Goal: Task Accomplishment & Management: Manage account settings

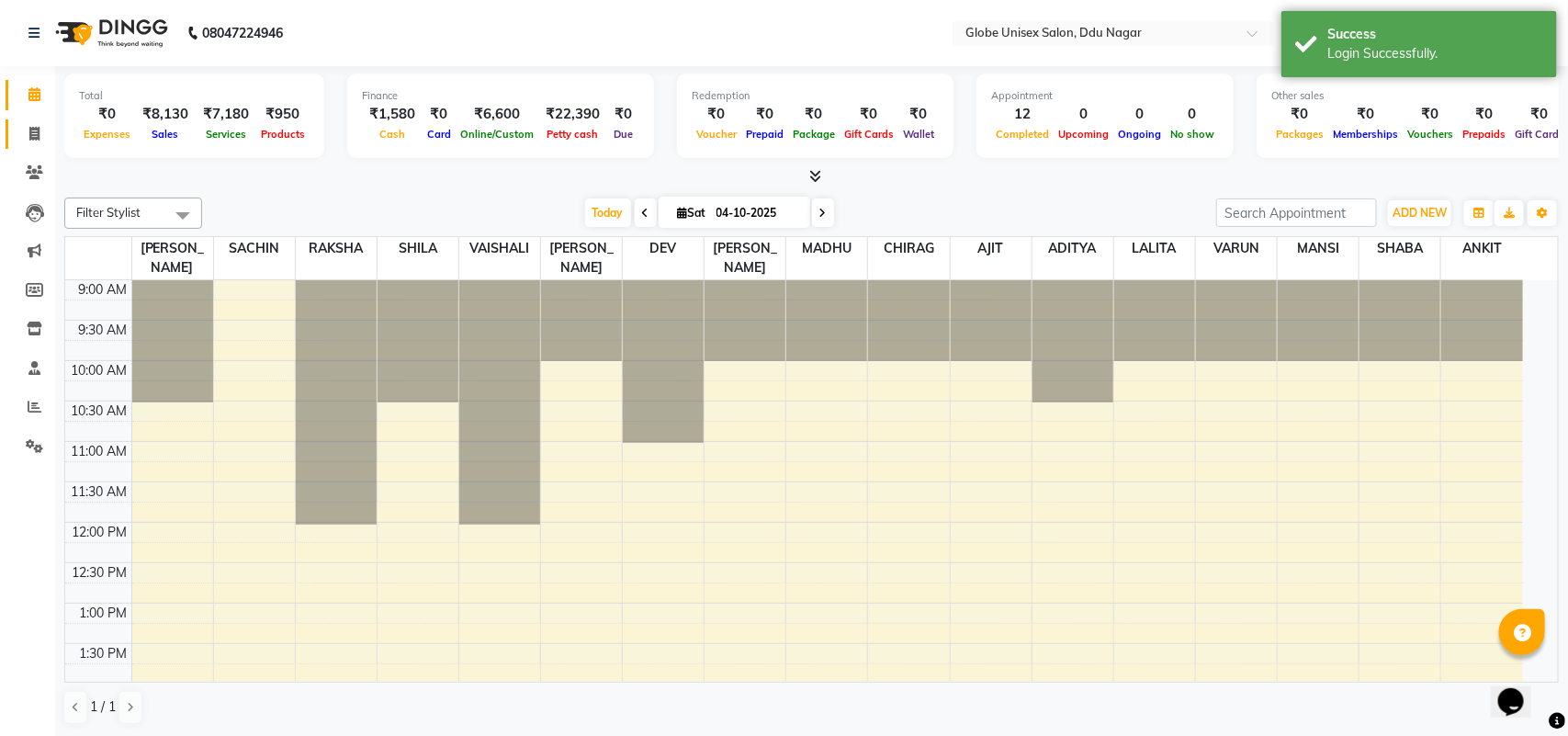
click at [37, 143] on span at bounding box center [35, 134] width 32 height 21
select select "service"
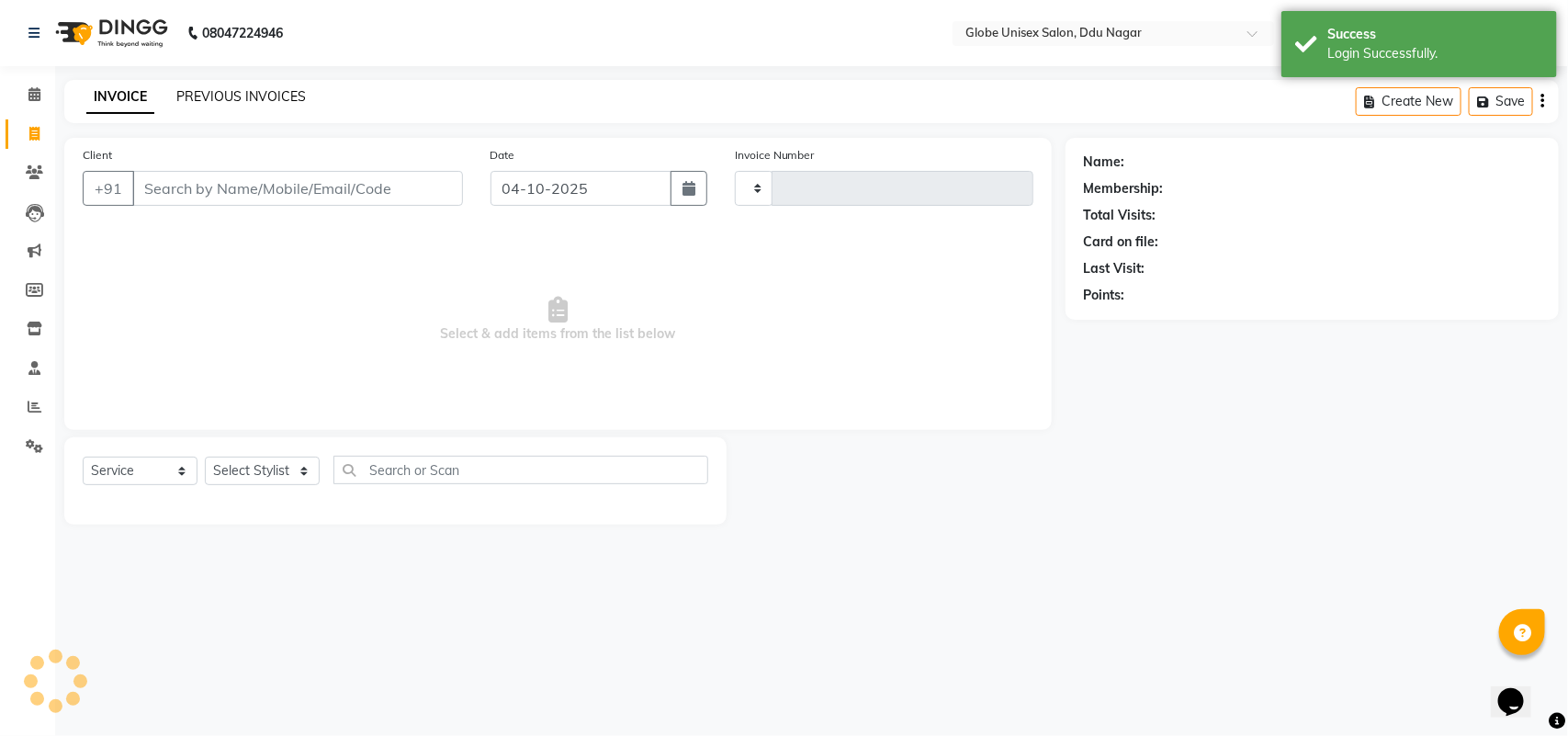
click at [283, 100] on link "PREVIOUS INVOICES" at bounding box center [241, 97] width 130 height 17
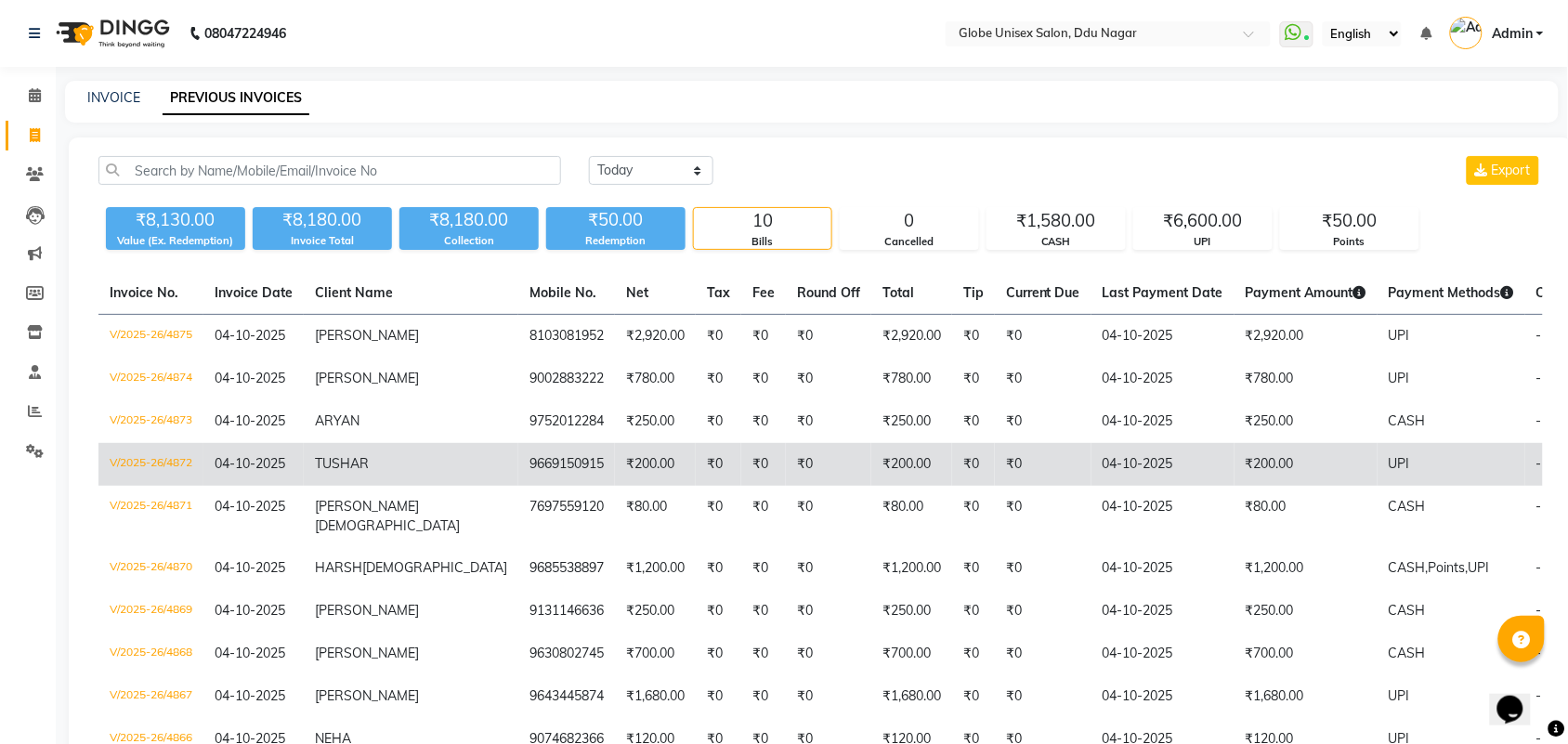
click at [132, 470] on td "V/2025-26/4872" at bounding box center [151, 464] width 104 height 43
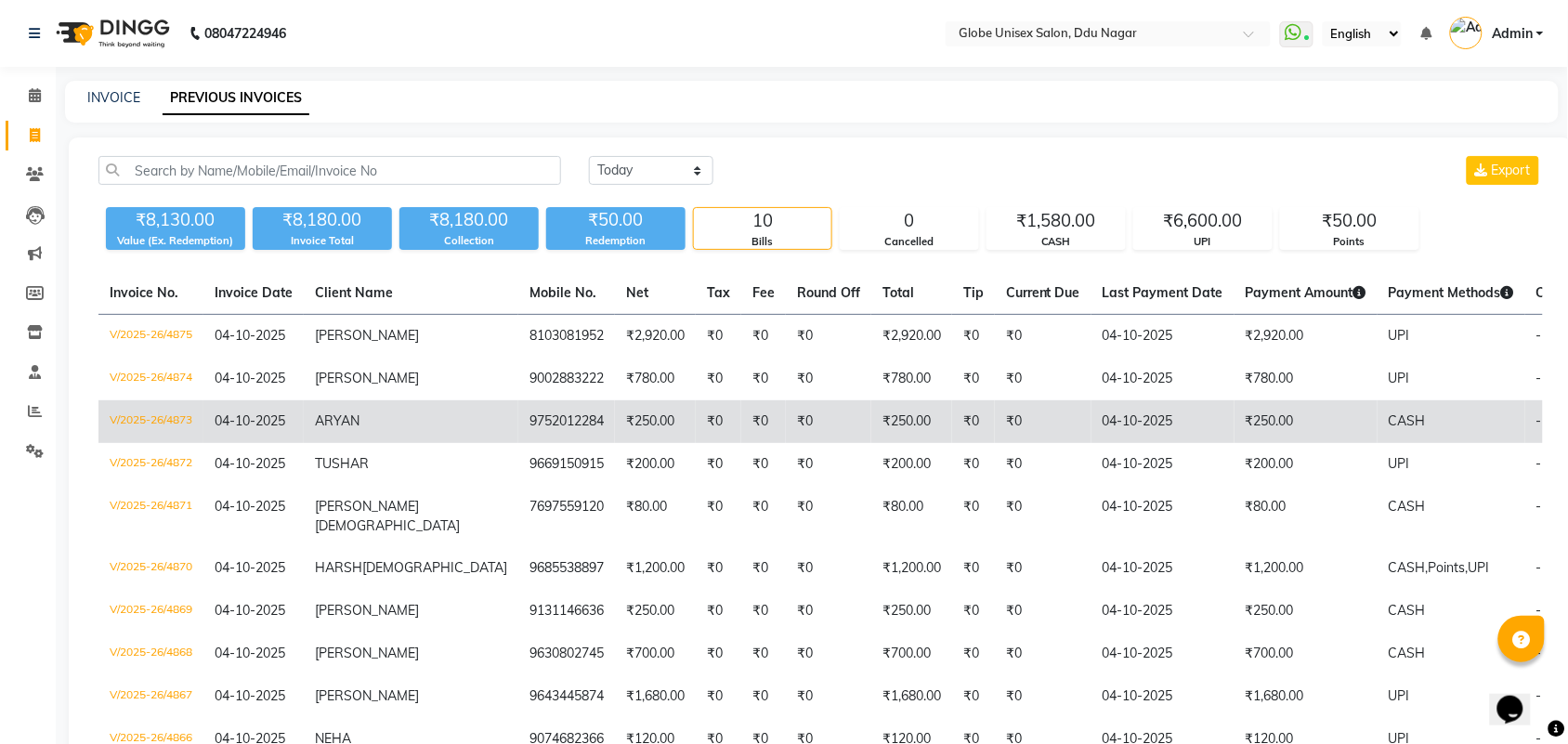
click at [159, 434] on td "V/2025-26/4873" at bounding box center [151, 421] width 104 height 43
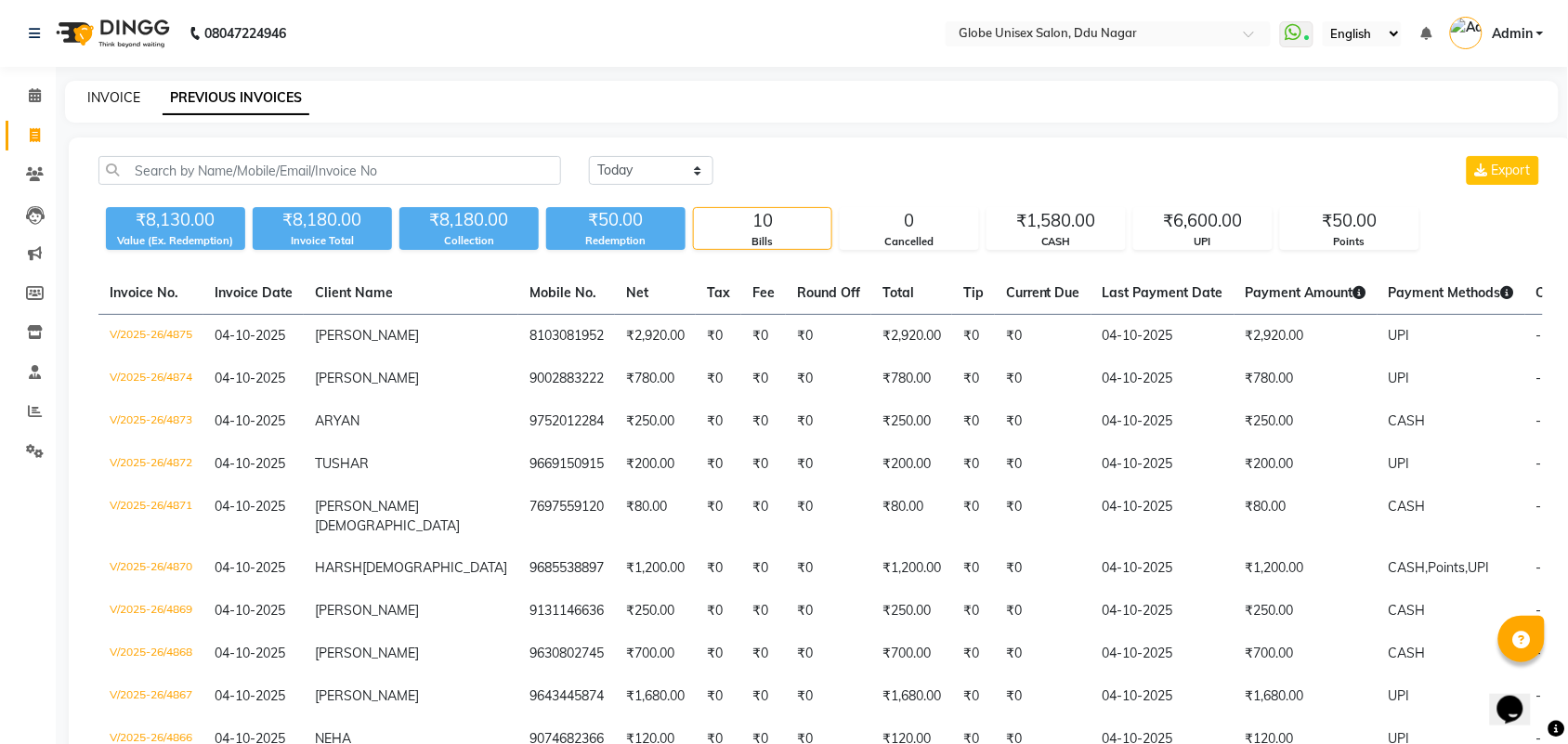
click at [104, 105] on link "INVOICE" at bounding box center [114, 98] width 53 height 17
select select "service"
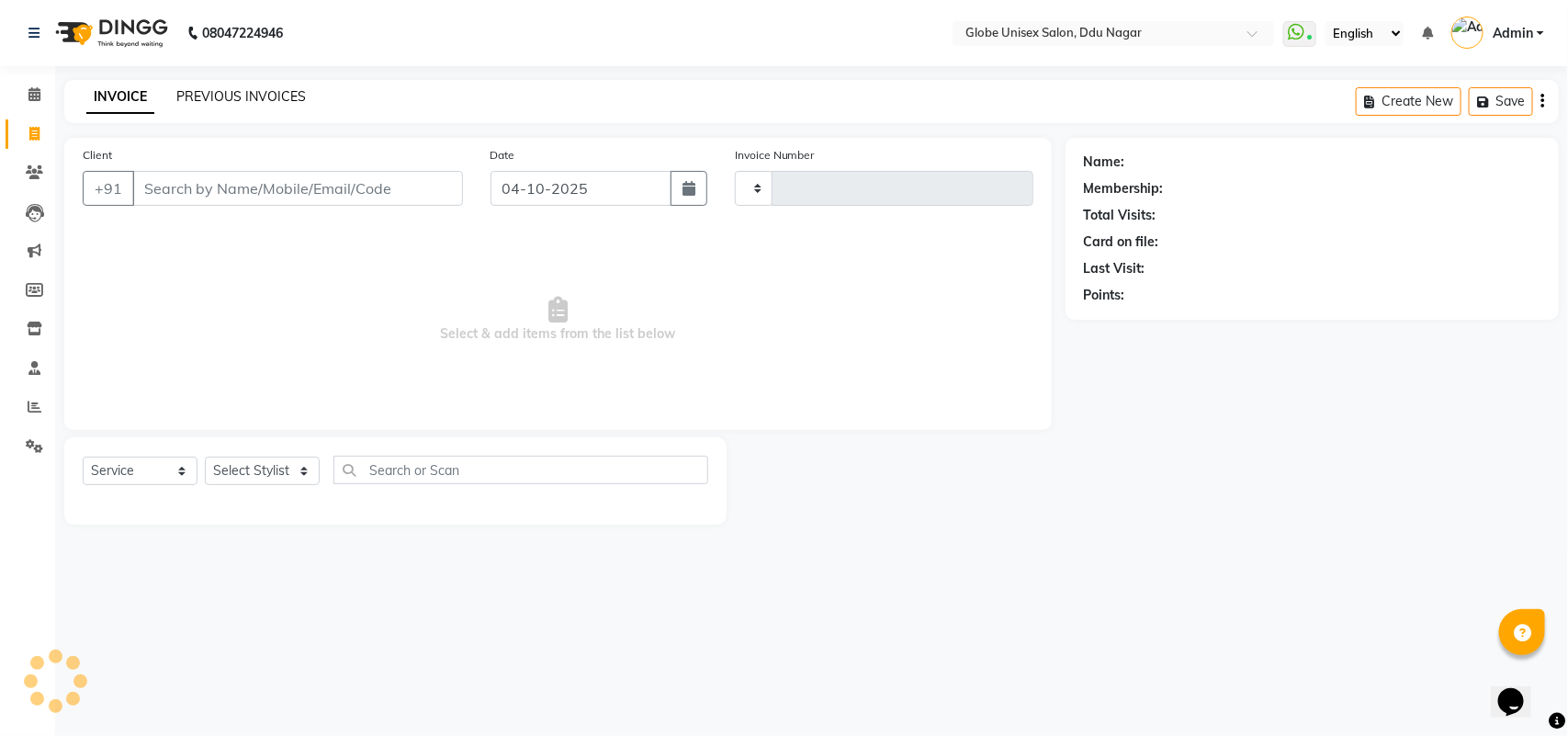
click at [240, 90] on link "PREVIOUS INVOICES" at bounding box center [241, 97] width 130 height 17
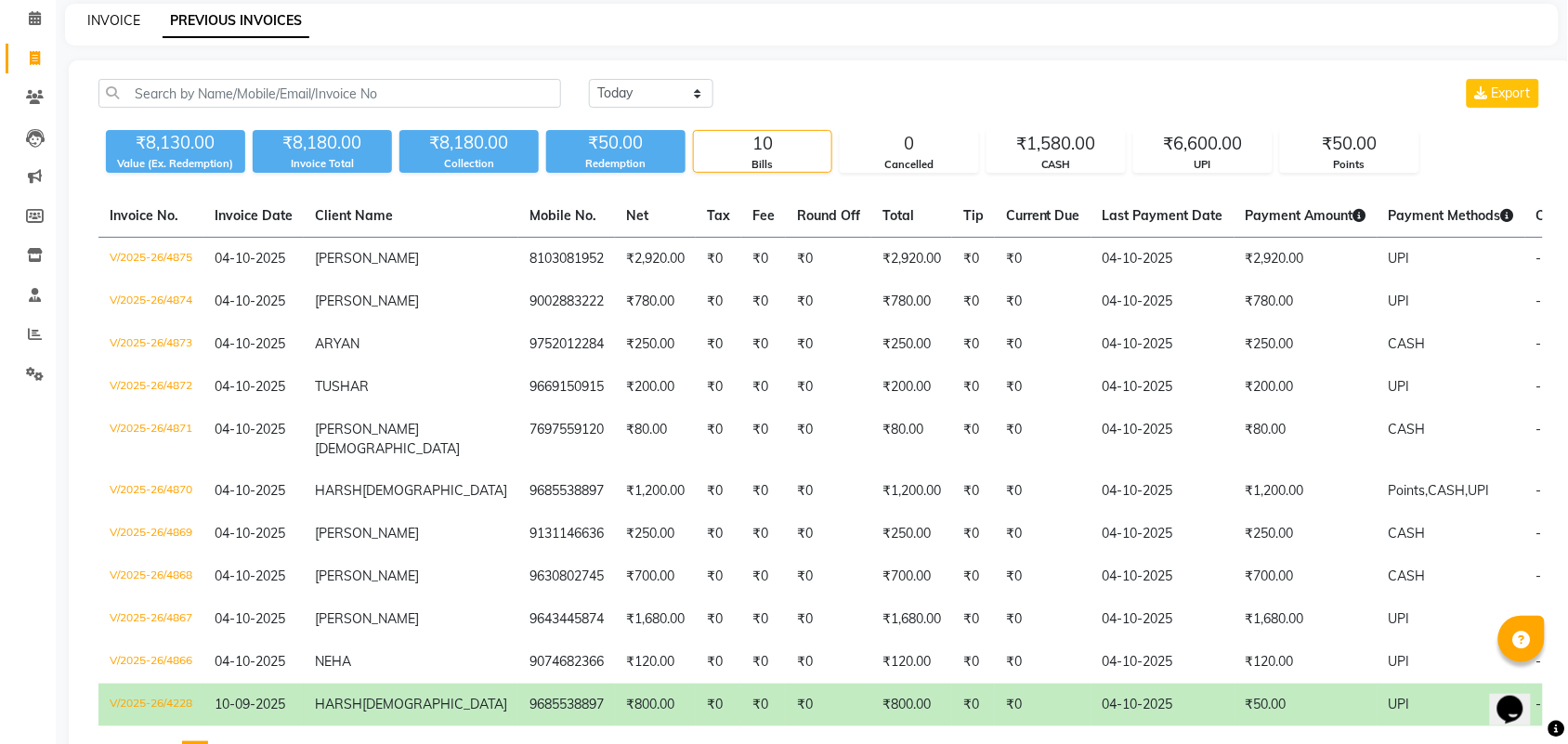
scroll to position [116, 0]
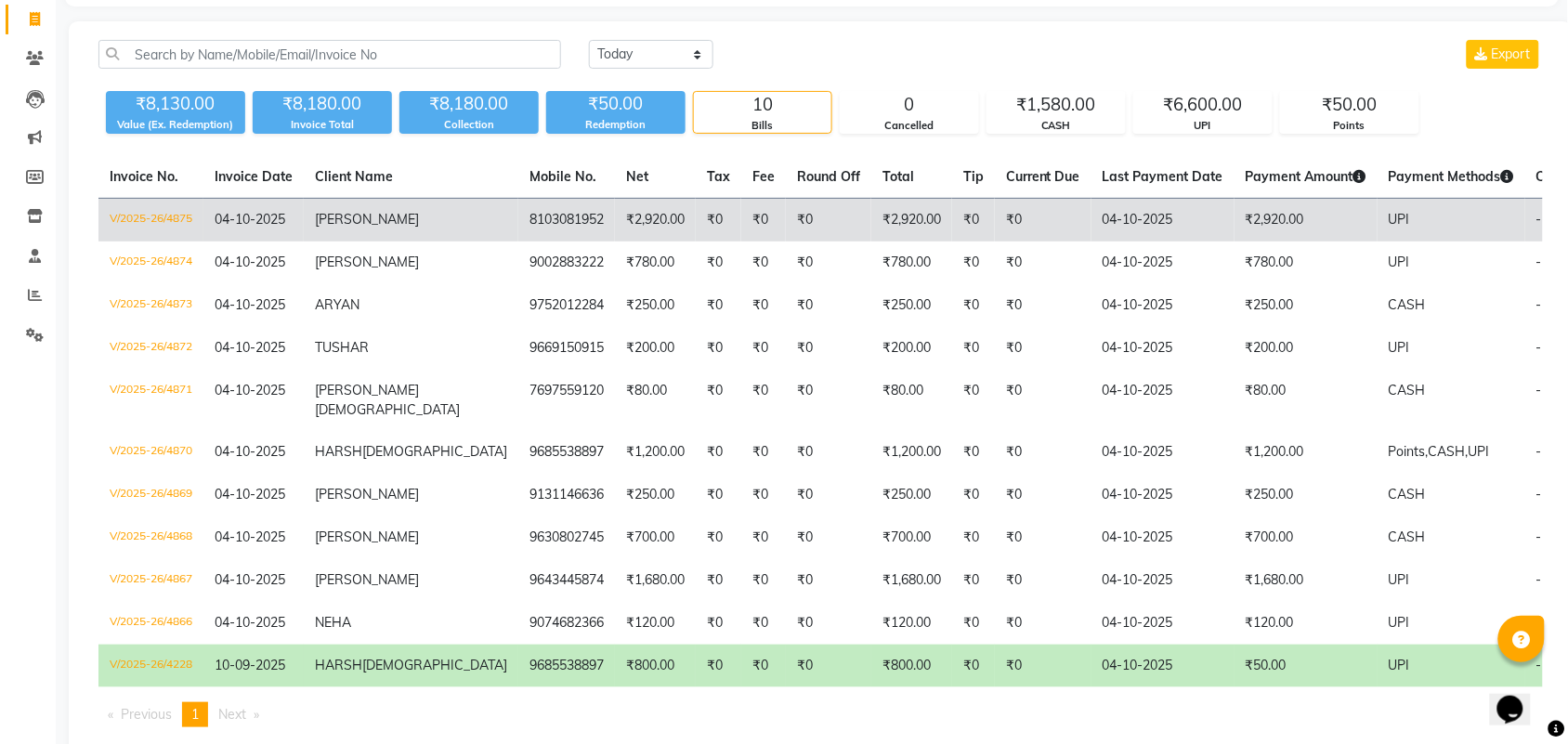
click at [140, 220] on td "V/2025-26/4875" at bounding box center [151, 220] width 104 height 44
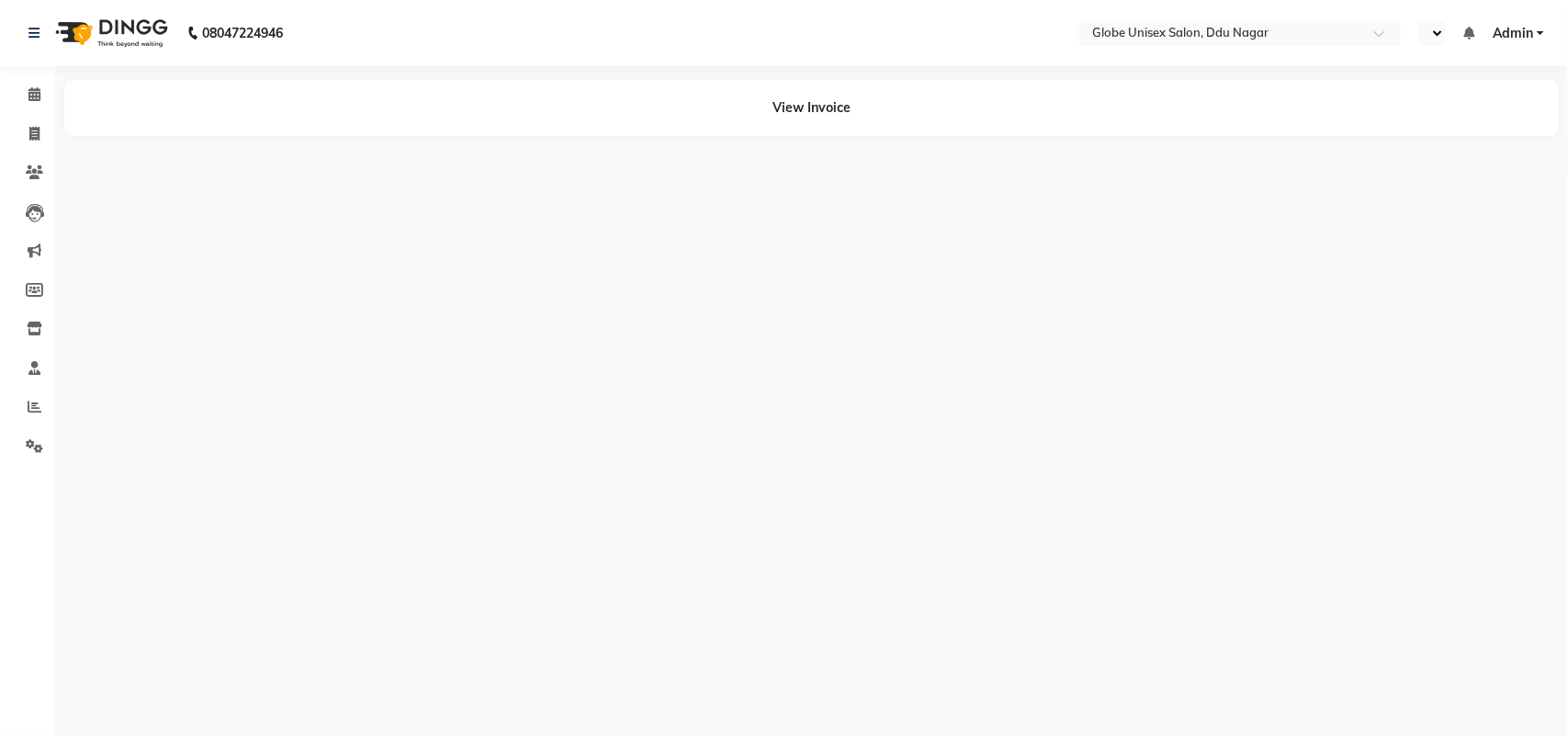
select select "en"
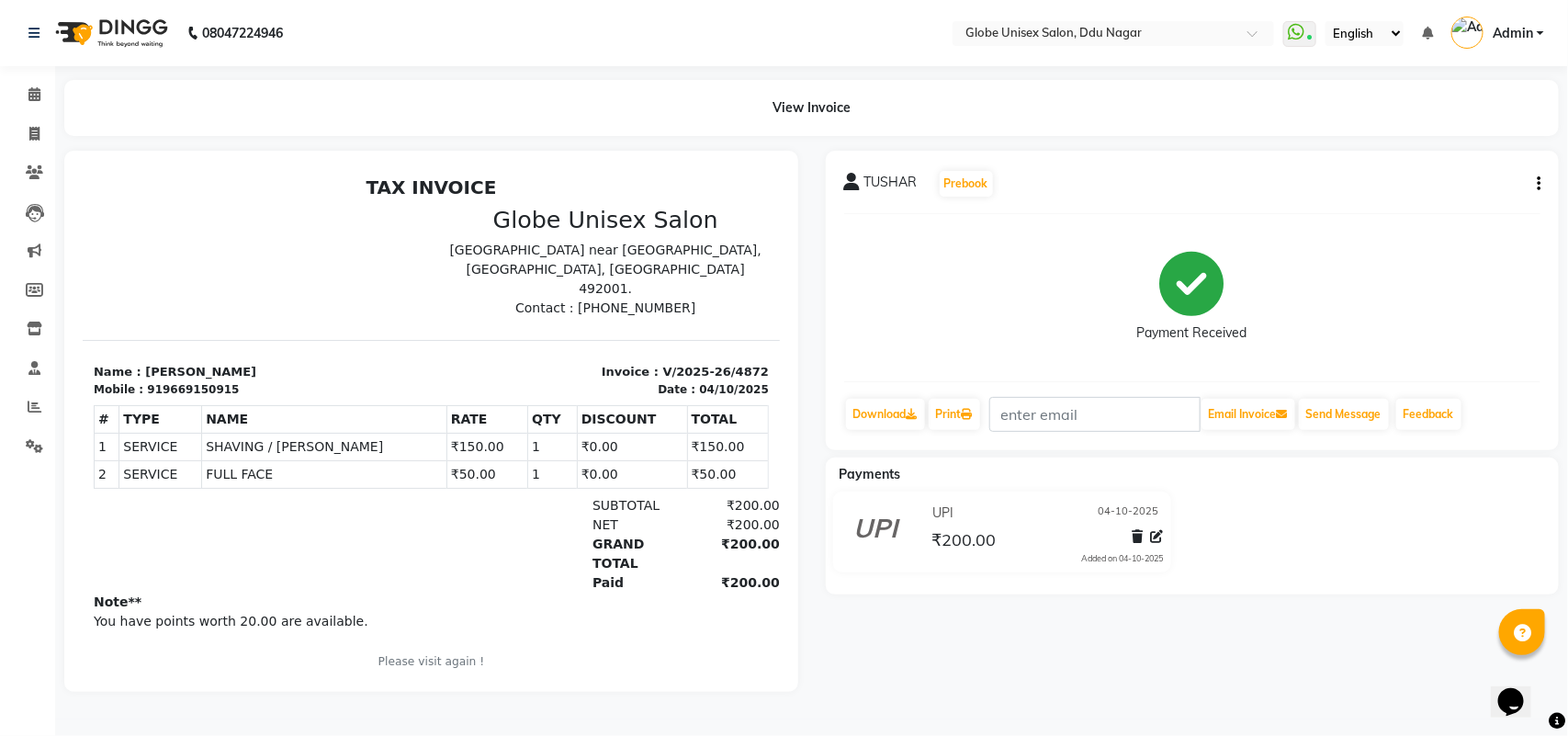
click at [1530, 180] on button "button" at bounding box center [1535, 184] width 11 height 20
click at [1452, 167] on div "Split Service Amount" at bounding box center [1448, 161] width 126 height 23
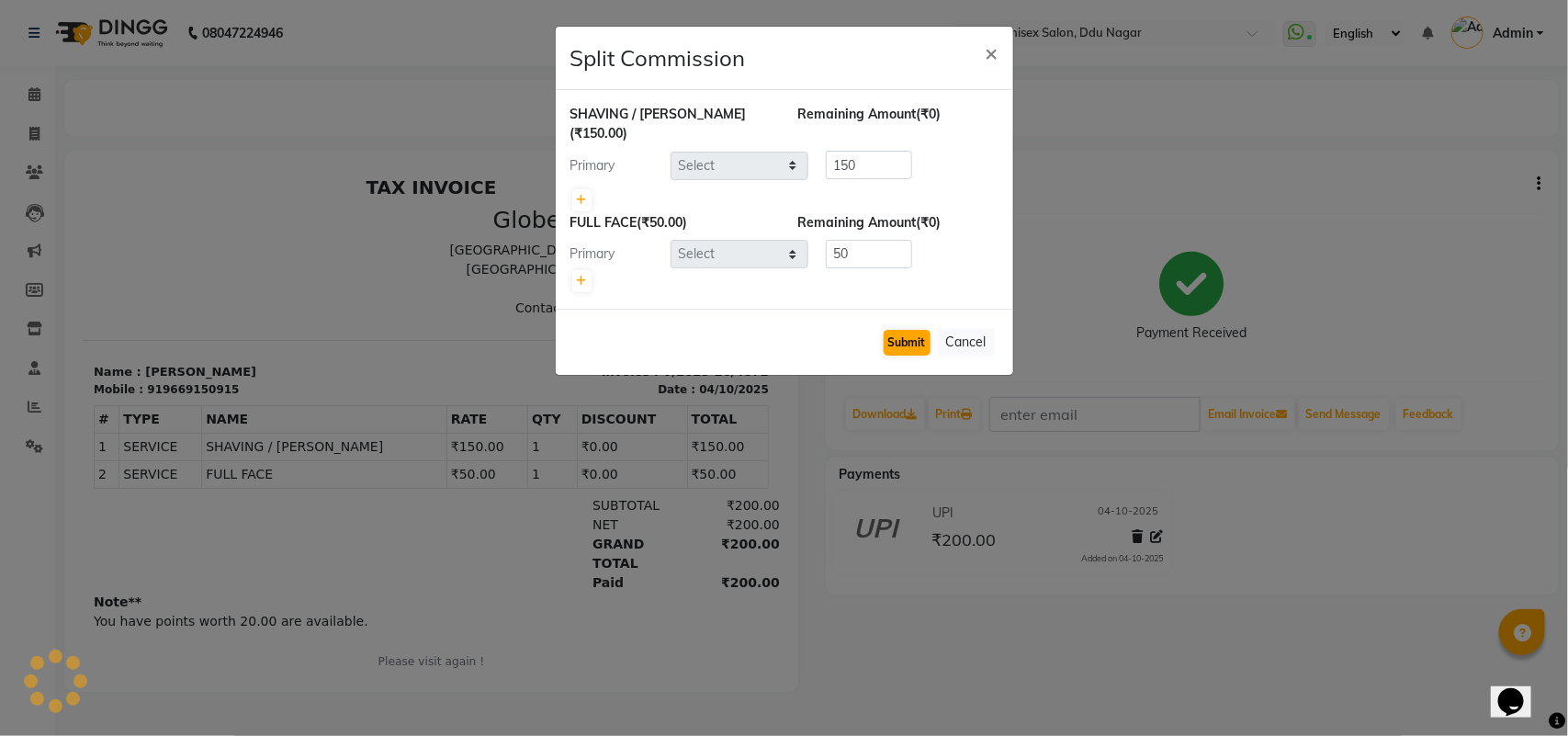
select select "24272"
click at [898, 330] on button "Submit" at bounding box center [908, 342] width 47 height 25
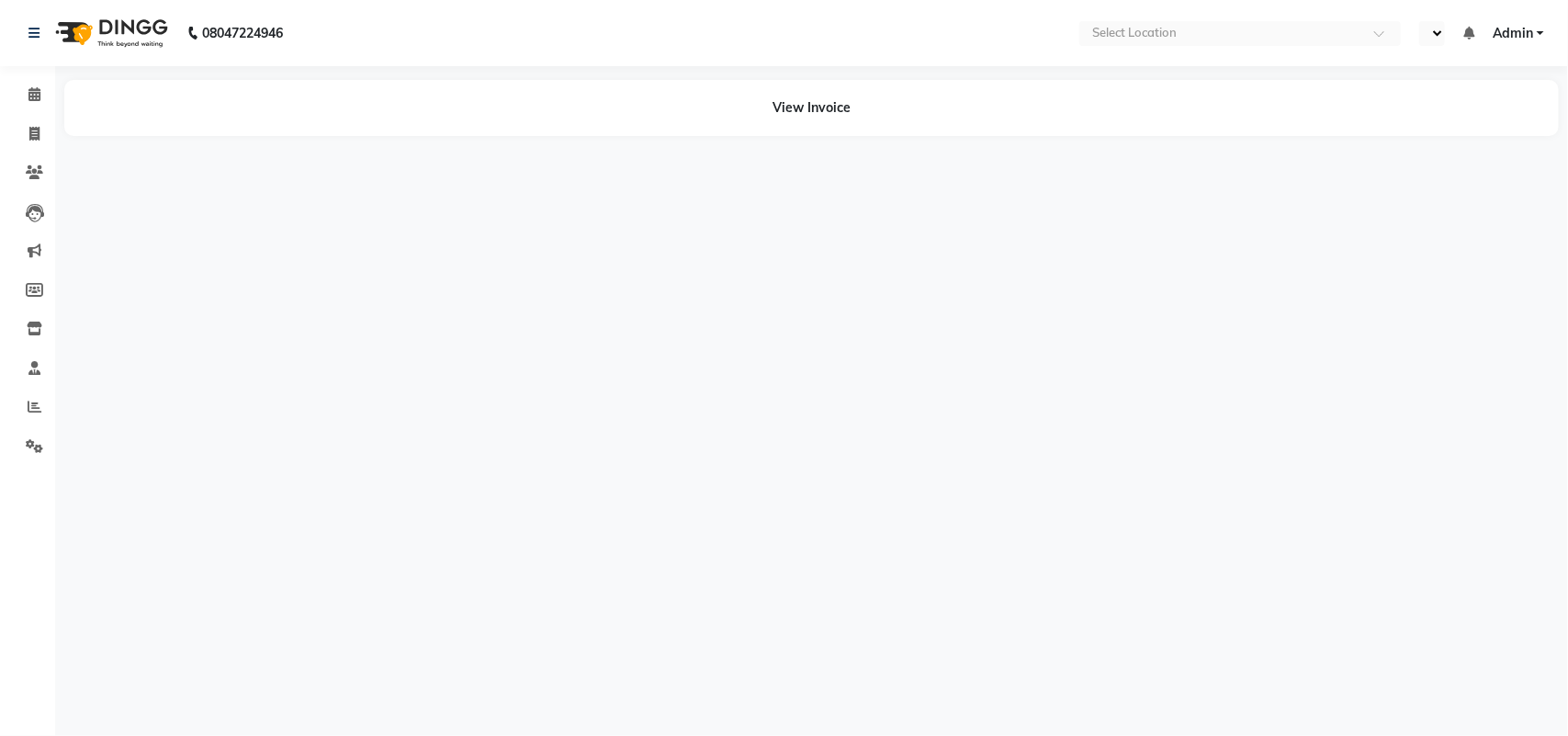
select select "en"
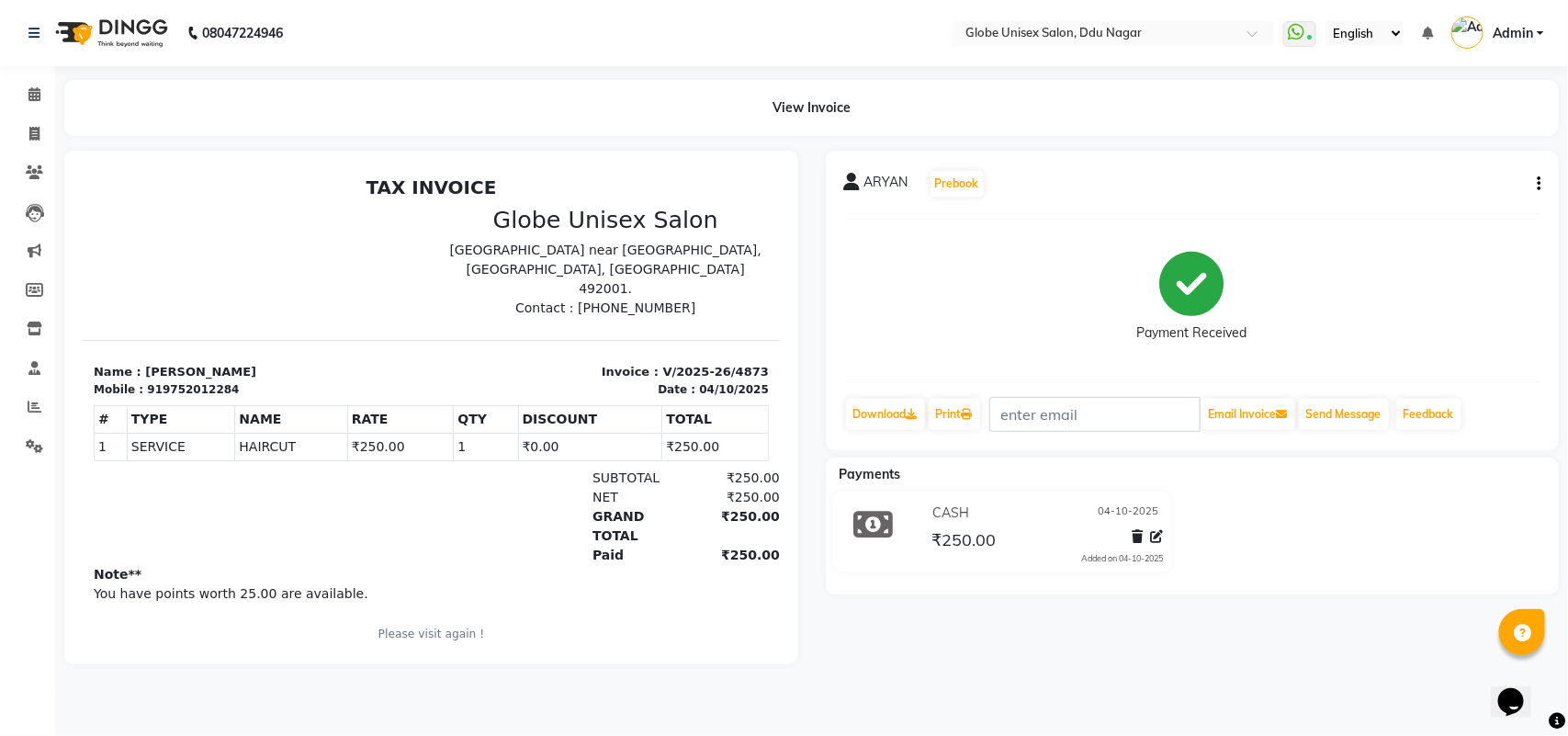
click at [1532, 182] on button "button" at bounding box center [1535, 184] width 11 height 20
click at [1490, 158] on div "Split Service Amount" at bounding box center [1448, 161] width 126 height 23
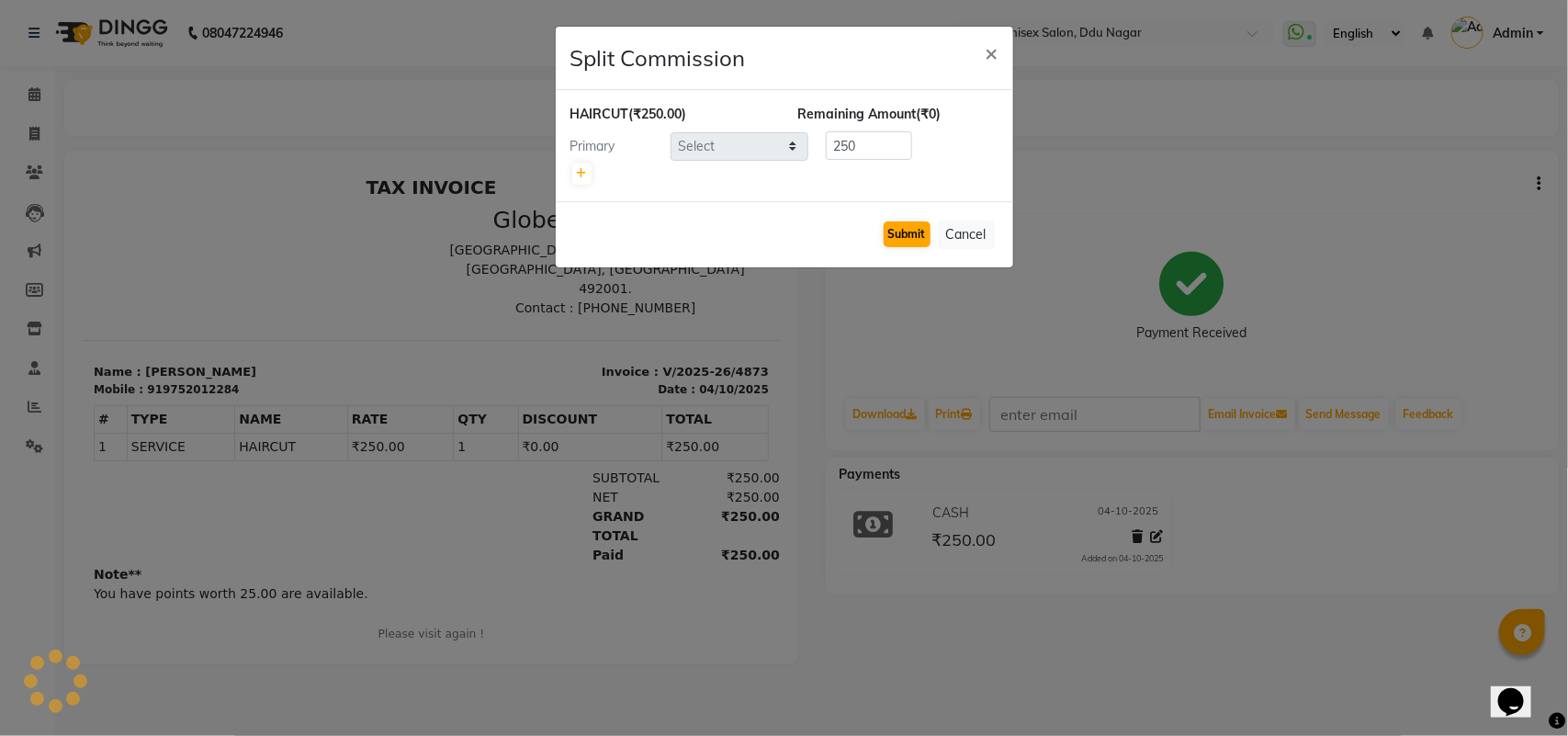
select select "62852"
click at [912, 246] on button "Submit" at bounding box center [908, 234] width 47 height 25
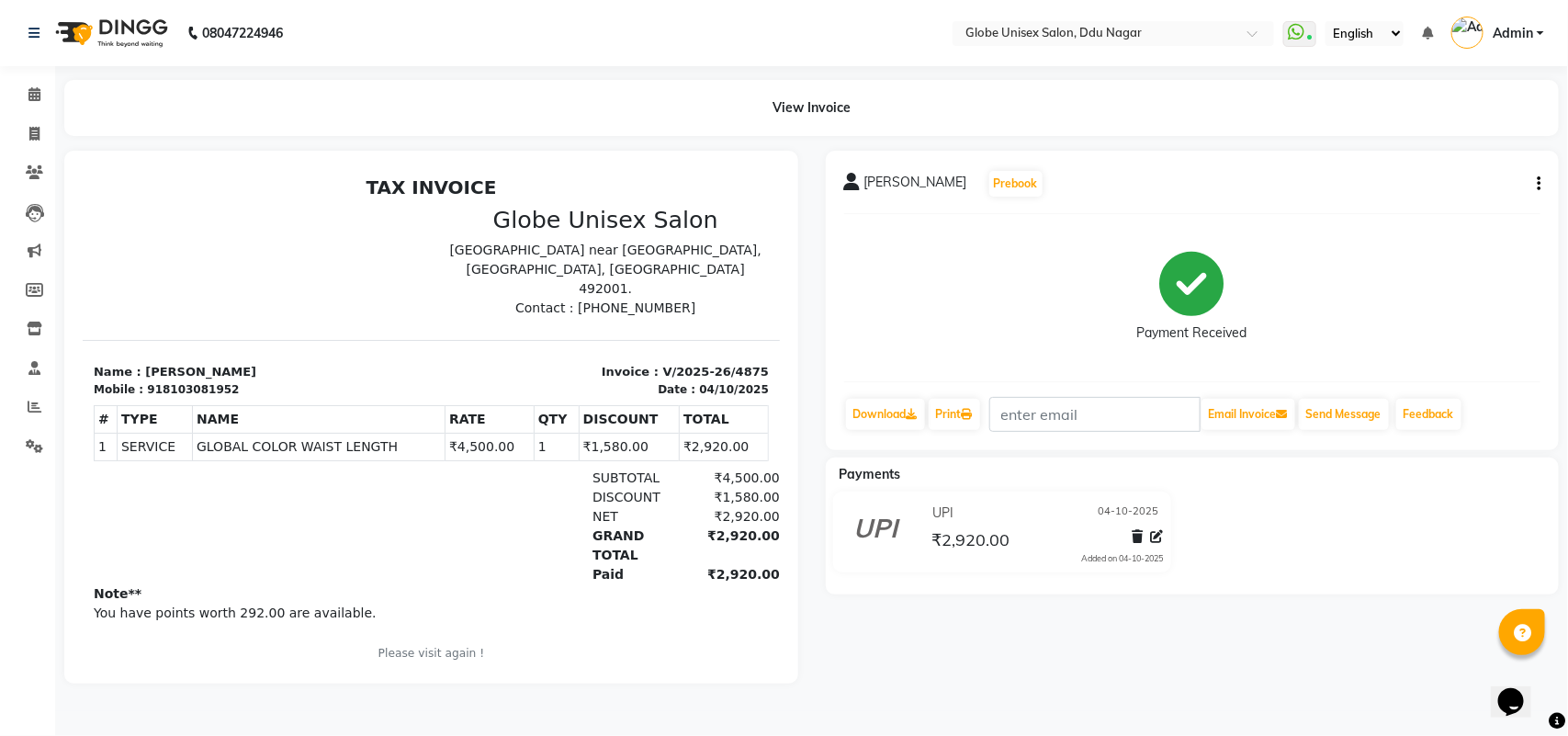
click at [1540, 184] on icon "button" at bounding box center [1539, 184] width 4 height 1
click at [1482, 164] on div "Split Service Amount" at bounding box center [1448, 161] width 126 height 23
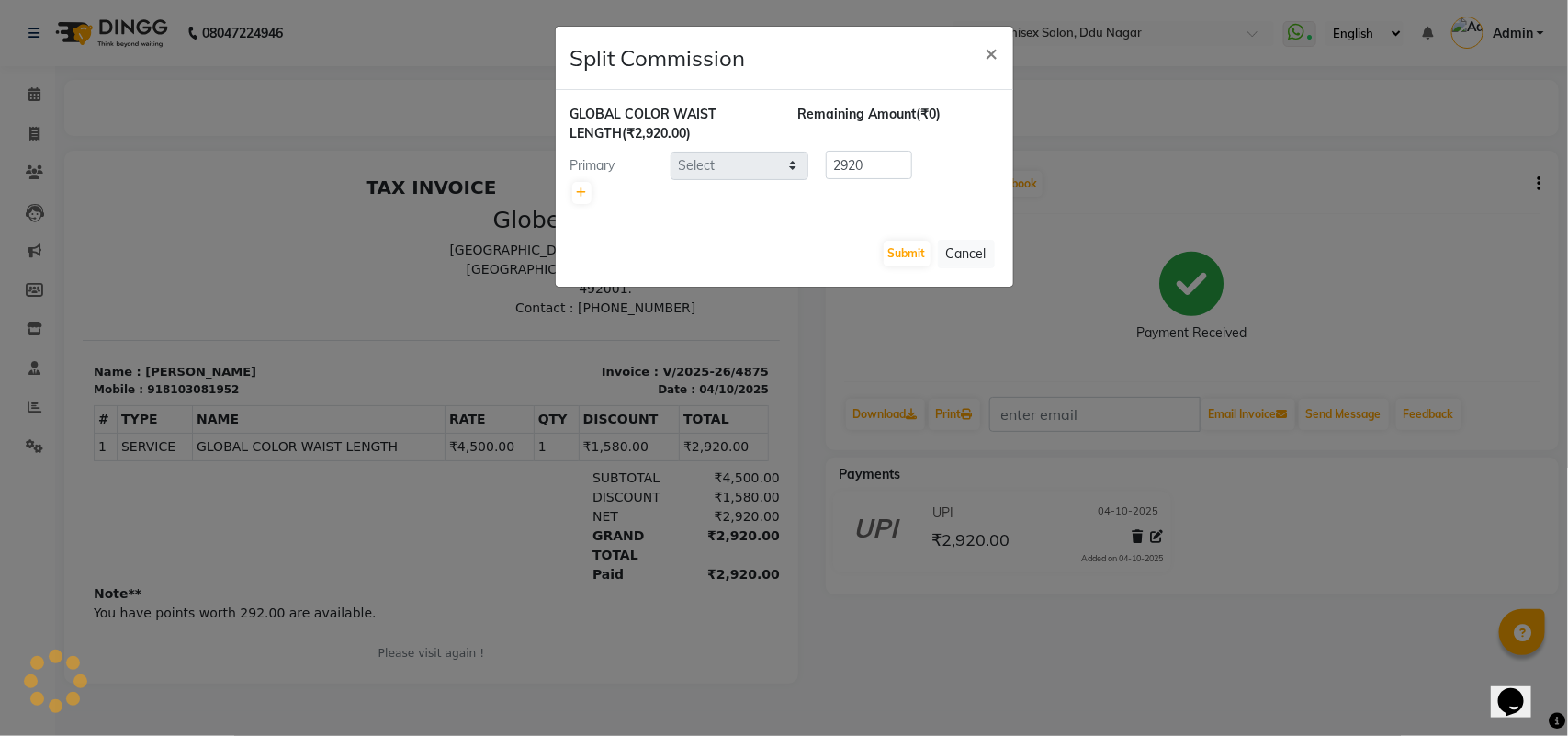
select select "25130"
click at [577, 194] on icon at bounding box center [582, 193] width 10 height 11
type input "1460"
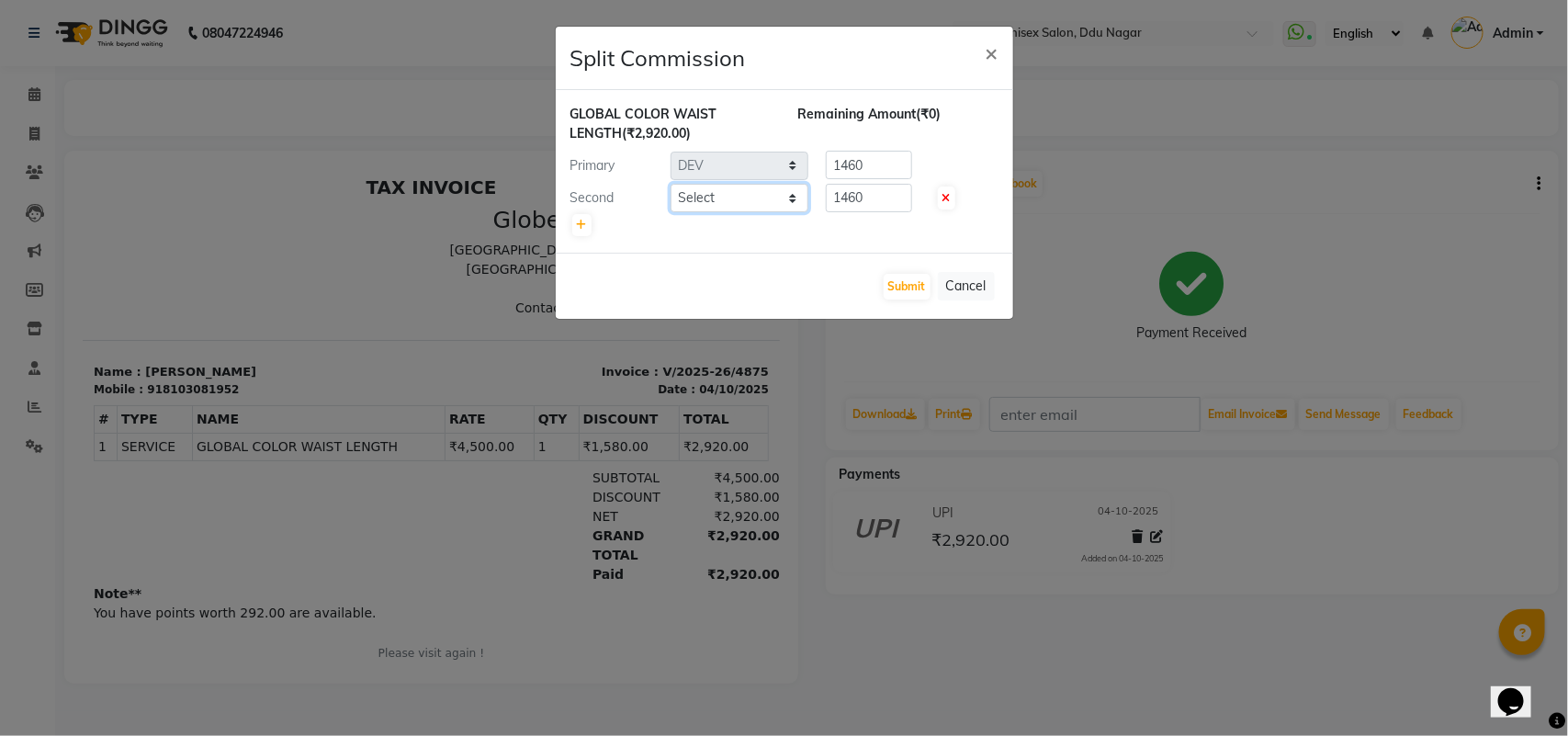
click at [732, 196] on select "Select ADITYA AJIT ANKIT [PERSON_NAME] [PERSON_NAME] [PERSON_NAME] [PERSON_NAME…" at bounding box center [739, 198] width 138 height 28
click at [671, 184] on select "Select ADITYA AJIT ANKIT [PERSON_NAME] [PERSON_NAME] [PERSON_NAME] [PERSON_NAME…" at bounding box center [739, 198] width 138 height 28
click at [751, 195] on select "Select ADITYA AJIT ANKIT [PERSON_NAME] [PERSON_NAME] [PERSON_NAME] [PERSON_NAME…" at bounding box center [739, 198] width 138 height 28
select select "93730"
click at [671, 184] on select "Select ADITYA AJIT ANKIT [PERSON_NAME] [PERSON_NAME] [PERSON_NAME] [PERSON_NAME…" at bounding box center [739, 198] width 138 height 28
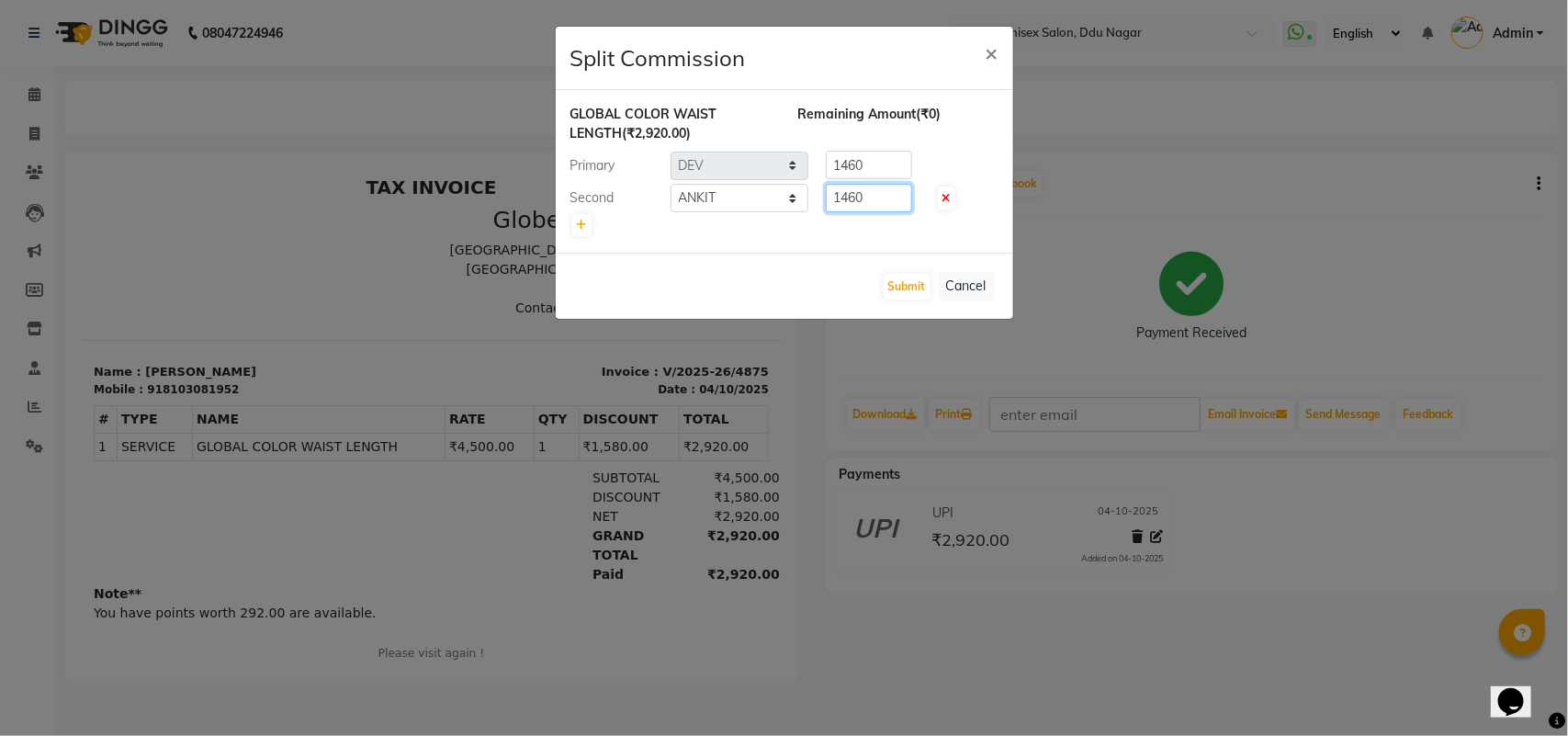
click at [897, 204] on input "1460" at bounding box center [869, 198] width 86 height 28
type input "1"
type input "420"
click at [896, 173] on input "1460" at bounding box center [869, 164] width 86 height 28
type input "1"
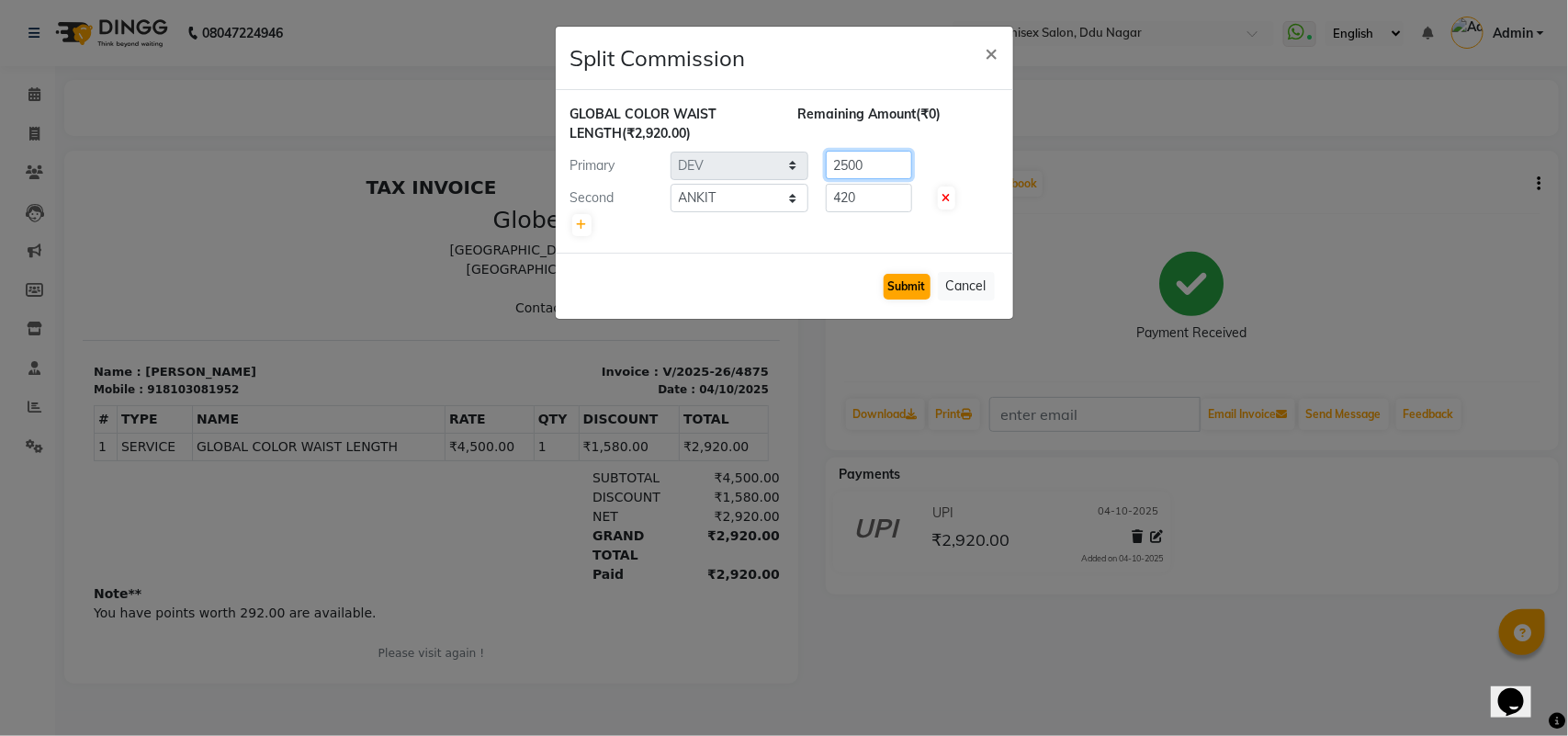
type input "2500"
click at [895, 281] on button "Submit" at bounding box center [908, 286] width 47 height 25
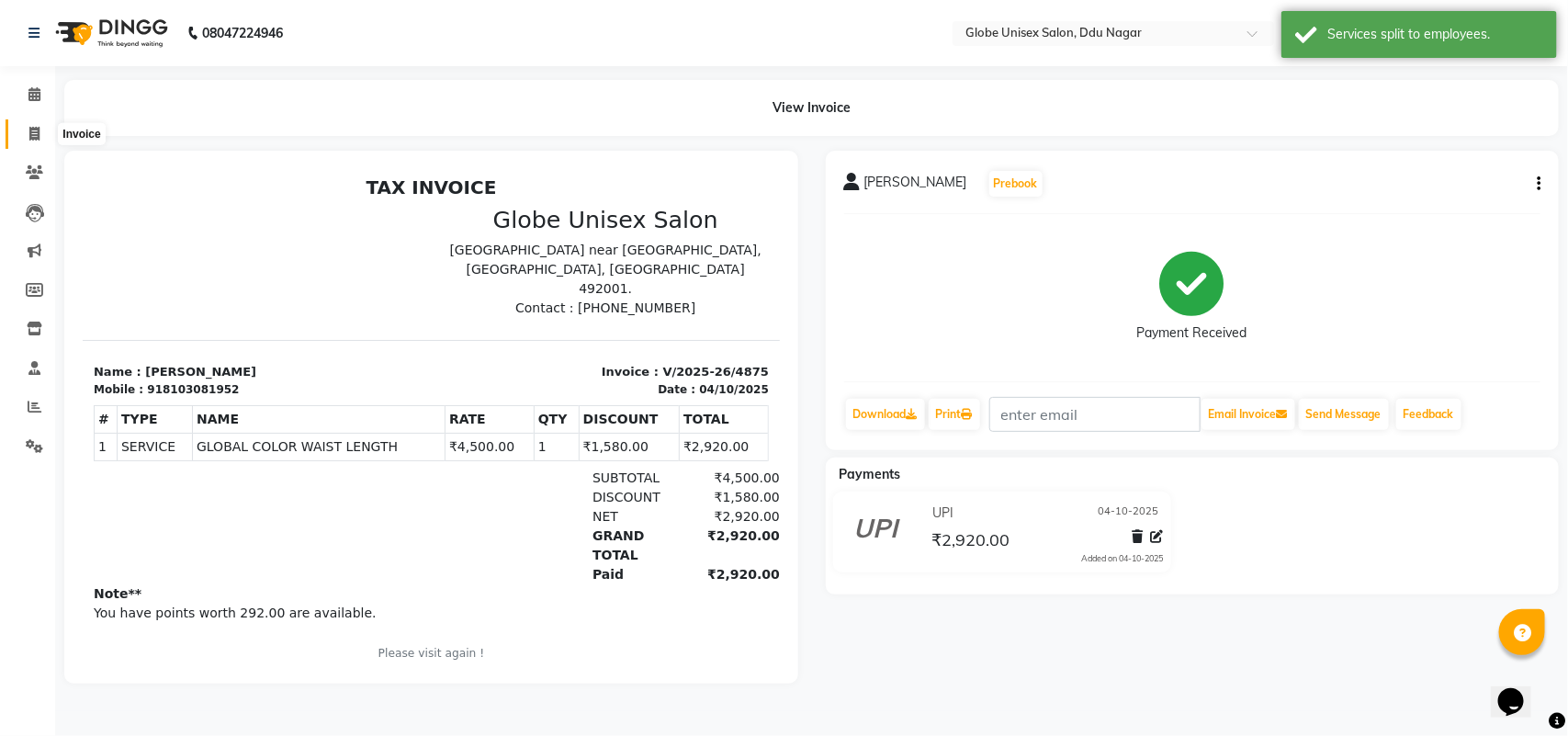
click at [29, 130] on icon at bounding box center [34, 133] width 10 height 14
select select "service"
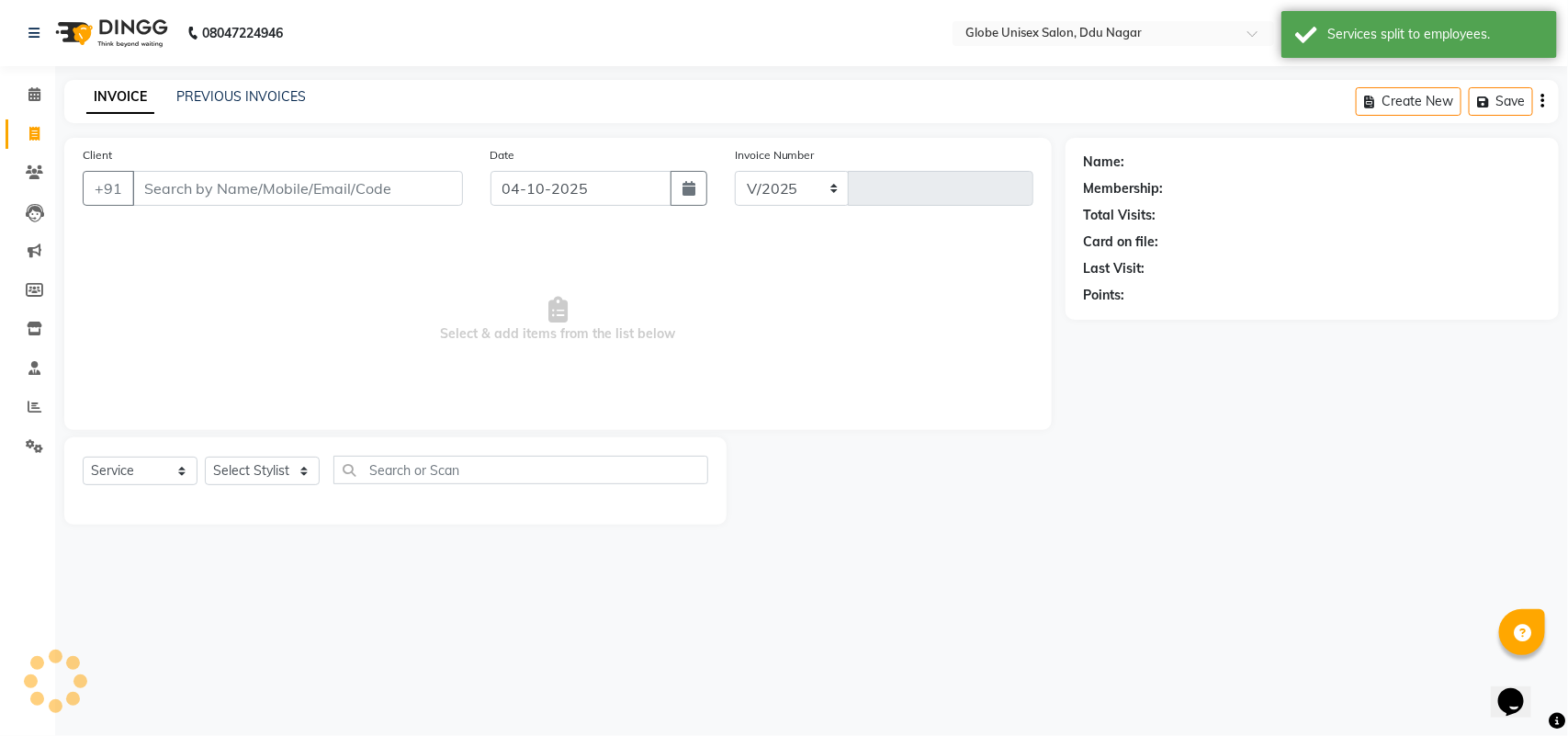
select select "4184"
type input "4876"
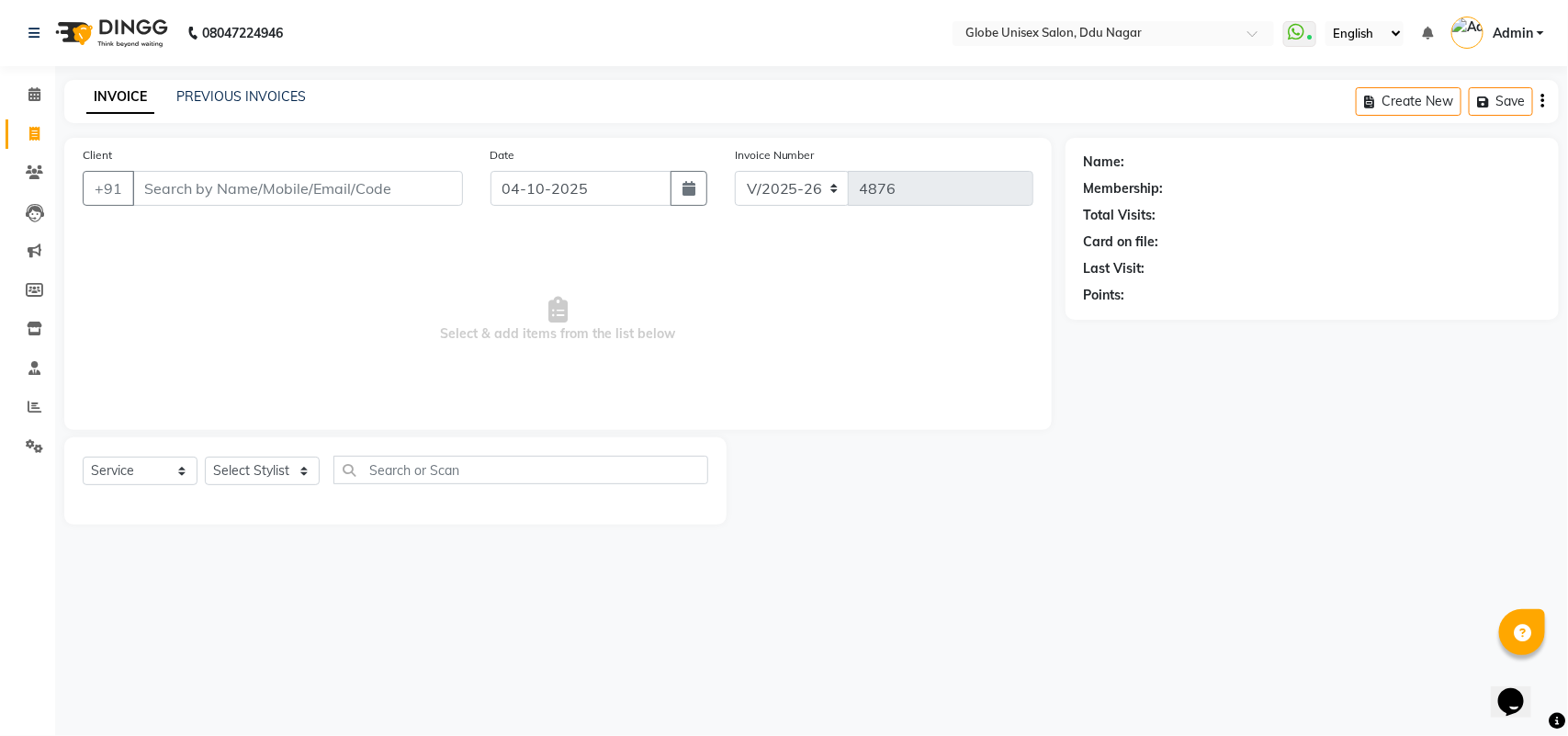
click at [290, 453] on div "Select Service Product Membership Package Voucher Prepaid Gift Card Select Styl…" at bounding box center [395, 480] width 662 height 87
click at [275, 469] on select "Select Stylist ADITYA AJIT ANKIT [PERSON_NAME] [PERSON_NAME] [PERSON_NAME] [PER…" at bounding box center [262, 471] width 115 height 28
select select "88987"
click at [205, 457] on select "Select Stylist ADITYA AJIT ANKIT [PERSON_NAME] [PERSON_NAME] [PERSON_NAME] [PER…" at bounding box center [262, 471] width 115 height 28
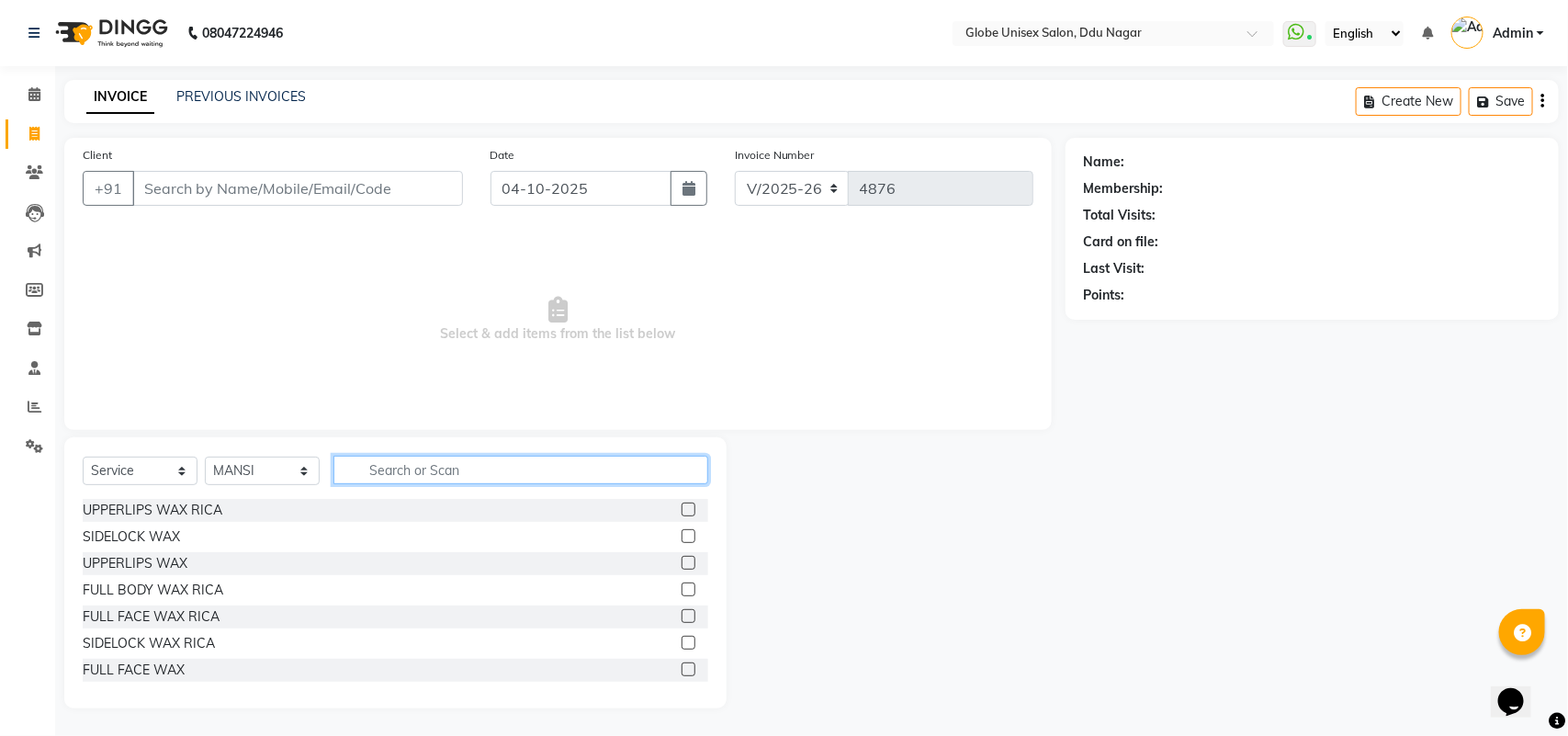
click at [375, 462] on input "text" at bounding box center [520, 470] width 375 height 28
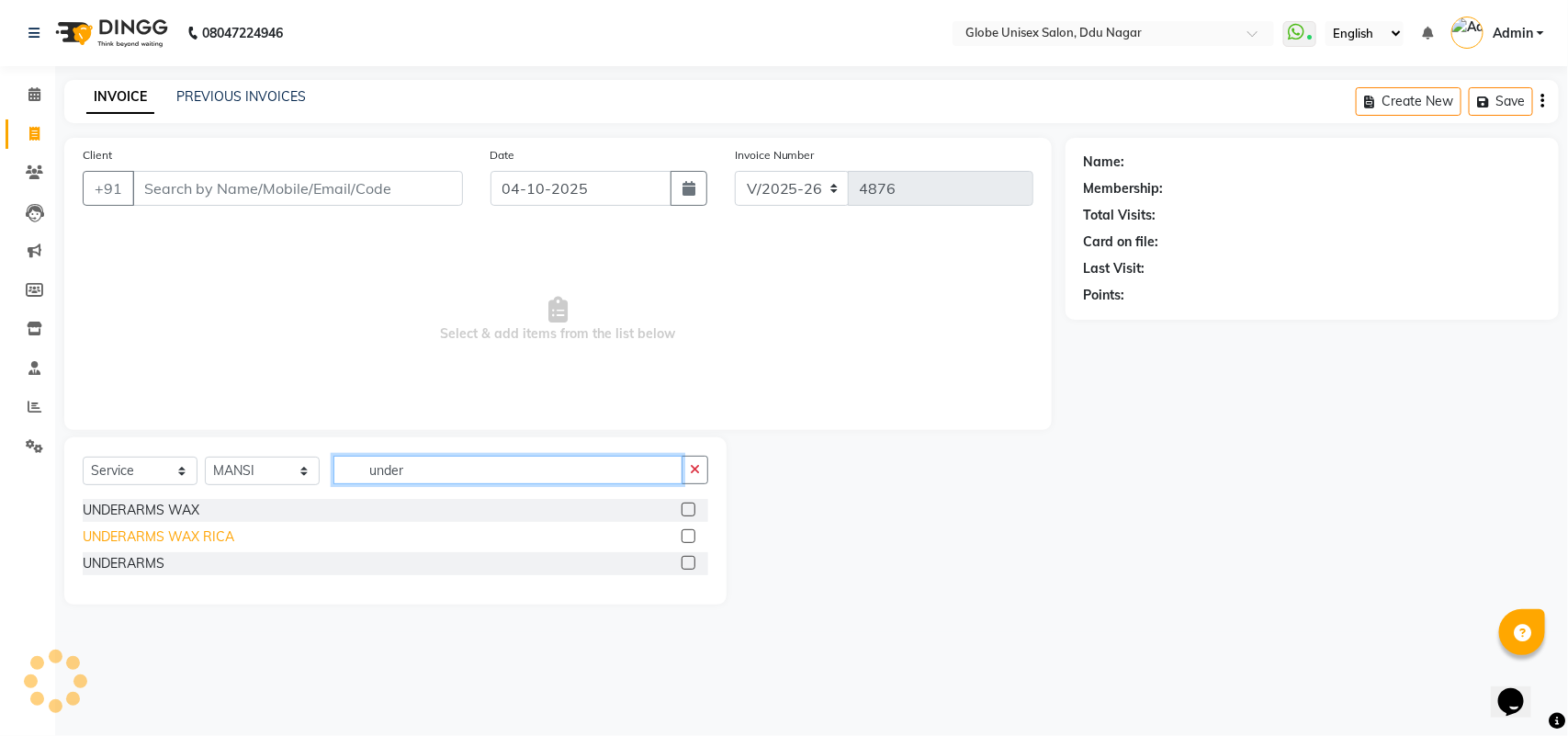
type input "under"
click at [133, 535] on div "UNDERARMS WAX RICA" at bounding box center [158, 537] width 151 height 20
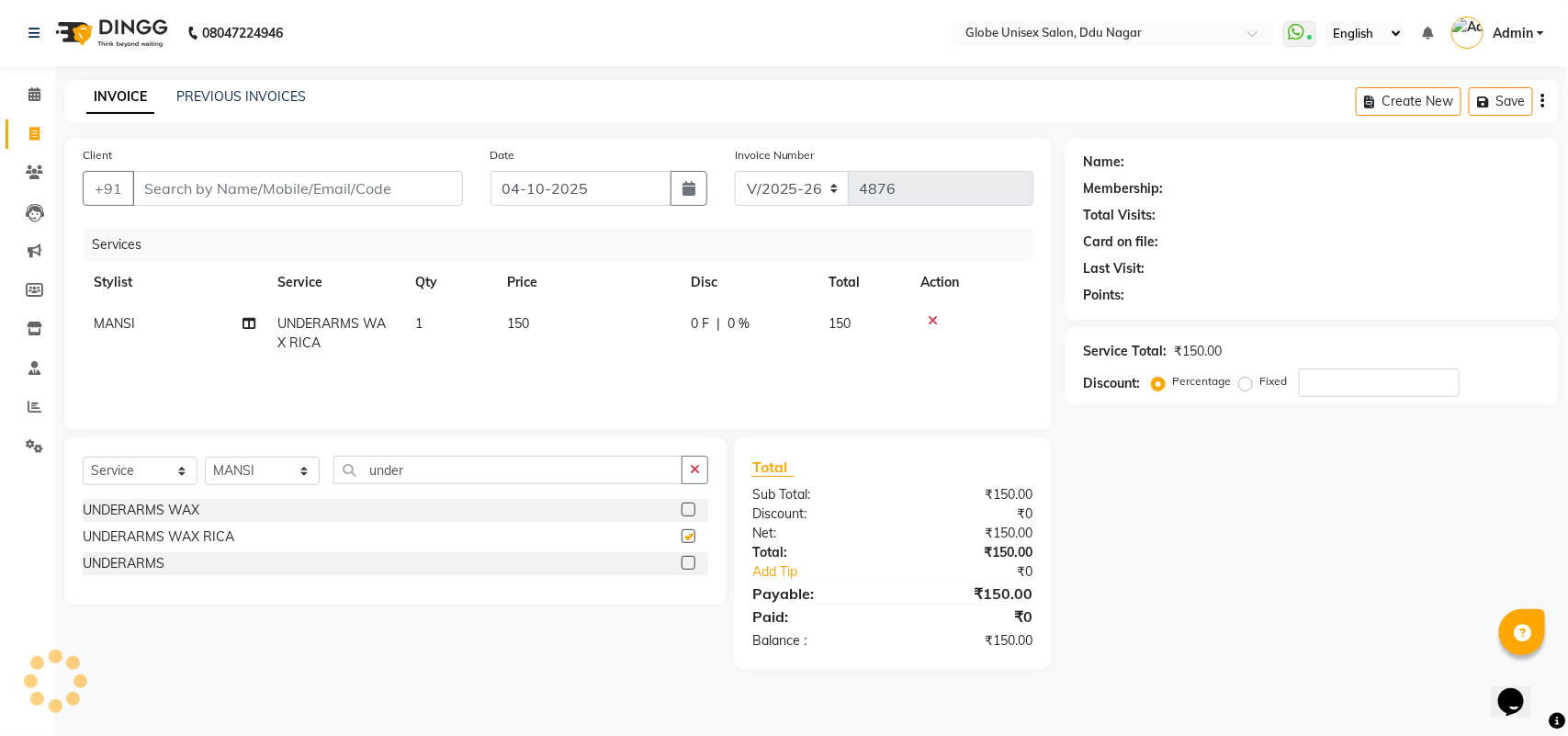
checkbox input "false"
click at [443, 477] on input "under" at bounding box center [508, 470] width 349 height 28
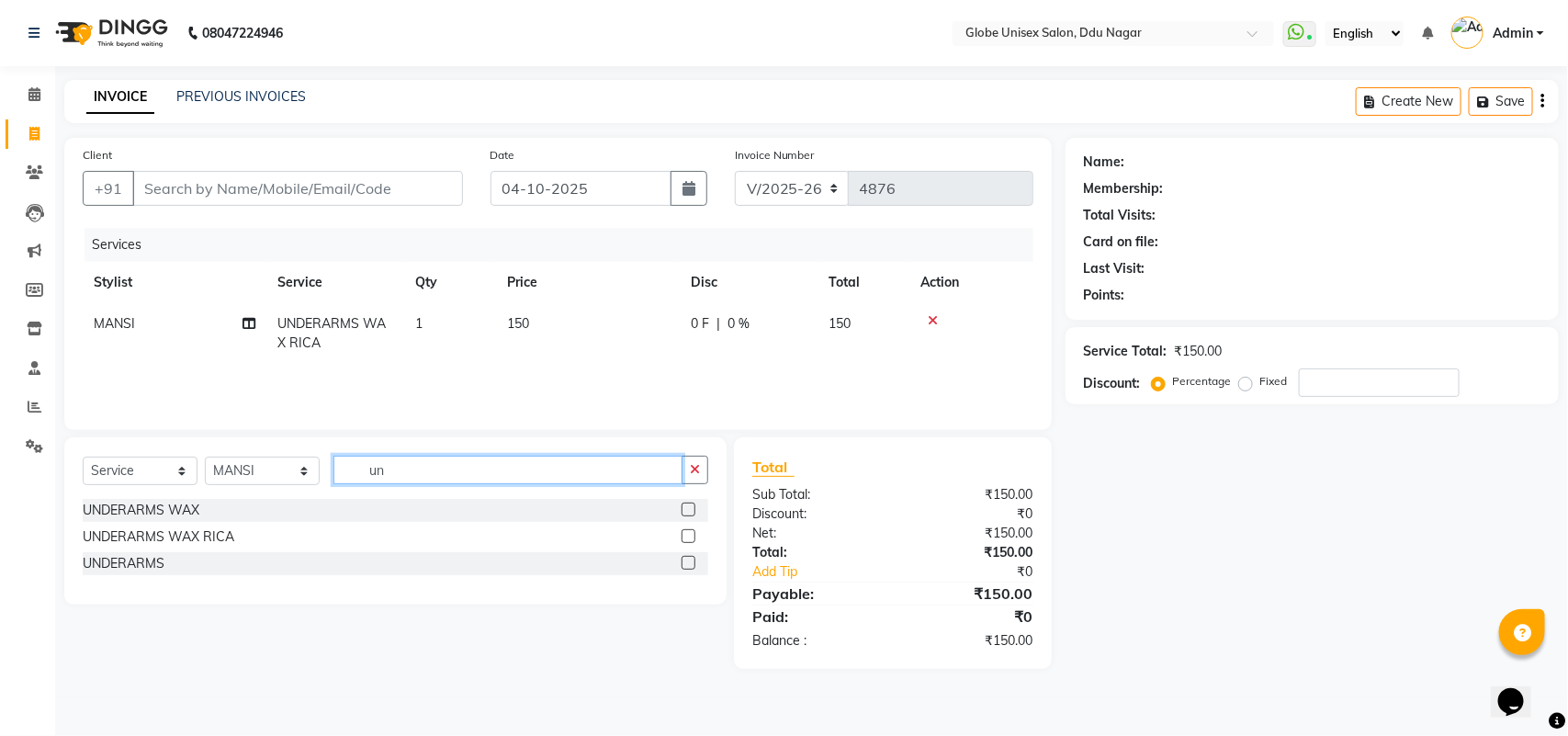
type input "u"
type input "chin"
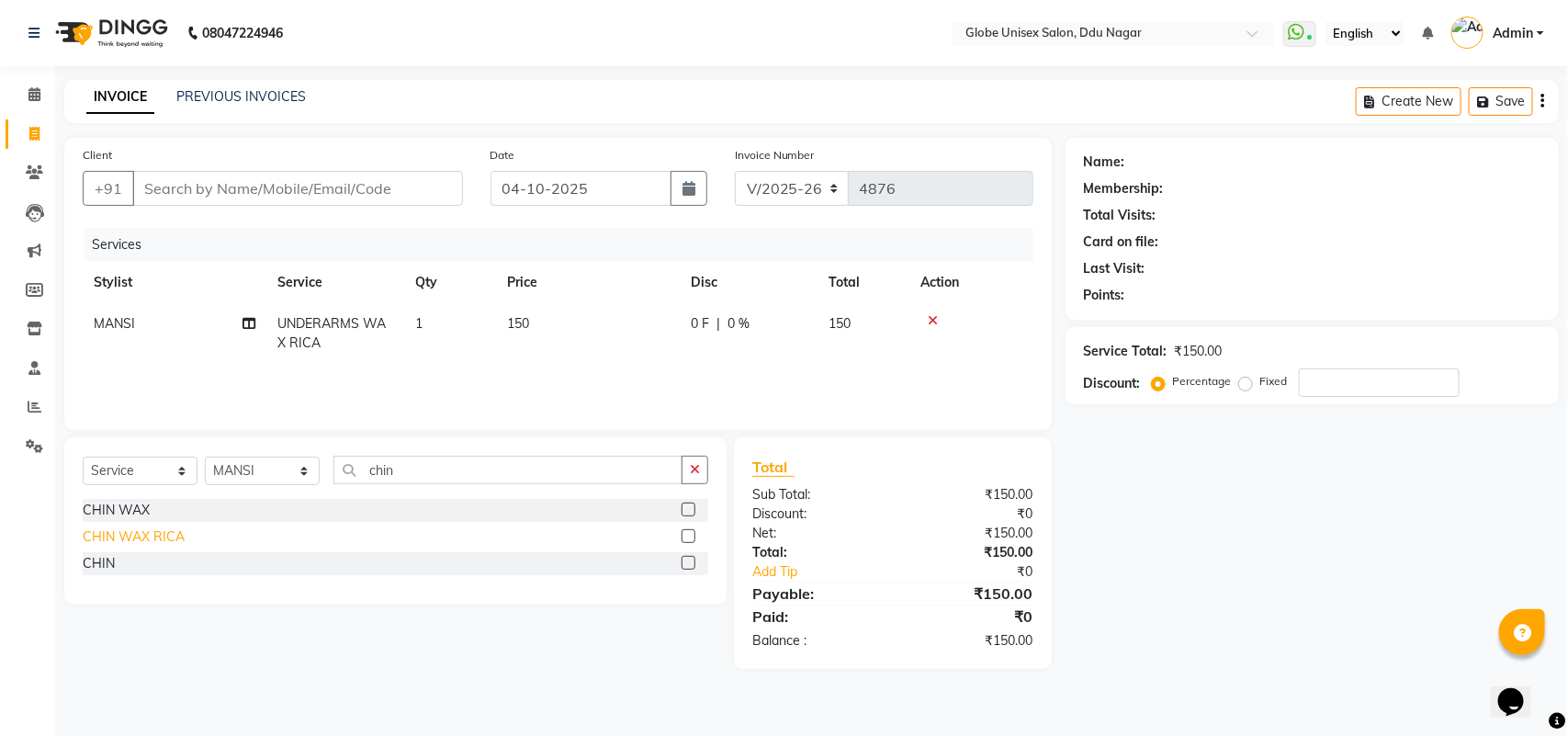
click at [151, 543] on div "CHIN WAX RICA" at bounding box center [133, 537] width 102 height 20
checkbox input "false"
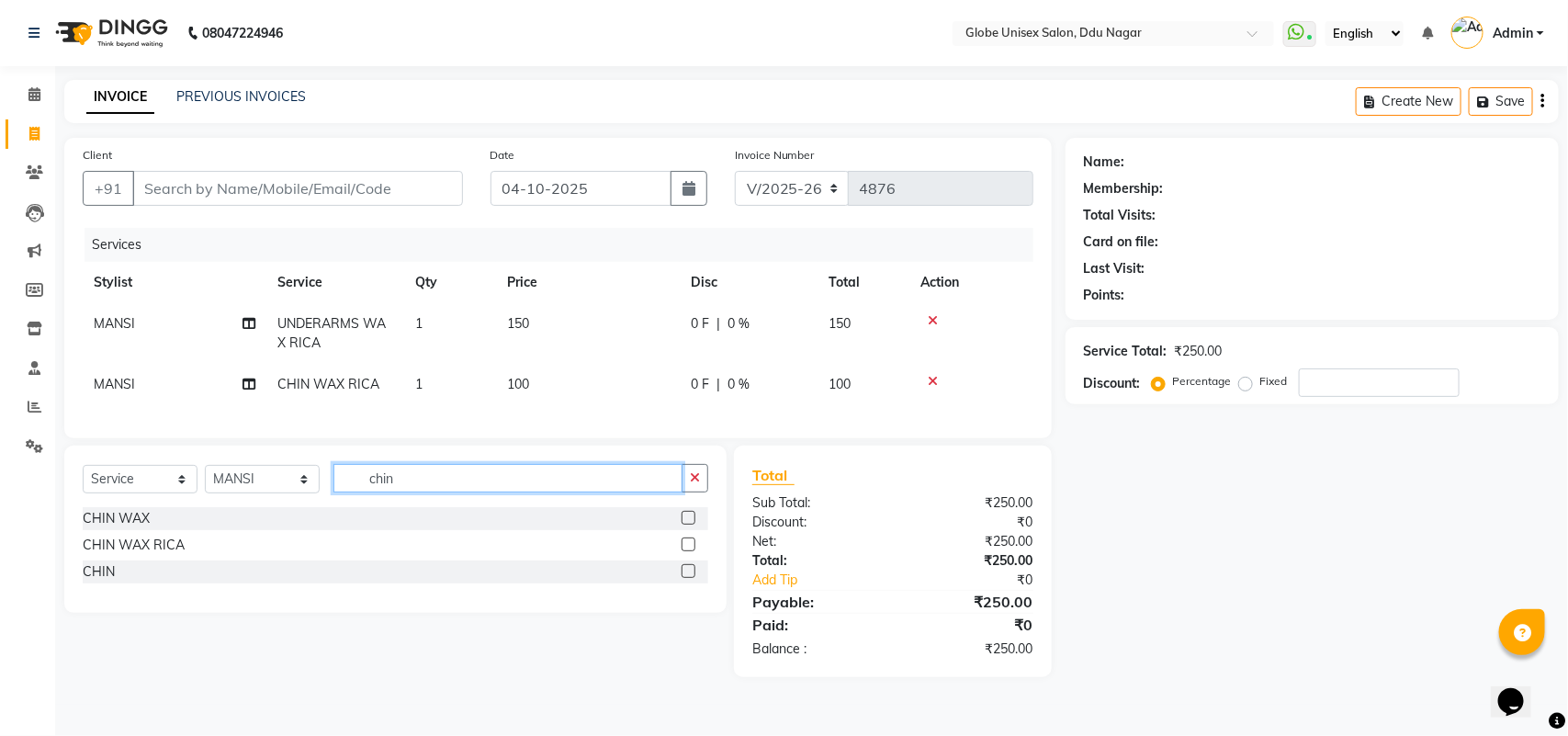
click at [433, 492] on input "chin" at bounding box center [508, 478] width 349 height 28
type input "c"
type input "upp"
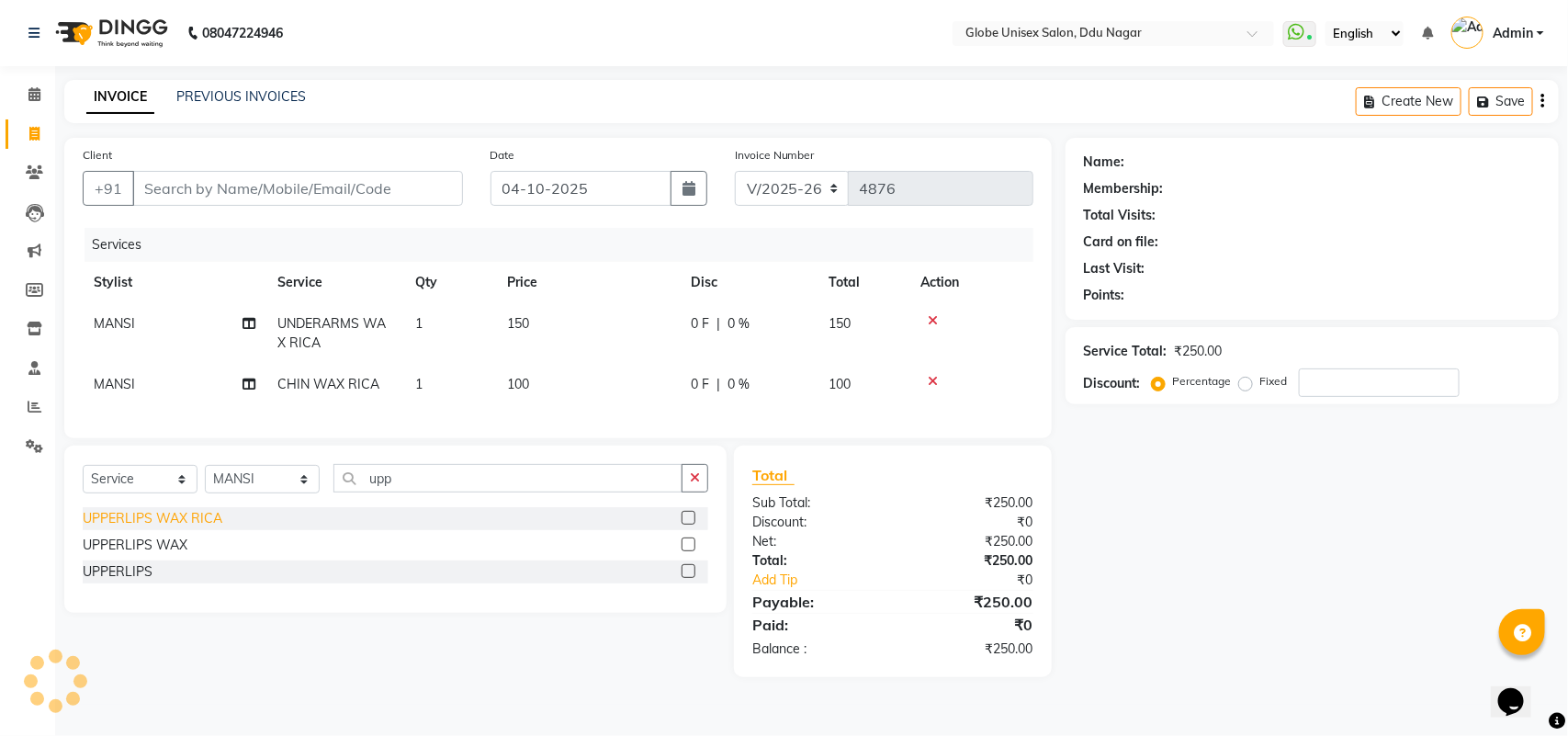
click at [199, 528] on div "UPPERLIPS WAX RICA" at bounding box center [152, 519] width 140 height 20
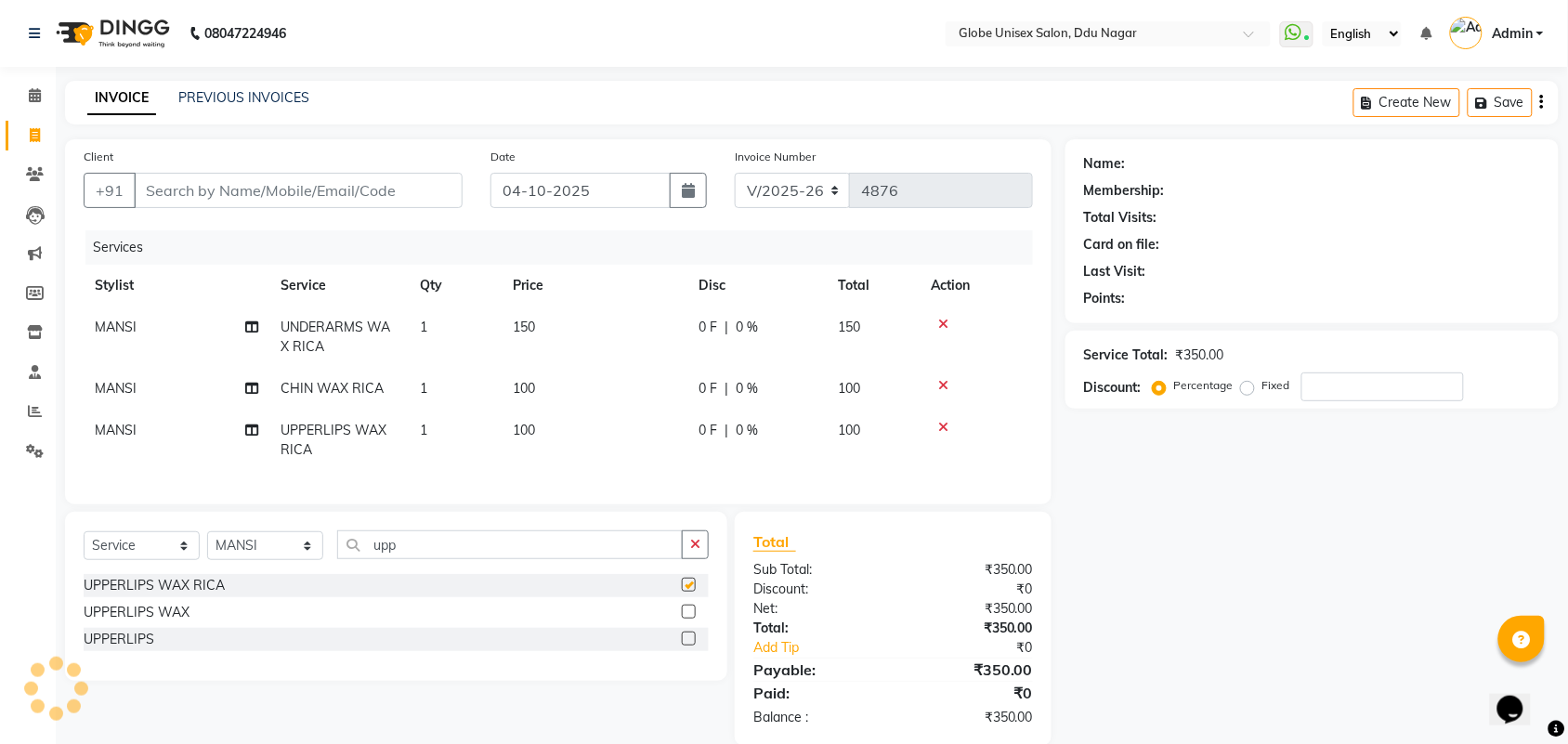
checkbox input "false"
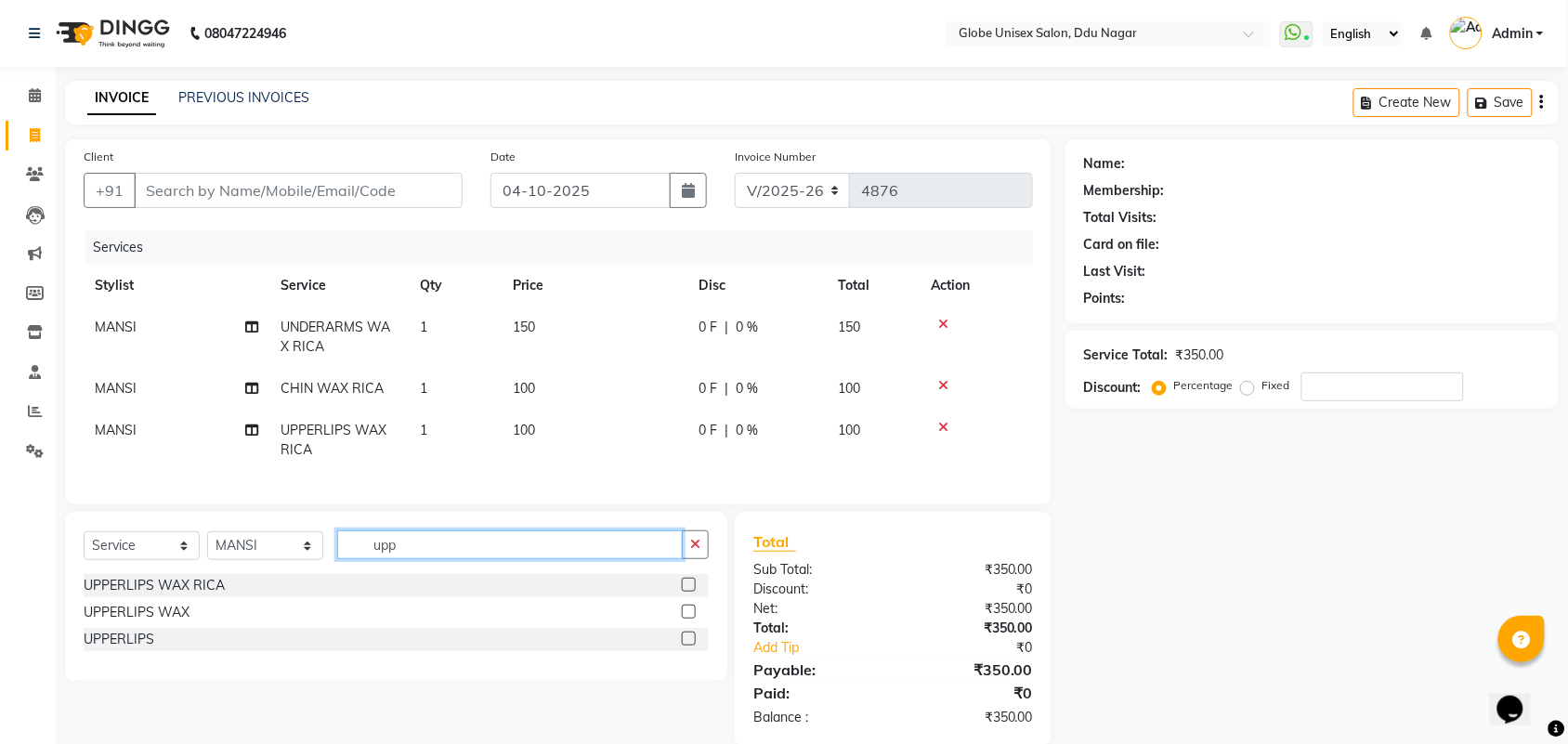
click at [472, 553] on input "upp" at bounding box center [510, 544] width 346 height 29
type input "u"
type input "eye"
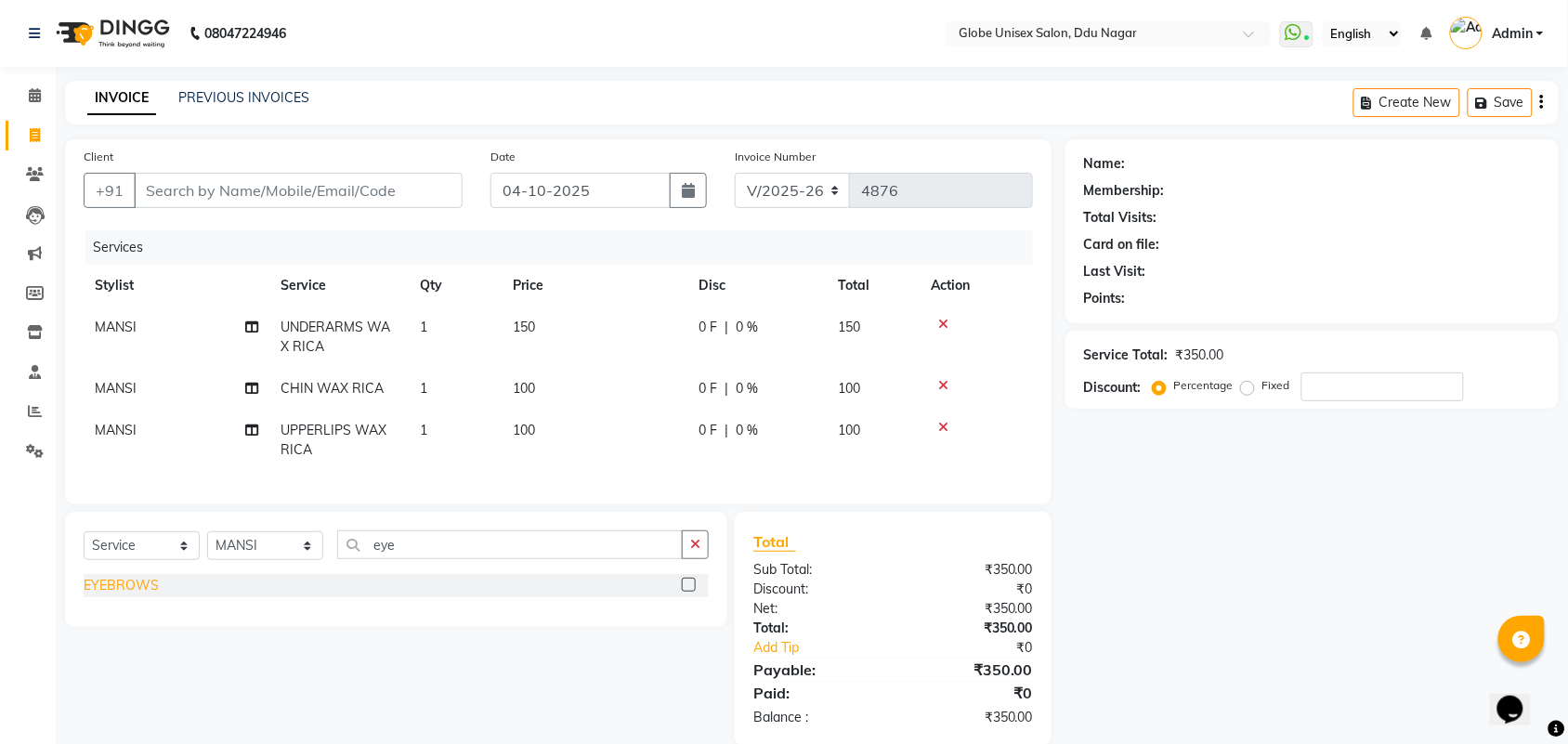
click at [119, 596] on div "EYEBROWS" at bounding box center [121, 585] width 75 height 20
checkbox input "false"
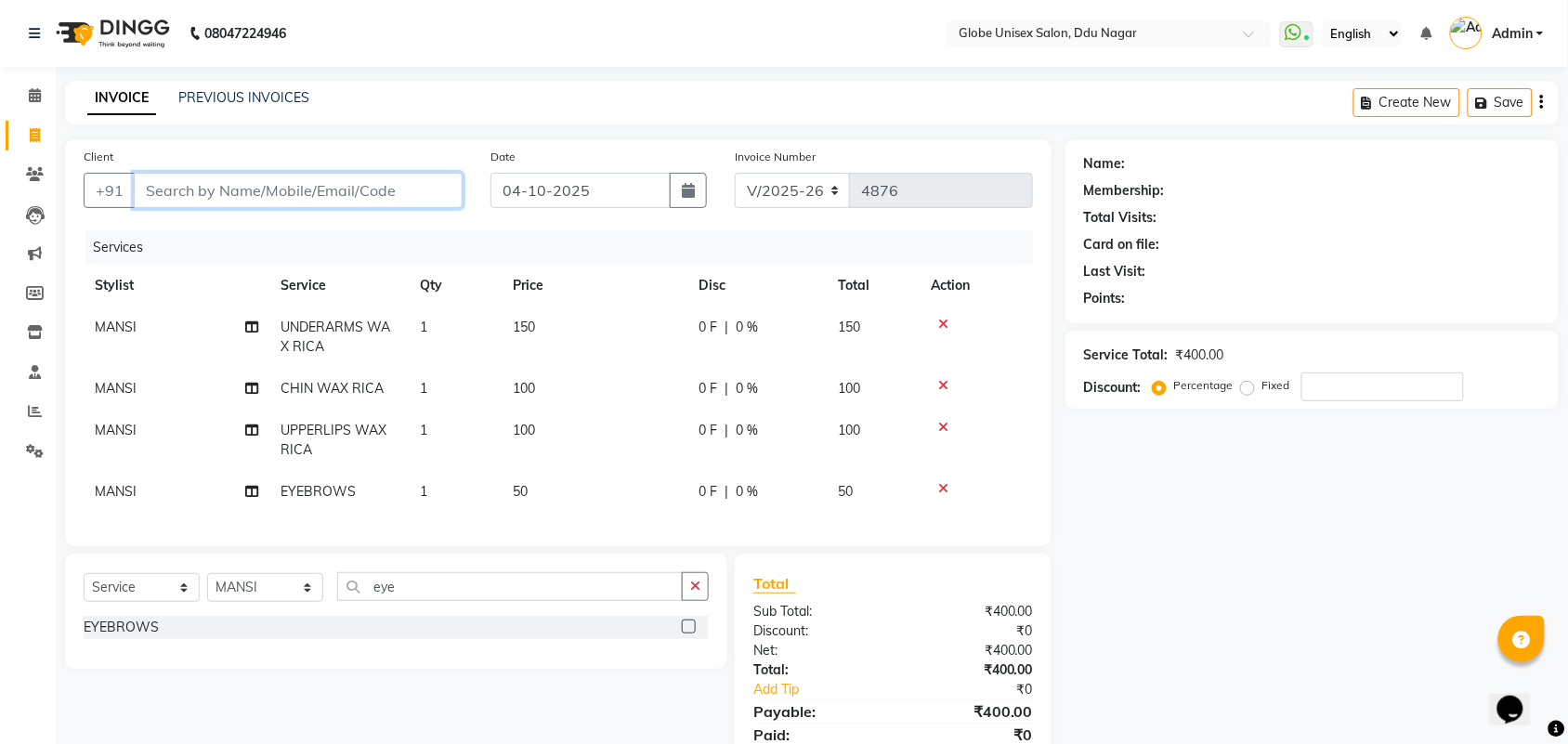
click at [383, 197] on input "Client" at bounding box center [298, 190] width 329 height 35
type input "9"
type input "0"
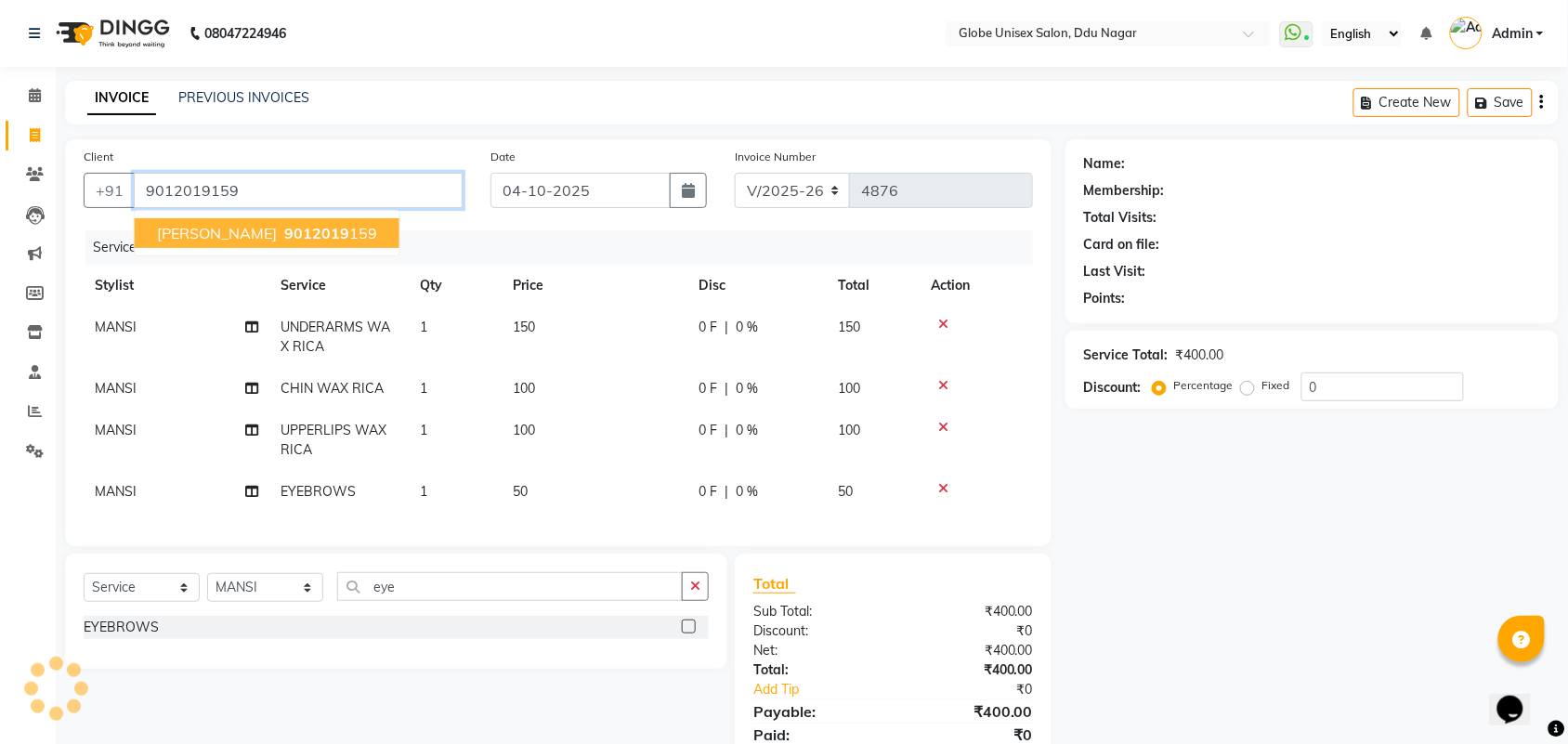
type input "9012019159"
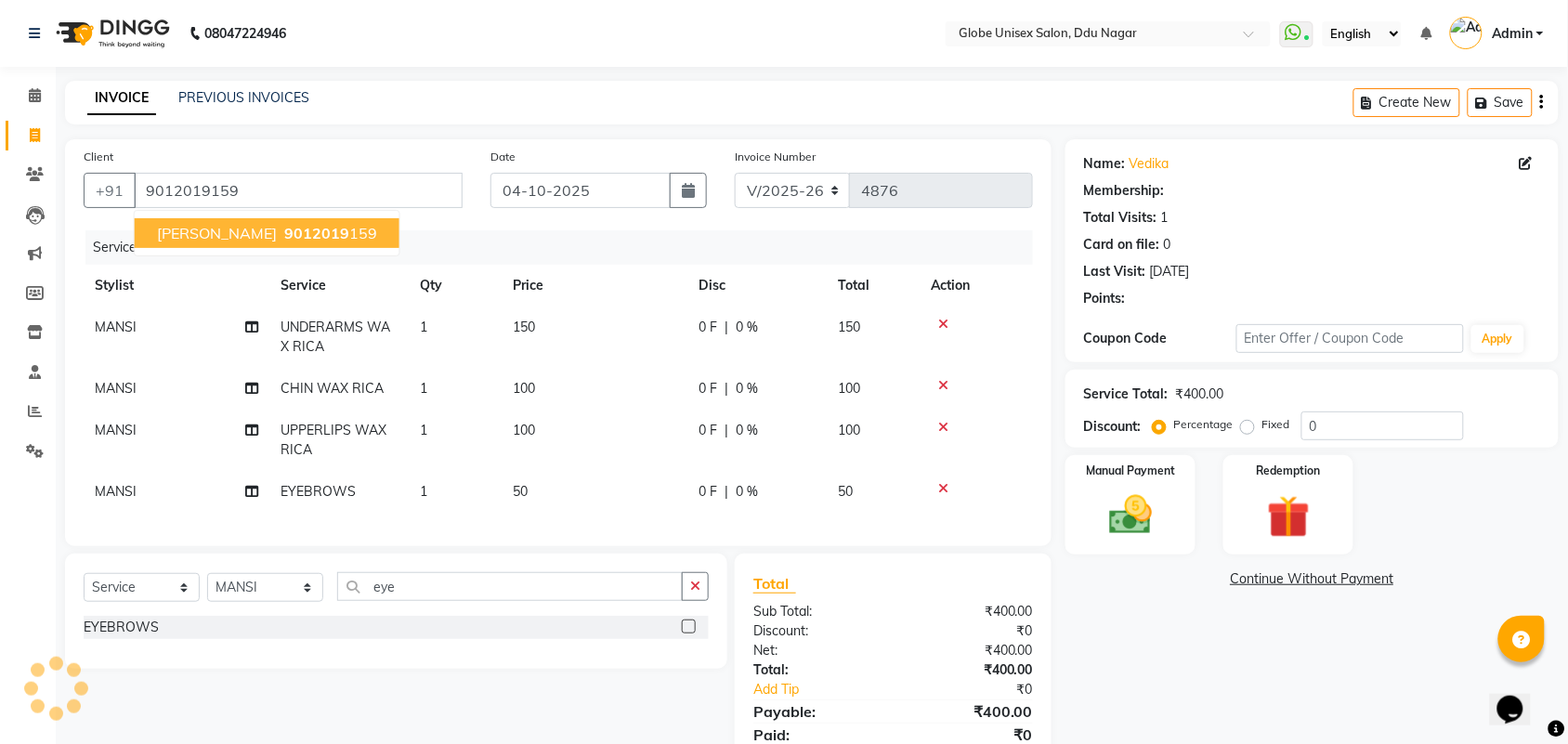
select select "1: Object"
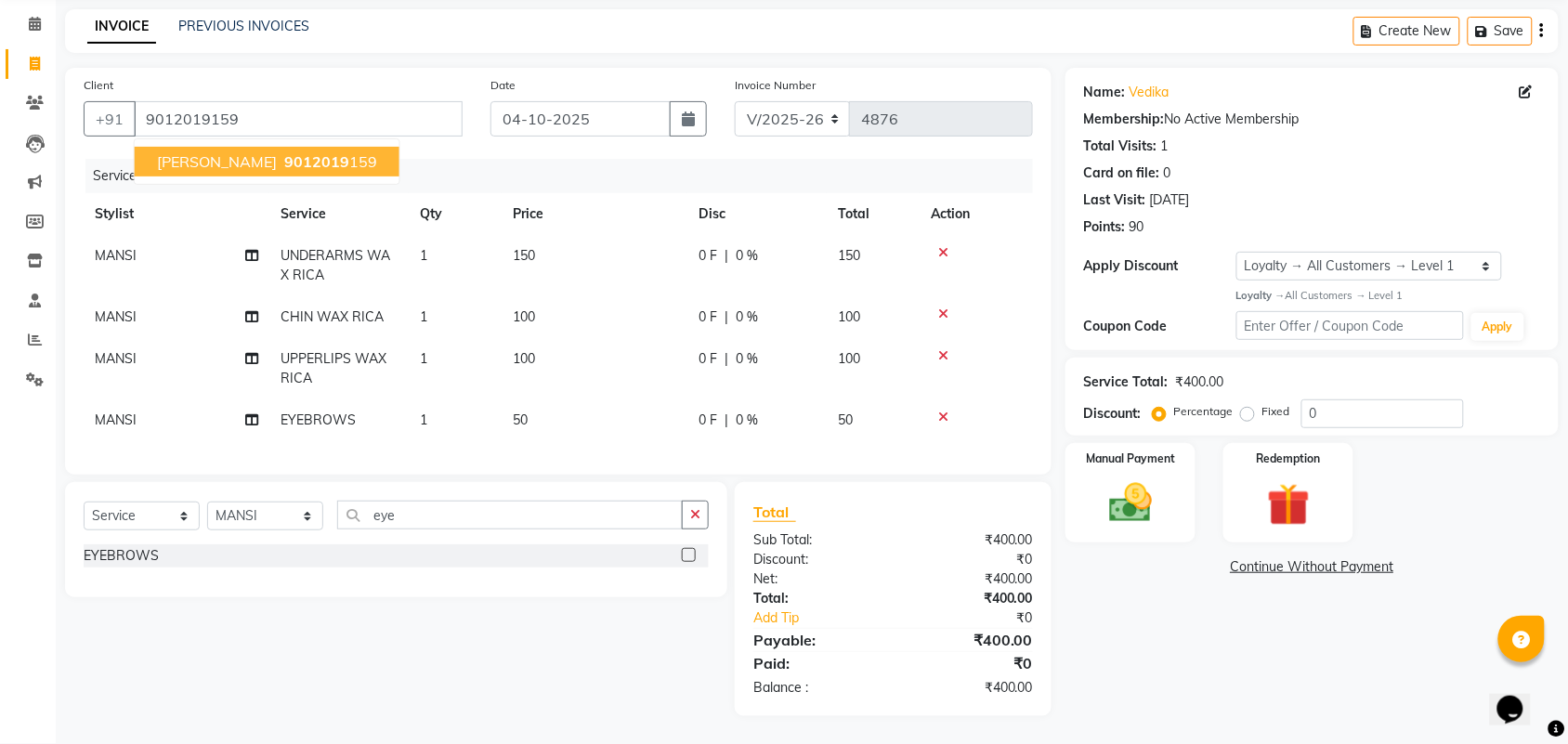
scroll to position [88, 0]
click at [1156, 492] on img at bounding box center [1130, 504] width 72 height 51
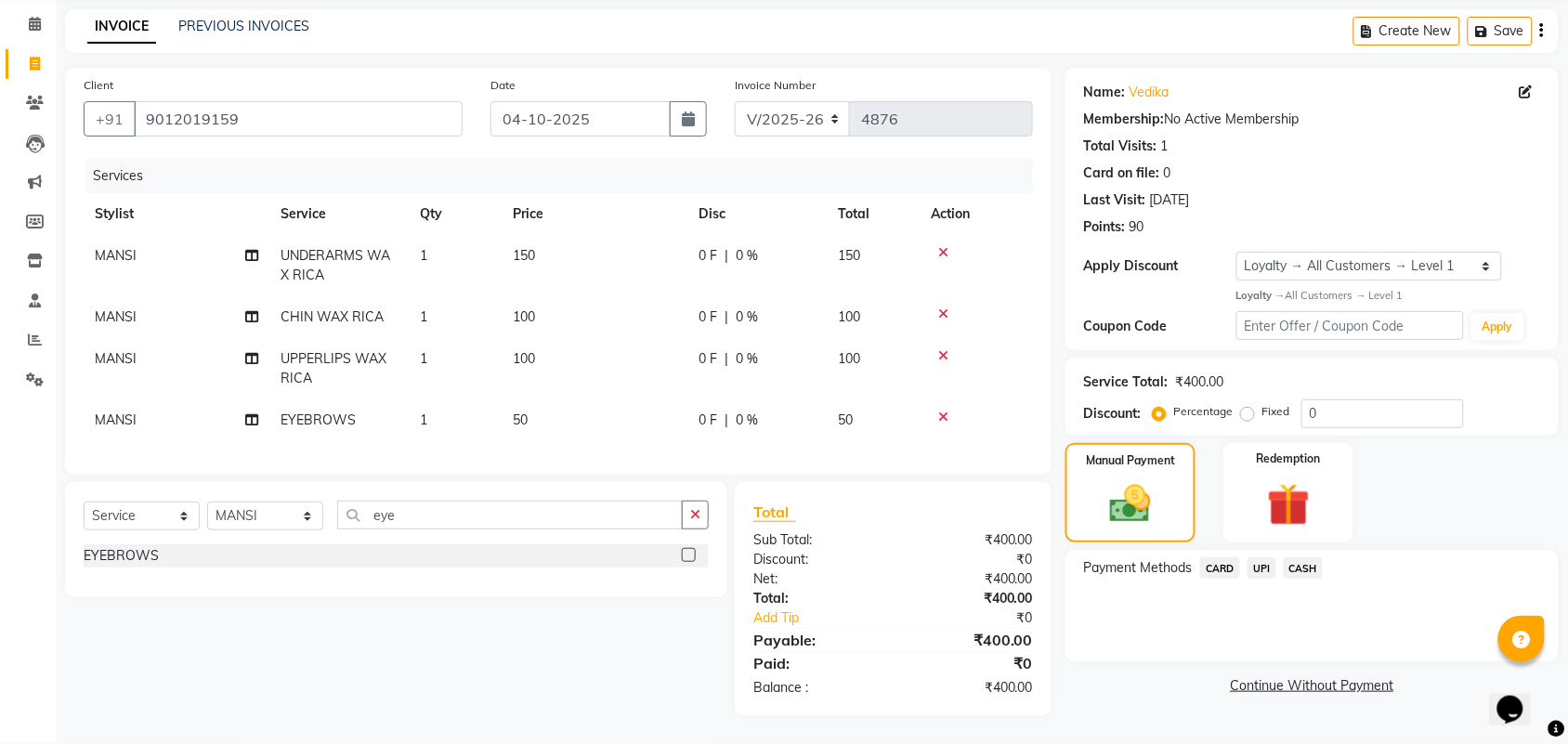
click at [1263, 558] on span "UPI" at bounding box center [1261, 568] width 28 height 21
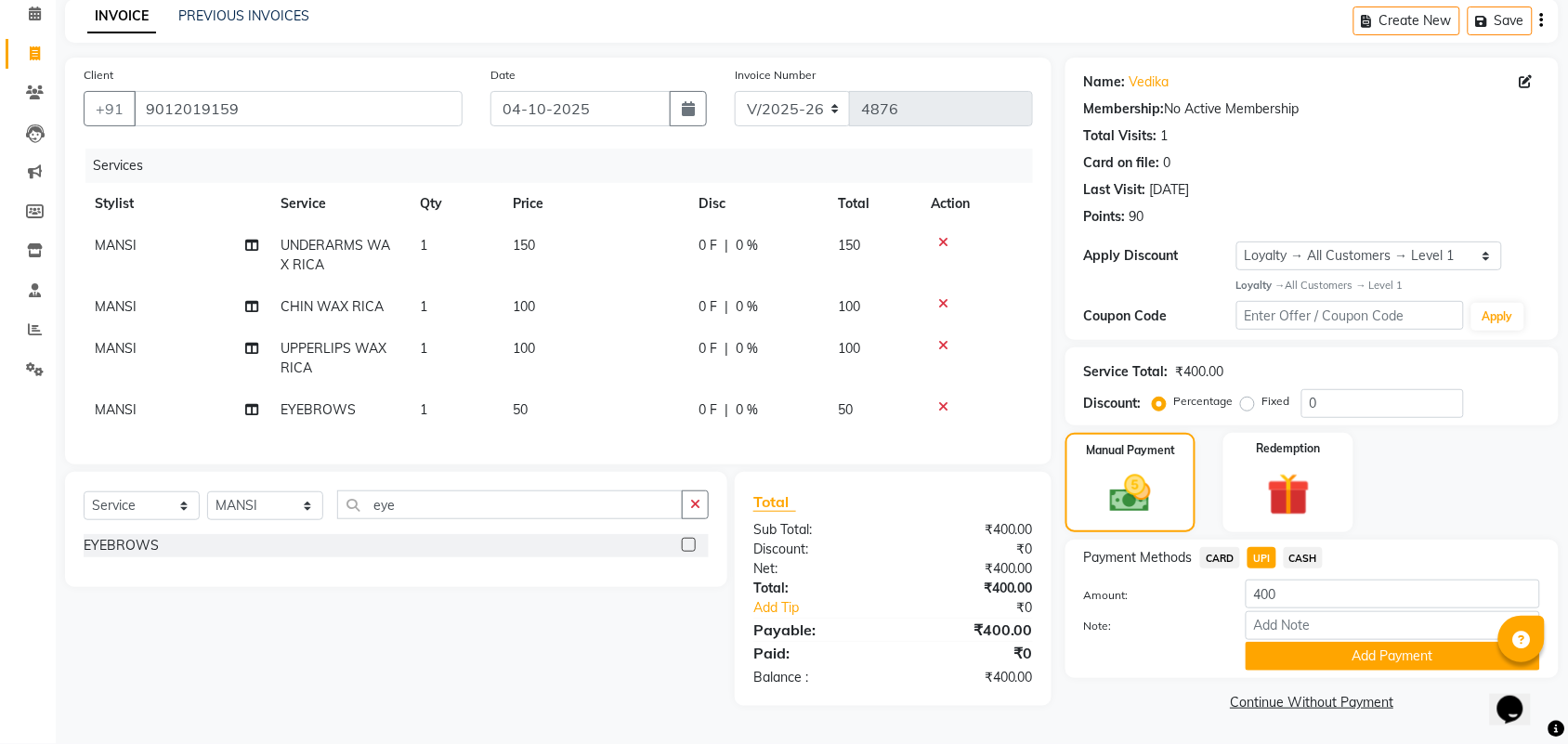
drag, startPoint x: 1356, startPoint y: 653, endPoint x: 1460, endPoint y: 607, distance: 113.7
click at [1368, 651] on button "Add Payment" at bounding box center [1392, 657] width 294 height 29
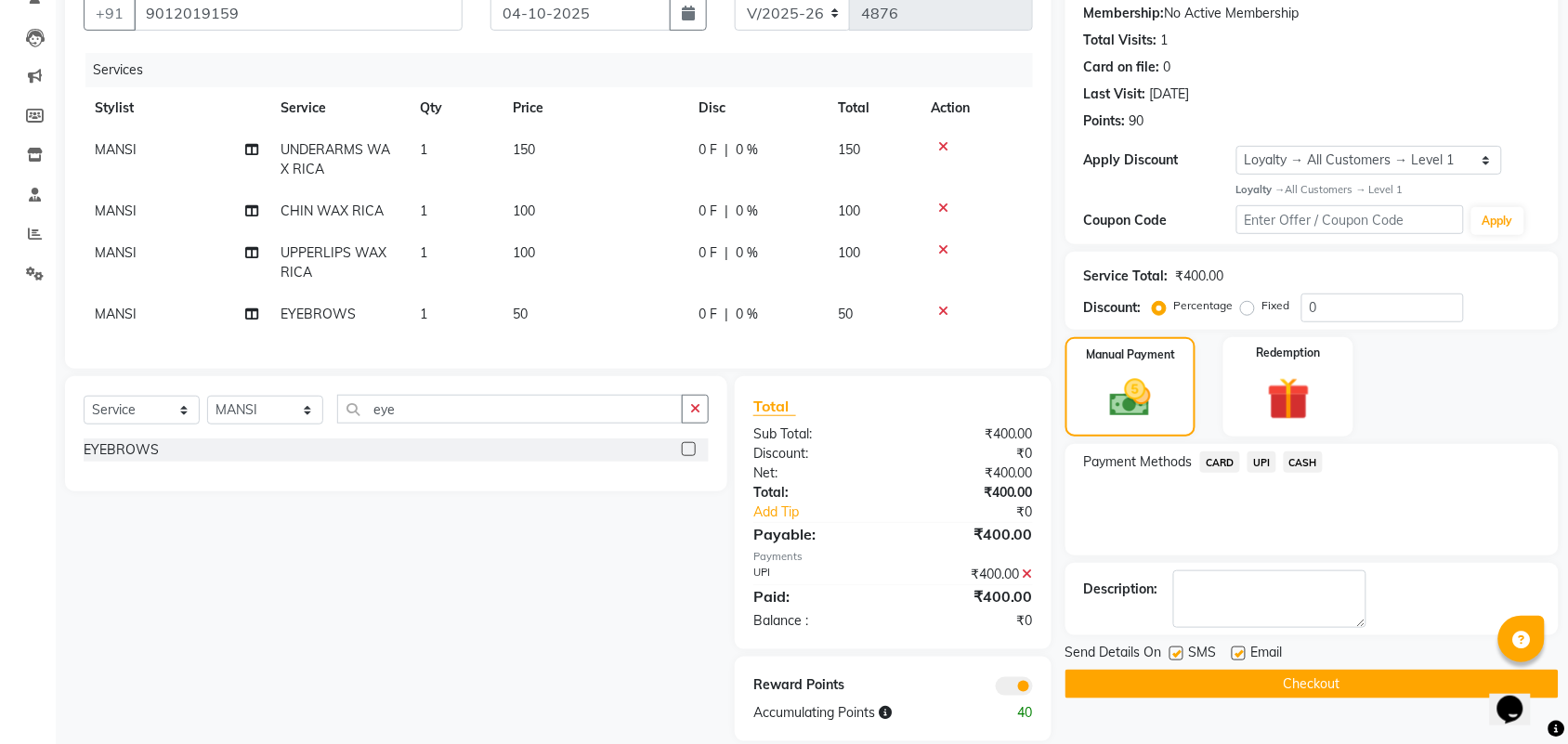
scroll to position [217, 0]
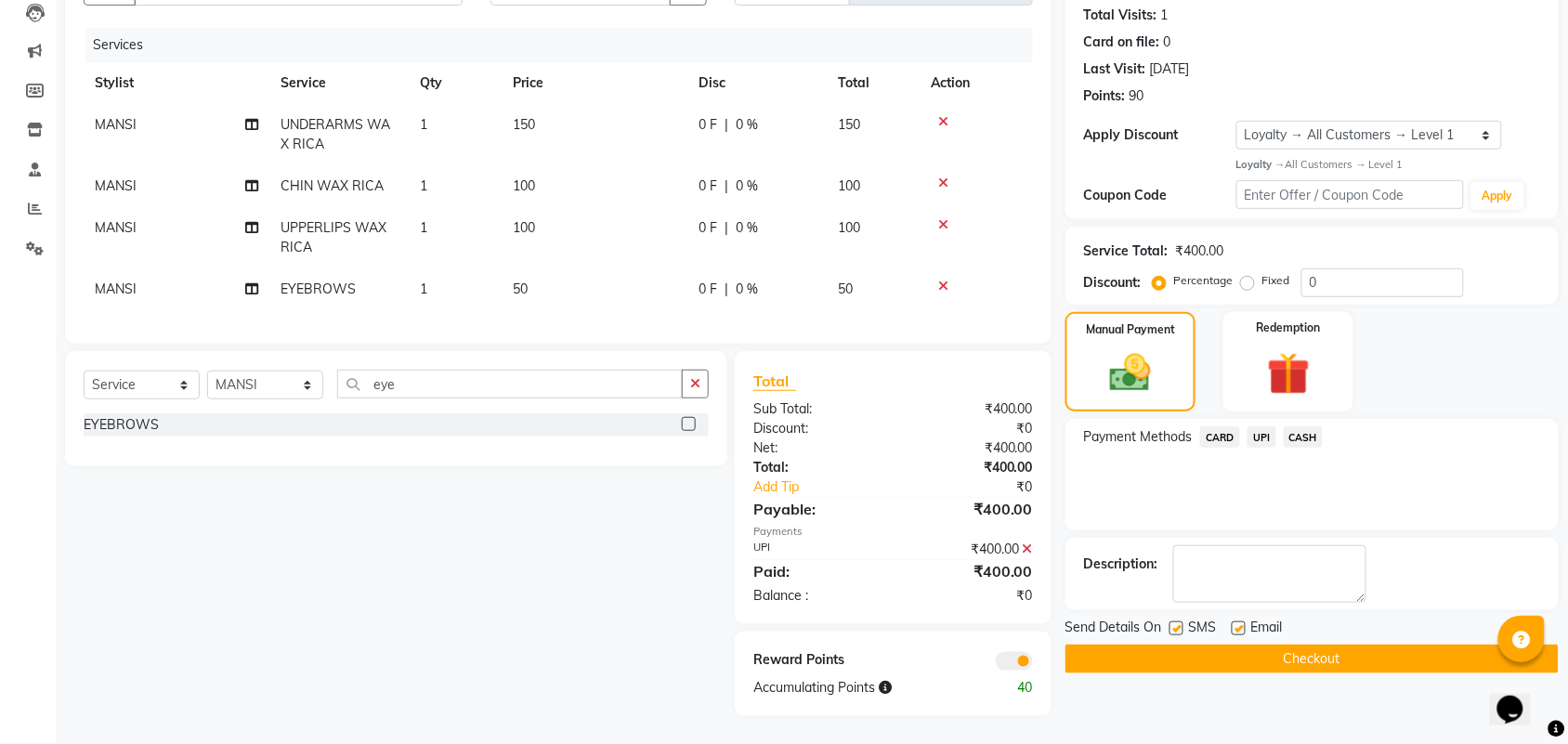
click at [1436, 647] on button "Checkout" at bounding box center [1312, 659] width 493 height 29
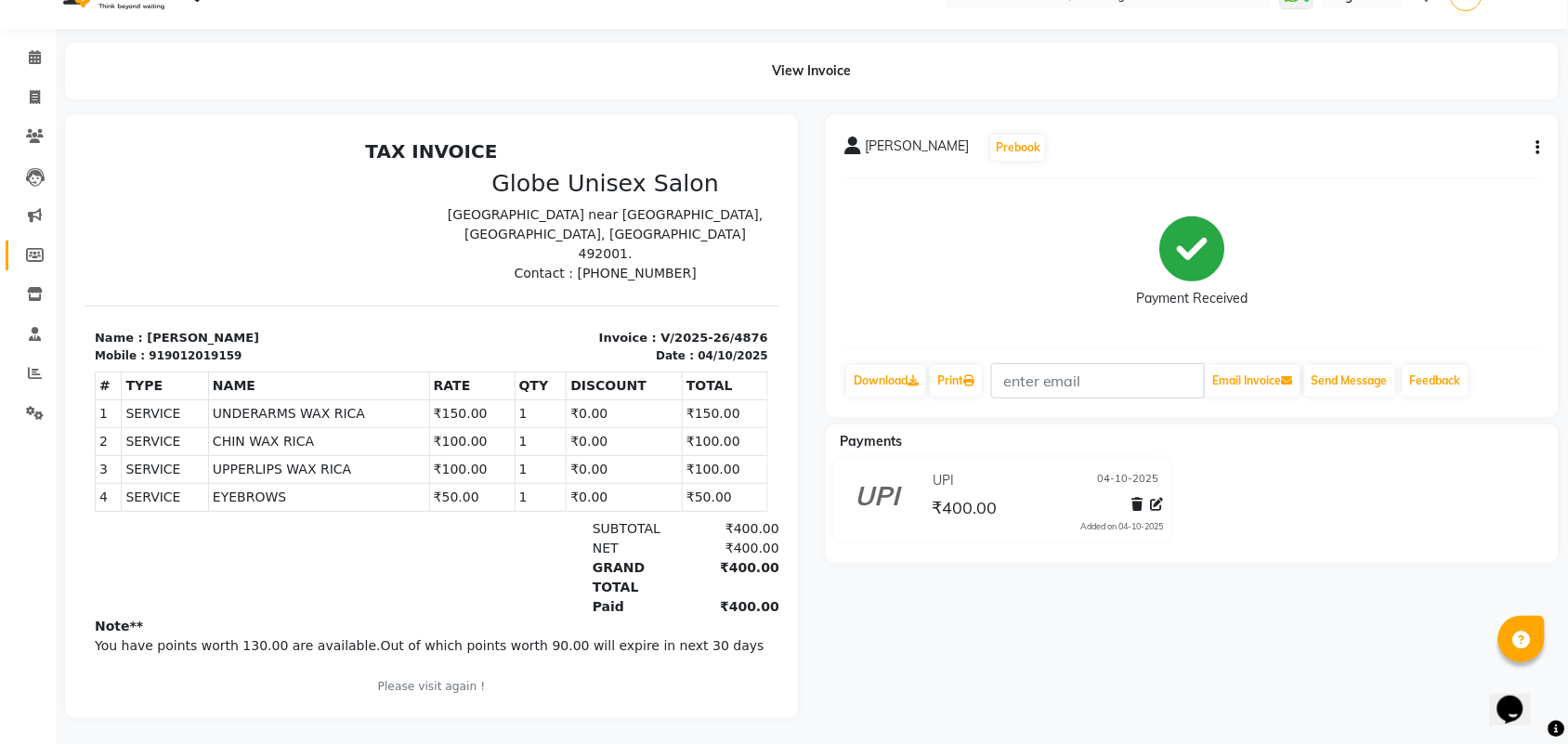
scroll to position [57, 0]
click at [29, 88] on icon at bounding box center [34, 95] width 10 height 14
select select "service"
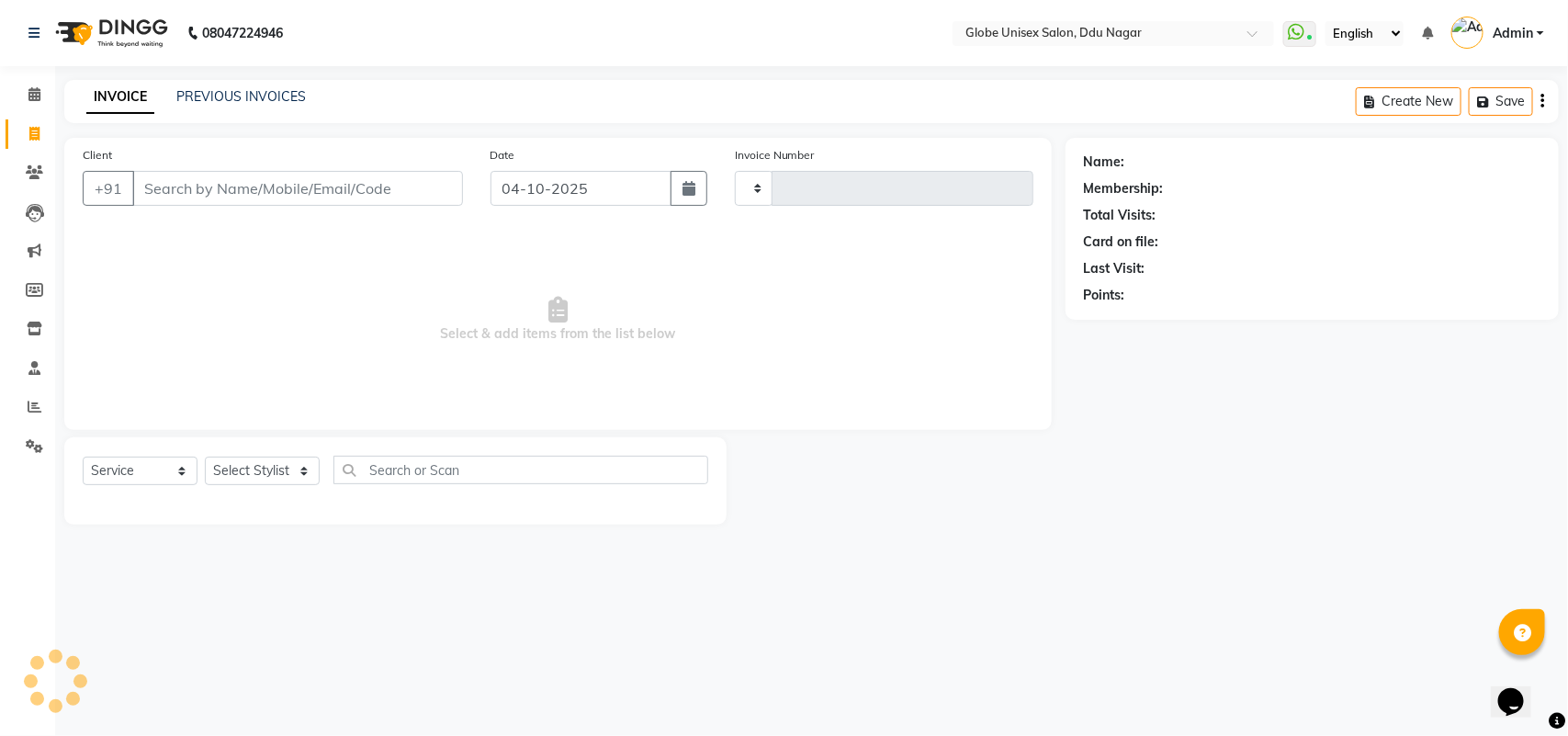
type input "8"
type input "4877"
select select "4184"
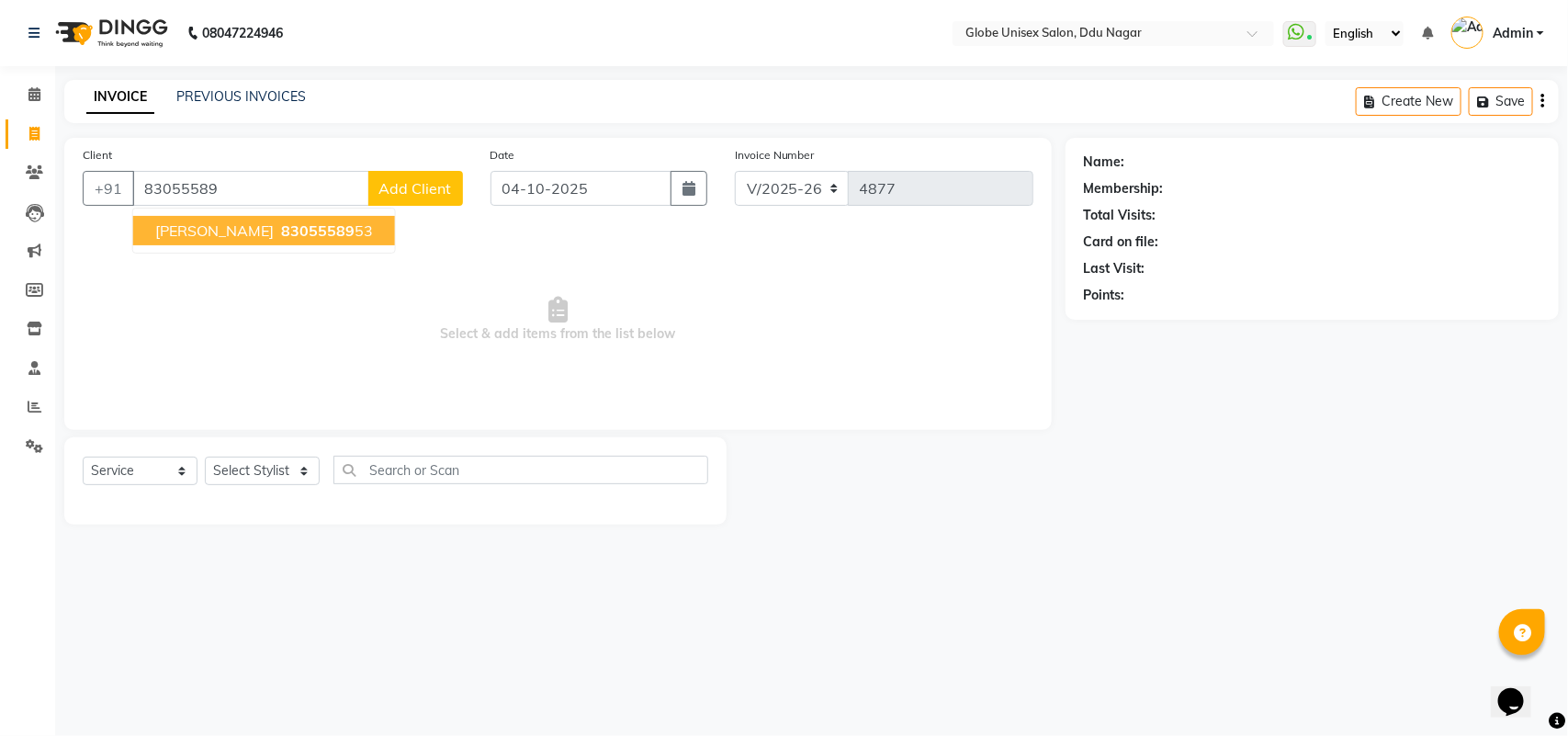
click at [273, 227] on span "[PERSON_NAME]" at bounding box center [214, 231] width 118 height 19
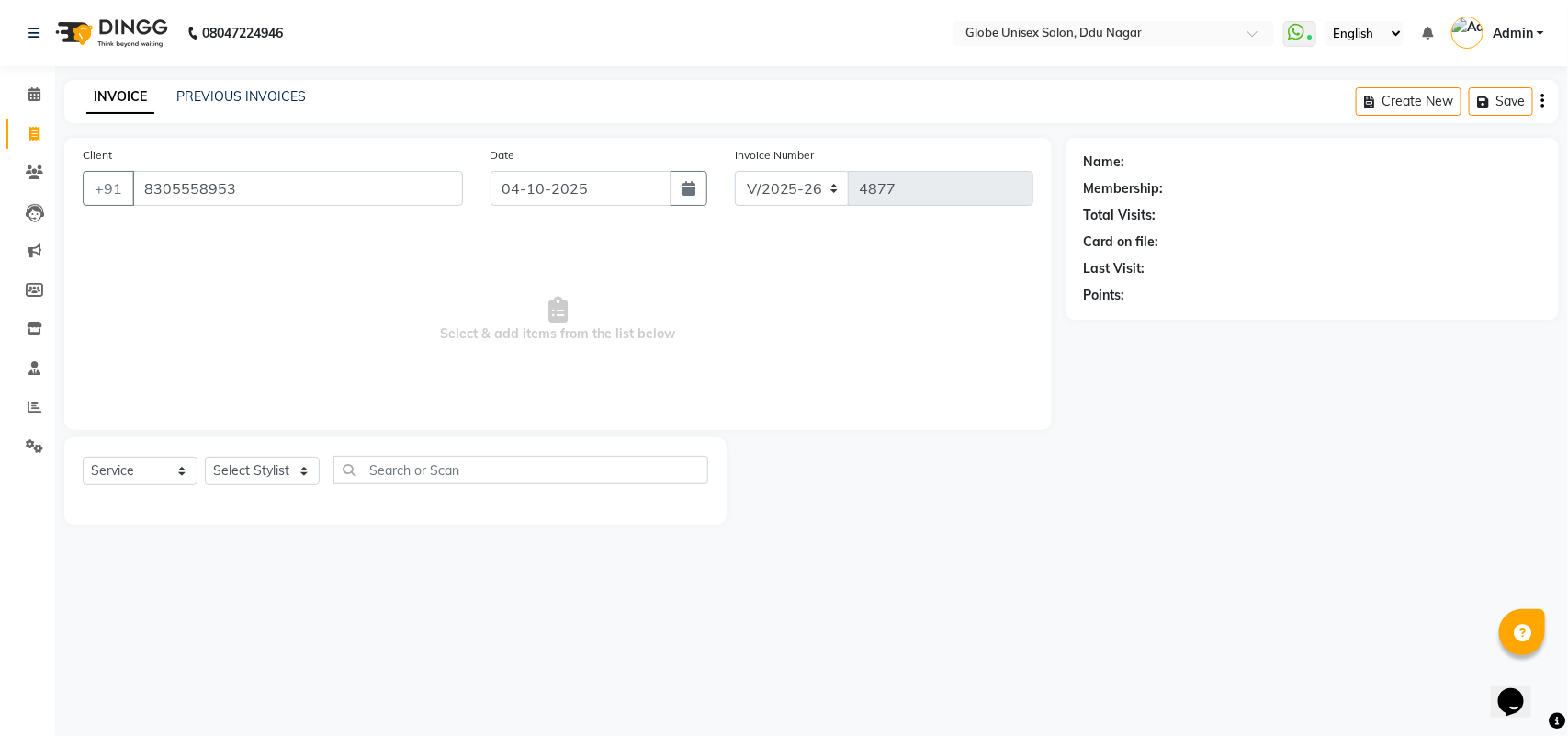
type input "8305558953"
select select "1: Object"
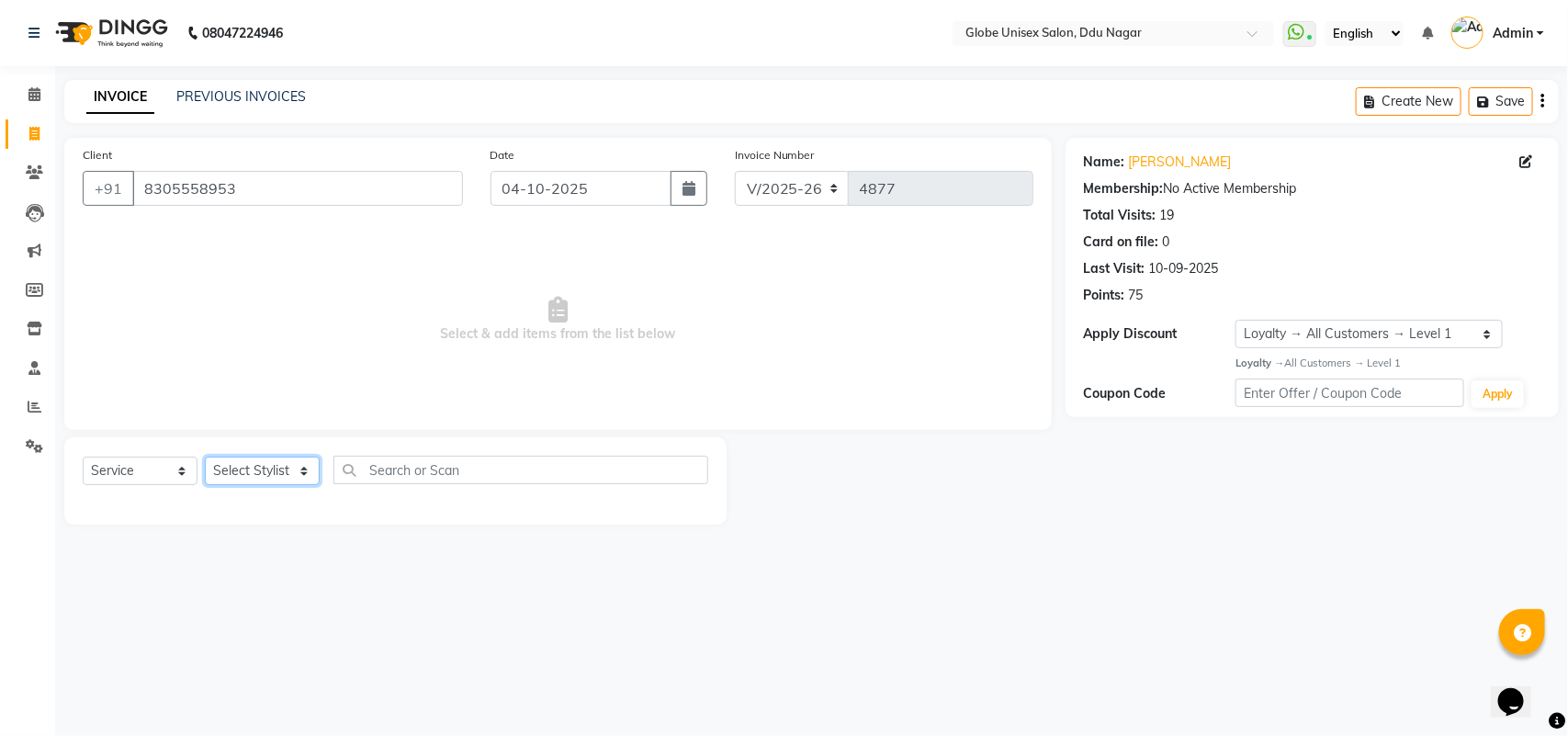
click at [245, 474] on select "Select Stylist ADITYA AJIT ANKIT [PERSON_NAME] [PERSON_NAME] [PERSON_NAME] [PER…" at bounding box center [262, 471] width 115 height 28
select select "64157"
click at [205, 457] on select "Select Stylist ADITYA AJIT ANKIT [PERSON_NAME] [PERSON_NAME] [PERSON_NAME] [PER…" at bounding box center [262, 471] width 115 height 28
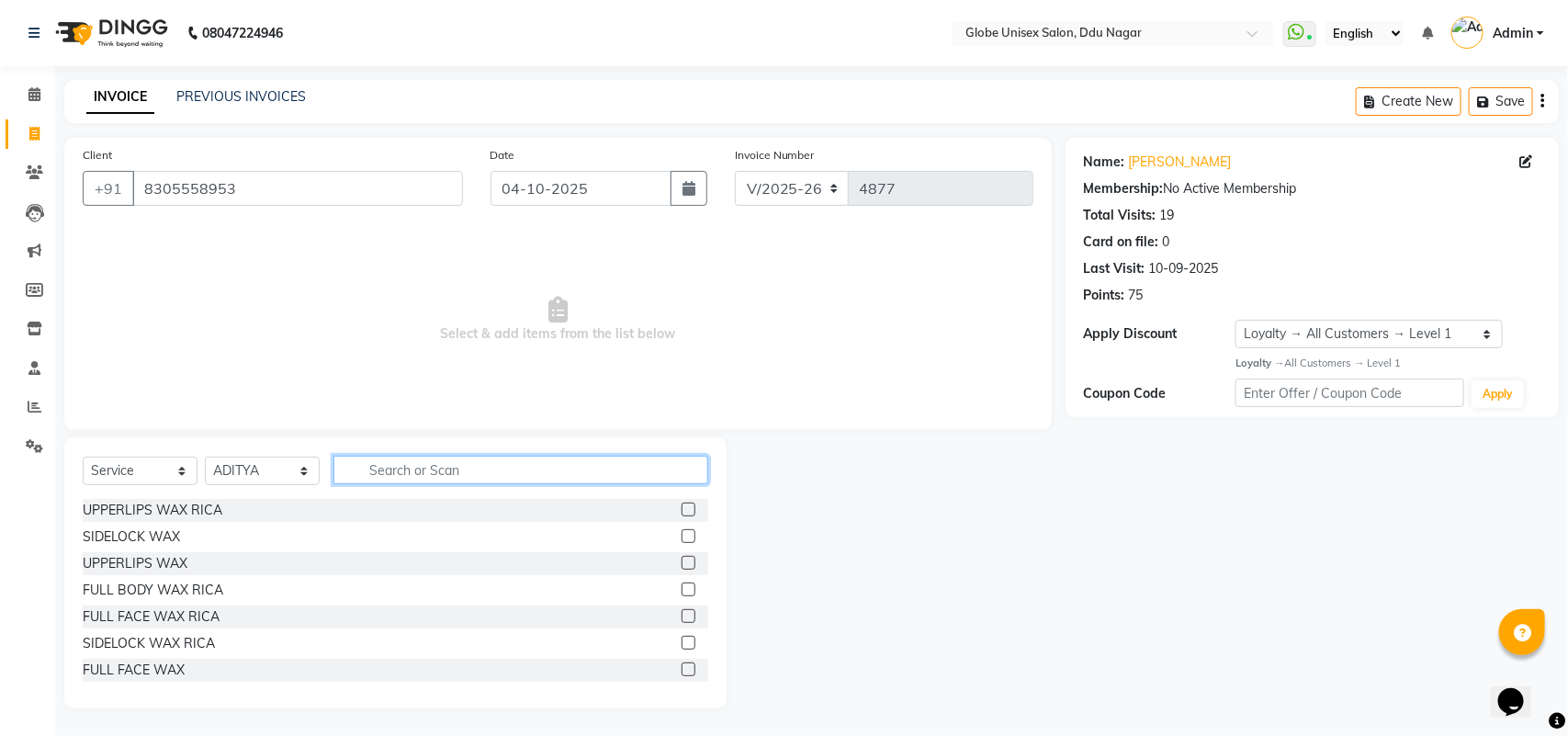
click at [419, 474] on input "text" at bounding box center [520, 470] width 375 height 28
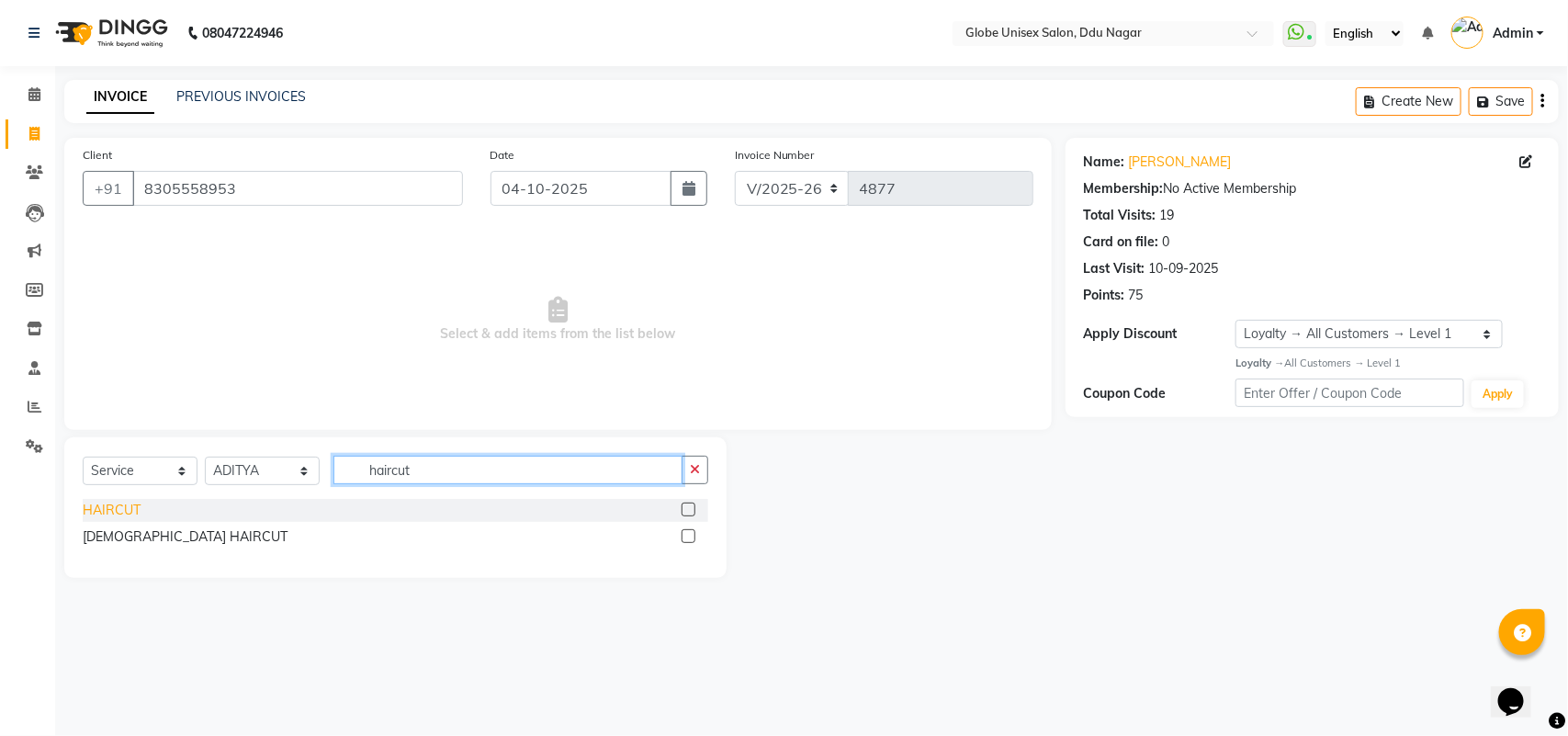
type input "haircut"
click at [90, 512] on div "HAIRCUT" at bounding box center [112, 510] width 58 height 20
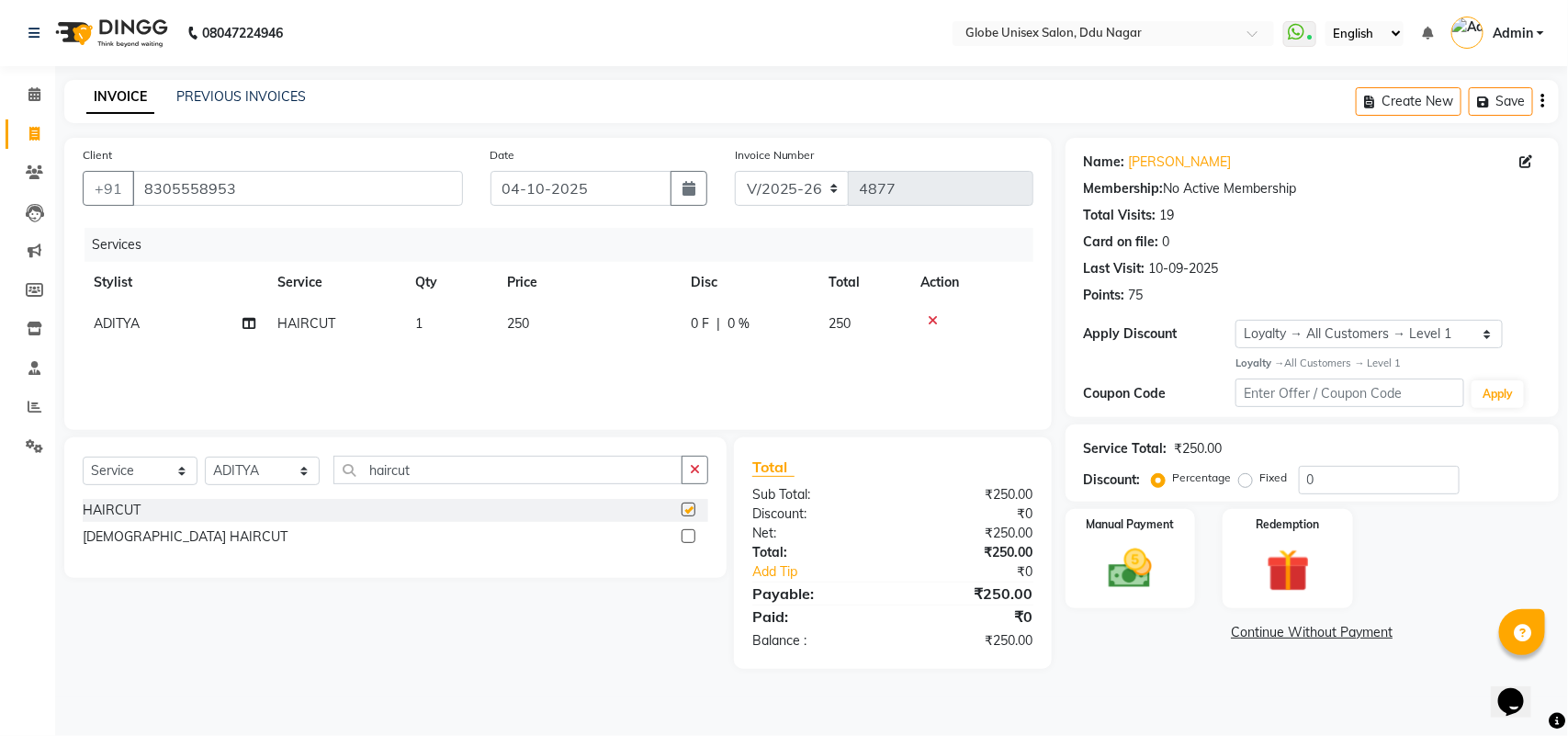
checkbox input "false"
click at [1119, 590] on img at bounding box center [1130, 569] width 72 height 52
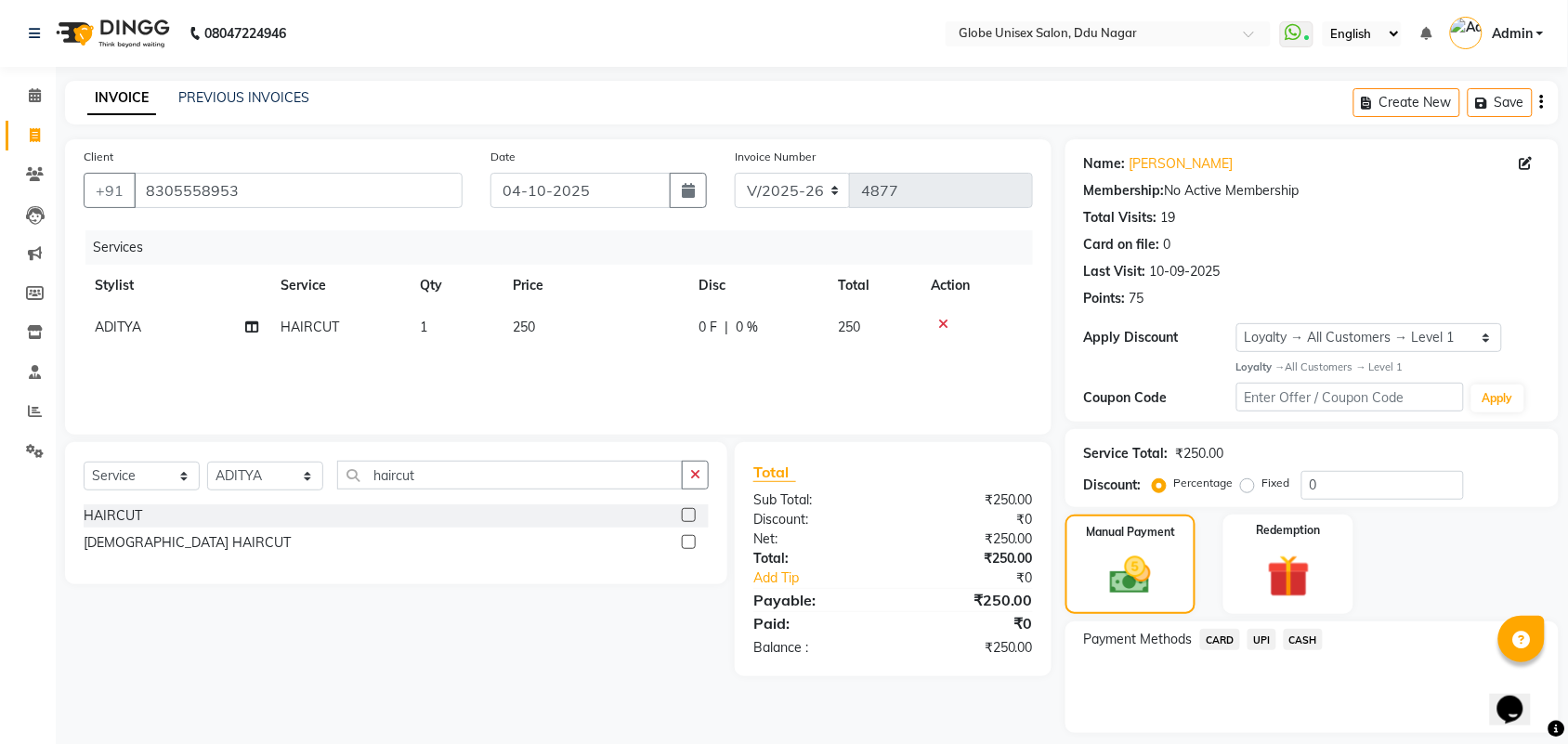
click at [1254, 651] on span "UPI" at bounding box center [1261, 639] width 28 height 21
drag, startPoint x: 1584, startPoint y: 550, endPoint x: 30, endPoint y: 24, distance: 1640.6
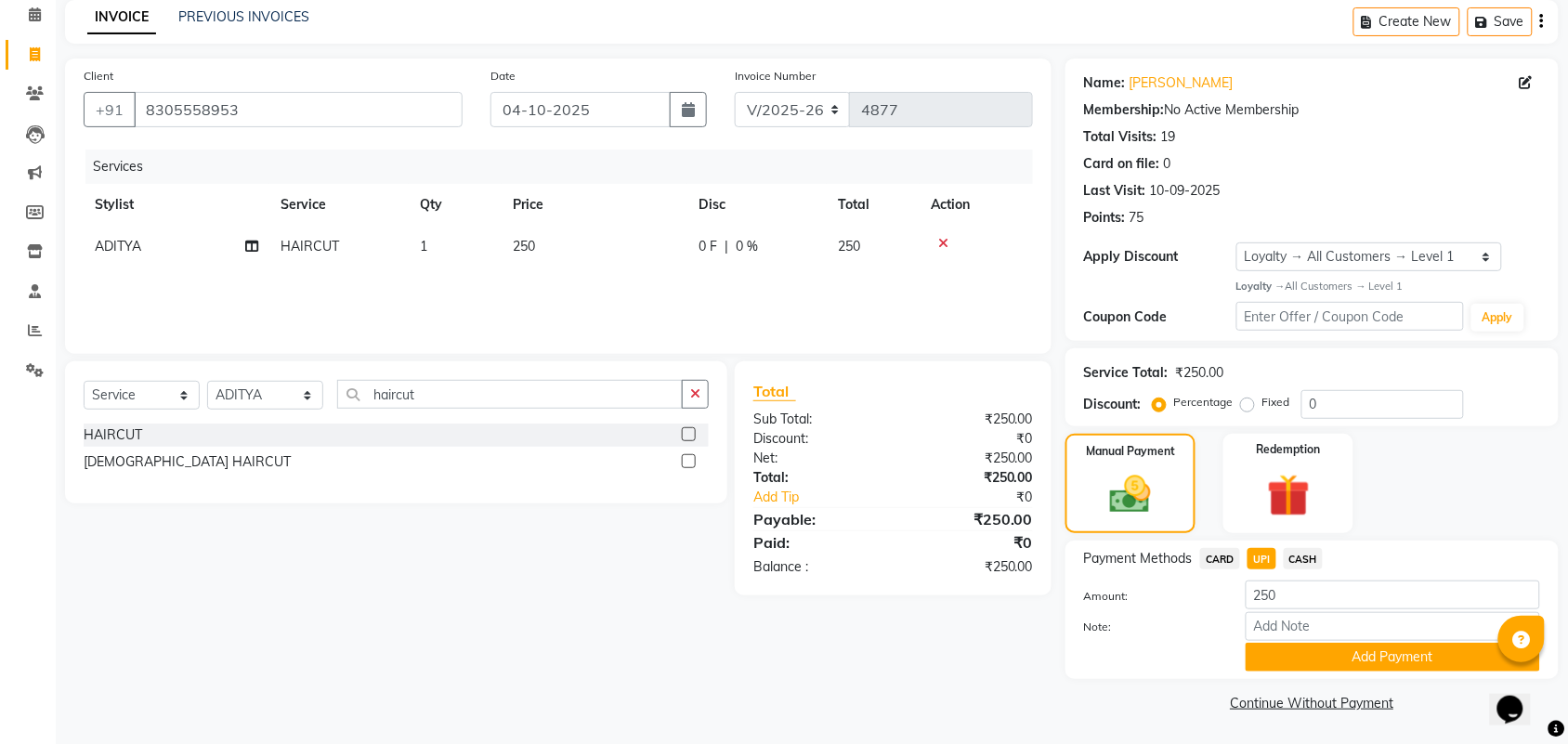
click at [1407, 675] on div "Payment Methods CARD UPI CASH Amount: 250 Note: Add Payment" at bounding box center [1312, 610] width 493 height 139
click at [1467, 648] on button "Add Payment" at bounding box center [1392, 658] width 294 height 29
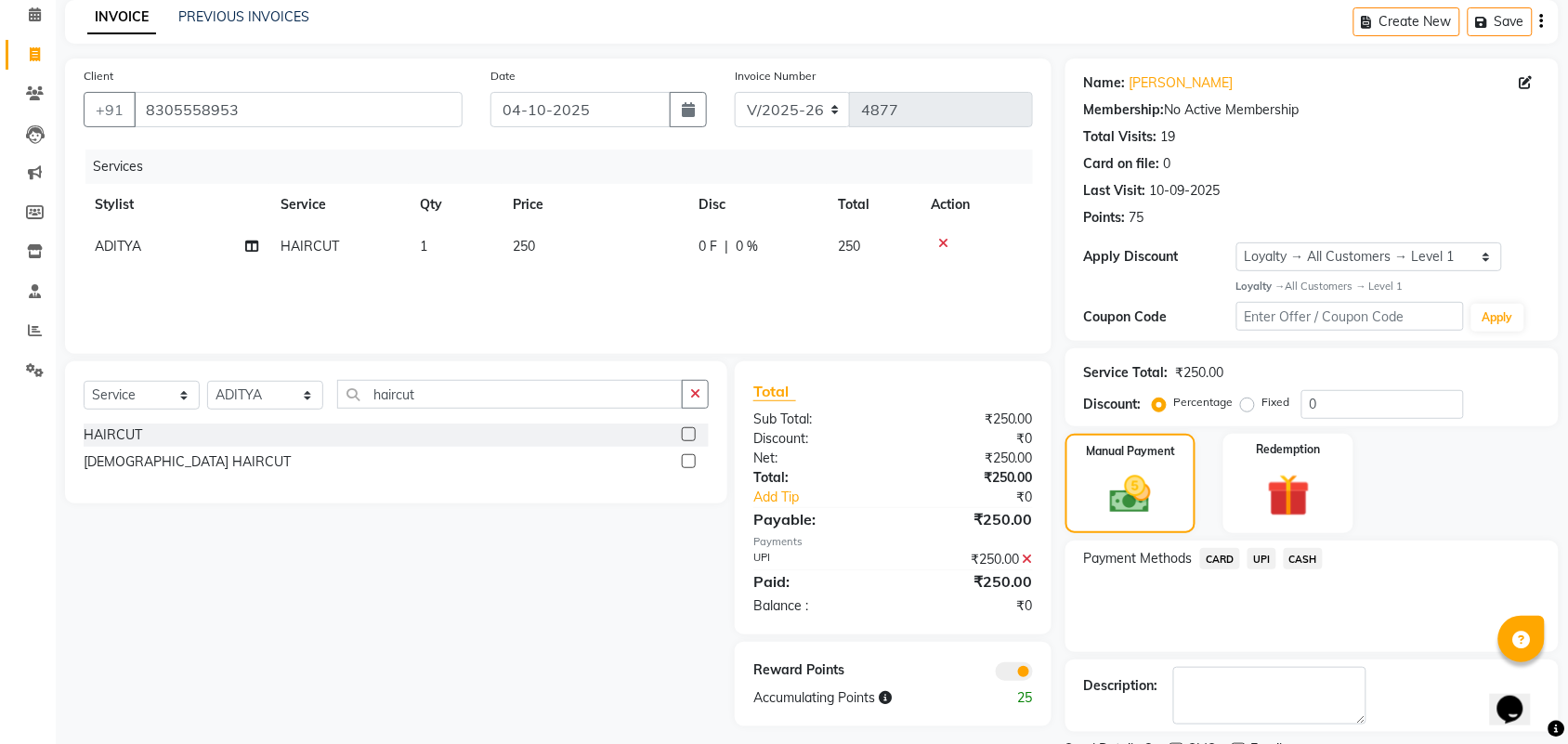
scroll to position [160, 0]
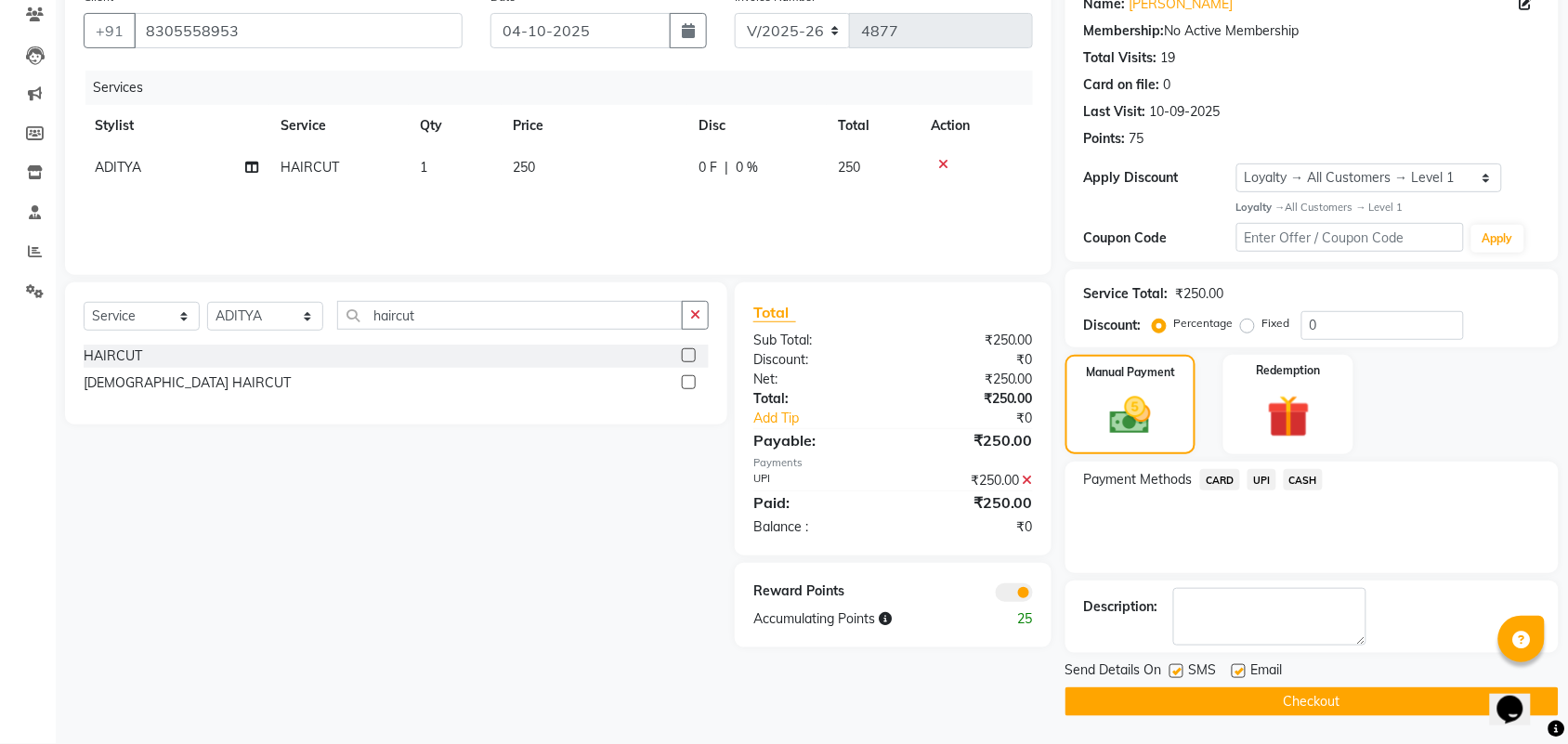
drag, startPoint x: 1584, startPoint y: 514, endPoint x: 38, endPoint y: 39, distance: 1617.3
click at [1458, 704] on button "Checkout" at bounding box center [1312, 702] width 493 height 29
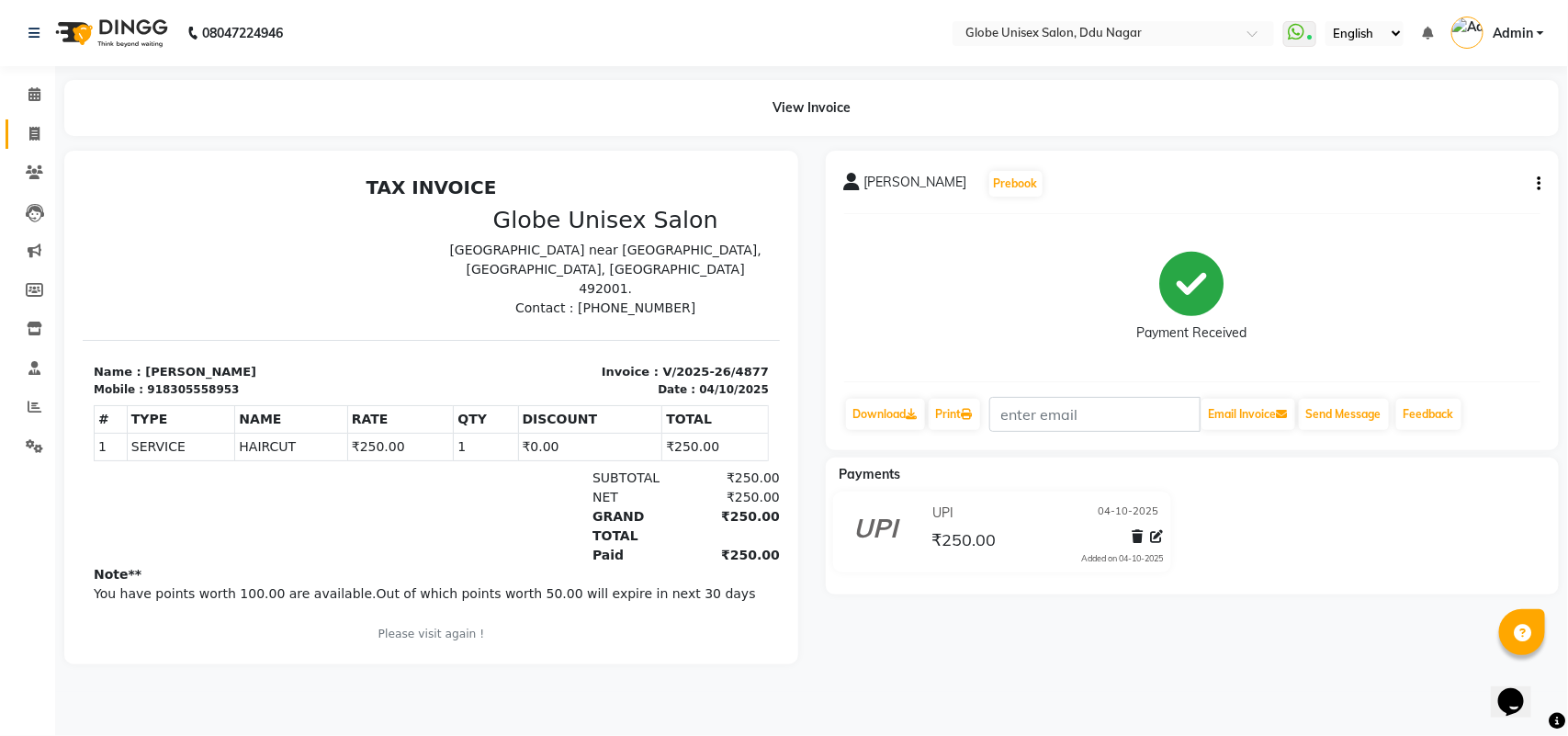
click at [30, 120] on link "Invoice" at bounding box center [27, 134] width 44 height 30
select select "service"
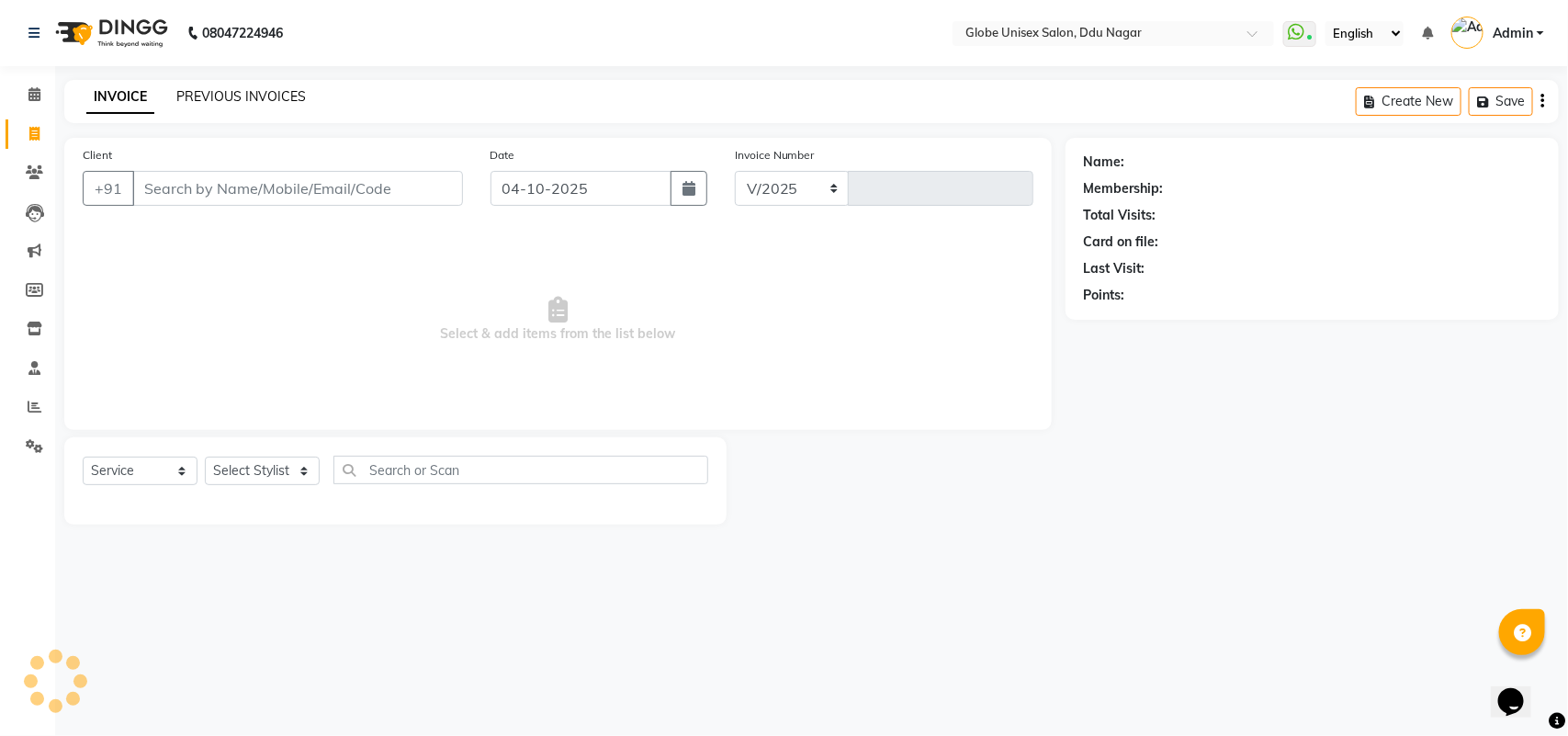
click at [255, 94] on link "PREVIOUS INVOICES" at bounding box center [241, 97] width 130 height 17
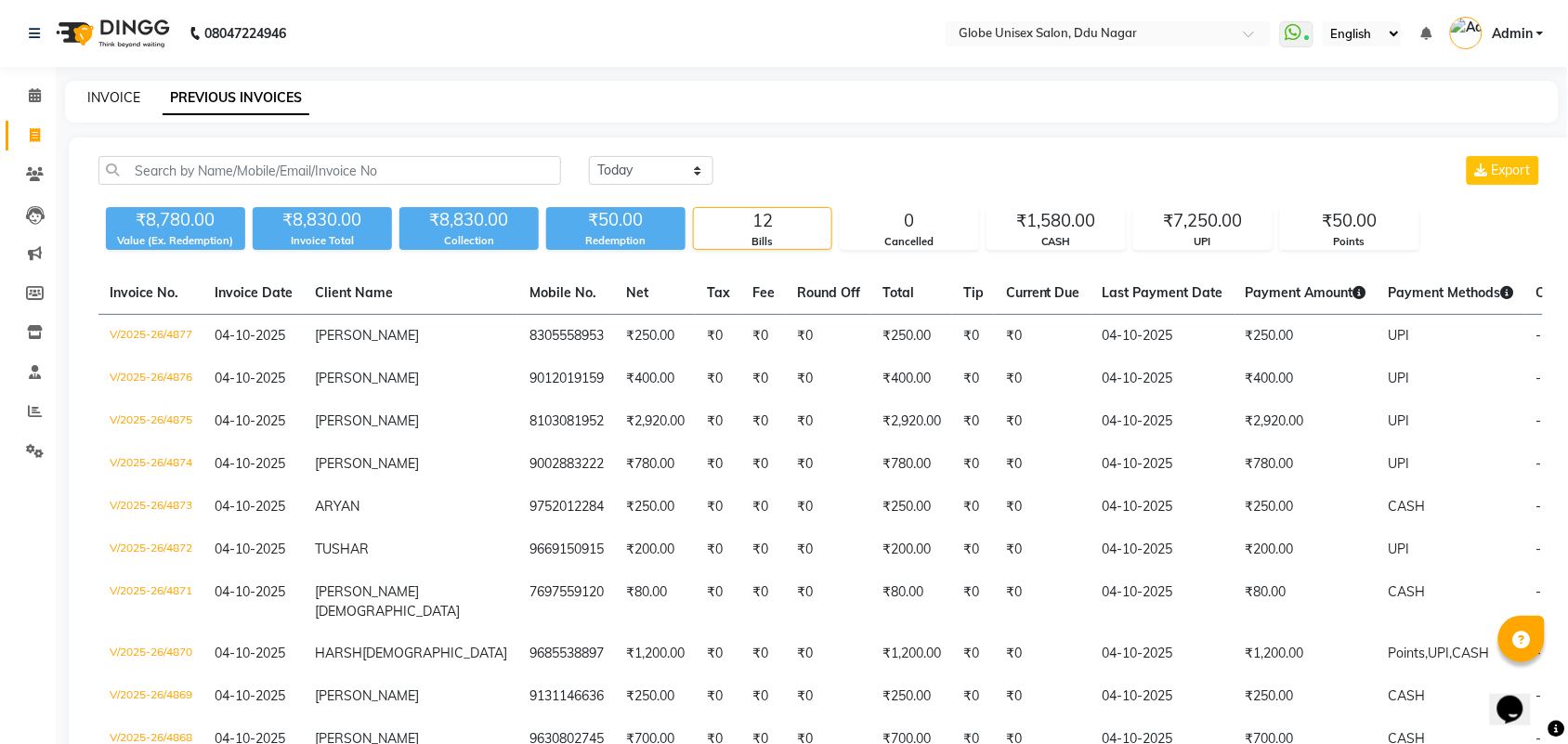
click at [100, 96] on link "INVOICE" at bounding box center [114, 98] width 53 height 17
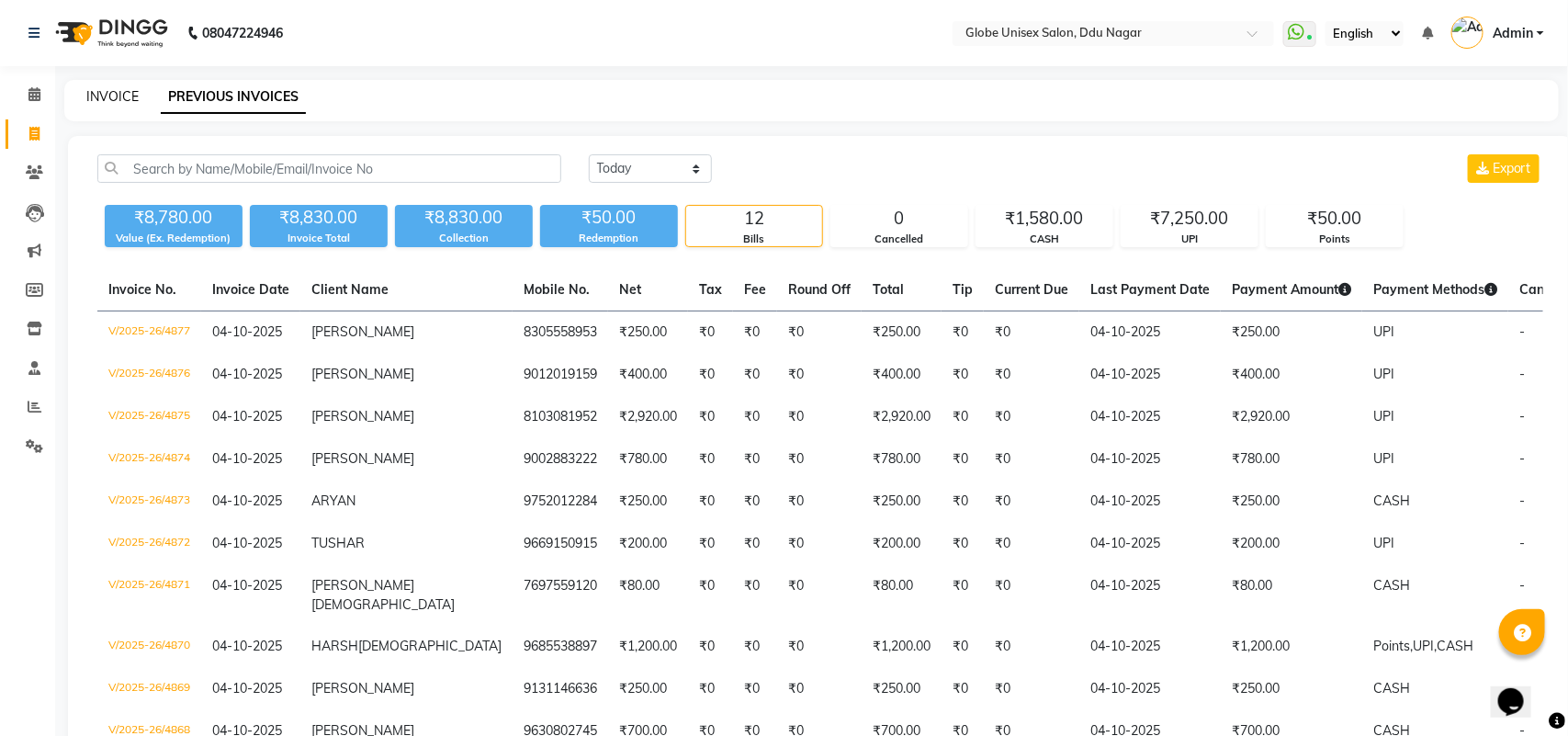
select select "service"
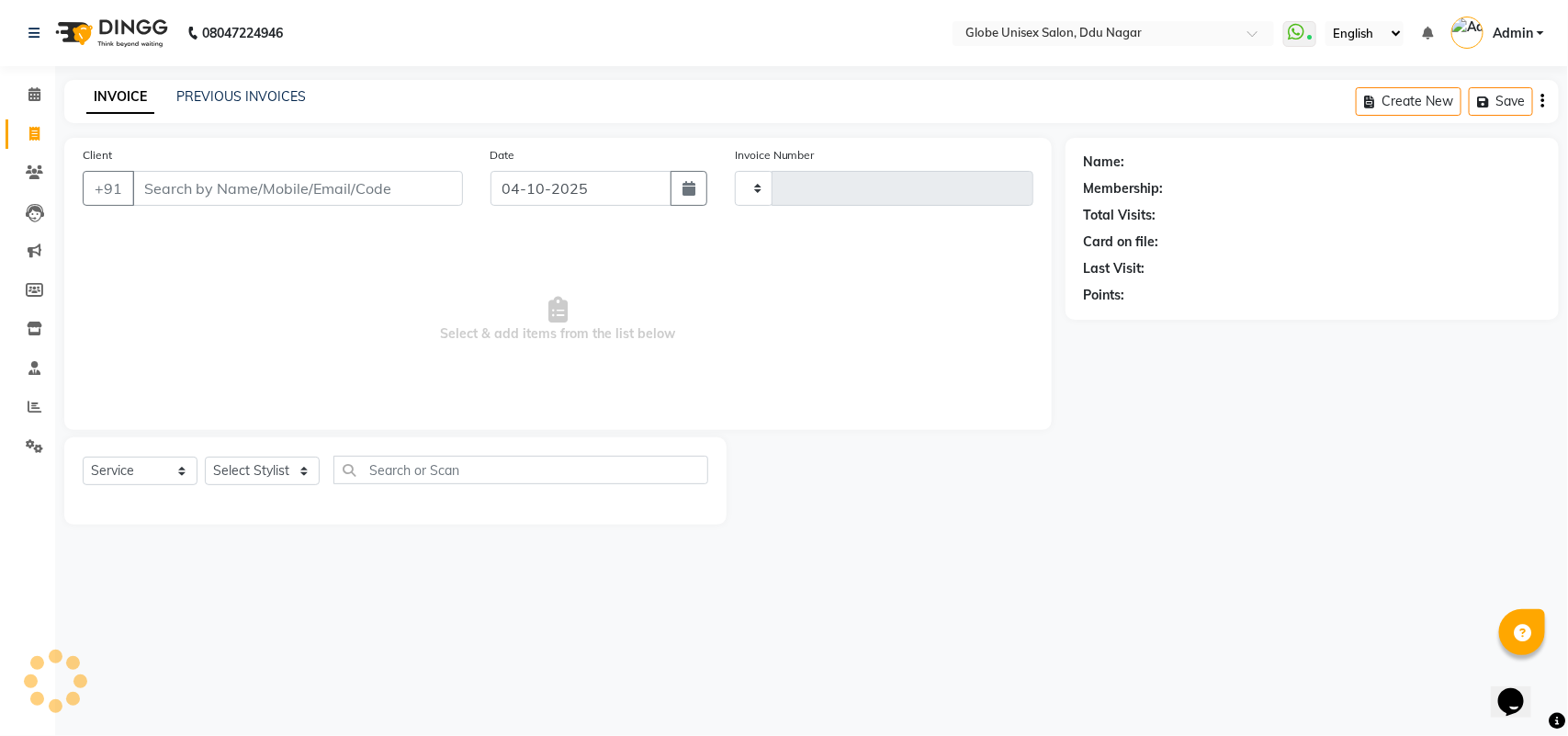
type input "4878"
select select "4184"
click at [42, 327] on span at bounding box center [35, 329] width 32 height 21
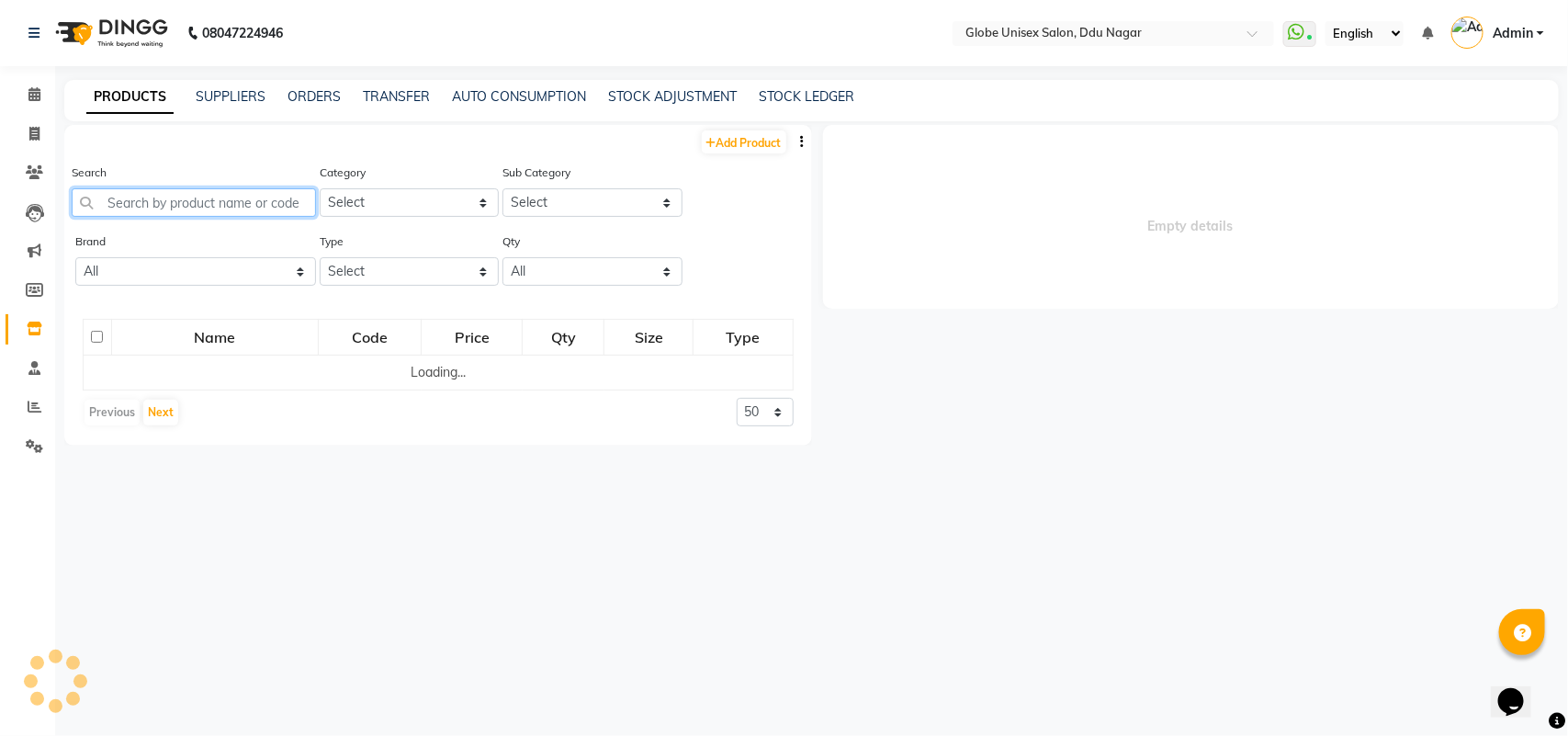
click at [214, 203] on input "text" at bounding box center [194, 202] width 244 height 28
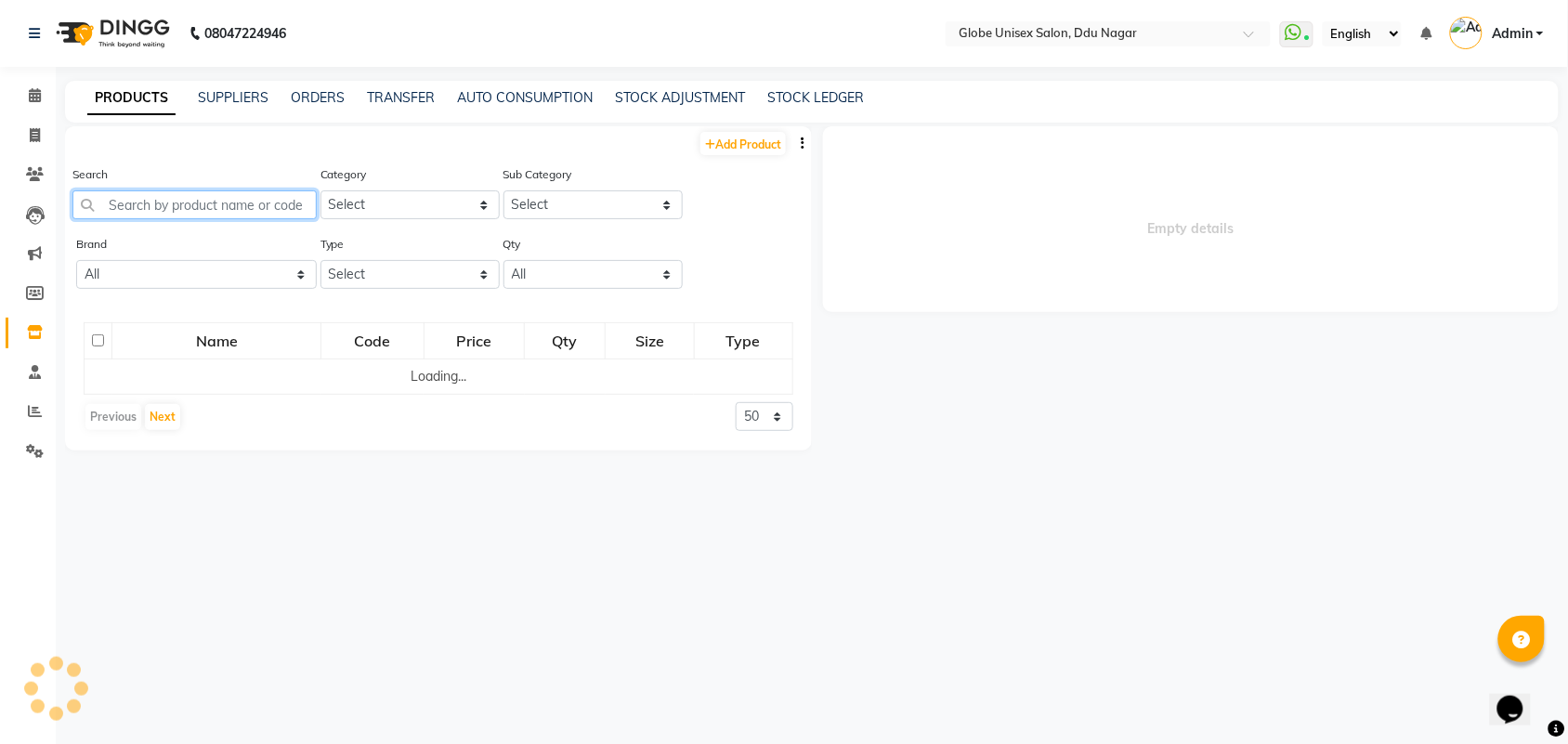
select select
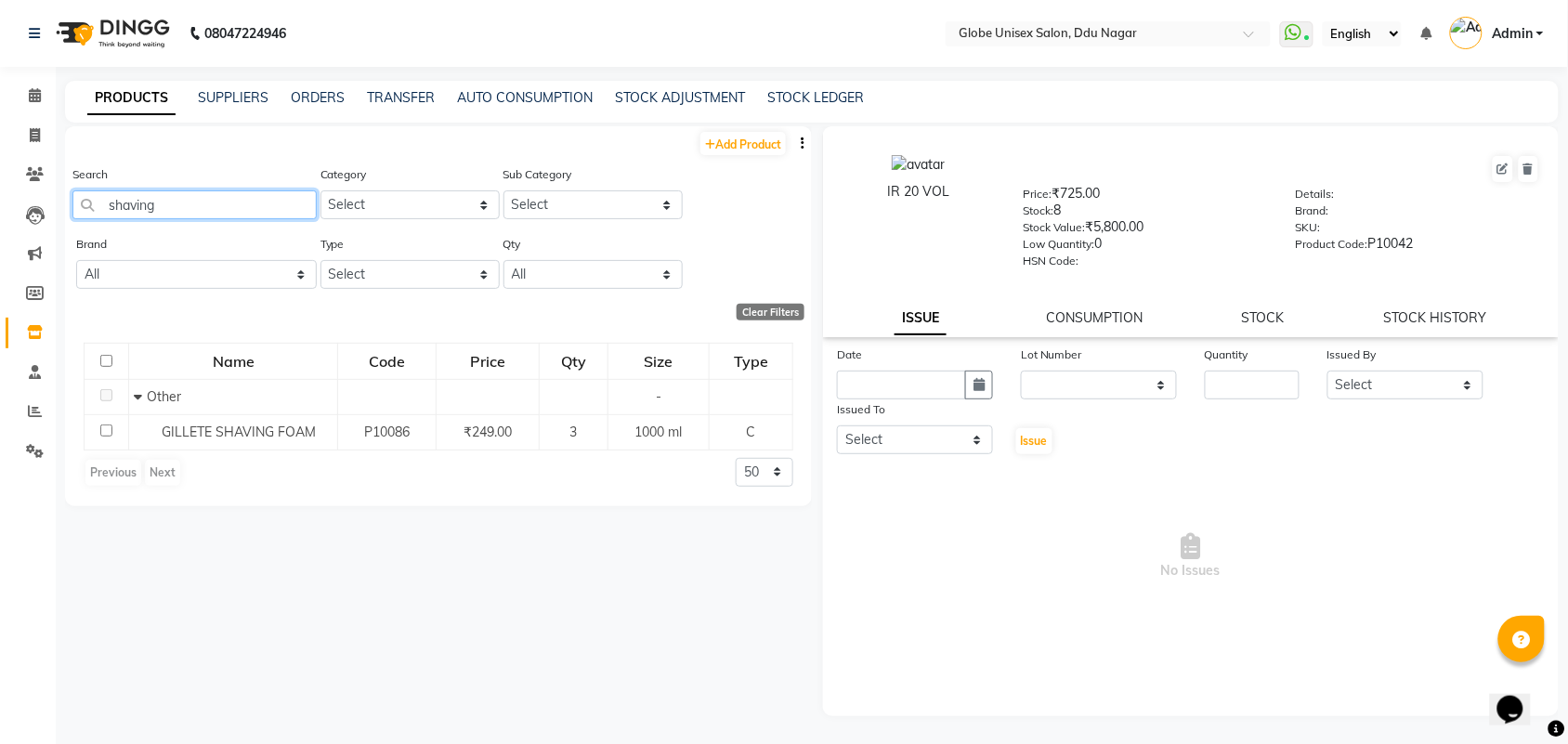
click at [188, 201] on input "shaving" at bounding box center [194, 204] width 244 height 29
type input "s"
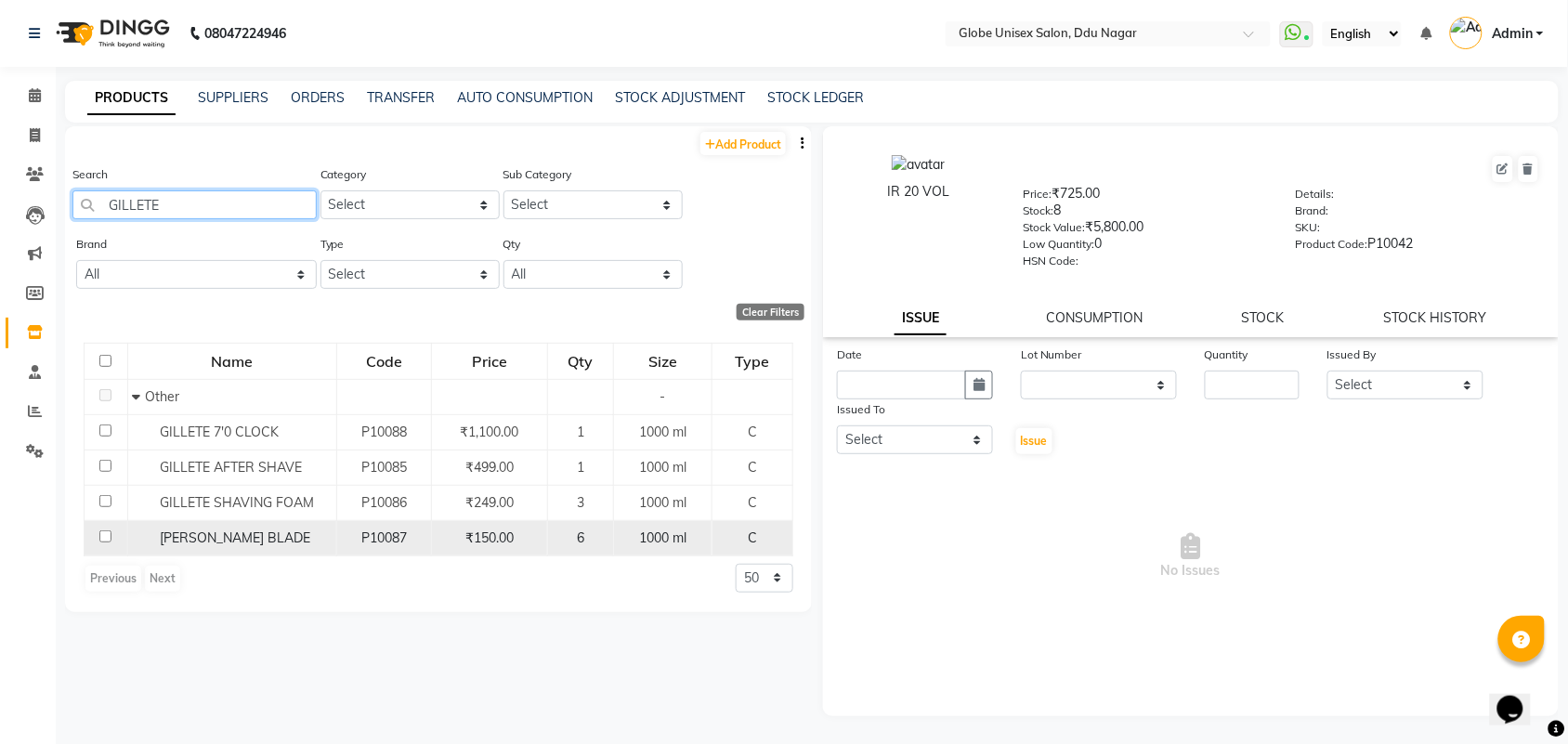
type input "GILLETE"
click at [279, 546] on div "GILLETE WILKINSON BLADE" at bounding box center [231, 538] width 198 height 20
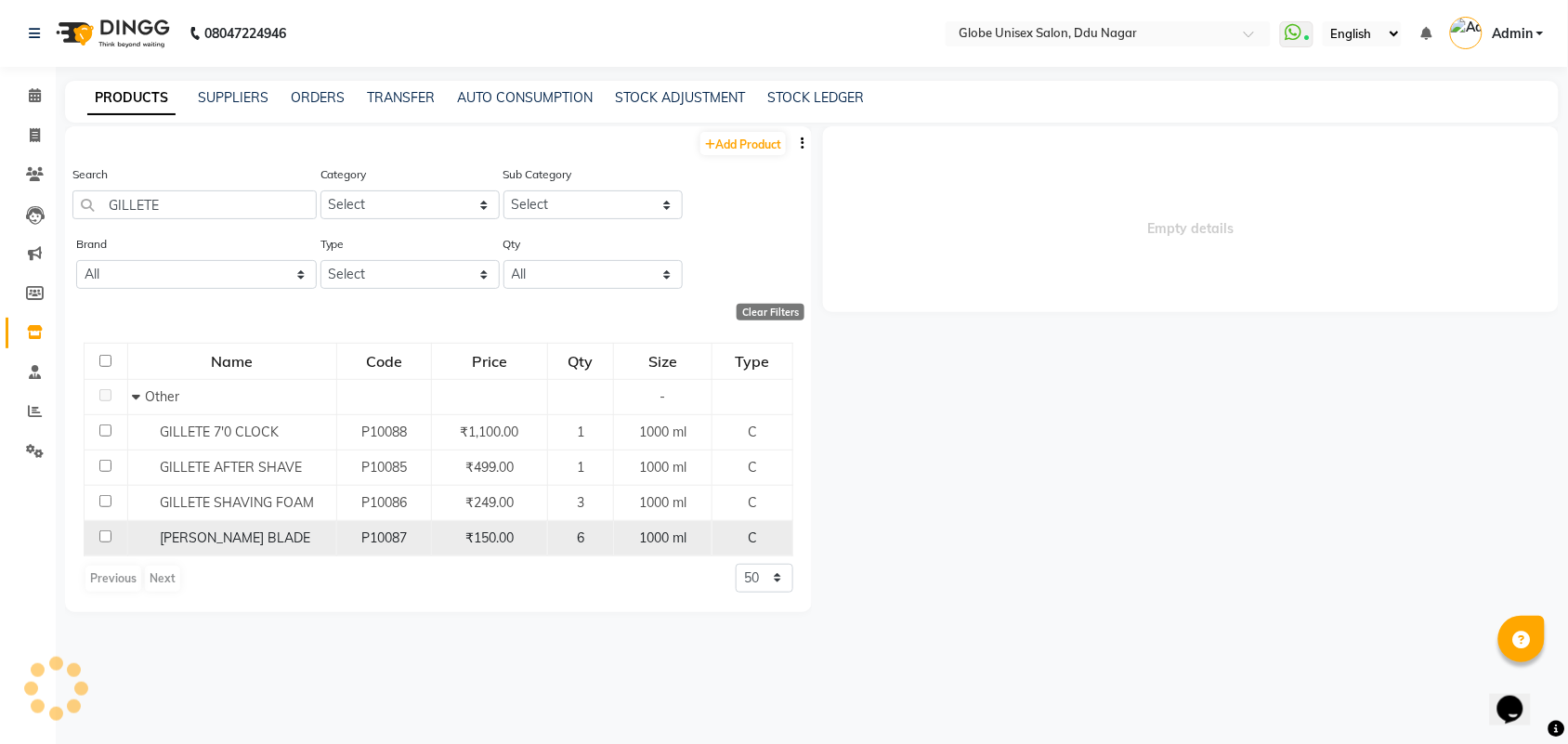
select select
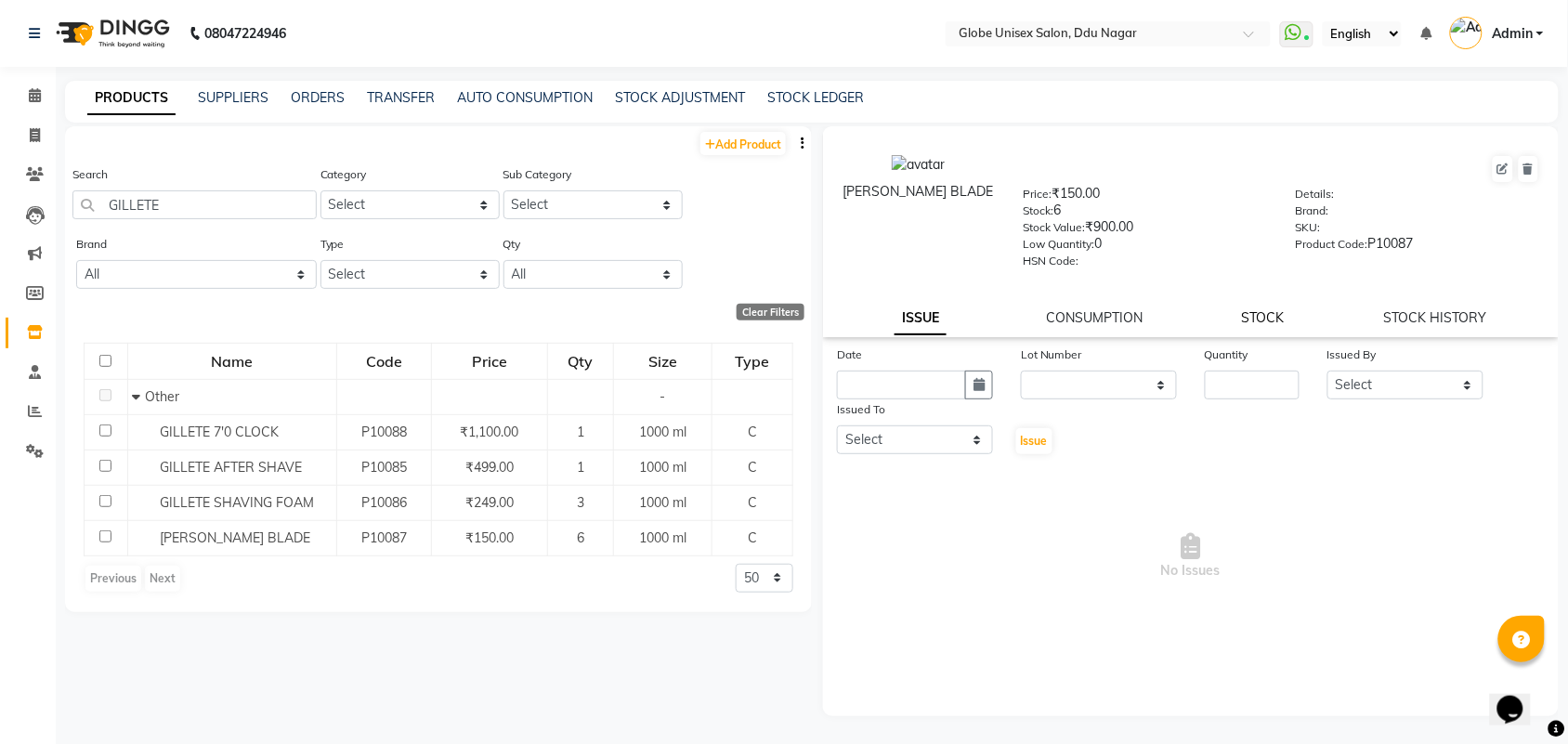
click at [1256, 310] on link "STOCK" at bounding box center [1262, 318] width 43 height 17
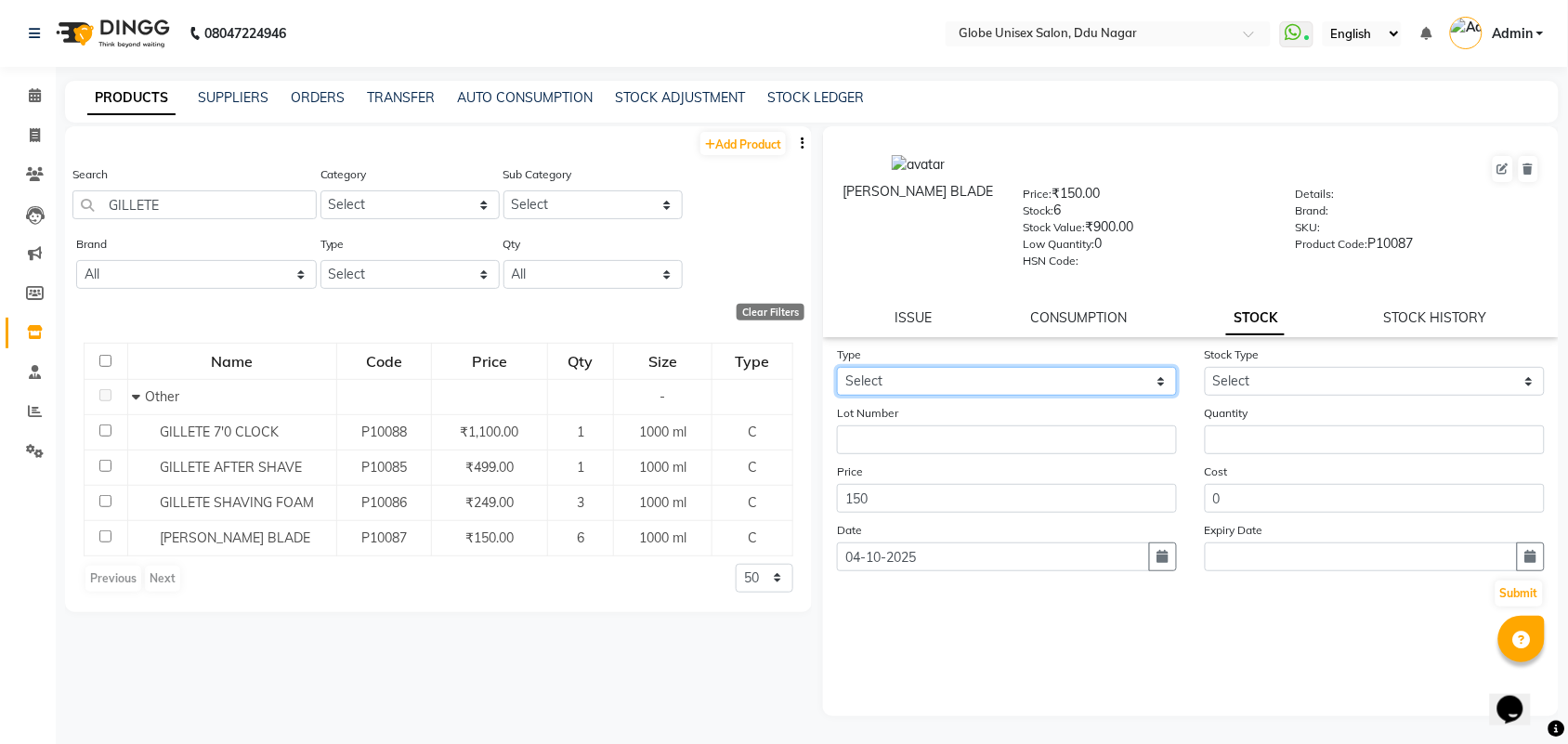
click at [989, 378] on select "Select In Out" at bounding box center [1007, 381] width 340 height 29
select select "out"
click at [837, 367] on select "Select In Out" at bounding box center [1007, 381] width 340 height 29
select select
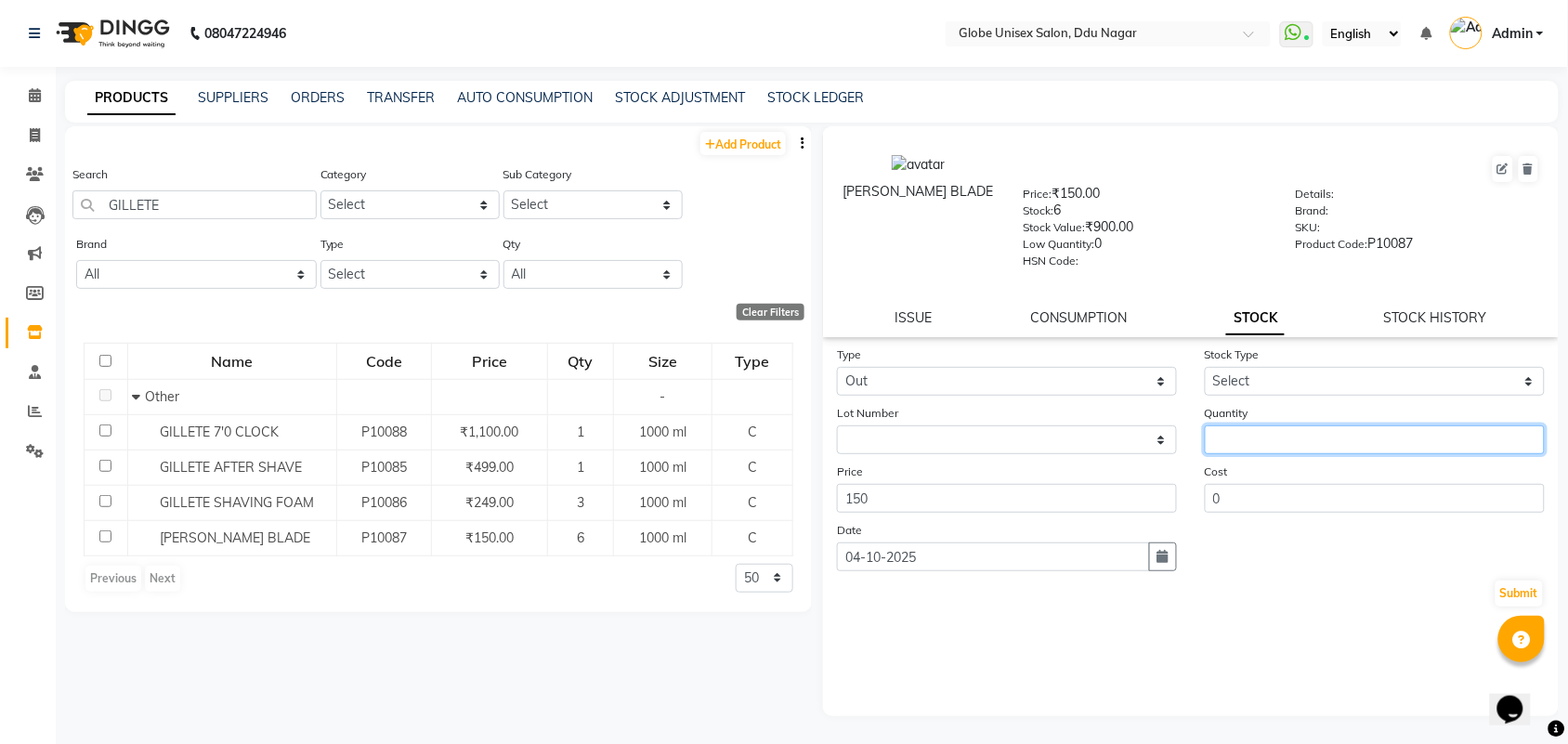
click at [1263, 441] on input "number" at bounding box center [1374, 440] width 340 height 29
type input "2"
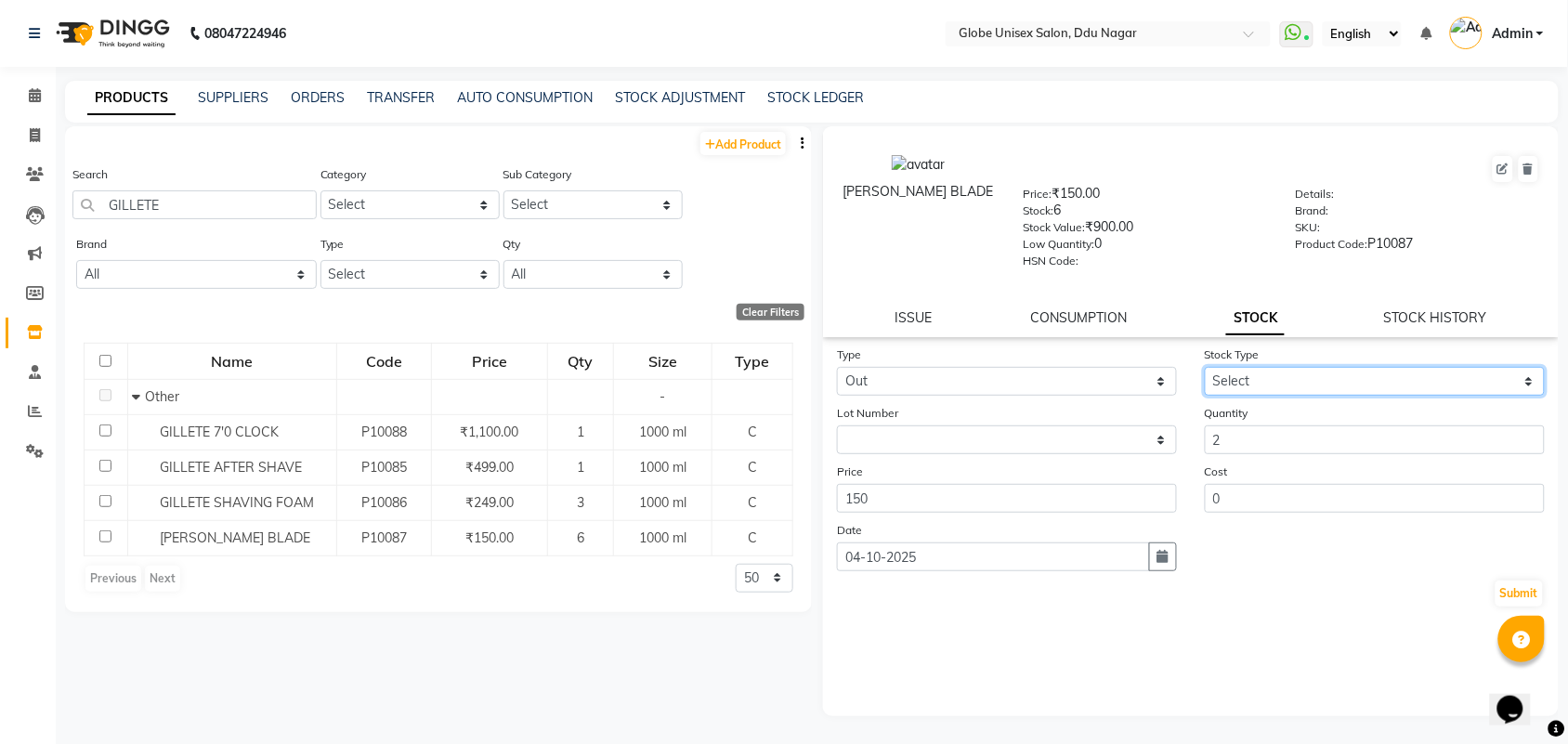
click at [1266, 376] on select "Select Internal Use Damaged Expired Adjustment Return Other" at bounding box center [1374, 381] width 340 height 29
select select "internal use"
click at [1204, 367] on select "Select Internal Use Damaged Expired Adjustment Return Other" at bounding box center [1374, 381] width 340 height 29
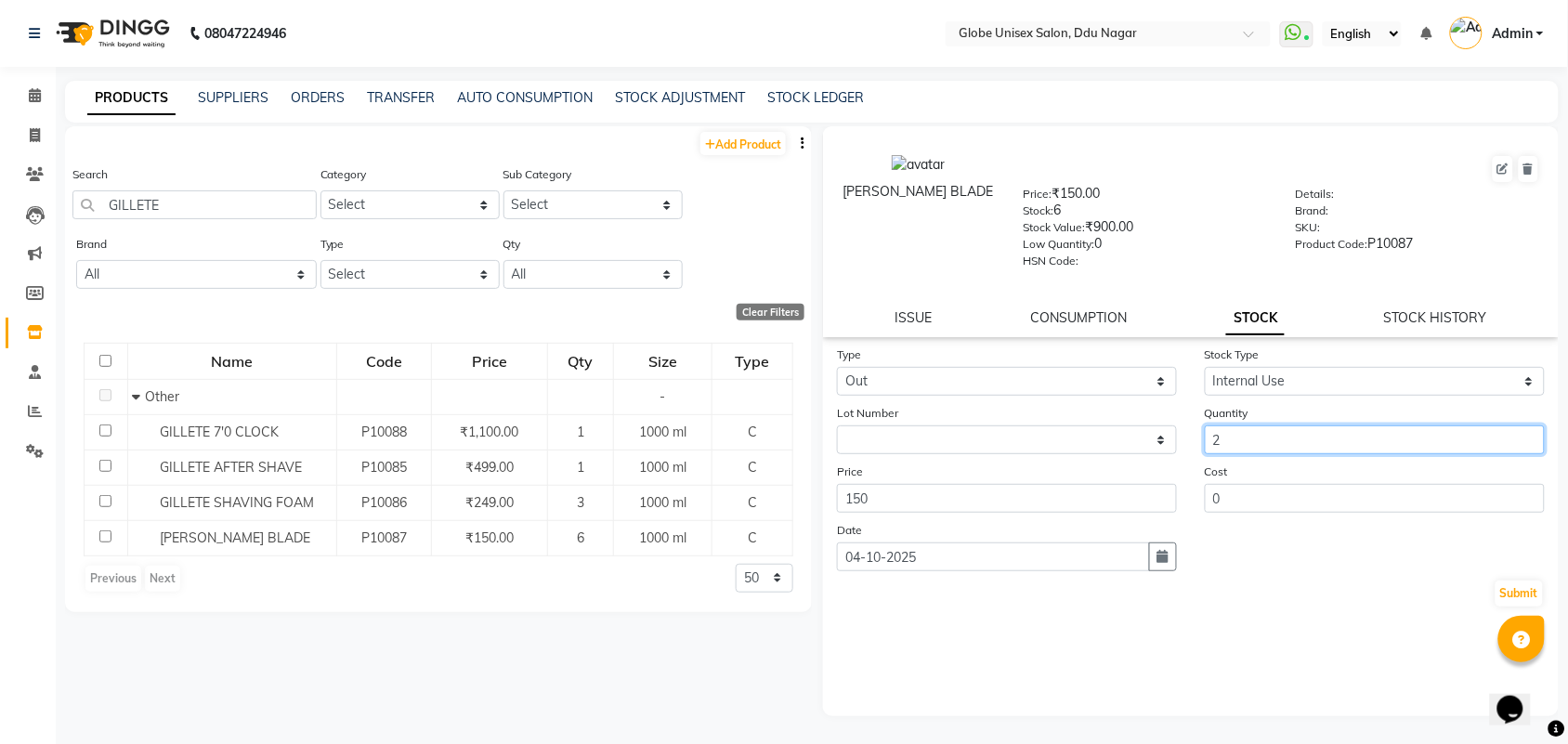
click at [1279, 433] on input "2" at bounding box center [1374, 440] width 340 height 29
click at [1521, 582] on button "Submit" at bounding box center [1519, 593] width 47 height 26
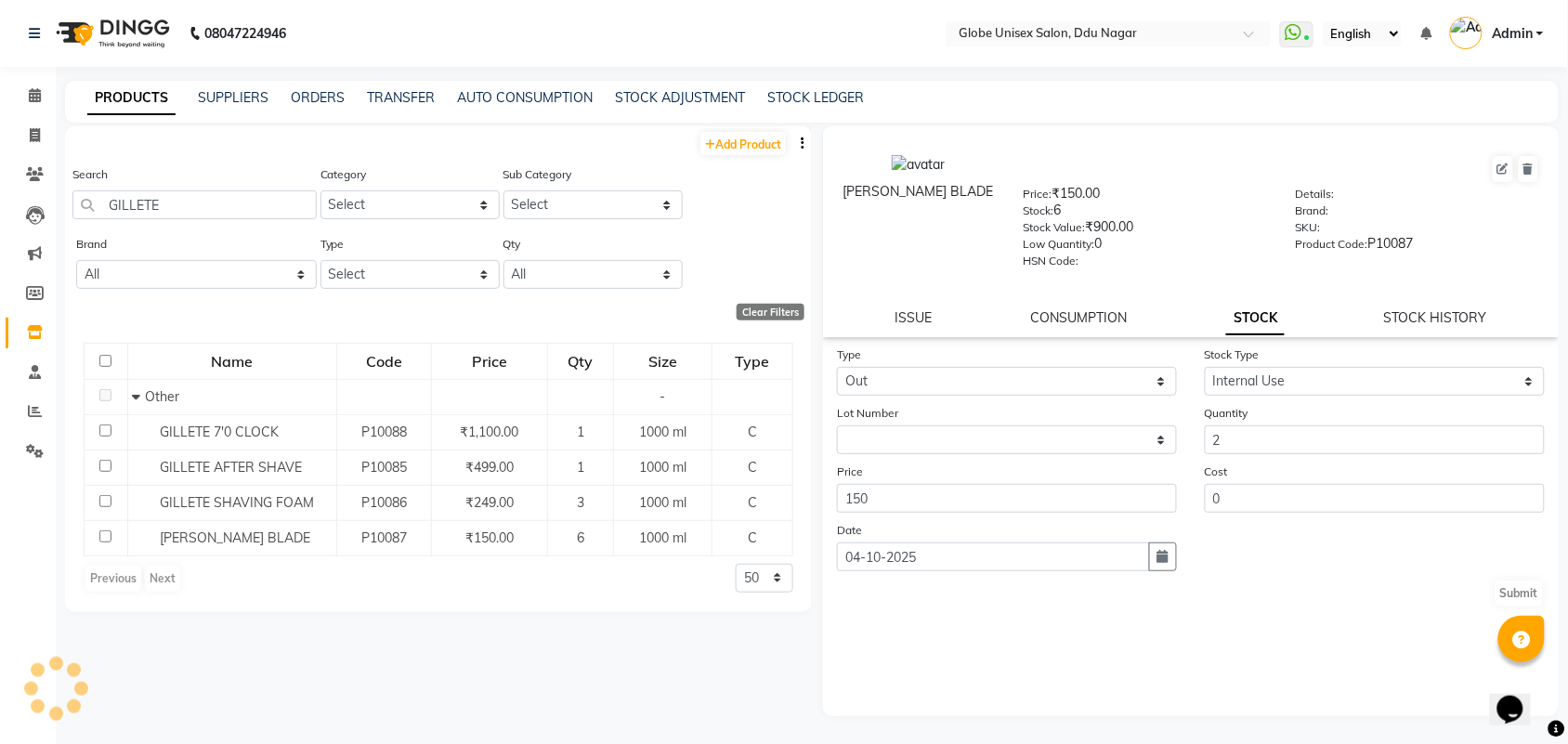
select select
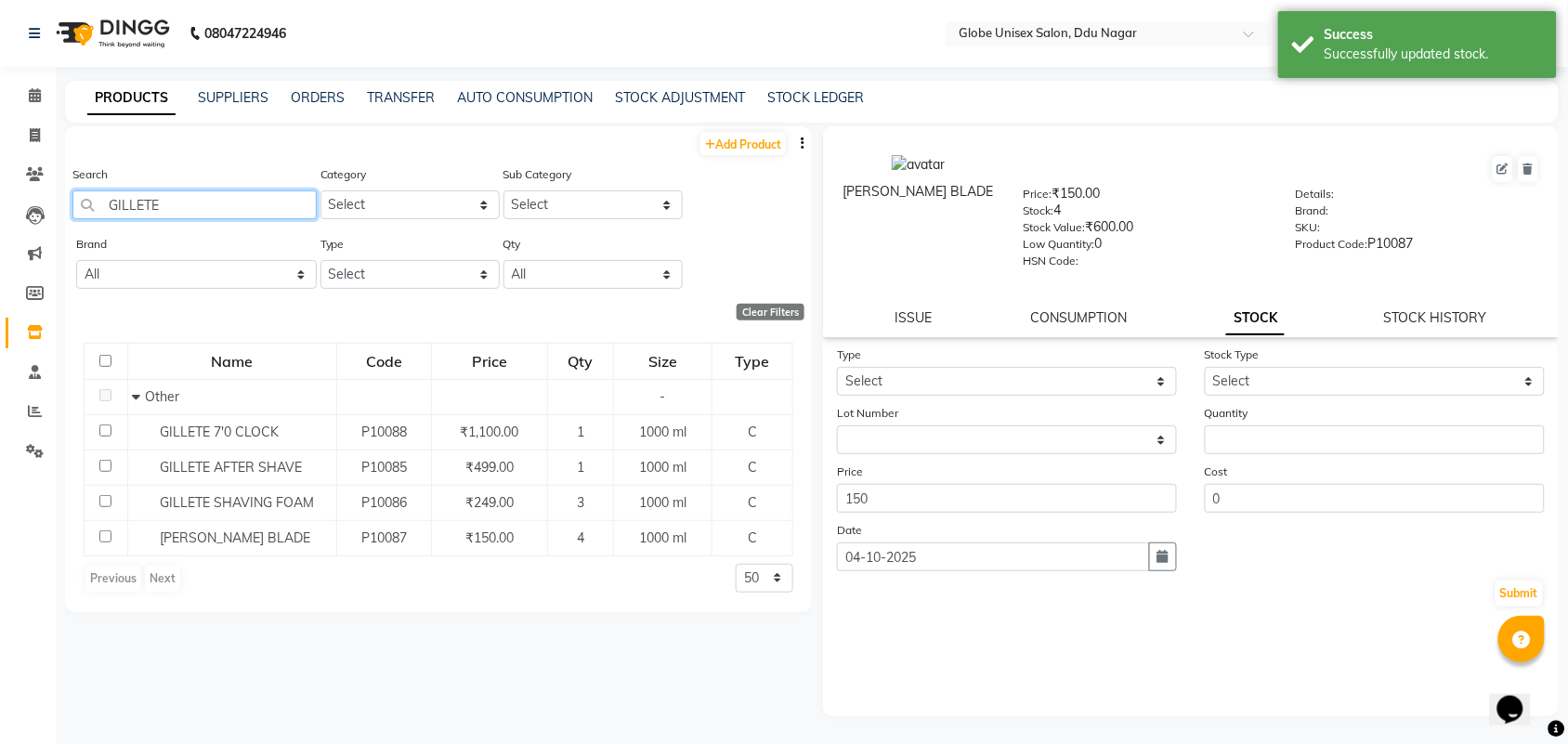
click at [263, 216] on input "GILLETE" at bounding box center [194, 204] width 244 height 29
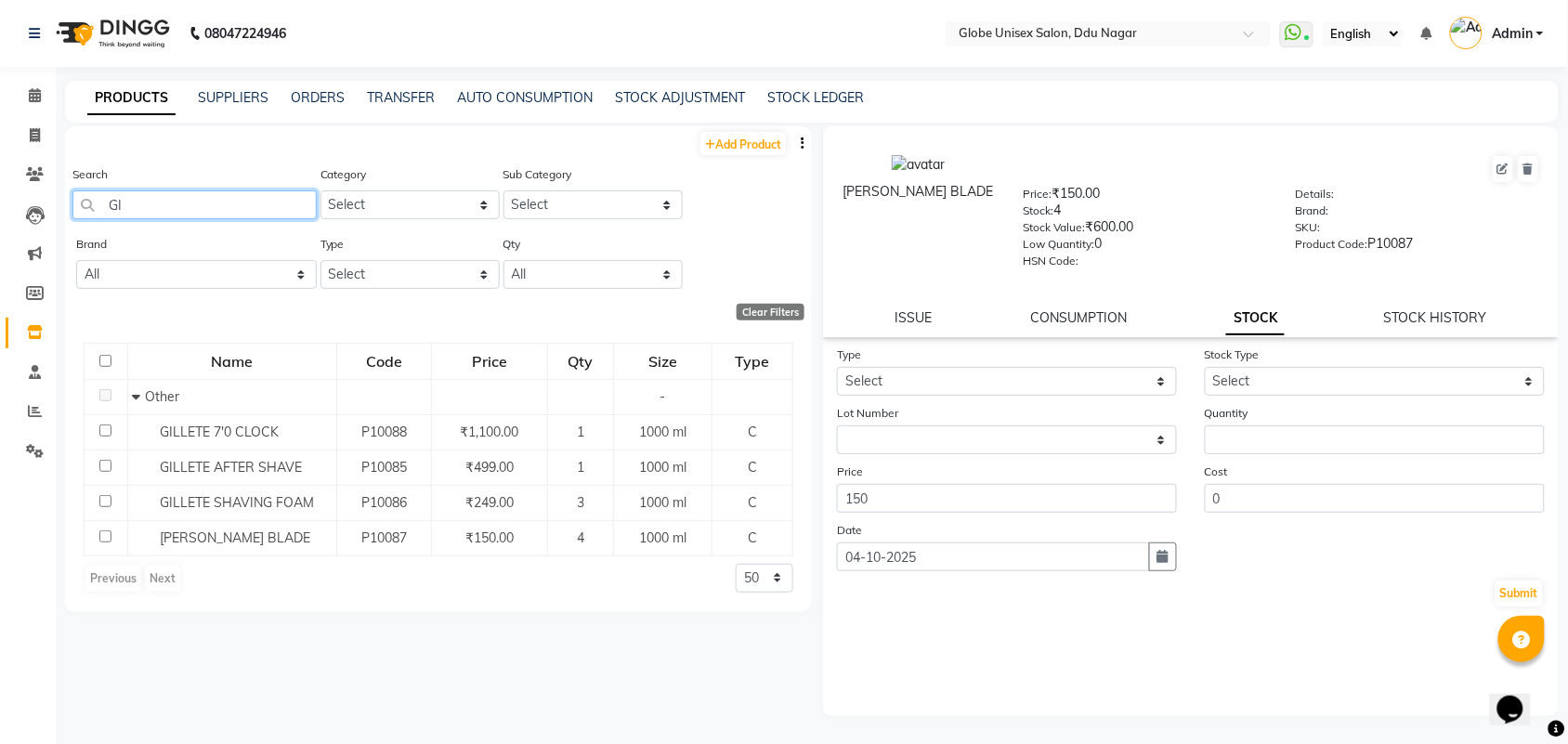
type input "G"
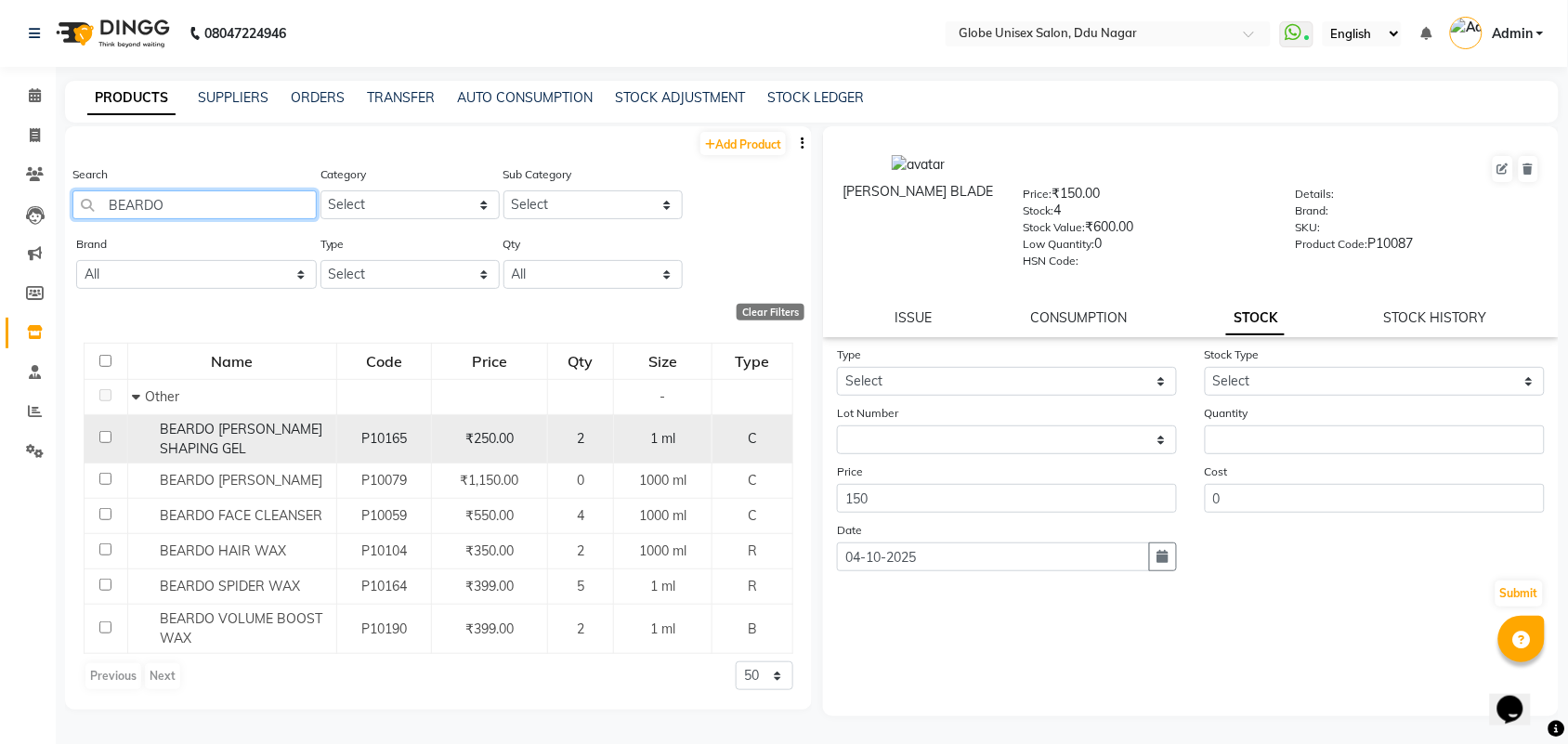
type input "BEARDO"
click at [268, 457] on div "BEARDO BEARD SHAPING GEL" at bounding box center [231, 439] width 198 height 39
select select
click at [268, 457] on div "BEARDO BEARD SHAPING GEL" at bounding box center [231, 439] width 198 height 39
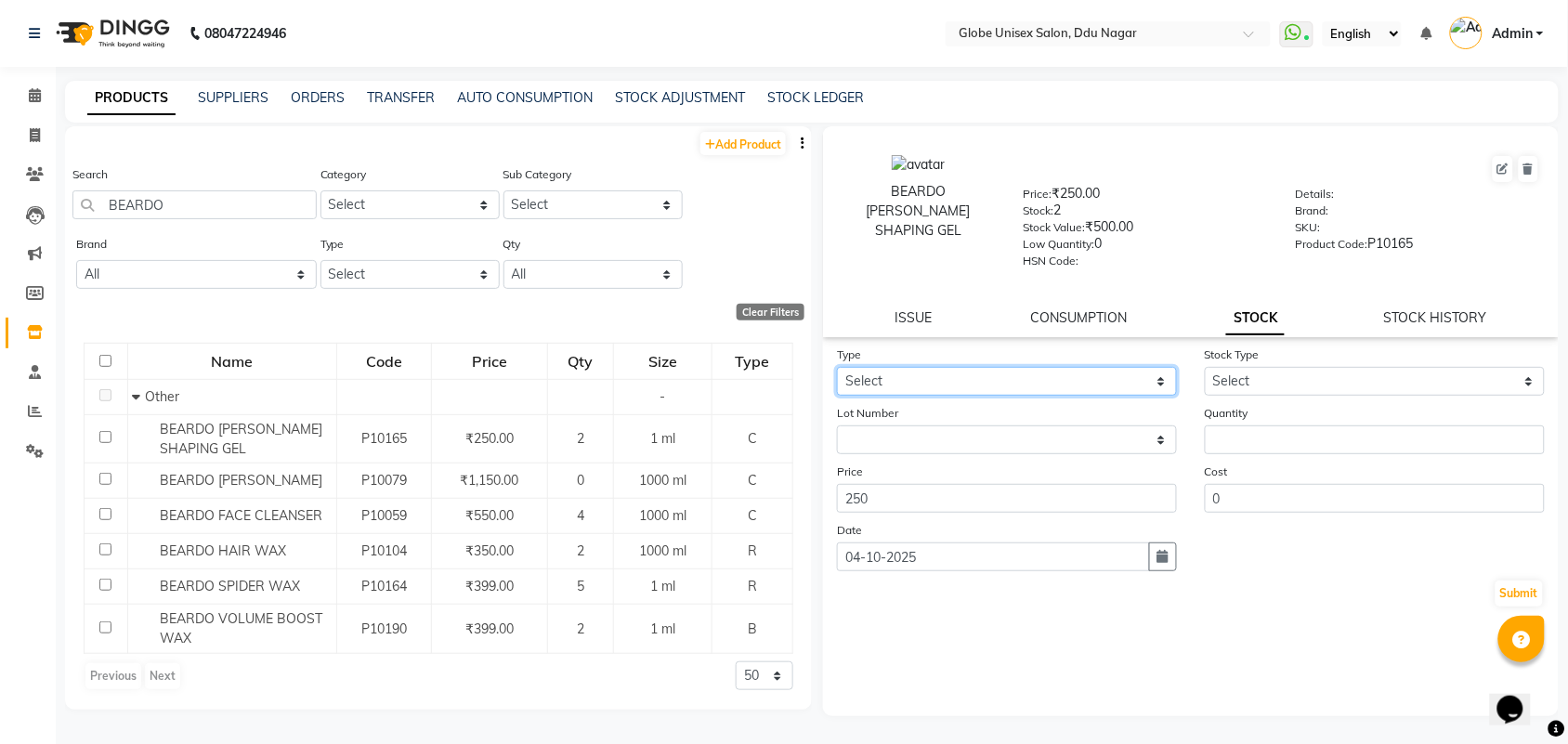
click at [935, 373] on select "Select In Out" at bounding box center [1007, 381] width 340 height 29
click at [837, 367] on select "Select In Out" at bounding box center [1007, 381] width 340 height 29
click at [971, 388] on select "Select In Out" at bounding box center [1007, 381] width 340 height 29
click at [837, 367] on select "Select In Out" at bounding box center [1007, 381] width 340 height 29
click at [959, 462] on div "Price 250" at bounding box center [1006, 487] width 368 height 51
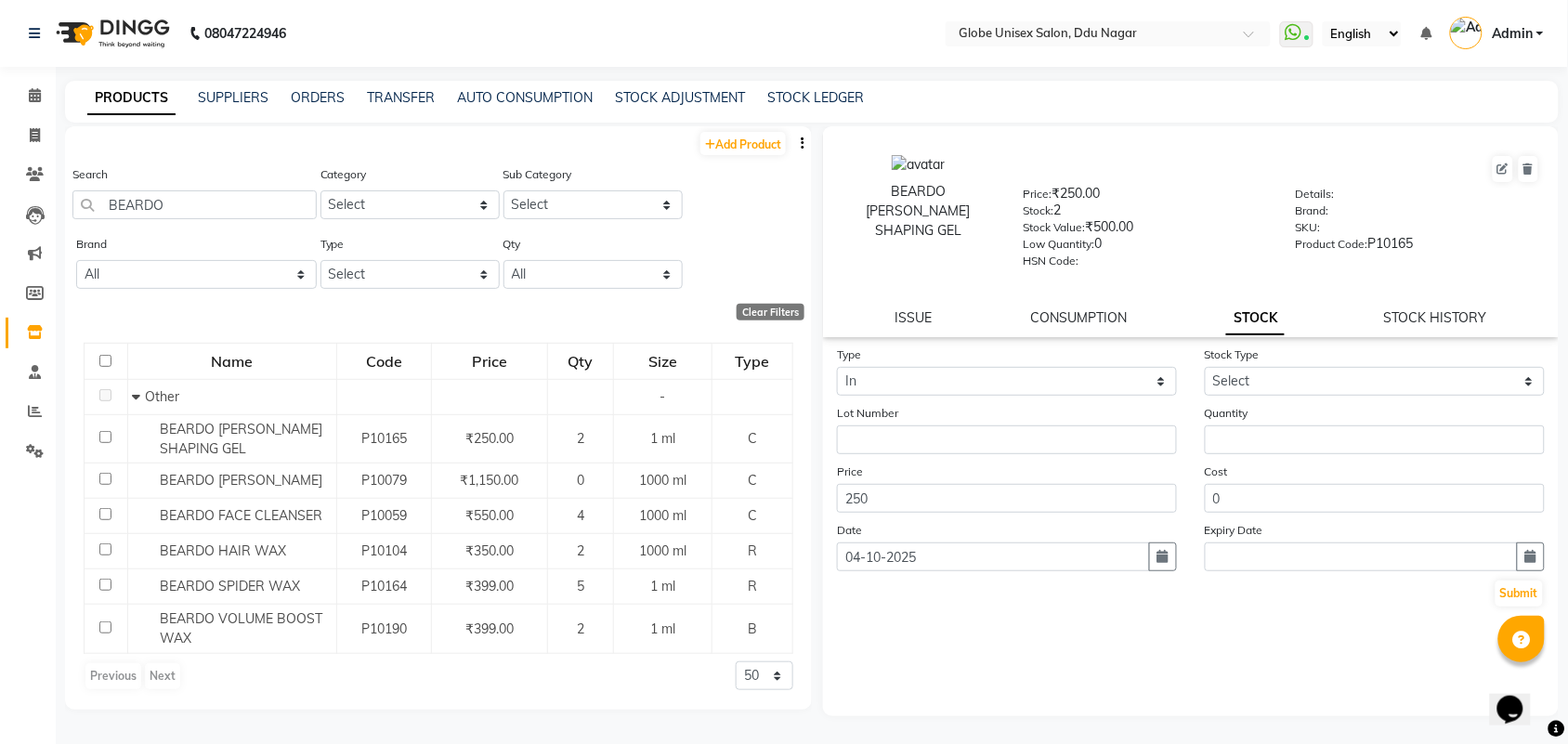
drag, startPoint x: 1023, startPoint y: 335, endPoint x: 1018, endPoint y: 368, distance: 33.4
click at [1022, 353] on div "BEARDO BEARD SHAPING GEL Price: ₹250.00 Stock: 2 Stock Value: ₹500.00 Low Quant…" at bounding box center [1190, 421] width 735 height 590
click at [1014, 379] on select "Select In Out" at bounding box center [1007, 381] width 340 height 29
select select "out"
click at [837, 367] on select "Select In Out" at bounding box center [1007, 381] width 340 height 29
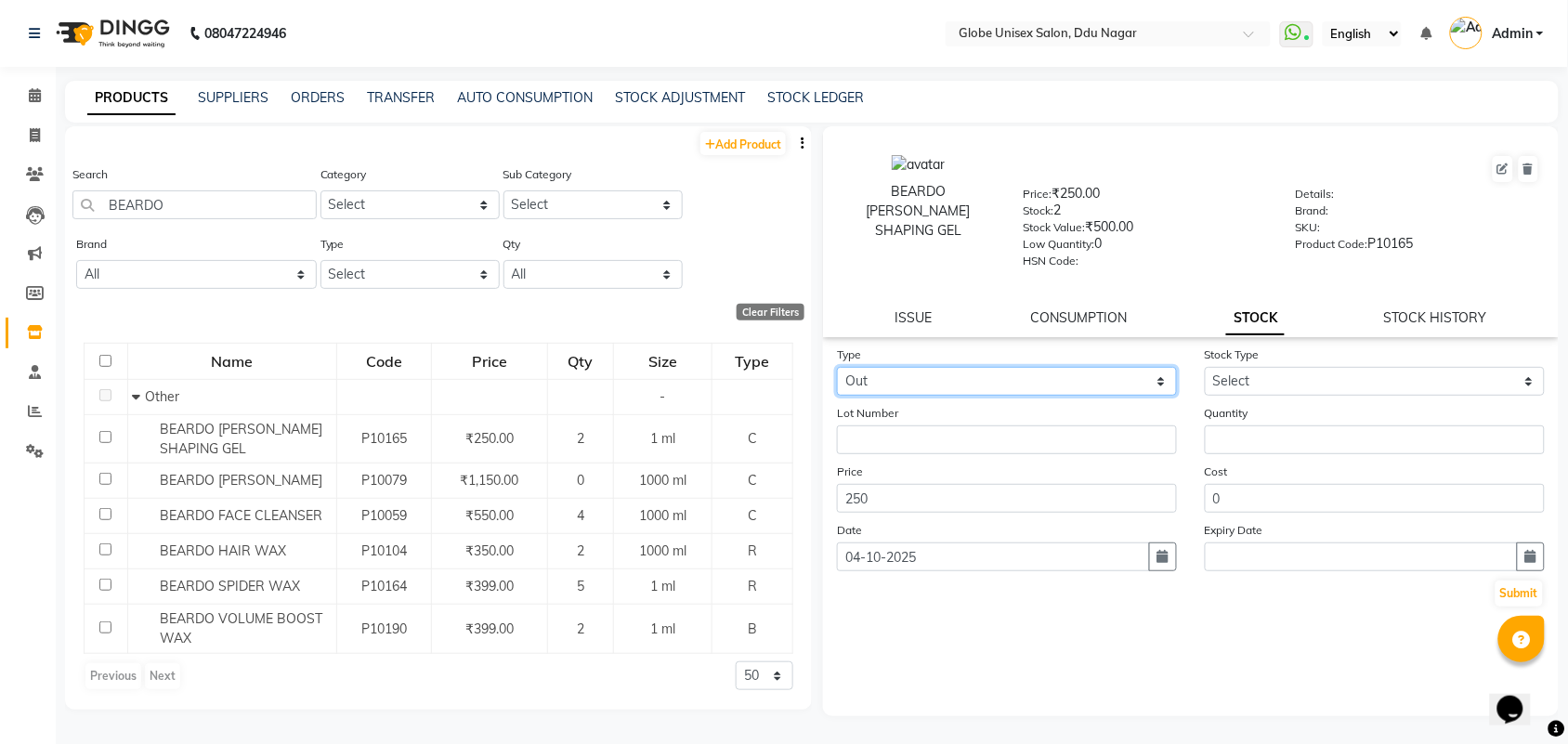
select select
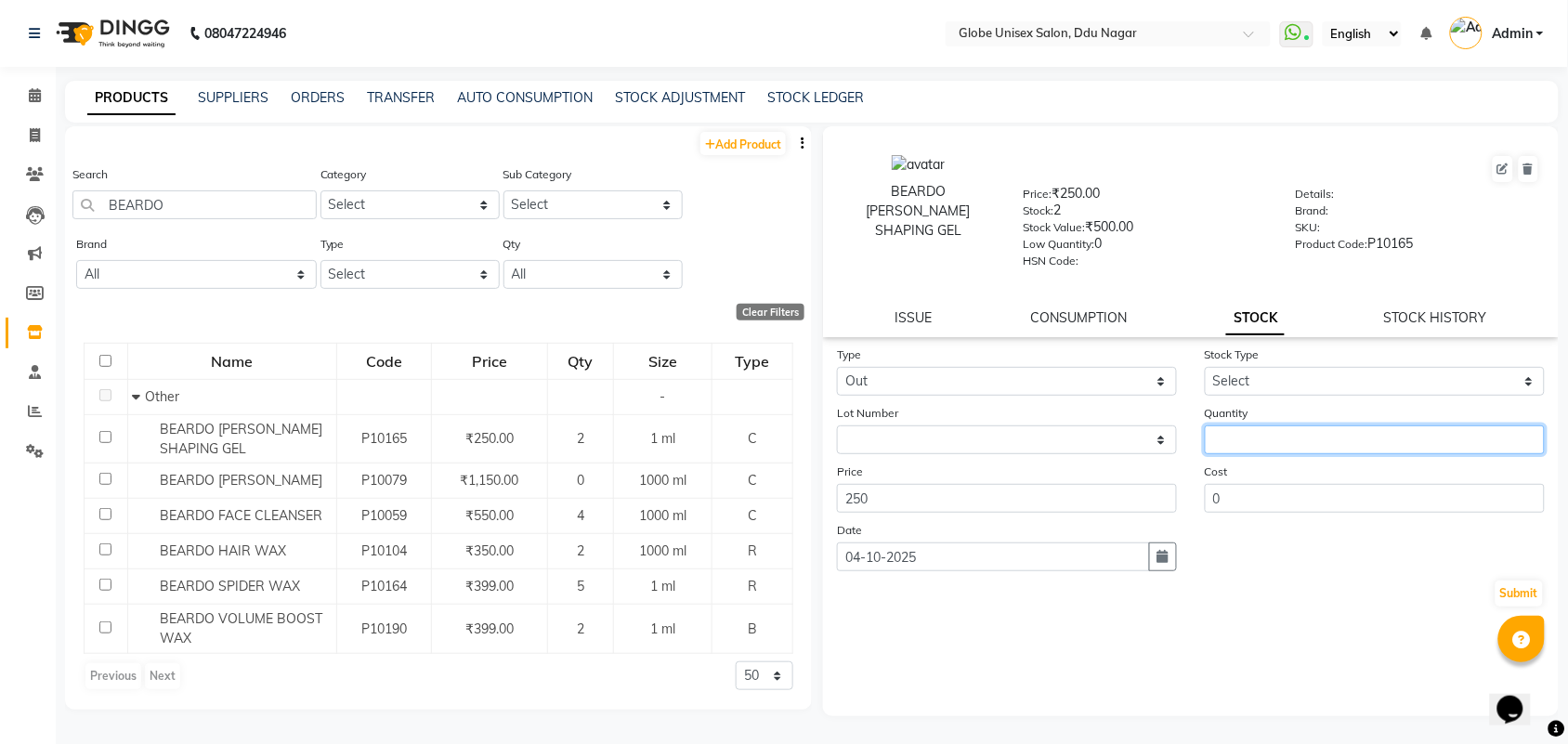
click at [1245, 439] on input "number" at bounding box center [1374, 440] width 340 height 29
type input "1"
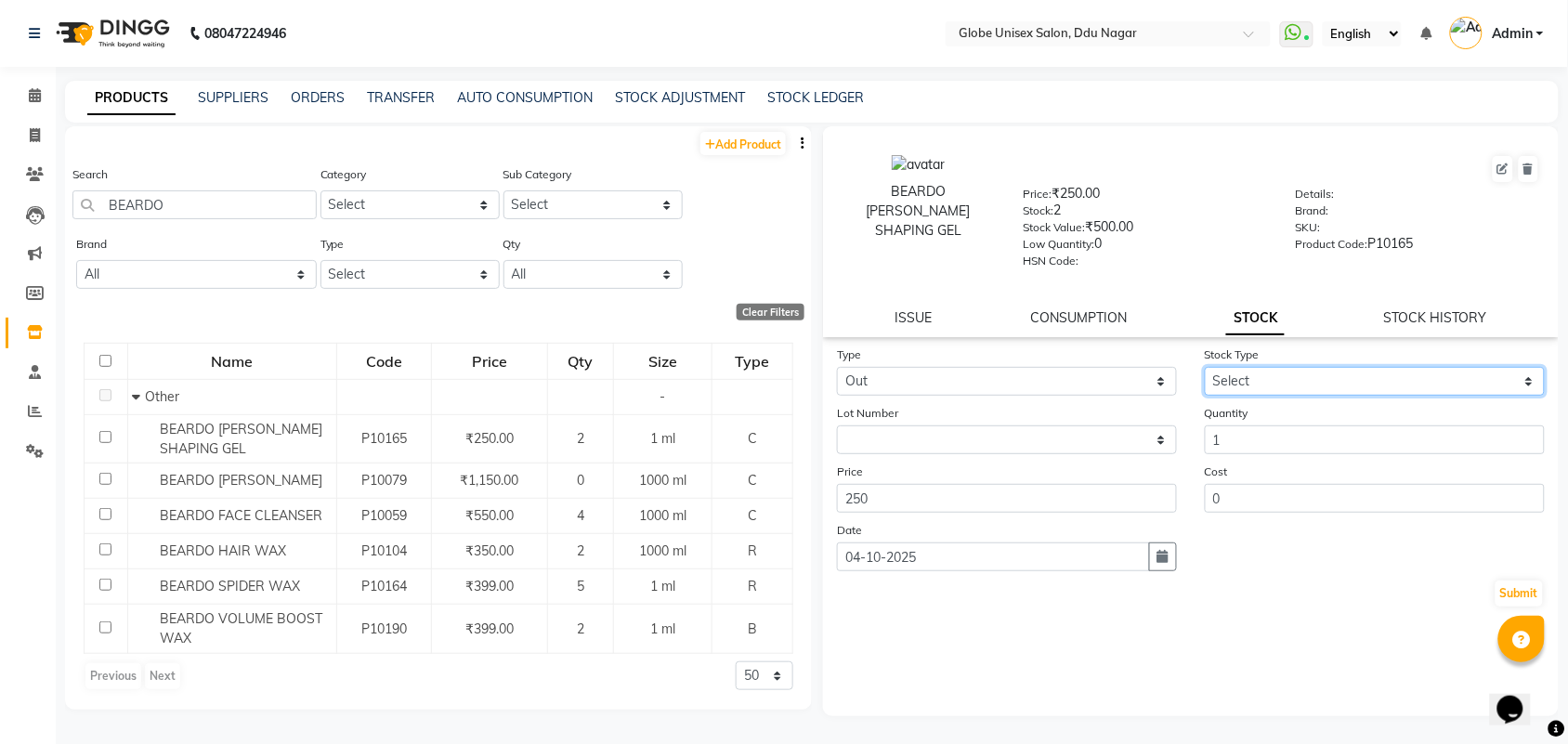
click at [1252, 373] on select "Select Internal Use Damaged Expired Adjustment Return Other" at bounding box center [1374, 381] width 340 height 29
select select "internal use"
click at [1204, 367] on select "Select Internal Use Damaged Expired Adjustment Return Other" at bounding box center [1374, 381] width 340 height 29
click at [1516, 593] on button "Submit" at bounding box center [1519, 593] width 47 height 26
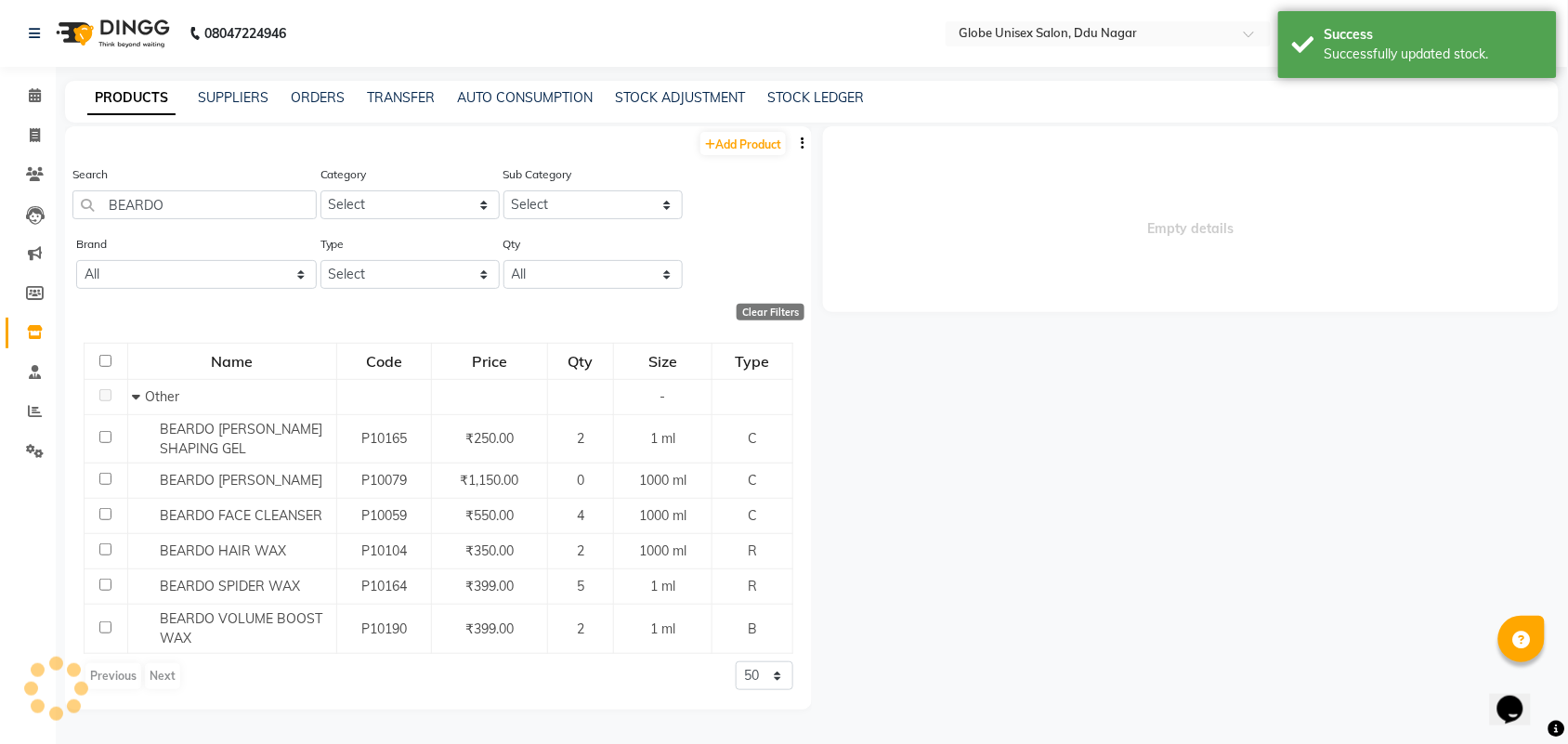
select select
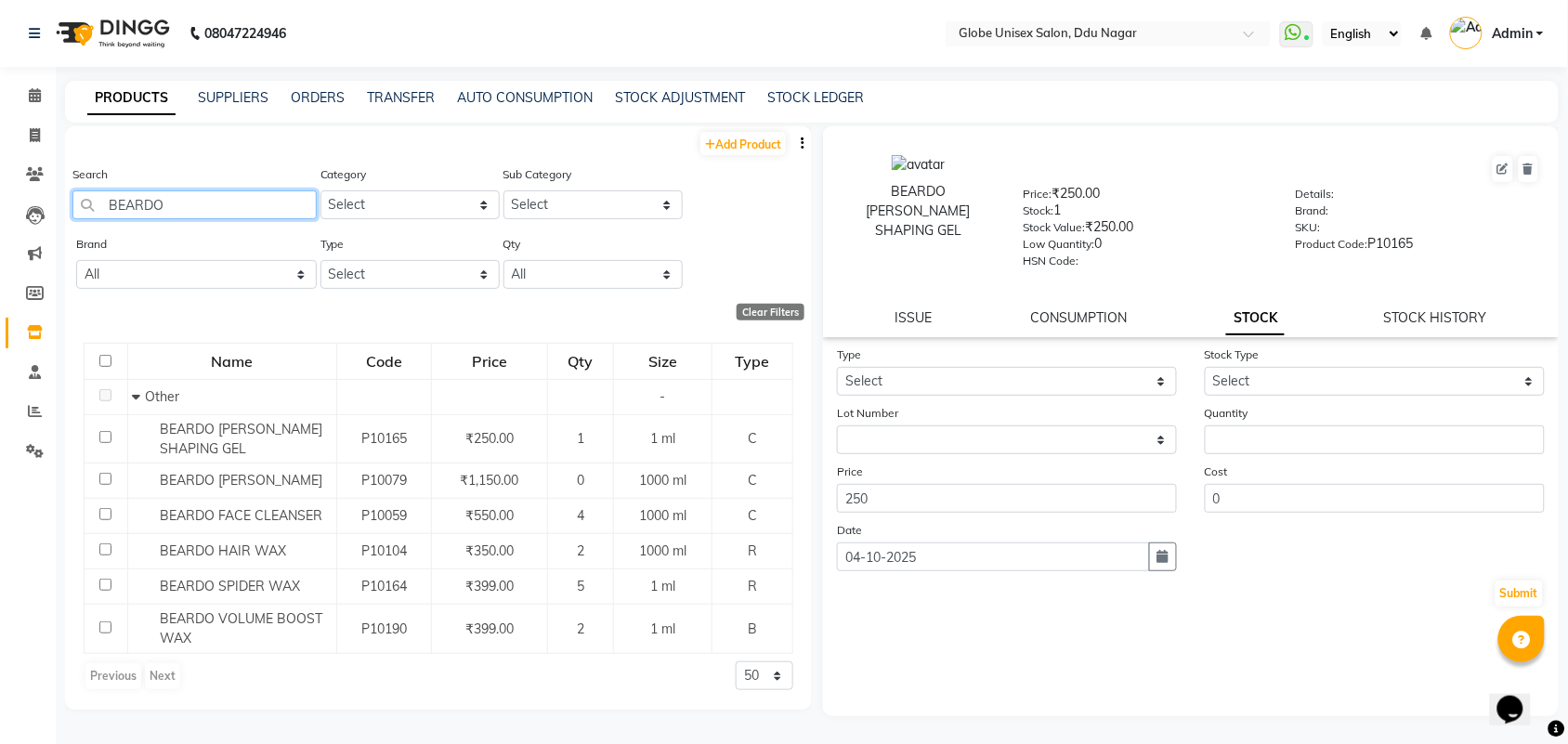
click at [256, 196] on input "BEARDO" at bounding box center [194, 204] width 244 height 29
type input "B"
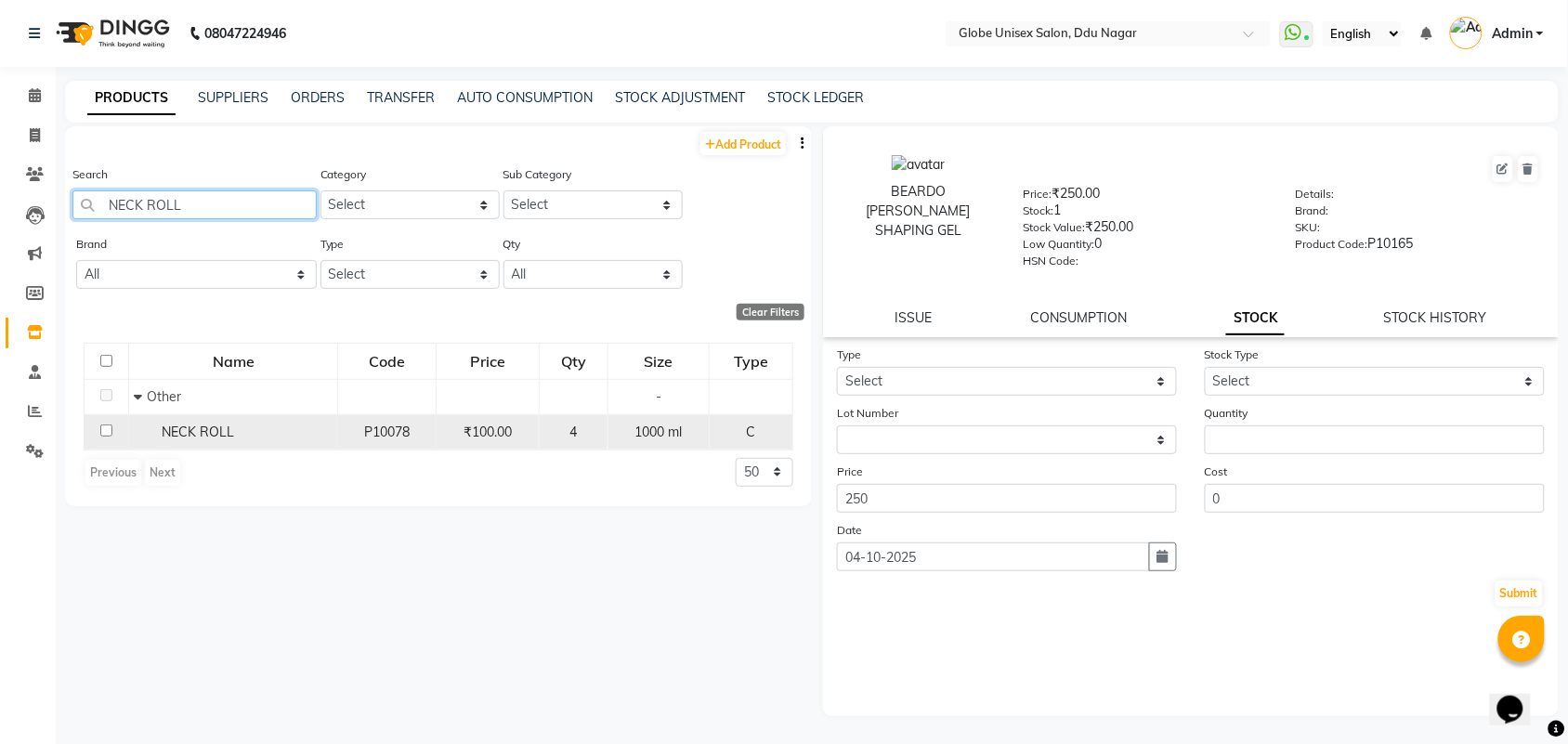
type input "NECK ROLL"
click at [256, 420] on td "NECK ROLL" at bounding box center [234, 431] width 209 height 35
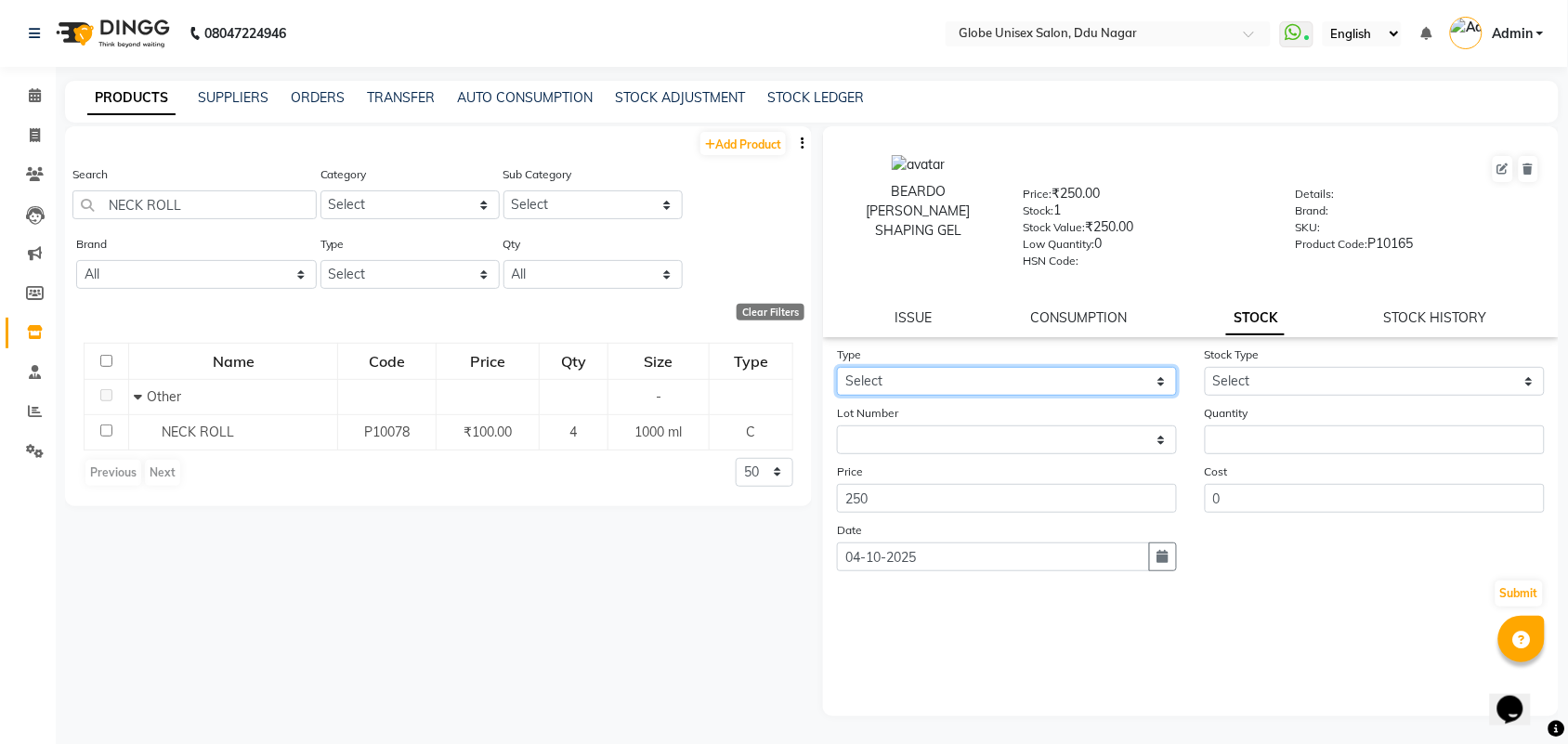
click at [934, 377] on select "Select In Out" at bounding box center [1007, 381] width 340 height 29
select select "out"
click at [837, 367] on select "Select In Out" at bounding box center [1007, 381] width 340 height 29
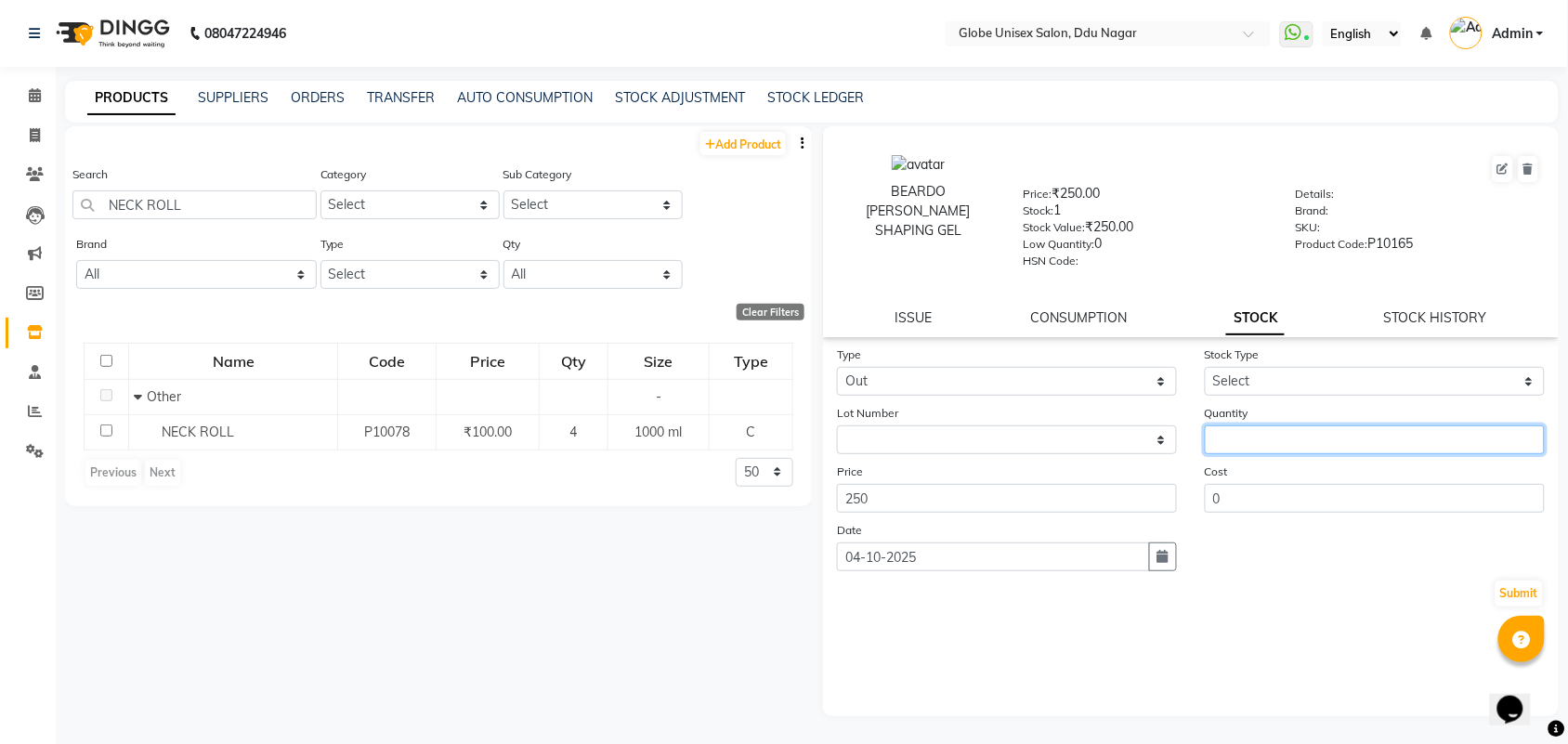
click at [1321, 426] on input "number" at bounding box center [1374, 440] width 340 height 29
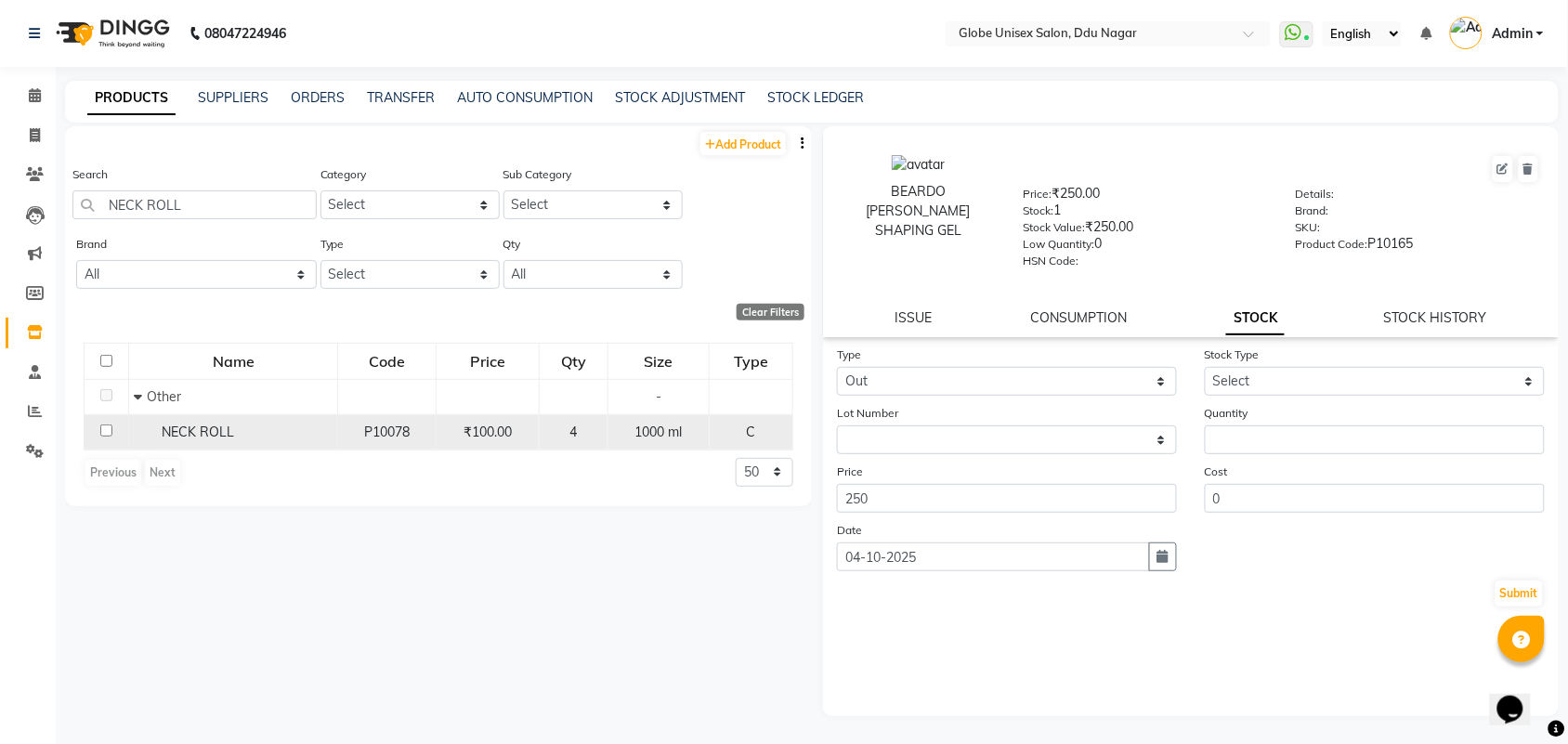
click at [179, 426] on span "NECK ROLL" at bounding box center [198, 432] width 72 height 17
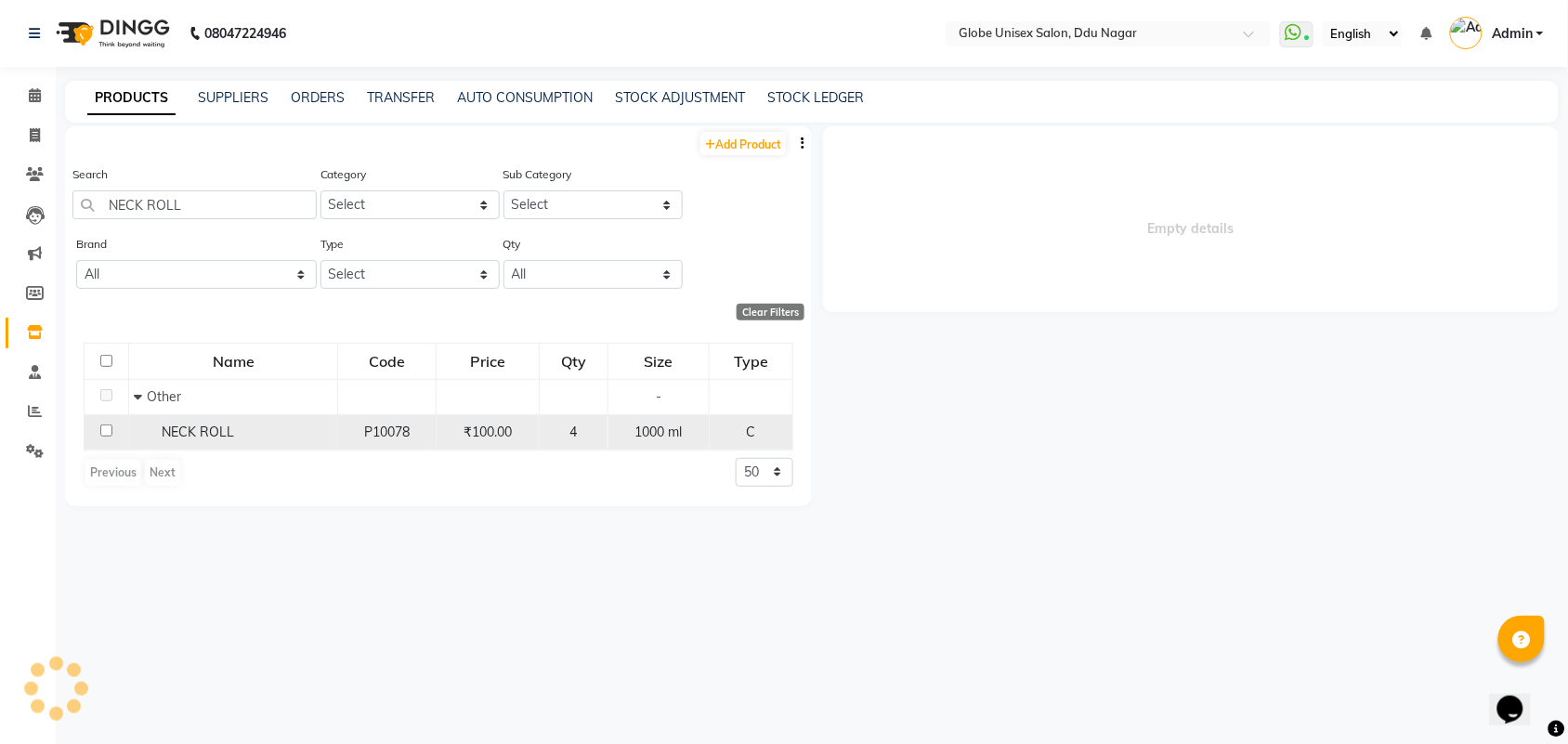
select select
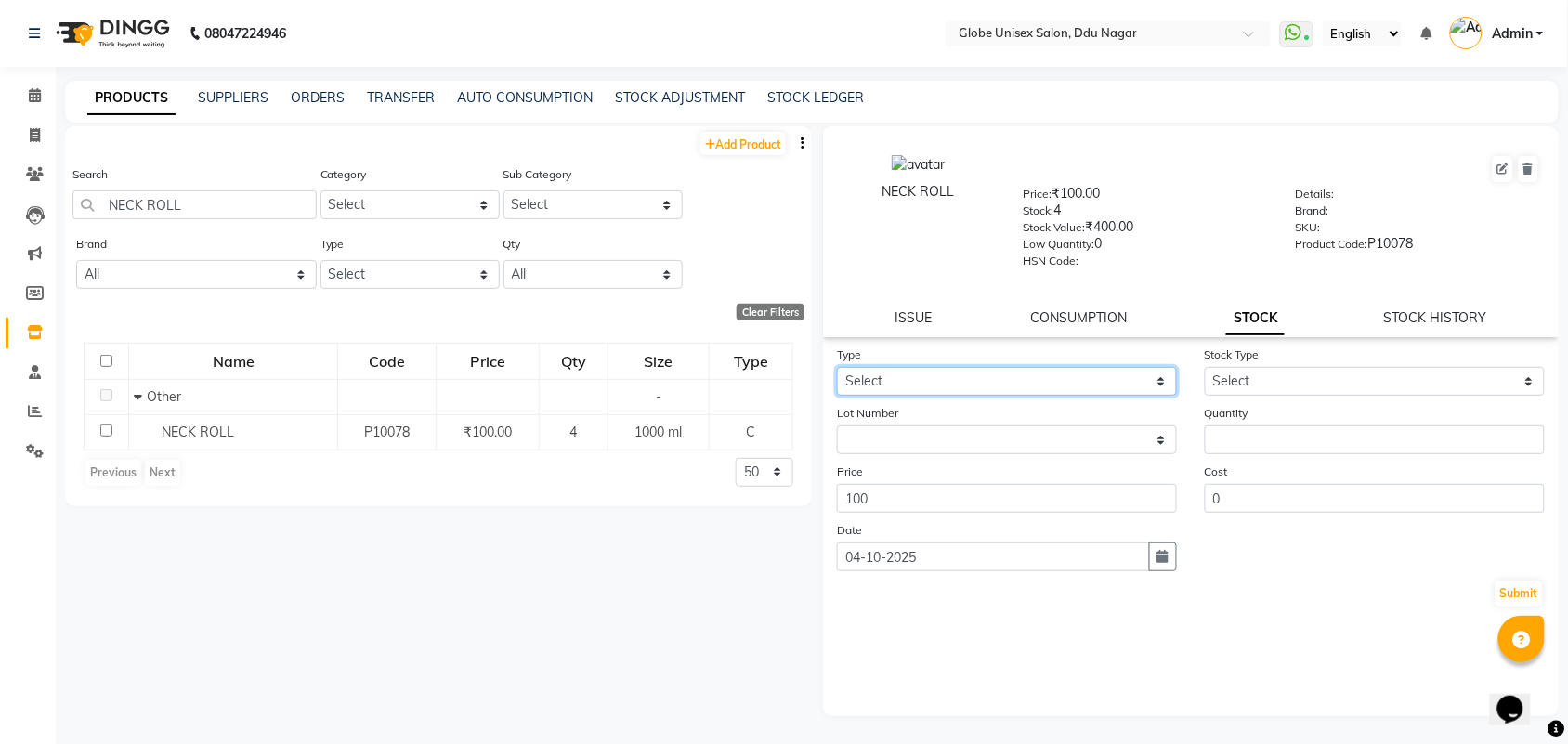
click at [882, 377] on select "Select In Out" at bounding box center [1007, 381] width 340 height 29
select select "out"
click at [837, 367] on select "Select In Out" at bounding box center [1007, 381] width 340 height 29
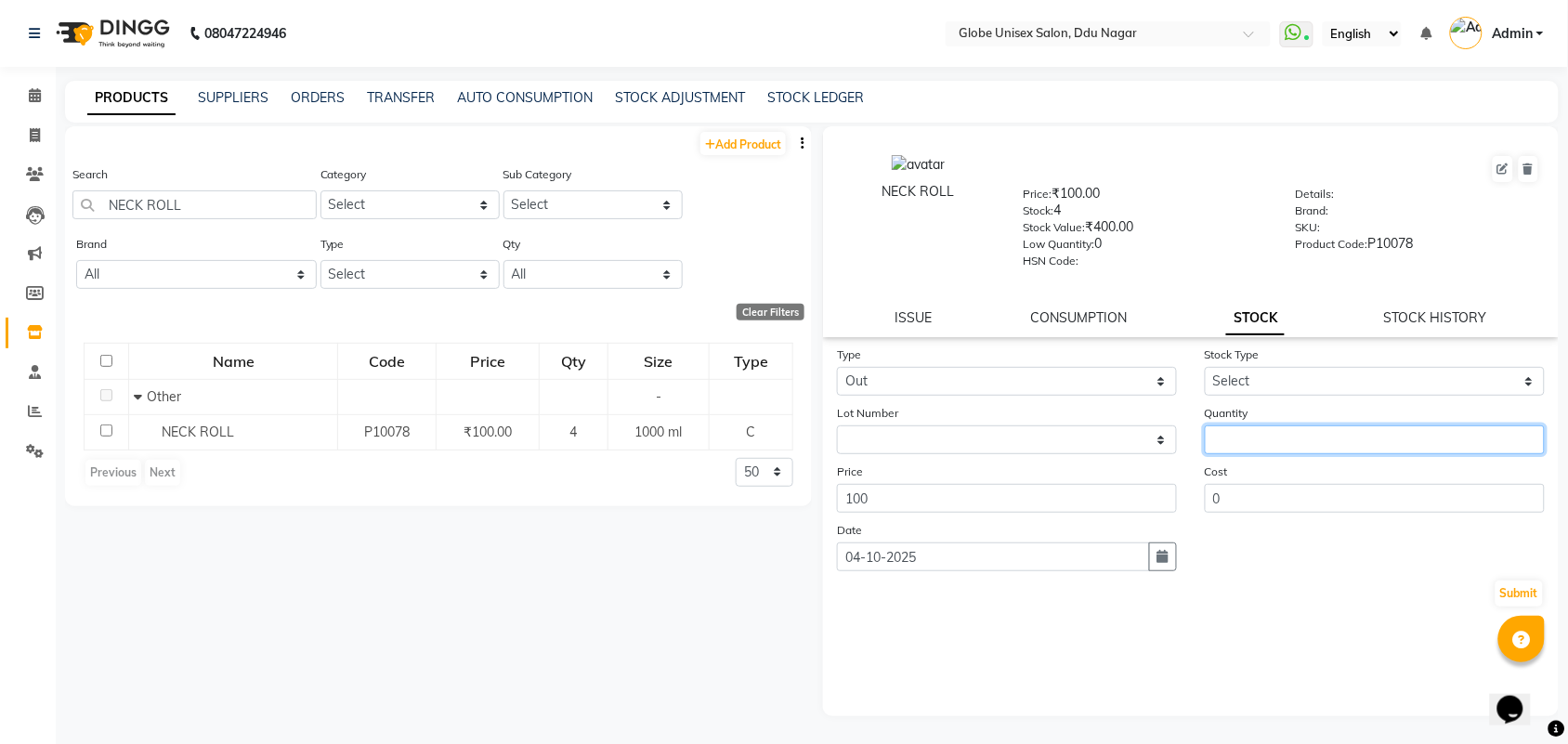
click at [1279, 432] on input "number" at bounding box center [1374, 440] width 340 height 29
type input "2"
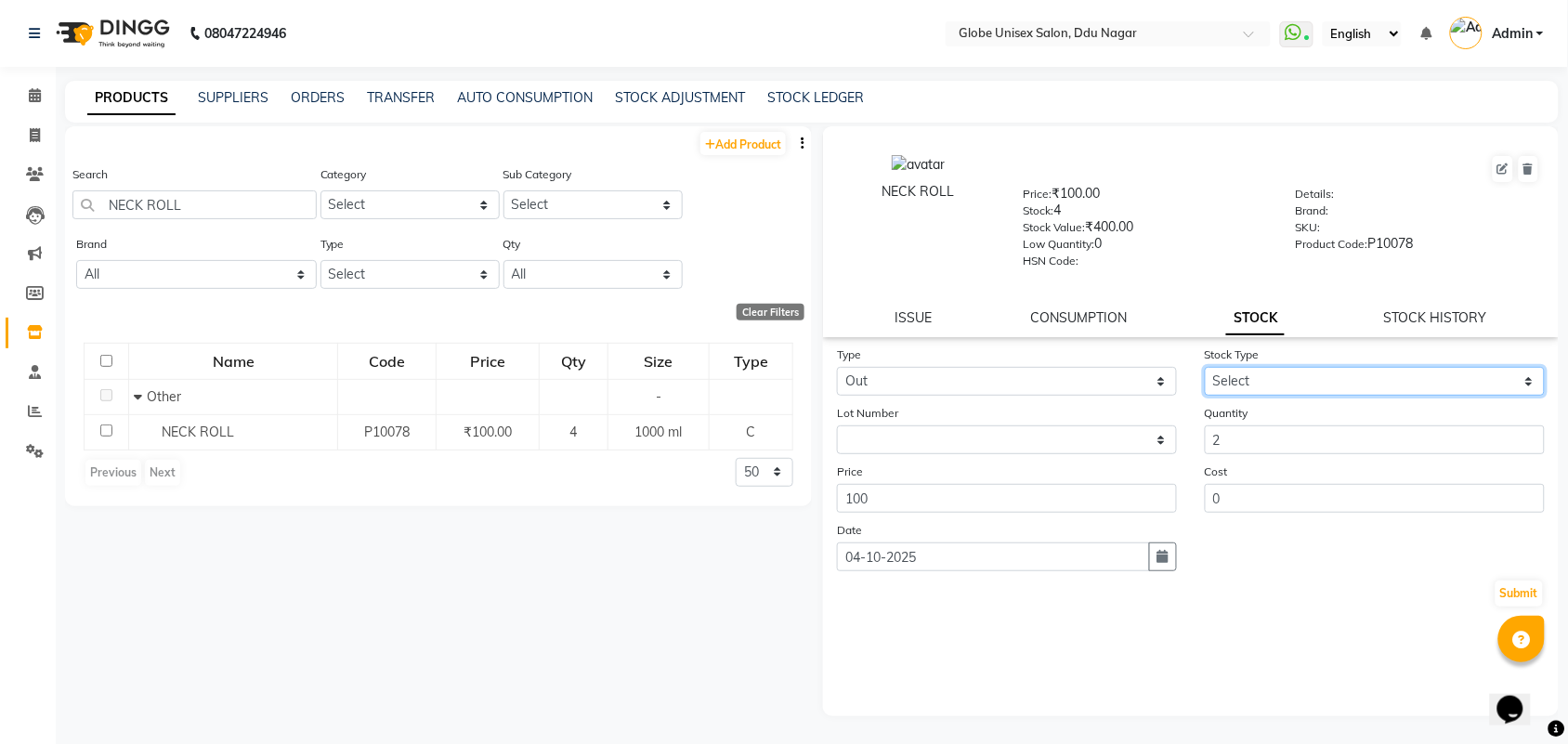
click at [1273, 377] on select "Select Internal Use Damaged Expired Adjustment Return Other" at bounding box center [1374, 381] width 340 height 29
select select "internal use"
click at [1204, 367] on select "Select Internal Use Damaged Expired Adjustment Return Other" at bounding box center [1374, 381] width 340 height 29
click at [1521, 581] on button "Submit" at bounding box center [1519, 593] width 47 height 26
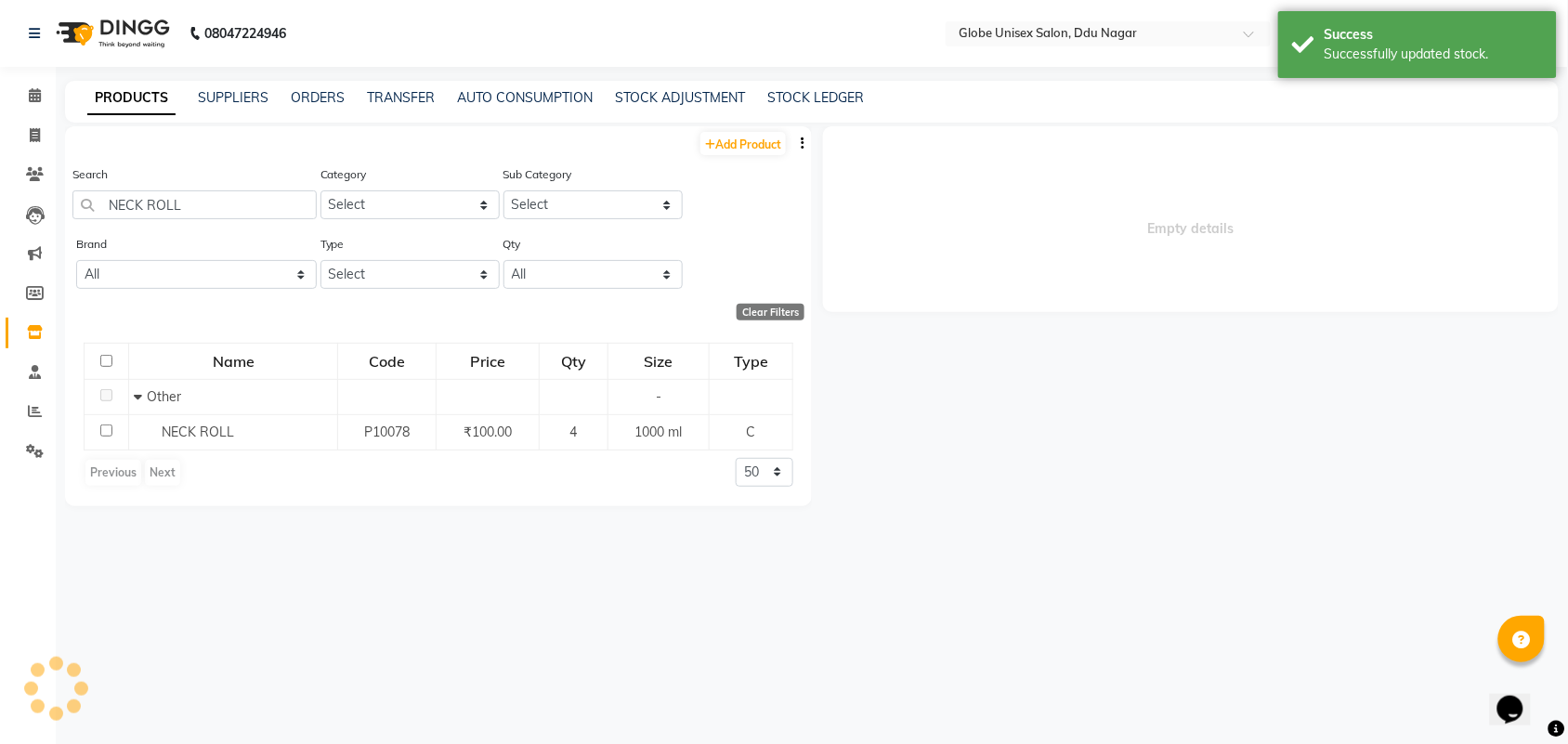
select select
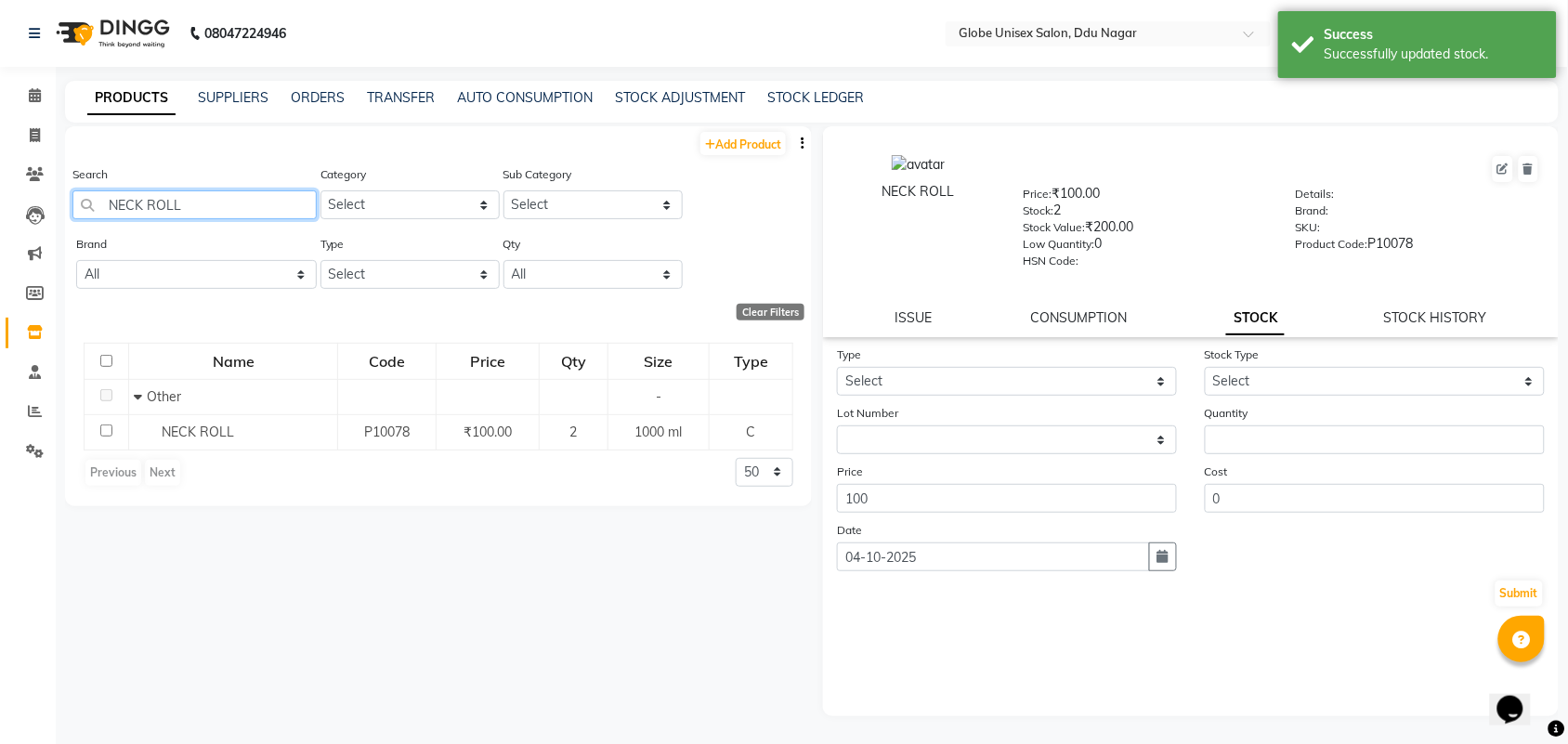
click at [233, 207] on input "NECK ROLL" at bounding box center [194, 204] width 244 height 29
type input "N"
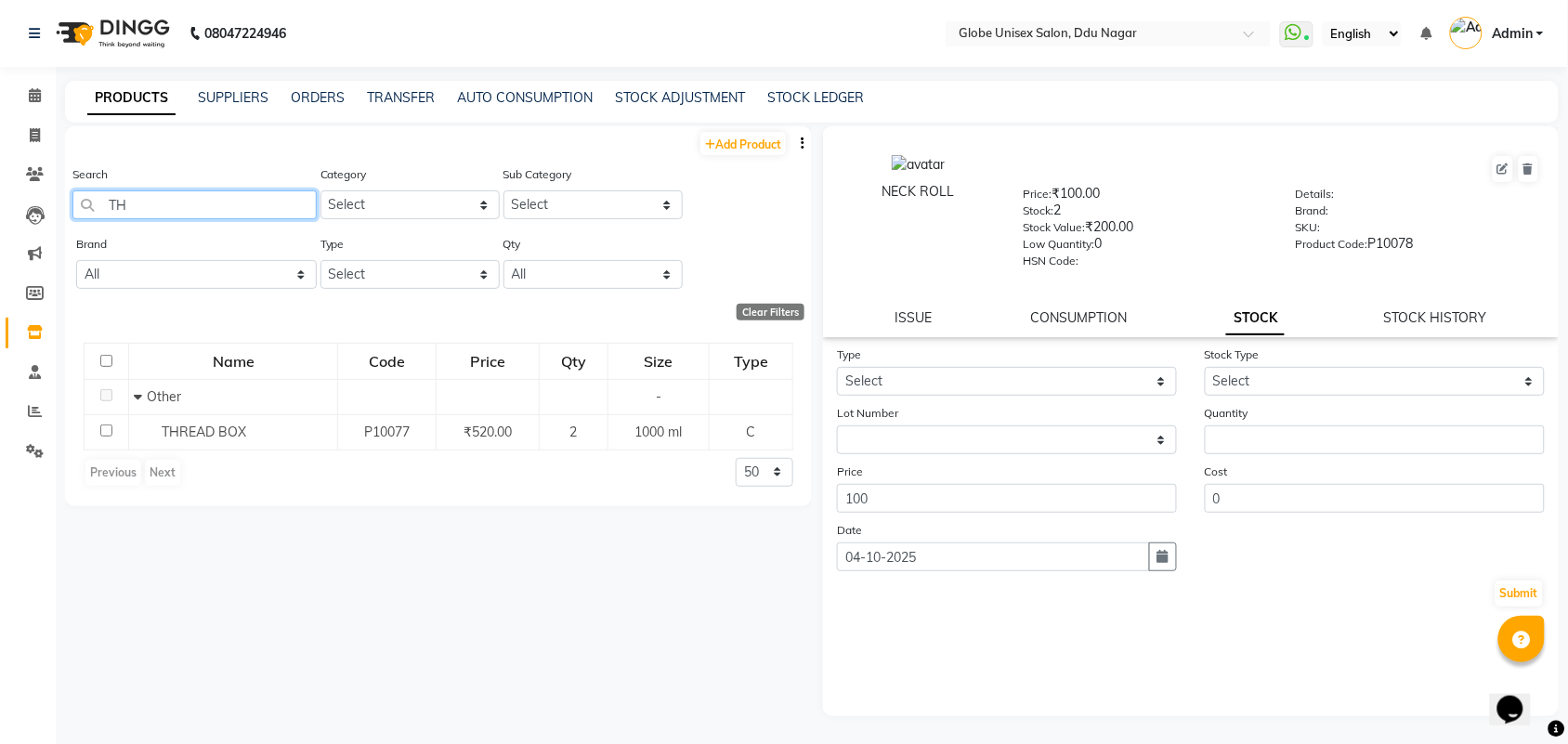
type input "T"
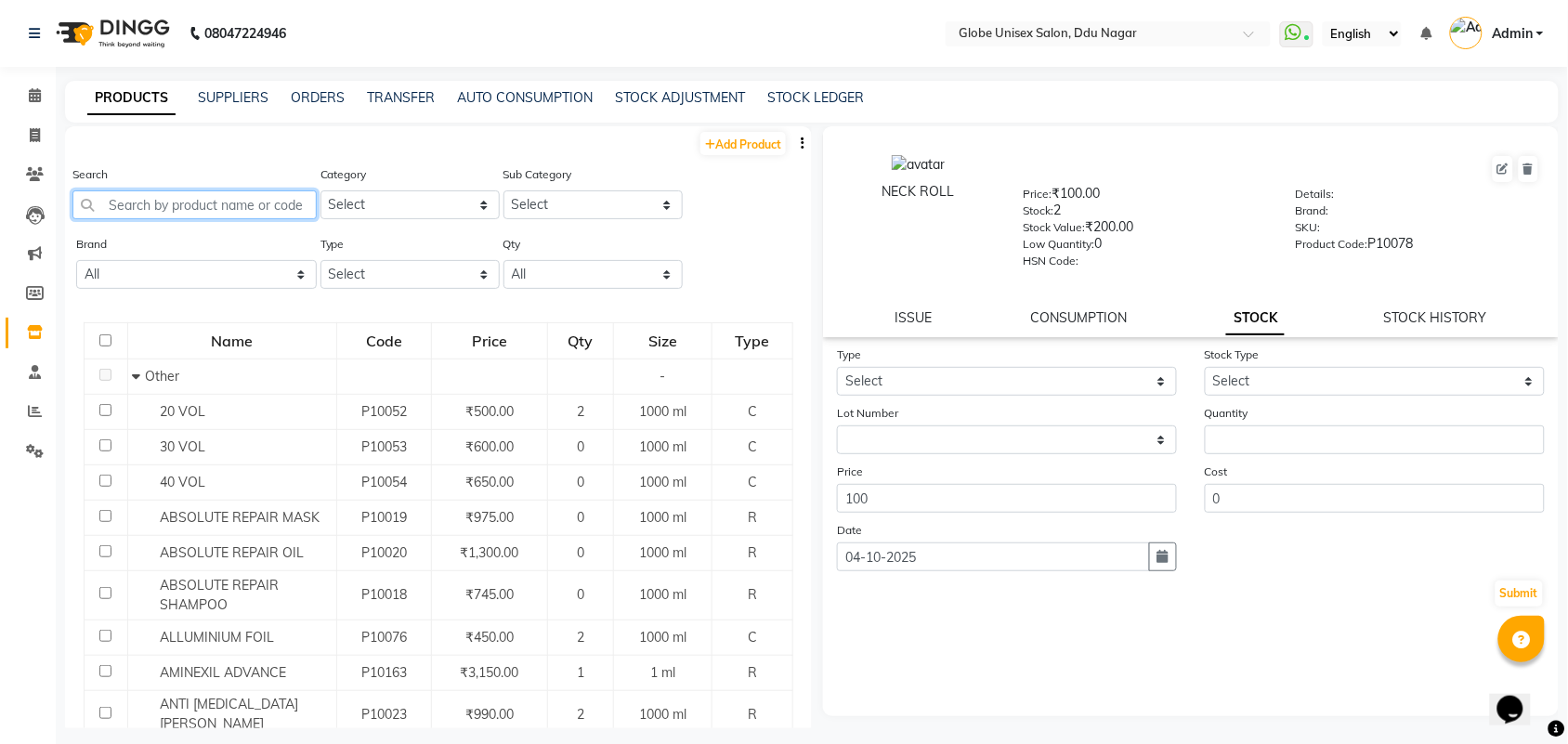
type input "A"
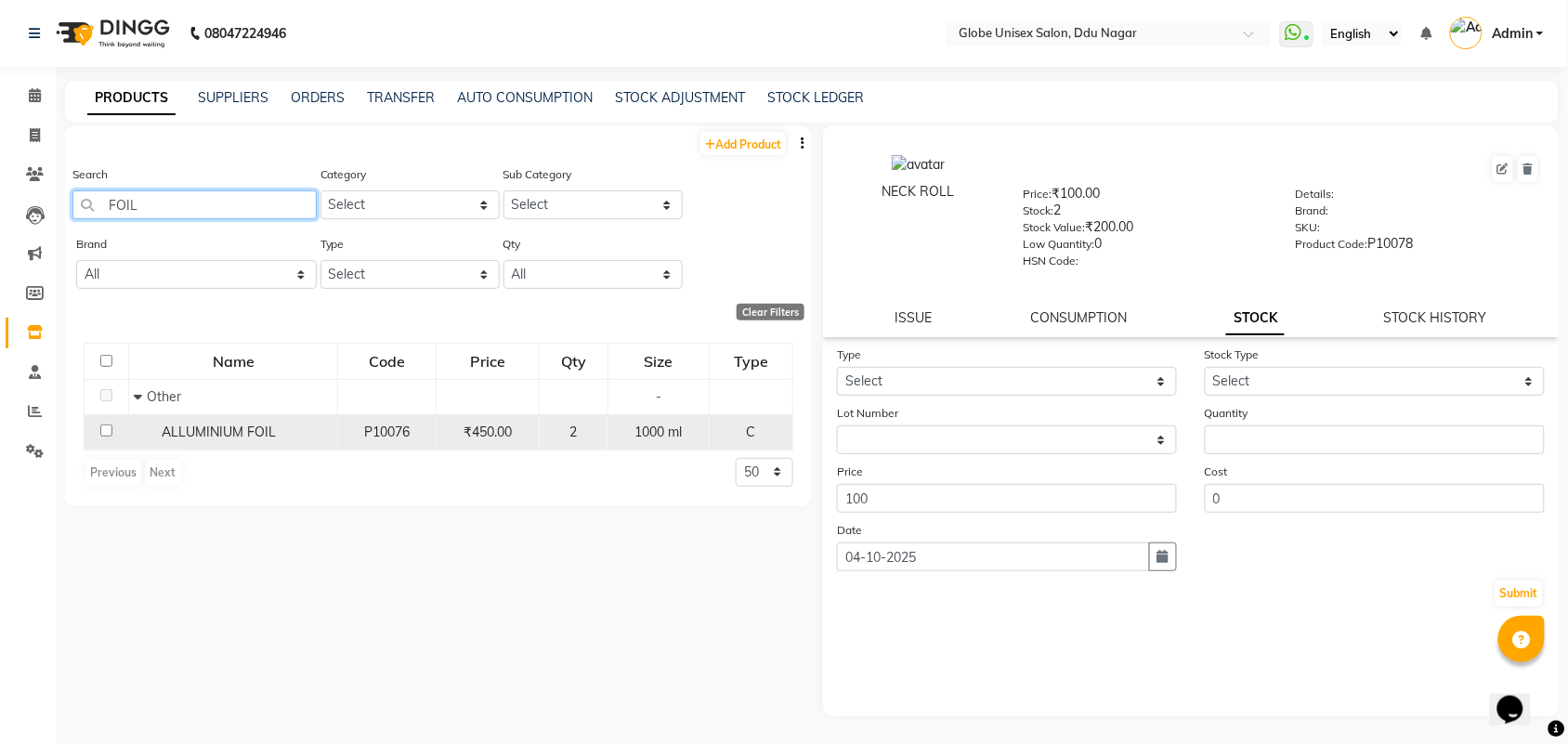
type input "FOIL"
click at [223, 416] on td "ALLUMINIUM FOIL" at bounding box center [234, 431] width 209 height 35
click at [224, 439] on span "ALLUMINIUM FOIL" at bounding box center [218, 432] width 114 height 17
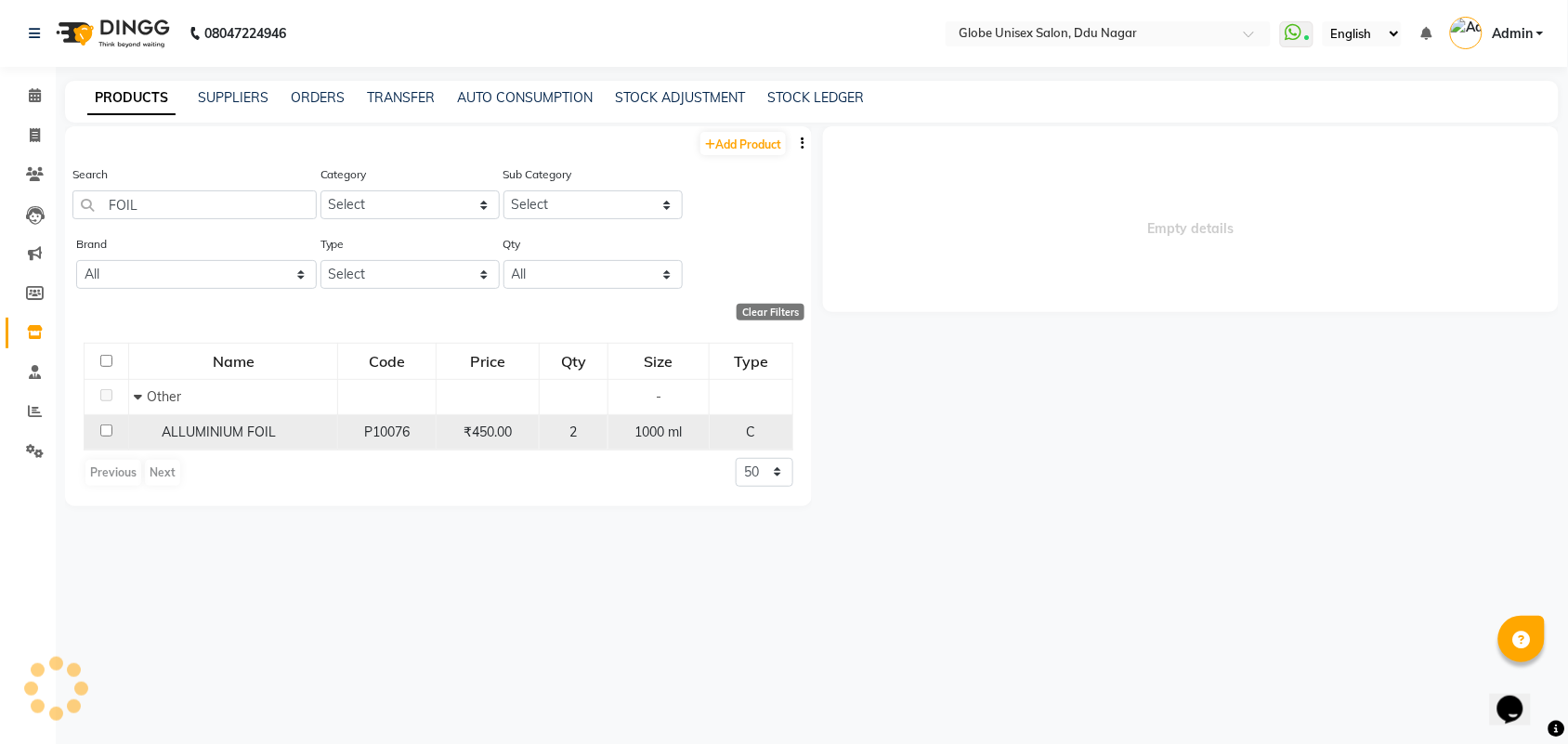
select select
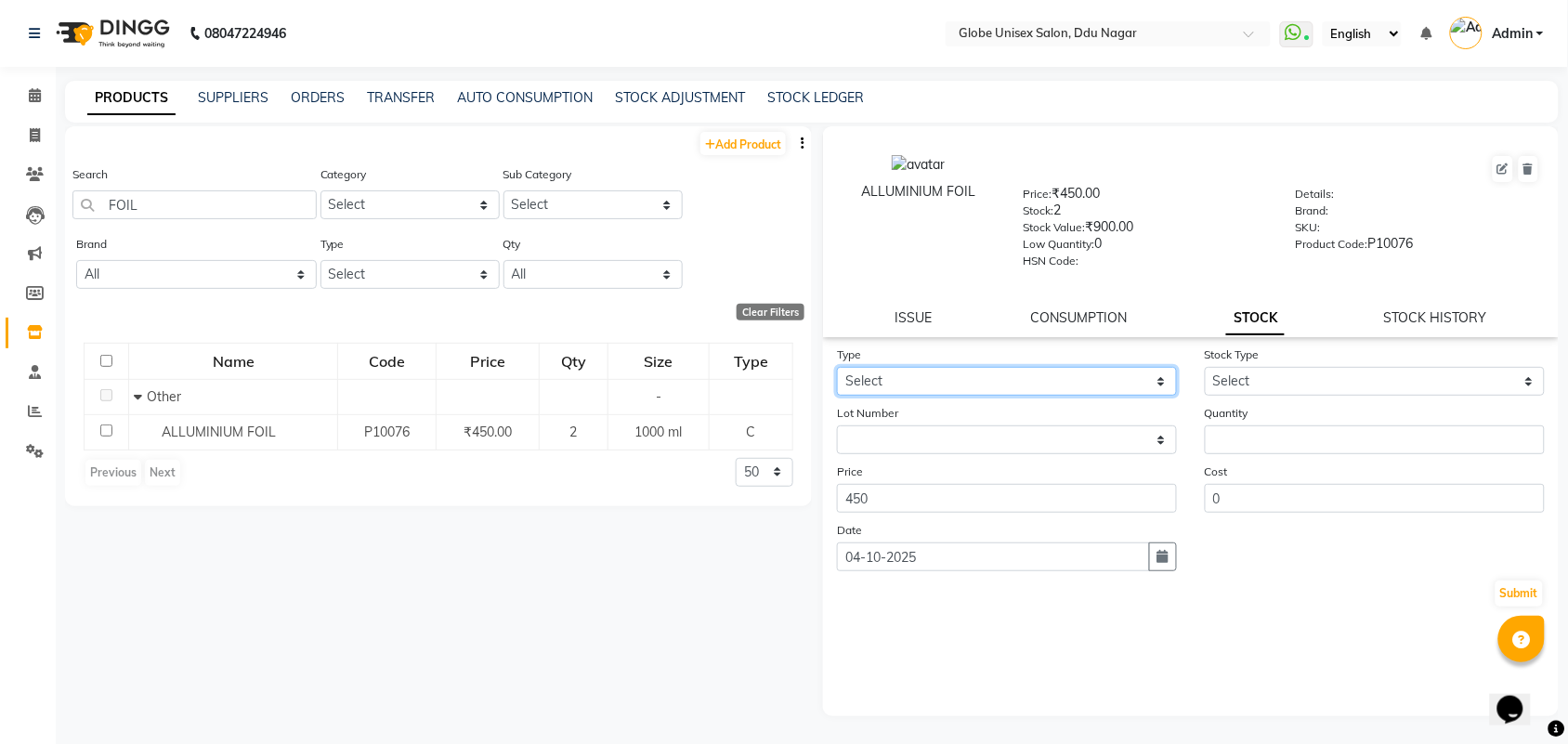
click at [1019, 384] on select "Select In Out" at bounding box center [1007, 381] width 340 height 29
select select "out"
click at [837, 367] on select "Select In Out" at bounding box center [1007, 381] width 340 height 29
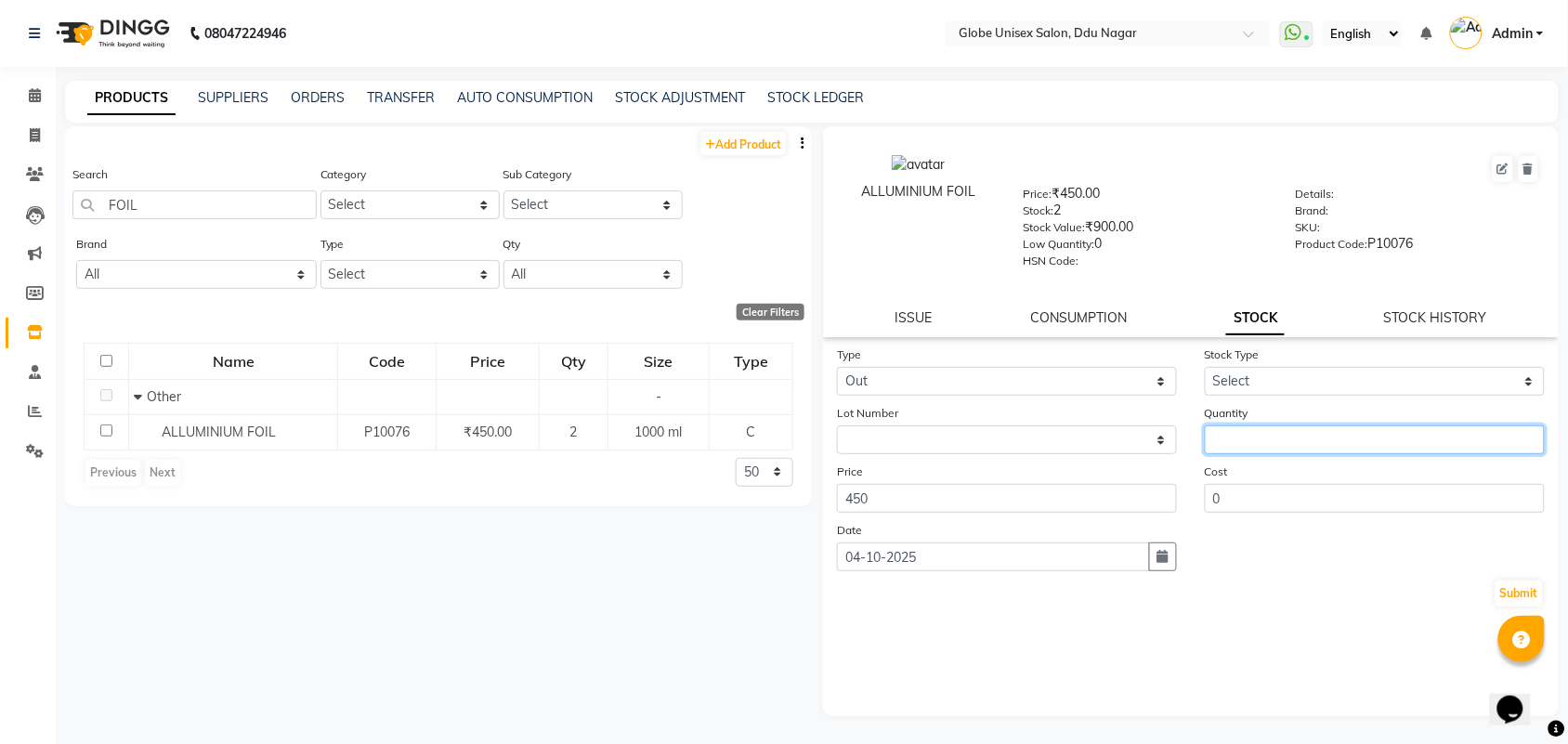
click at [1320, 442] on input "number" at bounding box center [1374, 440] width 340 height 29
type input "1"
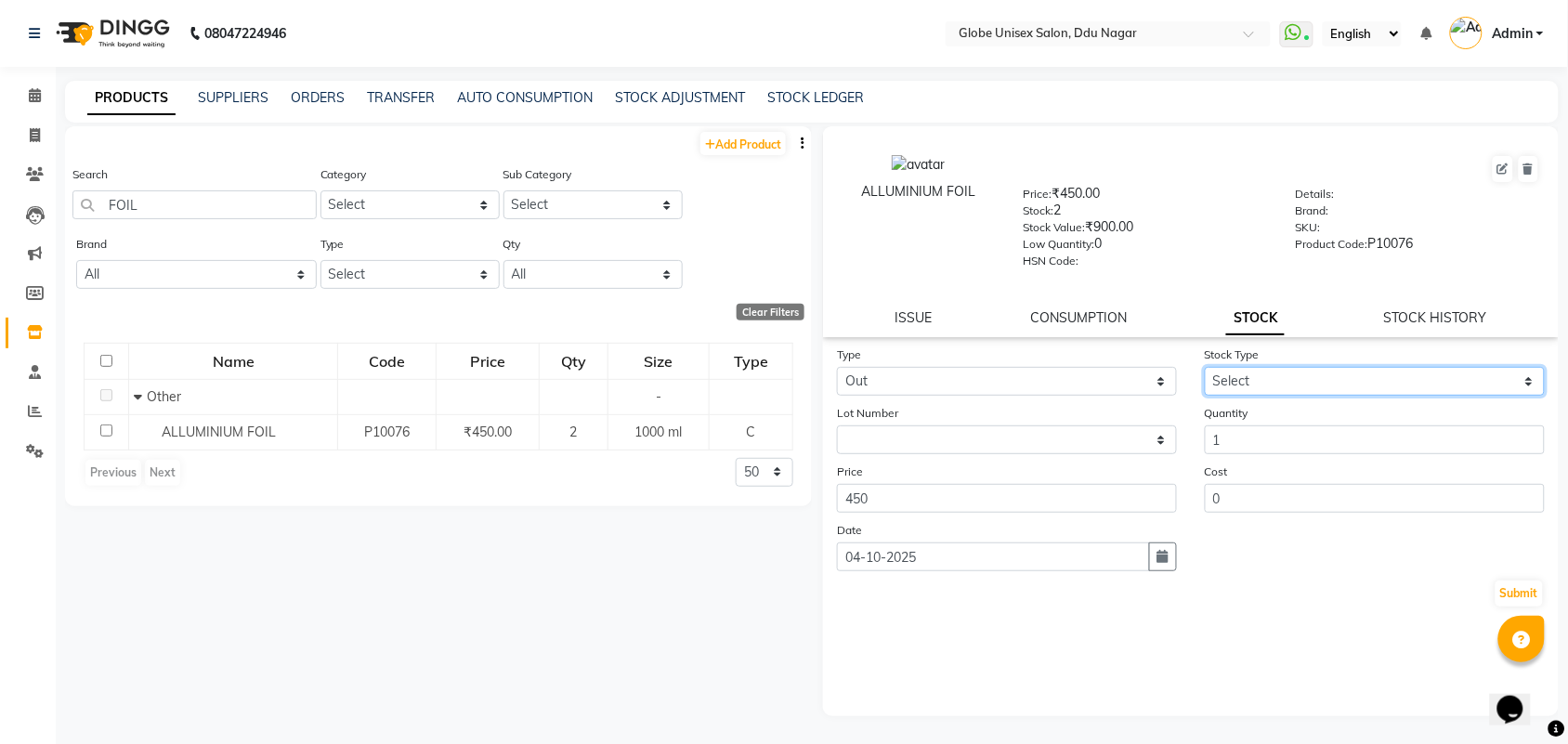
click at [1339, 373] on select "Select Internal Use Damaged Expired Adjustment Return Other" at bounding box center [1374, 381] width 340 height 29
select select "internal use"
click at [1204, 367] on select "Select Internal Use Damaged Expired Adjustment Return Other" at bounding box center [1374, 381] width 340 height 29
click at [1497, 590] on button "Submit" at bounding box center [1519, 593] width 47 height 26
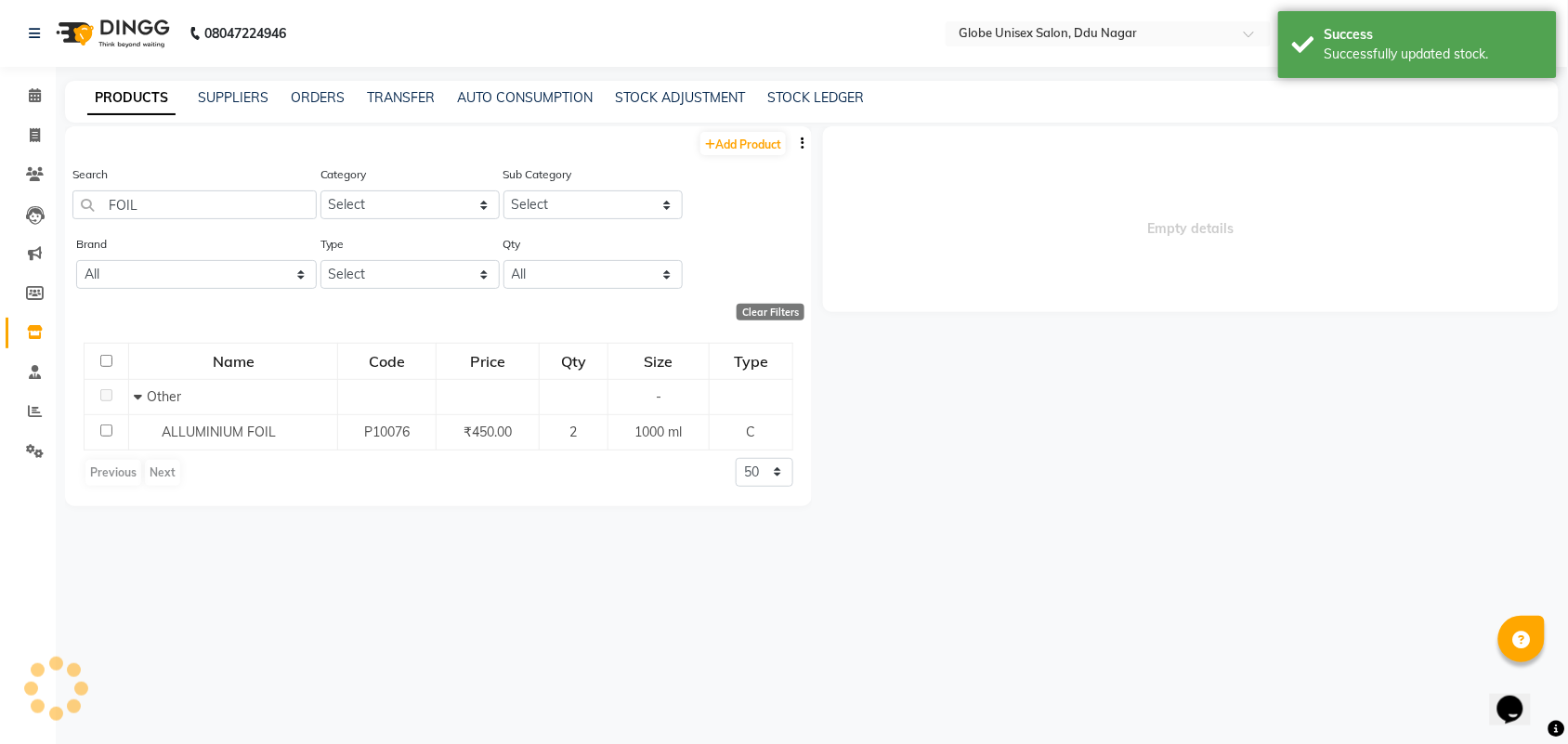
select select
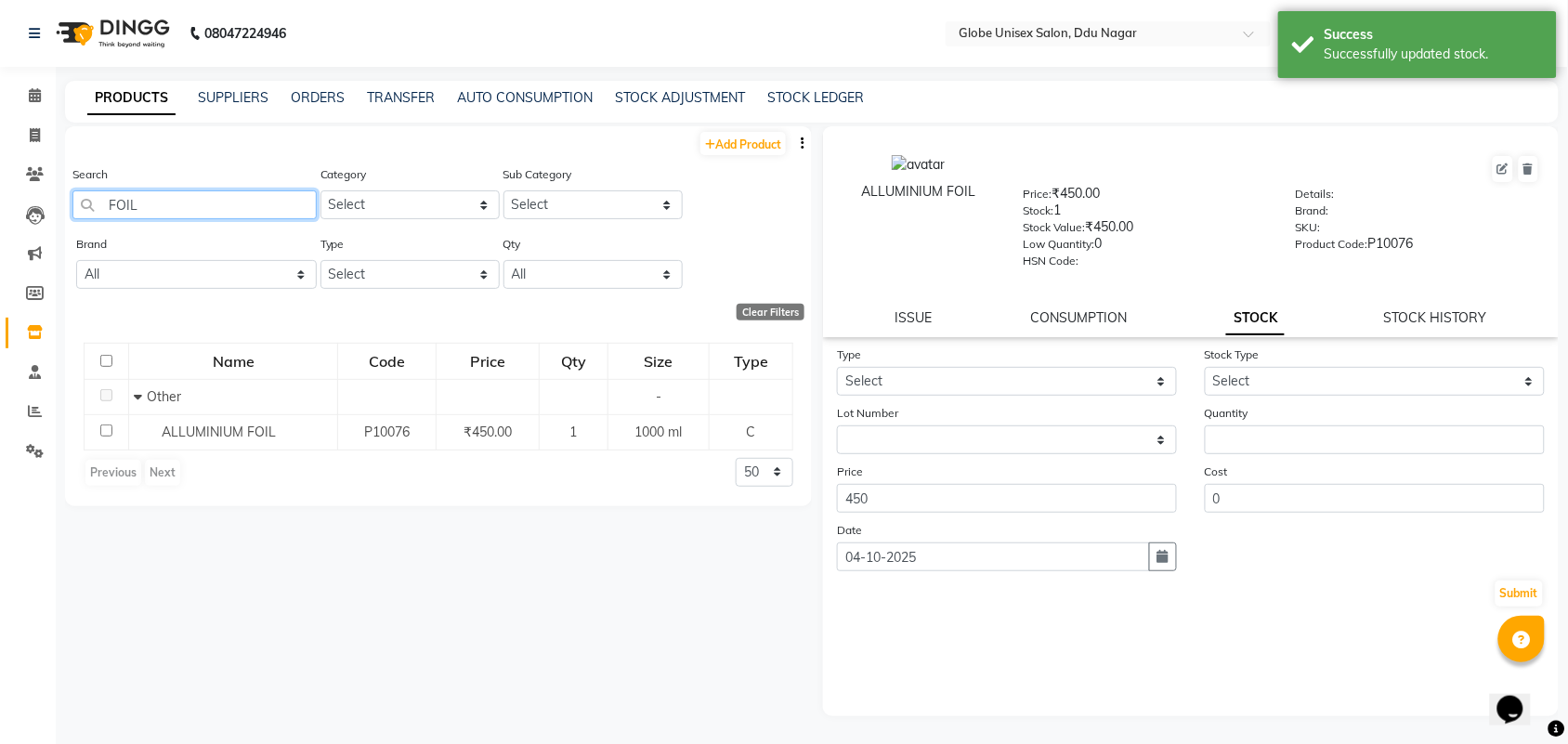
click at [257, 207] on input "FOIL" at bounding box center [194, 204] width 244 height 29
type input "F"
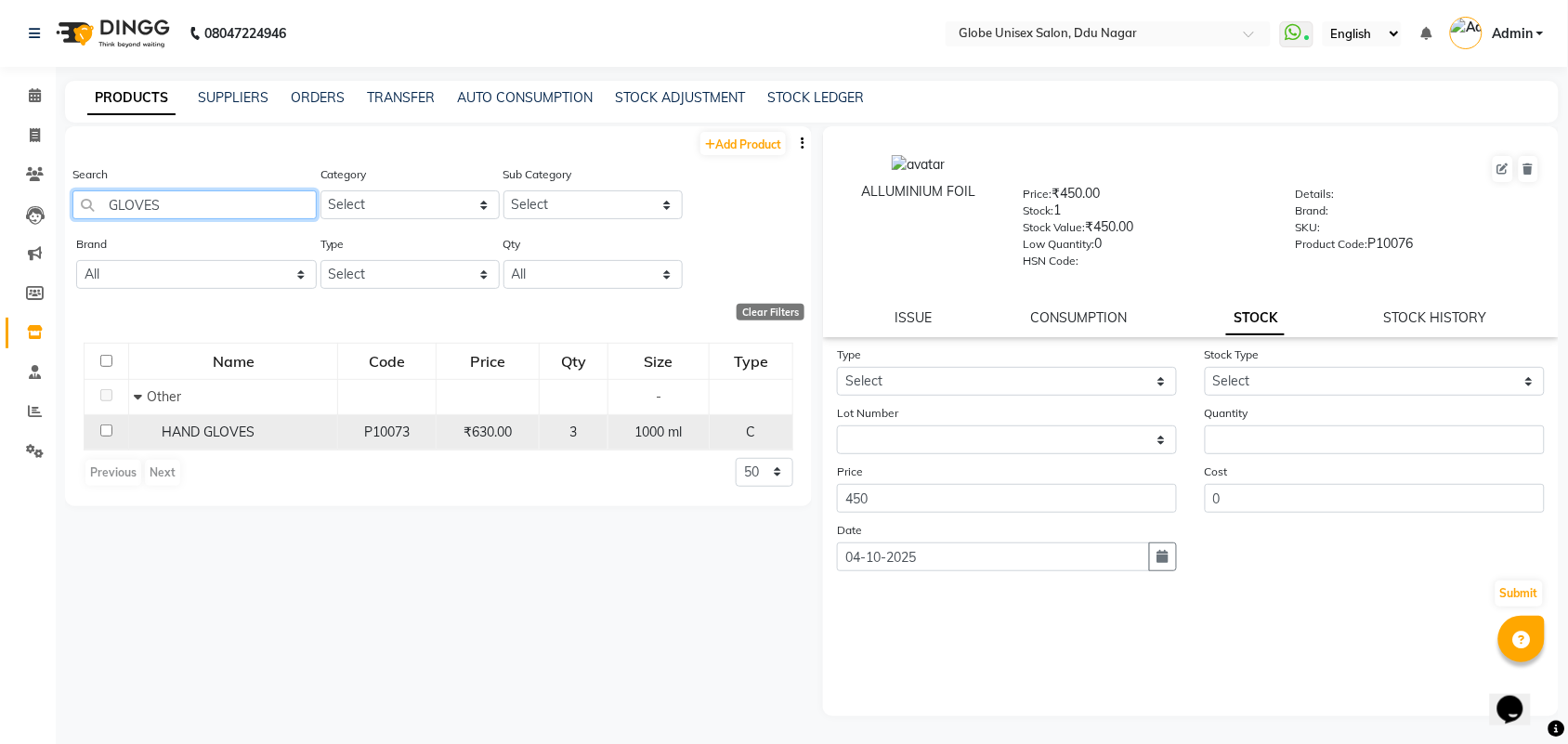
type input "GLOVES"
click at [293, 433] on div "HAND GLOVES" at bounding box center [233, 432] width 198 height 20
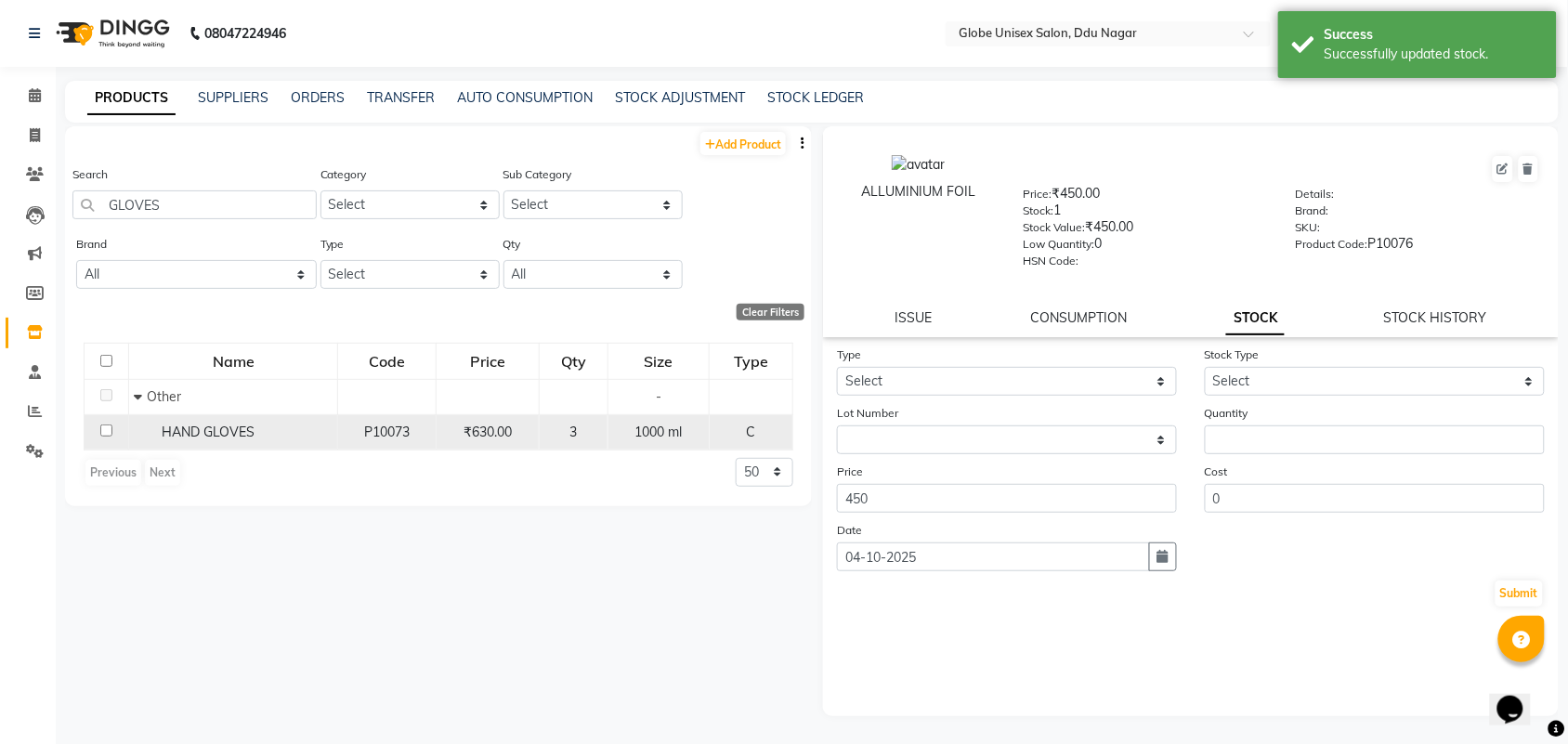
select select
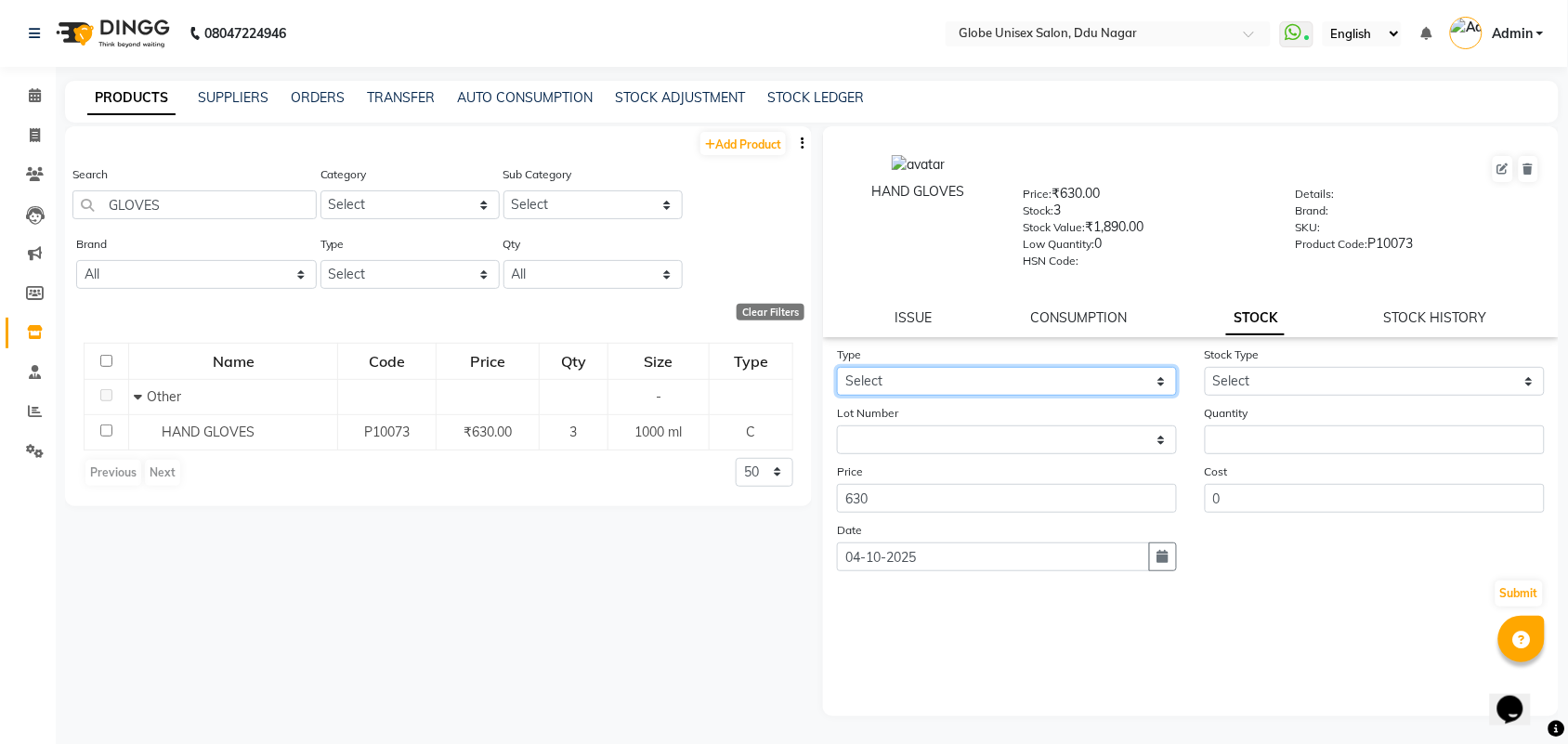
click at [977, 369] on select "Select In Out" at bounding box center [1007, 381] width 340 height 29
select select "out"
click at [837, 367] on select "Select In Out" at bounding box center [1007, 381] width 340 height 29
click at [1368, 462] on div "Cost 0" at bounding box center [1374, 487] width 368 height 51
click at [1375, 450] on form "Type Select In Out Stock Type Select Internal Use Damaged Expired Adjustment Re…" at bounding box center [1190, 477] width 708 height 264
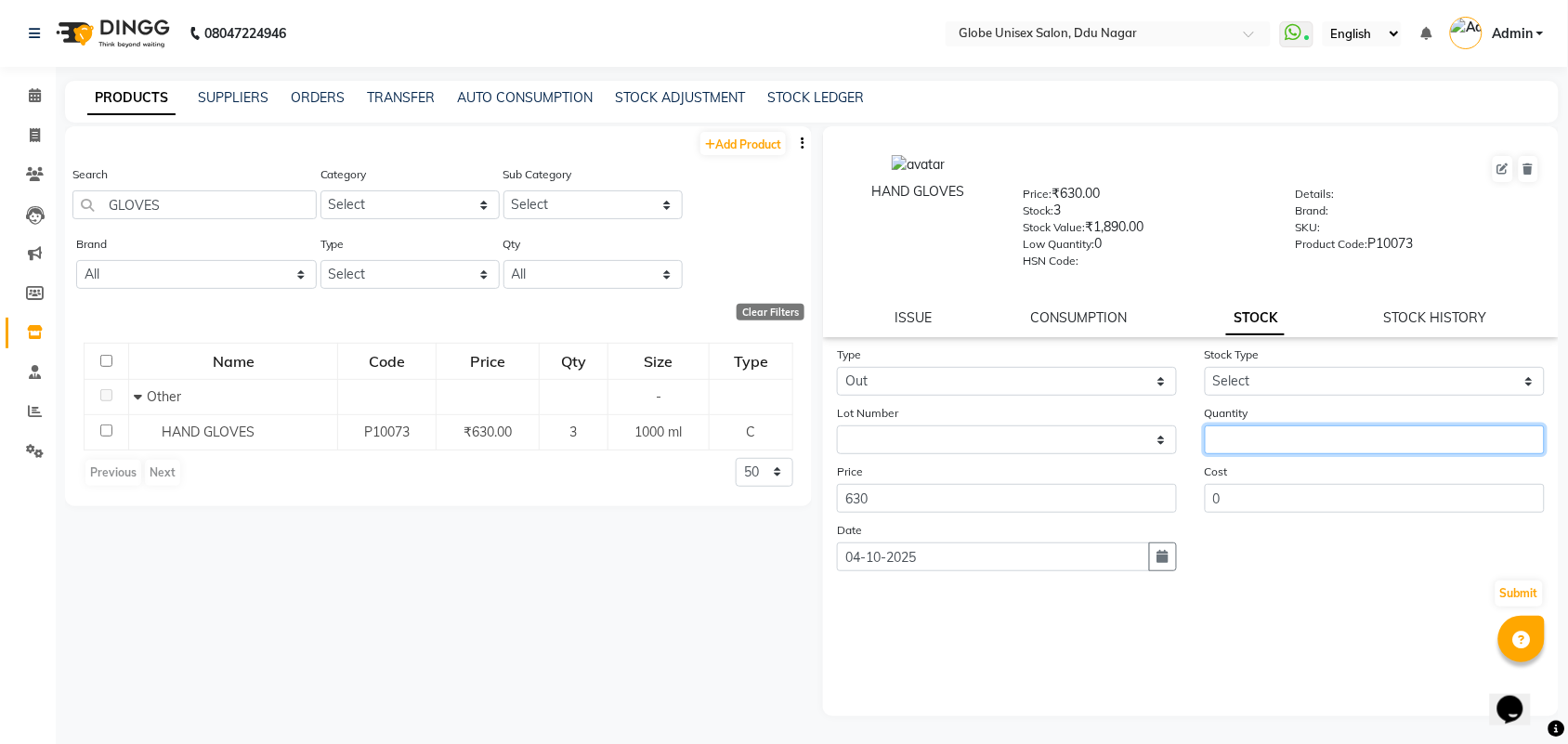
click at [1384, 428] on input "number" at bounding box center [1374, 440] width 340 height 29
type input "1"
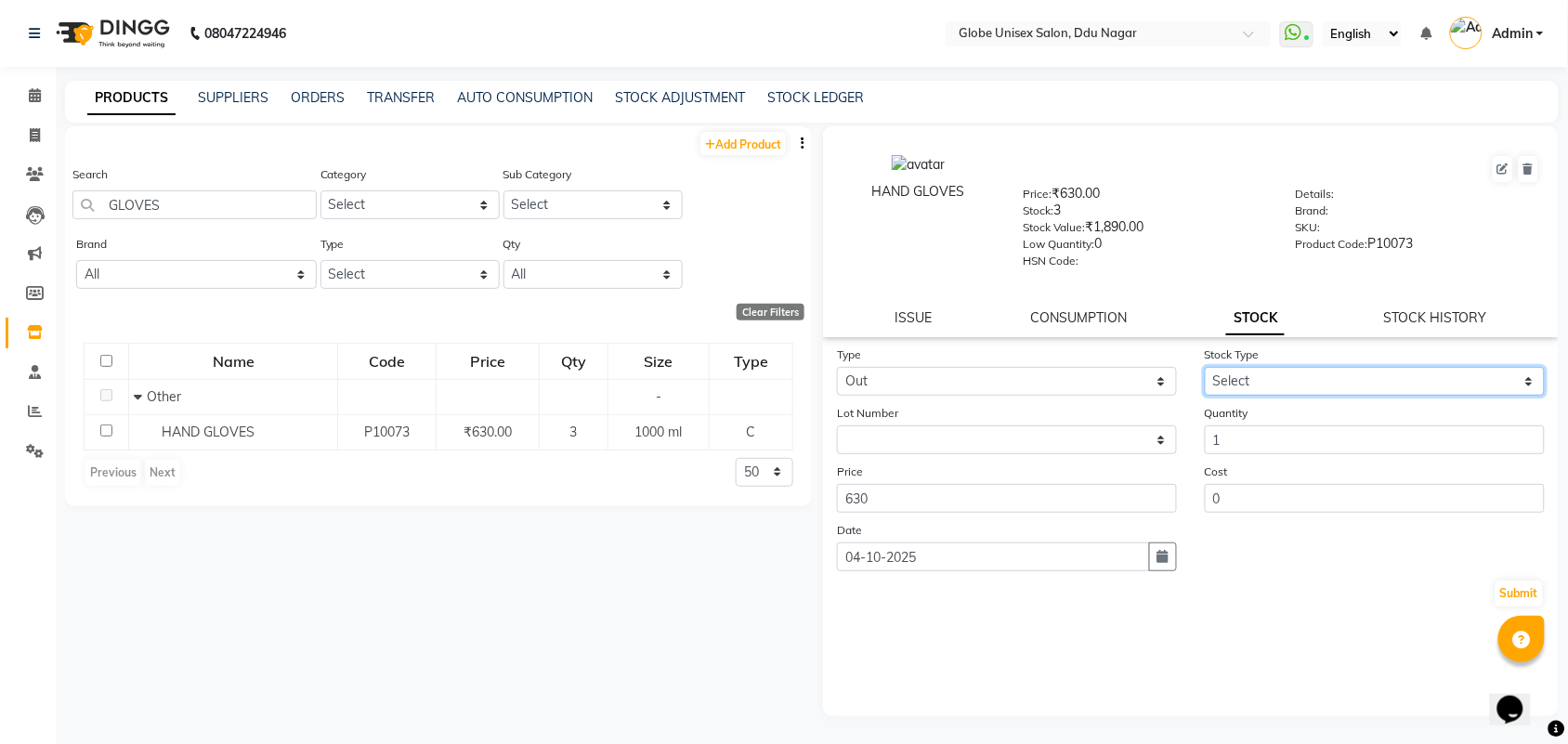
click at [1376, 377] on select "Select Internal Use Damaged Expired Adjustment Return Other" at bounding box center [1374, 381] width 340 height 29
select select "internal use"
click at [1204, 367] on select "Select Internal Use Damaged Expired Adjustment Return Other" at bounding box center [1374, 381] width 340 height 29
click at [1512, 592] on button "Submit" at bounding box center [1519, 593] width 47 height 26
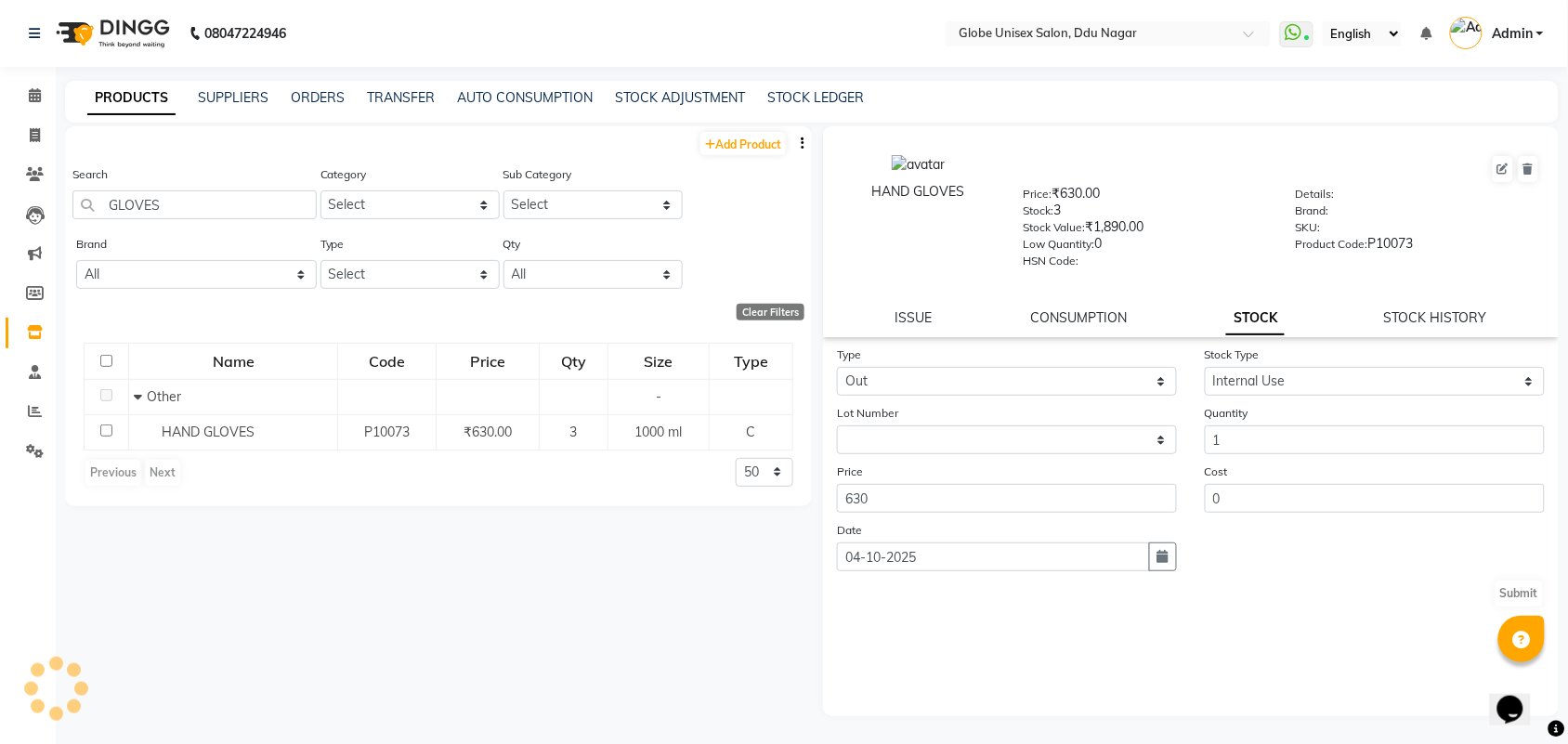
select select
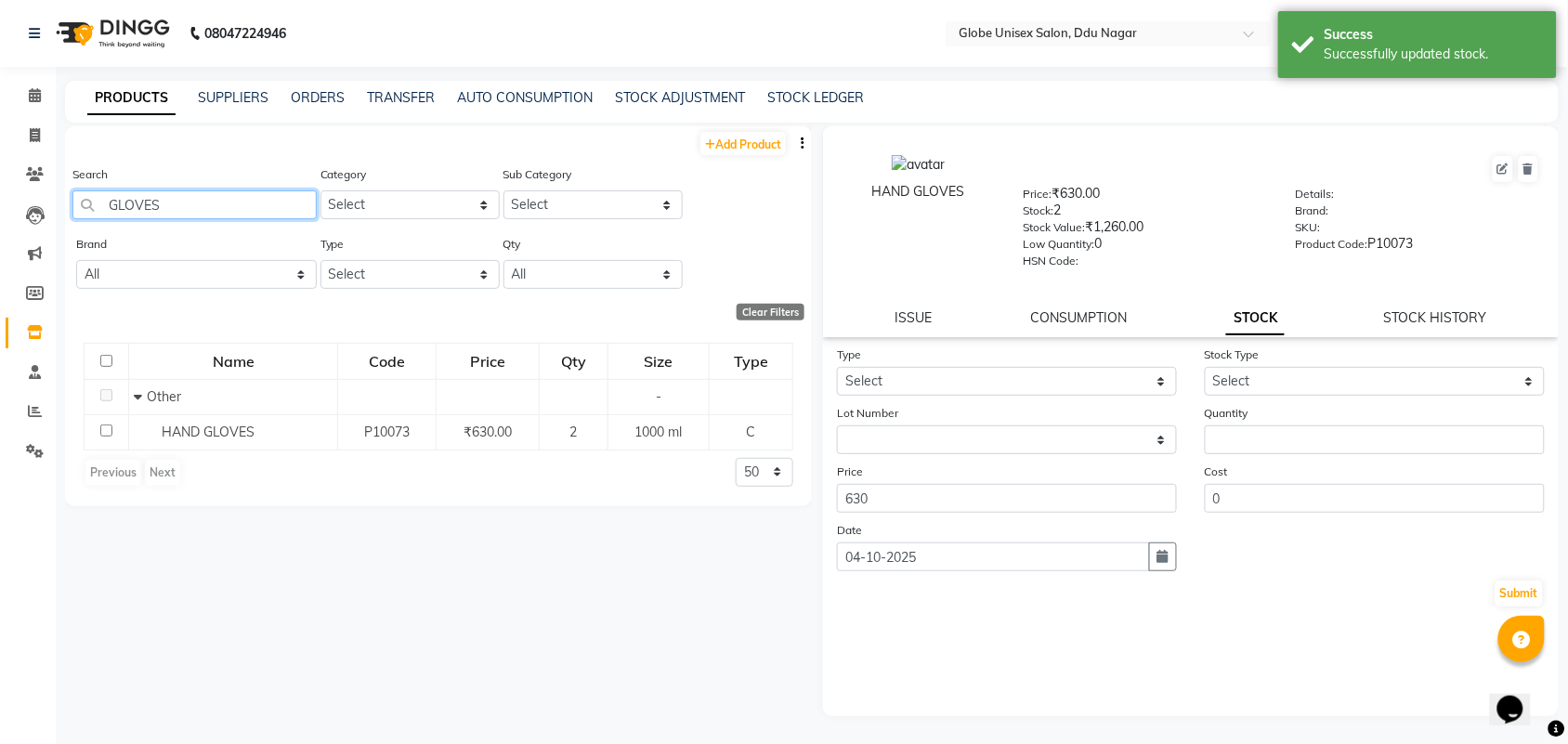
click at [232, 219] on input "GLOVES" at bounding box center [194, 204] width 244 height 29
type input "G"
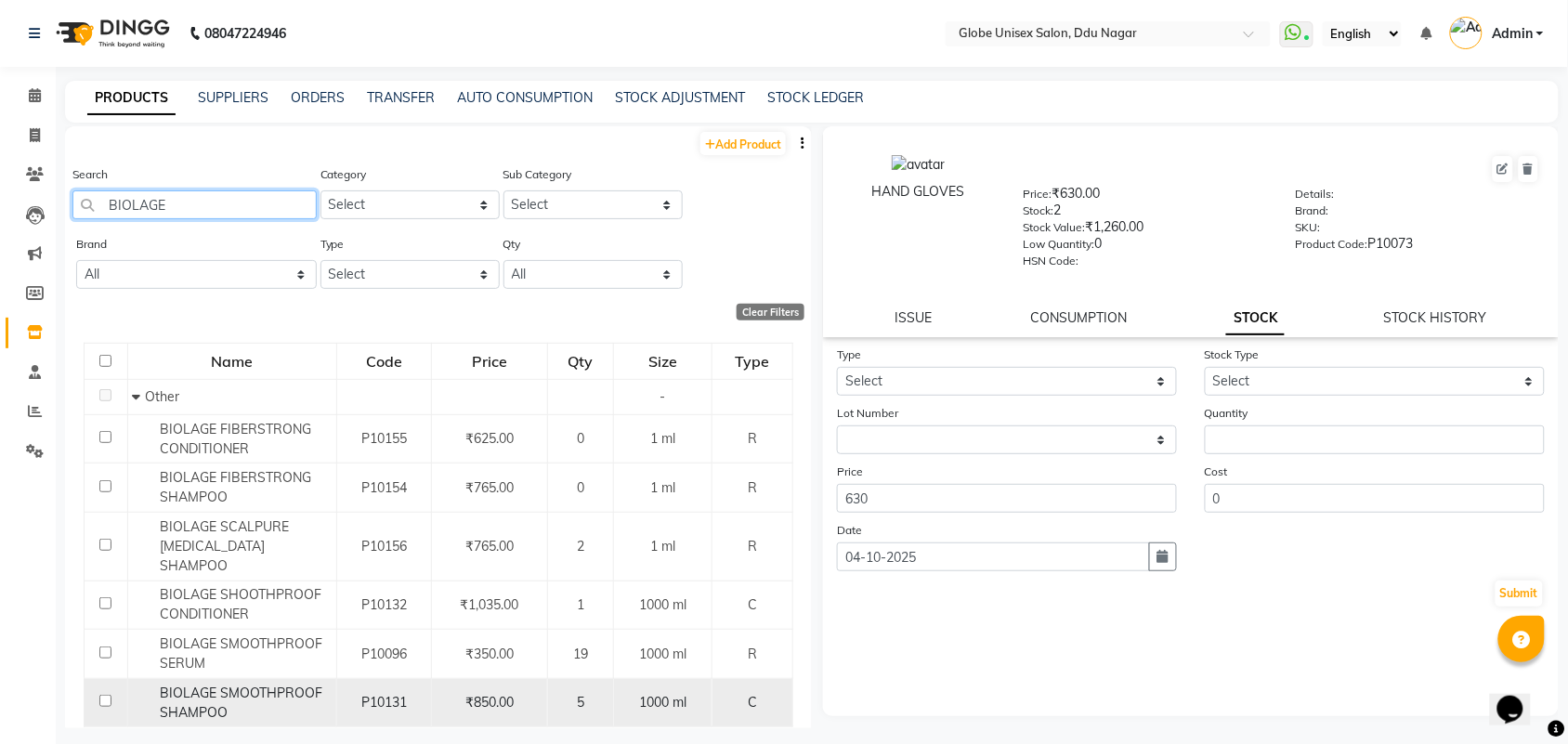
type input "BIOLAGE"
click at [219, 693] on span "BIOLAGE SMOOTHPROOF SHAMPOO" at bounding box center [240, 703] width 162 height 36
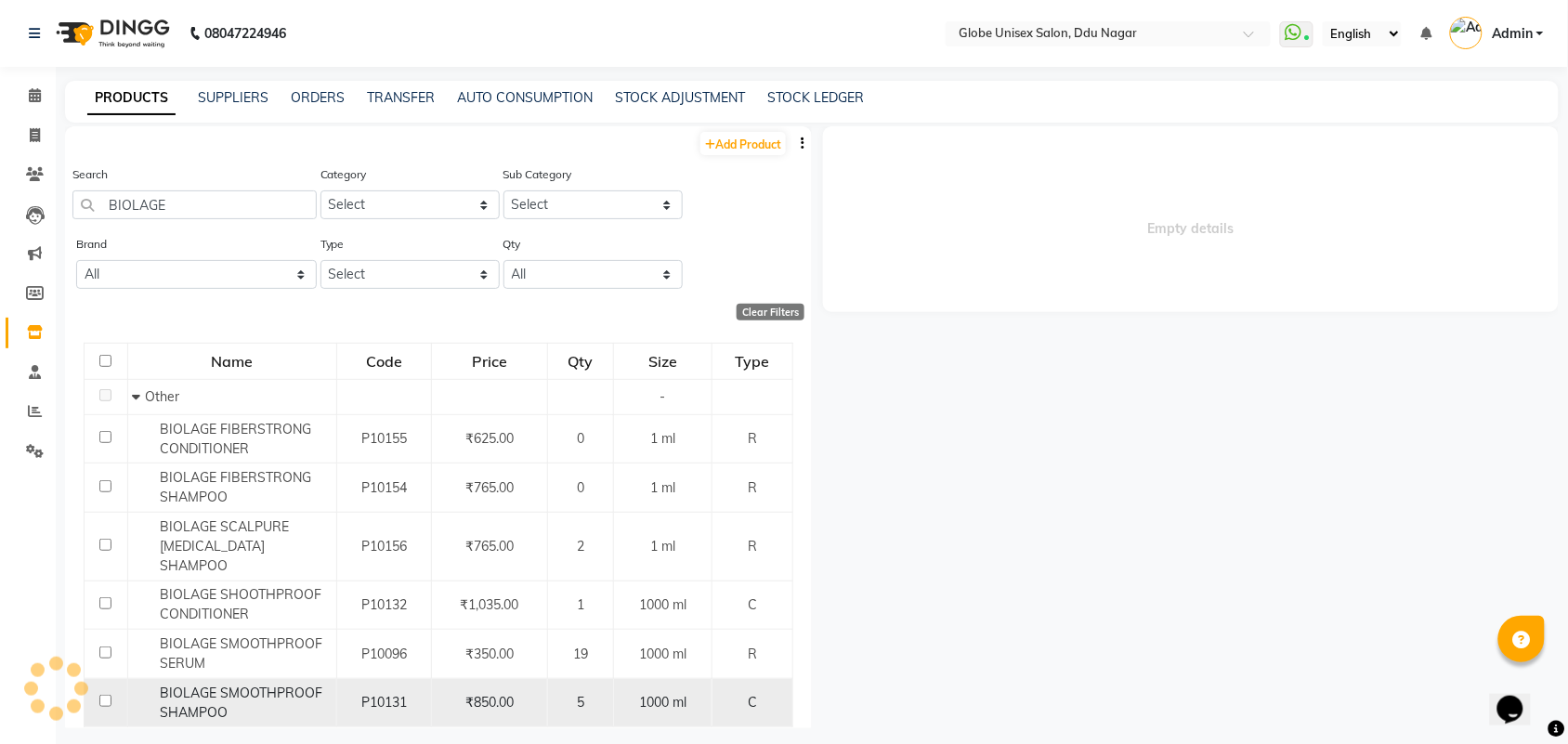
select select
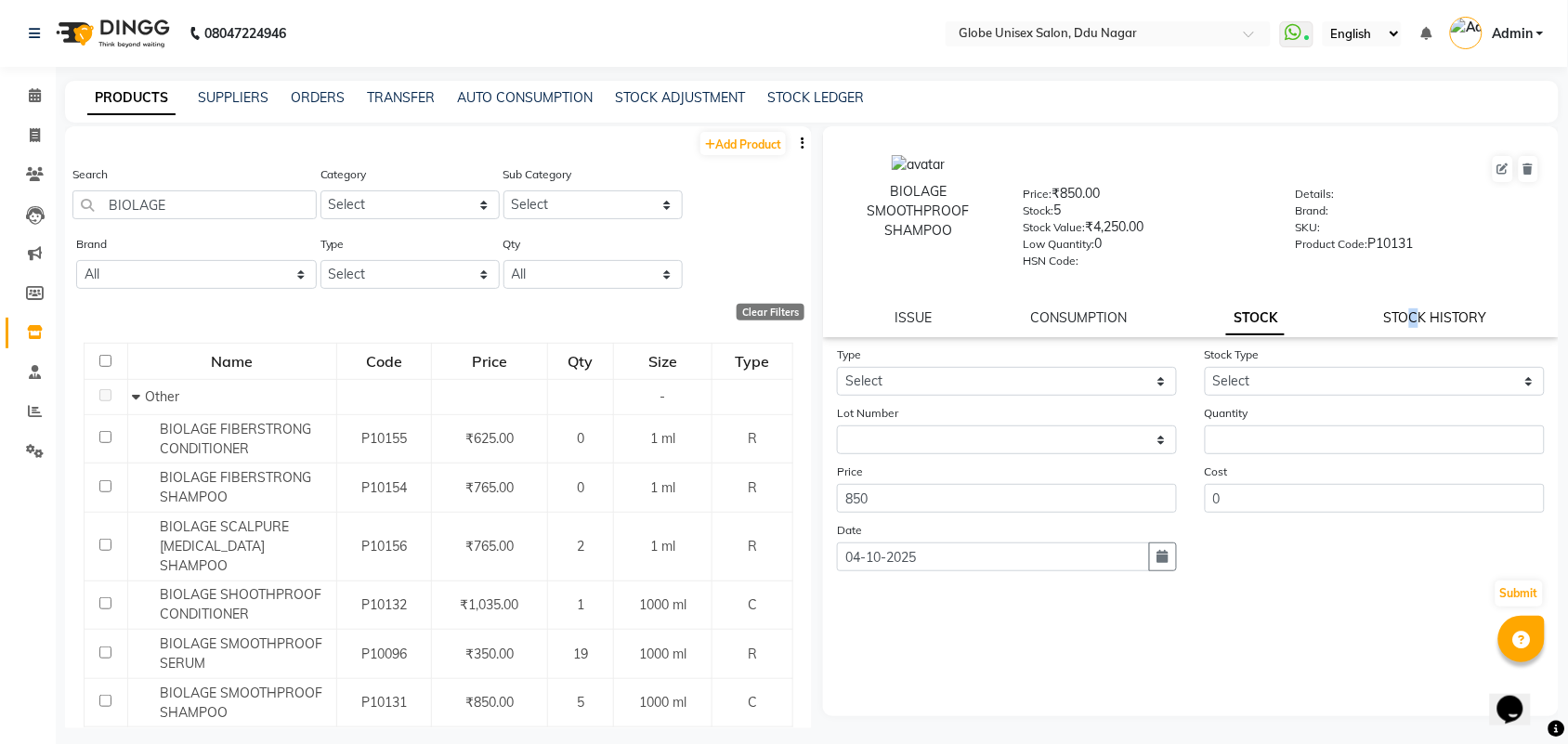
click at [1416, 310] on link "STOCK HISTORY" at bounding box center [1435, 318] width 104 height 17
select select "all"
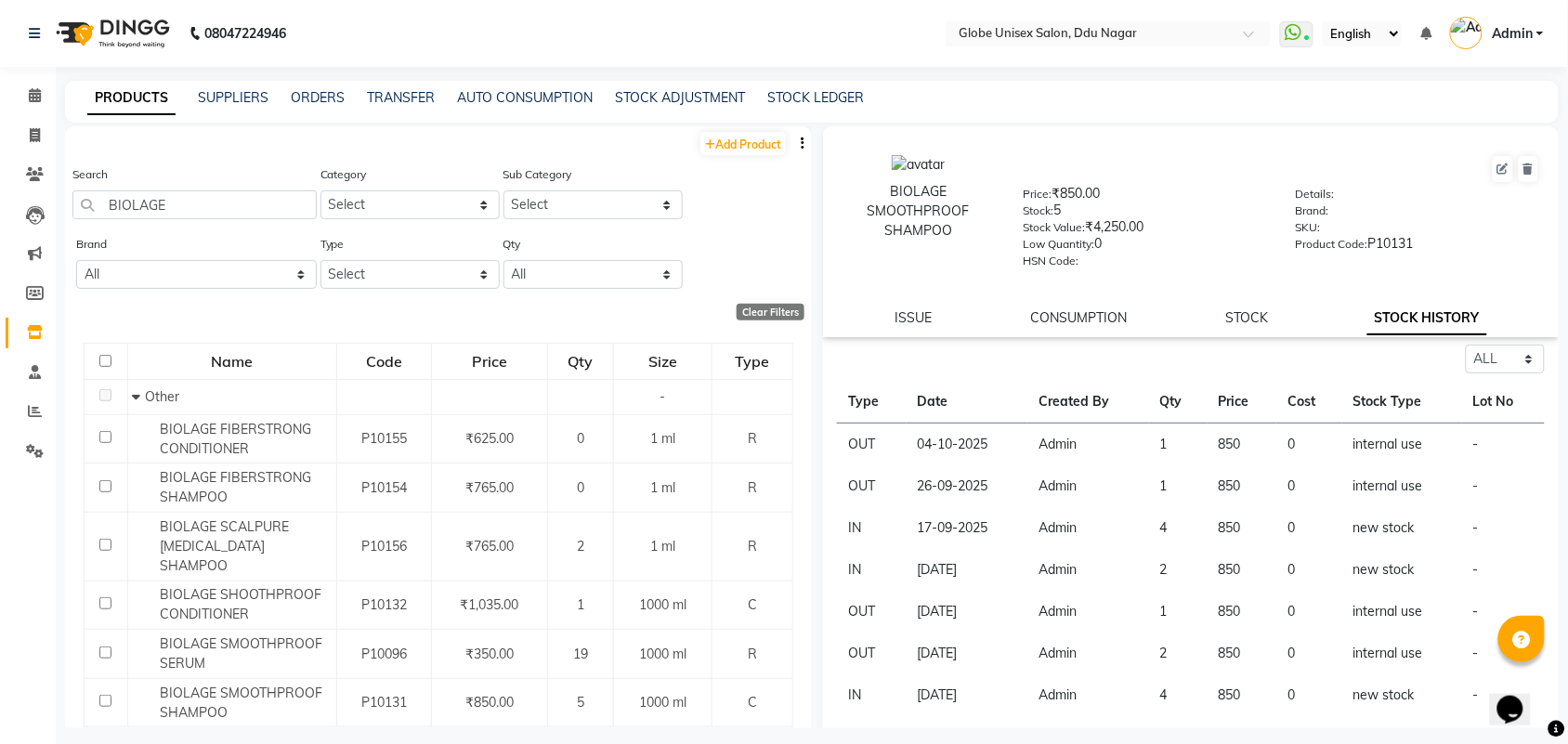
click at [1245, 323] on div "STOCK" at bounding box center [1247, 318] width 43 height 20
click at [1237, 316] on link "STOCK" at bounding box center [1247, 318] width 43 height 17
select select
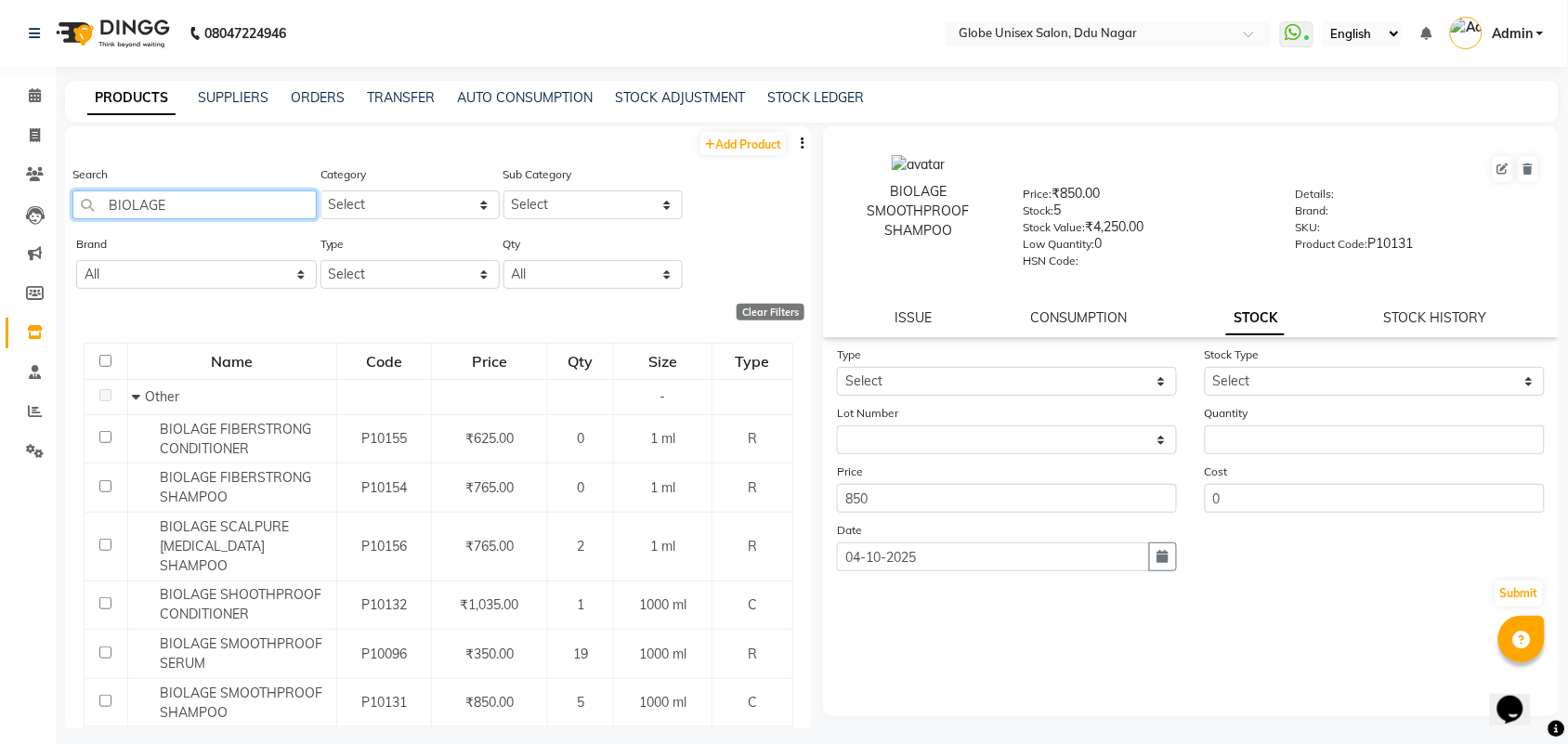
click at [244, 211] on input "BIOLAGE" at bounding box center [194, 204] width 244 height 29
type input "B"
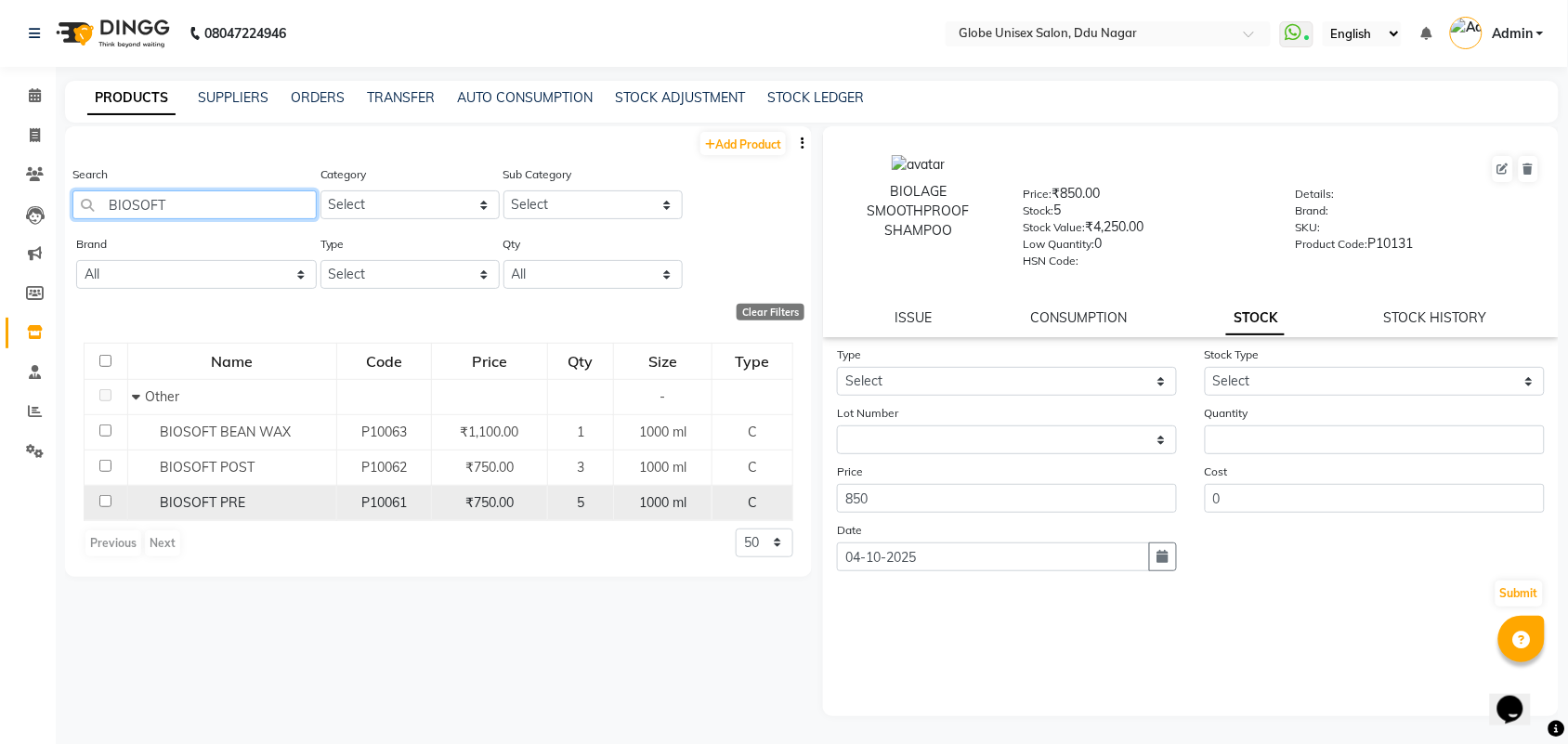
type input "BIOSOFT"
click at [223, 490] on td "BIOSOFT PRE" at bounding box center [232, 502] width 209 height 35
click at [256, 505] on div "BIOSOFT PRE" at bounding box center [231, 503] width 198 height 20
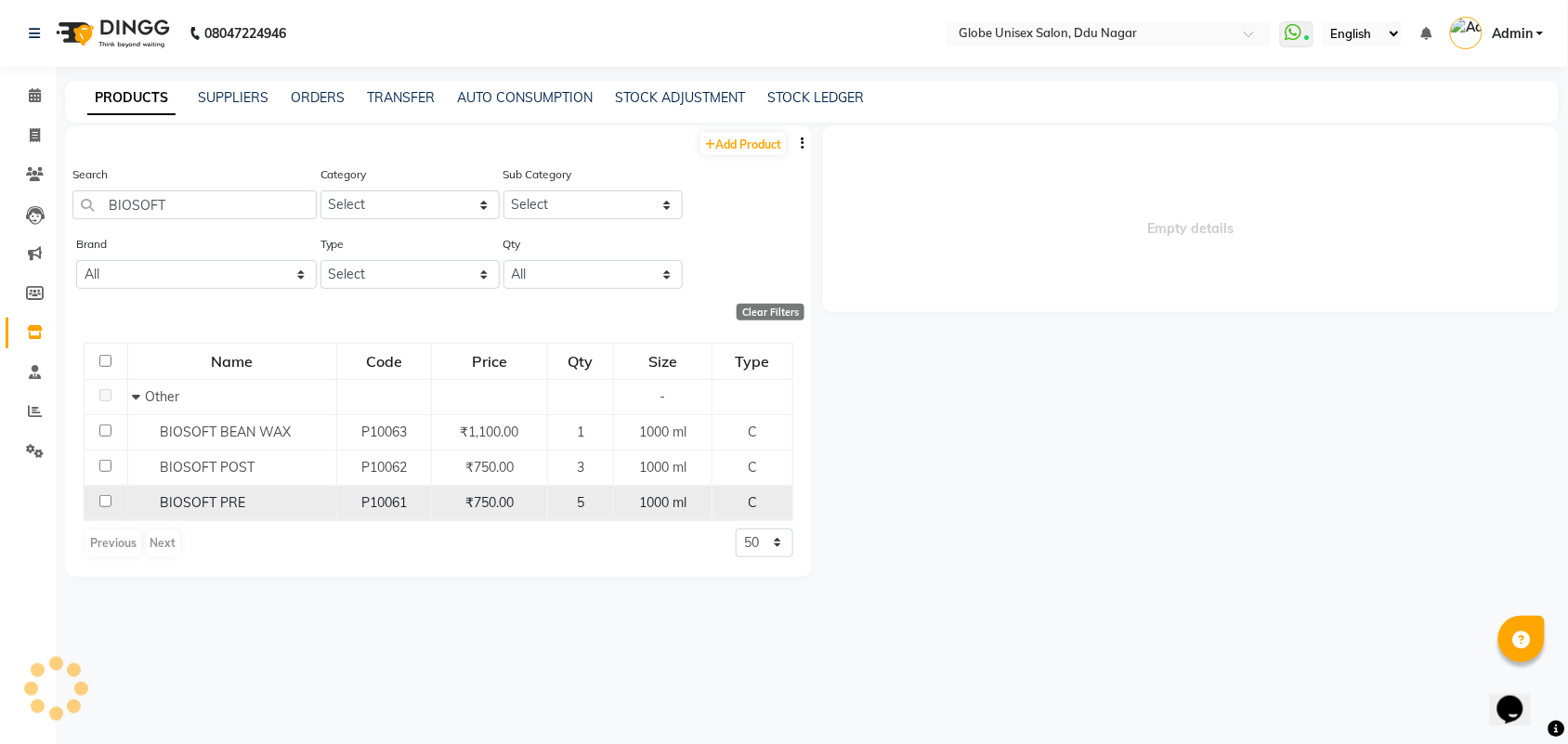
select select
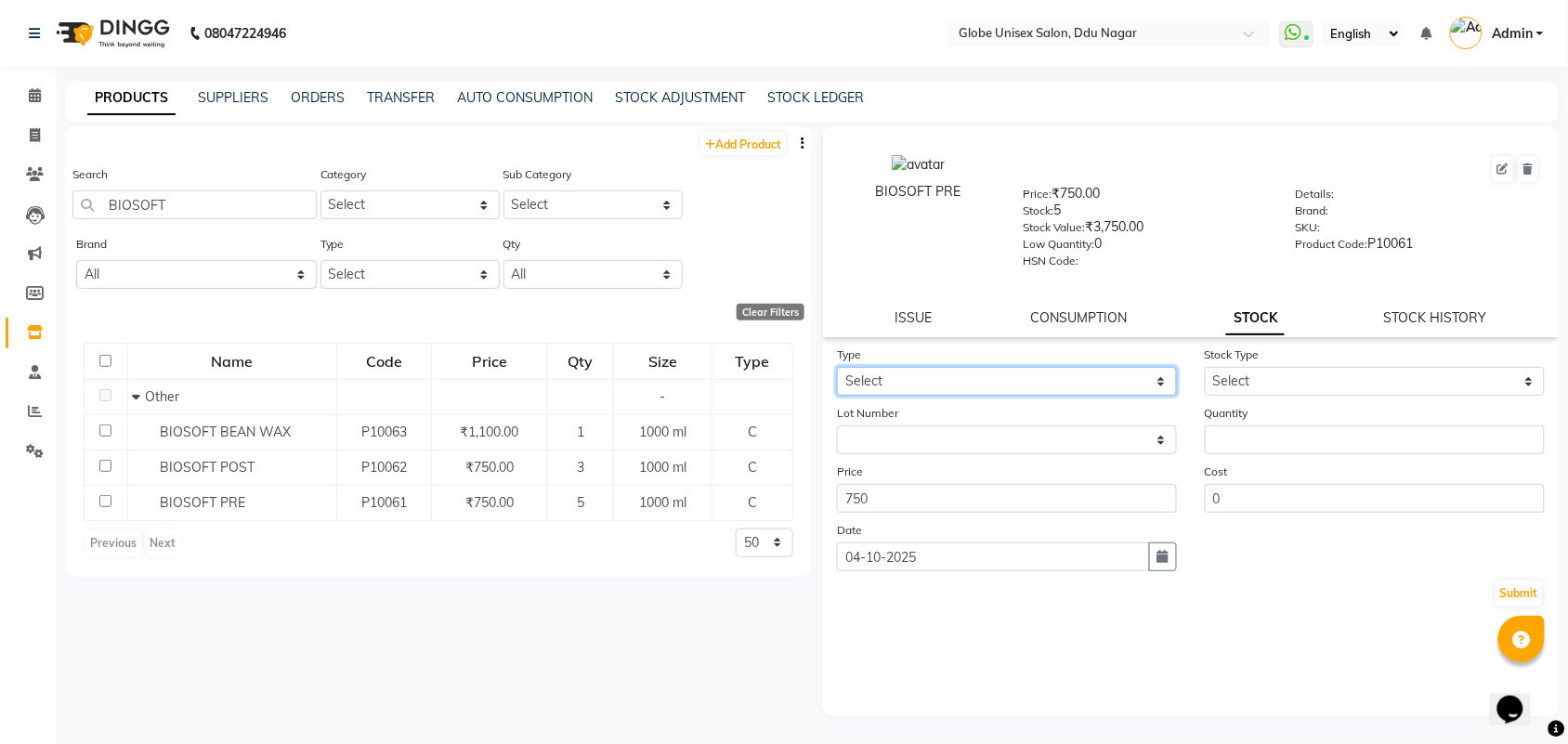
click at [1009, 367] on select "Select In Out" at bounding box center [1007, 381] width 340 height 29
select select "out"
click at [837, 367] on select "Select In Out" at bounding box center [1007, 381] width 340 height 29
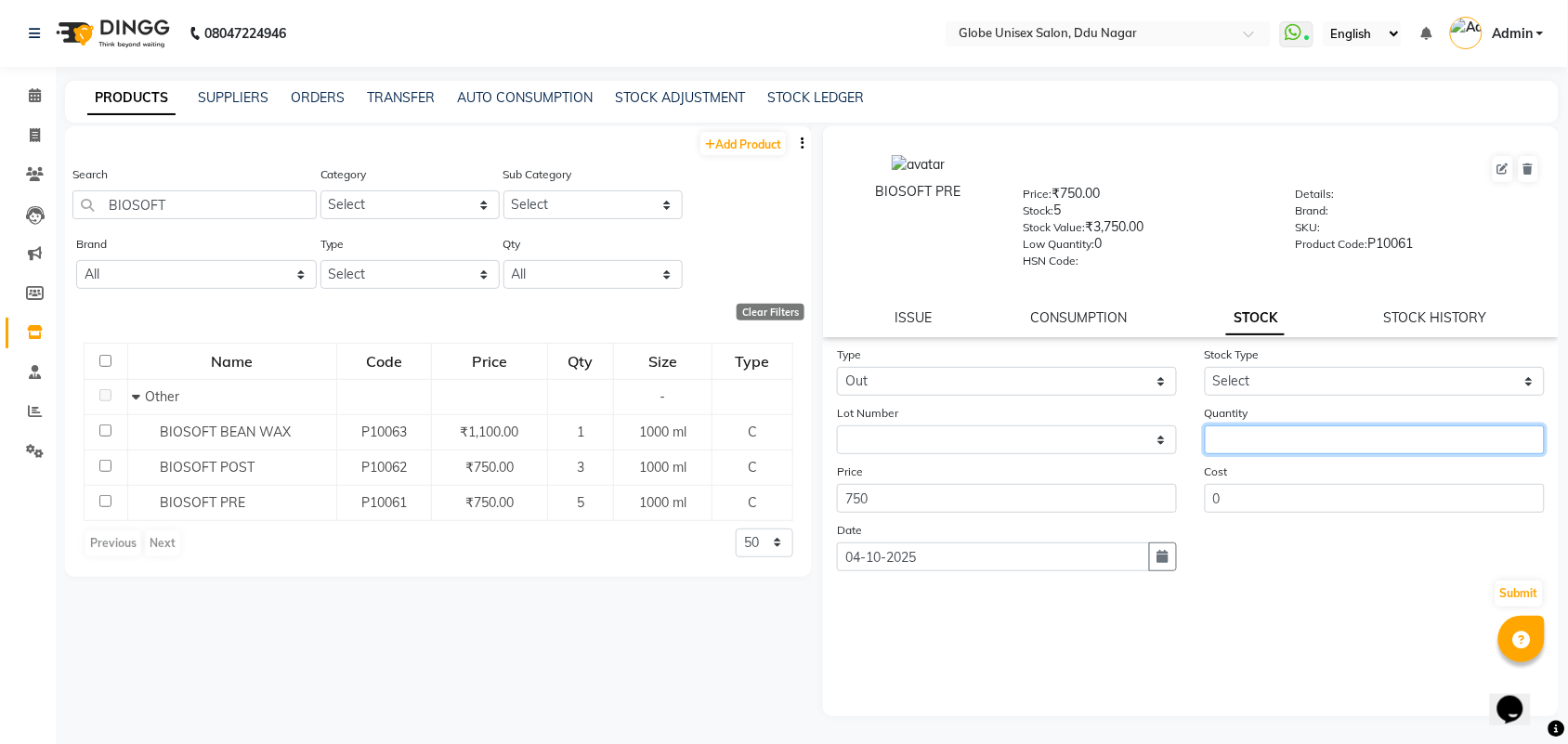
click at [1208, 433] on div "Quantity" at bounding box center [1374, 429] width 368 height 51
type input "1"
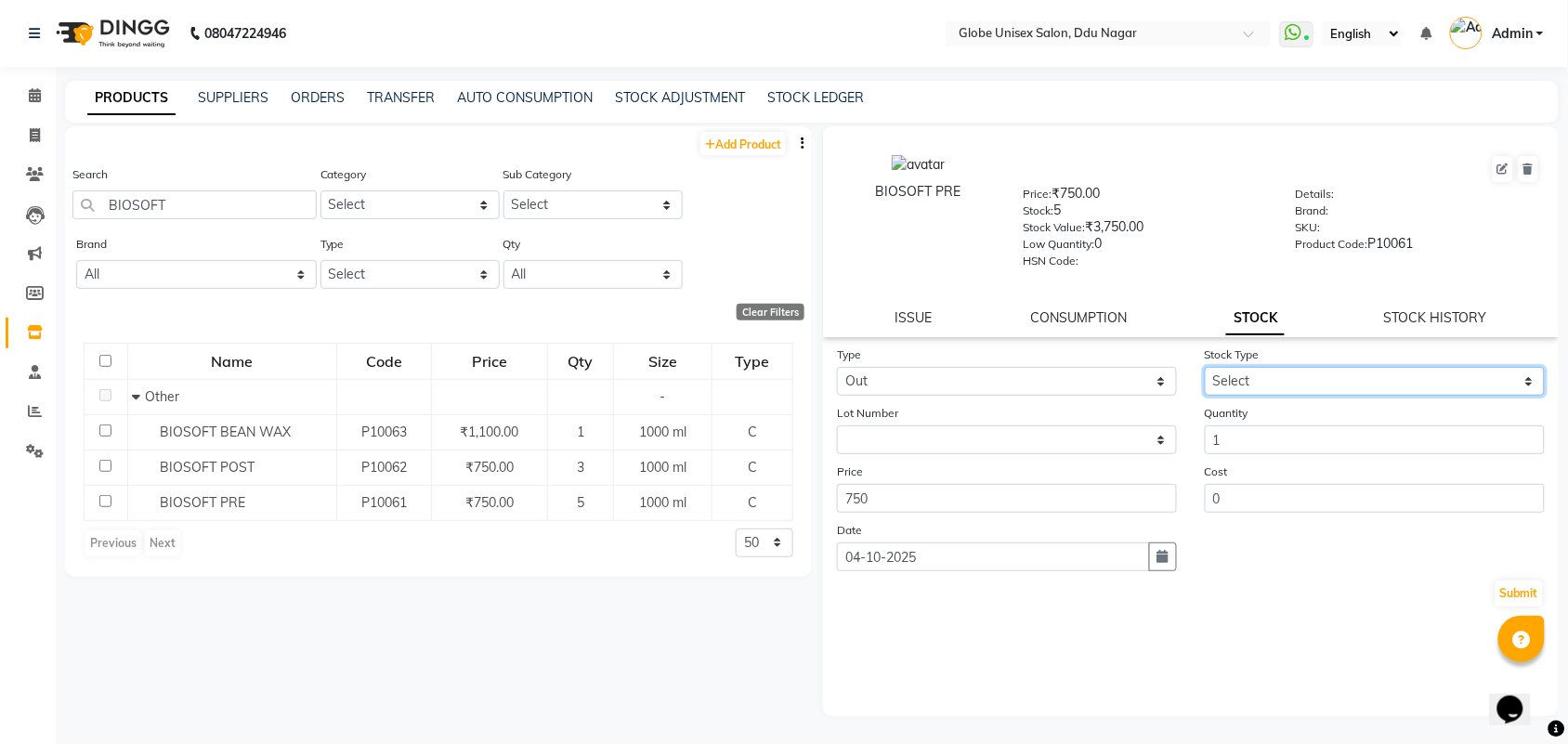
drag, startPoint x: 1268, startPoint y: 381, endPoint x: 1270, endPoint y: 391, distance: 10.2
click at [1268, 381] on select "Select Internal Use Damaged Expired Adjustment Return Other" at bounding box center [1374, 381] width 340 height 29
select select "internal use"
click at [1204, 367] on select "Select Internal Use Damaged Expired Adjustment Return Other" at bounding box center [1374, 381] width 340 height 29
click at [1529, 591] on button "Submit" at bounding box center [1519, 593] width 47 height 26
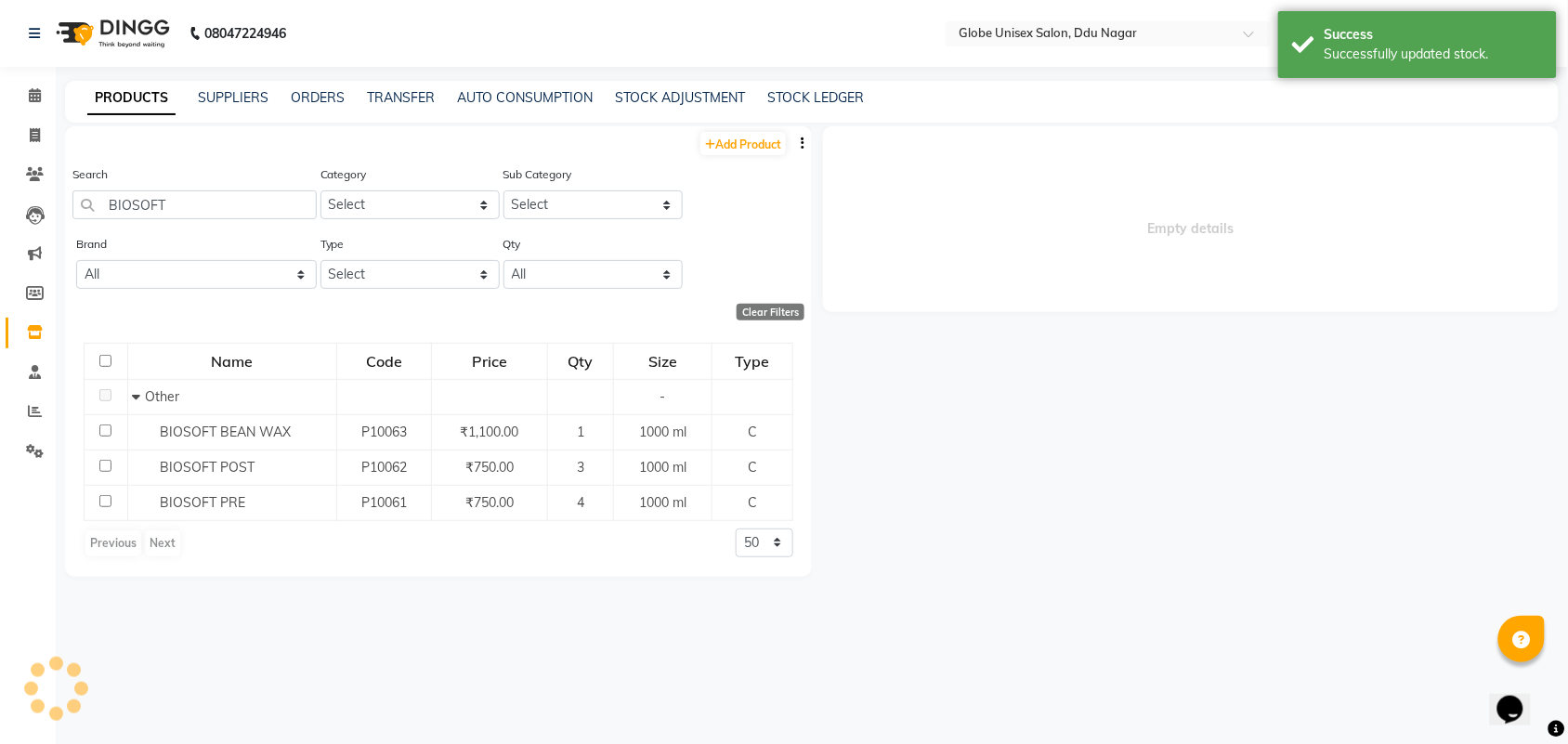
select select
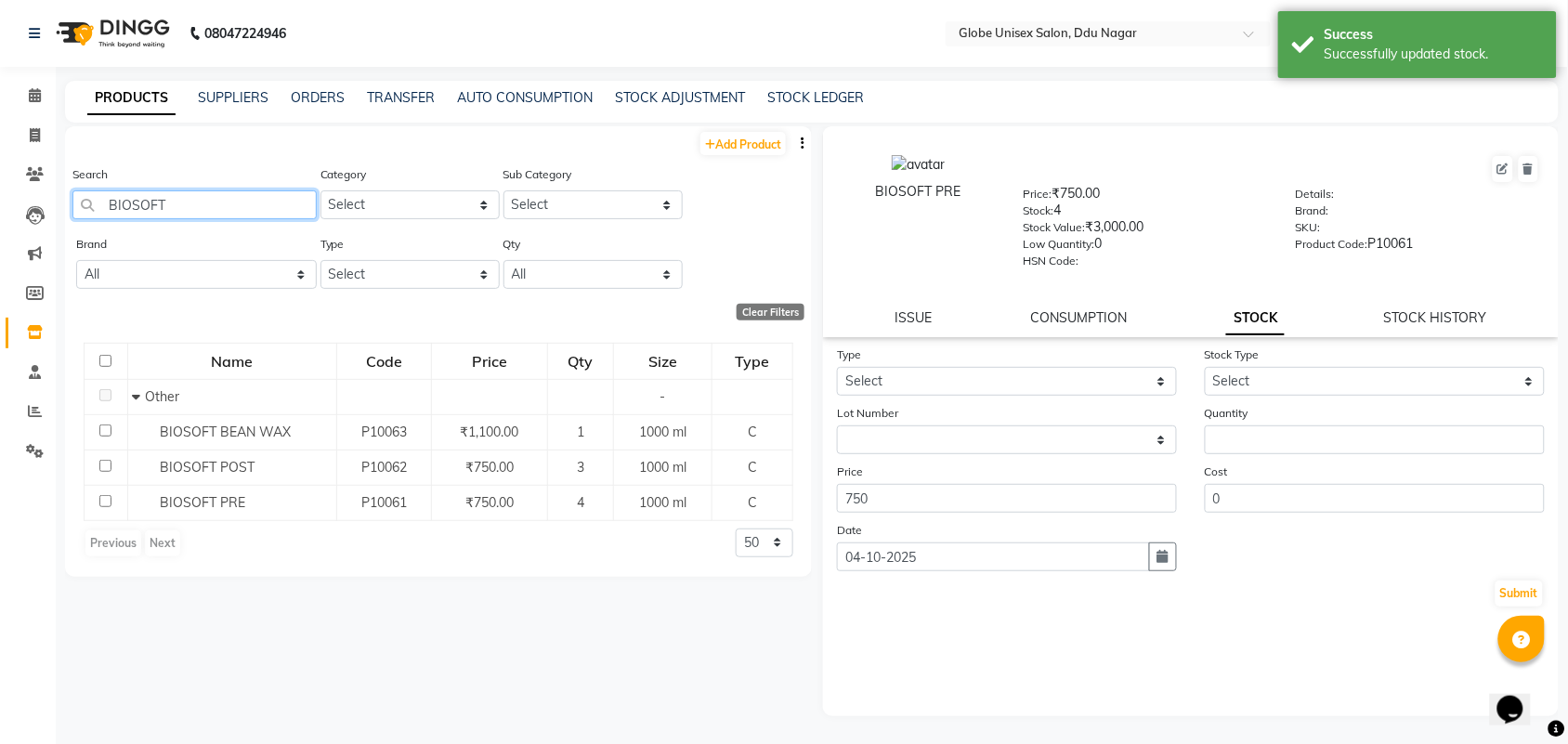
click at [198, 204] on input "BIOSOFT" at bounding box center [194, 204] width 244 height 29
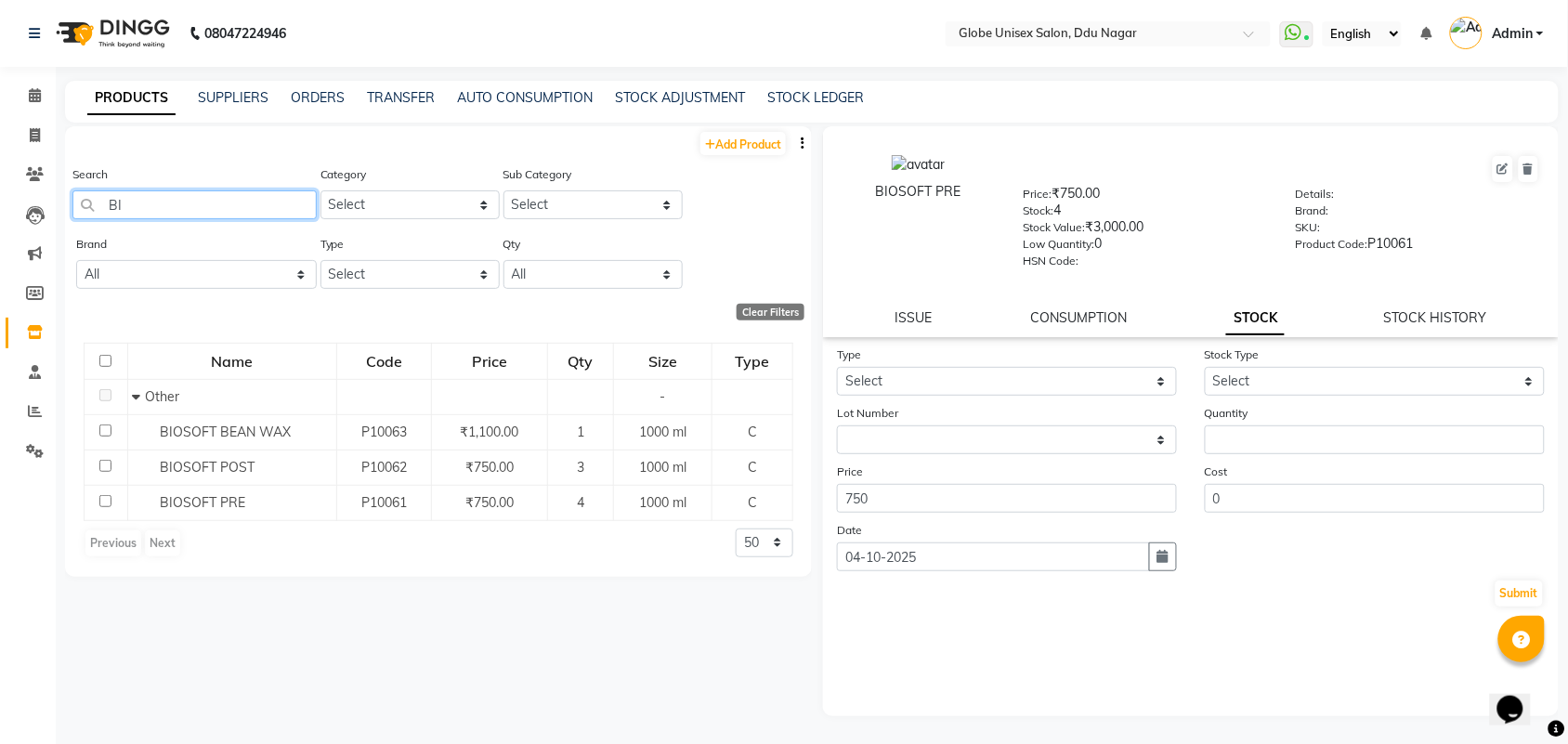
type input "B"
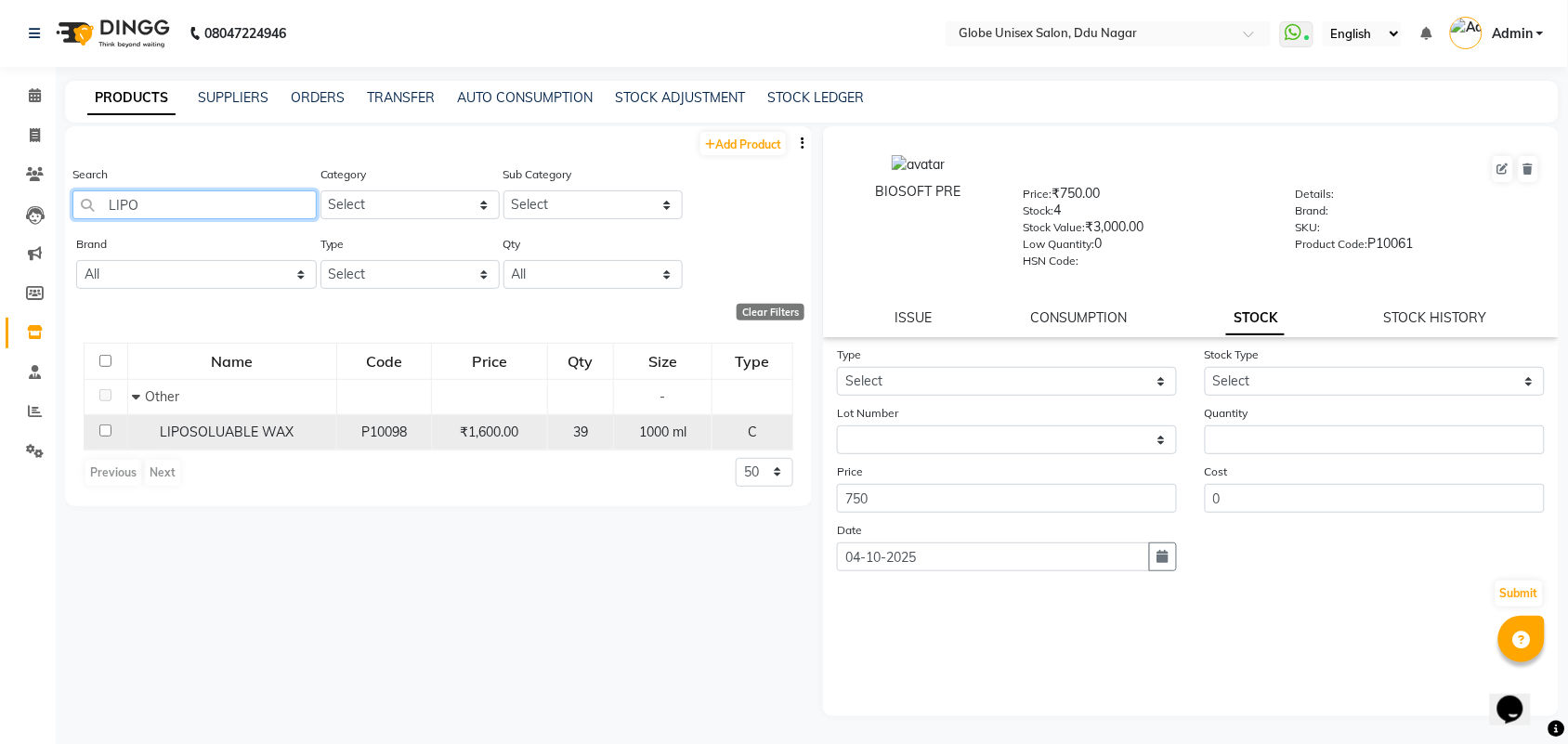
type input "LIPO"
click at [207, 430] on span "LIPOSOLUABLE WAX" at bounding box center [226, 432] width 134 height 17
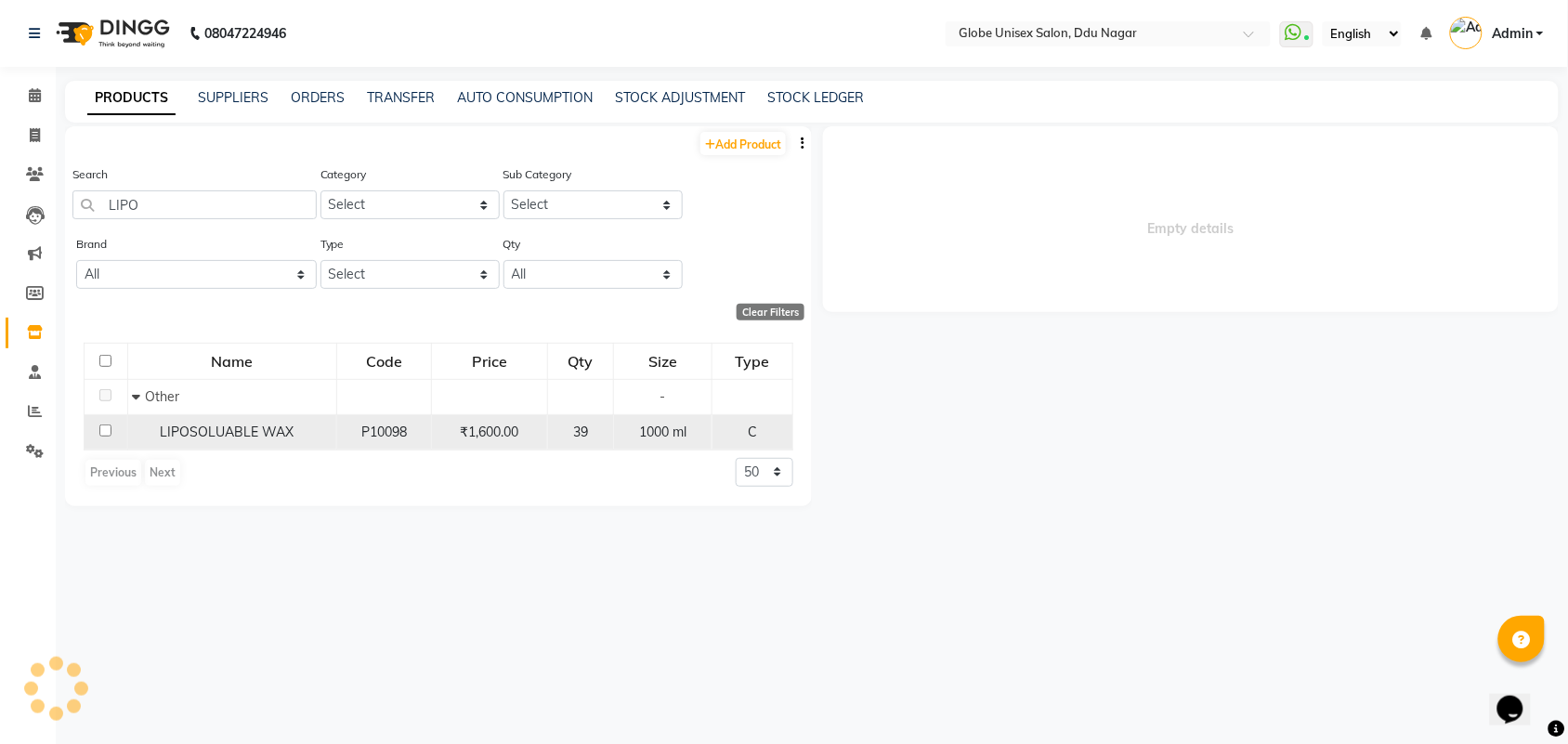
select select
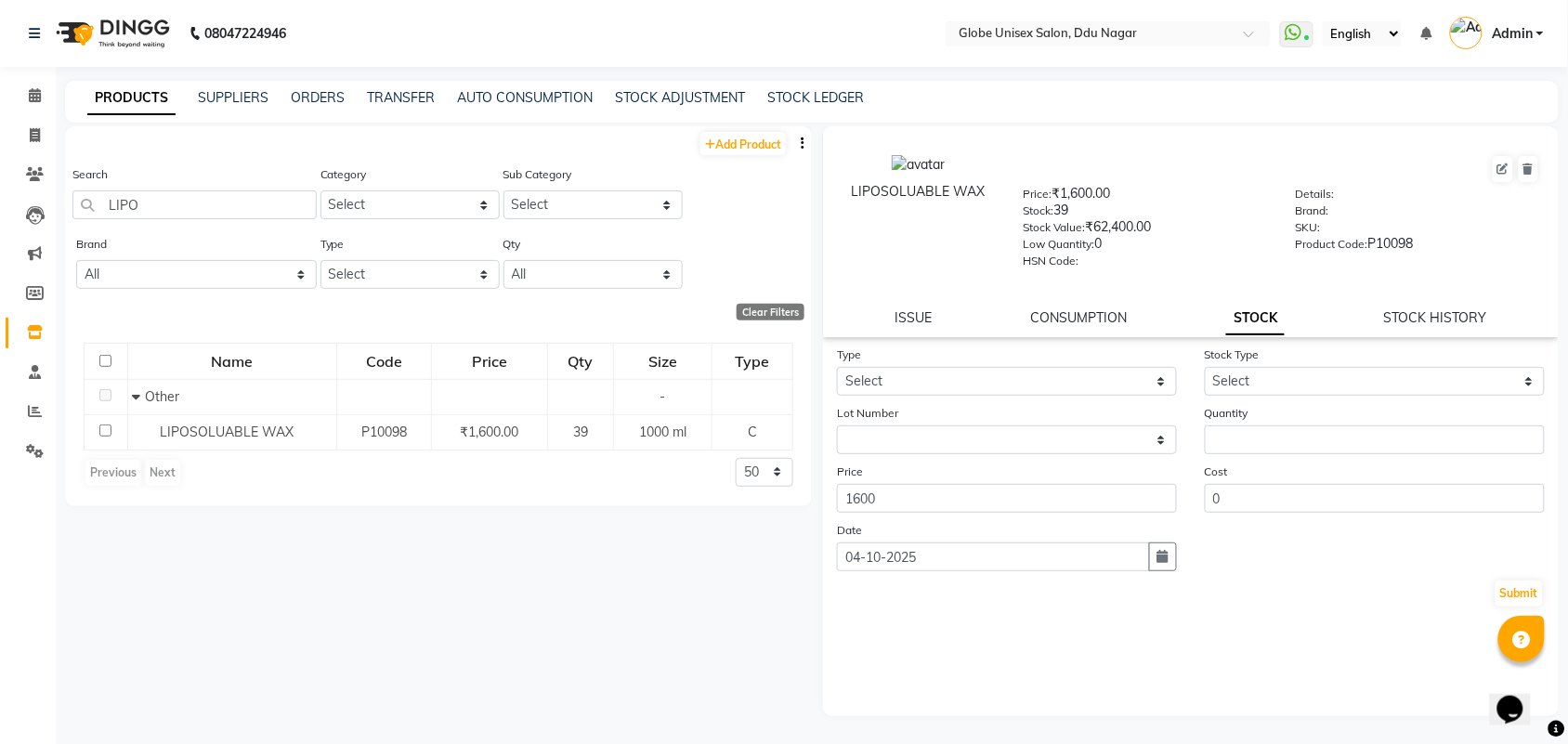
click at [1061, 392] on form "Type Select In Out Stock Type Select Internal Use Damaged Expired Adjustment Re…" at bounding box center [1190, 477] width 708 height 264
click at [1061, 377] on select "Select In Out" at bounding box center [1007, 381] width 340 height 29
select select "out"
click at [837, 367] on select "Select In Out" at bounding box center [1007, 381] width 340 height 29
click at [1286, 433] on input "number" at bounding box center [1374, 440] width 340 height 29
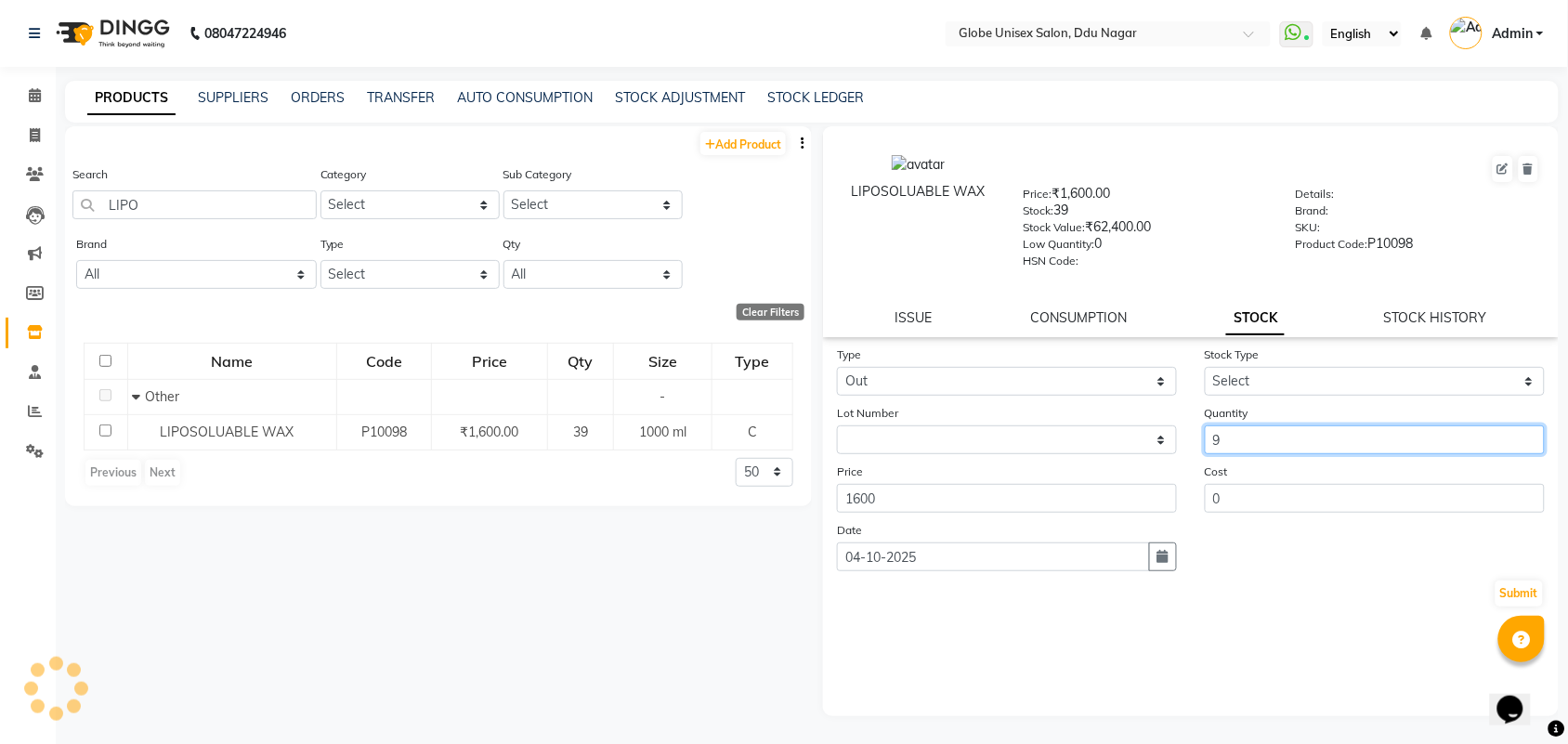
type input "9"
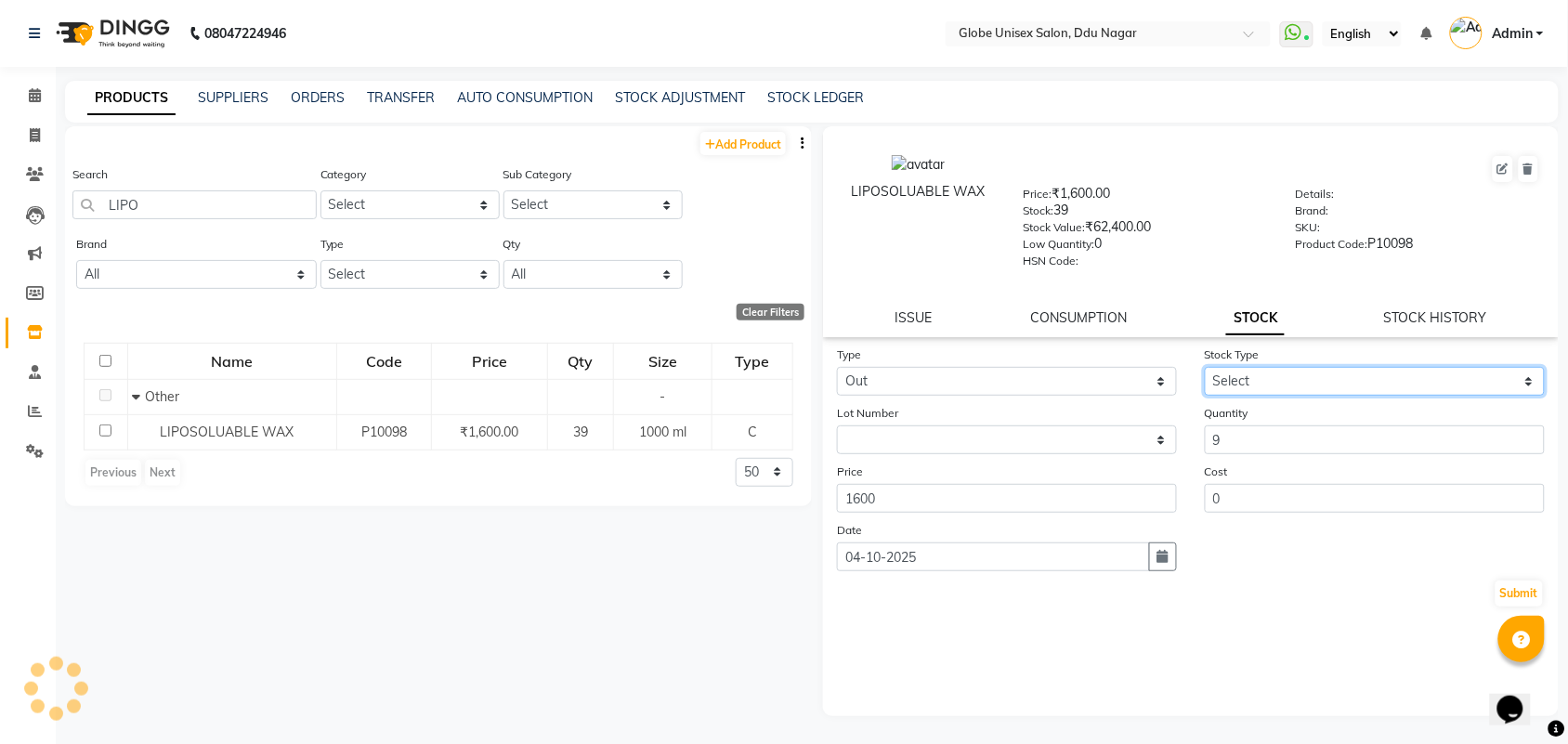
click at [1310, 376] on select "Select Internal Use Damaged Expired Adjustment Return Other" at bounding box center [1374, 381] width 340 height 29
select select "internal use"
click at [1204, 367] on select "Select Internal Use Damaged Expired Adjustment Return Other" at bounding box center [1374, 381] width 340 height 29
click at [1521, 582] on button "Submit" at bounding box center [1519, 593] width 47 height 26
select select
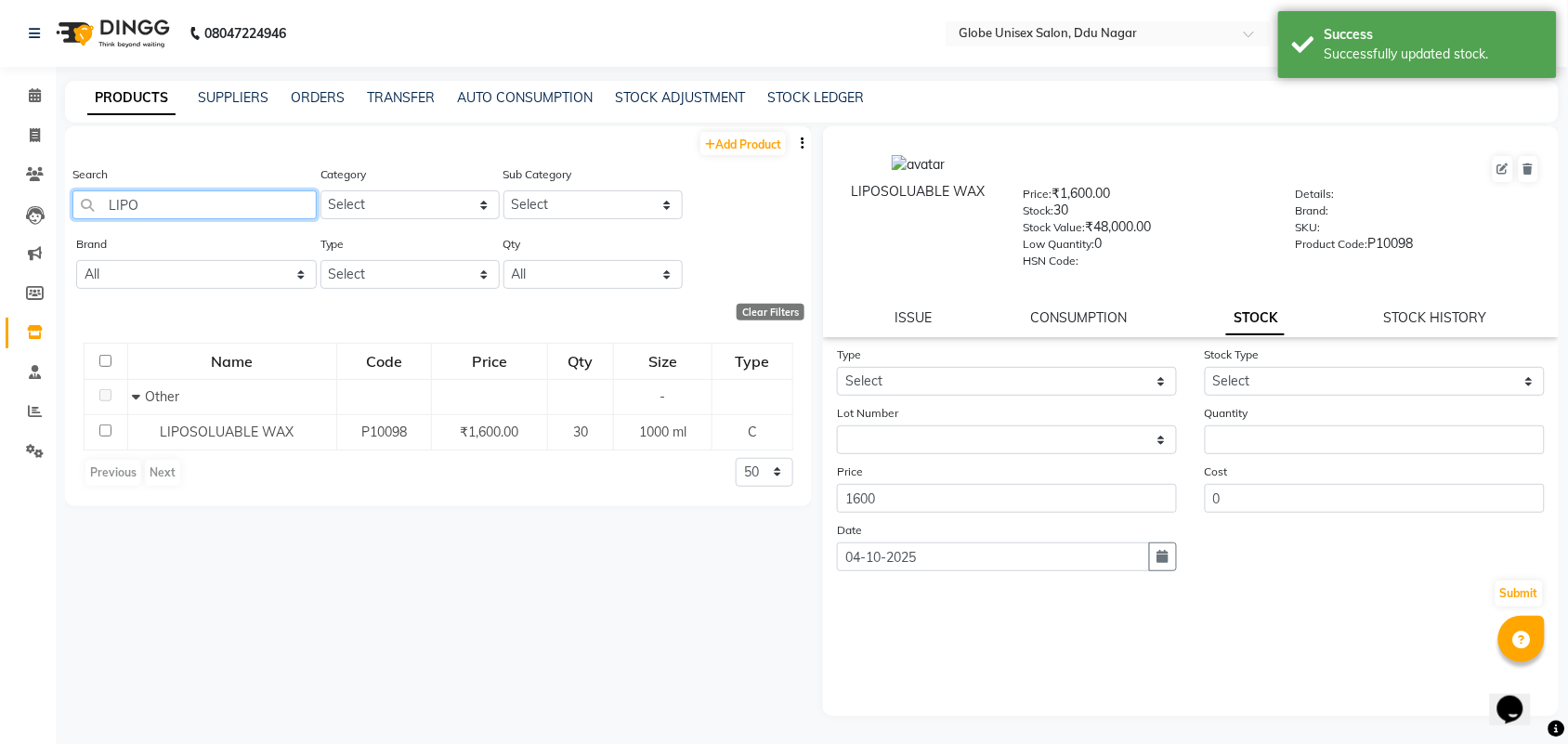
click at [232, 205] on input "LIPO" at bounding box center [194, 204] width 244 height 29
type input "L"
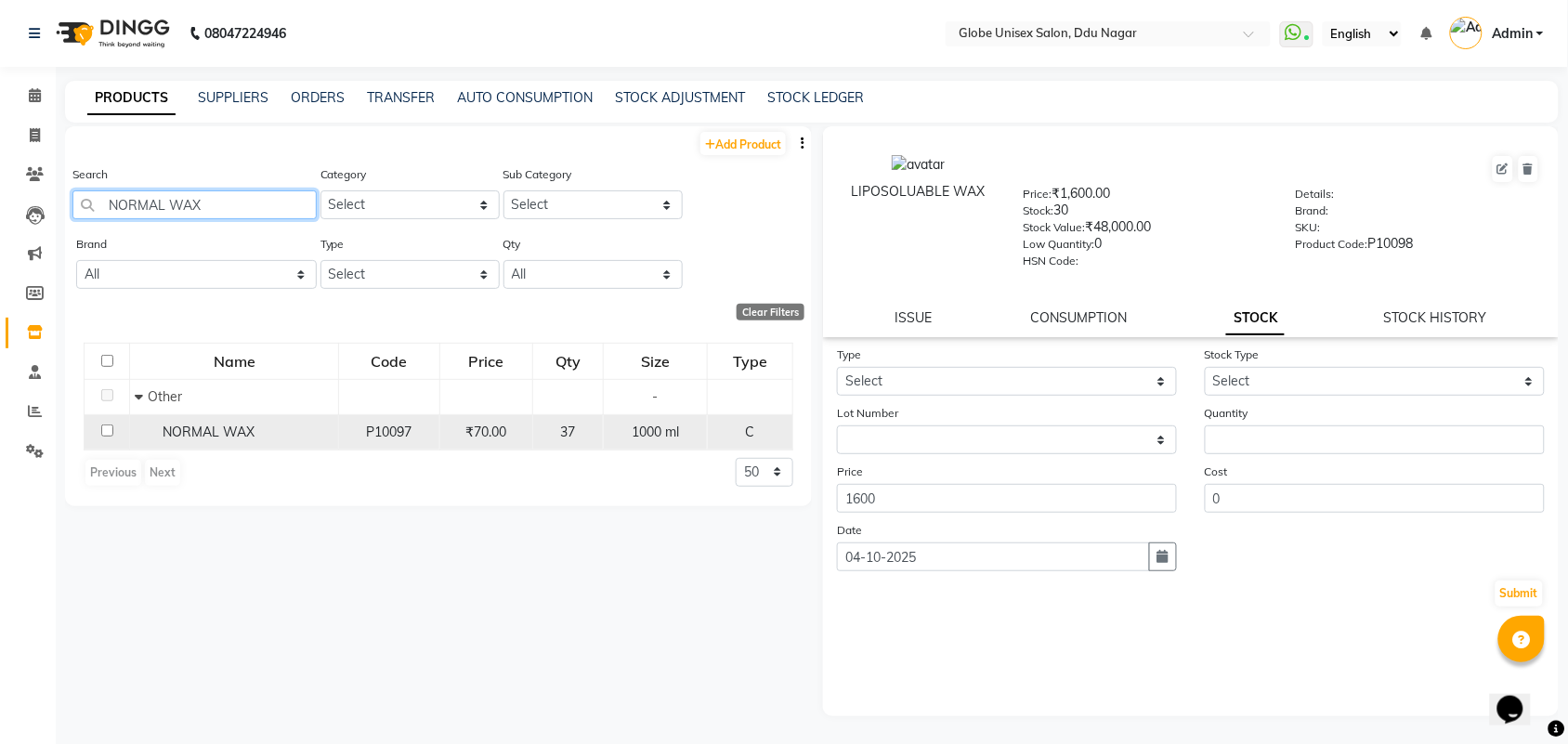
type input "NORMAL WAX"
click at [291, 418] on td "NORMAL WAX" at bounding box center [235, 431] width 209 height 35
click at [226, 428] on span "NORMAL WAX" at bounding box center [208, 432] width 92 height 17
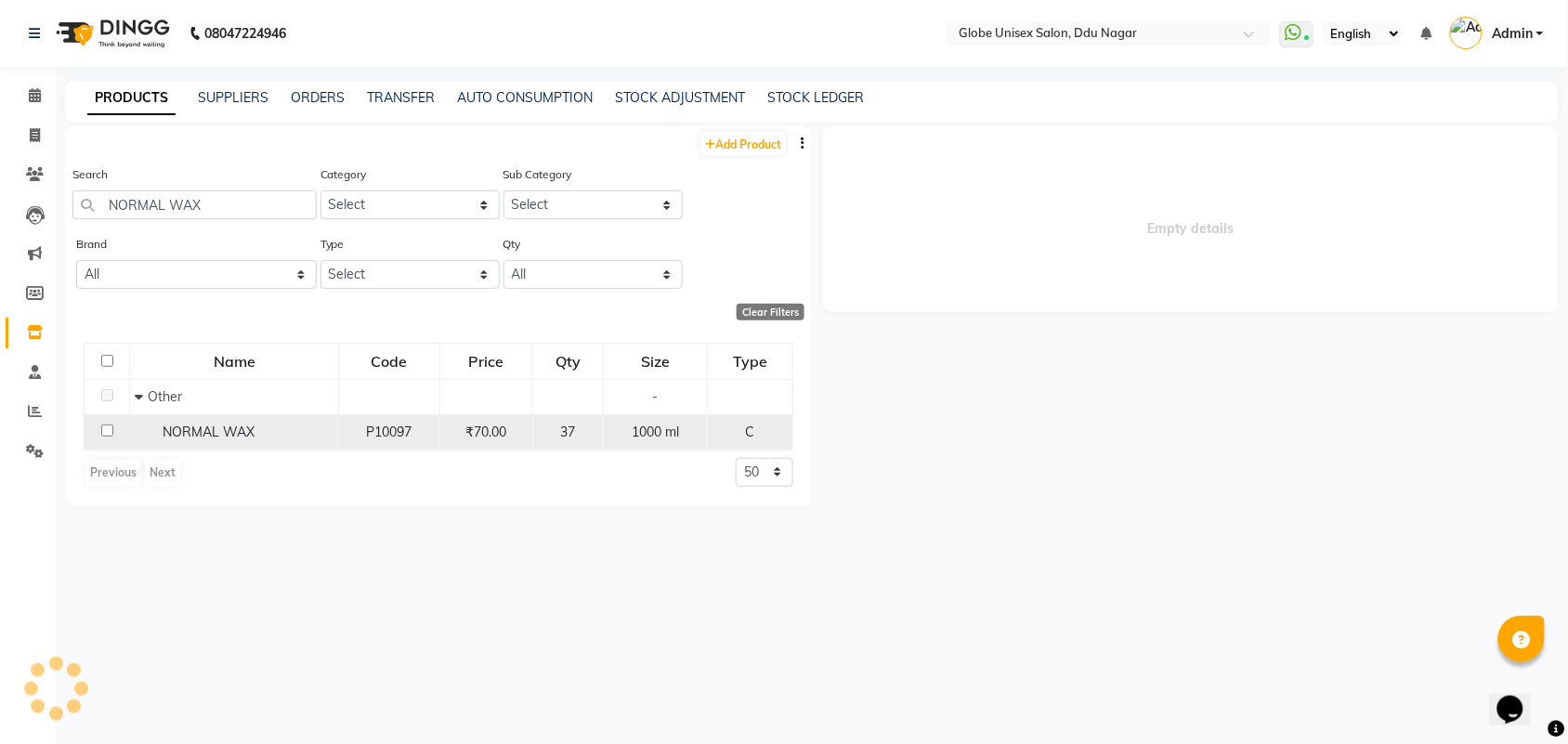
select select
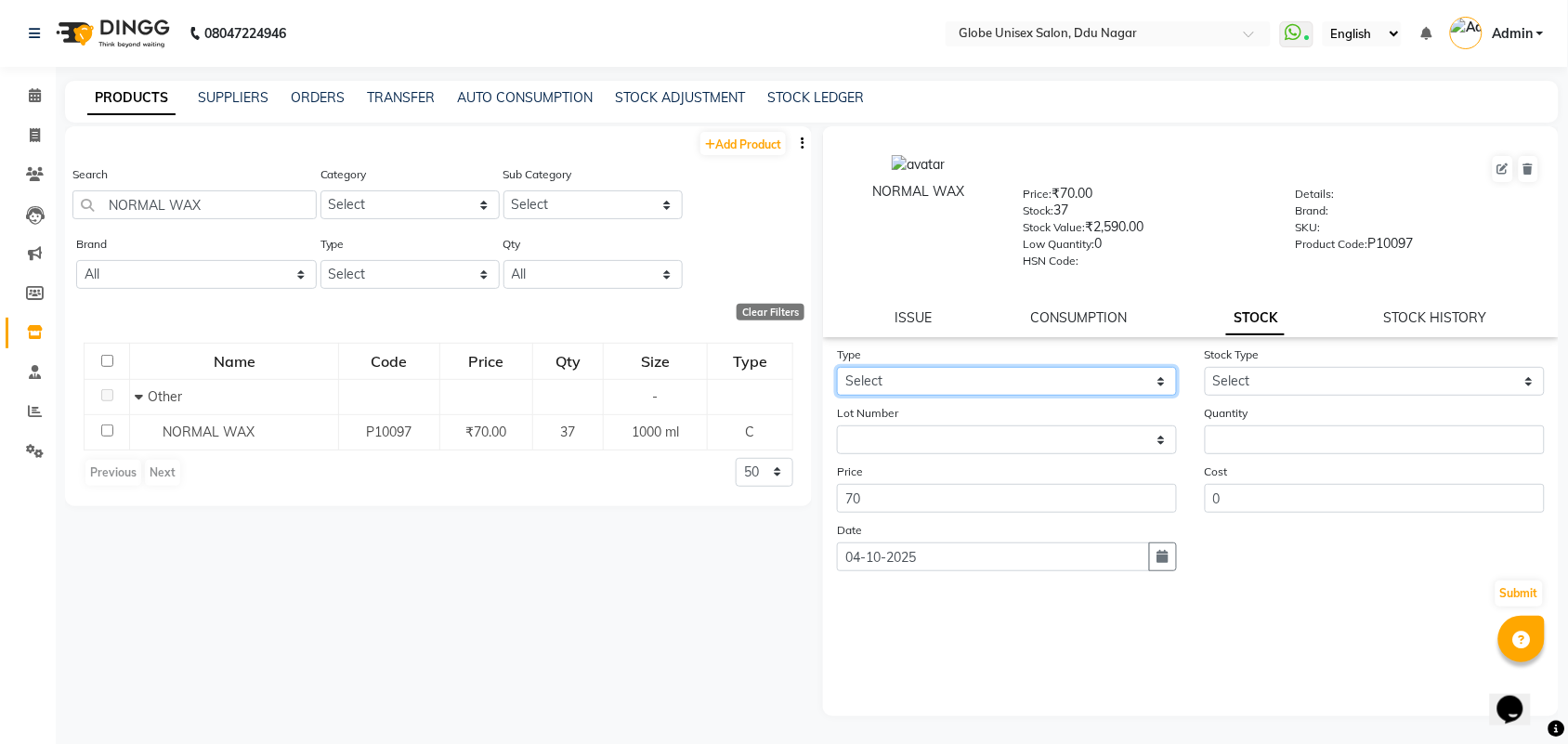
click at [934, 368] on select "Select In Out" at bounding box center [1007, 381] width 340 height 29
select select "out"
click at [837, 367] on select "Select In Out" at bounding box center [1007, 381] width 340 height 29
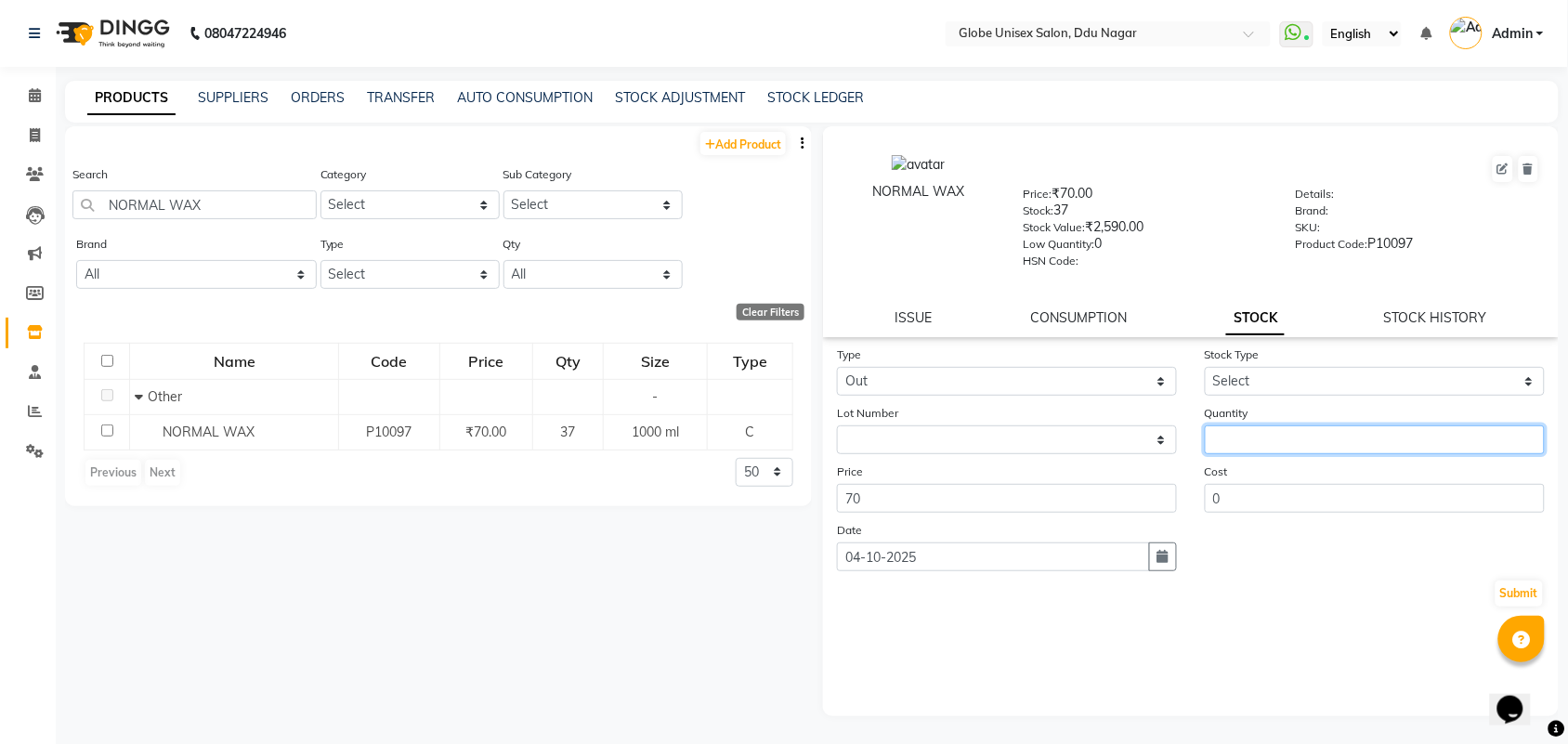
click at [1300, 429] on input "number" at bounding box center [1374, 440] width 340 height 29
type input "7"
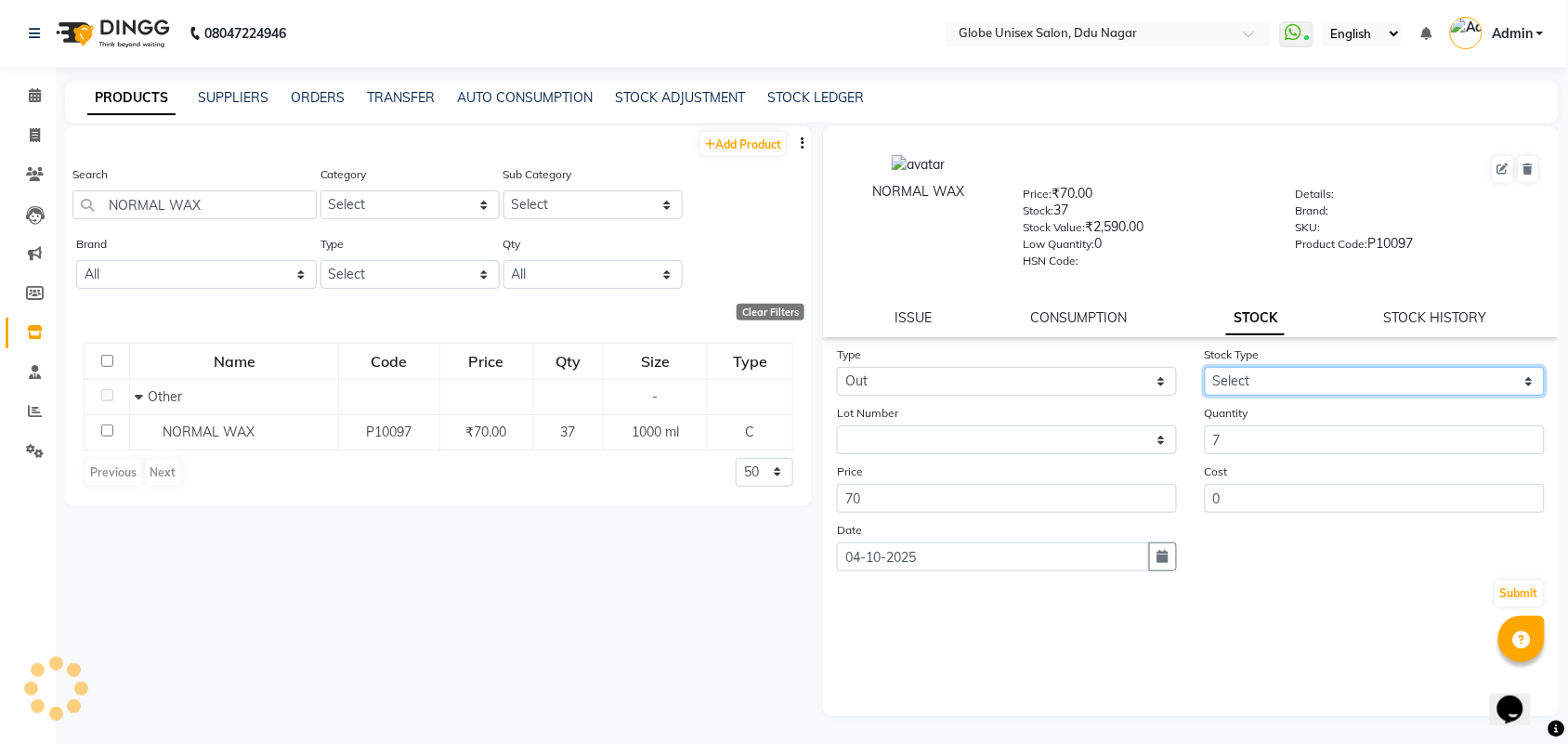
click at [1313, 367] on select "Select Internal Use Damaged Expired Adjustment Return Other" at bounding box center [1374, 381] width 340 height 29
select select "internal use"
click at [1204, 367] on select "Select Internal Use Damaged Expired Adjustment Return Other" at bounding box center [1374, 381] width 340 height 29
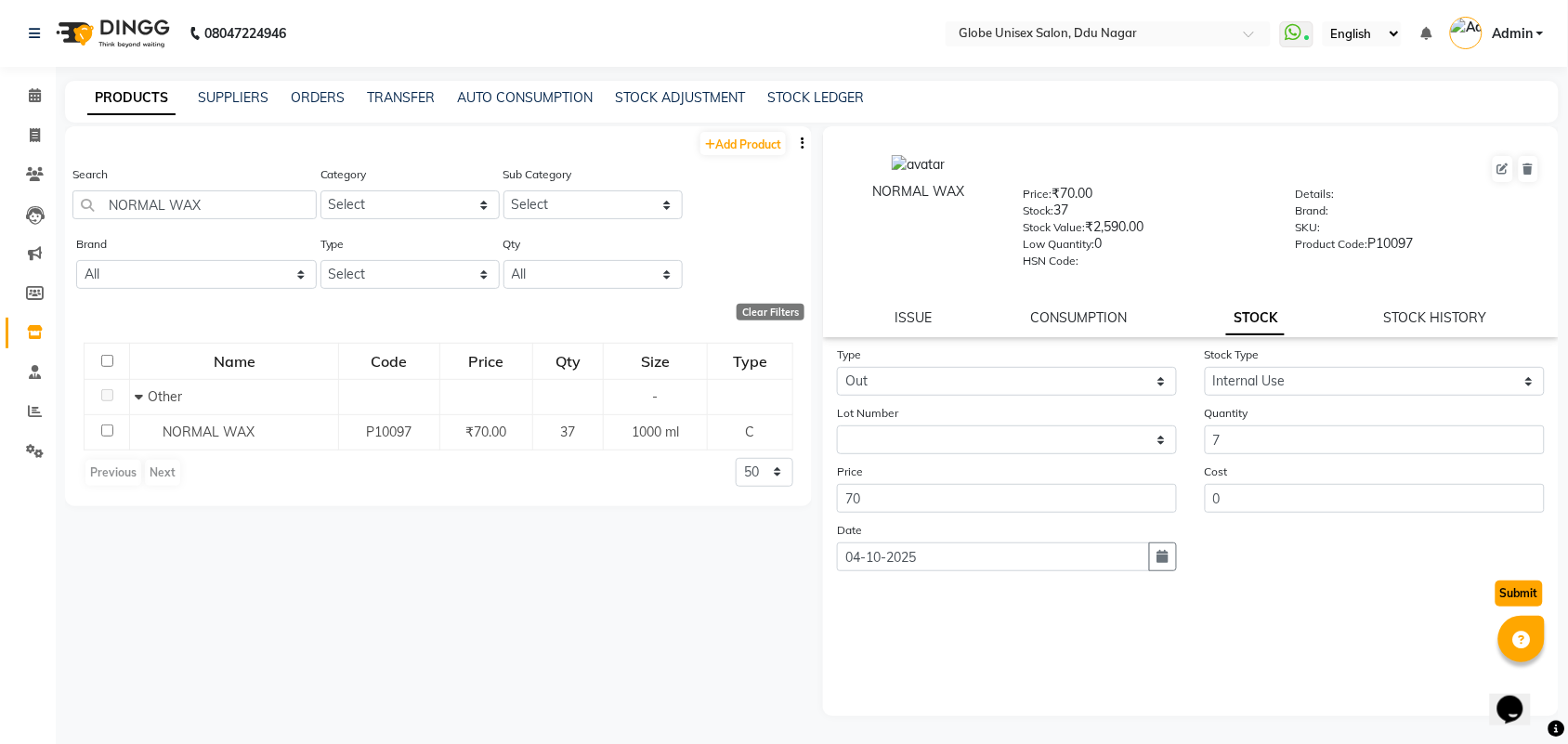
click at [1520, 582] on button "Submit" at bounding box center [1519, 593] width 47 height 26
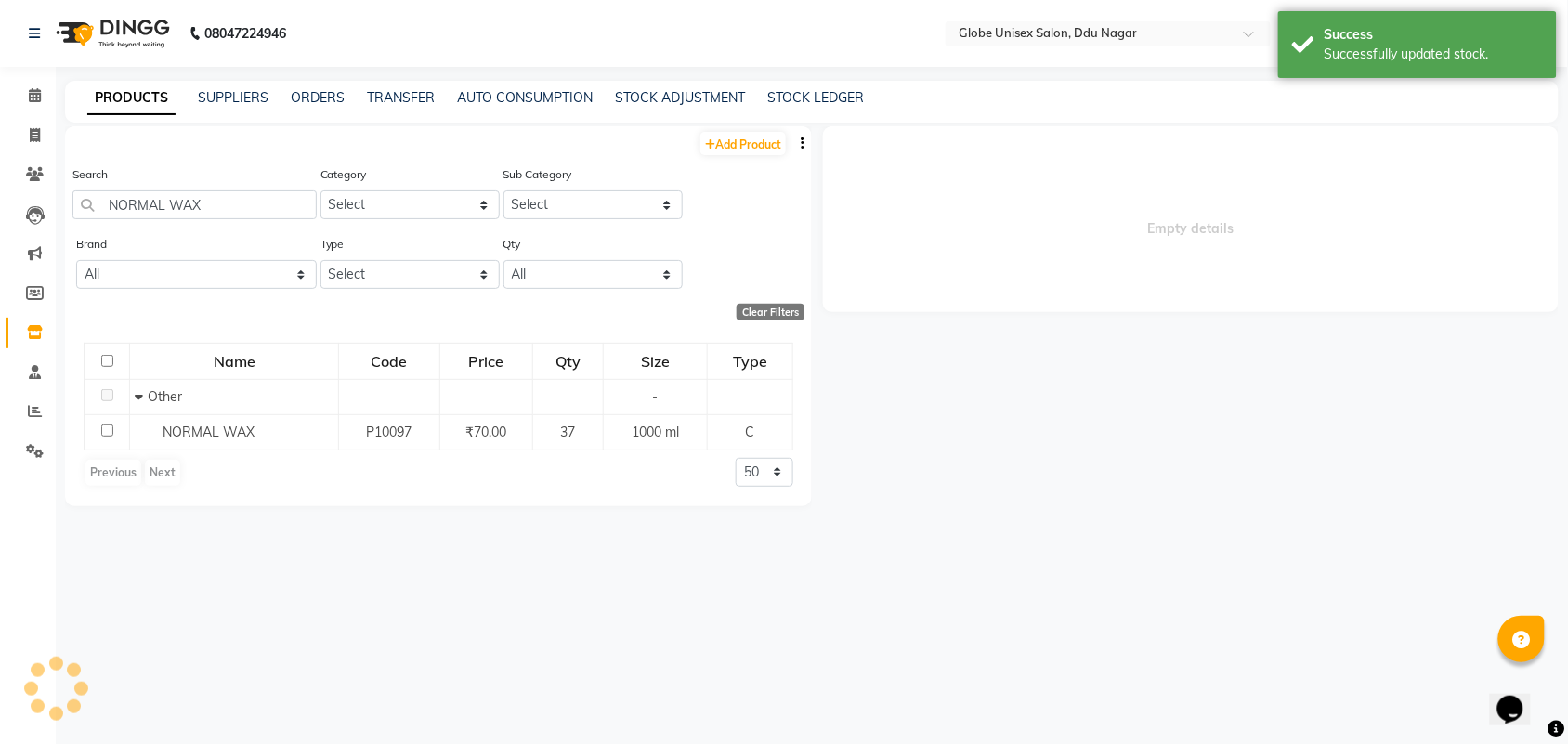
select select
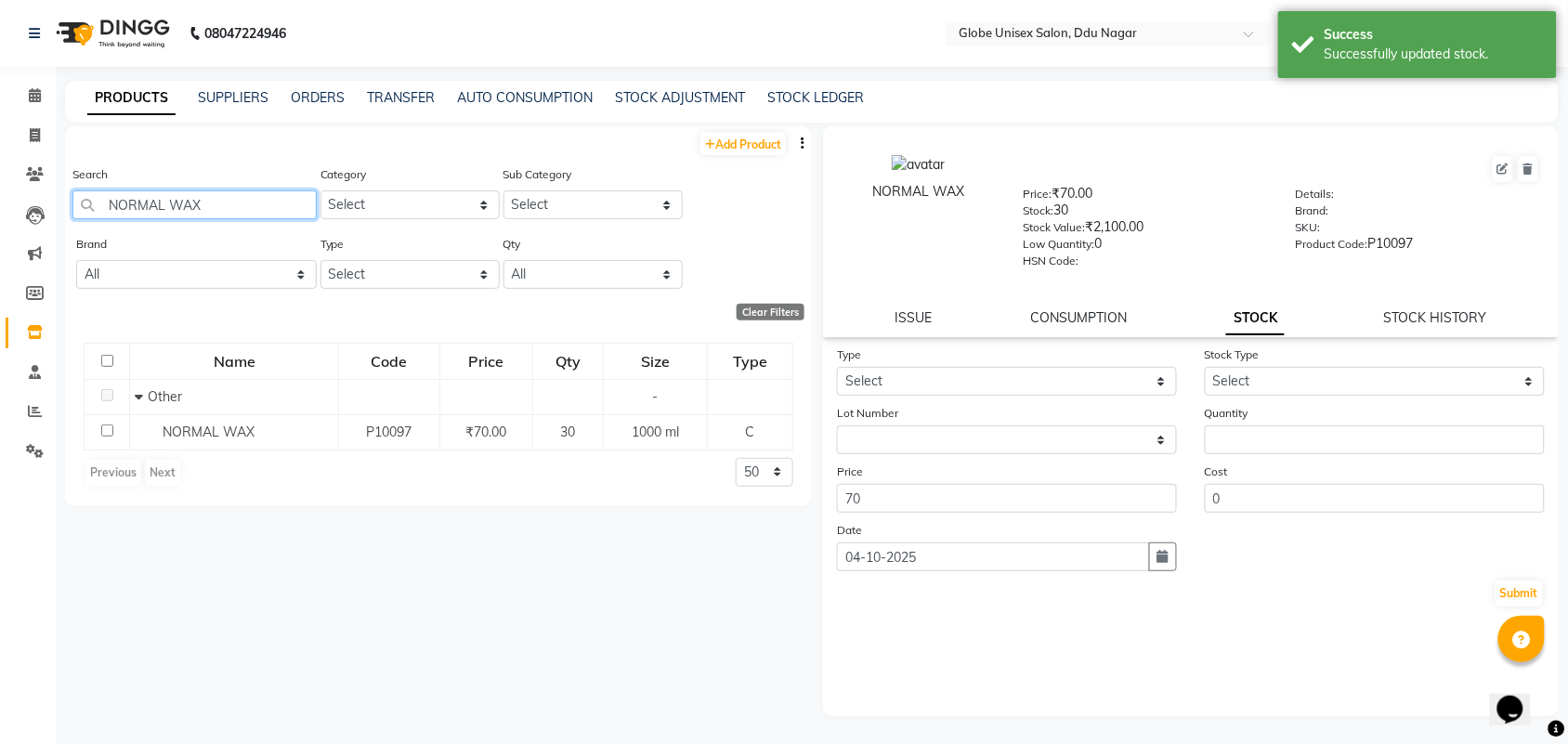
click at [263, 210] on input "NORMAL WAX" at bounding box center [194, 204] width 244 height 29
type input "N"
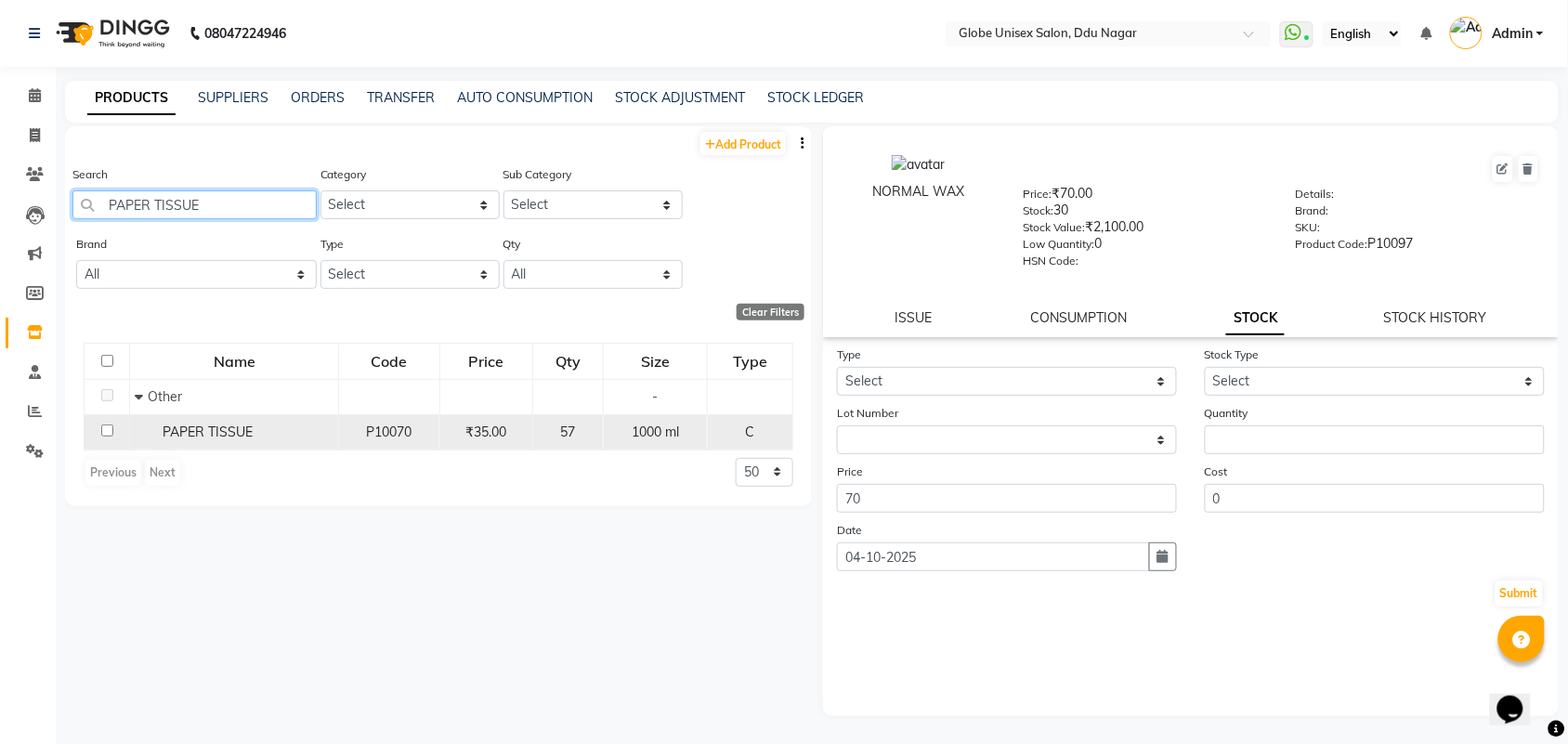
type input "PAPER TISSUE"
click at [172, 435] on span "PAPER TISSUE" at bounding box center [207, 432] width 90 height 17
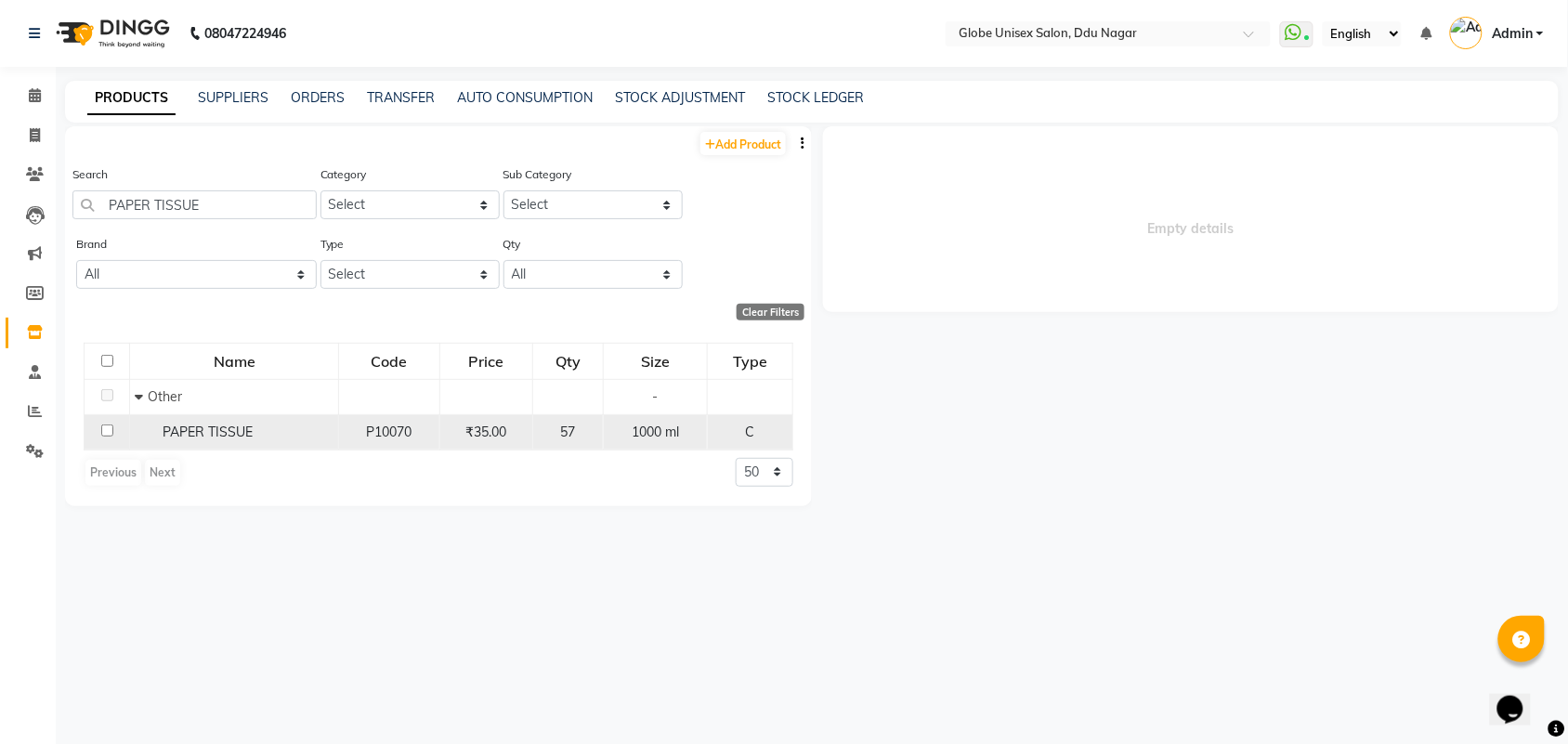
select select
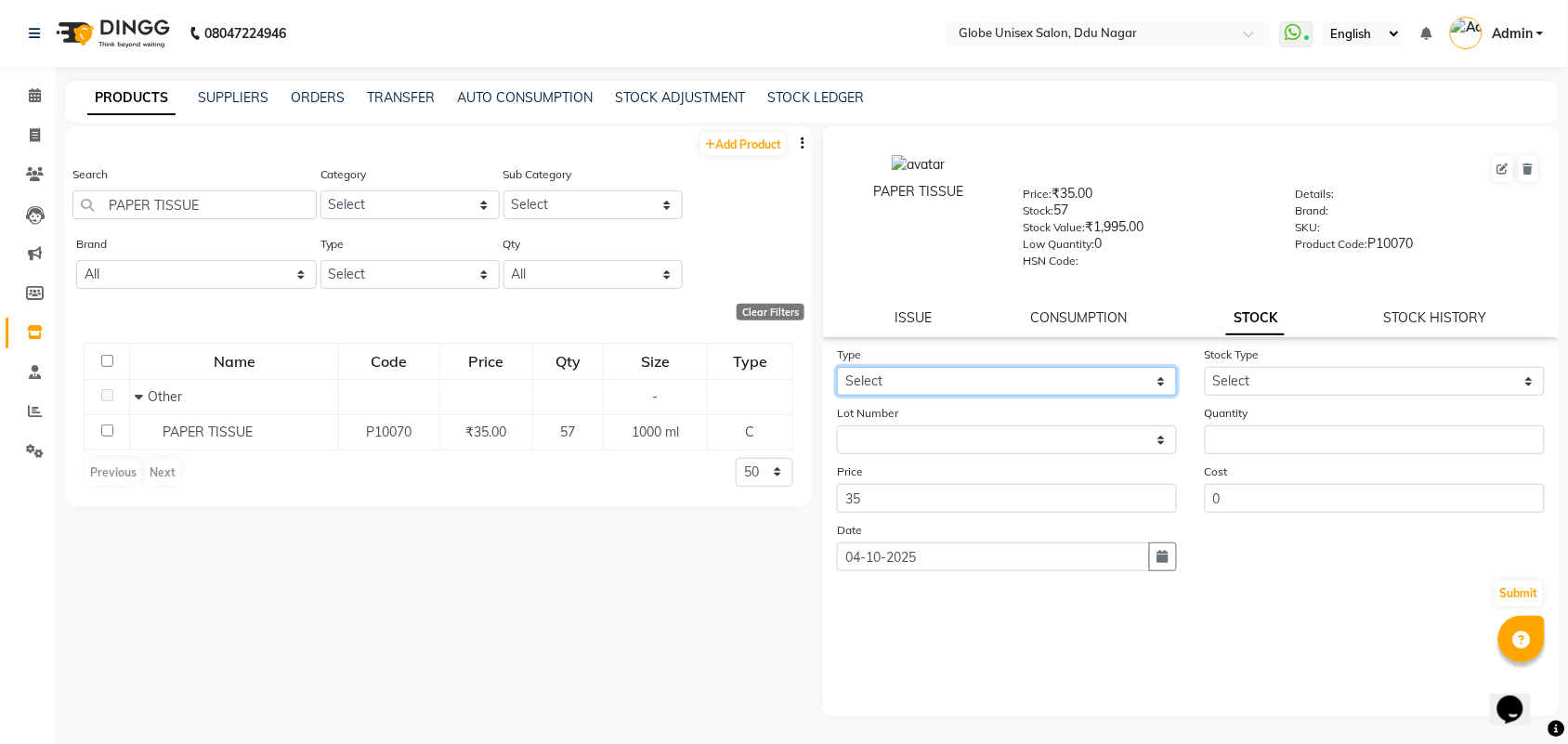
click at [944, 386] on select "Select In Out" at bounding box center [1007, 381] width 340 height 29
select select "out"
click at [837, 367] on select "Select In Out" at bounding box center [1007, 381] width 340 height 29
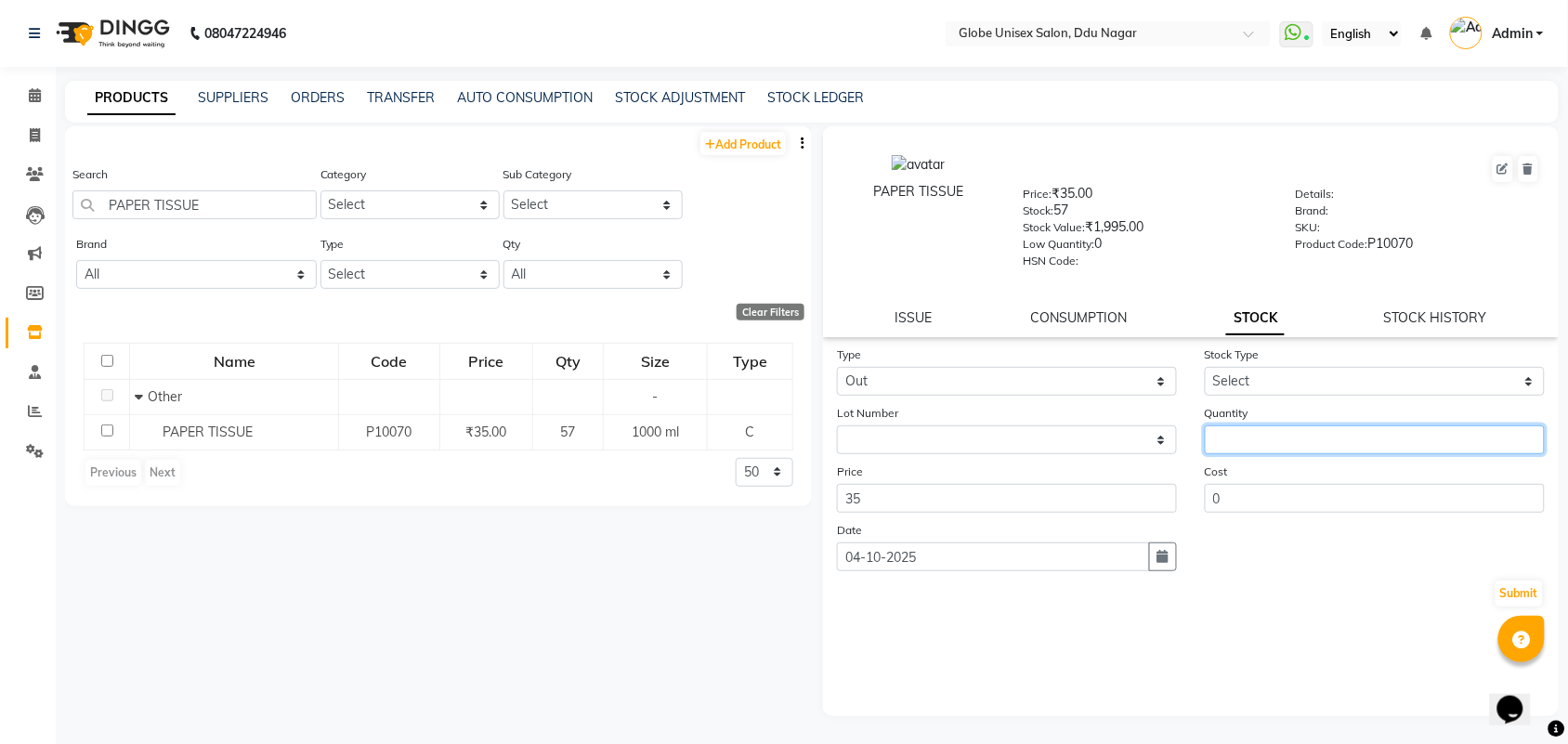
click at [1227, 426] on input "number" at bounding box center [1374, 440] width 340 height 29
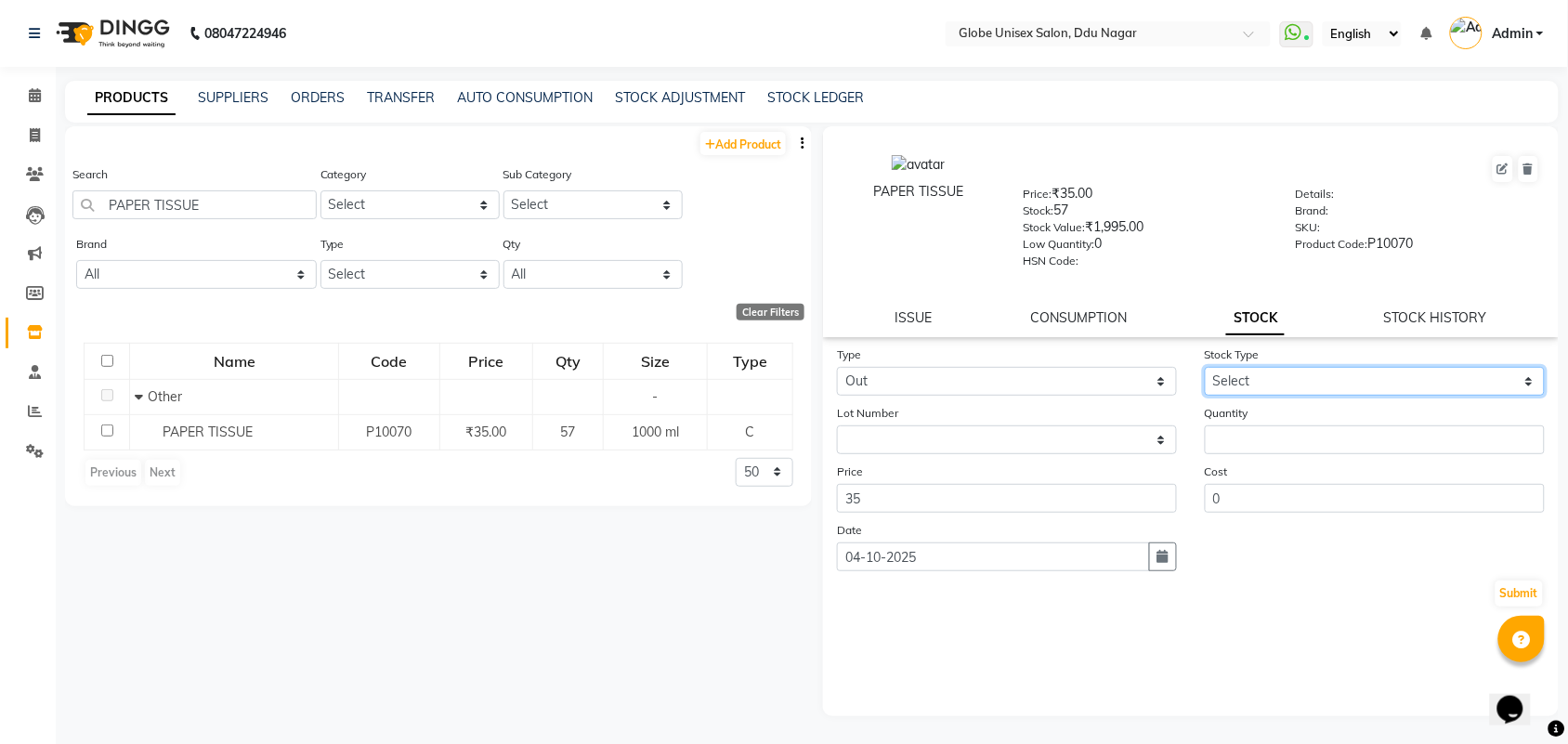
click at [1245, 377] on select "Select Internal Use Damaged Expired Adjustment Return Other" at bounding box center [1374, 381] width 340 height 29
select select "internal use"
click at [1204, 367] on select "Select Internal Use Damaged Expired Adjustment Return Other" at bounding box center [1374, 381] width 340 height 29
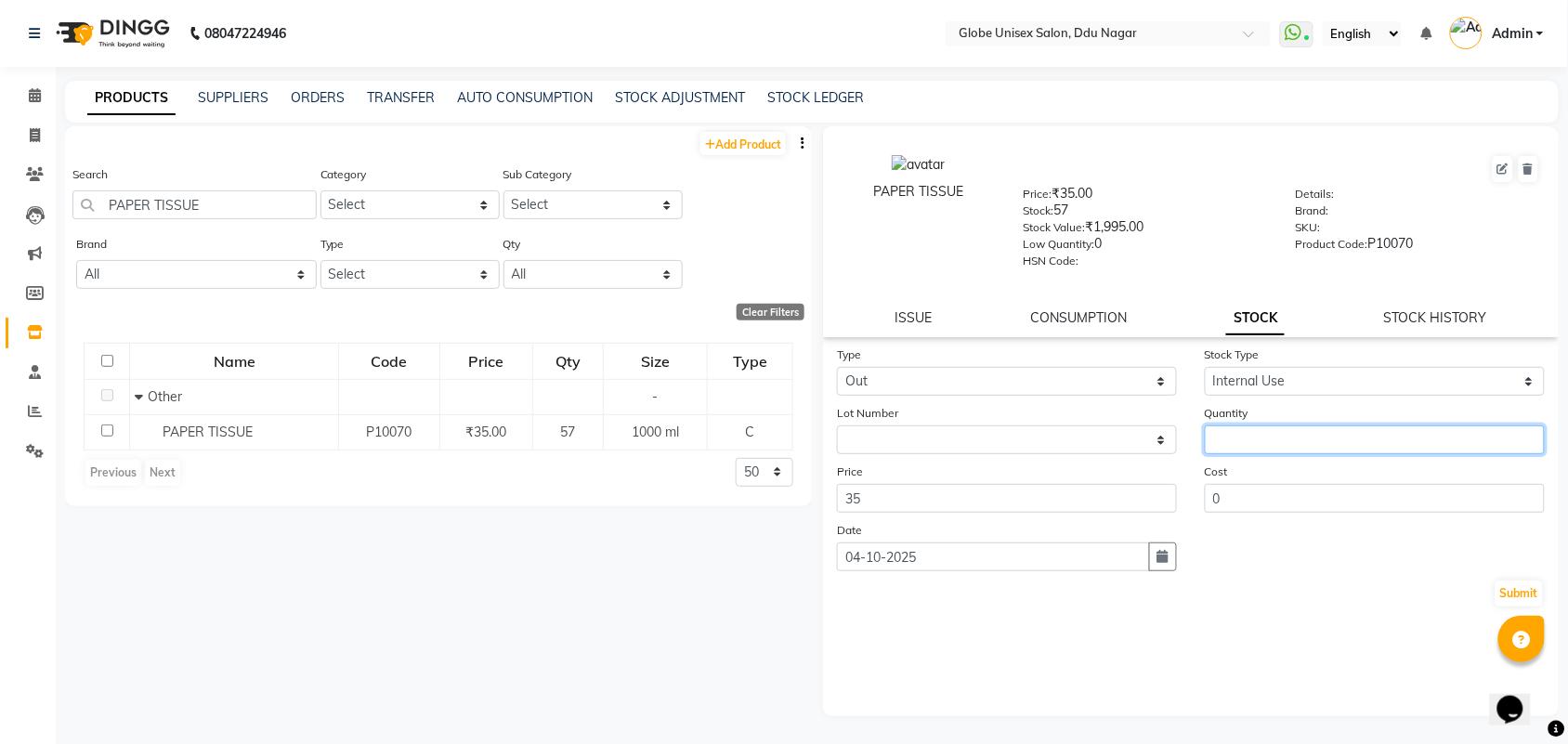
click at [1256, 434] on input "number" at bounding box center [1374, 440] width 340 height 29
type input "11"
click at [1511, 581] on button "Submit" at bounding box center [1519, 593] width 47 height 26
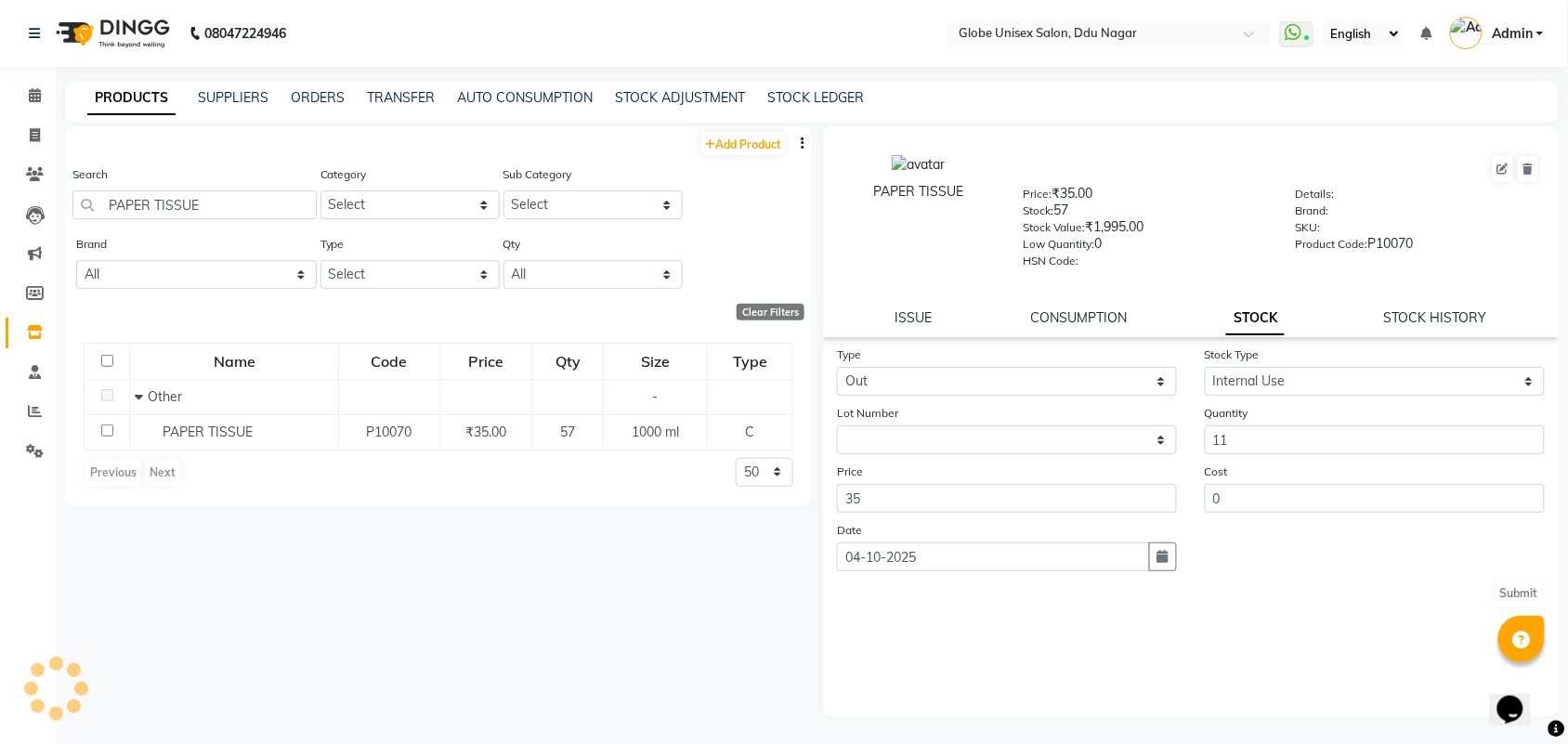
select select
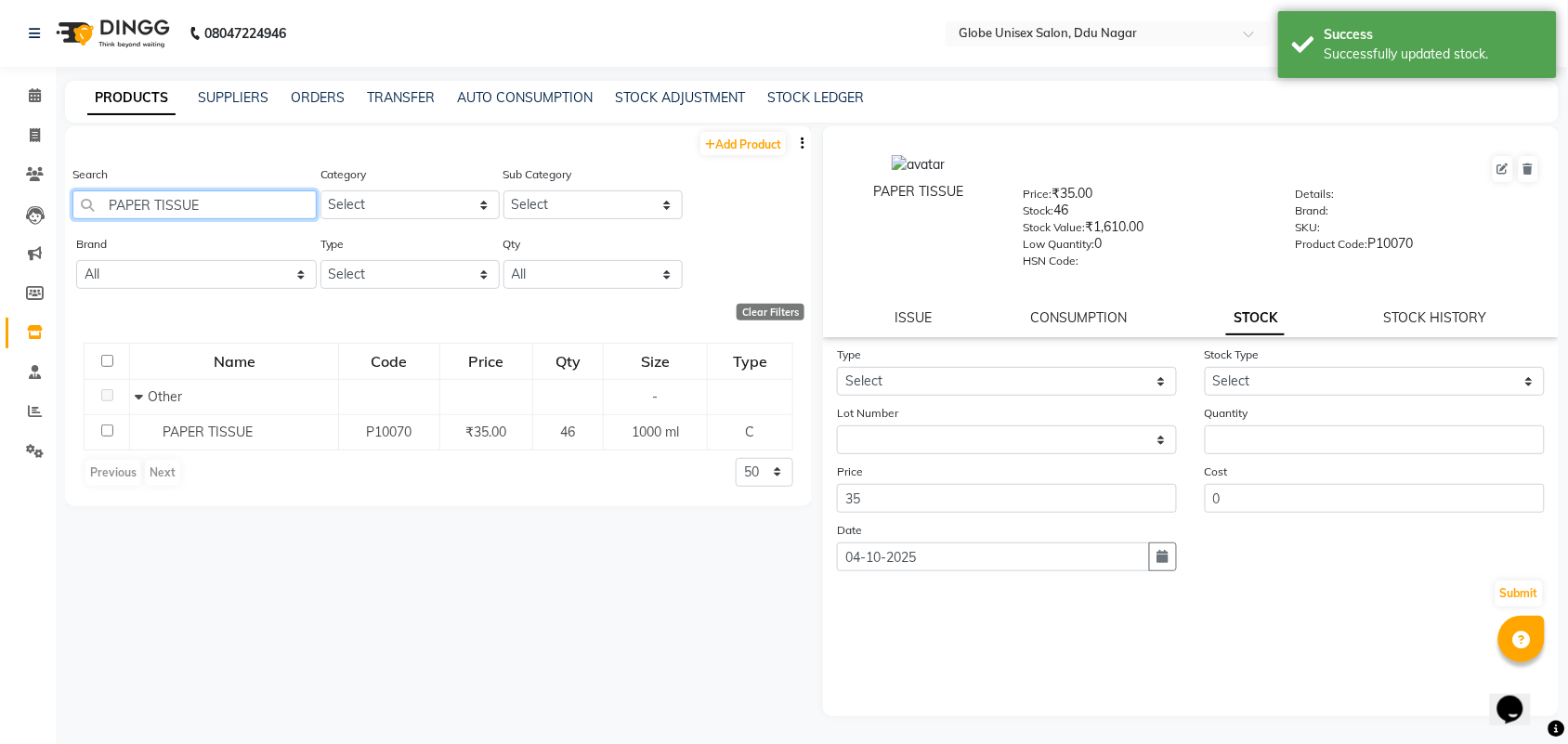
click at [148, 201] on input "PAPER TISSUE" at bounding box center [194, 204] width 244 height 29
click at [233, 209] on input "FACIAL TISSUE" at bounding box center [194, 204] width 244 height 29
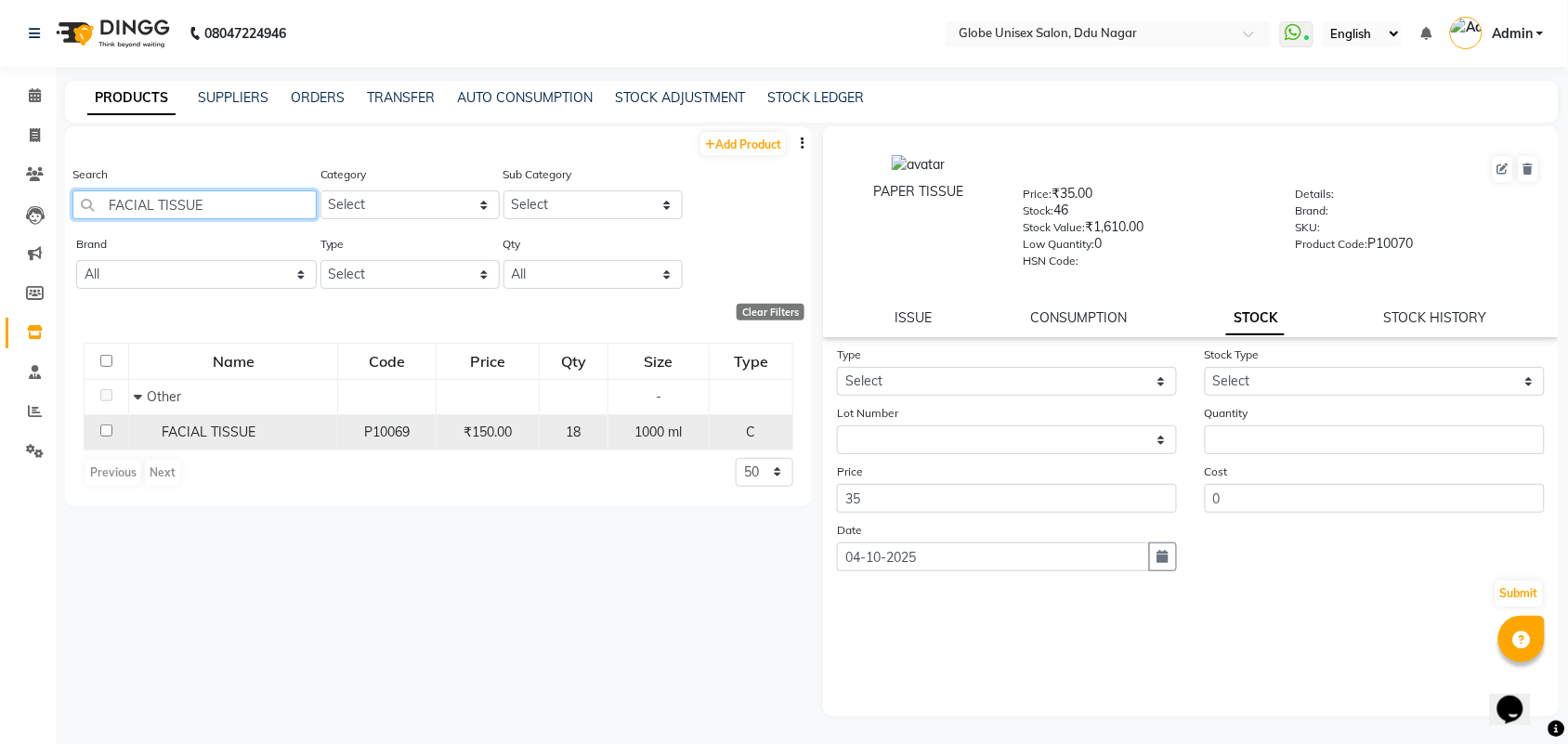
type input "FACIAL TISSUE"
click at [181, 424] on span "FACIAL TISSUE" at bounding box center [208, 432] width 94 height 17
select select
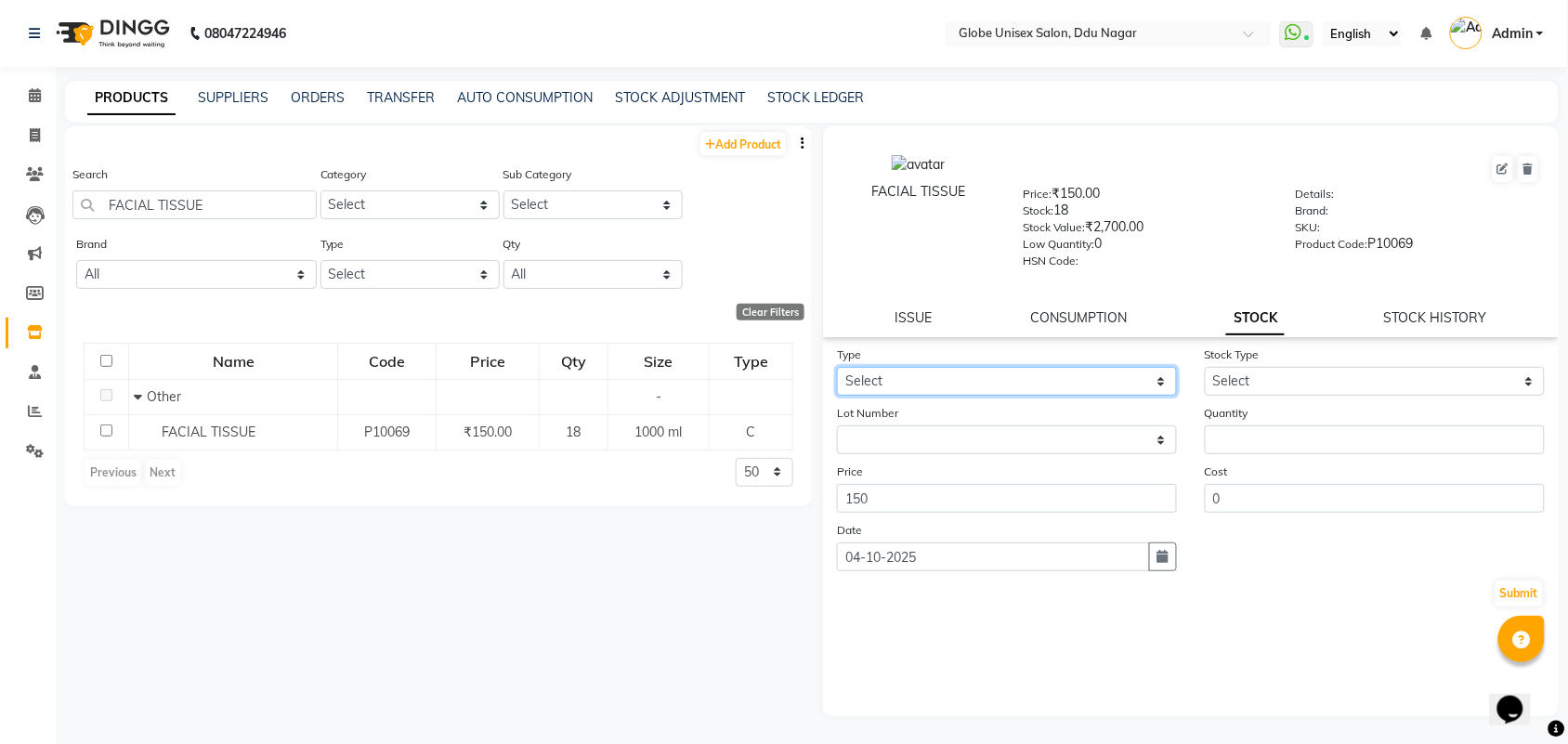
click at [1047, 369] on select "Select In Out" at bounding box center [1007, 381] width 340 height 29
select select "out"
click at [837, 367] on select "Select In Out" at bounding box center [1007, 381] width 340 height 29
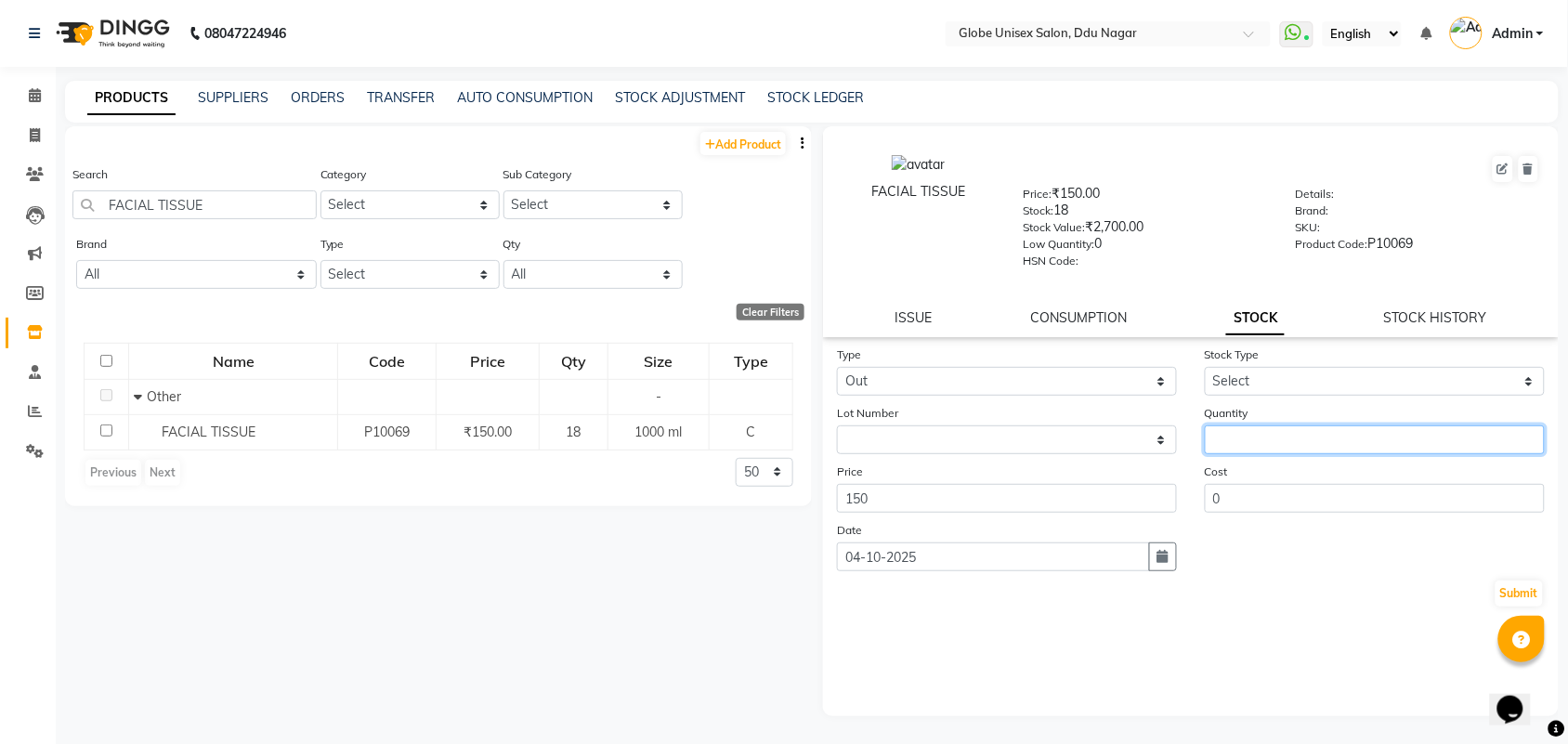
click at [1329, 444] on input "number" at bounding box center [1374, 440] width 340 height 29
type input "2"
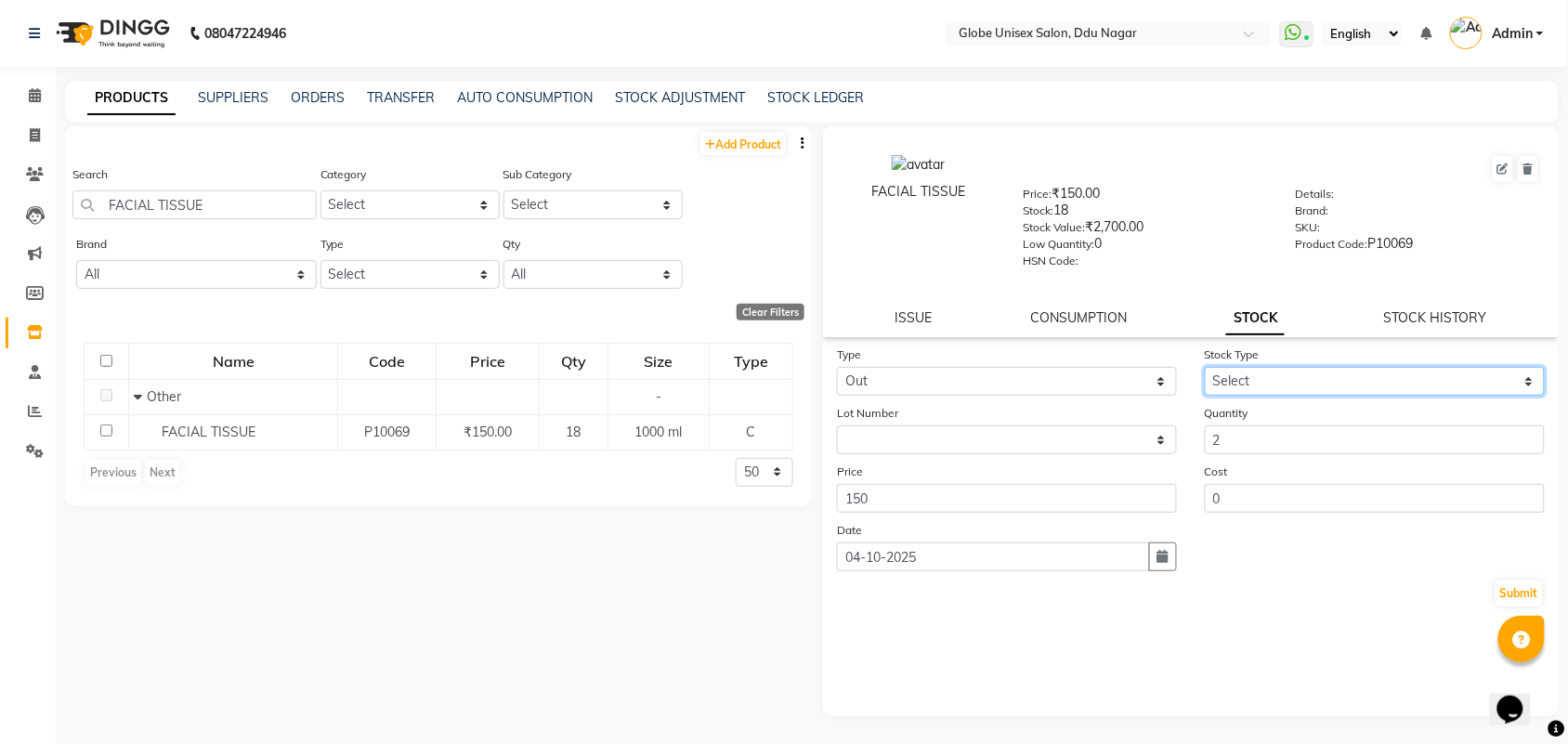
click at [1236, 384] on select "Select Internal Use Damaged Expired Adjustment Return Other" at bounding box center [1374, 381] width 340 height 29
click at [1204, 367] on select "Select Internal Use Damaged Expired Adjustment Return Other" at bounding box center [1374, 381] width 340 height 29
click at [1269, 377] on select "Select Internal Use Damaged Expired Adjustment Return Other" at bounding box center [1374, 381] width 340 height 29
select select "internal use"
click at [1204, 367] on select "Select Internal Use Damaged Expired Adjustment Return Other" at bounding box center [1374, 381] width 340 height 29
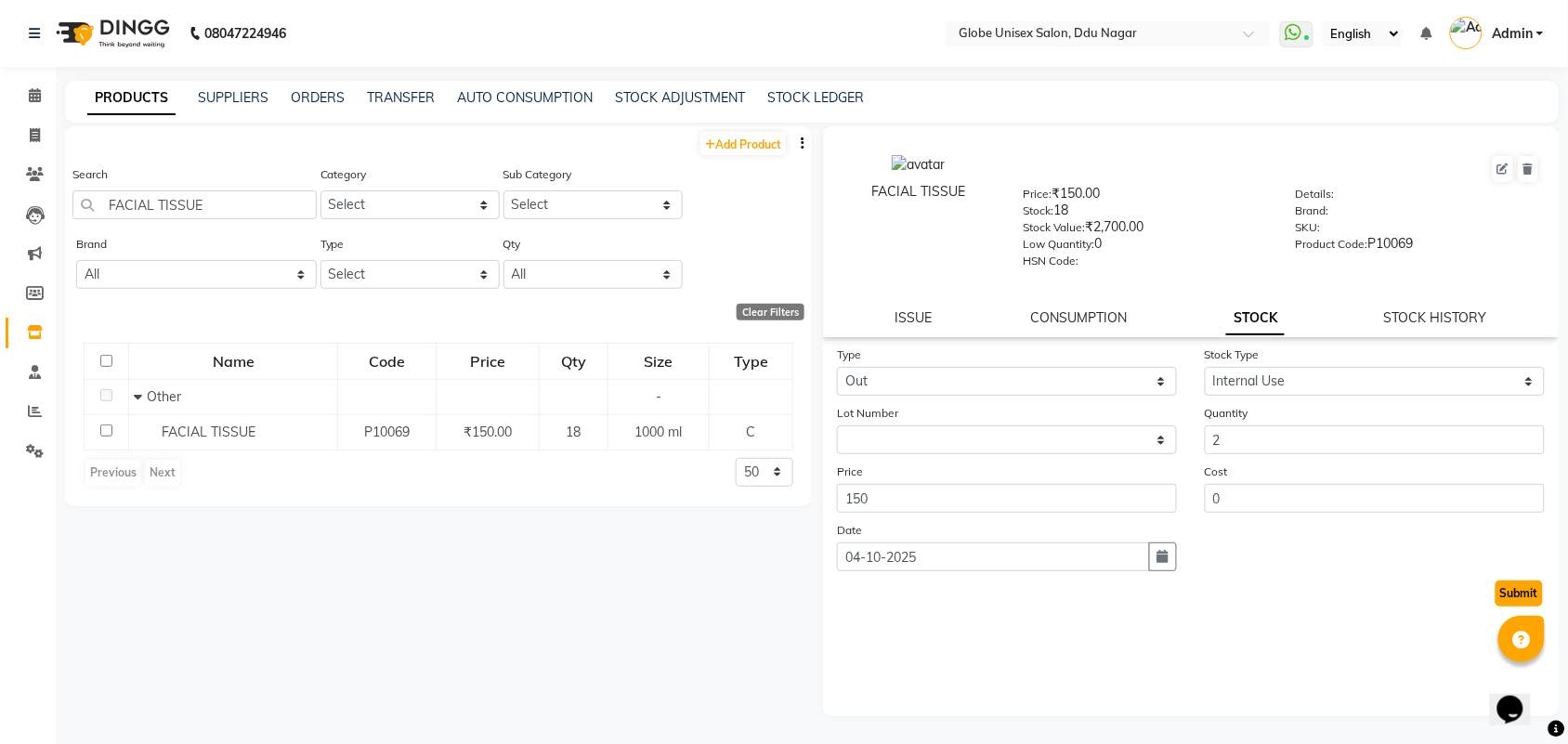
click at [1512, 581] on button "Submit" at bounding box center [1519, 593] width 47 height 26
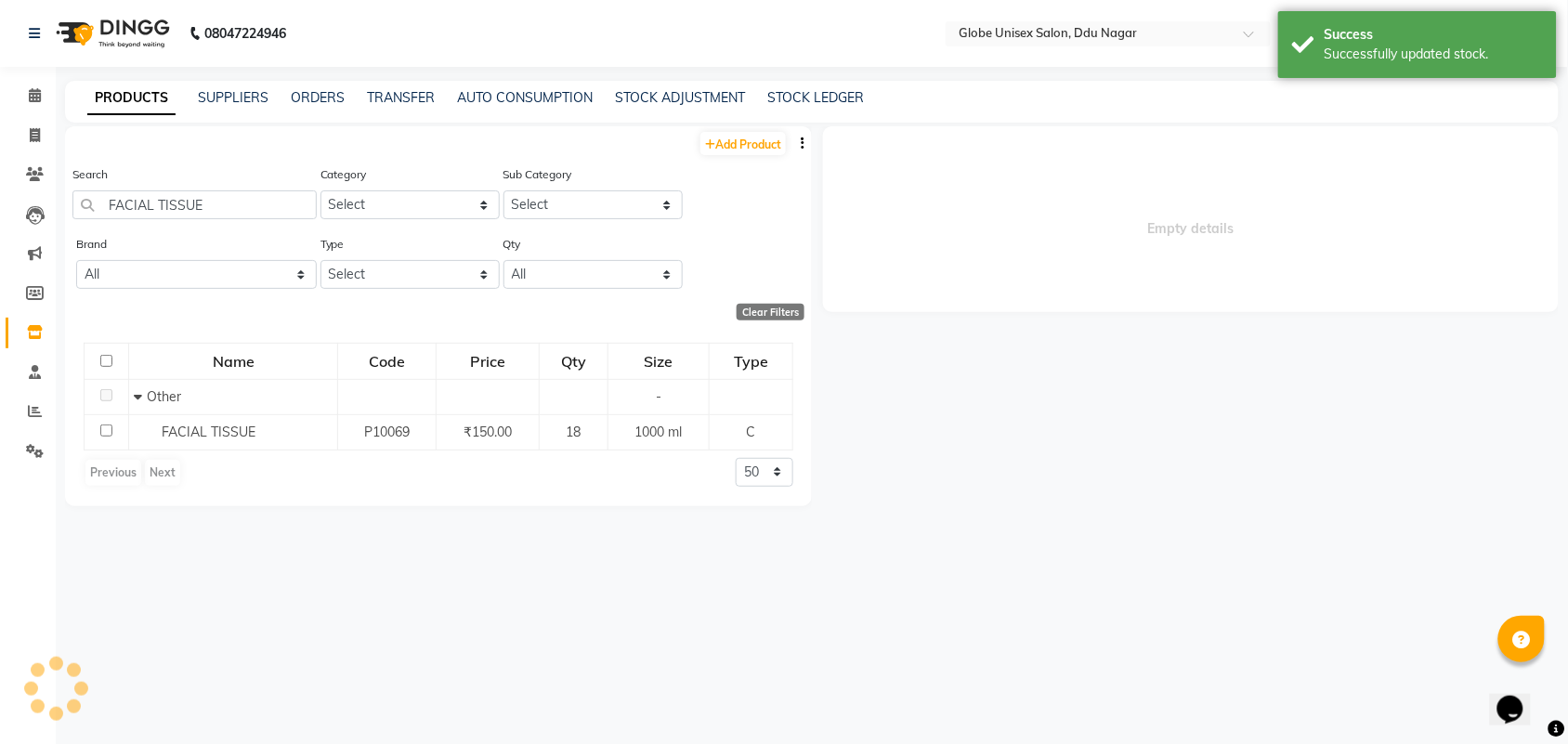
select select
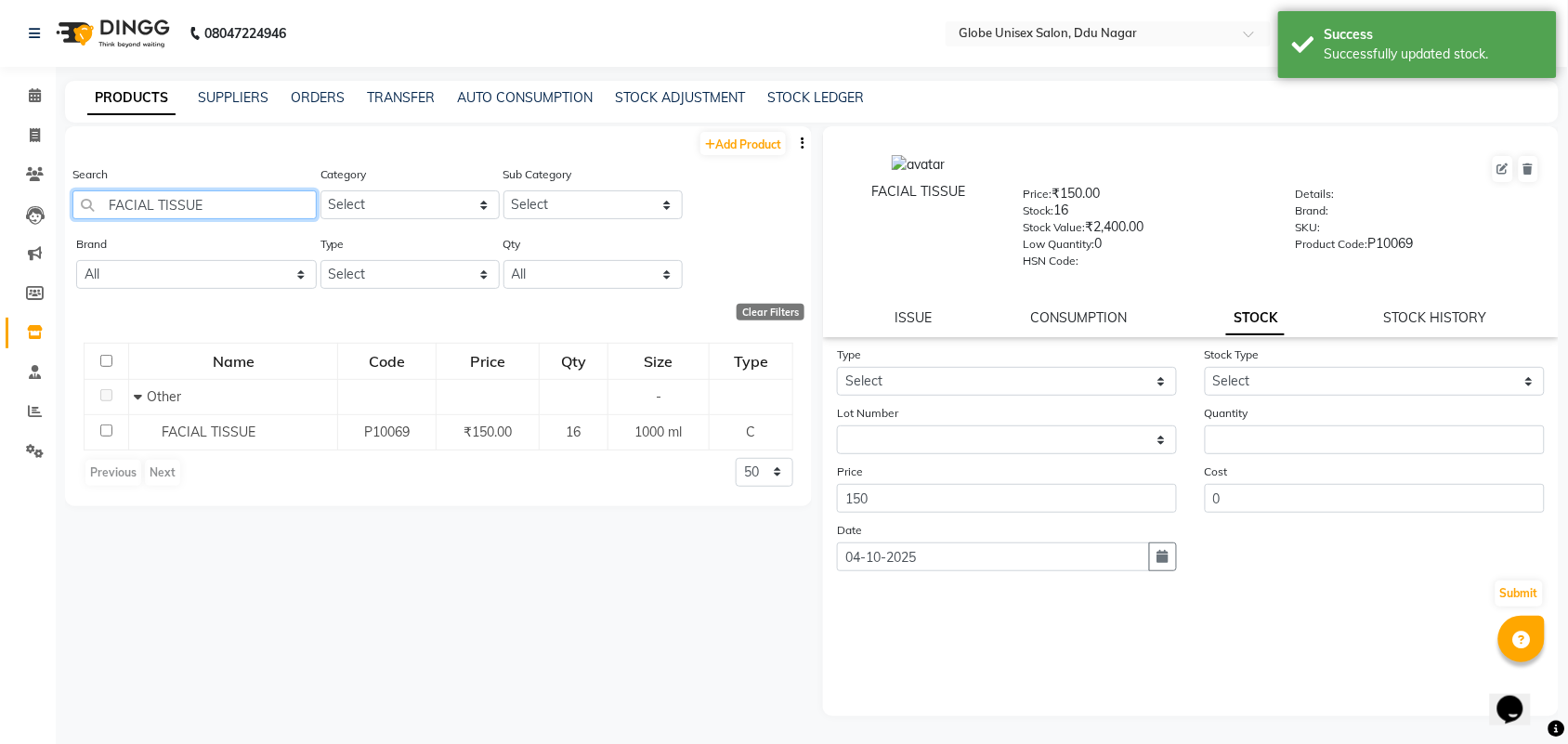
click at [201, 210] on input "FACIAL TISSUE" at bounding box center [194, 204] width 244 height 29
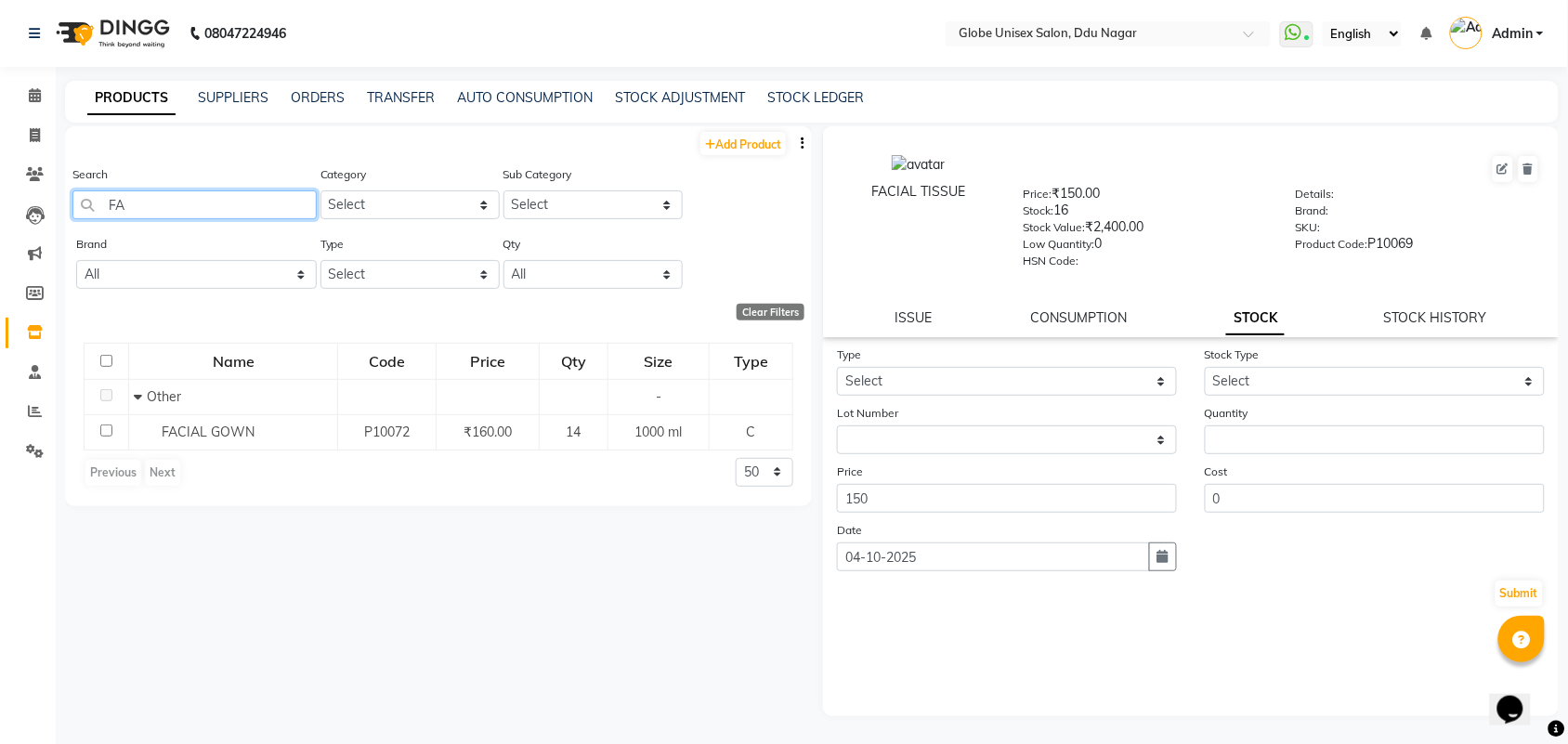
type input "F"
type input "W"
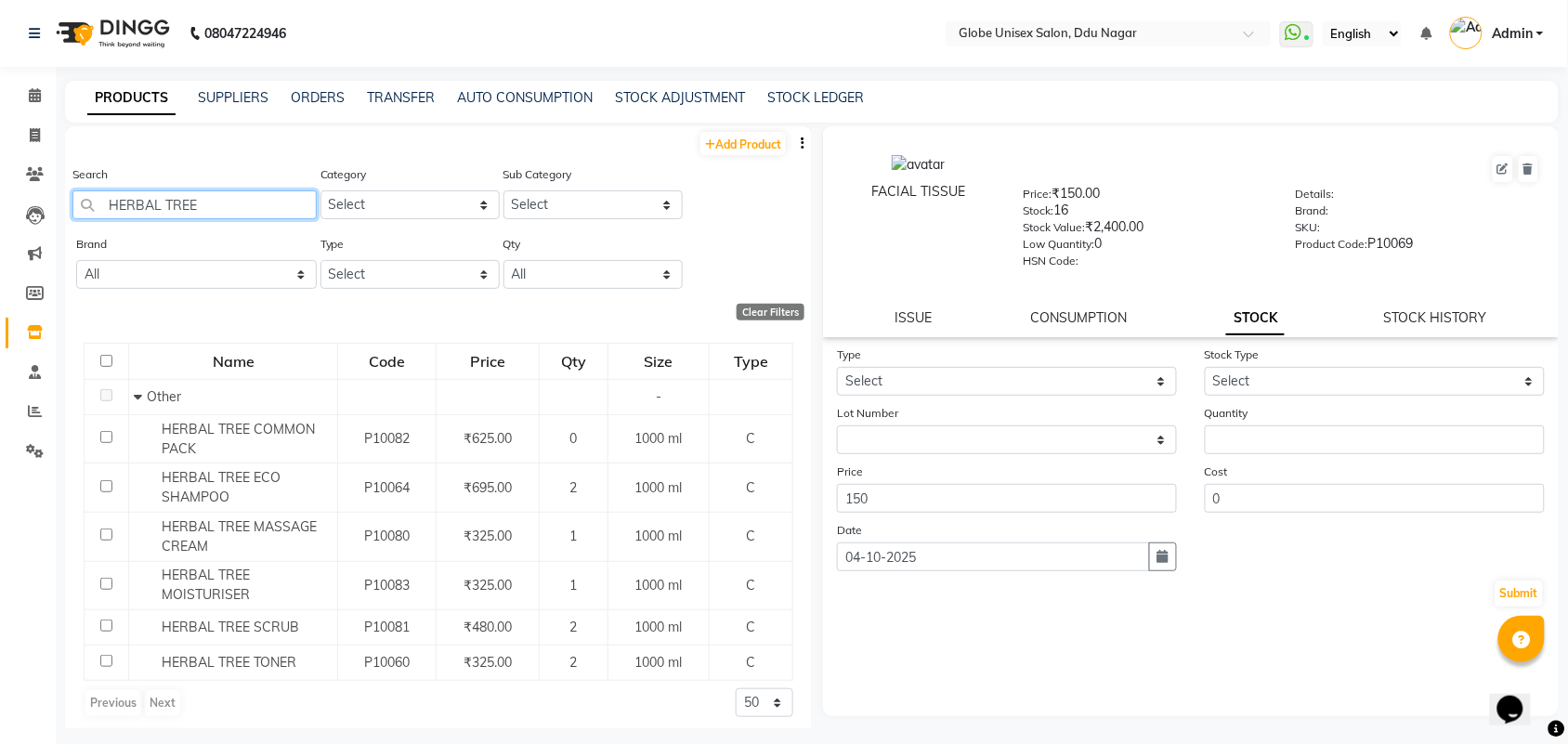
scroll to position [10, 0]
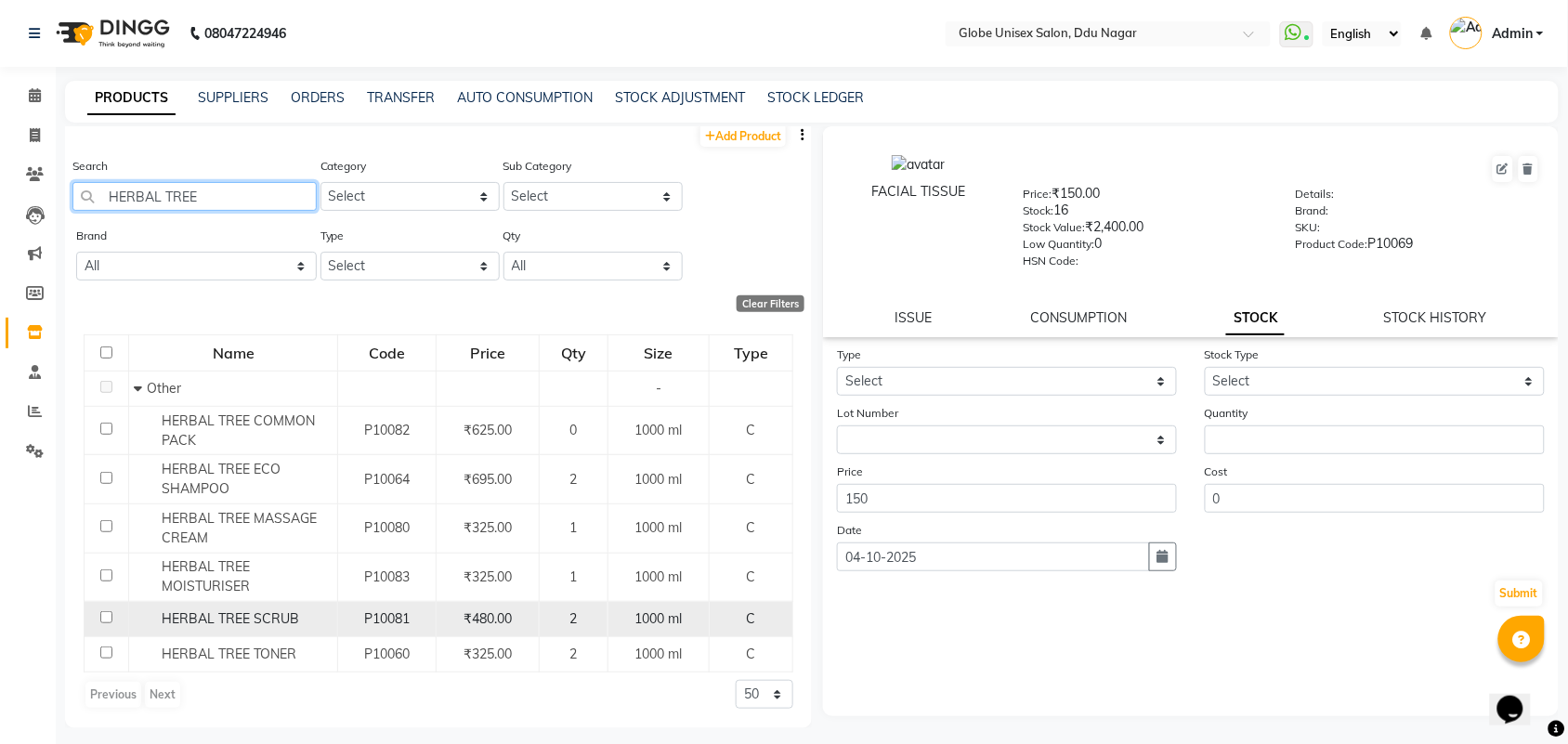
type input "HERBAL TREE"
click at [252, 619] on span "HERBAL TREE SCRUB" at bounding box center [230, 619] width 138 height 17
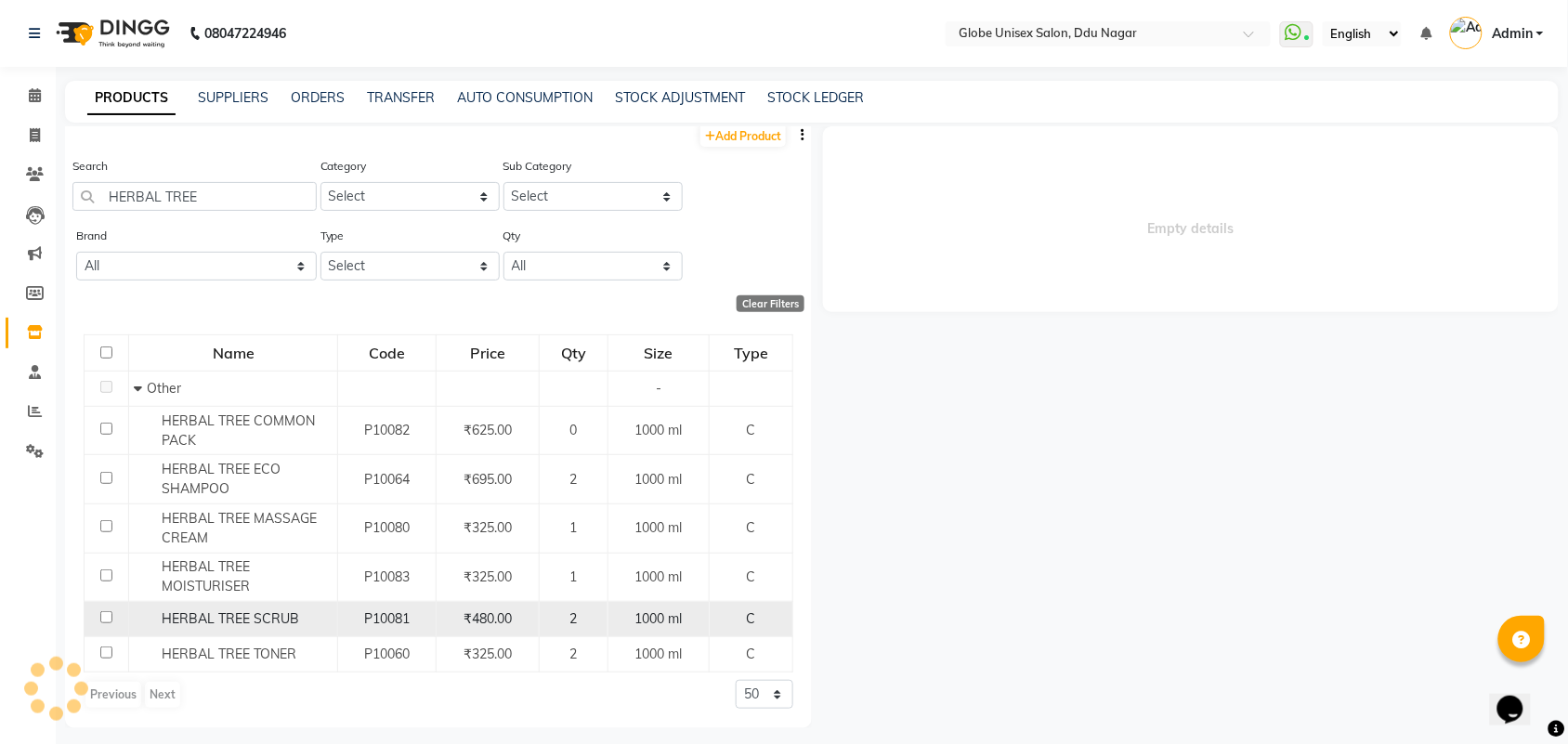
select select
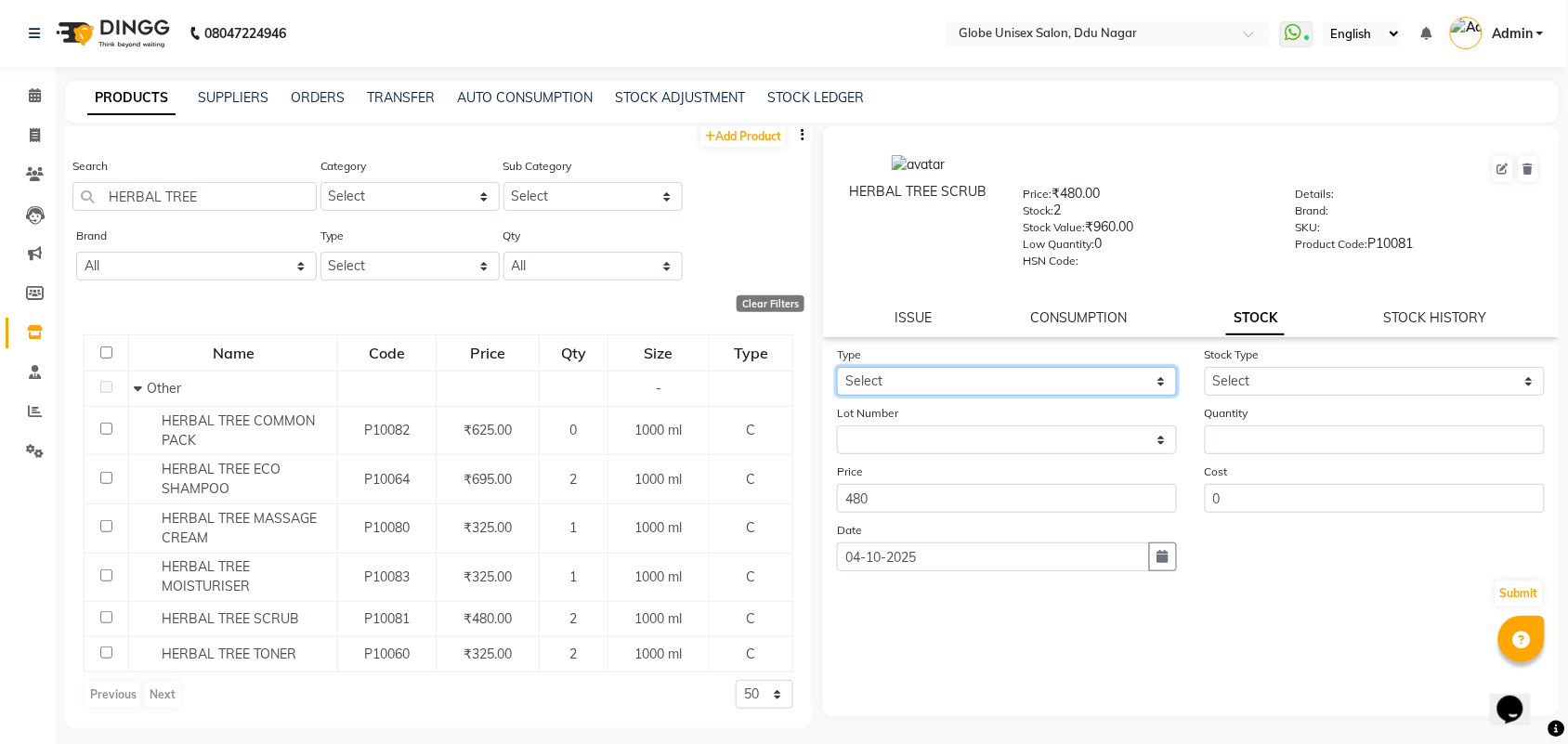
click at [879, 383] on select "Select In Out" at bounding box center [1007, 381] width 340 height 29
select select "out"
click at [837, 367] on select "Select In Out" at bounding box center [1007, 381] width 340 height 29
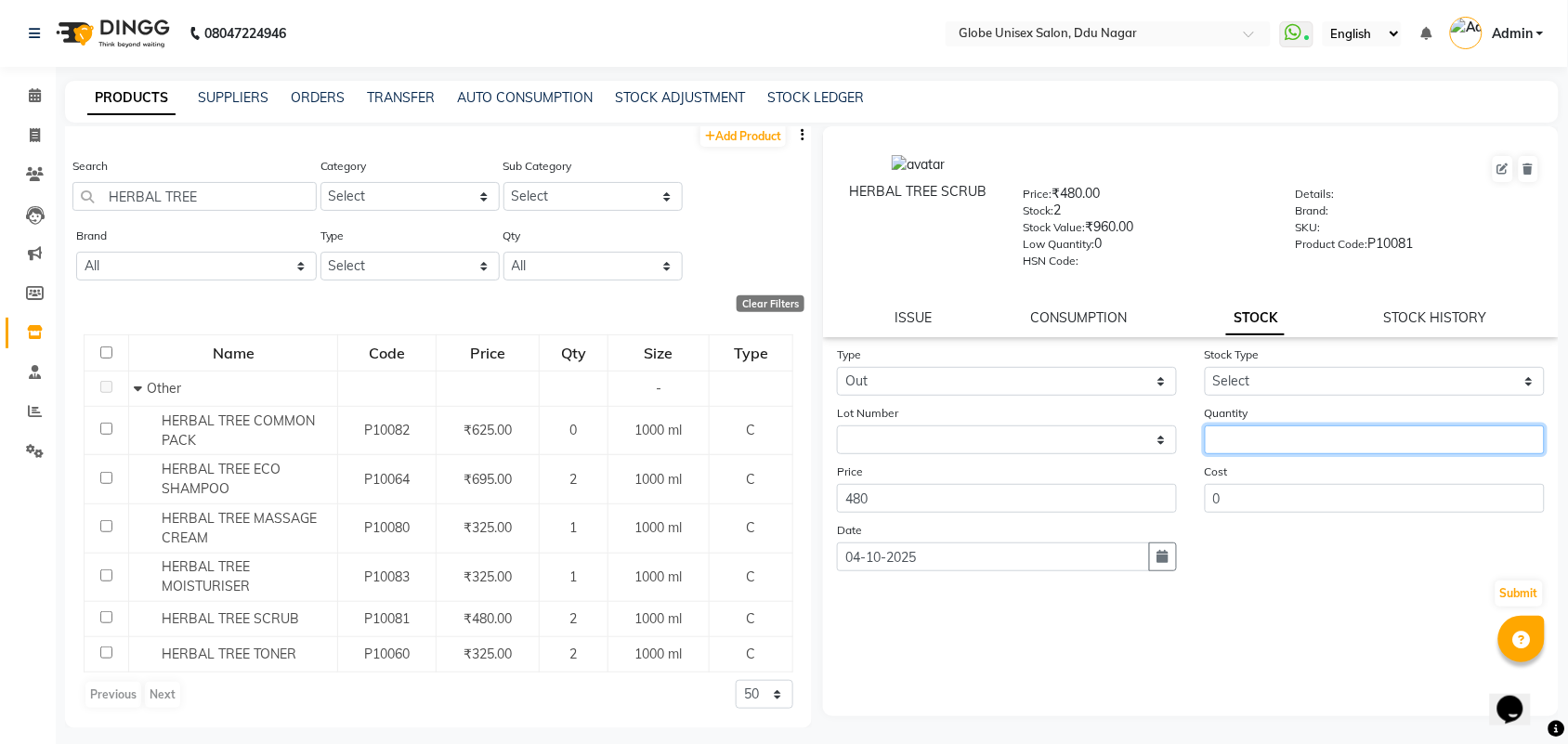
click at [1339, 444] on input "number" at bounding box center [1374, 440] width 340 height 29
type input "1"
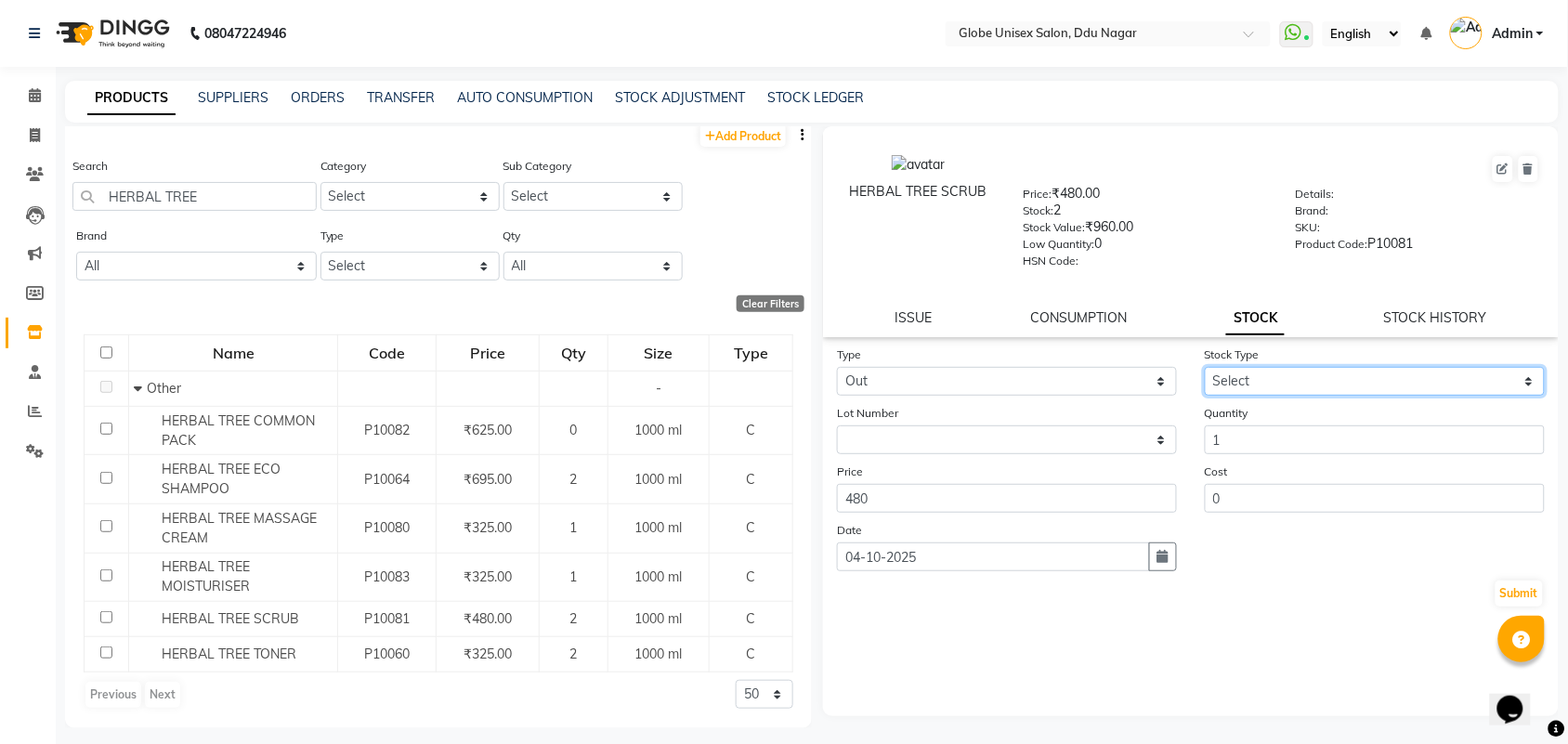
click at [1363, 387] on select "Select Internal Use Damaged Expired Adjustment Return Other" at bounding box center [1374, 381] width 340 height 29
select select "internal use"
click at [1204, 367] on select "Select Internal Use Damaged Expired Adjustment Return Other" at bounding box center [1374, 381] width 340 height 29
click at [1514, 591] on button "Submit" at bounding box center [1519, 593] width 47 height 26
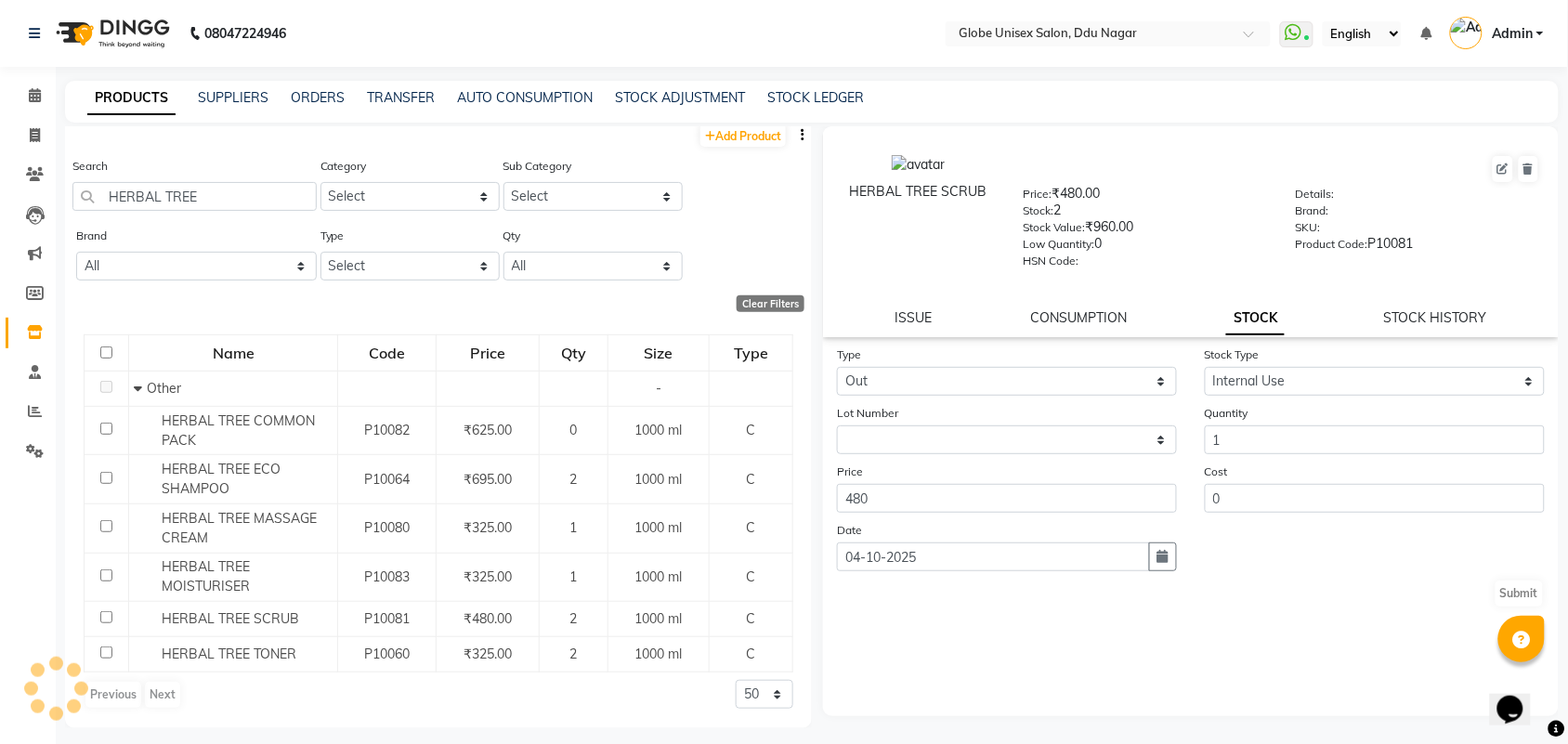
select select
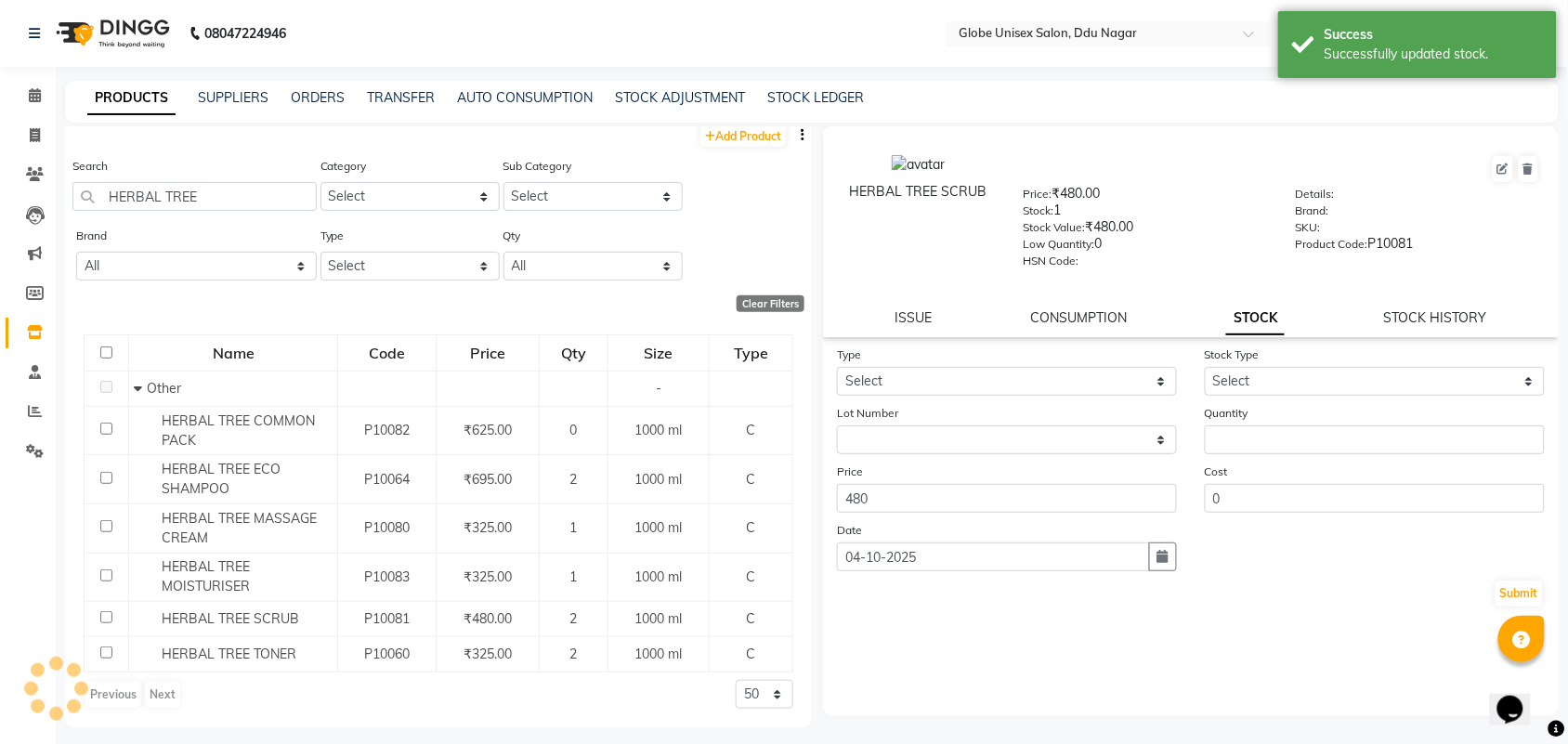
scroll to position [0, 0]
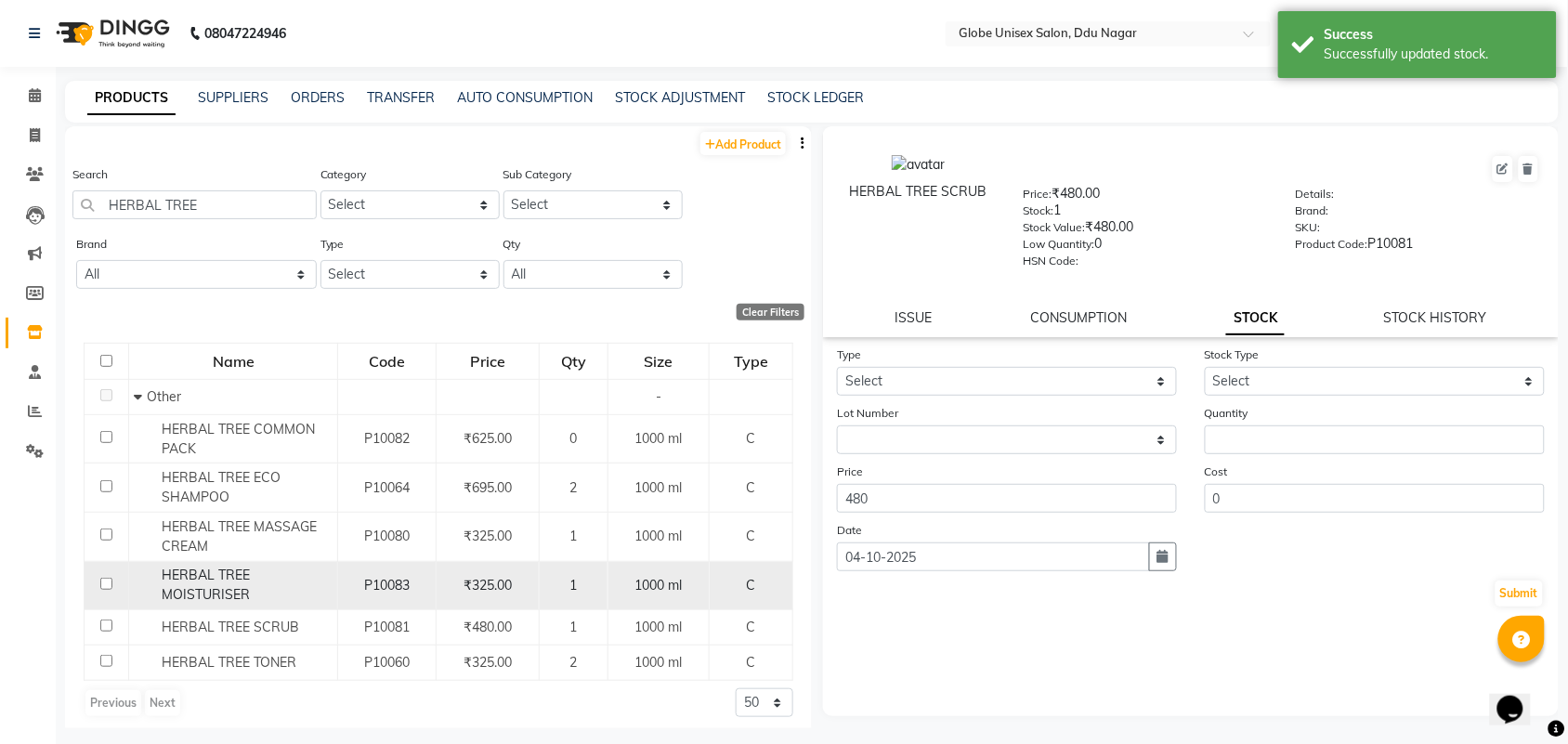
click at [236, 591] on span "HERBAL TREE MOISTURISER" at bounding box center [205, 584] width 88 height 36
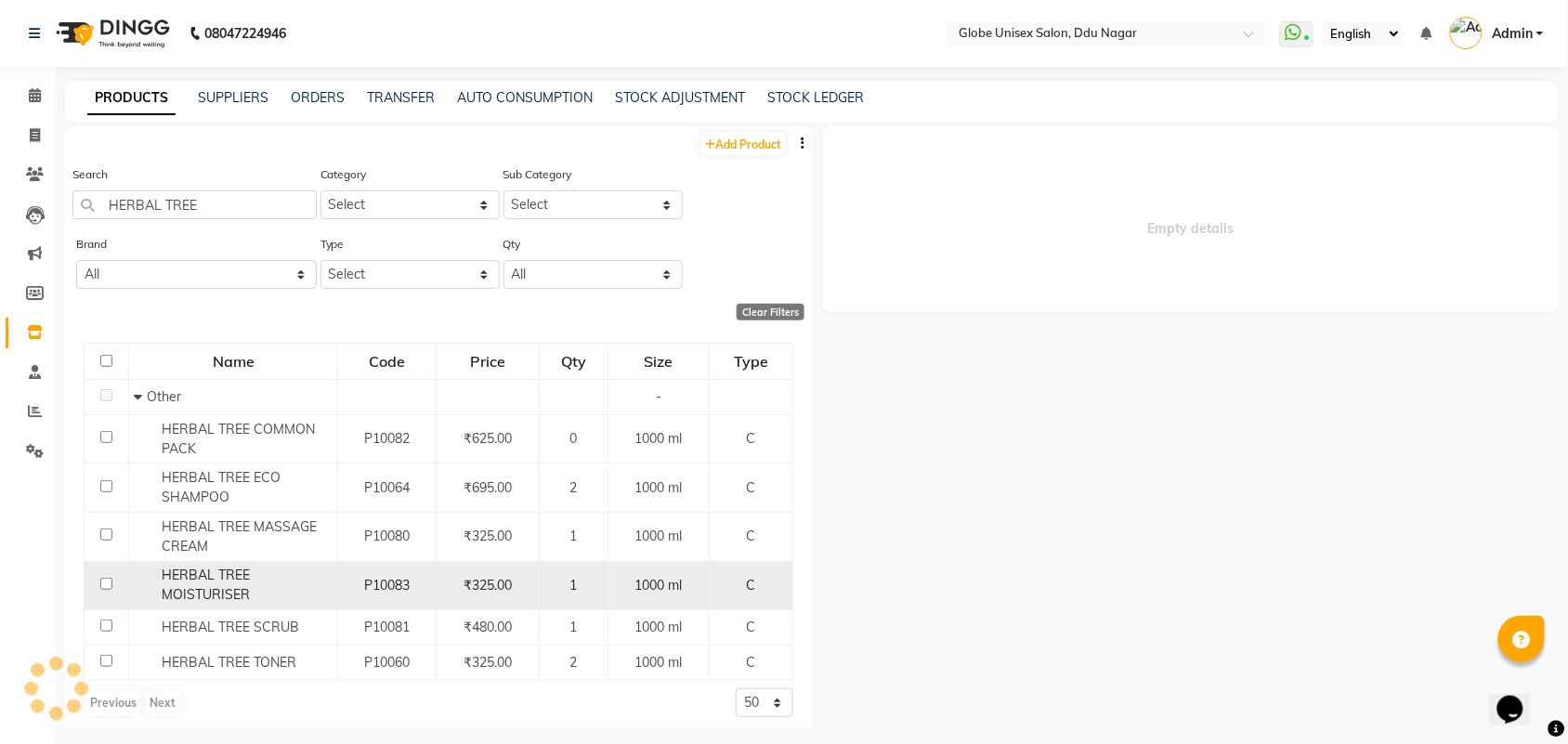
select select
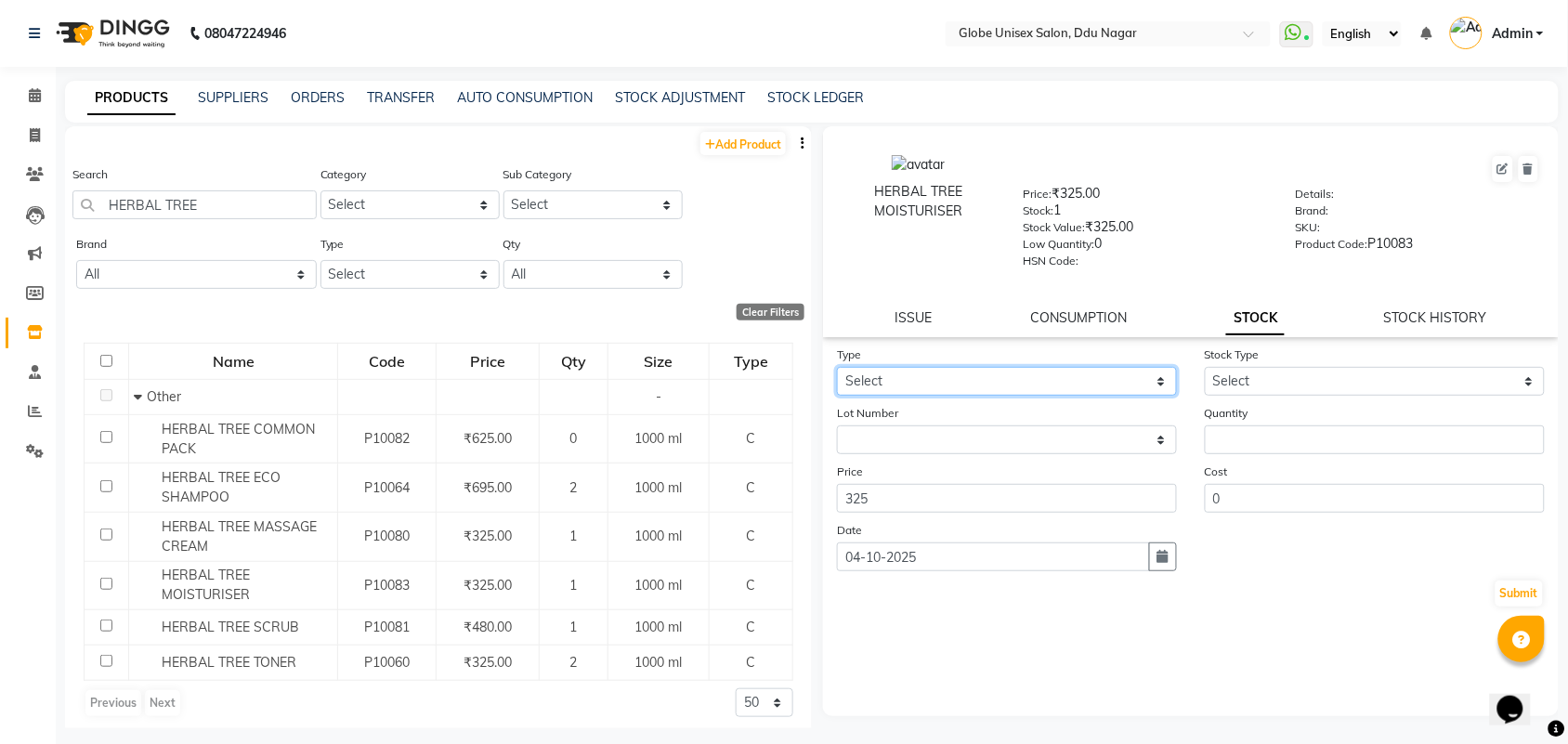
click at [973, 372] on select "Select In Out" at bounding box center [1007, 381] width 340 height 29
select select "out"
click at [837, 367] on select "Select In Out" at bounding box center [1007, 381] width 340 height 29
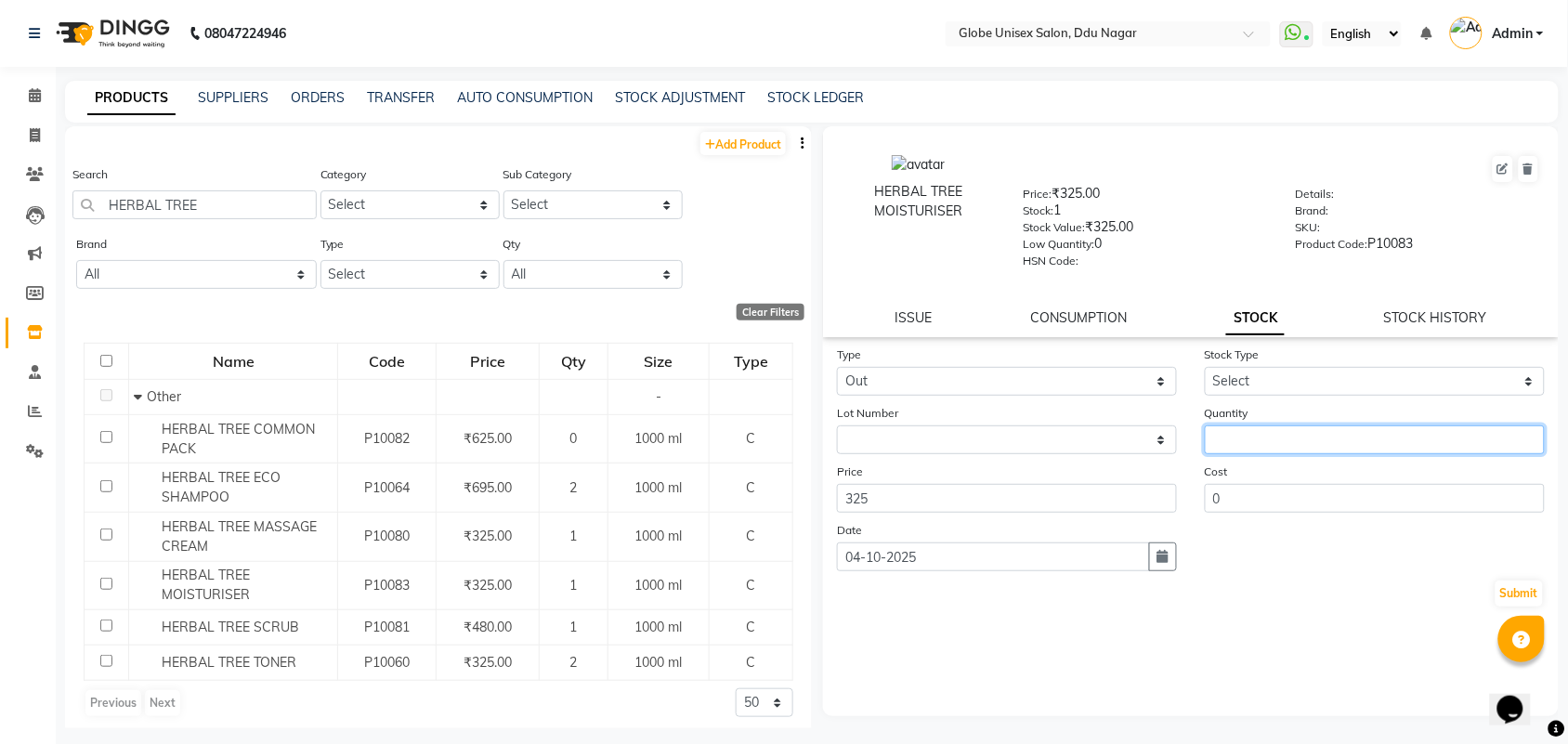
click at [1301, 441] on input "number" at bounding box center [1374, 440] width 340 height 29
type input "1"
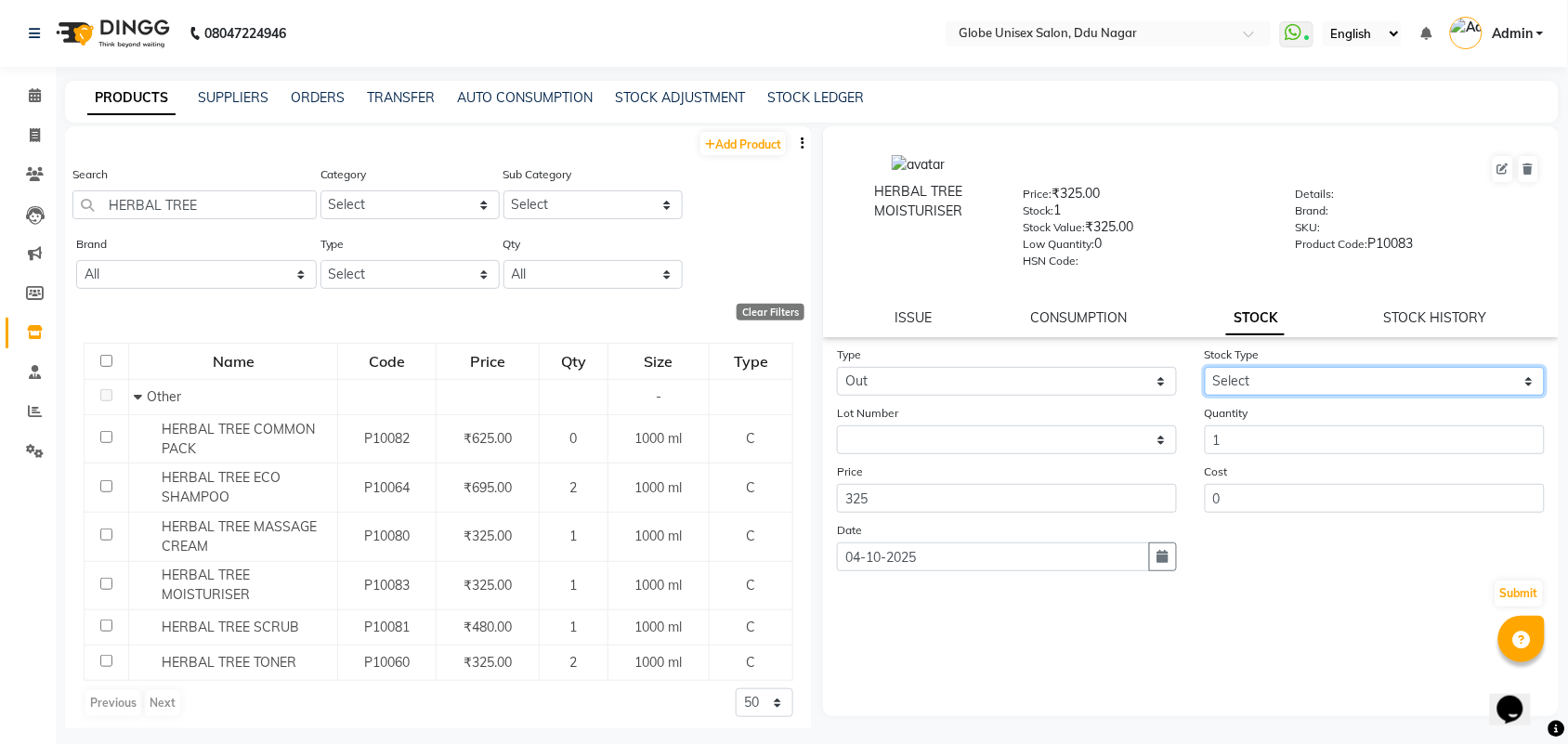
click at [1349, 381] on select "Select Internal Use Damaged Expired Adjustment Return Other" at bounding box center [1374, 381] width 340 height 29
select select "internal use"
click at [1204, 367] on select "Select Internal Use Damaged Expired Adjustment Return Other" at bounding box center [1374, 381] width 340 height 29
click at [1520, 591] on button "Submit" at bounding box center [1519, 593] width 47 height 26
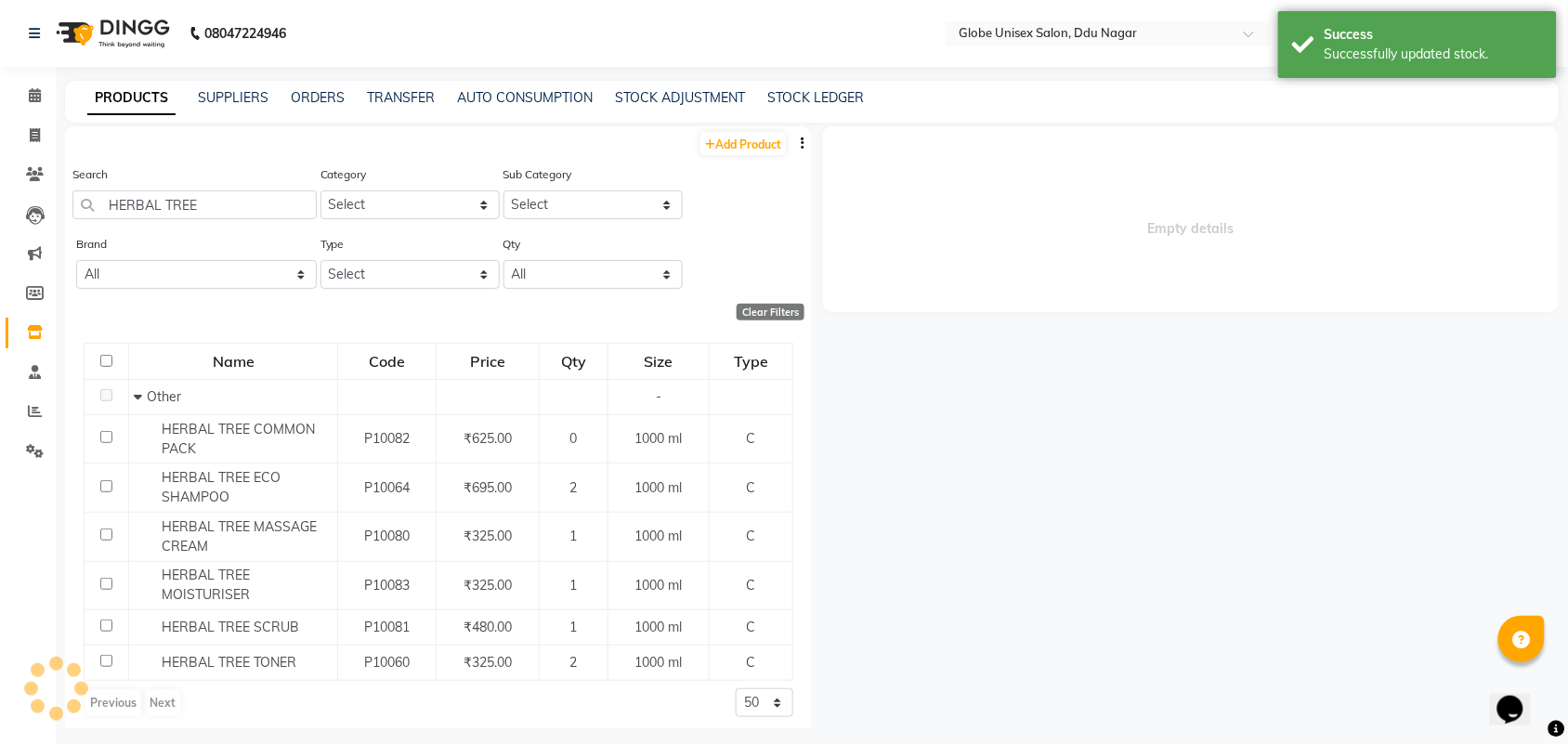
select select
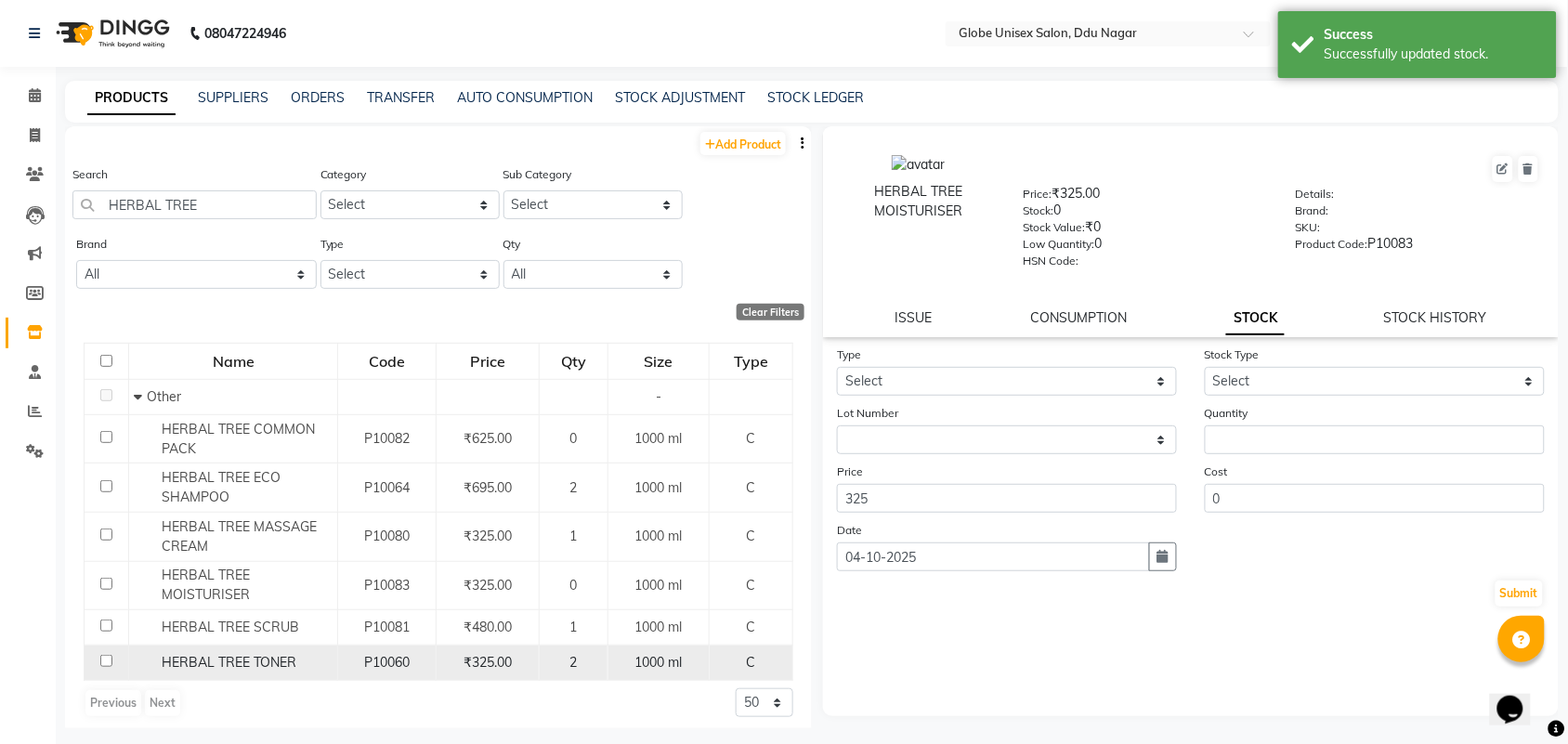
click at [268, 659] on span "HERBAL TREE TONER" at bounding box center [229, 662] width 135 height 17
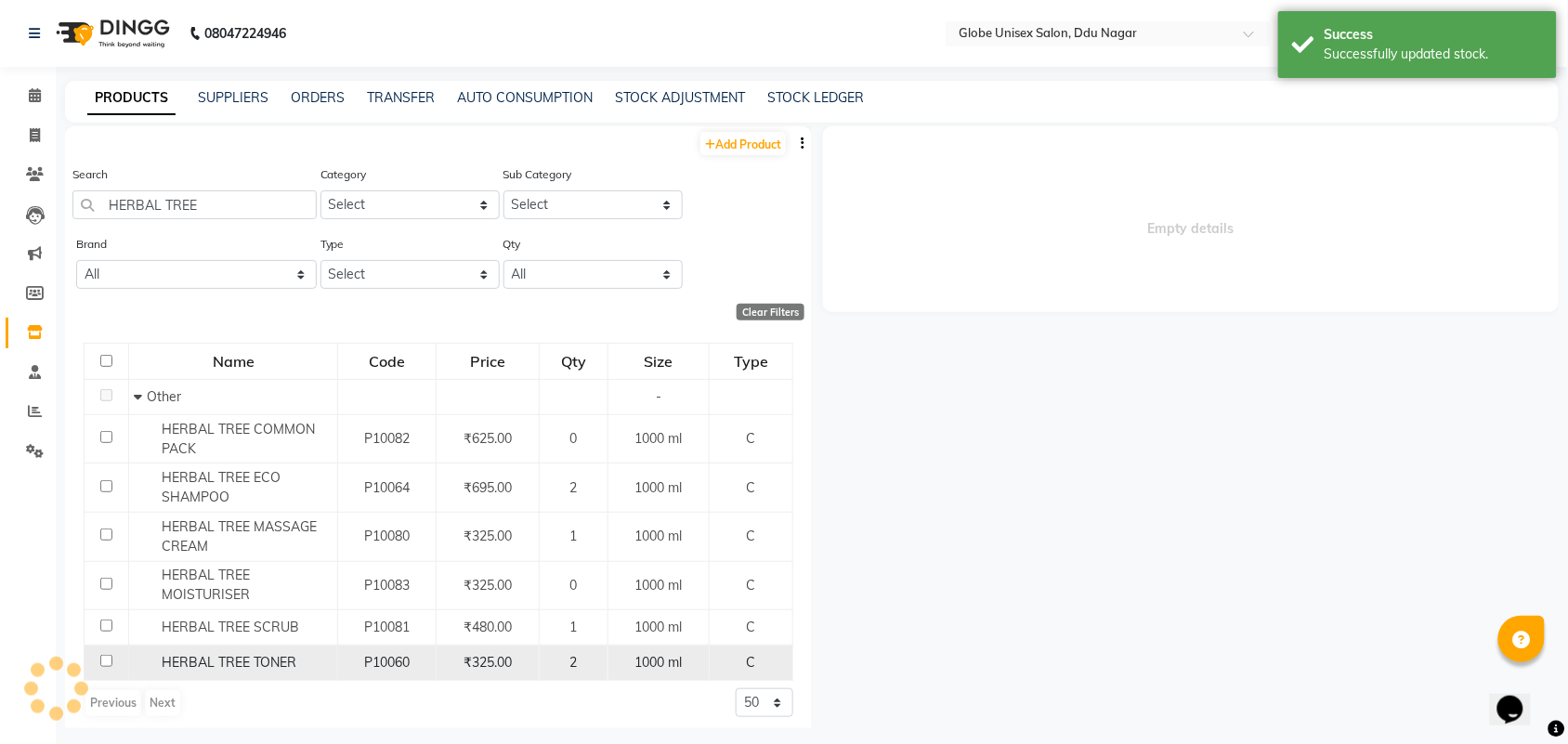
select select
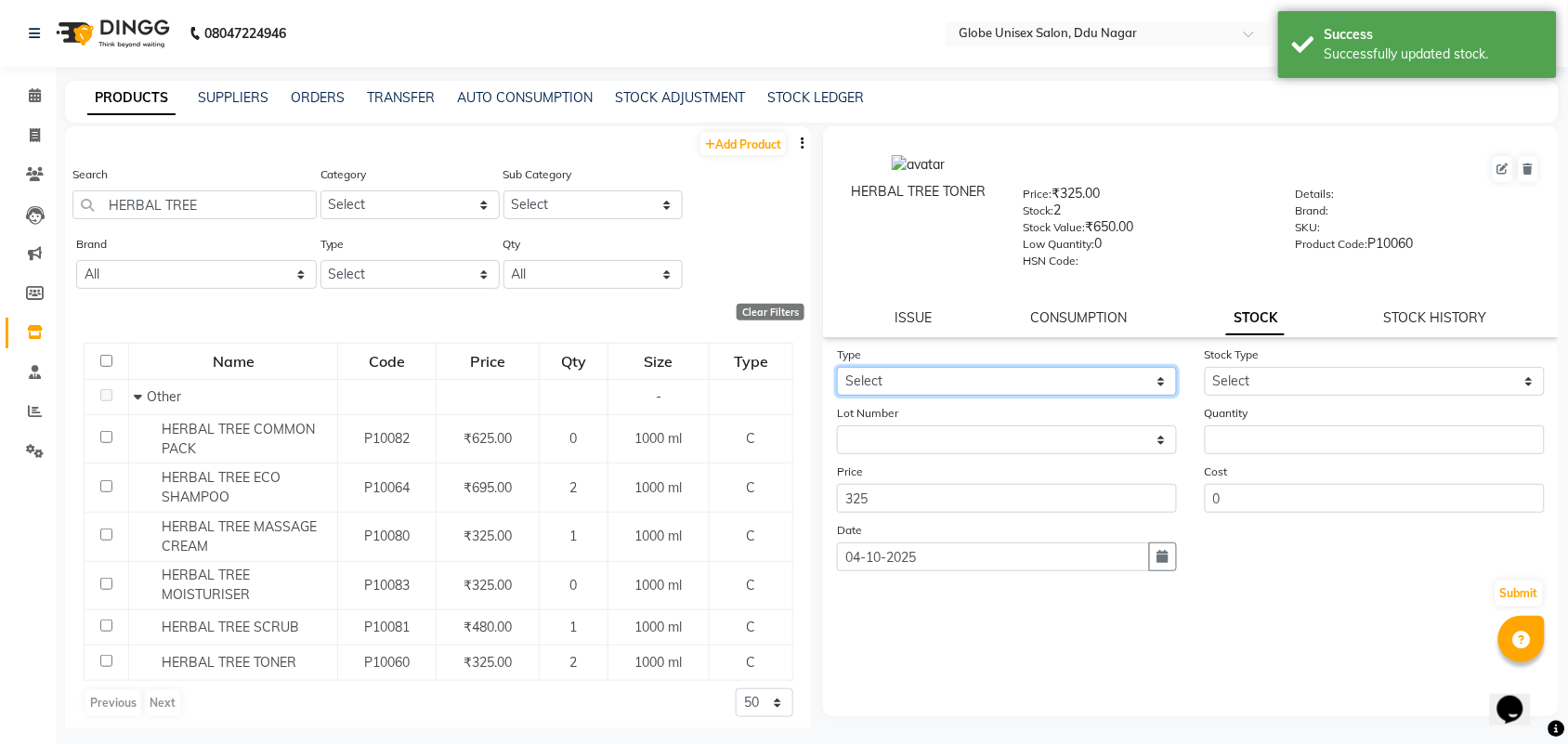
click at [1064, 370] on select "Select In Out" at bounding box center [1007, 381] width 340 height 29
select select "out"
click at [837, 367] on select "Select In Out" at bounding box center [1007, 381] width 340 height 29
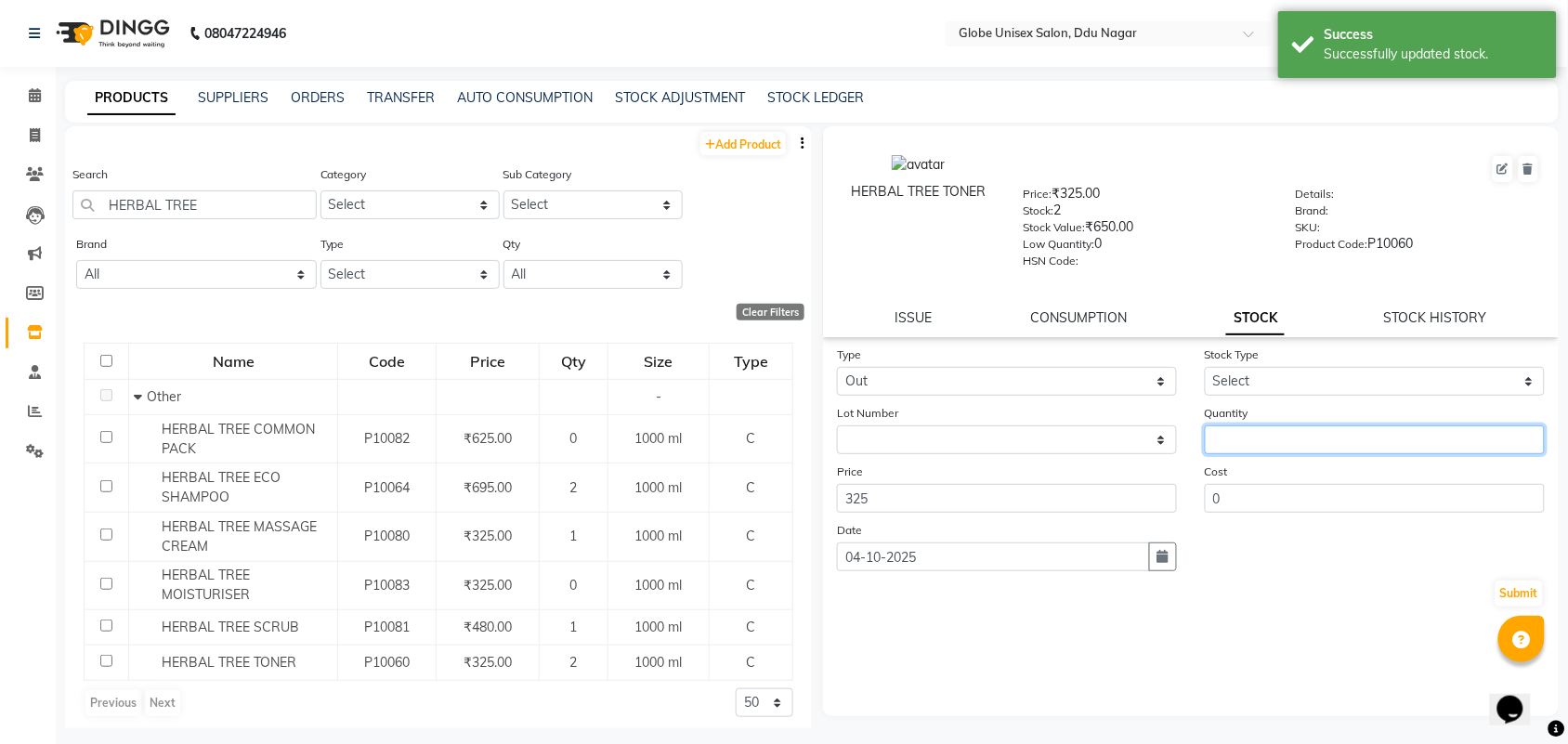
click at [1331, 448] on input "number" at bounding box center [1374, 440] width 340 height 29
type input "2"
click at [1343, 360] on div "Stock Type Select Internal Use Damaged Expired Adjustment Return Other" at bounding box center [1374, 371] width 368 height 51
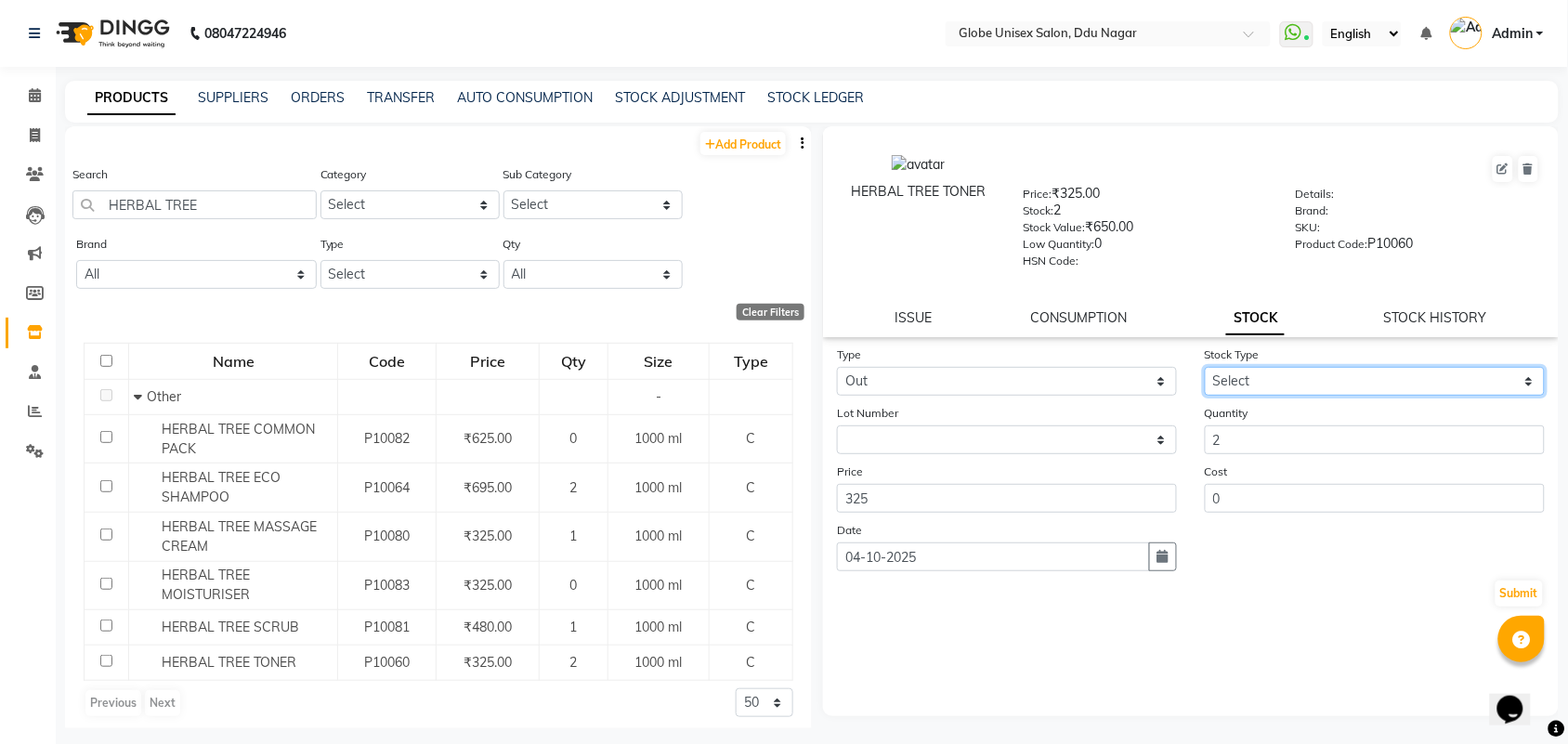
click at [1347, 383] on select "Select Internal Use Damaged Expired Adjustment Return Other" at bounding box center [1374, 381] width 340 height 29
click at [1326, 713] on div "HERBAL TREE TONER Price: ₹325.00 Stock: 2 Stock Value: ₹650.00 Low Quantity: 0 …" at bounding box center [1185, 428] width 746 height 602
click at [1493, 309] on div "ISSUE CONSUMPTION STOCK STOCK HISTORY" at bounding box center [1191, 318] width 691 height 20
click at [1412, 310] on link "STOCK HISTORY" at bounding box center [1435, 318] width 104 height 17
select select "all"
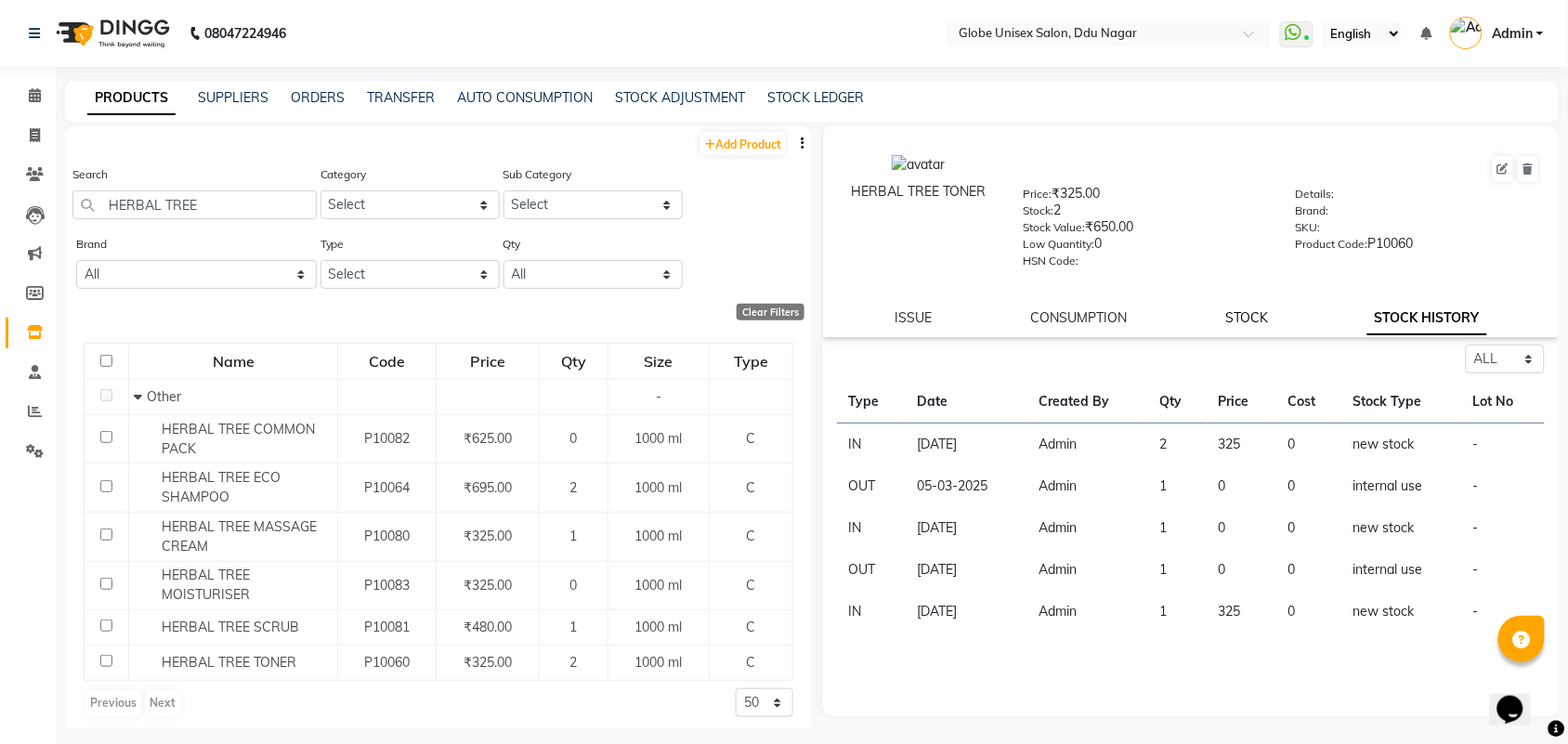
click at [1250, 310] on link "STOCK" at bounding box center [1247, 318] width 43 height 17
select select "in"
select select
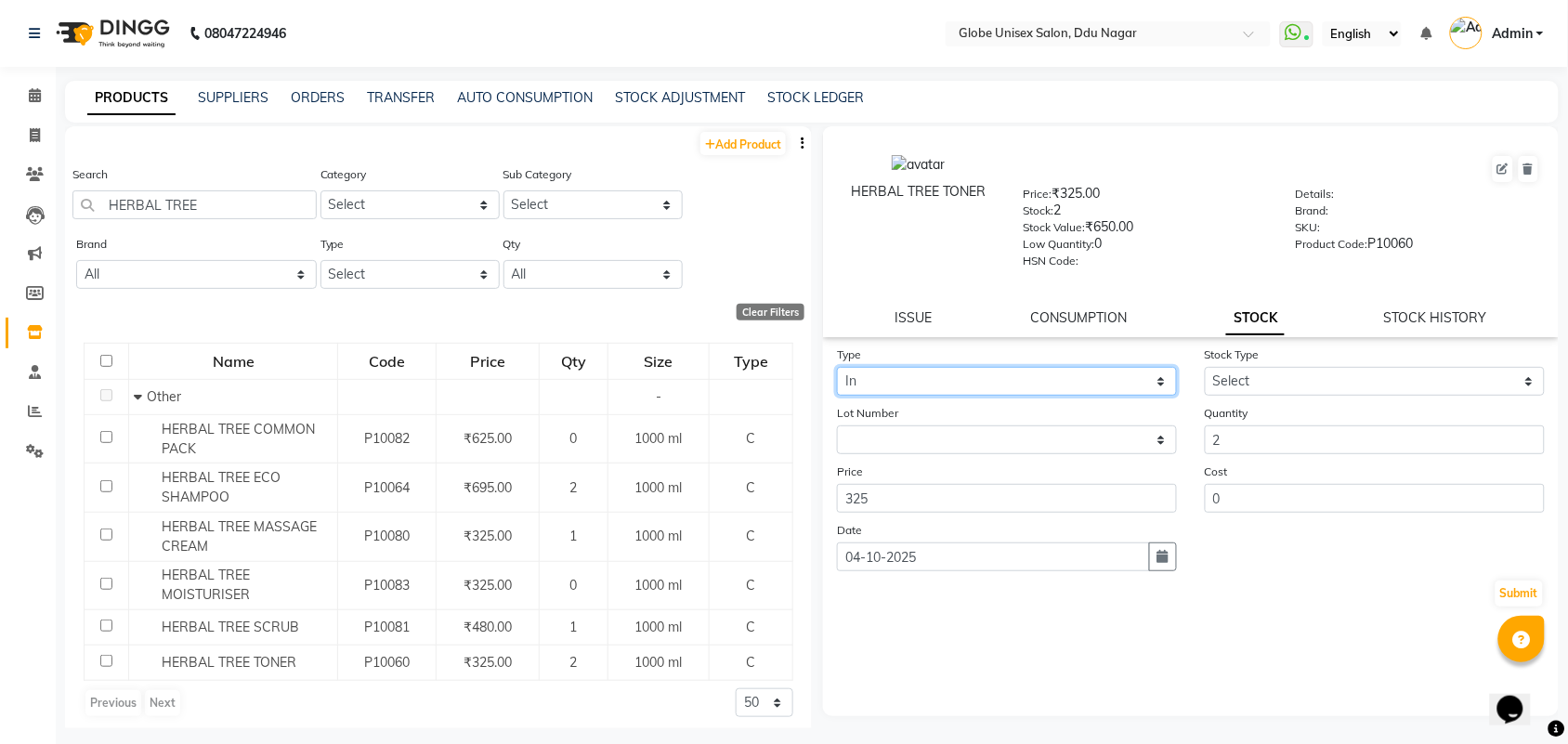
click at [1011, 378] on select "Select In Out" at bounding box center [1007, 381] width 340 height 29
select select "out"
click at [837, 367] on select "Select In Out" at bounding box center [1007, 381] width 340 height 29
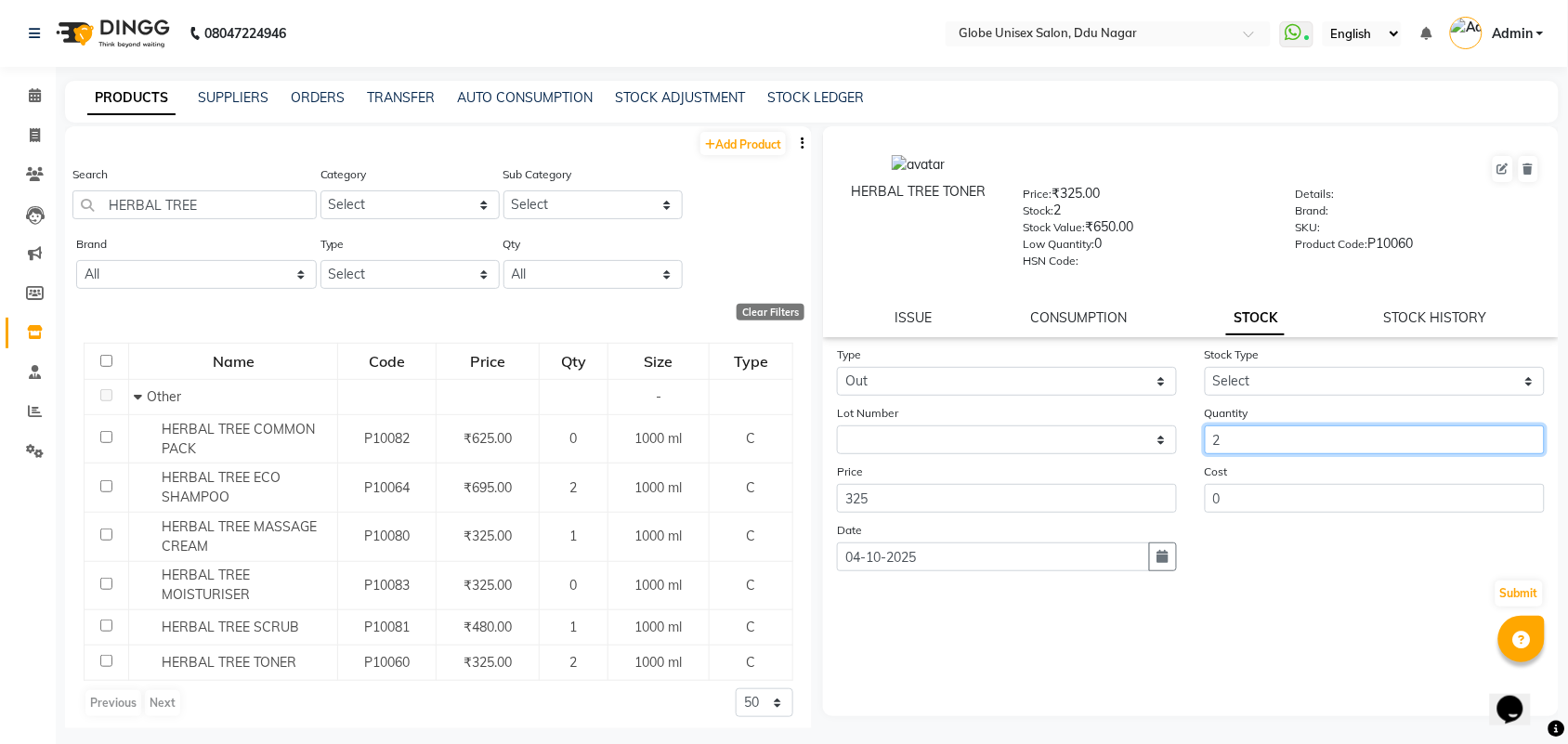
click at [1334, 438] on input "2" at bounding box center [1374, 440] width 340 height 29
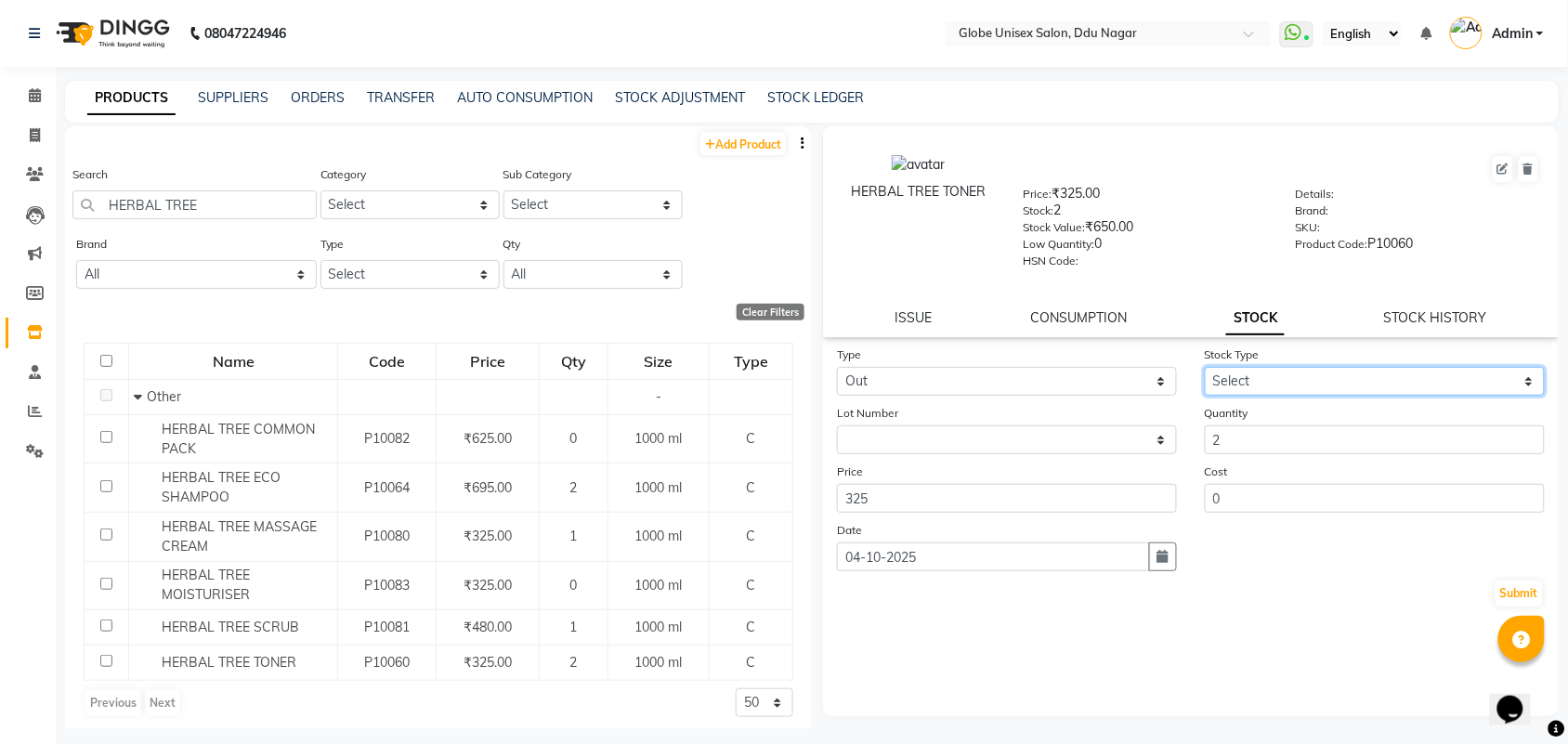
click at [1337, 378] on select "Select Internal Use Damaged Expired Adjustment Return Other" at bounding box center [1374, 381] width 340 height 29
select select "internal use"
click at [1204, 367] on select "Select Internal Use Damaged Expired Adjustment Return Other" at bounding box center [1374, 381] width 340 height 29
click at [1507, 581] on button "Submit" at bounding box center [1519, 593] width 47 height 26
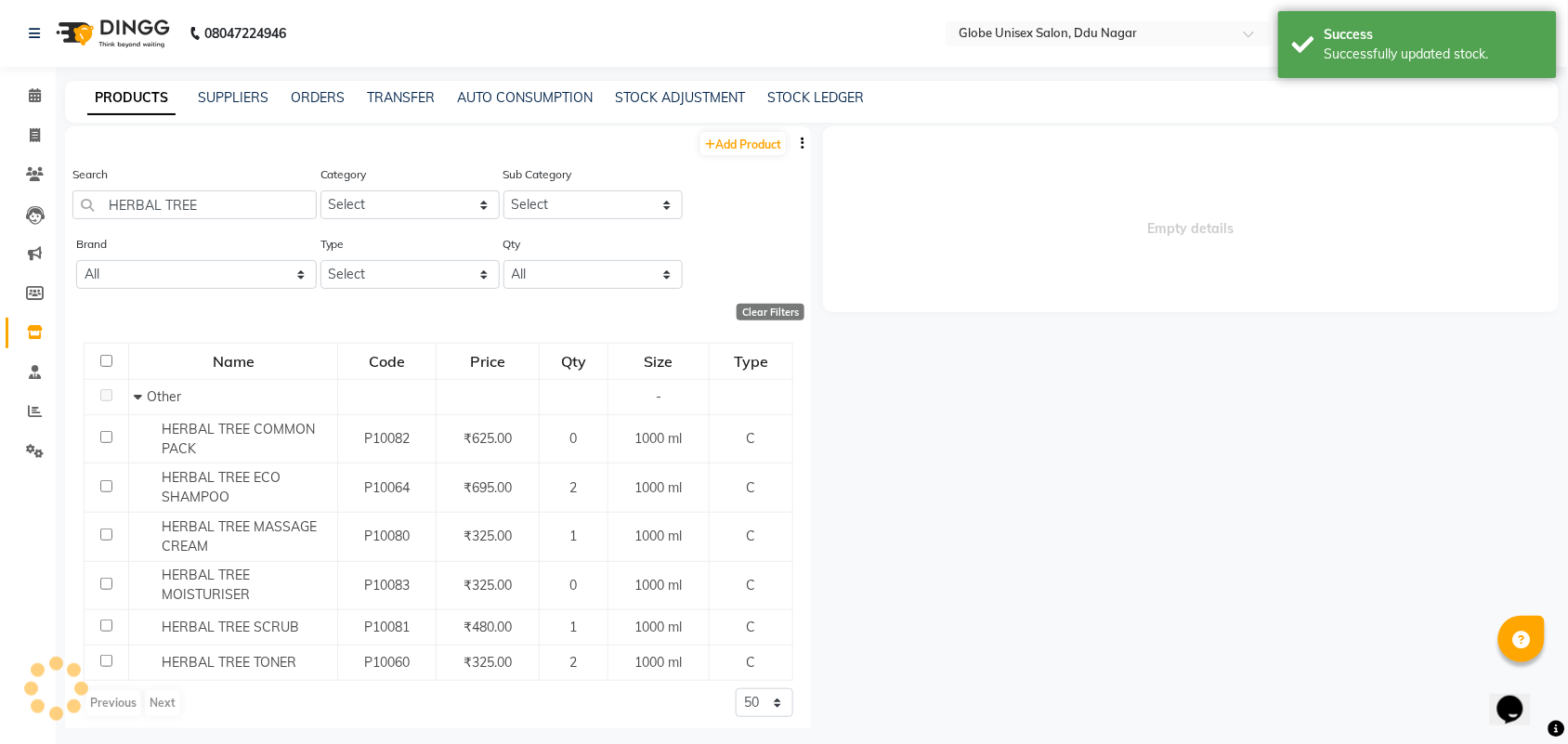
select select
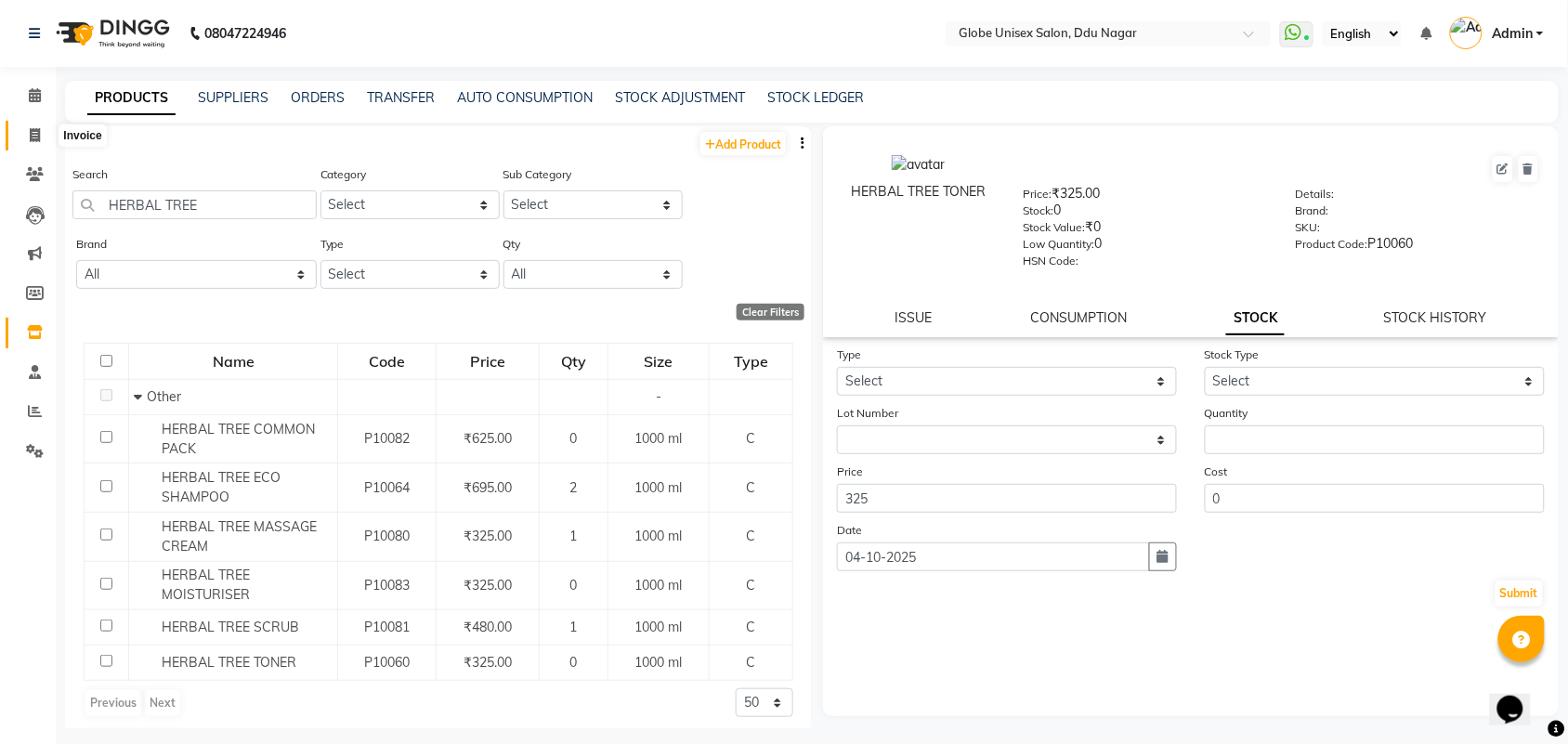
click at [35, 128] on icon at bounding box center [34, 135] width 10 height 14
select select "service"
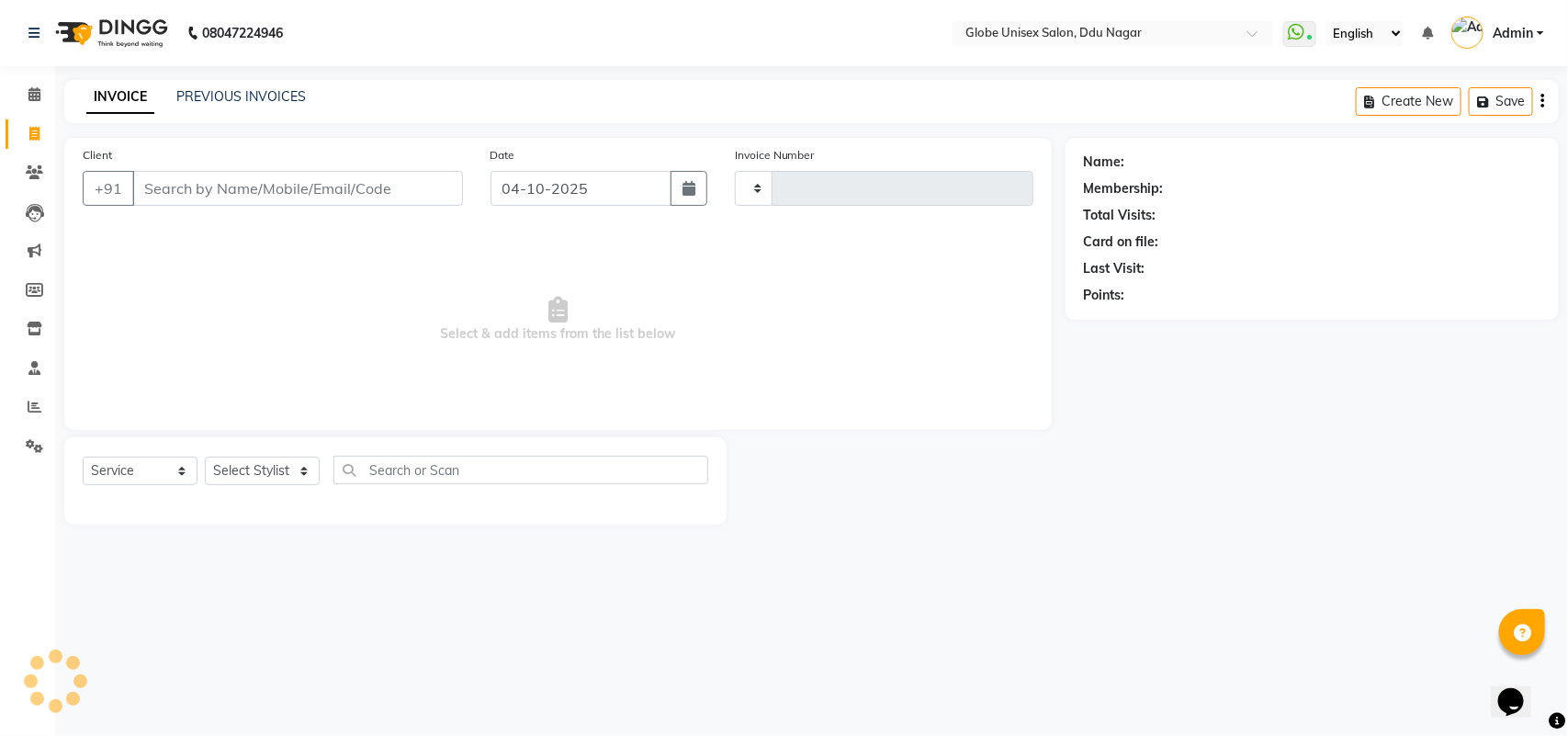
type input "9"
type input "4878"
select select "4184"
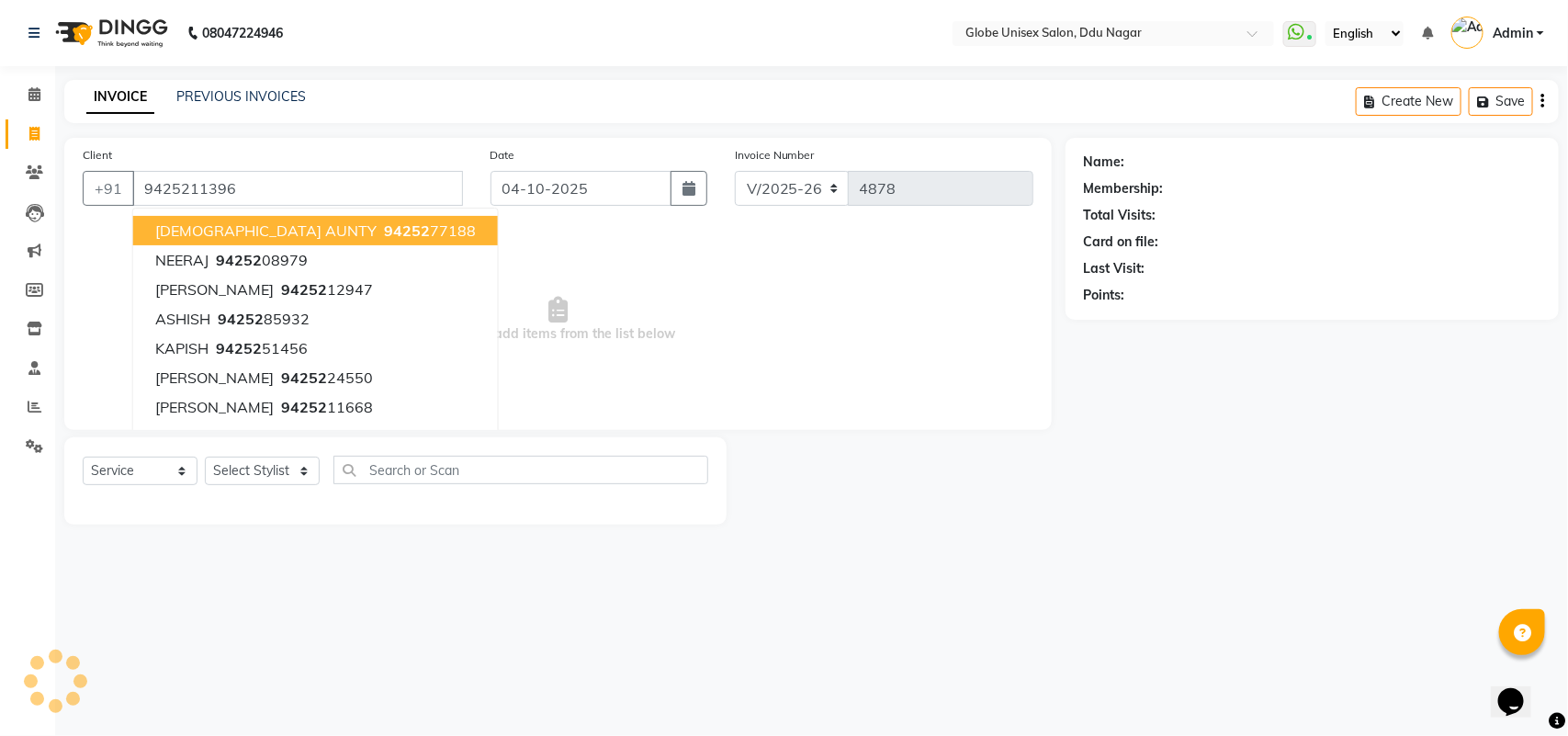
type input "9425211396"
select select "1: Object"
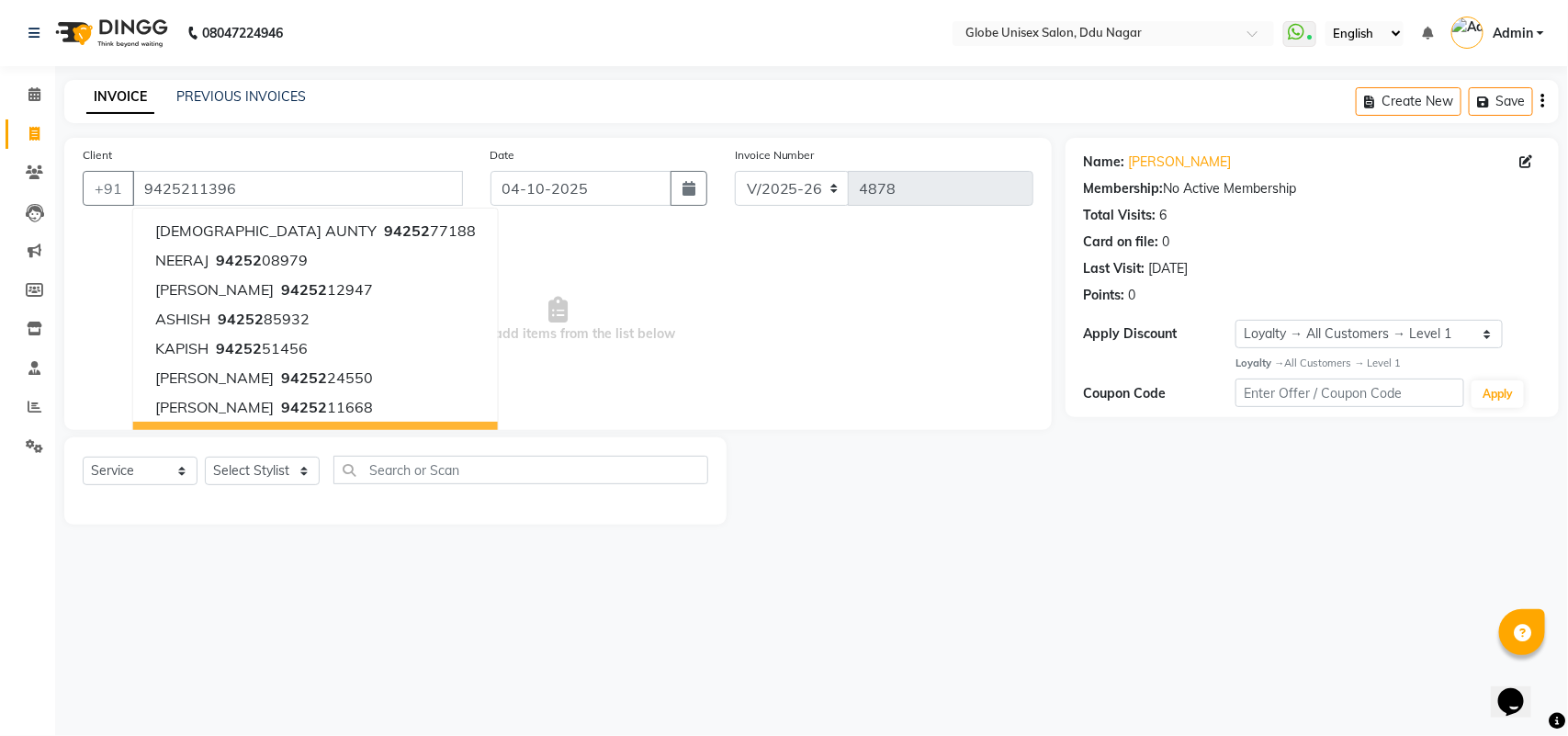
click at [434, 582] on div "08047224946 Select Location × Globe Unisex Salon, Ddu Nagar WhatsApp Status ✕ S…" at bounding box center [784, 368] width 1568 height 736
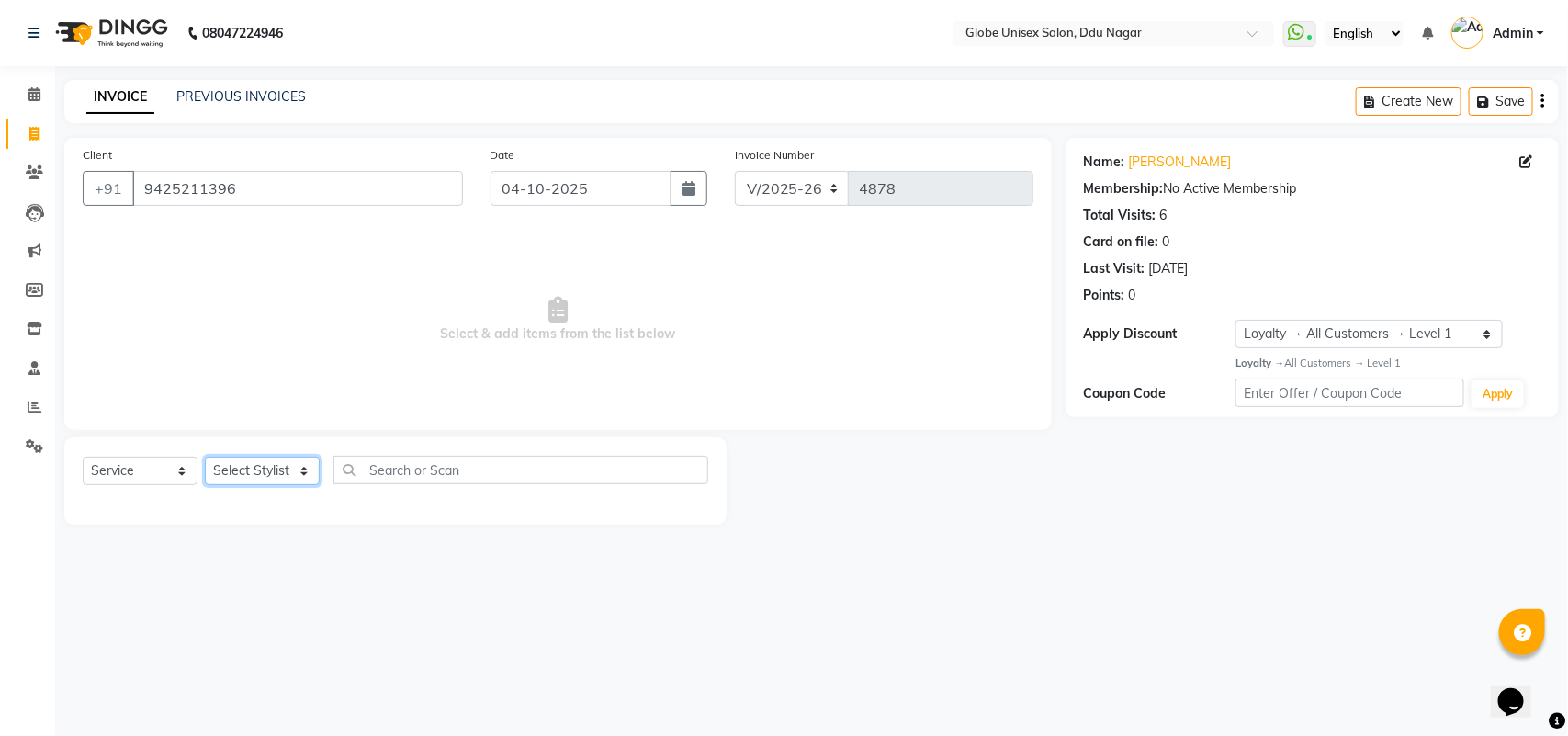
click at [270, 467] on select "Select Stylist ADITYA AJIT ANKIT [PERSON_NAME] [PERSON_NAME] [PERSON_NAME] [PER…" at bounding box center [262, 471] width 115 height 28
select select "34566"
click at [205, 457] on select "Select Stylist ADITYA AJIT ANKIT [PERSON_NAME] [PERSON_NAME] [PERSON_NAME] [PER…" at bounding box center [262, 471] width 115 height 28
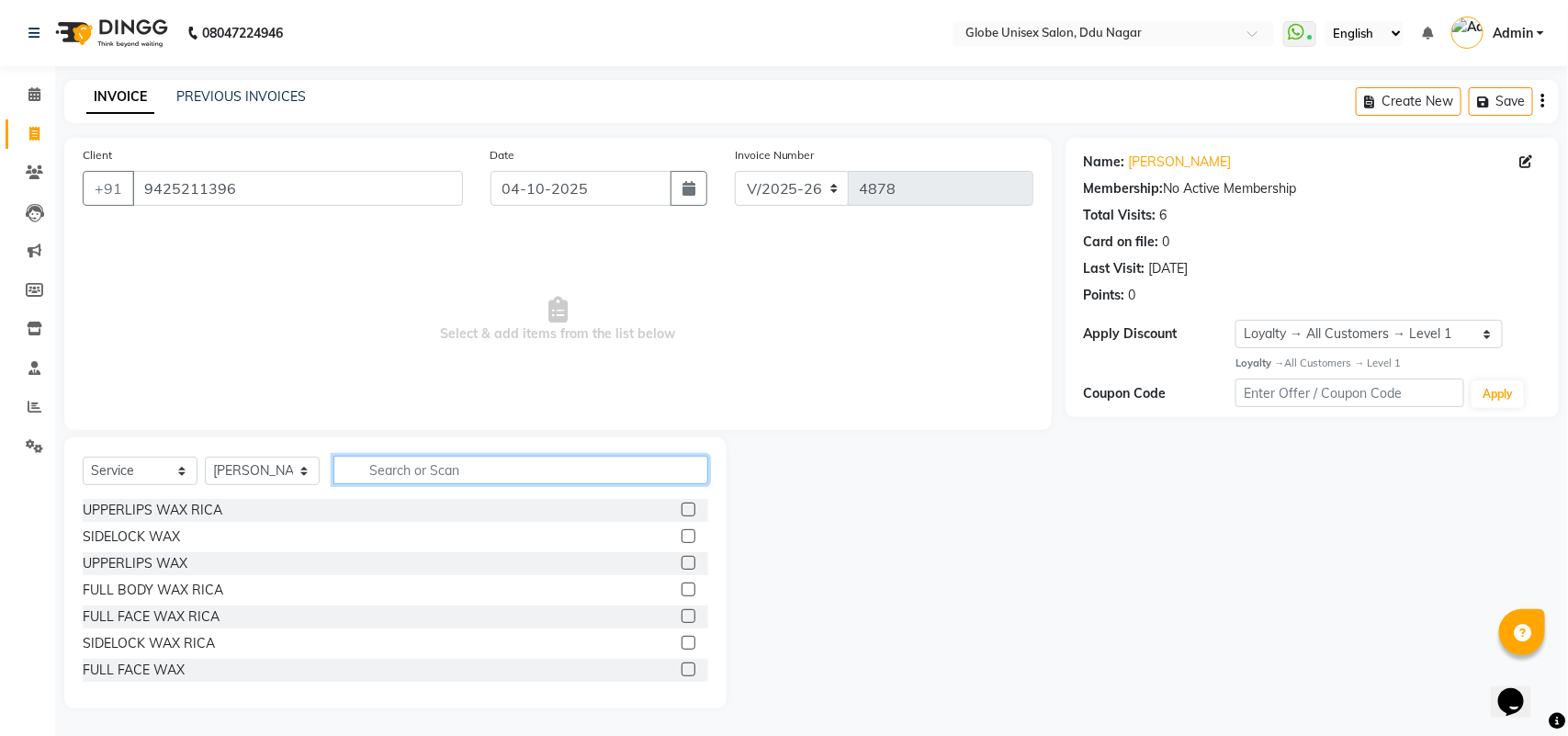
click at [450, 475] on input "text" at bounding box center [520, 470] width 375 height 28
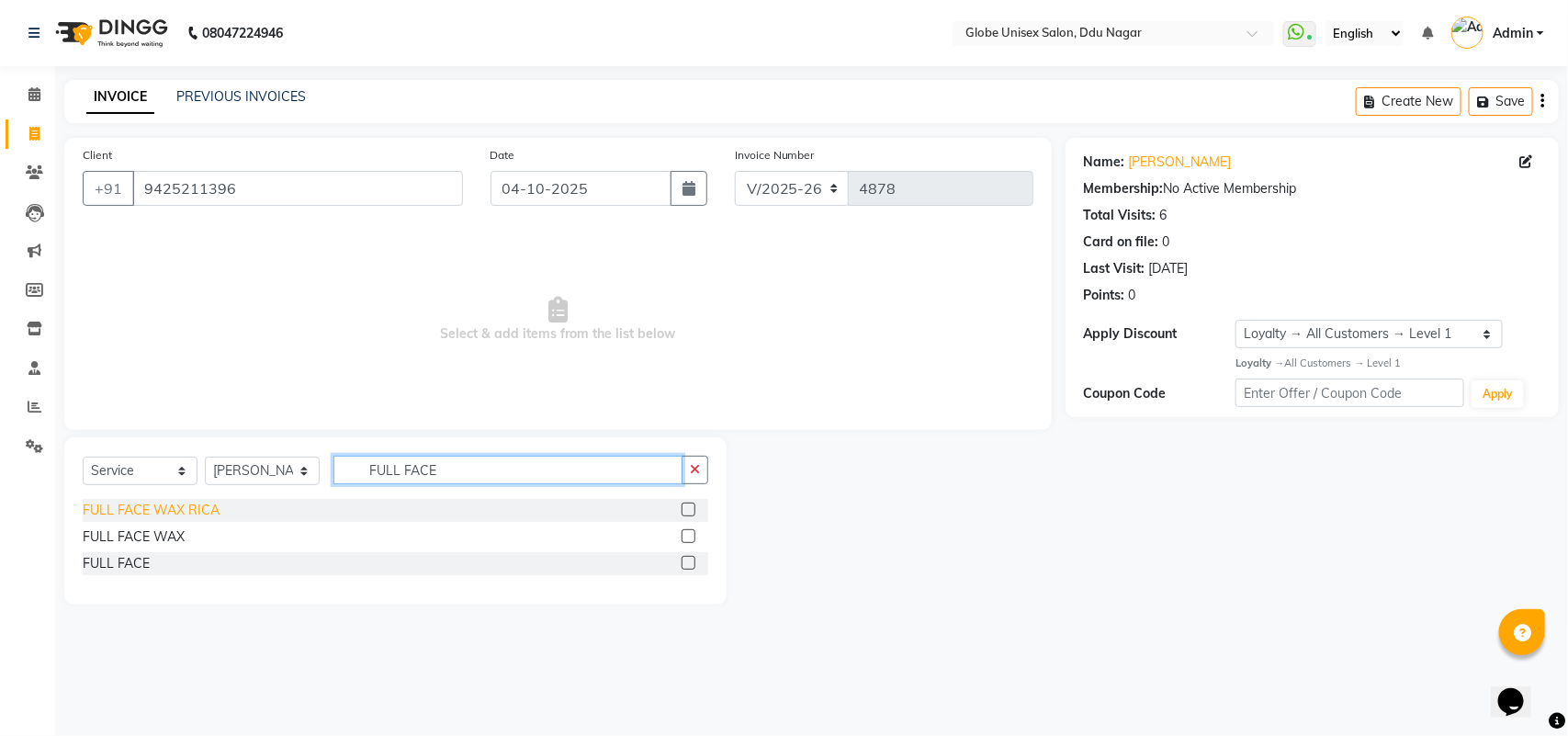
type input "FULL FACE"
click at [162, 512] on div "FULL FACE WAX RICA" at bounding box center [151, 510] width 137 height 20
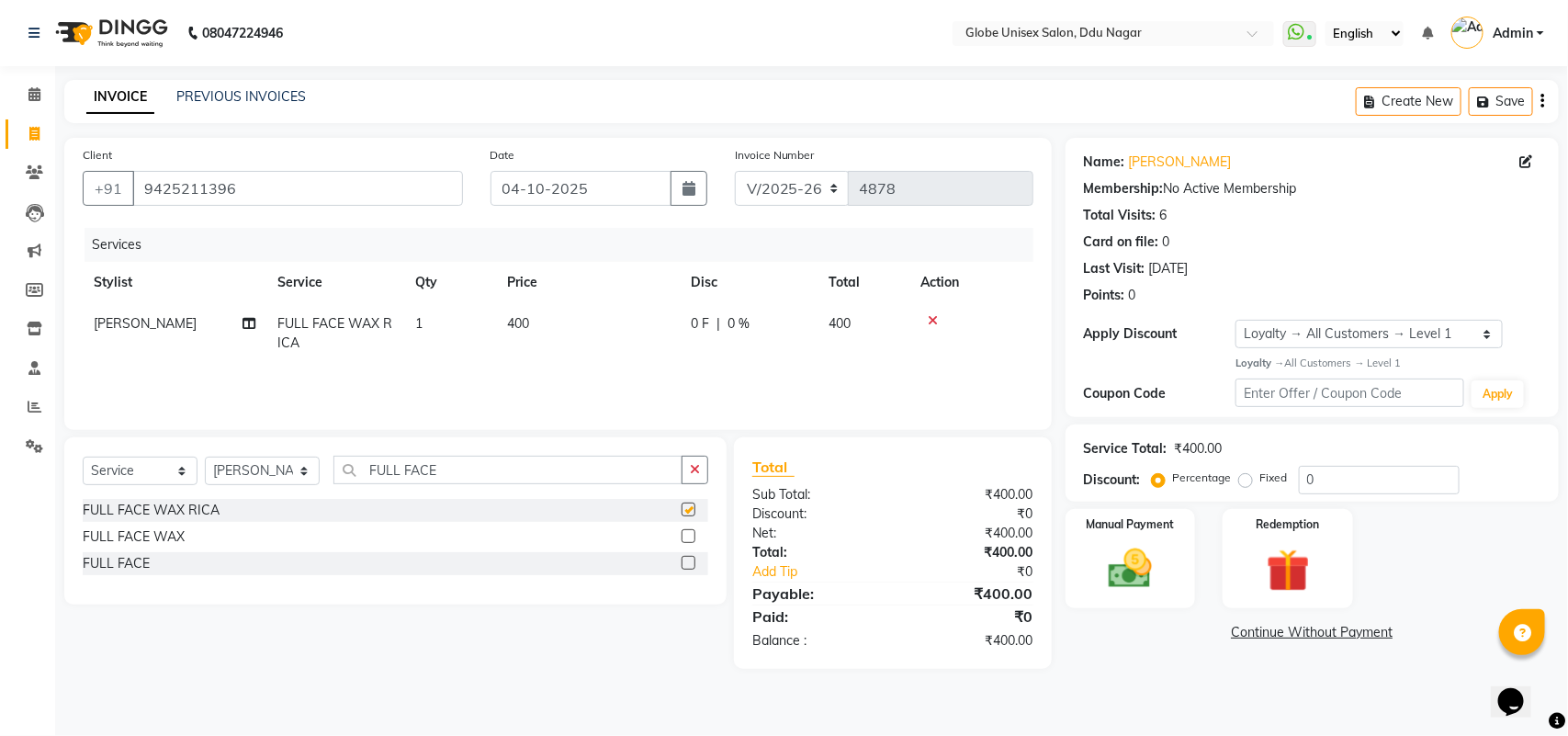
checkbox input "false"
click at [451, 478] on input "FULL FACE" at bounding box center [508, 470] width 349 height 28
type input "F"
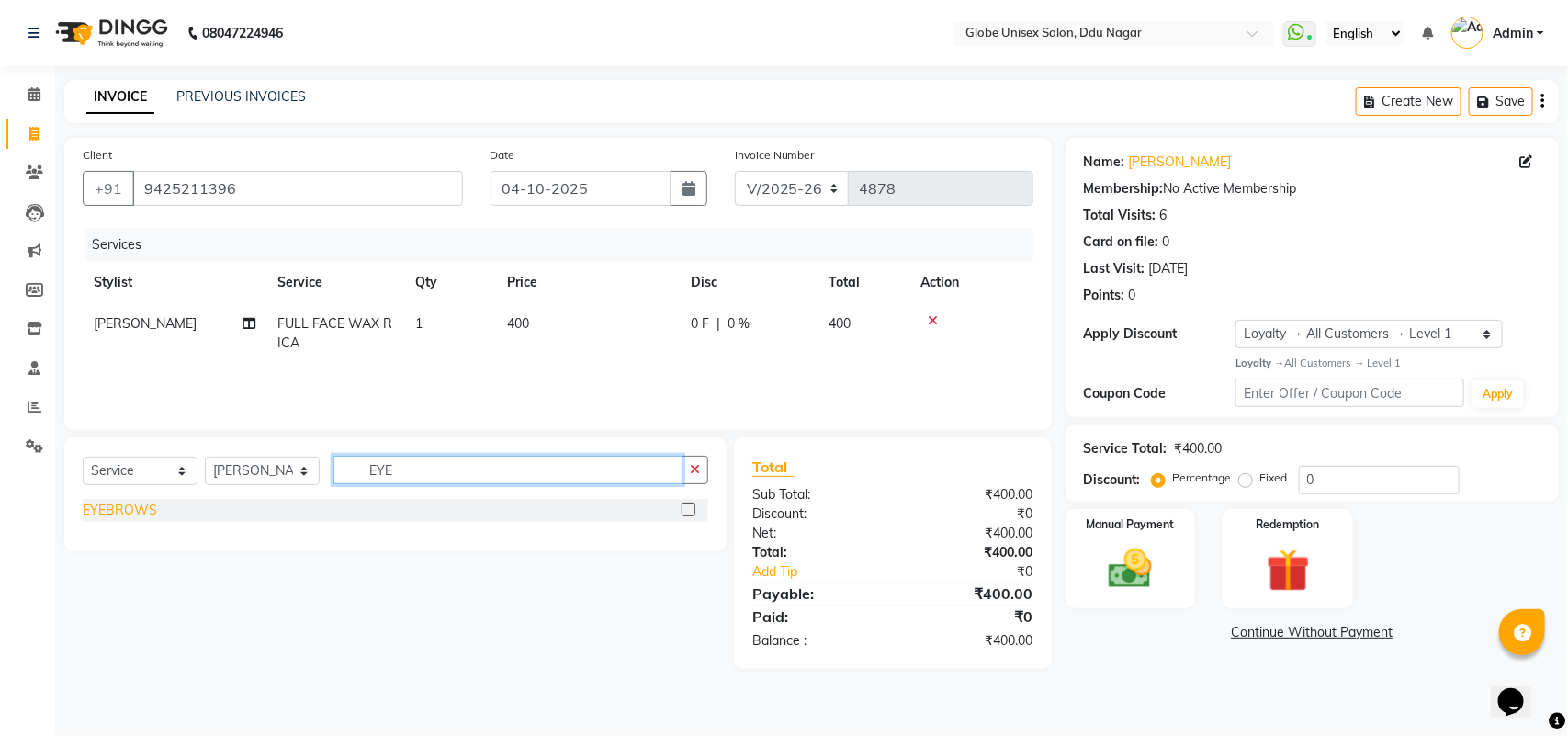
type input "EYE"
click at [100, 517] on div "EYEBROWS" at bounding box center [119, 510] width 74 height 20
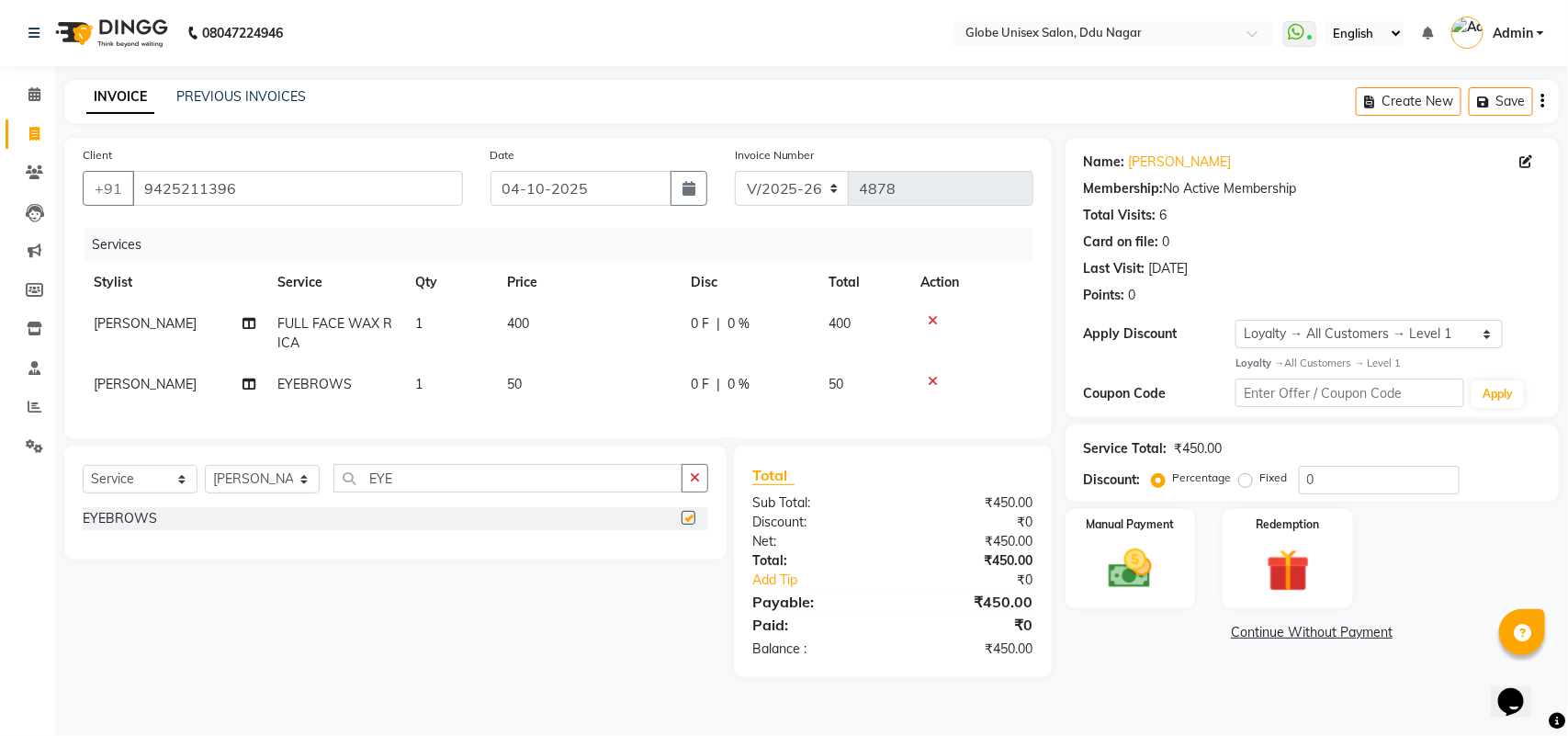
checkbox input "false"
click at [1174, 558] on div "Manual Payment" at bounding box center [1130, 559] width 136 height 103
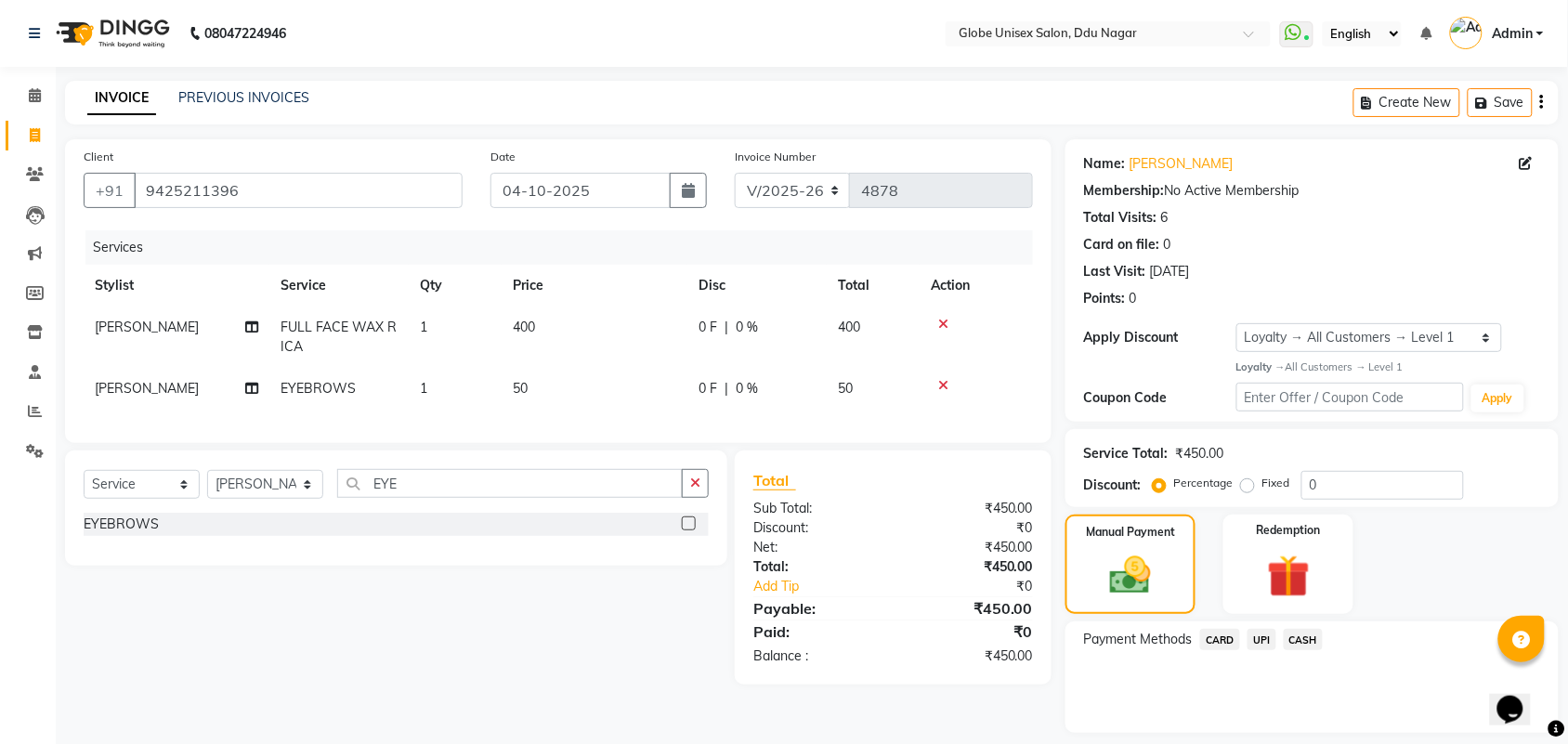
click at [1296, 642] on span "CASH" at bounding box center [1303, 639] width 40 height 21
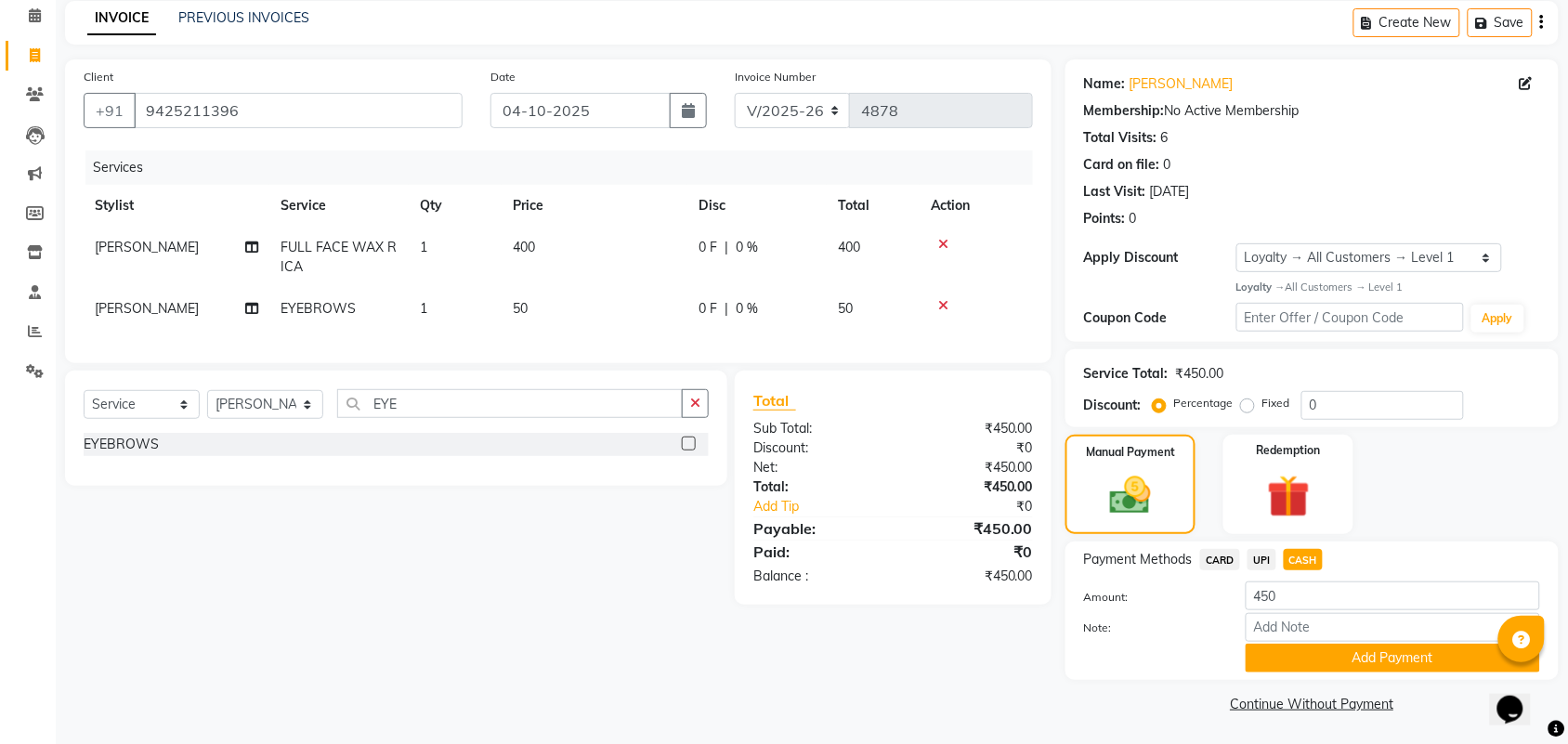
scroll to position [81, 0]
click at [1393, 651] on button "Add Payment" at bounding box center [1392, 658] width 294 height 29
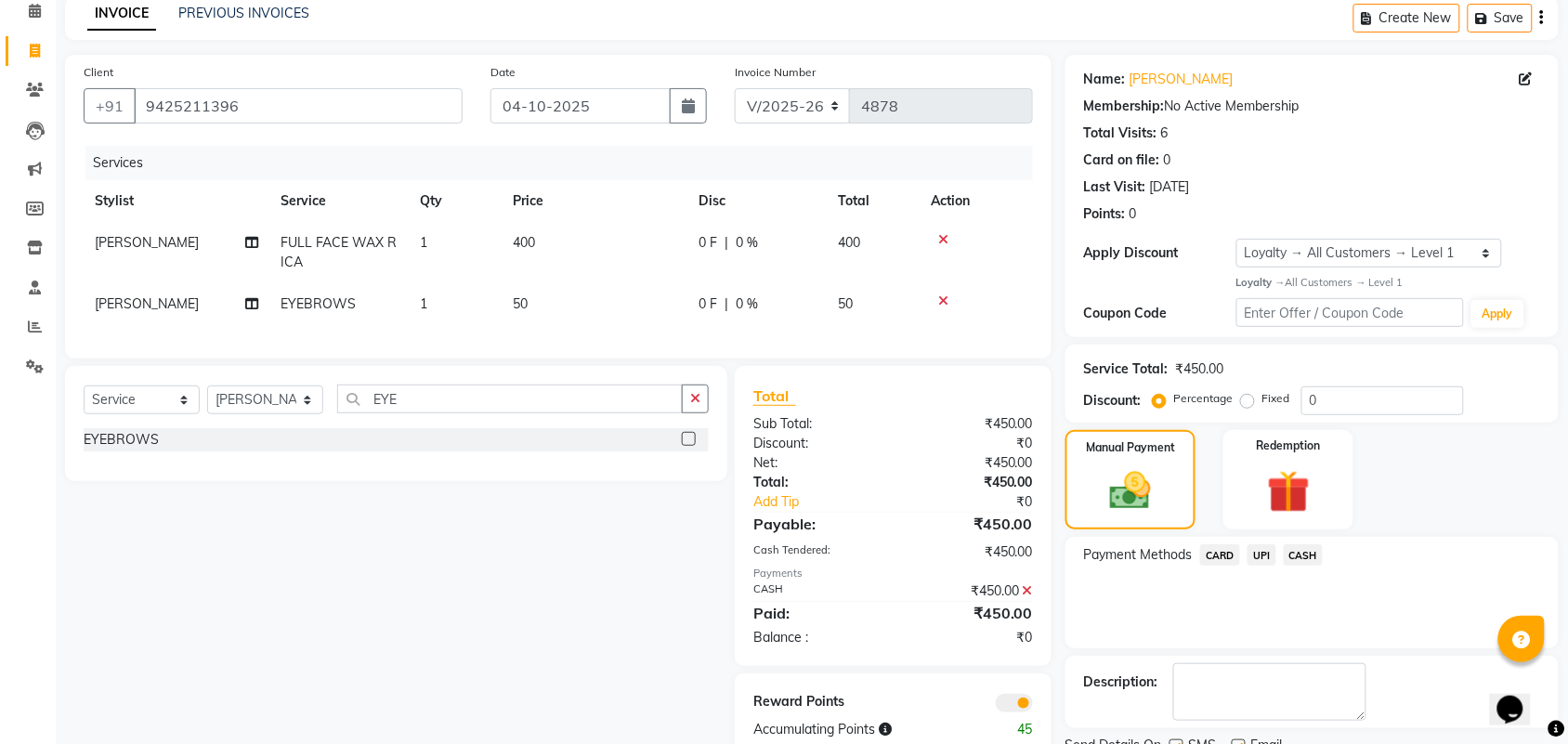
scroll to position [160, 0]
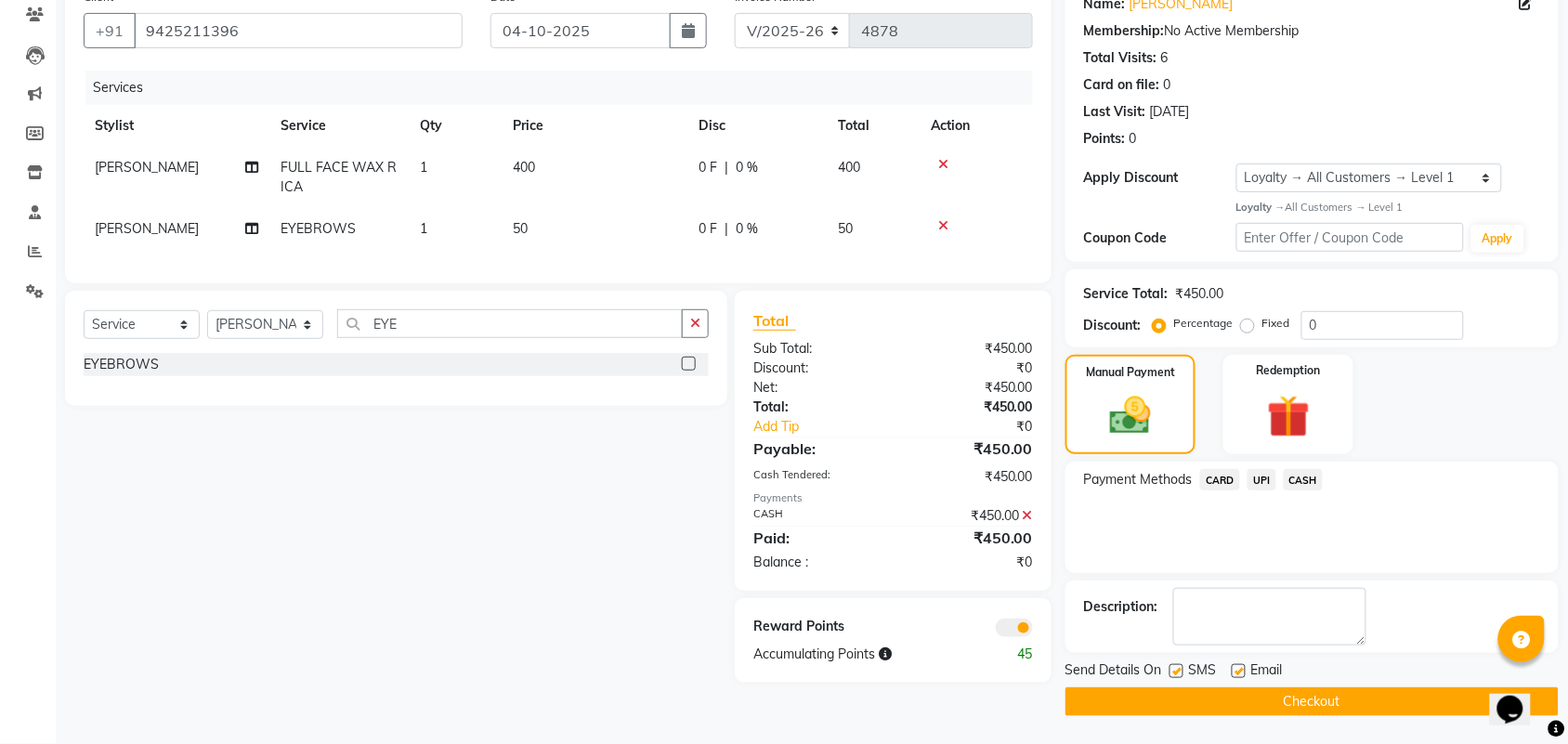
click at [1414, 690] on button "Checkout" at bounding box center [1312, 702] width 493 height 29
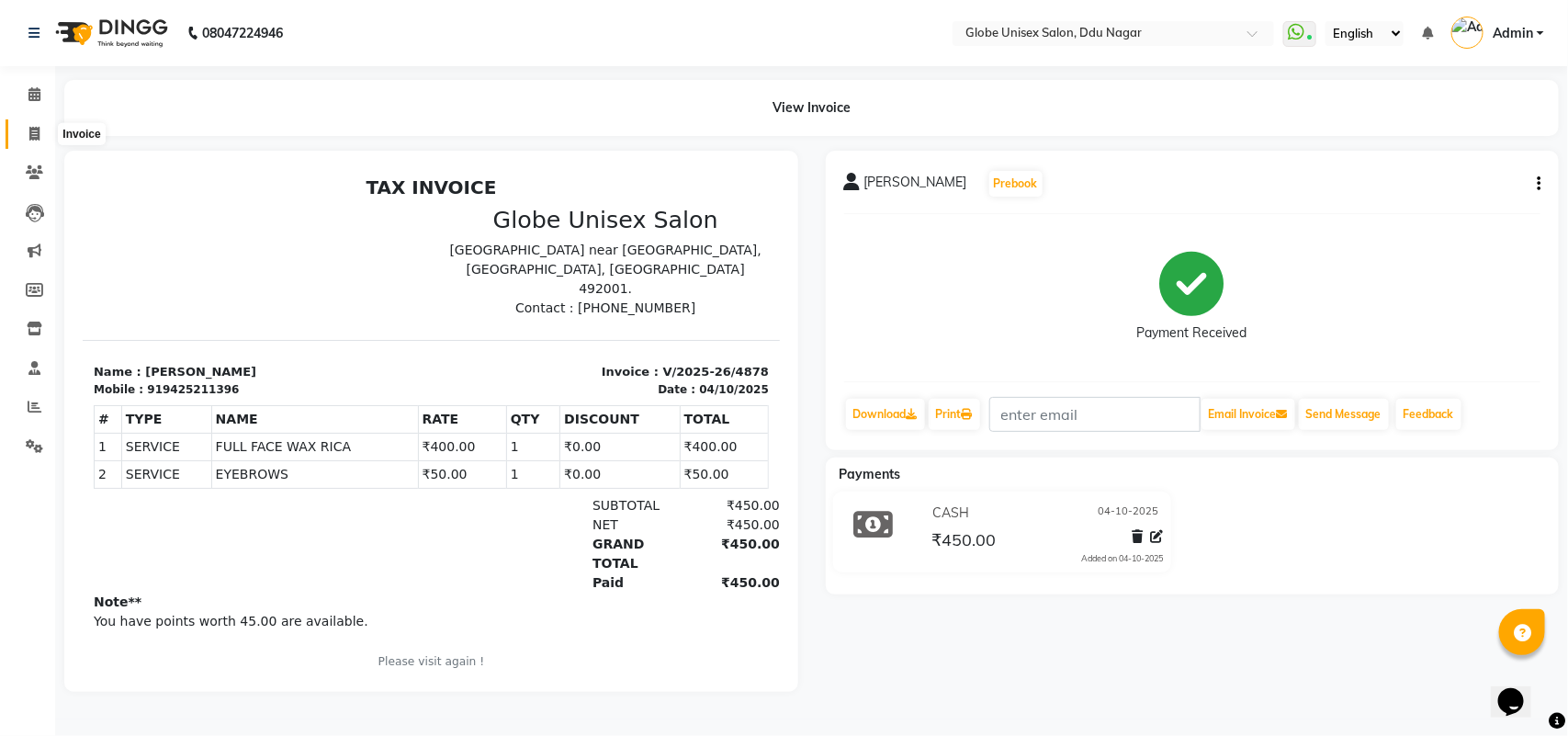
click at [29, 129] on icon at bounding box center [34, 133] width 10 height 14
select select "service"
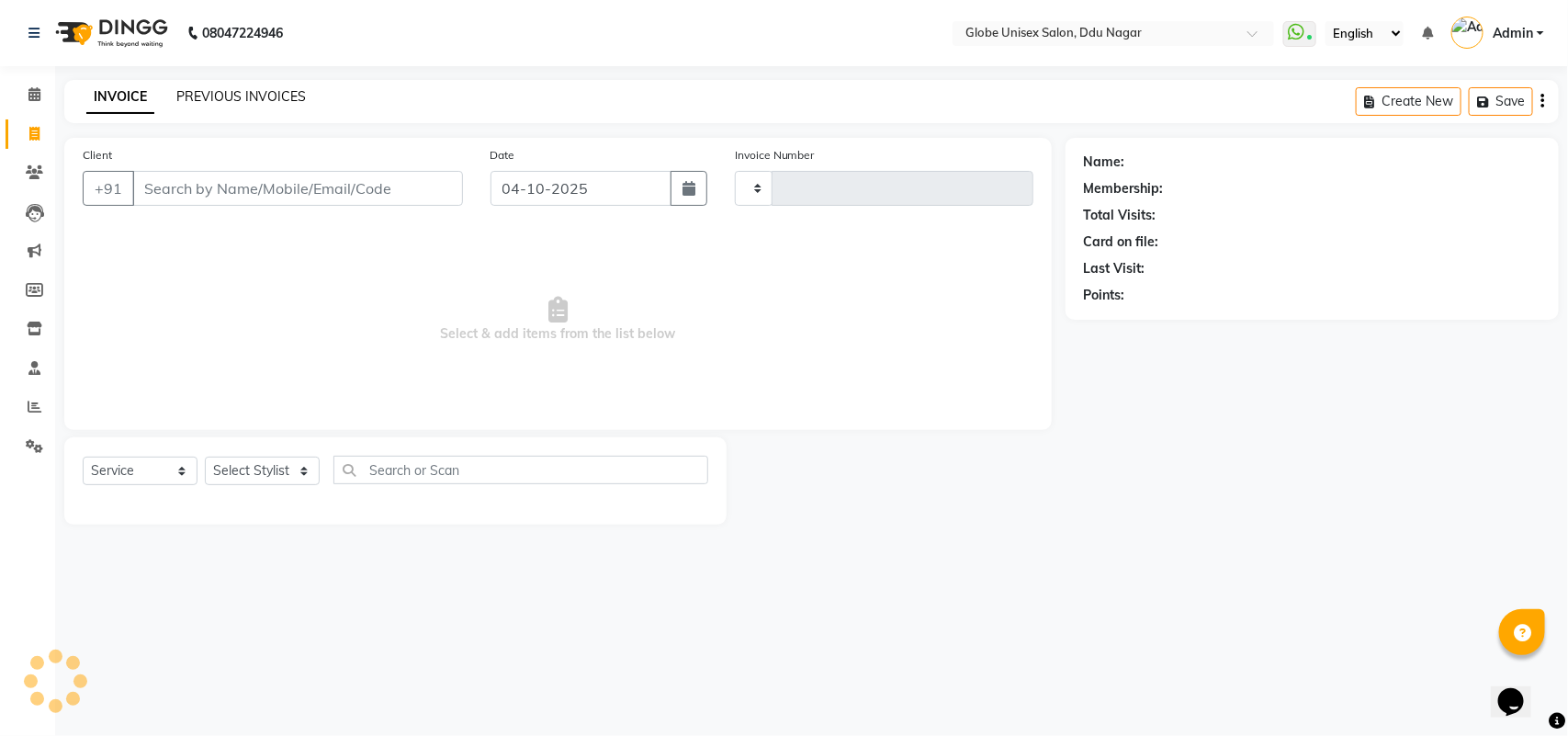
click at [219, 98] on link "PREVIOUS INVOICES" at bounding box center [241, 97] width 130 height 17
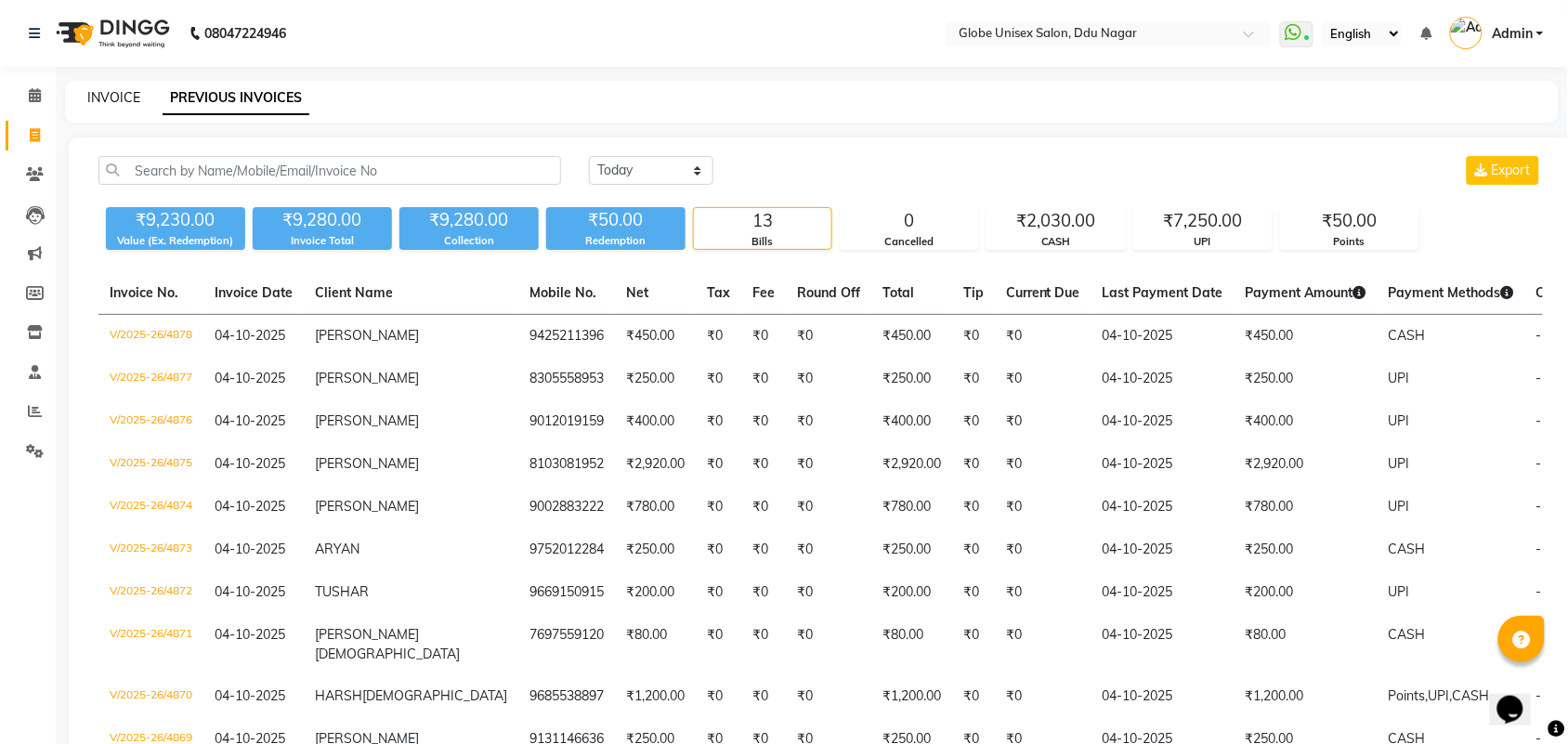
click at [118, 91] on link "INVOICE" at bounding box center [114, 98] width 53 height 17
select select "service"
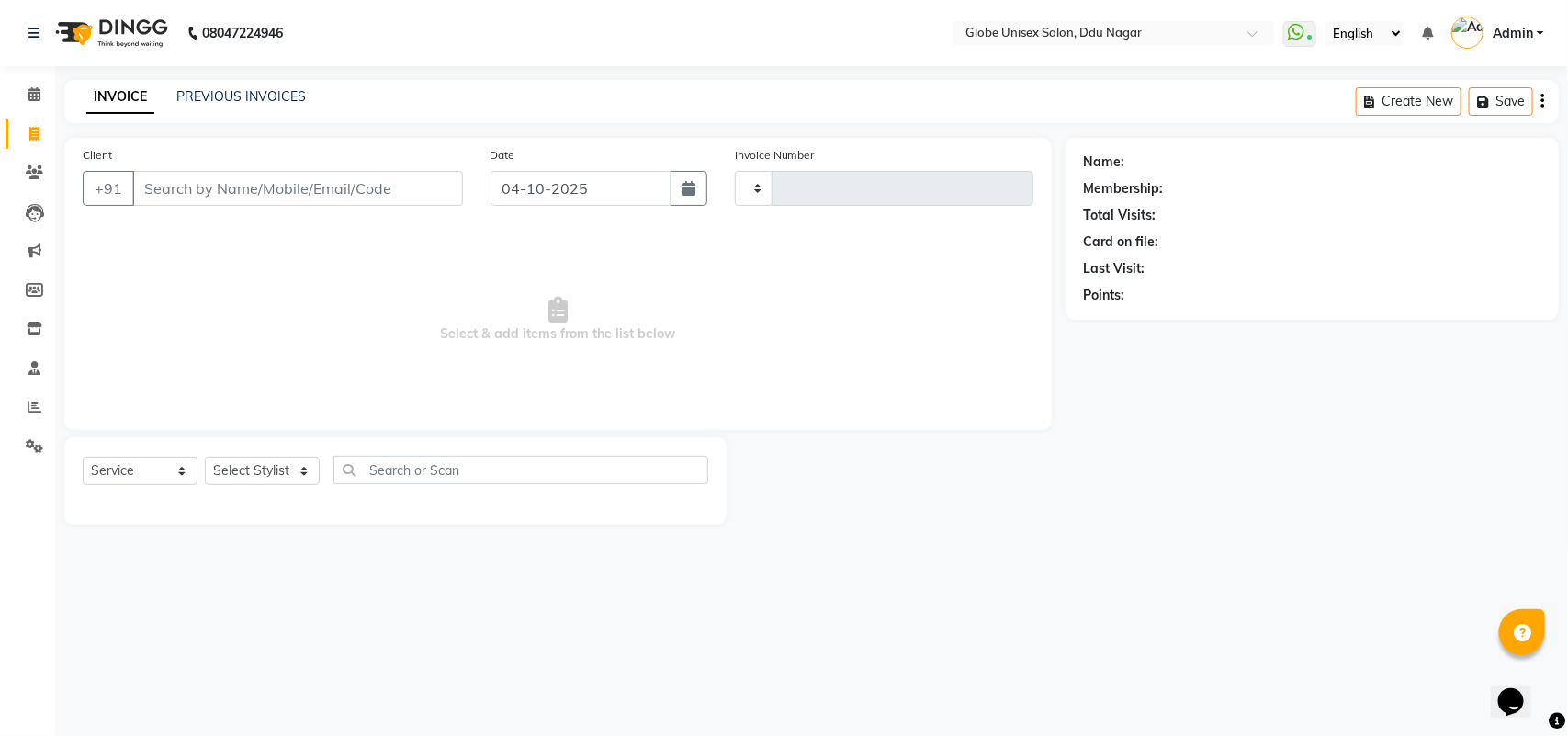
type input "4879"
select select "4184"
click at [283, 94] on link "PREVIOUS INVOICES" at bounding box center [241, 97] width 130 height 17
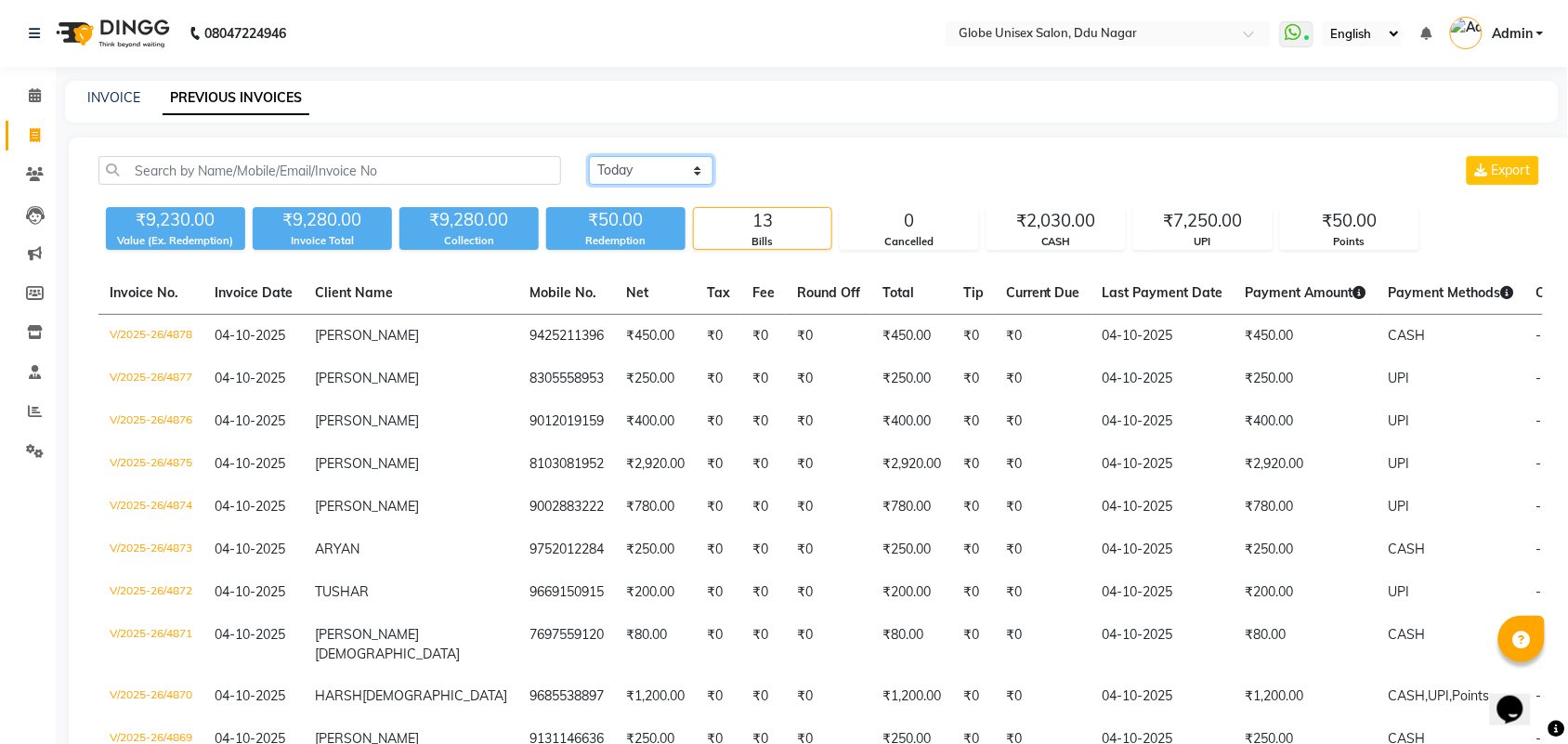
click at [690, 168] on select "Today Yesterday Custom Range" at bounding box center [651, 170] width 124 height 29
click at [589, 156] on select "Today Yesterday Custom Range" at bounding box center [651, 170] width 124 height 29
click at [684, 178] on select "Today Yesterday Custom Range" at bounding box center [658, 171] width 140 height 29
click at [589, 157] on select "Today Yesterday Custom Range" at bounding box center [658, 171] width 140 height 29
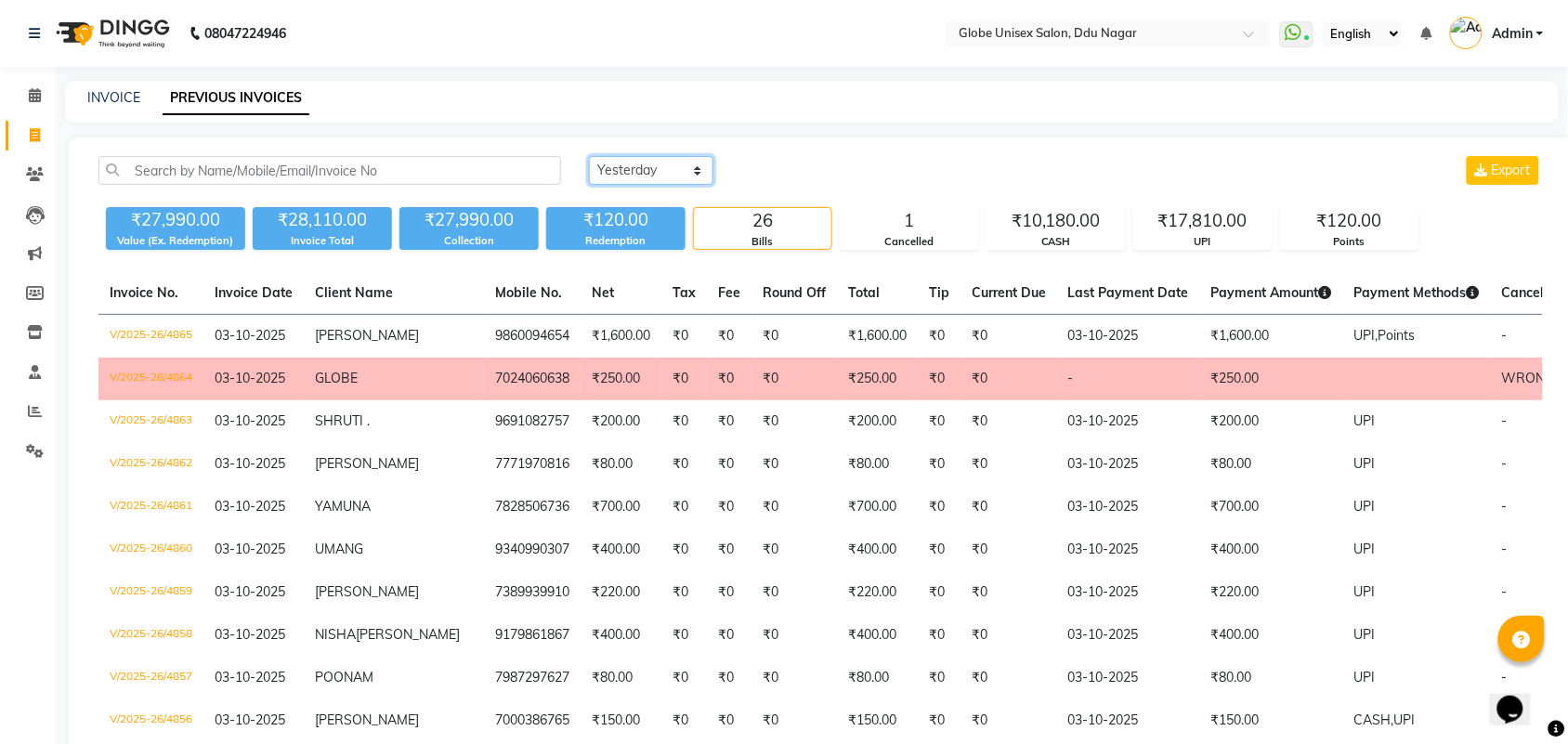
click at [648, 178] on select "Today Yesterday Custom Range" at bounding box center [651, 170] width 124 height 29
select select "today"
click at [589, 156] on select "Today Yesterday Custom Range" at bounding box center [651, 170] width 124 height 29
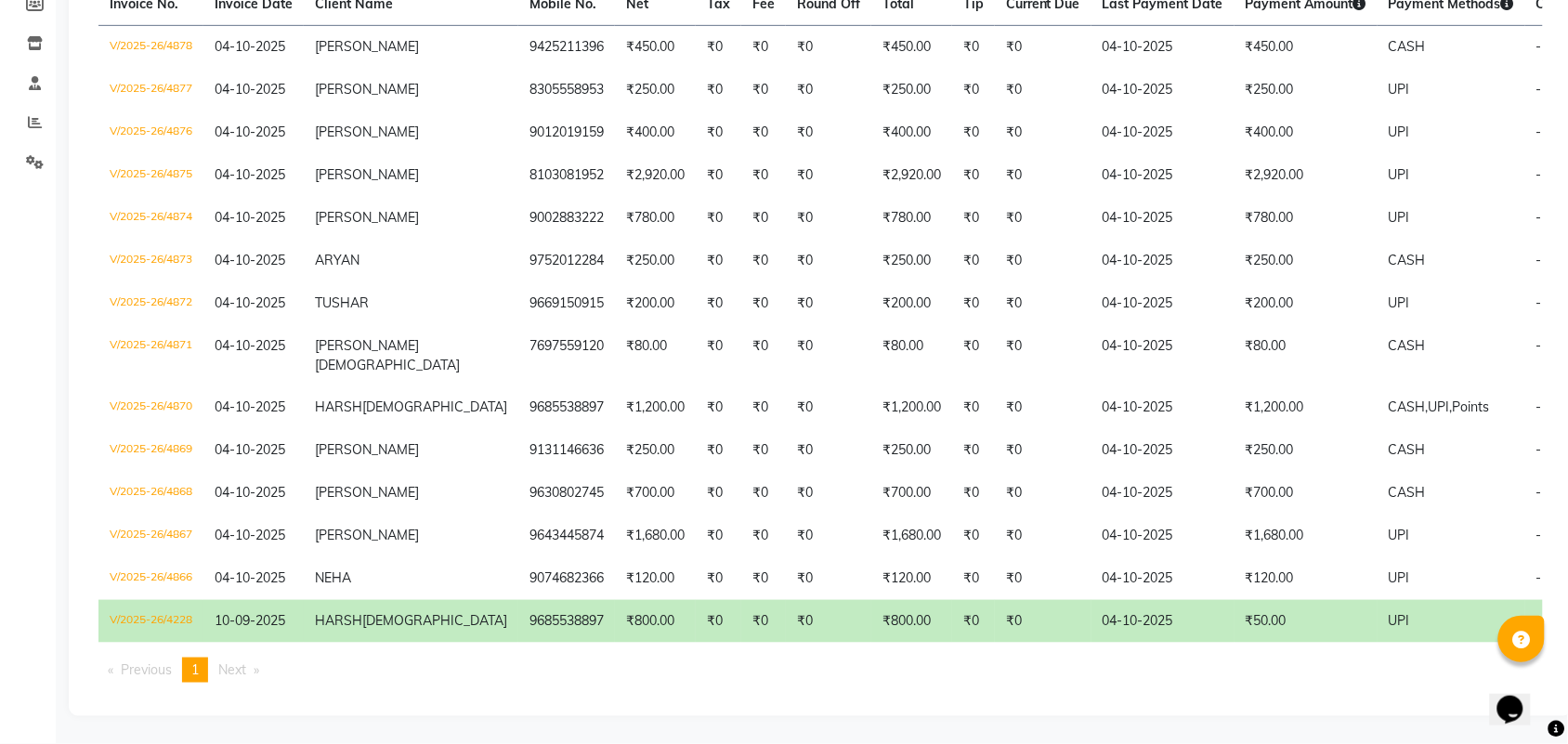
scroll to position [433, 0]
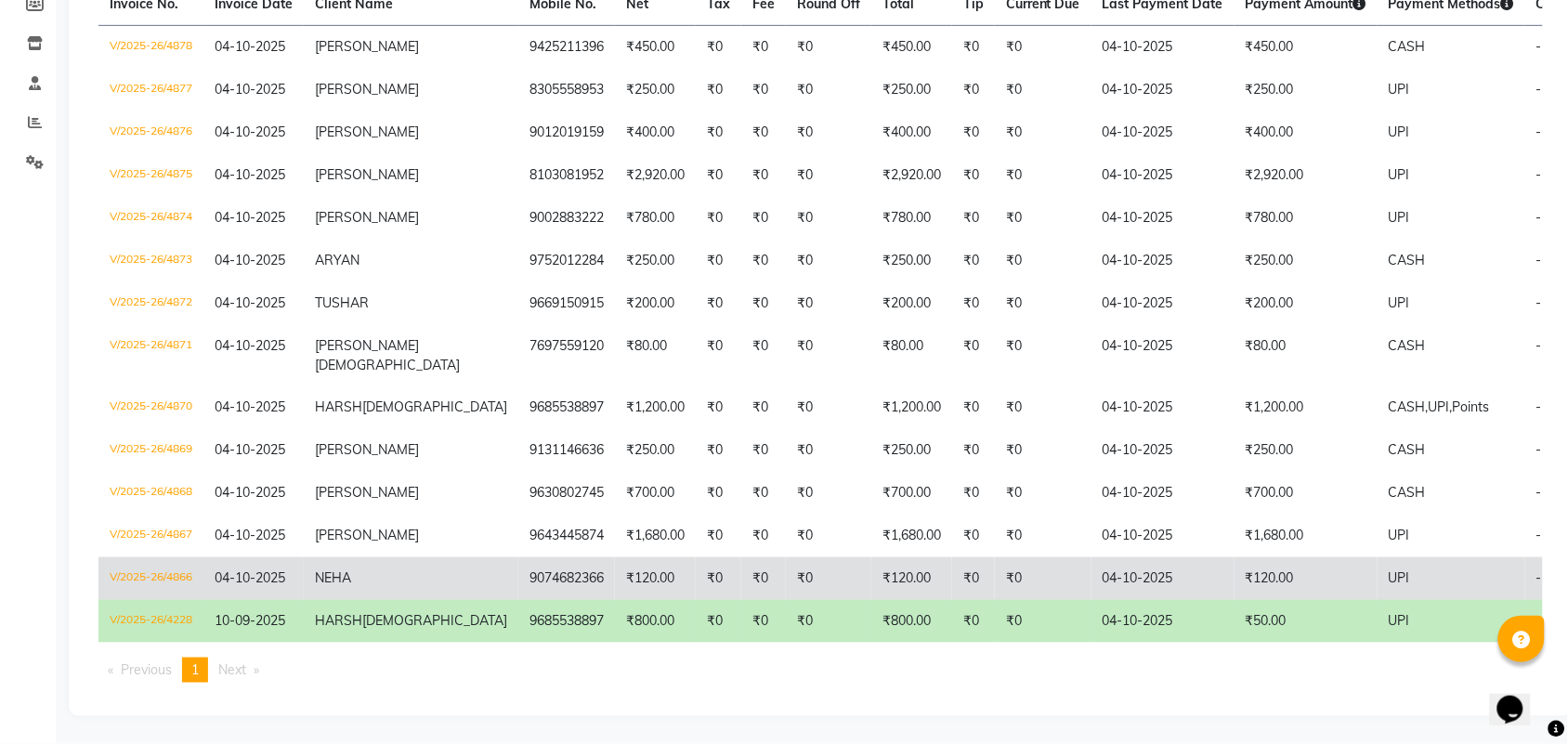
click at [155, 558] on td "V/2025-26/4866" at bounding box center [151, 579] width 104 height 43
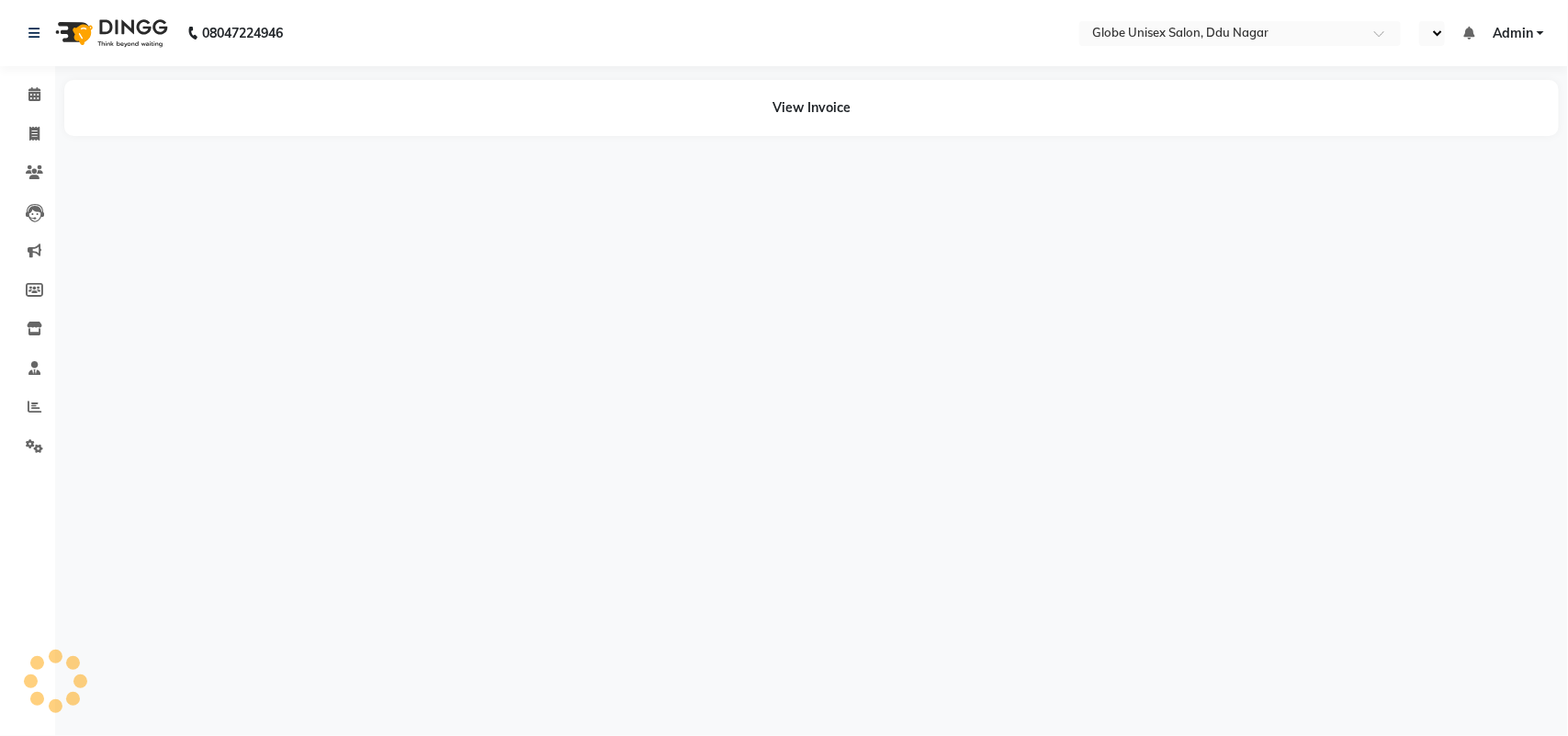
select select "en"
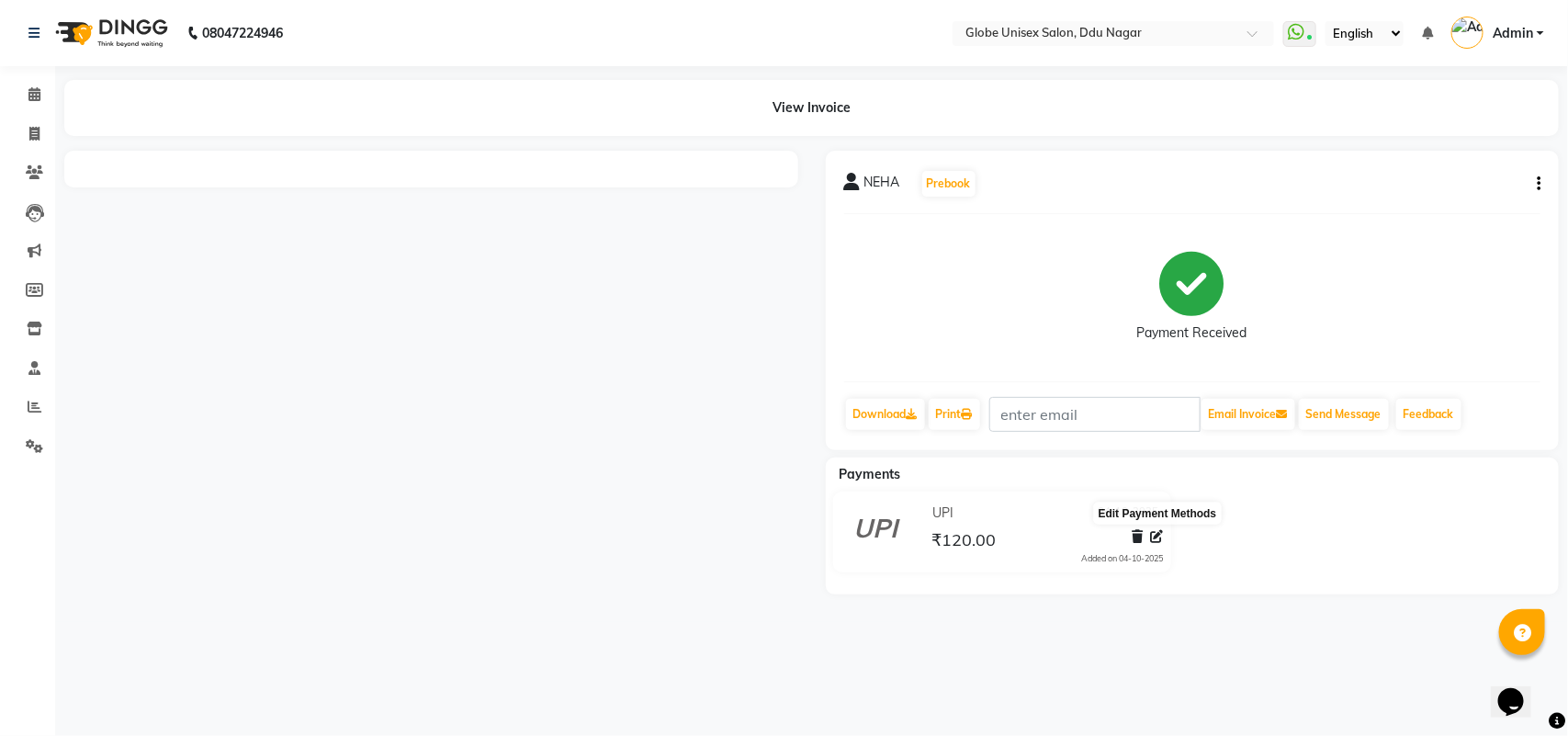
click at [1158, 540] on icon at bounding box center [1157, 537] width 13 height 13
select select "8"
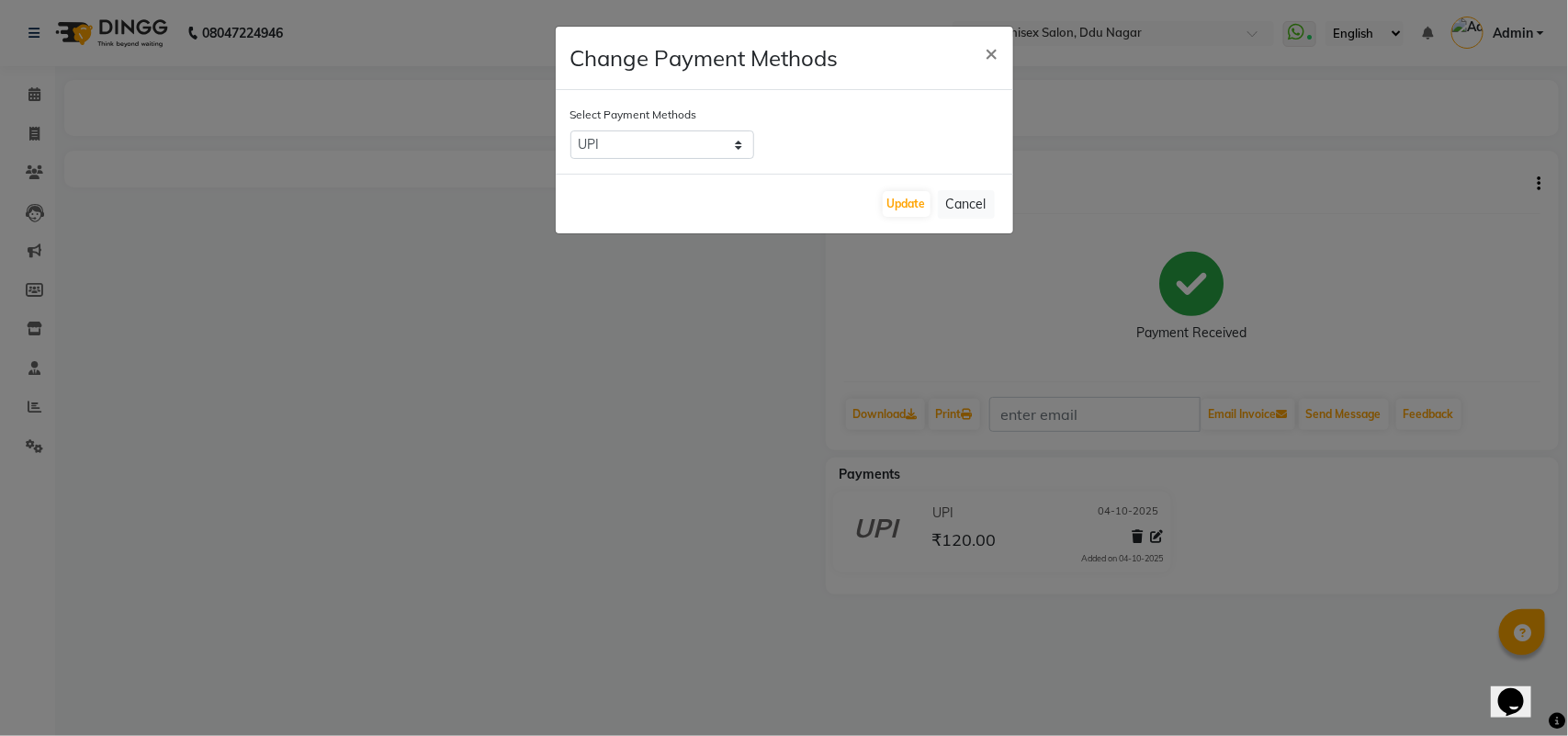
click at [1337, 617] on ngb-modal-window "Change Payment Methods × Select Payment Methods CARD UPI CASH Update Cancel" at bounding box center [784, 368] width 1568 height 736
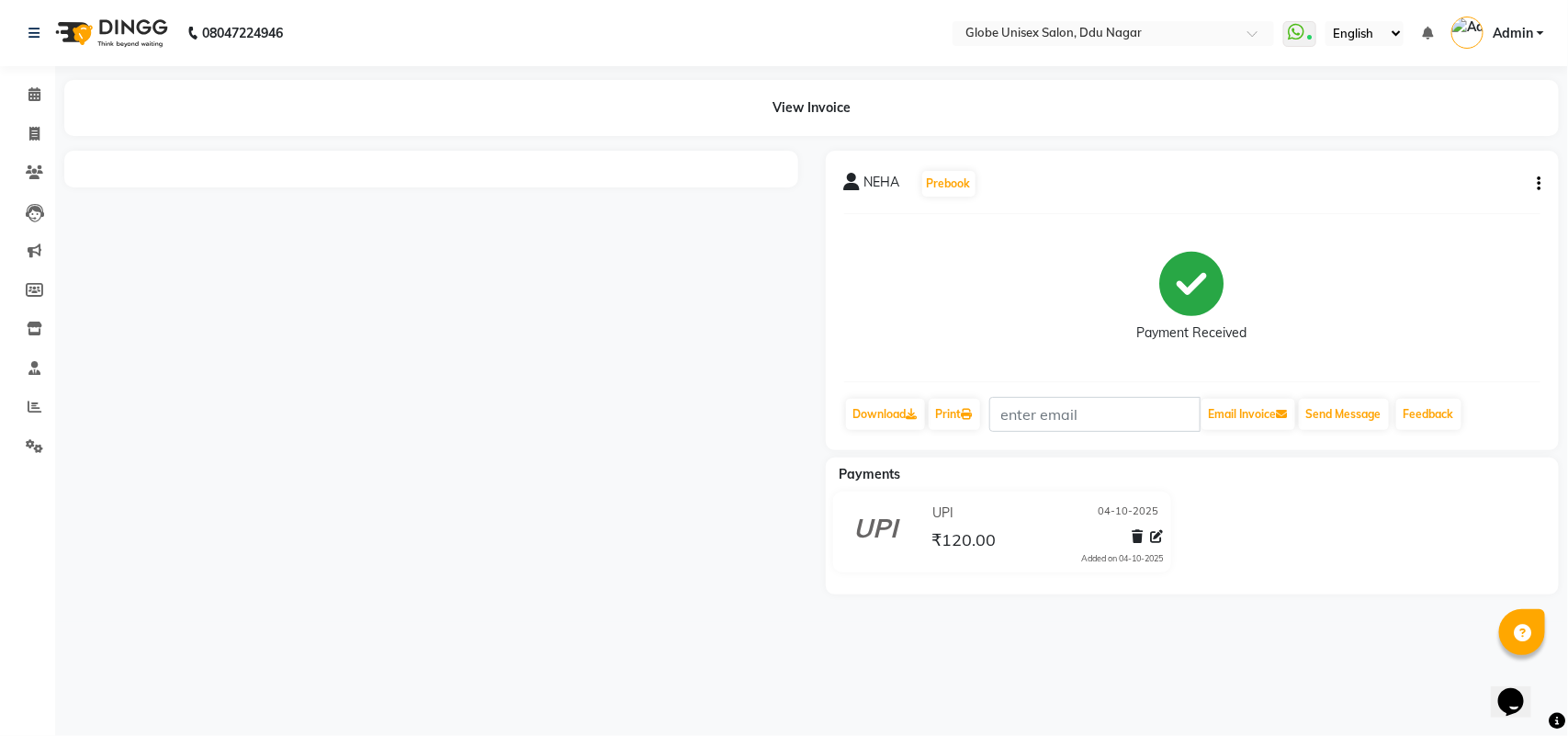
click at [1532, 176] on button "button" at bounding box center [1535, 184] width 11 height 20
click at [1421, 182] on div "Edit Item Staff" at bounding box center [1448, 184] width 126 height 23
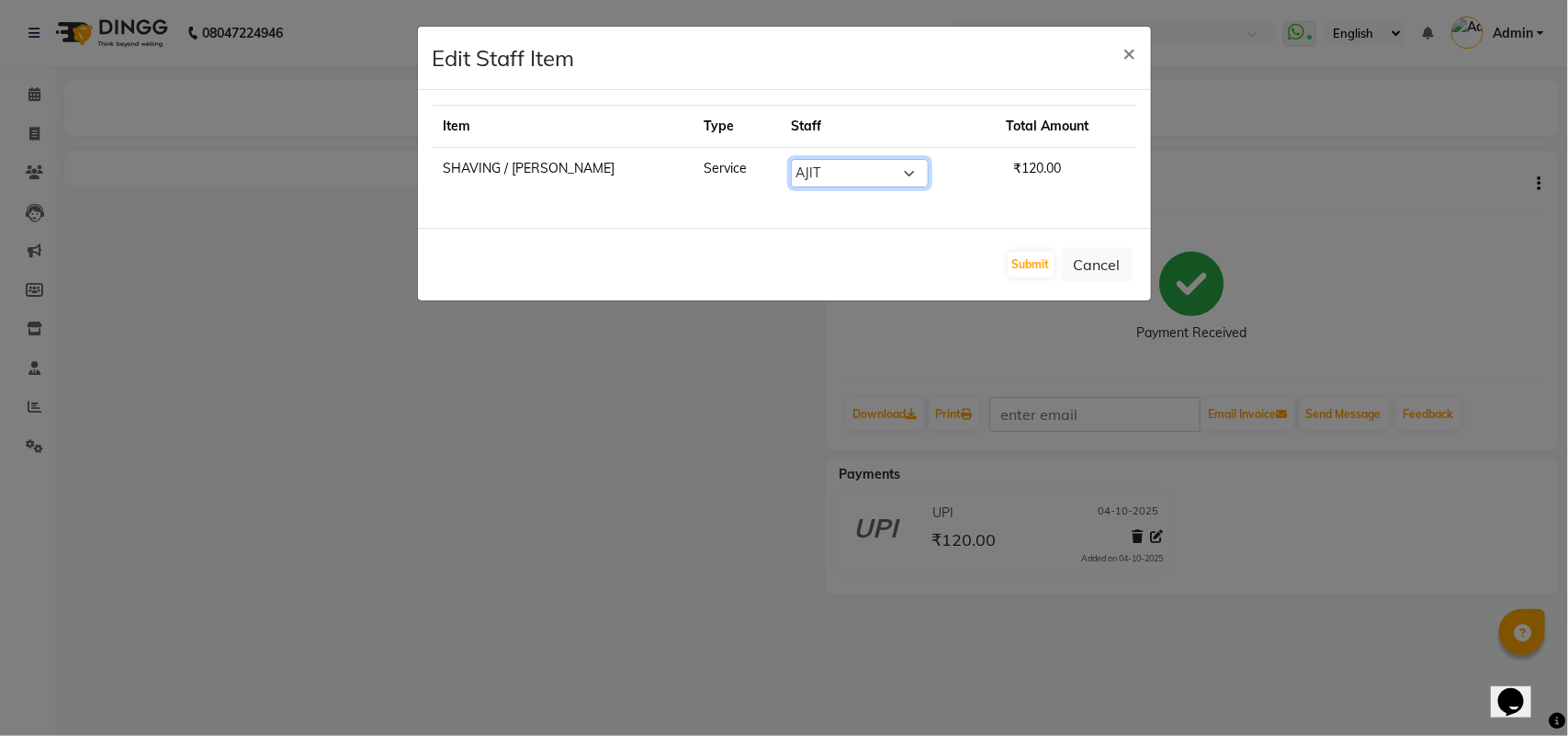
click at [839, 173] on select "Select ADITYA AJIT ANKIT [PERSON_NAME] [PERSON_NAME] [PERSON_NAME] [PERSON_NAME…" at bounding box center [860, 173] width 138 height 28
select select "24272"
click at [791, 159] on select "Select ADITYA AJIT ANKIT [PERSON_NAME] [PERSON_NAME] [PERSON_NAME] [PERSON_NAME…" at bounding box center [860, 173] width 138 height 28
click at [1014, 270] on button "Submit" at bounding box center [1032, 264] width 47 height 25
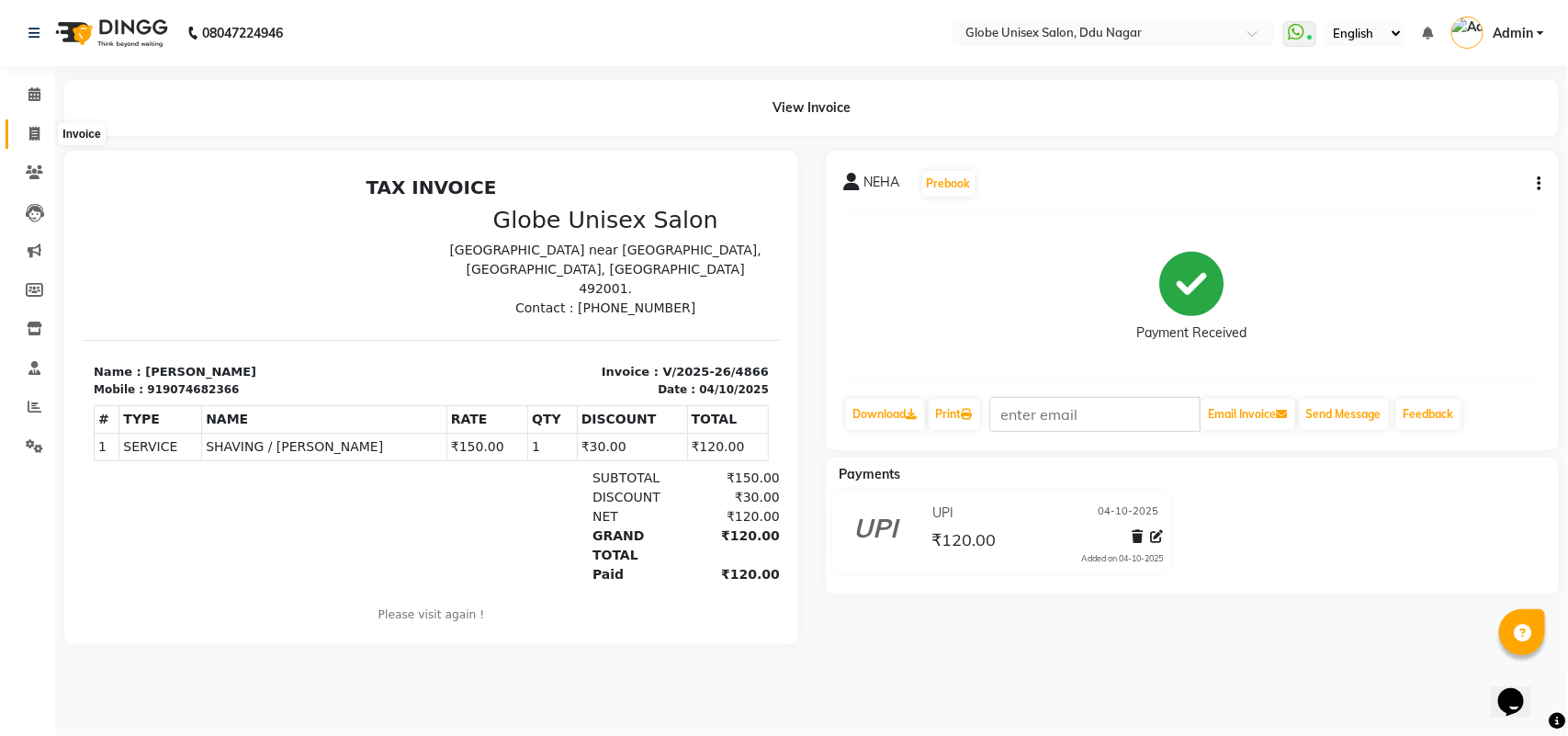
click at [39, 132] on icon at bounding box center [34, 133] width 10 height 14
select select "service"
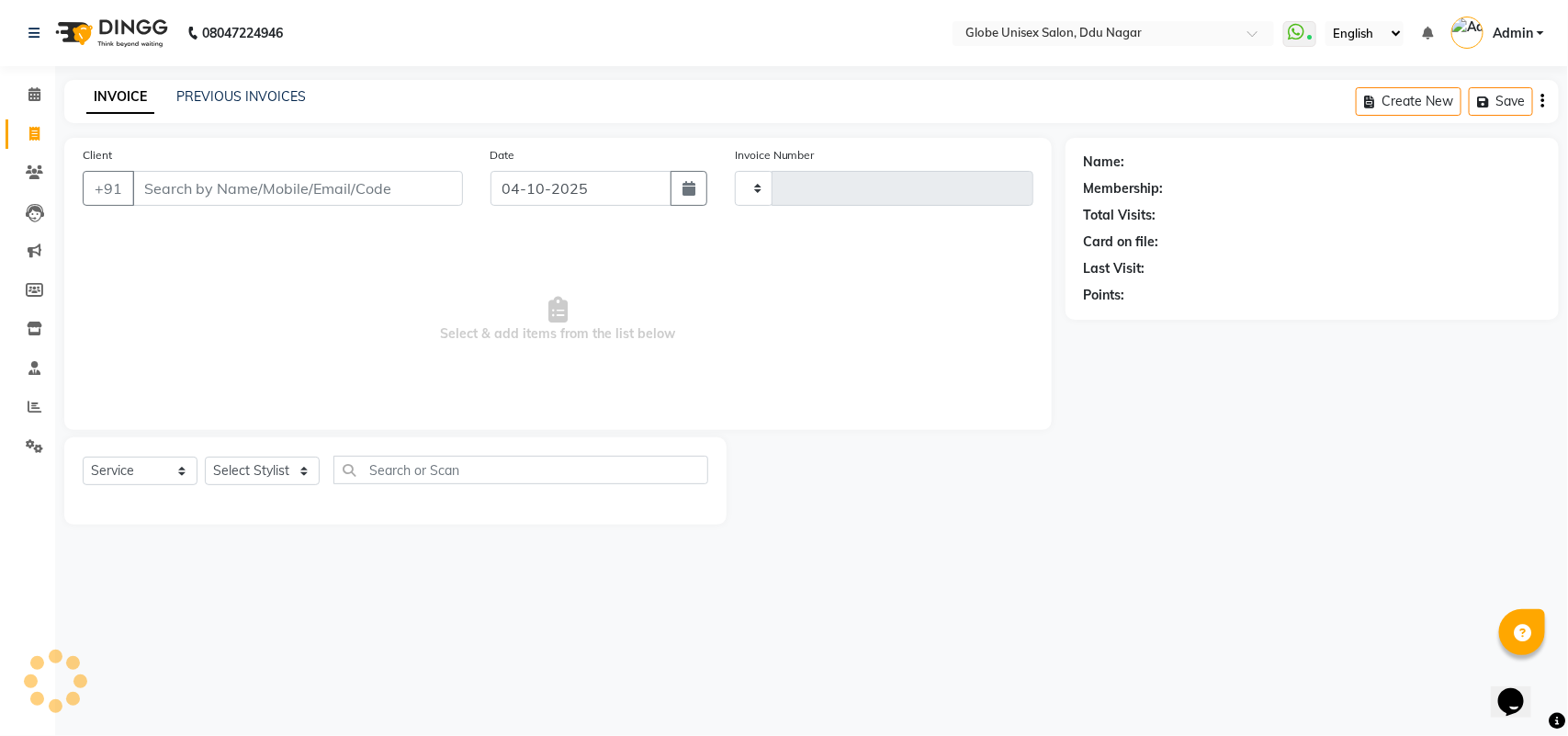
type input "4879"
select select "4184"
click at [225, 98] on link "PREVIOUS INVOICES" at bounding box center [241, 97] width 130 height 17
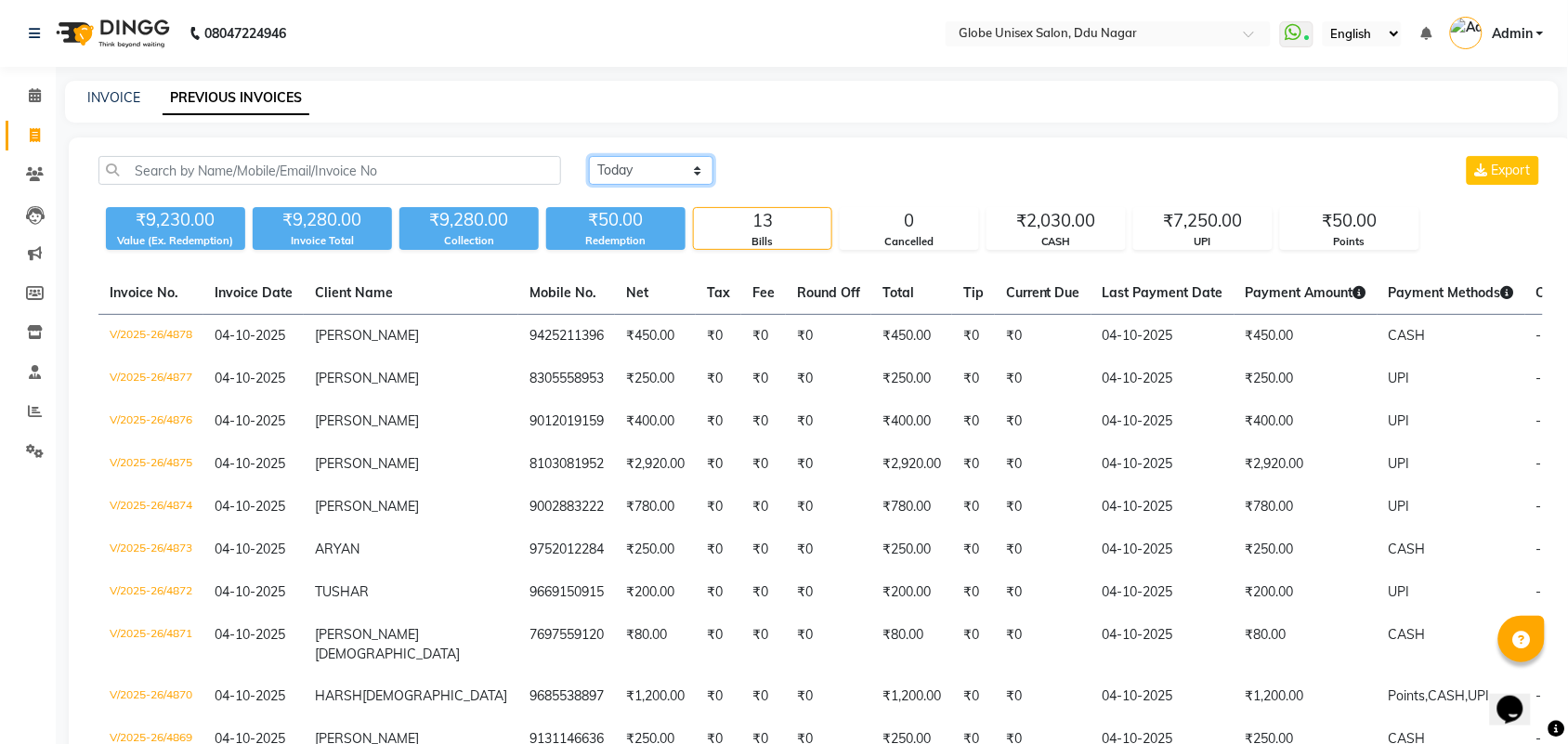
click at [649, 172] on select "Today Yesterday Custom Range" at bounding box center [651, 170] width 124 height 29
select select "yesterday"
click at [589, 156] on select "Today Yesterday Custom Range" at bounding box center [651, 170] width 124 height 29
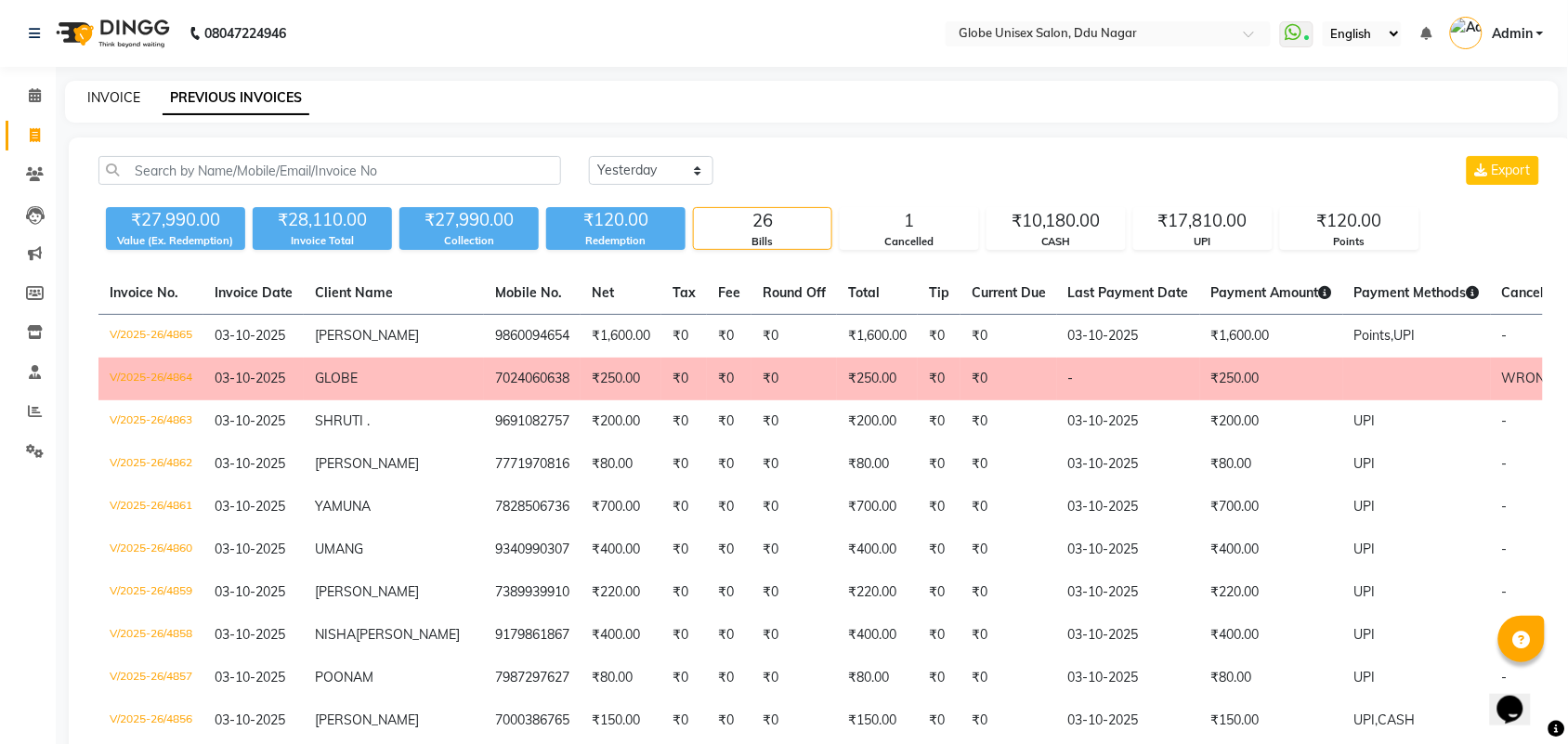
click at [131, 95] on link "INVOICE" at bounding box center [114, 98] width 53 height 17
select select "service"
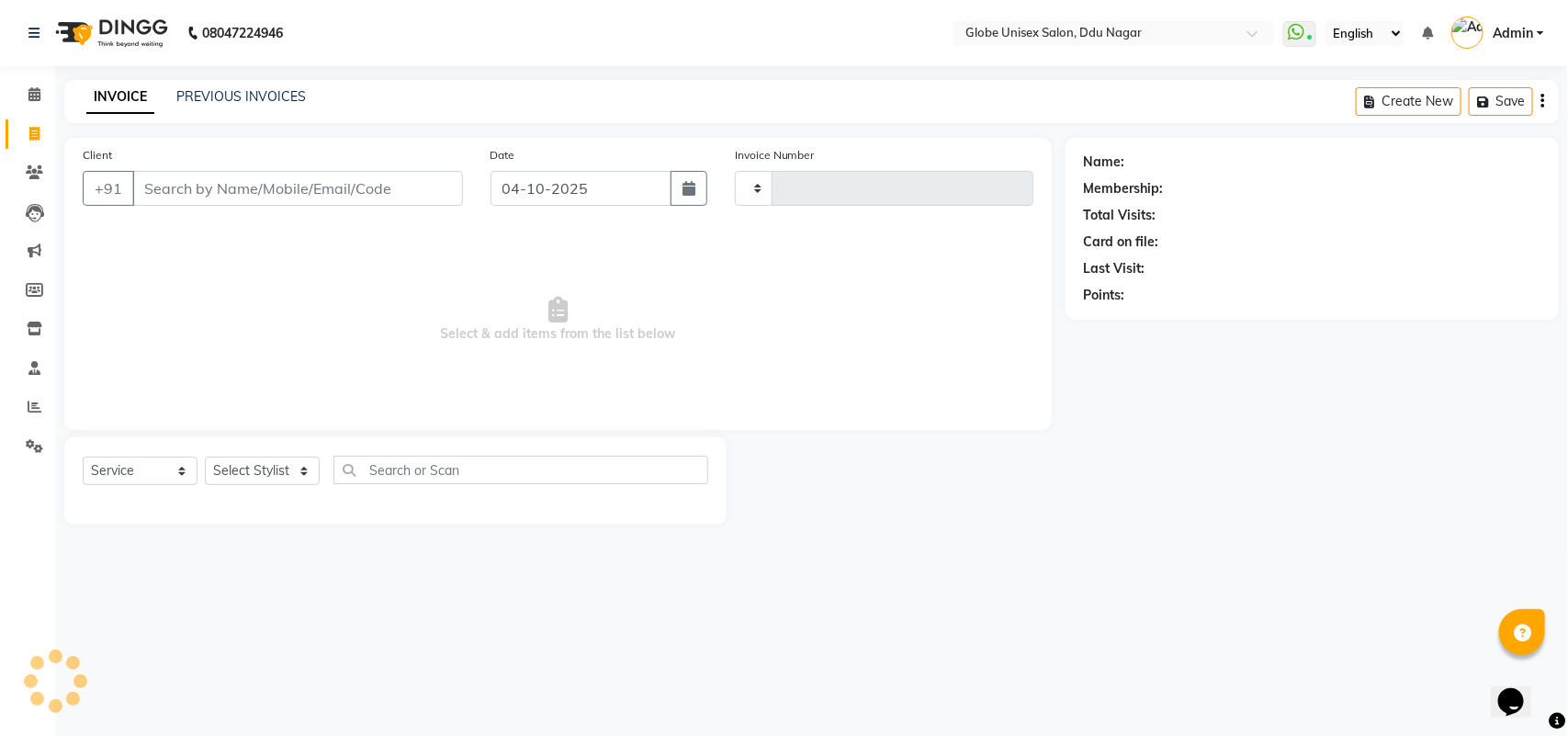
type input "9"
type input "4879"
select select "4184"
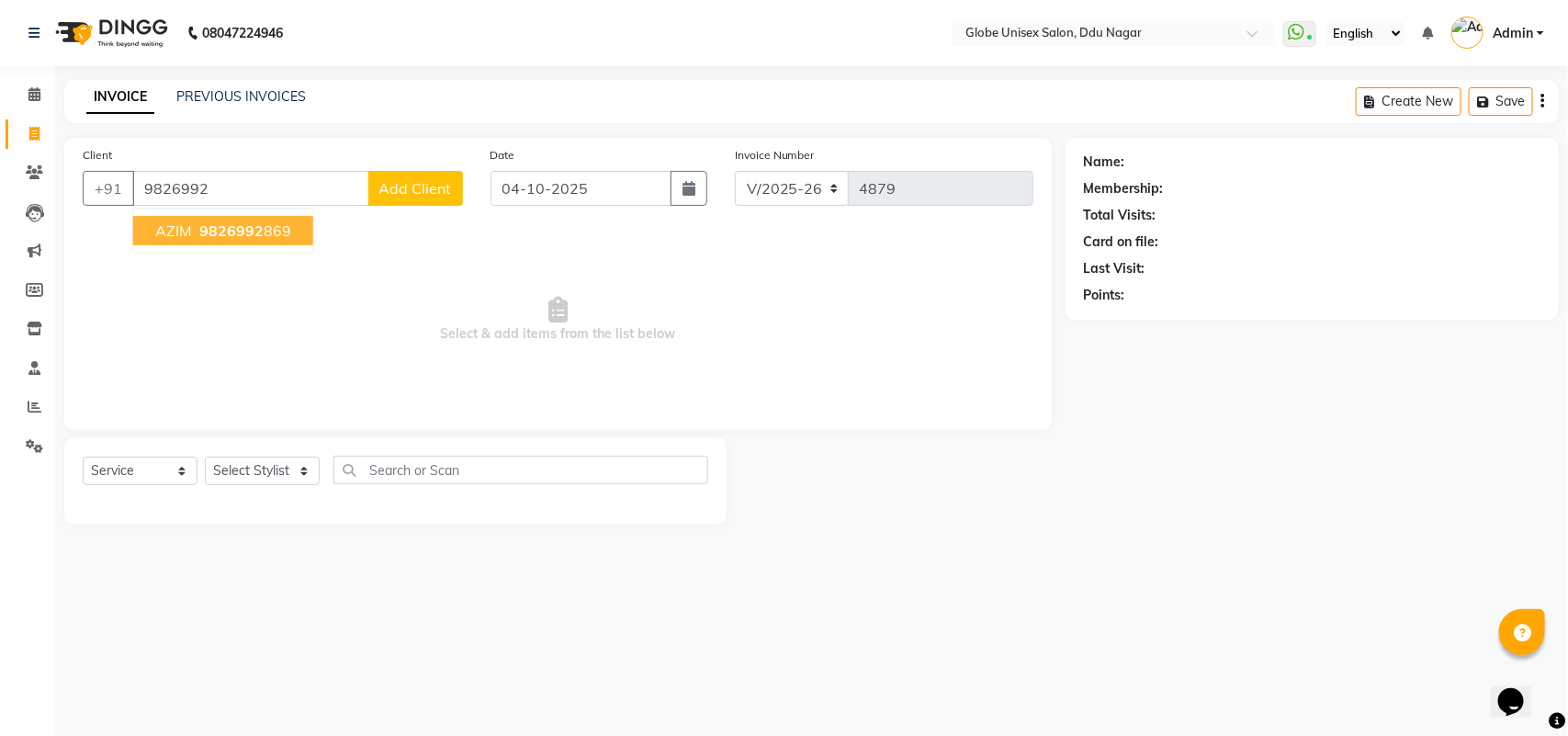
click at [297, 219] on button "AZIM 9826992 869" at bounding box center [224, 230] width 180 height 29
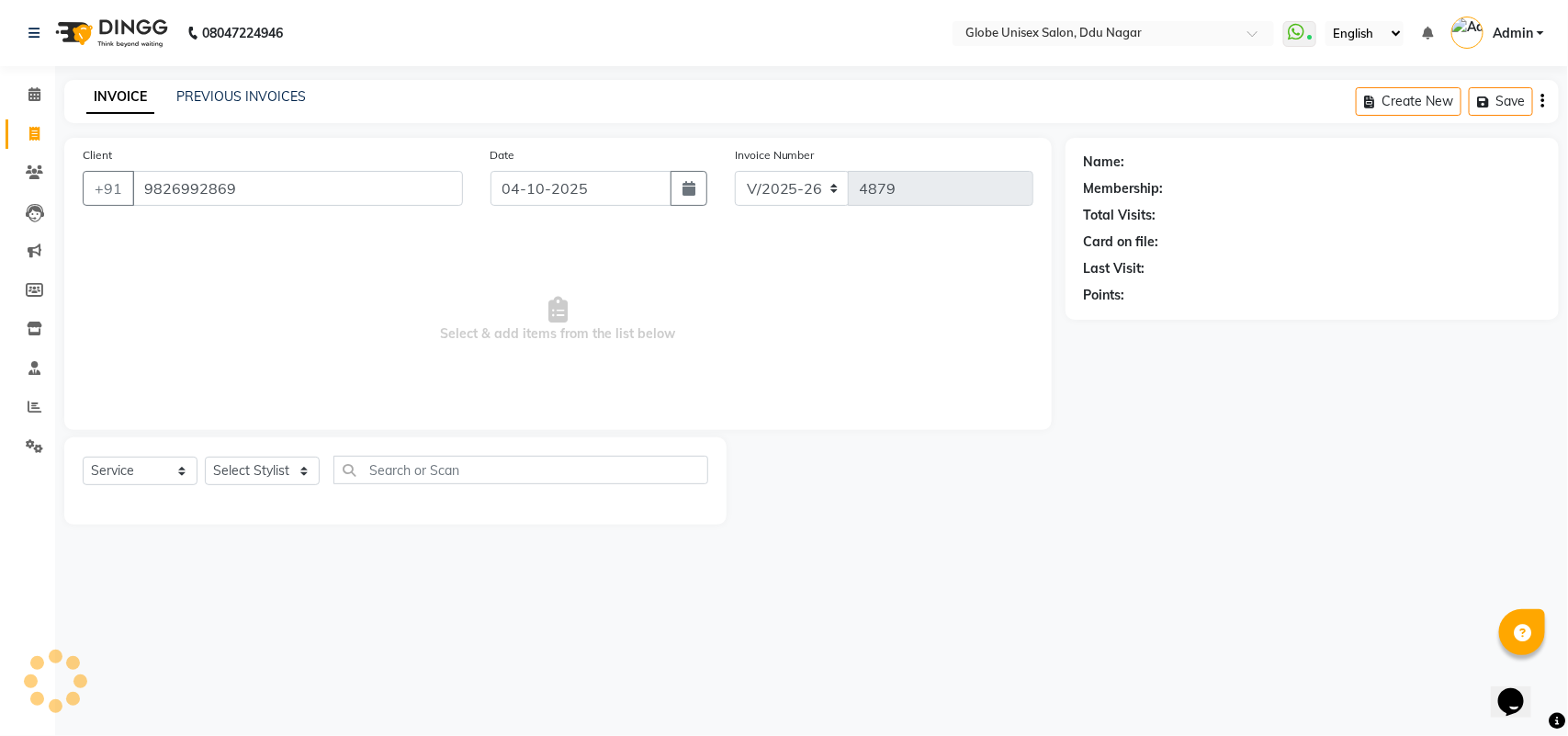
type input "9826992869"
select select "1: Object"
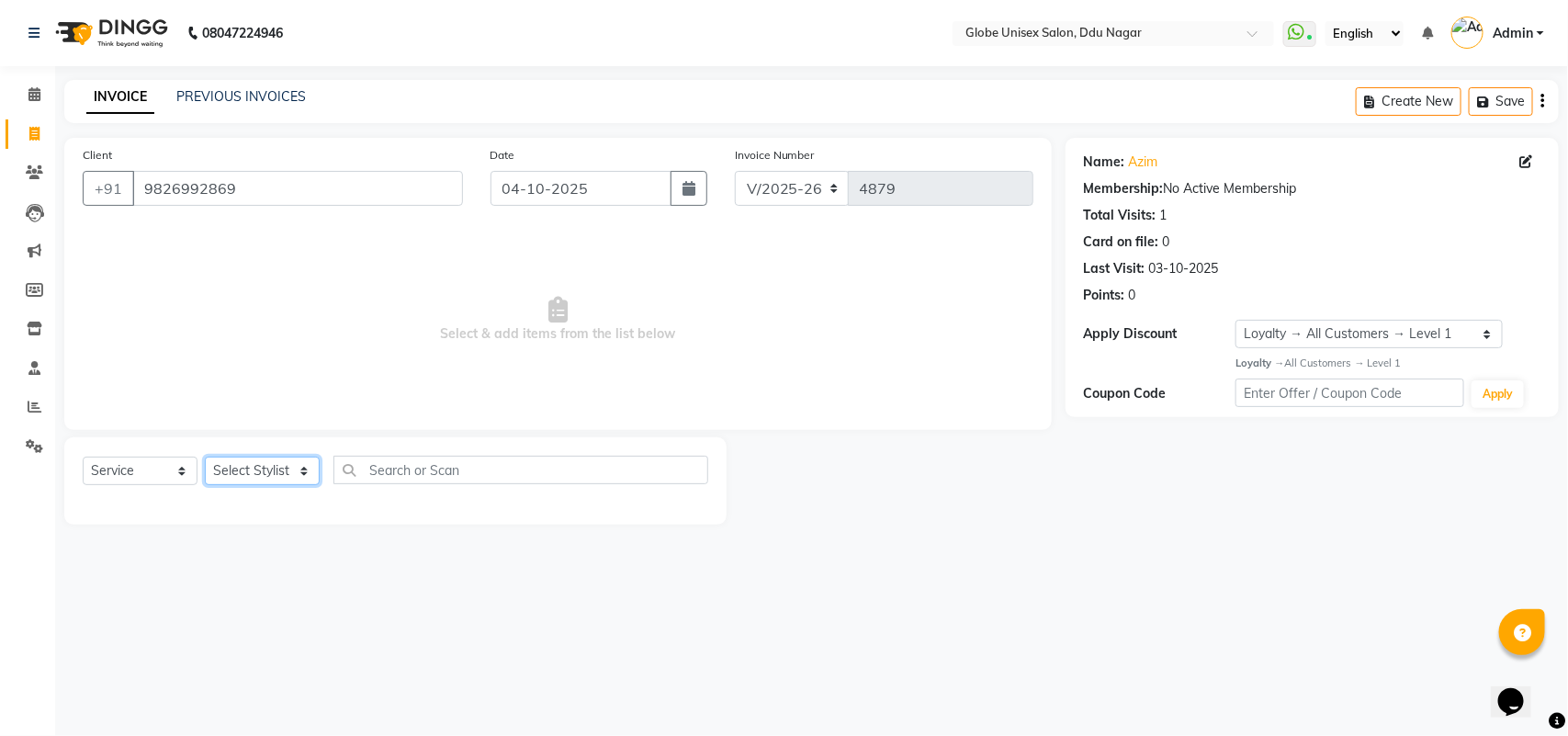
click at [265, 484] on select "Select Stylist ADITYA AJIT ANKIT [PERSON_NAME] [PERSON_NAME] [PERSON_NAME] [PER…" at bounding box center [262, 471] width 115 height 28
click at [205, 457] on select "Select Stylist ADITYA AJIT ANKIT [PERSON_NAME] [PERSON_NAME] [PERSON_NAME] [PER…" at bounding box center [262, 471] width 115 height 28
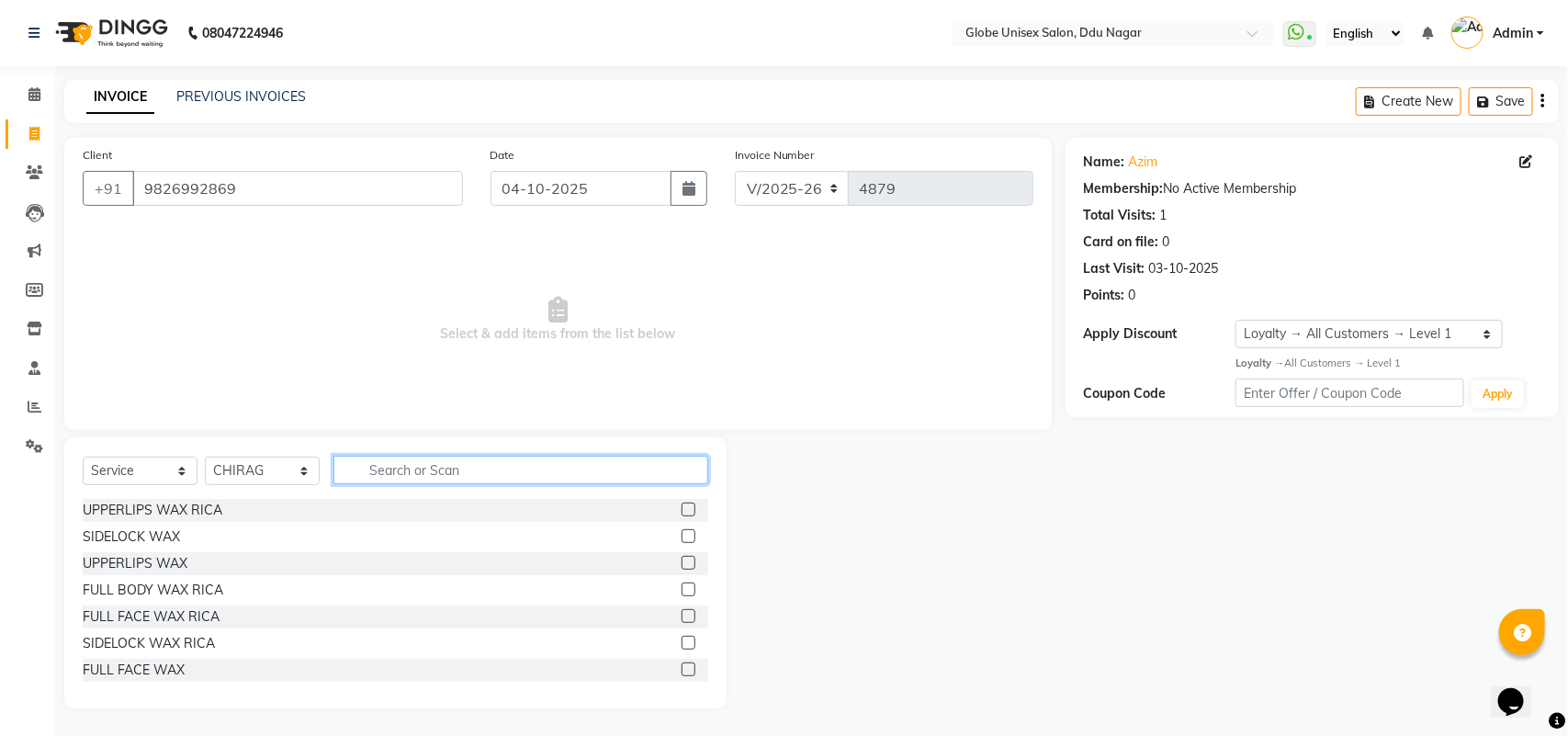
click at [498, 475] on input "text" at bounding box center [520, 470] width 375 height 28
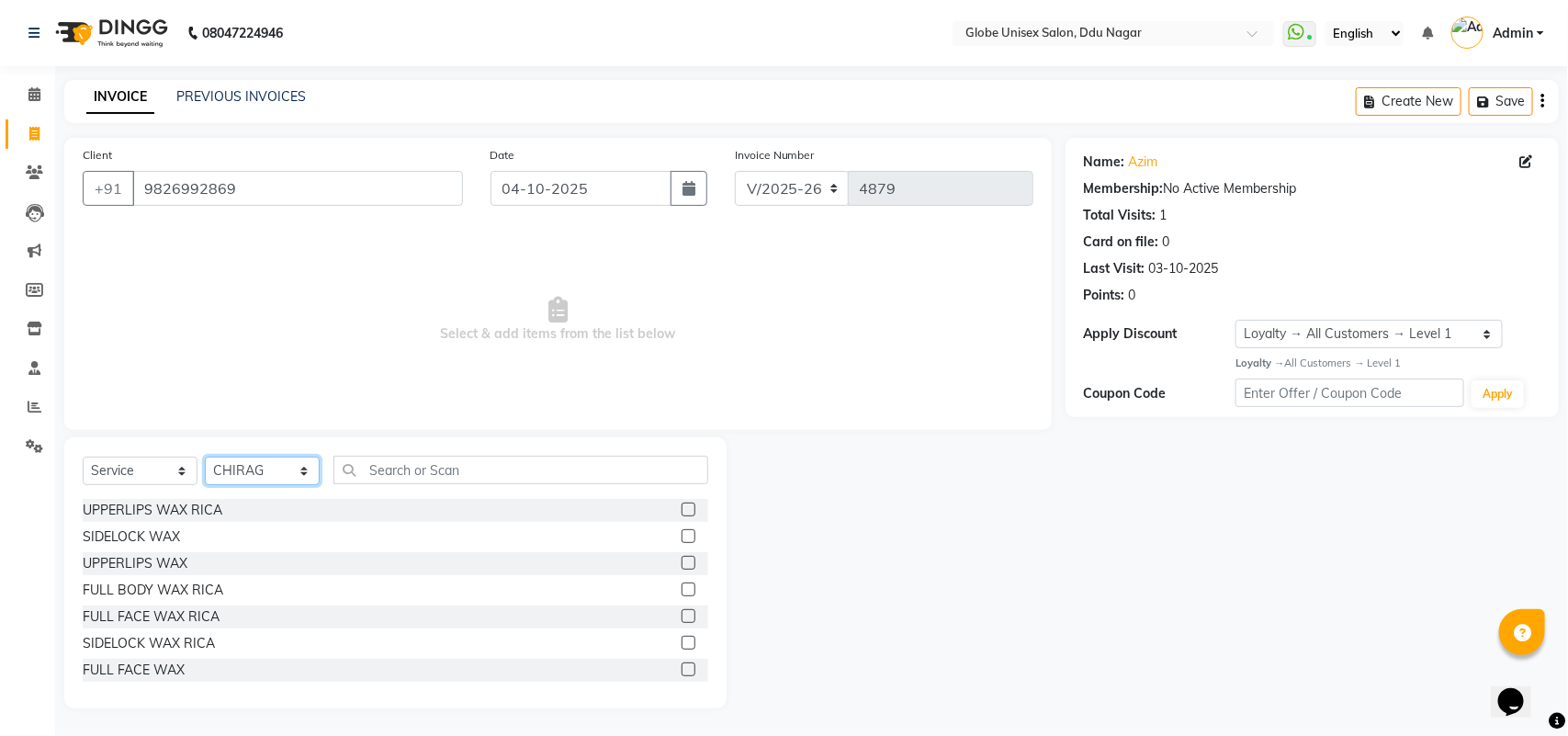
click at [294, 478] on select "Select Stylist ADITYA AJIT ANKIT [PERSON_NAME] [PERSON_NAME] [PERSON_NAME] [PER…" at bounding box center [262, 471] width 115 height 28
select select "24272"
click at [205, 457] on select "Select Stylist ADITYA AJIT ANKIT [PERSON_NAME] [PERSON_NAME] [PERSON_NAME] [PER…" at bounding box center [262, 471] width 115 height 28
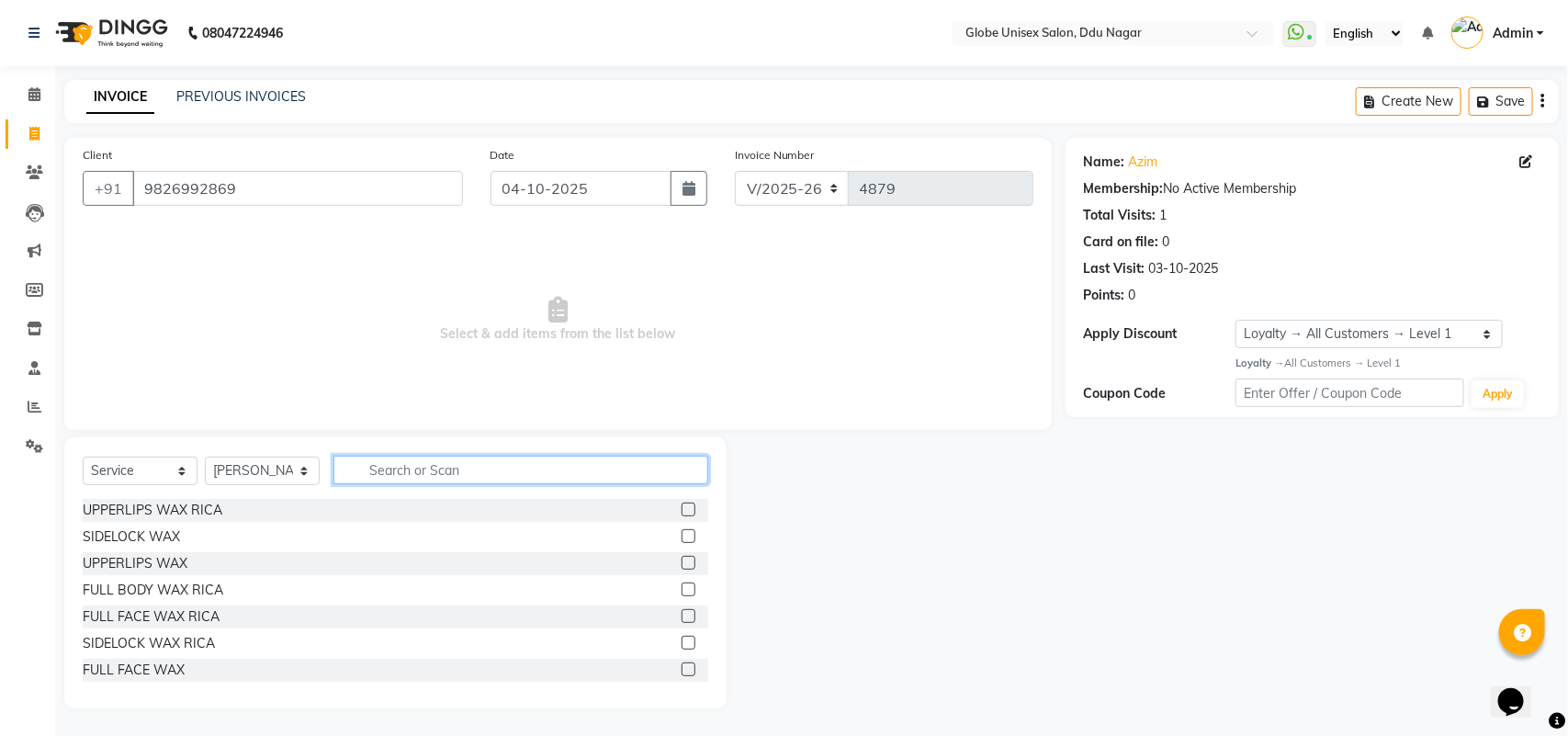
click at [442, 475] on input "text" at bounding box center [520, 470] width 375 height 28
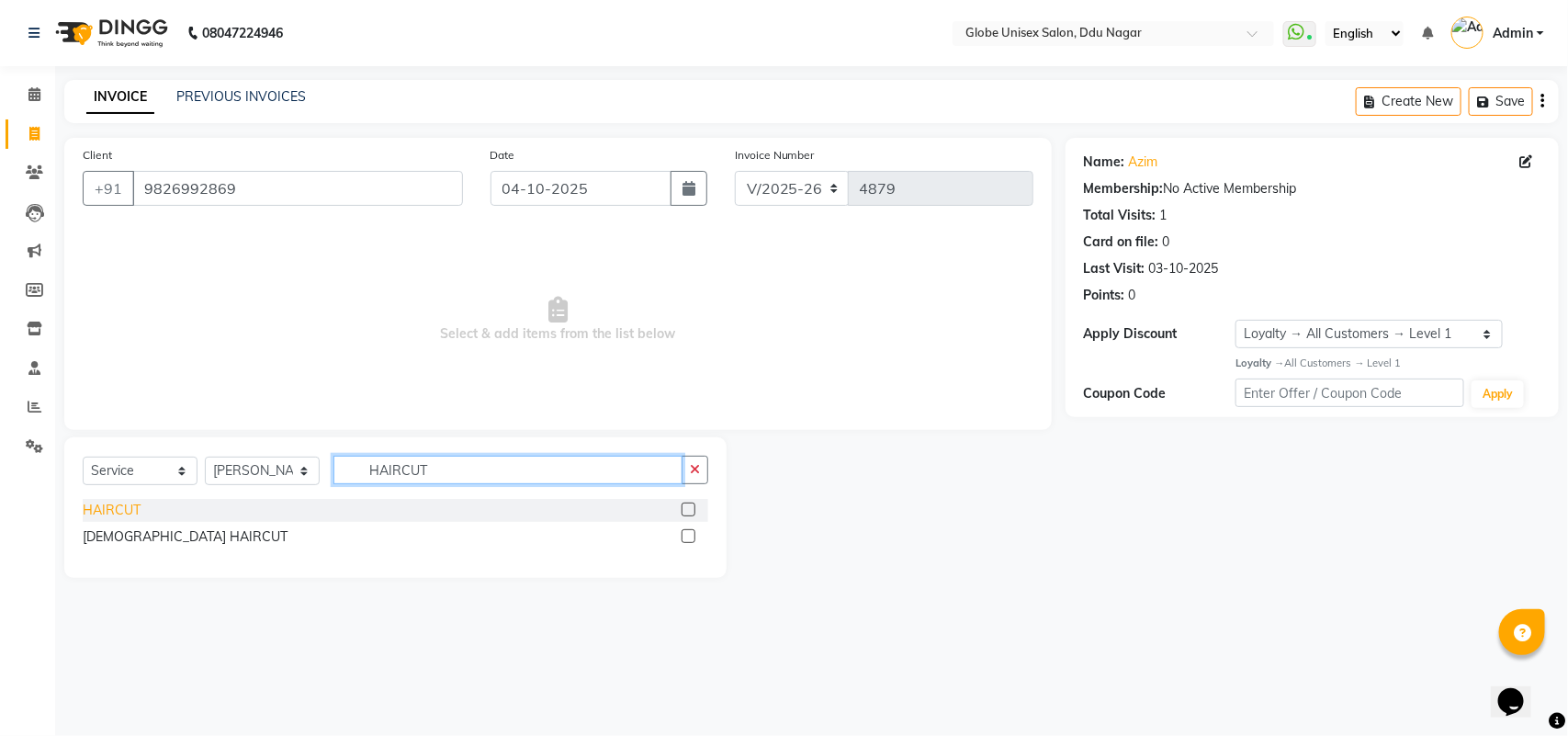
type input "HAIRCUT"
click at [111, 501] on div "HAIRCUT" at bounding box center [112, 510] width 58 height 20
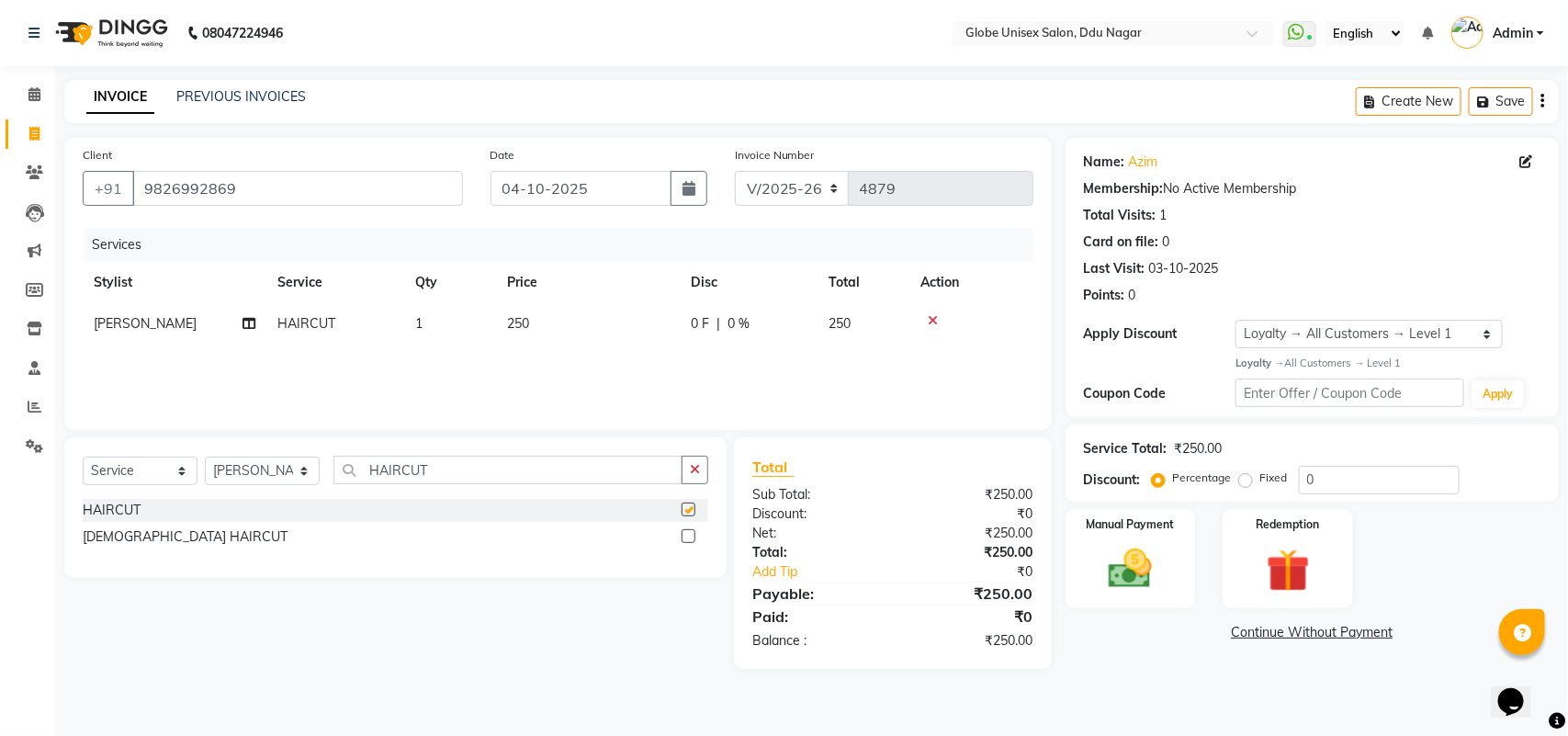
checkbox input "false"
click at [427, 474] on input "HAIRCUT" at bounding box center [508, 470] width 349 height 28
type input "H"
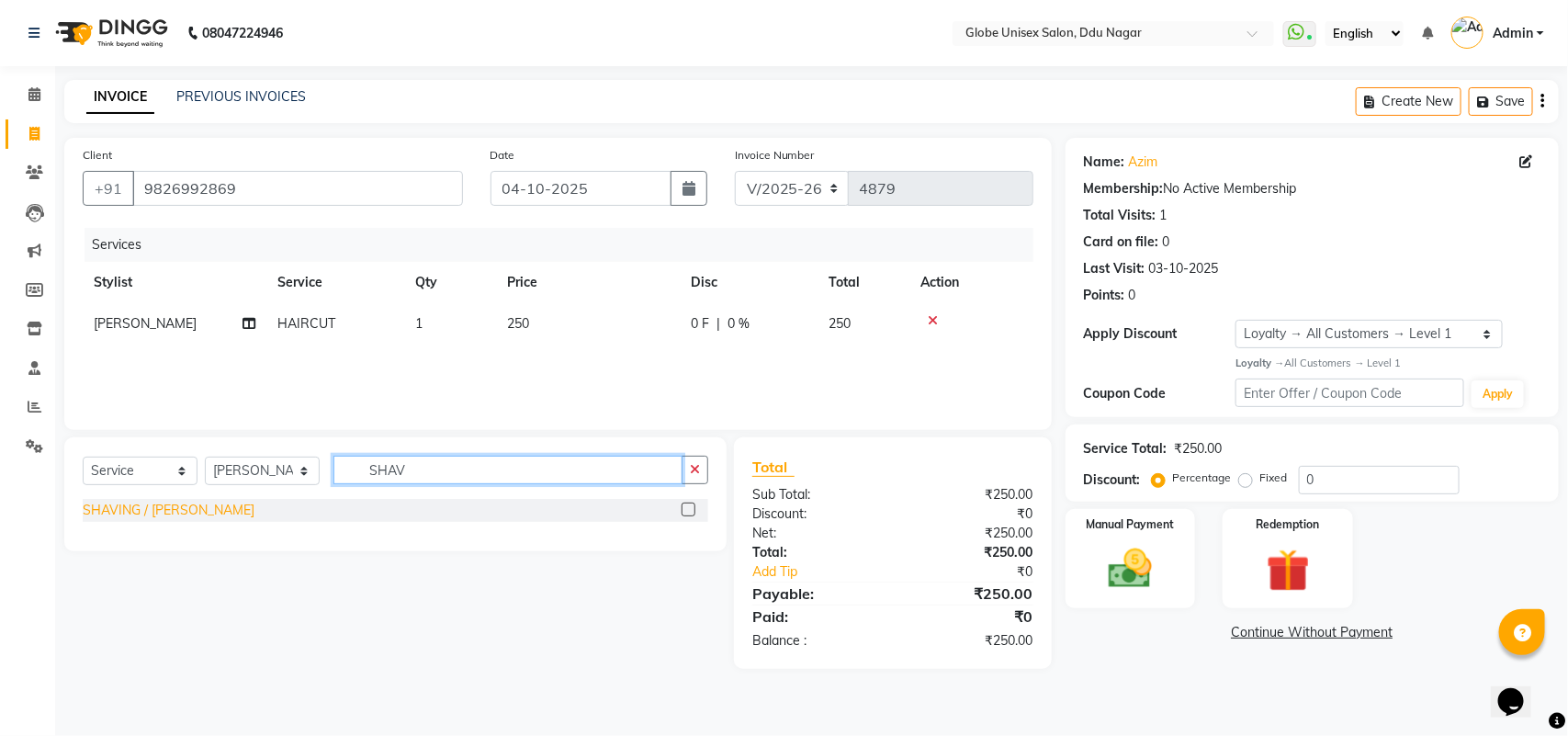
type input "SHAV"
click at [143, 512] on div "SHAVING / [PERSON_NAME]" at bounding box center [168, 510] width 172 height 20
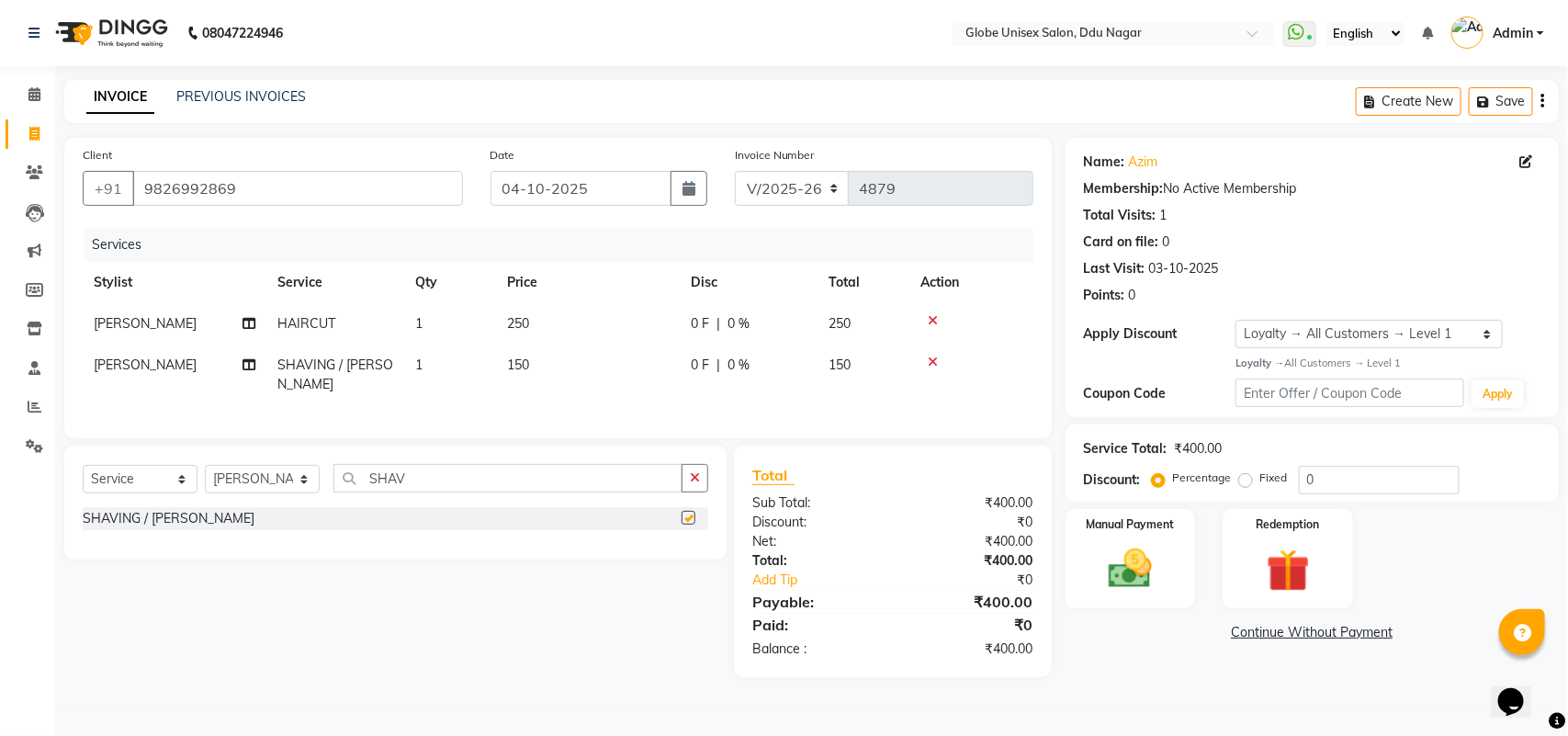
checkbox input "false"
click at [464, 484] on input "SHAV" at bounding box center [508, 478] width 349 height 28
type input "S"
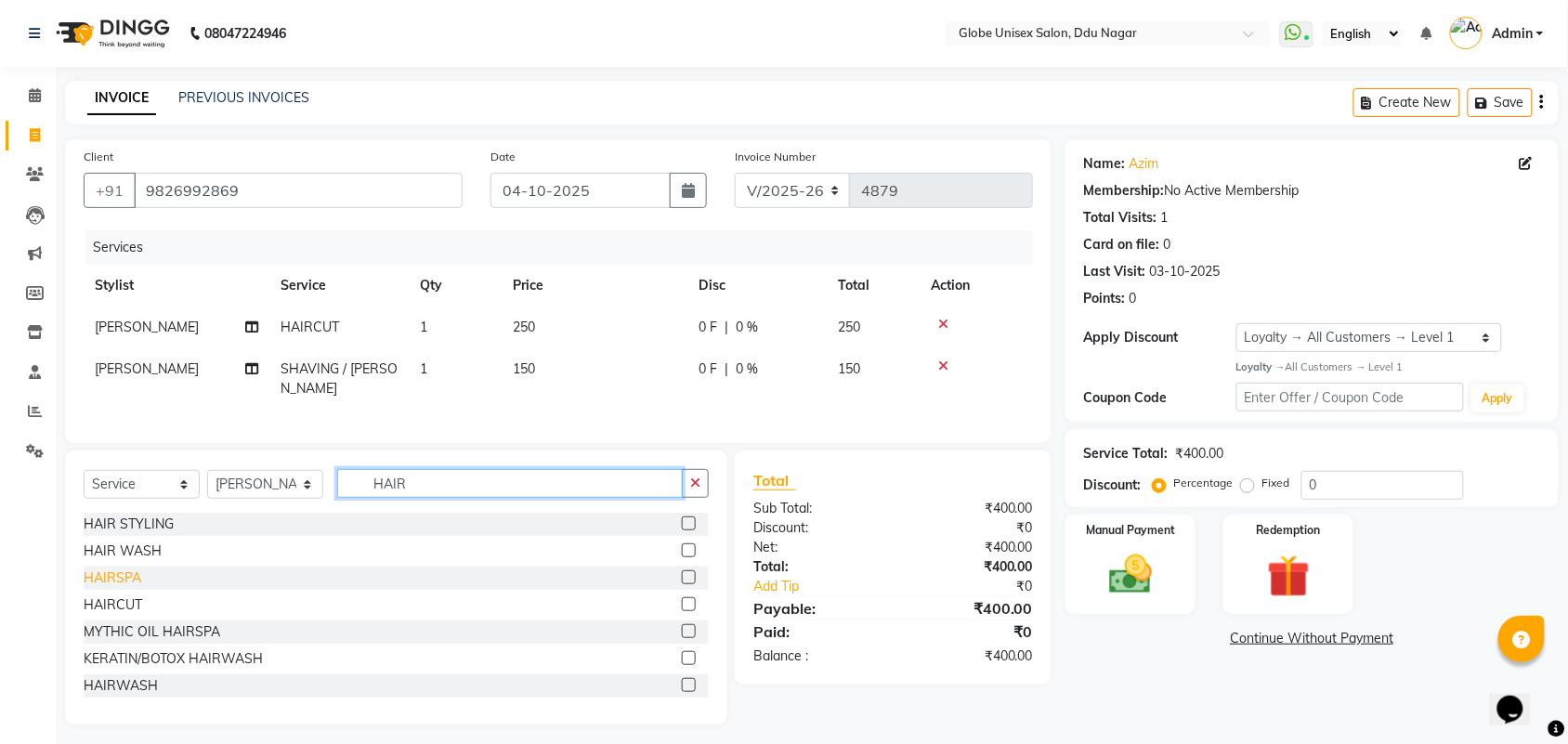
type input "HAIR"
click at [131, 569] on div "HAIRSPA" at bounding box center [112, 578] width 58 height 20
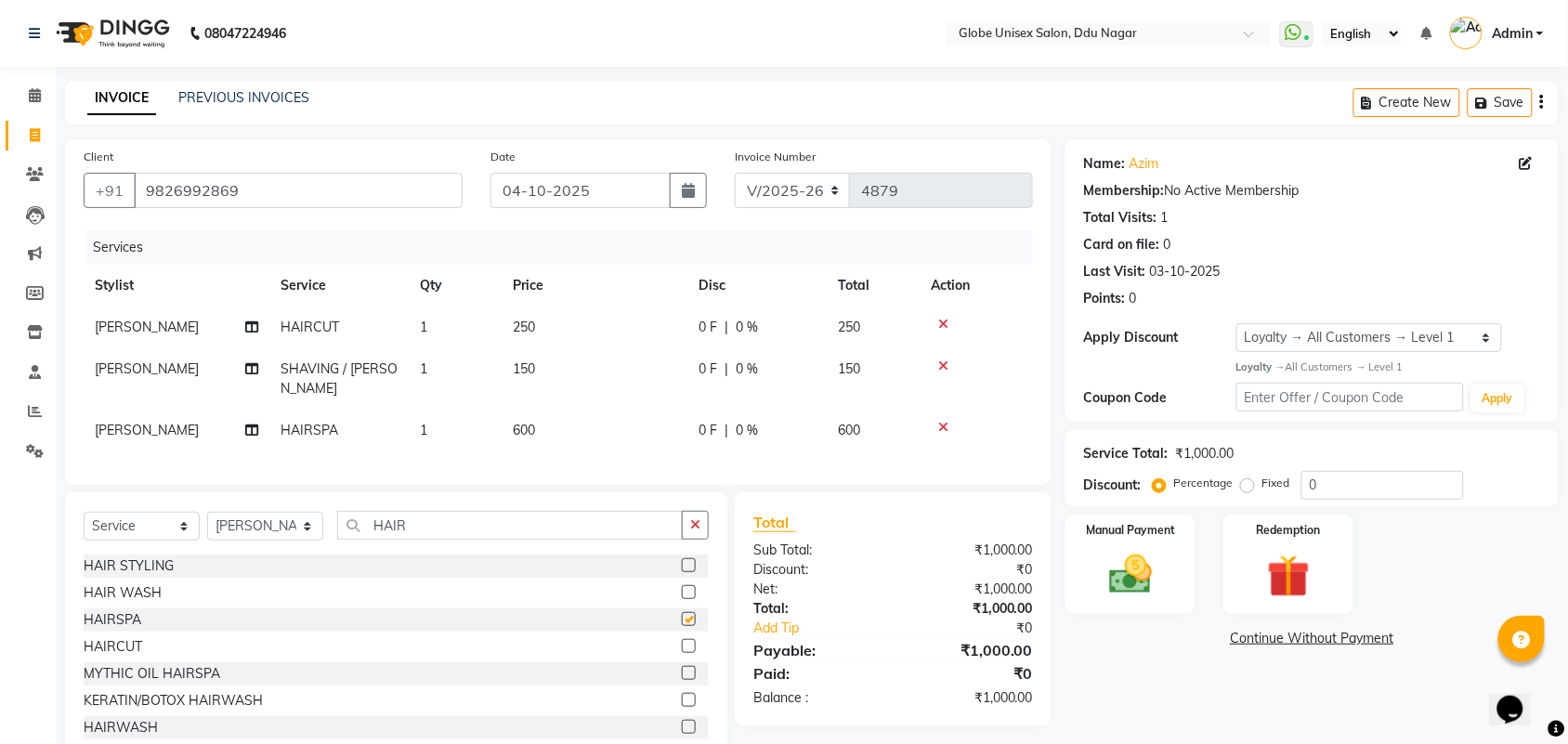
checkbox input "false"
click at [566, 410] on td "600" at bounding box center [595, 430] width 186 height 42
select select "24272"
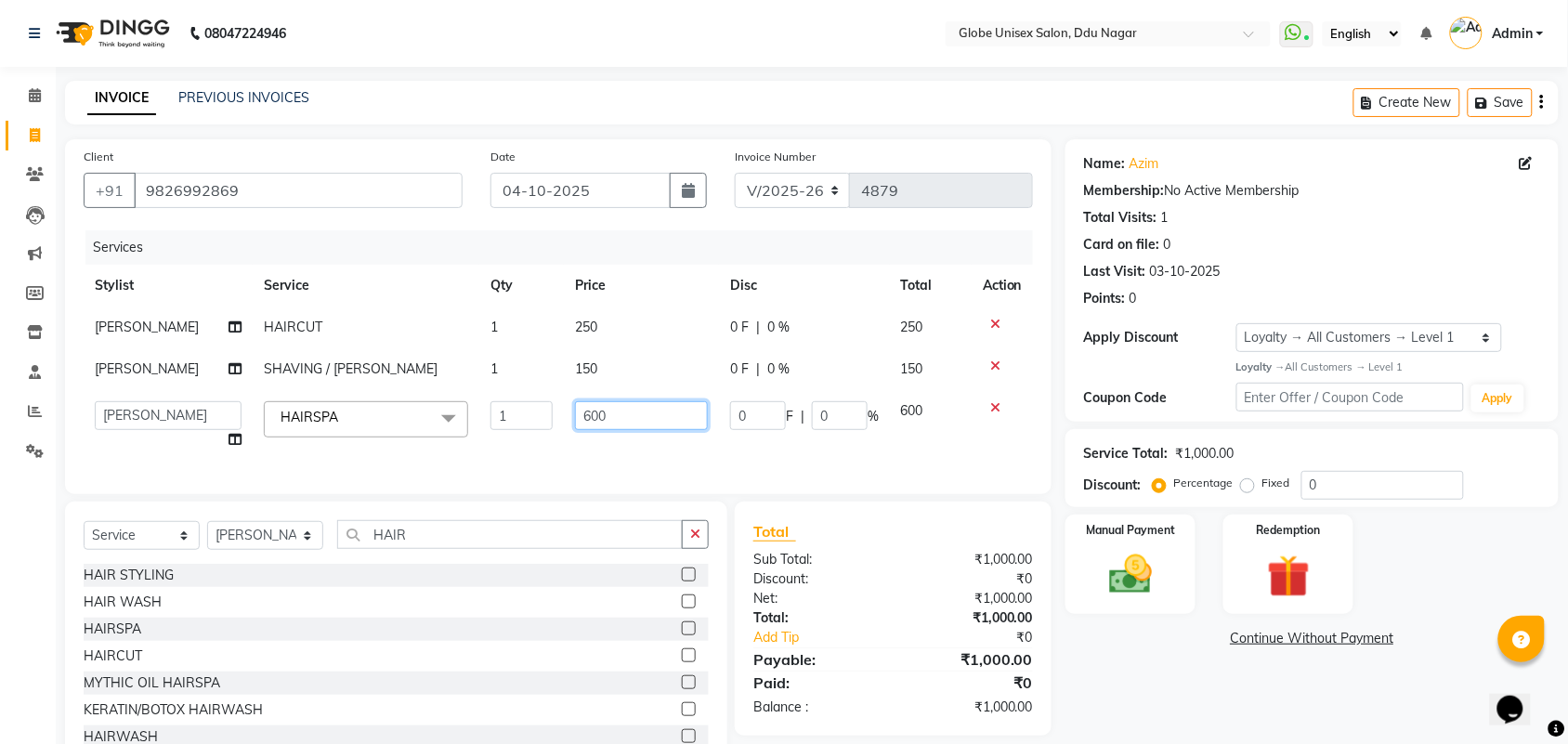
click at [634, 407] on input "600" at bounding box center [641, 415] width 133 height 29
type input "6"
type input "800"
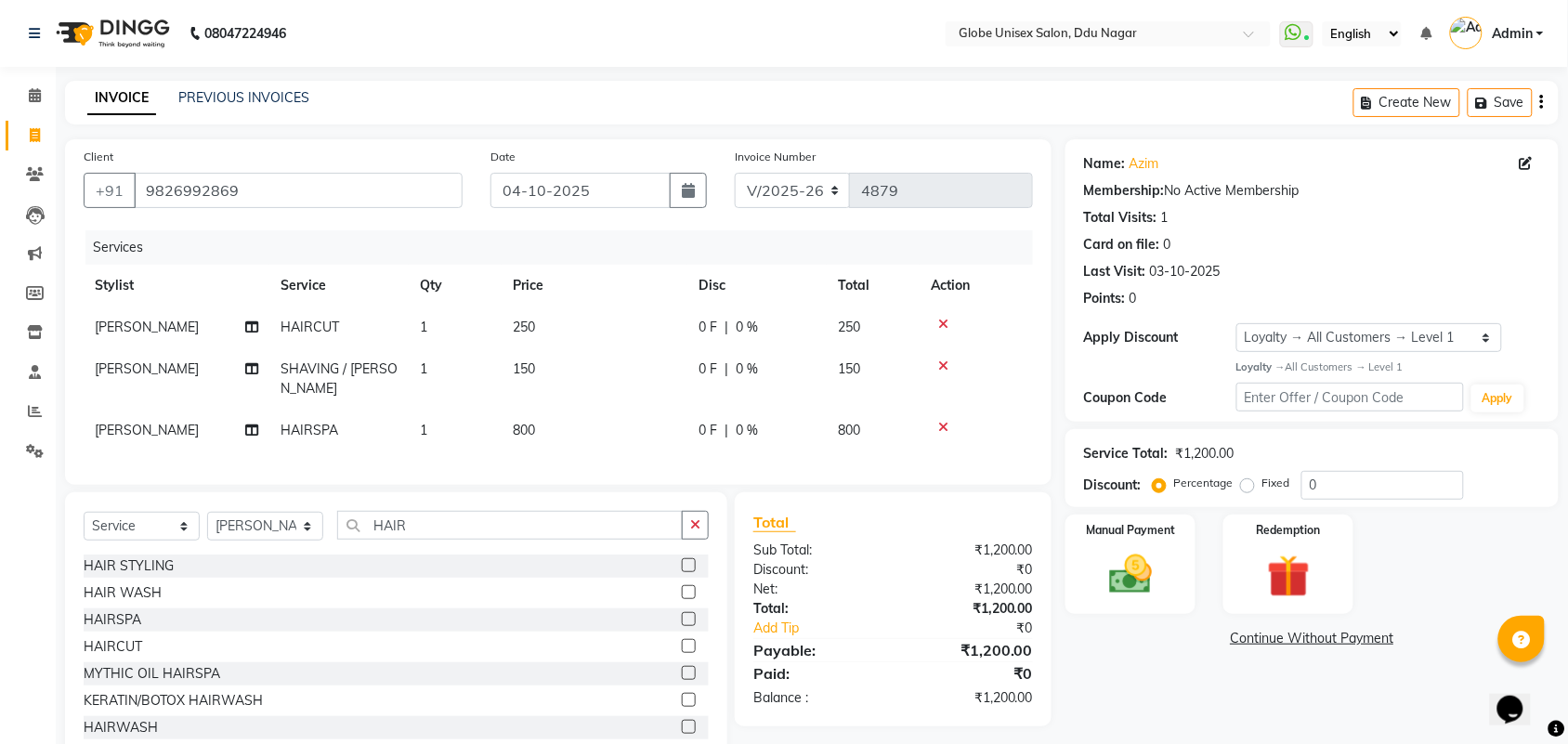
click at [1181, 711] on div "Name: Azim Membership: No Active Membership Total Visits: 1 Card on file: 0 Las…" at bounding box center [1319, 453] width 507 height 627
click at [420, 525] on input "HAIR" at bounding box center [510, 525] width 346 height 29
type input "H"
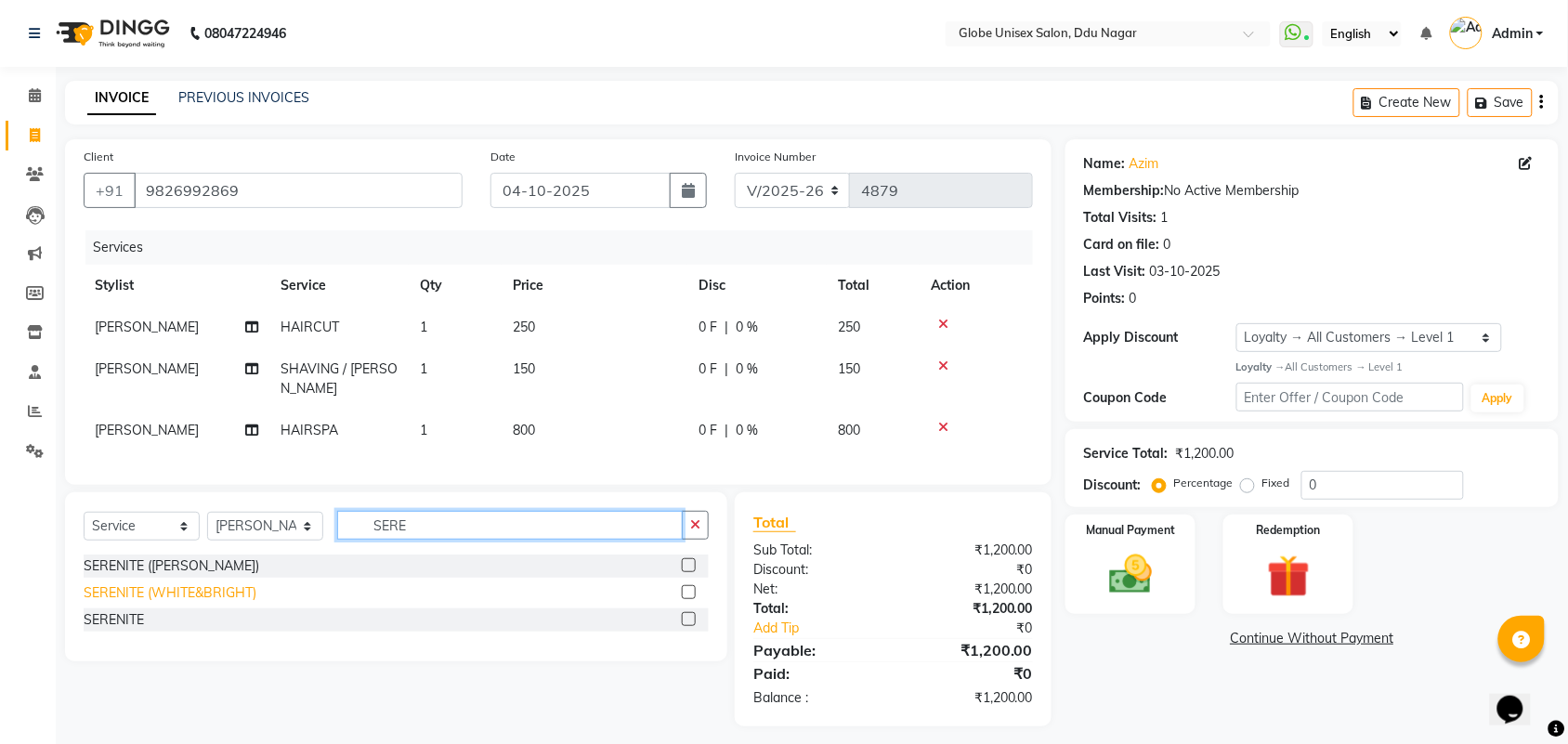
type input "SERE"
click at [147, 588] on div "SERENITE (WHITE&BRIGHT)" at bounding box center [170, 593] width 173 height 20
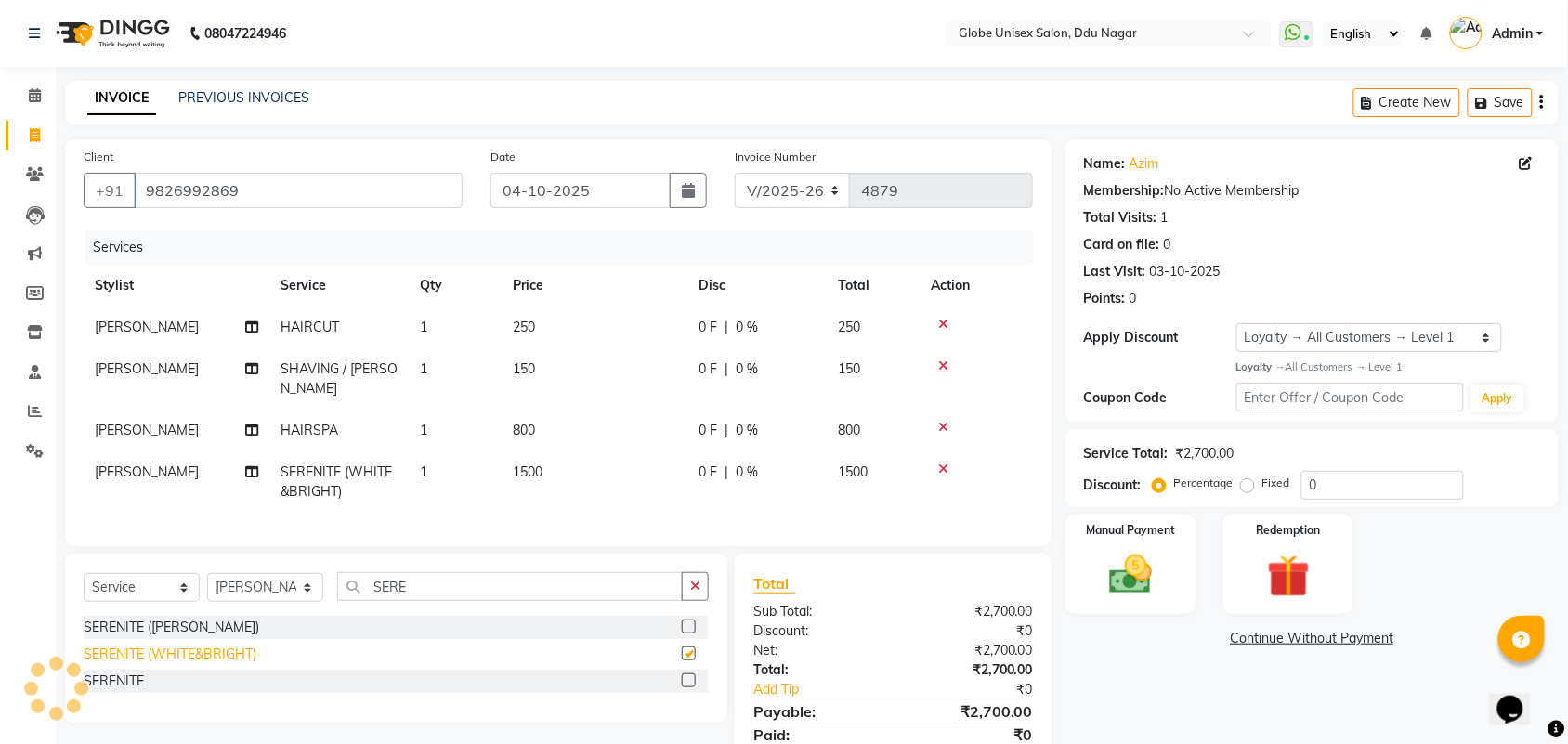
checkbox input "false"
click at [448, 331] on td "1" at bounding box center [455, 328] width 93 height 42
select select "24272"
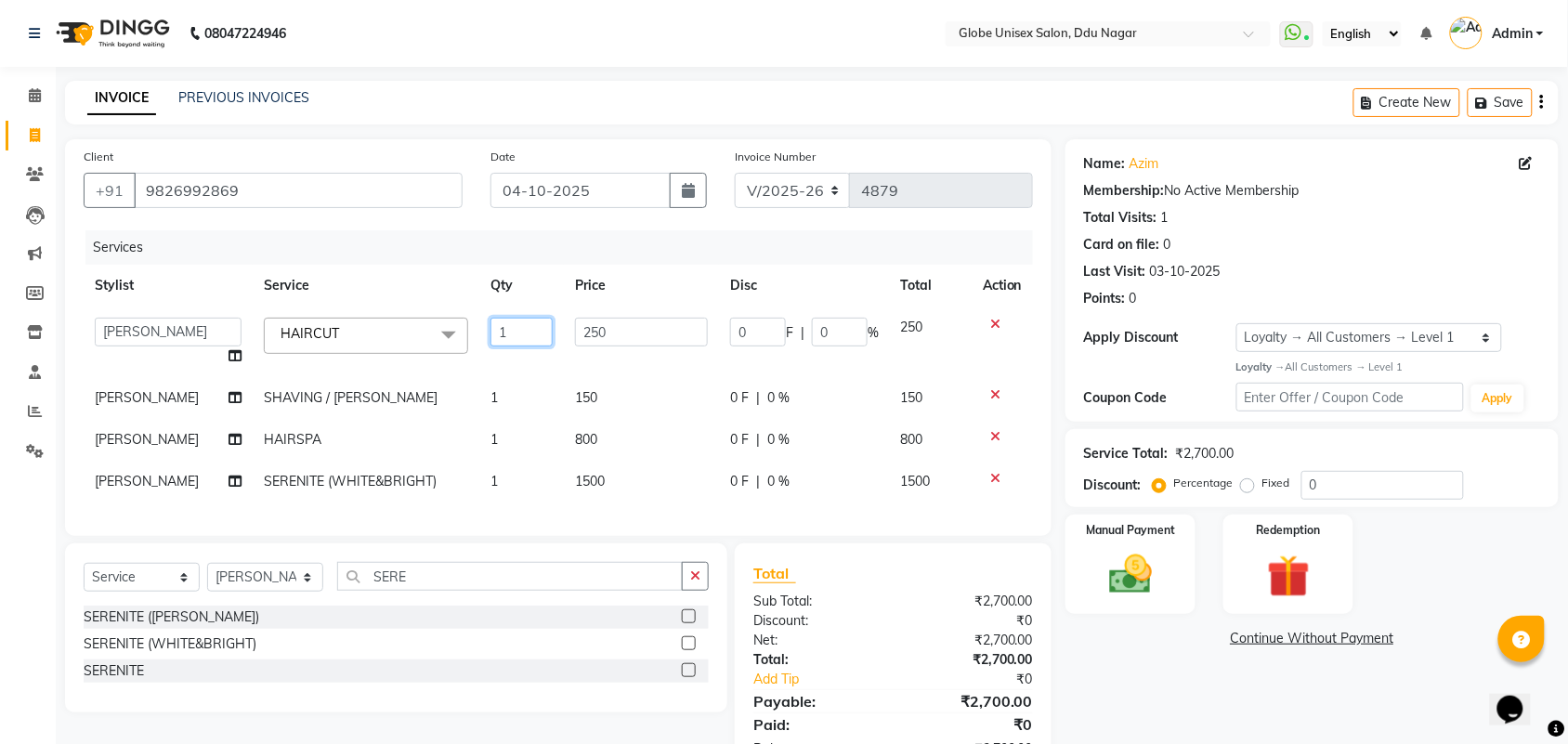
click at [500, 326] on input "1" at bounding box center [521, 332] width 63 height 29
type input "2"
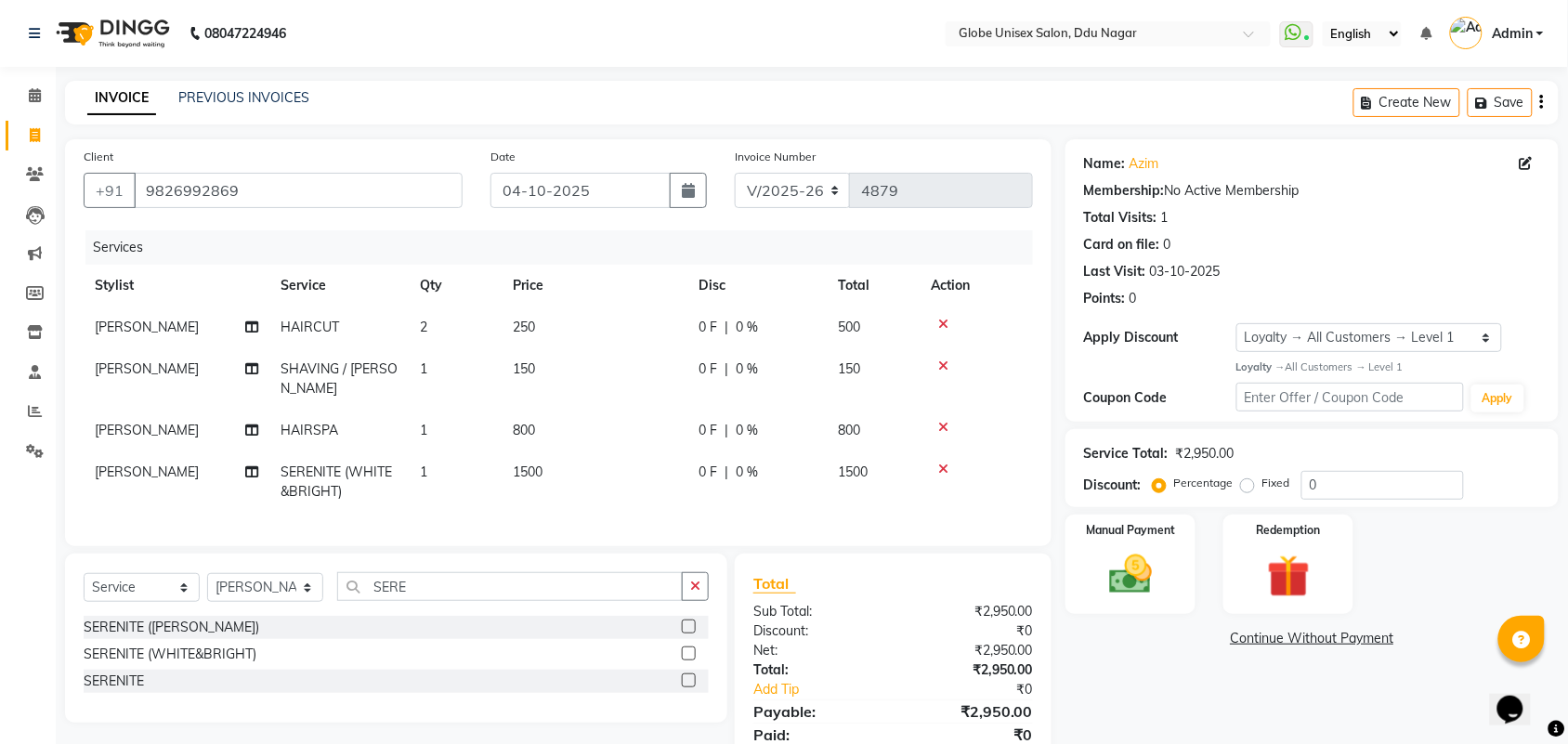
click at [511, 372] on tbody "DIGESH HAIRCUT 2 250 0 F | 0 % 500 DIGESH SHAVING / BEARD 1 150 0 F | 0 % 150 D…" at bounding box center [557, 410] width 949 height 206
click at [479, 365] on td "1" at bounding box center [455, 379] width 93 height 62
select select "24272"
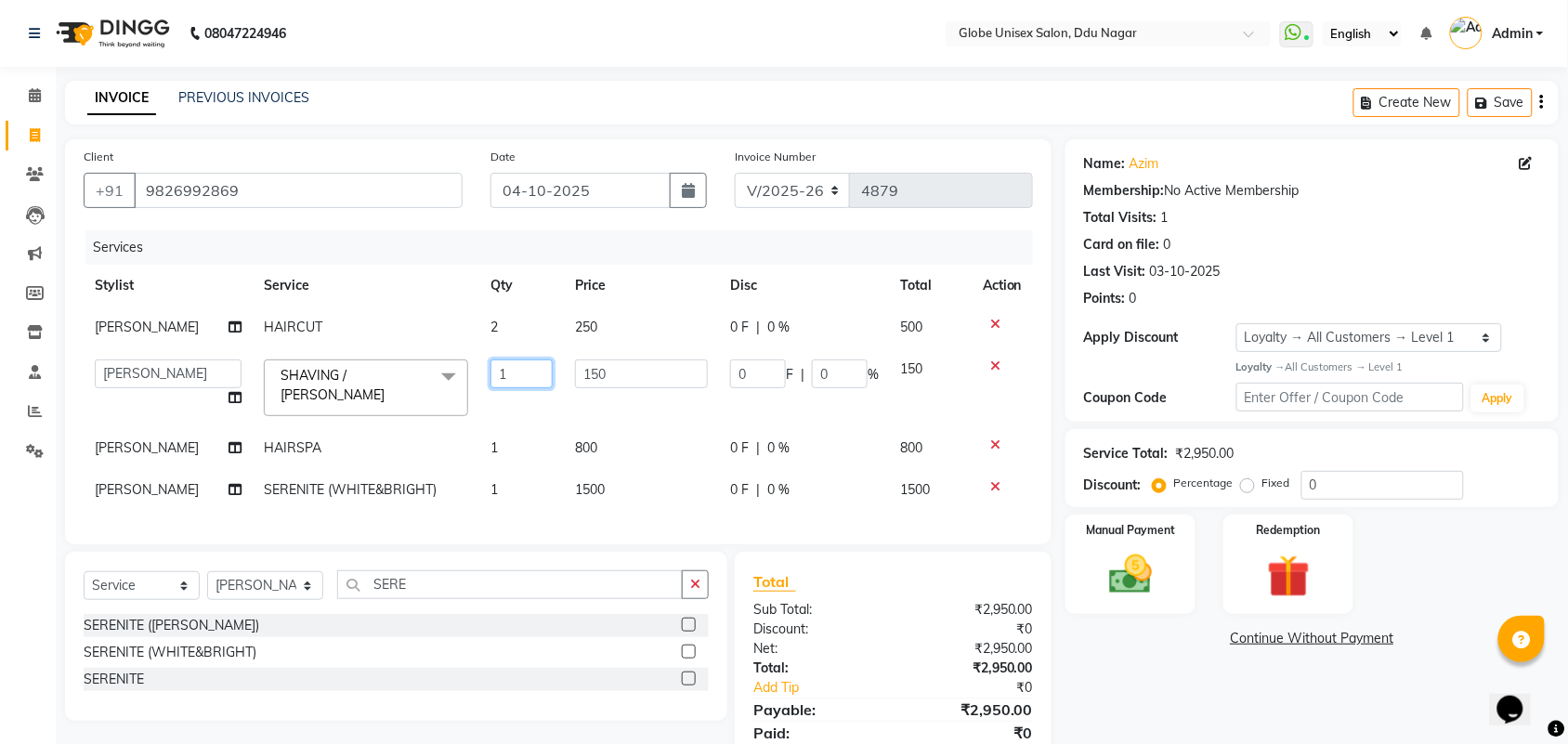
click at [541, 369] on input "1" at bounding box center [521, 373] width 63 height 29
type input "2"
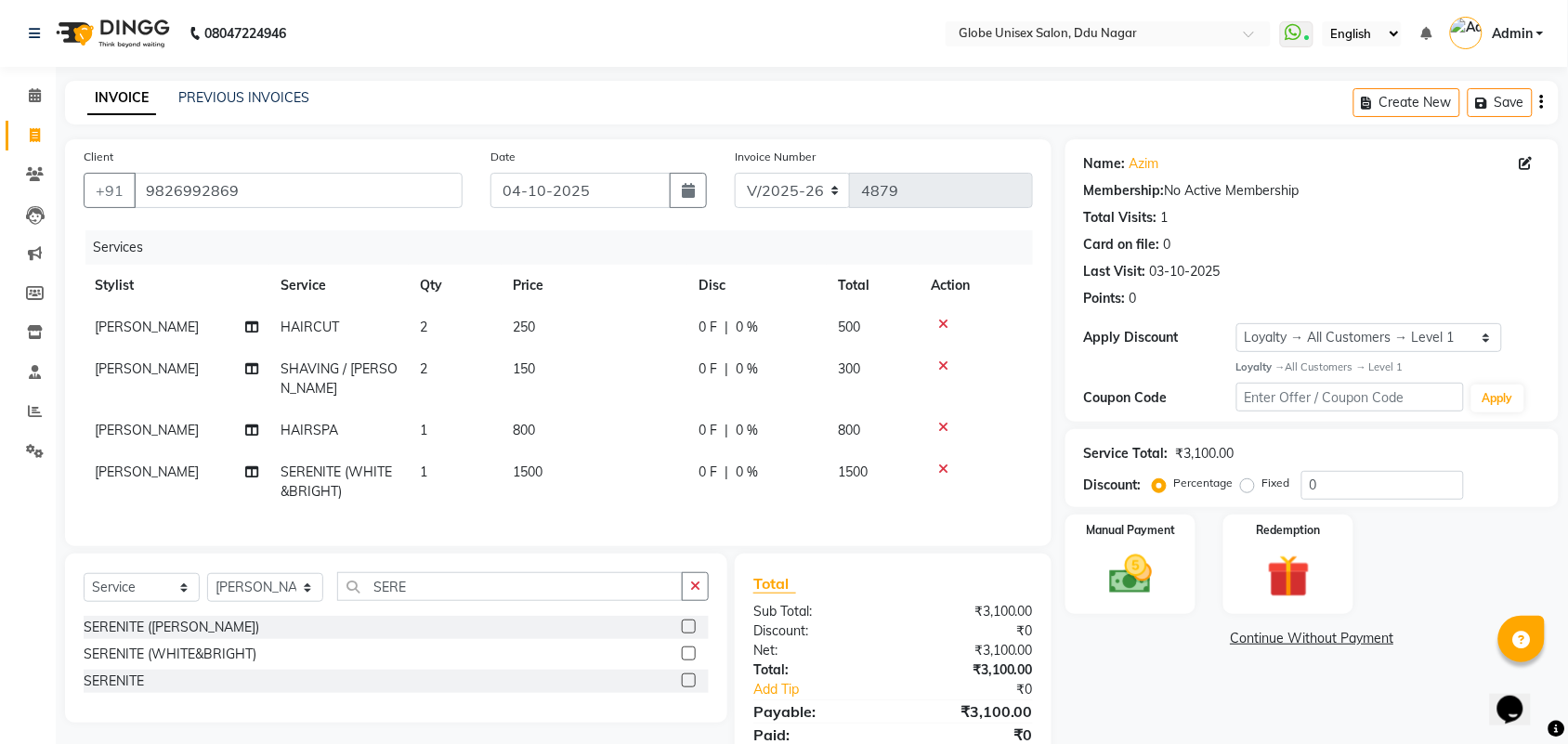
click at [475, 448] on tbody "DIGESH HAIRCUT 2 250 0 F | 0 % 500 DIGESH SHAVING / BEARD 2 150 0 F | 0 % 300 D…" at bounding box center [557, 410] width 949 height 206
click at [474, 410] on td "1" at bounding box center [455, 430] width 93 height 42
select select "24272"
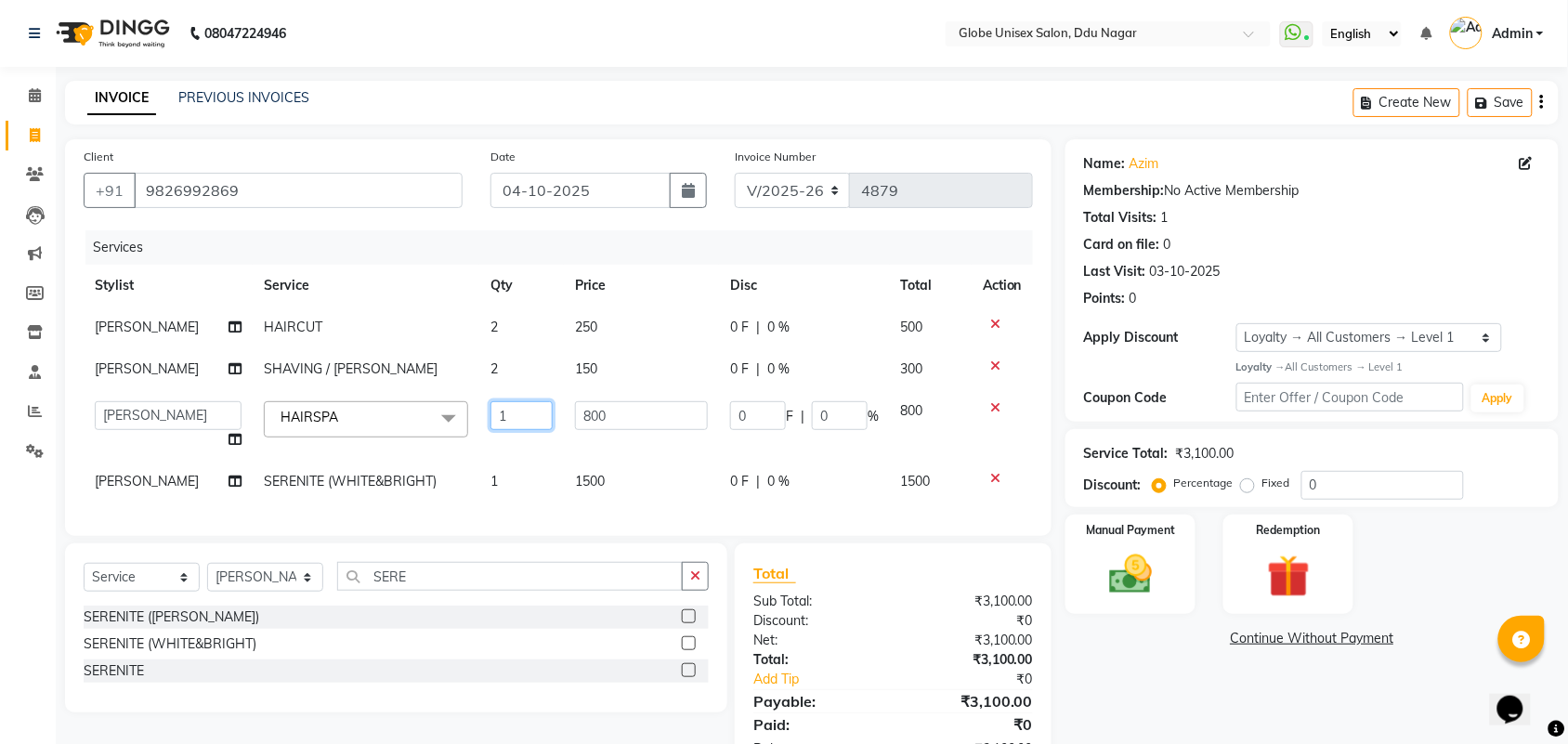
click at [517, 409] on input "1" at bounding box center [521, 415] width 63 height 29
type input "2"
click at [495, 441] on tbody "DIGESH HAIRCUT 2 250 0 F | 0 % 500 DIGESH SHAVING / BEARD 2 150 0 F | 0 % 300 A…" at bounding box center [557, 405] width 949 height 196
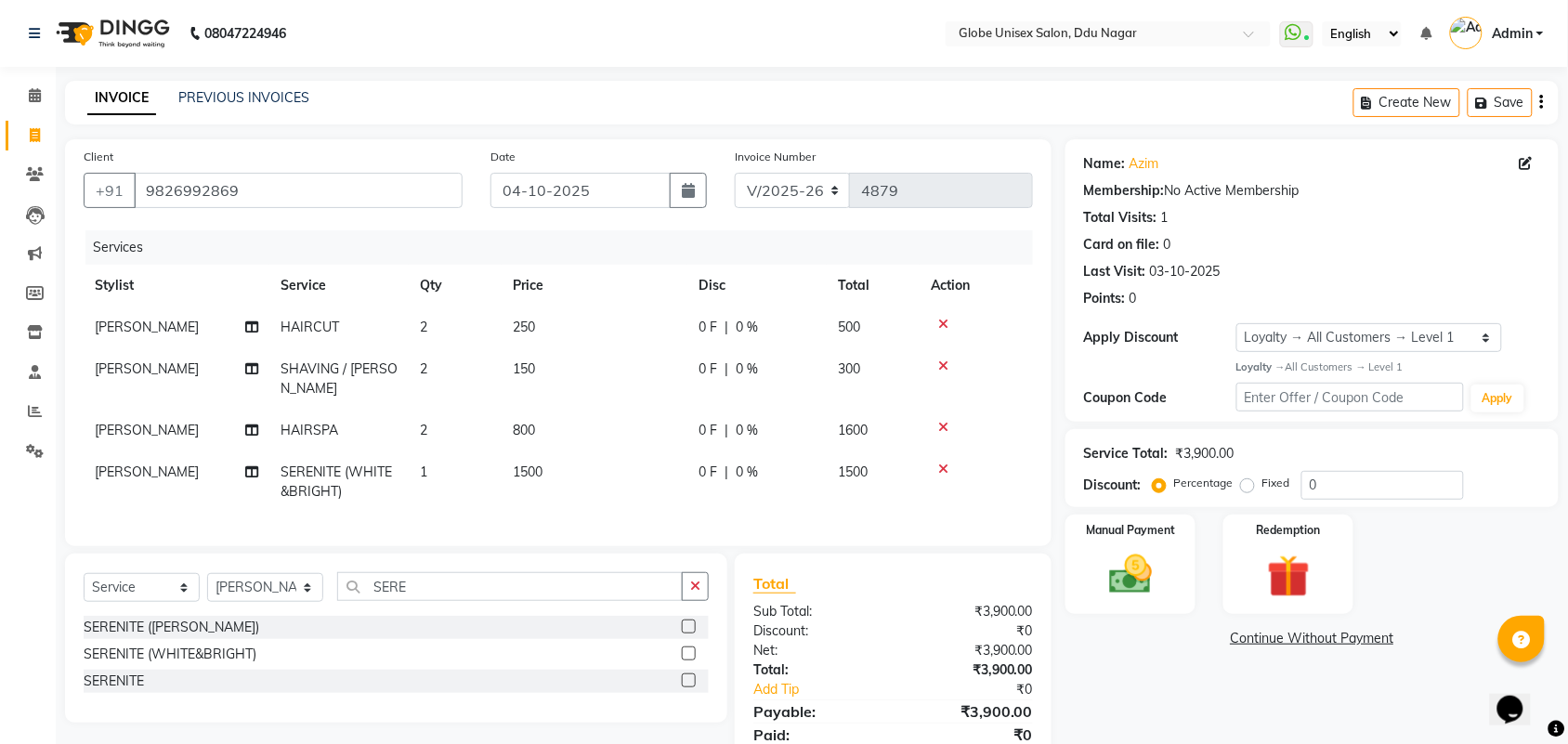
click at [451, 457] on td "1" at bounding box center [455, 482] width 93 height 62
select select "24272"
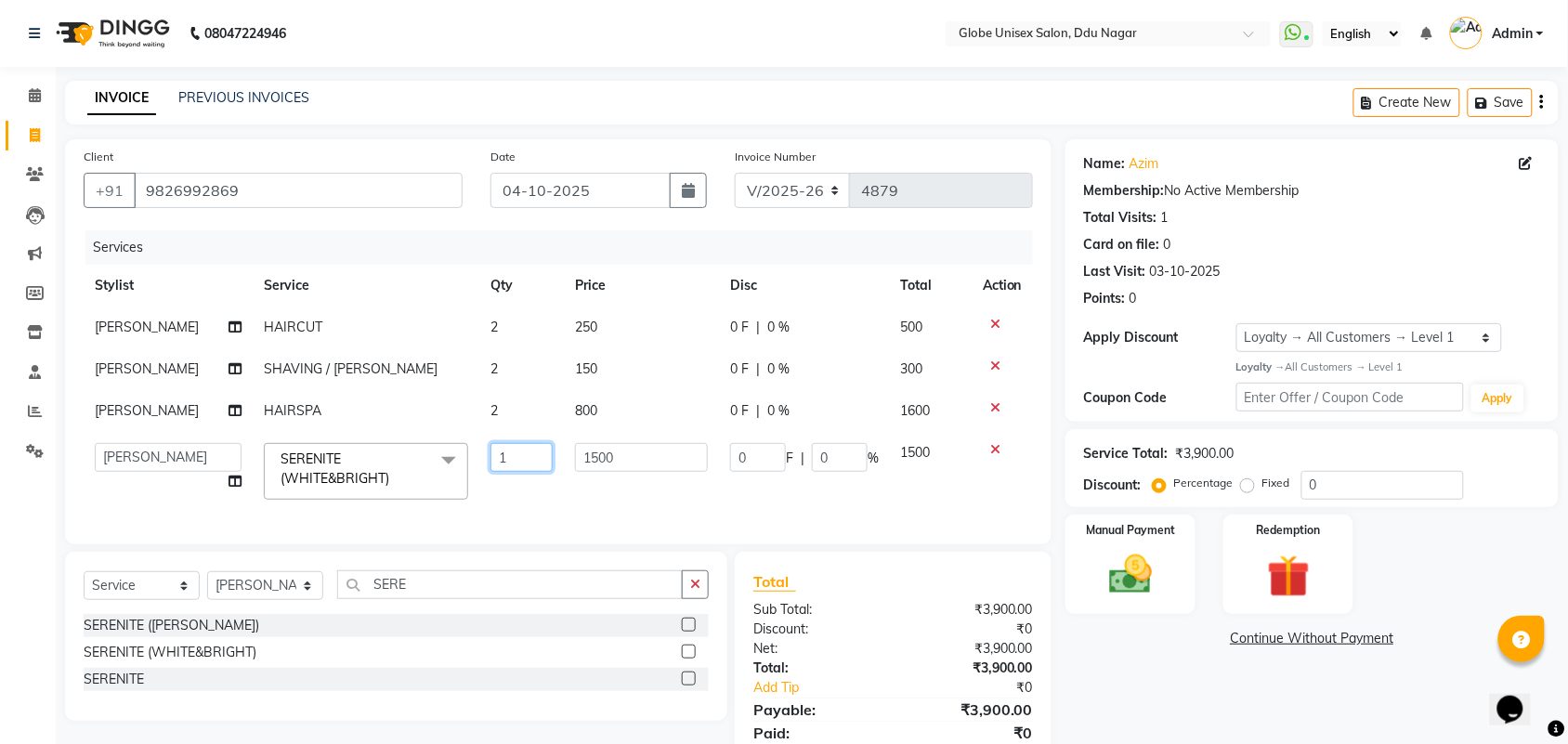
click at [500, 452] on input "1" at bounding box center [521, 457] width 63 height 29
type input "2"
click at [1194, 684] on div "Name: Azim Membership: No Active Membership Total Visits: 1 Card on file: 0 Las…" at bounding box center [1319, 463] width 507 height 647
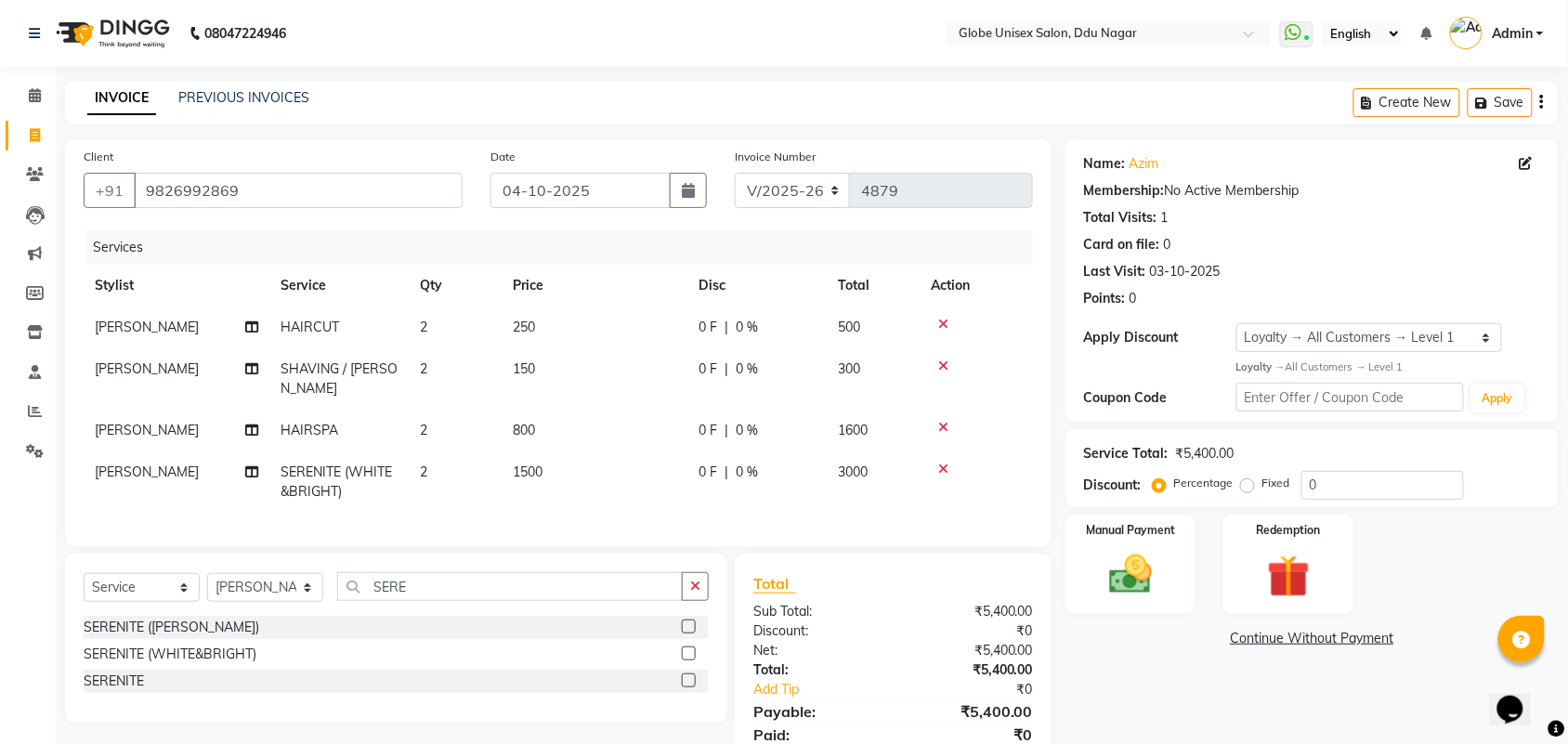
click at [1262, 488] on label "Fixed" at bounding box center [1275, 484] width 28 height 17
click at [1249, 488] on input "Fixed" at bounding box center [1251, 484] width 13 height 13
radio input "true"
click at [1380, 485] on input "0" at bounding box center [1382, 486] width 162 height 29
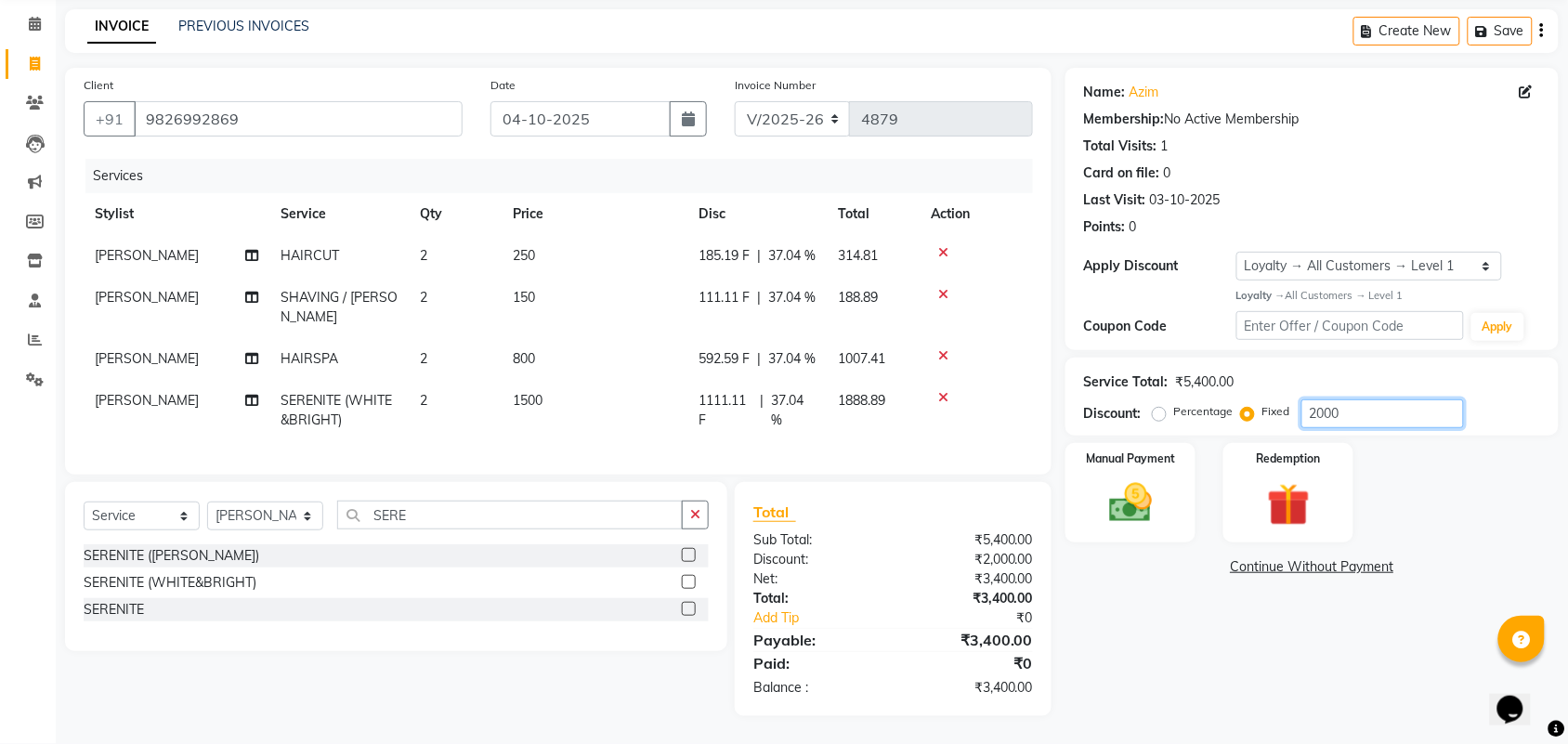
scroll to position [84, 0]
type input "2000"
click at [251, 249] on icon at bounding box center [252, 256] width 13 height 13
select select "24272"
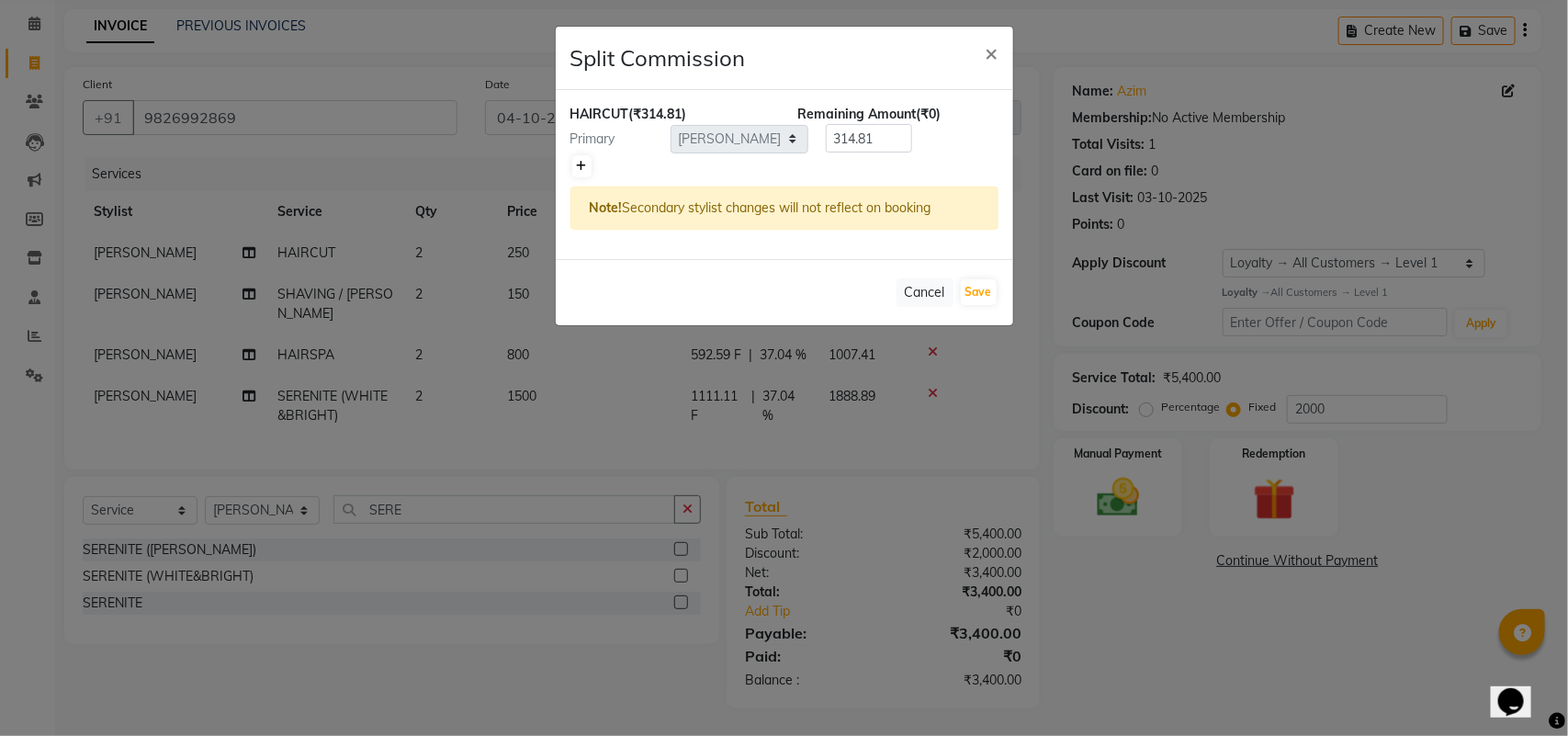
click at [583, 167] on icon at bounding box center [582, 166] width 10 height 11
type input "157.41"
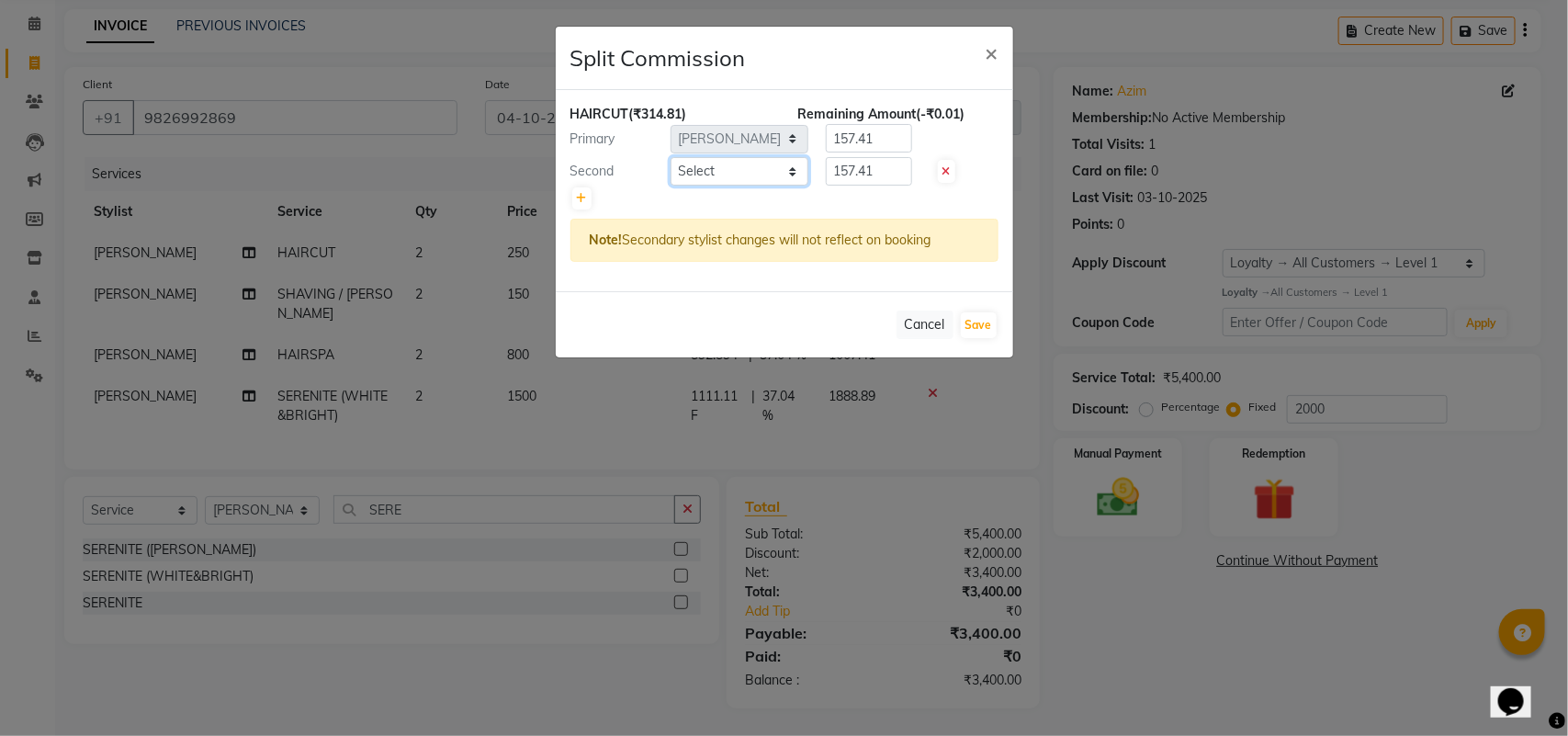
click at [750, 161] on select "Select ADITYA AJIT ANKIT [PERSON_NAME] [PERSON_NAME] [PERSON_NAME] [PERSON_NAME…" at bounding box center [739, 171] width 138 height 28
select select "21813"
click at [671, 157] on select "Select ADITYA AJIT ANKIT [PERSON_NAME] [PERSON_NAME] [PERSON_NAME] [PERSON_NAME…" at bounding box center [739, 171] width 138 height 28
click at [970, 315] on button "Save" at bounding box center [979, 324] width 36 height 25
select select "Select"
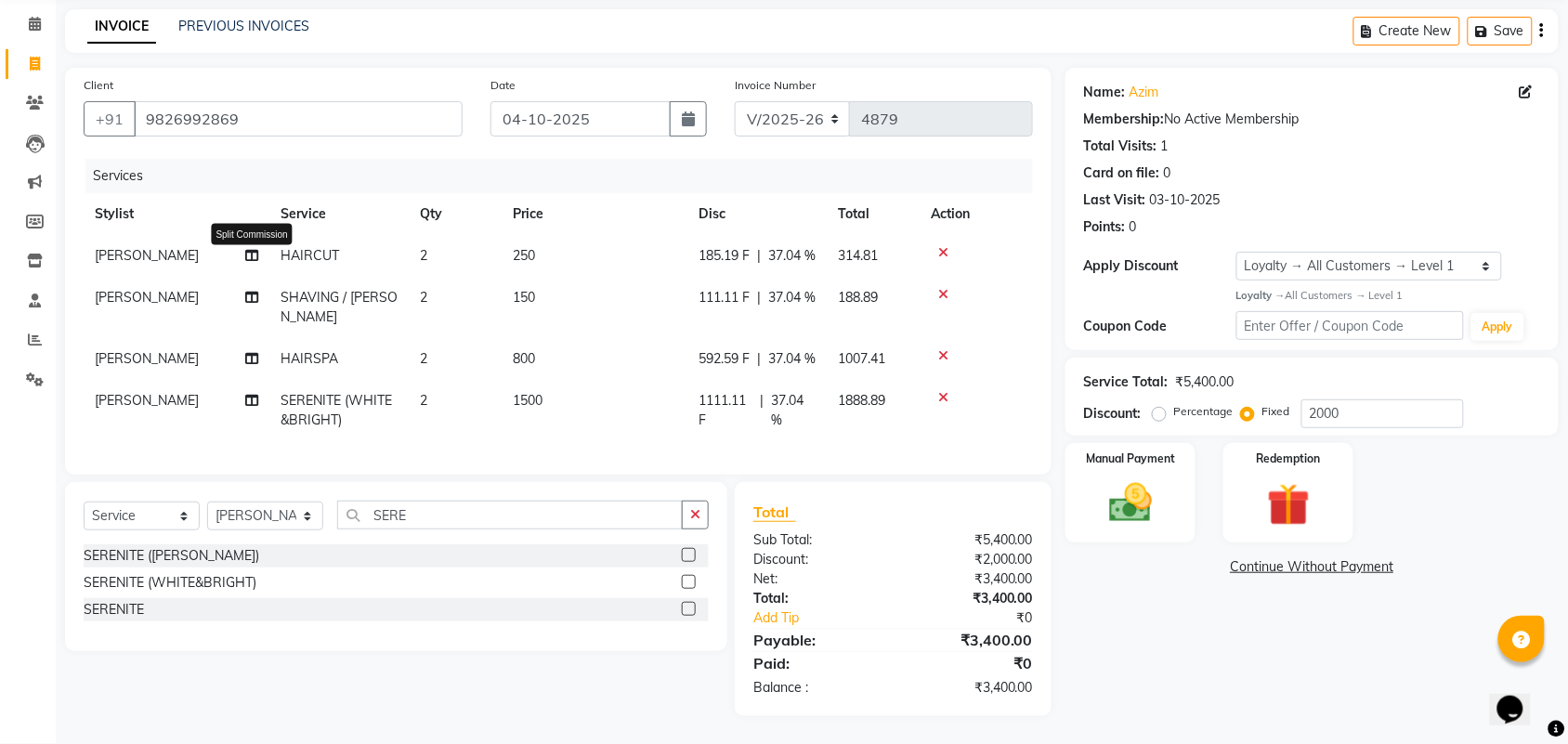
click at [252, 304] on icon at bounding box center [252, 297] width 13 height 13
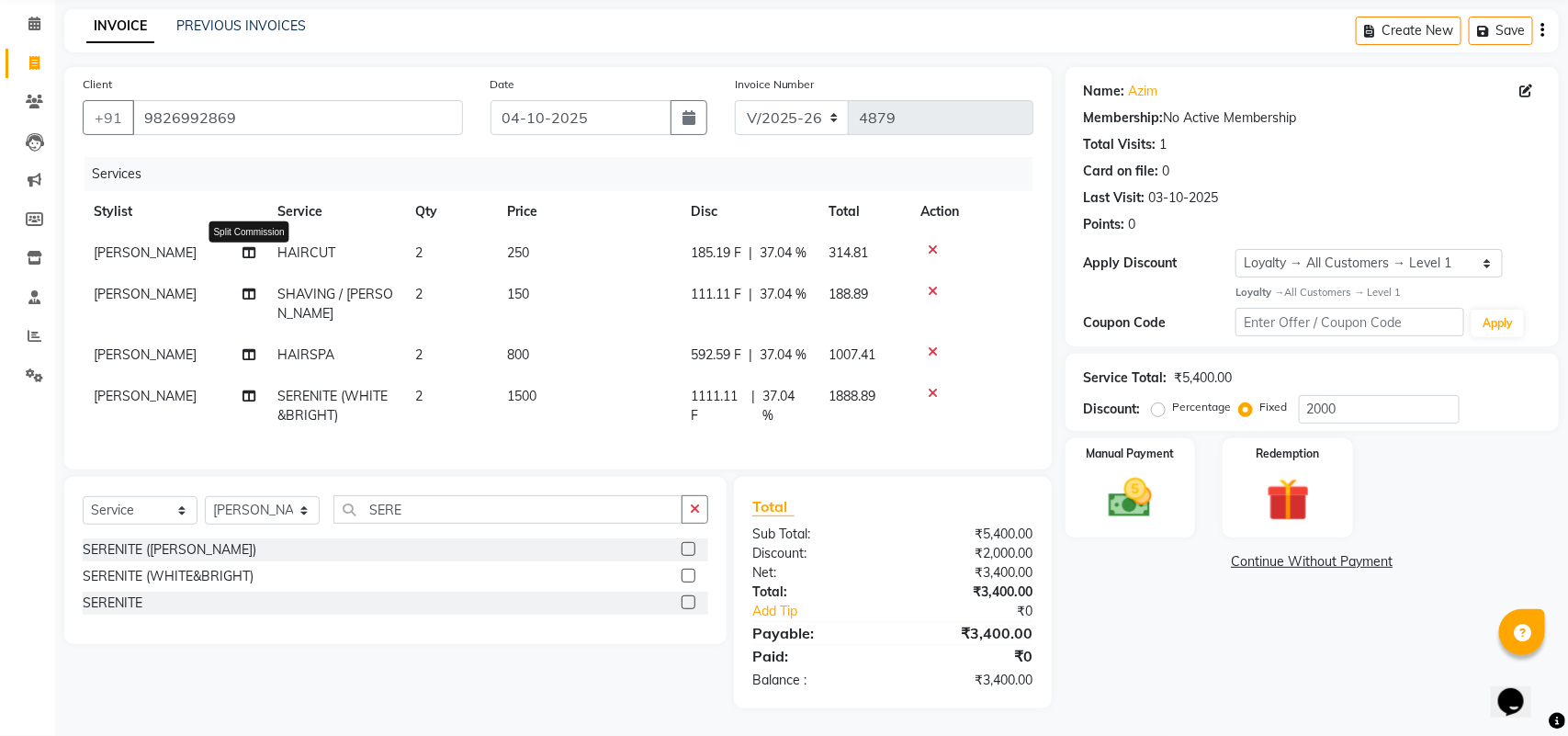
select select "24272"
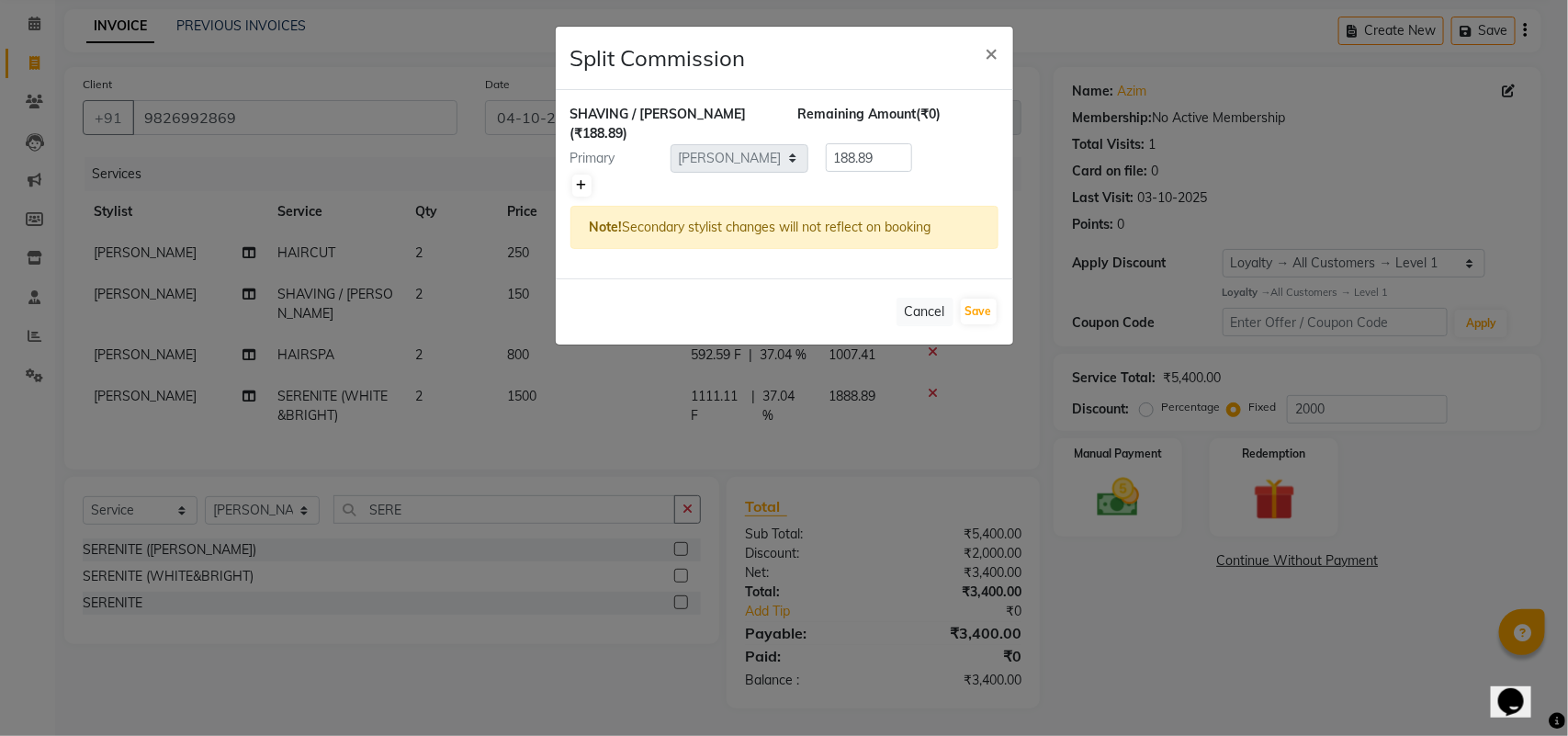
click at [585, 180] on icon at bounding box center [582, 186] width 10 height 11
type input "94.44"
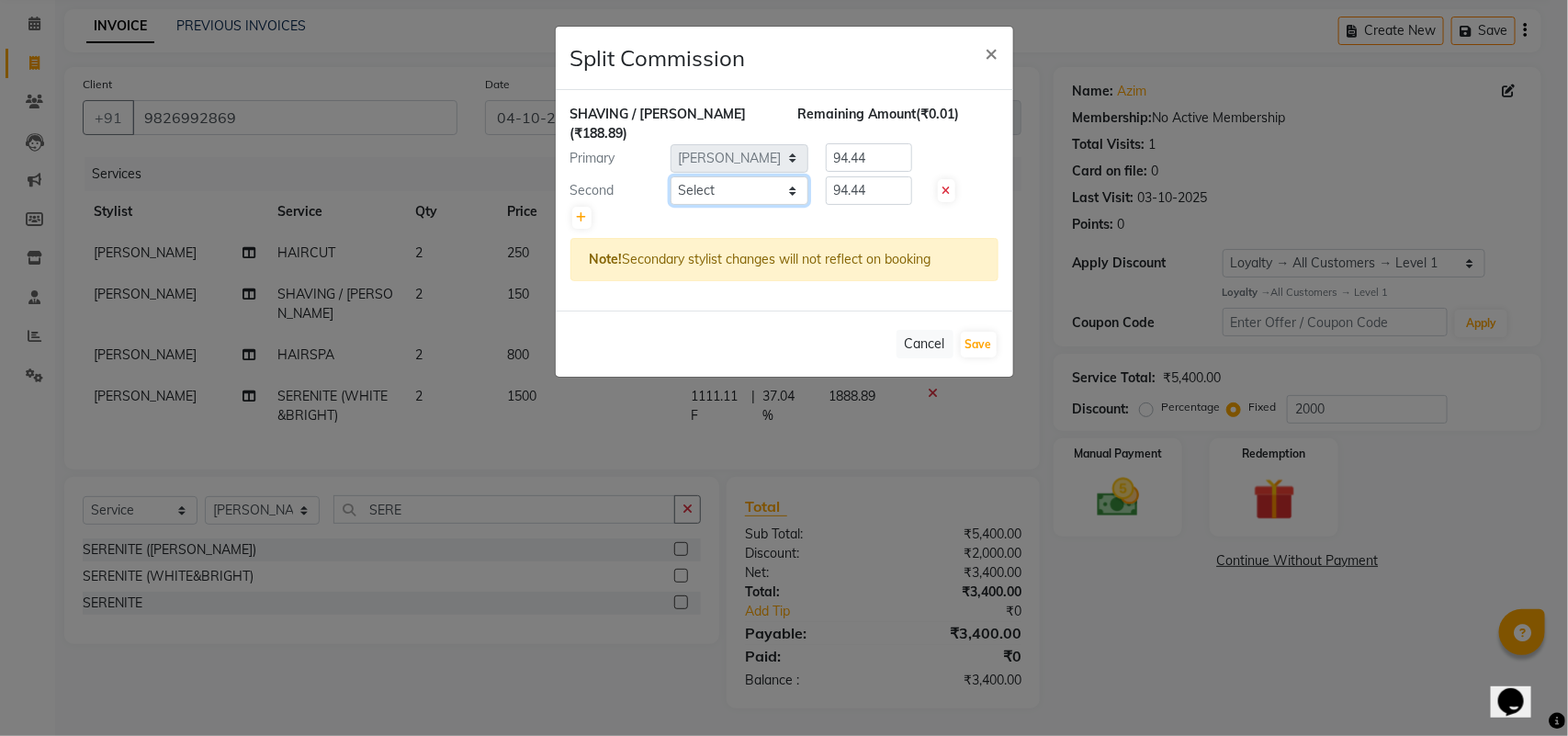
click at [718, 177] on select "Select ADITYA AJIT ANKIT [PERSON_NAME] [PERSON_NAME] [PERSON_NAME] [PERSON_NAME…" at bounding box center [739, 191] width 138 height 28
select select "50759"
click at [671, 177] on select "Select ADITYA AJIT ANKIT [PERSON_NAME] [PERSON_NAME] [PERSON_NAME] [PERSON_NAME…" at bounding box center [739, 191] width 138 height 28
click at [990, 332] on button "Save" at bounding box center [979, 344] width 36 height 25
select select "Select"
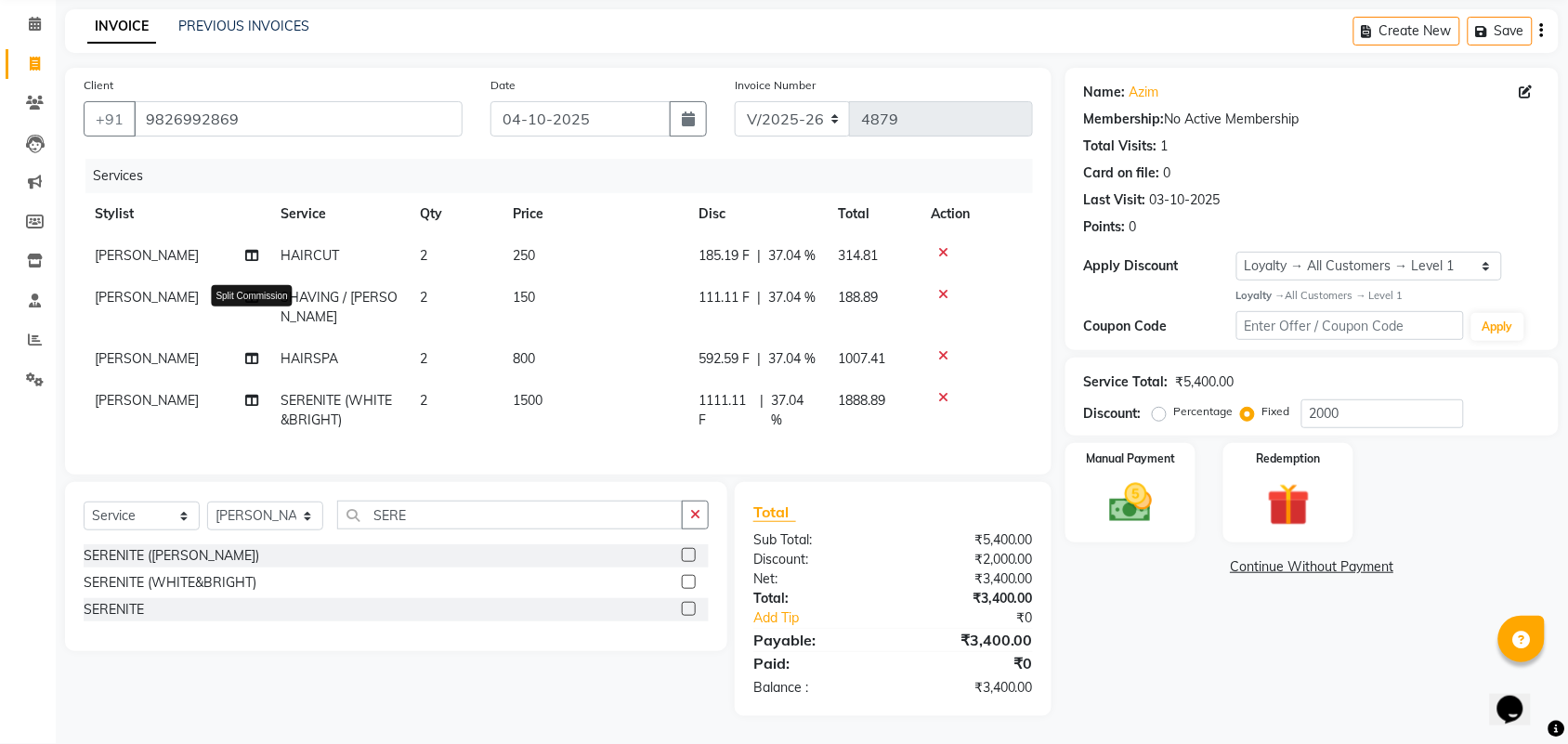
click at [247, 363] on icon at bounding box center [252, 359] width 13 height 13
select select "24272"
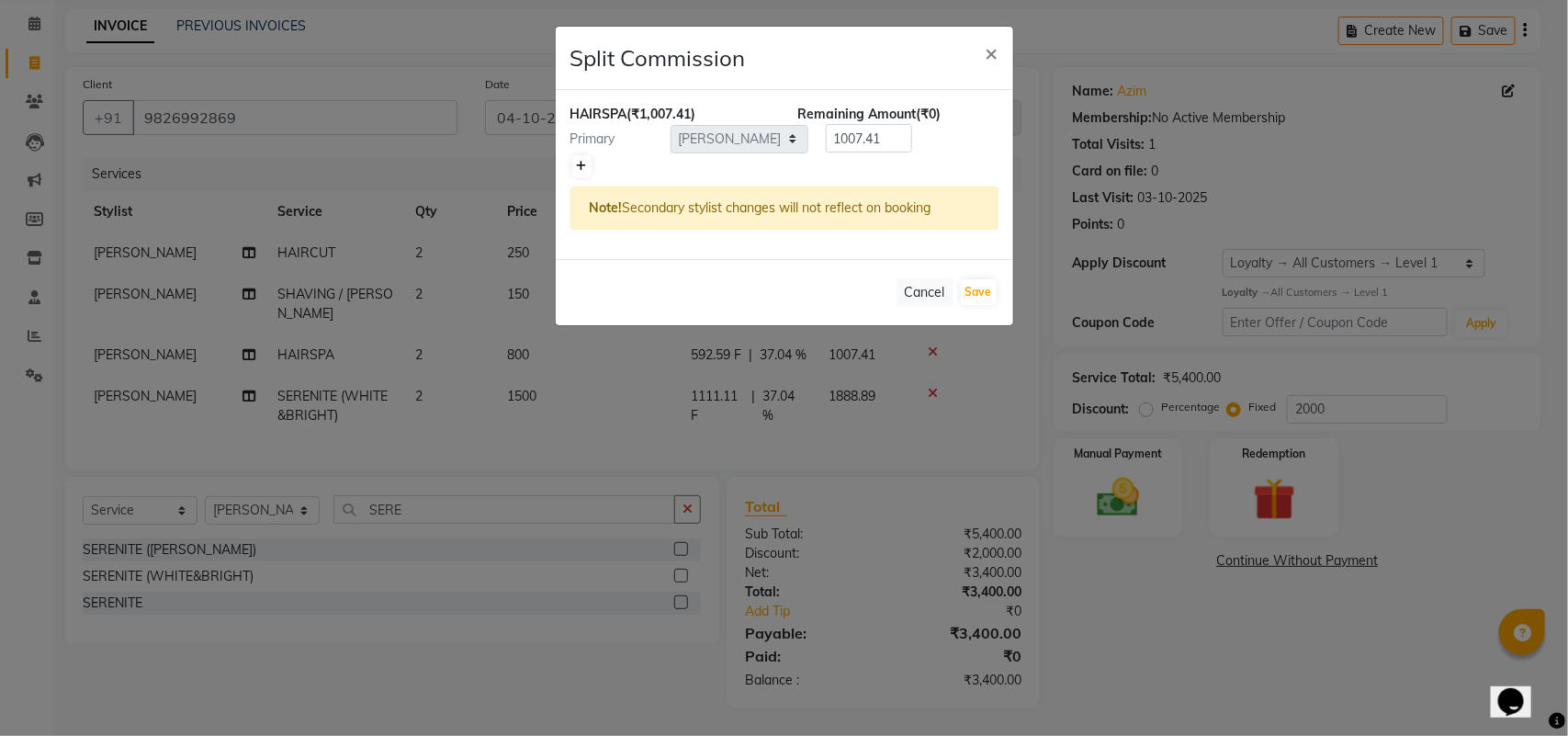
click at [581, 175] on link at bounding box center [582, 165] width 20 height 22
type input "503.7"
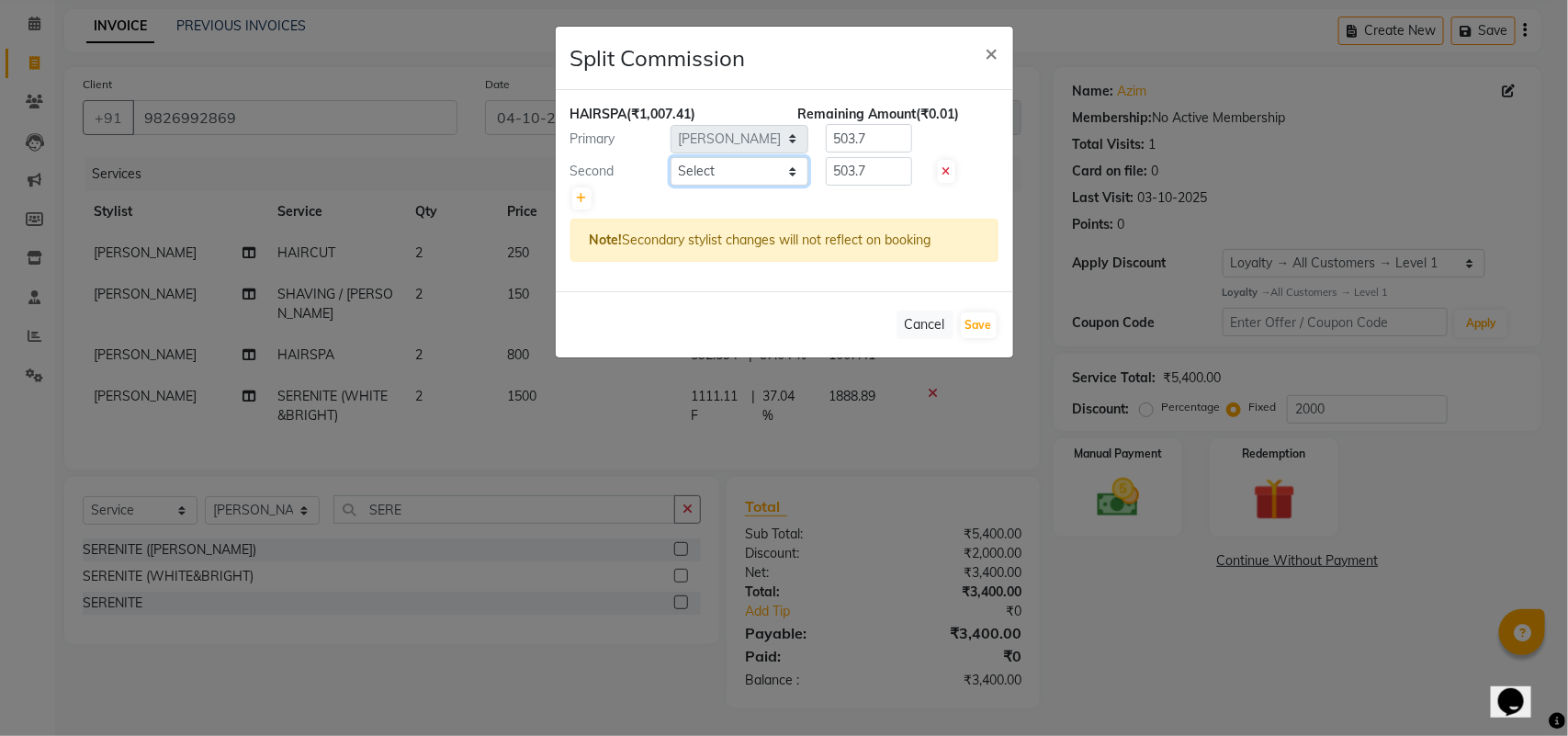
click at [701, 164] on select "Select ADITYA AJIT ANKIT [PERSON_NAME] [PERSON_NAME] [PERSON_NAME] [PERSON_NAME…" at bounding box center [739, 171] width 138 height 28
select select "50759"
click at [671, 157] on select "Select ADITYA AJIT ANKIT [PERSON_NAME] [PERSON_NAME] [PERSON_NAME] [PERSON_NAME…" at bounding box center [739, 171] width 138 height 28
click at [972, 313] on button "Save" at bounding box center [979, 324] width 36 height 25
select select "Select"
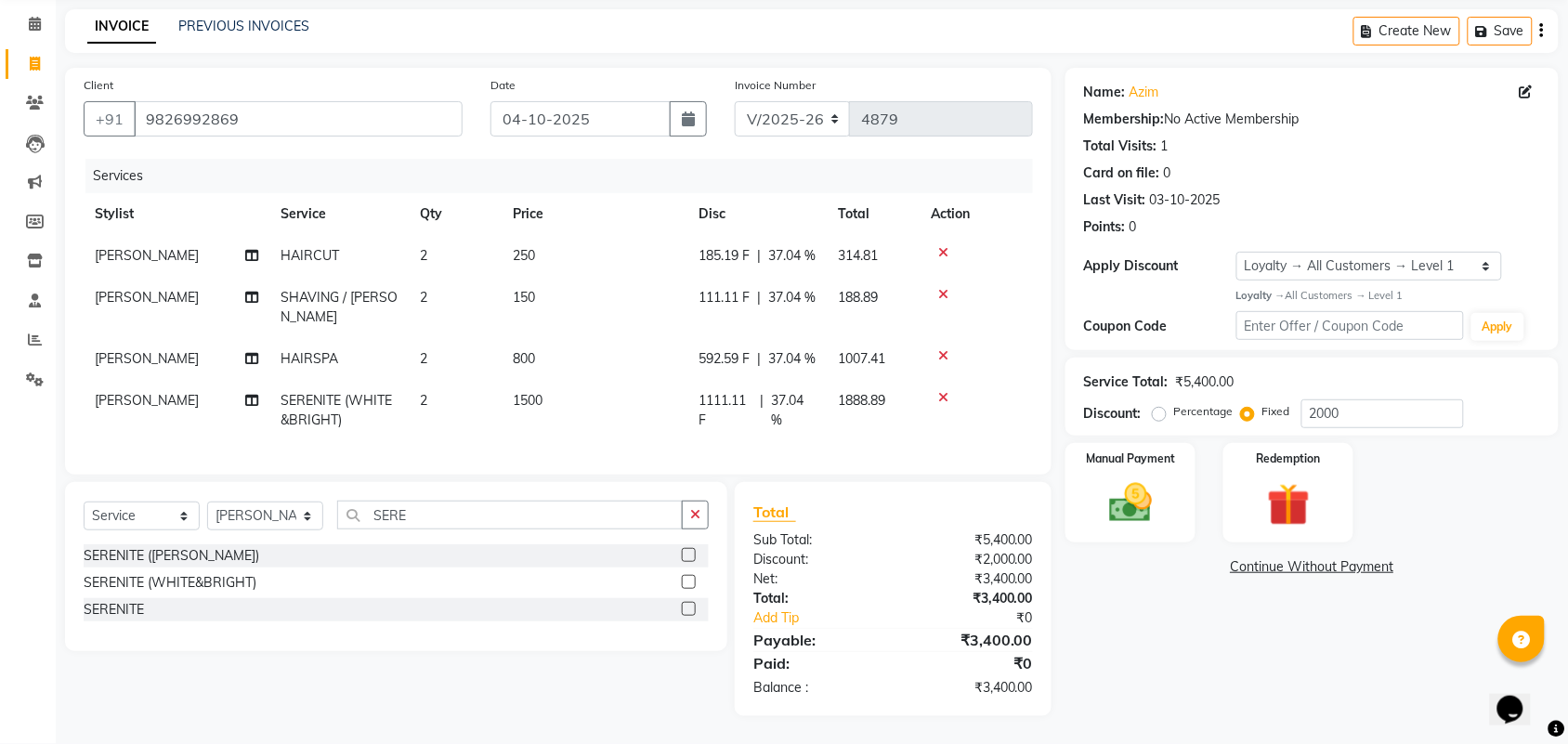
click at [254, 407] on icon at bounding box center [252, 401] width 13 height 13
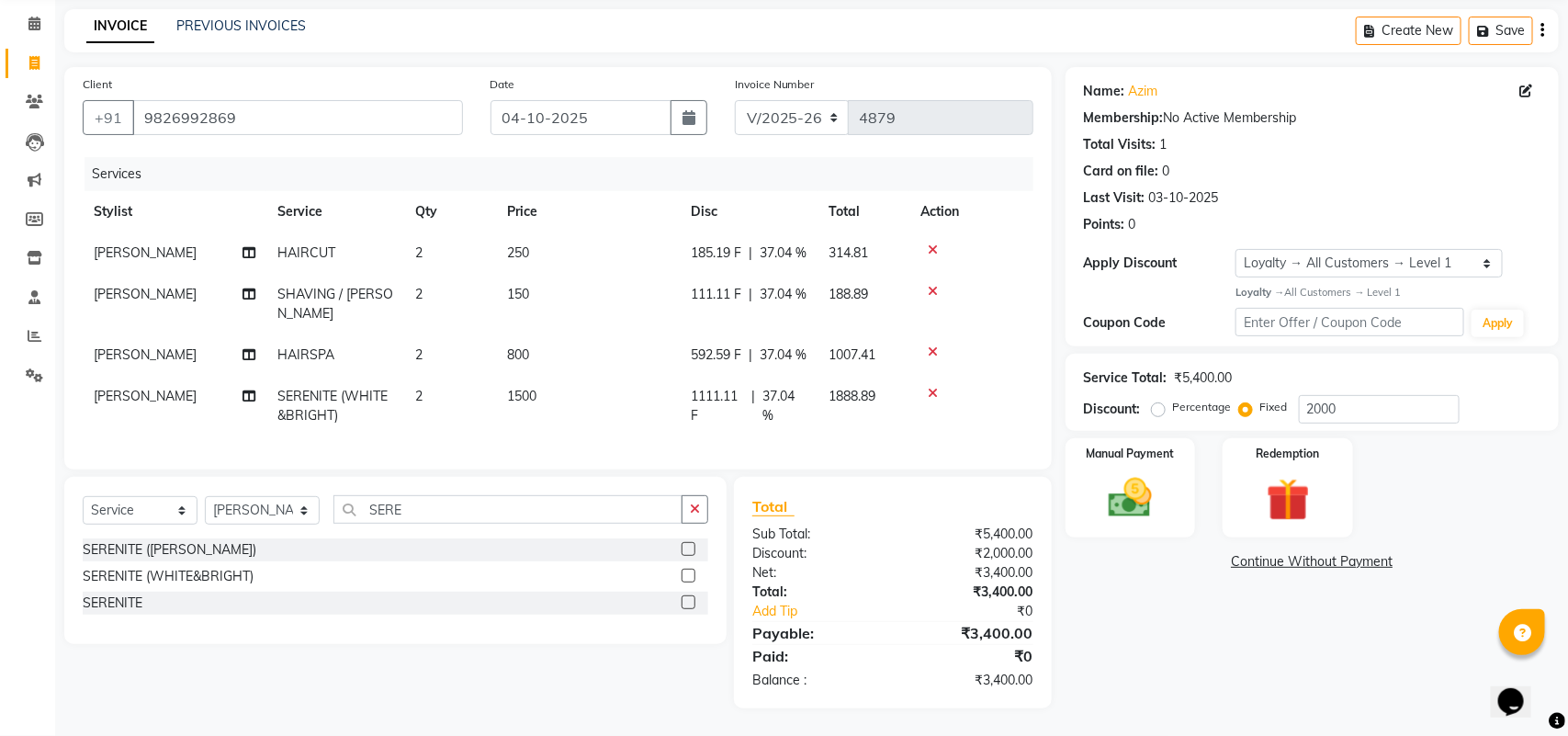
select select "24272"
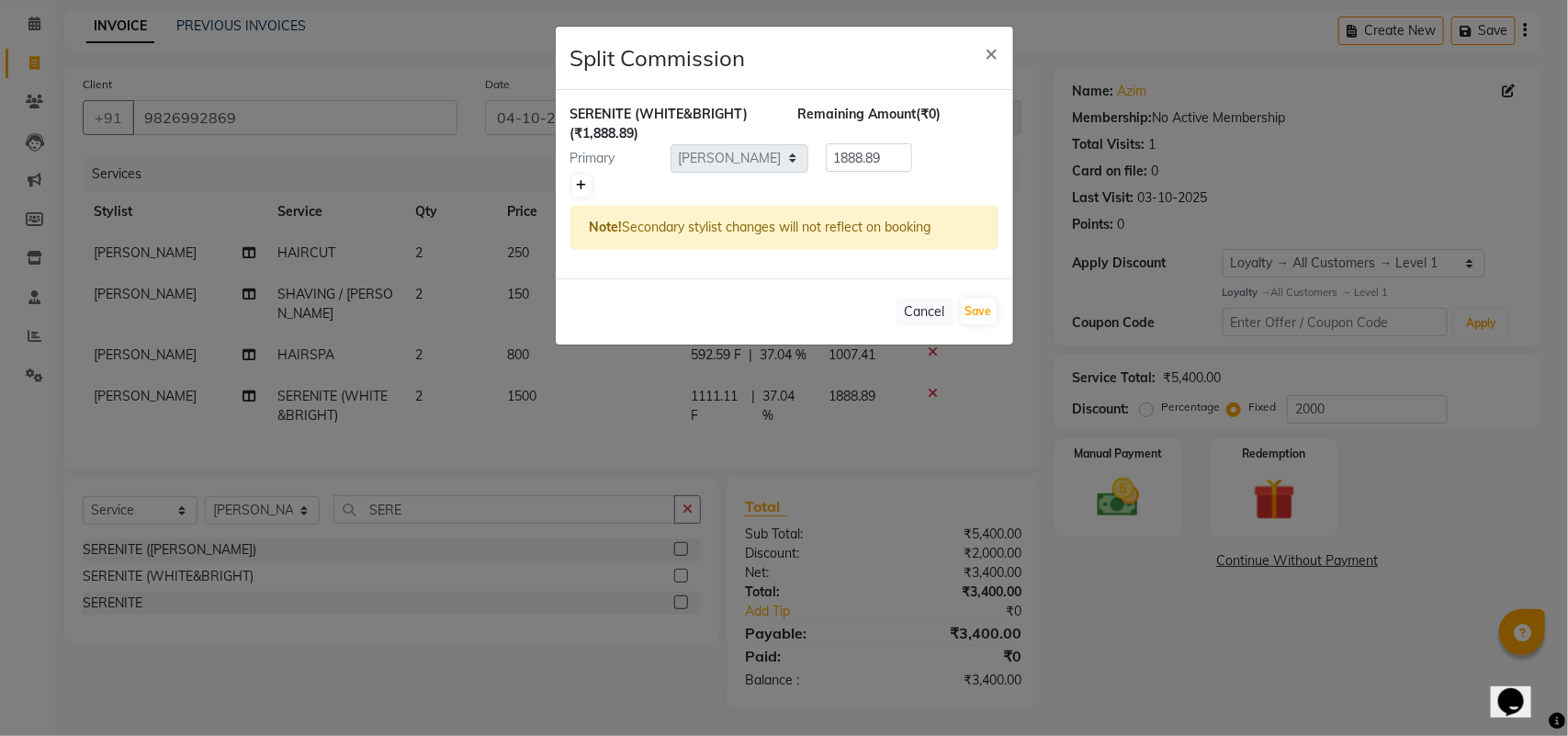
click at [583, 176] on link at bounding box center [582, 185] width 20 height 22
type input "944.45"
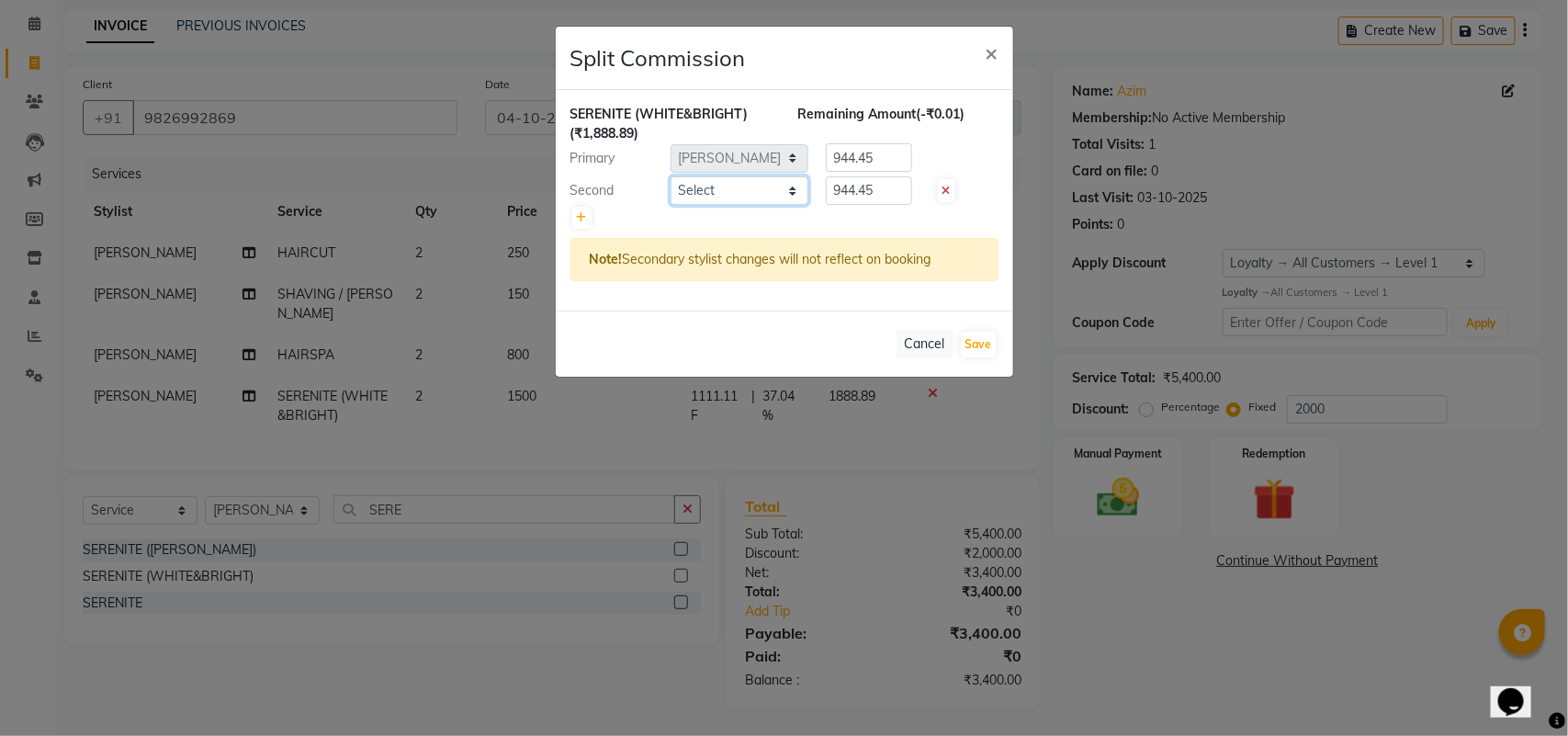
click at [752, 189] on select "Select ADITYA AJIT ANKIT [PERSON_NAME] [PERSON_NAME] [PERSON_NAME] [PERSON_NAME…" at bounding box center [739, 191] width 138 height 28
select select "50759"
click at [671, 177] on select "Select ADITYA AJIT ANKIT [PERSON_NAME] [PERSON_NAME] [PERSON_NAME] [PERSON_NAME…" at bounding box center [739, 191] width 138 height 28
click at [986, 346] on button "Save" at bounding box center [979, 344] width 36 height 25
select select "Select"
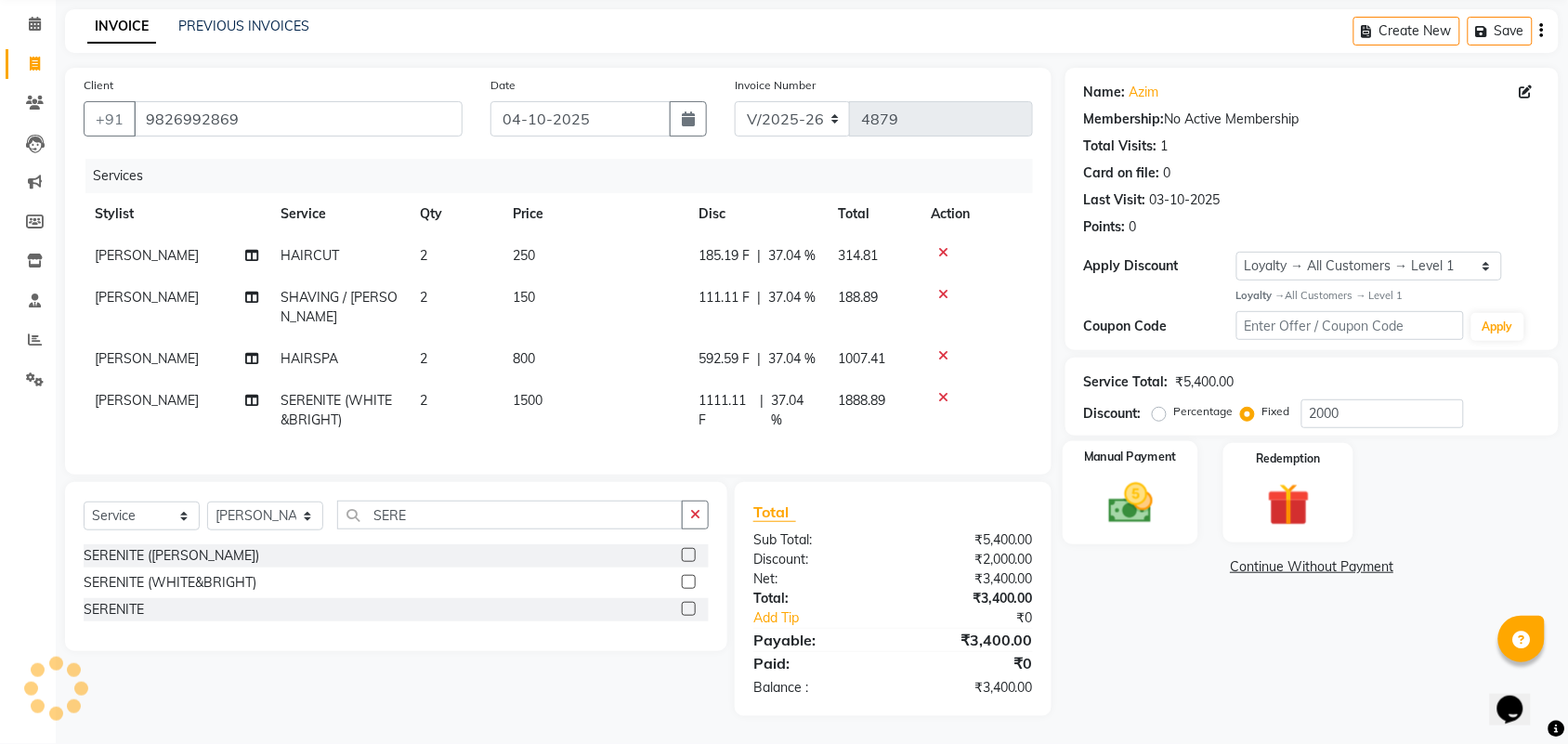
click at [1149, 487] on img at bounding box center [1130, 504] width 72 height 51
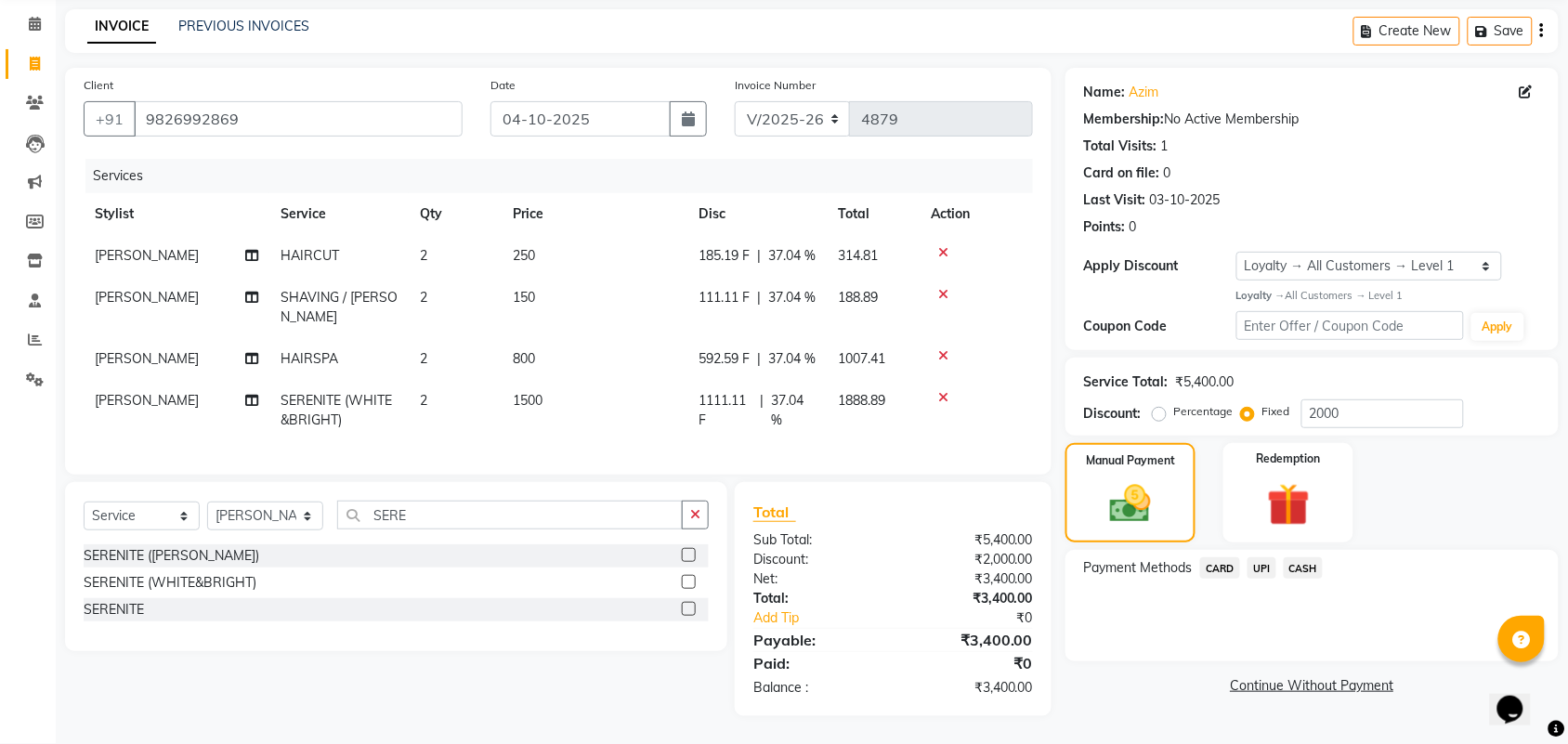
click at [1255, 558] on span "UPI" at bounding box center [1261, 568] width 28 height 21
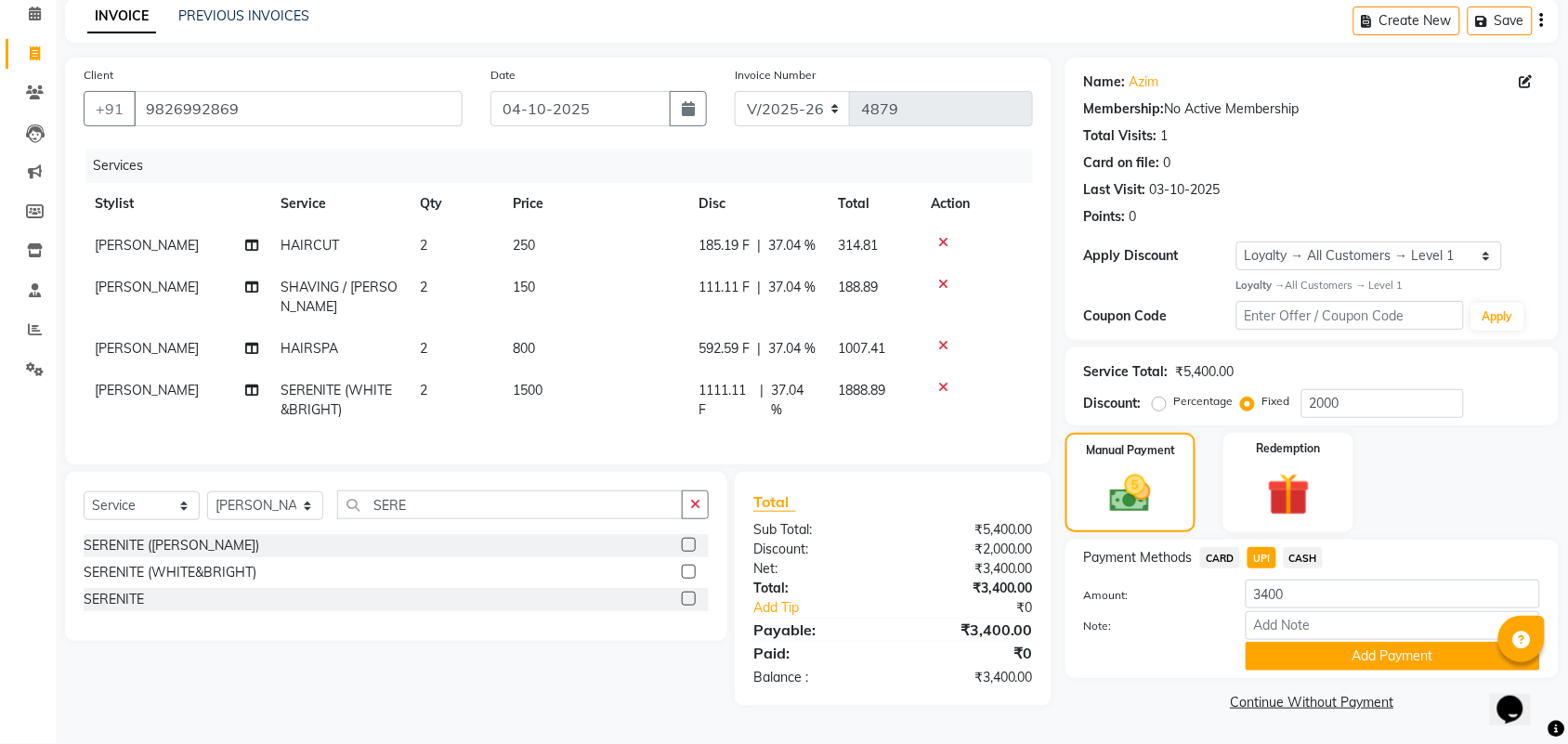
scroll to position [127, 0]
drag, startPoint x: 1344, startPoint y: 606, endPoint x: 1584, endPoint y: 505, distance: 260.4
click at [1379, 642] on button "Add Payment" at bounding box center [1392, 657] width 294 height 29
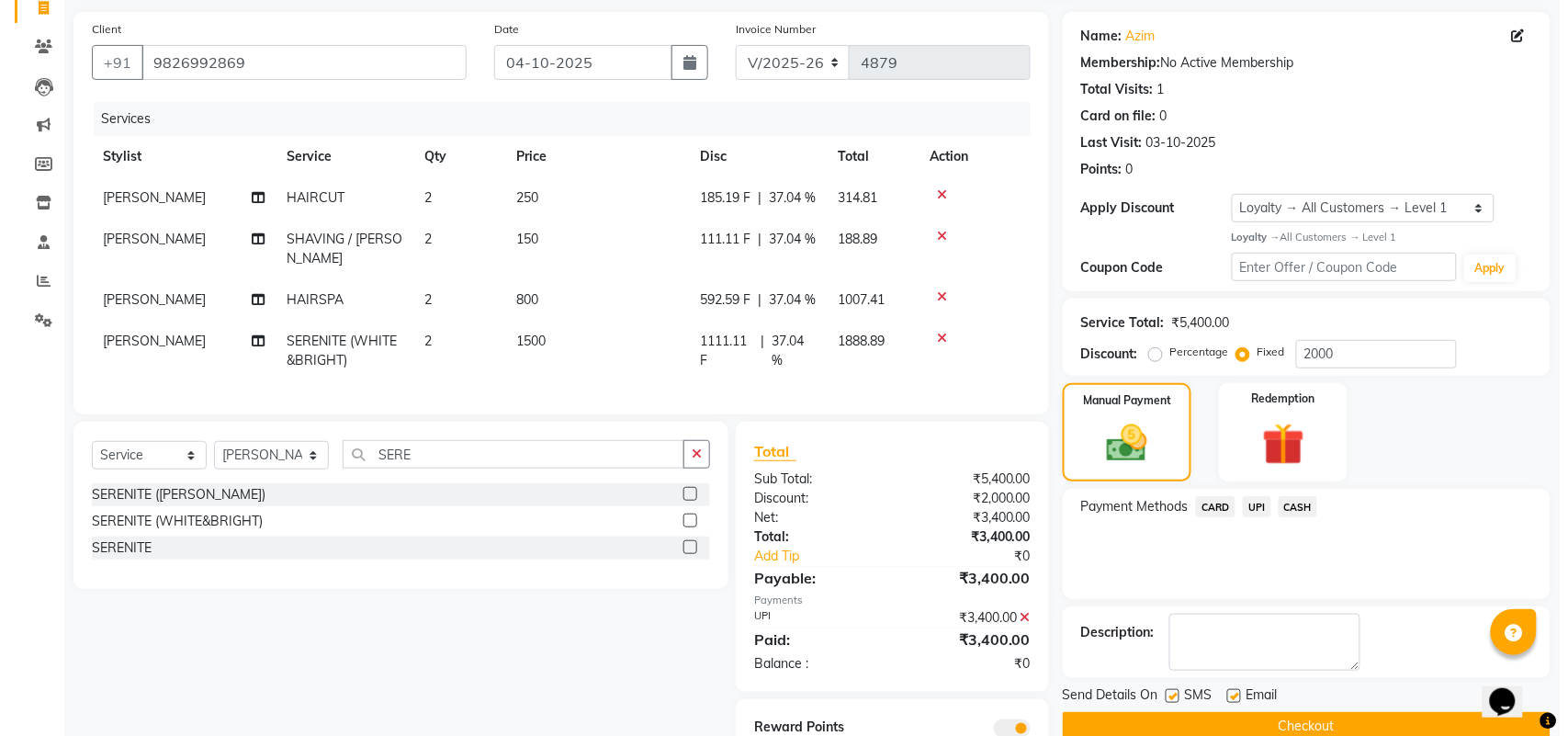
scroll to position [245, 0]
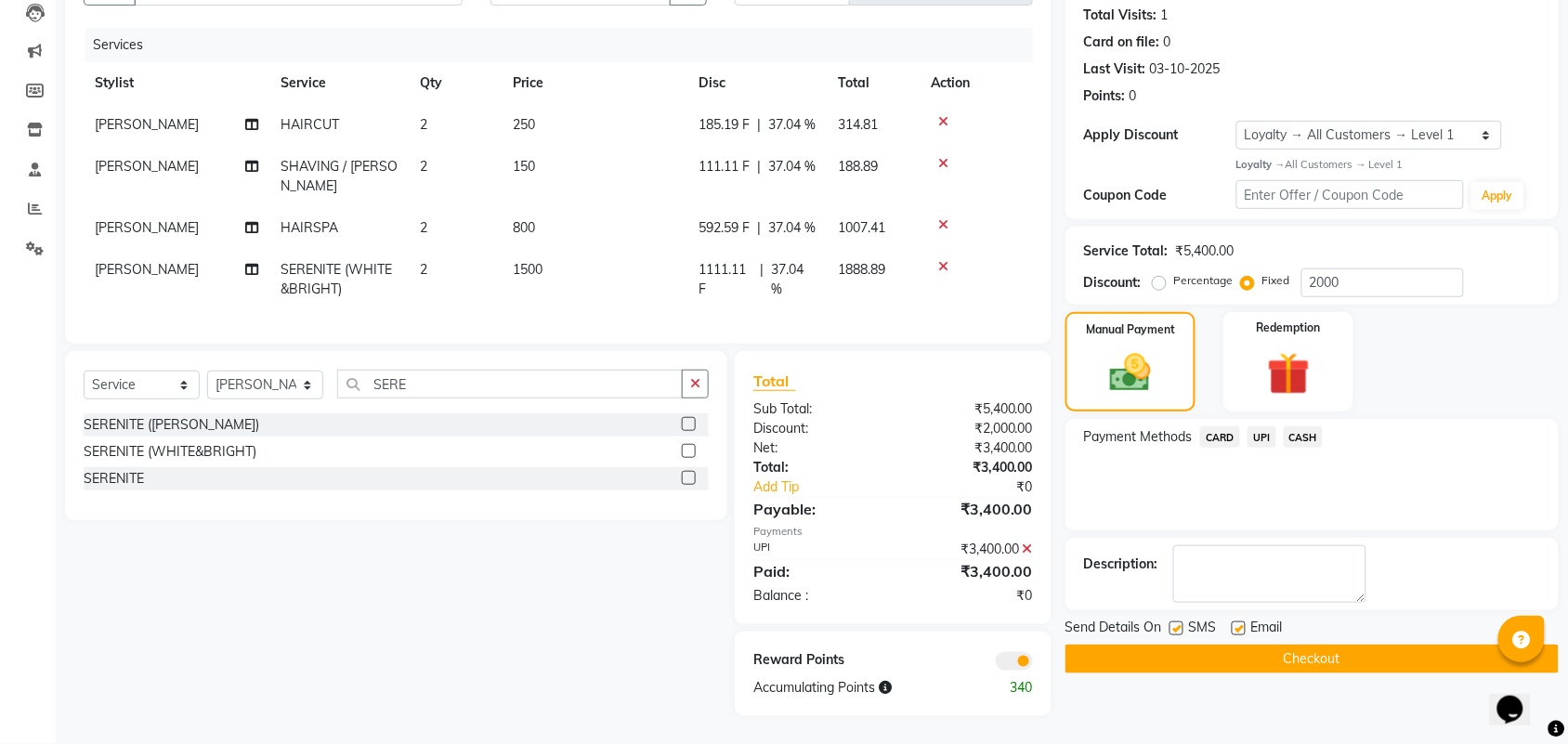
click at [1006, 671] on span at bounding box center [1013, 661] width 37 height 19
click at [1032, 664] on input "checkbox" at bounding box center [1032, 664] width 0 height 0
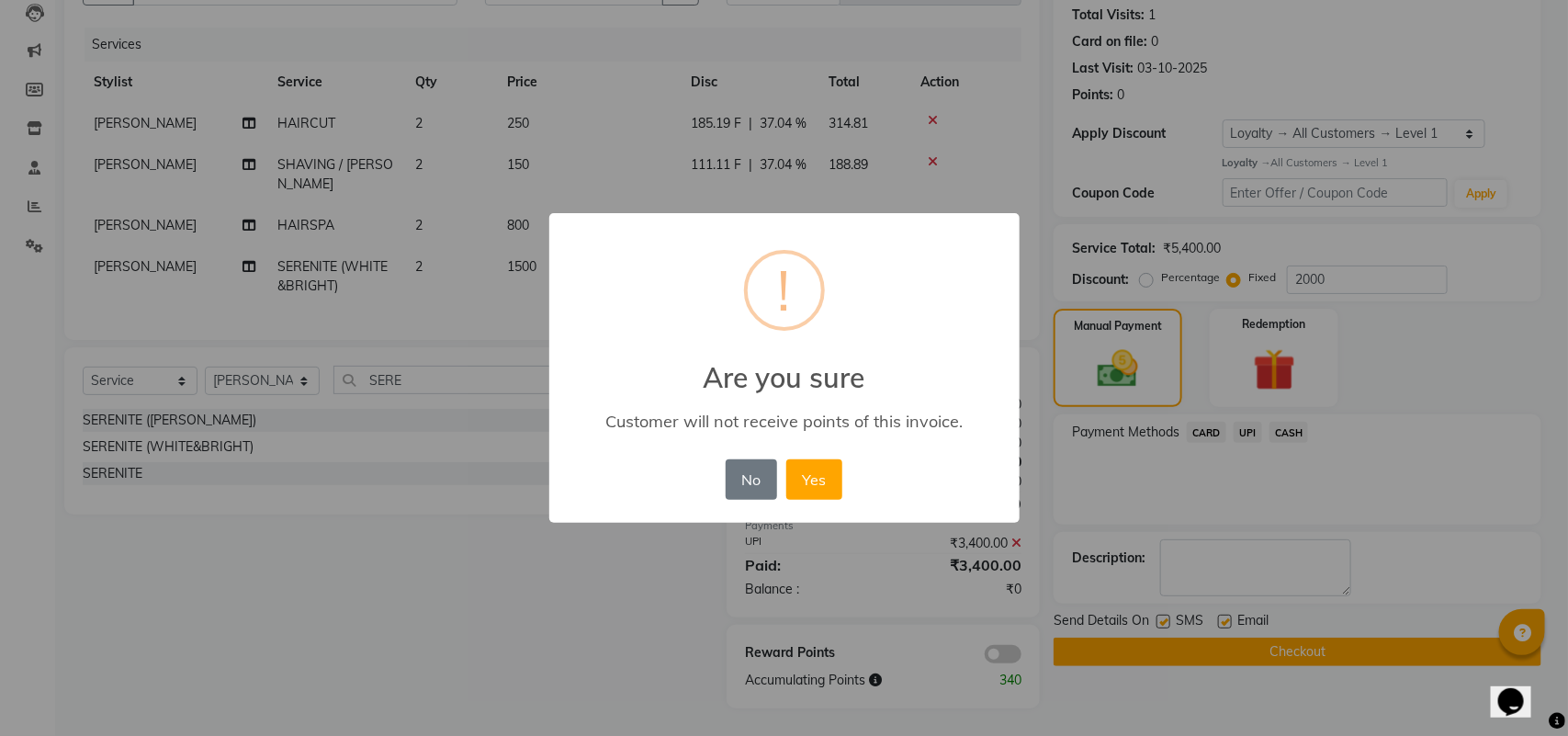
click at [806, 451] on div "× ! Are you sure Customer will not receive points of this invoice. No No Yes" at bounding box center [784, 368] width 471 height 311
click at [815, 479] on button "Yes" at bounding box center [815, 479] width 56 height 40
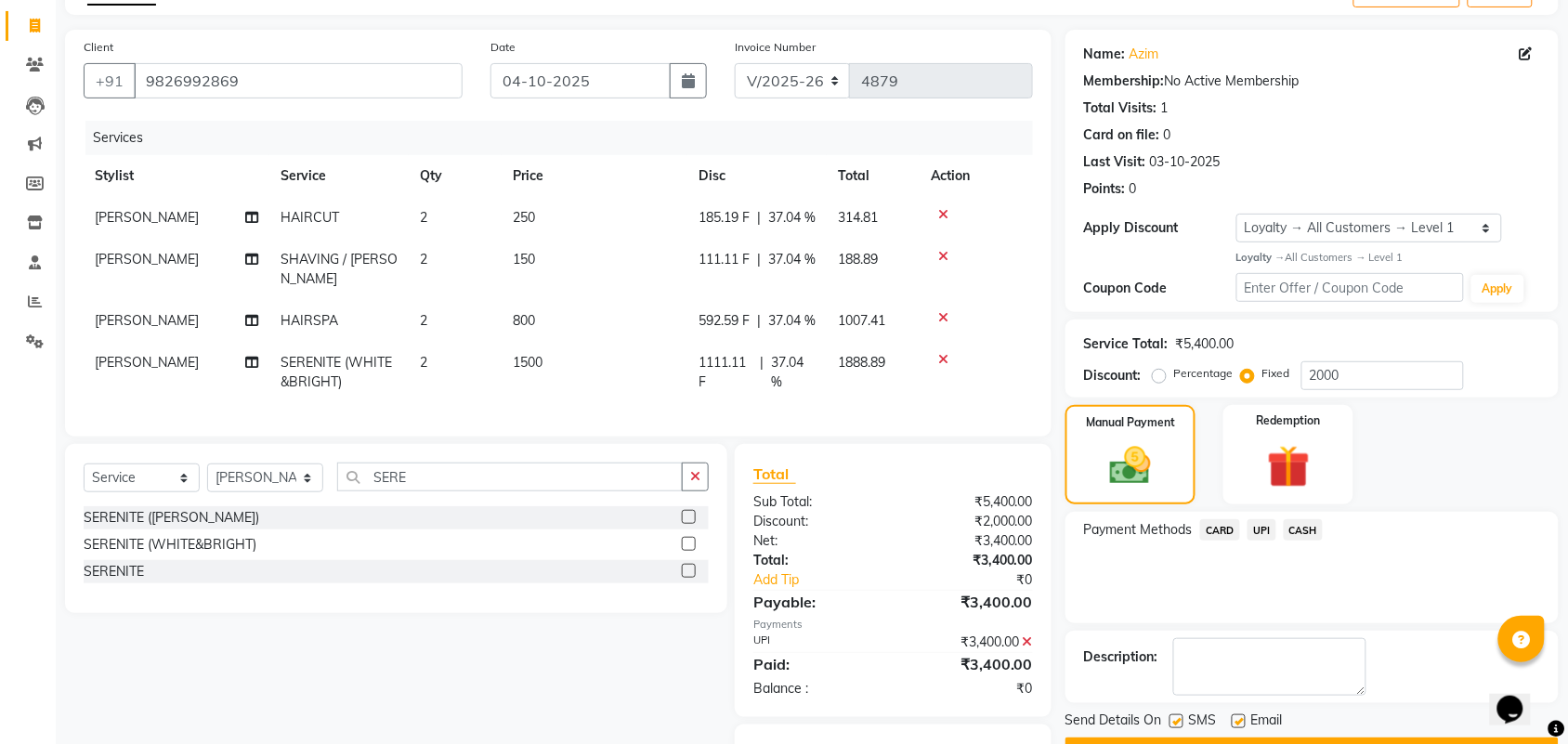
scroll to position [231, 0]
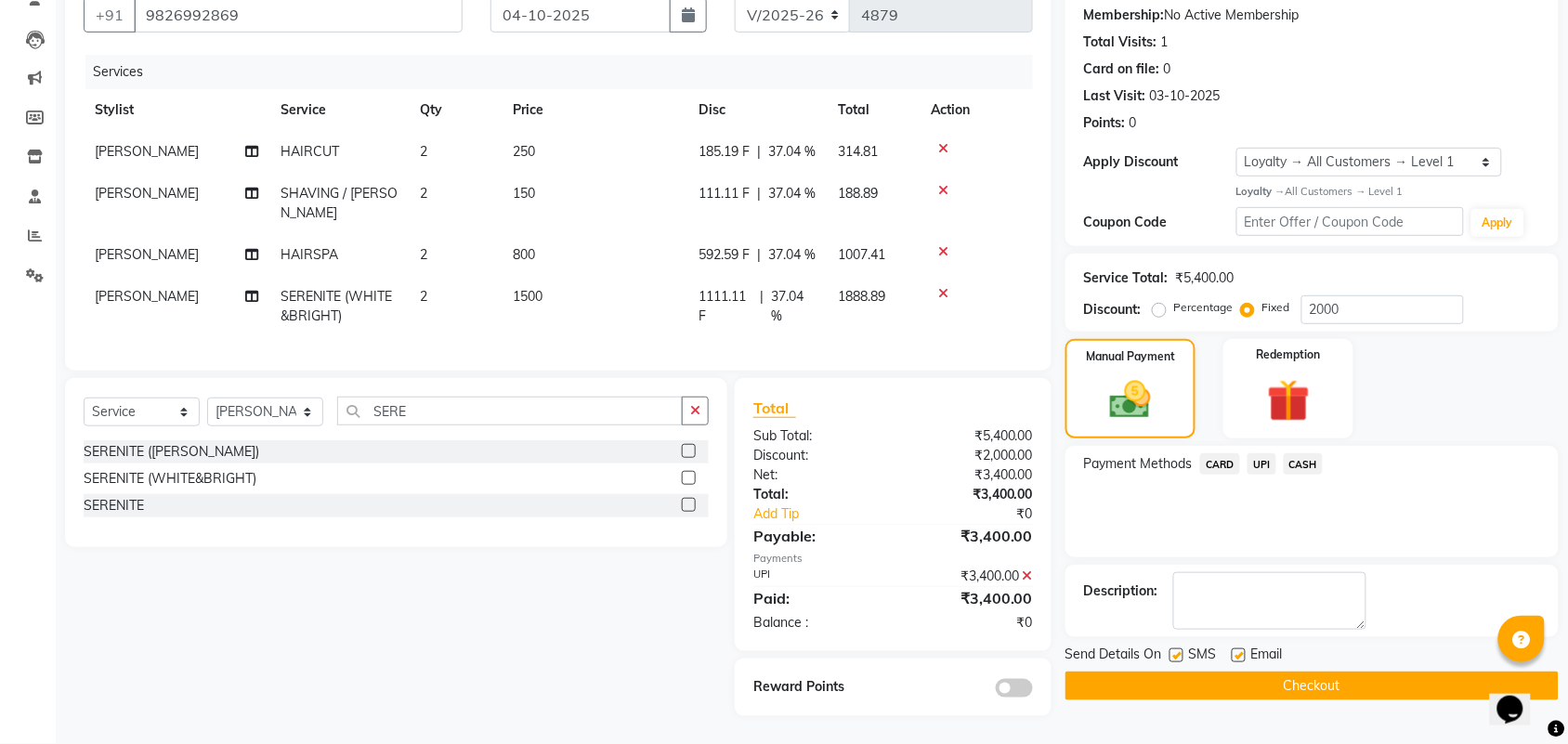
click at [1328, 672] on button "Checkout" at bounding box center [1312, 686] width 493 height 29
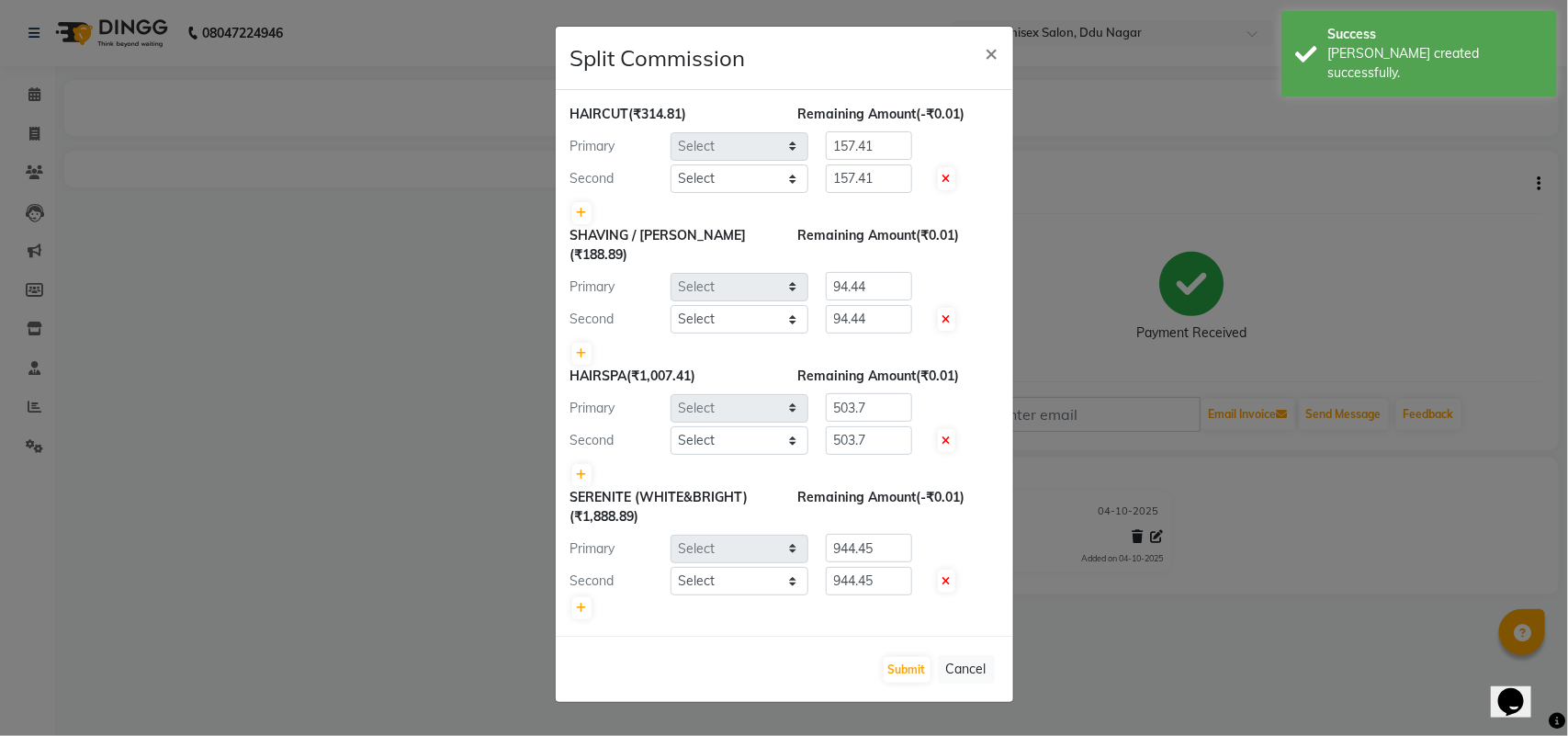
select select "24272"
select select "21813"
select select "24272"
select select "50759"
select select "24272"
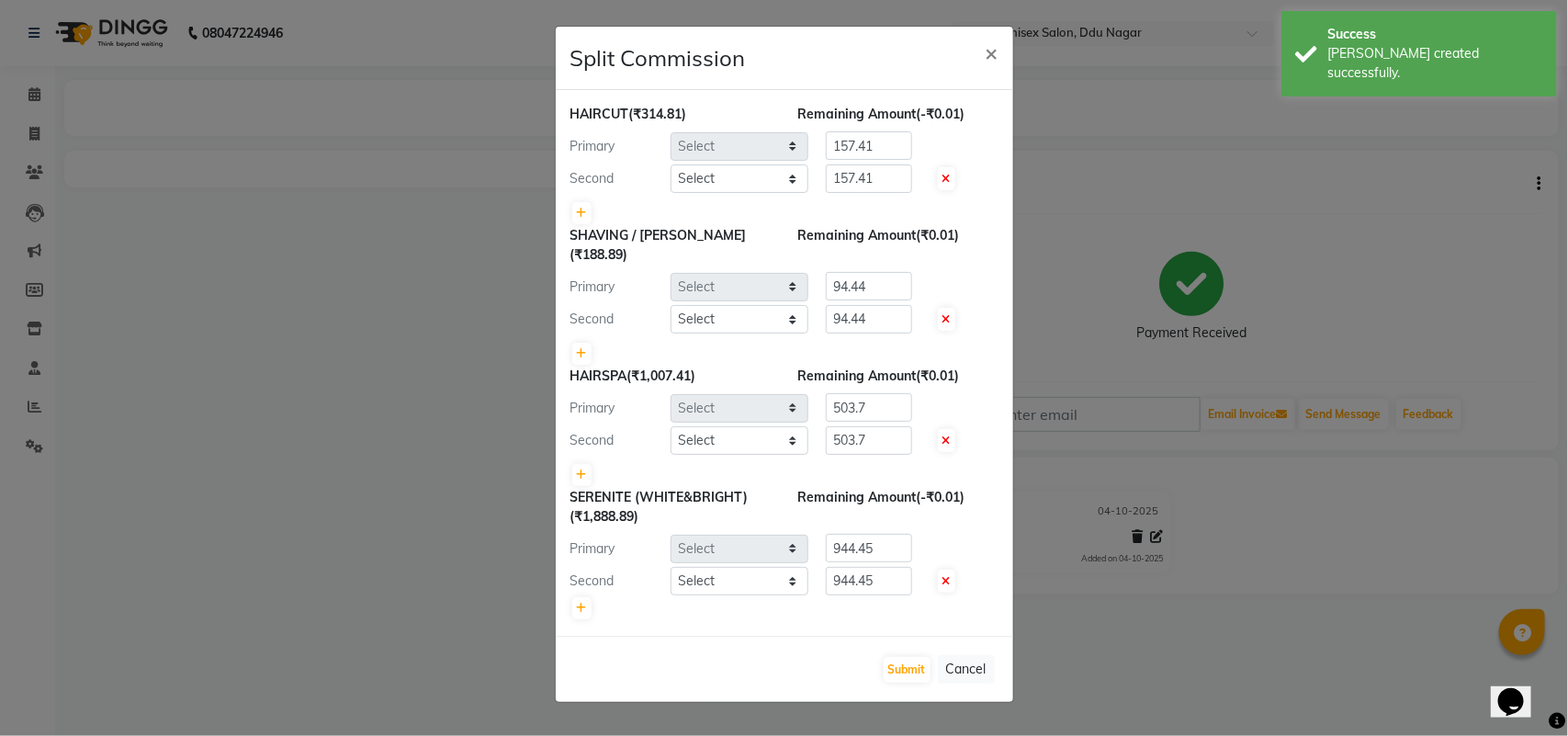
select select "50759"
select select "24272"
select select "50759"
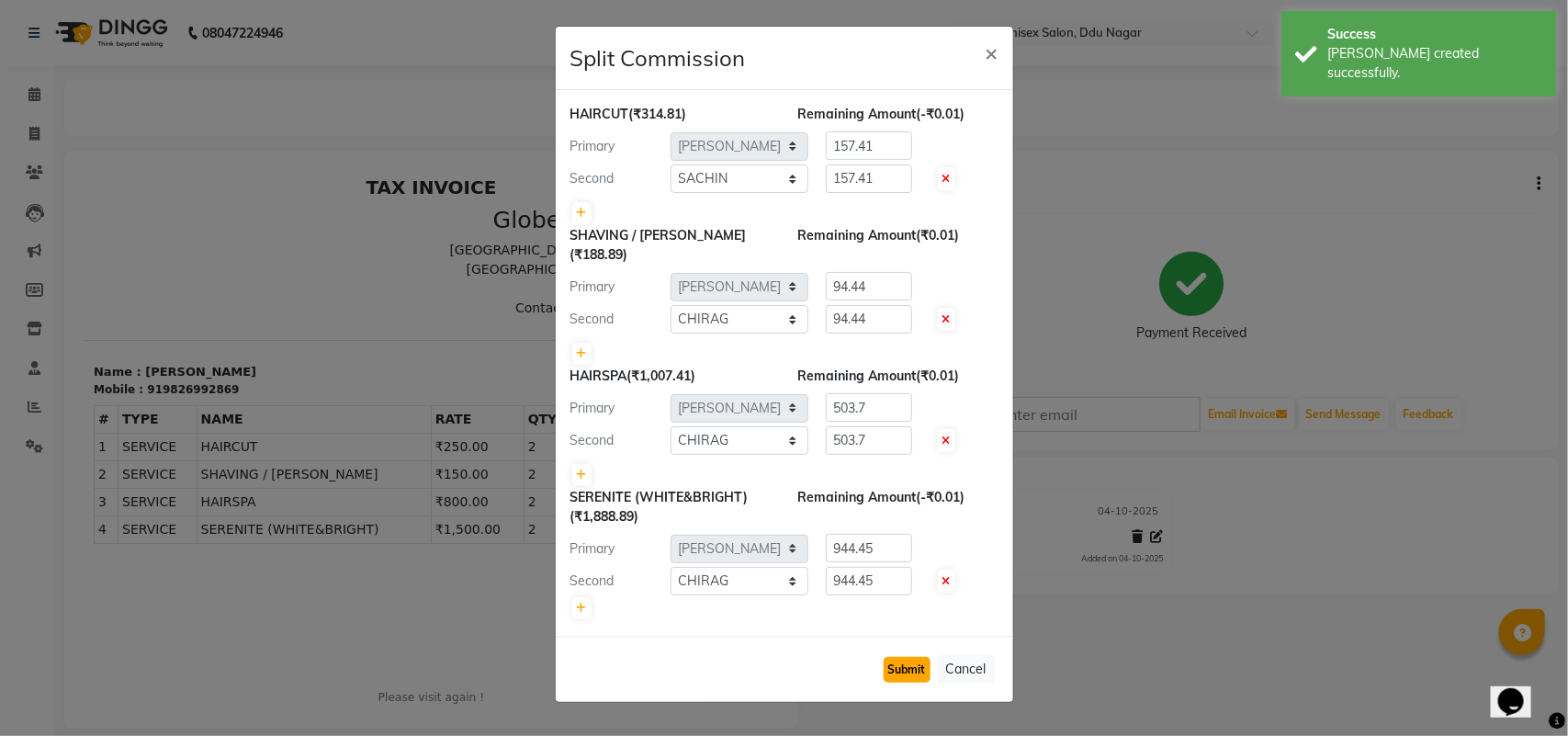
click at [919, 657] on button "Submit" at bounding box center [908, 669] width 47 height 25
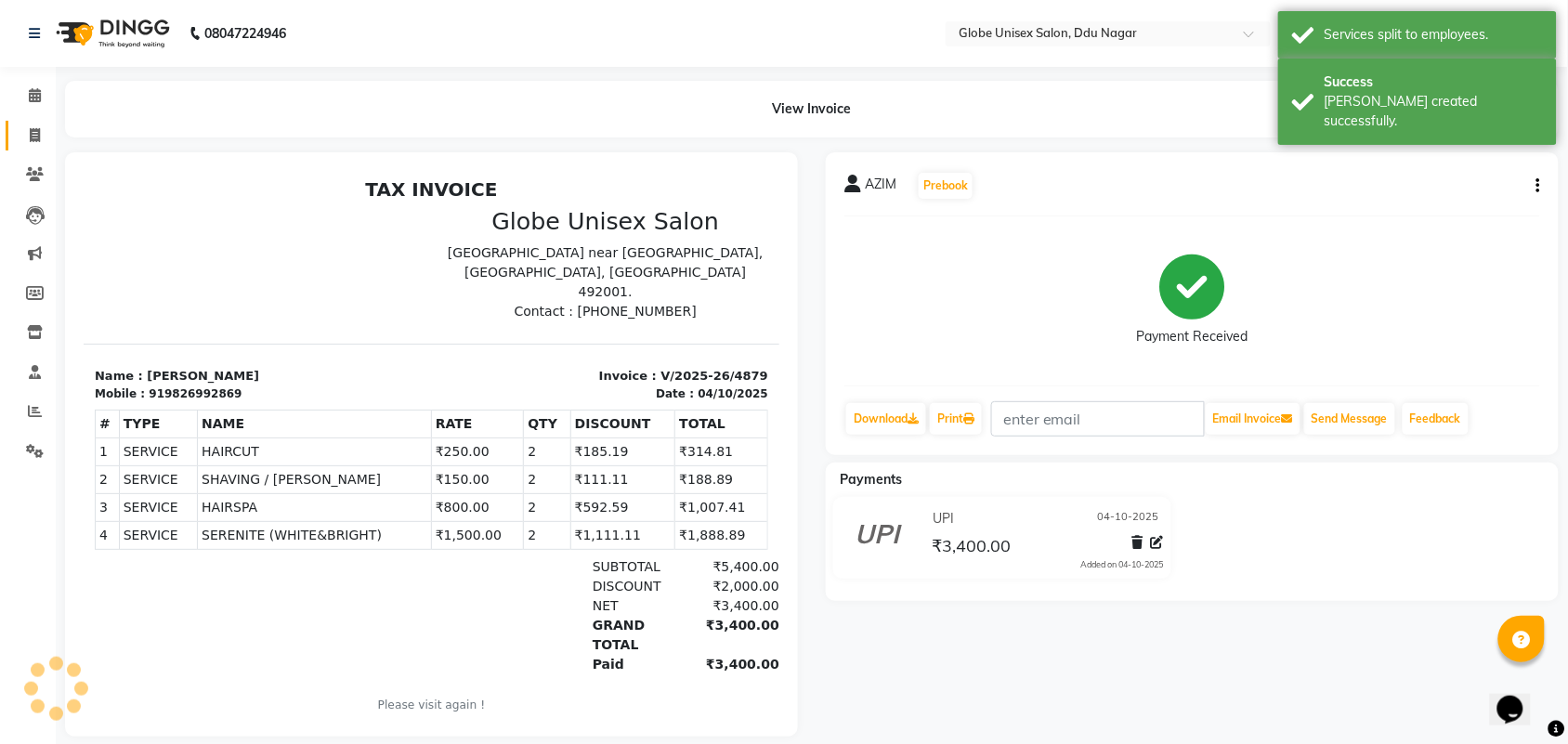
click at [29, 123] on link "Invoice" at bounding box center [28, 136] width 45 height 30
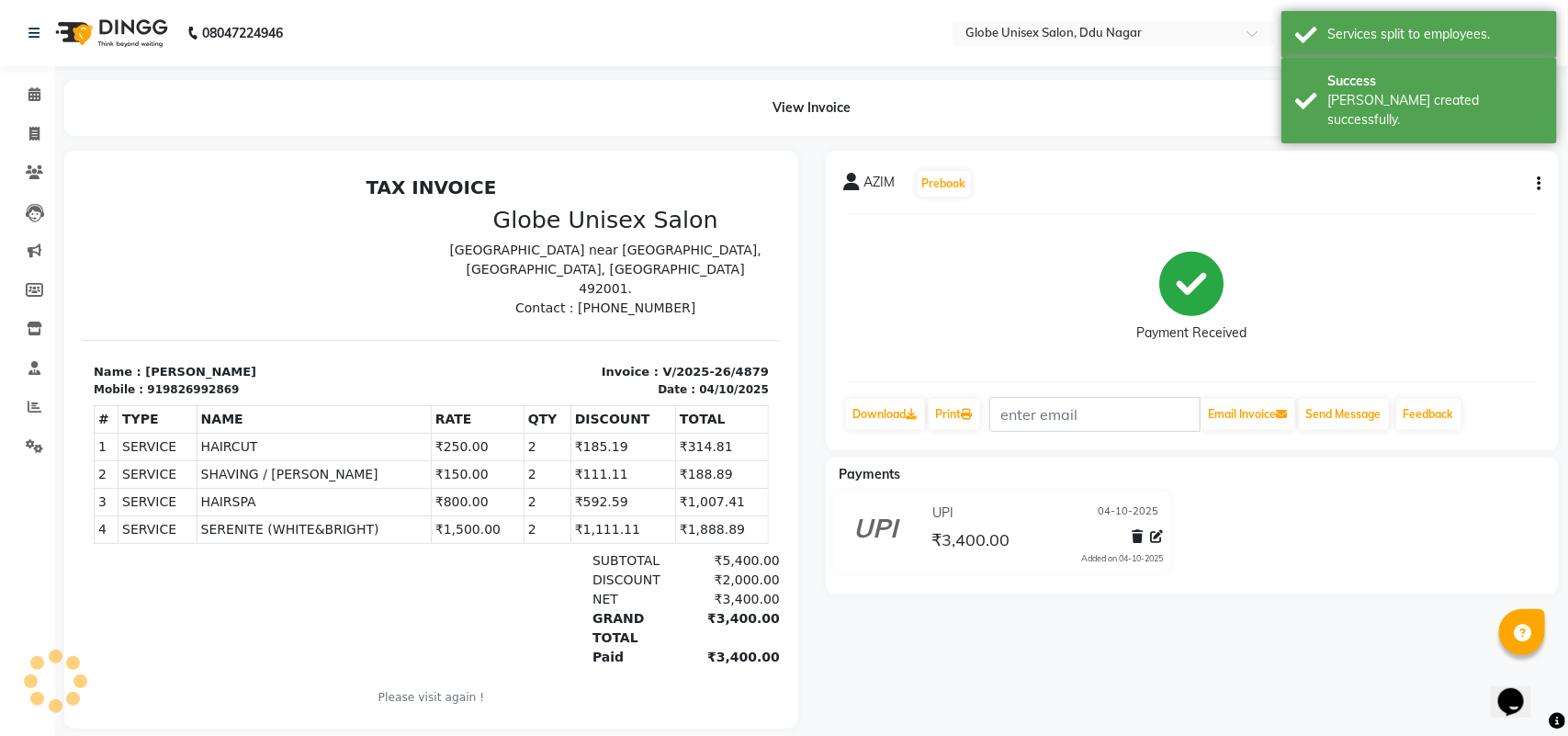
select select "service"
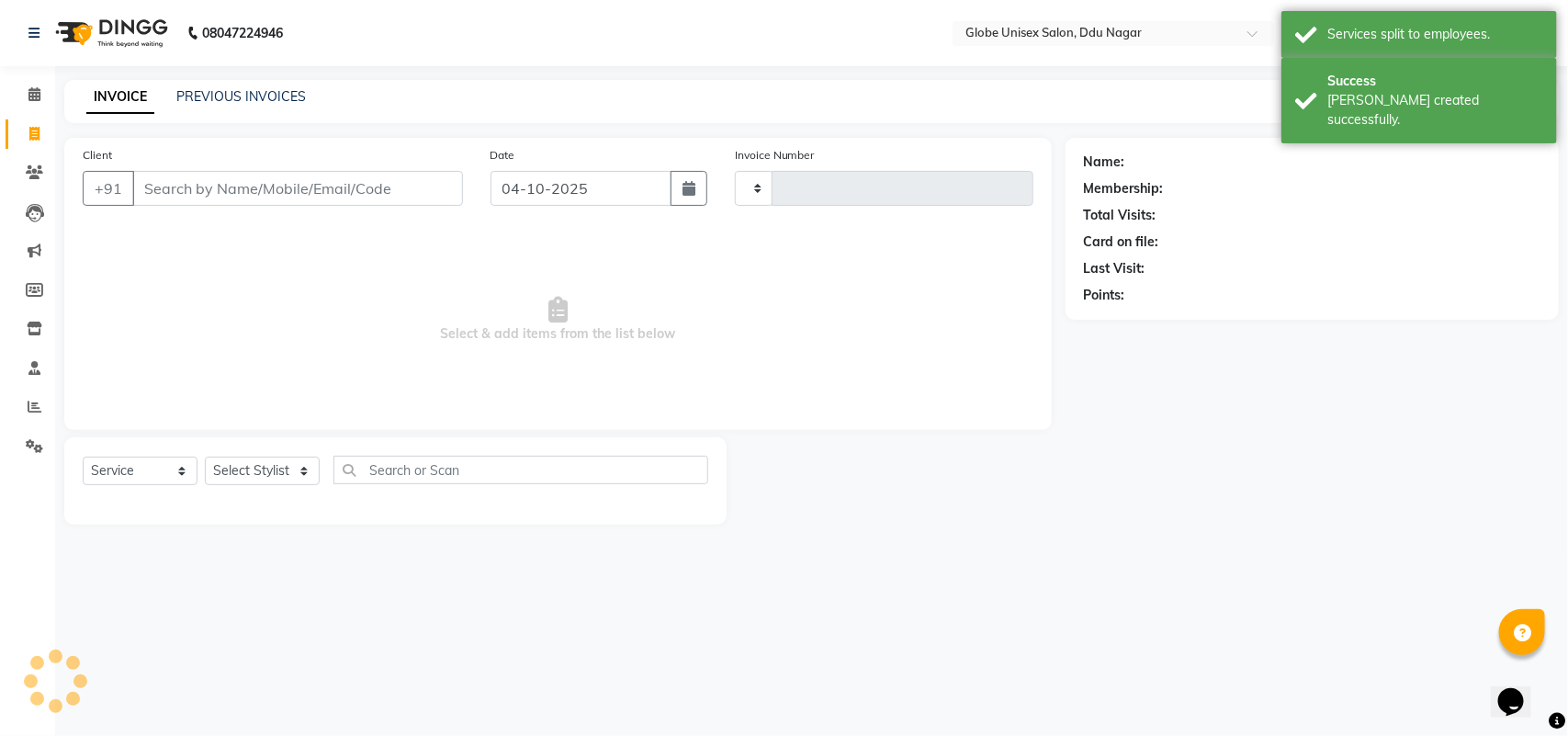
type input "4880"
select select "4184"
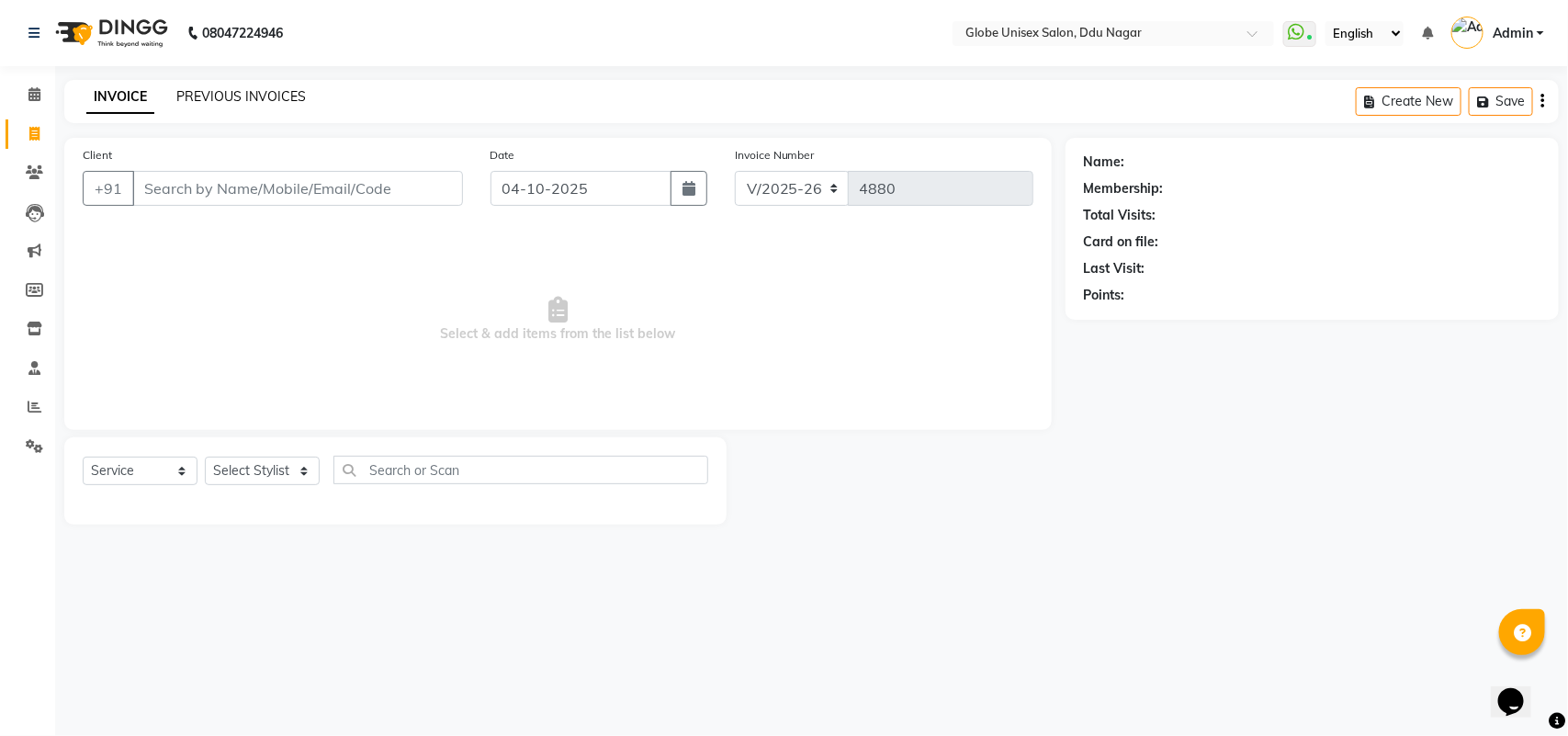
click at [228, 93] on link "PREVIOUS INVOICES" at bounding box center [241, 97] width 130 height 17
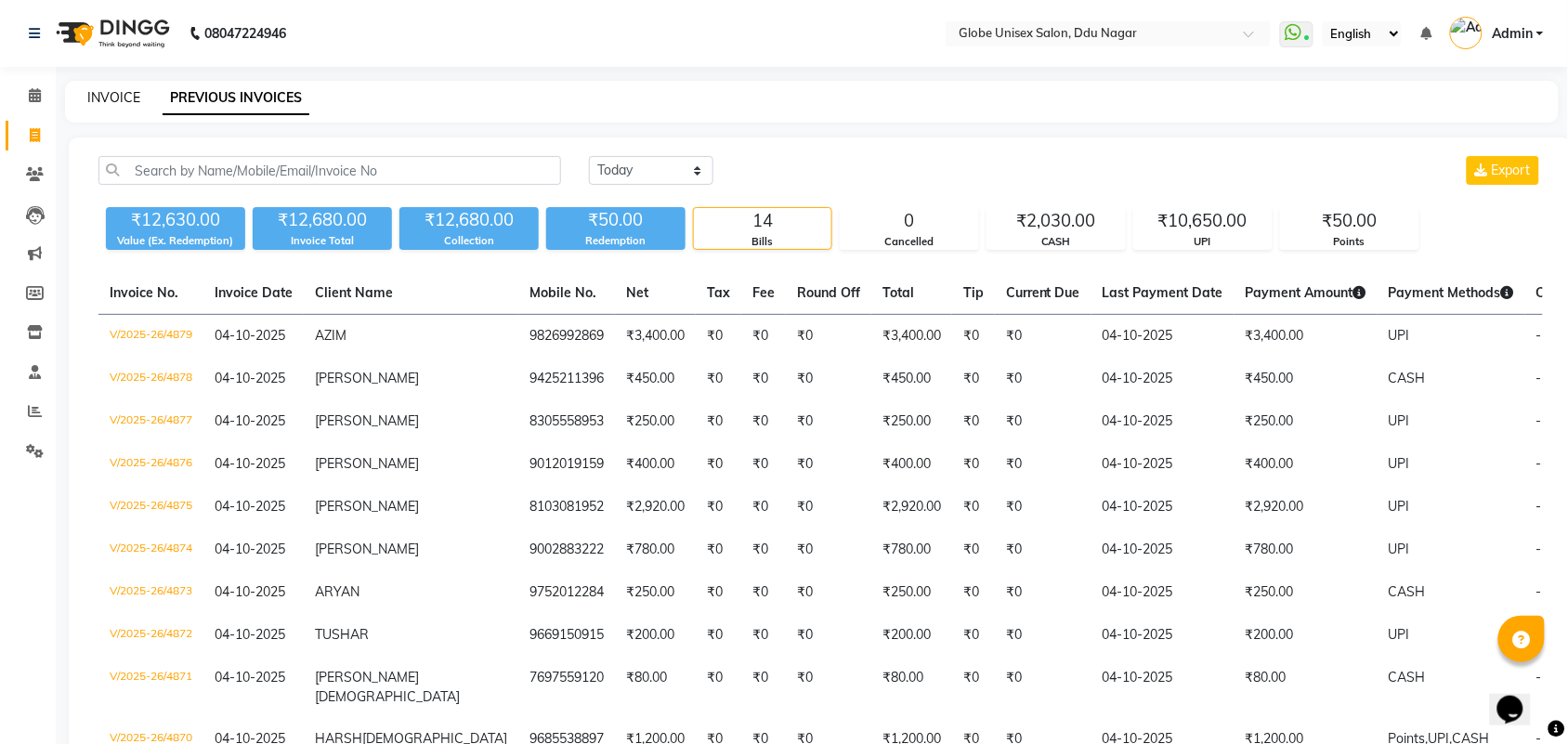
click at [112, 95] on link "INVOICE" at bounding box center [114, 98] width 53 height 17
select select "service"
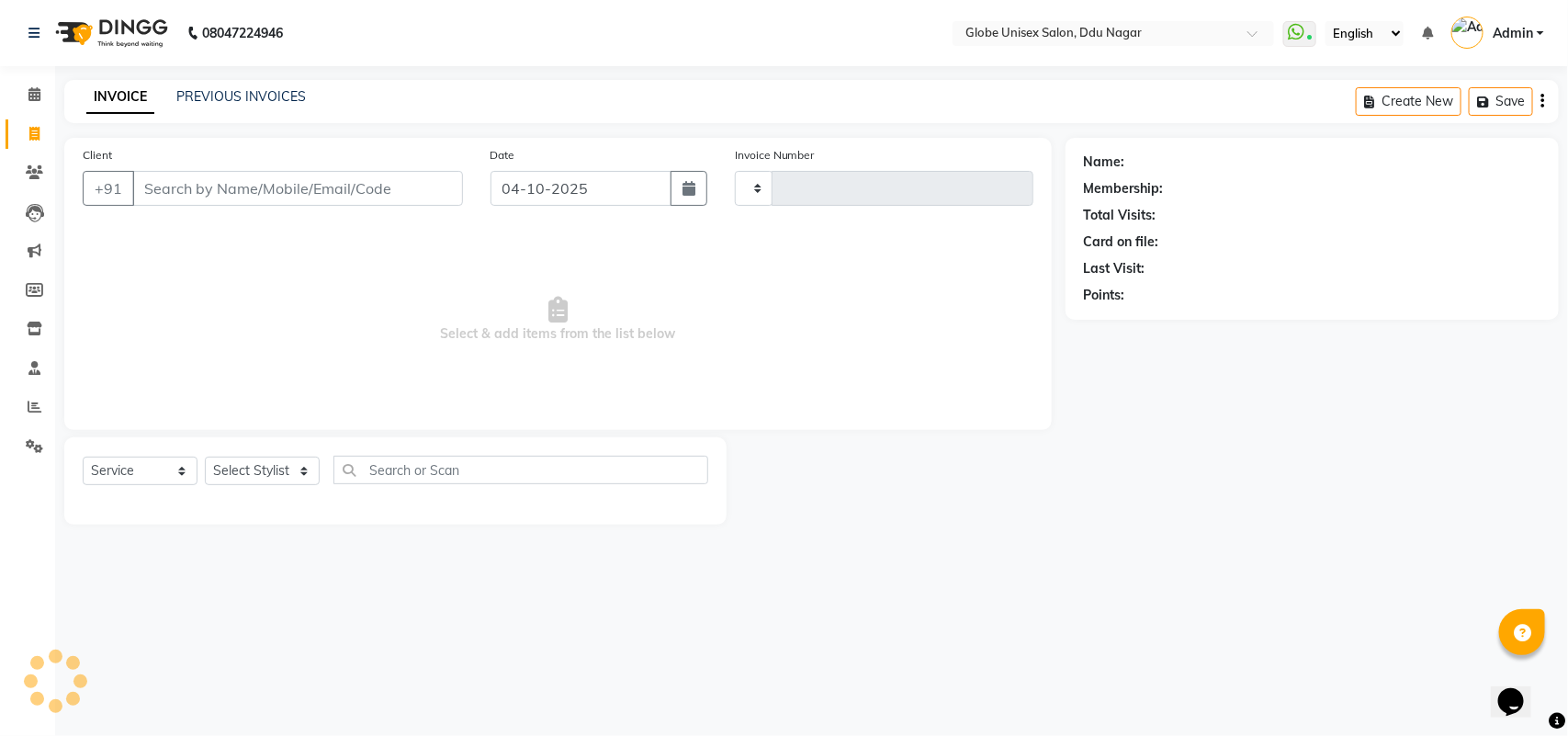
type input "4880"
select select "4184"
click at [338, 175] on input "Client" at bounding box center [298, 188] width 331 height 35
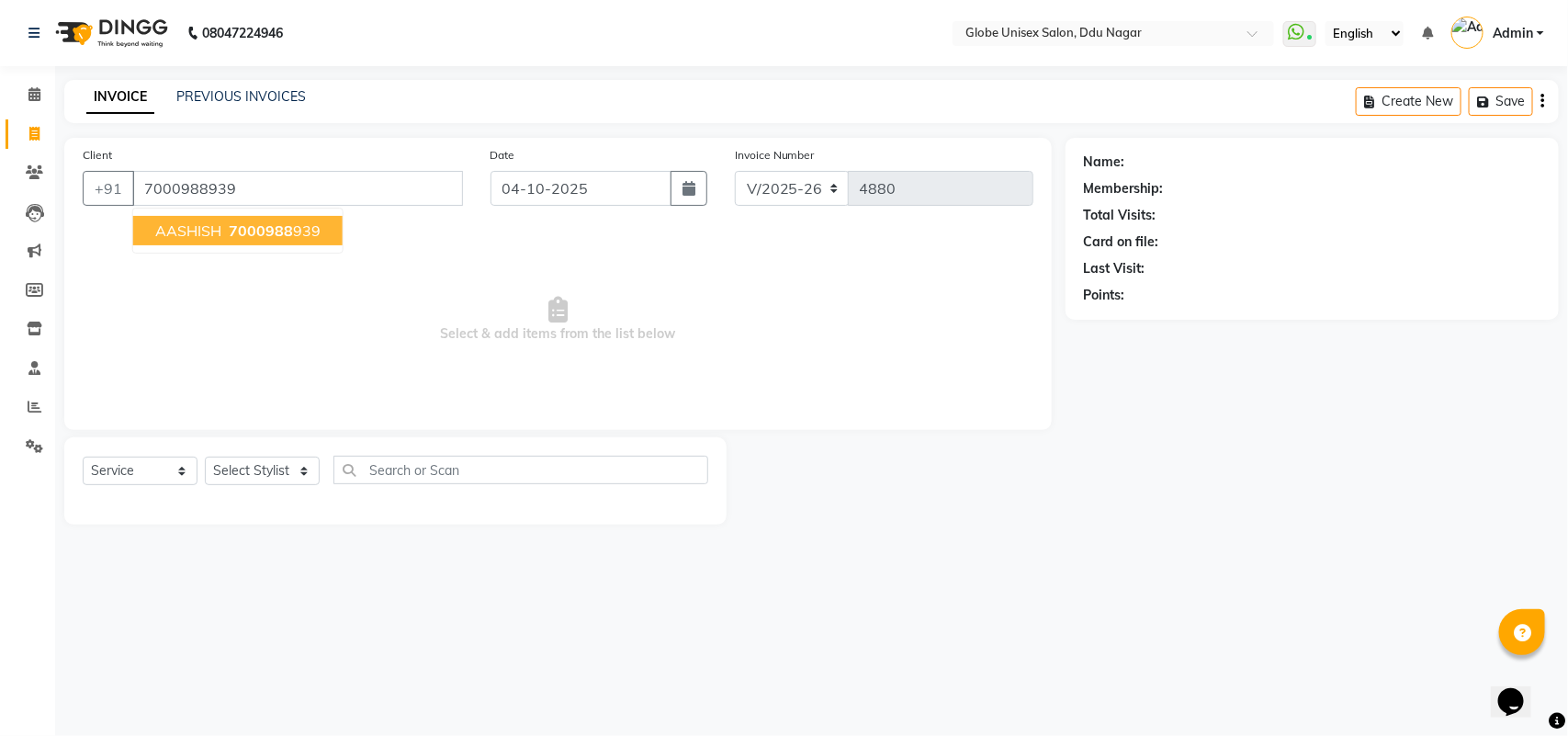
type input "7000988939"
select select "1: Object"
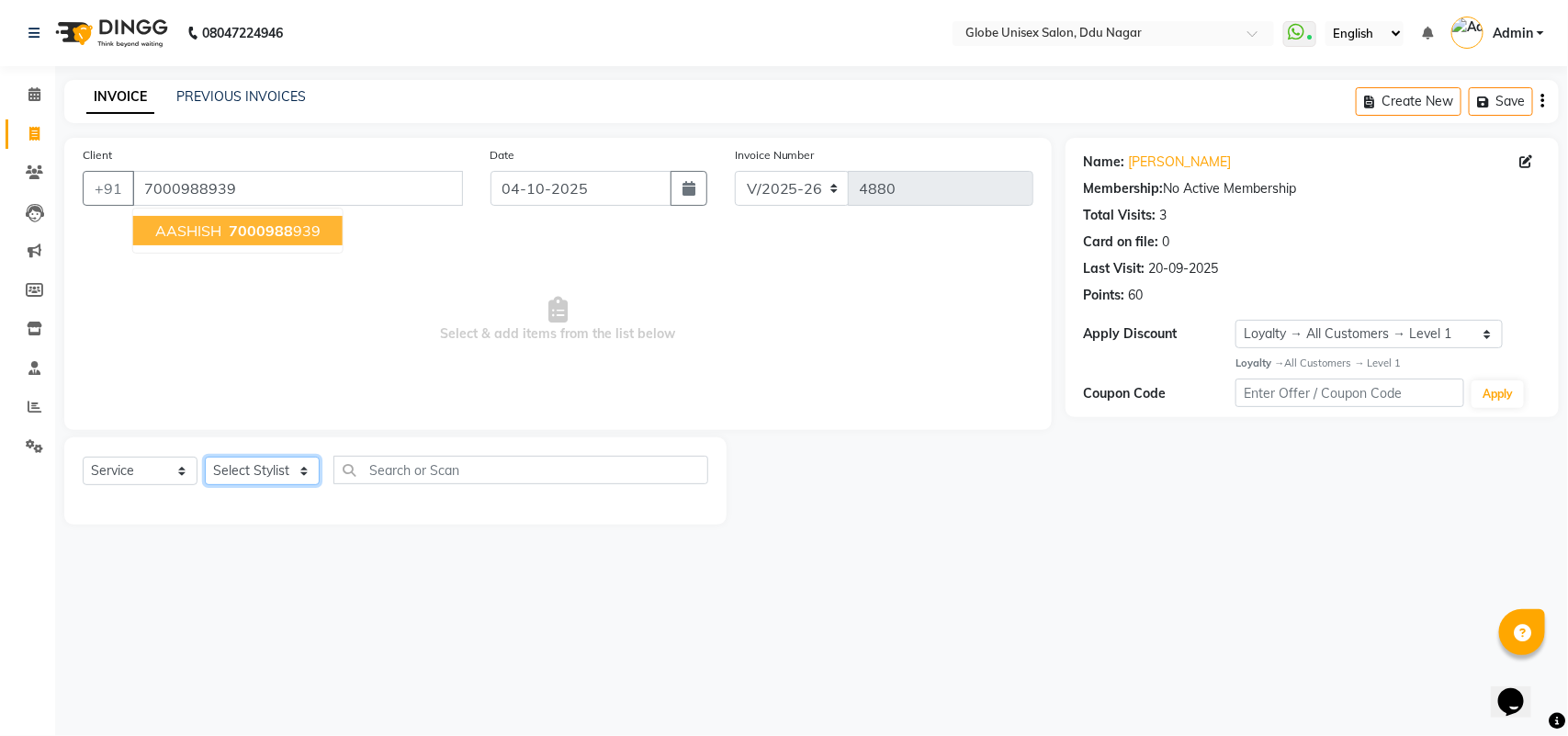
click at [289, 461] on select "Select Stylist ADITYA AJIT ANKIT [PERSON_NAME] [PERSON_NAME] [PERSON_NAME] [PER…" at bounding box center [262, 471] width 115 height 28
click at [205, 457] on select "Select Stylist ADITYA AJIT ANKIT [PERSON_NAME] [PERSON_NAME] [PERSON_NAME] [PER…" at bounding box center [262, 471] width 115 height 28
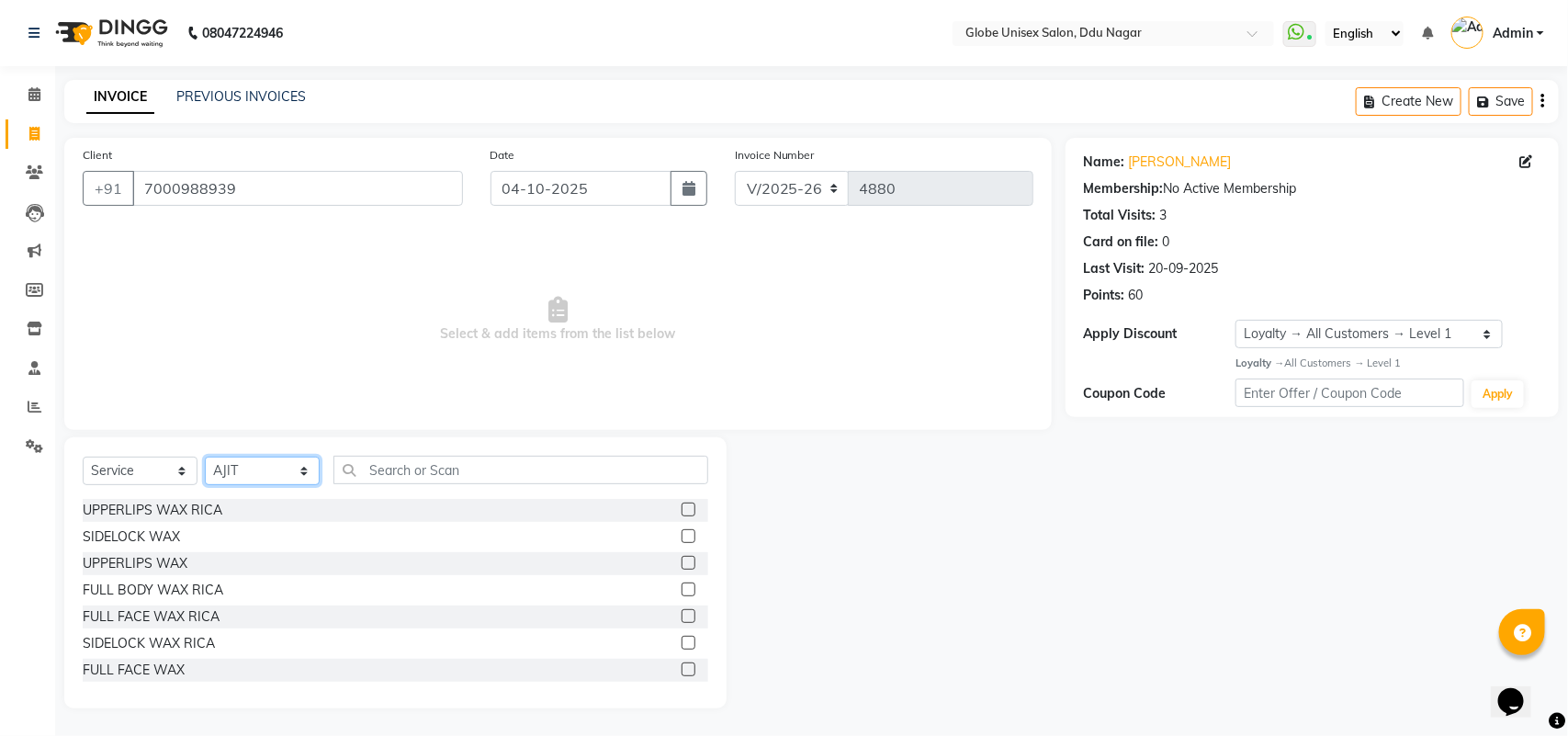
click at [244, 461] on select "Select Stylist ADITYA AJIT ANKIT [PERSON_NAME] [PERSON_NAME] [PERSON_NAME] [PER…" at bounding box center [262, 471] width 115 height 28
select select "64157"
click at [205, 457] on select "Select Stylist ADITYA AJIT ANKIT [PERSON_NAME] [PERSON_NAME] [PERSON_NAME] [PER…" at bounding box center [262, 471] width 115 height 28
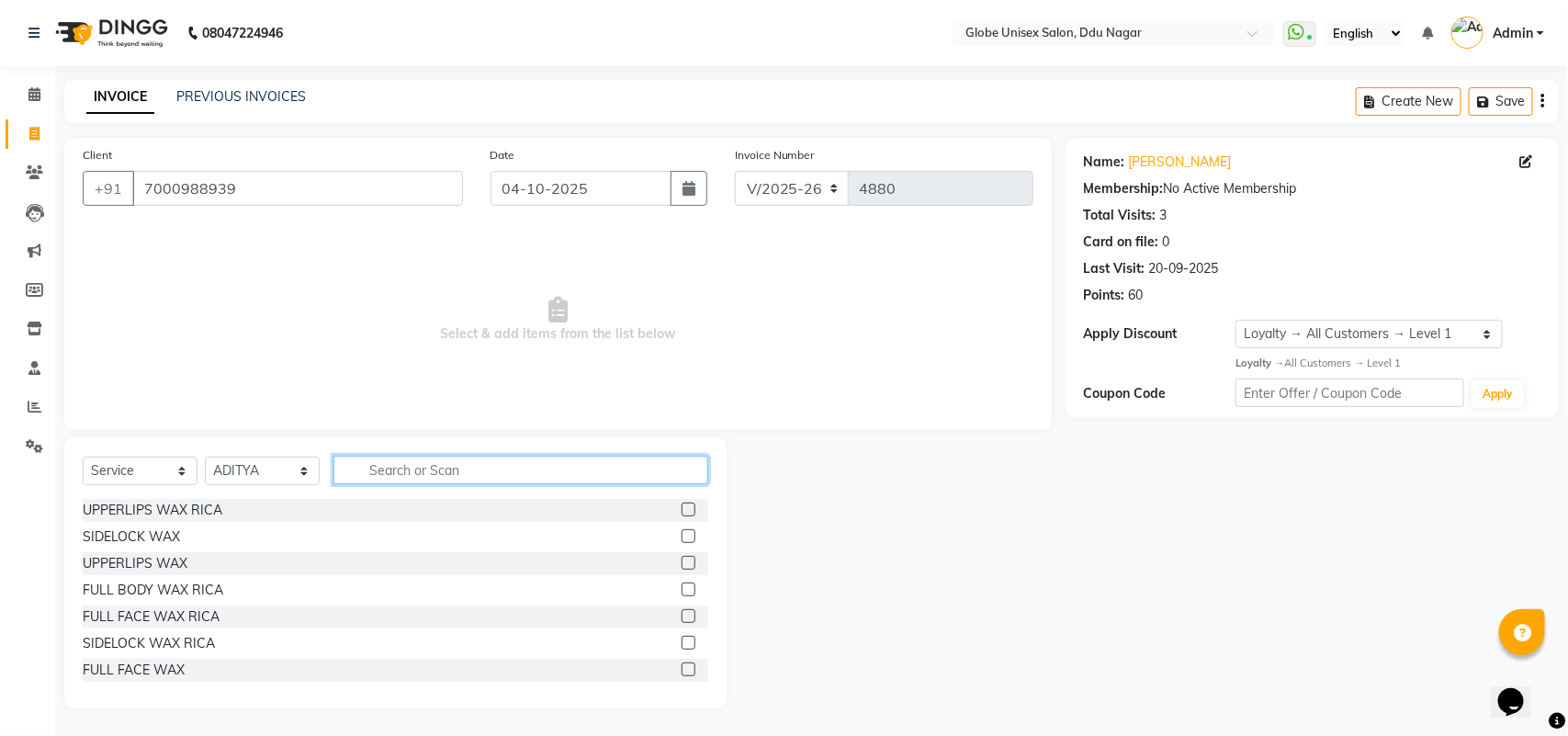
click at [424, 465] on input "text" at bounding box center [520, 470] width 375 height 28
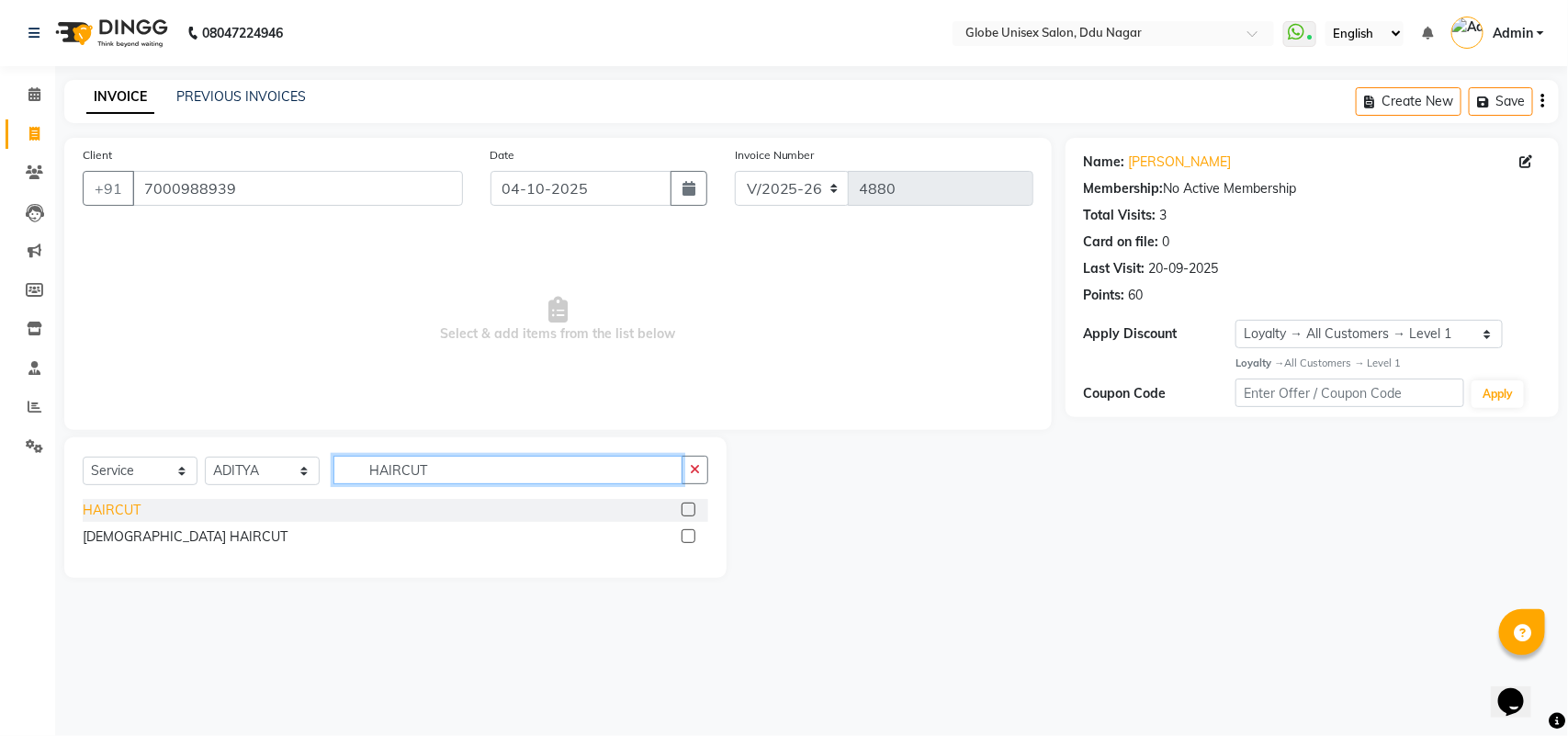
type input "HAIRCUT"
click at [107, 506] on div "HAIRCUT" at bounding box center [112, 510] width 58 height 20
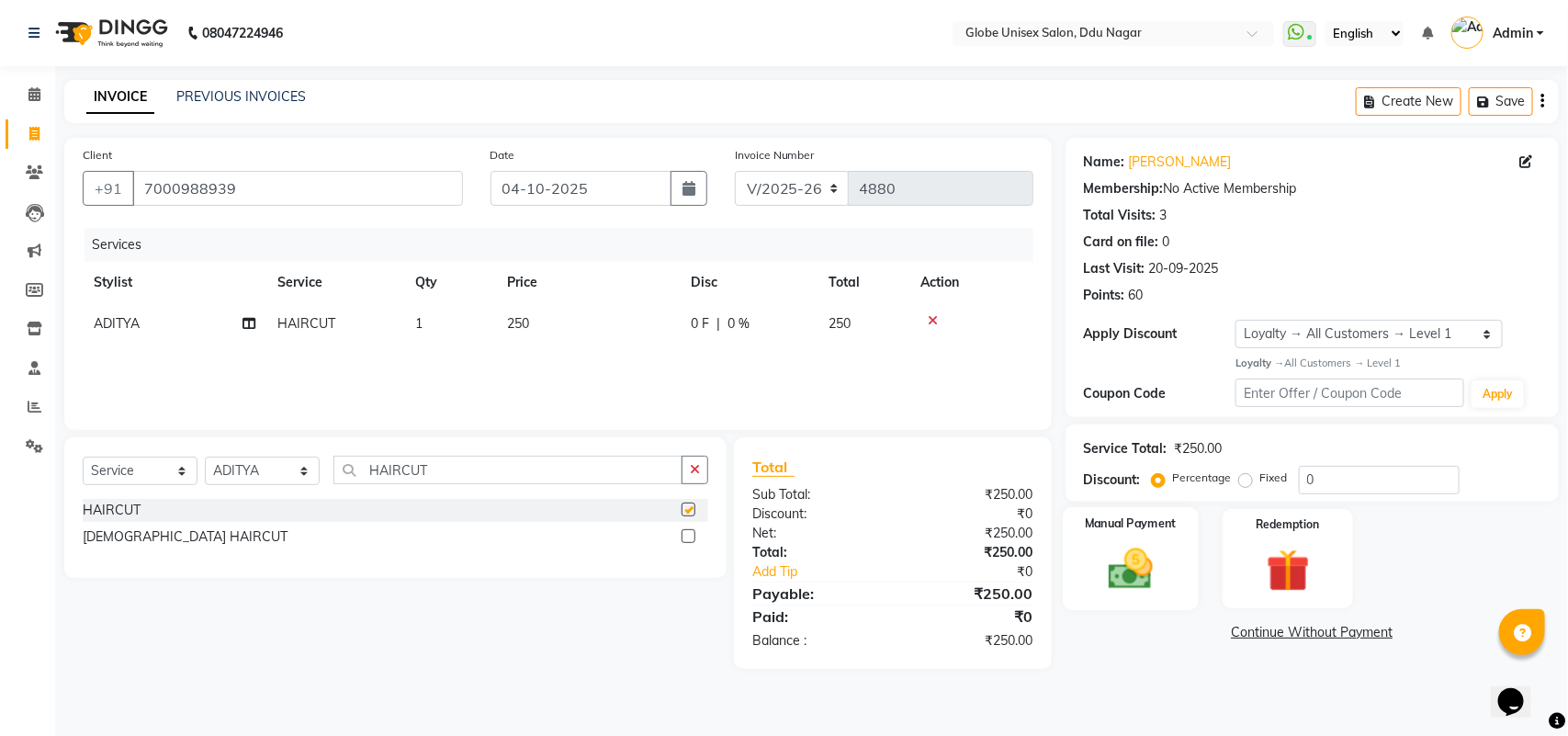
checkbox input "false"
click at [1094, 571] on img at bounding box center [1130, 569] width 72 height 52
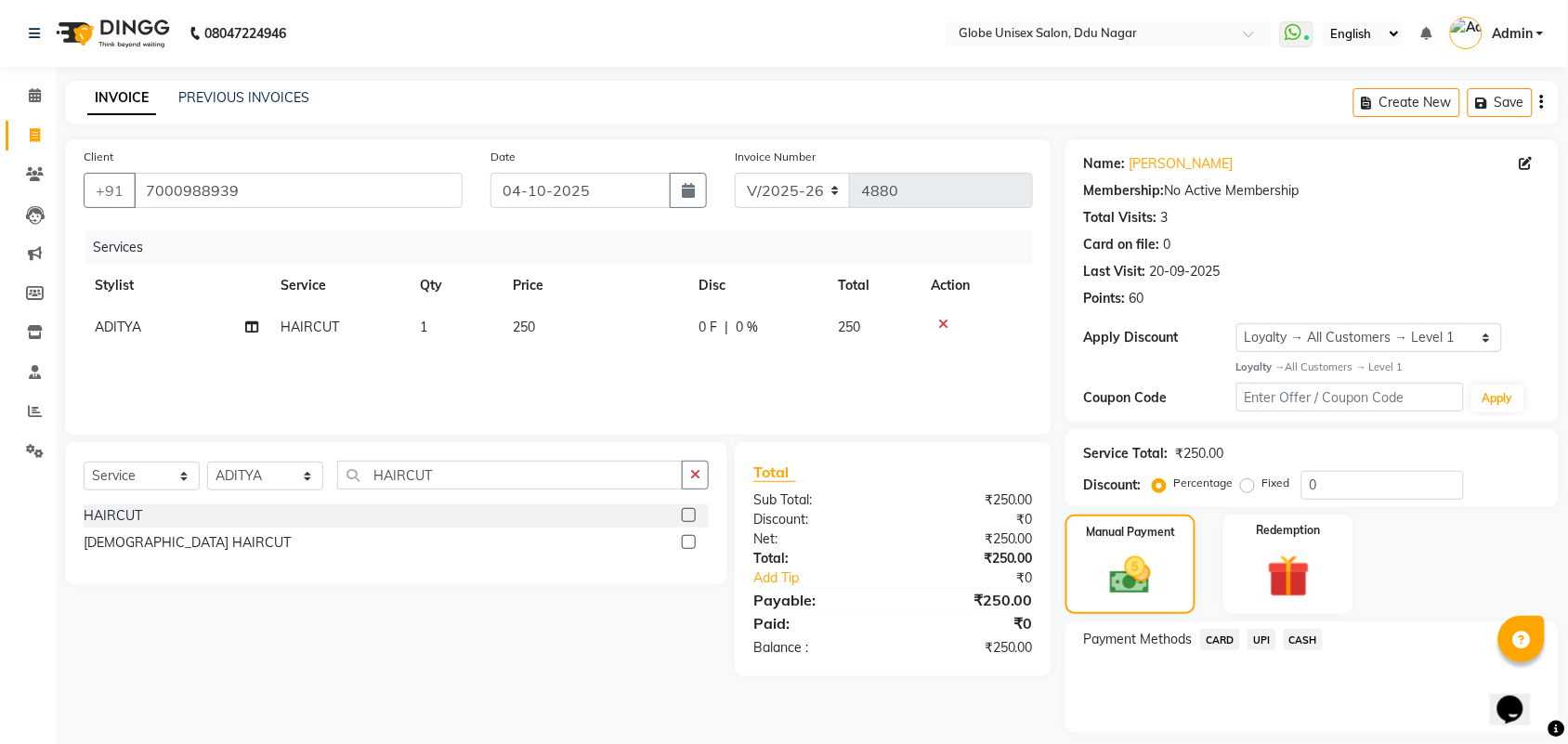
click at [1301, 639] on span "CASH" at bounding box center [1303, 639] width 40 height 21
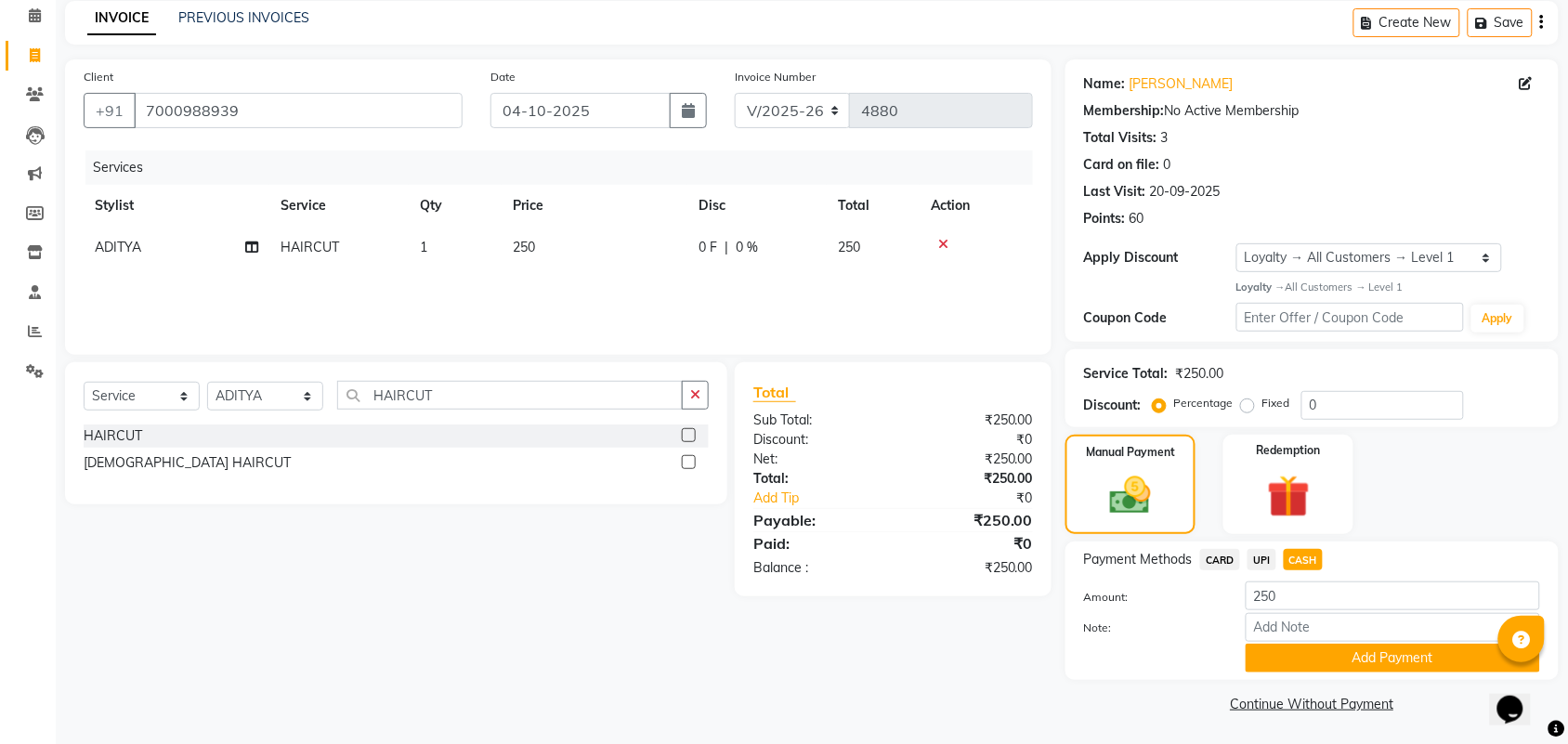
drag, startPoint x: 1353, startPoint y: 662, endPoint x: 1418, endPoint y: 653, distance: 65.6
click at [1353, 664] on button "Add Payment" at bounding box center [1392, 658] width 294 height 29
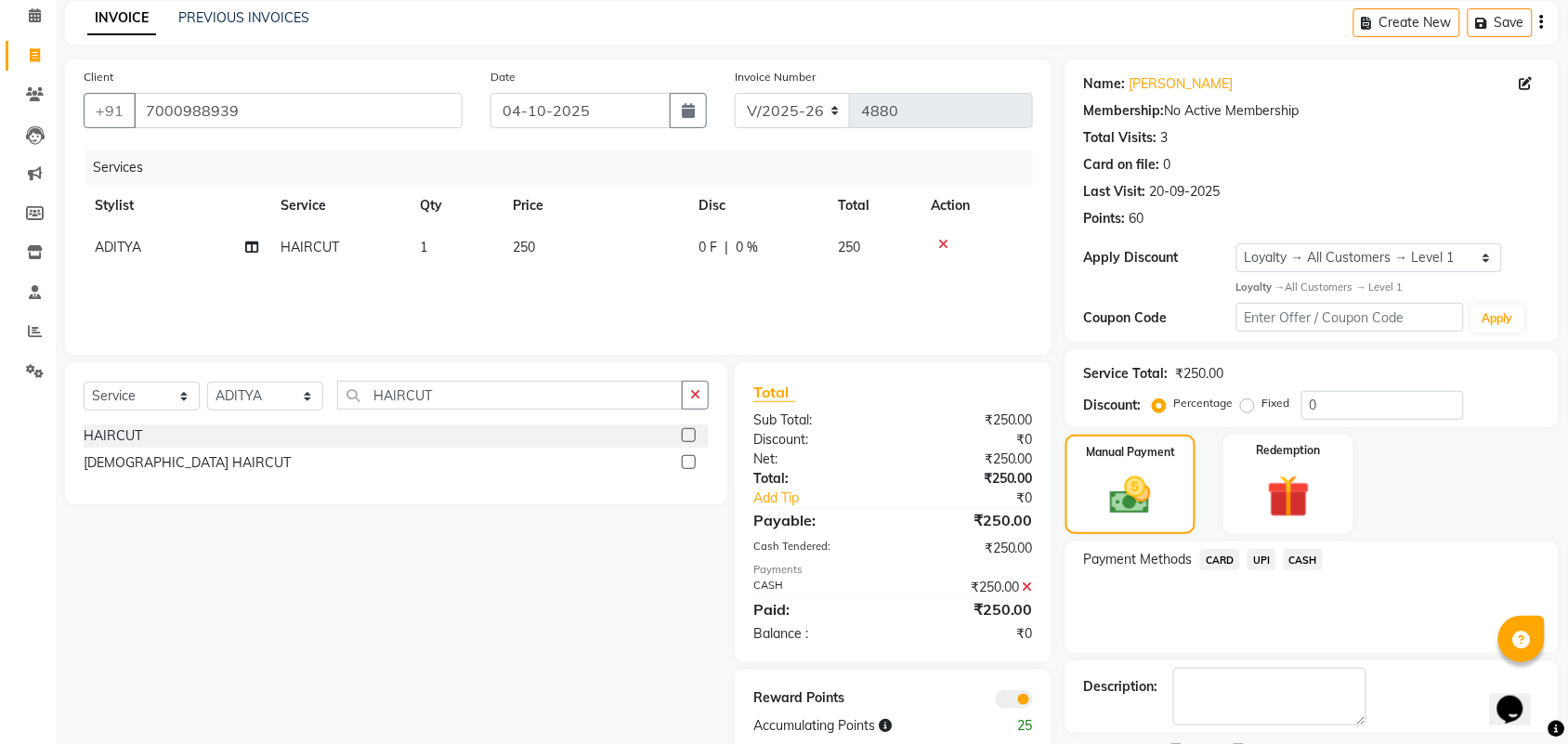
scroll to position [160, 0]
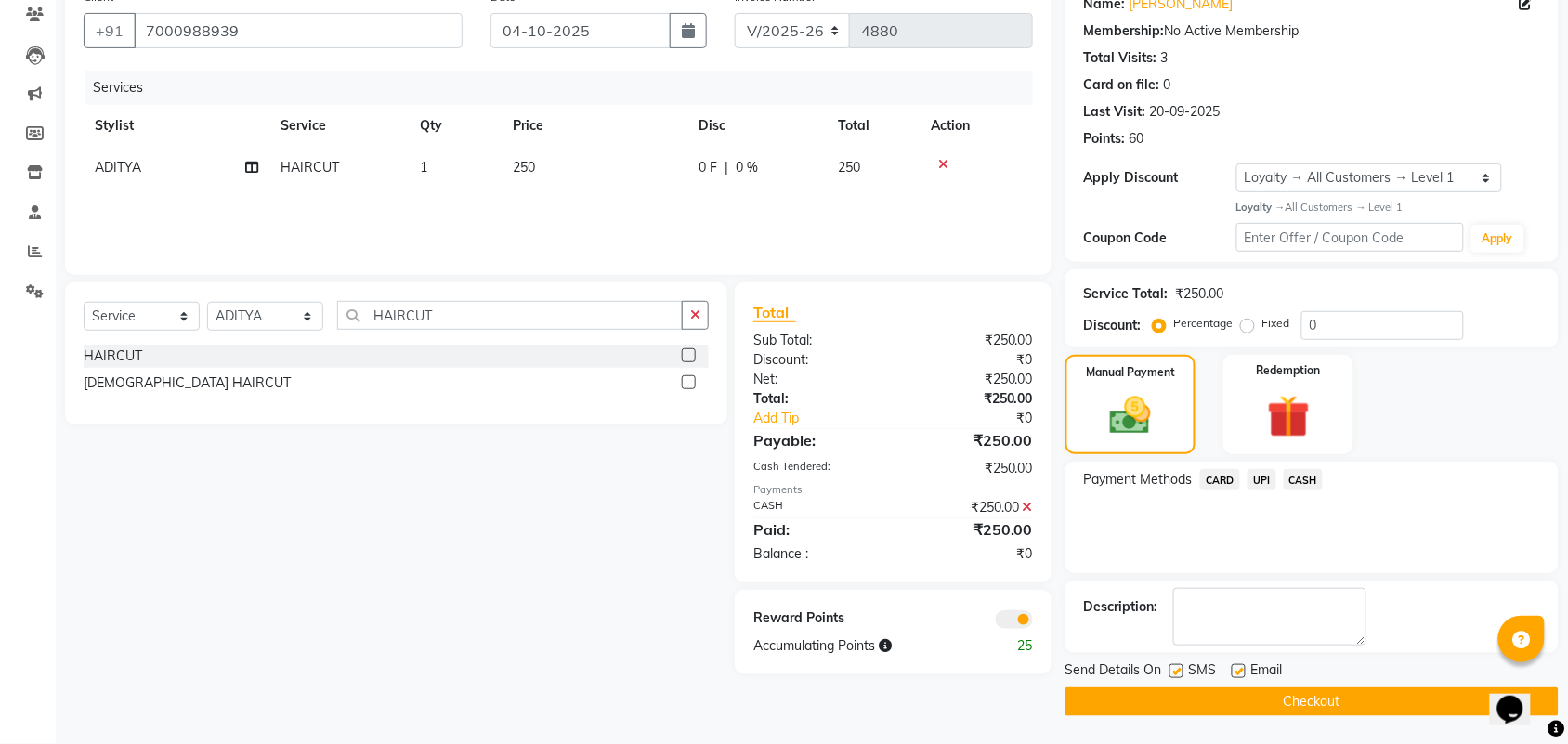
click at [1344, 701] on button "Checkout" at bounding box center [1312, 702] width 493 height 29
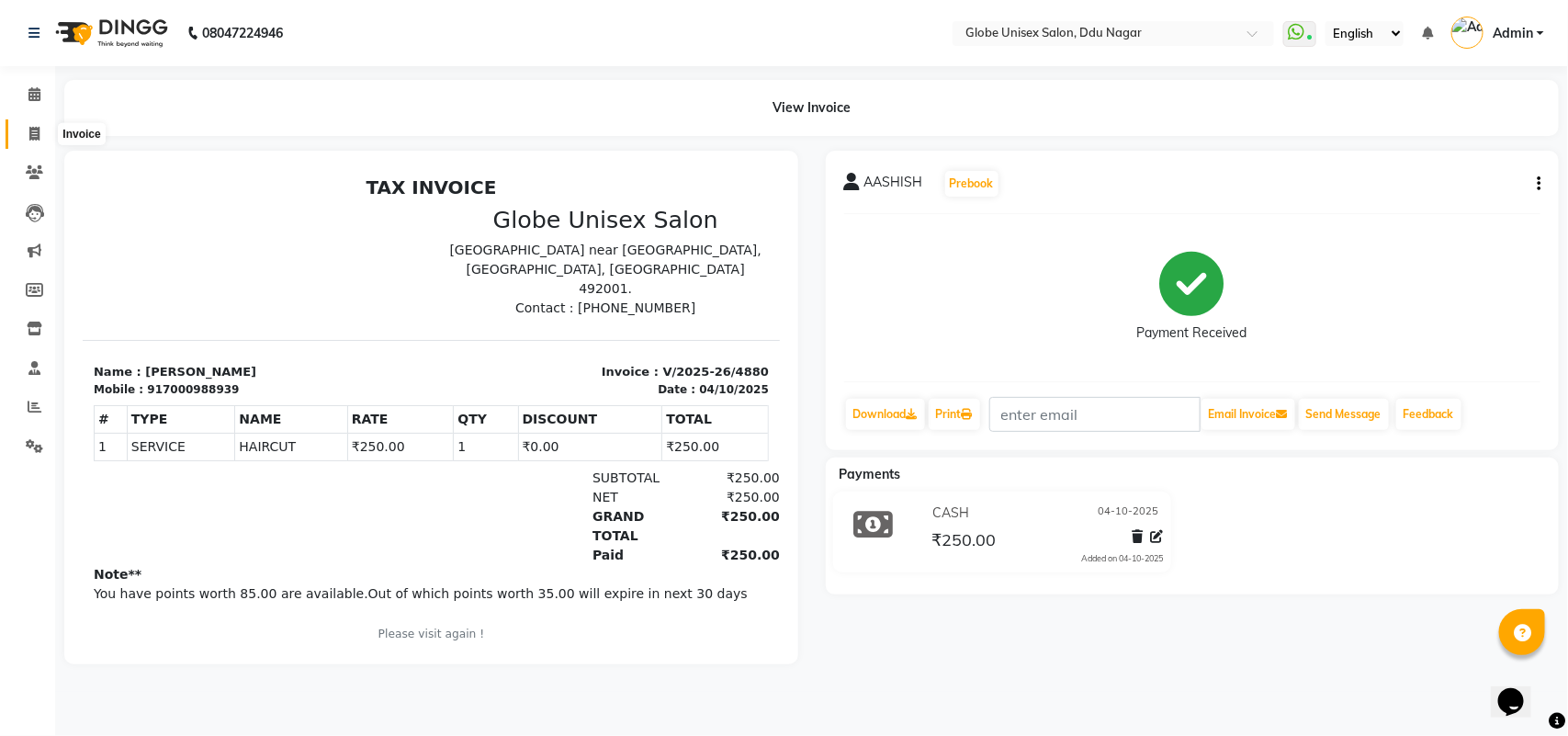
click at [23, 135] on span at bounding box center [35, 134] width 32 height 21
select select "service"
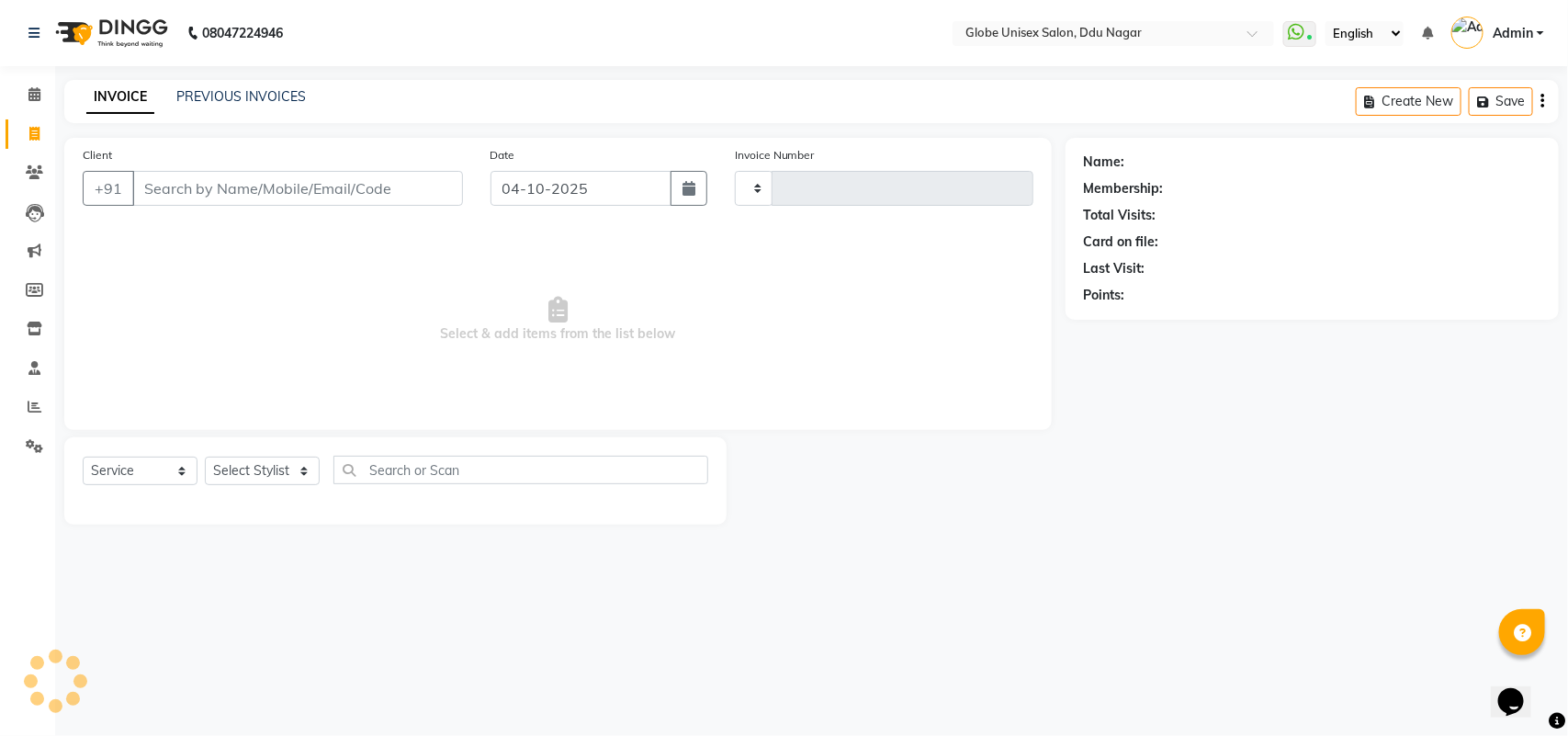
click at [250, 103] on div "PREVIOUS INVOICES" at bounding box center [241, 97] width 130 height 20
type input "4881"
select select "4184"
click at [254, 102] on link "PREVIOUS INVOICES" at bounding box center [241, 97] width 130 height 17
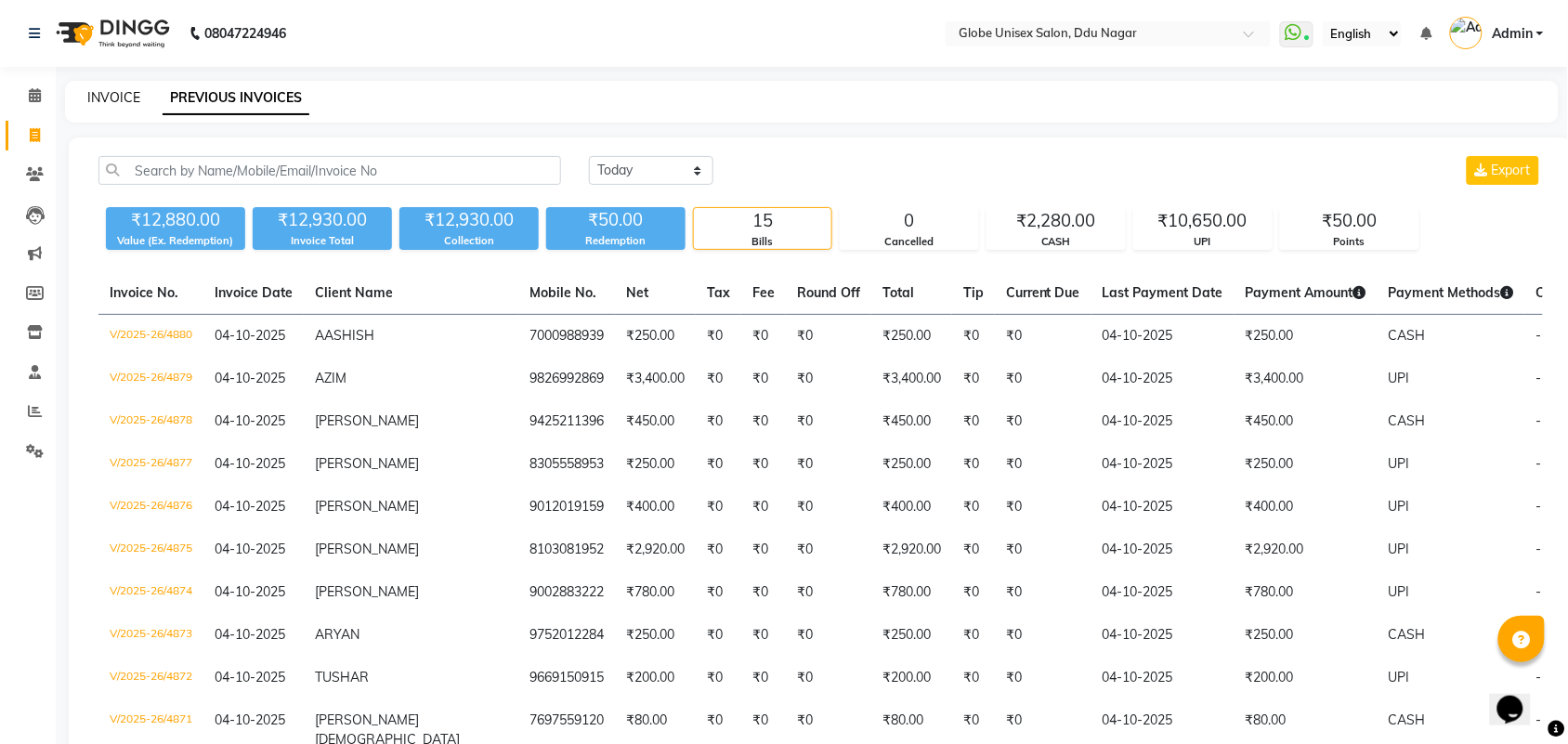
click at [136, 95] on link "INVOICE" at bounding box center [114, 98] width 53 height 17
select select "service"
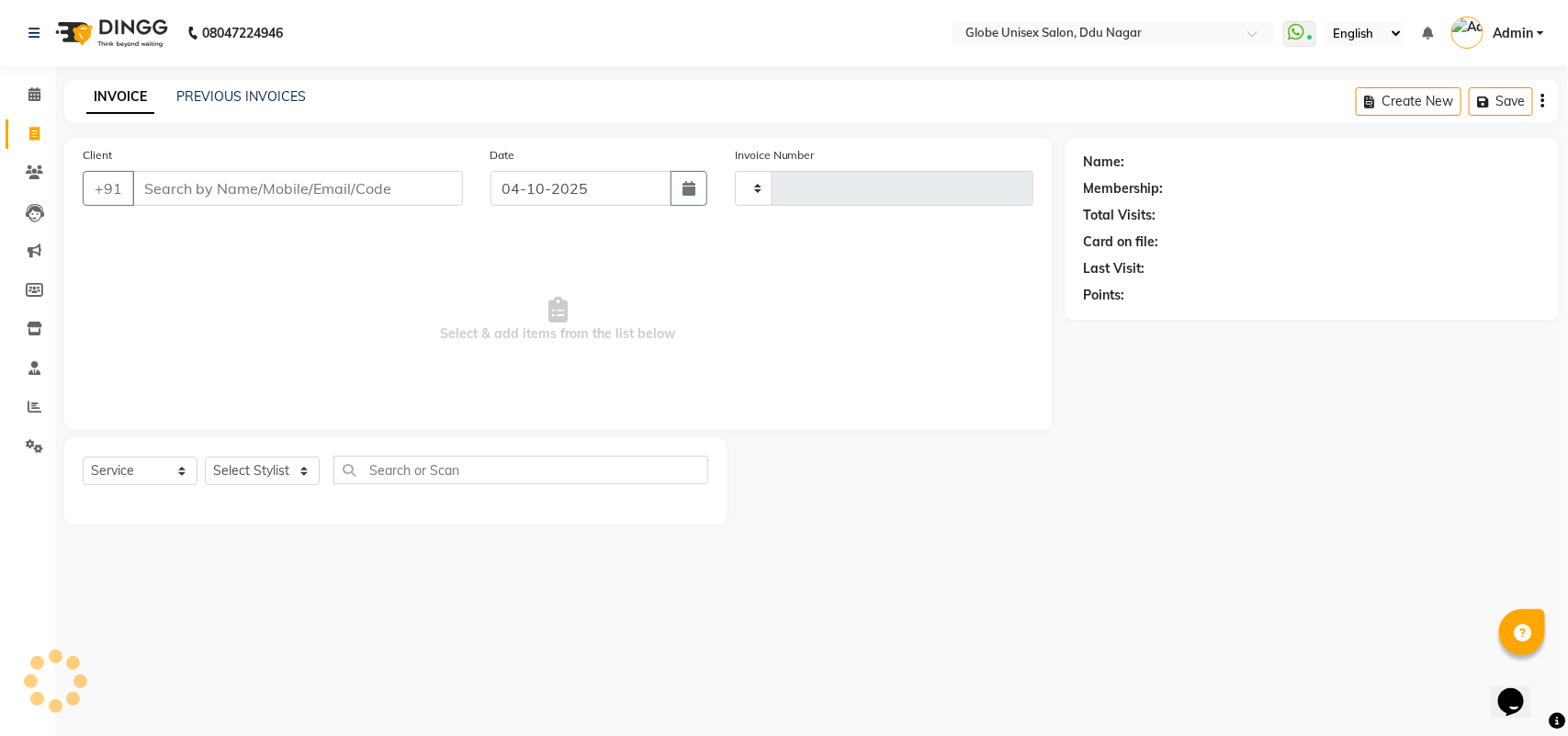
type input "4881"
select select "4184"
click at [243, 98] on link "PREVIOUS INVOICES" at bounding box center [241, 97] width 130 height 17
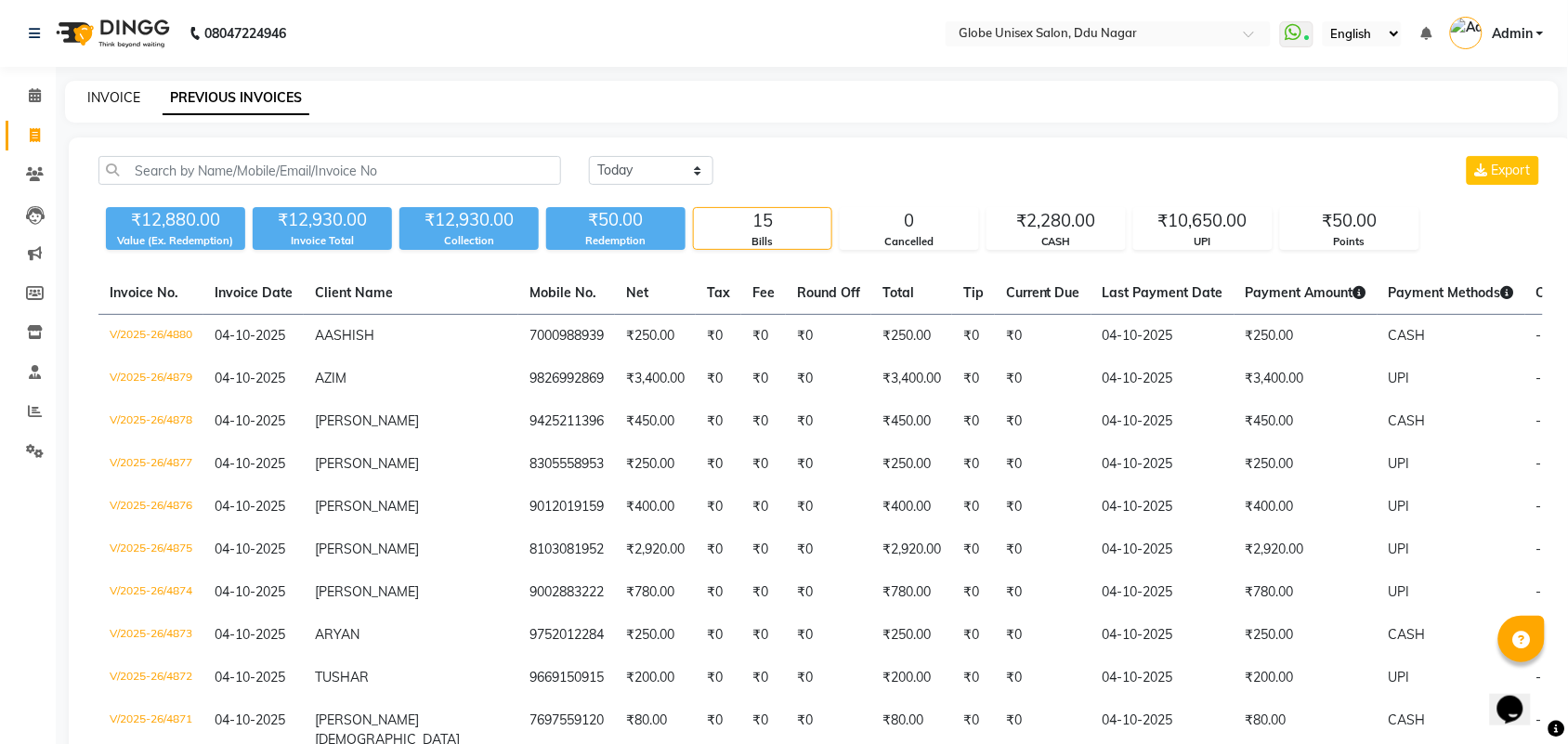
click at [114, 99] on link "INVOICE" at bounding box center [114, 98] width 53 height 17
select select "service"
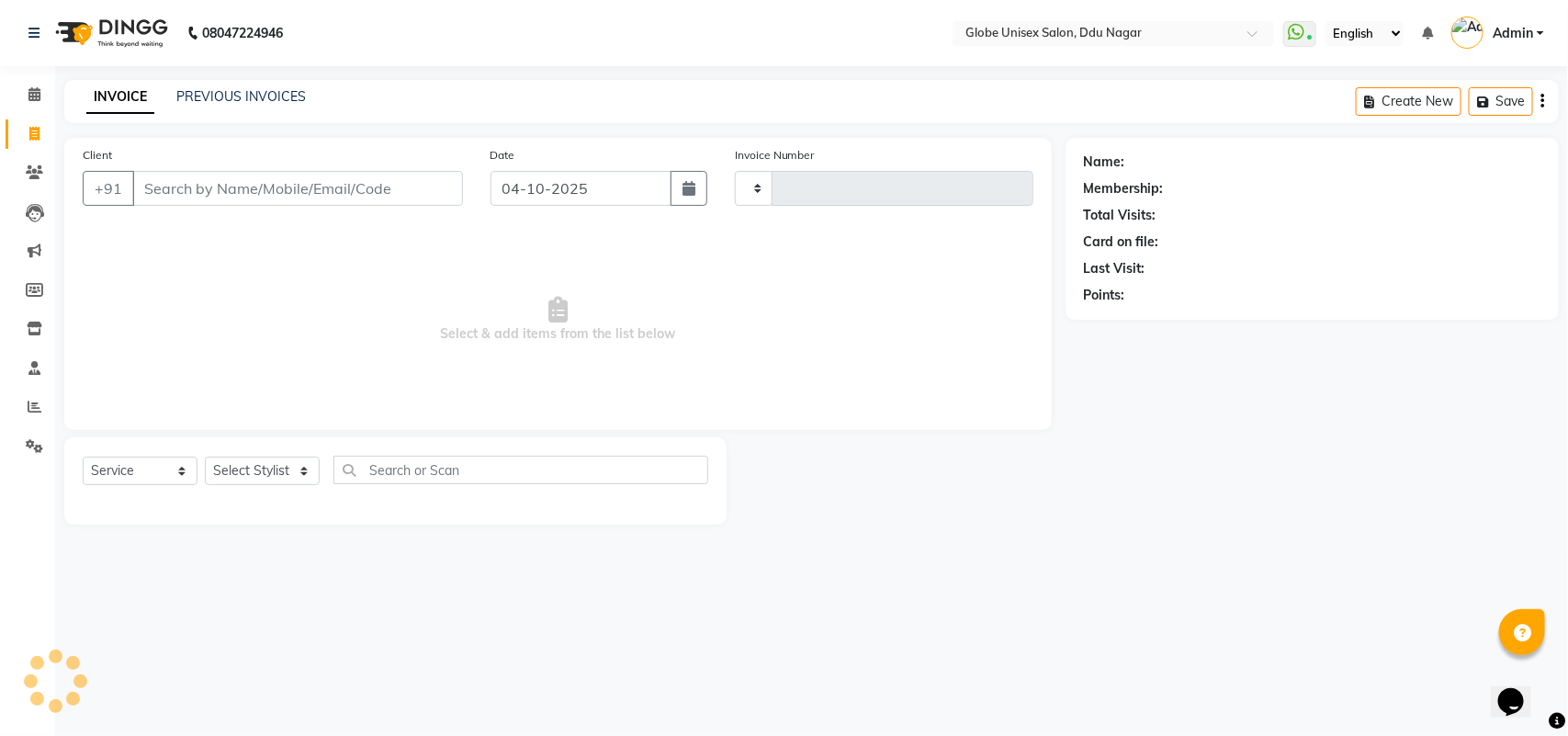
type input "4881"
select select "4184"
click at [226, 100] on link "PREVIOUS INVOICES" at bounding box center [241, 97] width 130 height 17
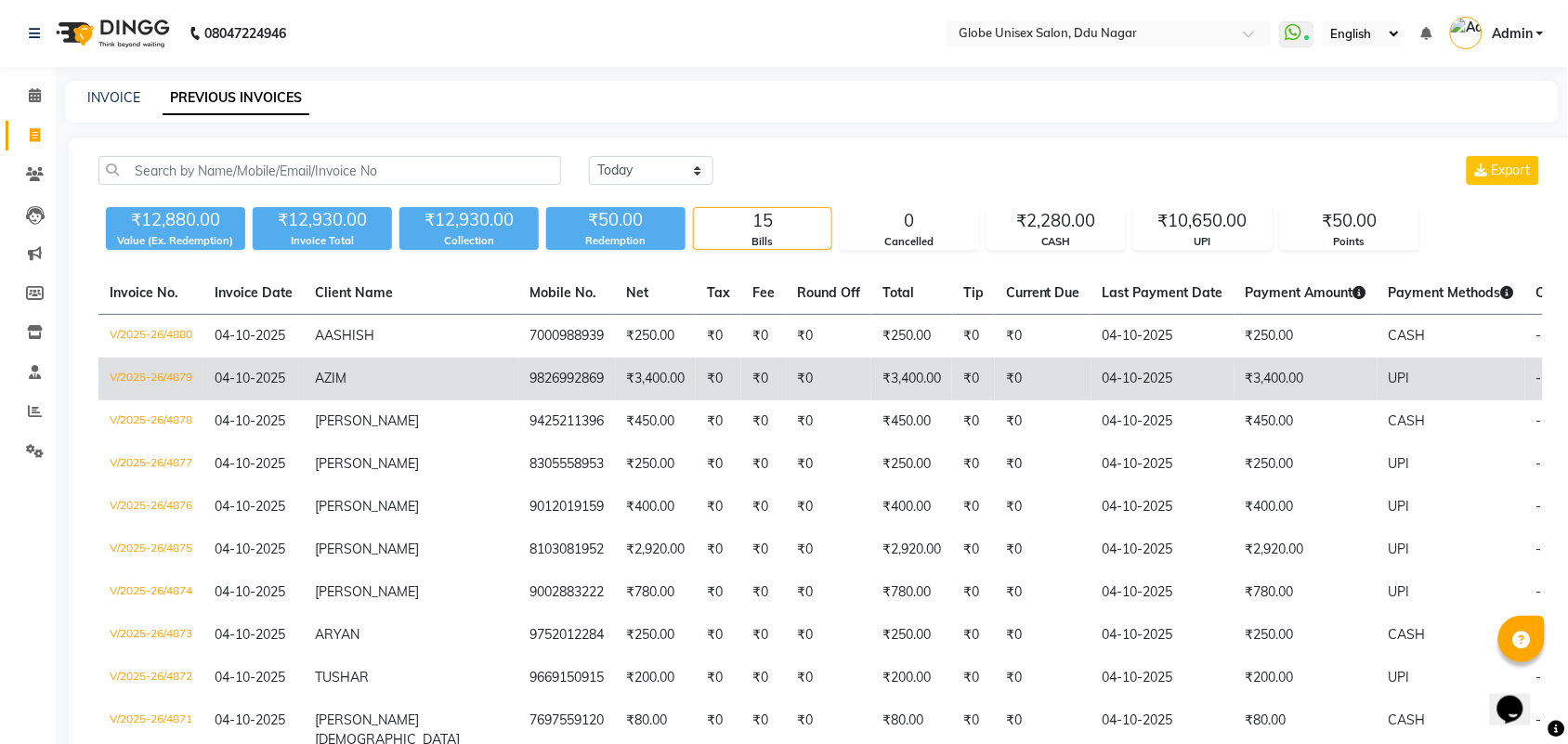
click at [111, 373] on td "V/2025-26/4879" at bounding box center [151, 378] width 104 height 43
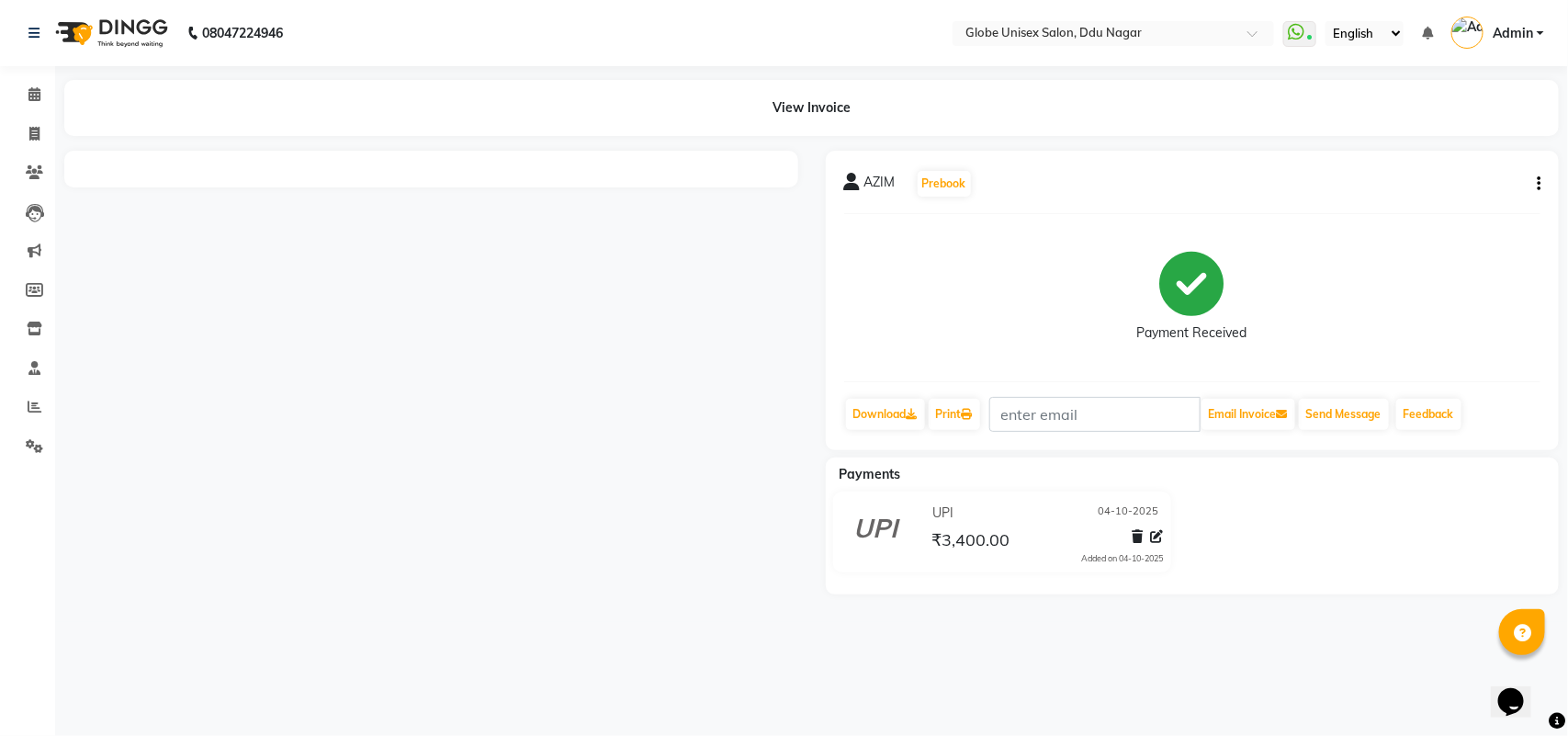
click at [1536, 181] on button "button" at bounding box center [1535, 184] width 11 height 20
click at [1420, 207] on div "Edit Invoice" at bounding box center [1448, 207] width 126 height 23
select select "service"
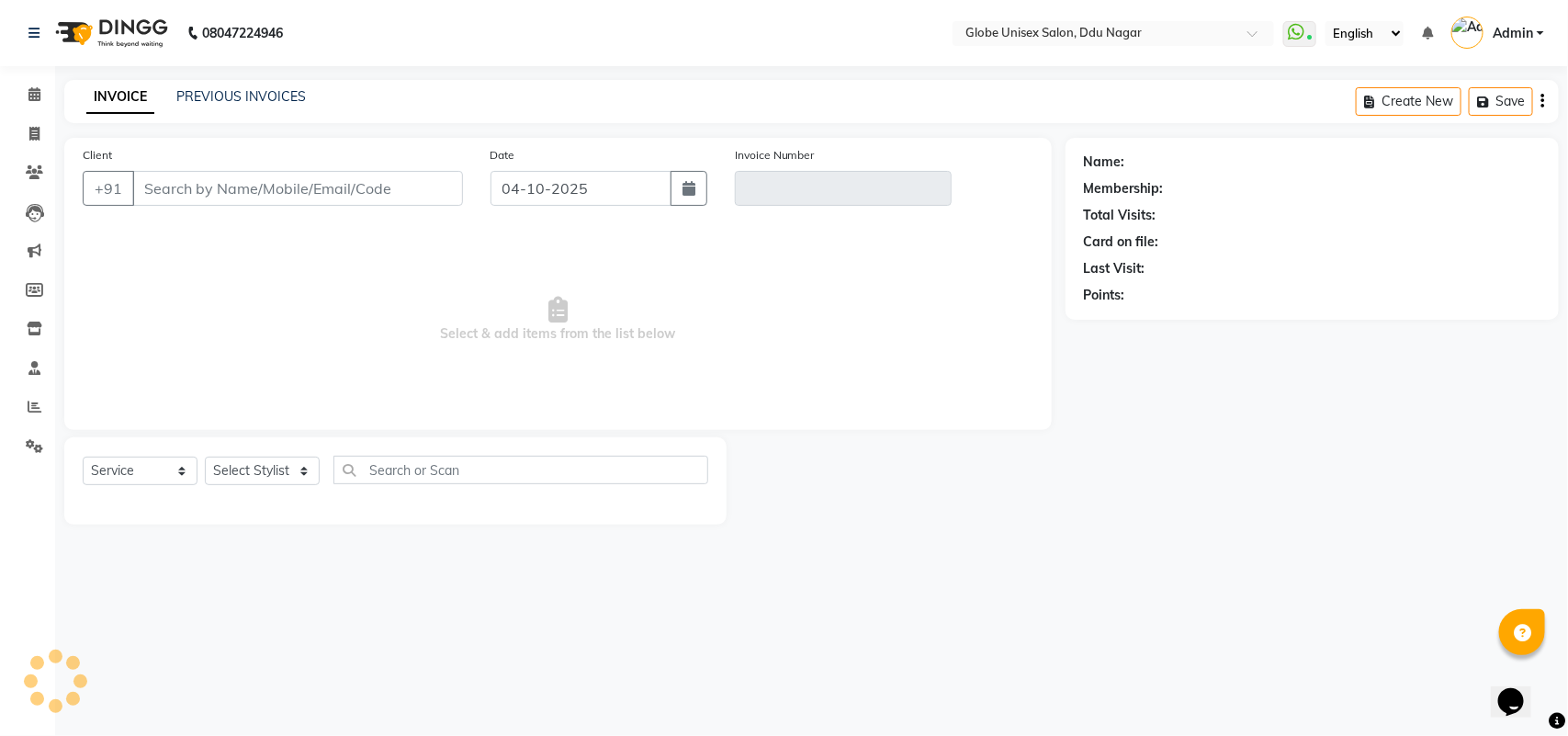
type input "9826992869"
type input "V/2025-26/4879"
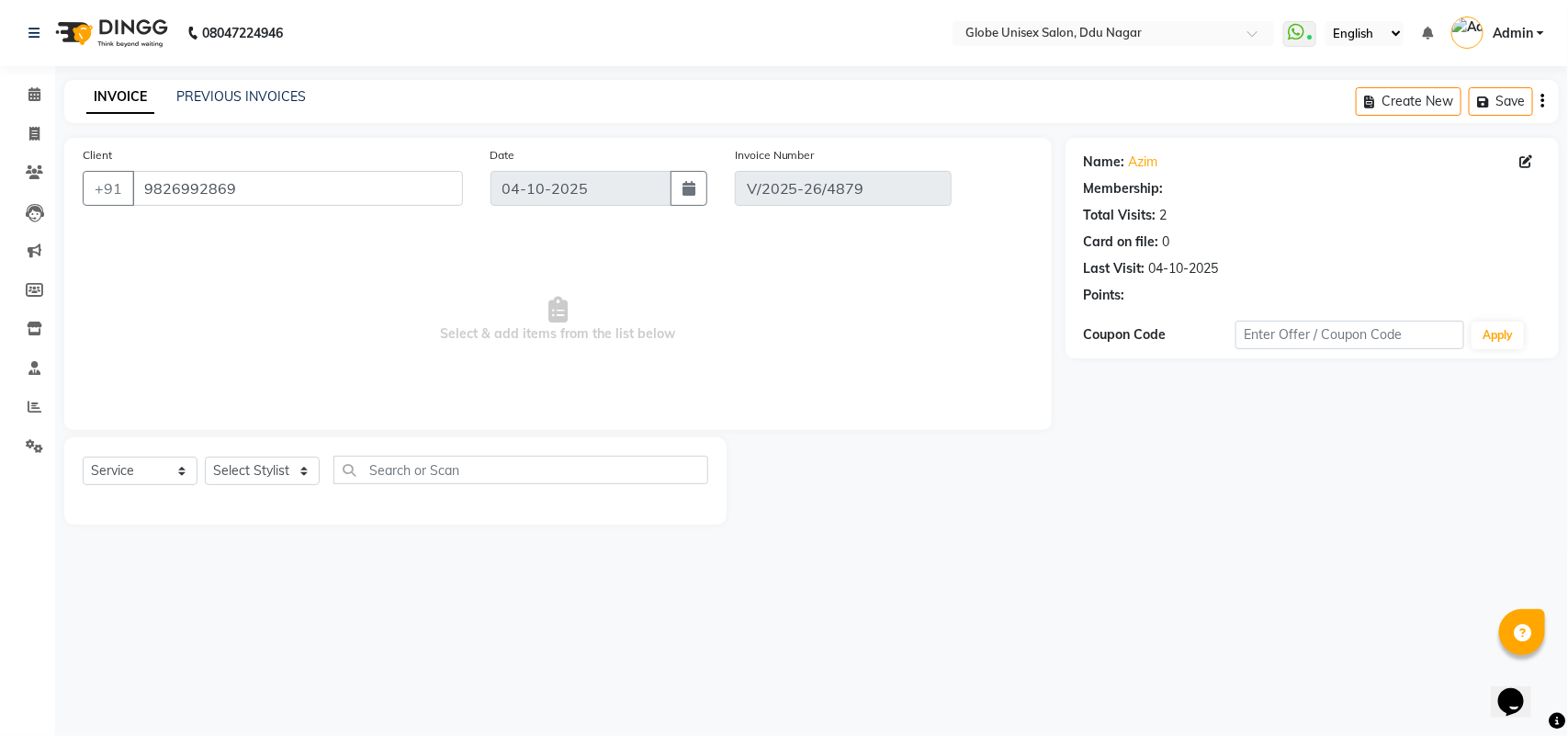
select select "select"
select select "1: Object"
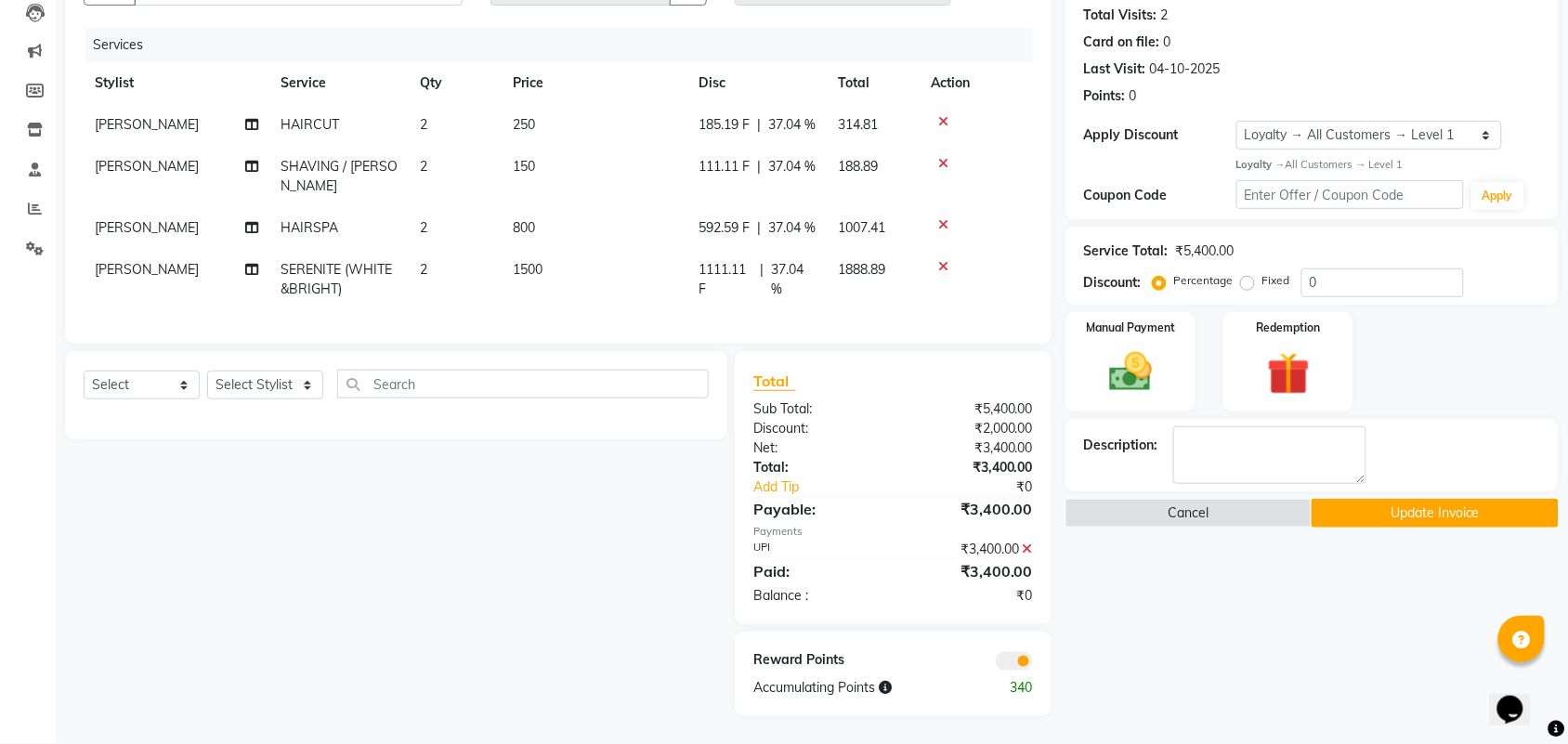
scroll to position [258, 0]
click at [154, 391] on select "Select Service Product Membership Package Voucher Prepaid Gift Card" at bounding box center [142, 385] width 116 height 29
select select "service"
click at [84, 372] on select "Select Service Product Membership Package Voucher Prepaid Gift Card" at bounding box center [142, 385] width 116 height 29
click at [267, 386] on select "Select Stylist ADITYA AJIT ANKIT [PERSON_NAME] [PERSON_NAME] [PERSON_NAME] [PER…" at bounding box center [265, 385] width 116 height 29
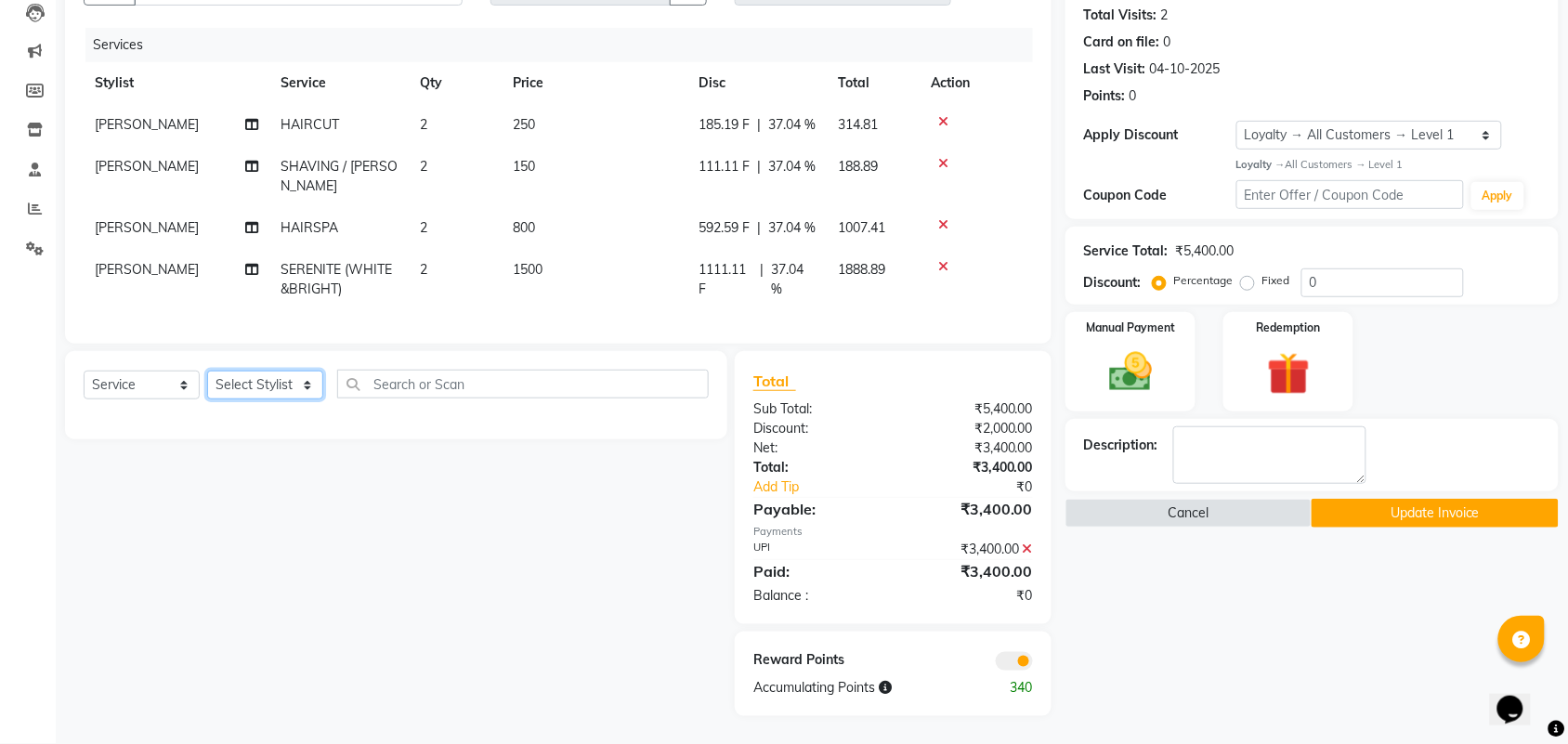
select select "39160"
click at [207, 372] on select "Select Stylist ADITYA AJIT ANKIT [PERSON_NAME] [PERSON_NAME] [PERSON_NAME] [PER…" at bounding box center [265, 385] width 116 height 29
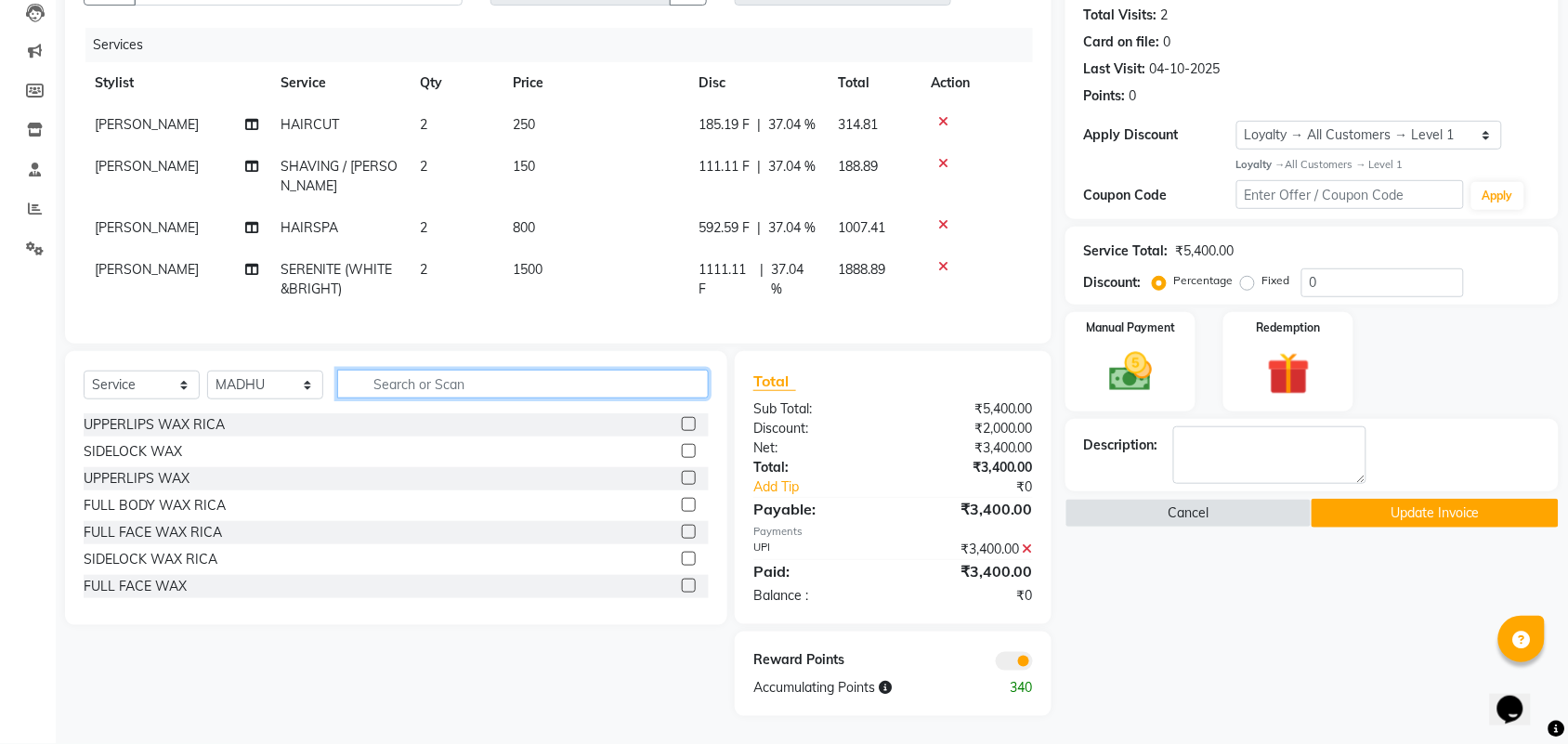
click at [406, 381] on input "text" at bounding box center [522, 384] width 371 height 29
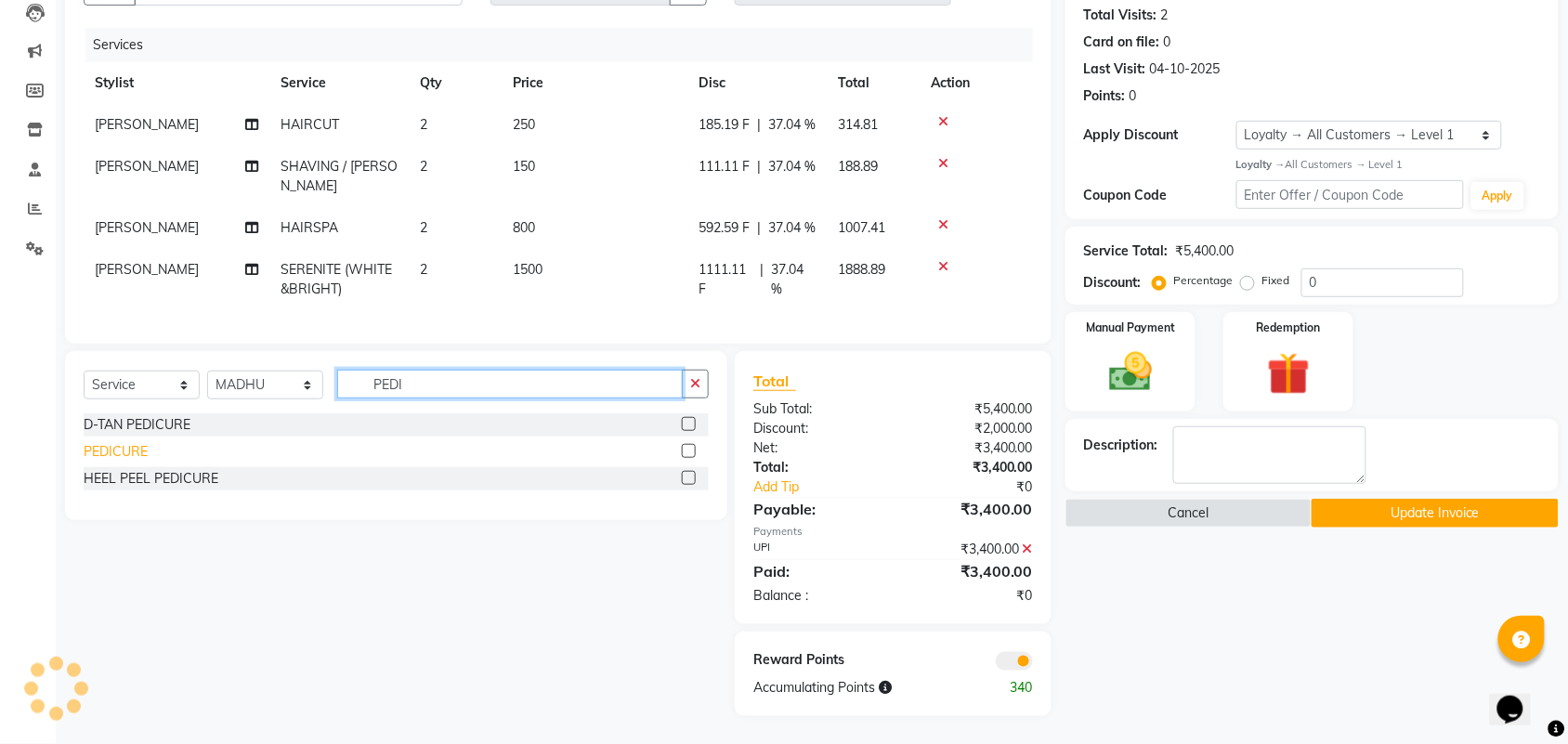
type input "PEDI"
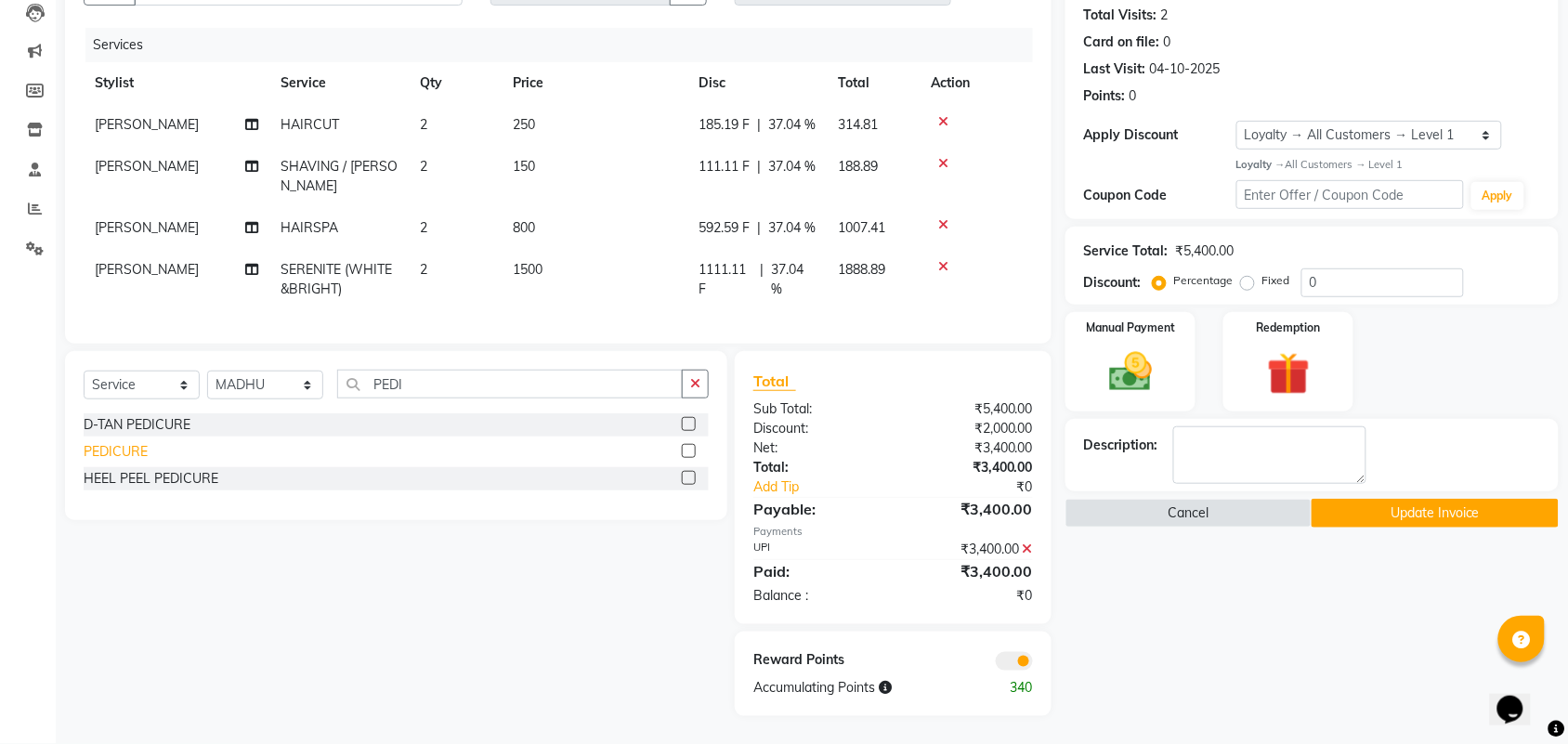
click at [128, 448] on div "PEDICURE" at bounding box center [115, 451] width 64 height 20
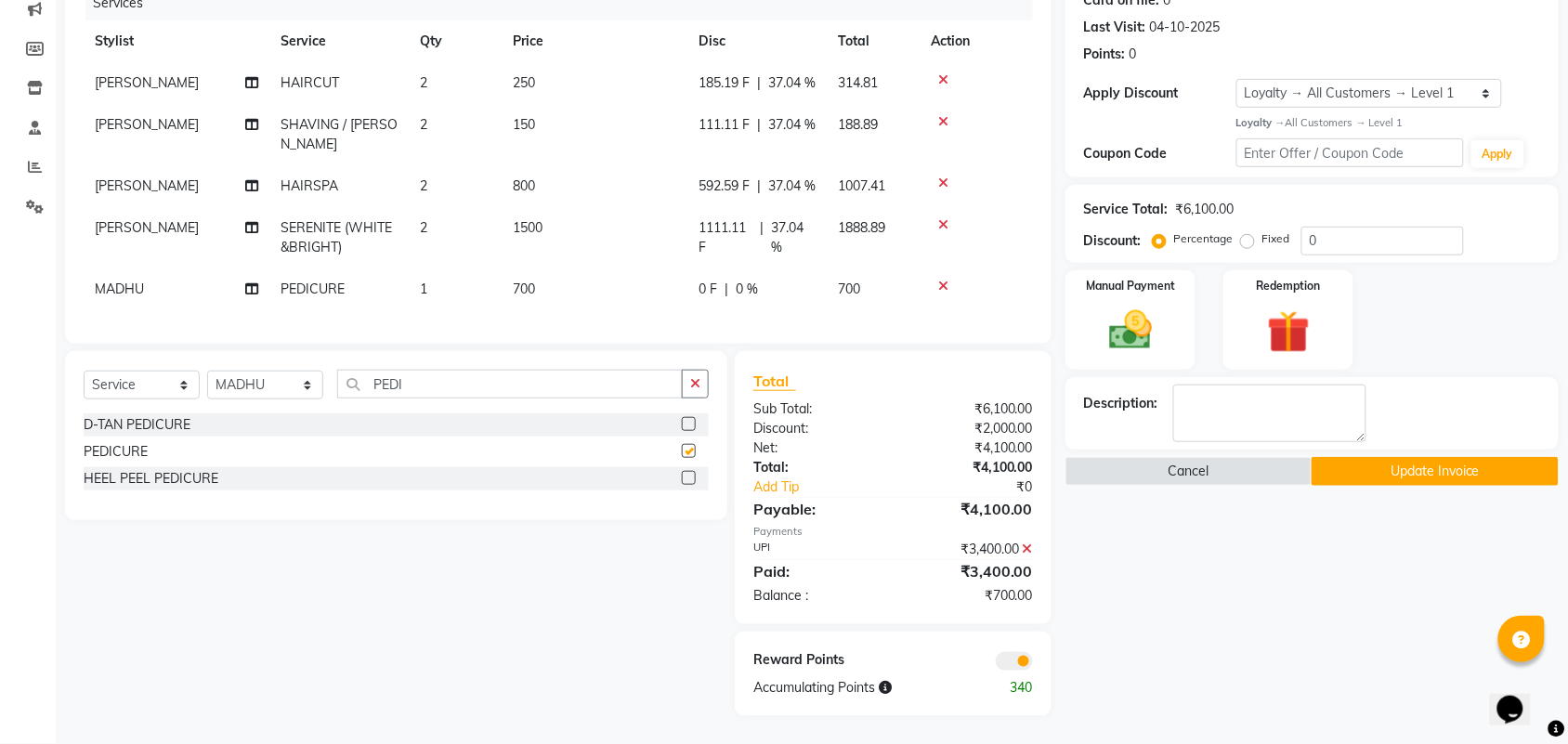
checkbox input "false"
click at [458, 399] on input "PEDI" at bounding box center [510, 384] width 346 height 29
type input "P"
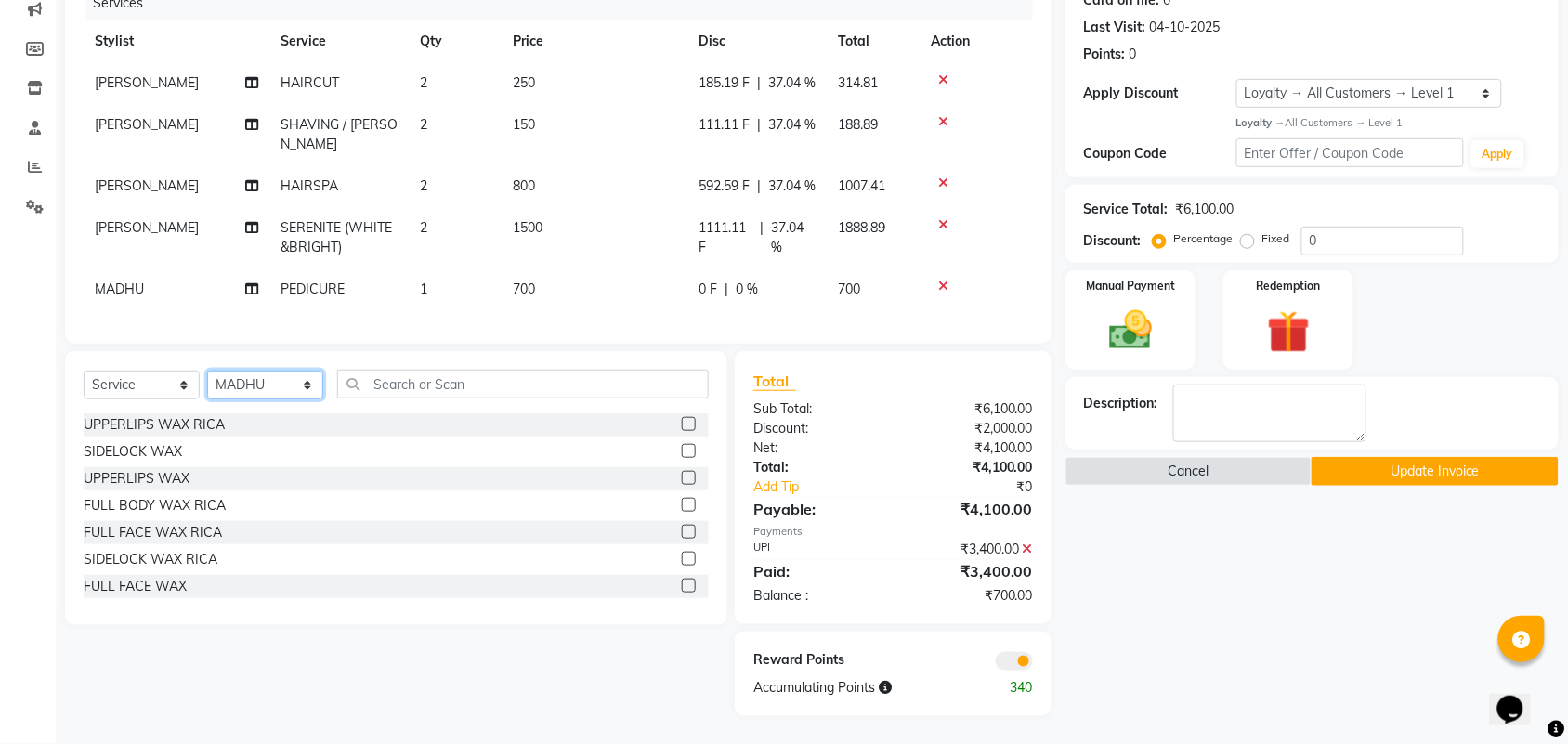
click at [279, 399] on select "Select Stylist ADITYA AJIT ANKIT [PERSON_NAME] [PERSON_NAME] [PERSON_NAME] [PER…" at bounding box center [265, 385] width 116 height 29
select select "22429"
click at [207, 399] on select "Select Stylist ADITYA AJIT ANKIT [PERSON_NAME] [PERSON_NAME] [PERSON_NAME] [PER…" at bounding box center [265, 385] width 116 height 29
click at [421, 399] on input "text" at bounding box center [522, 384] width 371 height 29
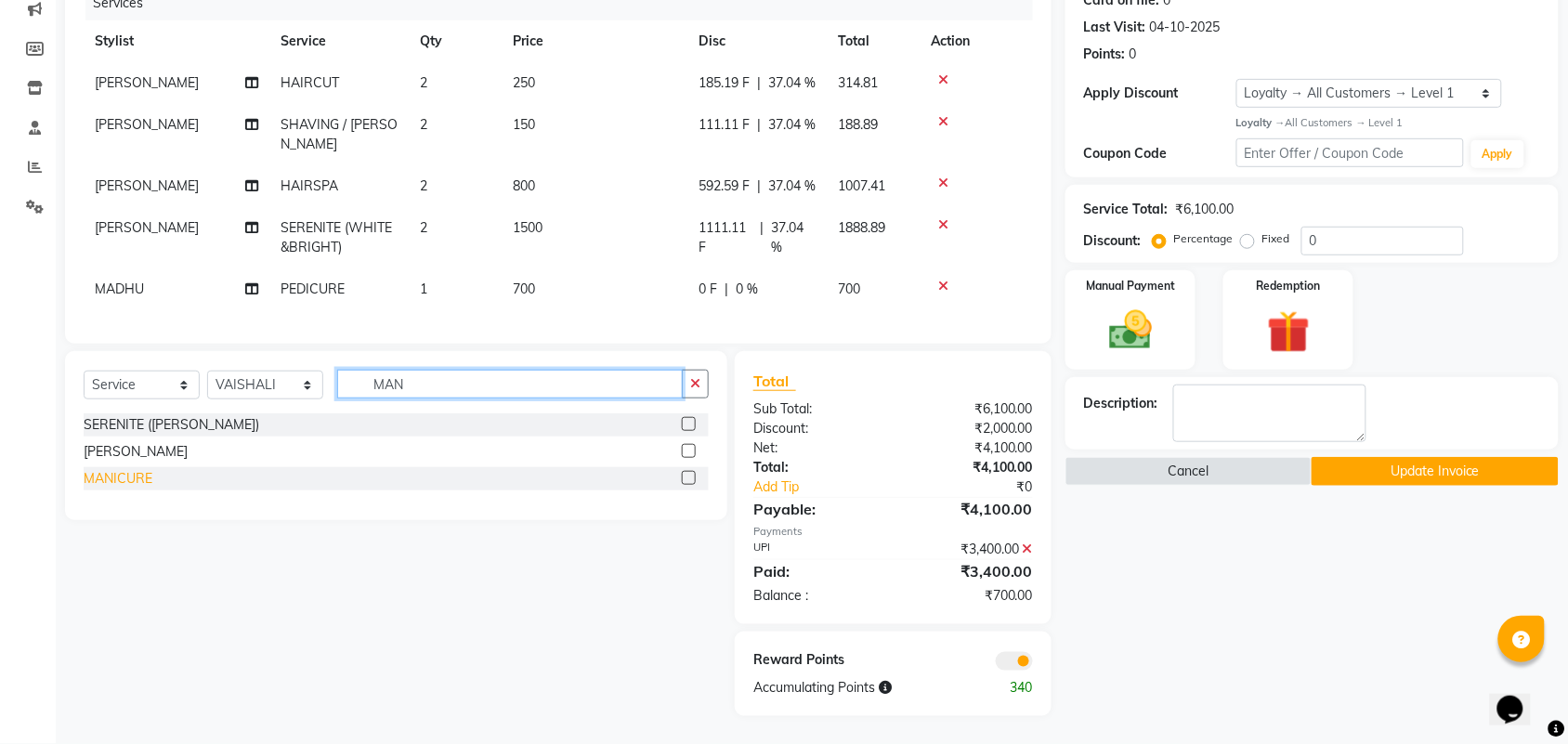
type input "MAN"
click at [109, 488] on div "MANICURE" at bounding box center [118, 479] width 68 height 20
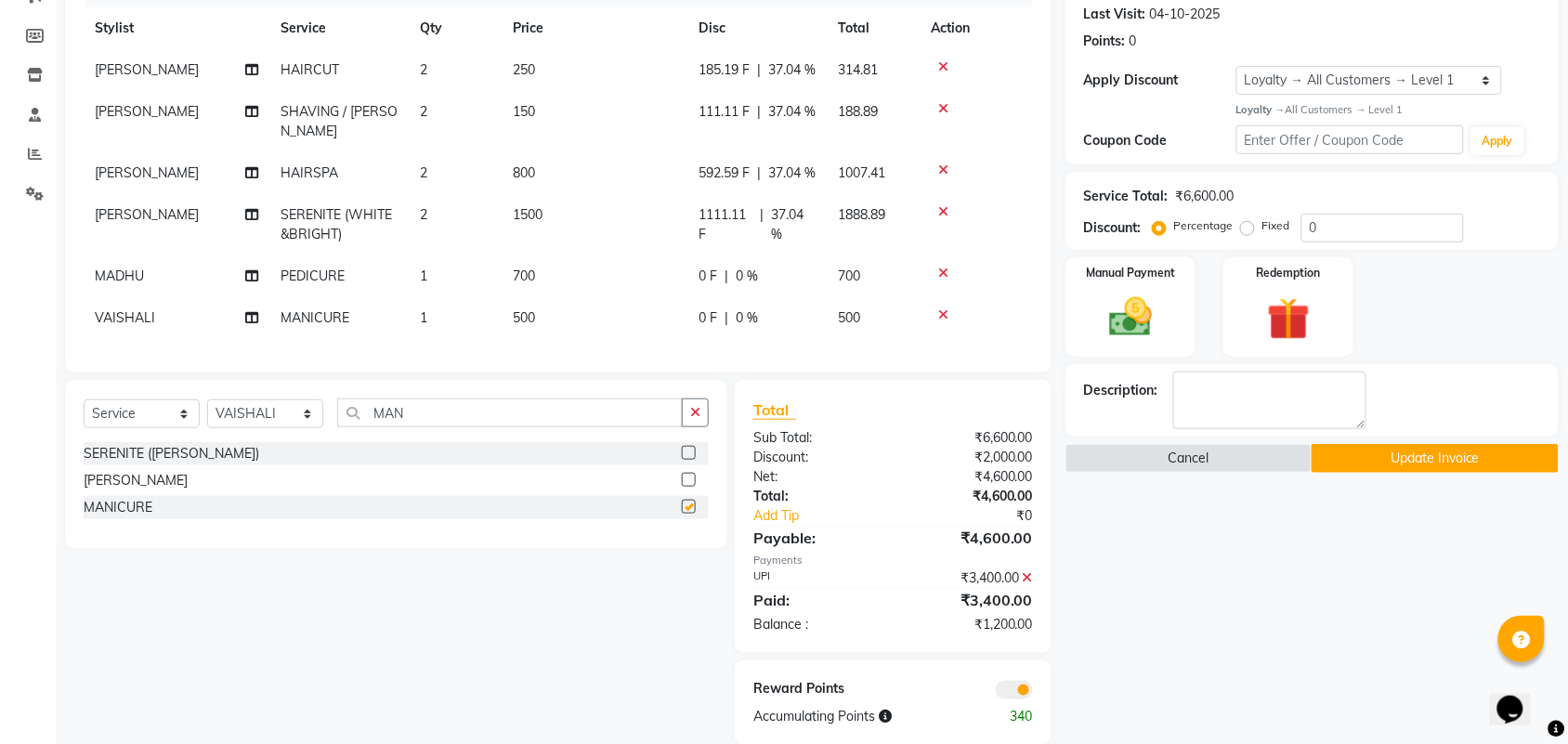
checkbox input "false"
click at [248, 324] on icon at bounding box center [252, 318] width 13 height 13
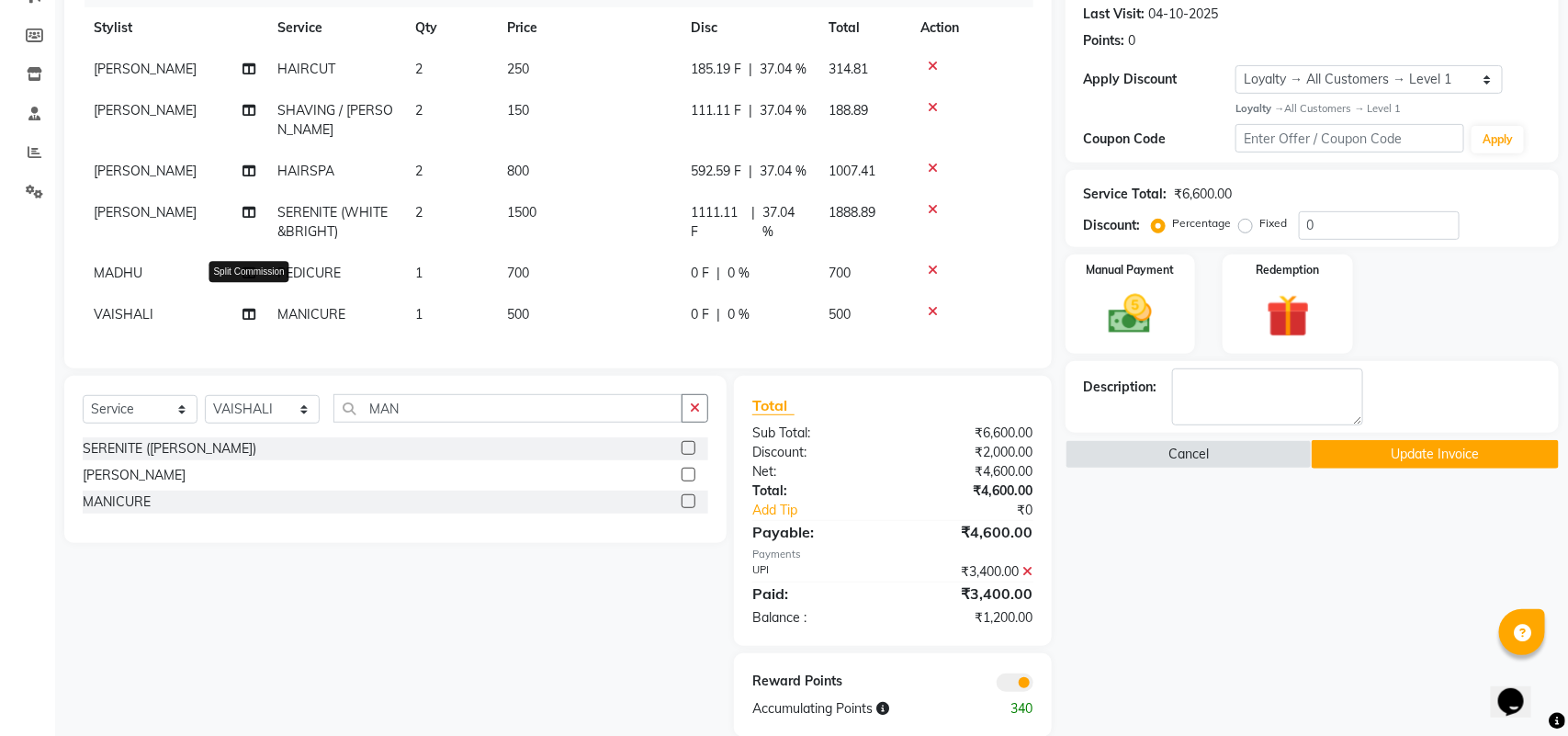
select select "22429"
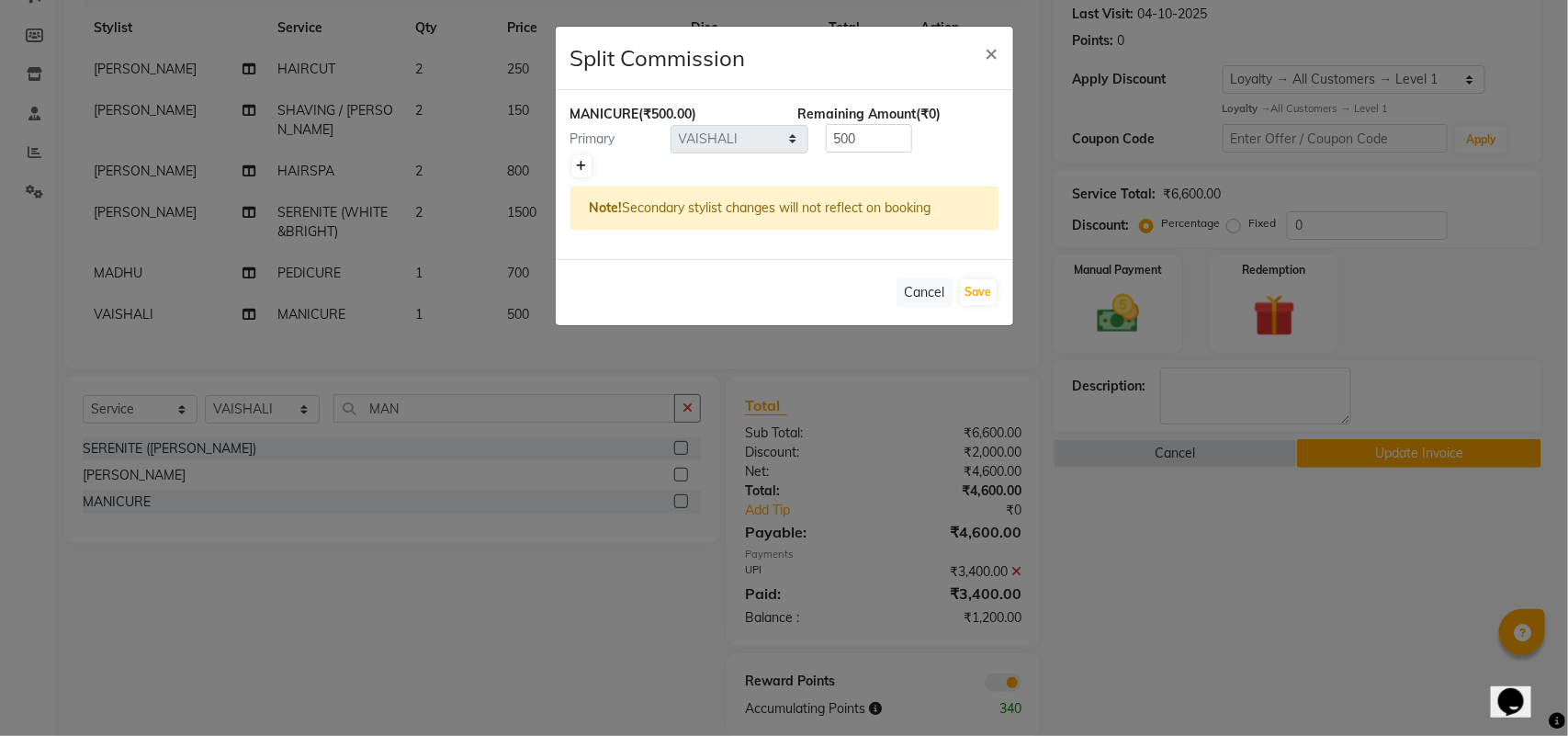
click at [577, 164] on icon at bounding box center [582, 166] width 10 height 11
type input "250"
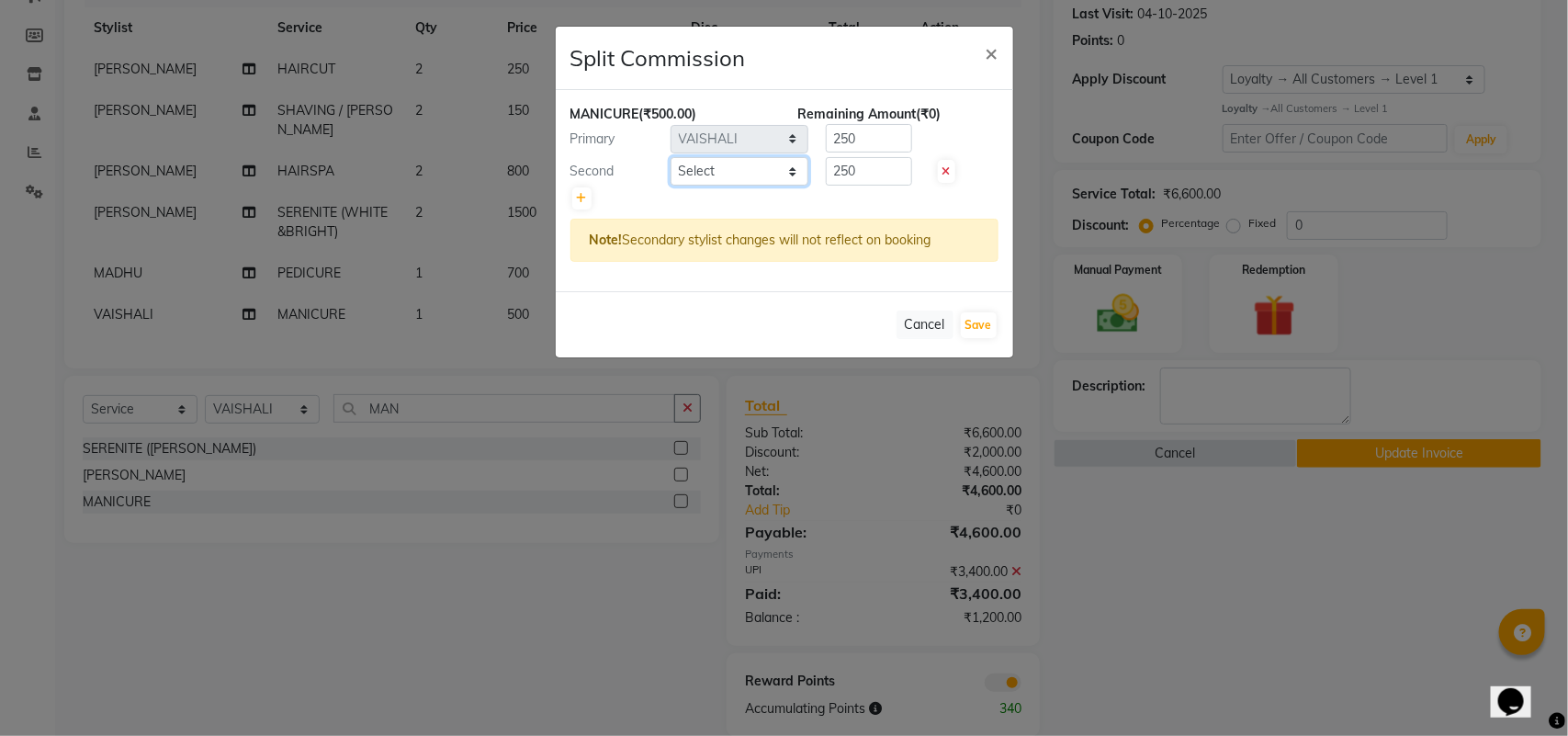
click at [737, 165] on select "Select ADITYA AJIT ANKIT [PERSON_NAME] [PERSON_NAME] [PERSON_NAME] [PERSON_NAME…" at bounding box center [739, 171] width 138 height 28
select select "88987"
click at [671, 157] on select "Select ADITYA AJIT ANKIT [PERSON_NAME] [PERSON_NAME] [PERSON_NAME] [PERSON_NAME…" at bounding box center [739, 171] width 138 height 28
click at [994, 324] on button "Save" at bounding box center [979, 324] width 36 height 25
select select "Select"
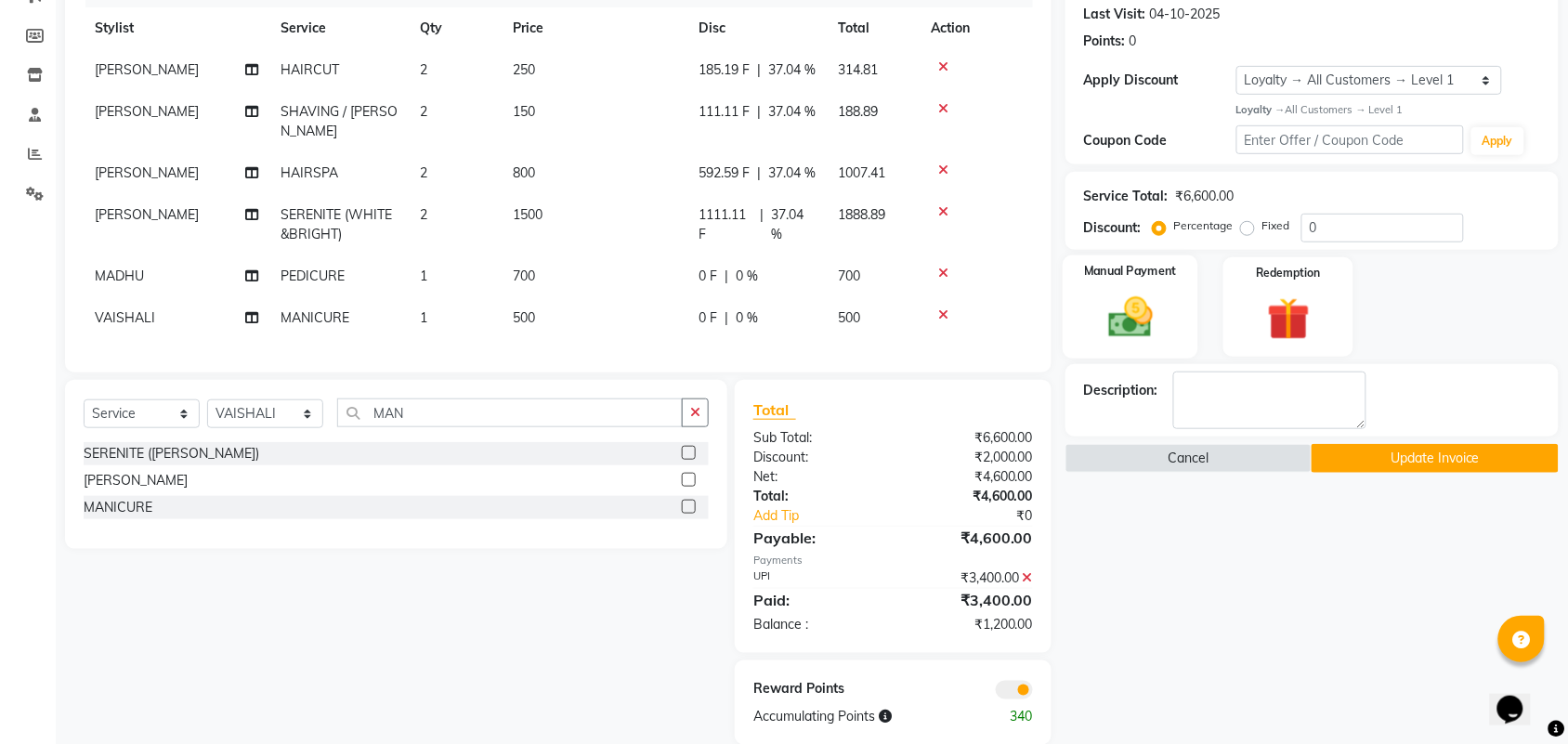
click at [1140, 332] on img at bounding box center [1130, 317] width 72 height 51
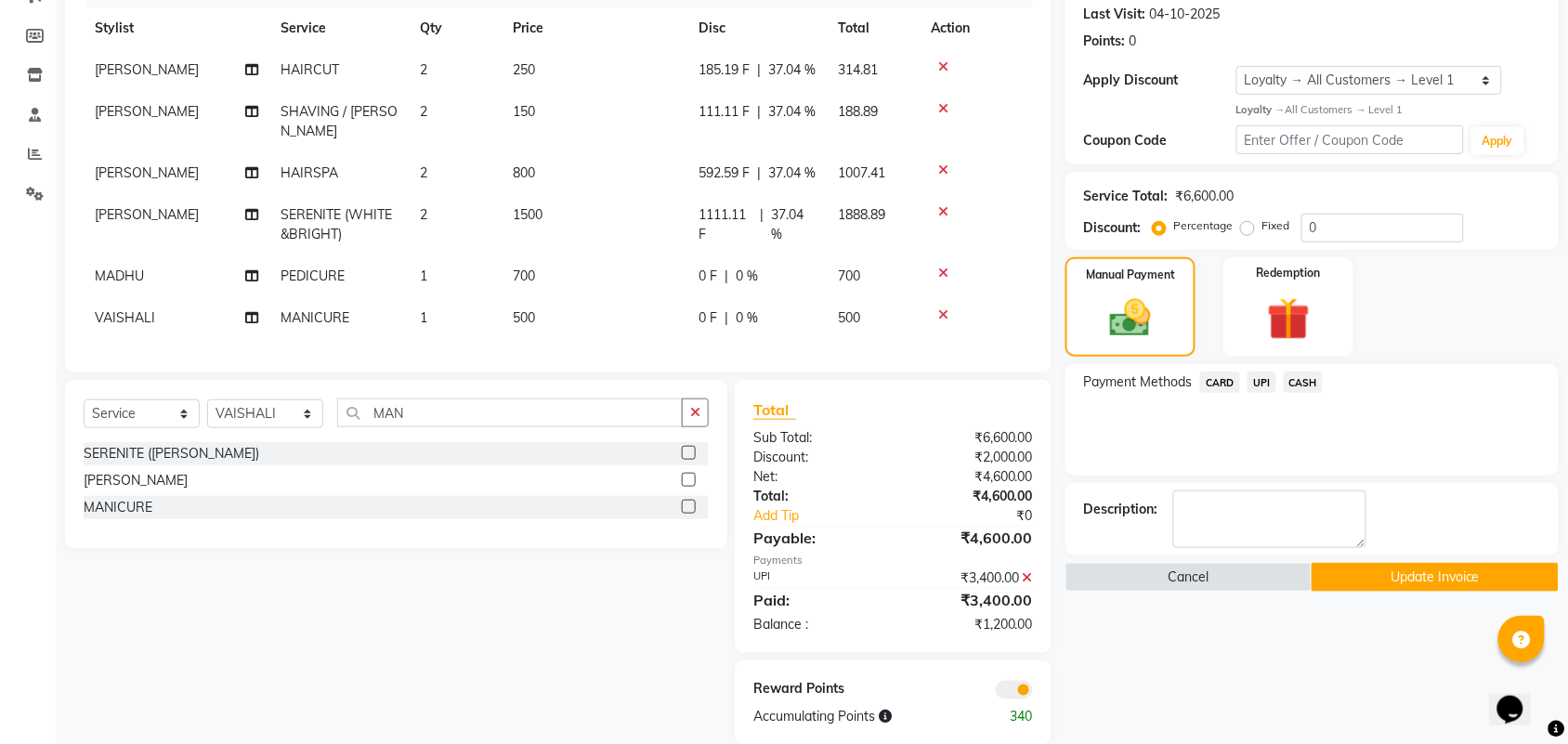
click at [1297, 374] on span "CASH" at bounding box center [1303, 382] width 40 height 21
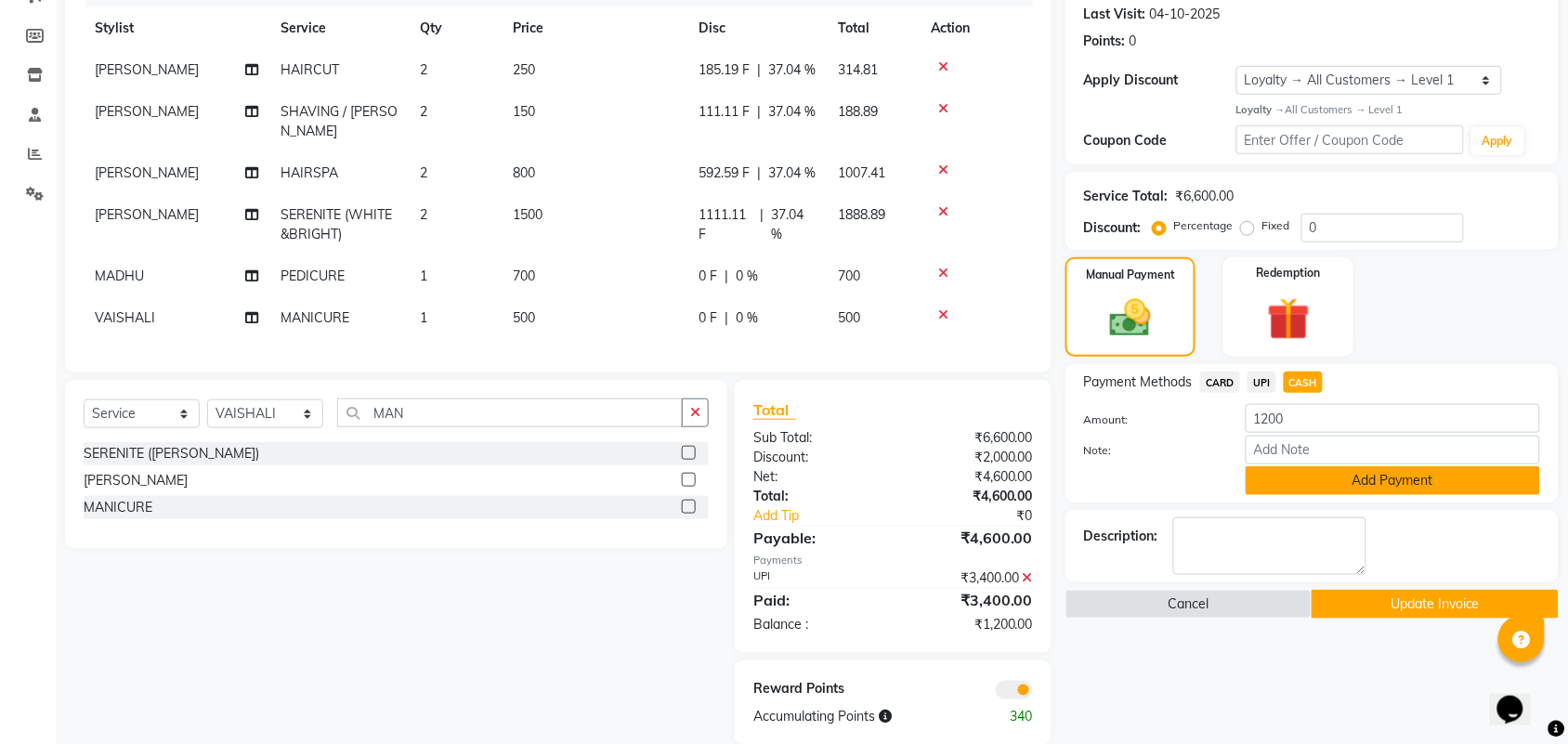
click at [1325, 467] on button "Add Payment" at bounding box center [1392, 481] width 294 height 29
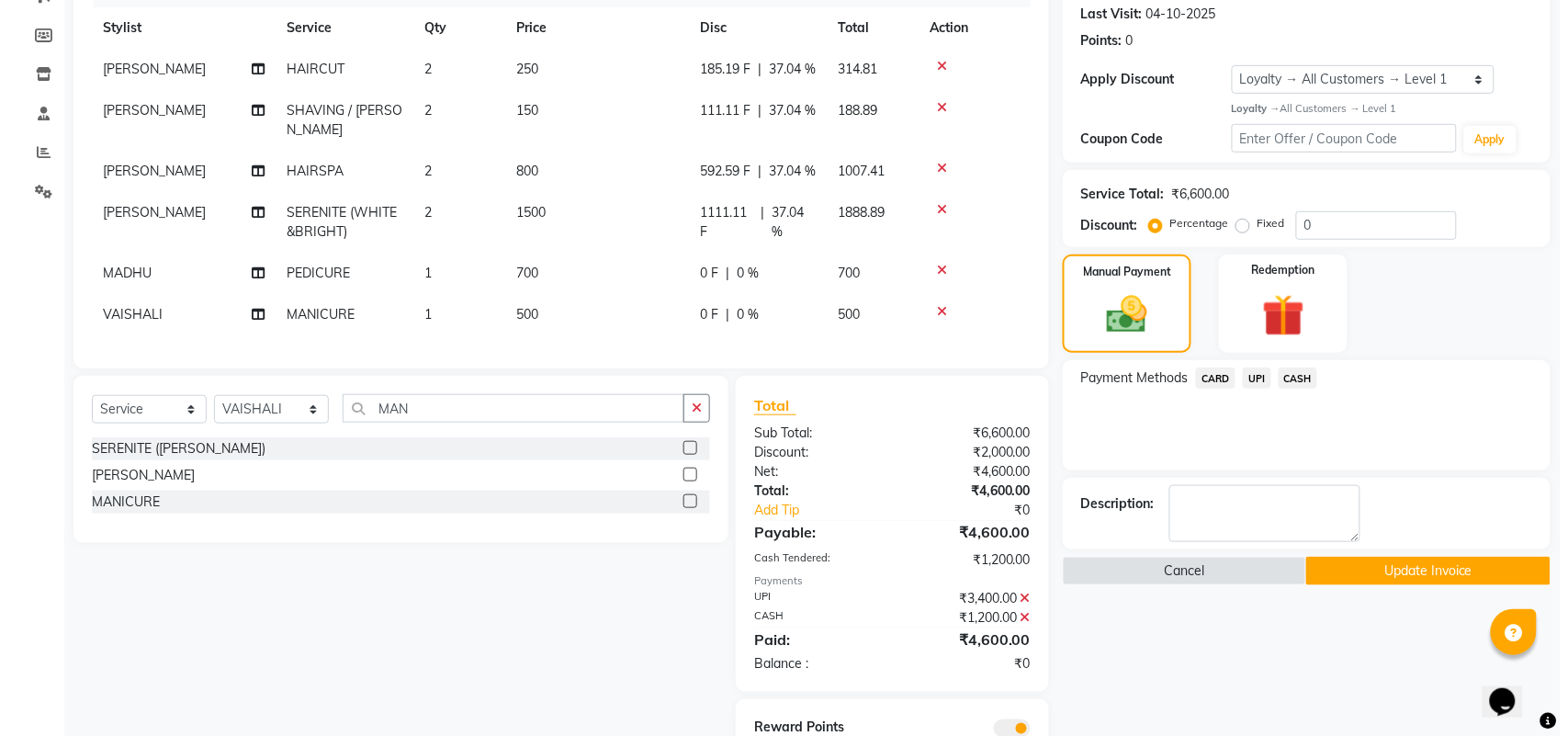
scroll to position [384, 0]
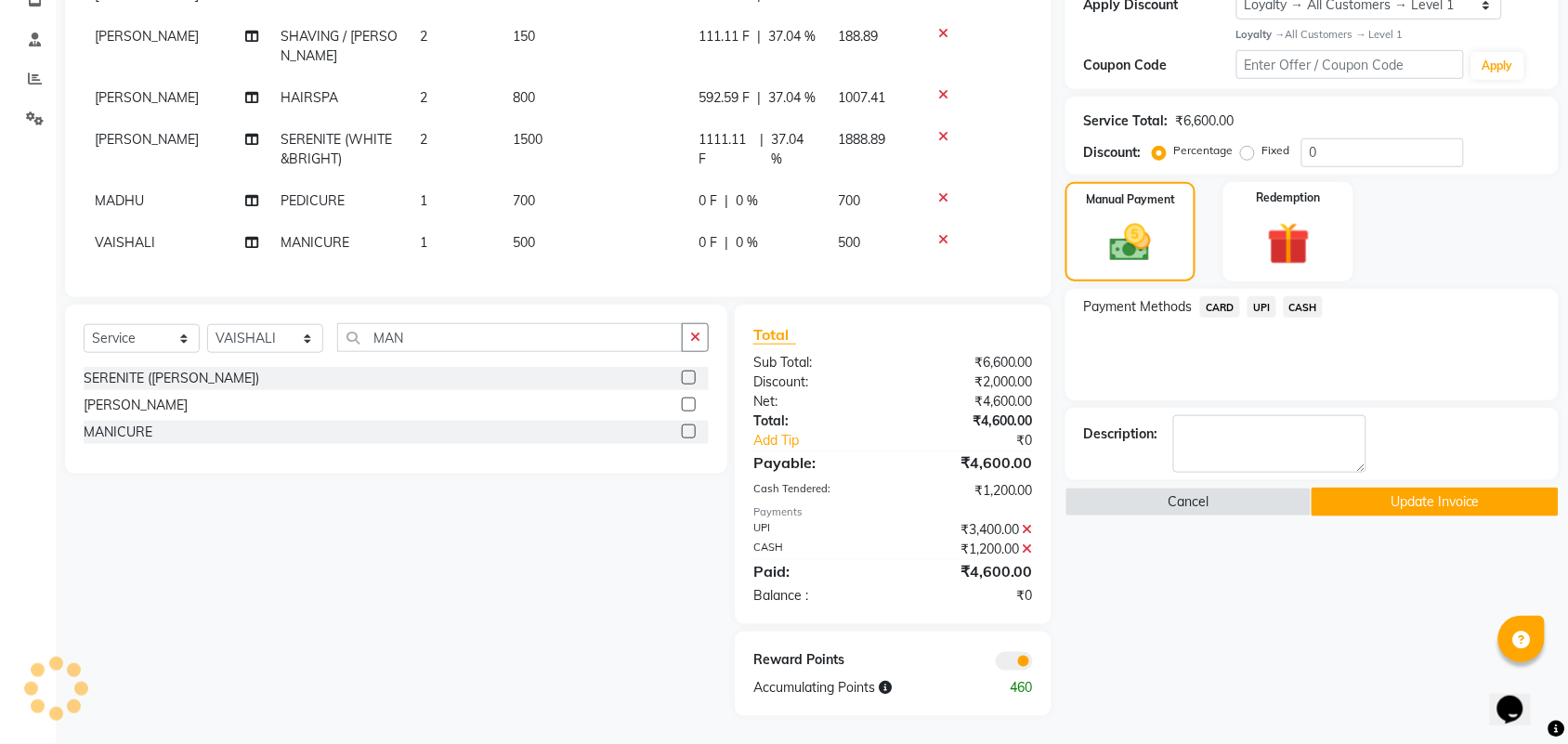
click at [1005, 648] on div "Reward Points Accumulating Points 460" at bounding box center [892, 674] width 316 height 85
click at [1000, 651] on div at bounding box center [970, 661] width 154 height 21
click at [1006, 660] on span at bounding box center [1013, 661] width 37 height 19
click at [1032, 664] on input "checkbox" at bounding box center [1032, 664] width 0 height 0
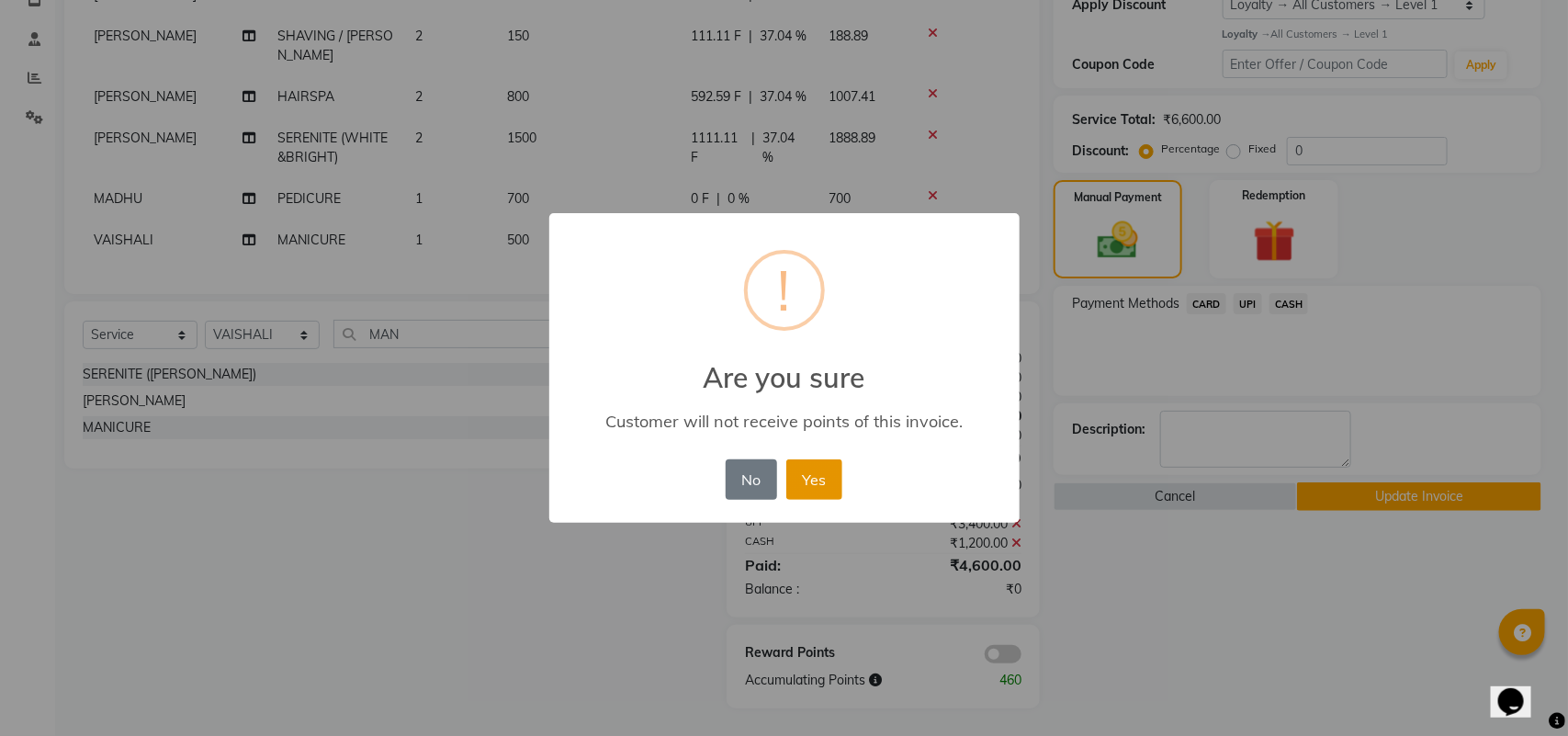
click at [820, 487] on button "Yes" at bounding box center [815, 479] width 56 height 40
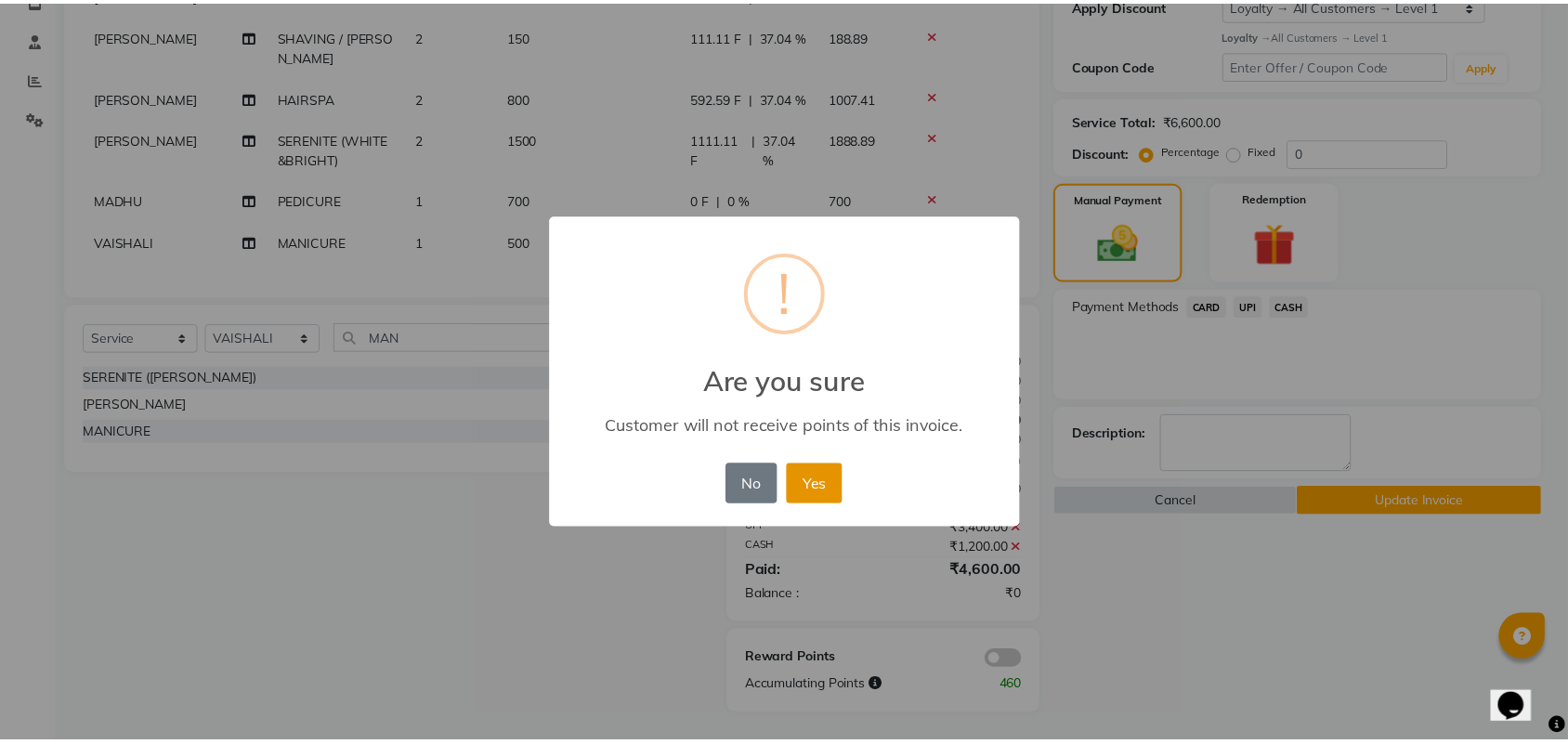
scroll to position [360, 0]
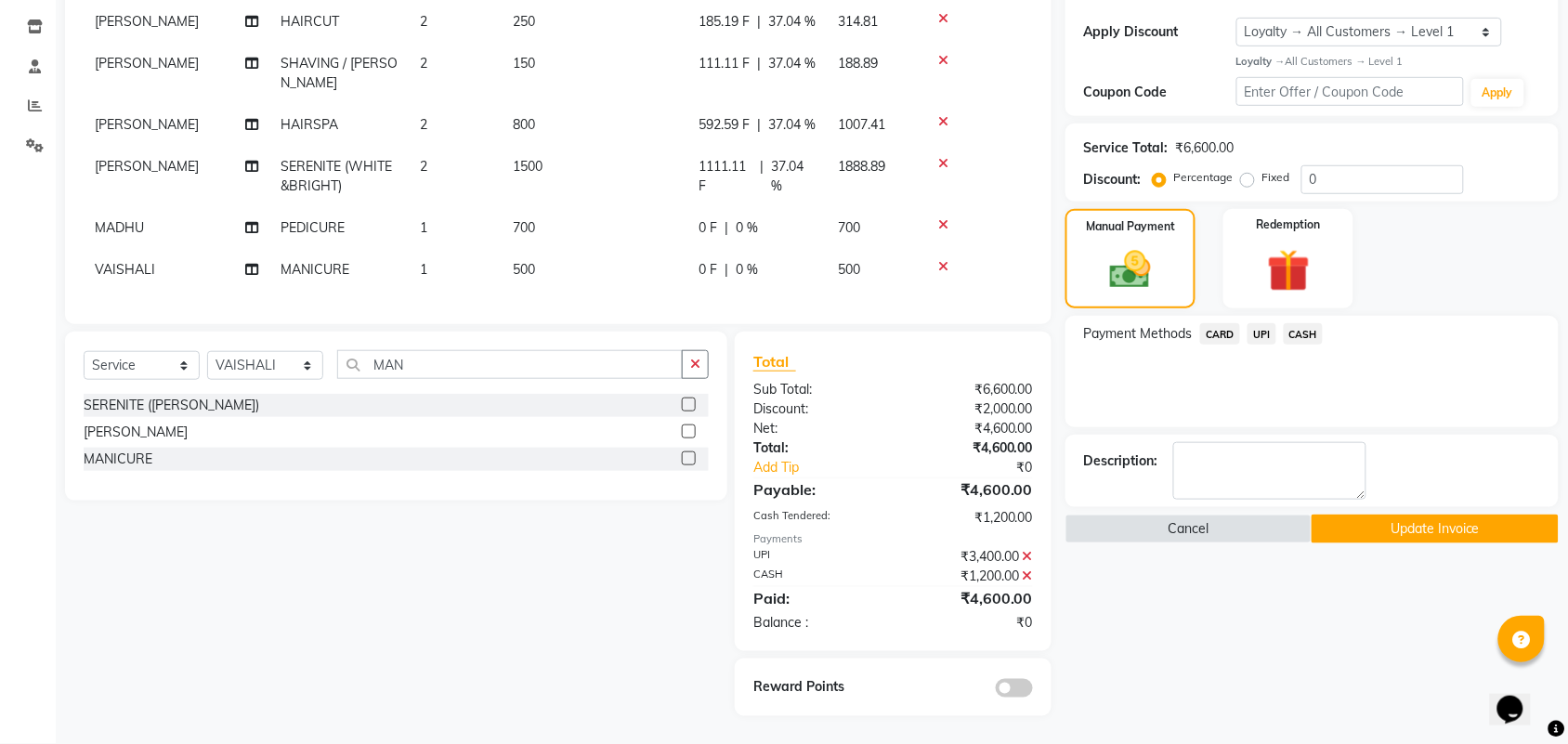
click at [1409, 515] on button "Update Invoice" at bounding box center [1434, 529] width 246 height 29
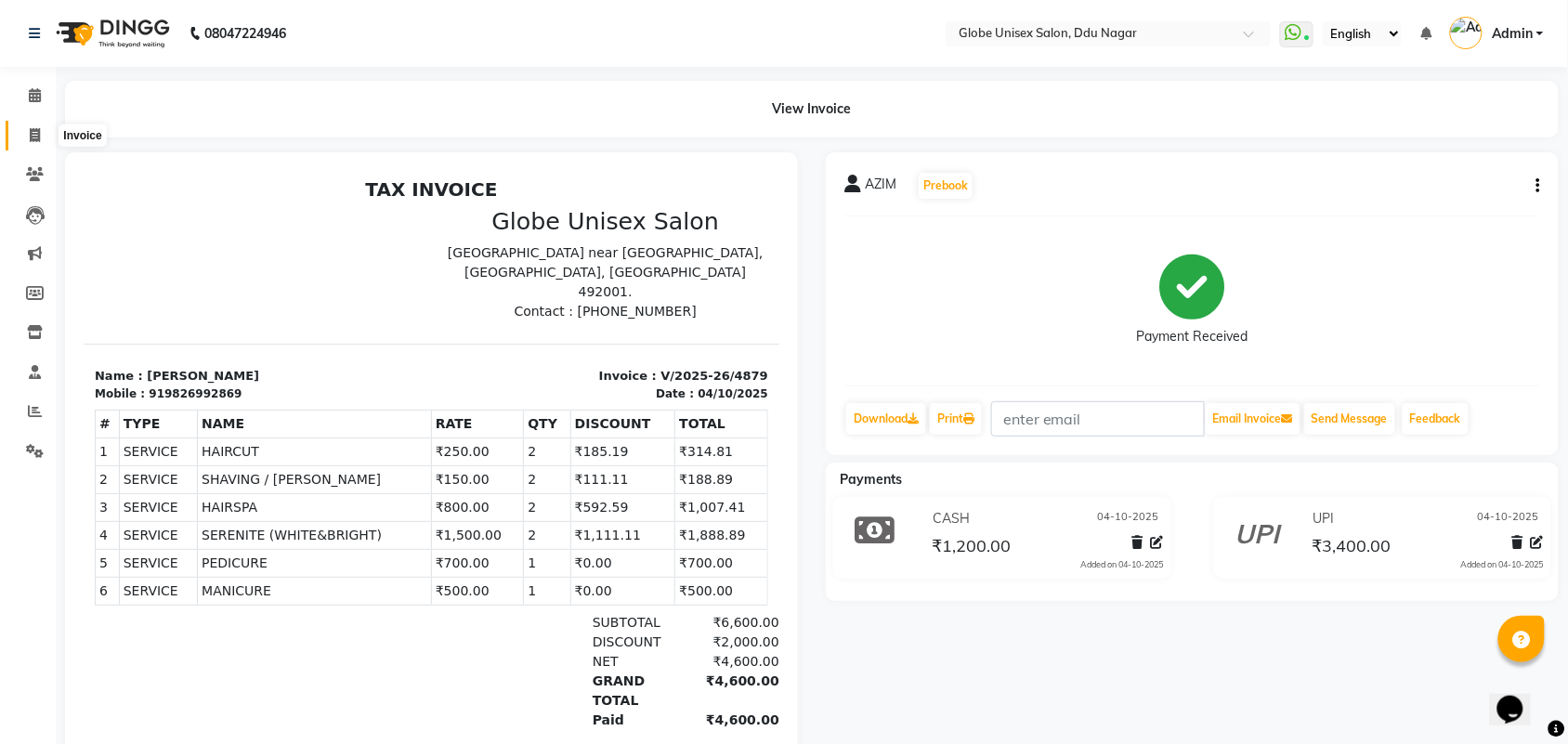
click at [43, 135] on span at bounding box center [35, 136] width 32 height 21
select select "service"
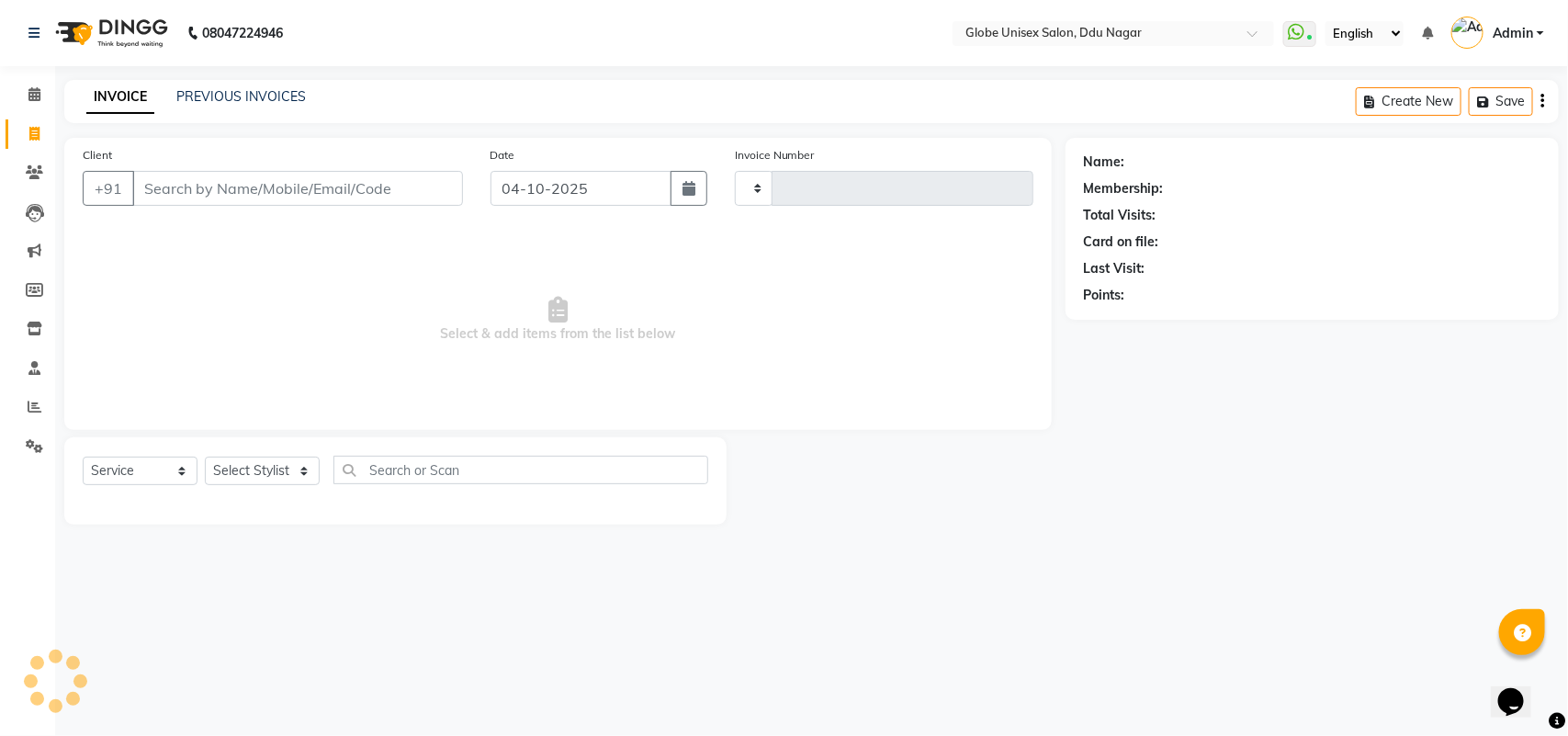
type input "4881"
select select "4184"
click at [228, 97] on link "PREVIOUS INVOICES" at bounding box center [241, 97] width 130 height 17
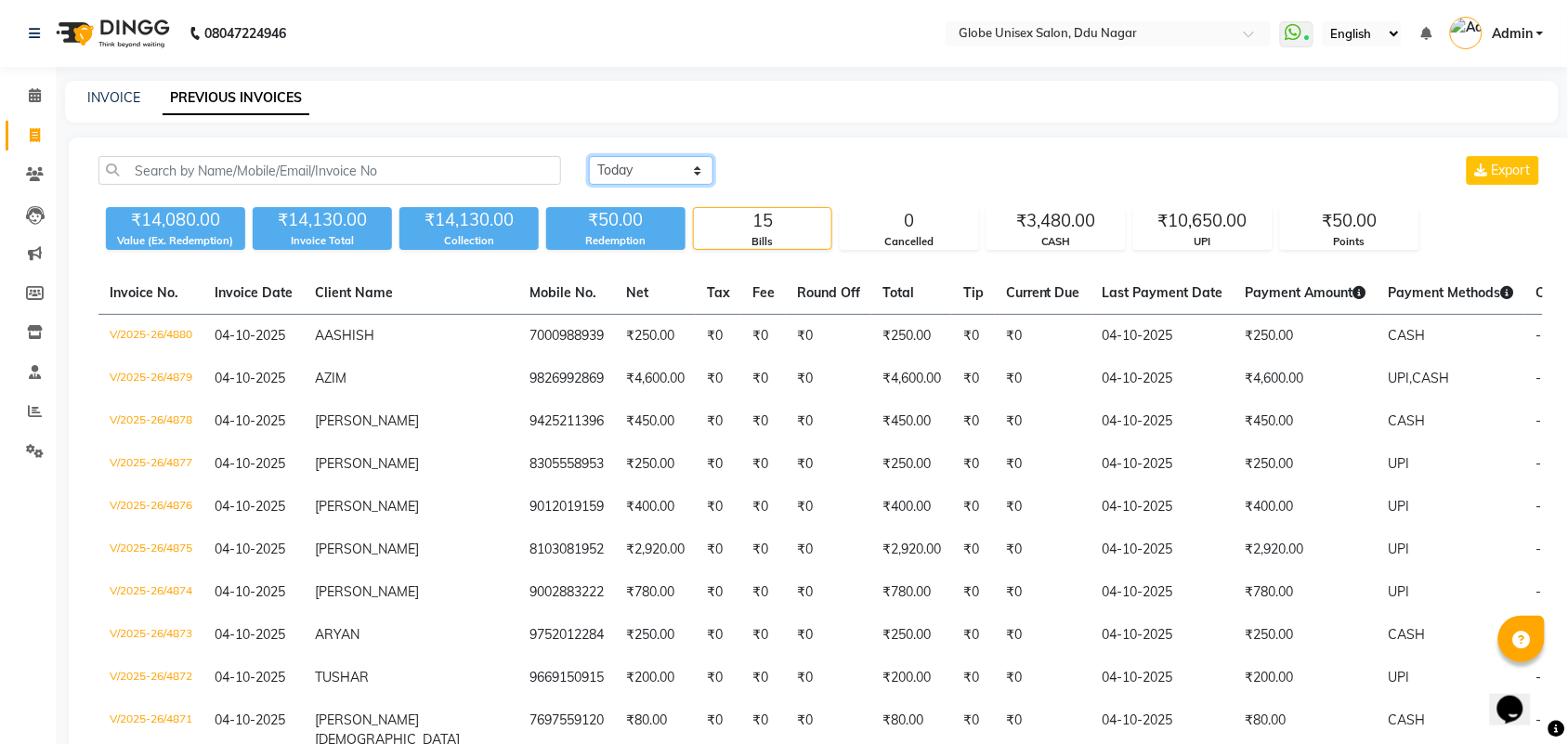
click at [664, 170] on select "Today Yesterday Custom Range" at bounding box center [651, 170] width 124 height 29
select select "yesterday"
click at [589, 156] on select "Today Yesterday Custom Range" at bounding box center [651, 170] width 124 height 29
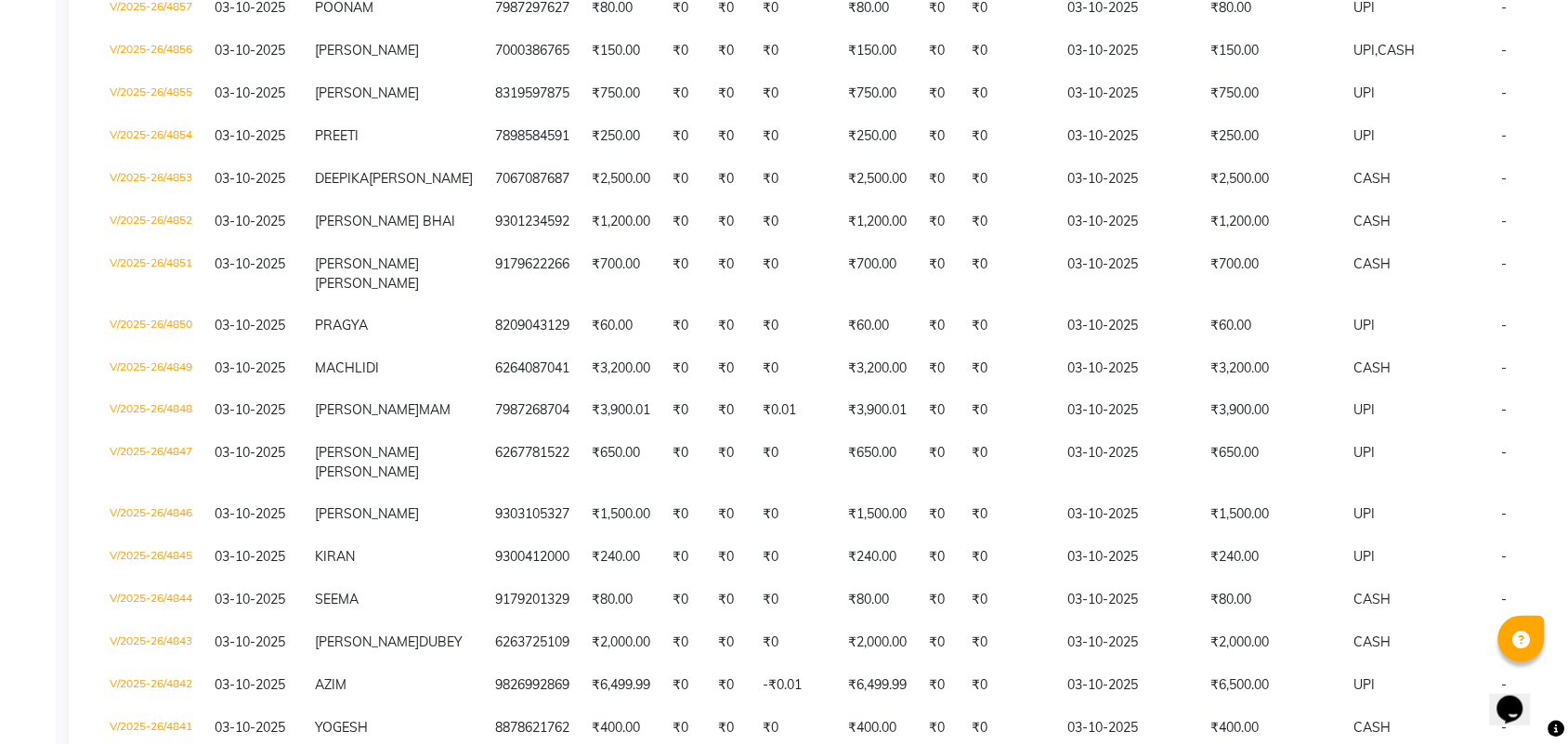
scroll to position [1057, 0]
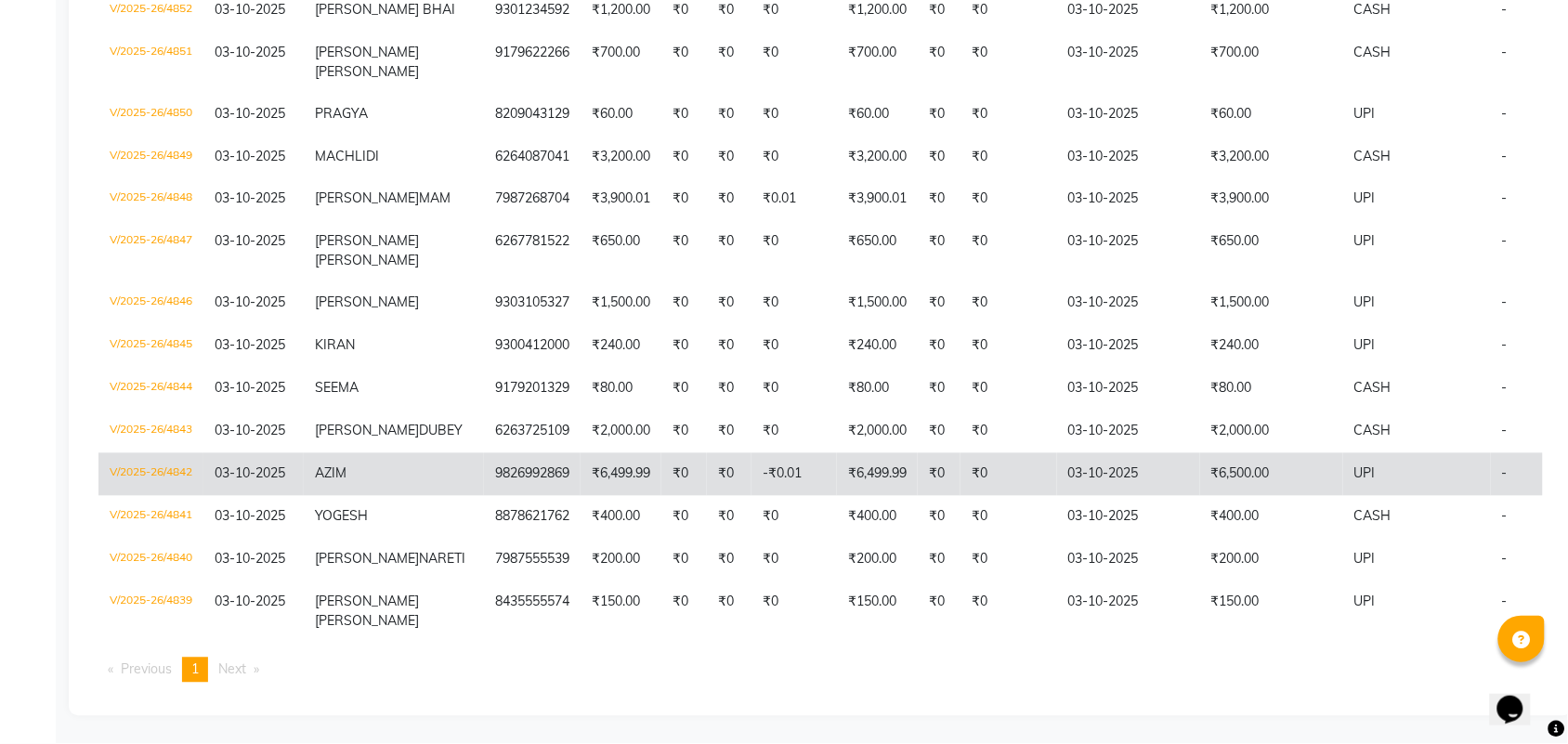
click at [172, 453] on td "V/2025-26/4842" at bounding box center [151, 474] width 104 height 43
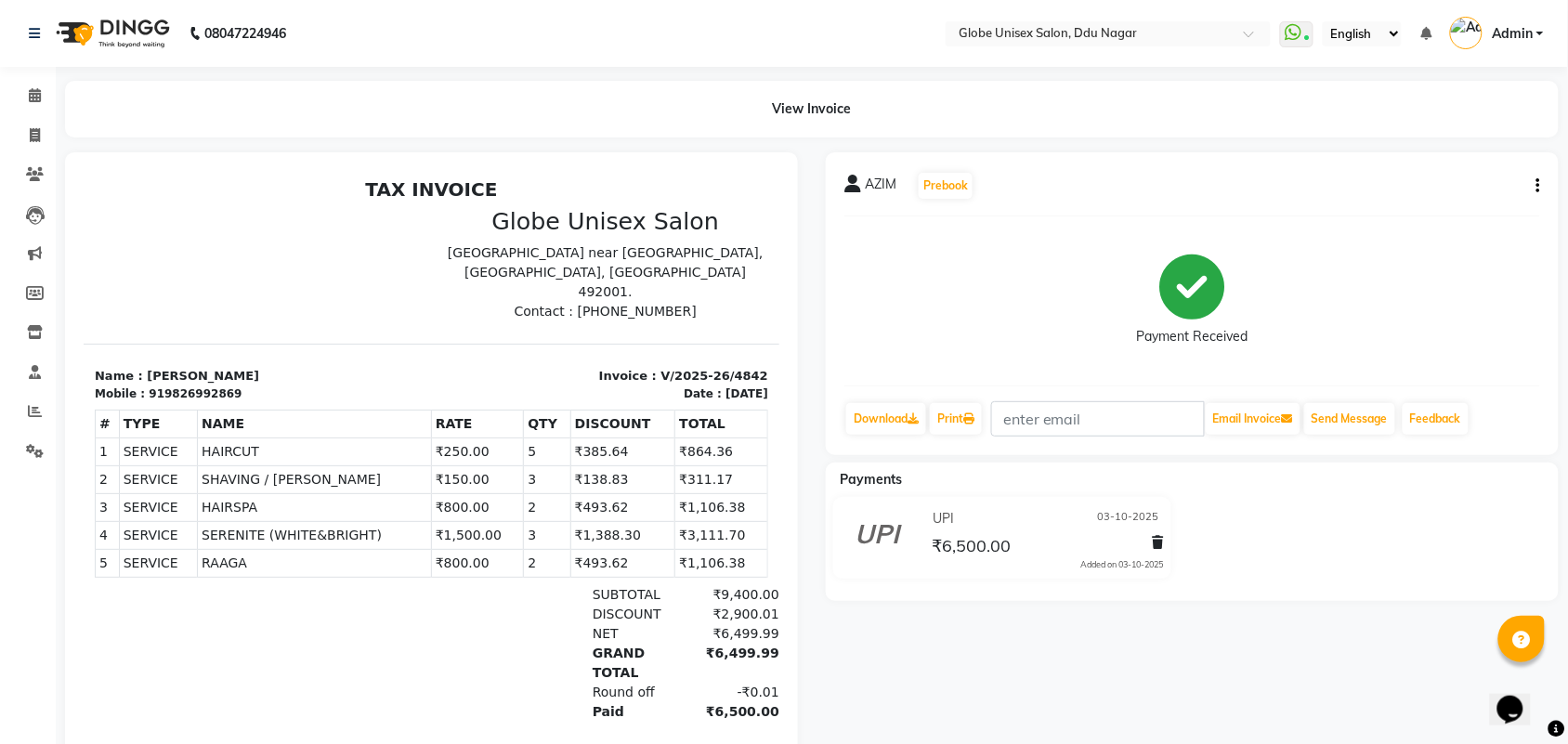
click at [1539, 186] on icon "button" at bounding box center [1538, 186] width 4 height 1
click at [1437, 180] on div "Edit Item Staff" at bounding box center [1445, 186] width 127 height 23
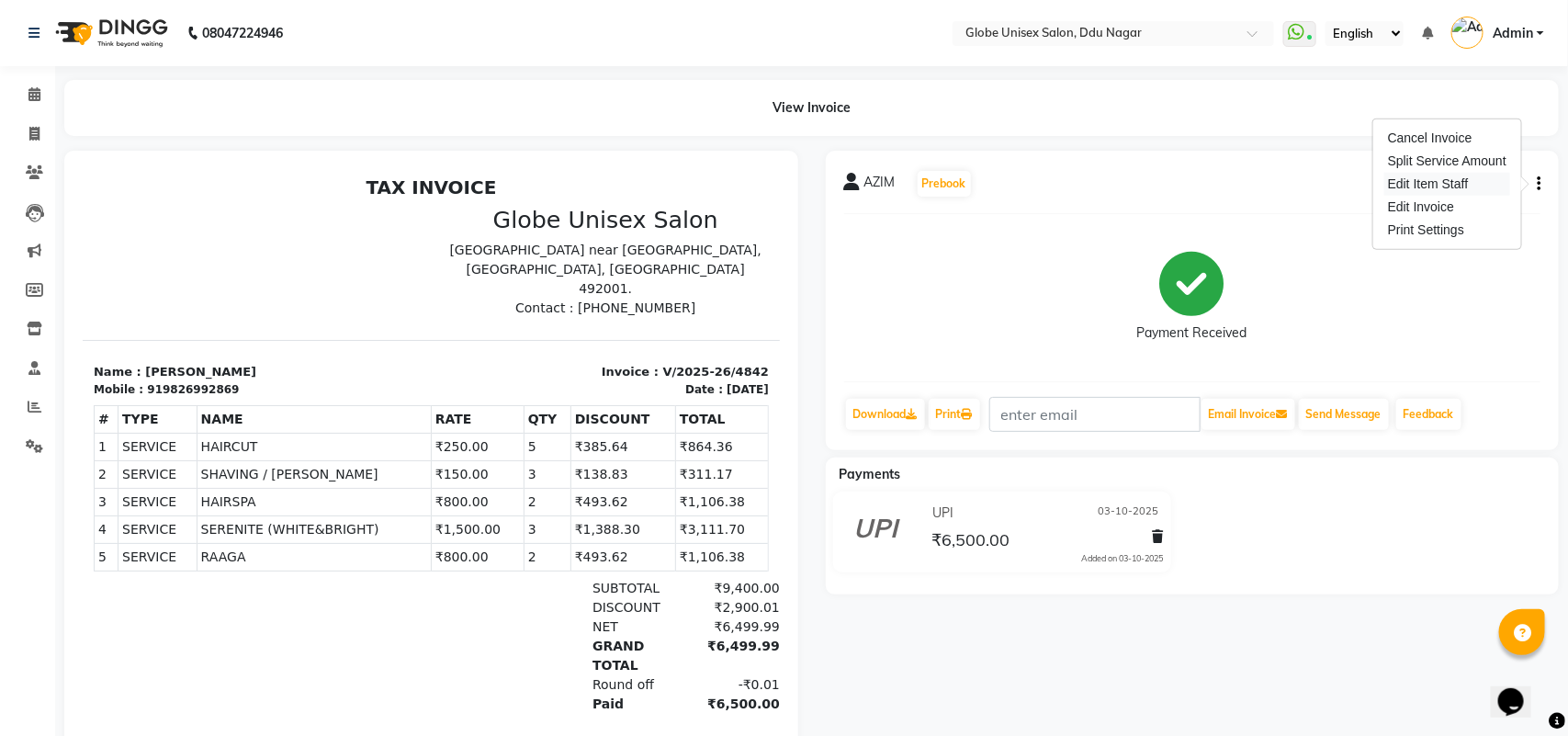
select select
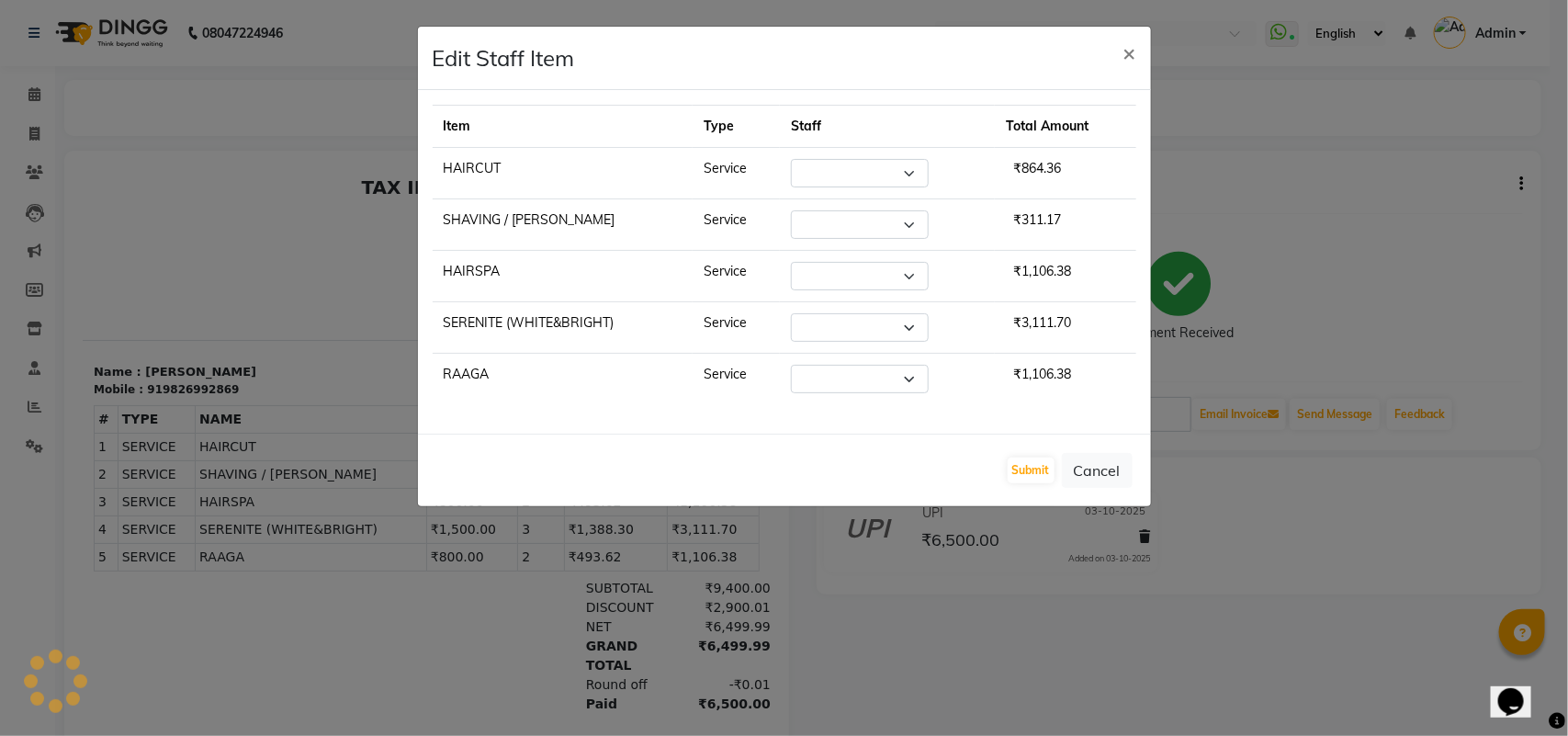
select select "62852"
select select "24272"
select select "39160"
select select "24272"
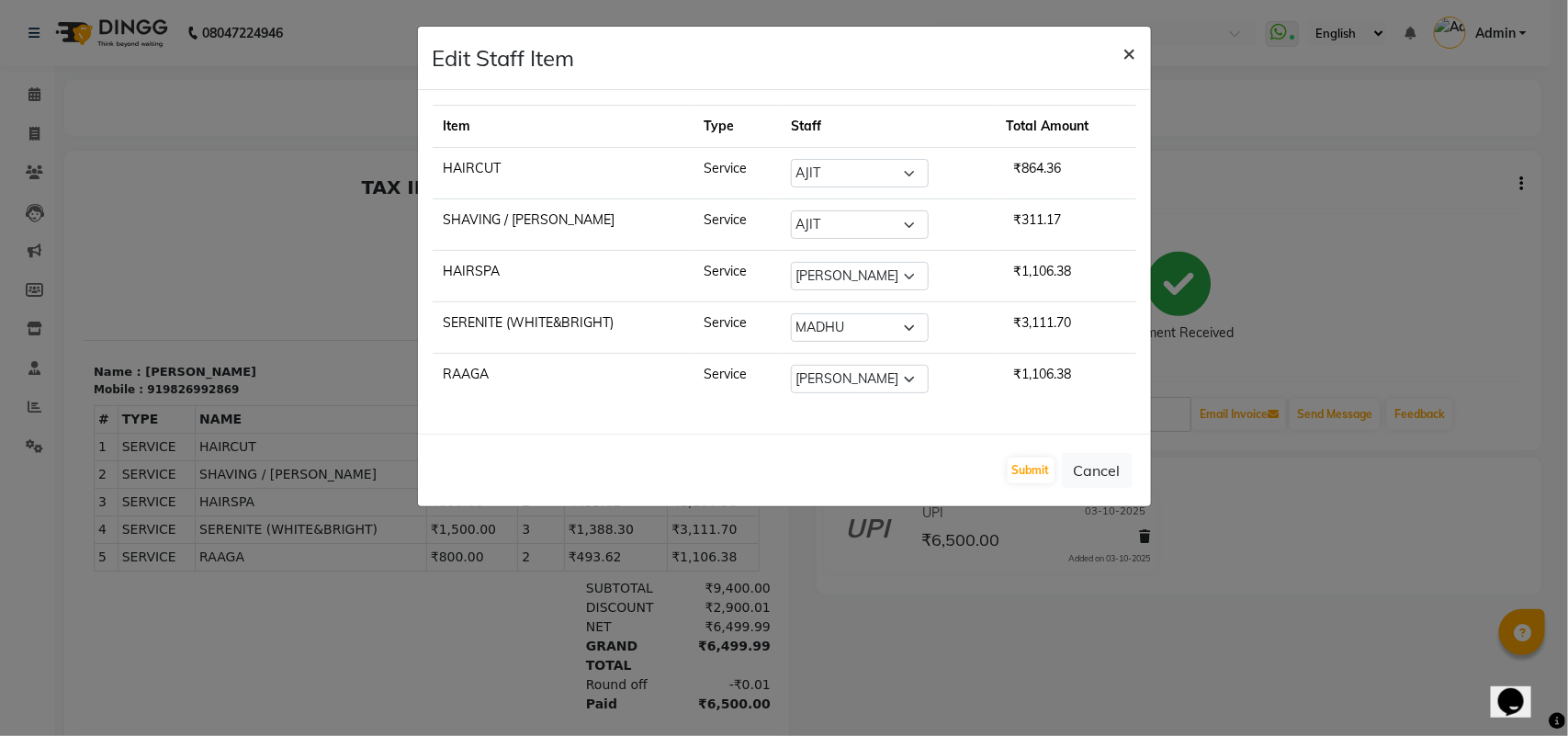
click at [1130, 54] on span "×" at bounding box center [1130, 52] width 13 height 27
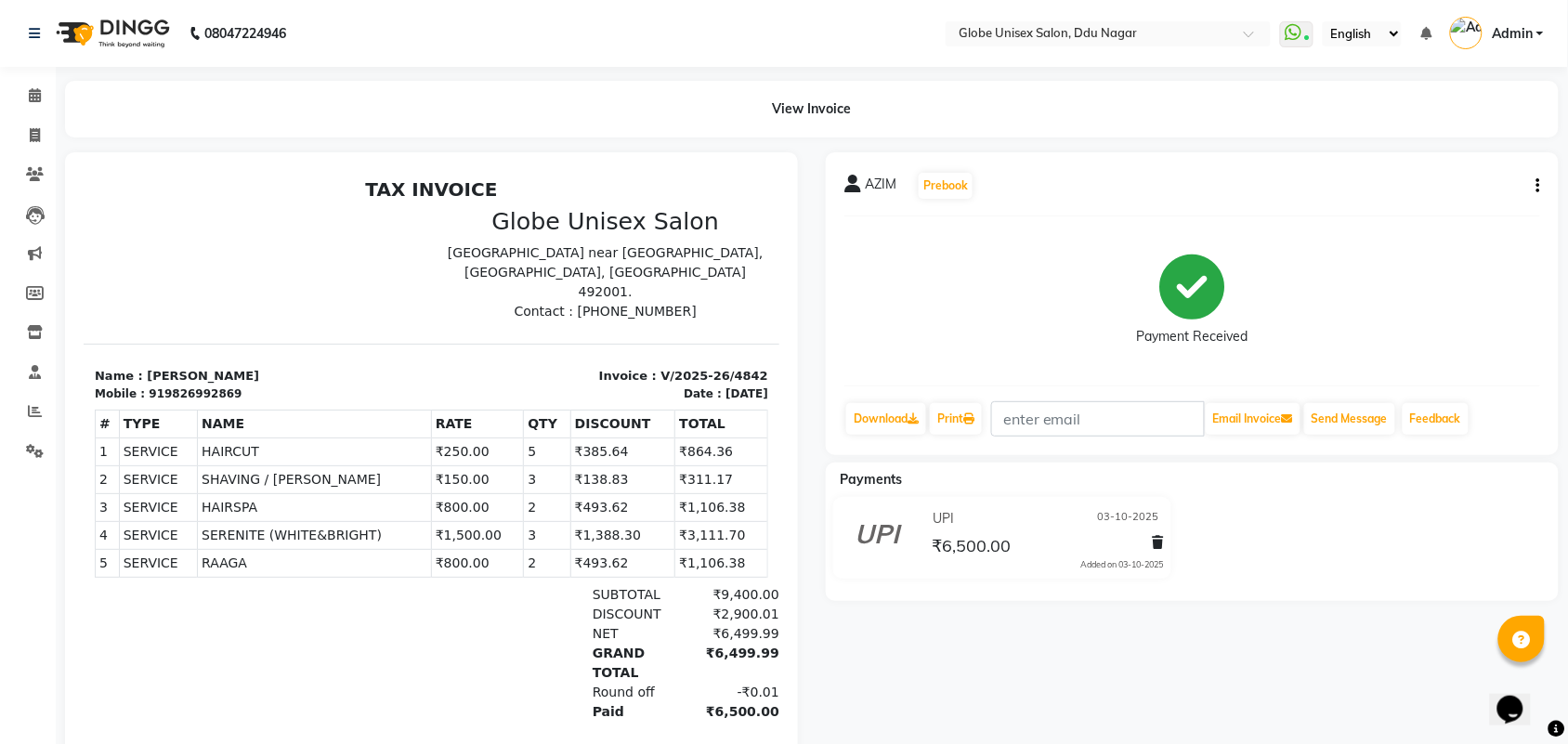
click at [1532, 181] on button "button" at bounding box center [1535, 186] width 11 height 20
click at [1447, 165] on div "Split Service Amount" at bounding box center [1445, 162] width 127 height 23
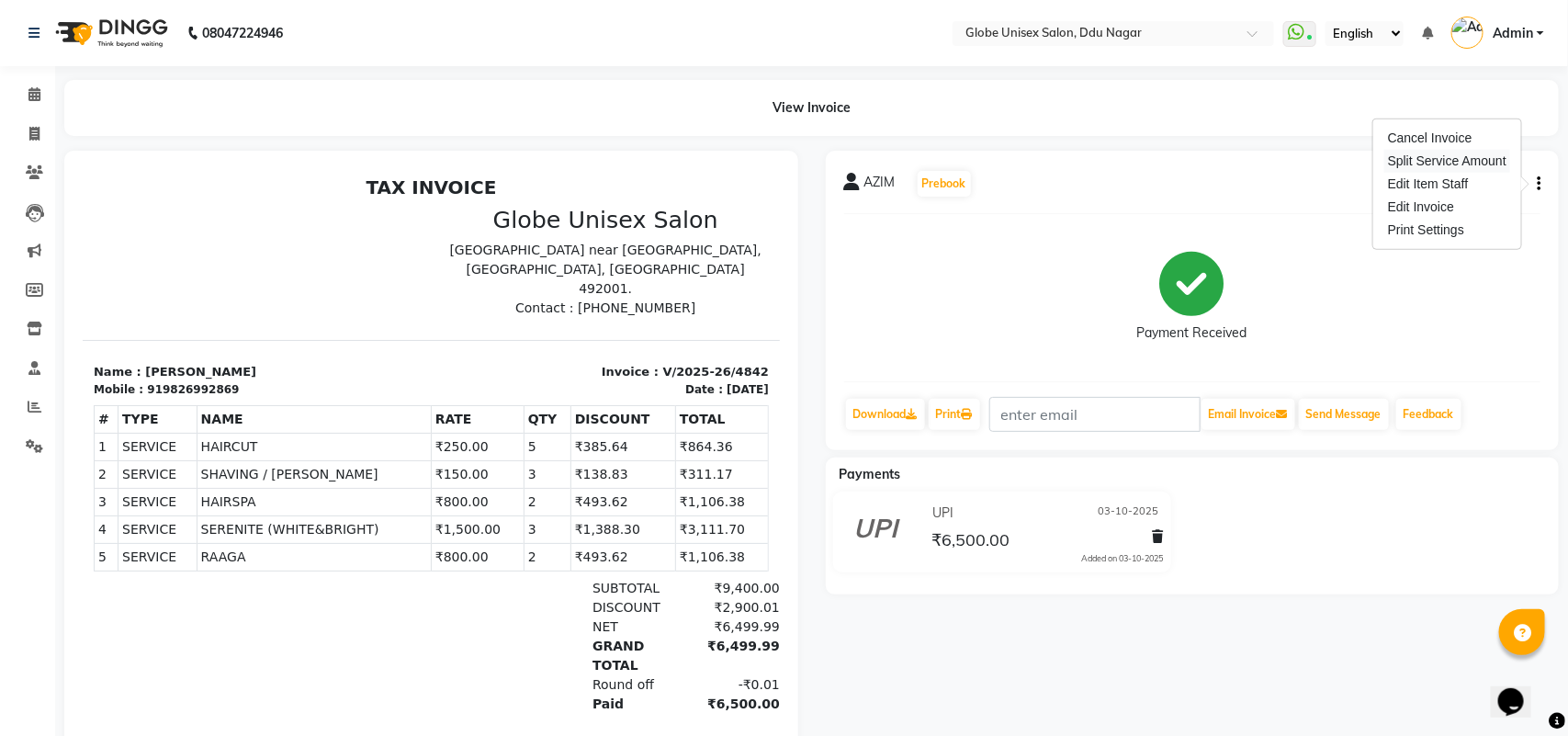
select select "62852"
select select "50759"
select select "24272"
select select "62852"
select select "50759"
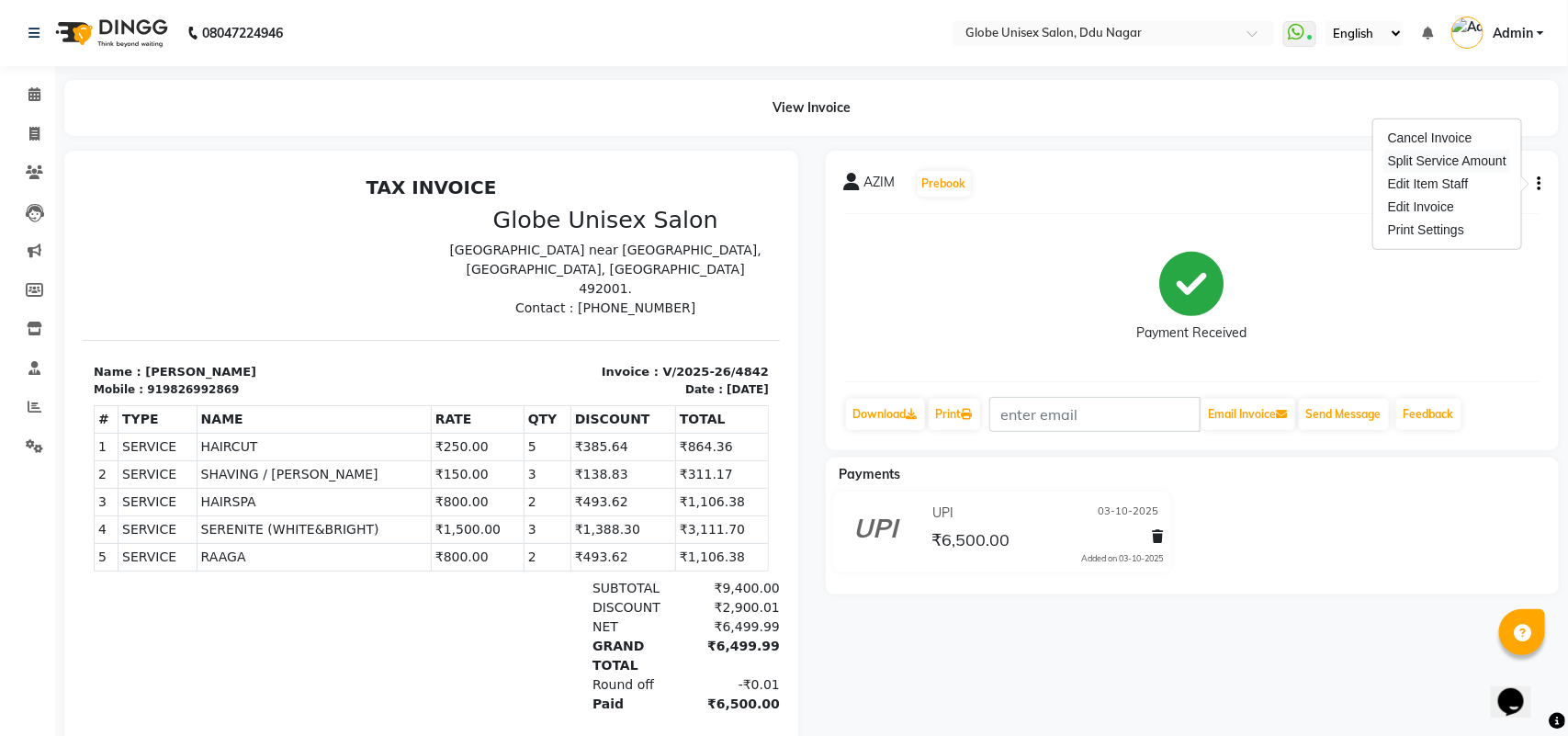
select select "24272"
select select "21813"
select select "39160"
select select "88987"
select select "24272"
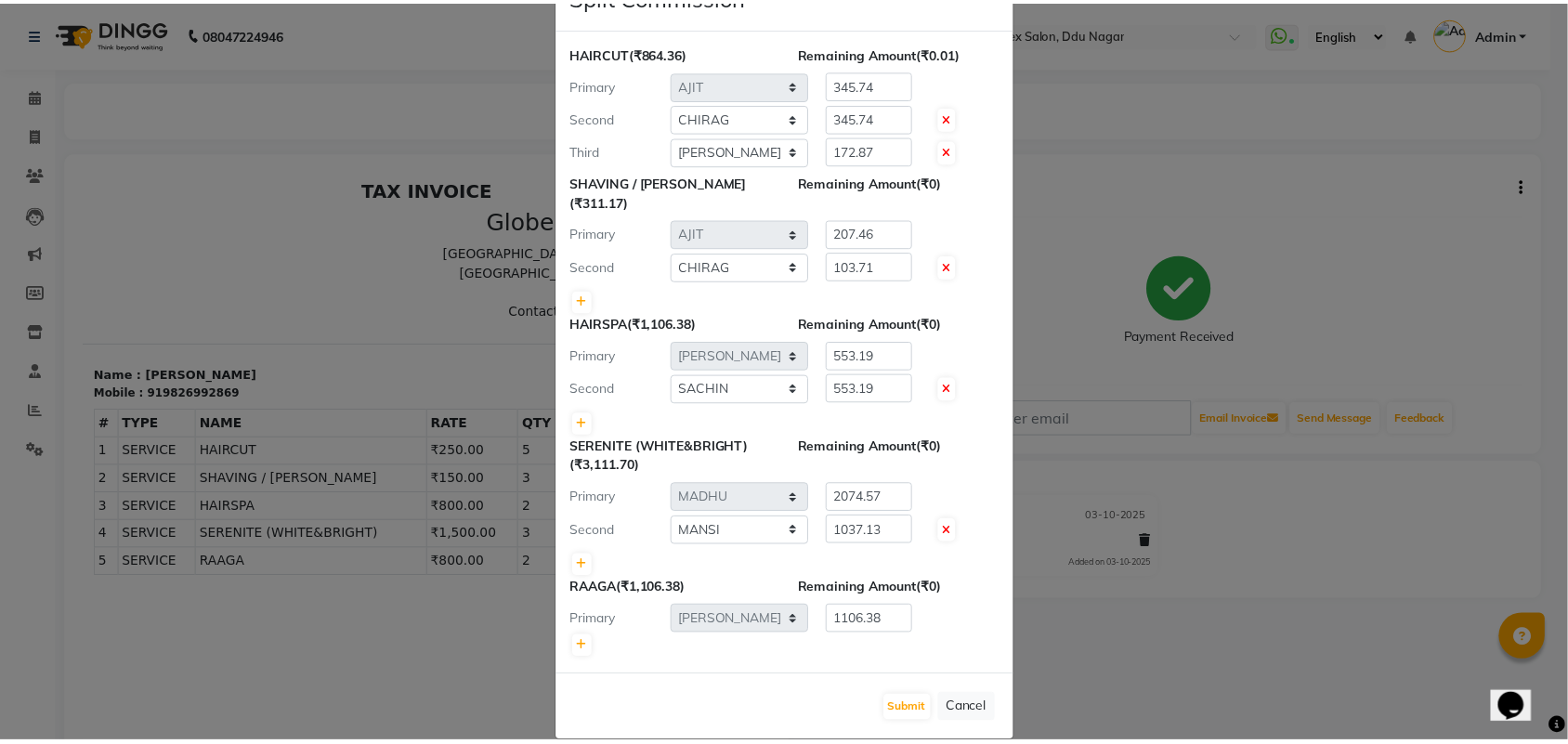
scroll to position [67, 0]
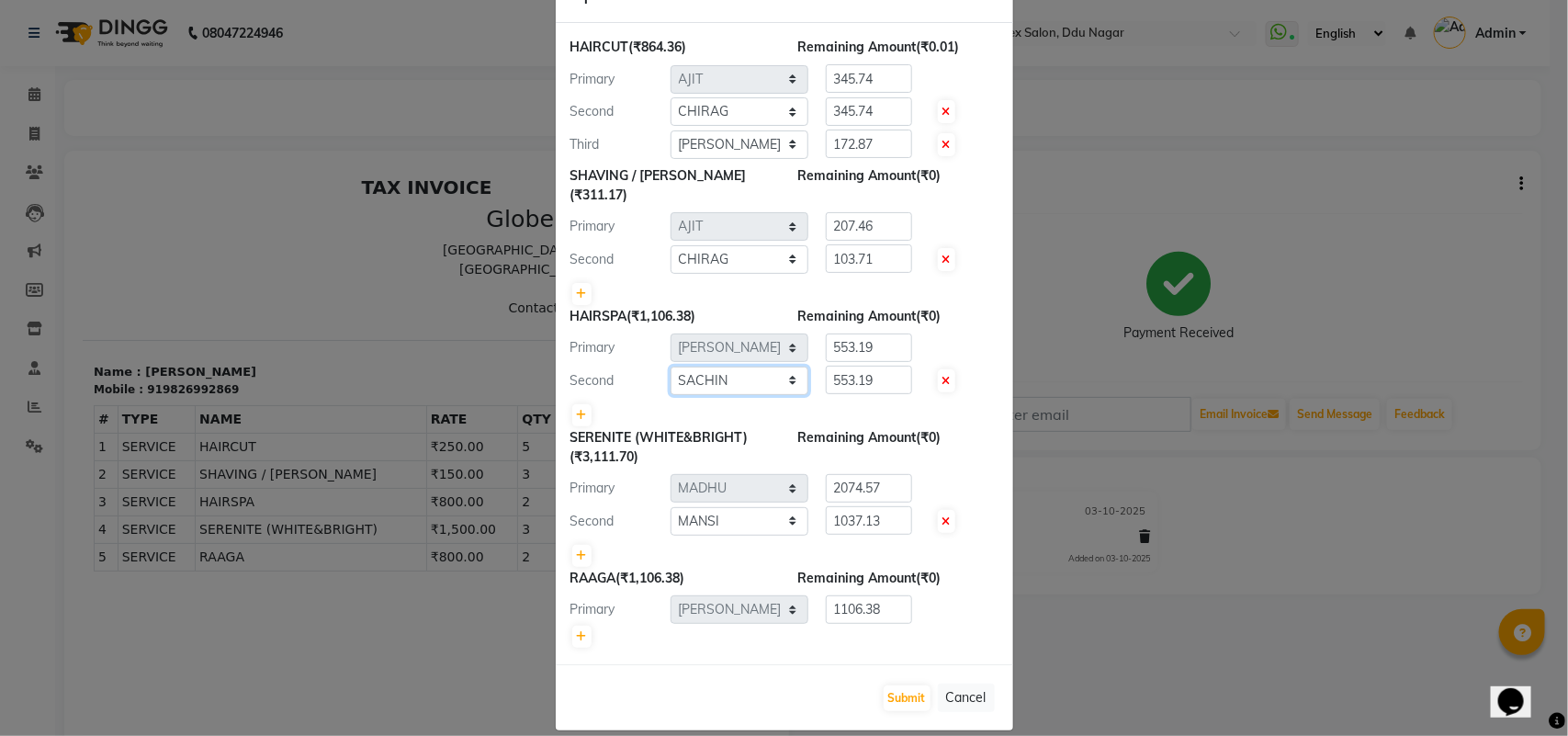
click at [778, 367] on select "Select ADITYA AJIT ANKIT [PERSON_NAME] [PERSON_NAME] [PERSON_NAME] [PERSON_NAME…" at bounding box center [739, 381] width 138 height 28
select select "50759"
click at [671, 367] on select "Select ADITYA AJIT ANKIT [PERSON_NAME] [PERSON_NAME] [PERSON_NAME] [PERSON_NAME…" at bounding box center [739, 381] width 138 height 28
click at [895, 685] on button "Submit" at bounding box center [908, 697] width 47 height 25
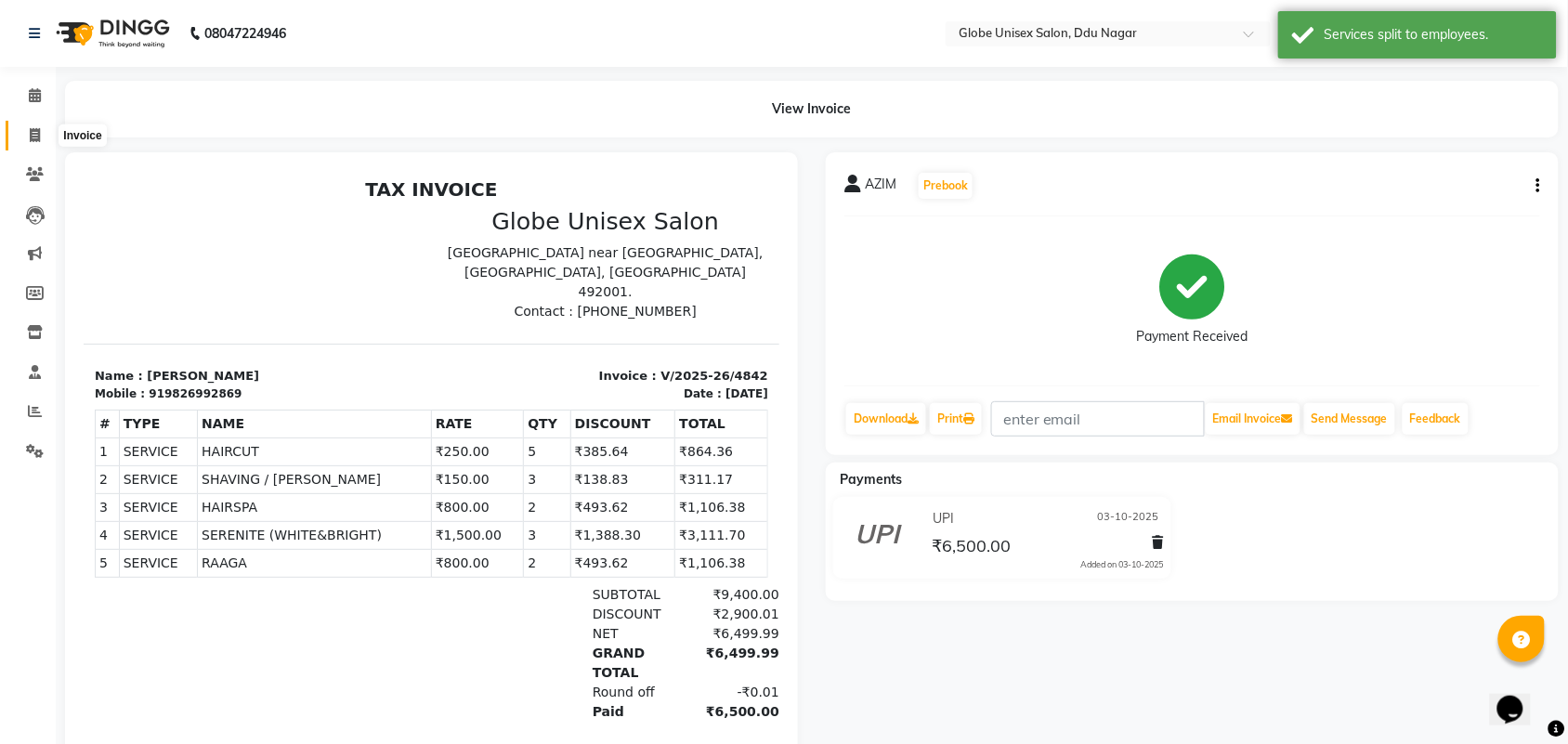
click at [28, 130] on span at bounding box center [35, 136] width 32 height 21
select select "service"
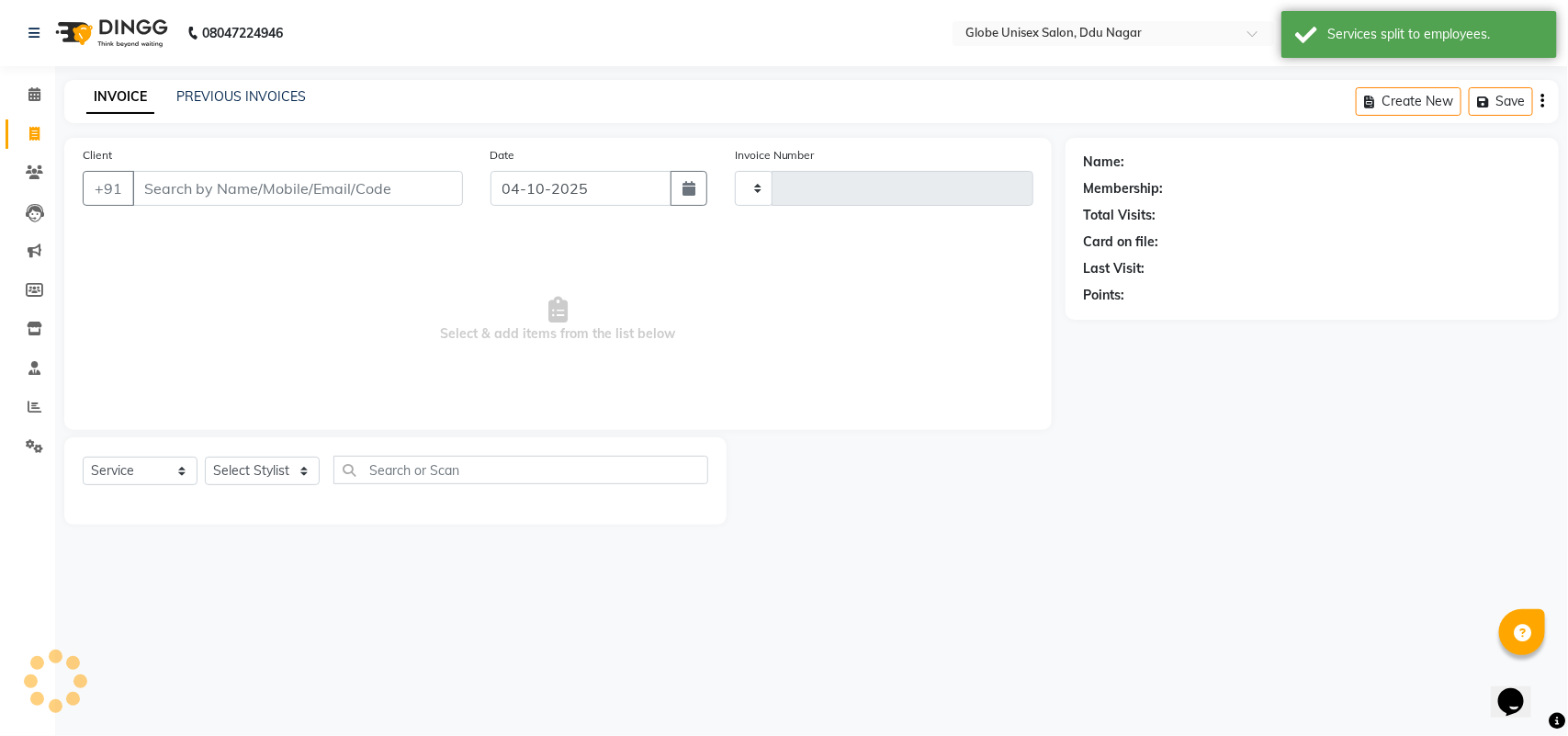
type input "4881"
select select "4184"
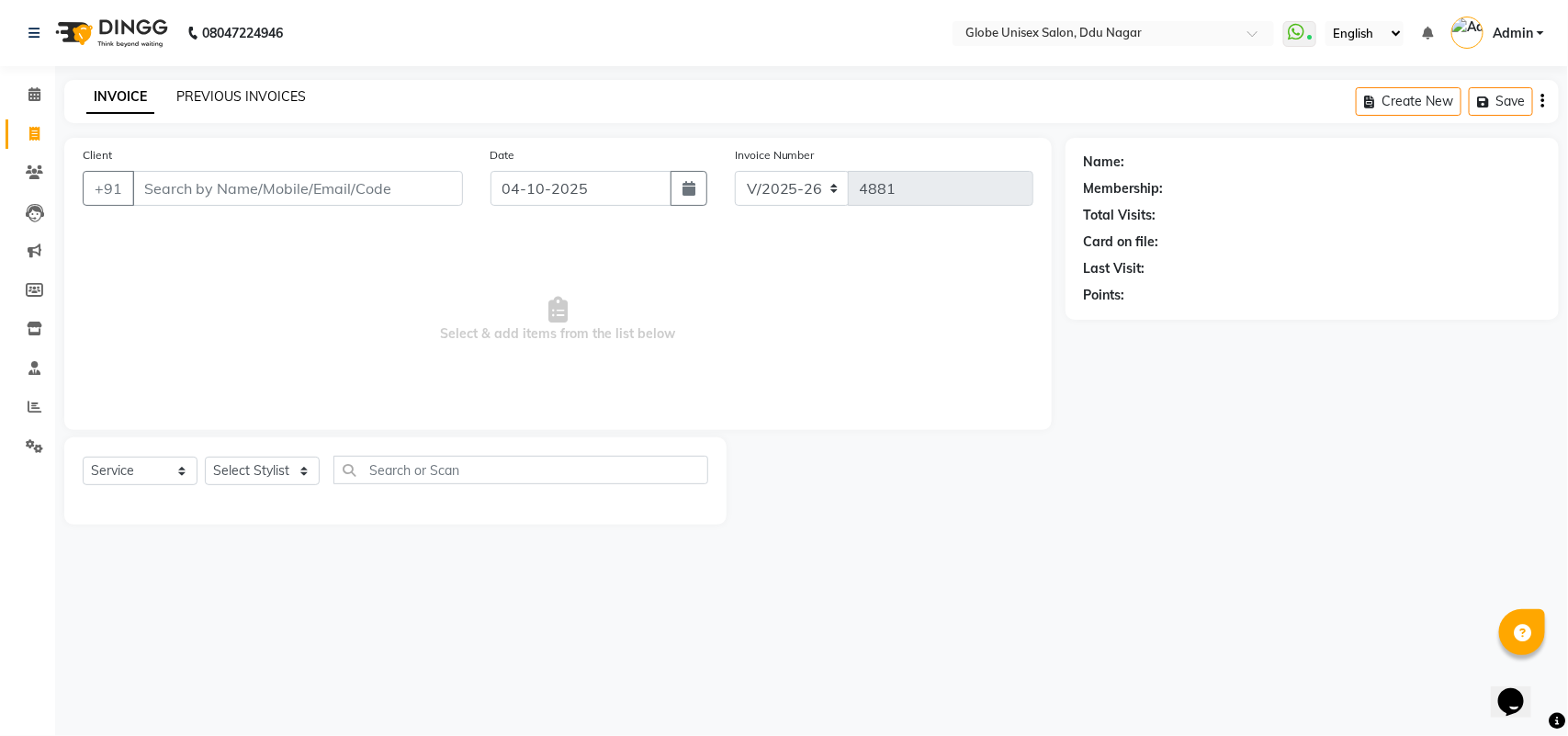
click at [237, 97] on link "PREVIOUS INVOICES" at bounding box center [241, 97] width 130 height 17
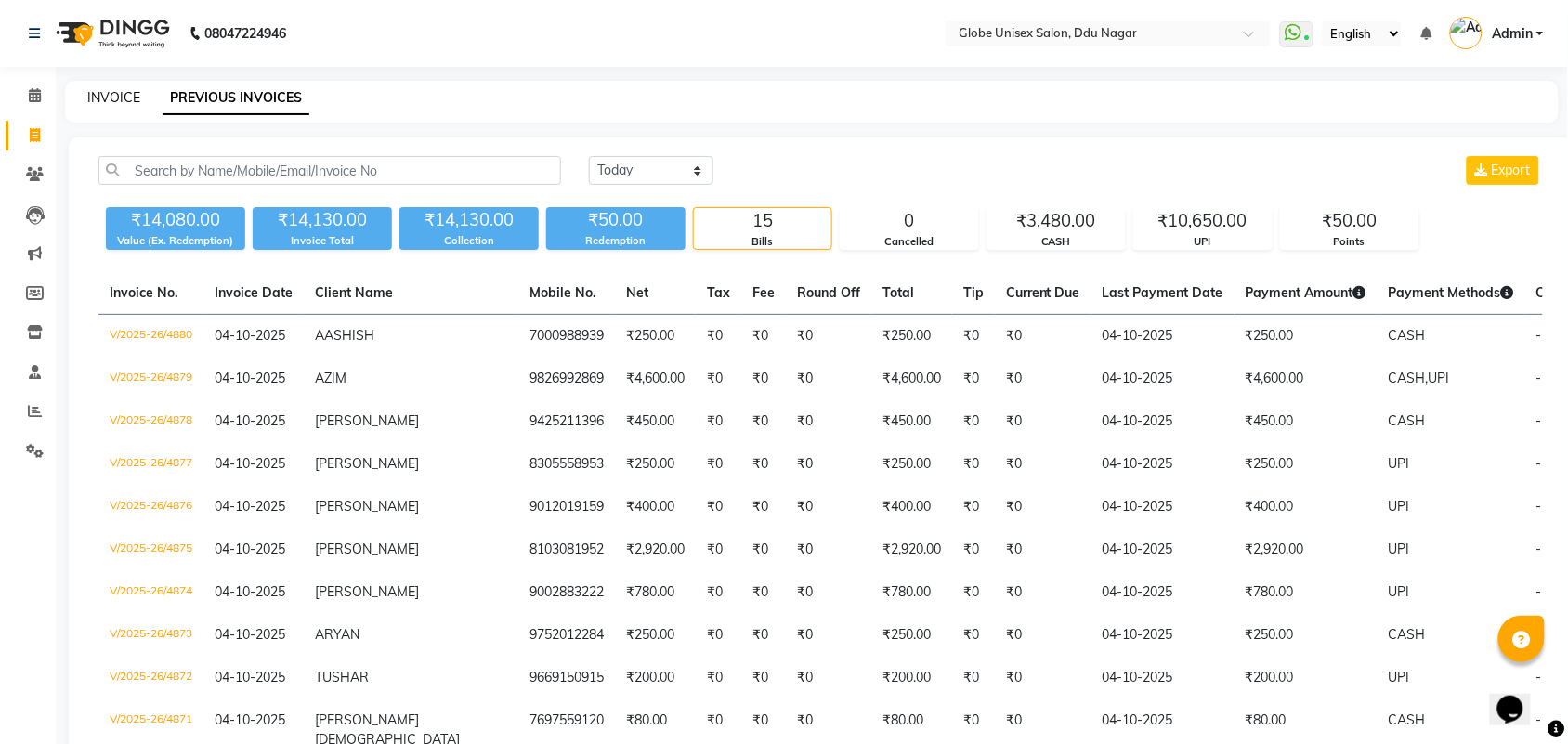
click at [104, 96] on link "INVOICE" at bounding box center [114, 98] width 53 height 17
select select "service"
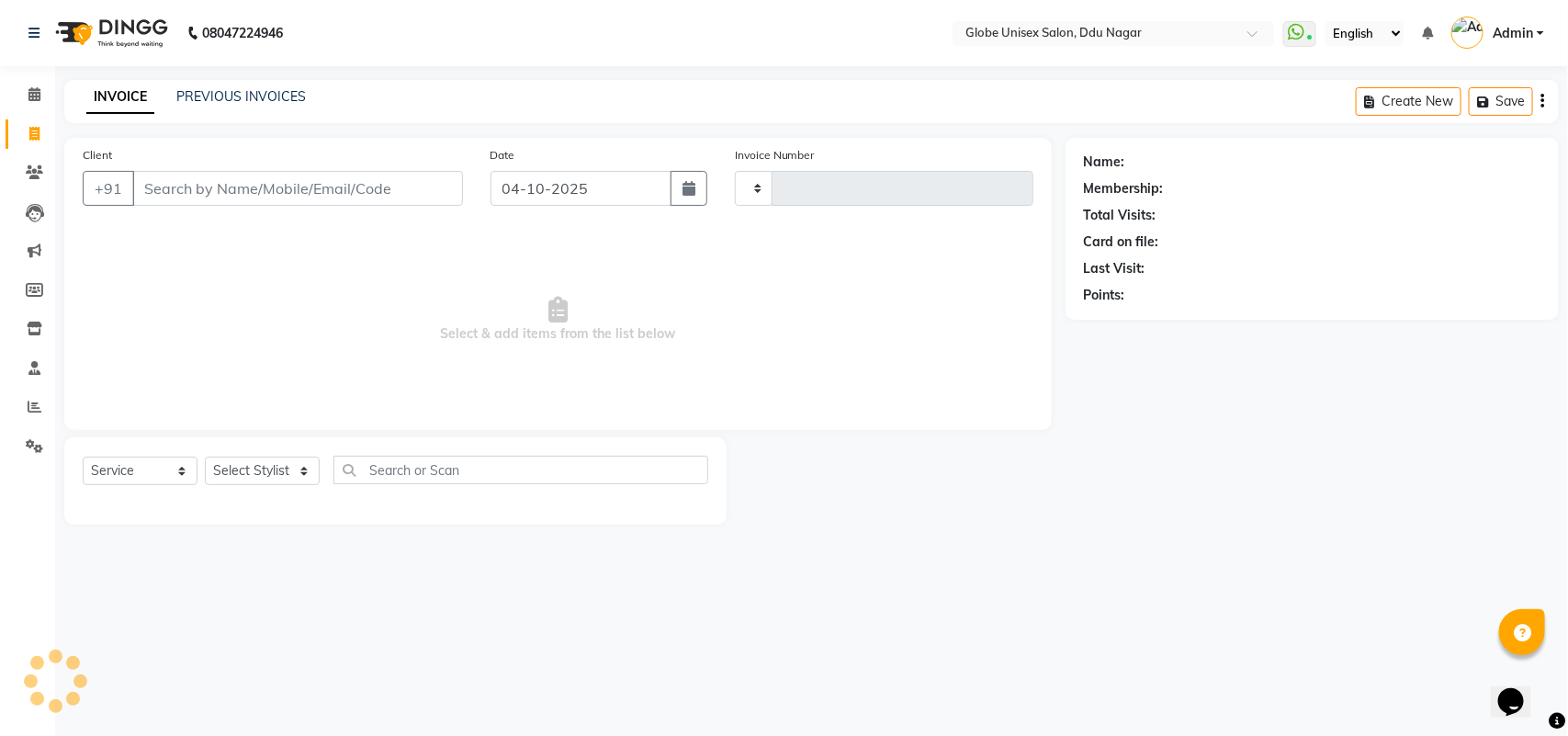
type input "4881"
select select "4184"
click at [271, 482] on select "Select Stylist ADITYA AJIT ANKIT [PERSON_NAME] [PERSON_NAME] [PERSON_NAME] [PER…" at bounding box center [262, 471] width 115 height 28
select select "62852"
click at [205, 457] on select "Select Stylist ADITYA AJIT ANKIT [PERSON_NAME] [PERSON_NAME] [PERSON_NAME] [PER…" at bounding box center [262, 471] width 115 height 28
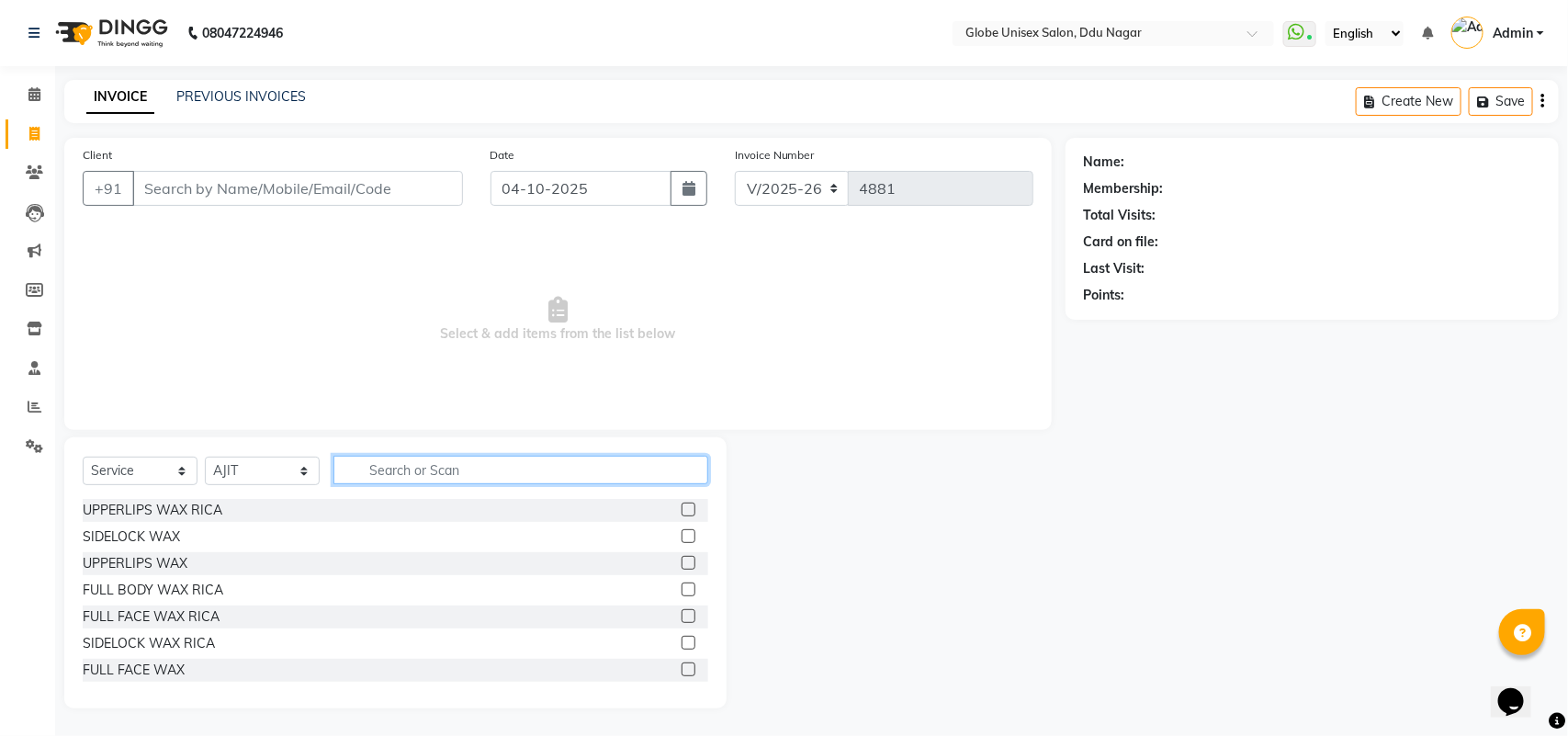
click at [498, 471] on input "text" at bounding box center [520, 470] width 375 height 28
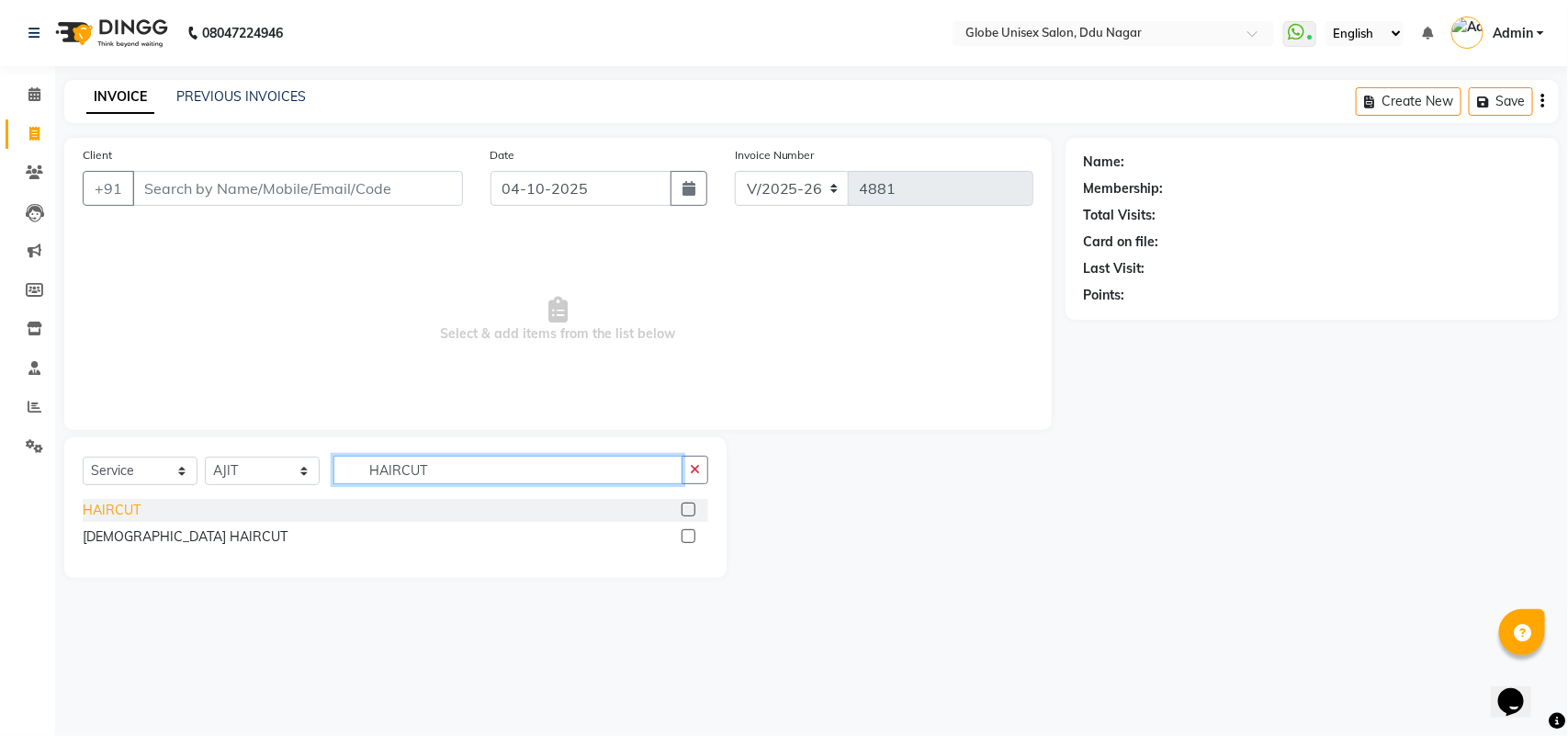
type input "HAIRCUT"
click at [83, 512] on div "HAIRCUT" at bounding box center [112, 510] width 58 height 20
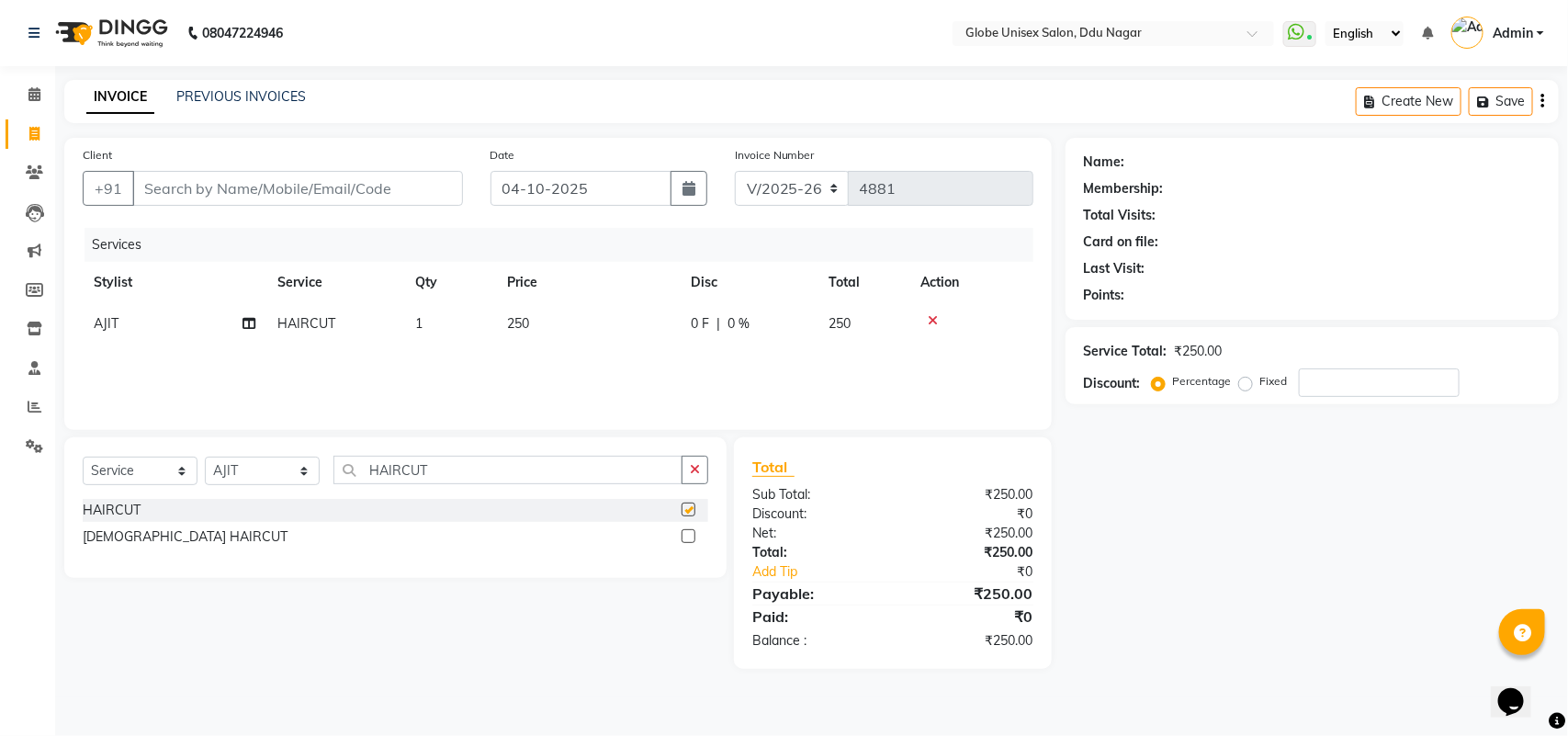
checkbox input "false"
click at [526, 458] on input "HAIRCUT" at bounding box center [508, 470] width 349 height 28
type input "H"
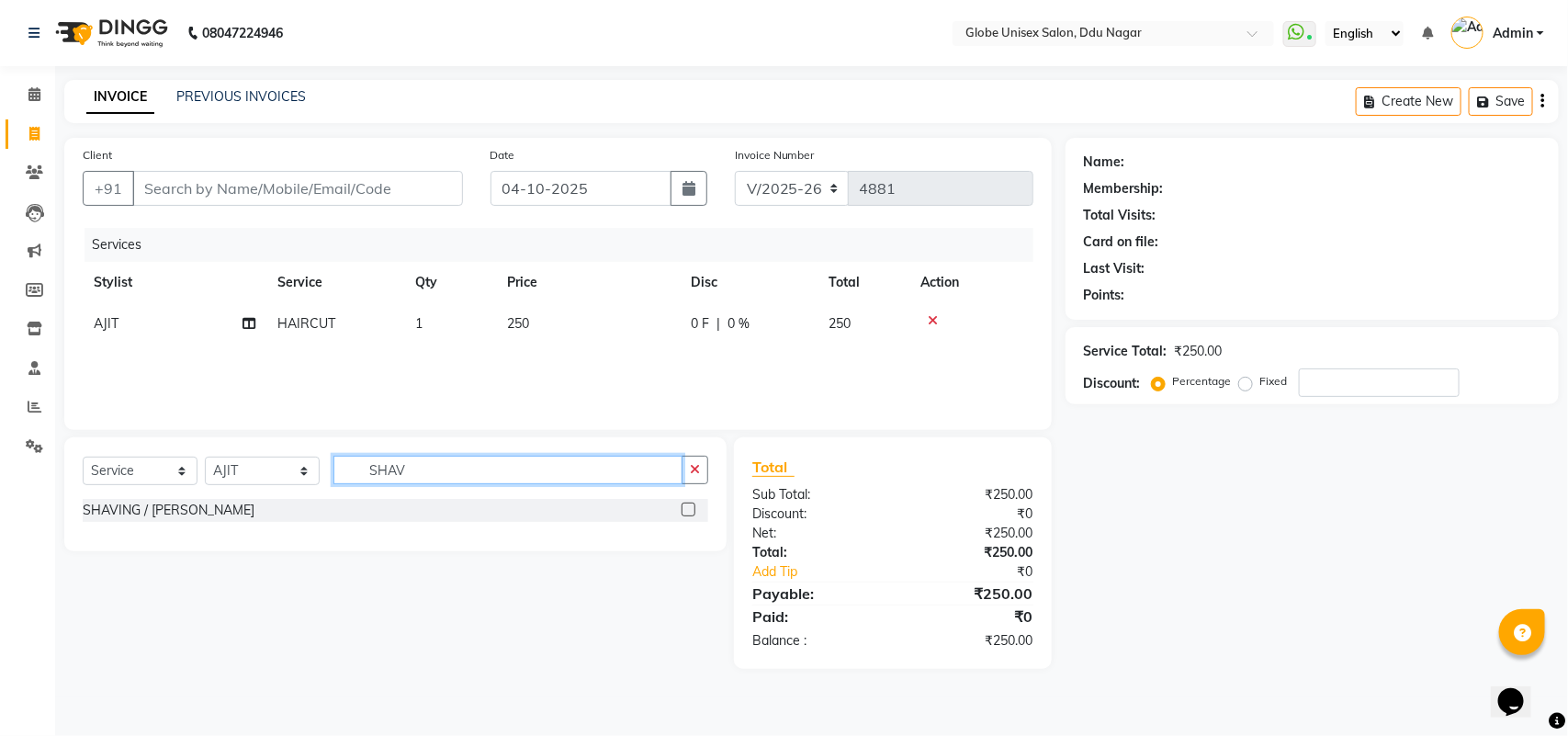
type input "SHAV"
click at [184, 520] on div "SHAVING / [PERSON_NAME]" at bounding box center [396, 510] width 626 height 23
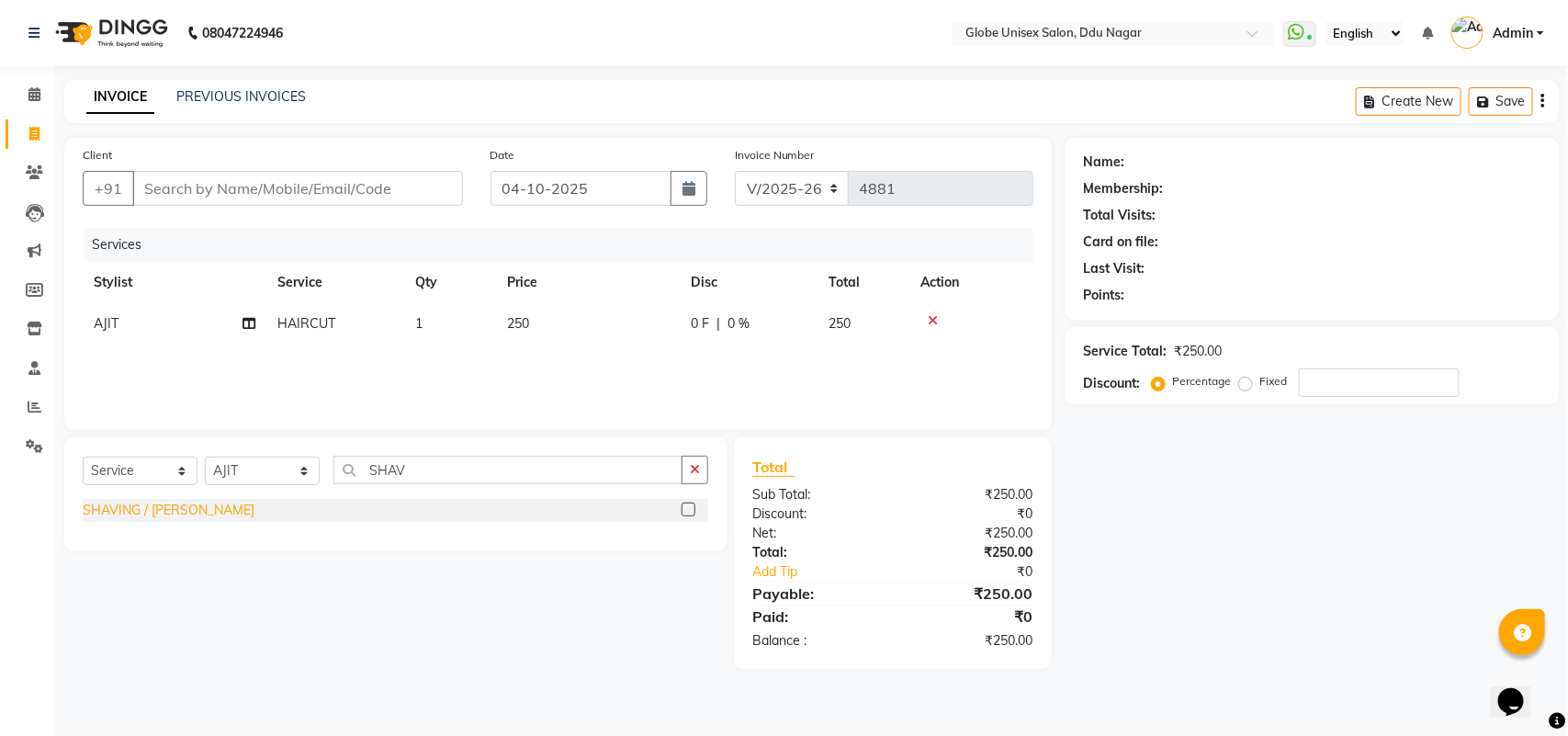
click at [165, 512] on div "SHAVING / [PERSON_NAME]" at bounding box center [168, 510] width 172 height 20
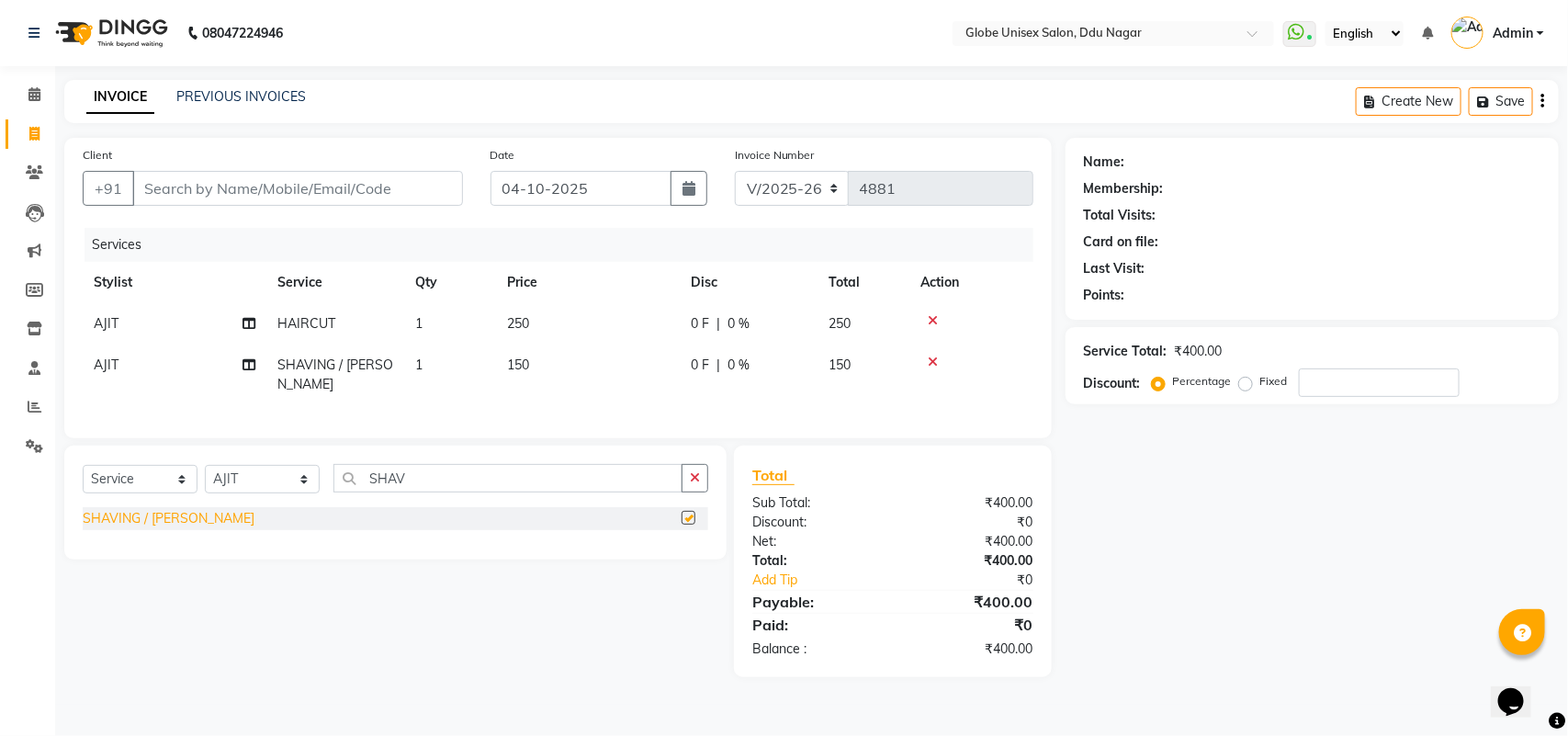
checkbox input "false"
drag, startPoint x: 317, startPoint y: 186, endPoint x: 1454, endPoint y: 141, distance: 1137.9
click at [317, 187] on input "Client" at bounding box center [298, 188] width 331 height 35
type input "9"
type input "0"
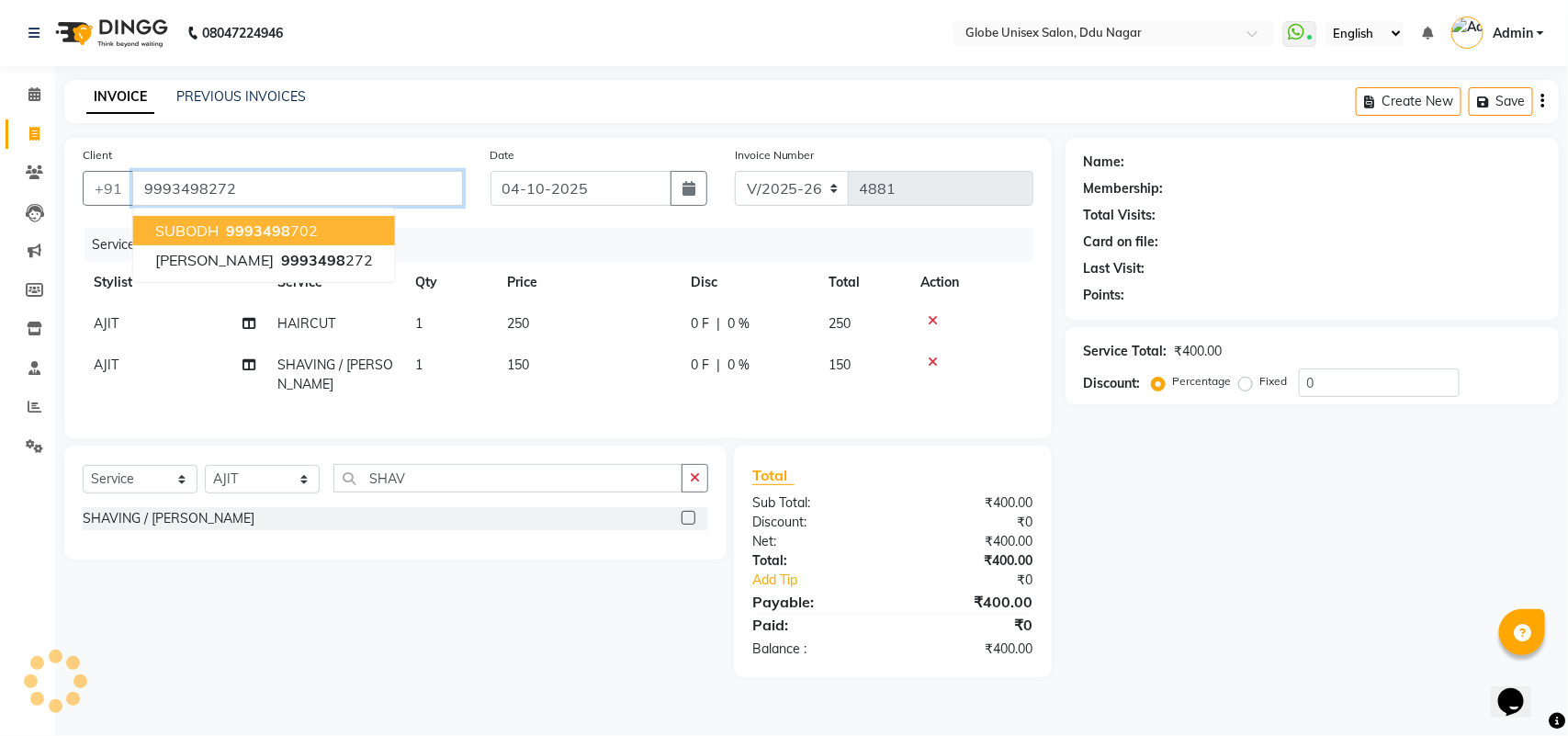
type input "9993498272"
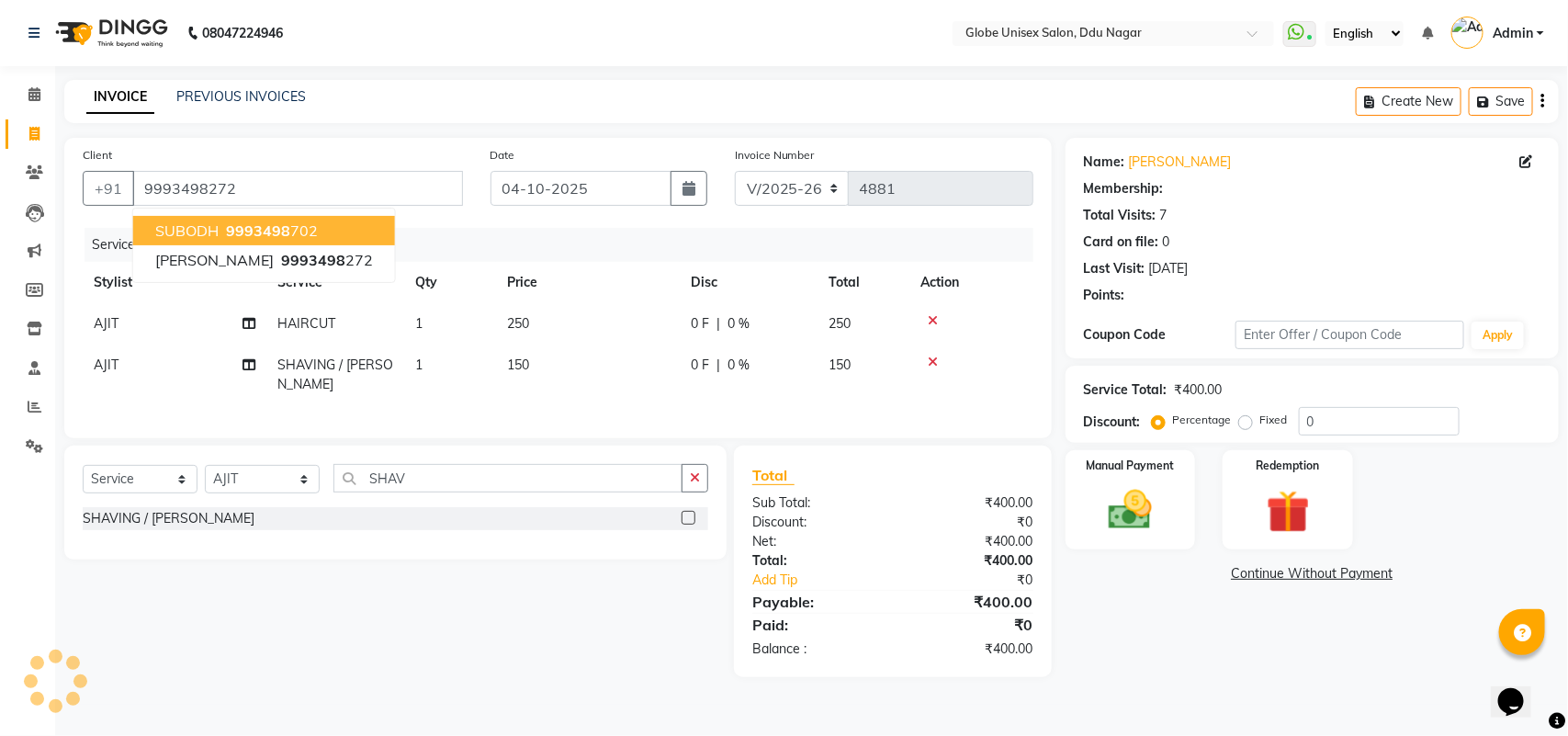
select select "1: Object"
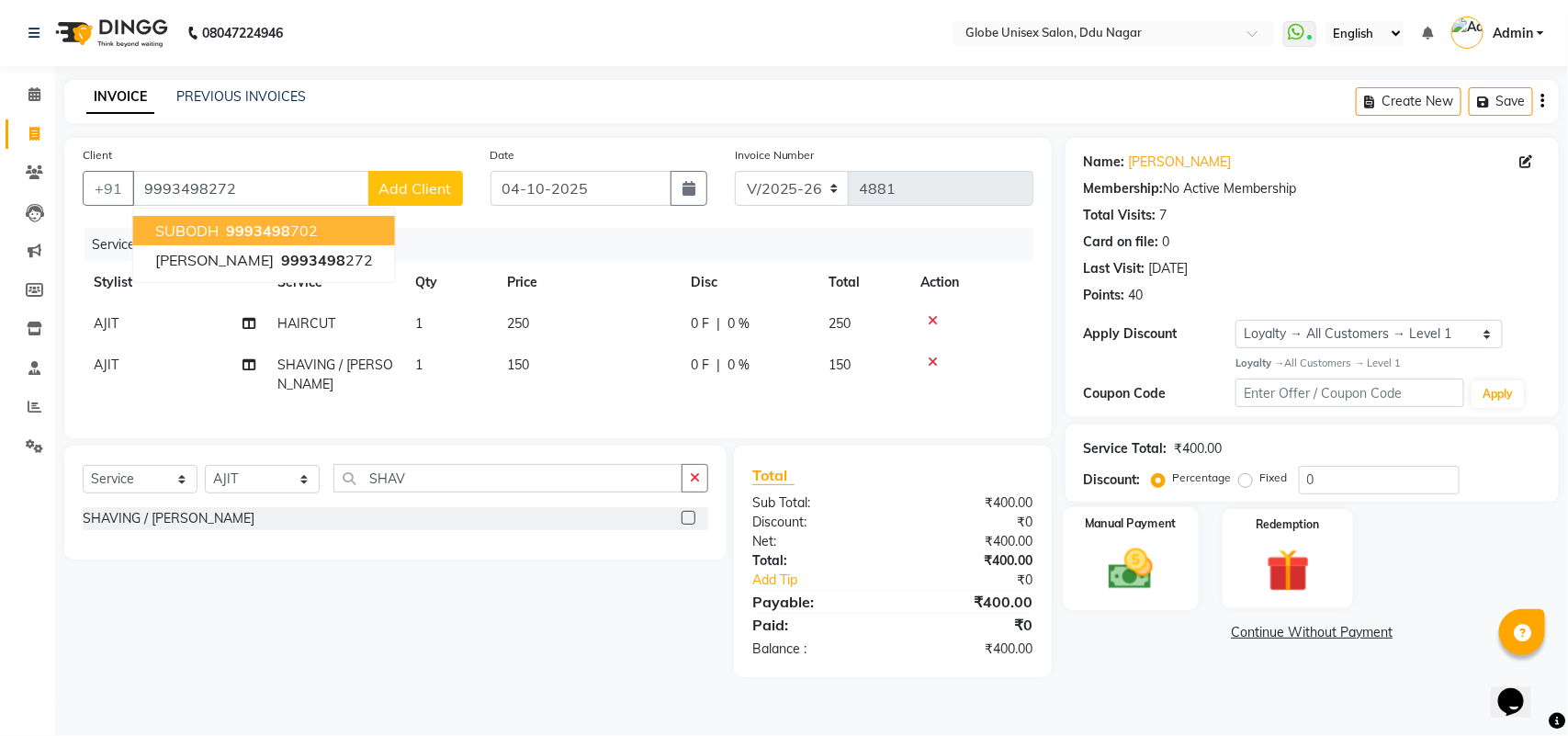
click at [1133, 581] on img at bounding box center [1130, 569] width 72 height 52
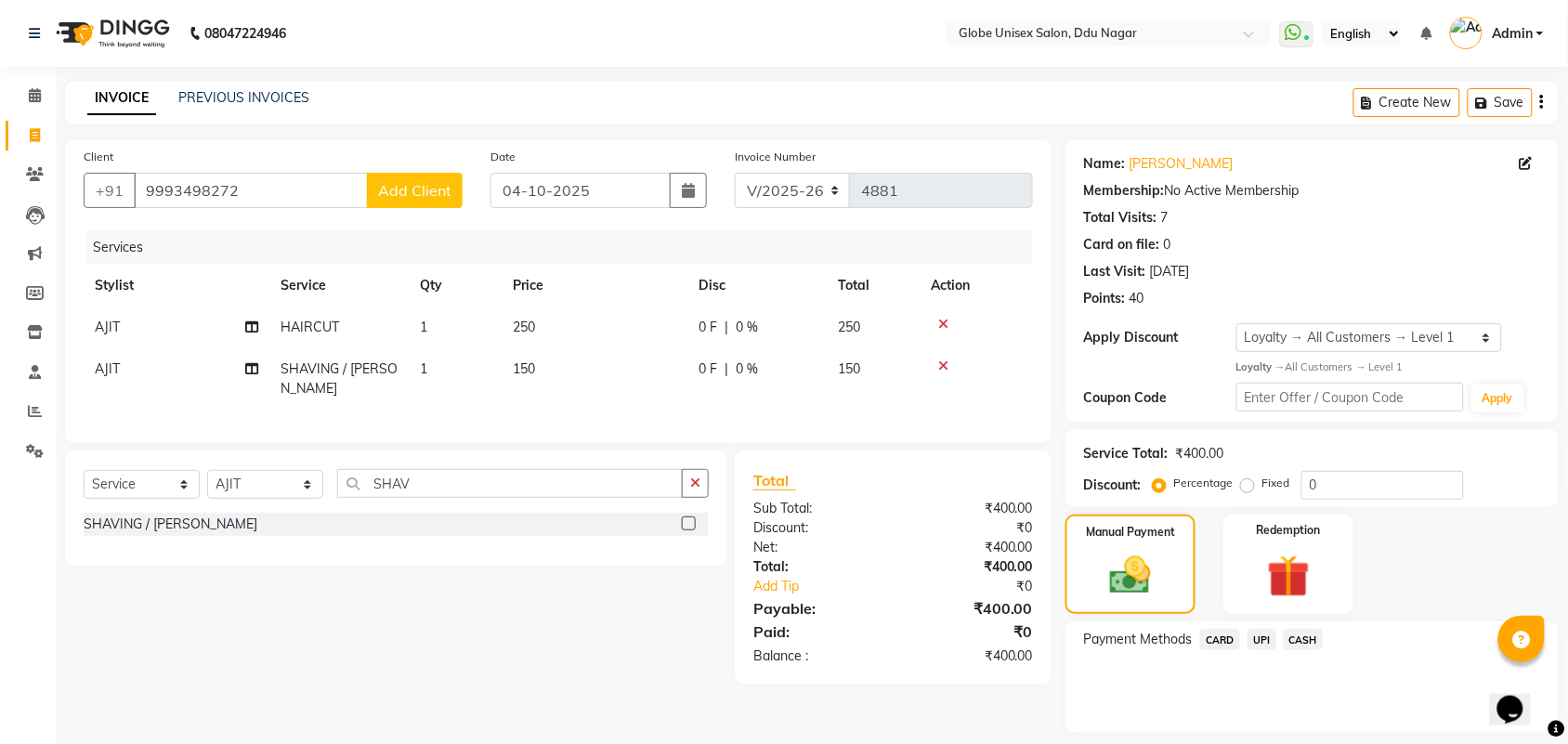
click at [1256, 643] on span "UPI" at bounding box center [1261, 639] width 28 height 21
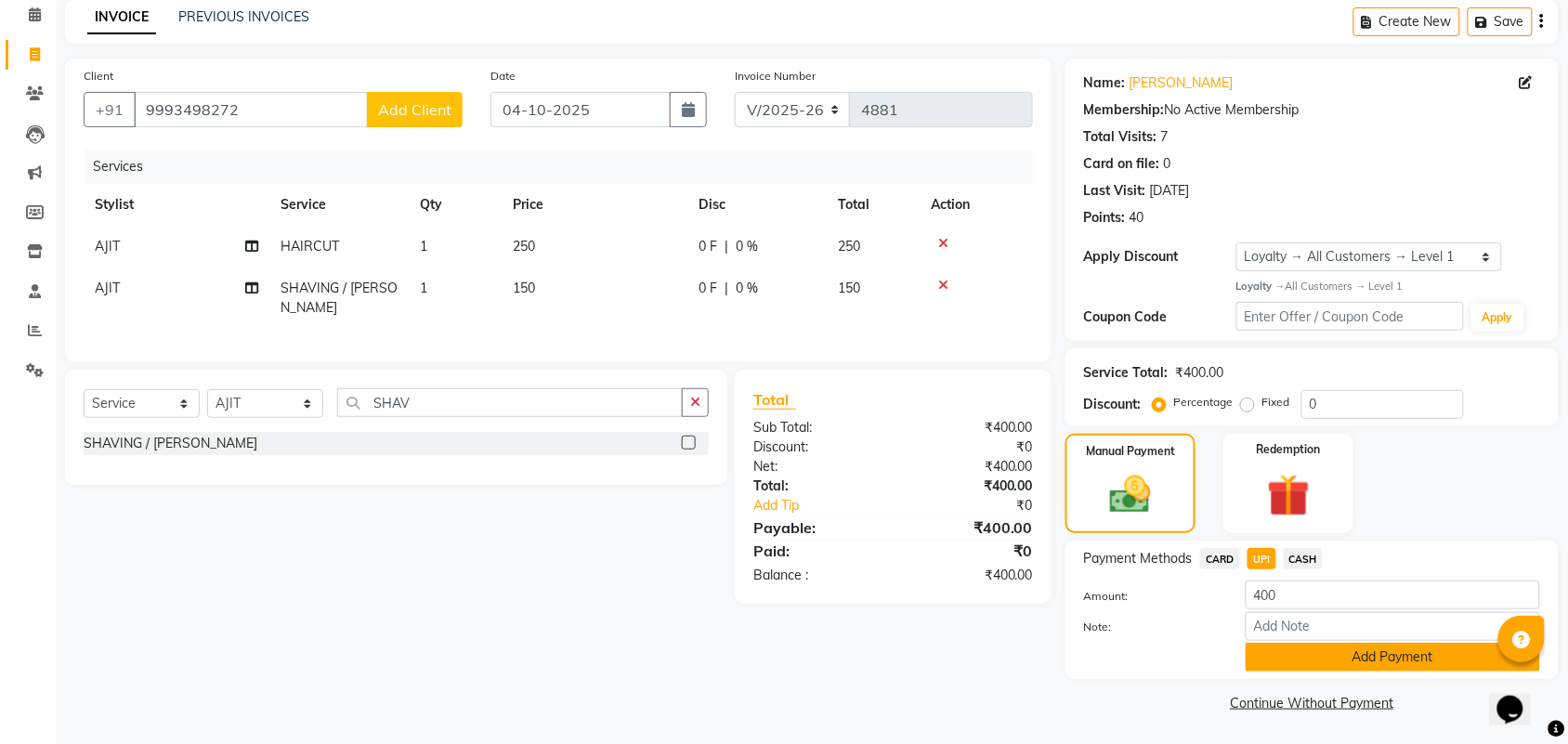
click at [1389, 644] on button "Add Payment" at bounding box center [1392, 658] width 294 height 29
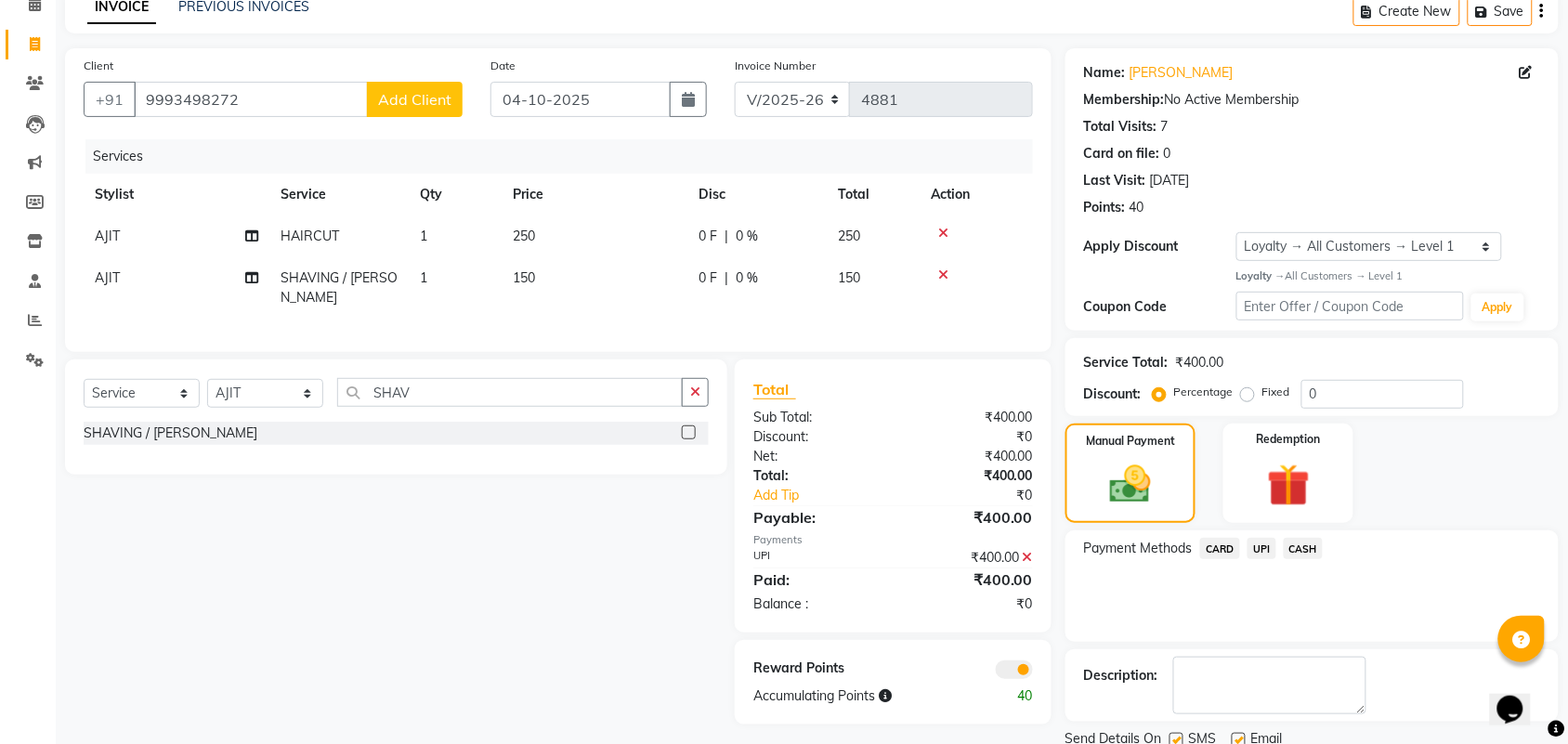
scroll to position [160, 0]
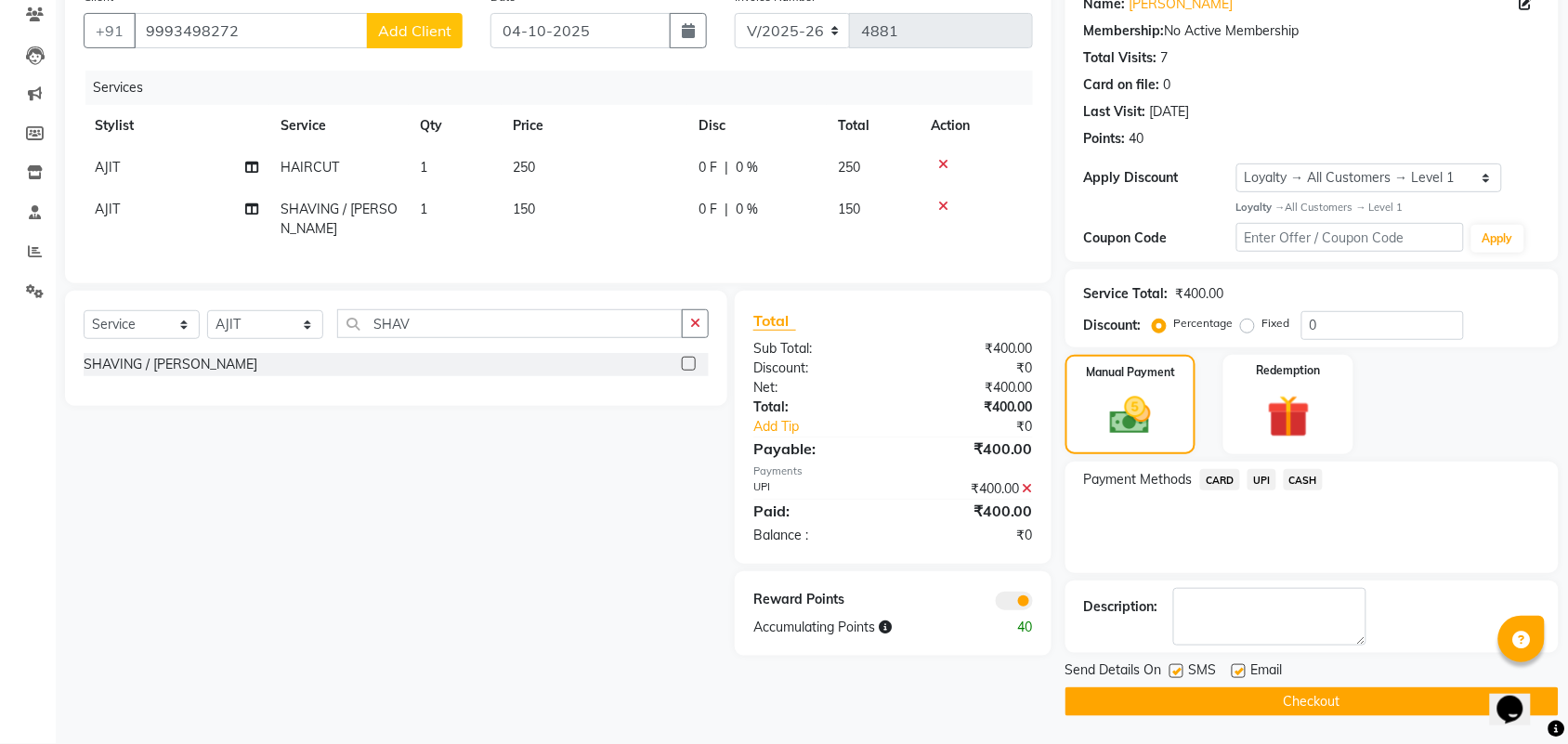
click at [1277, 699] on button "Checkout" at bounding box center [1312, 702] width 493 height 29
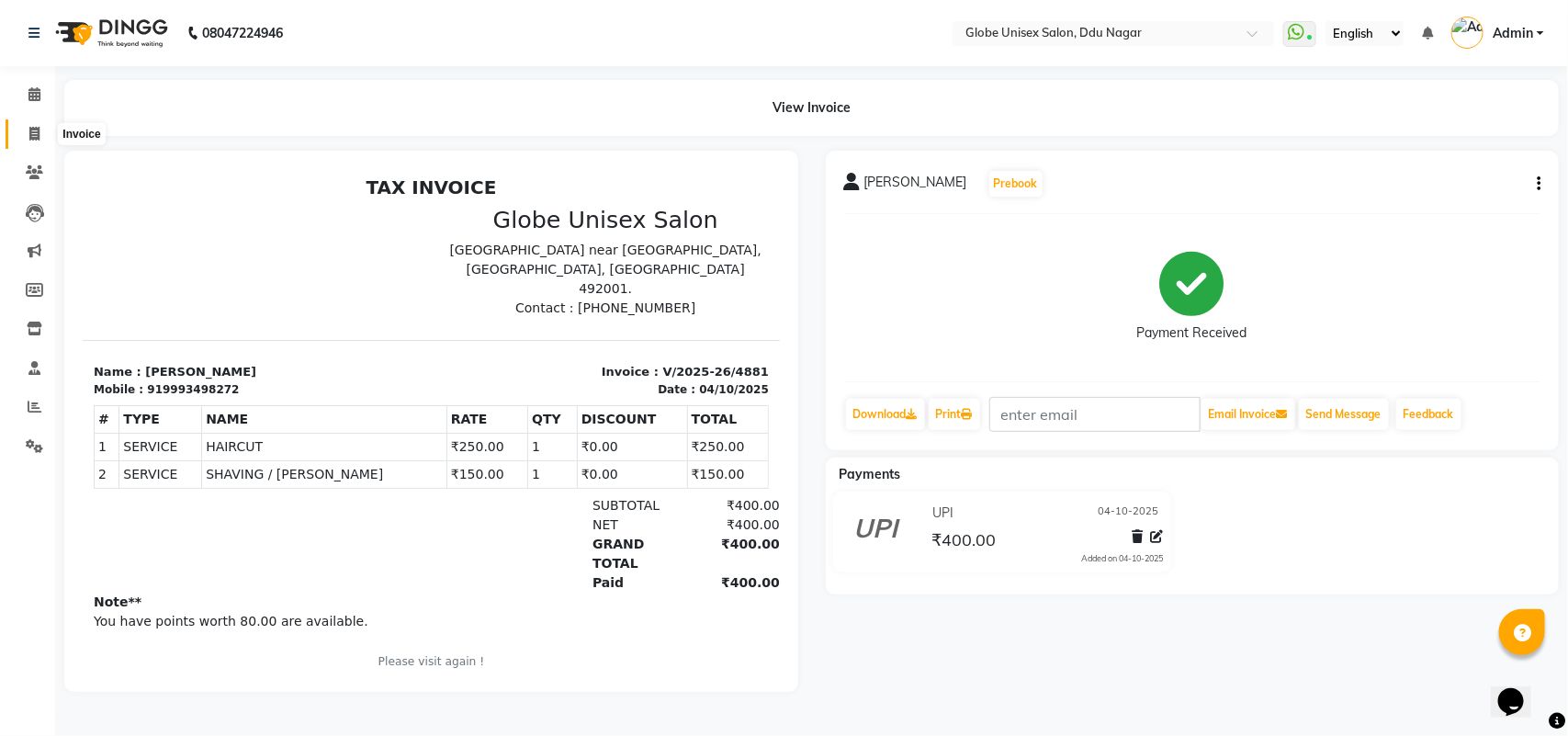
click at [23, 136] on span at bounding box center [35, 134] width 32 height 21
select select "service"
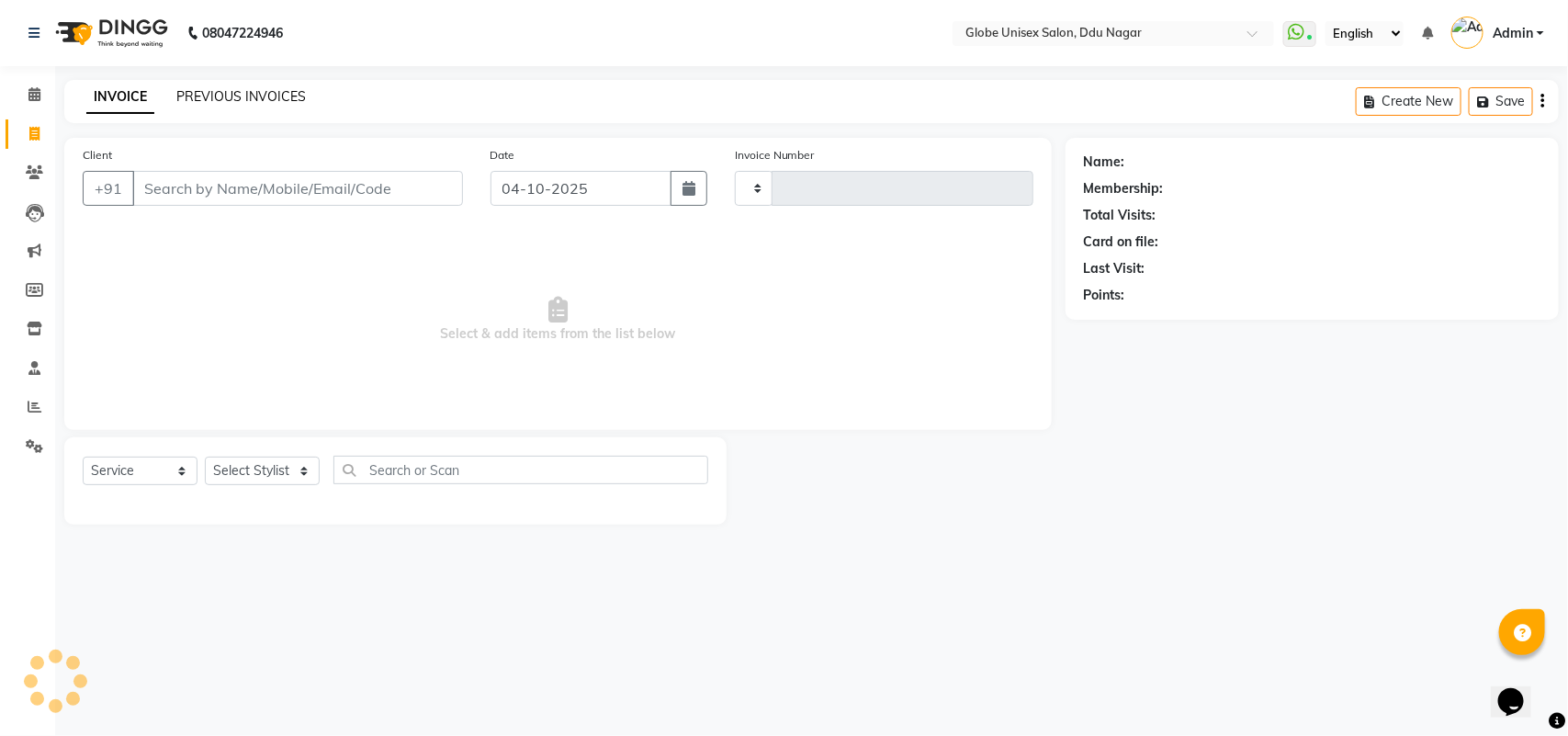
click at [276, 93] on link "PREVIOUS INVOICES" at bounding box center [241, 97] width 130 height 17
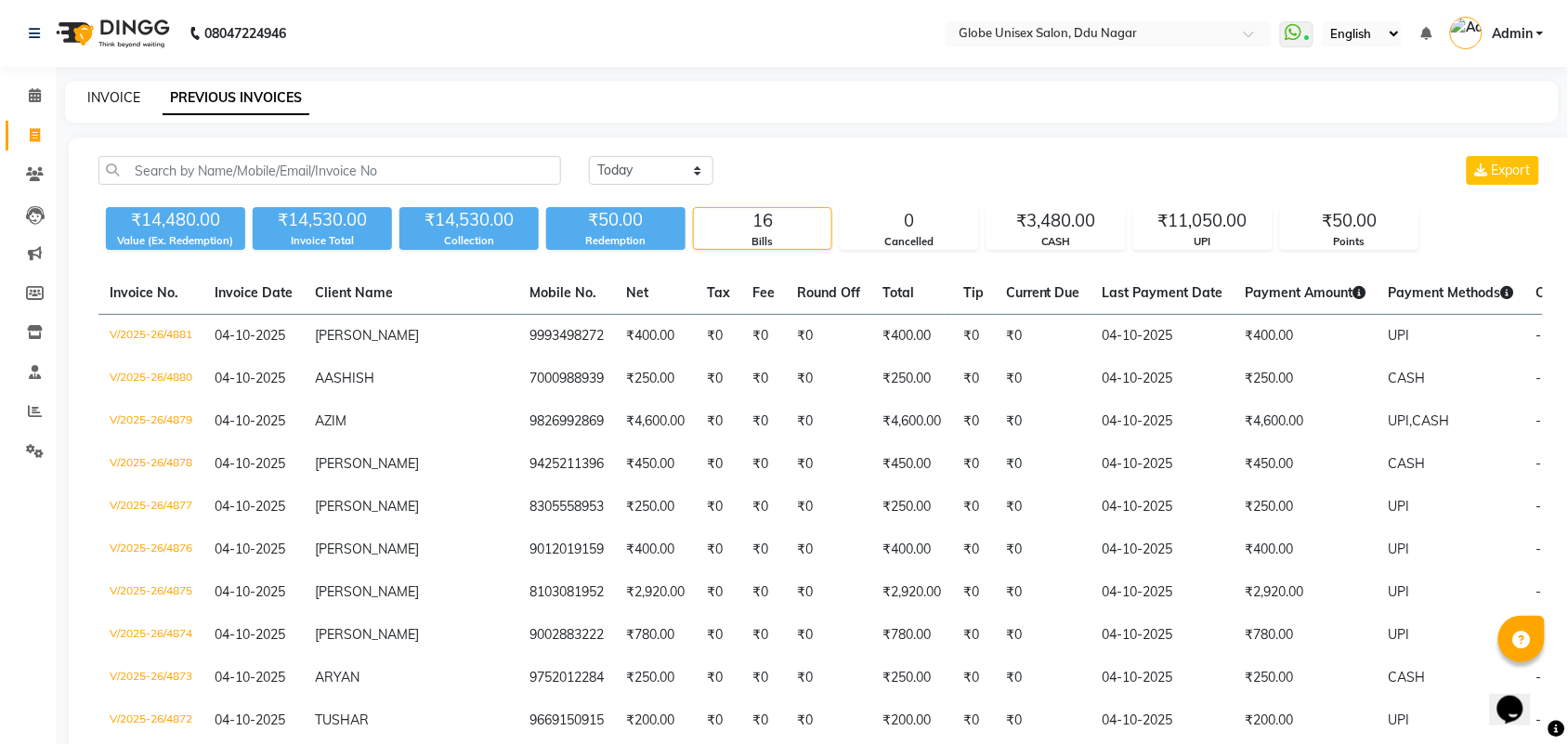
click at [101, 103] on link "INVOICE" at bounding box center [114, 98] width 53 height 17
select select "service"
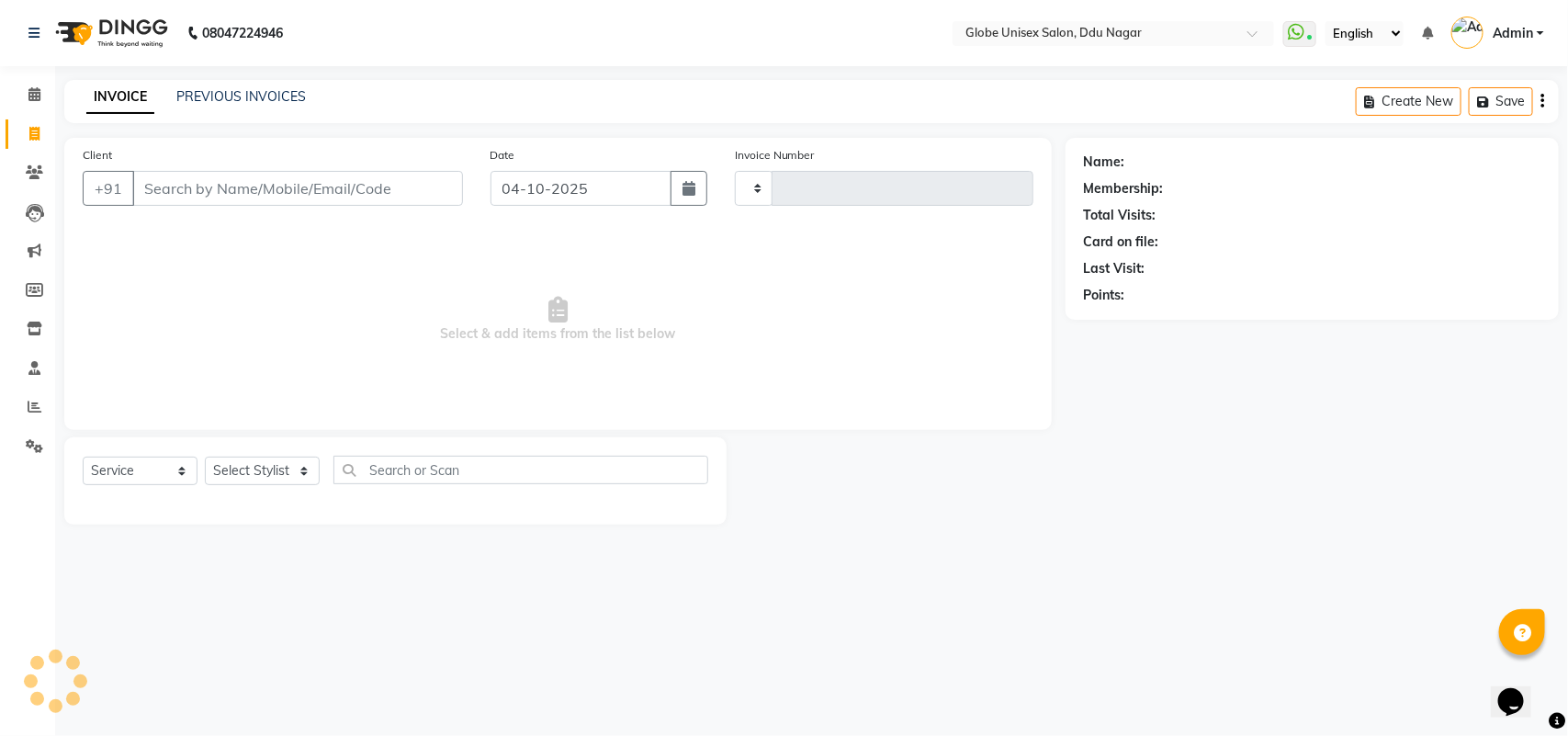
type input "4882"
select select "4184"
click at [365, 194] on input "Client" at bounding box center [298, 188] width 331 height 35
type input "7974239993"
click at [410, 189] on span "Add Client" at bounding box center [415, 189] width 72 height 19
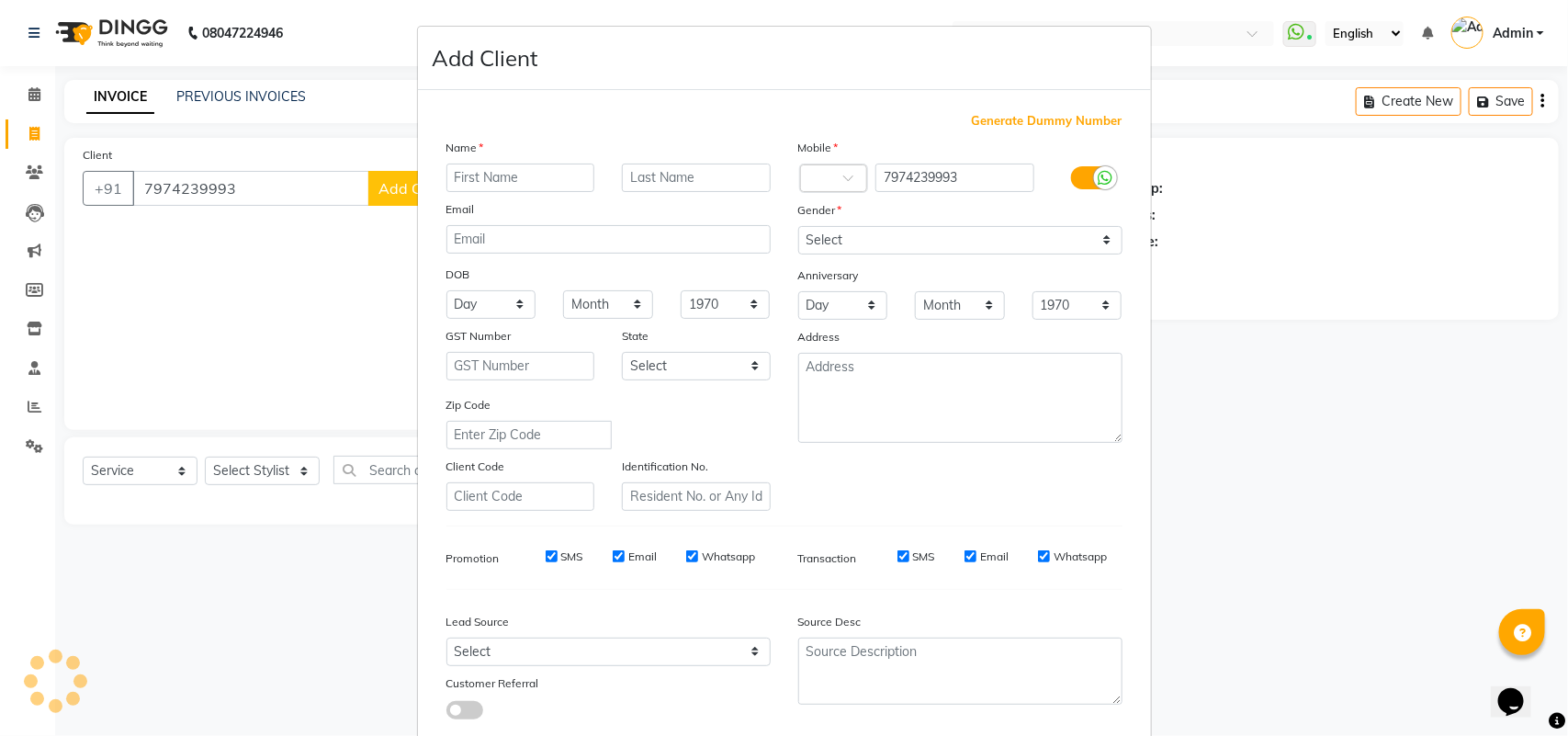
click at [505, 180] on input "text" at bounding box center [520, 178] width 148 height 28
type input "MOSMI"
click at [980, 232] on select "Select [DEMOGRAPHIC_DATA] [DEMOGRAPHIC_DATA] Other Prefer Not To Say" at bounding box center [960, 241] width 324 height 28
select select "[DEMOGRAPHIC_DATA]"
click at [799, 227] on select "Select [DEMOGRAPHIC_DATA] [DEMOGRAPHIC_DATA] Other Prefer Not To Say" at bounding box center [960, 241] width 324 height 28
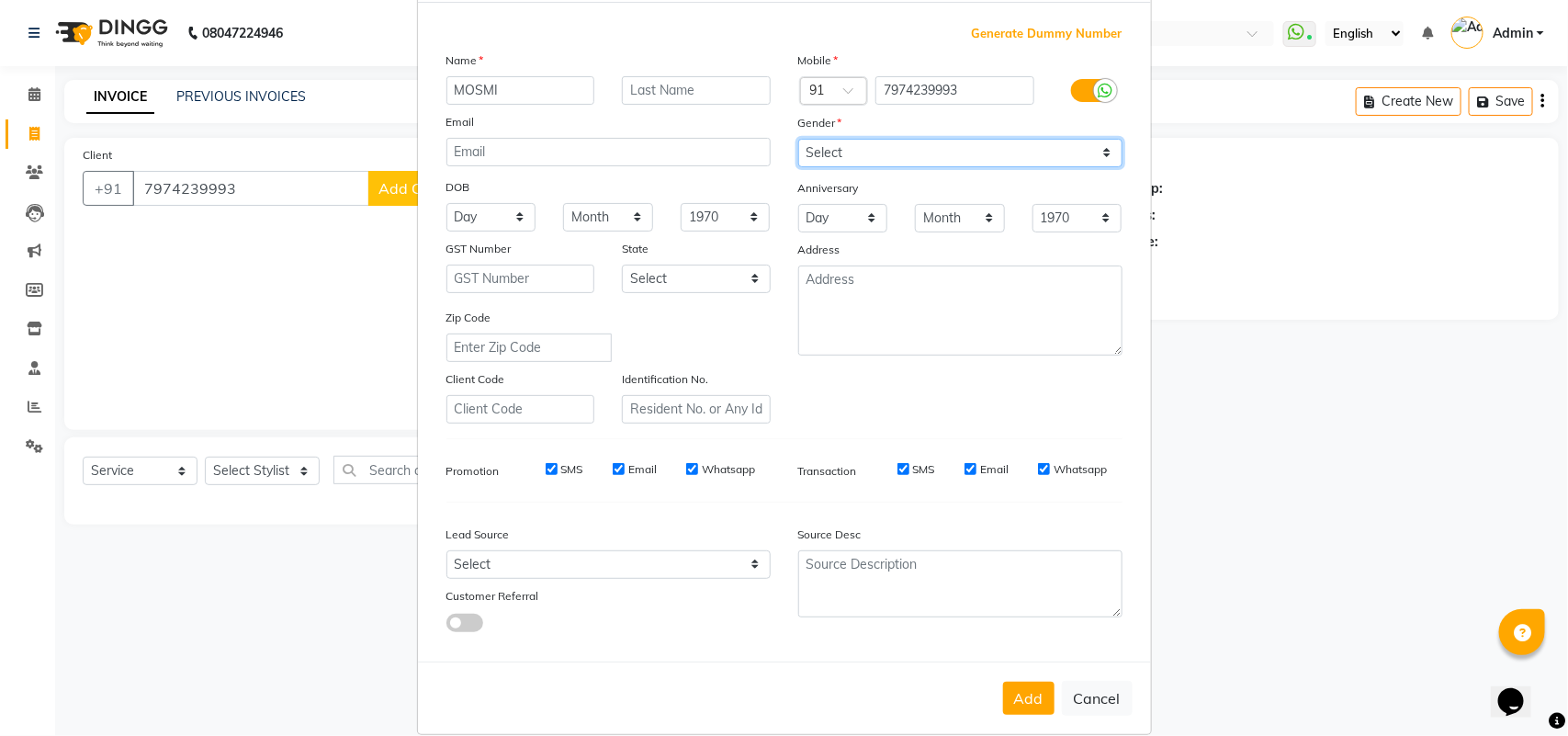
scroll to position [105, 0]
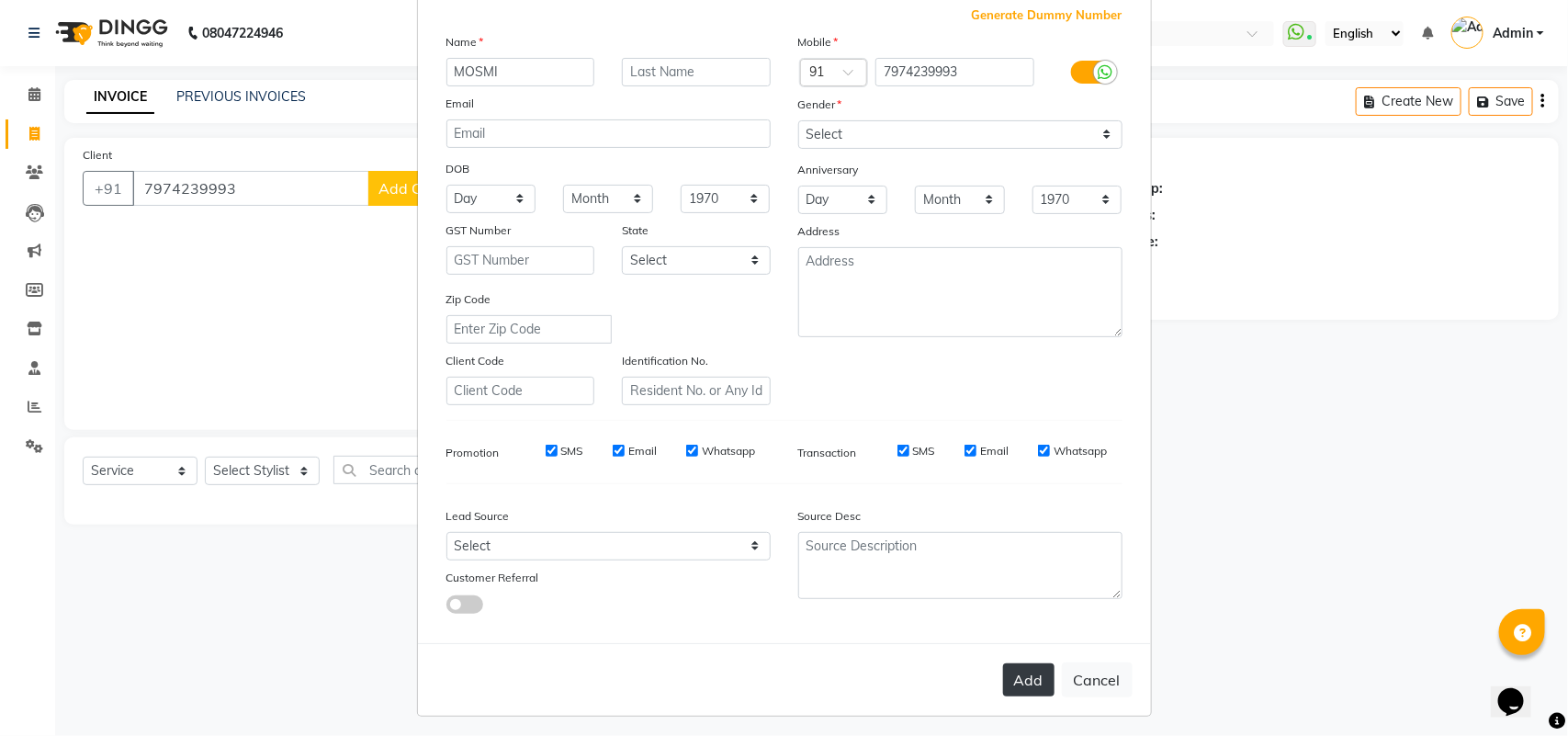
click at [1017, 678] on button "Add" at bounding box center [1029, 680] width 52 height 33
select select
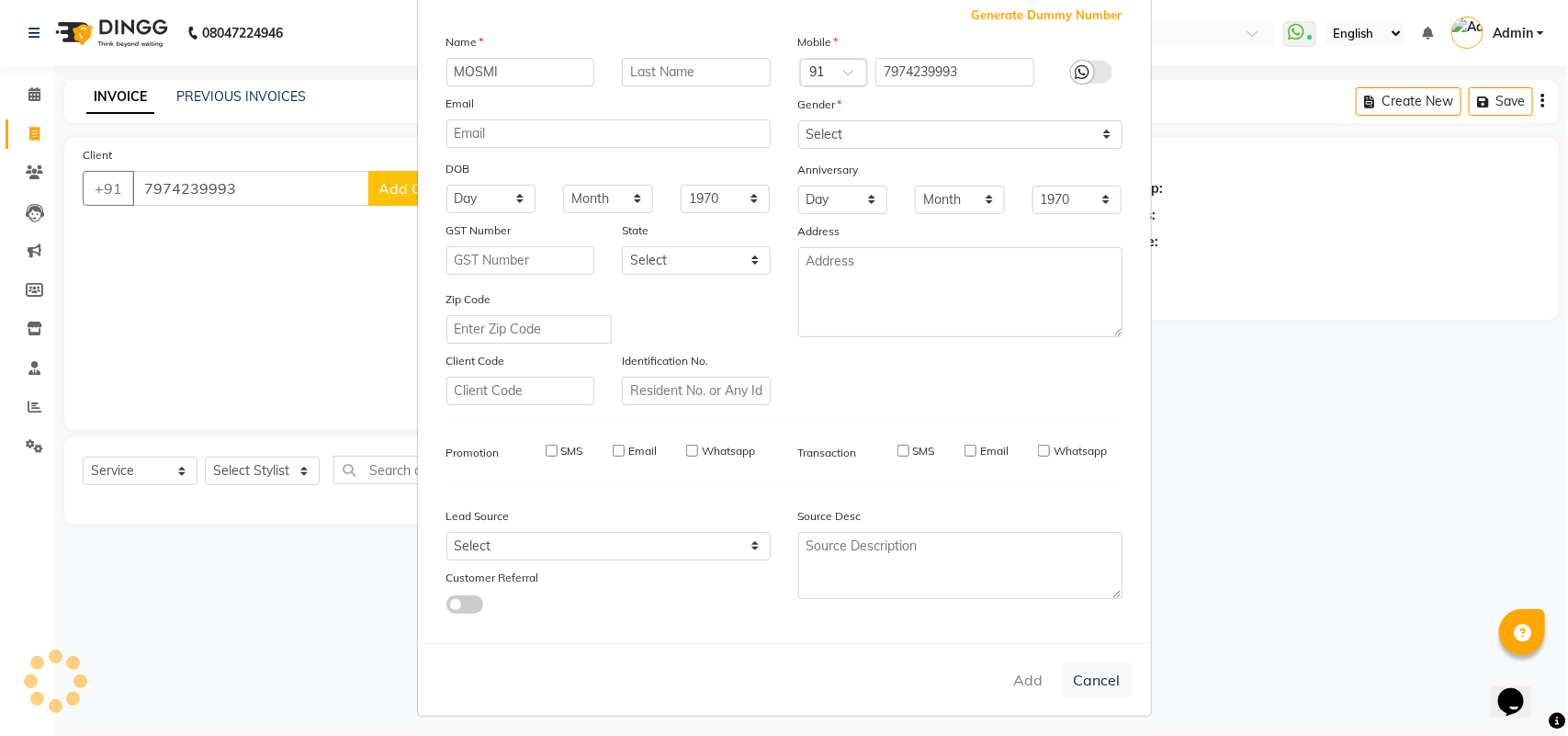
select select
checkbox input "false"
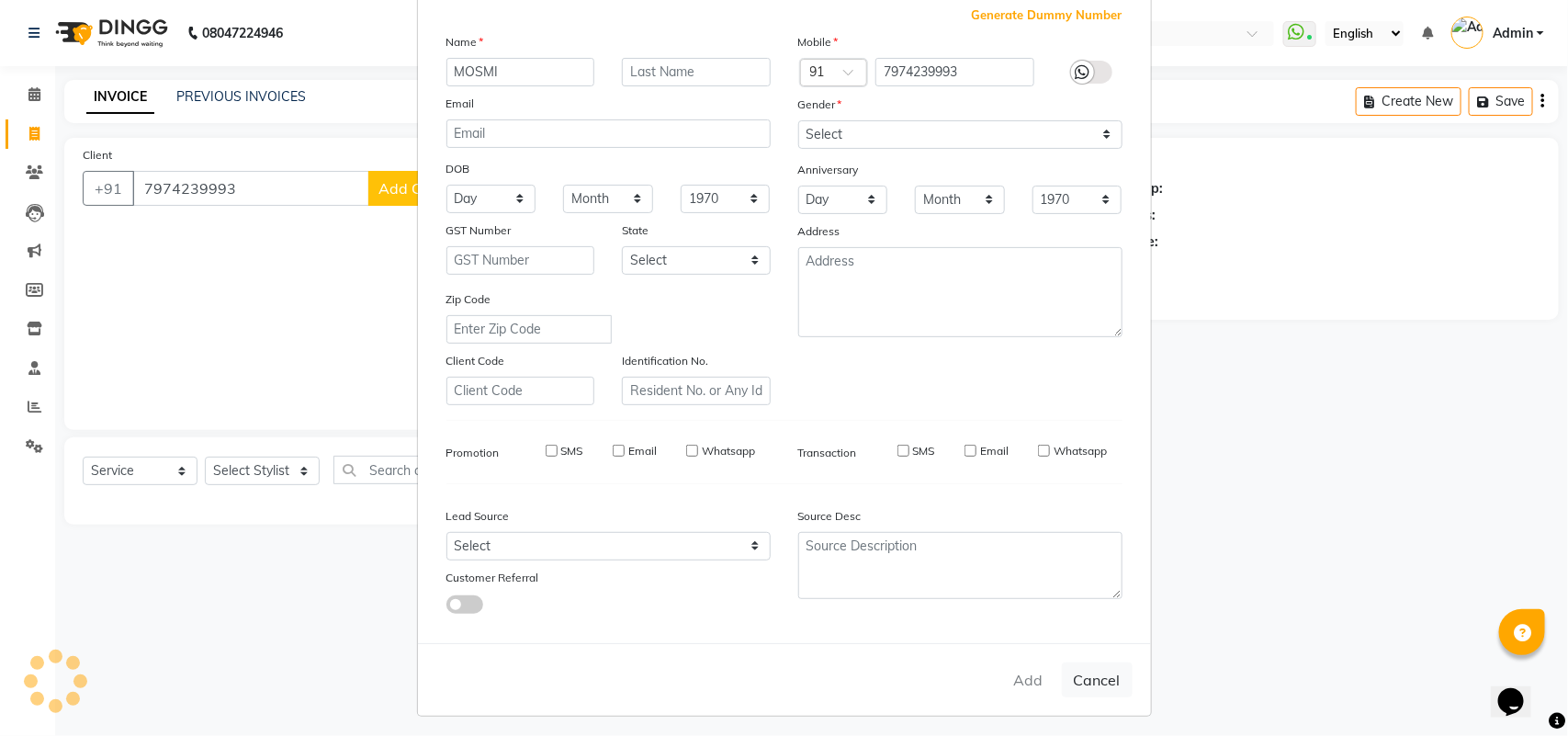
checkbox input "false"
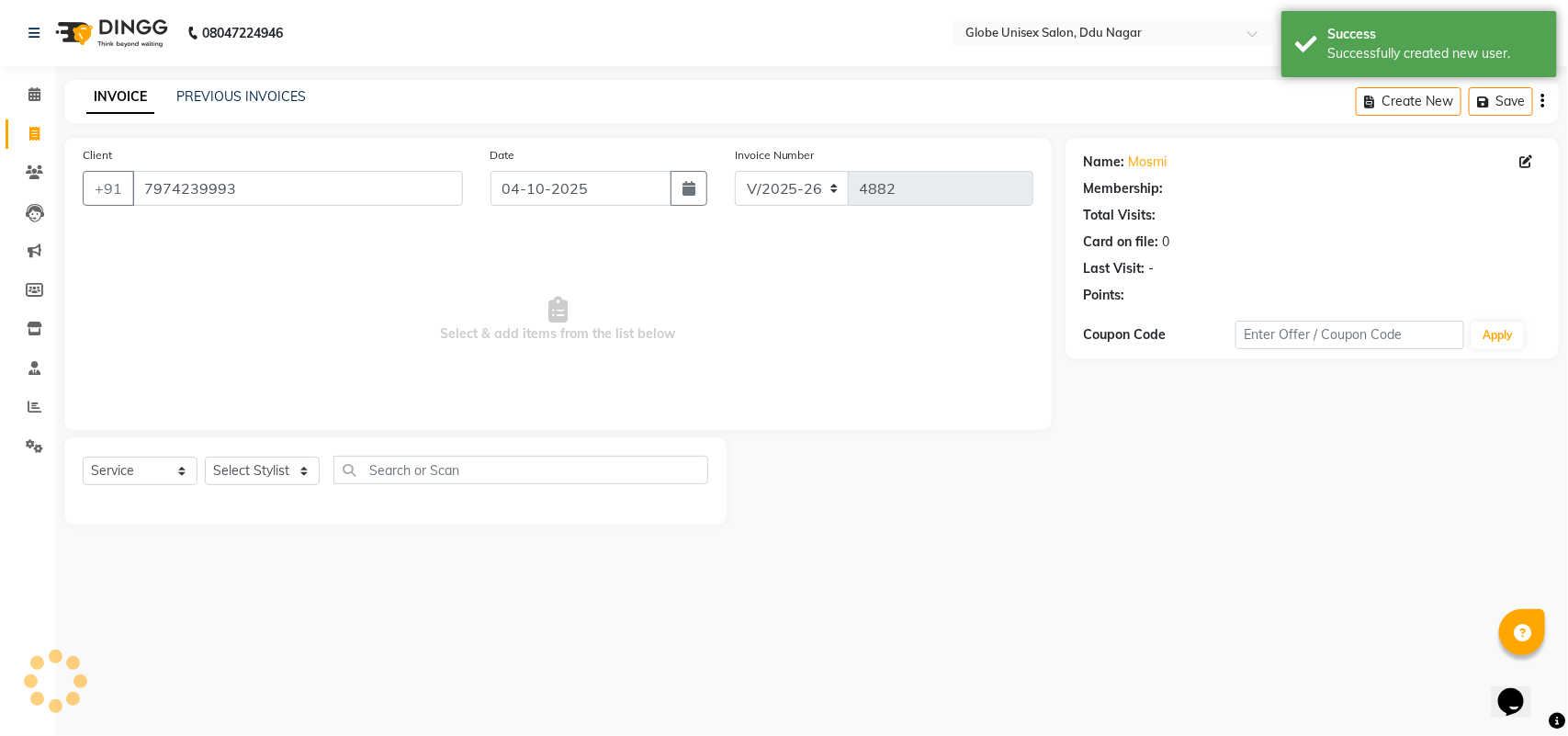
select select "1: Object"
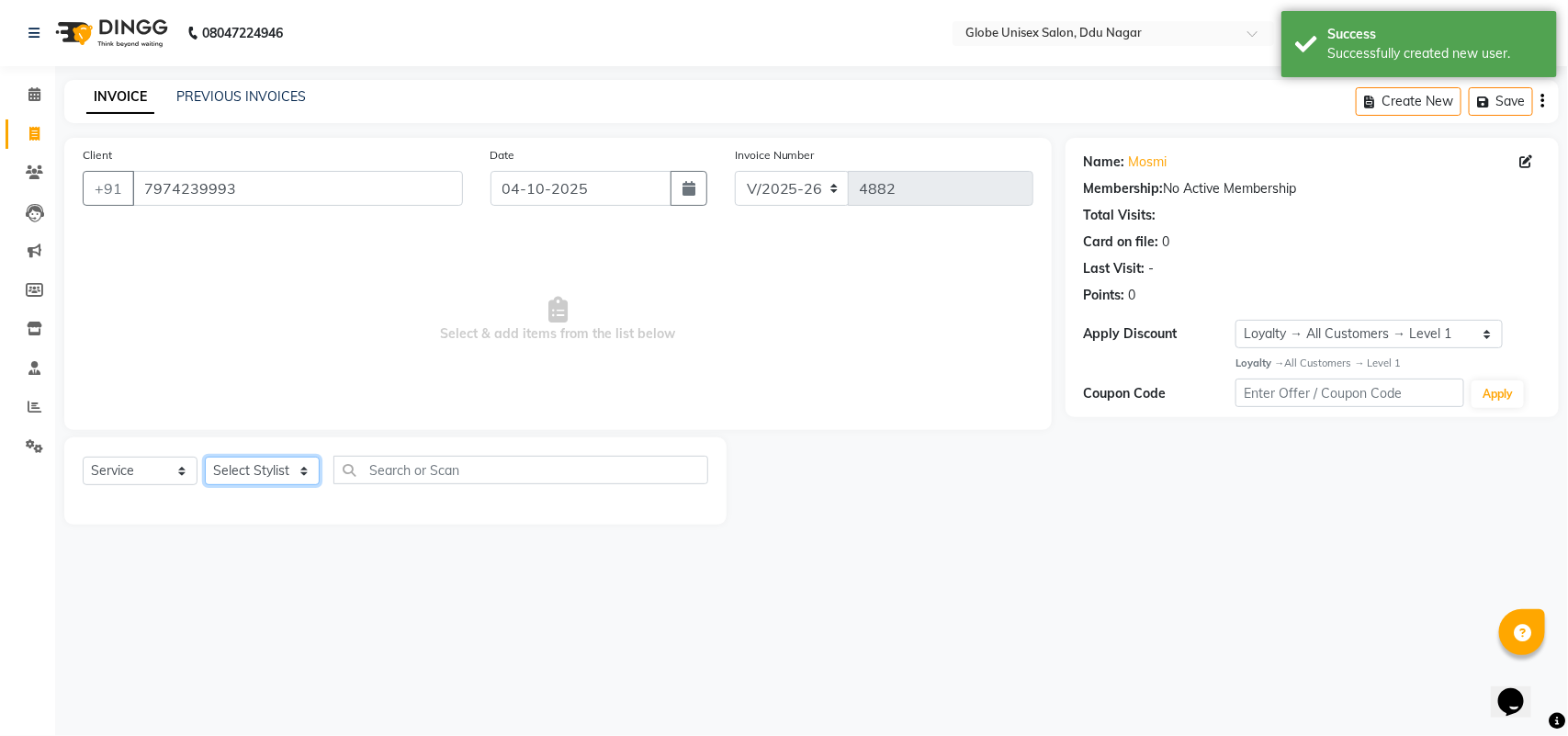
click at [245, 462] on select "Select Stylist ADITYA AJIT ANKIT [PERSON_NAME] [PERSON_NAME] [PERSON_NAME] [PER…" at bounding box center [262, 471] width 115 height 28
select select "34566"
click at [205, 457] on select "Select Stylist ADITYA AJIT ANKIT [PERSON_NAME] [PERSON_NAME] [PERSON_NAME] [PER…" at bounding box center [262, 471] width 115 height 28
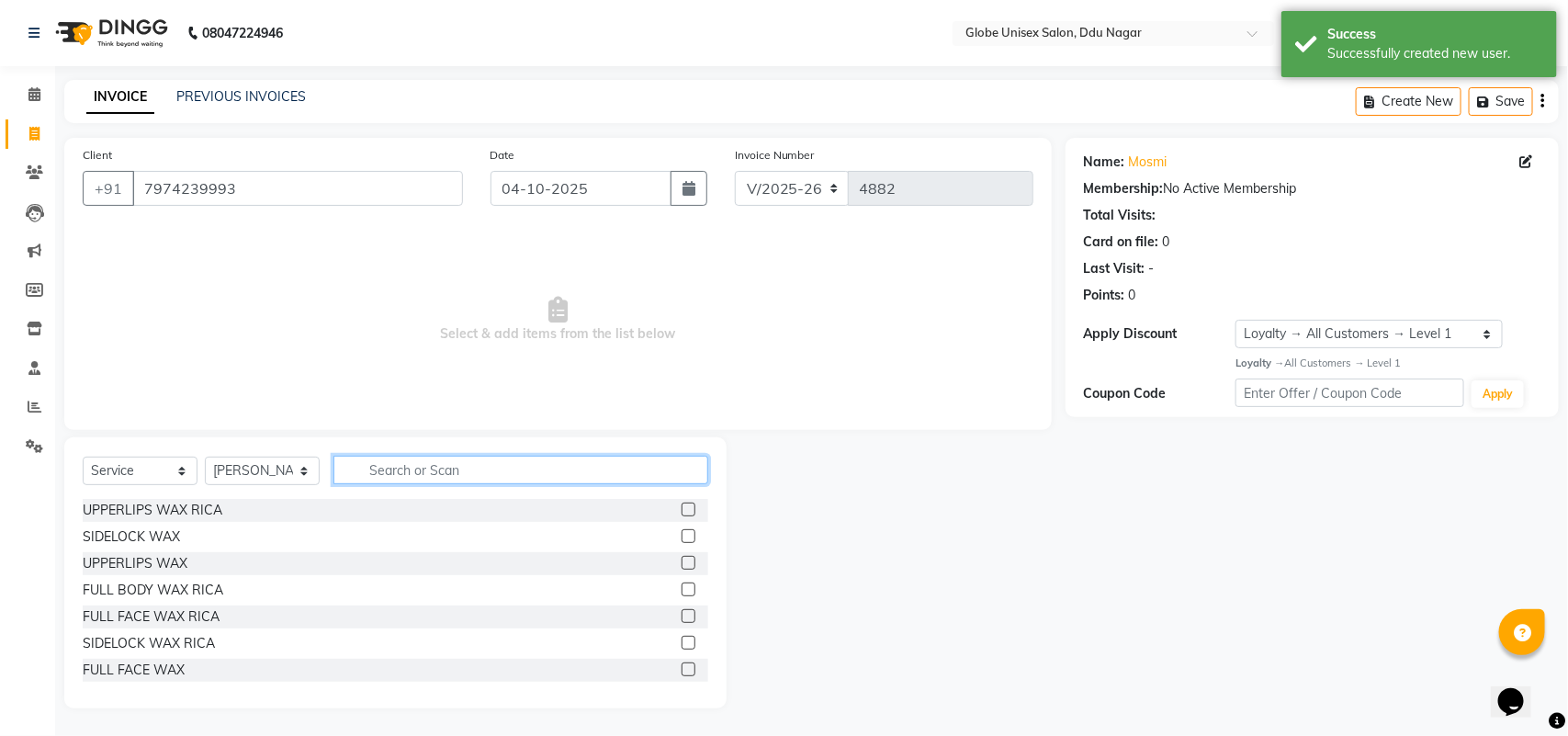
click at [456, 465] on input "text" at bounding box center [520, 470] width 375 height 28
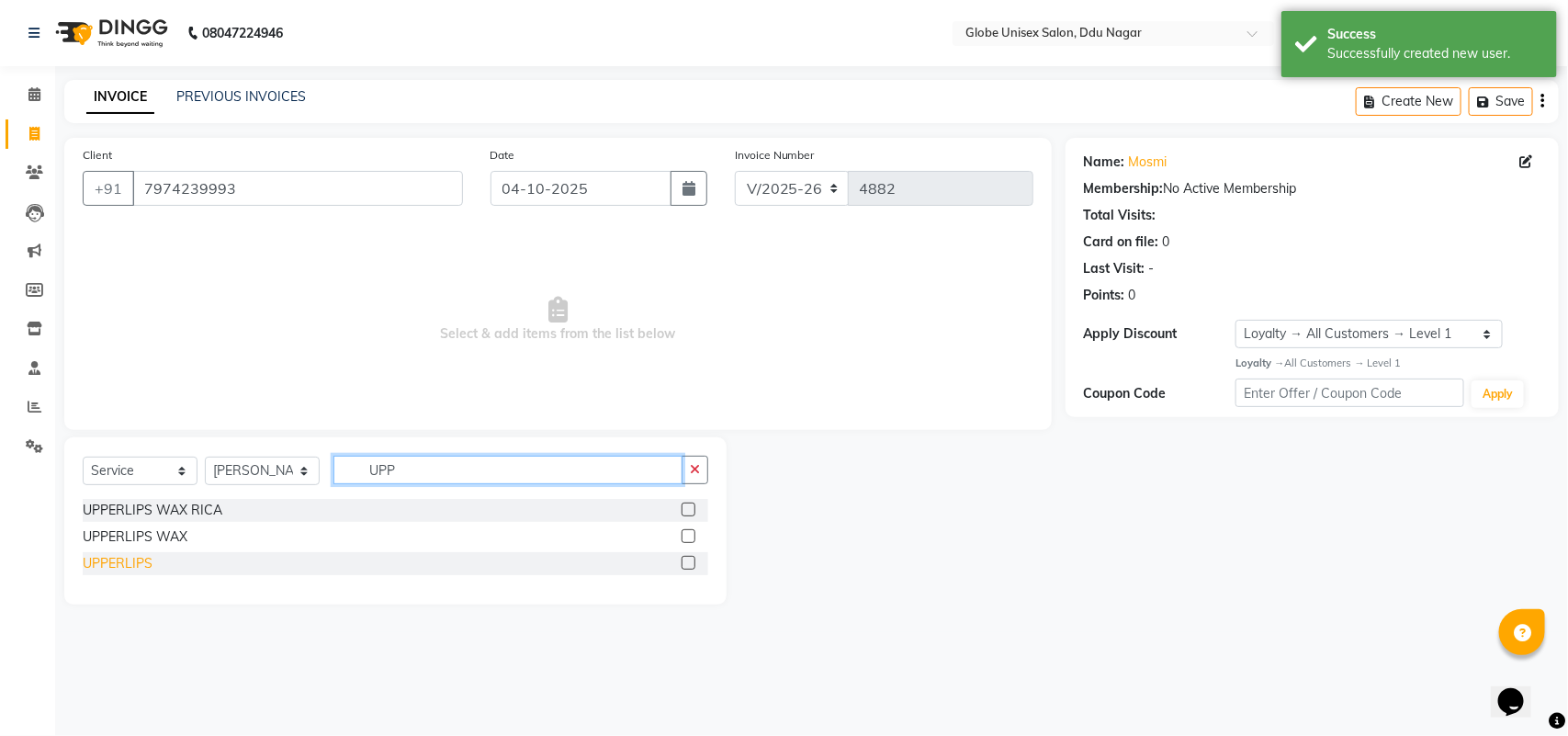
type input "UPP"
click at [135, 559] on div "UPPERLIPS" at bounding box center [117, 564] width 70 height 20
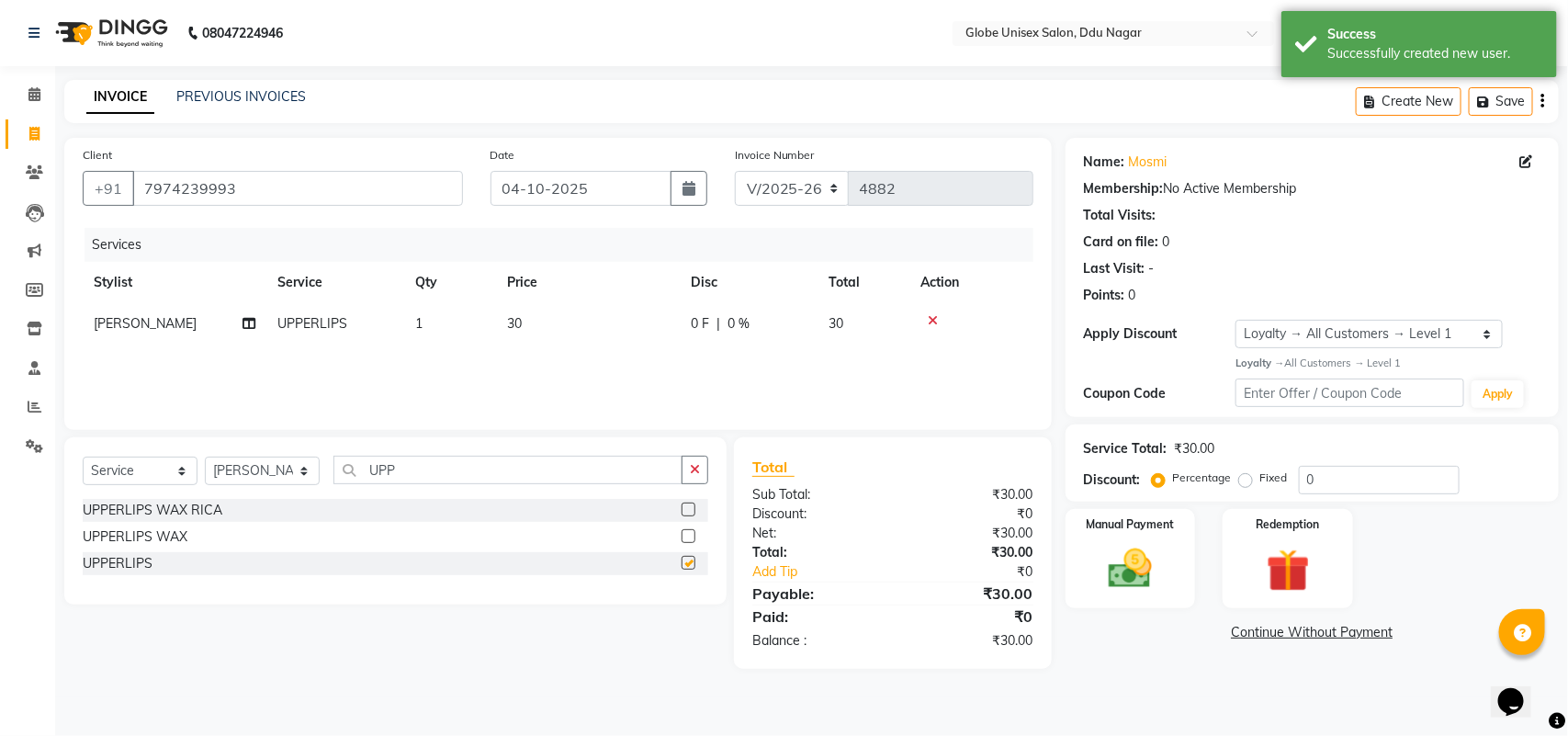
checkbox input "false"
drag, startPoint x: 446, startPoint y: 315, endPoint x: 476, endPoint y: 324, distance: 31.3
click at [460, 323] on td "1" at bounding box center [450, 324] width 92 height 41
select select "34566"
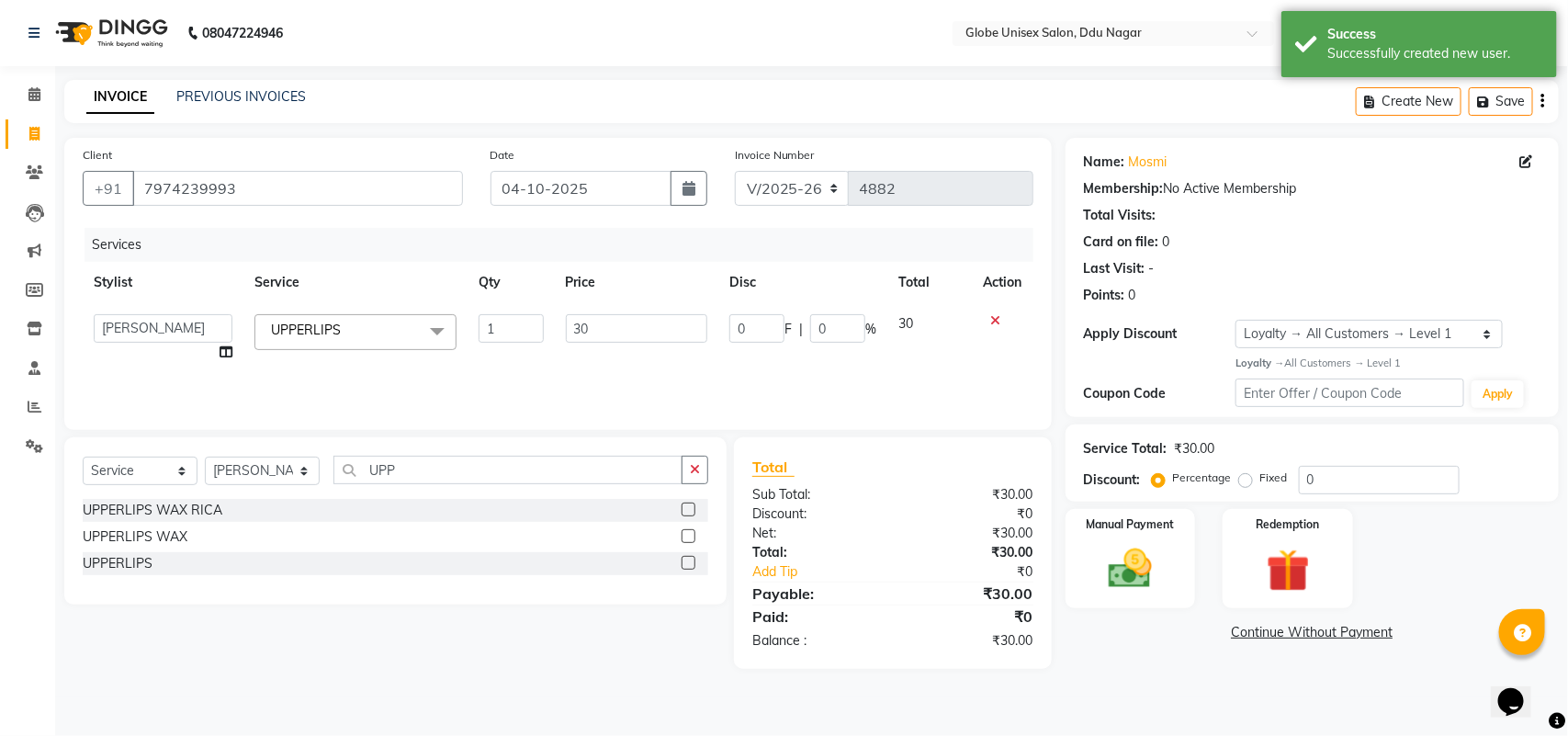
click at [478, 324] on input "1" at bounding box center [510, 328] width 64 height 28
click at [525, 326] on input "1" at bounding box center [510, 328] width 64 height 28
type input "2"
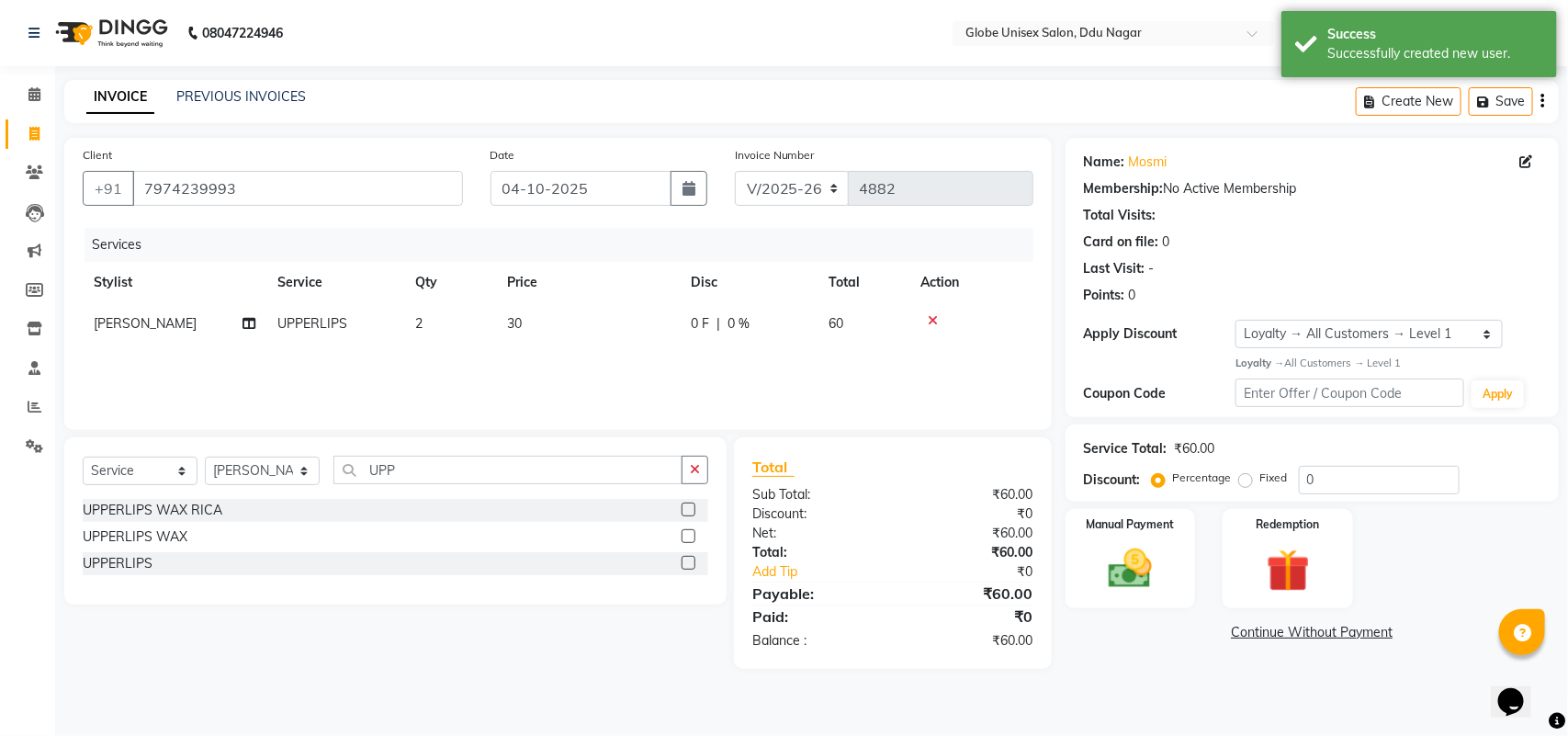
click at [1092, 634] on link "Continue Without Payment" at bounding box center [1312, 633] width 486 height 20
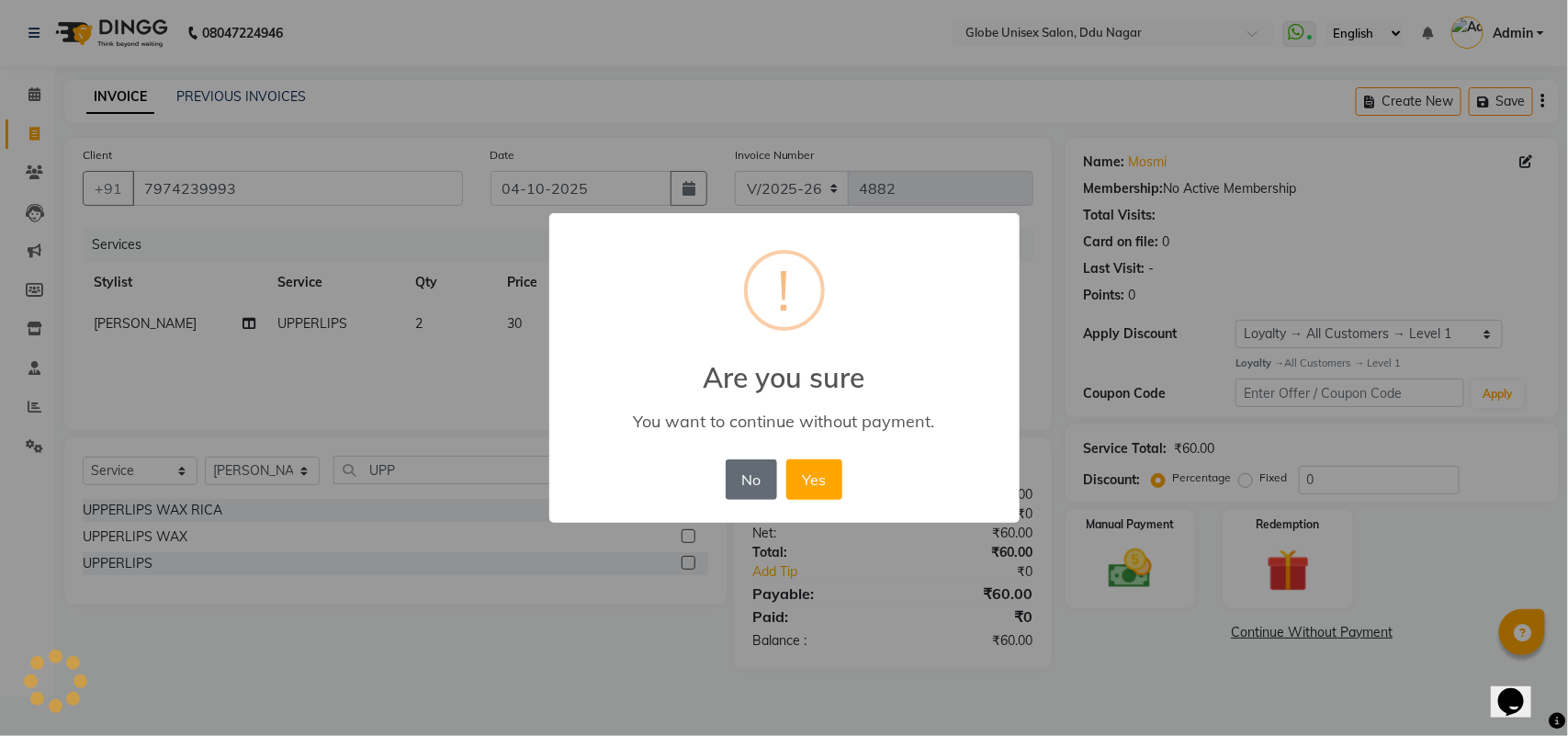
click at [755, 492] on button "No" at bounding box center [752, 479] width 52 height 40
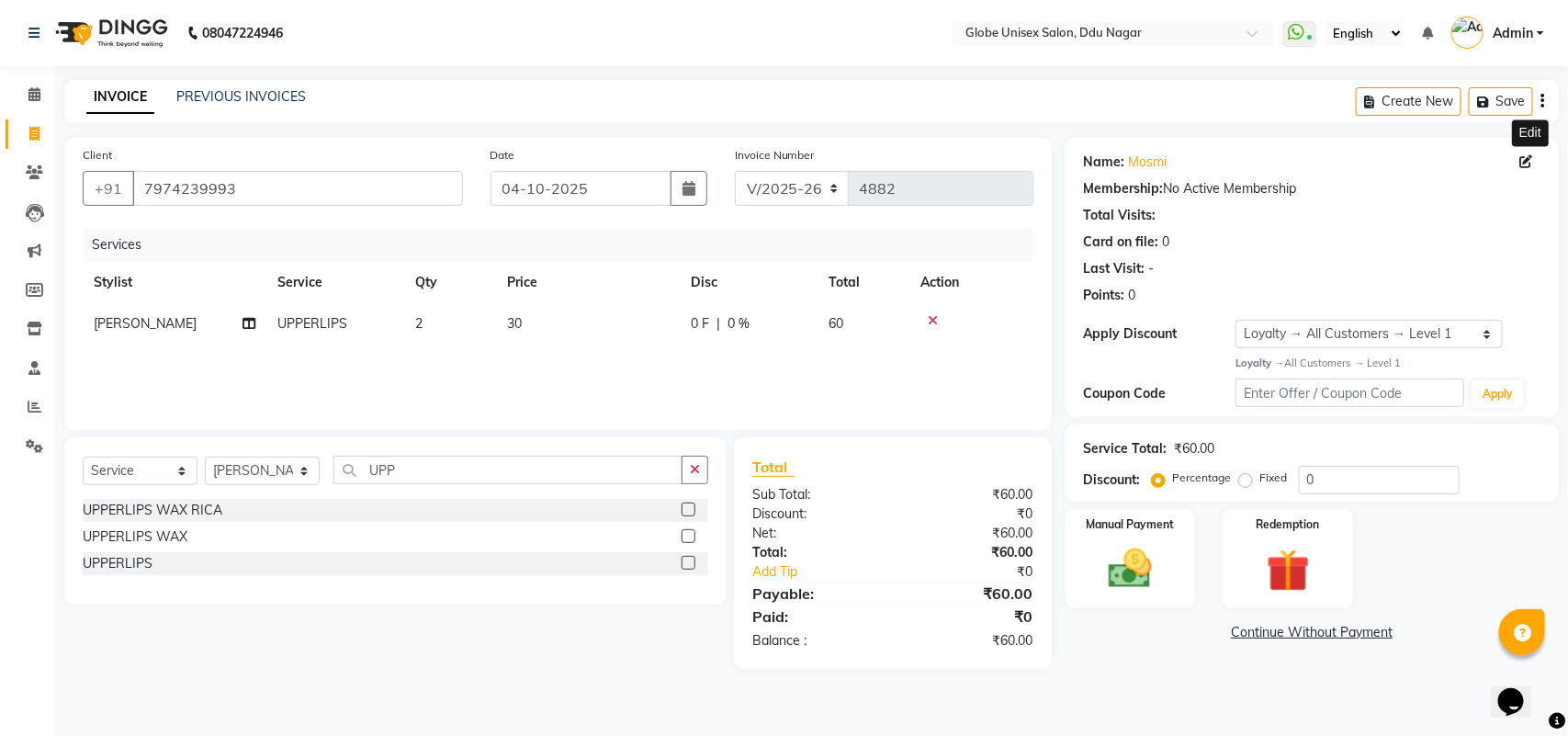
click at [1529, 158] on icon at bounding box center [1527, 162] width 13 height 13
select select "[DEMOGRAPHIC_DATA]"
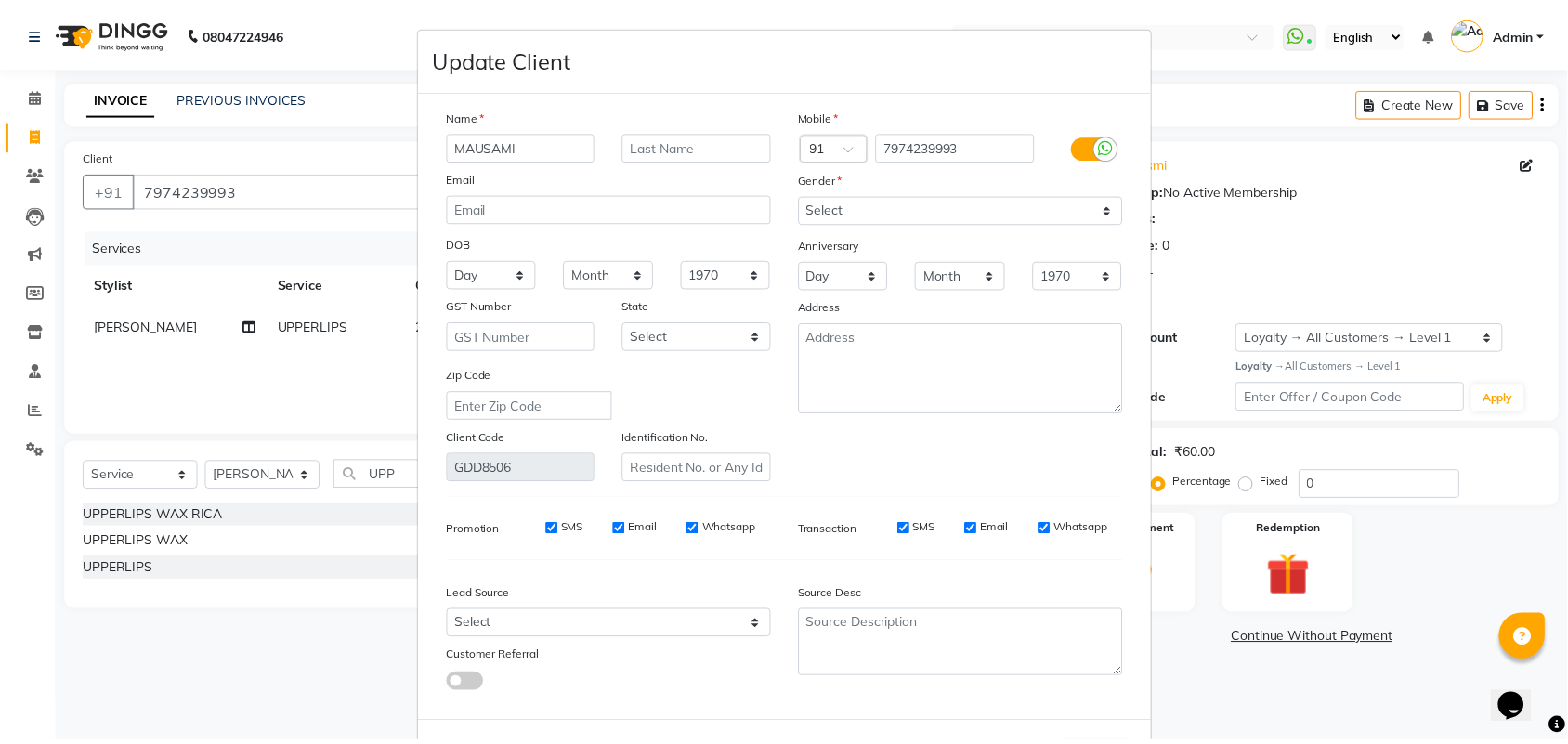
scroll to position [74, 0]
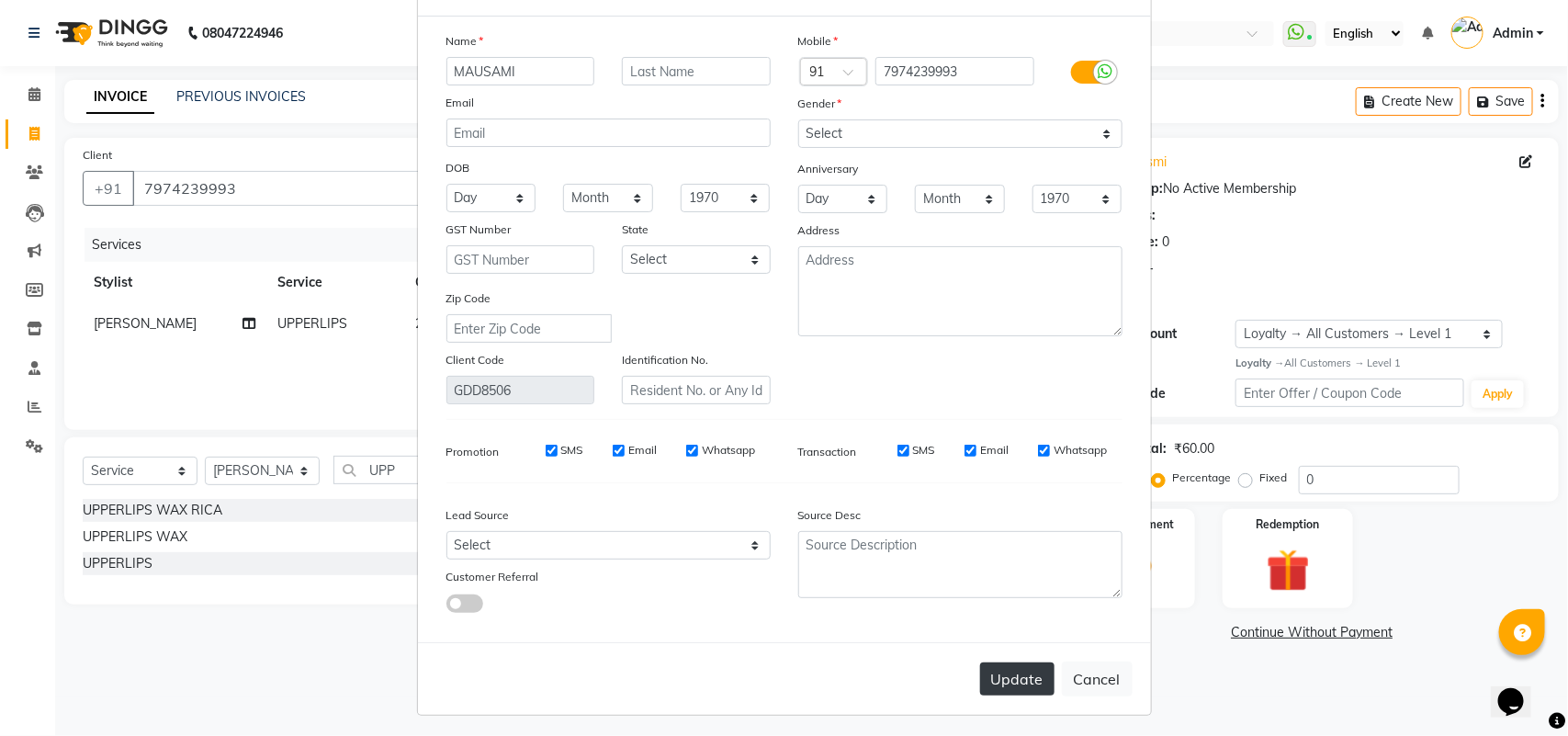
type input "MAUSAMI"
click at [1009, 681] on button "Update" at bounding box center [1017, 679] width 74 height 33
select select
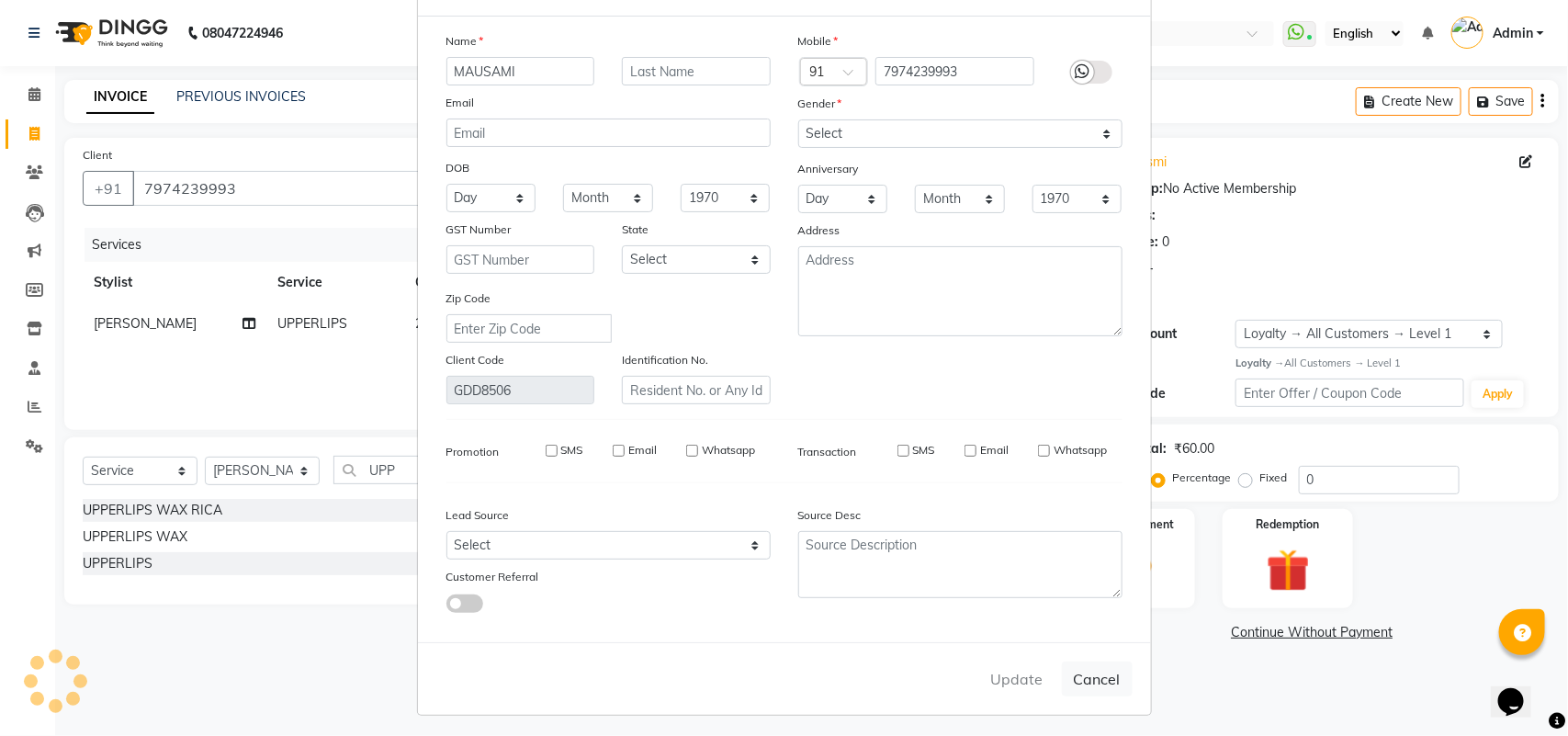
select select
checkbox input "false"
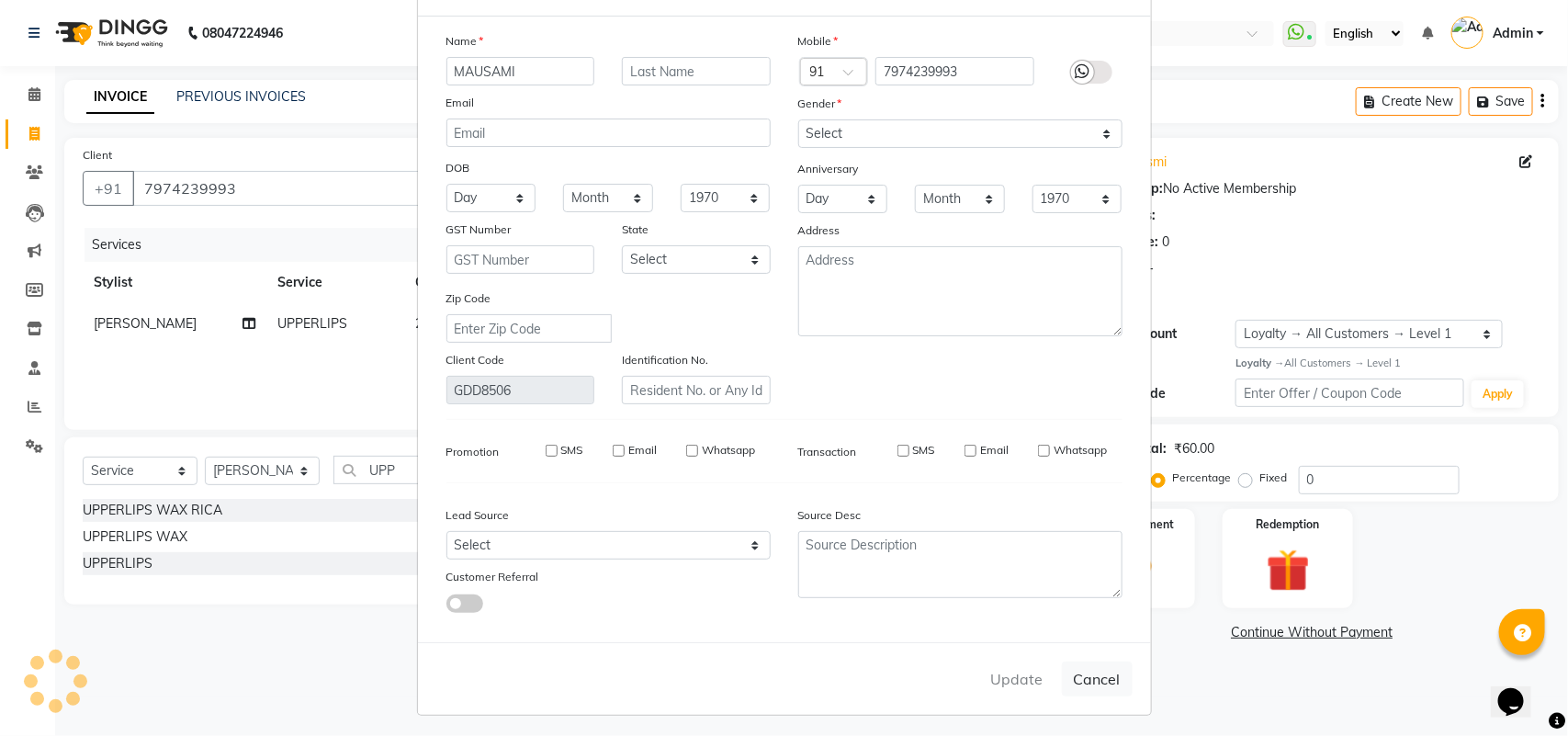
checkbox input "false"
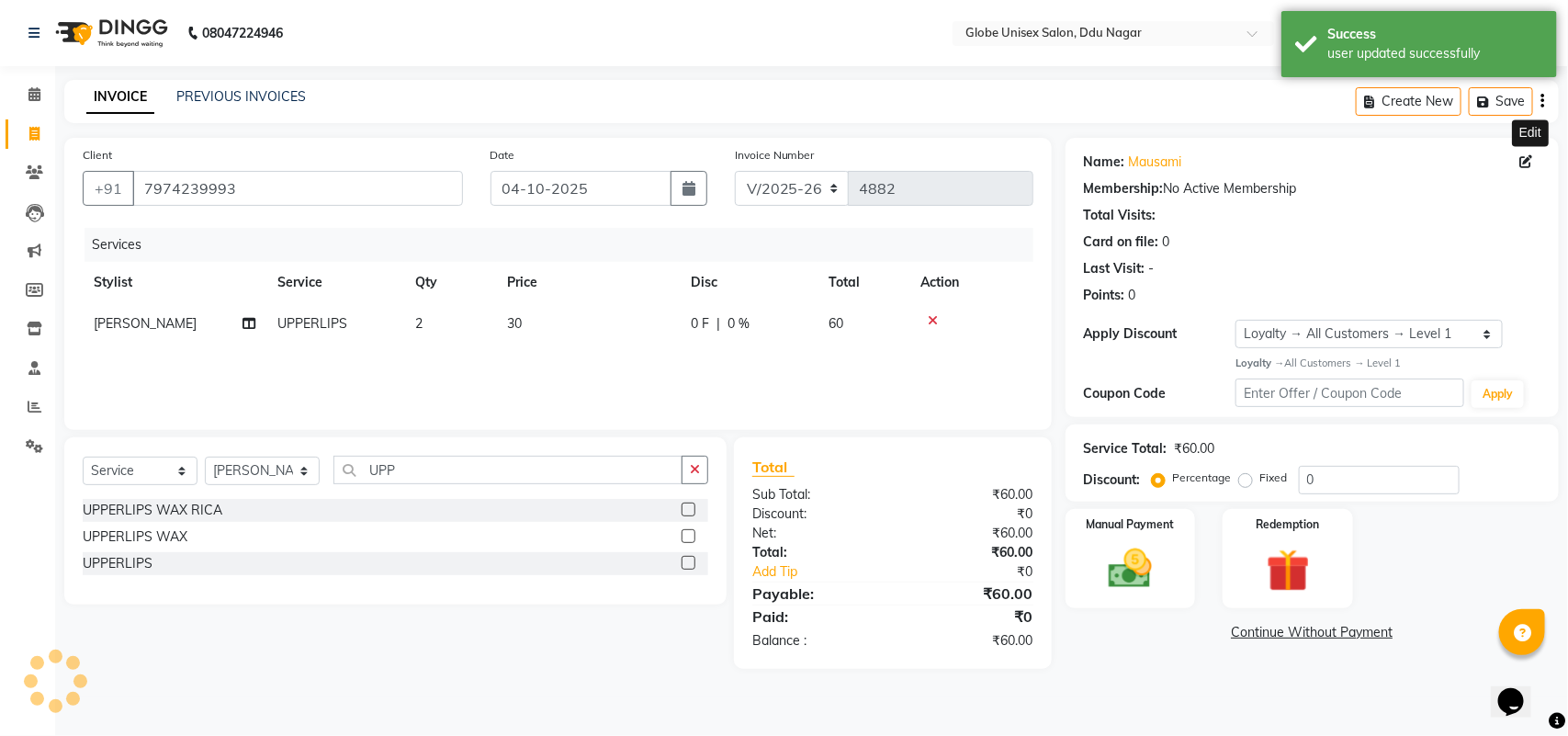
select select "1: Object"
click at [1124, 558] on img at bounding box center [1130, 569] width 72 height 52
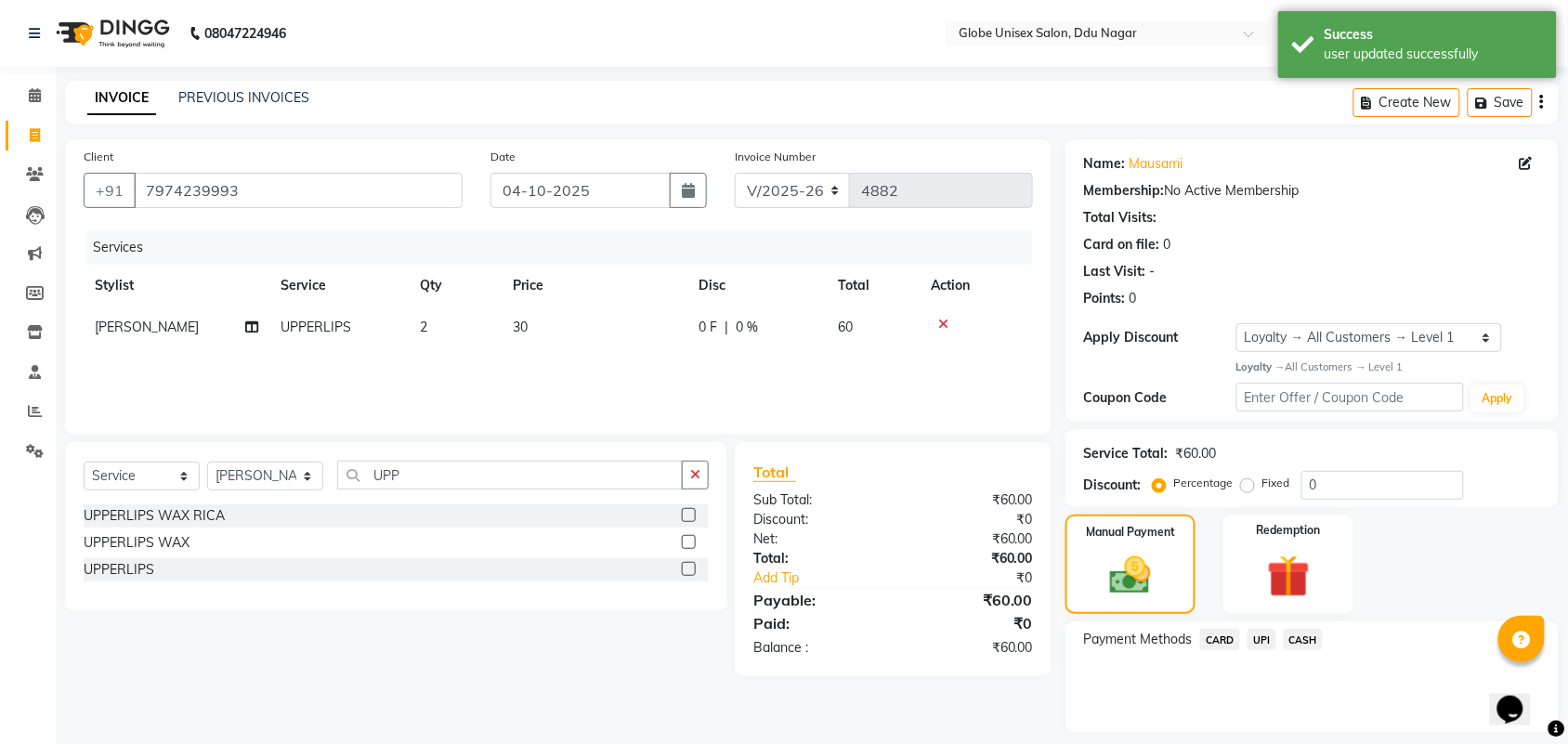
click at [1250, 635] on span "UPI" at bounding box center [1261, 639] width 28 height 21
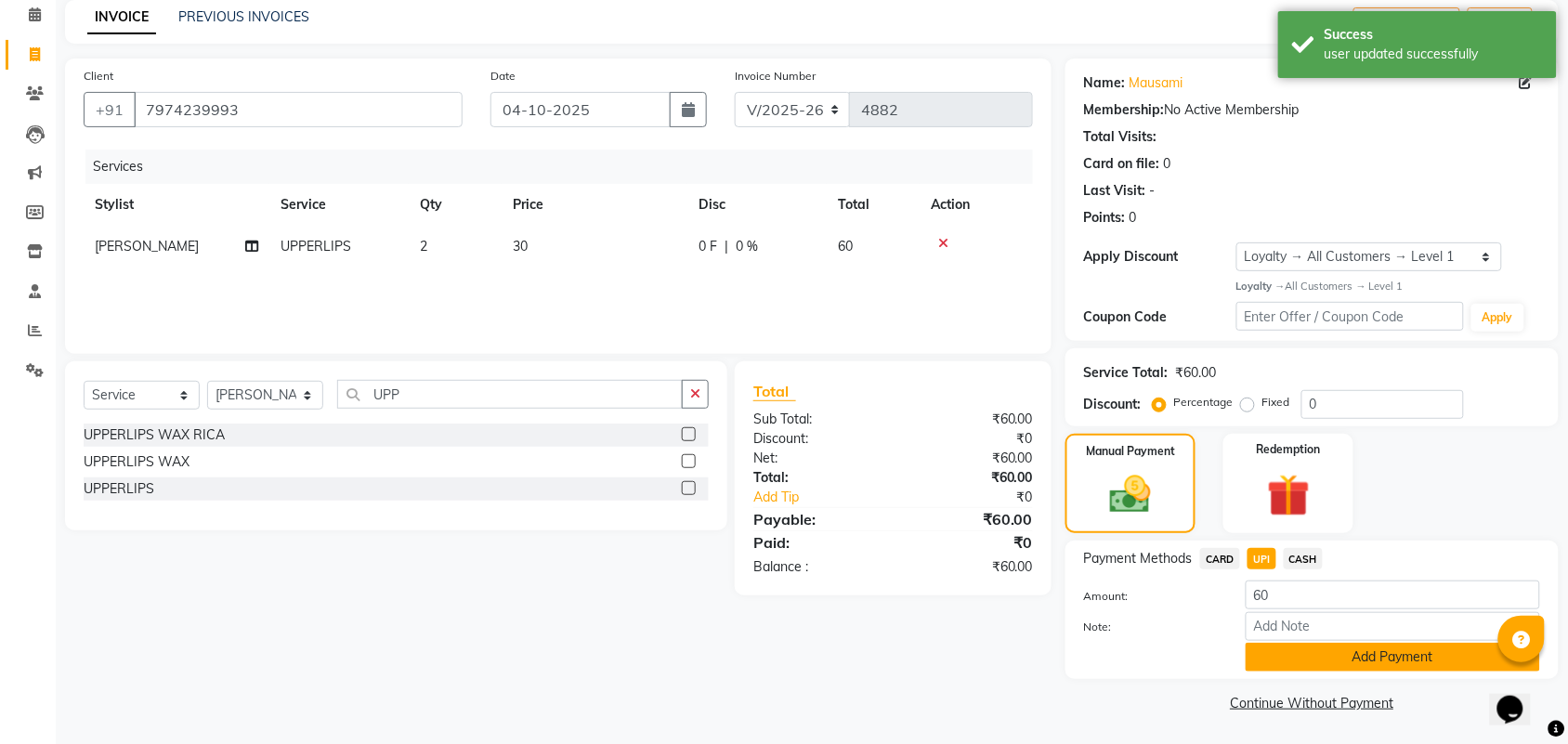
click at [1409, 657] on button "Add Payment" at bounding box center [1392, 658] width 294 height 29
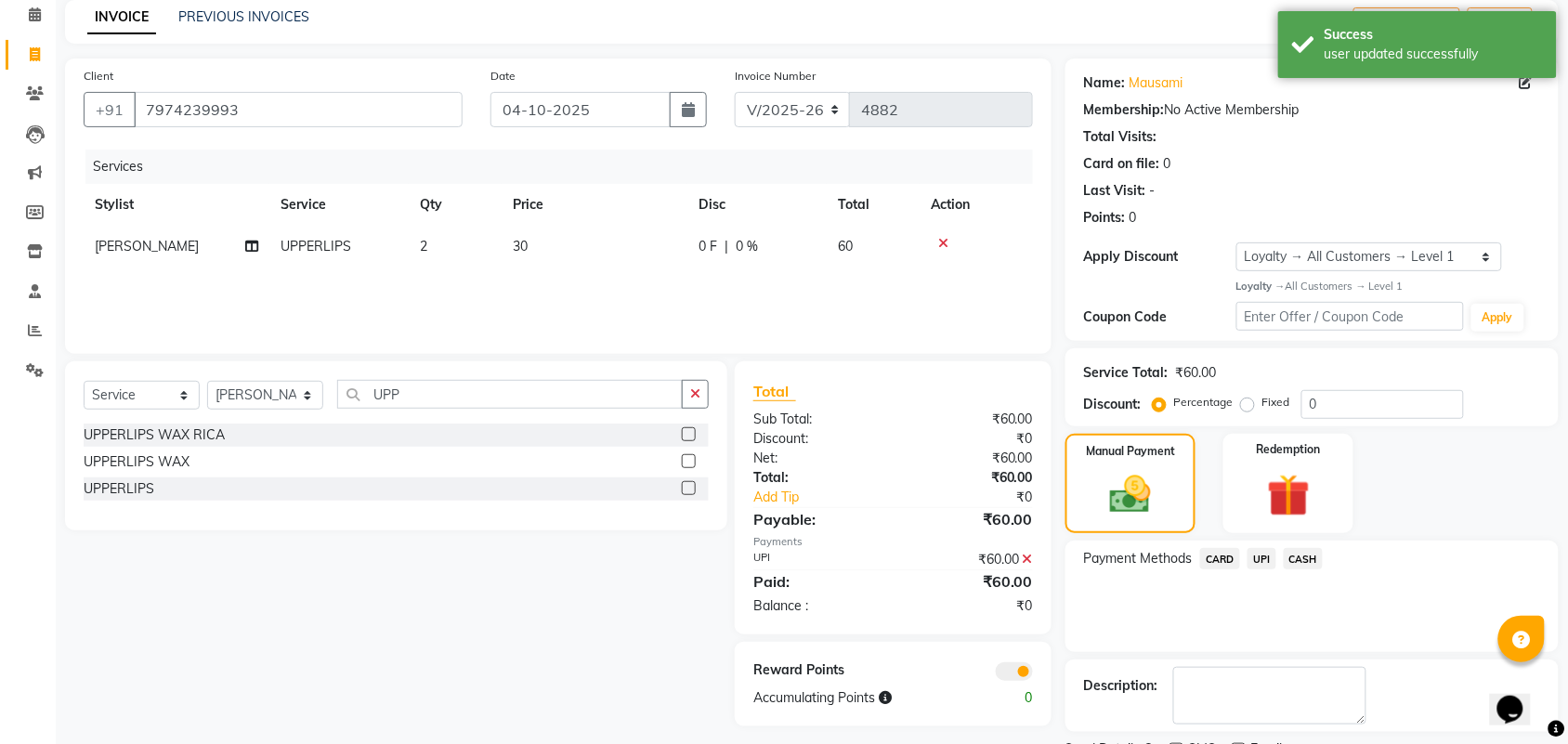
scroll to position [160, 0]
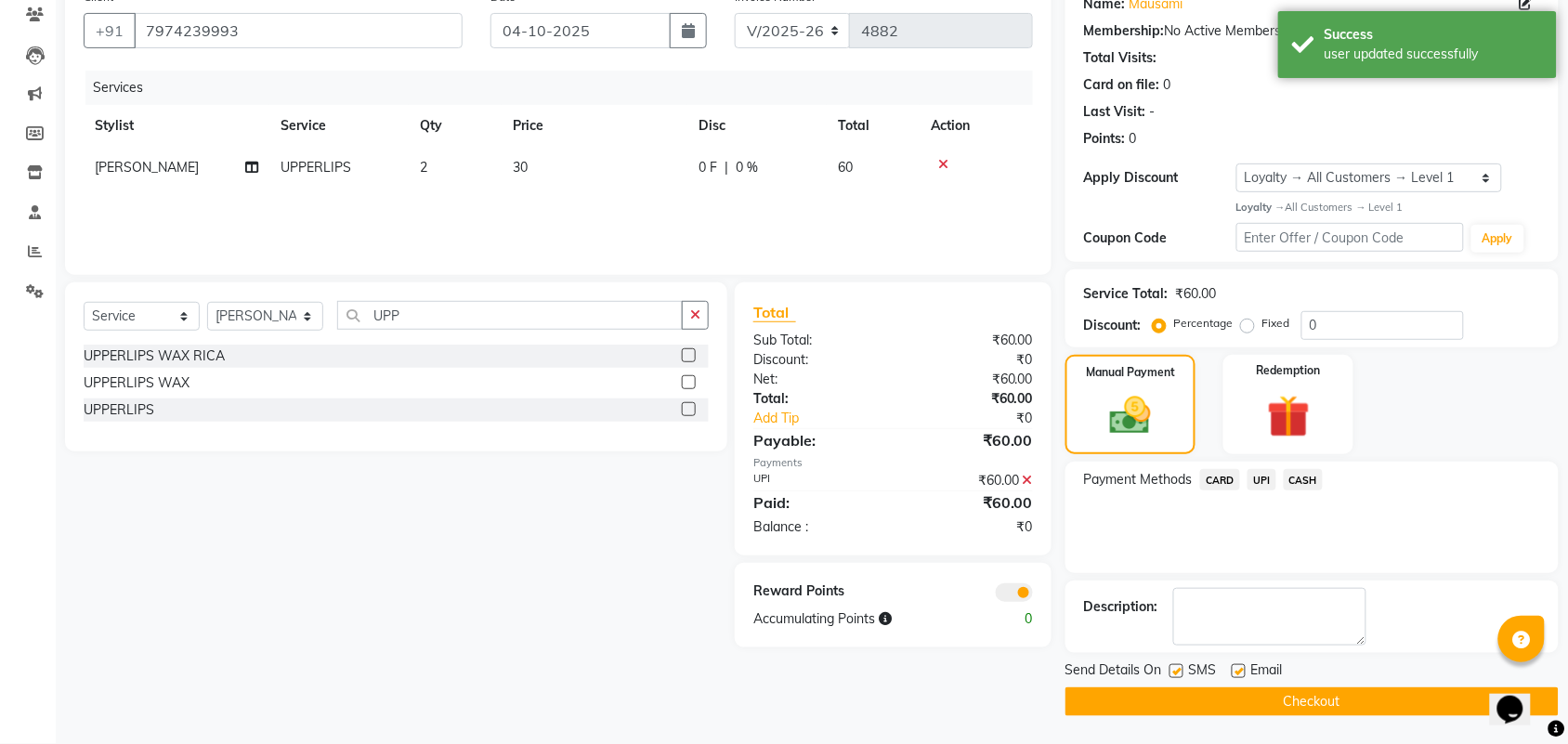
click at [1259, 713] on button "Checkout" at bounding box center [1312, 702] width 493 height 29
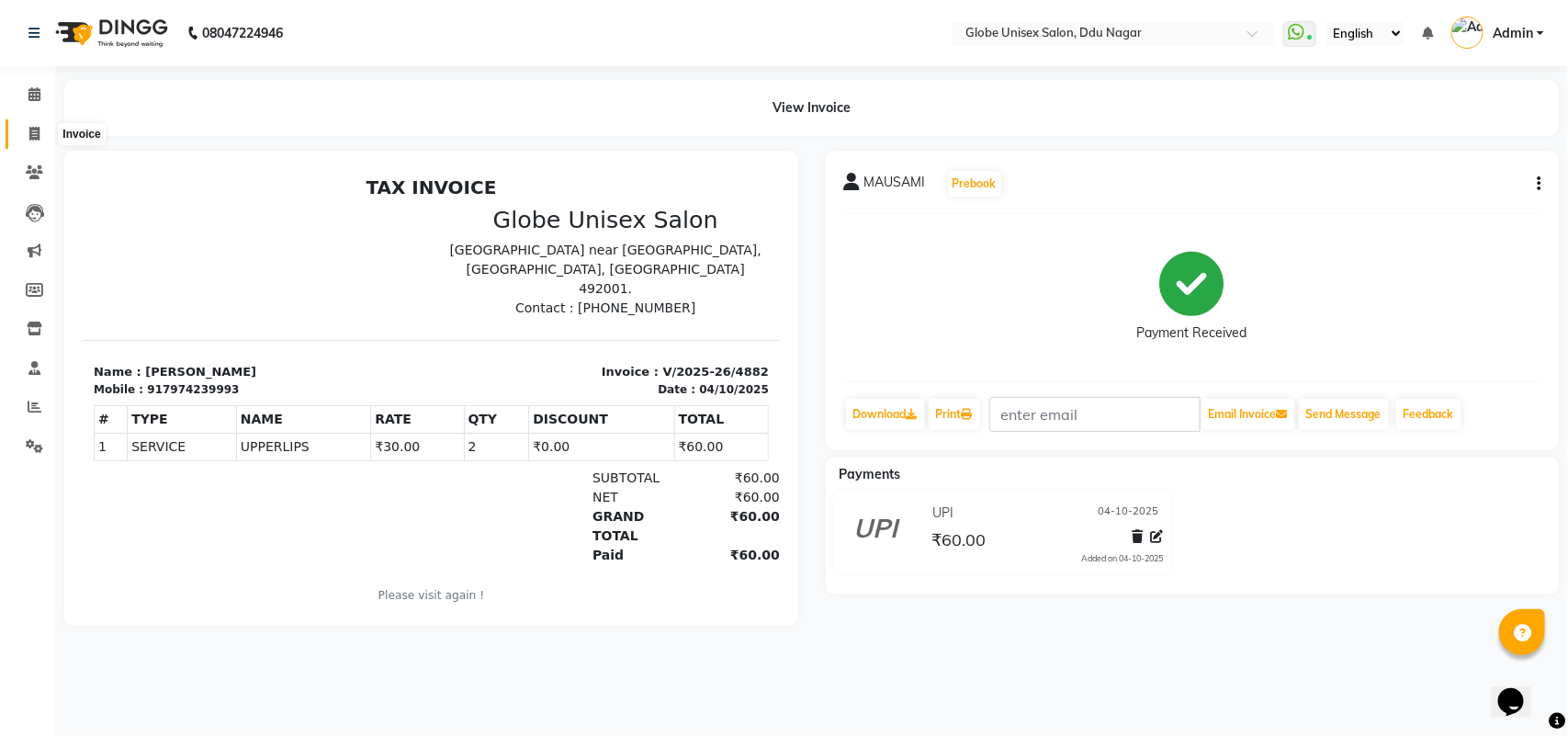
click at [19, 130] on span at bounding box center [35, 134] width 32 height 21
select select "service"
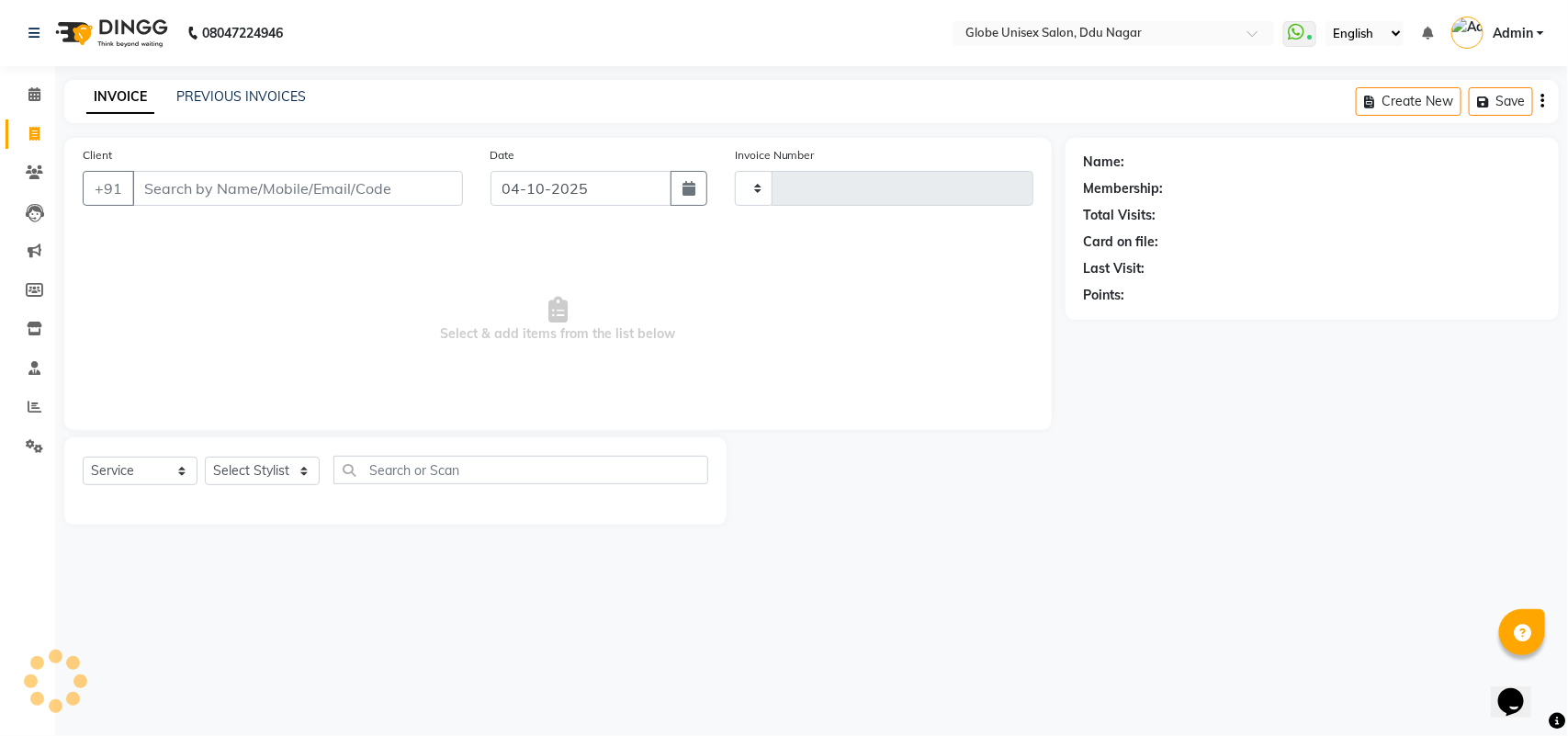
type input "4883"
select select "4184"
click at [285, 99] on link "PREVIOUS INVOICES" at bounding box center [241, 97] width 130 height 17
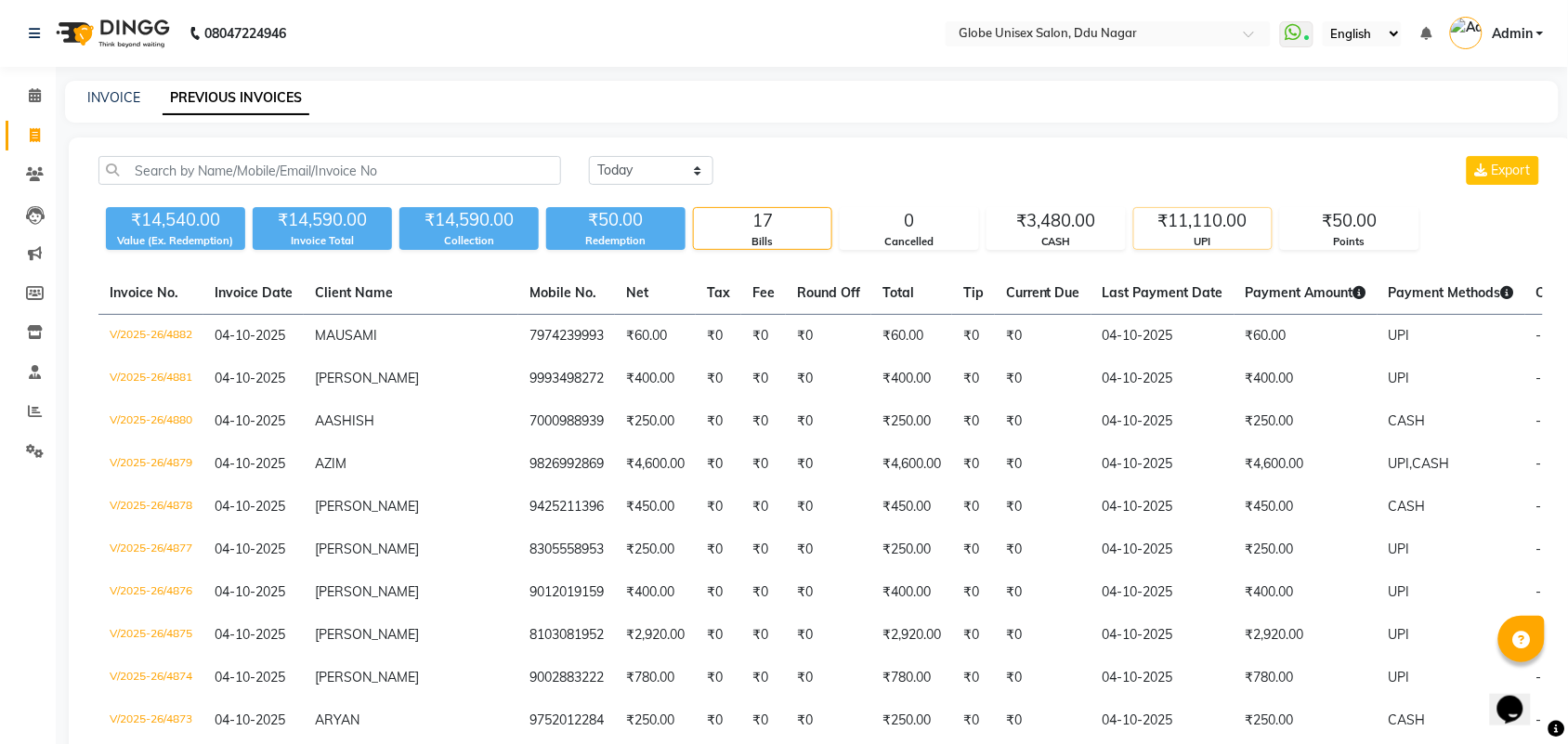
click at [1232, 225] on div "₹11,110.00" at bounding box center [1202, 220] width 138 height 26
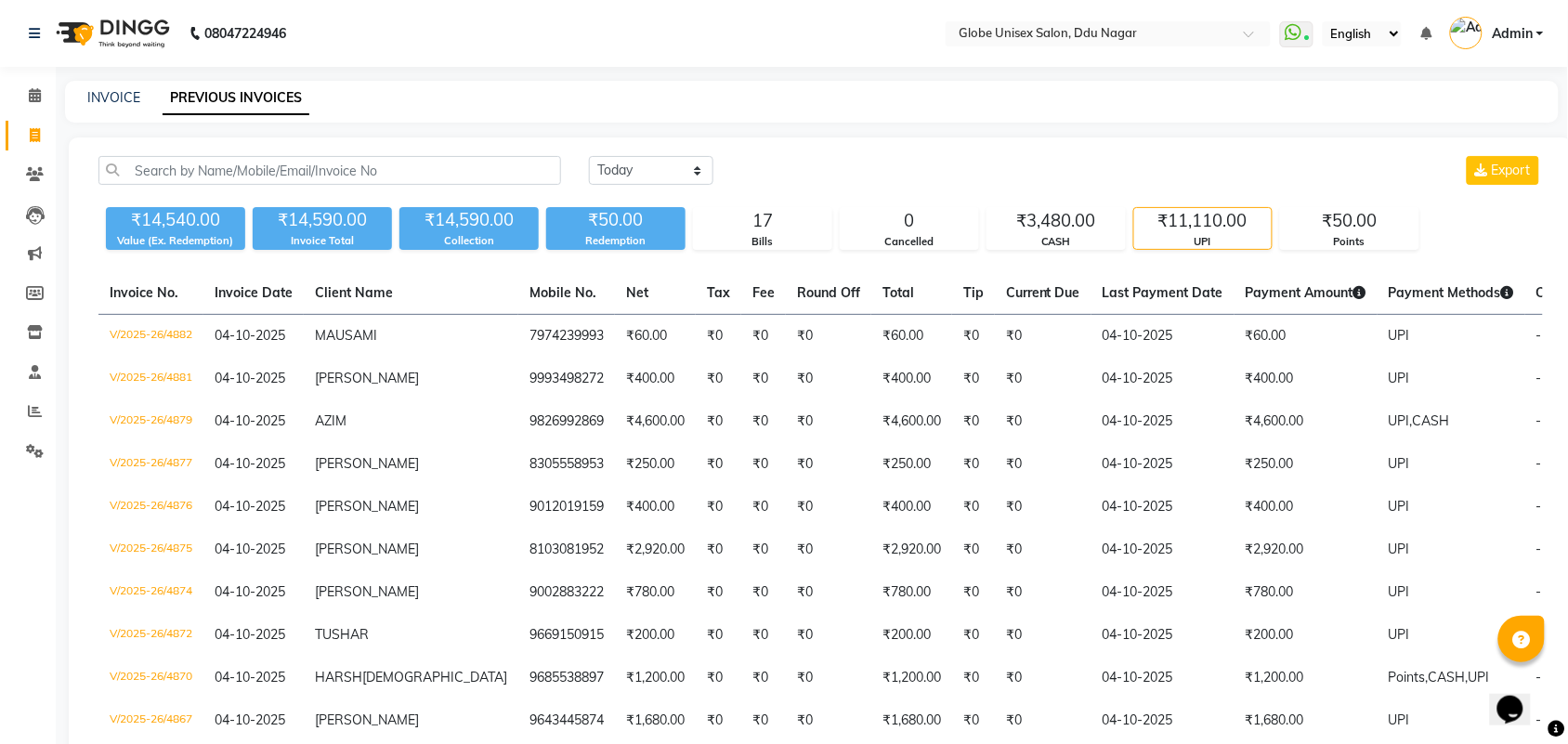
click at [1181, 228] on div "₹11,110.00" at bounding box center [1202, 220] width 138 height 26
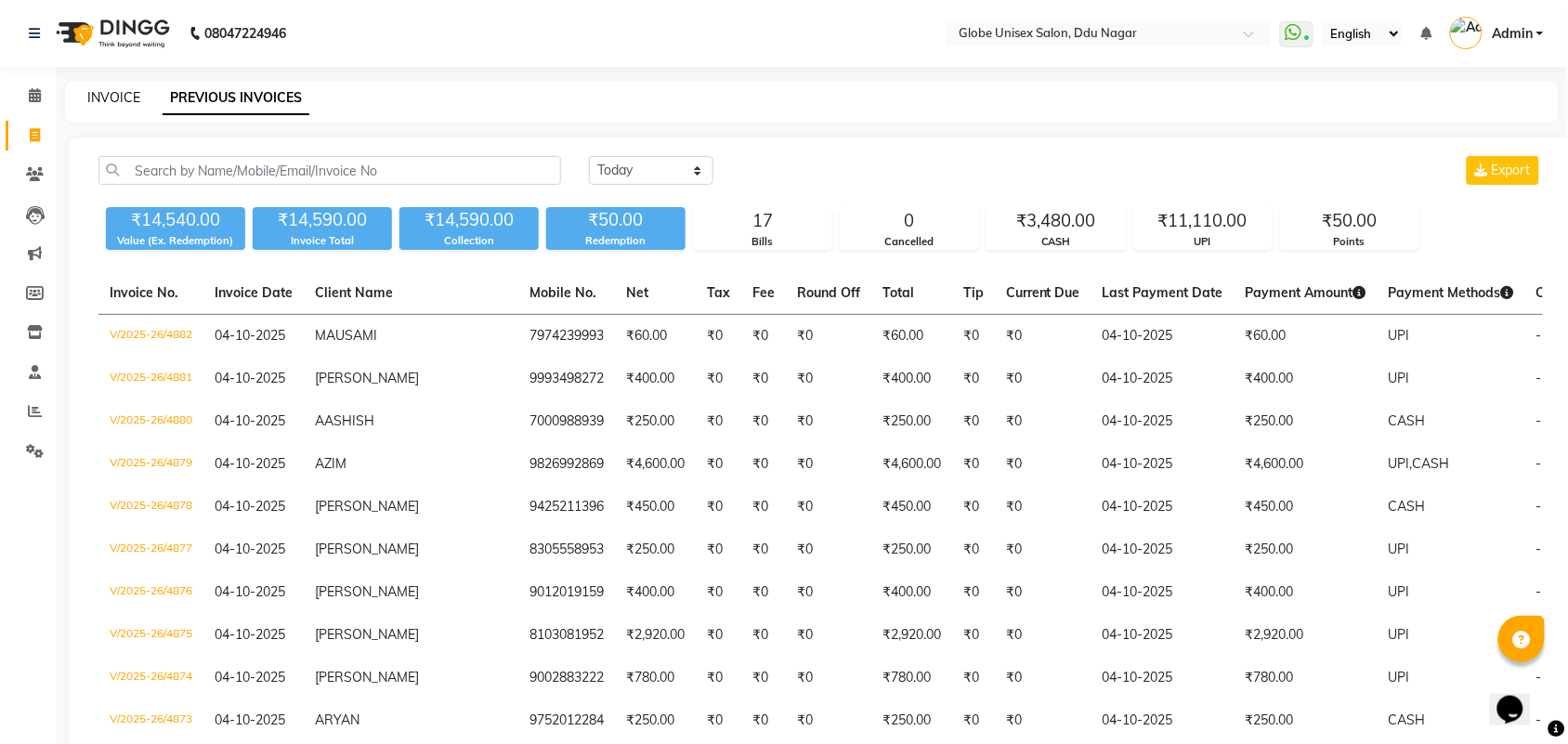
click at [106, 91] on link "INVOICE" at bounding box center [114, 98] width 53 height 17
select select "service"
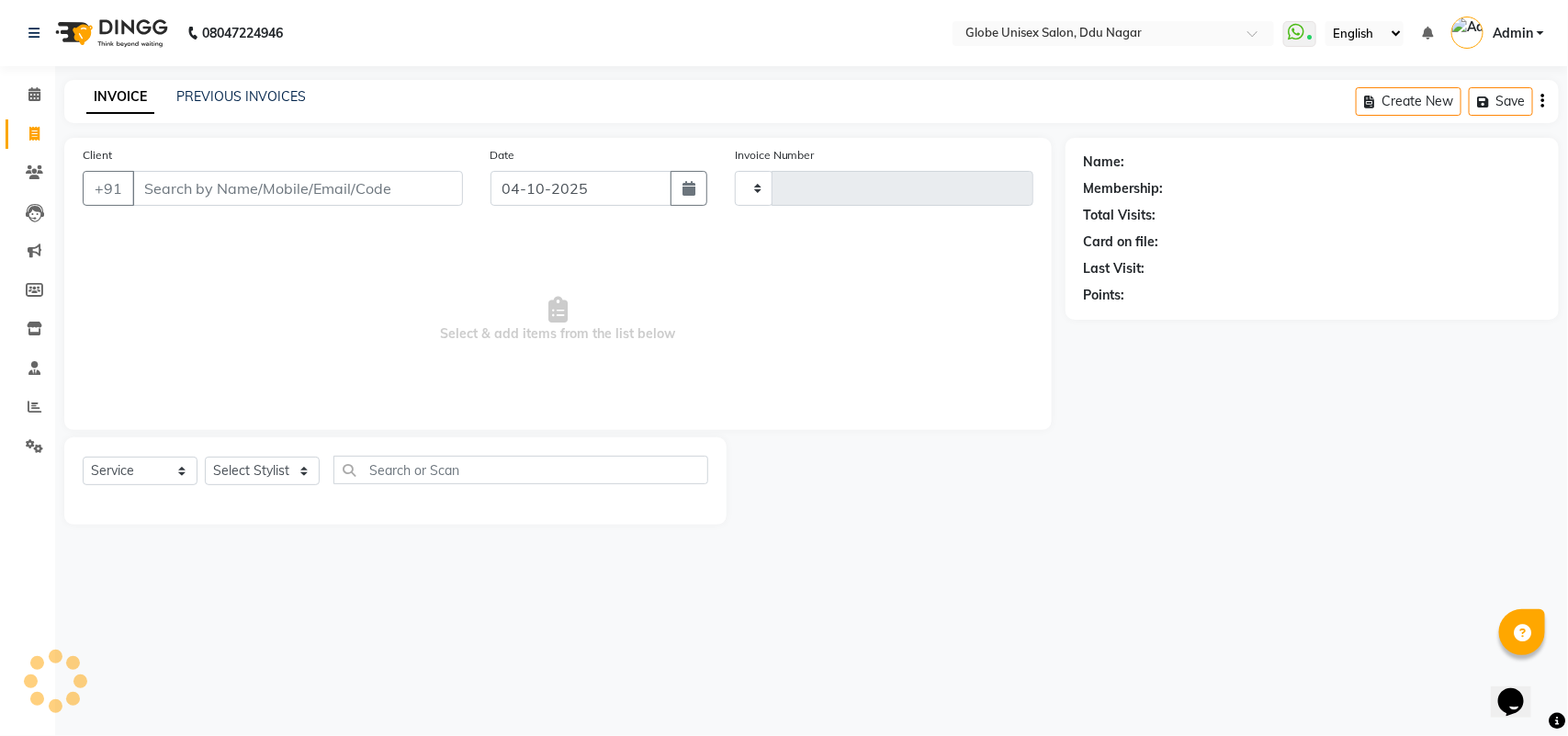
type input "4883"
select select "4184"
click at [256, 98] on link "PREVIOUS INVOICES" at bounding box center [241, 97] width 130 height 17
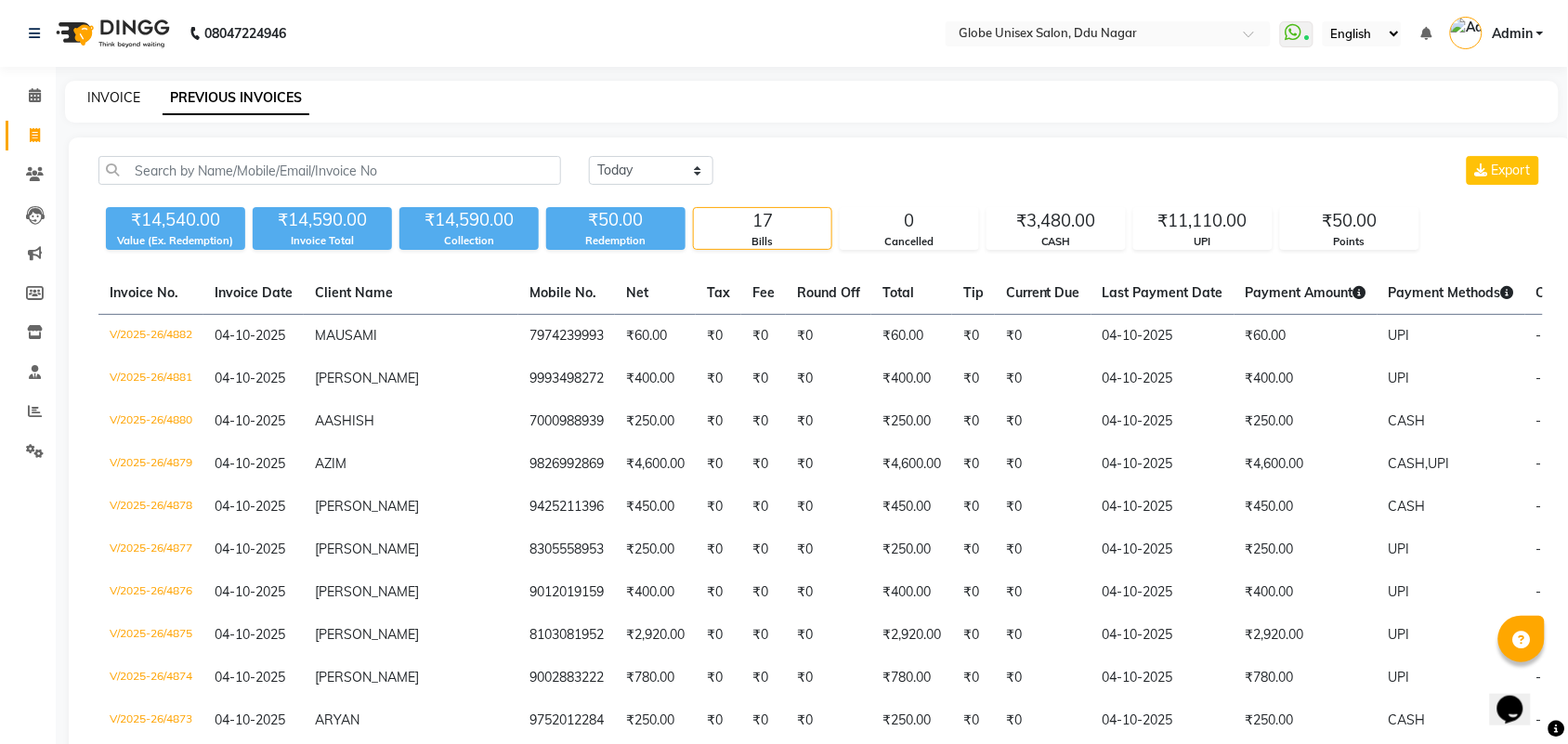
click at [135, 91] on link "INVOICE" at bounding box center [114, 98] width 53 height 17
select select "service"
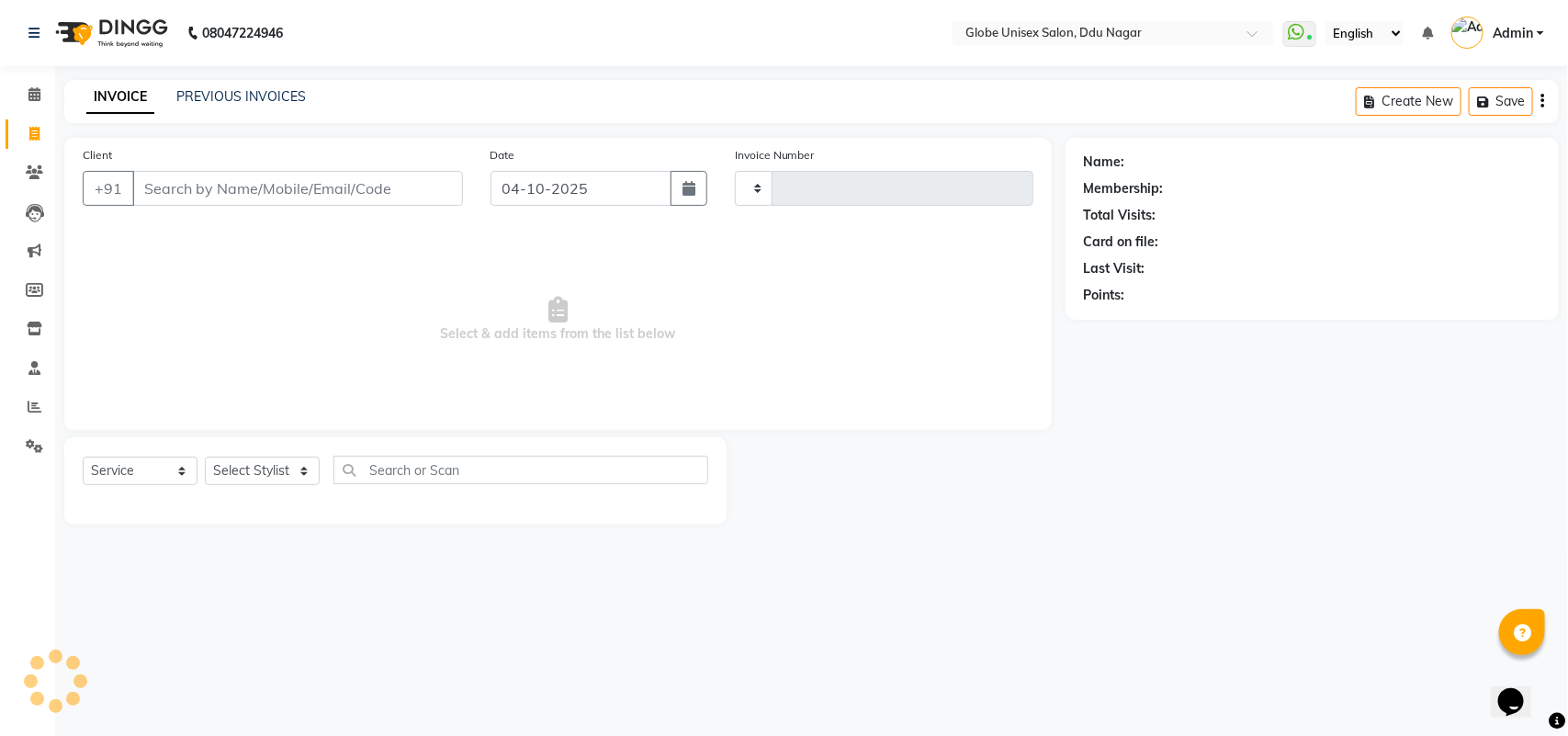
type input "4883"
select select "4184"
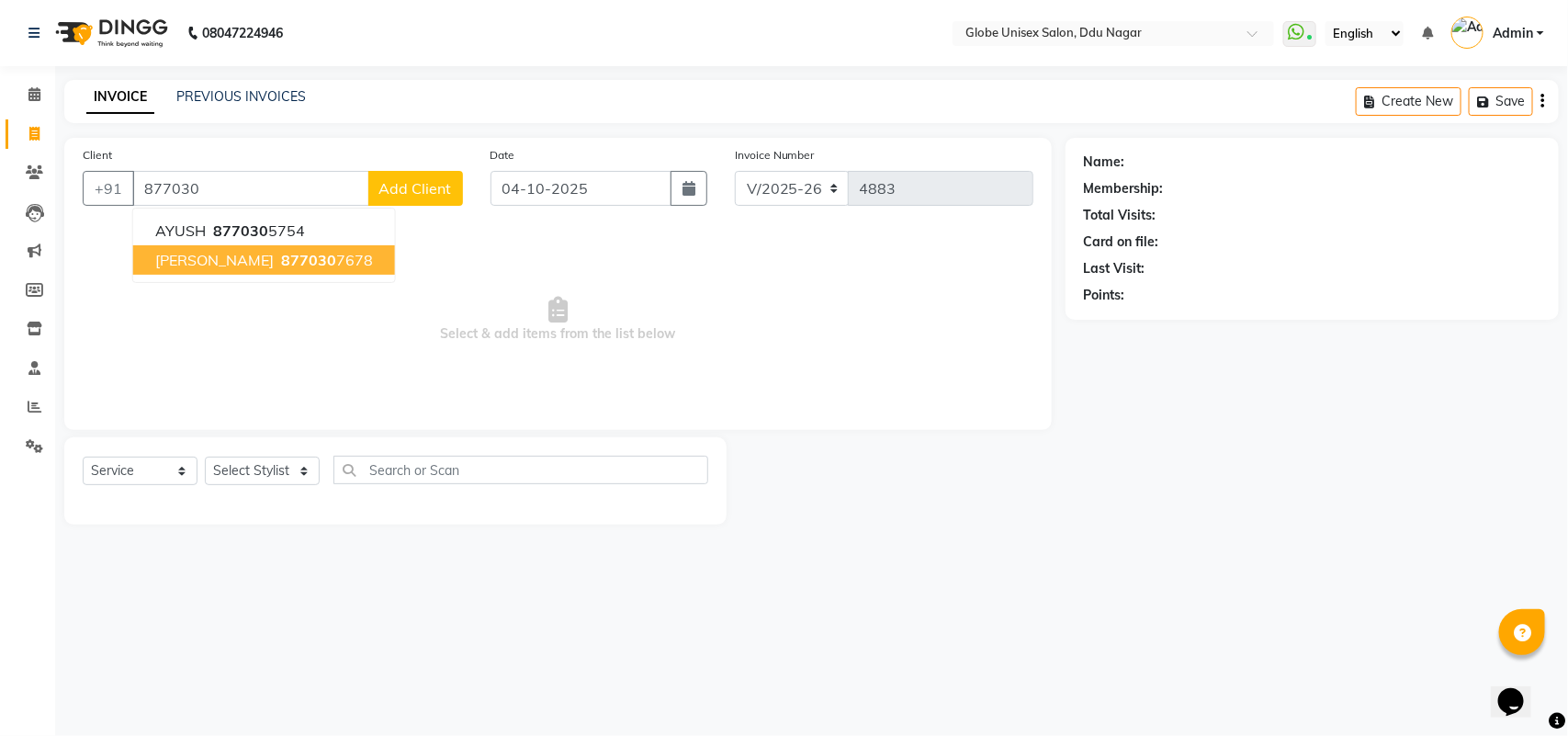
click at [281, 265] on span "877030" at bounding box center [308, 260] width 55 height 19
type input "8770307678"
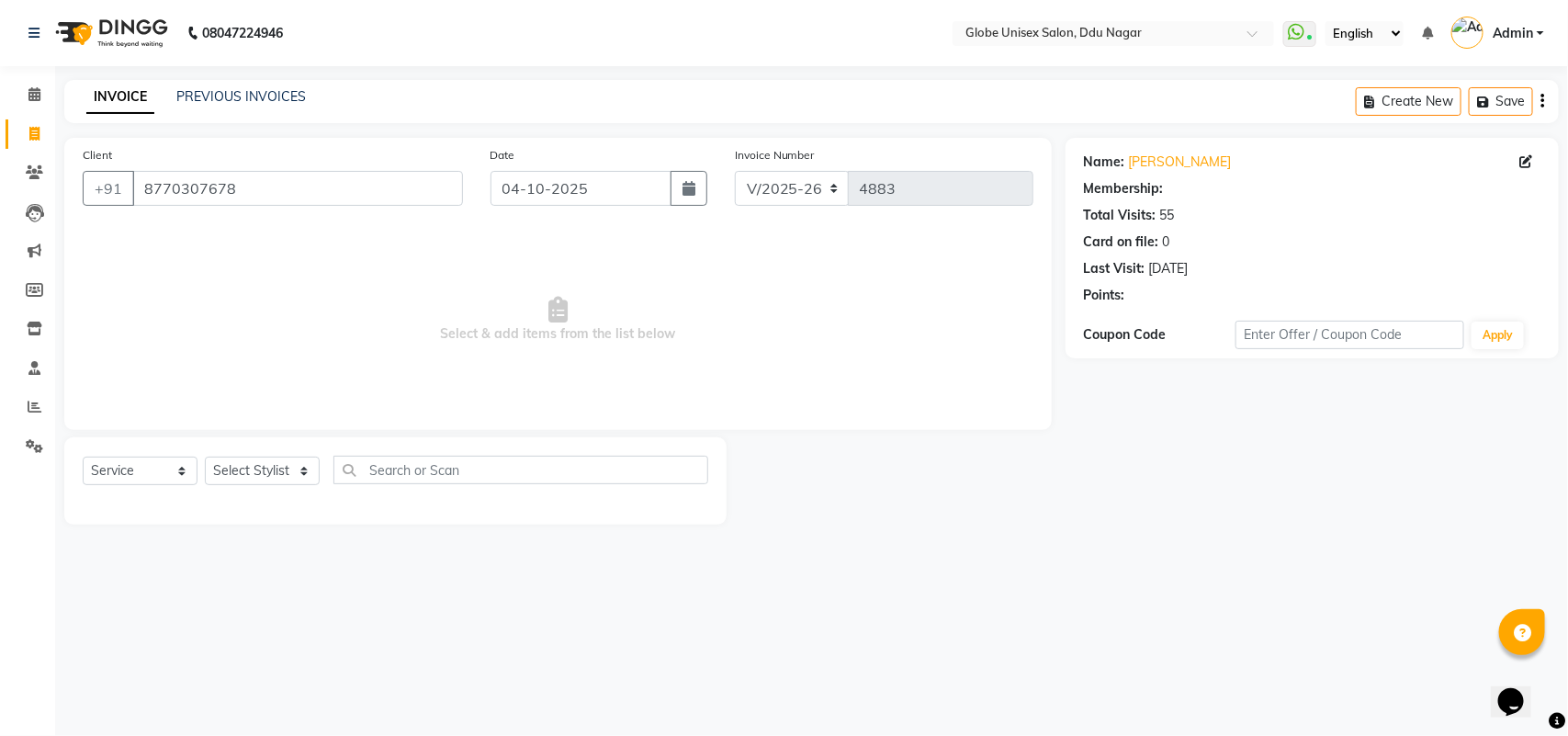
select select "2: Object"
click at [294, 477] on select "Select Stylist ADITYA AJIT ANKIT [PERSON_NAME] [PERSON_NAME] [PERSON_NAME] [PER…" at bounding box center [262, 471] width 115 height 28
select select "34566"
click at [205, 457] on select "Select Stylist ADITYA AJIT ANKIT [PERSON_NAME] [PERSON_NAME] [PERSON_NAME] [PER…" at bounding box center [262, 471] width 115 height 28
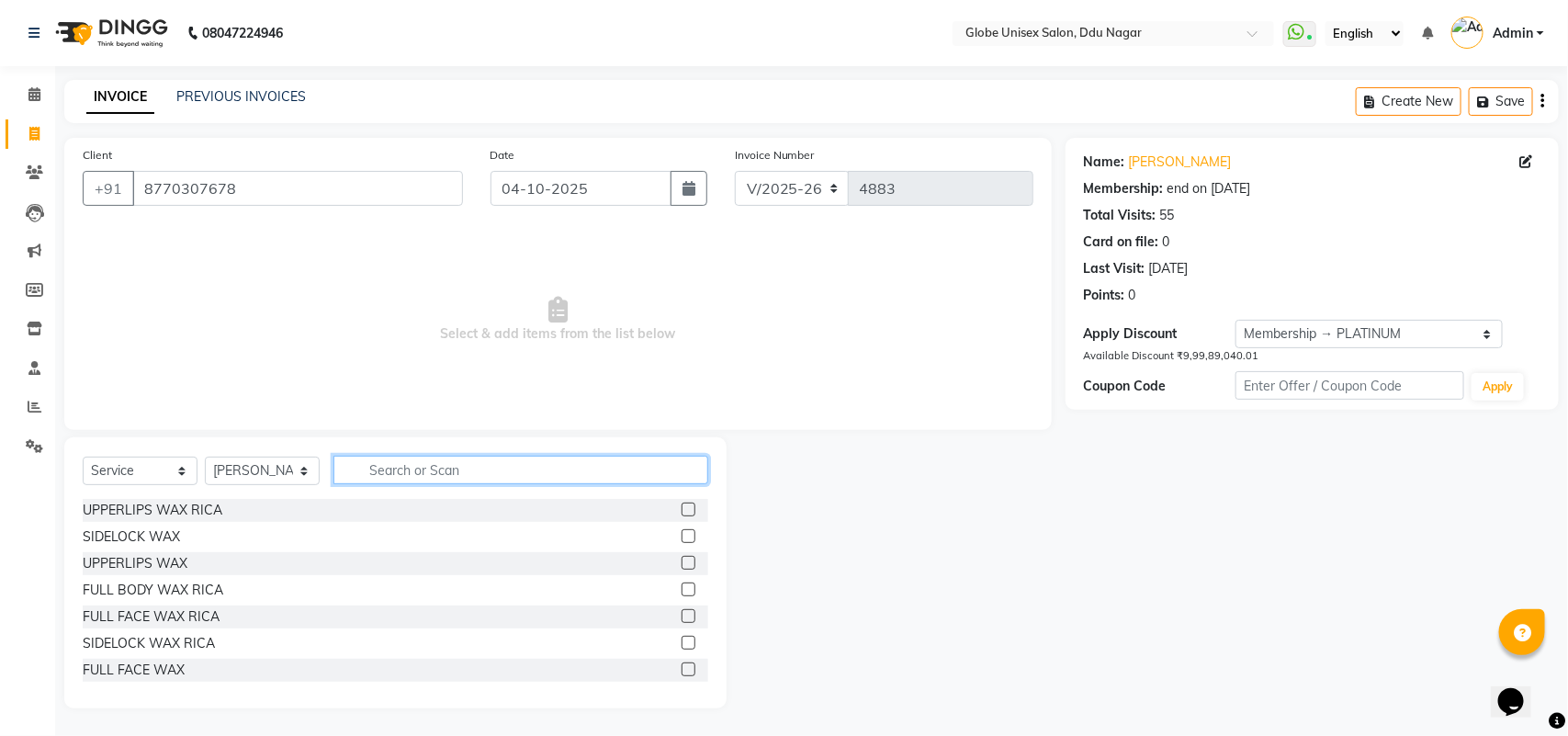
click at [456, 480] on input "text" at bounding box center [520, 470] width 375 height 28
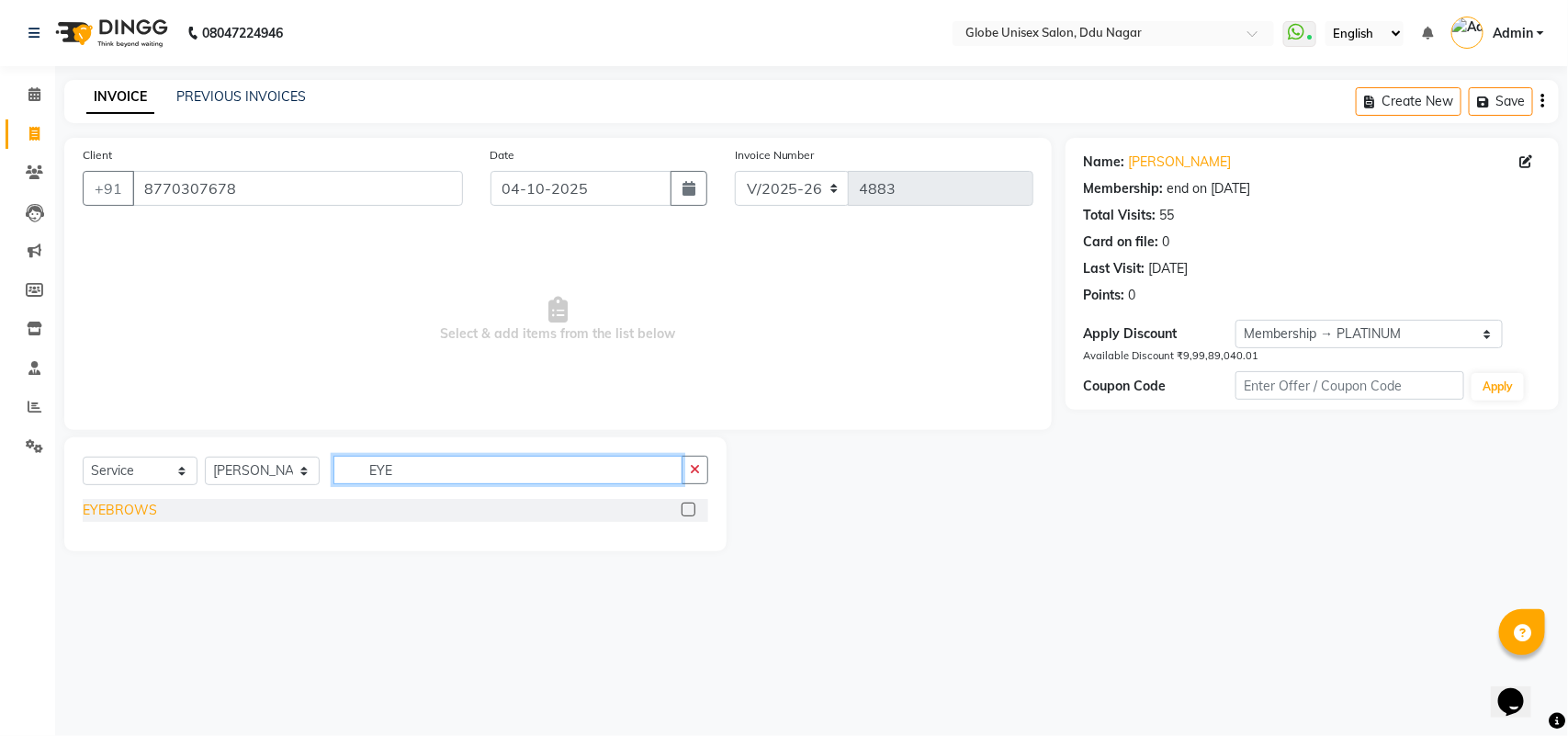
type input "EYE"
click at [127, 512] on div "EYEBROWS" at bounding box center [119, 510] width 74 height 20
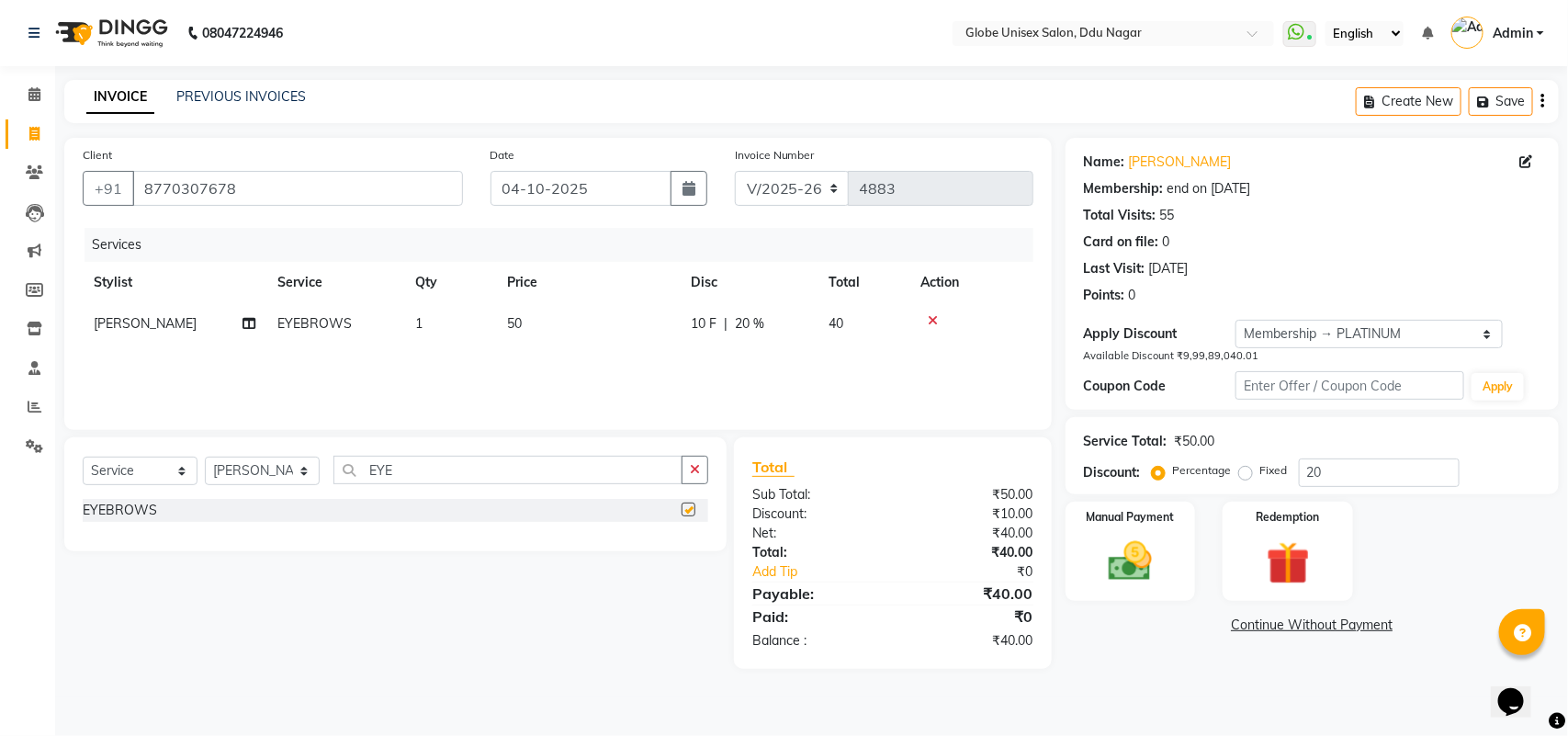
checkbox input "false"
click at [456, 476] on input "EYE" at bounding box center [508, 470] width 349 height 28
type input "E"
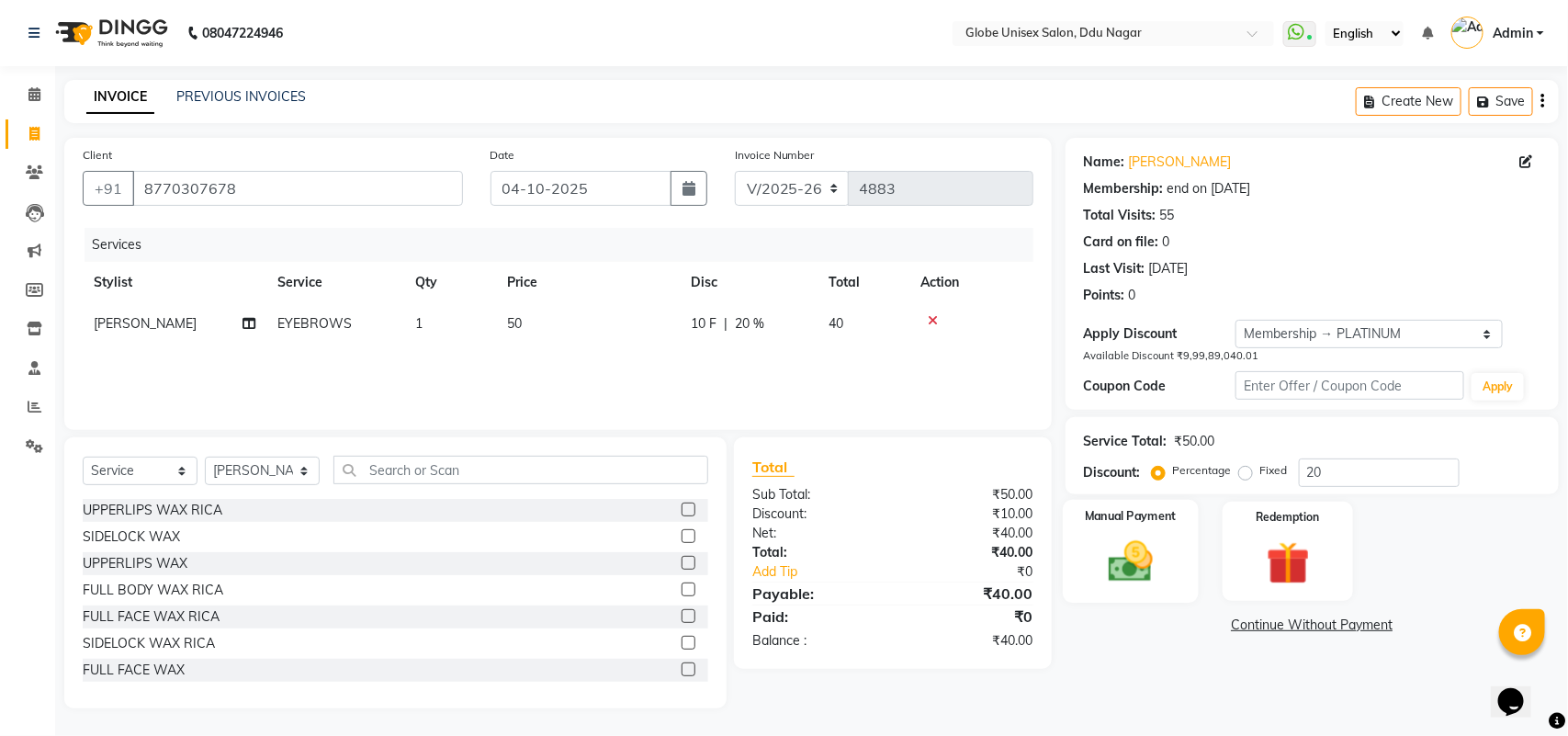
click at [1143, 563] on img at bounding box center [1130, 561] width 72 height 52
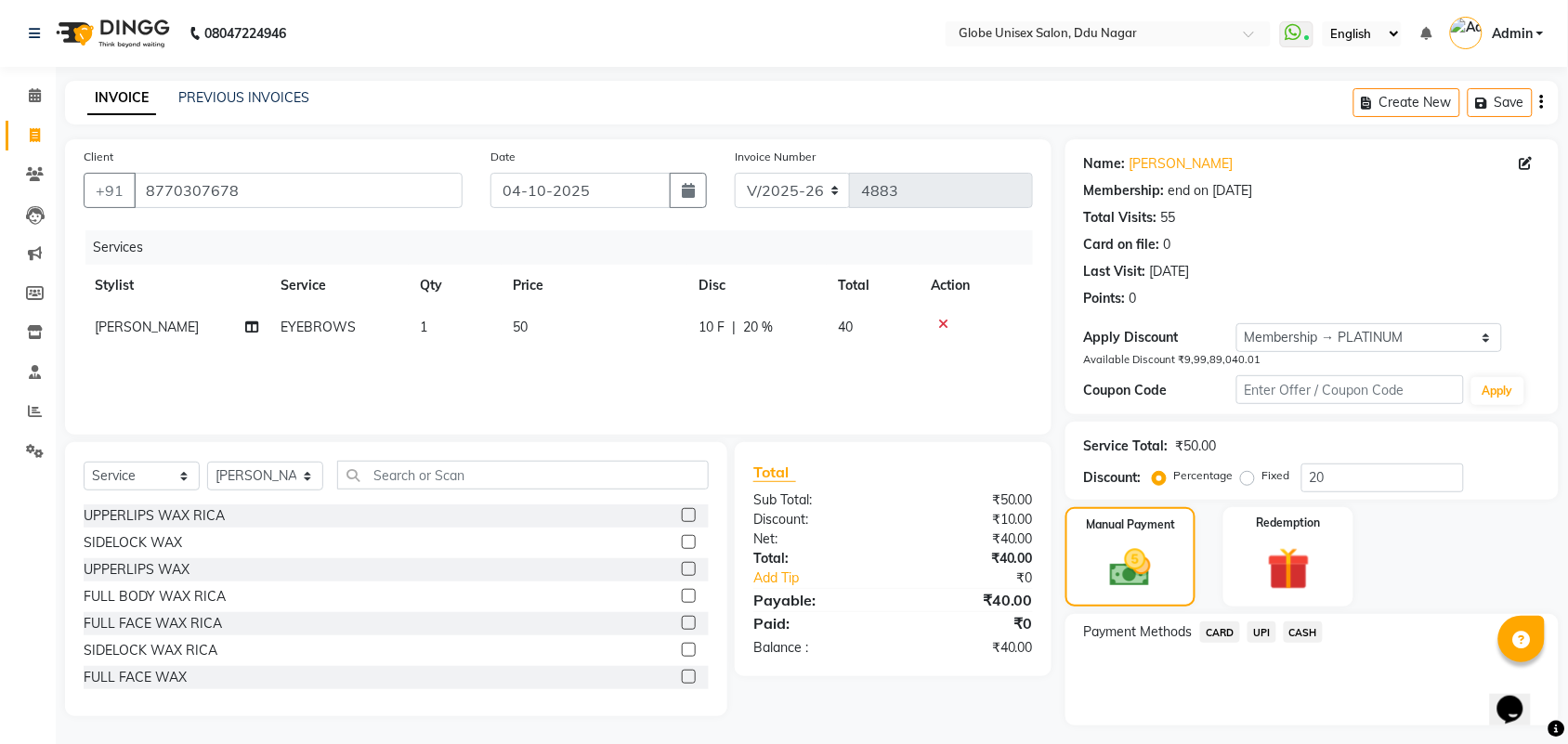
scroll to position [48, 0]
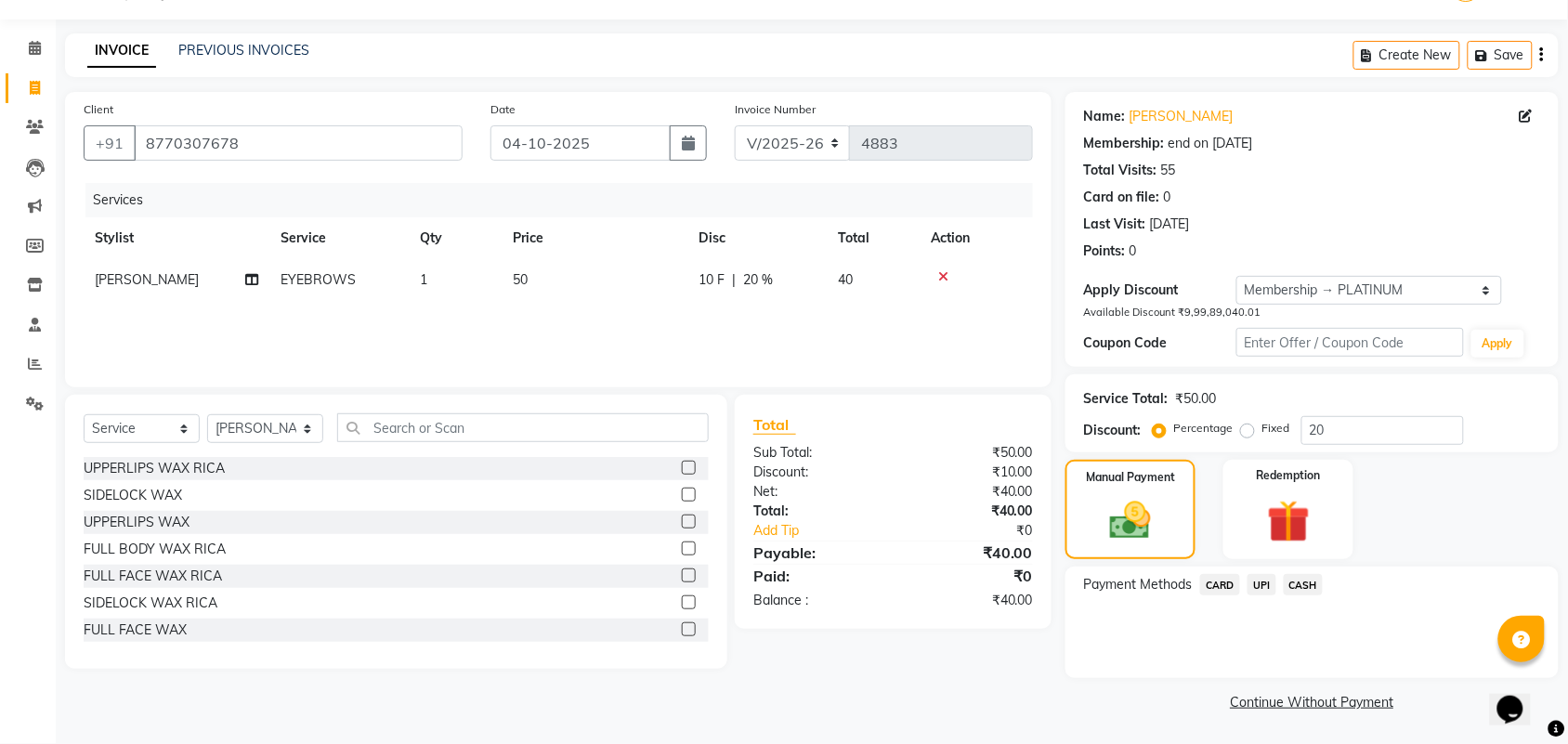
click at [1261, 585] on span "UPI" at bounding box center [1261, 584] width 28 height 21
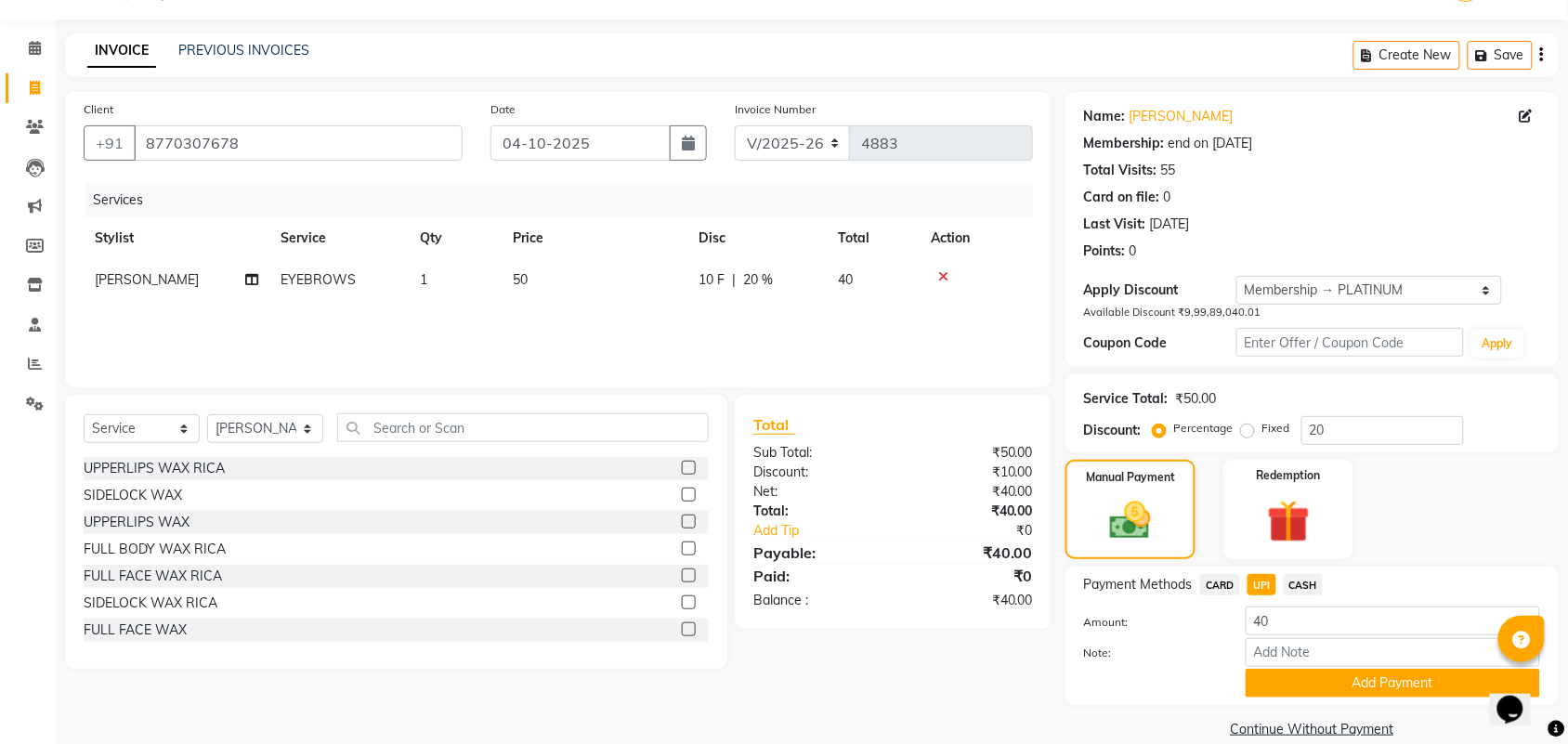
scroll to position [72, 0]
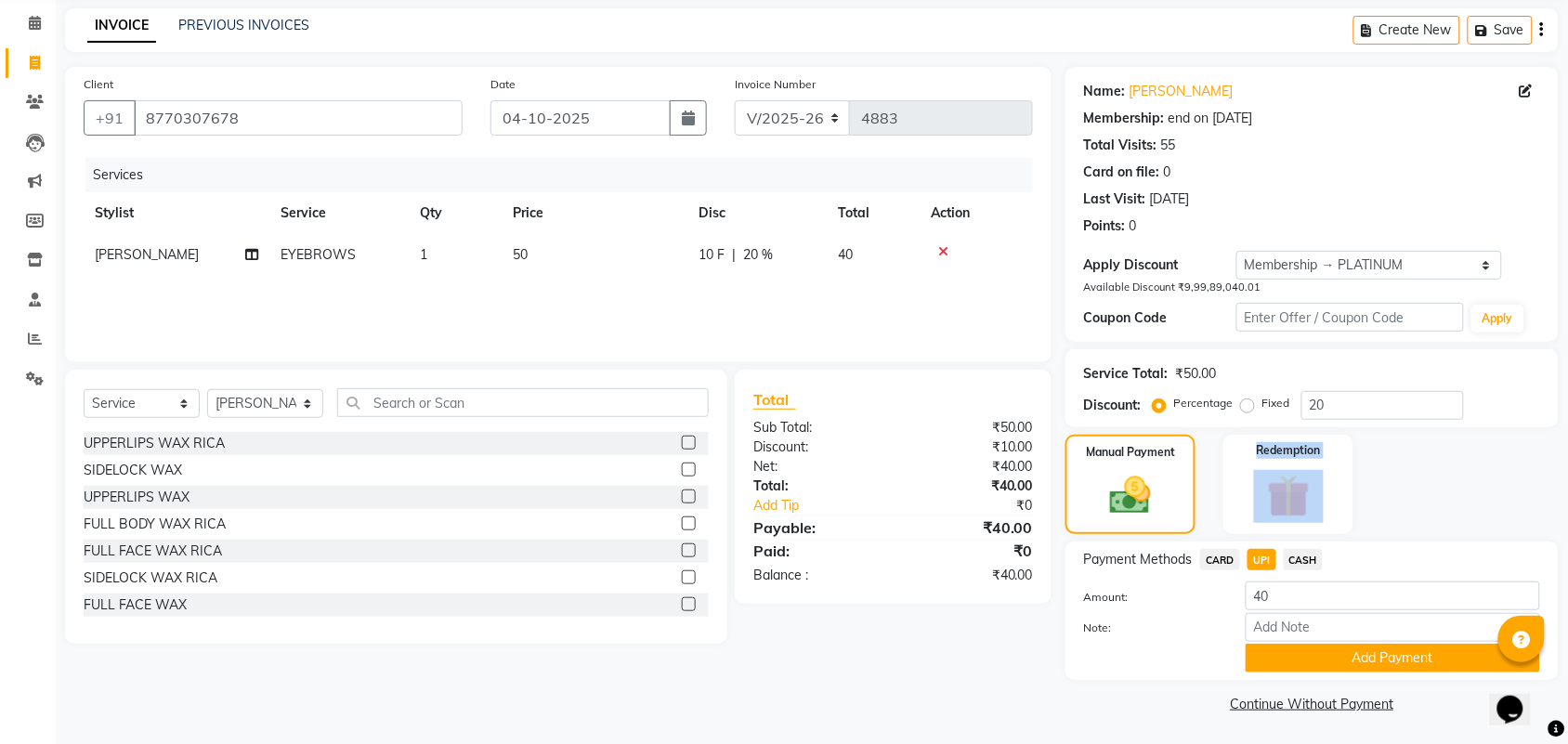
drag, startPoint x: 1496, startPoint y: 460, endPoint x: 1570, endPoint y: 475, distance: 75.5
click at [1568, 475] on html "08047224946 Select Location × Globe Unisex Salon, Ddu Nagar WhatsApp Status ✕ S…" at bounding box center [784, 299] width 1568 height 744
click at [1472, 472] on div "Manual Payment Redemption" at bounding box center [1312, 485] width 521 height 100
click at [1374, 662] on button "Add Payment" at bounding box center [1392, 658] width 294 height 29
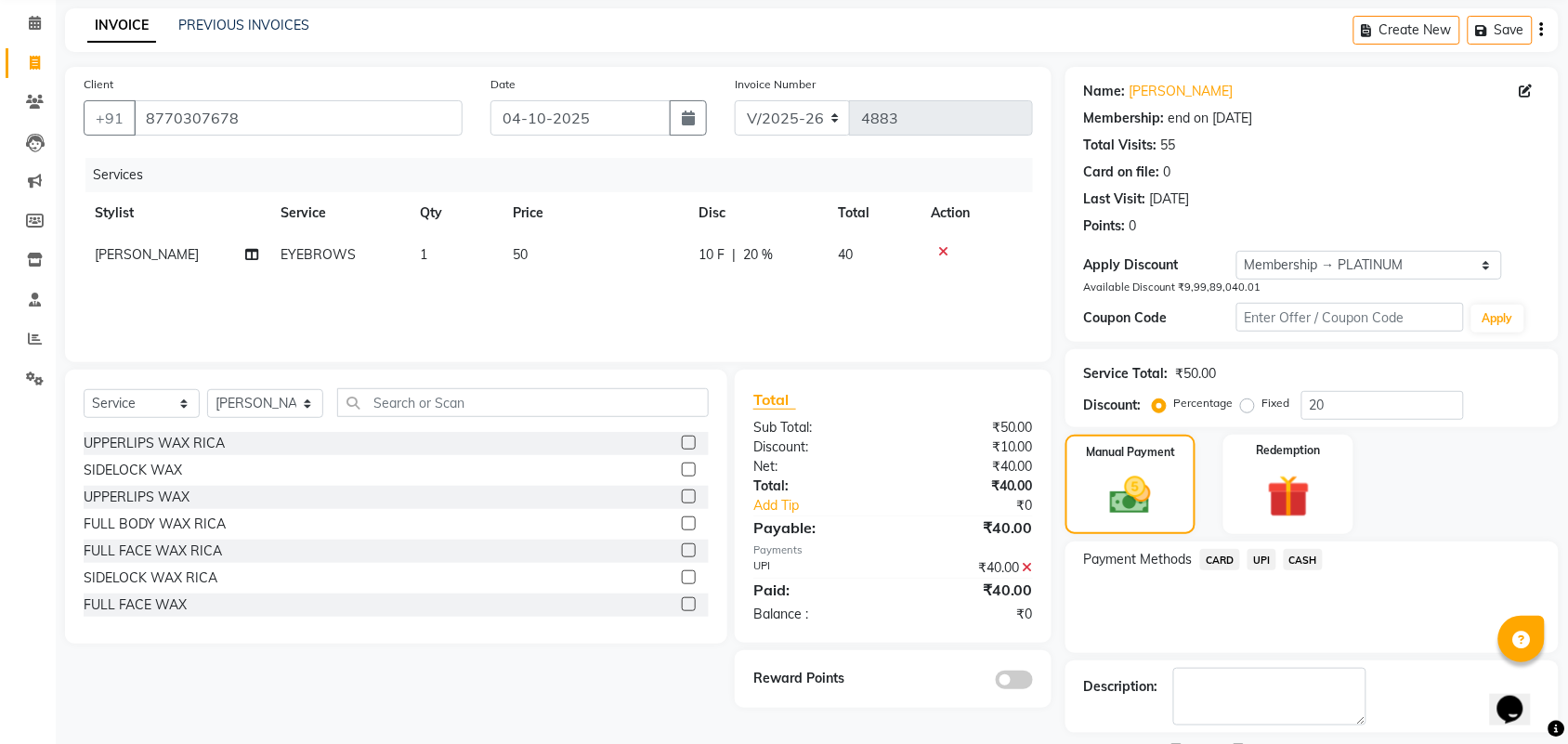
scroll to position [153, 0]
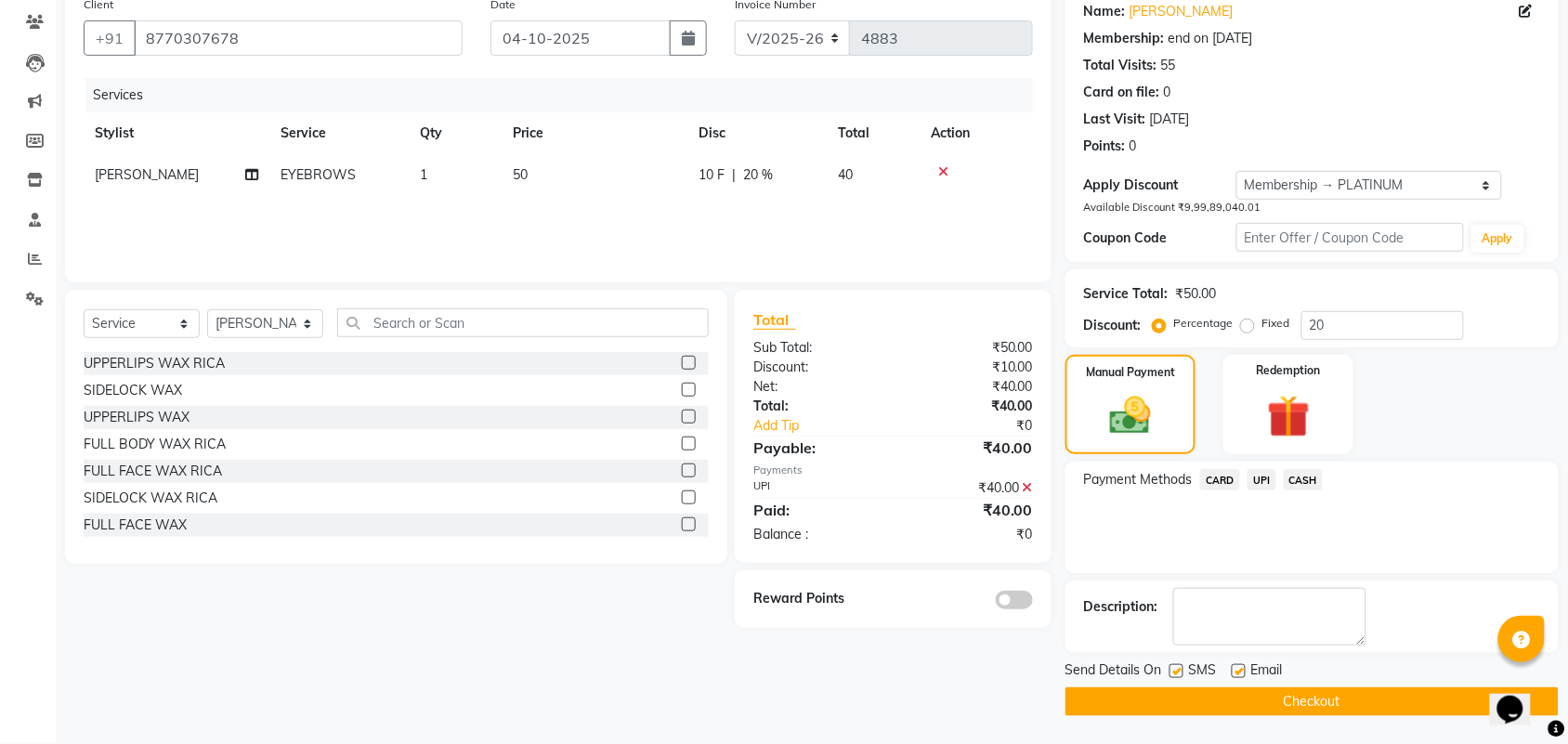
drag, startPoint x: 1584, startPoint y: 396, endPoint x: 47, endPoint y: 40, distance: 1577.7
click at [1308, 707] on button "Checkout" at bounding box center [1312, 702] width 493 height 29
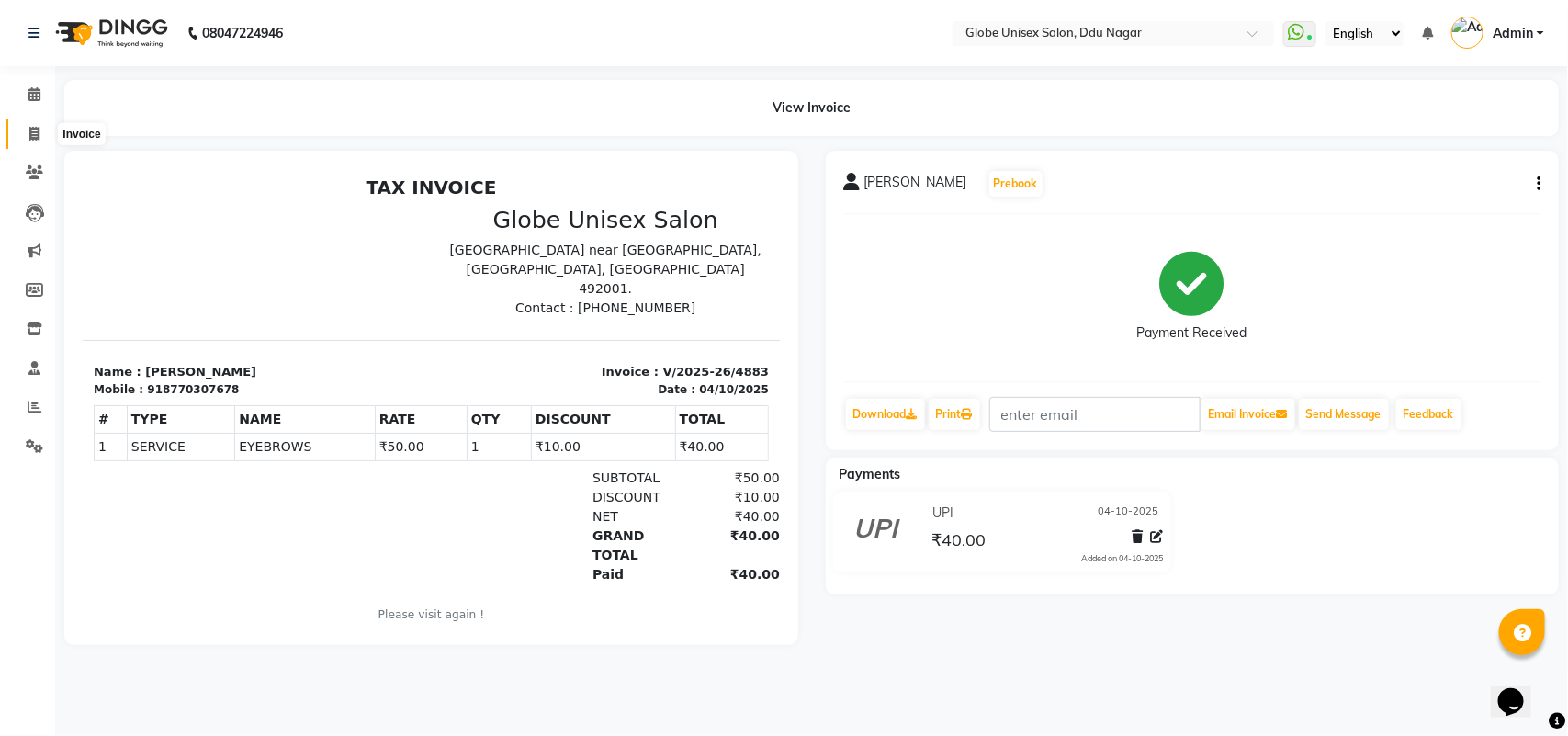
click at [23, 124] on span at bounding box center [35, 134] width 32 height 21
select select "service"
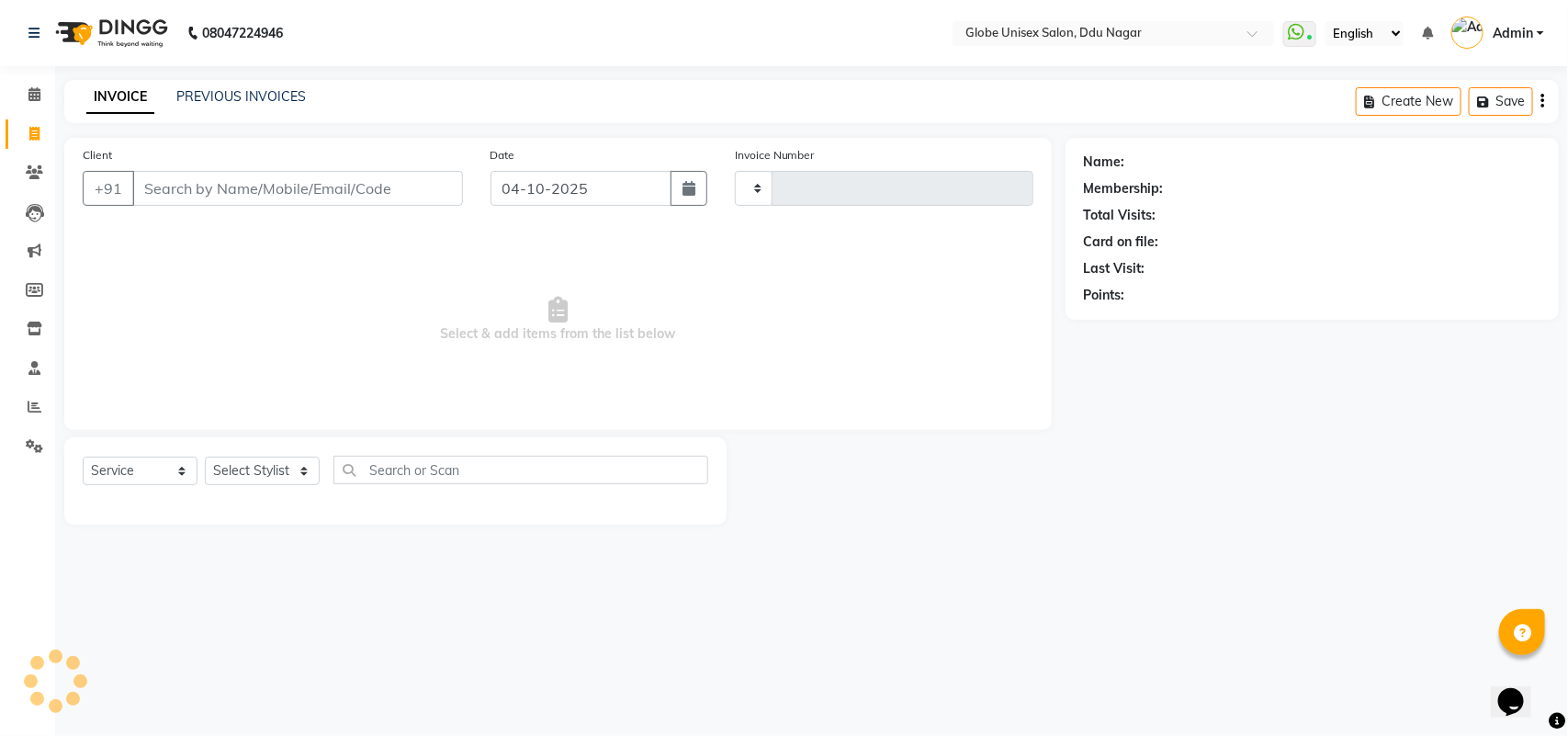
type input "4884"
select select "4184"
click at [248, 465] on select "Select Stylist ADITYA AJIT ANKIT [PERSON_NAME] [PERSON_NAME] [PERSON_NAME] [PER…" at bounding box center [262, 471] width 115 height 28
click at [353, 186] on input "Client" at bounding box center [298, 188] width 331 height 35
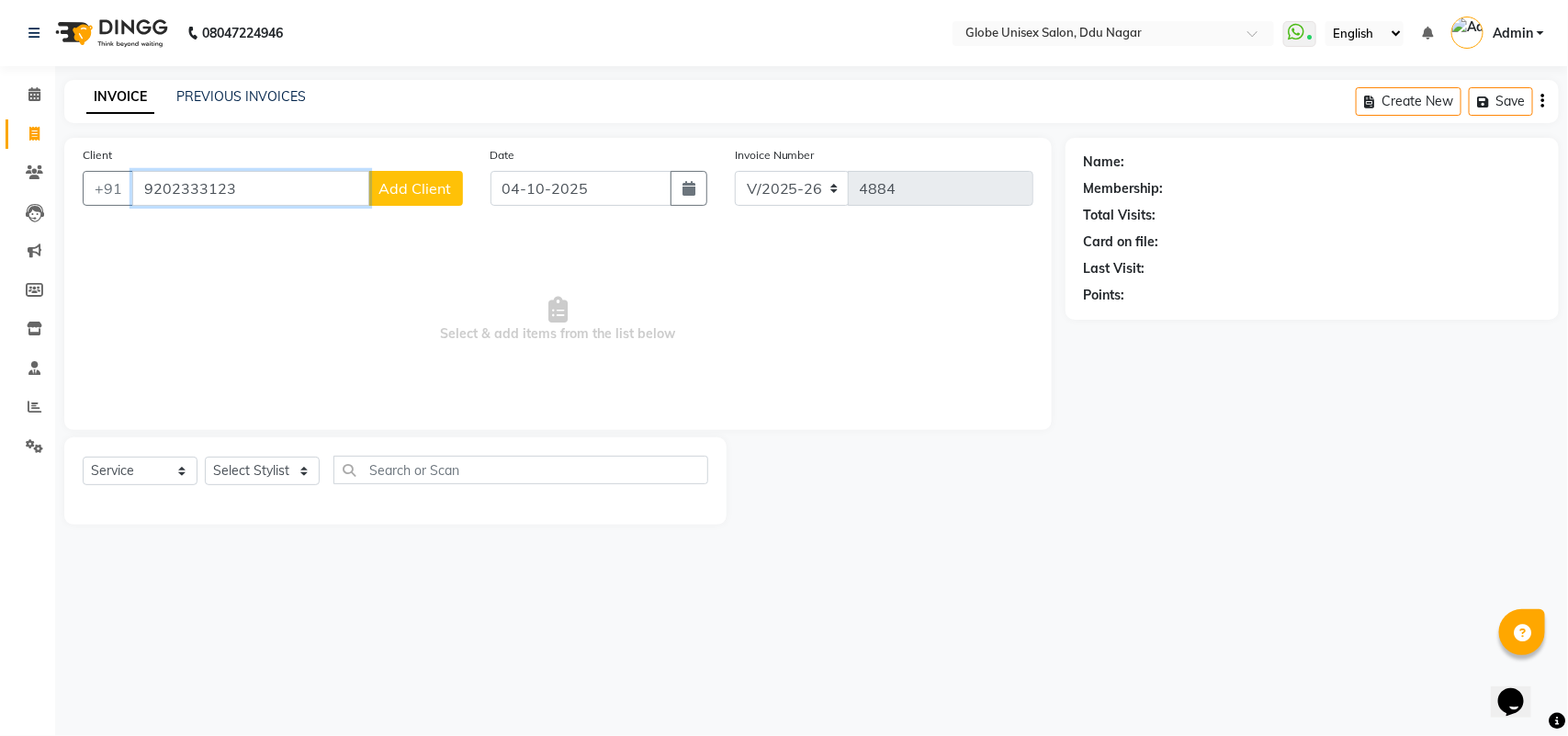
click at [260, 188] on input "9202333123" at bounding box center [251, 188] width 237 height 35
type input "9"
type input "7470543388"
select select "1: Object"
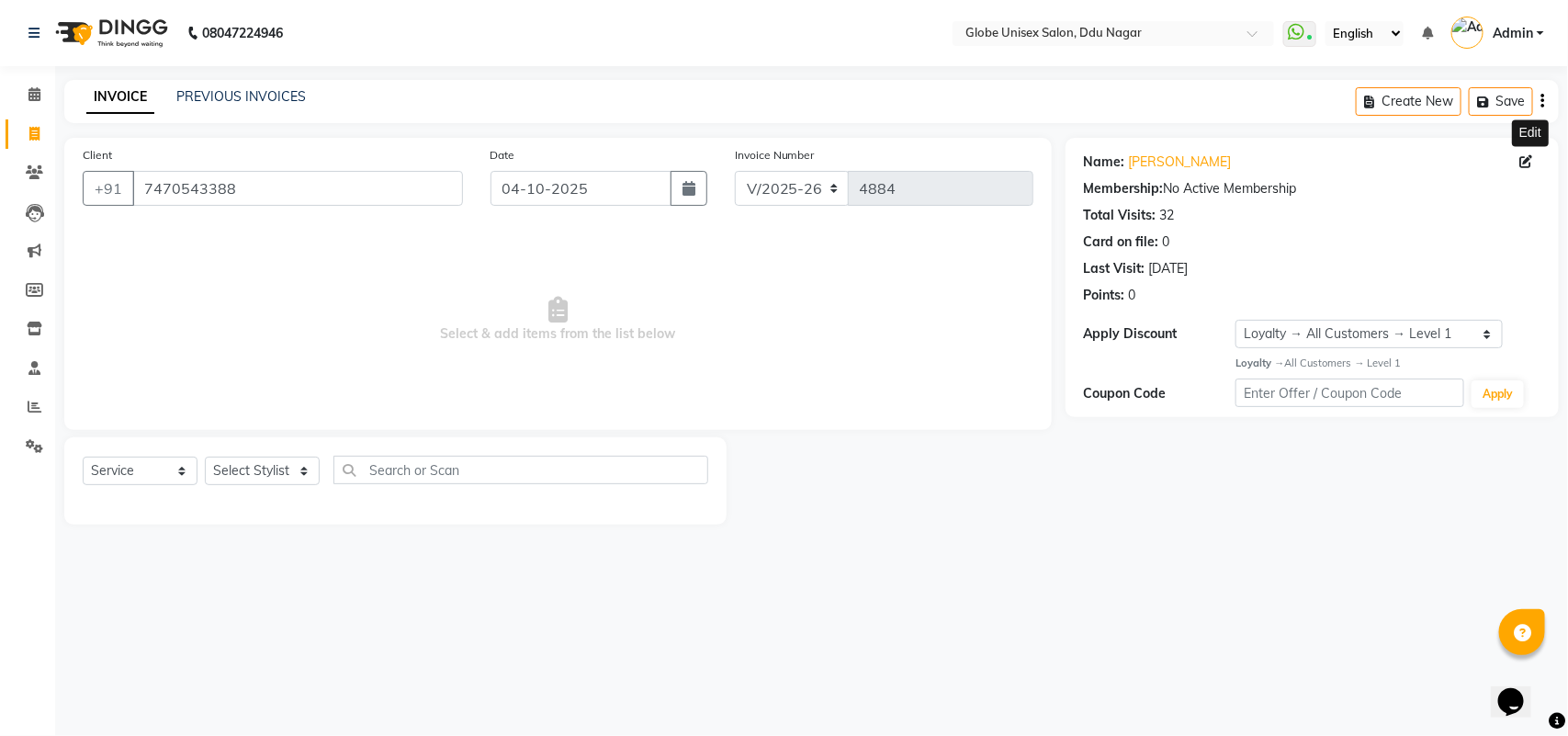
click at [1530, 162] on icon at bounding box center [1527, 162] width 13 height 13
select select "[DEMOGRAPHIC_DATA]"
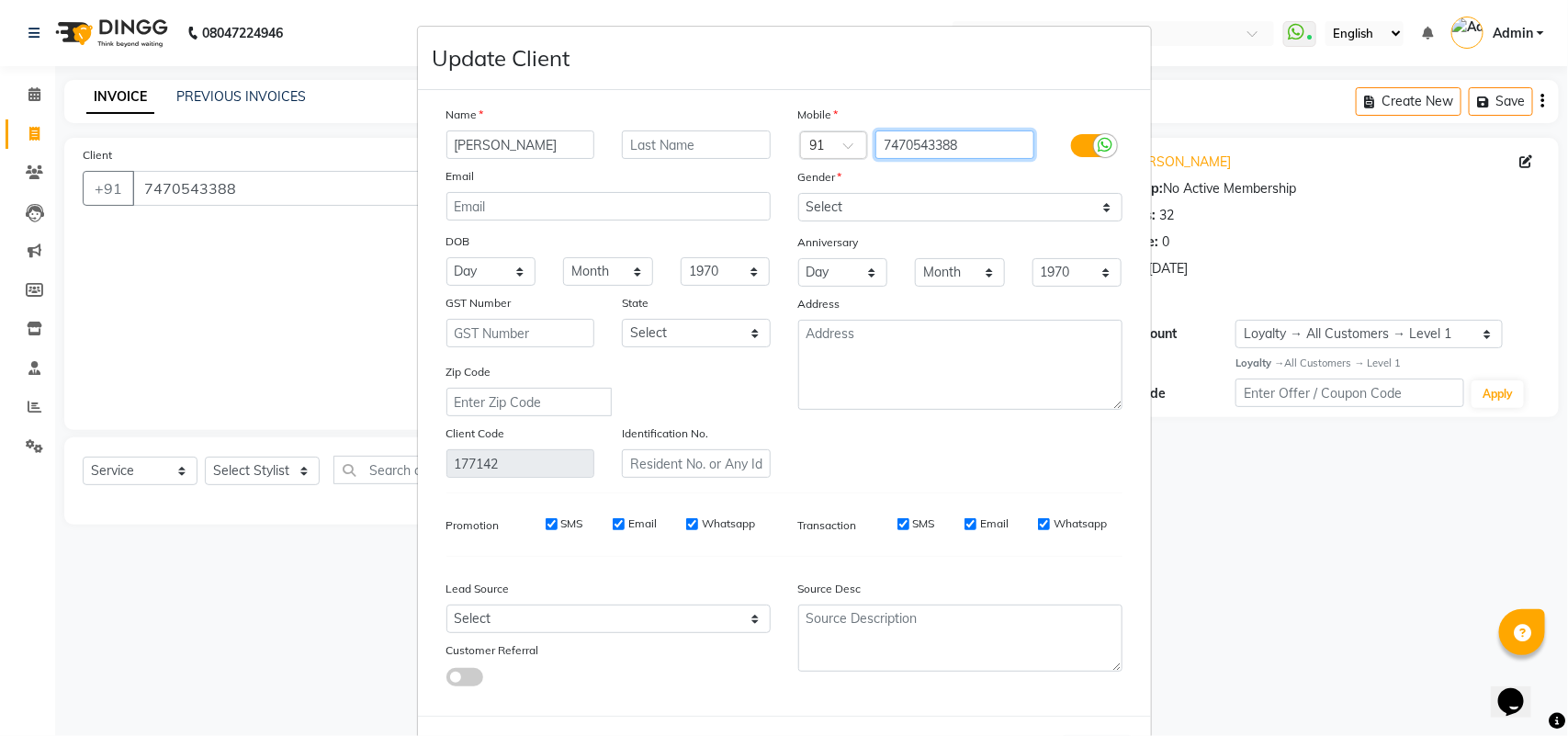
click at [1017, 145] on input "7470543388" at bounding box center [955, 145] width 159 height 28
type input "7"
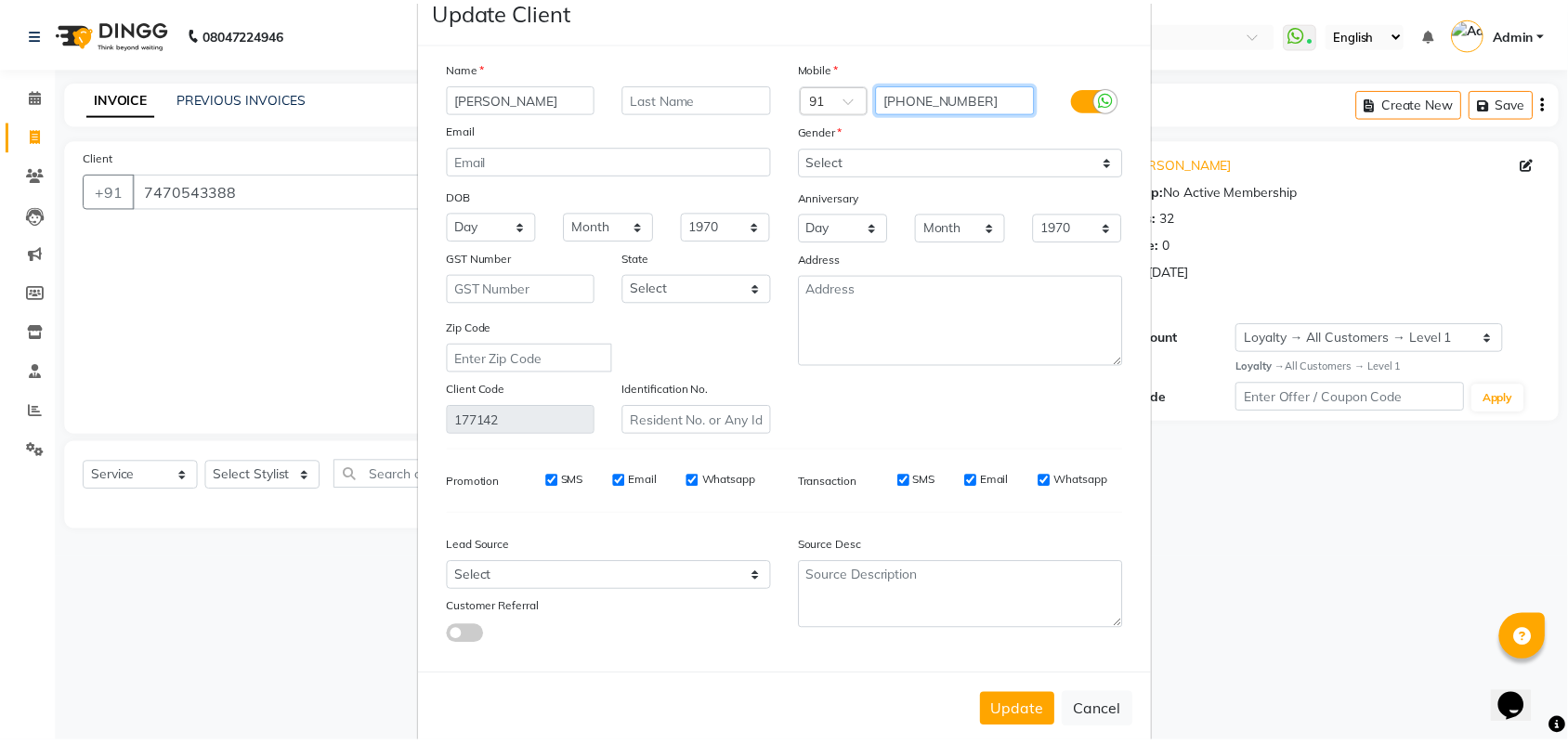
scroll to position [74, 0]
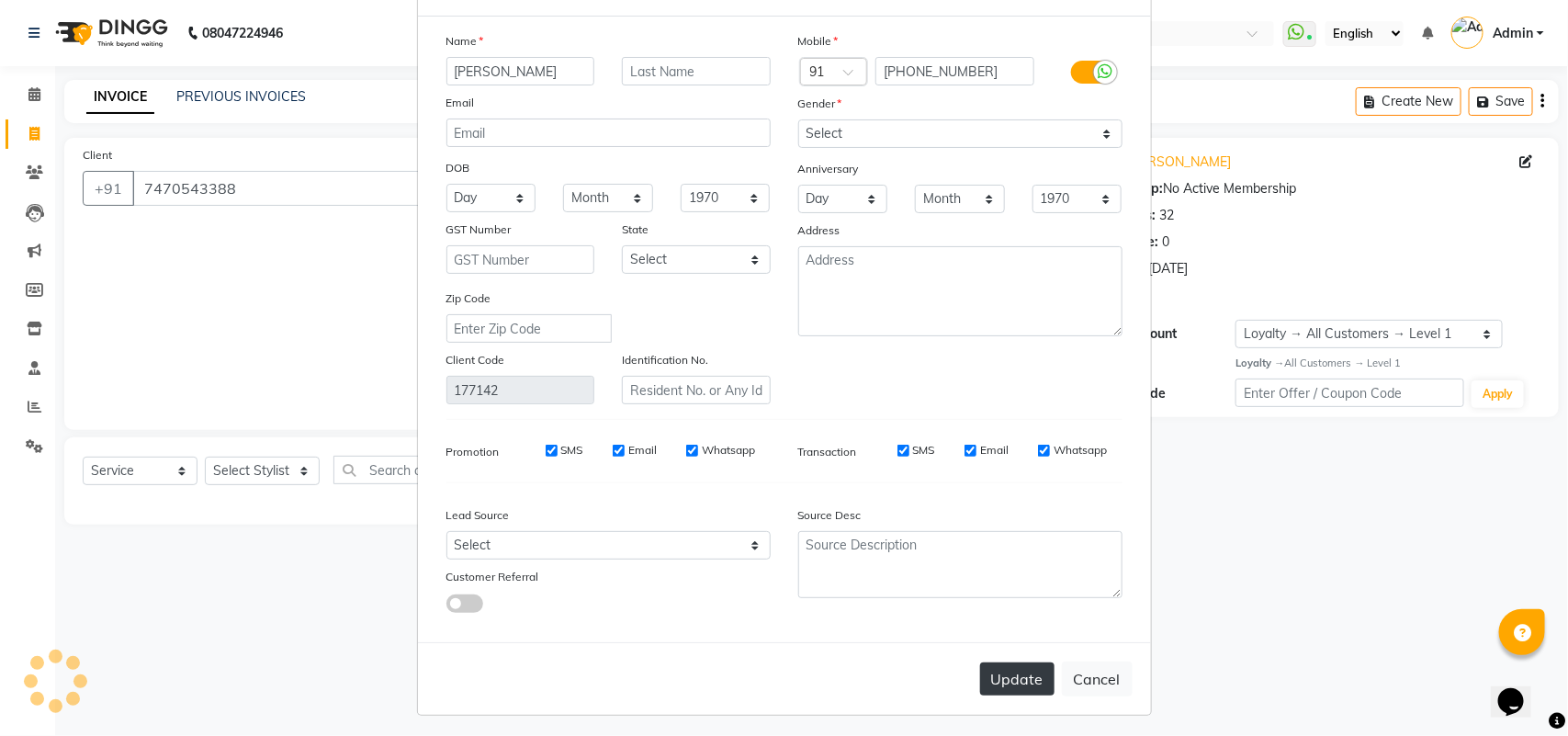
click at [1019, 674] on button "Update" at bounding box center [1017, 679] width 74 height 33
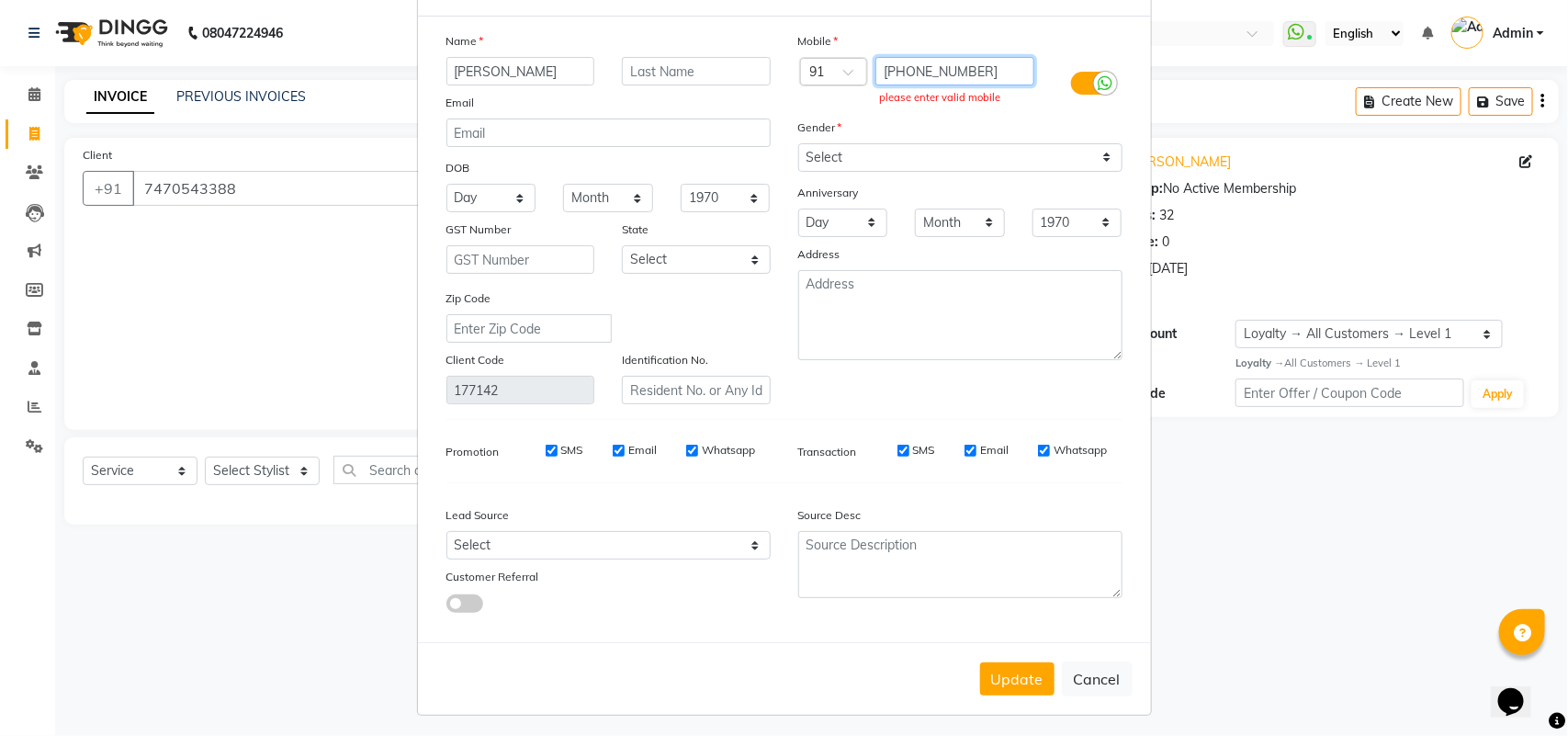
click at [880, 71] on input "[PHONE_NUMBER]" at bounding box center [955, 71] width 159 height 28
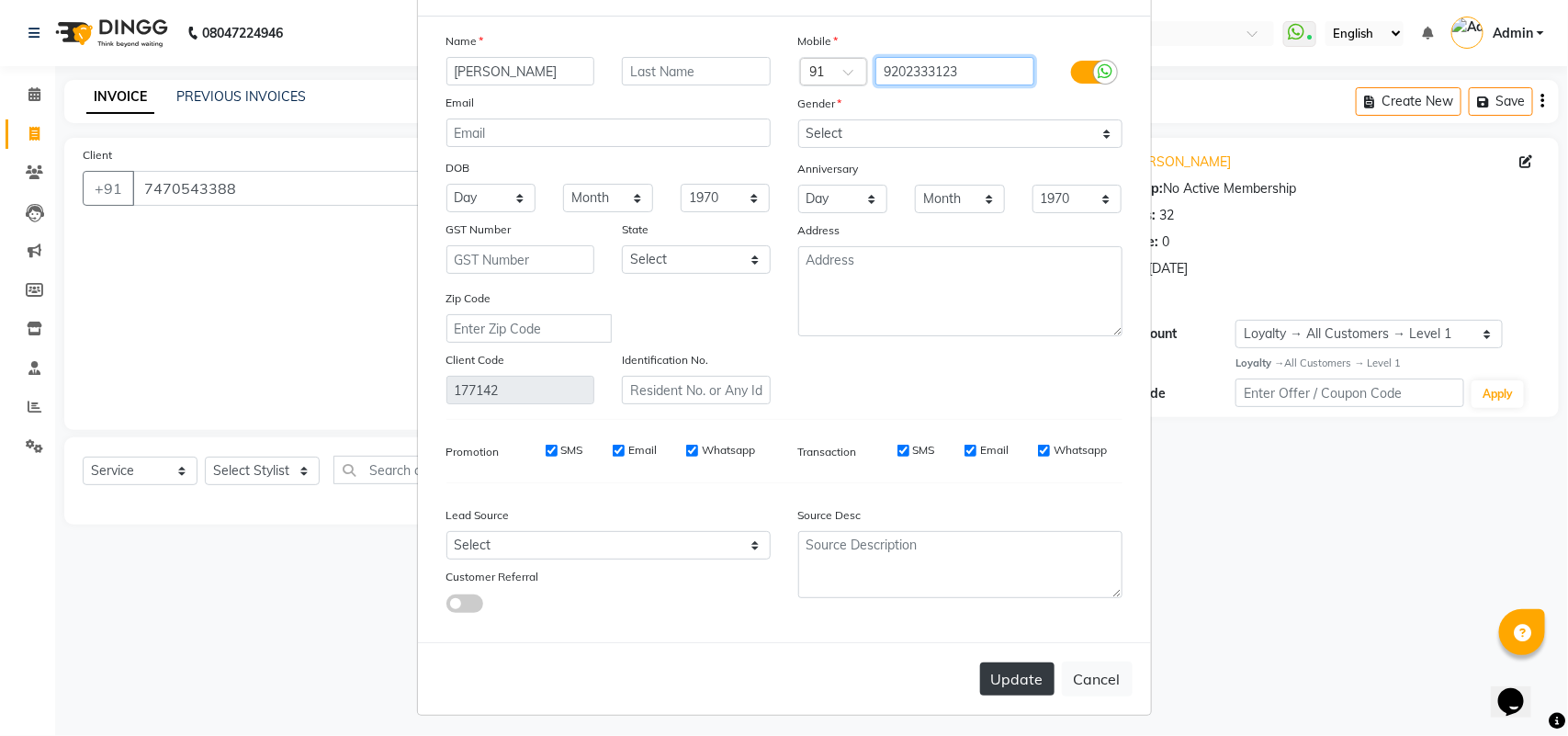
type input "9202333123"
click at [1026, 685] on button "Update" at bounding box center [1017, 679] width 74 height 33
type input "9202333123"
select select
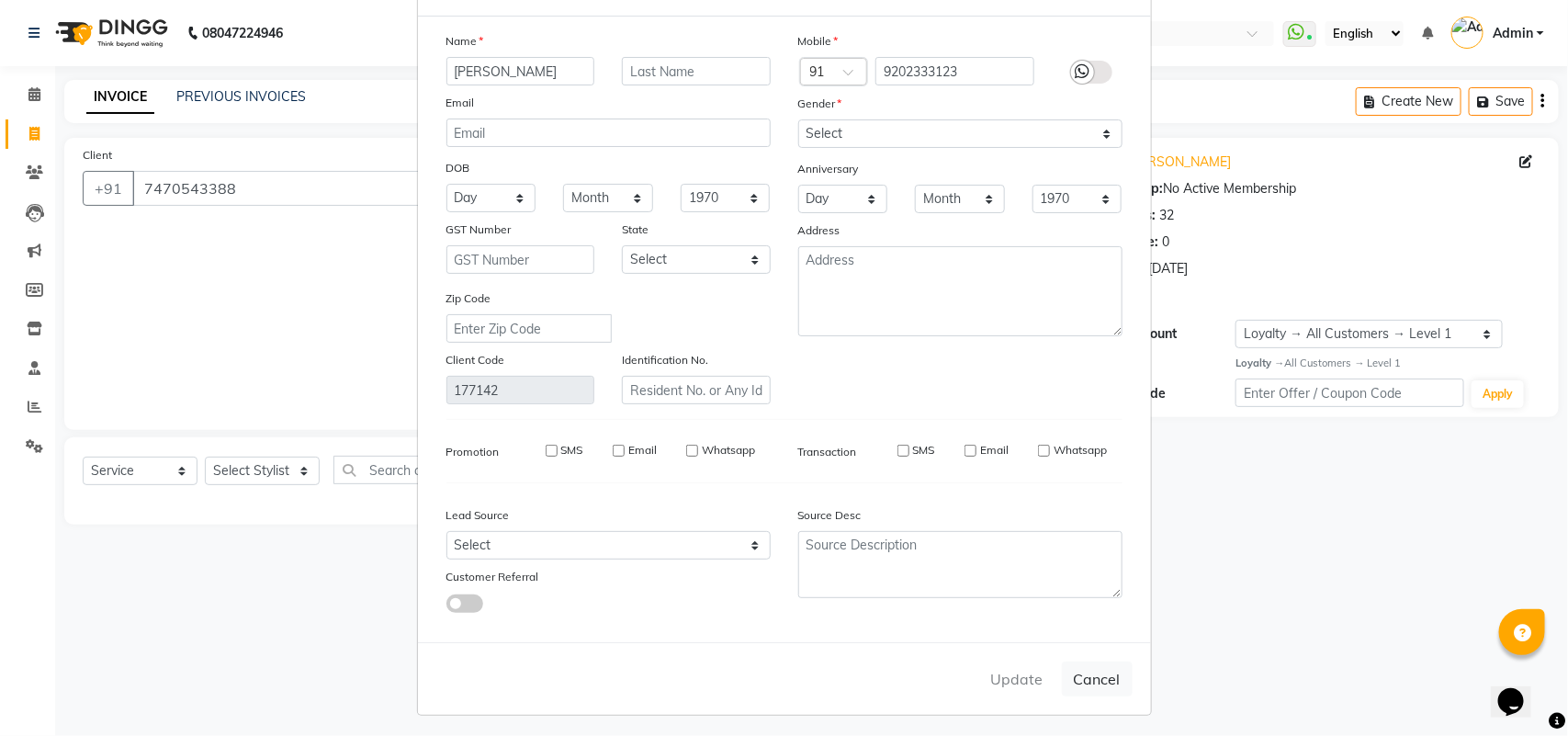
select select
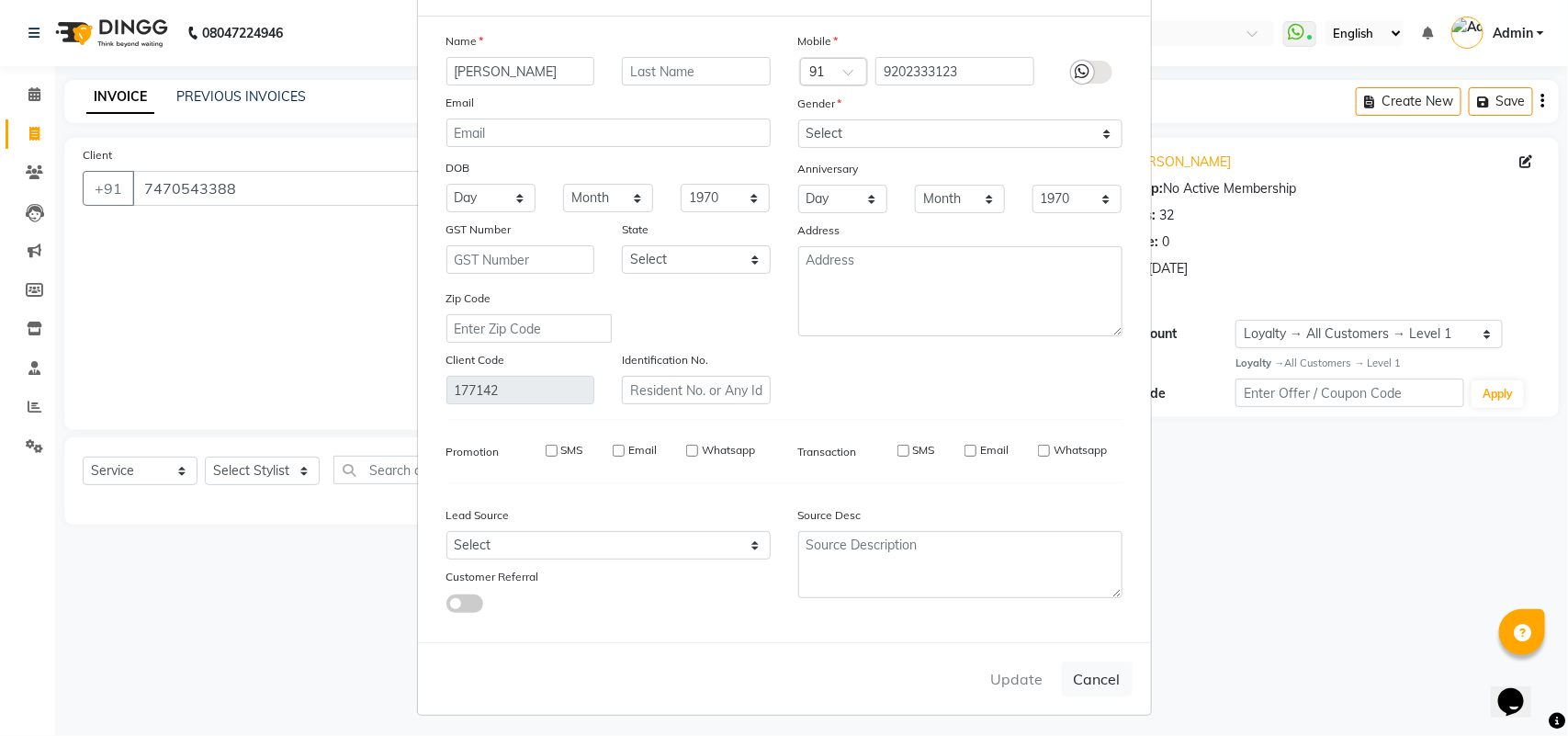
checkbox input "false"
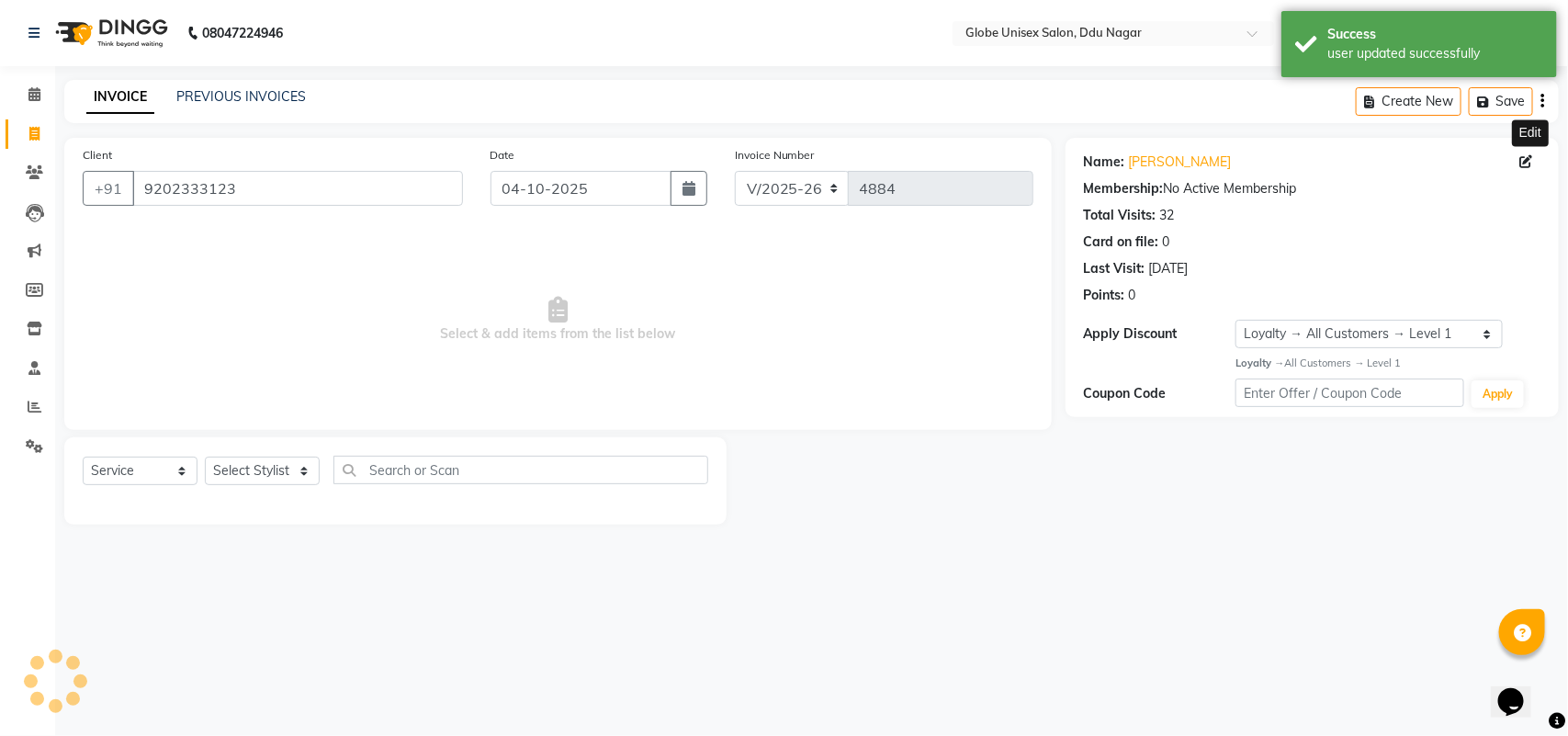
select select "1: Object"
click at [283, 474] on select "Select Stylist ADITYA AJIT ANKIT [PERSON_NAME] [PERSON_NAME] [PERSON_NAME] [PER…" at bounding box center [262, 471] width 115 height 28
select select "39160"
click at [205, 457] on select "Select Stylist ADITYA AJIT ANKIT [PERSON_NAME] [PERSON_NAME] [PERSON_NAME] [PER…" at bounding box center [262, 471] width 115 height 28
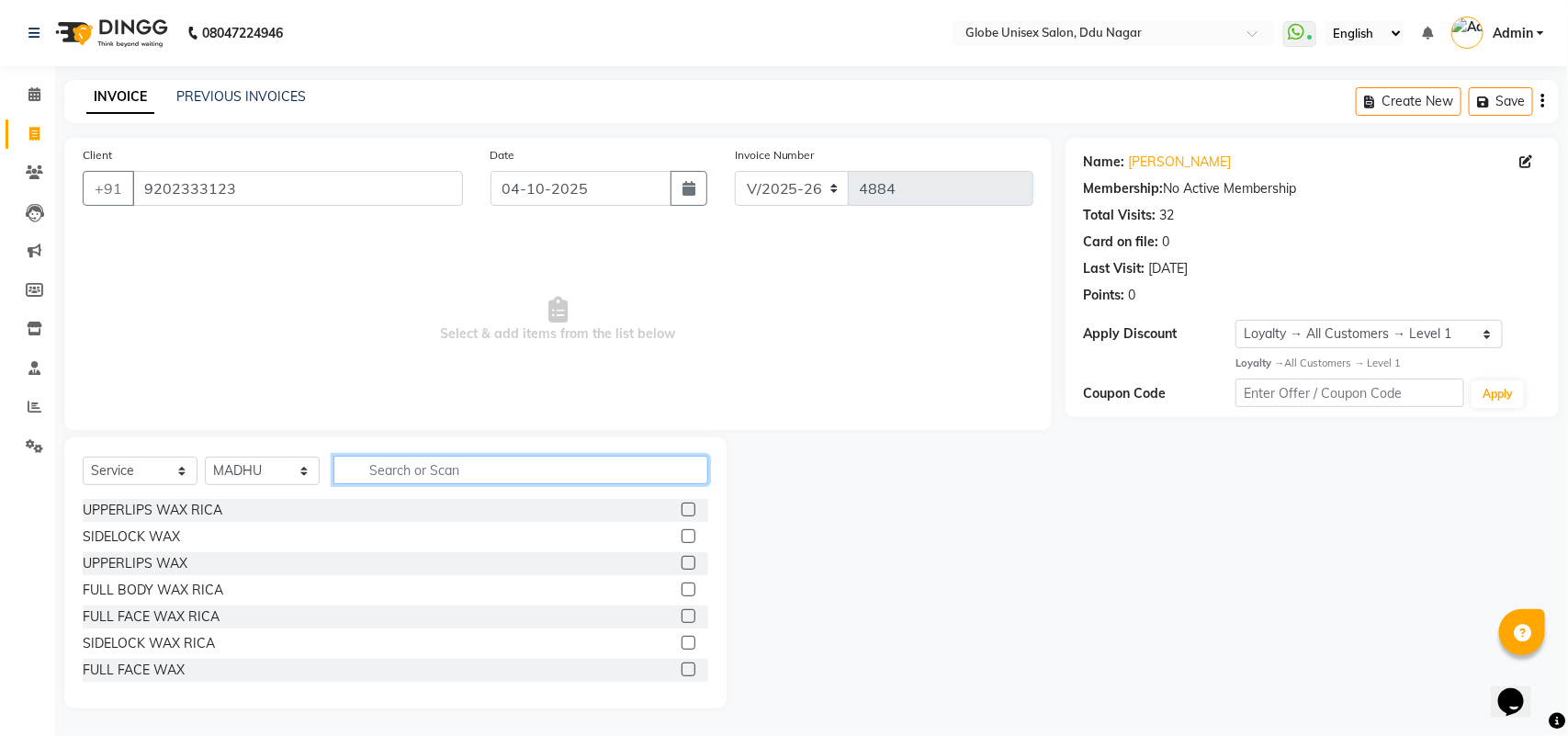
click at [442, 475] on input "text" at bounding box center [520, 470] width 375 height 28
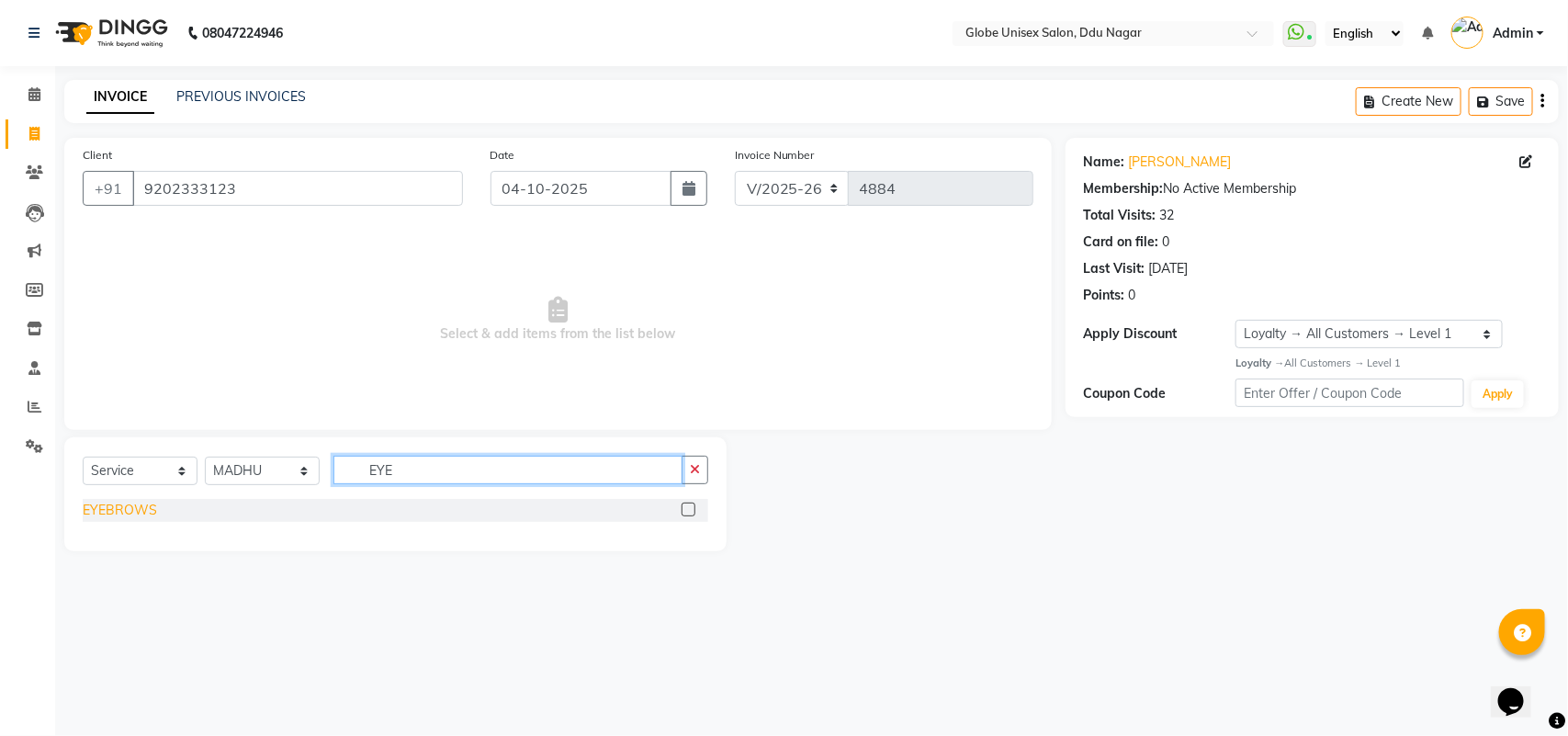
type input "EYE"
click at [122, 511] on div "EYEBROWS" at bounding box center [119, 510] width 74 height 20
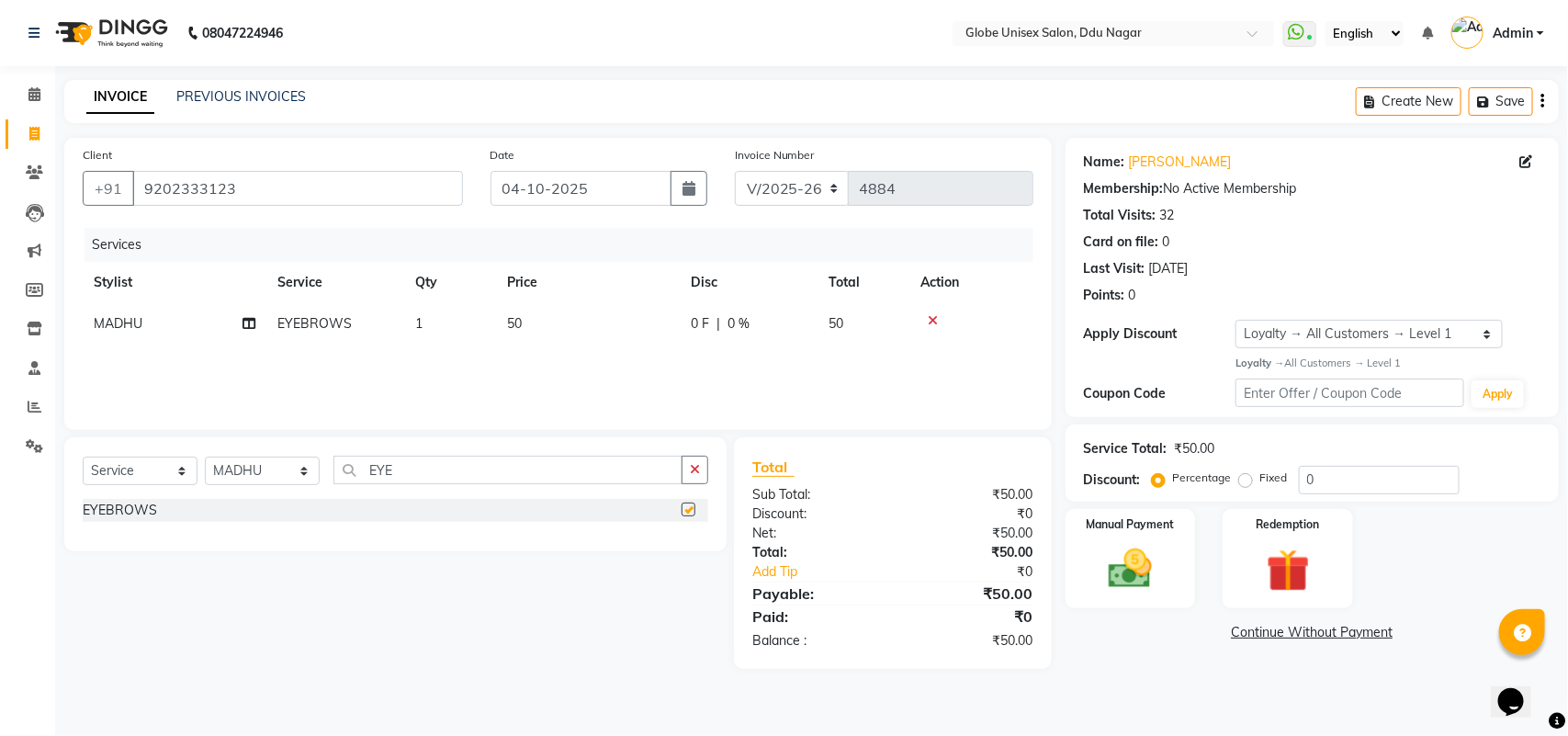
checkbox input "false"
click at [1063, 548] on div "Manual Payment" at bounding box center [1130, 559] width 136 height 103
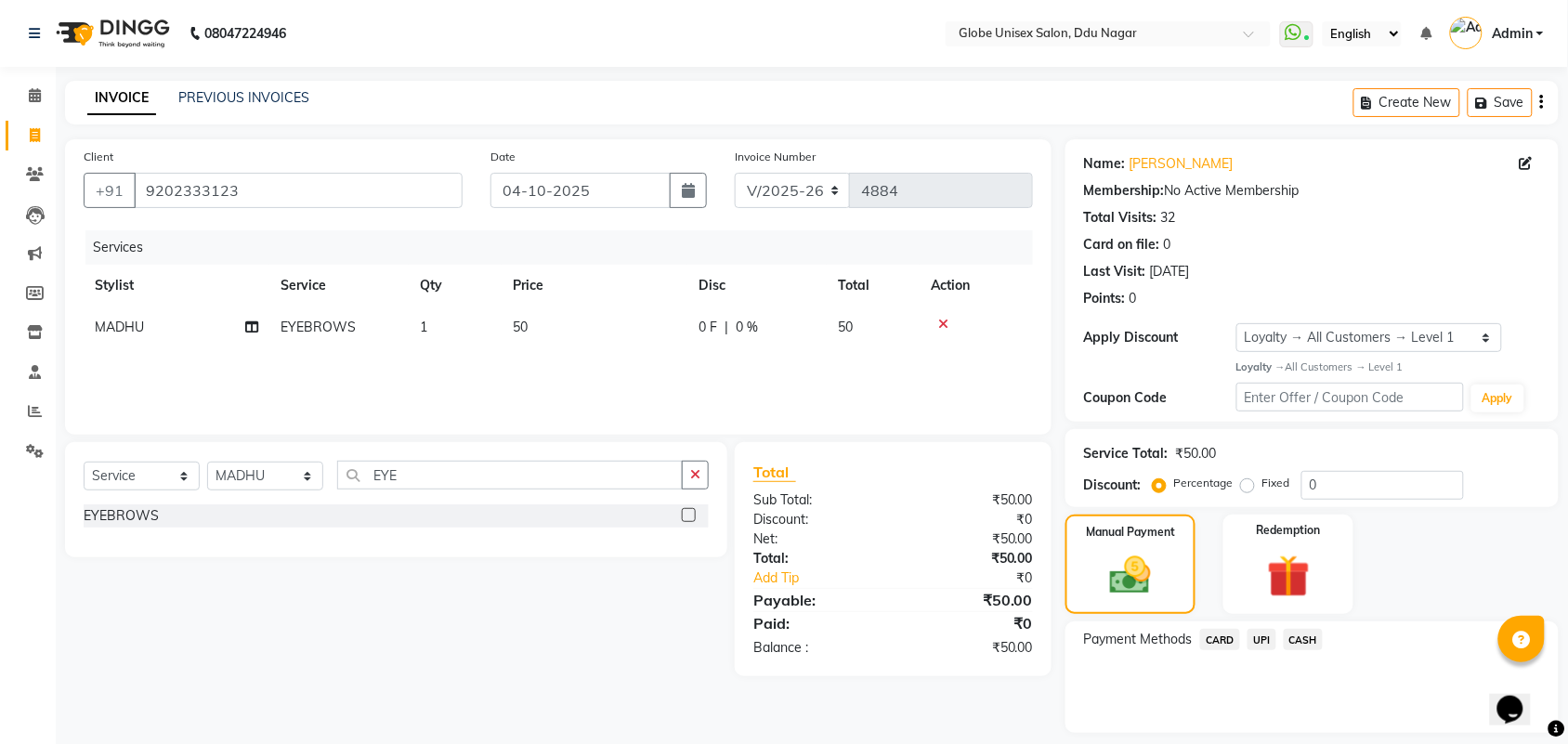
click at [1264, 639] on span "UPI" at bounding box center [1261, 639] width 28 height 21
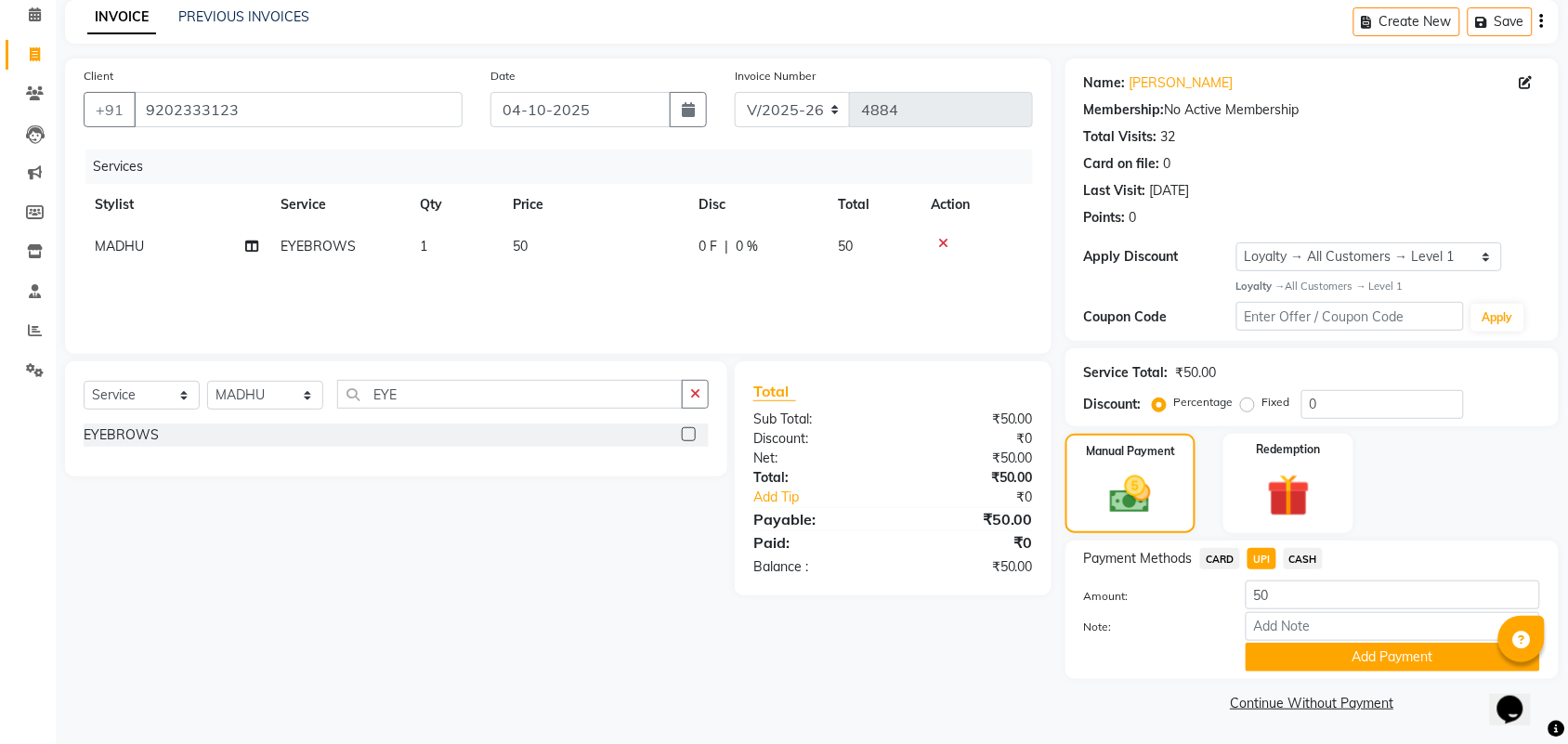
drag, startPoint x: 1435, startPoint y: 657, endPoint x: 1584, endPoint y: 513, distance: 207.2
click at [1435, 658] on button "Add Payment" at bounding box center [1392, 658] width 294 height 29
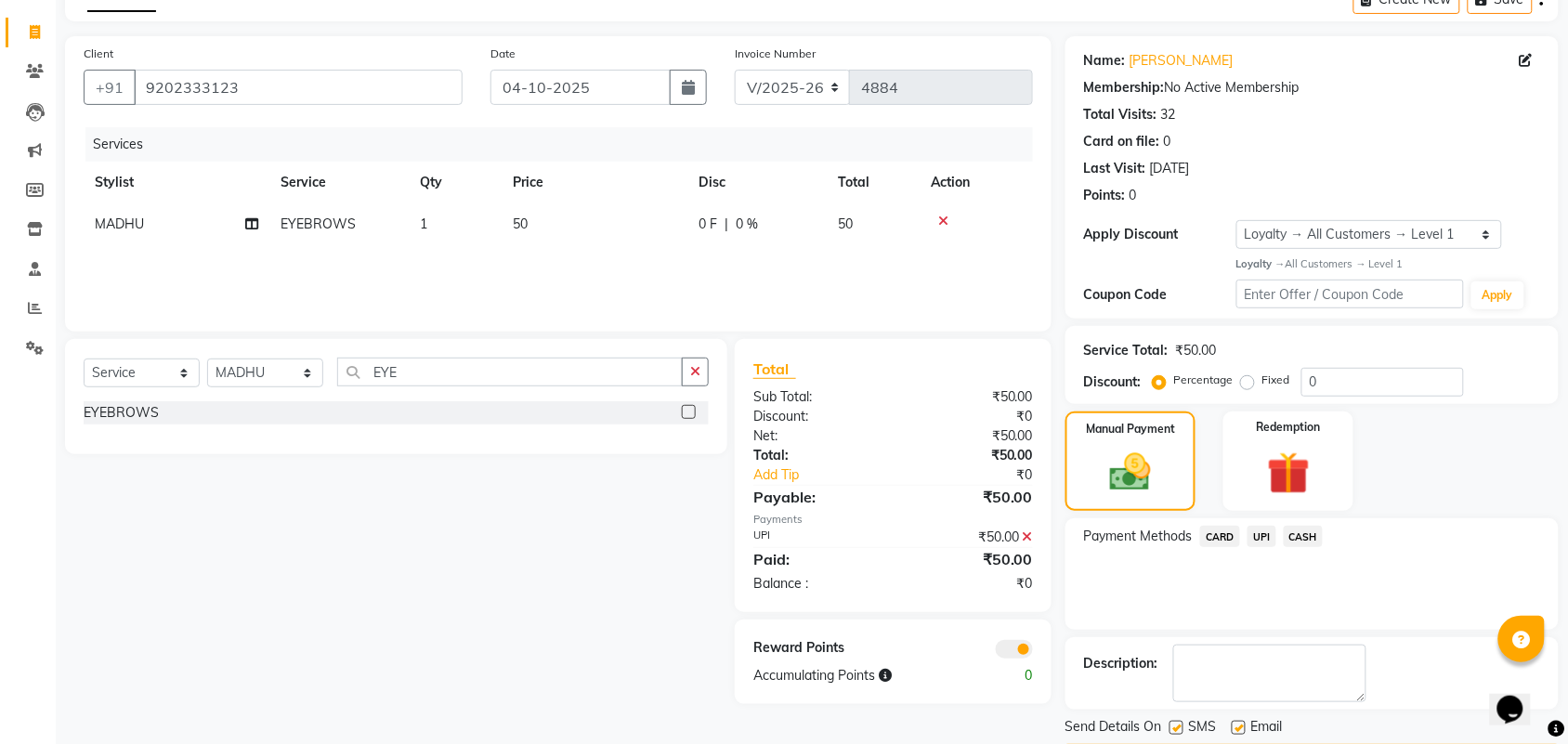
scroll to position [160, 0]
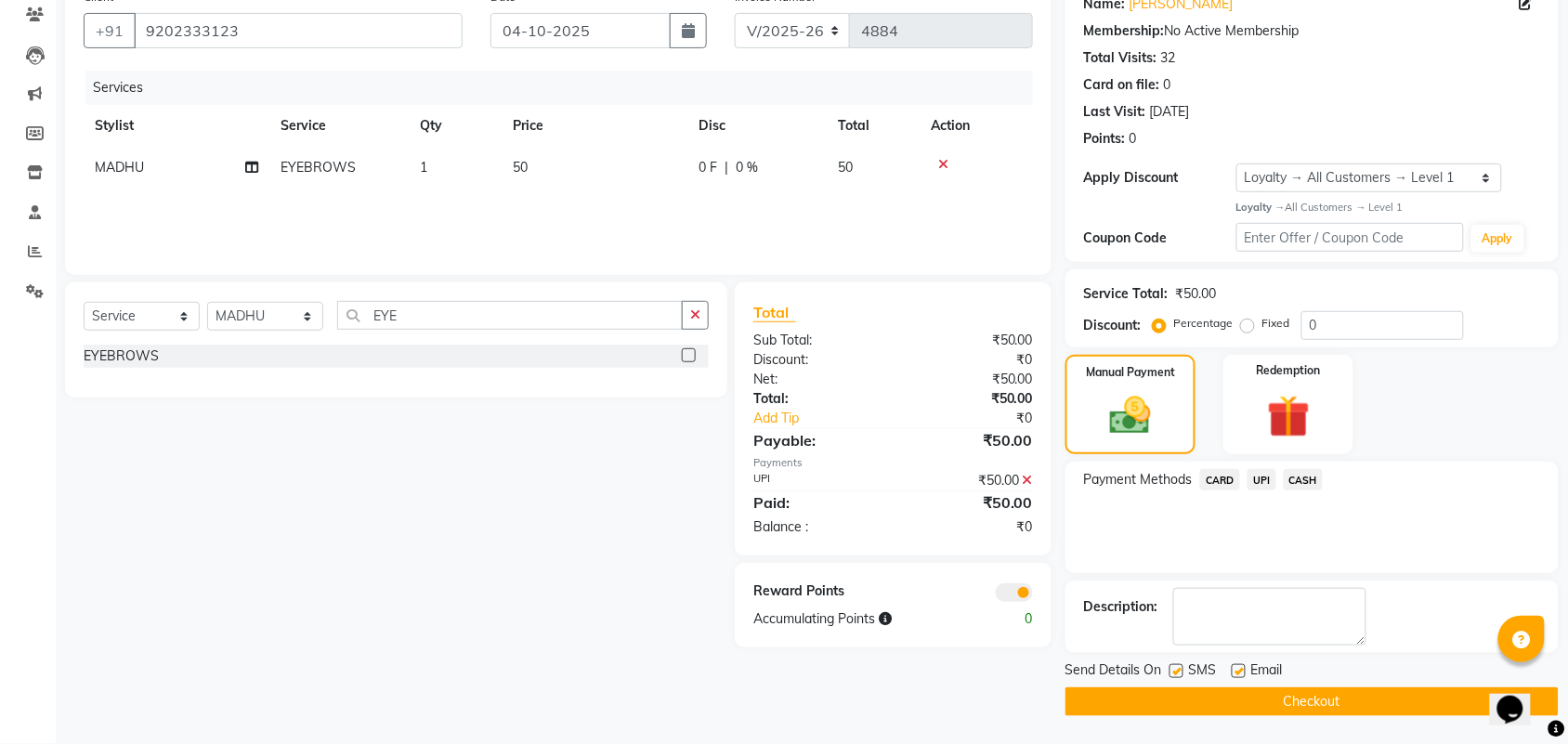
click at [1433, 693] on button "Checkout" at bounding box center [1312, 702] width 493 height 29
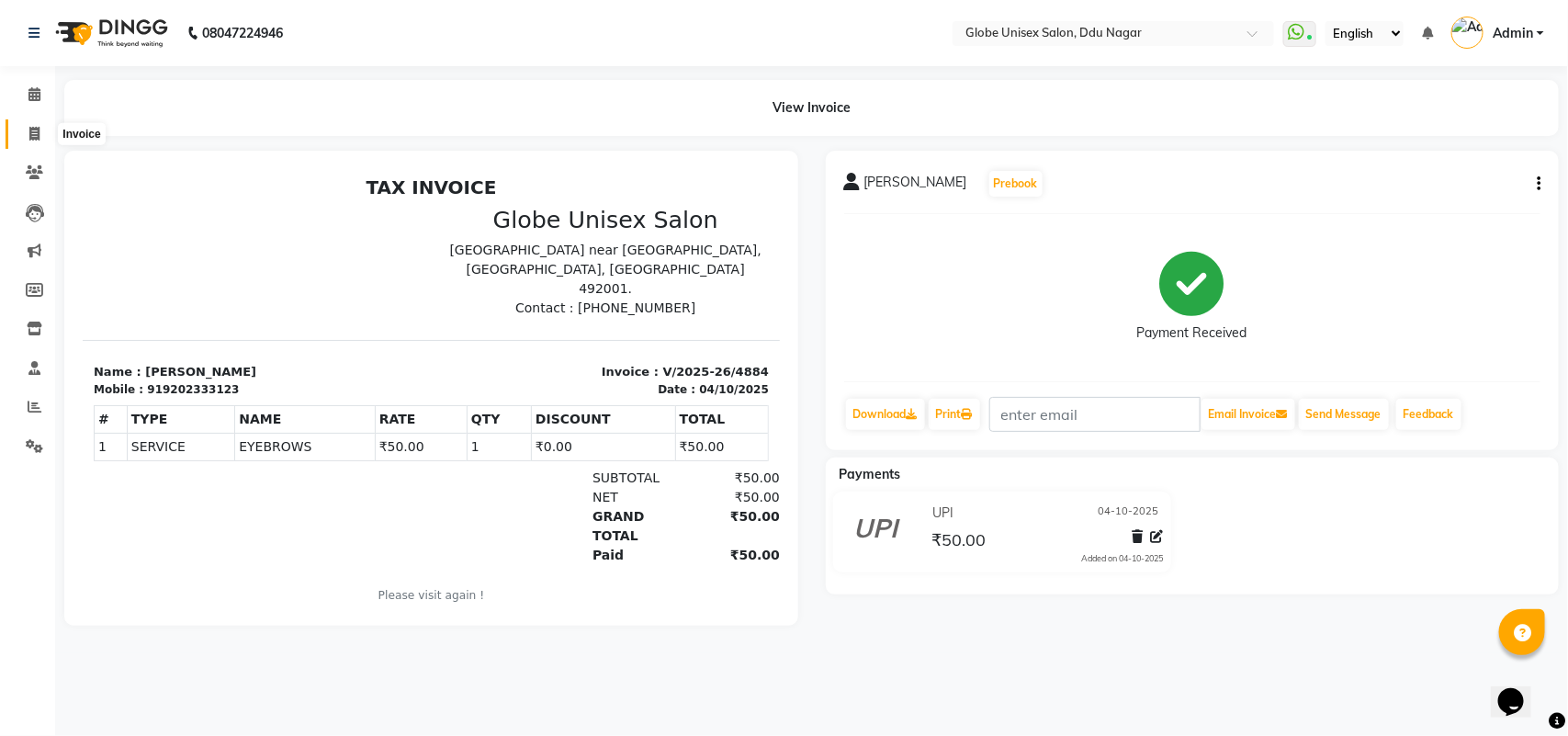
click at [24, 135] on span at bounding box center [35, 134] width 32 height 21
select select "service"
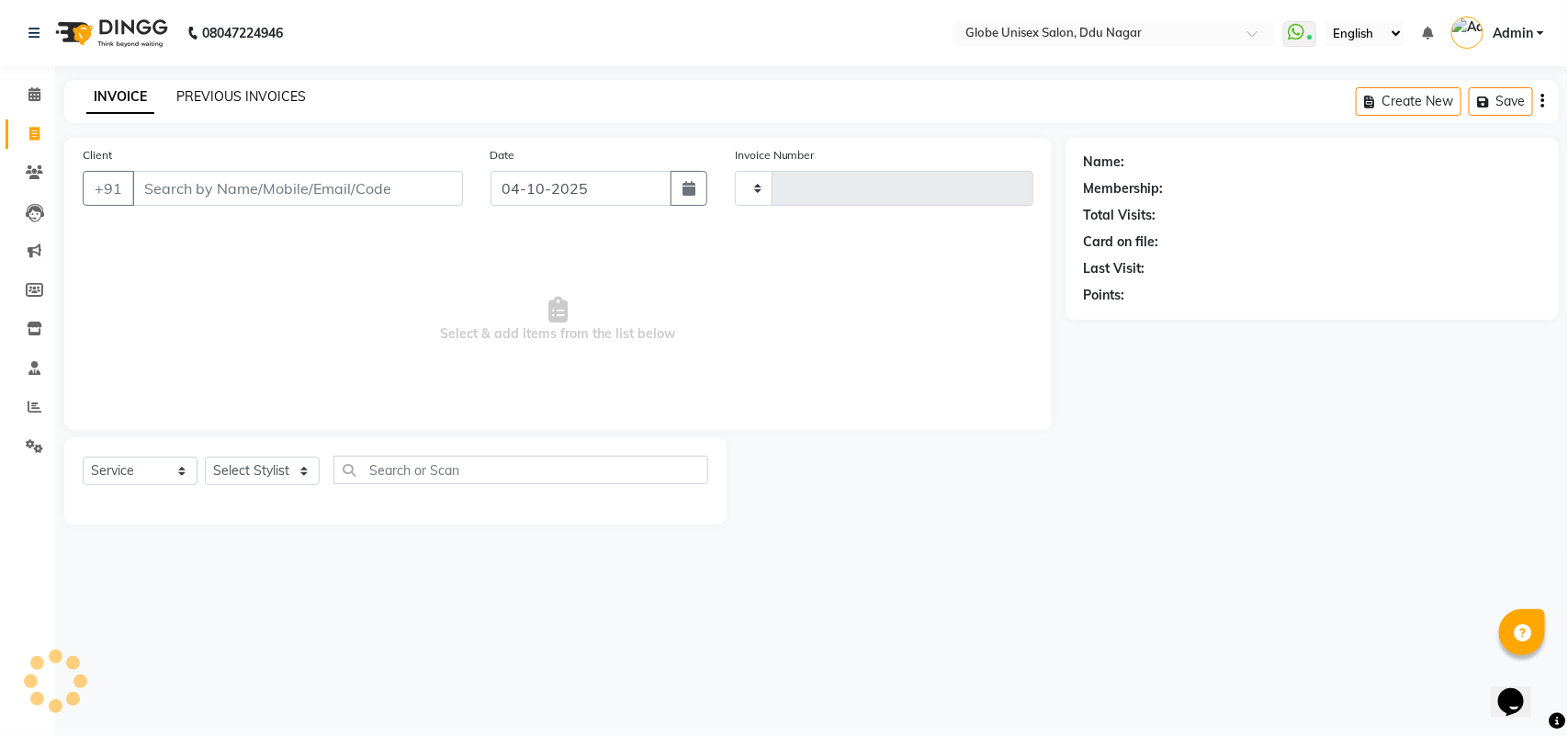
click at [301, 103] on link "PREVIOUS INVOICES" at bounding box center [241, 97] width 130 height 17
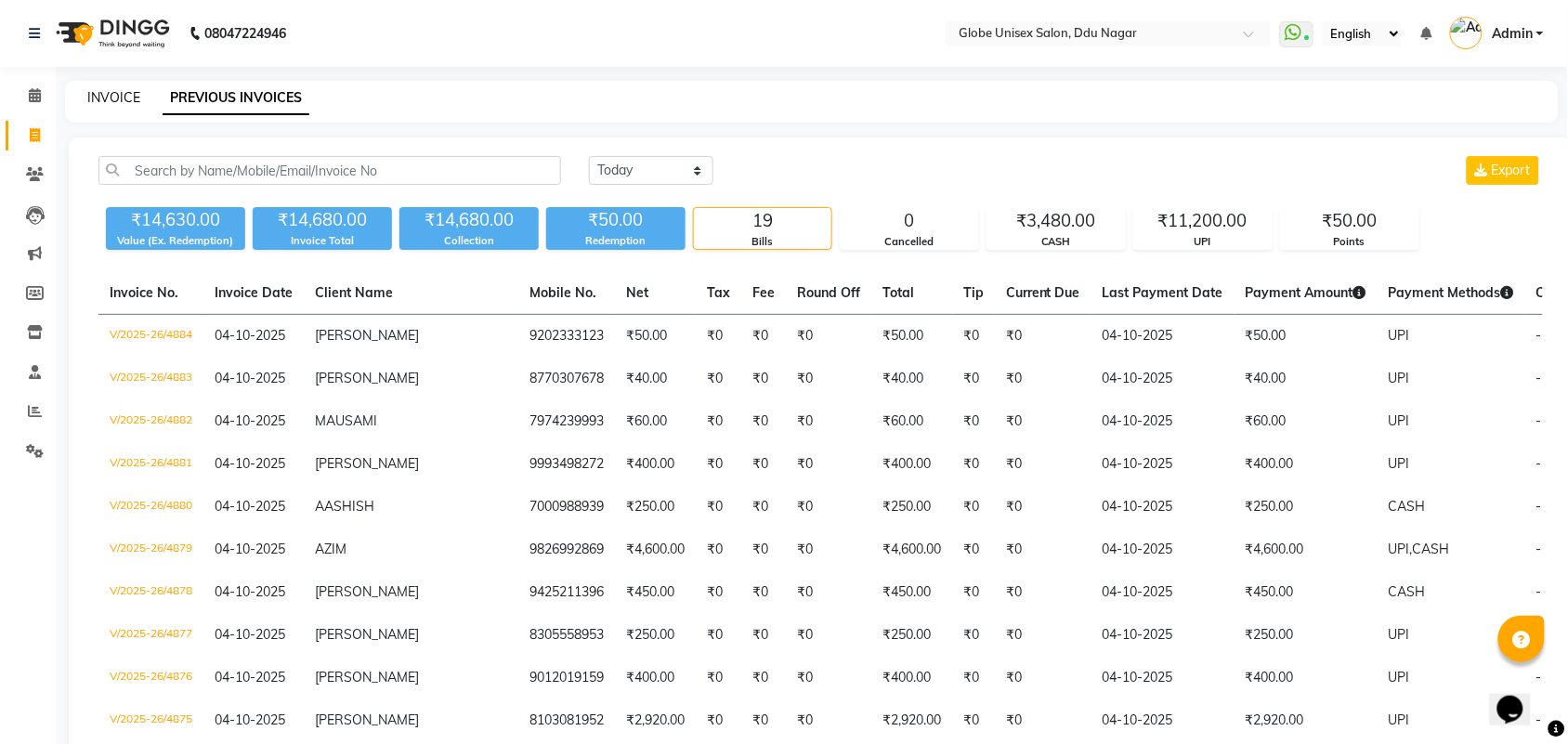
click at [103, 94] on link "INVOICE" at bounding box center [114, 98] width 53 height 17
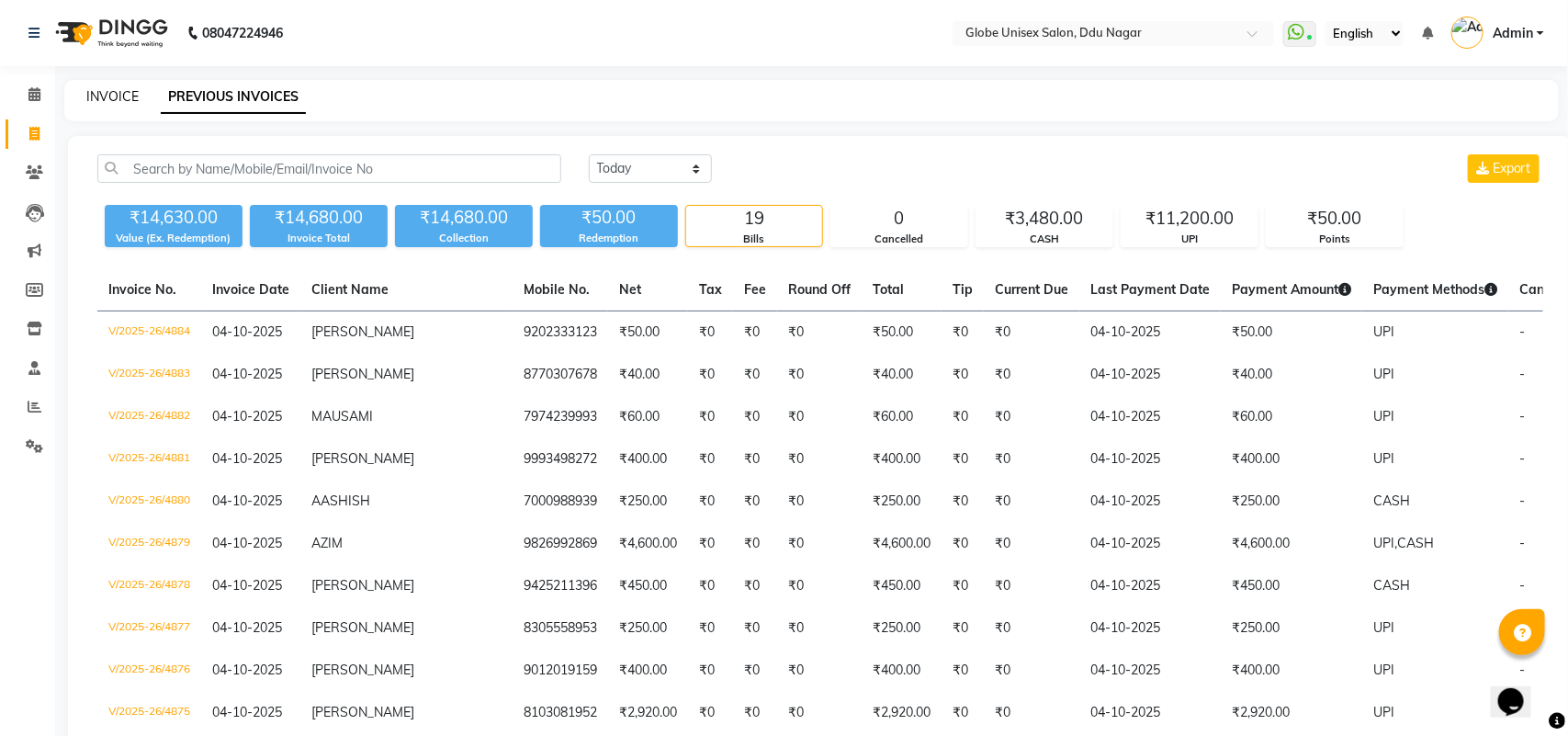
select select "service"
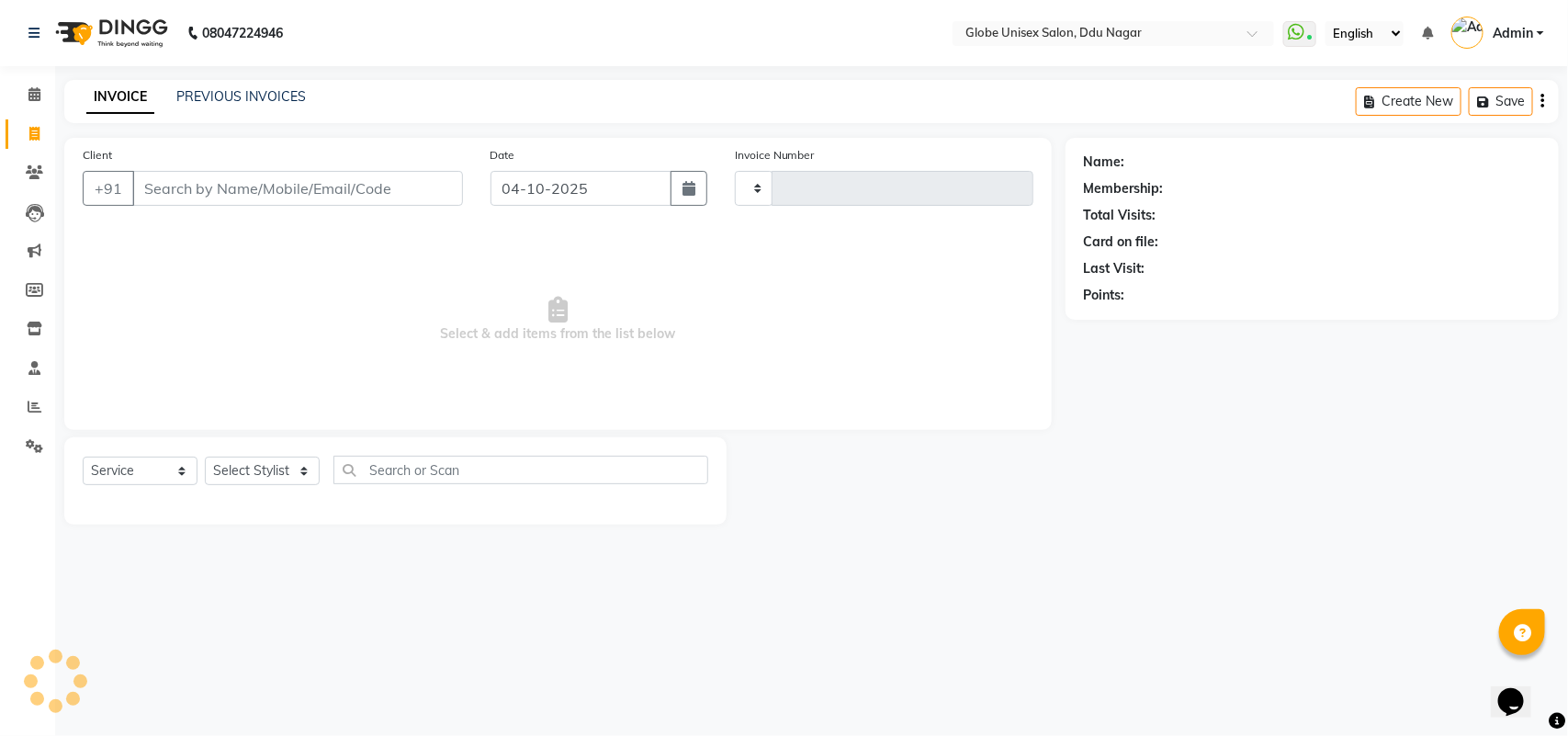
type input "4885"
select select "4184"
click at [264, 480] on select "Select Stylist ADITYA AJIT ANKIT [PERSON_NAME] [PERSON_NAME] [PERSON_NAME] [PER…" at bounding box center [262, 471] width 115 height 28
select select "62852"
click at [205, 457] on select "Select Stylist ADITYA AJIT ANKIT [PERSON_NAME] [PERSON_NAME] [PERSON_NAME] [PER…" at bounding box center [262, 471] width 115 height 28
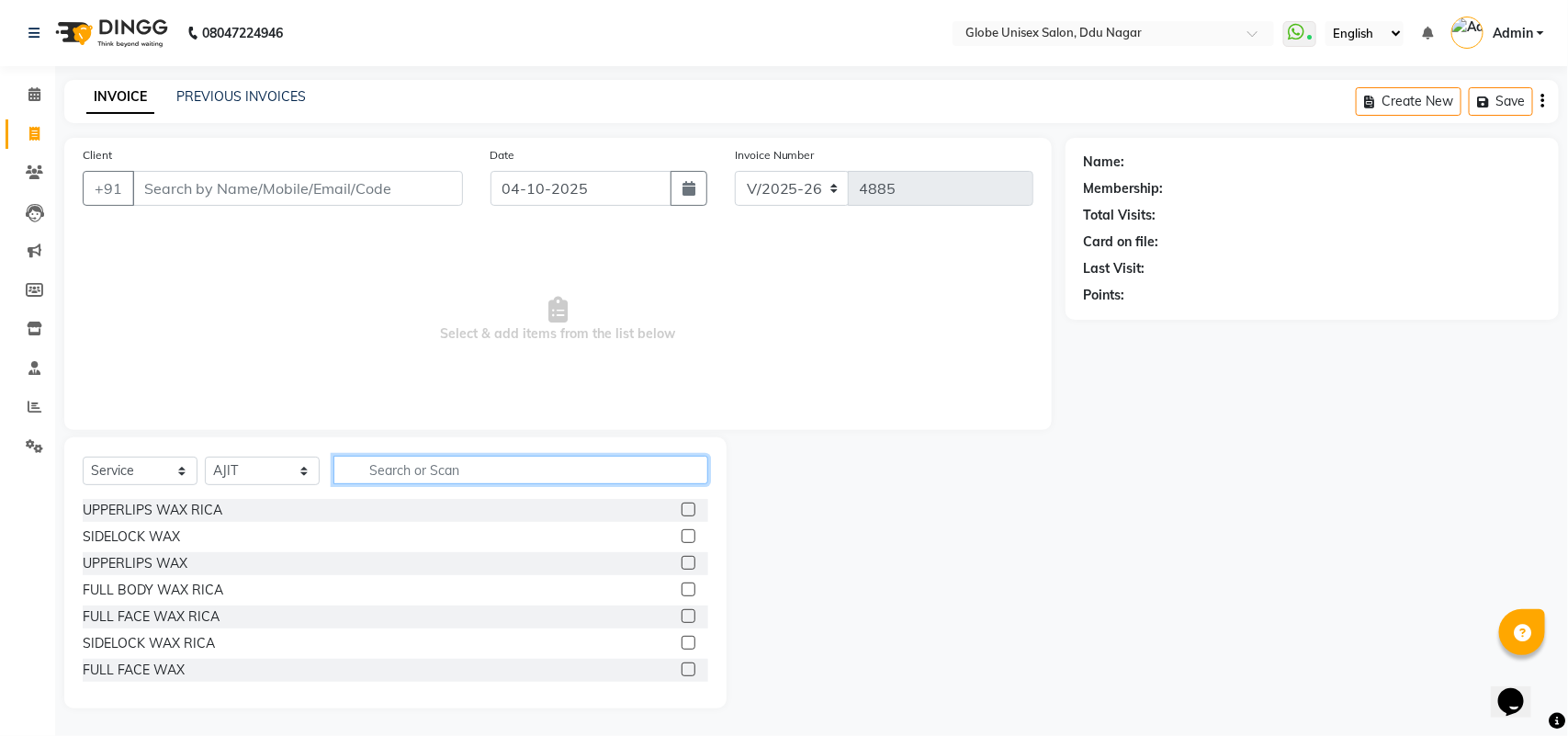
click at [475, 464] on input "text" at bounding box center [520, 470] width 375 height 28
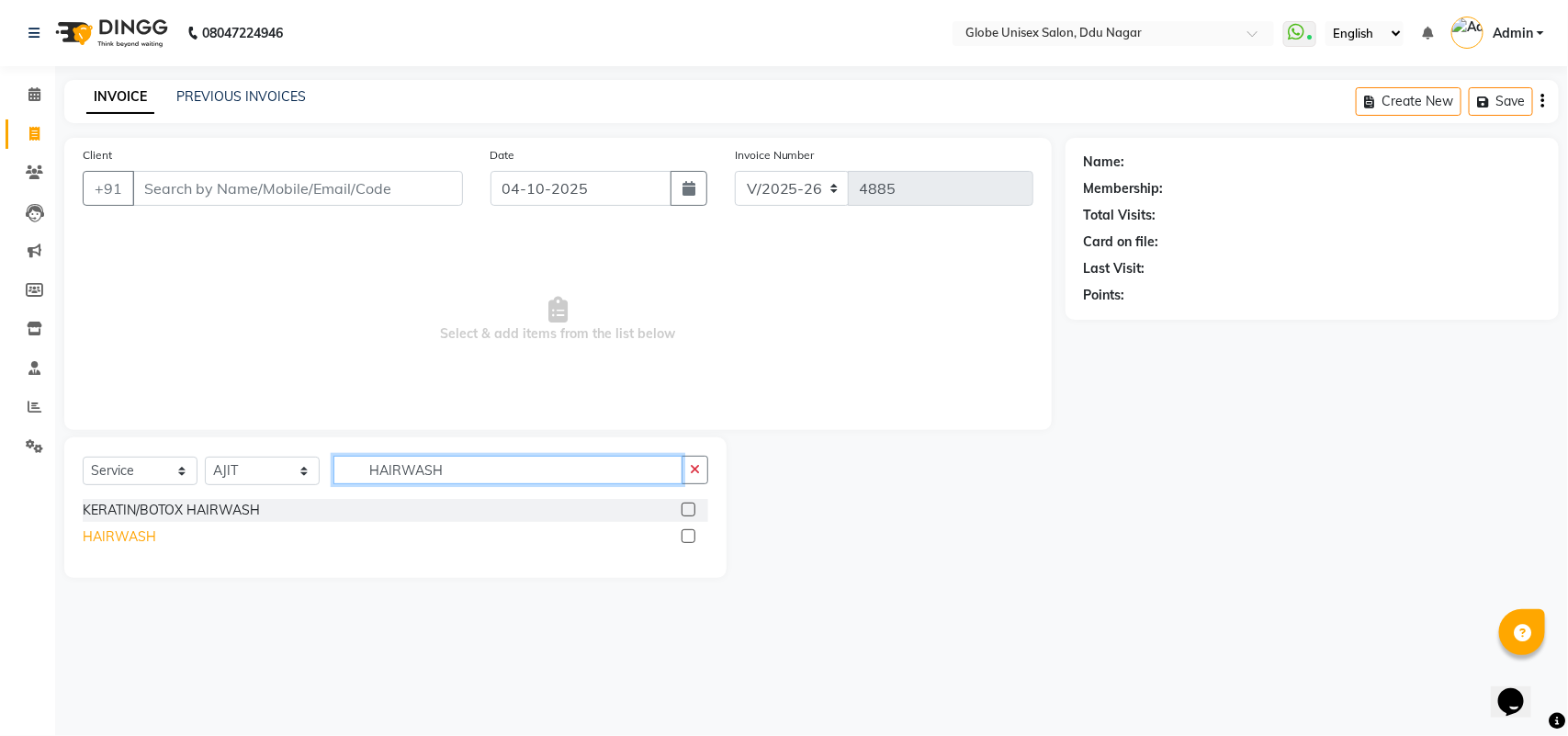
type input "HAIRWASH"
click at [149, 536] on div "HAIRWASH" at bounding box center [119, 537] width 73 height 20
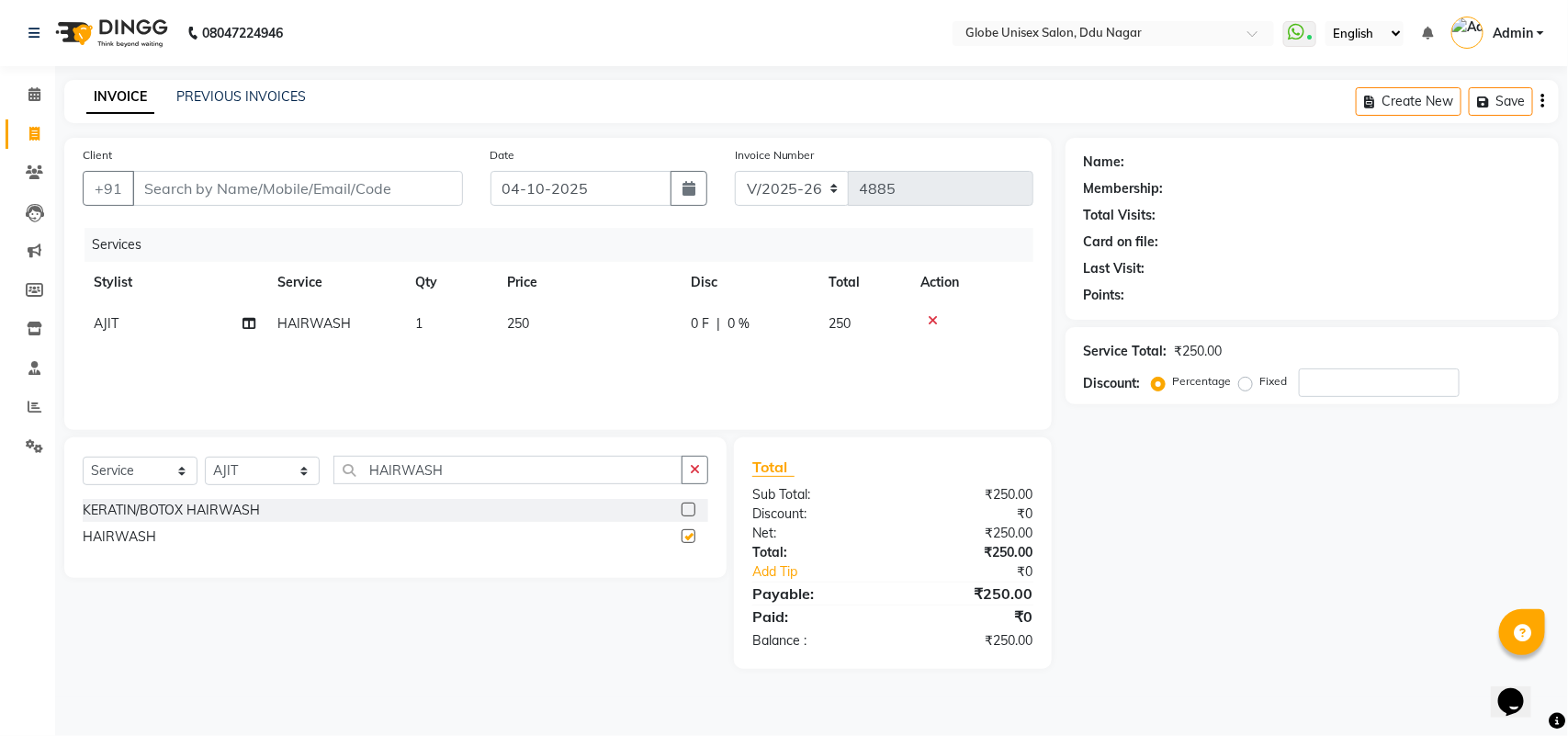
checkbox input "false"
click at [296, 195] on input "Client" at bounding box center [298, 188] width 331 height 35
type input "8"
type input "0"
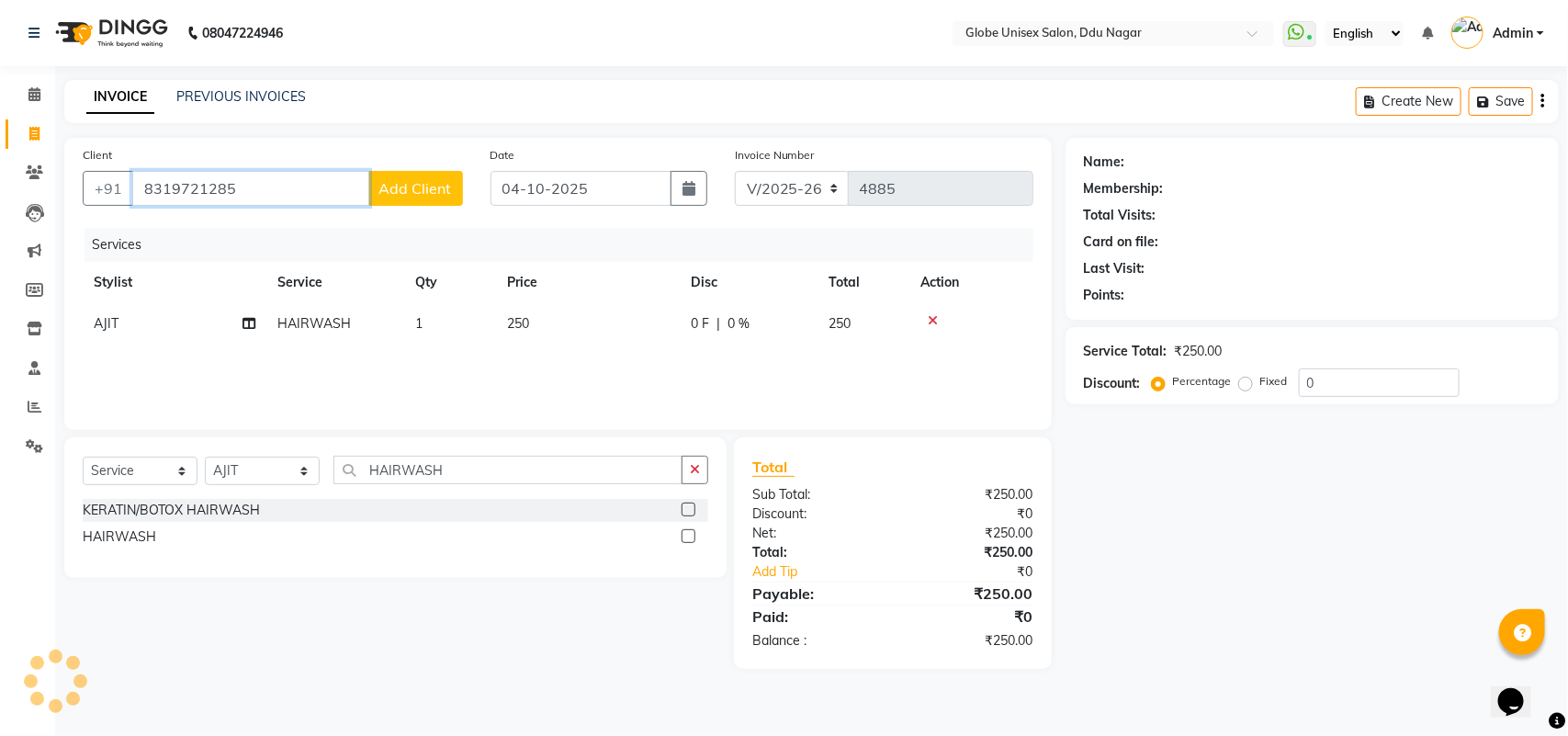
type input "8319721285"
click at [382, 180] on span "Add Client" at bounding box center [415, 189] width 72 height 19
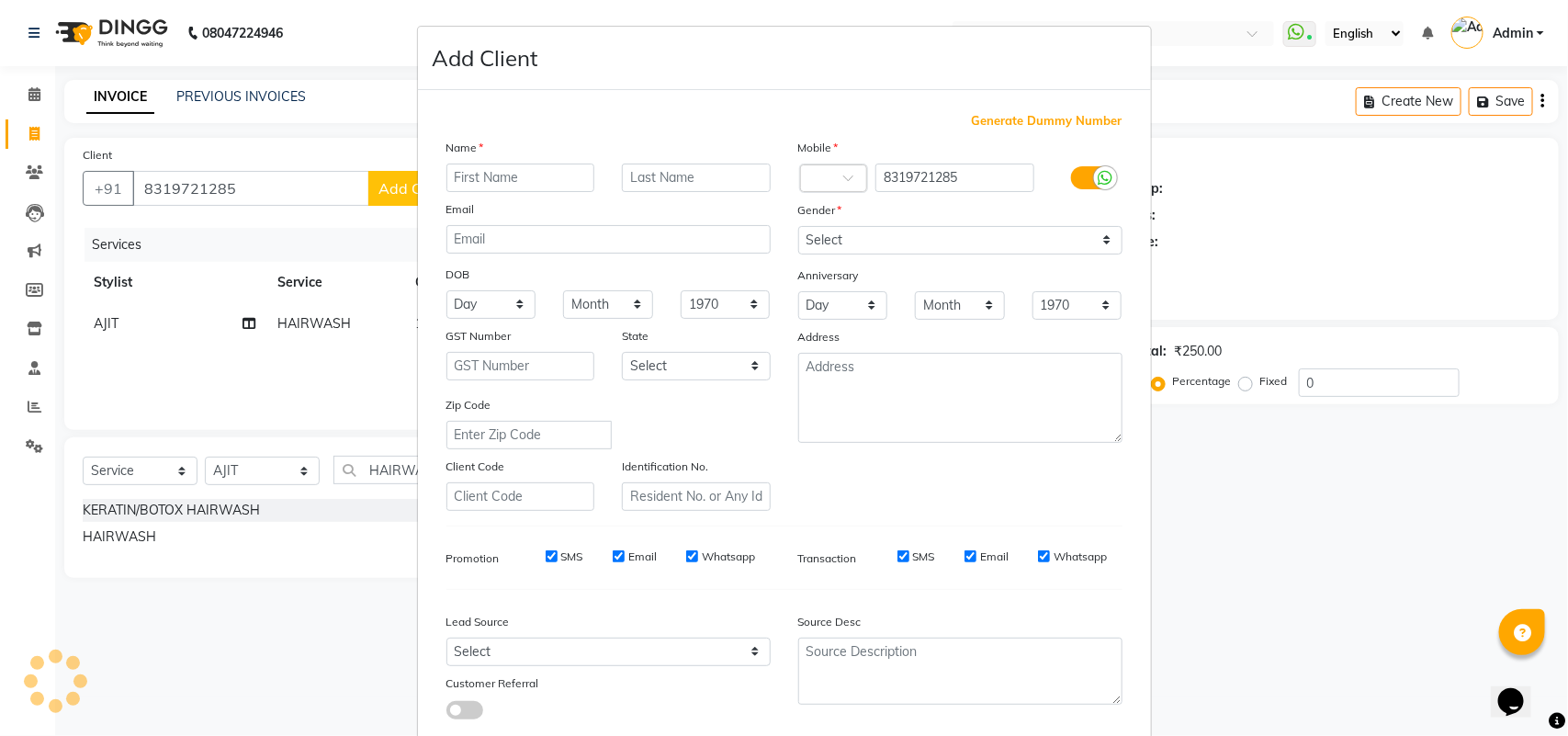
click at [583, 180] on input "text" at bounding box center [520, 178] width 148 height 28
type input "GARIMA"
click at [917, 228] on select "Select [DEMOGRAPHIC_DATA] [DEMOGRAPHIC_DATA] Other Prefer Not To Say" at bounding box center [960, 241] width 324 height 28
select select "[DEMOGRAPHIC_DATA]"
click at [799, 227] on select "Select [DEMOGRAPHIC_DATA] [DEMOGRAPHIC_DATA] Other Prefer Not To Say" at bounding box center [960, 241] width 324 height 28
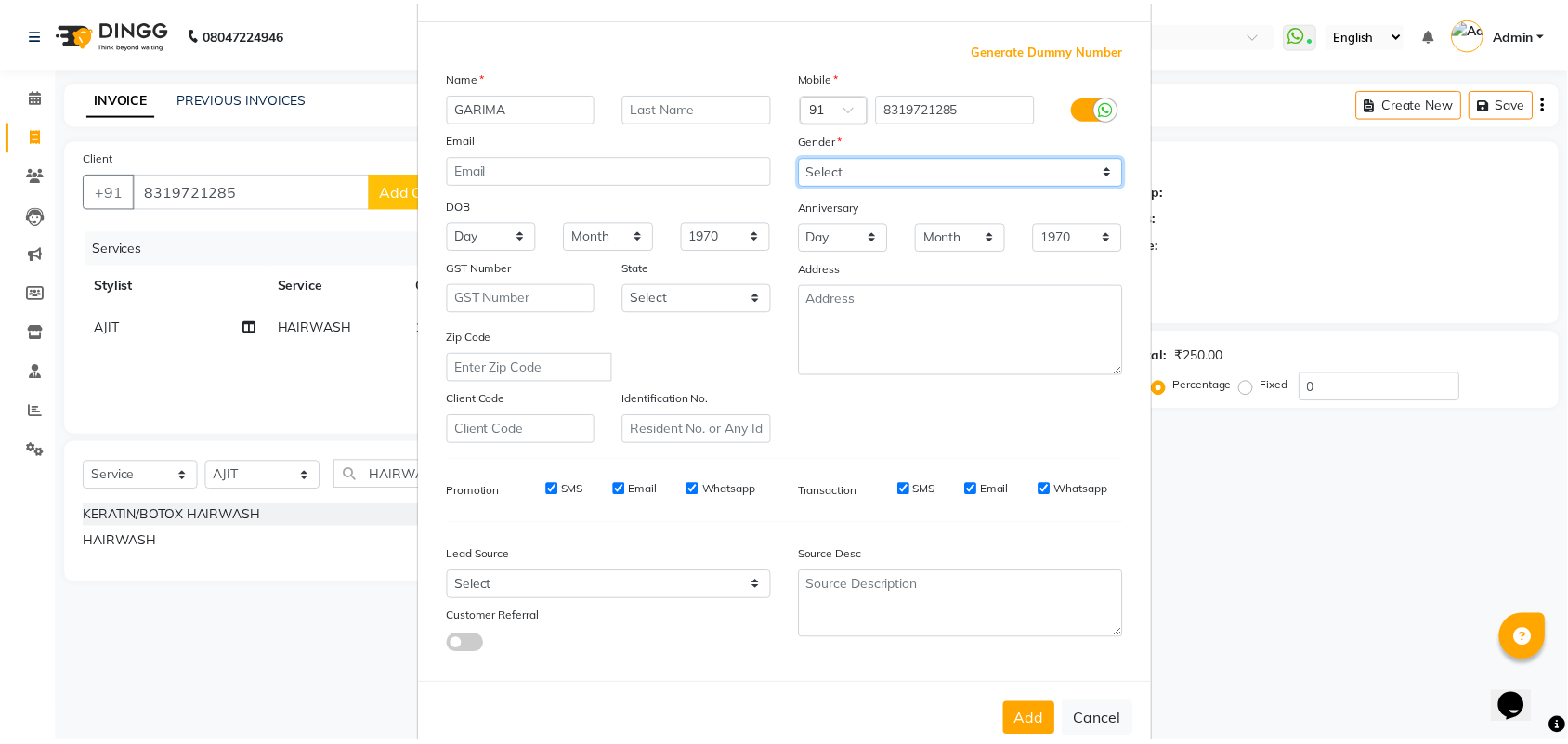
scroll to position [106, 0]
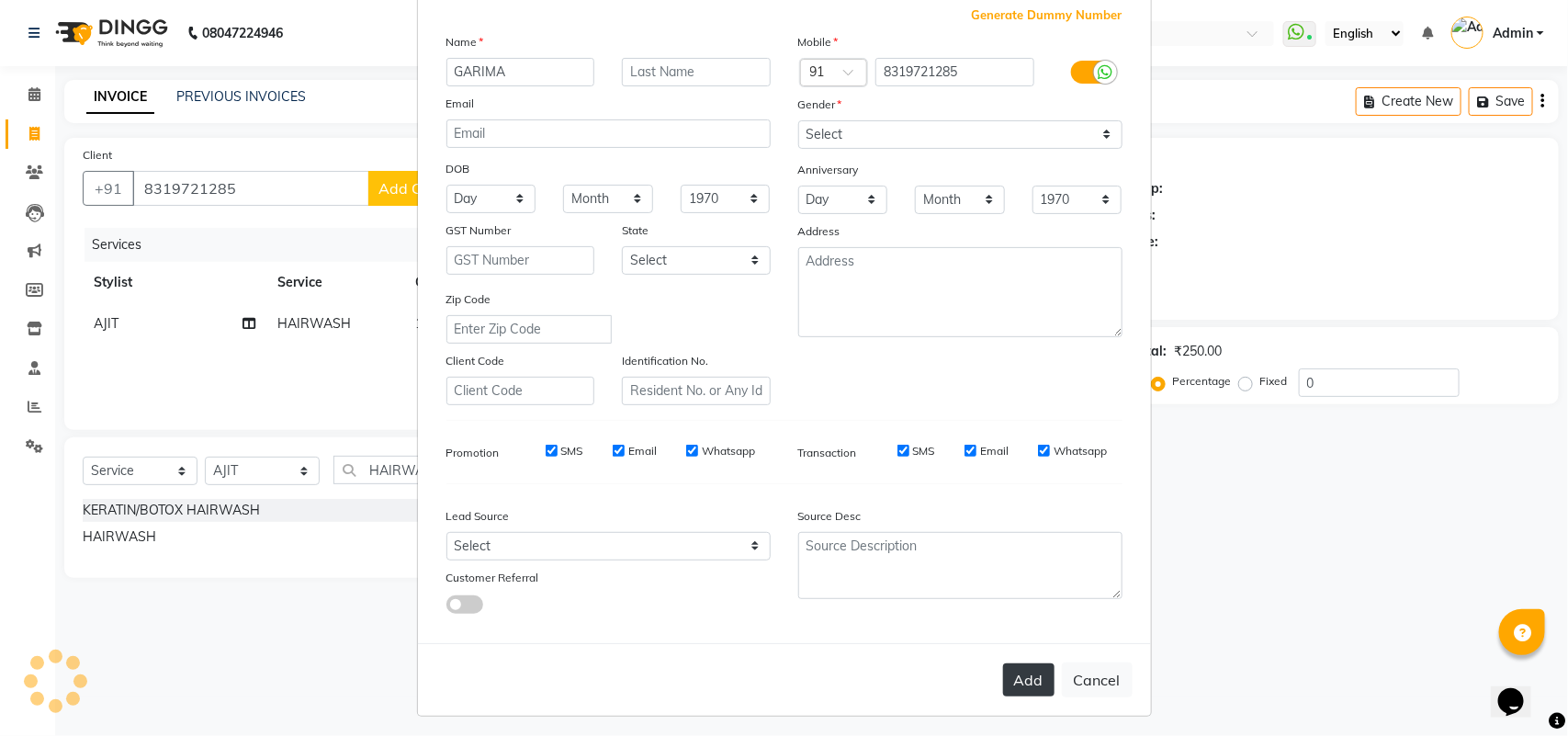
click at [1013, 668] on button "Add" at bounding box center [1029, 680] width 52 height 33
select select
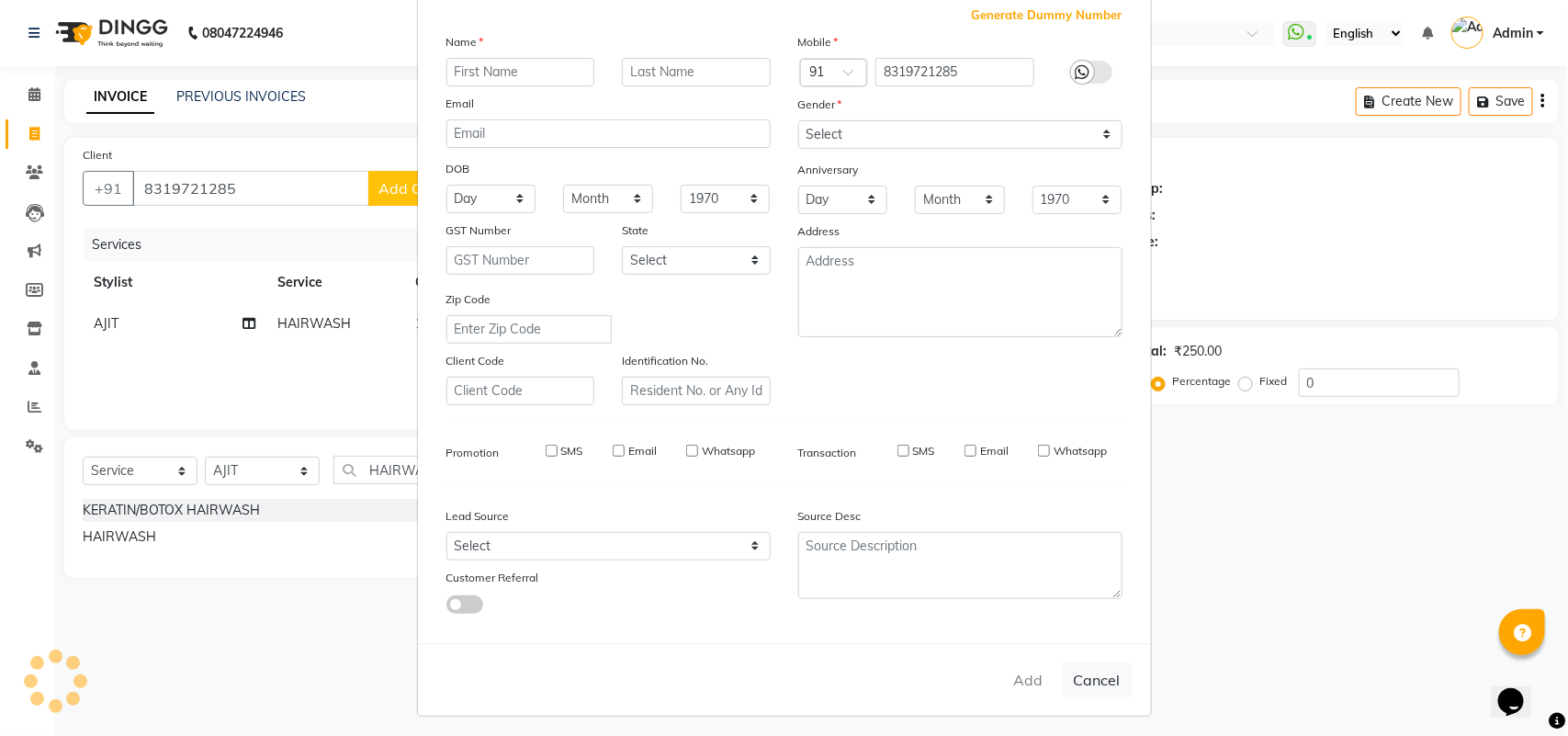
select select
checkbox input "false"
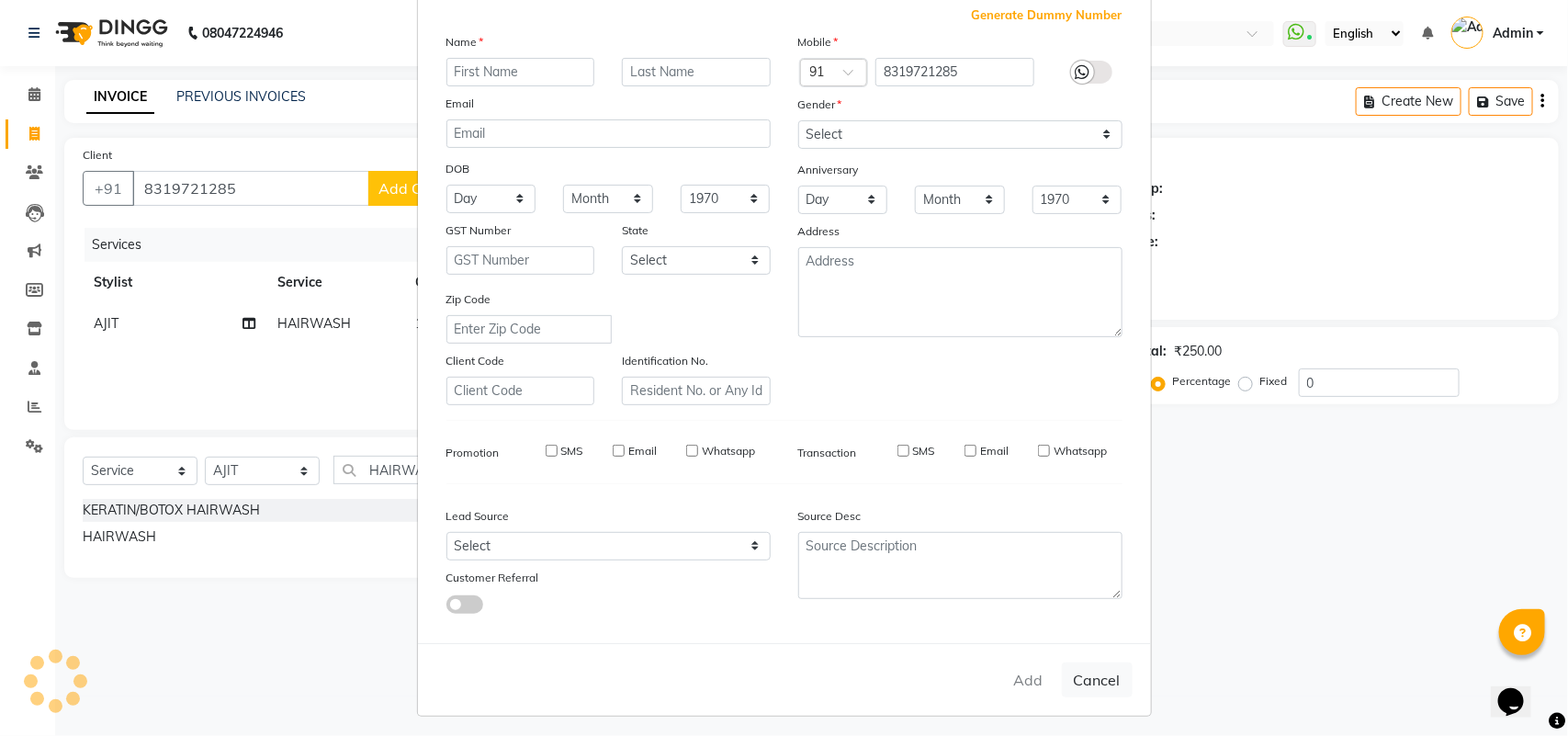
checkbox input "false"
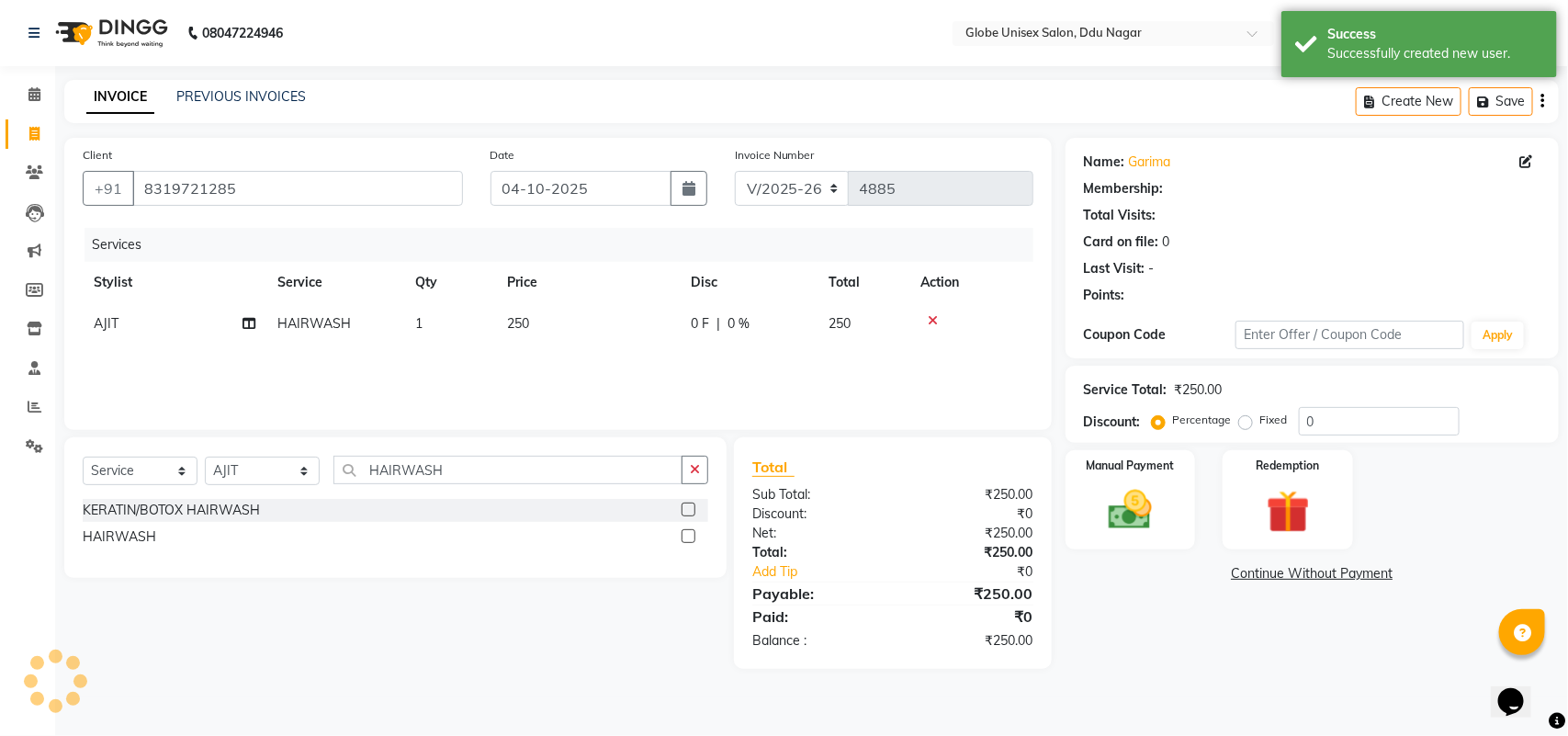
select select "1: Object"
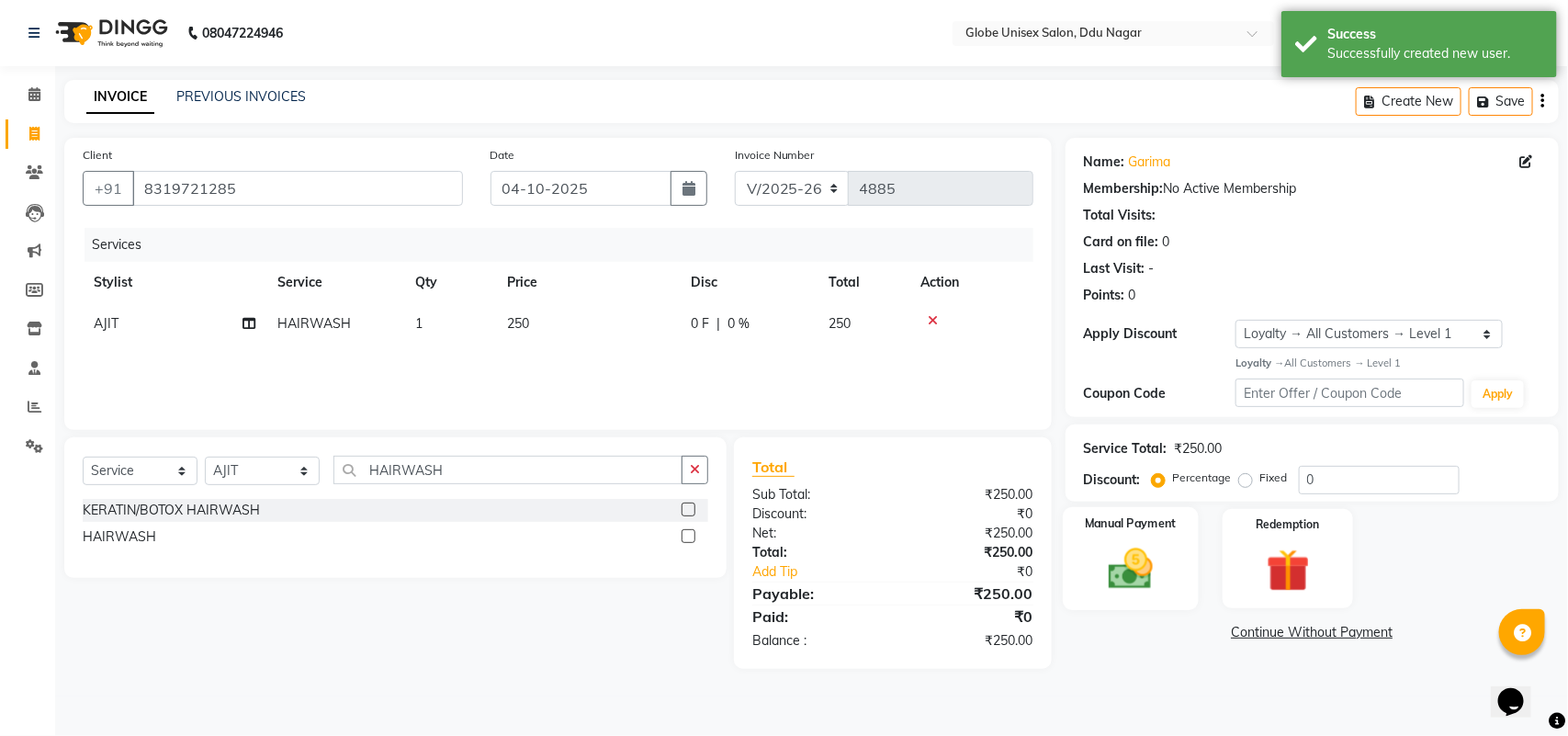
click at [1119, 561] on img at bounding box center [1130, 569] width 72 height 52
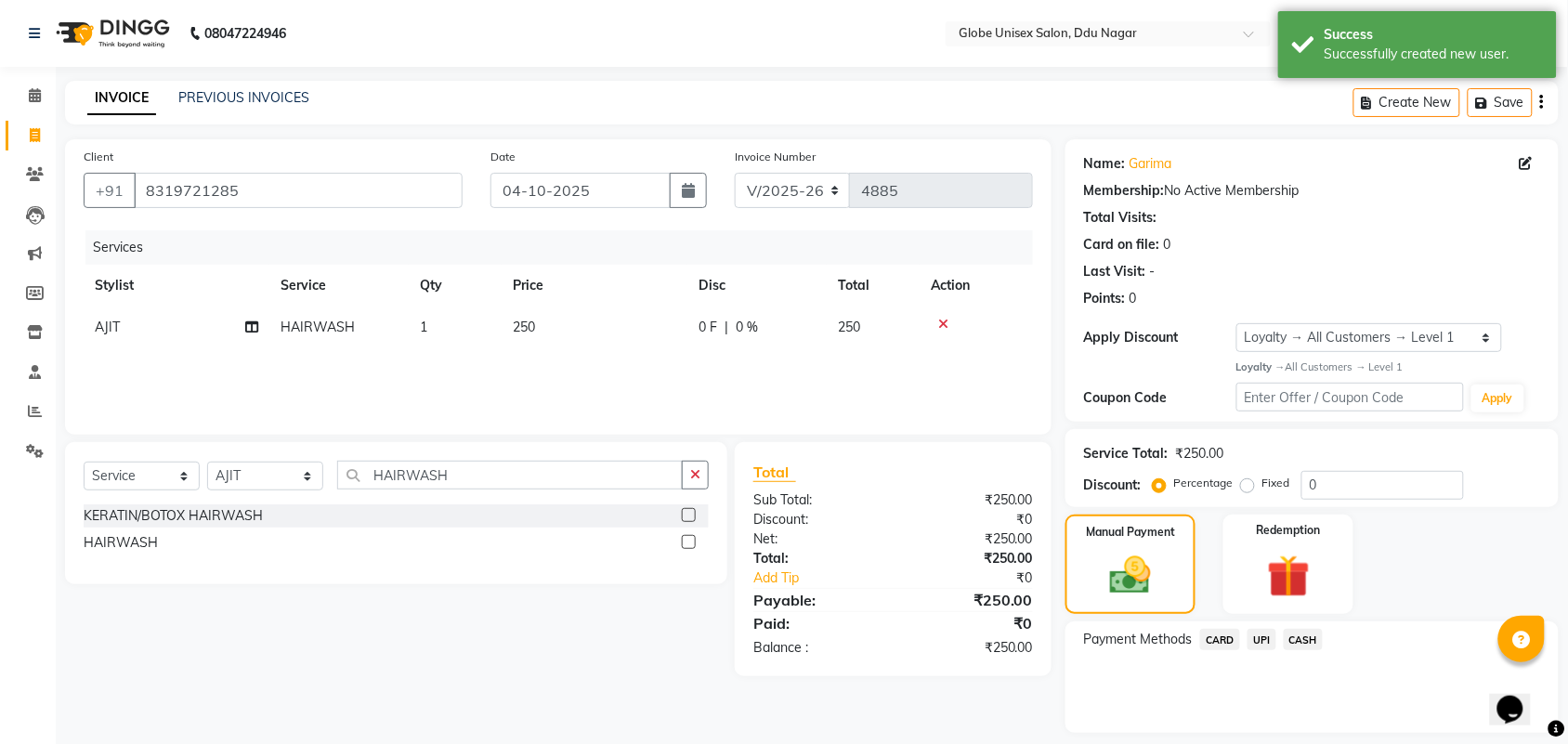
click at [1321, 639] on span "CASH" at bounding box center [1303, 639] width 40 height 21
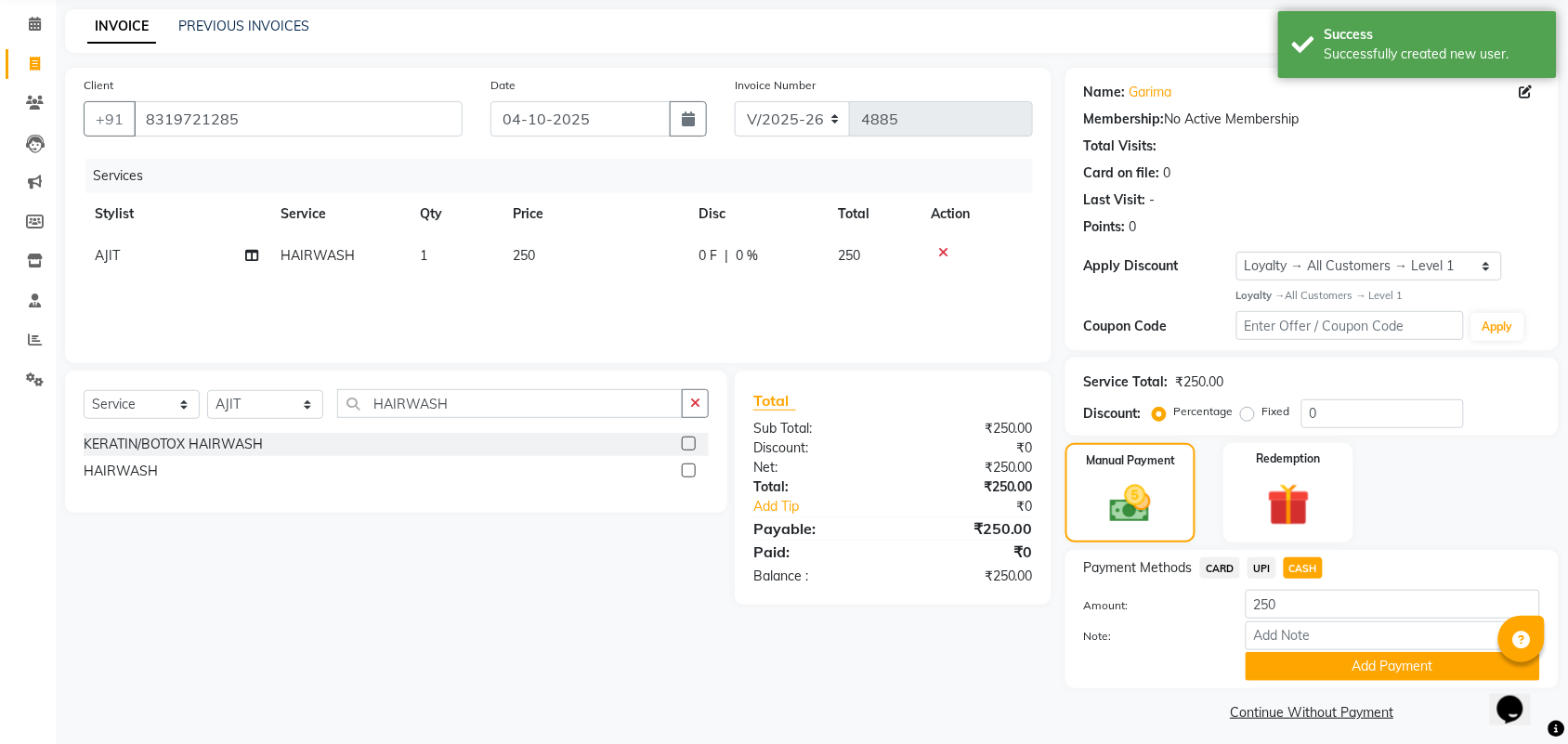
scroll to position [81, 0]
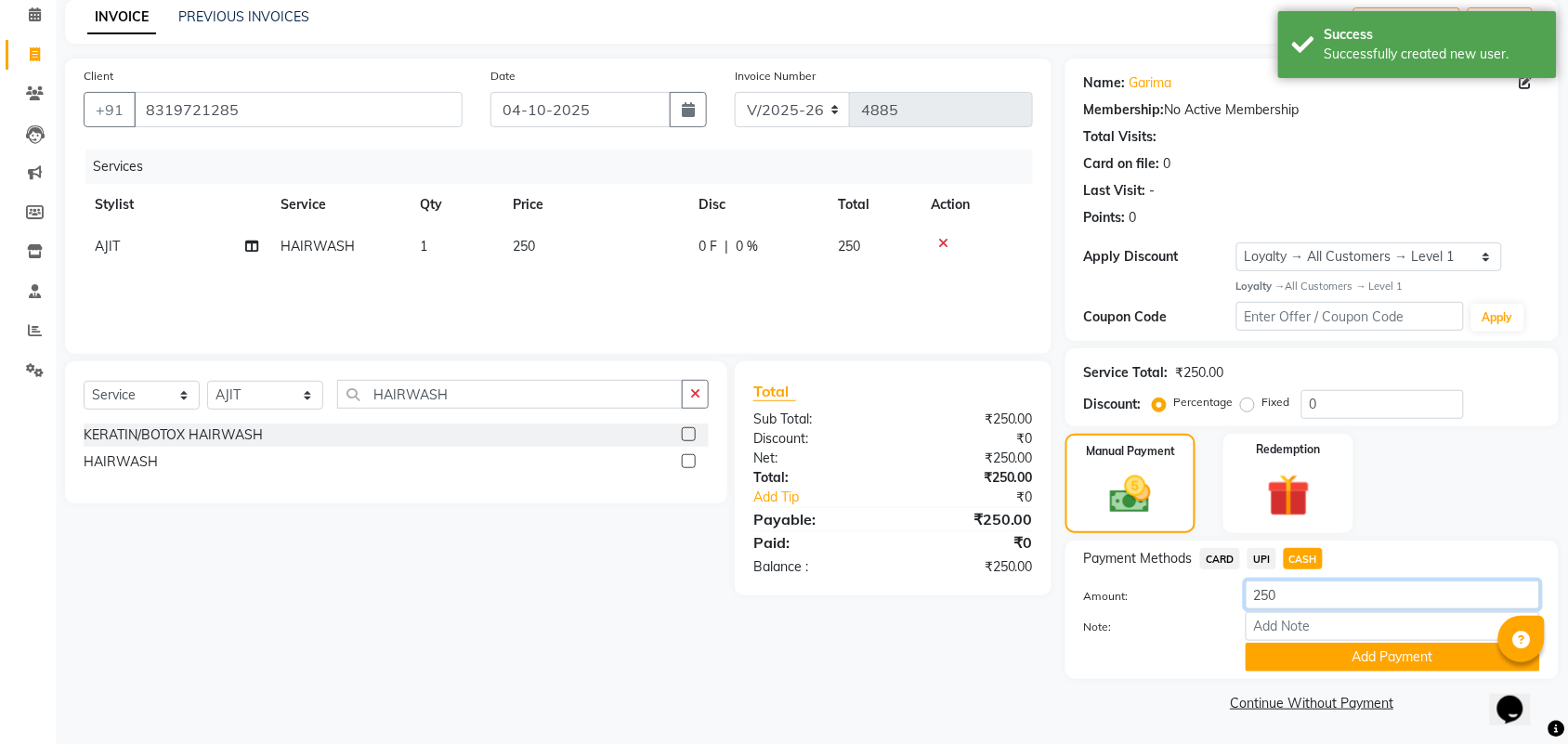
click at [1351, 590] on input "250" at bounding box center [1392, 595] width 294 height 29
type input "200"
click at [1350, 649] on button "Add Payment" at bounding box center [1392, 658] width 294 height 29
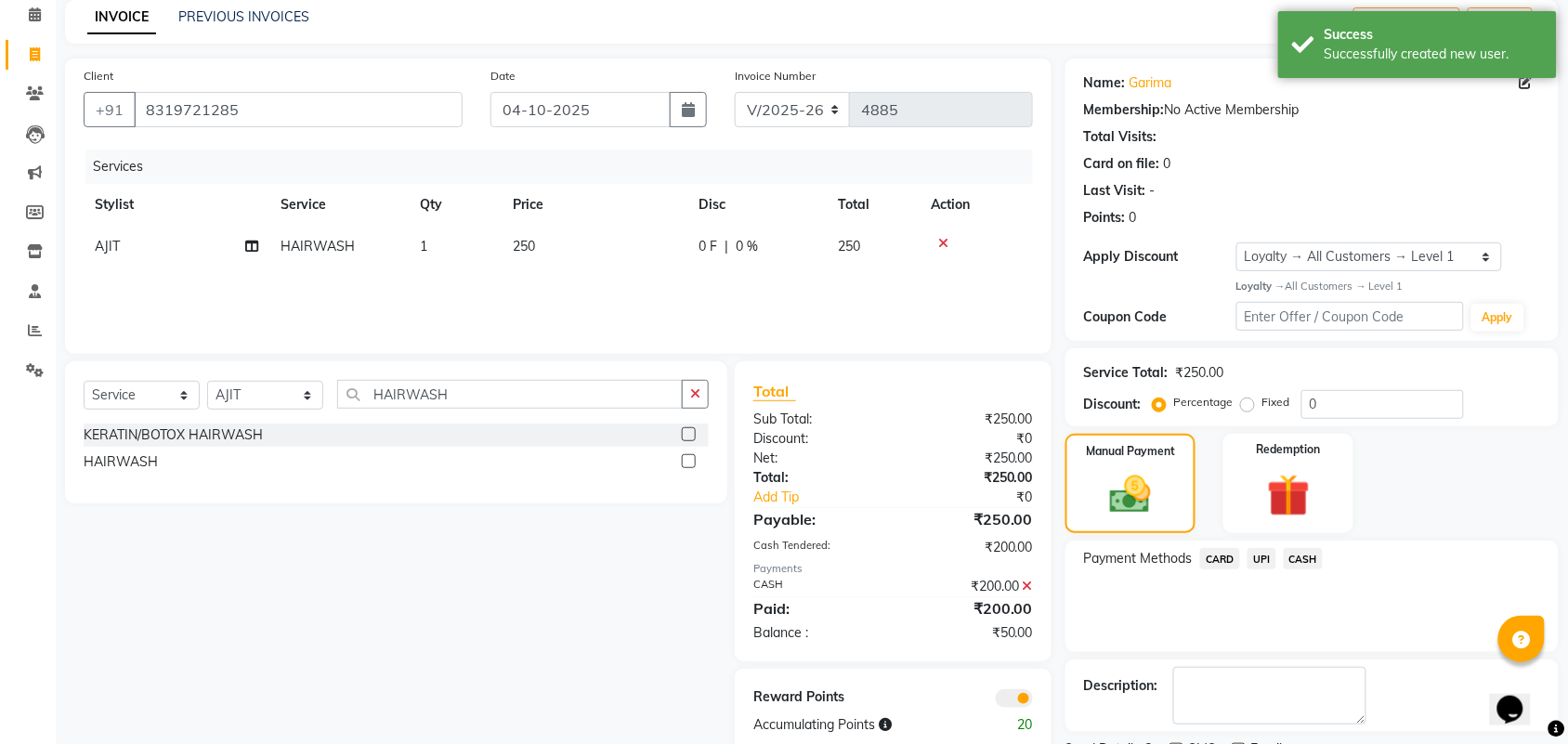
click at [1261, 549] on span "UPI" at bounding box center [1261, 559] width 28 height 21
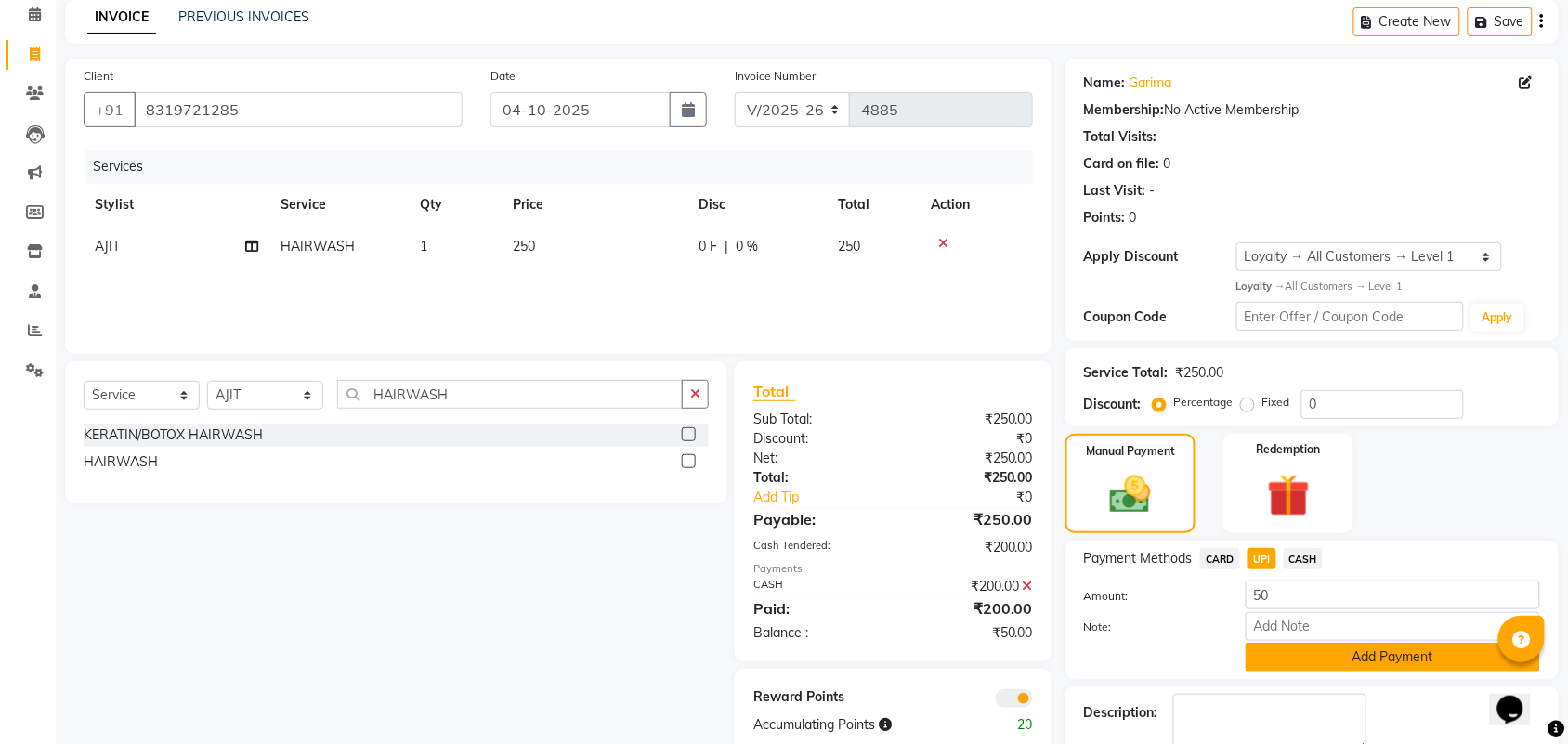
click at [1358, 666] on button "Add Payment" at bounding box center [1392, 658] width 294 height 29
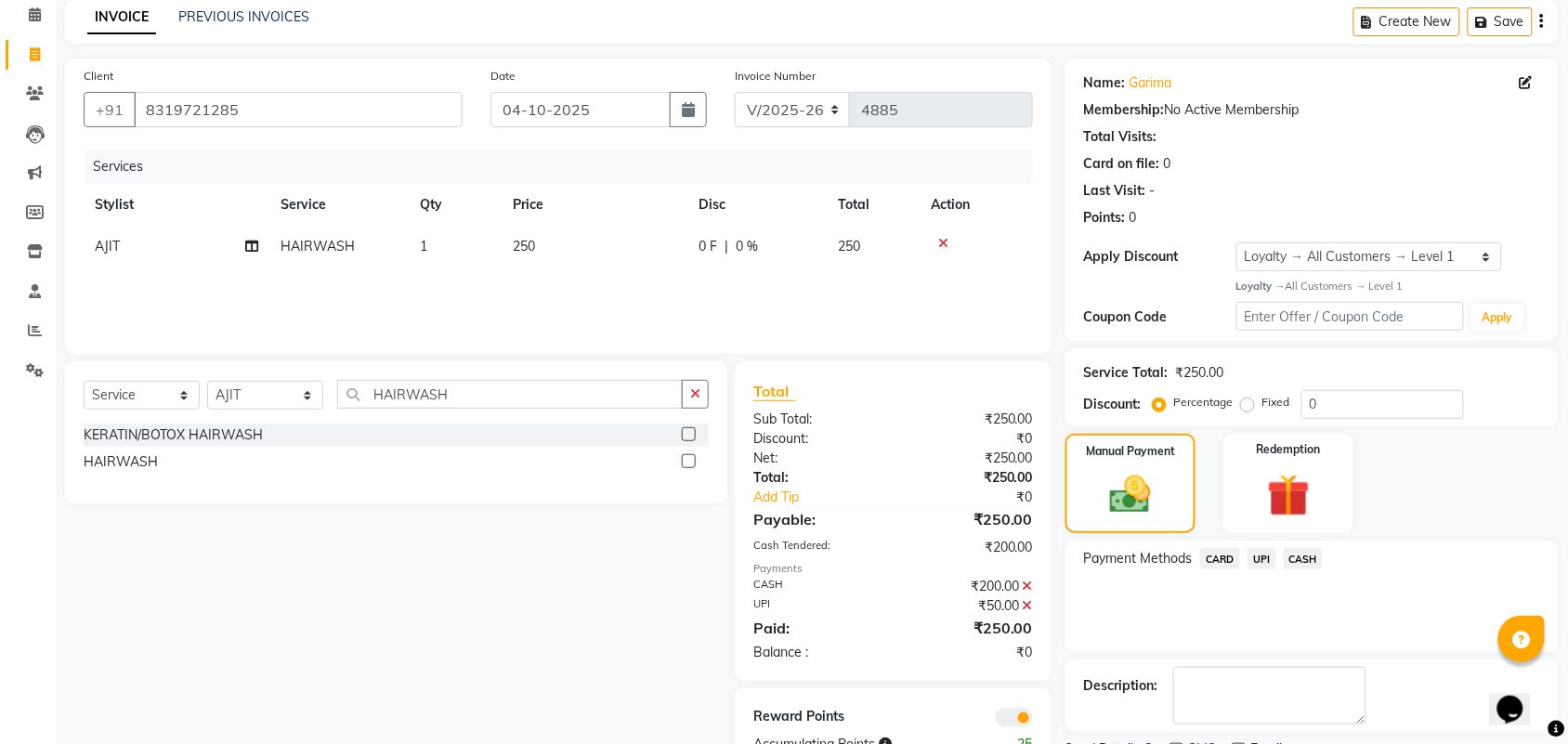
scroll to position [160, 0]
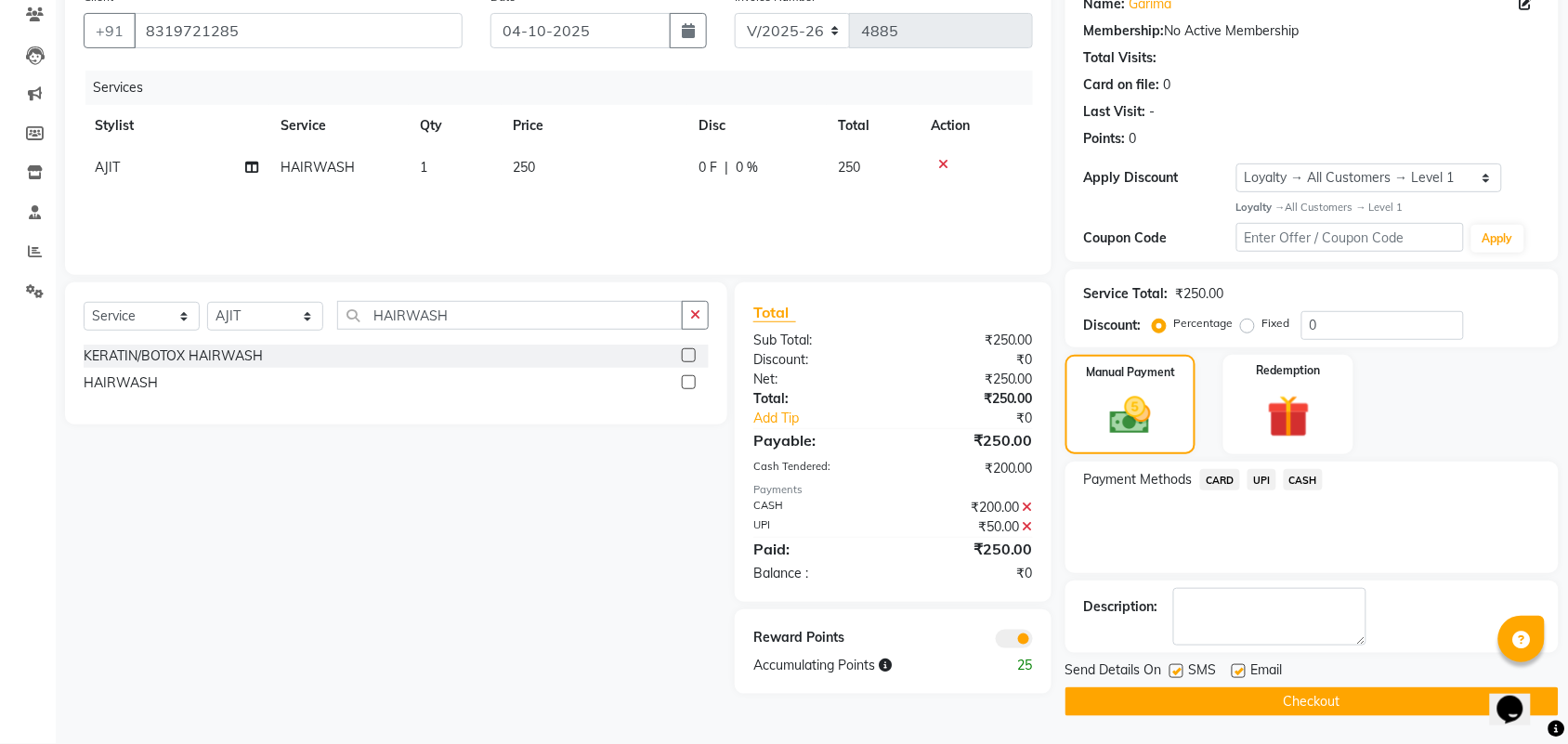
click at [1349, 695] on button "Checkout" at bounding box center [1312, 702] width 493 height 29
click at [1349, 695] on div "Checkout" at bounding box center [1312, 702] width 493 height 29
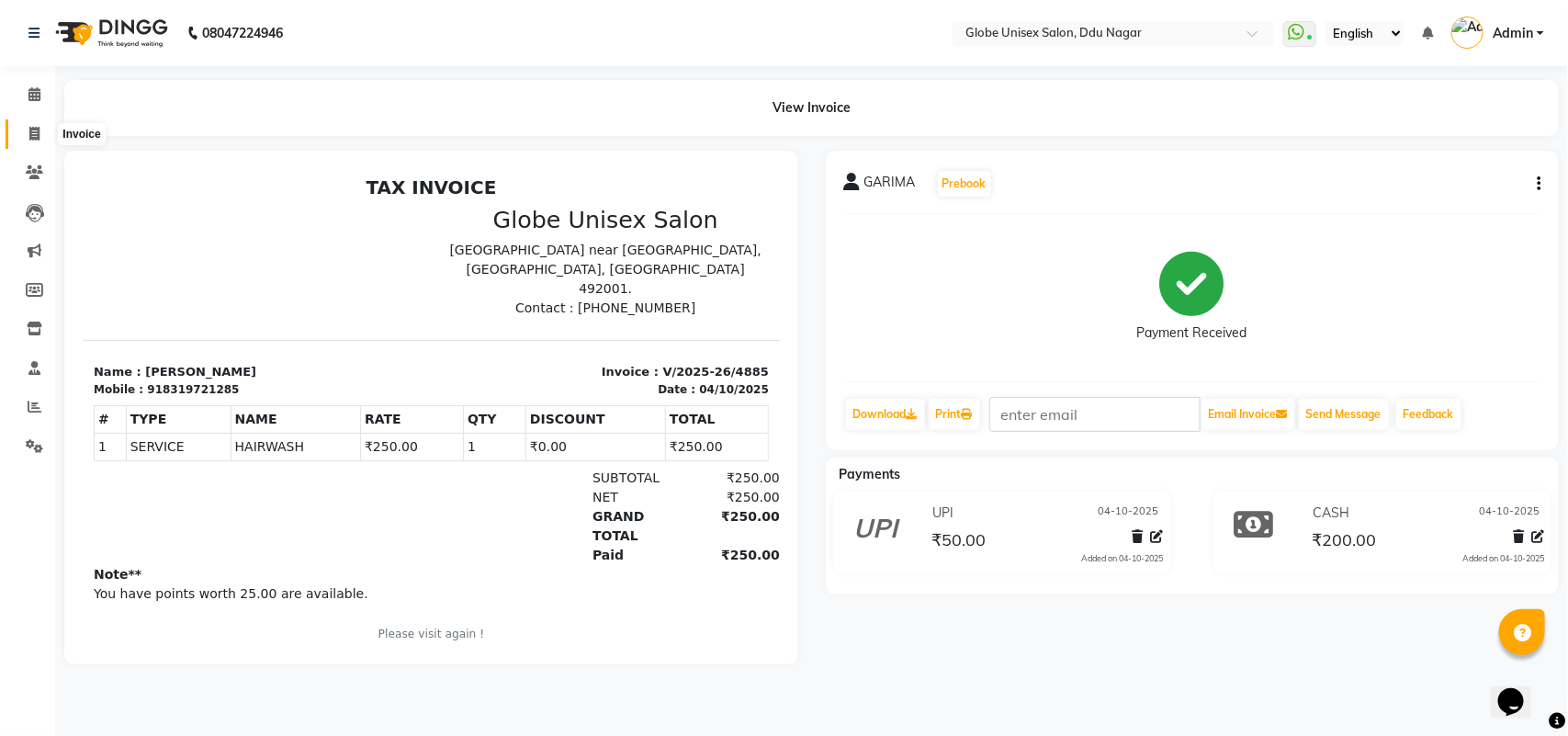
click at [41, 125] on span at bounding box center [35, 134] width 32 height 21
select select "service"
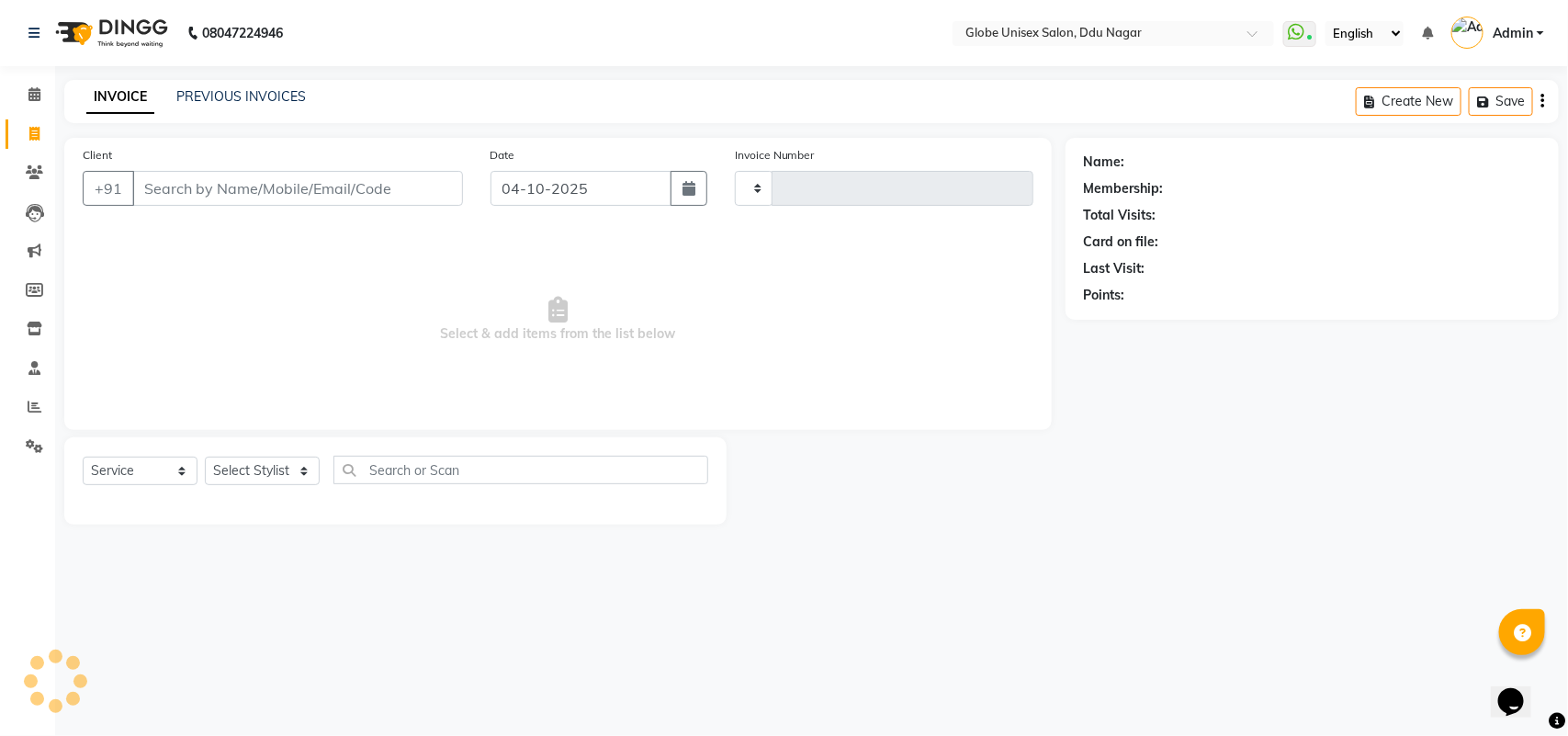
type input "4886"
select select "4184"
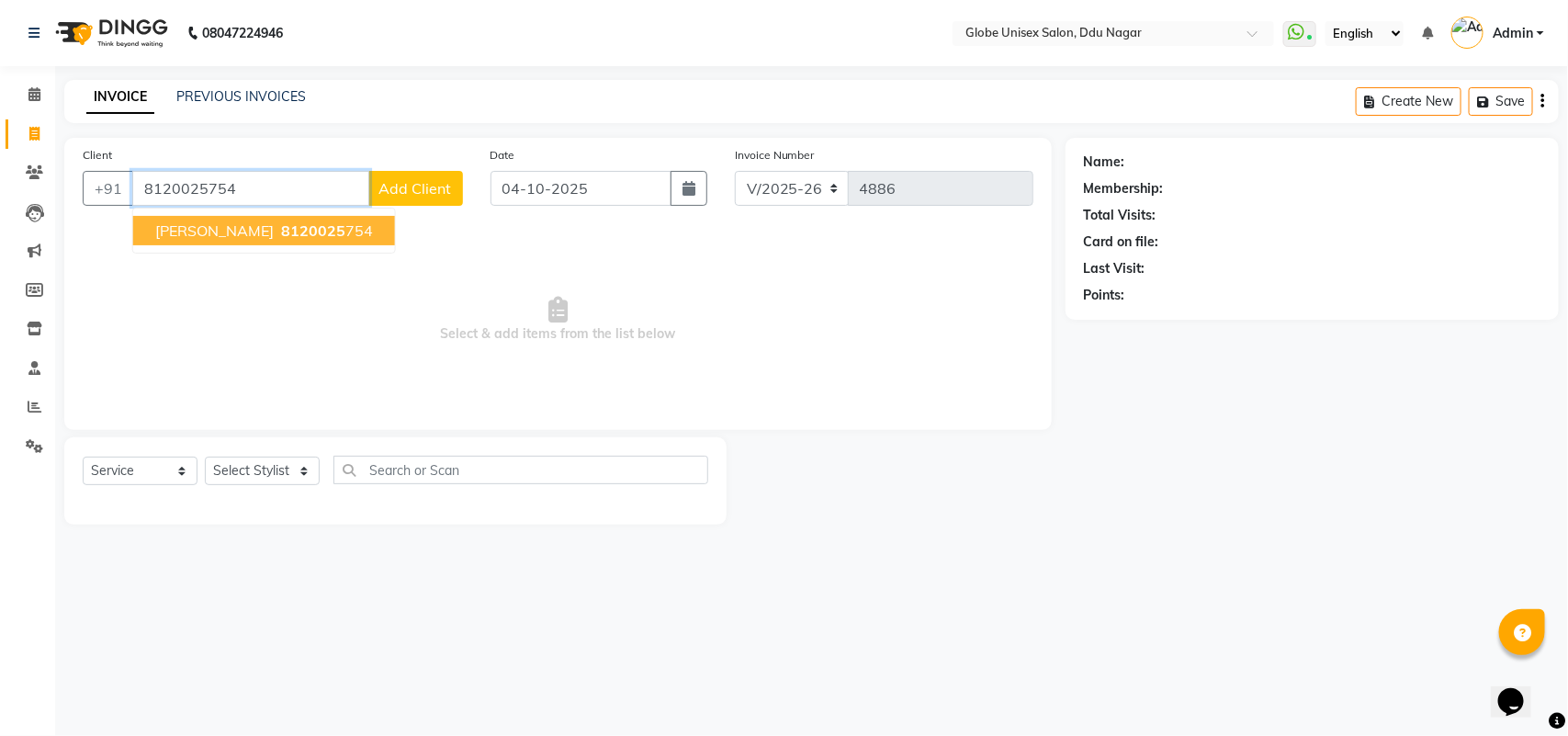
type input "8120025754"
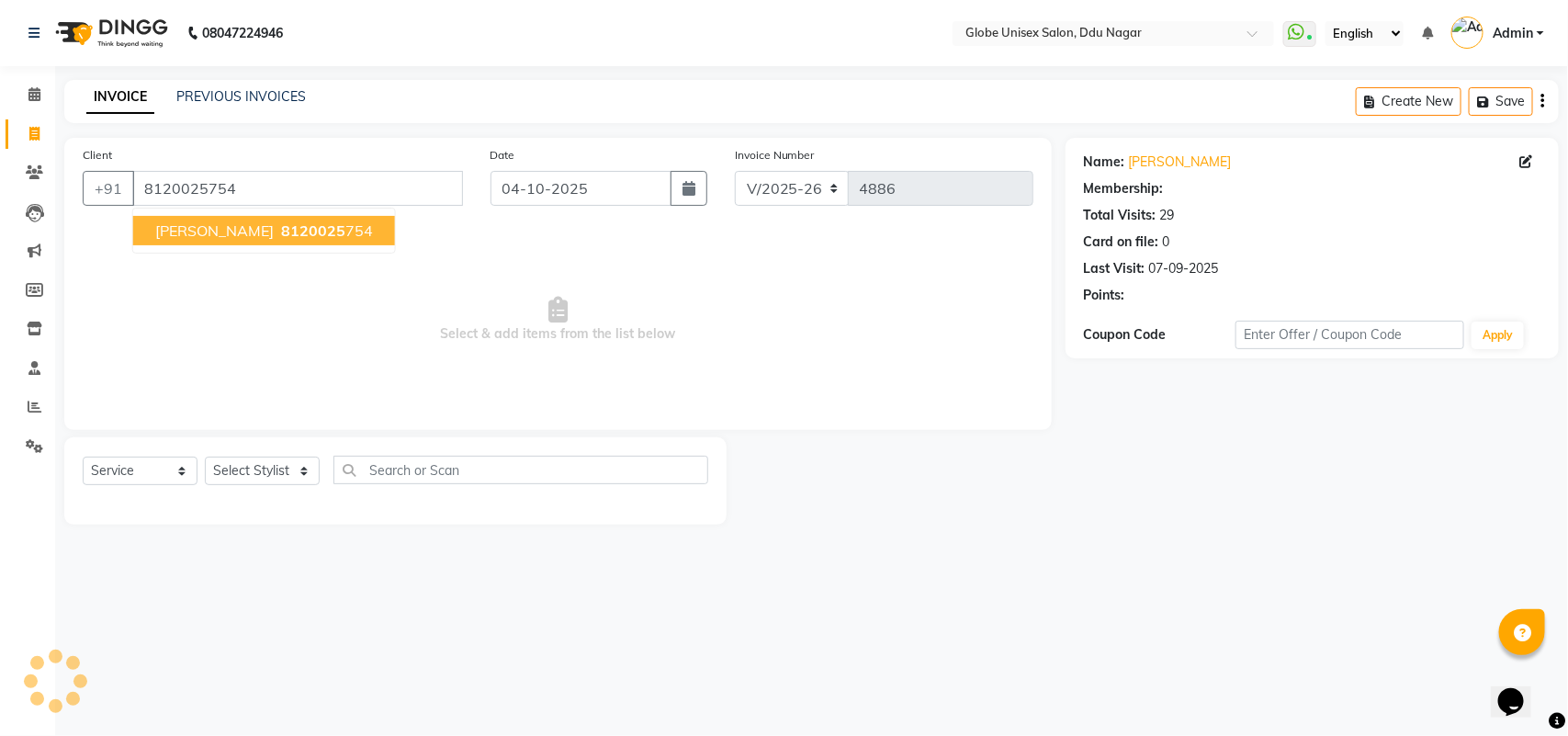
select select "1: Object"
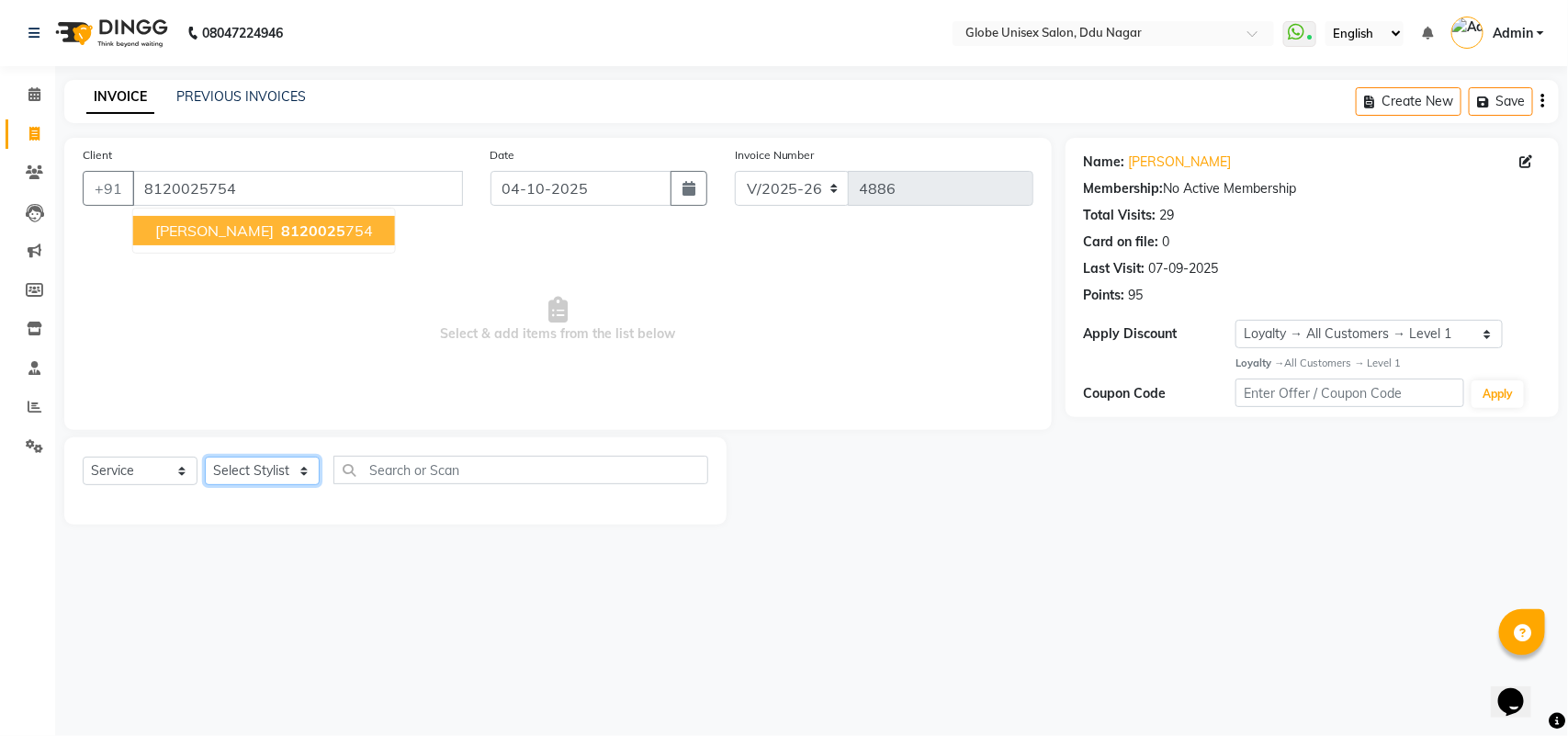
click at [296, 478] on select "Select Stylist ADITYA AJIT ANKIT [PERSON_NAME] [PERSON_NAME] [PERSON_NAME] [PER…" at bounding box center [262, 471] width 115 height 28
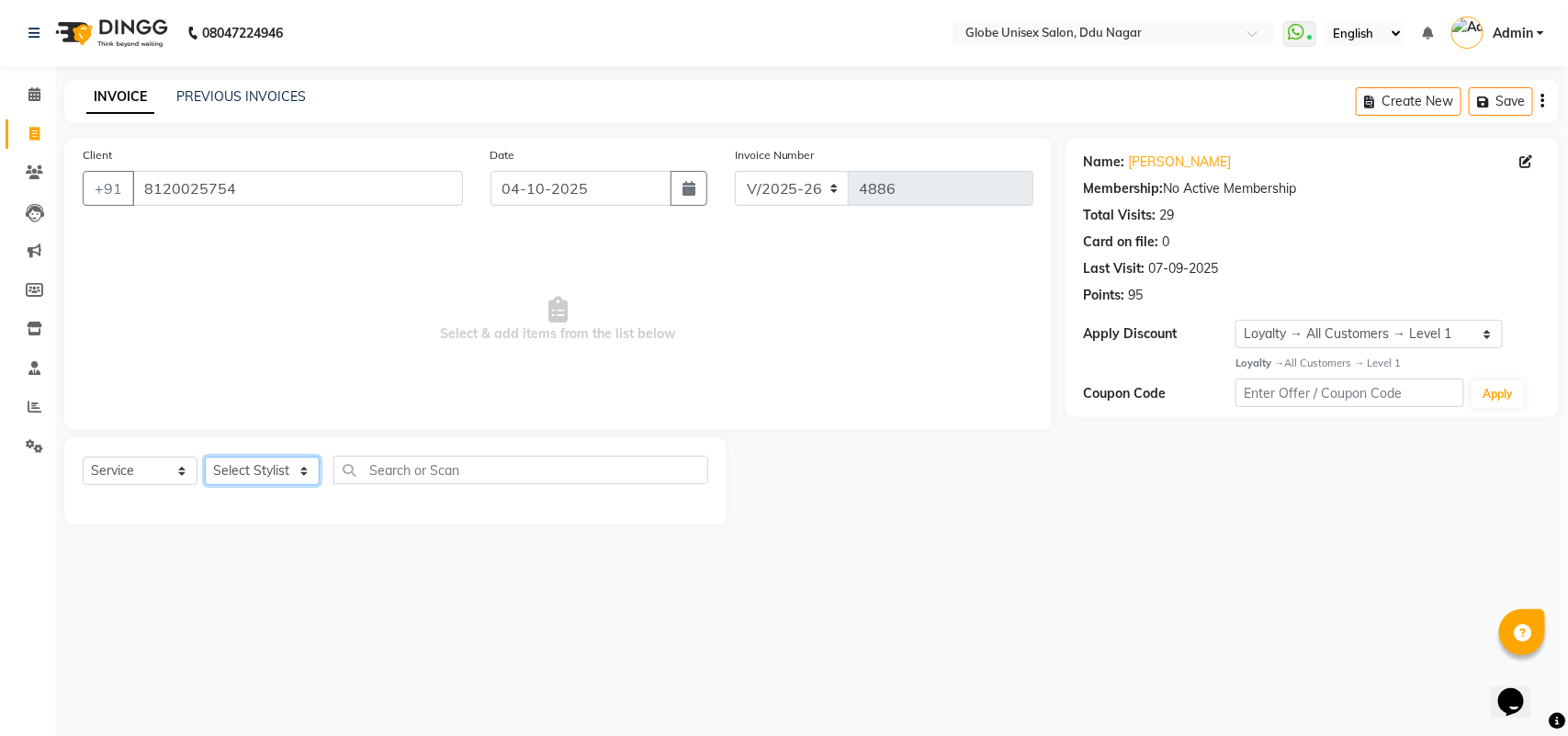
select select "24272"
click at [205, 457] on select "Select Stylist ADITYA AJIT ANKIT [PERSON_NAME] [PERSON_NAME] [PERSON_NAME] [PER…" at bounding box center [262, 471] width 115 height 28
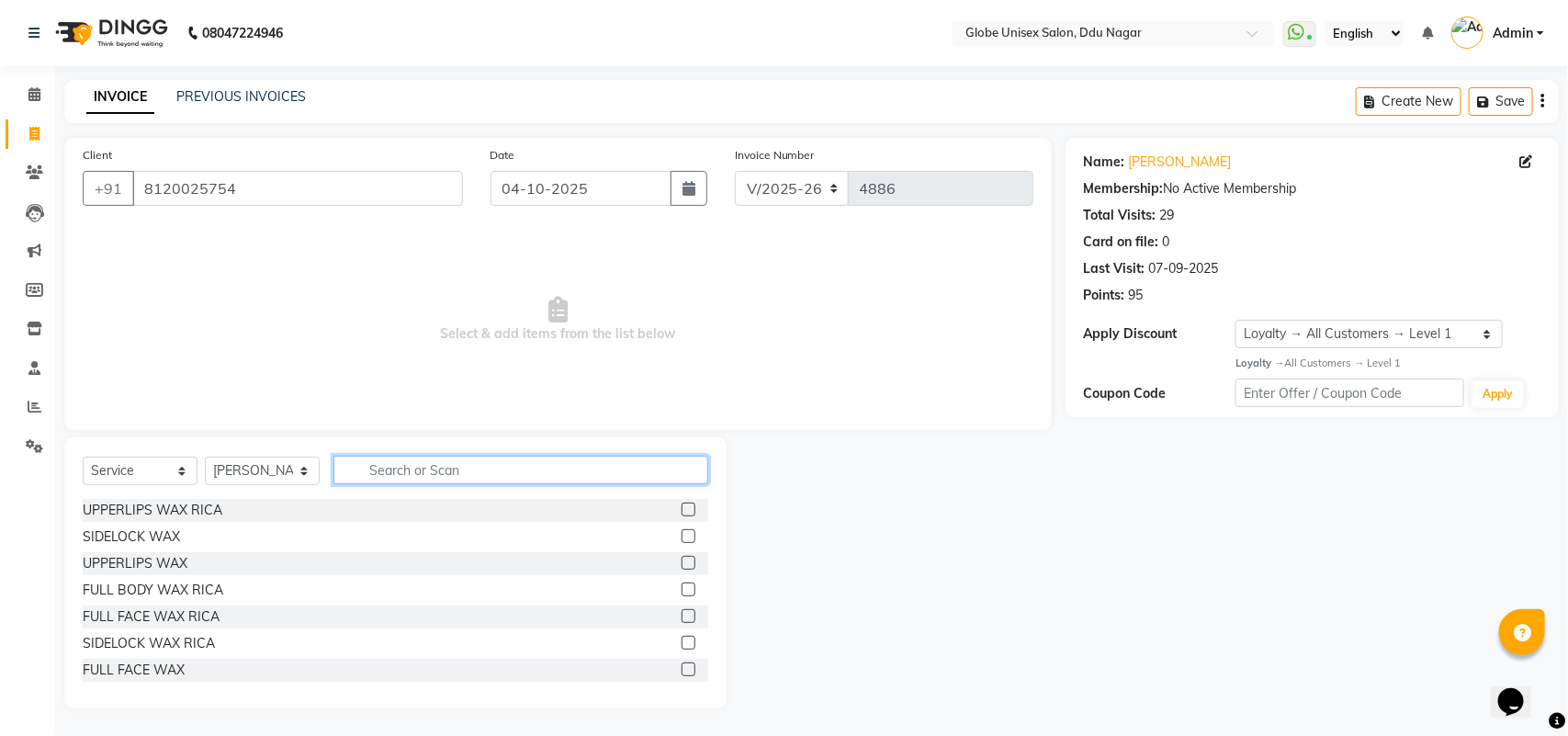
click at [425, 466] on input "text" at bounding box center [520, 470] width 375 height 28
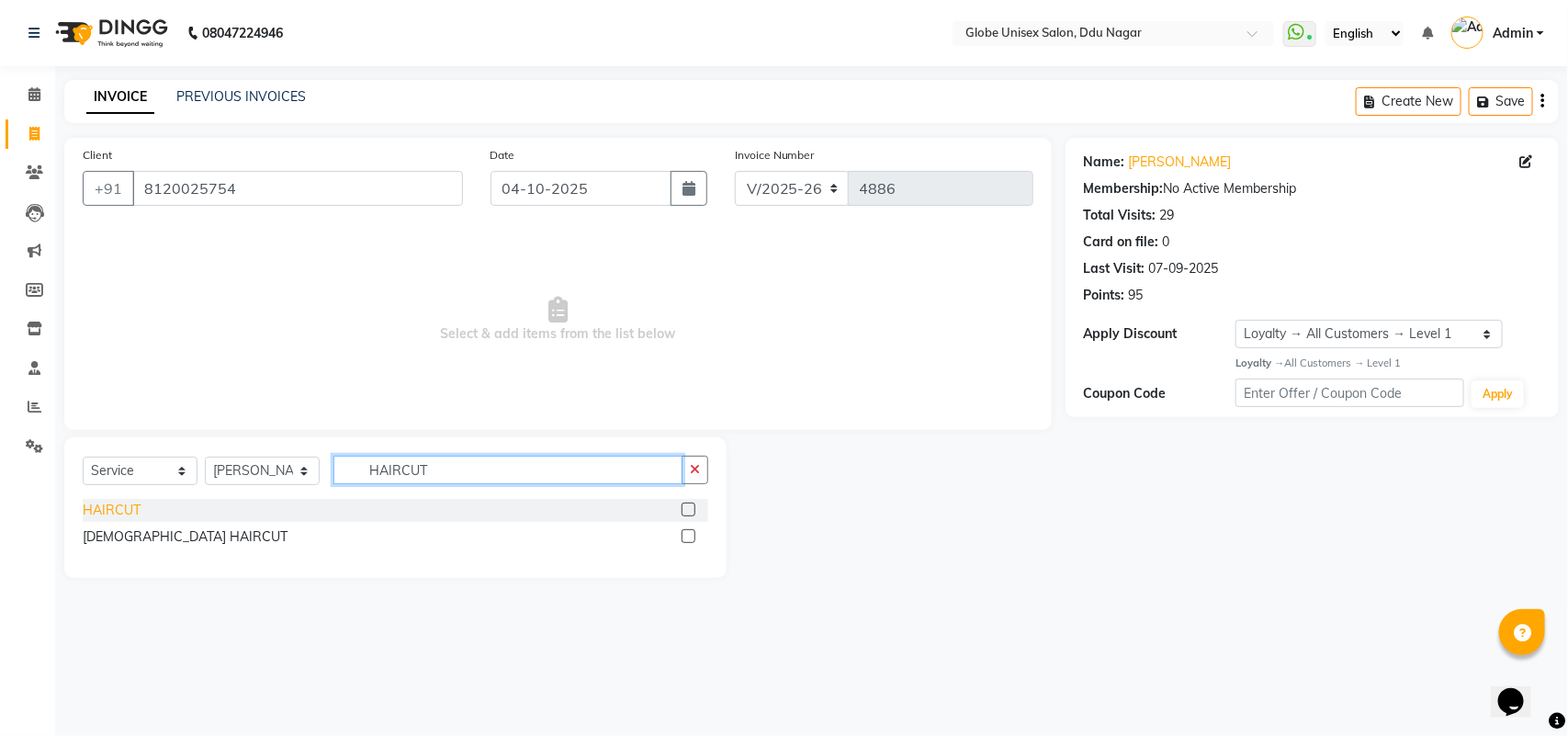
type input "HAIRCUT"
click at [120, 511] on div "HAIRCUT" at bounding box center [112, 510] width 58 height 20
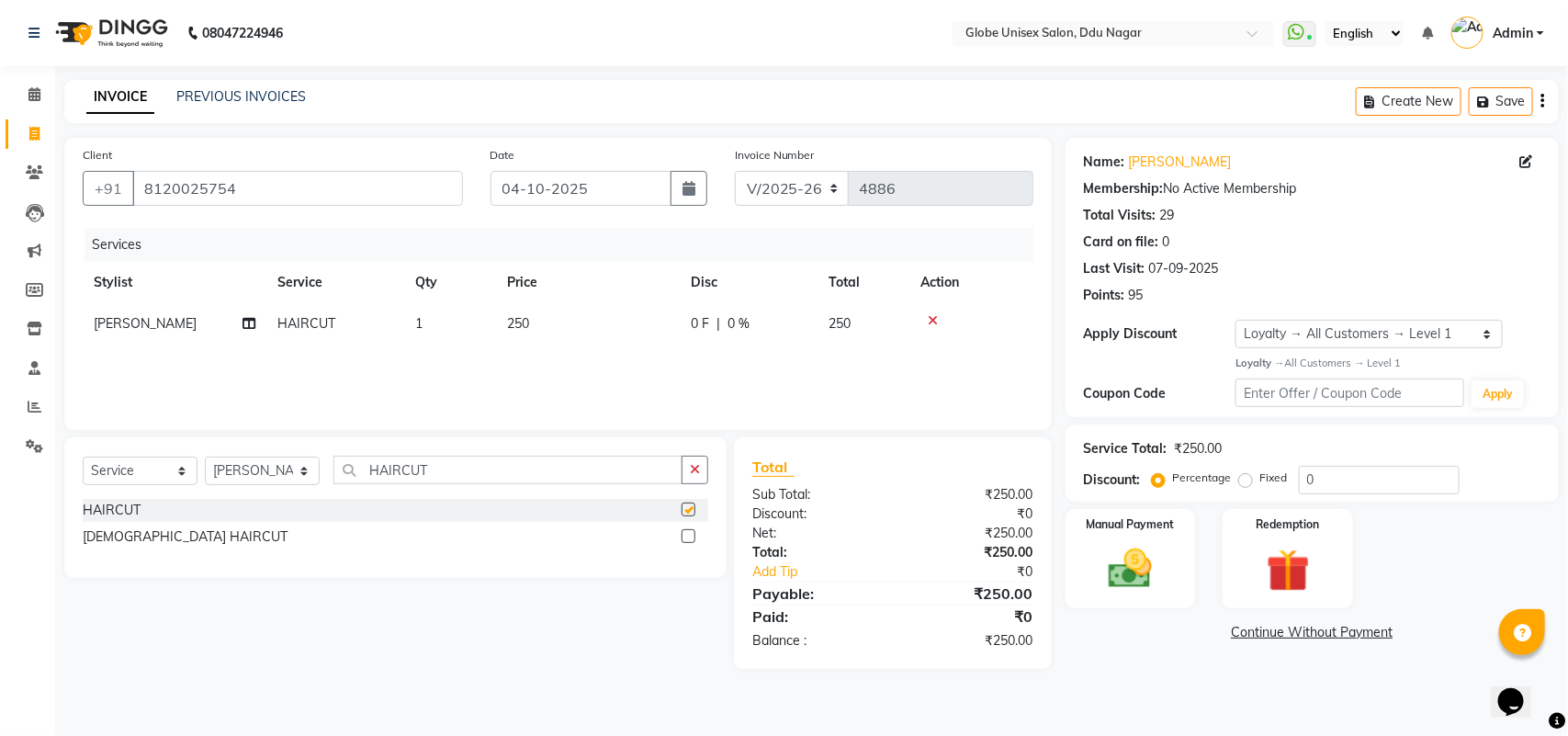
checkbox input "false"
click at [497, 472] on input "HAIRCUT" at bounding box center [508, 470] width 349 height 28
type input "H"
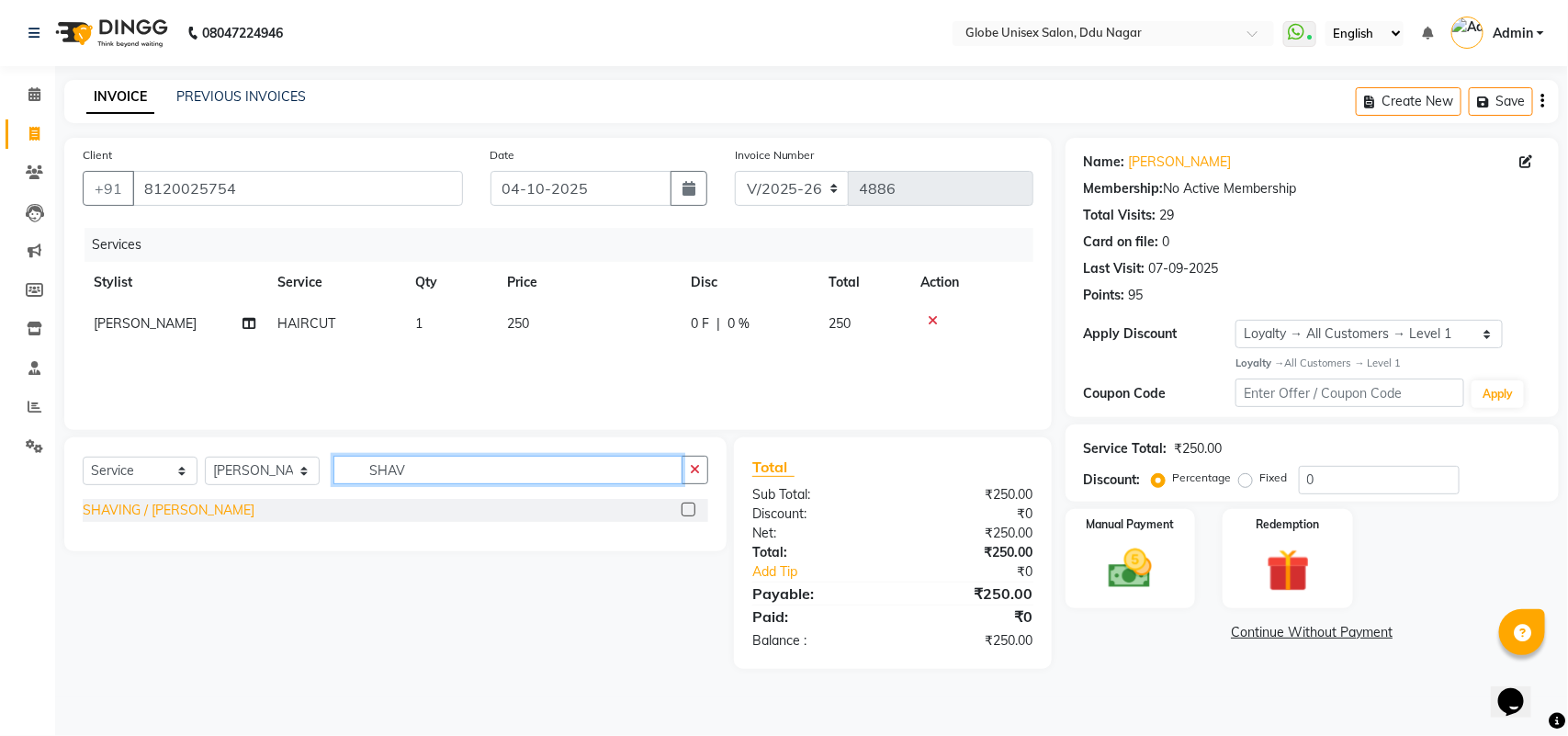
type input "SHAV"
click at [167, 516] on div "SHAVING / [PERSON_NAME]" at bounding box center [168, 510] width 172 height 20
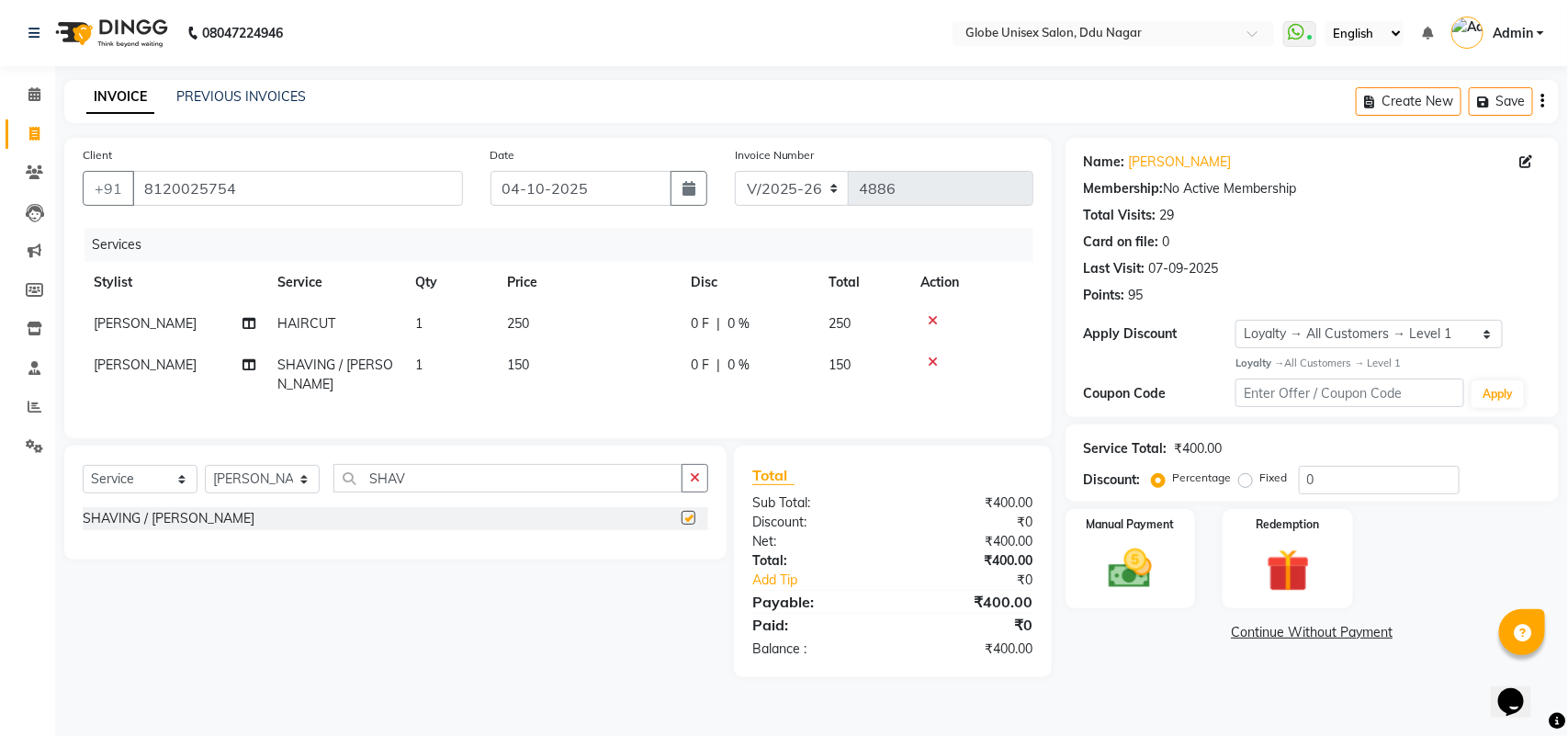
checkbox input "false"
click at [1128, 567] on img at bounding box center [1130, 569] width 72 height 52
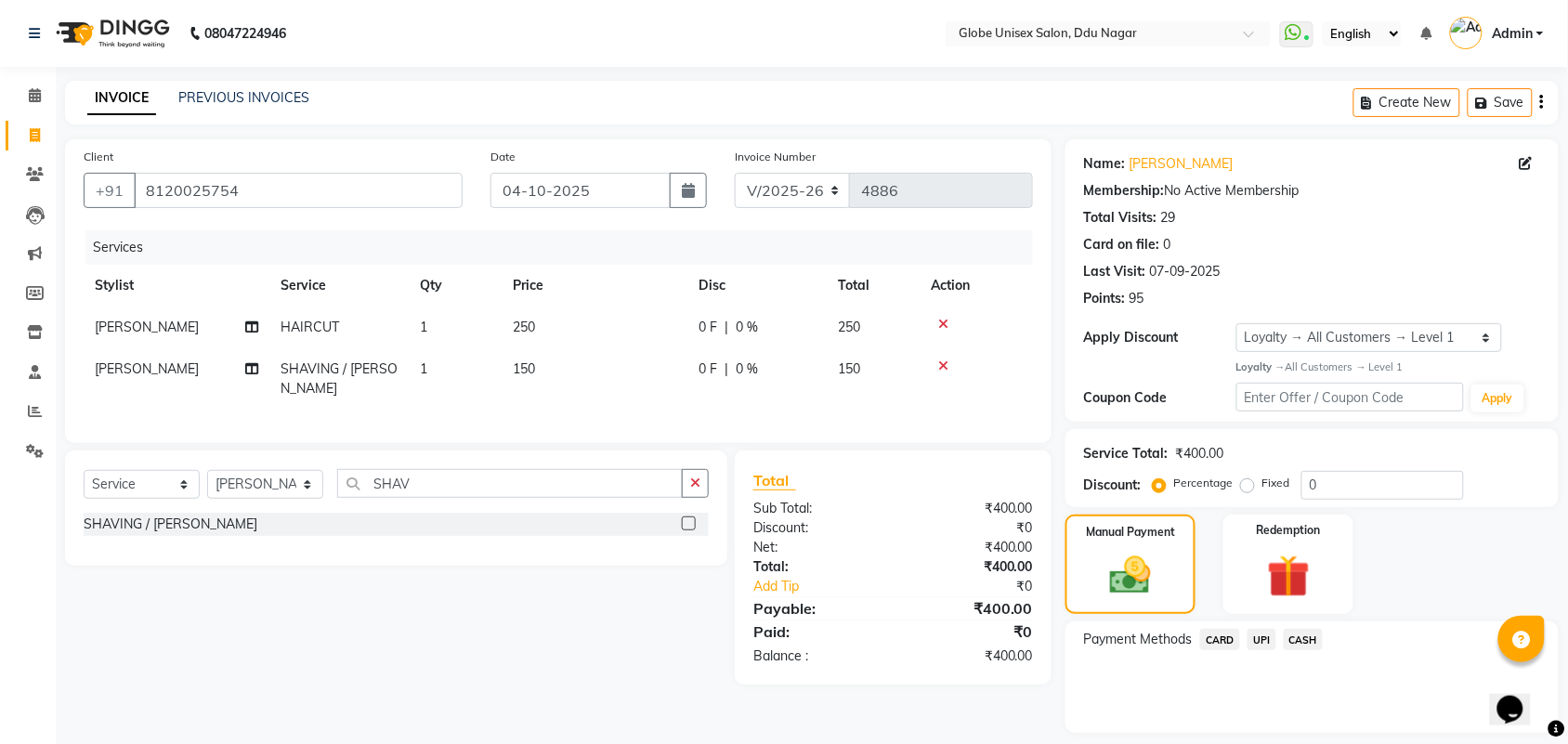
click at [1277, 634] on div "CASH" at bounding box center [1300, 641] width 47 height 25
click at [1274, 638] on span "UPI" at bounding box center [1261, 639] width 28 height 21
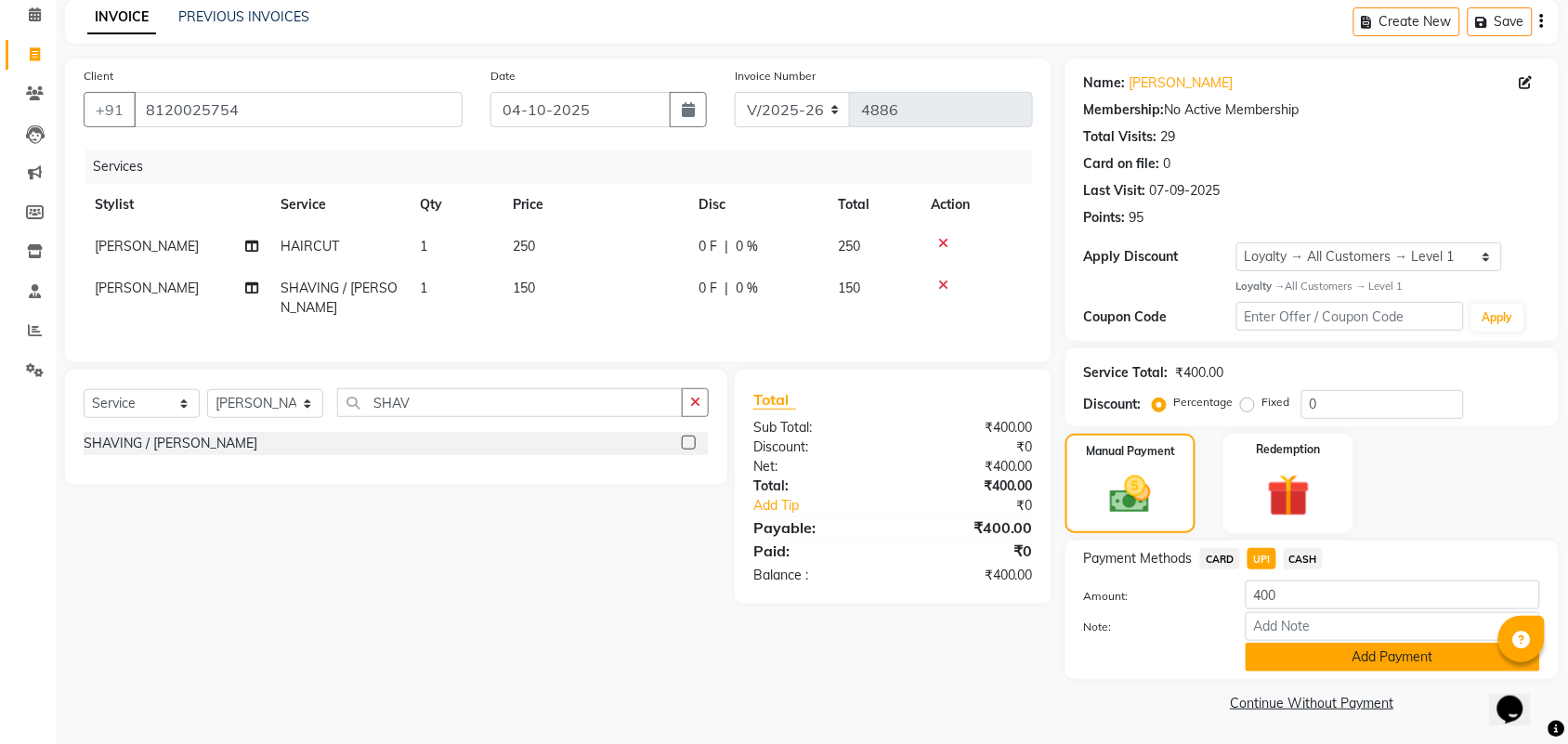
click at [1296, 658] on button "Add Payment" at bounding box center [1392, 658] width 294 height 29
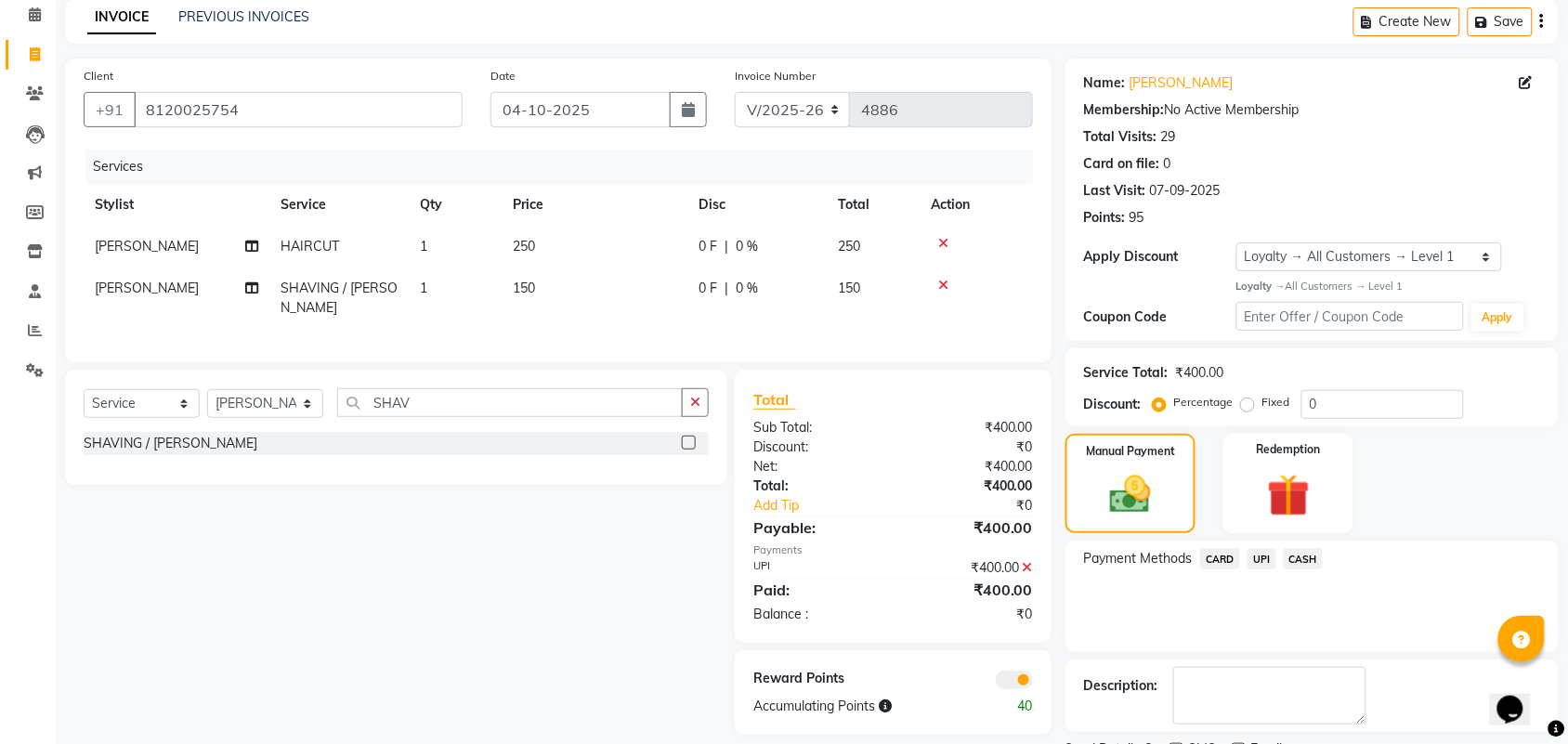
scroll to position [160, 0]
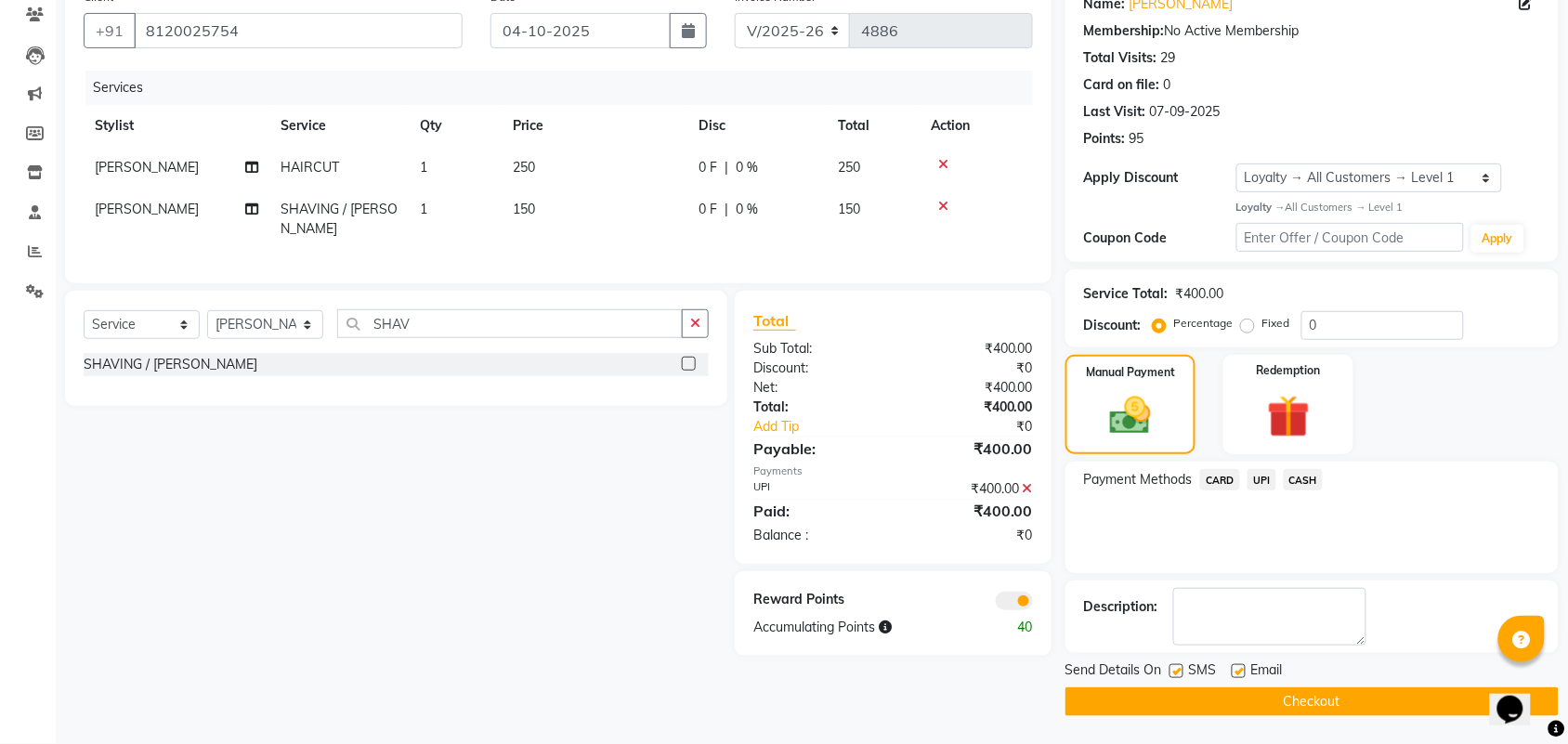
click at [1240, 697] on button "Checkout" at bounding box center [1312, 702] width 493 height 29
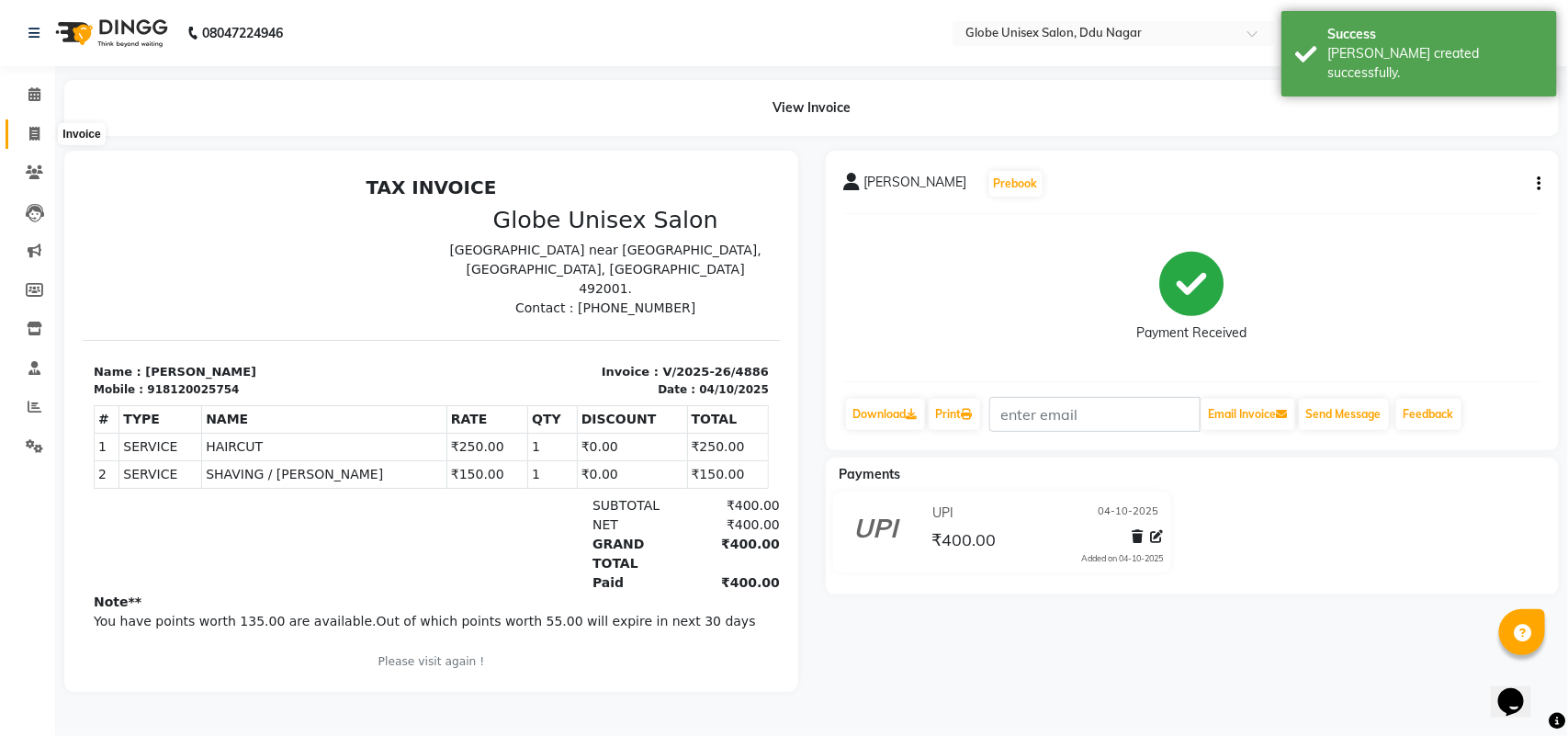
click at [29, 124] on span at bounding box center [35, 134] width 32 height 21
select select "service"
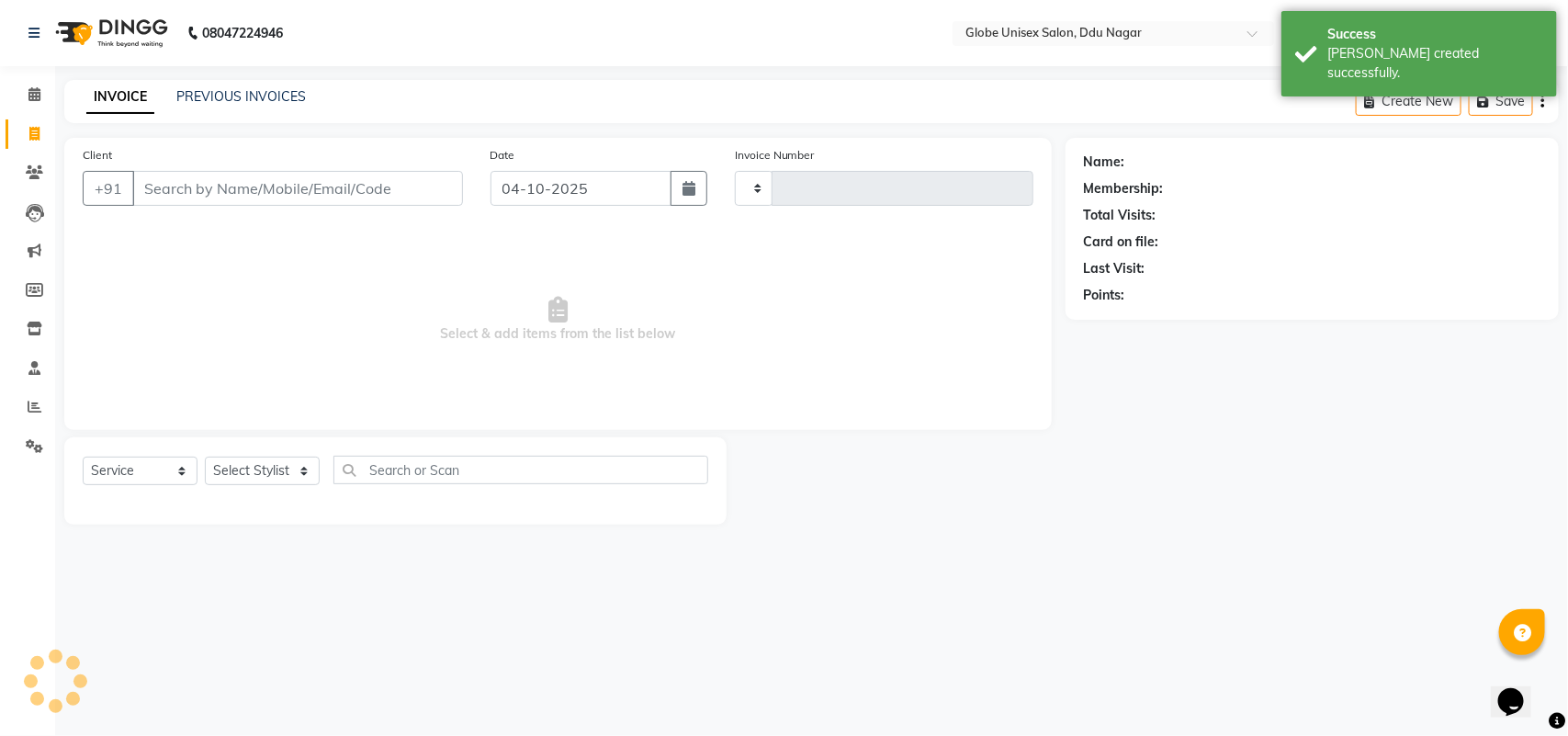
click at [225, 188] on input "Client" at bounding box center [298, 188] width 331 height 35
type input "4887"
select select "4184"
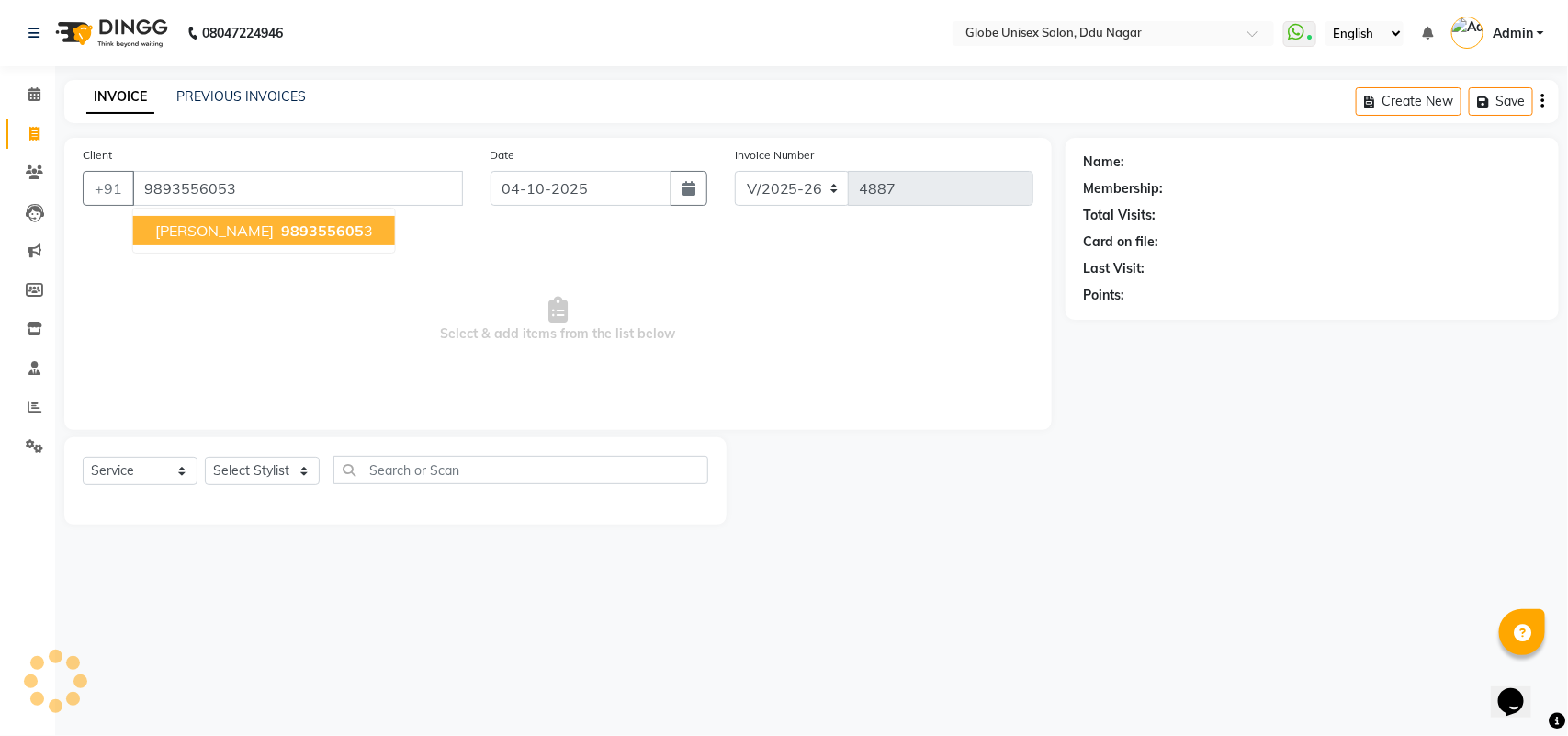
type input "9893556053"
select select "1: Object"
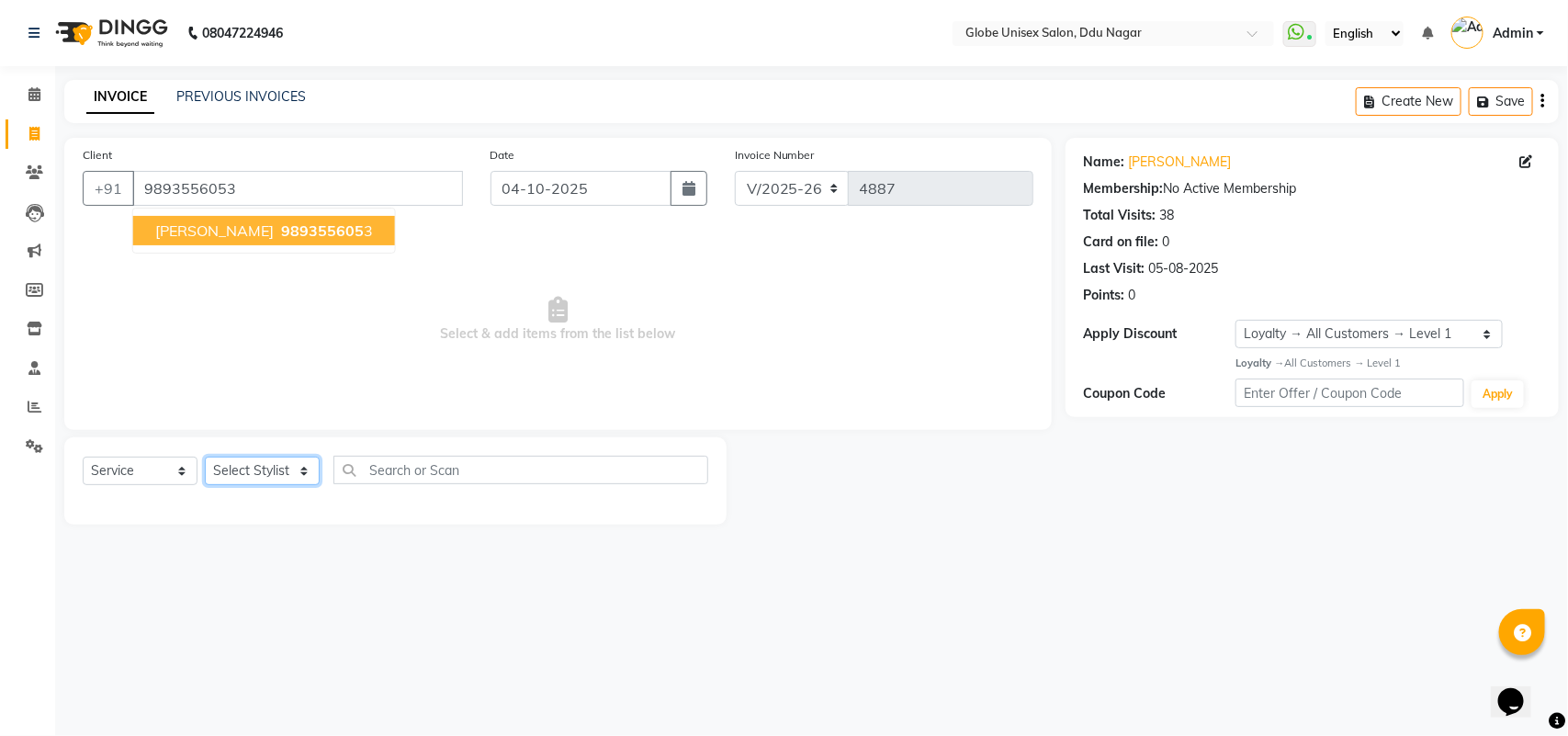
click at [258, 467] on select "Select Stylist ADITYA AJIT ANKIT [PERSON_NAME] [PERSON_NAME] [PERSON_NAME] [PER…" at bounding box center [262, 471] width 115 height 28
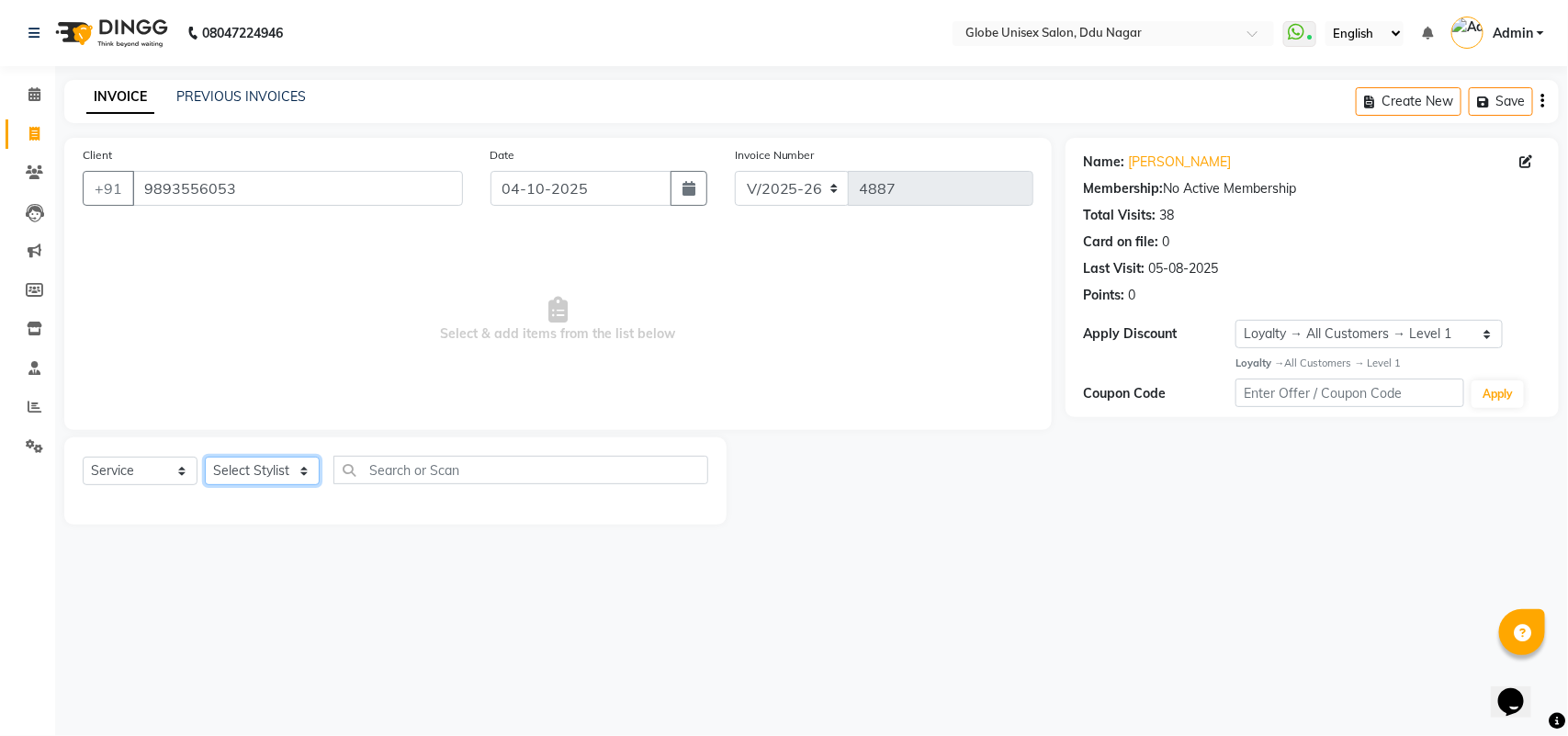
select select "21878"
click at [205, 457] on select "Select Stylist ADITYA AJIT ANKIT [PERSON_NAME] [PERSON_NAME] [PERSON_NAME] [PER…" at bounding box center [262, 471] width 115 height 28
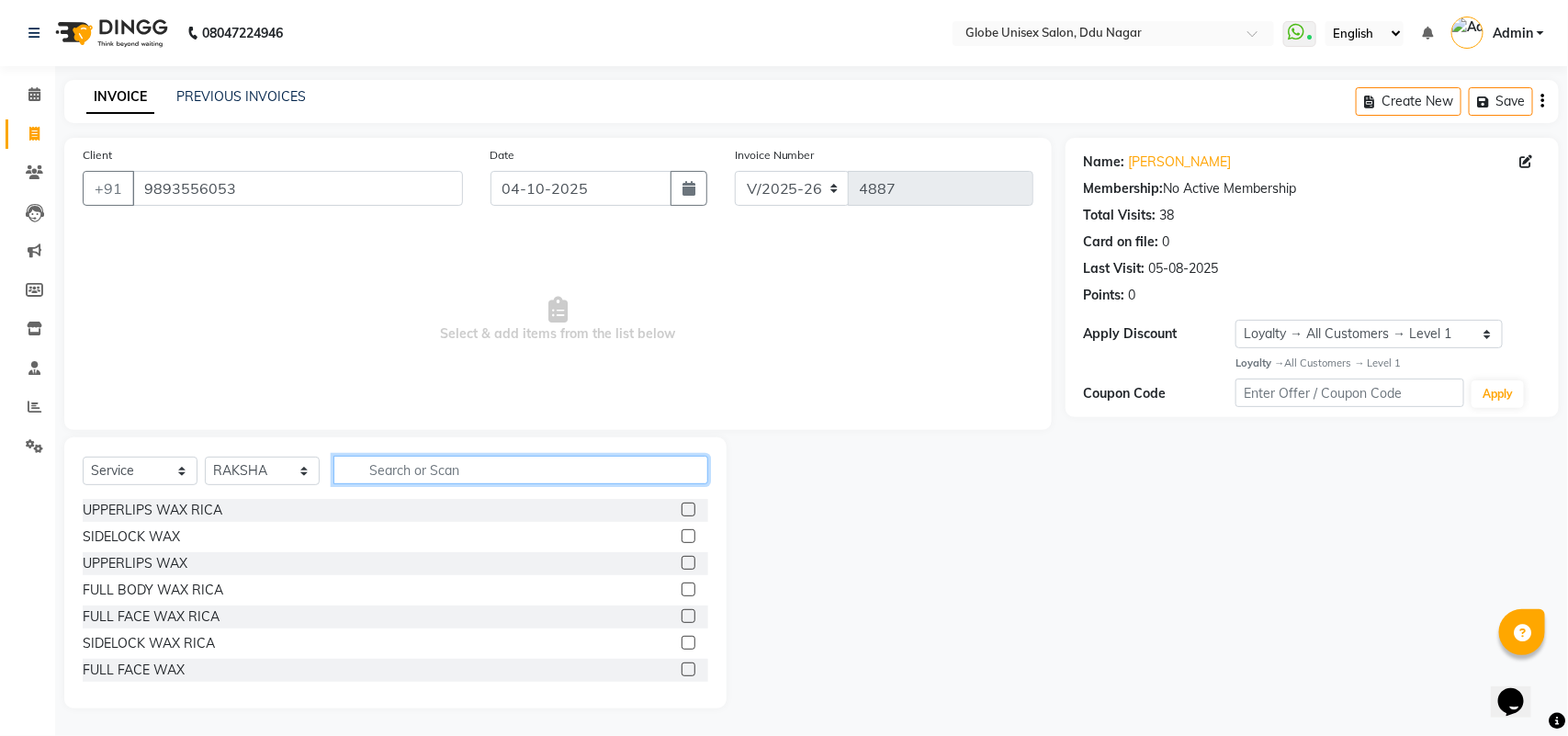
click at [411, 483] on input "text" at bounding box center [520, 470] width 375 height 28
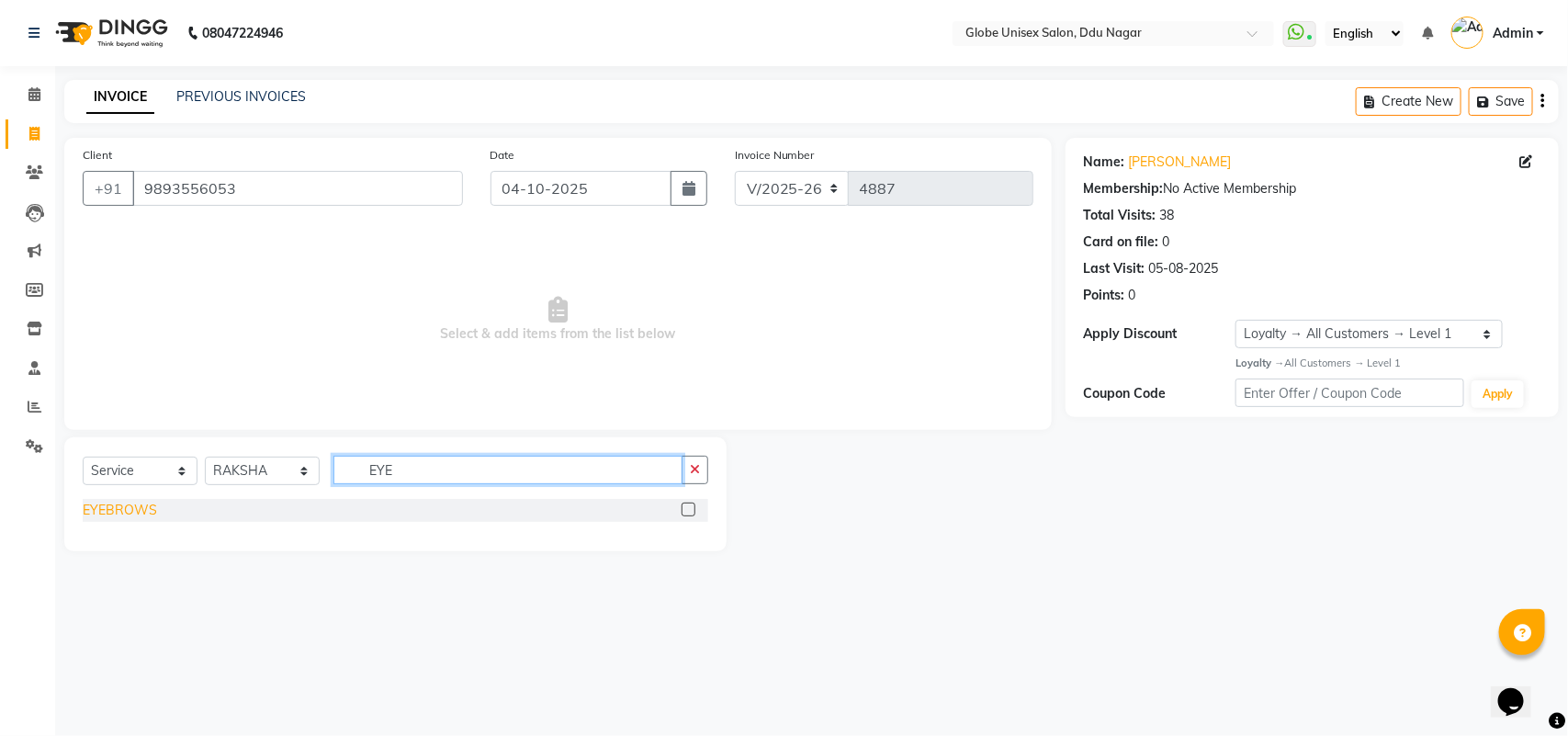
type input "EYE"
click at [93, 510] on div "EYEBROWS" at bounding box center [119, 510] width 74 height 20
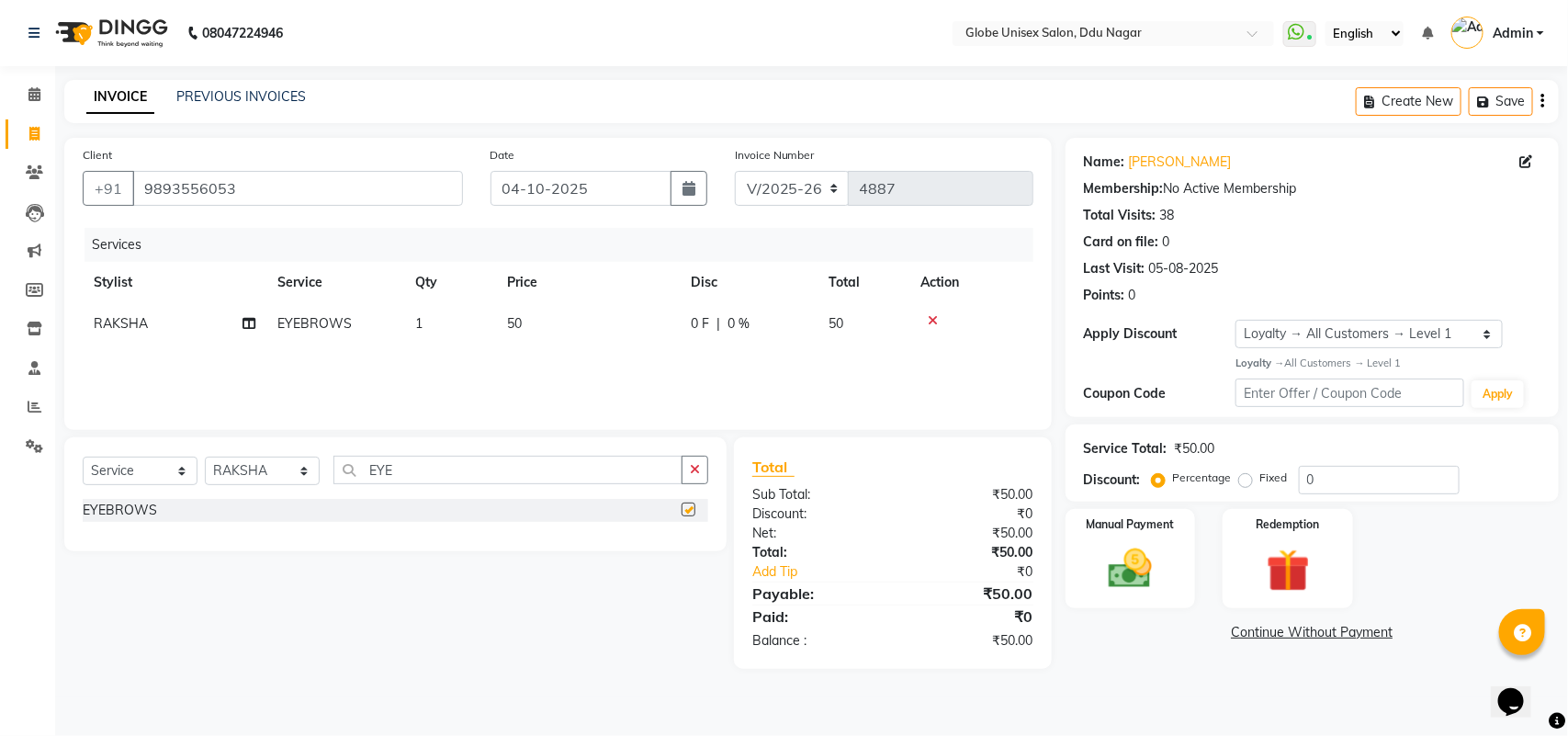
checkbox input "false"
click at [1123, 544] on img at bounding box center [1130, 569] width 72 height 52
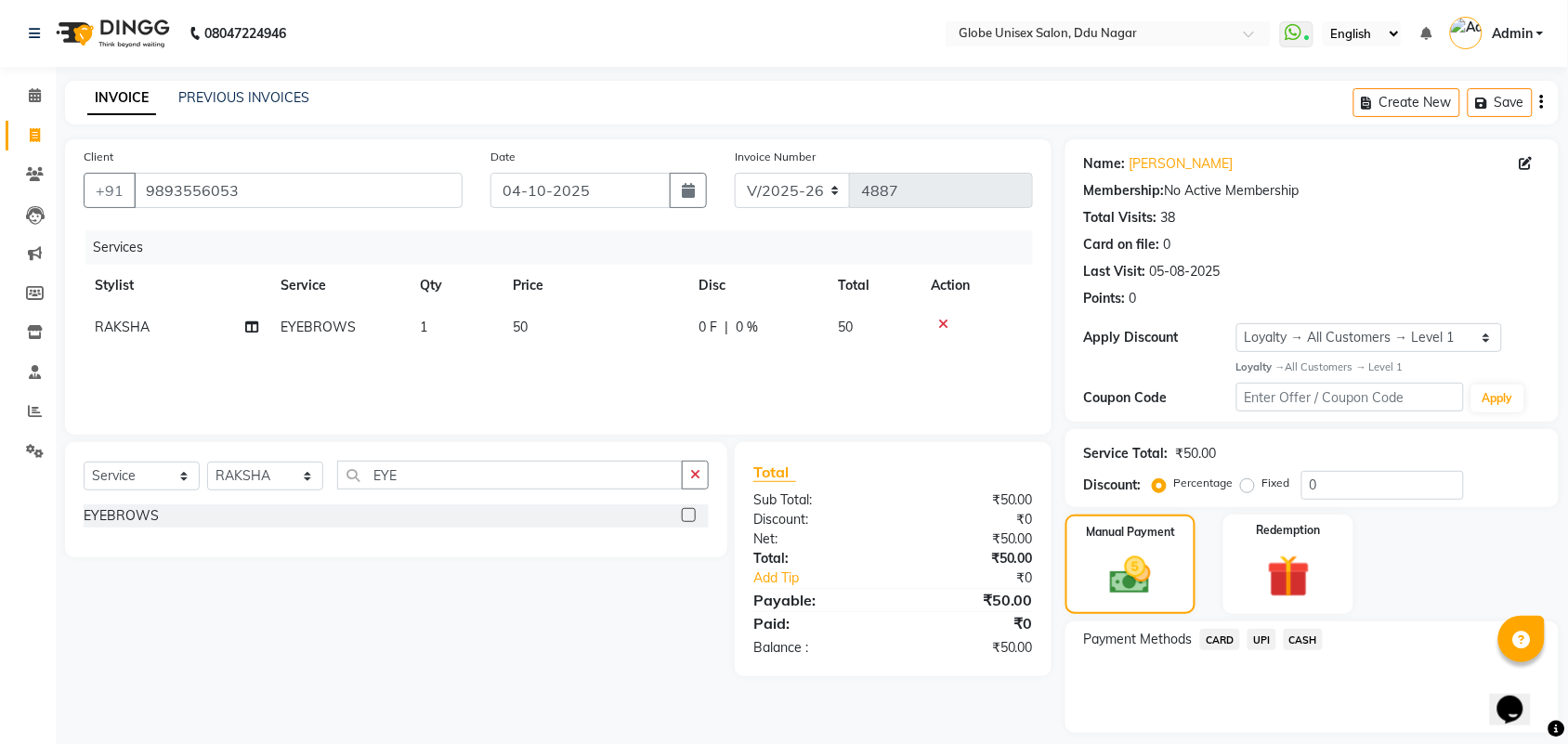
click at [1303, 634] on span "CASH" at bounding box center [1303, 639] width 40 height 21
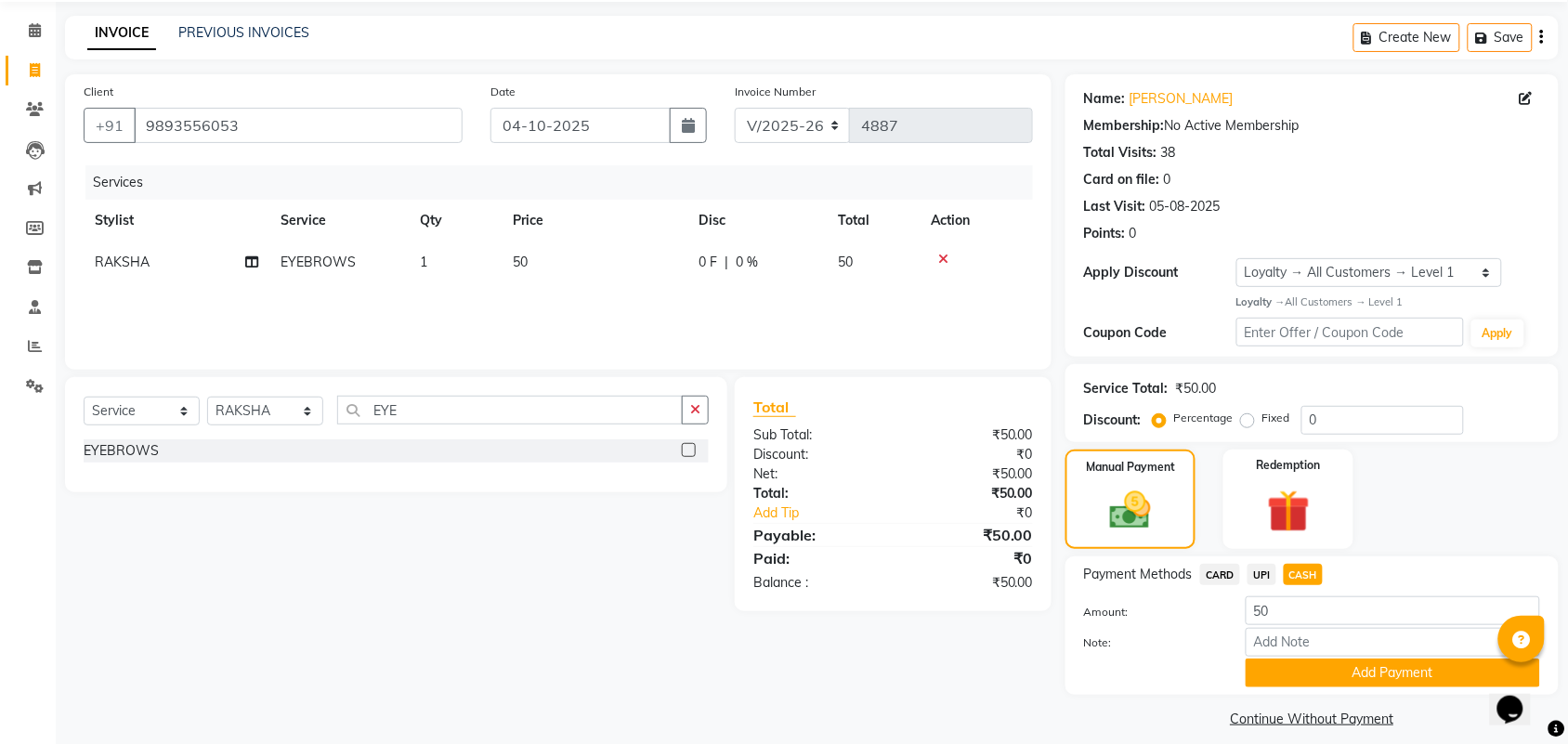
click at [1252, 568] on span "UPI" at bounding box center [1261, 575] width 28 height 21
drag, startPoint x: 1370, startPoint y: 672, endPoint x: 1389, endPoint y: 672, distance: 19.0
click at [1372, 672] on button "Add Payment" at bounding box center [1392, 673] width 294 height 29
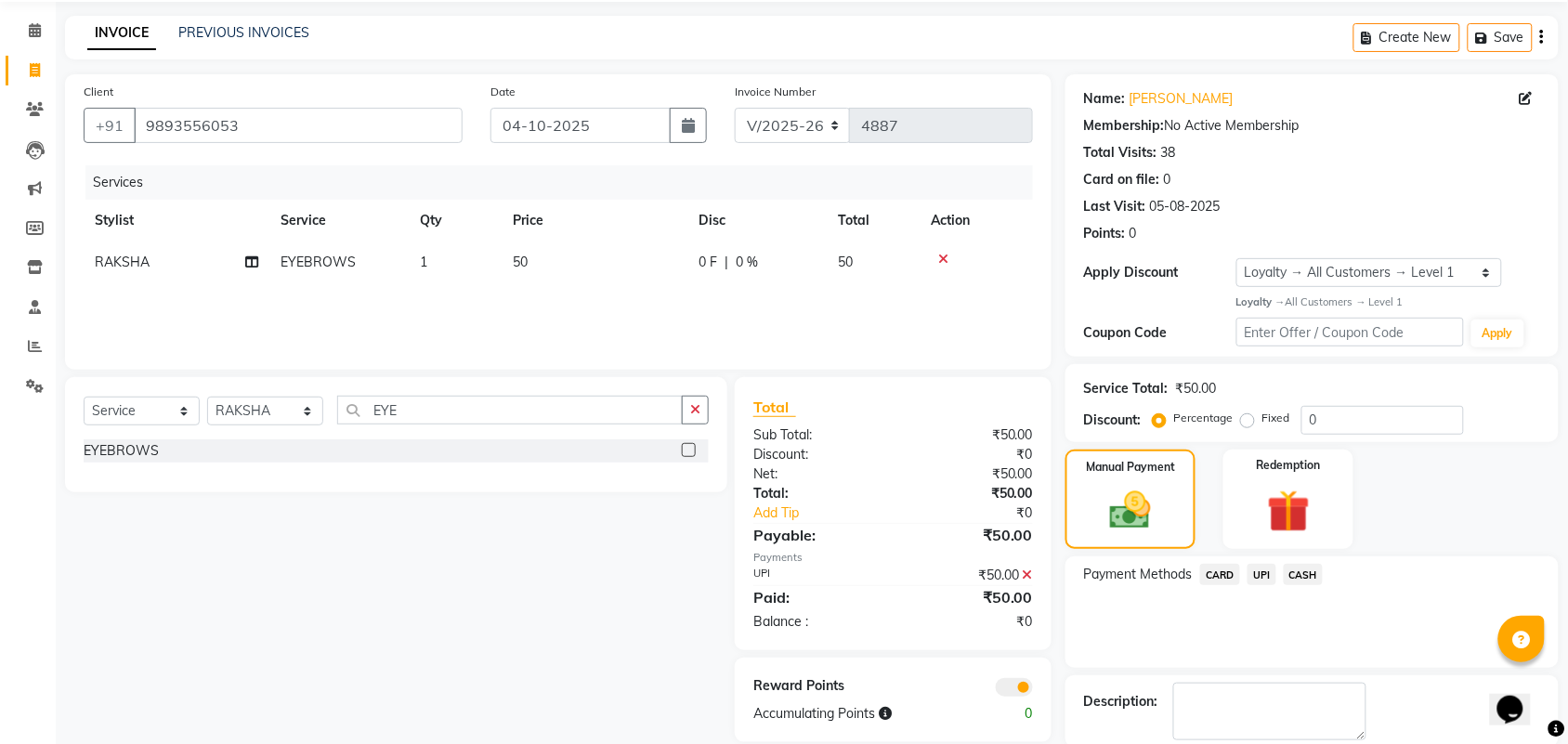
scroll to position [160, 0]
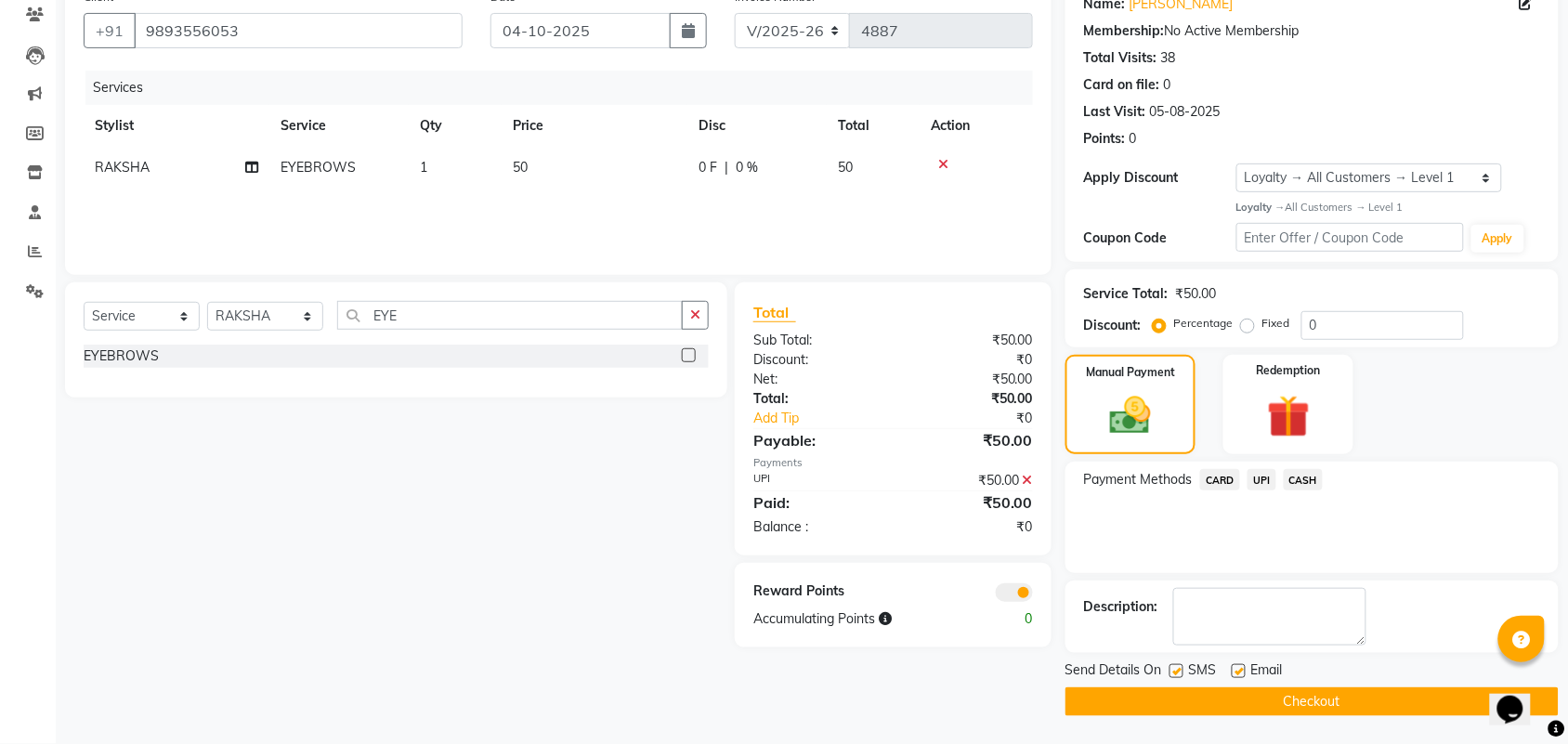
click at [1308, 711] on button "Checkout" at bounding box center [1312, 702] width 493 height 29
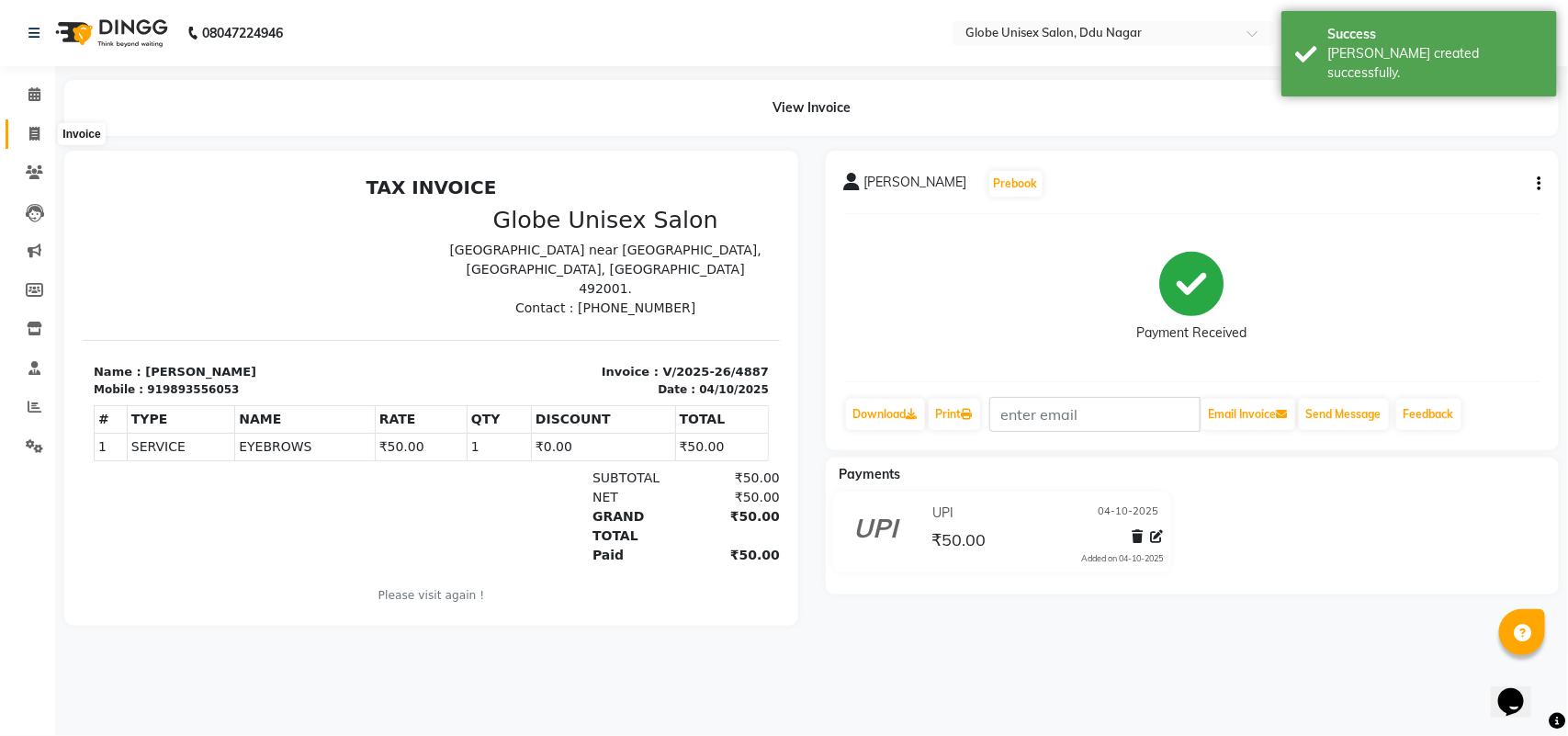
click at [21, 139] on span at bounding box center [35, 134] width 32 height 21
select select "service"
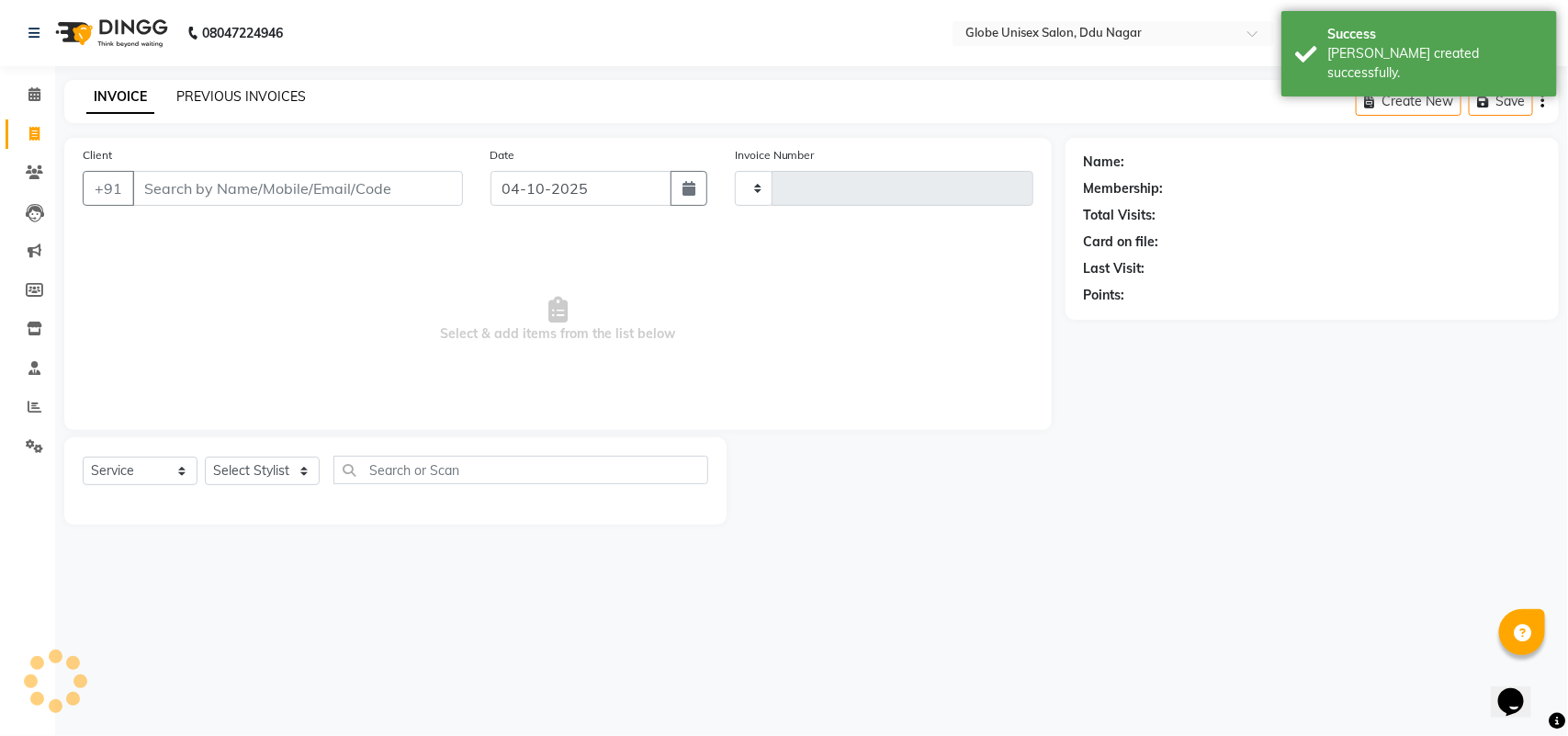
click at [267, 97] on link "PREVIOUS INVOICES" at bounding box center [241, 97] width 130 height 17
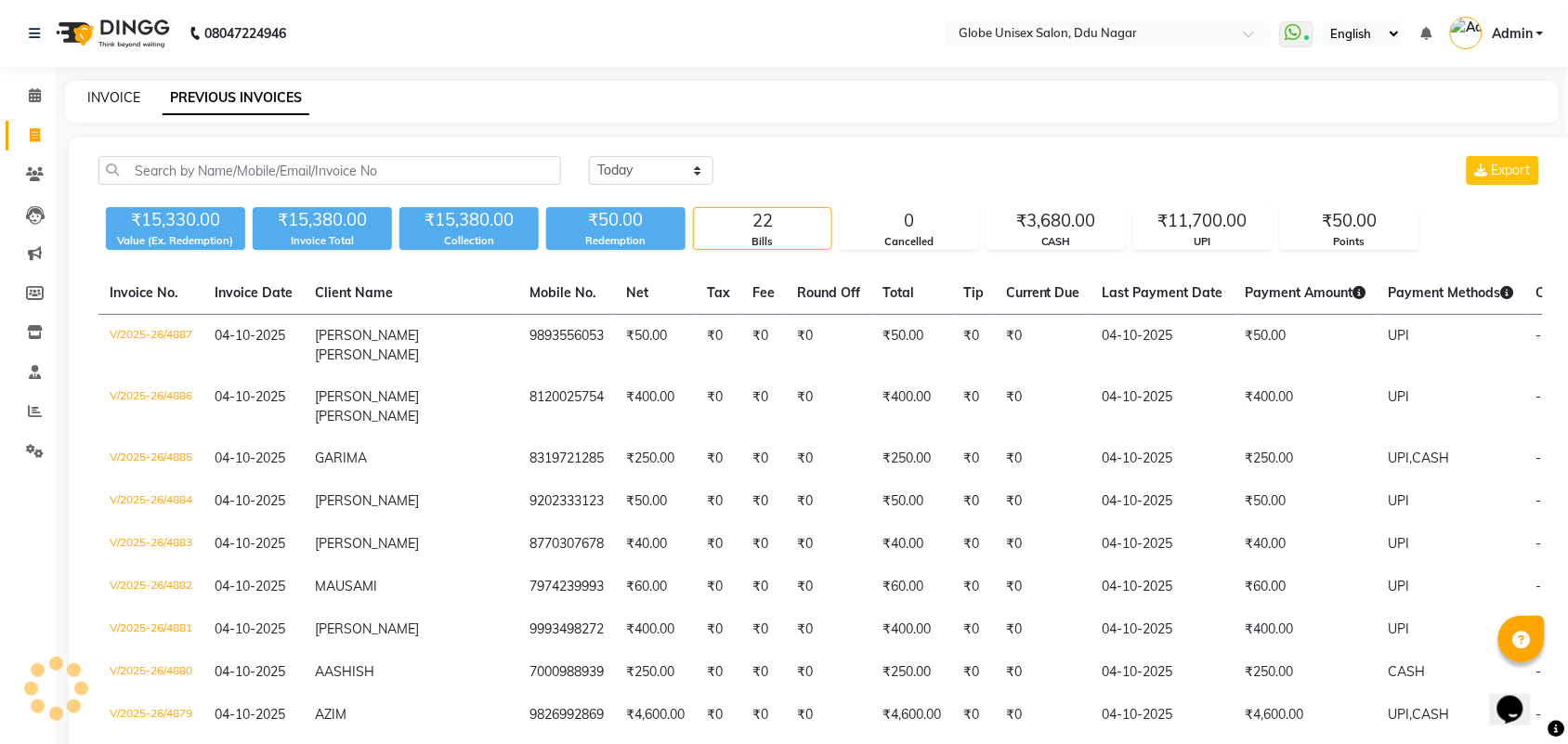
click at [101, 89] on link "INVOICE" at bounding box center [114, 98] width 53 height 17
select select "service"
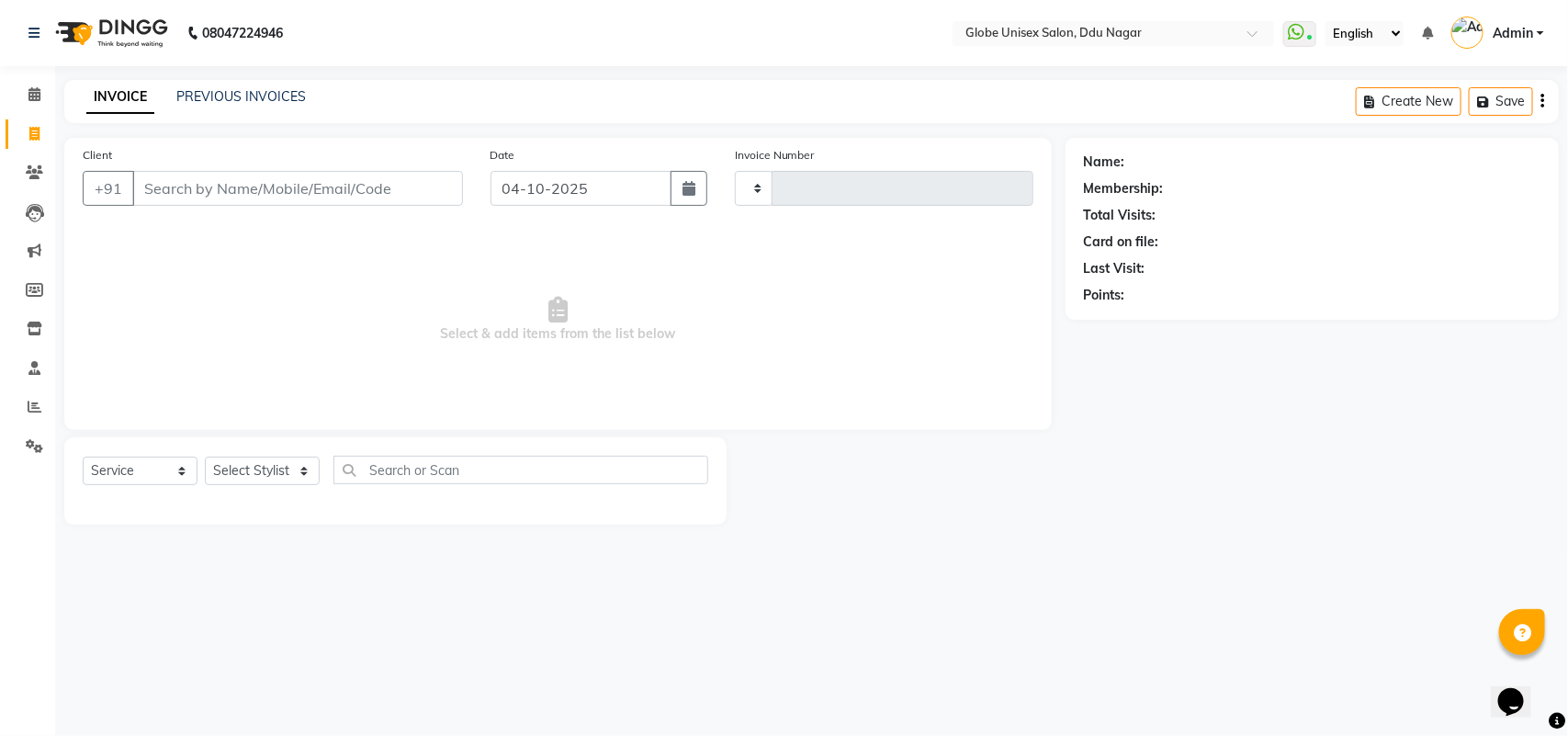
type input "4888"
select select "4184"
click at [240, 462] on select "Select Stylist ADITYA AJIT ANKIT [PERSON_NAME] [PERSON_NAME] [PERSON_NAME] [PER…" at bounding box center [262, 471] width 115 height 28
select select "22429"
click at [205, 457] on select "Select Stylist ADITYA AJIT ANKIT [PERSON_NAME] [PERSON_NAME] [PERSON_NAME] [PER…" at bounding box center [262, 471] width 115 height 28
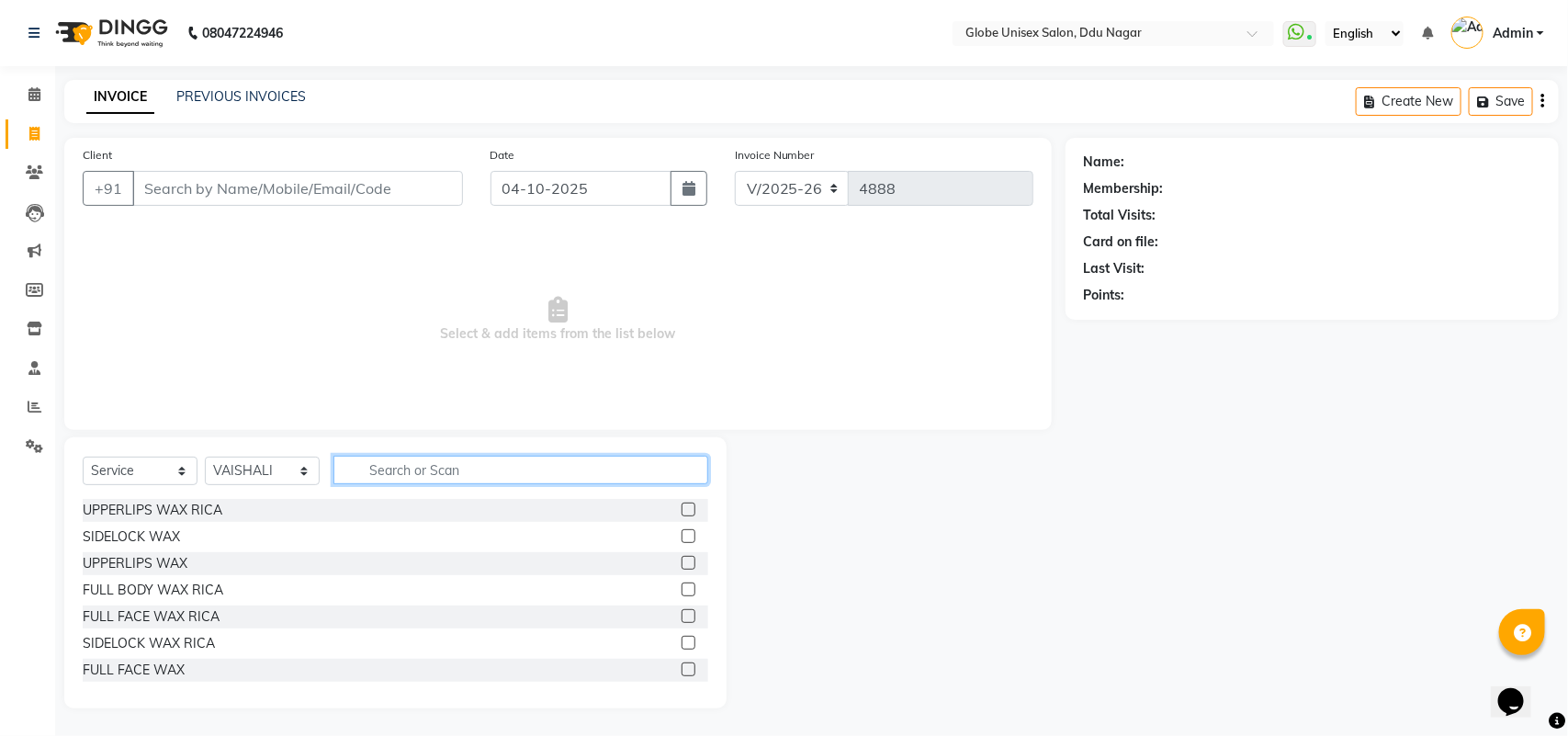
click at [430, 474] on input "text" at bounding box center [520, 470] width 375 height 28
type input "W"
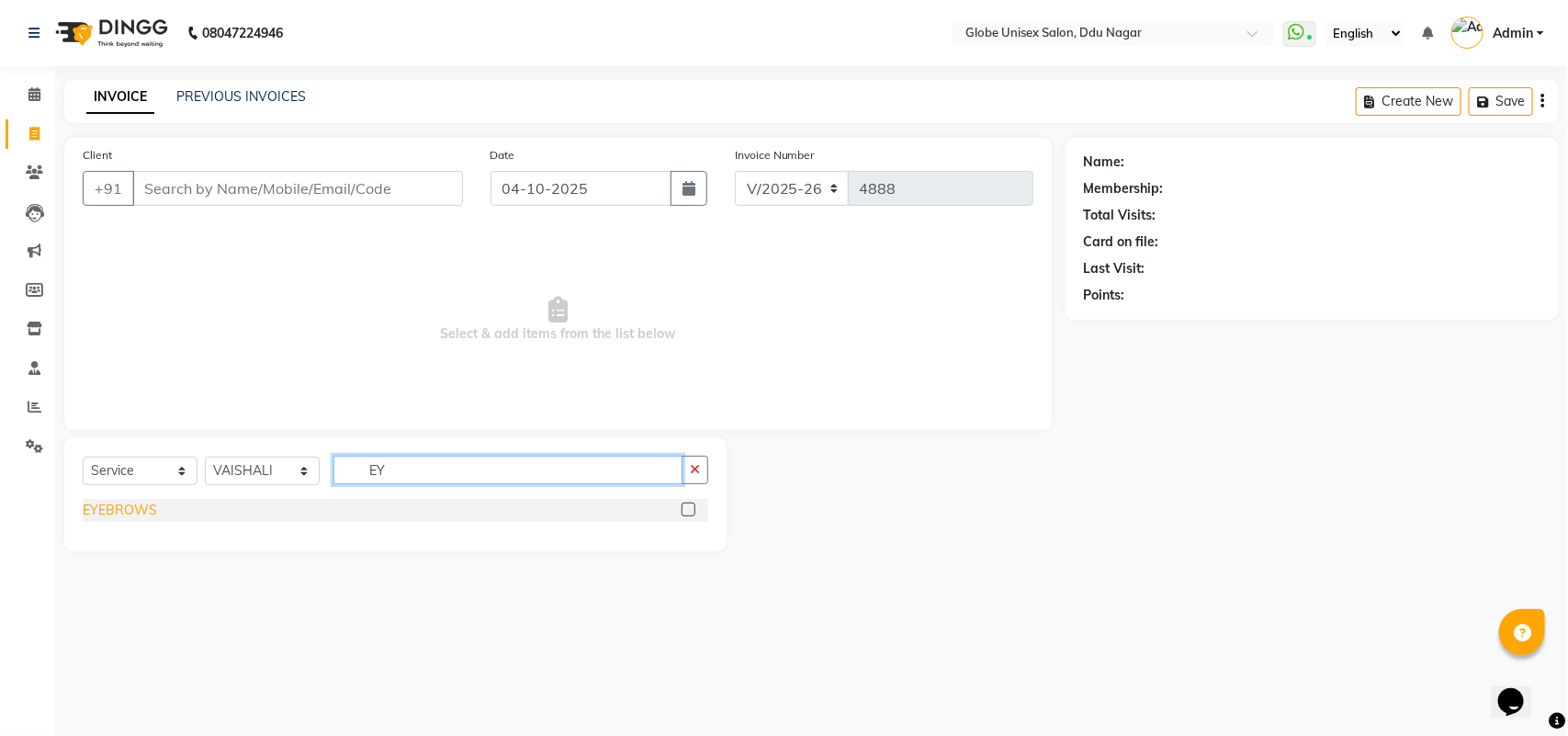
type input "EY"
click at [124, 508] on div "EYEBROWS" at bounding box center [119, 510] width 74 height 20
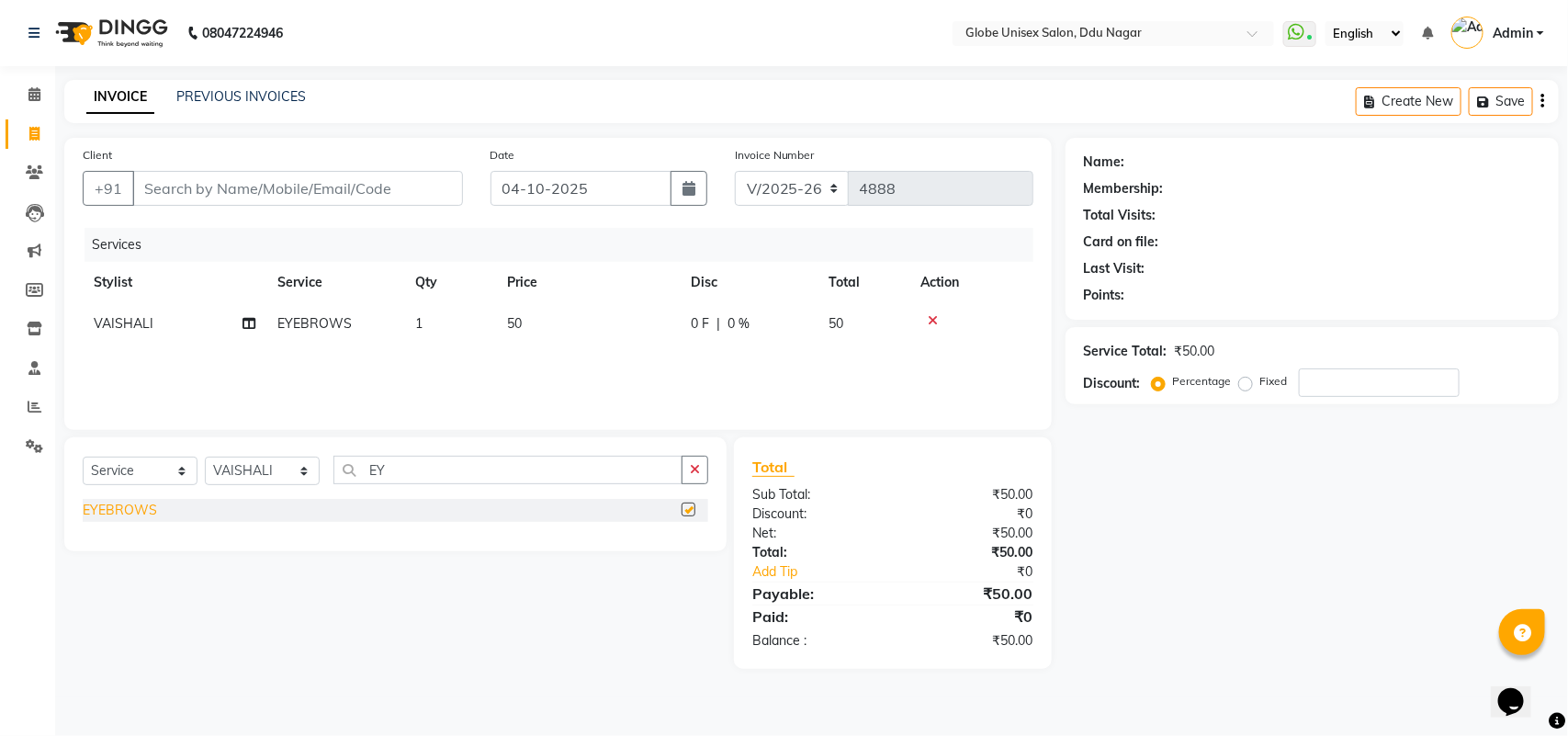
checkbox input "false"
click at [328, 182] on input "Client" at bounding box center [298, 188] width 331 height 35
type input "7"
type input "0"
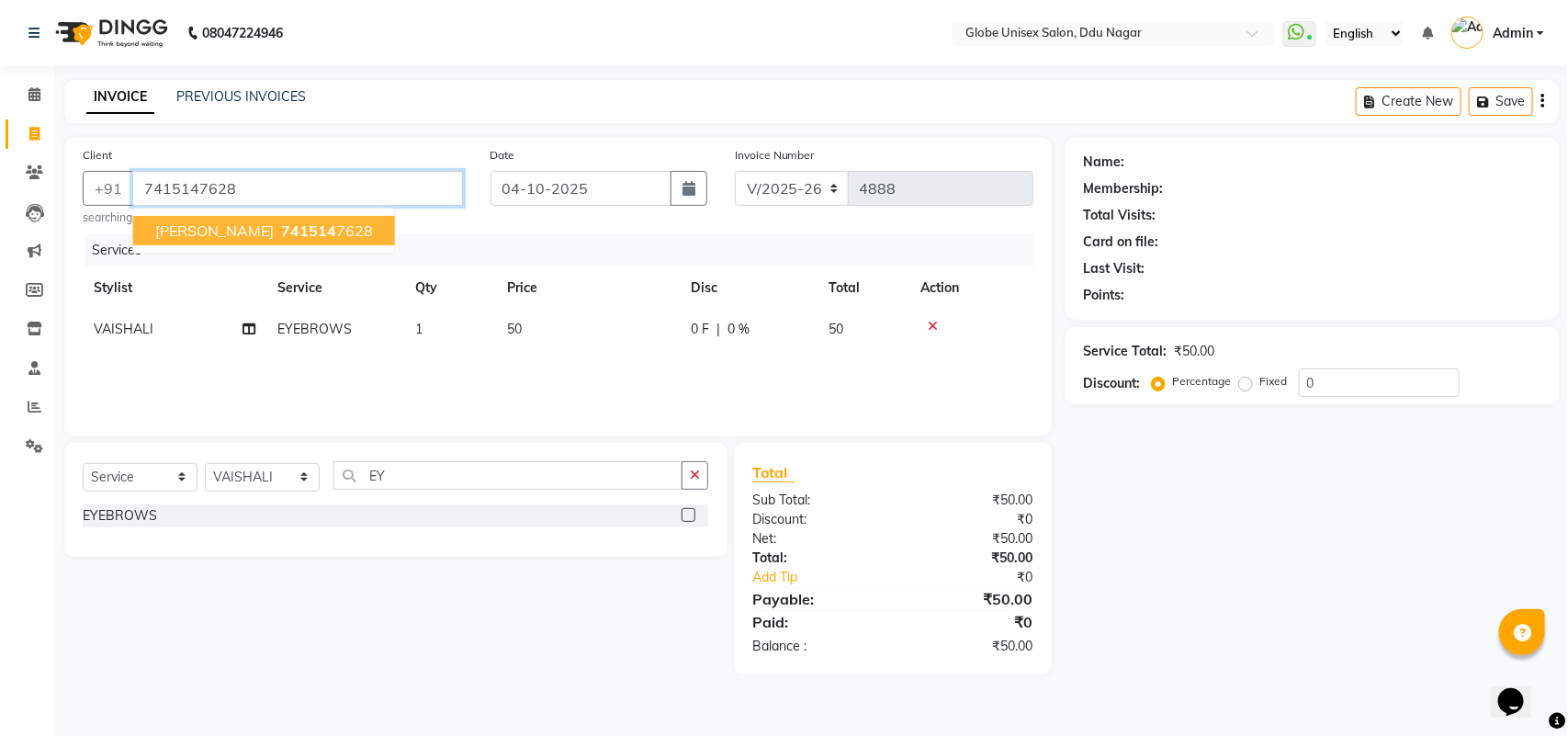
type input "7415147628"
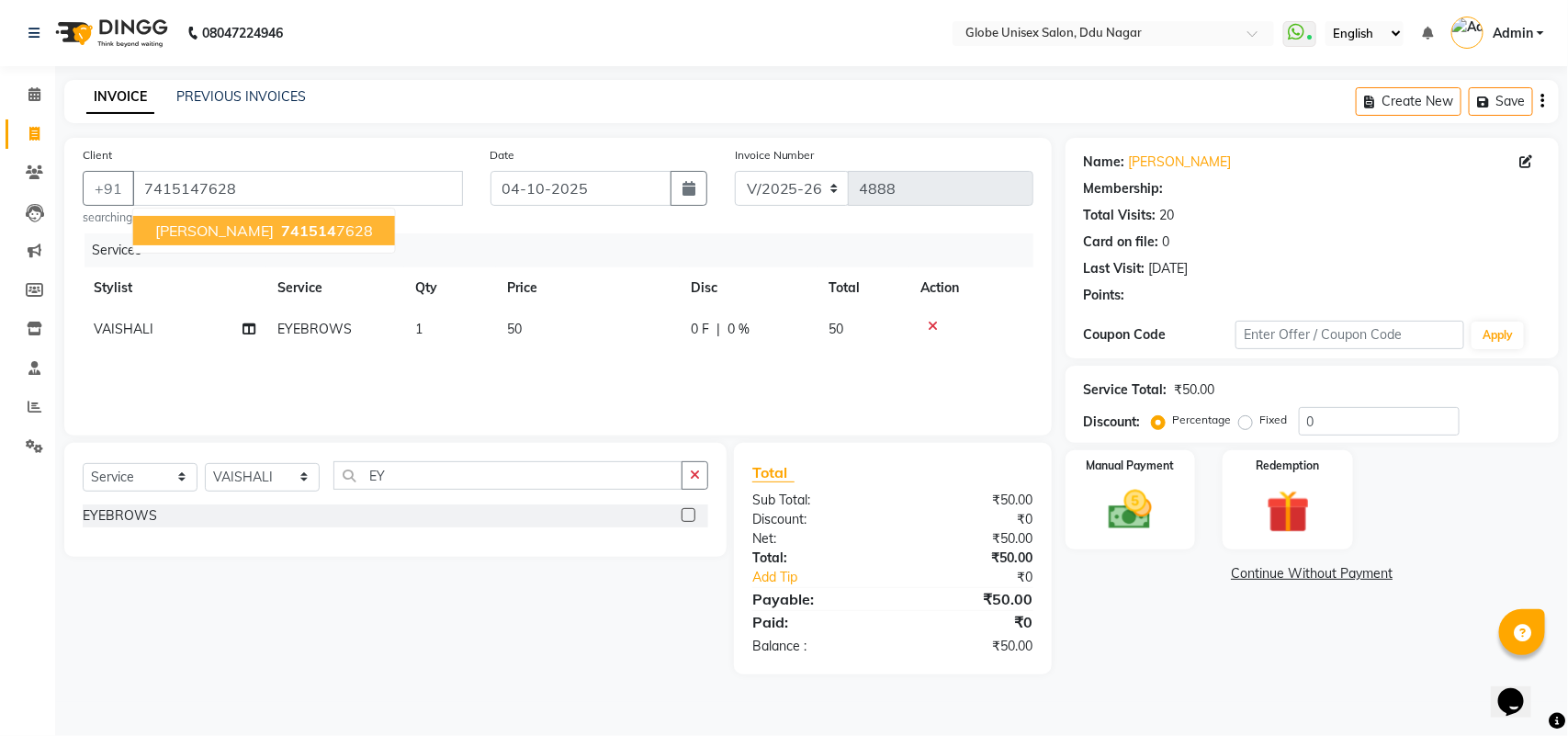
select select "1: Object"
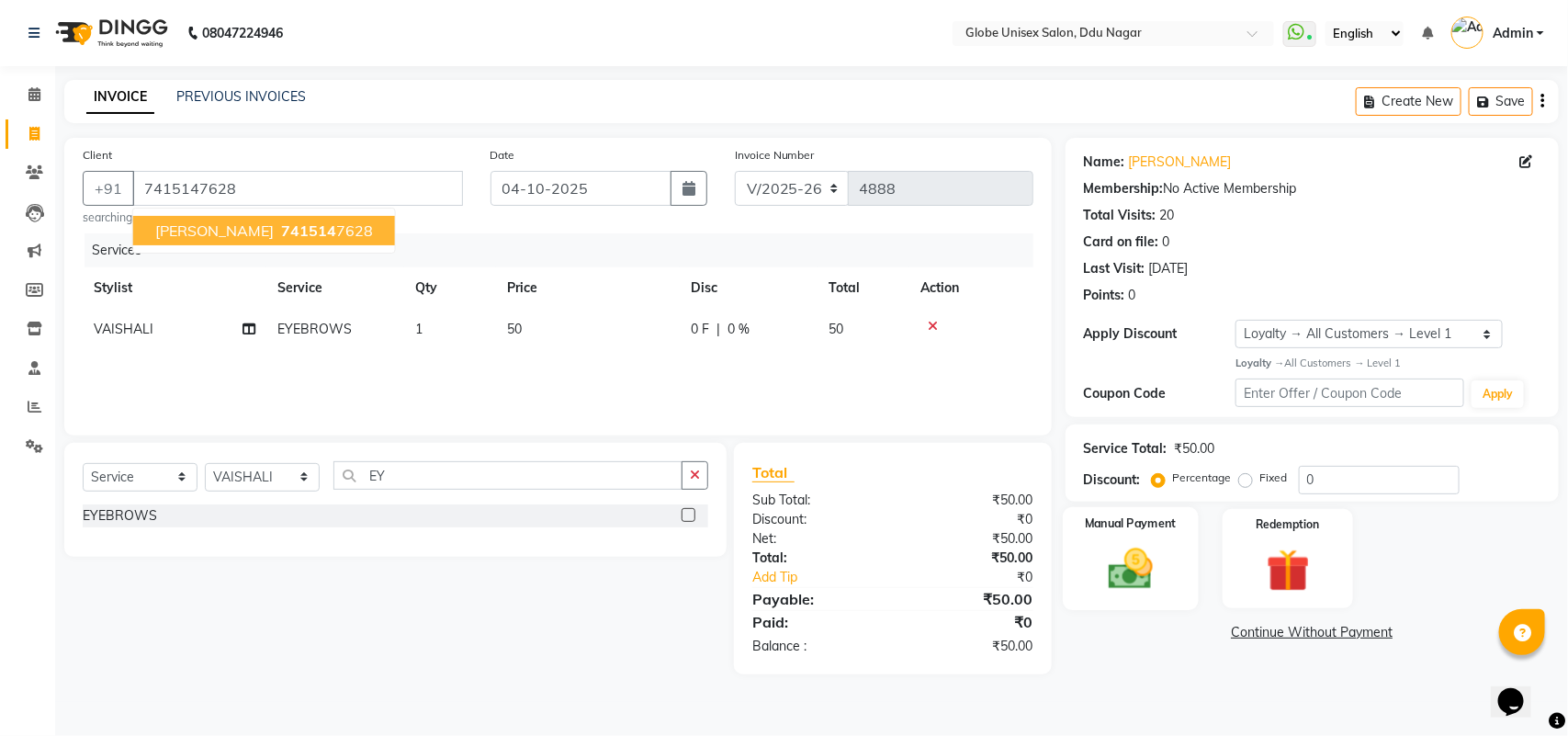
click at [1151, 561] on img at bounding box center [1130, 569] width 72 height 52
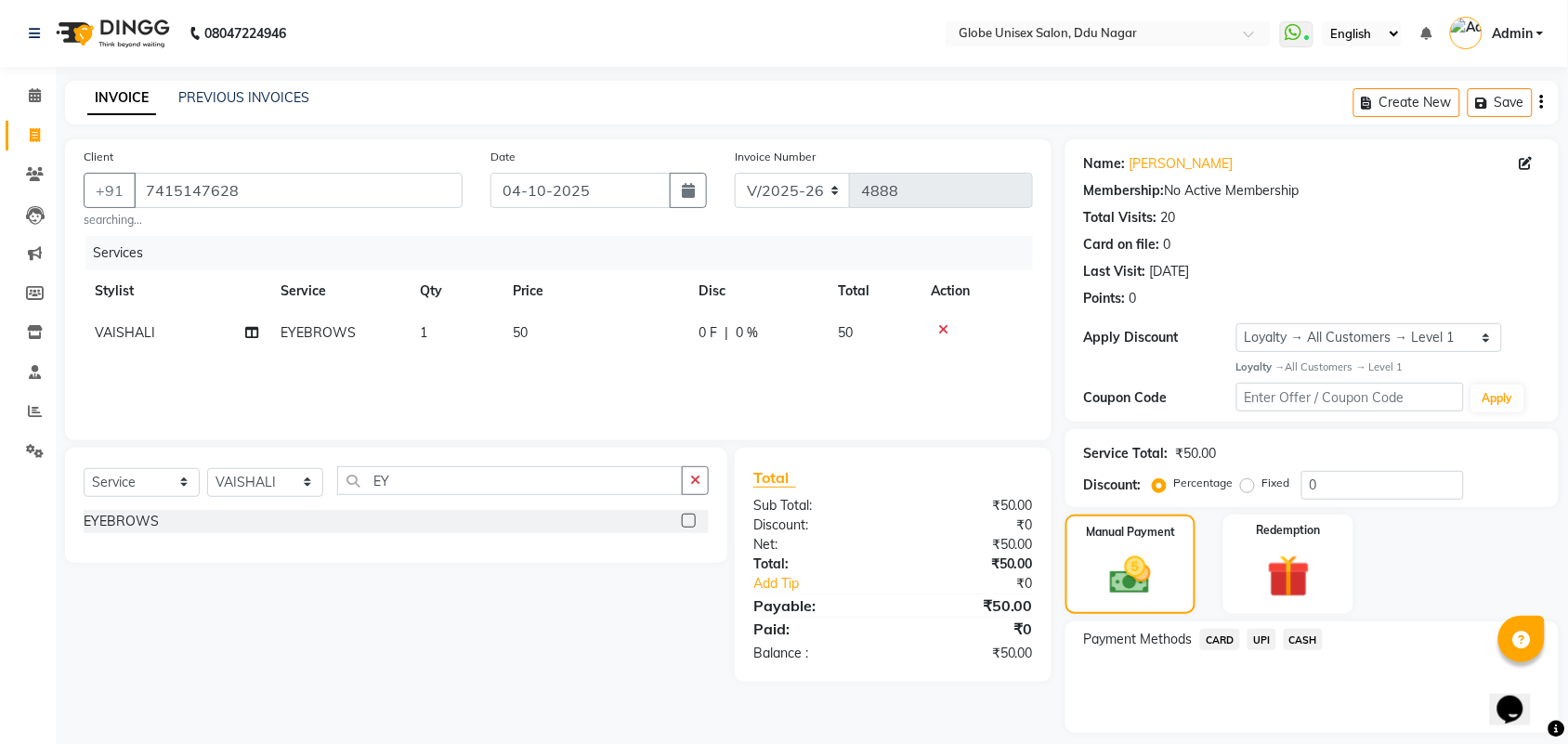
click at [1266, 639] on span "UPI" at bounding box center [1261, 639] width 28 height 21
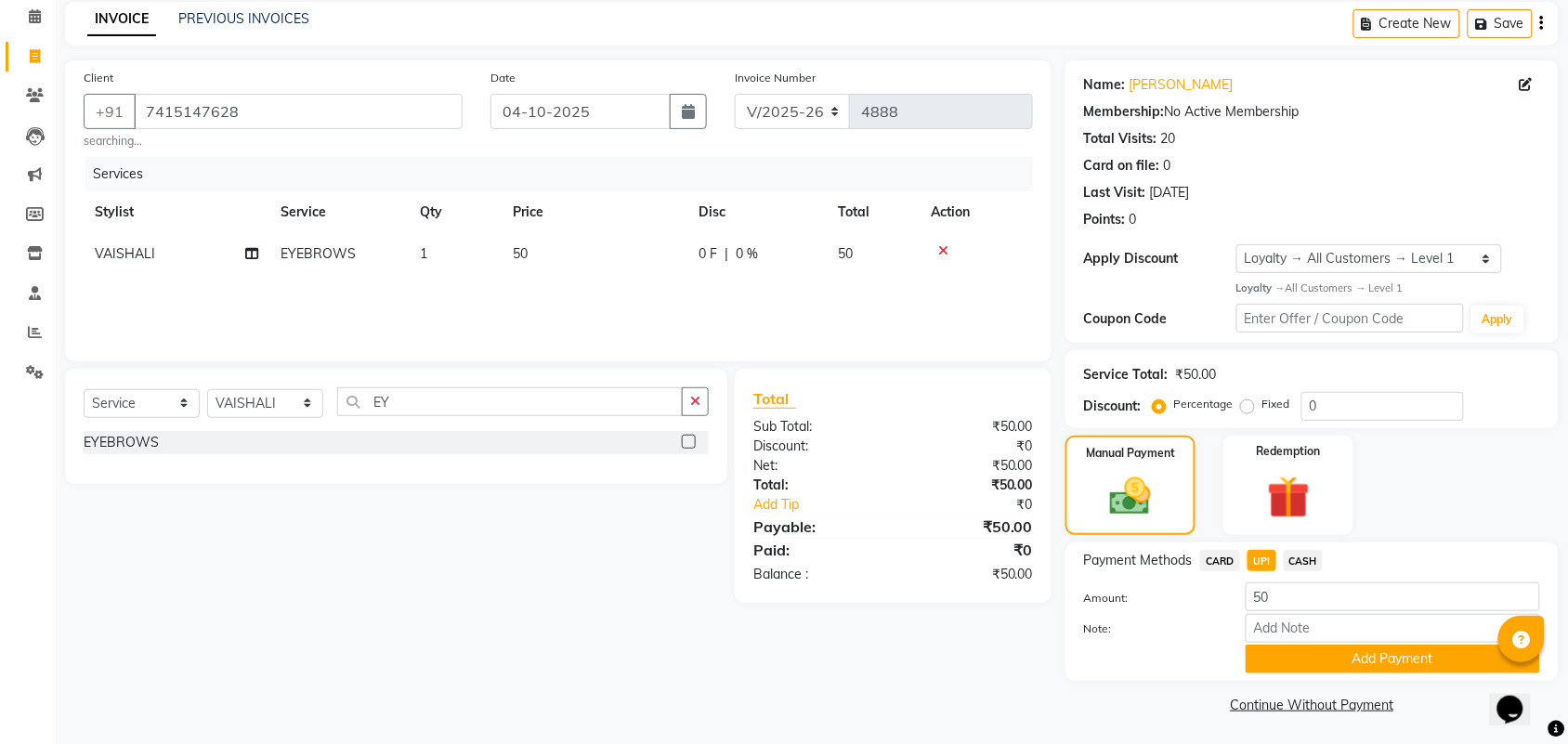
scroll to position [81, 0]
click at [1390, 657] on button "Add Payment" at bounding box center [1392, 658] width 294 height 29
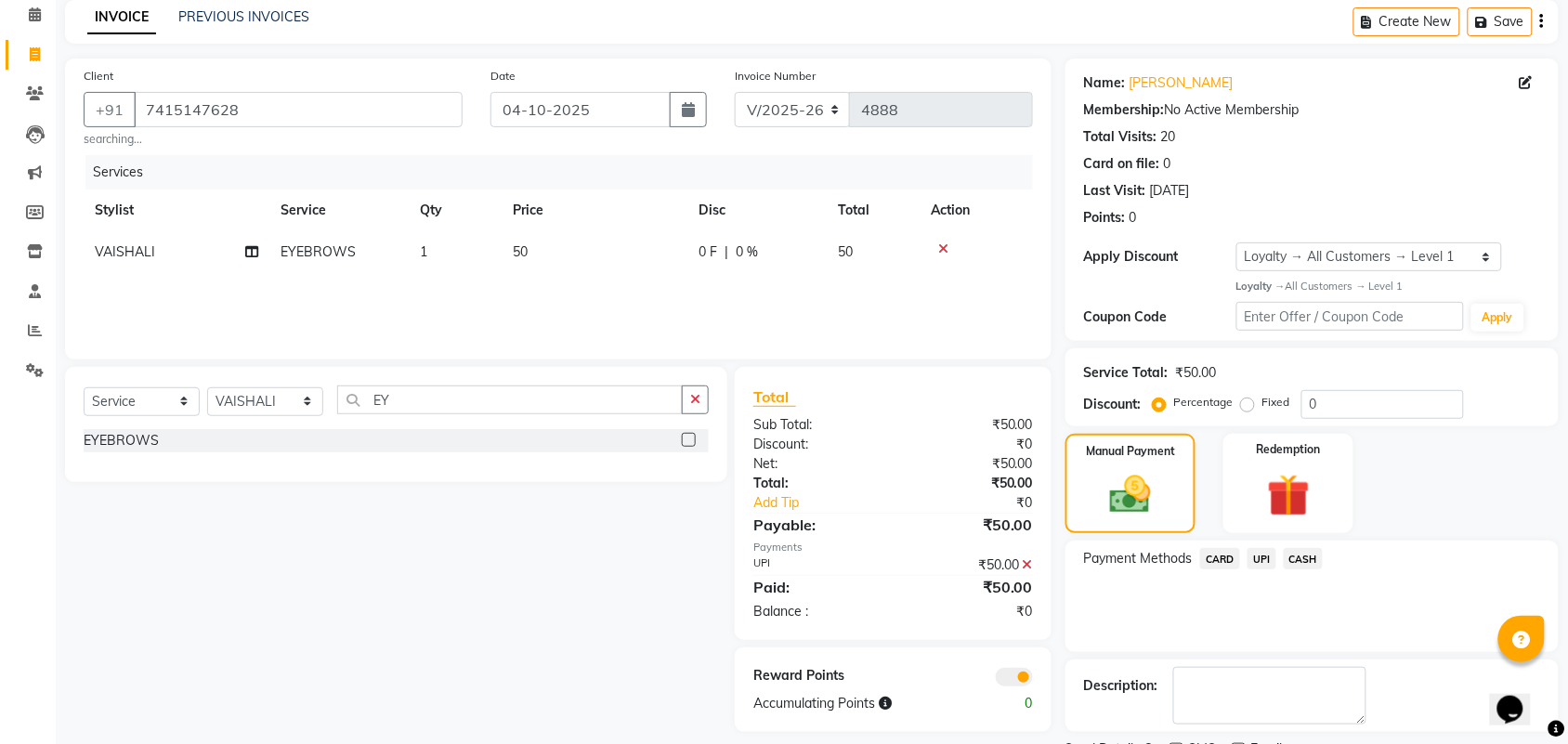
scroll to position [160, 0]
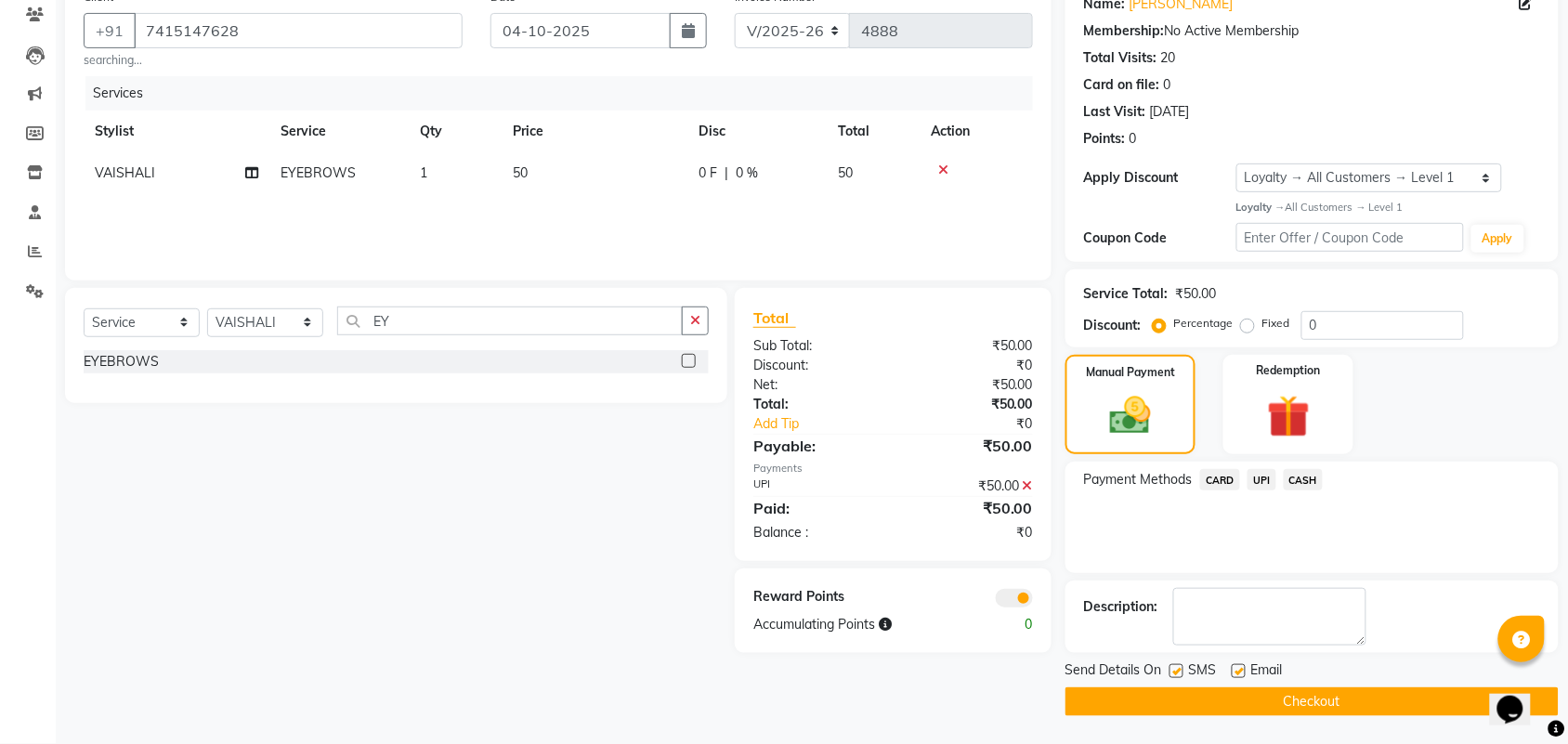
click at [1282, 693] on button "Checkout" at bounding box center [1312, 702] width 493 height 29
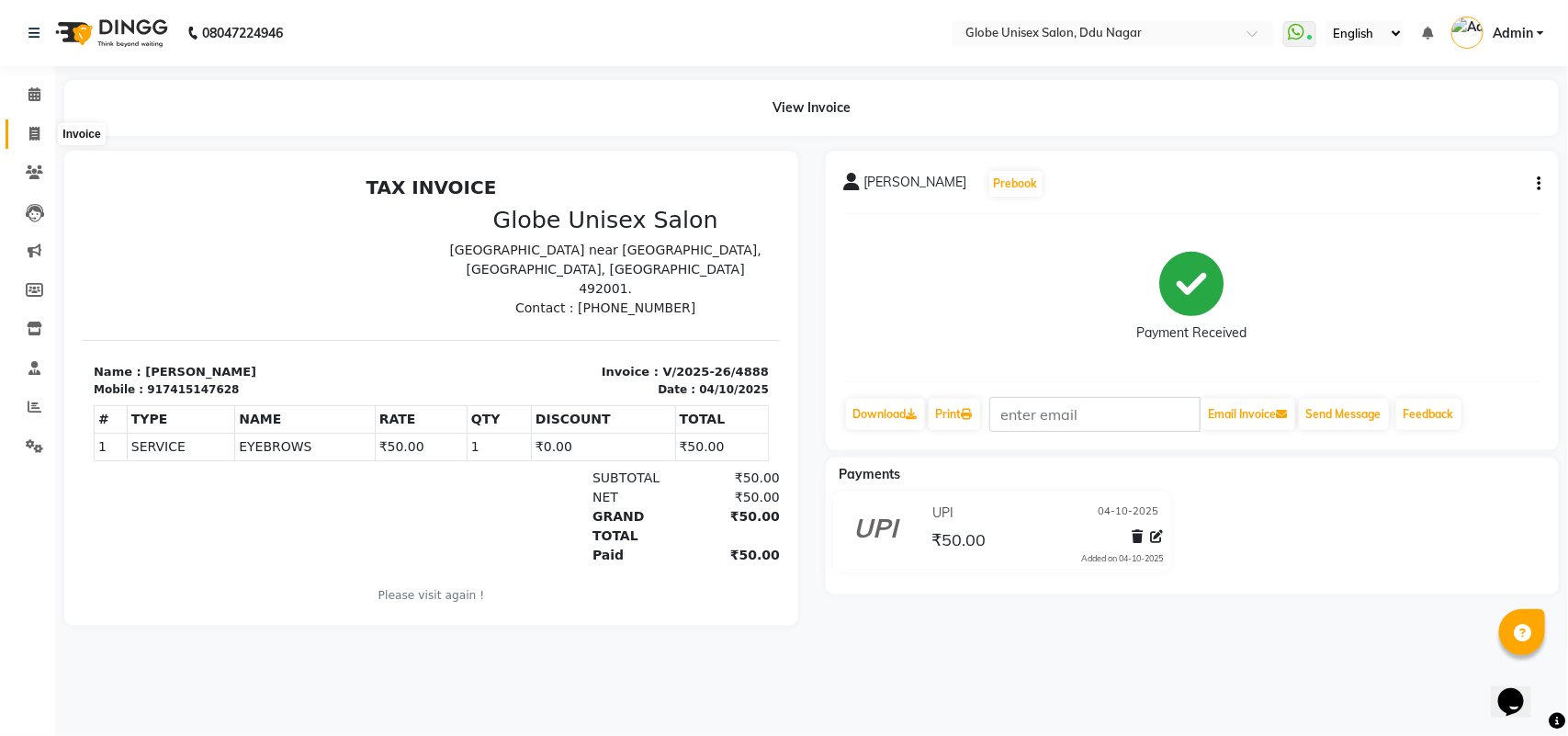
click at [23, 124] on span at bounding box center [35, 134] width 32 height 21
select select "service"
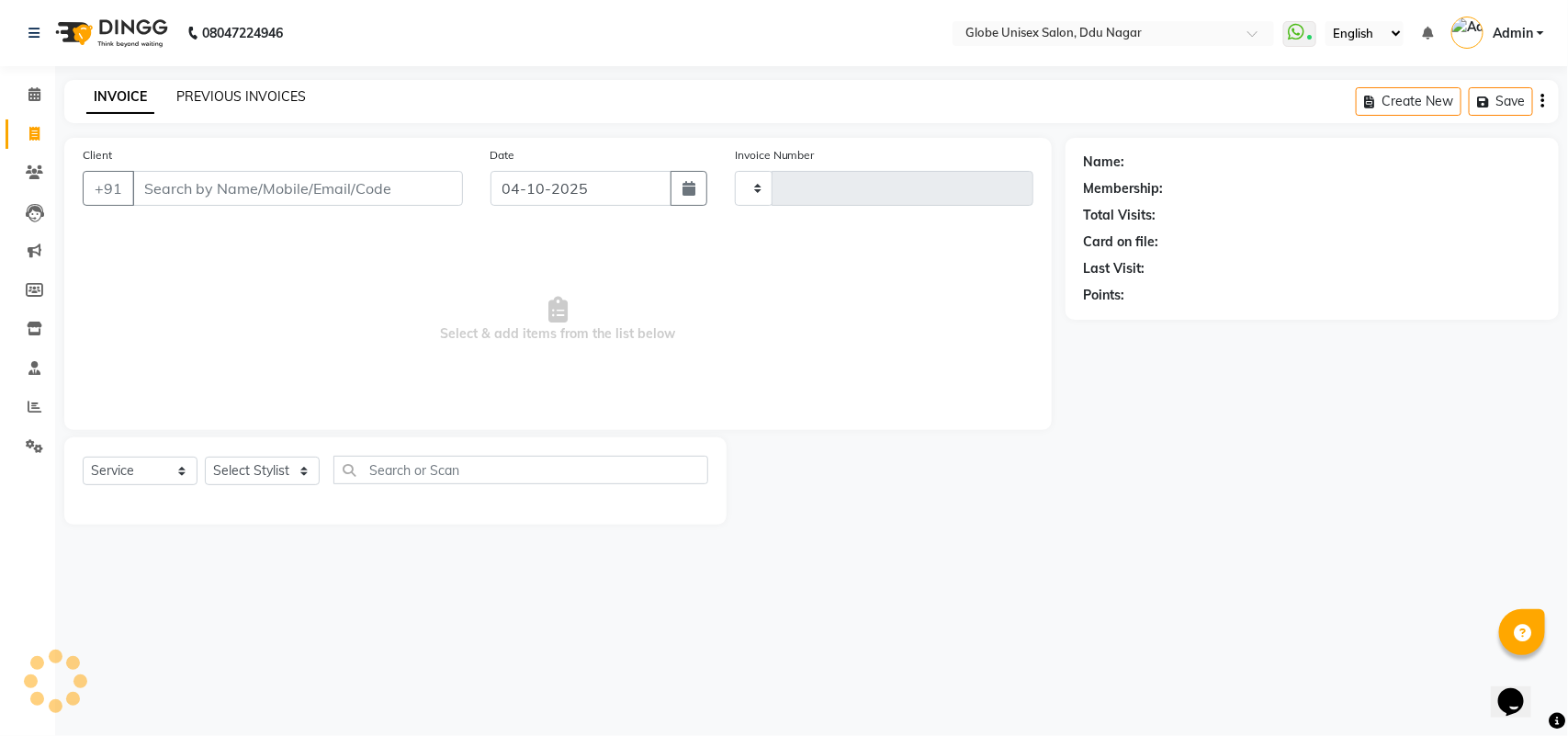
click at [255, 95] on link "PREVIOUS INVOICES" at bounding box center [241, 97] width 130 height 17
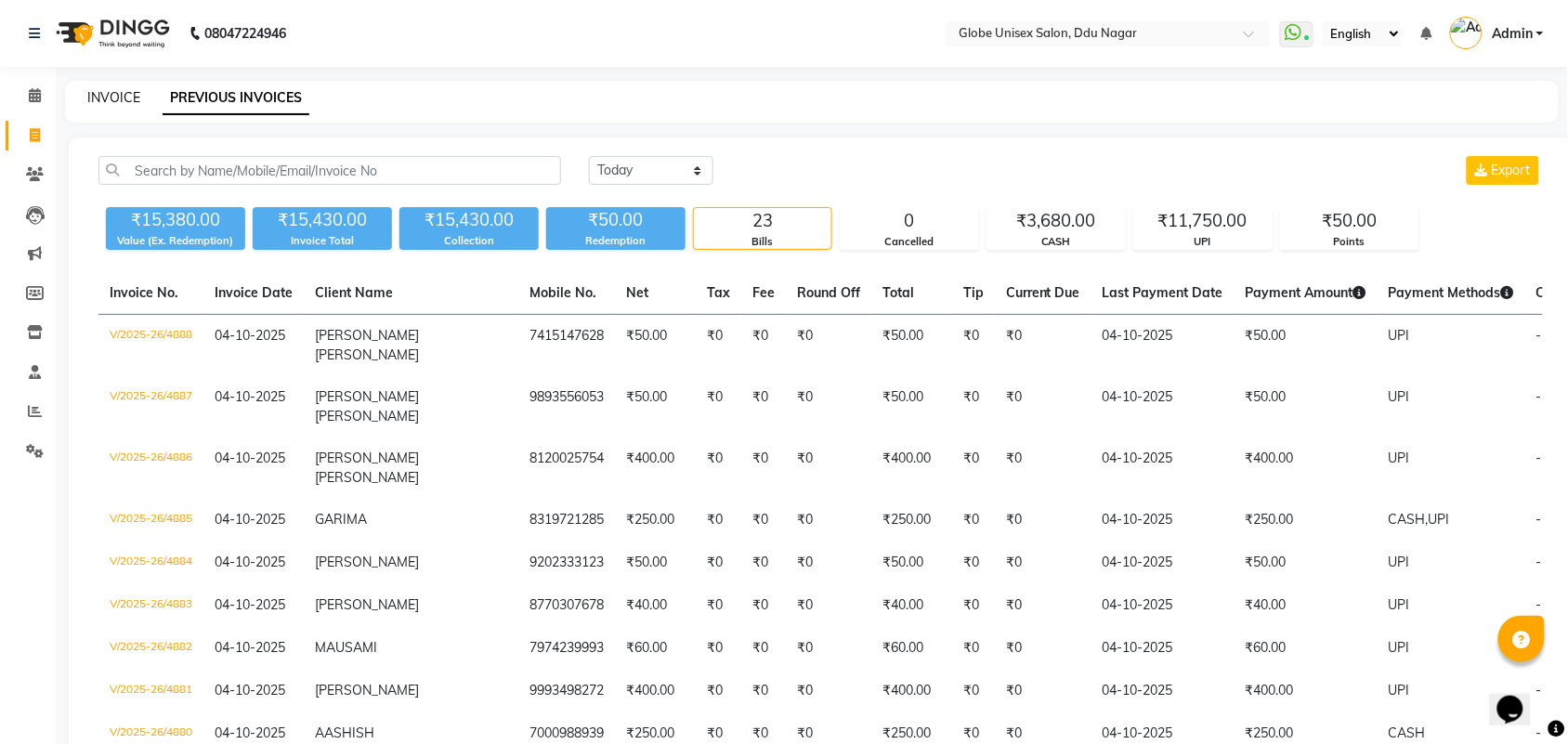
click at [127, 101] on link "INVOICE" at bounding box center [114, 98] width 53 height 17
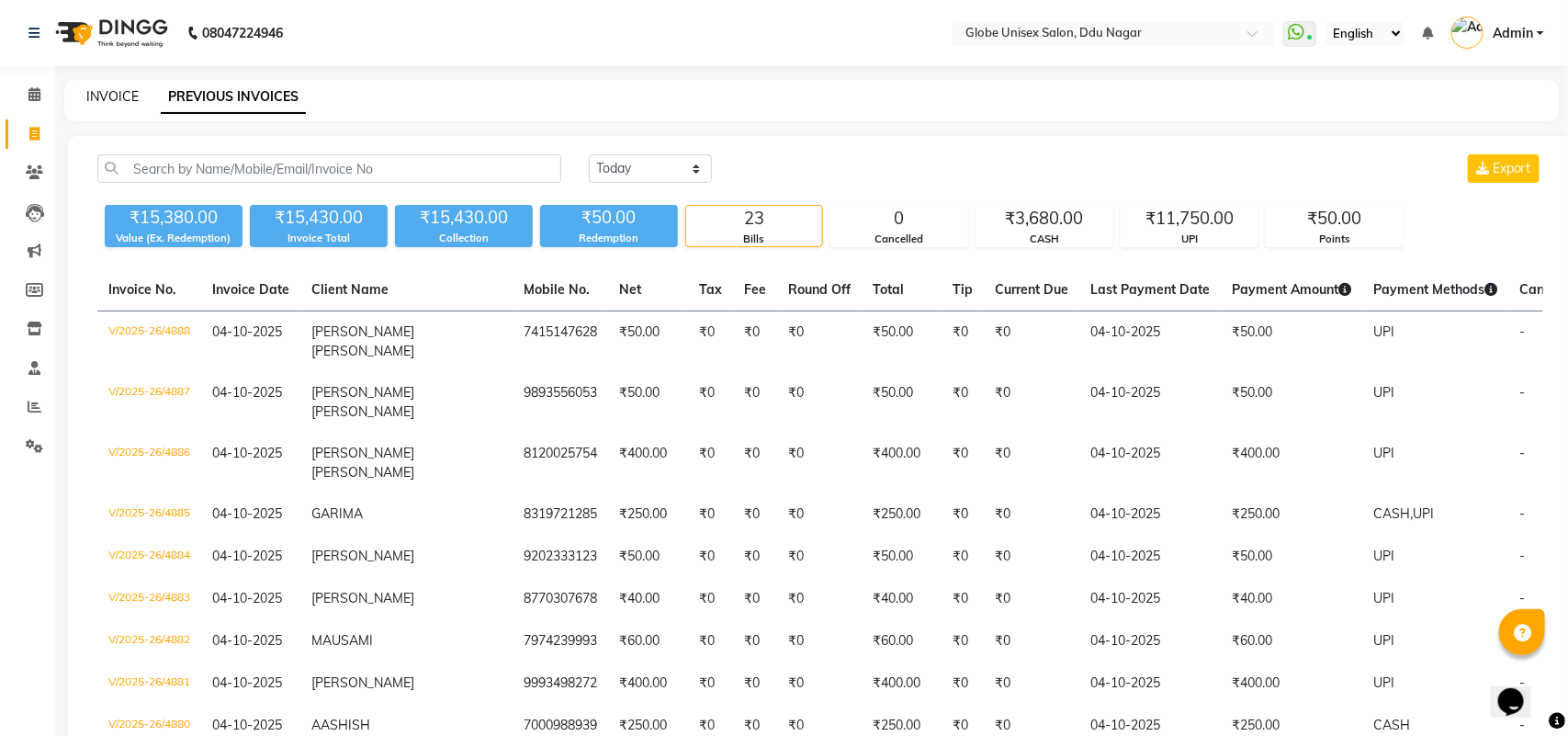
select select "service"
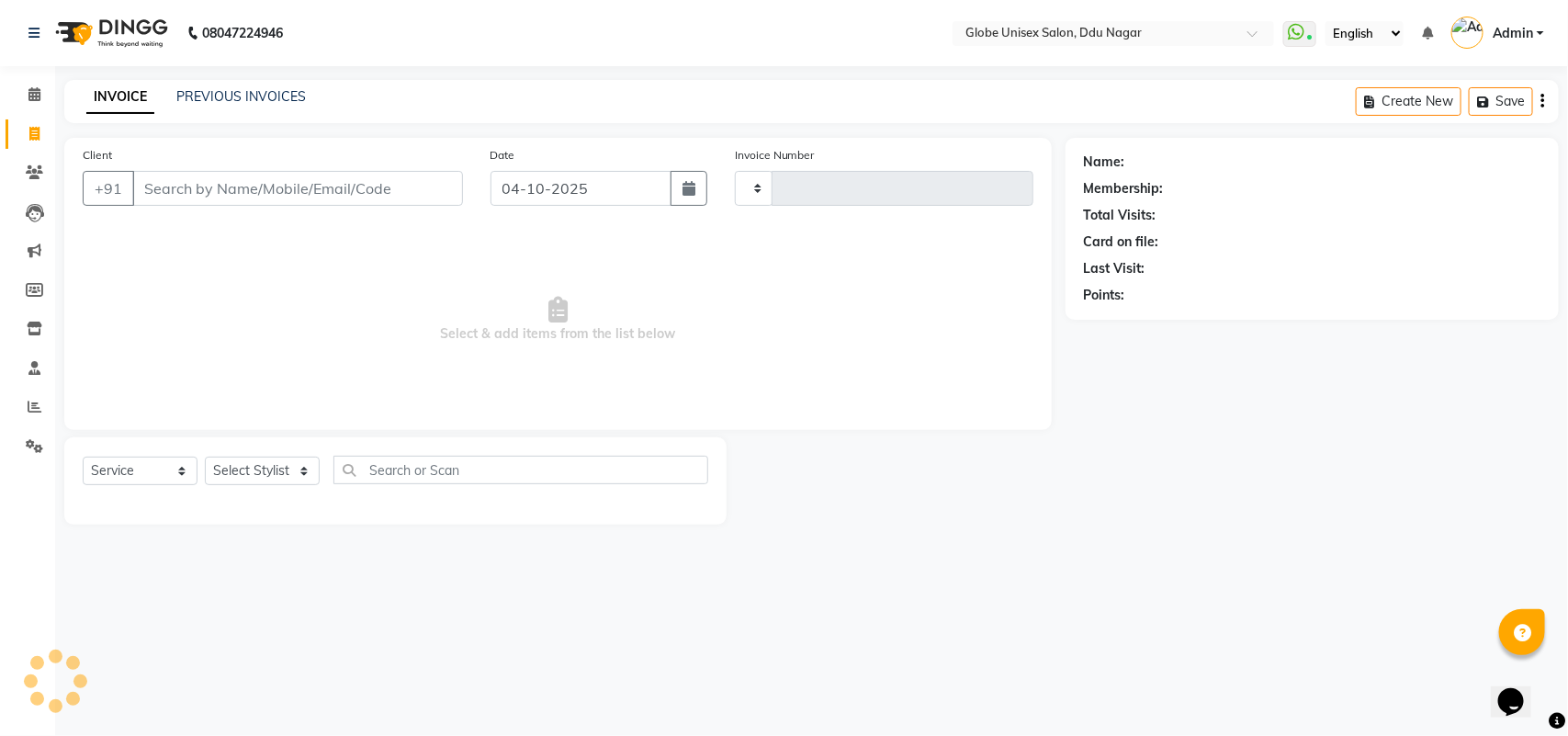
type input "4889"
select select "4184"
click at [322, 189] on input "Client" at bounding box center [298, 188] width 331 height 35
click at [370, 198] on input "Client" at bounding box center [298, 188] width 331 height 35
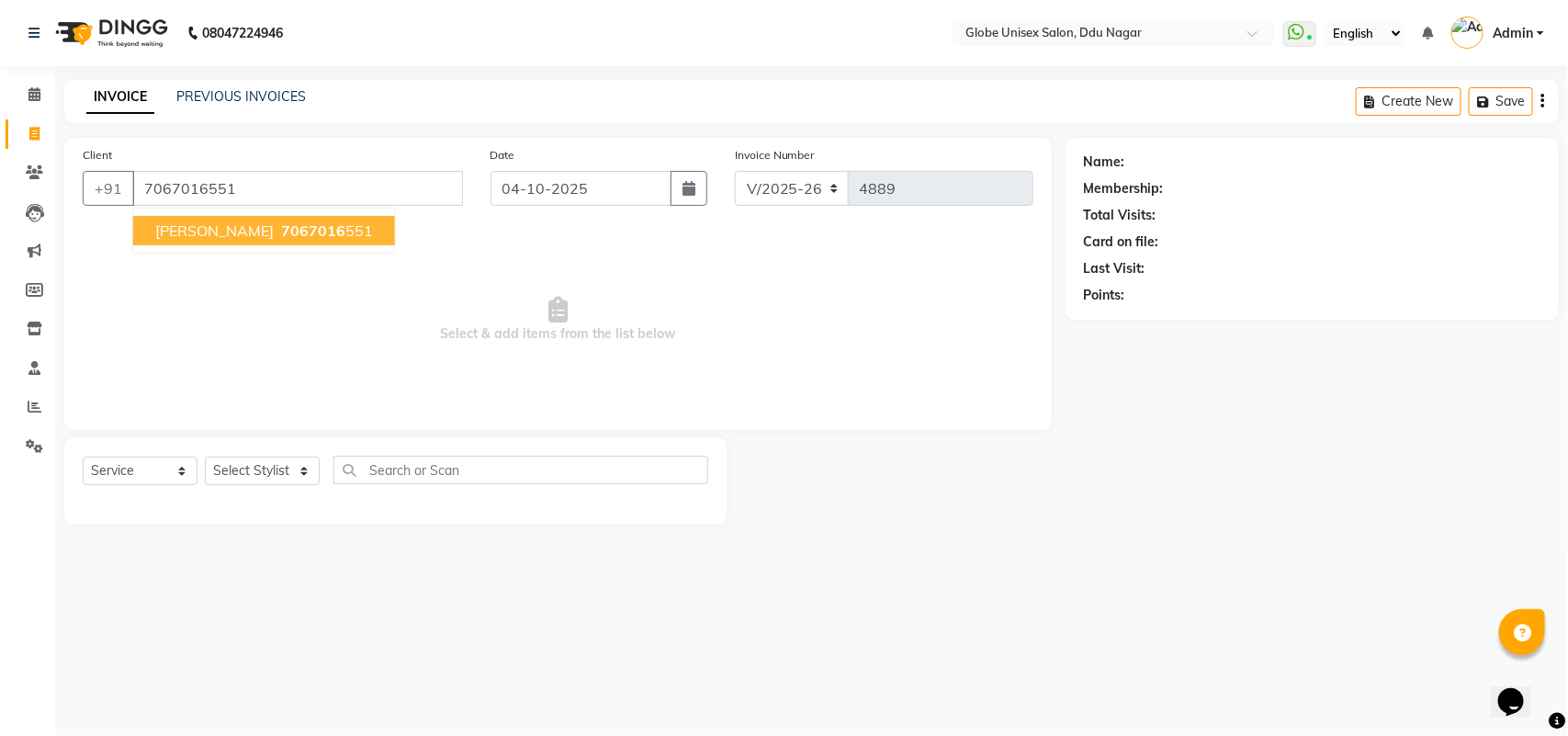
type input "7067016551"
select select "1: Object"
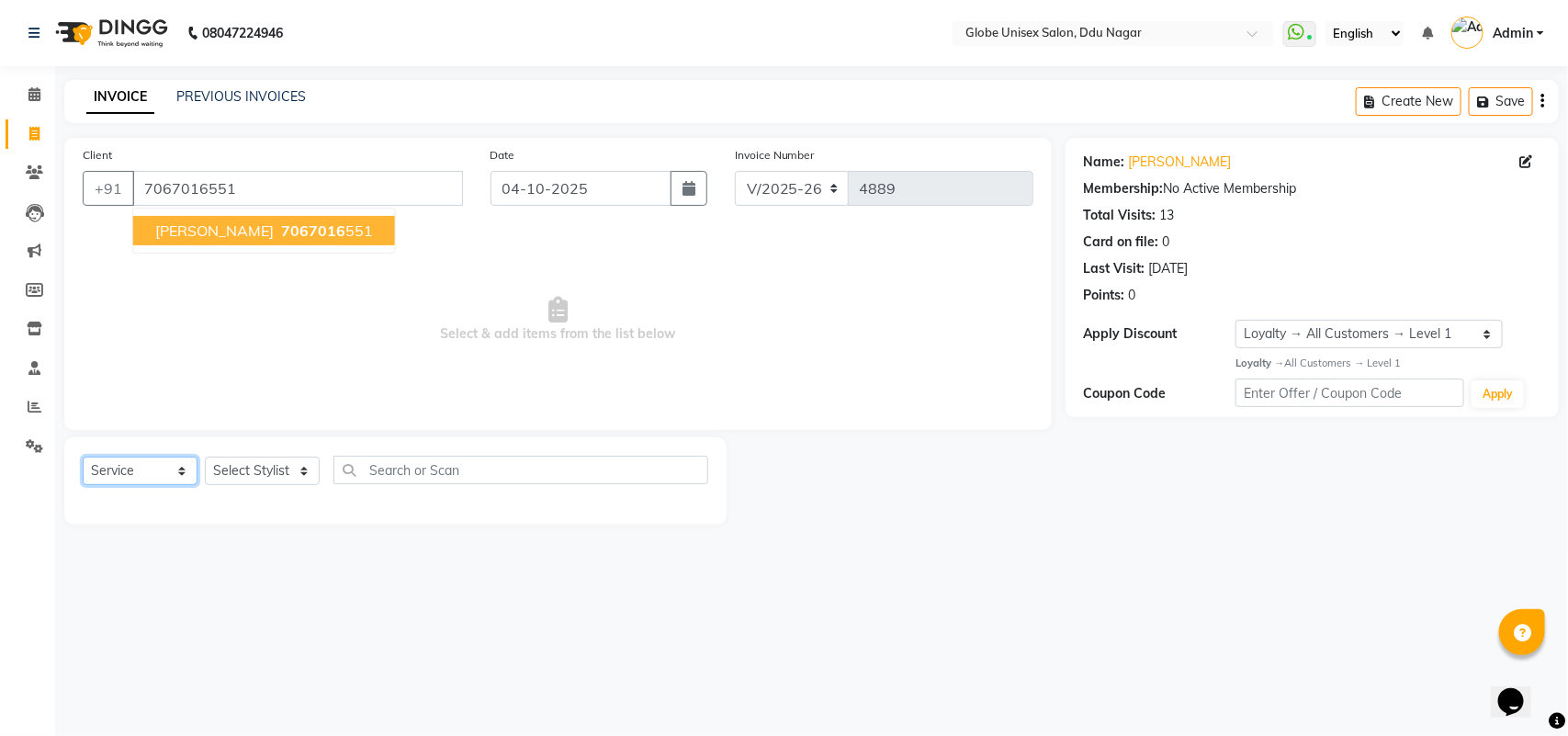
click at [149, 474] on select "Select Service Product Membership Package Voucher Prepaid Gift Card" at bounding box center [140, 471] width 115 height 28
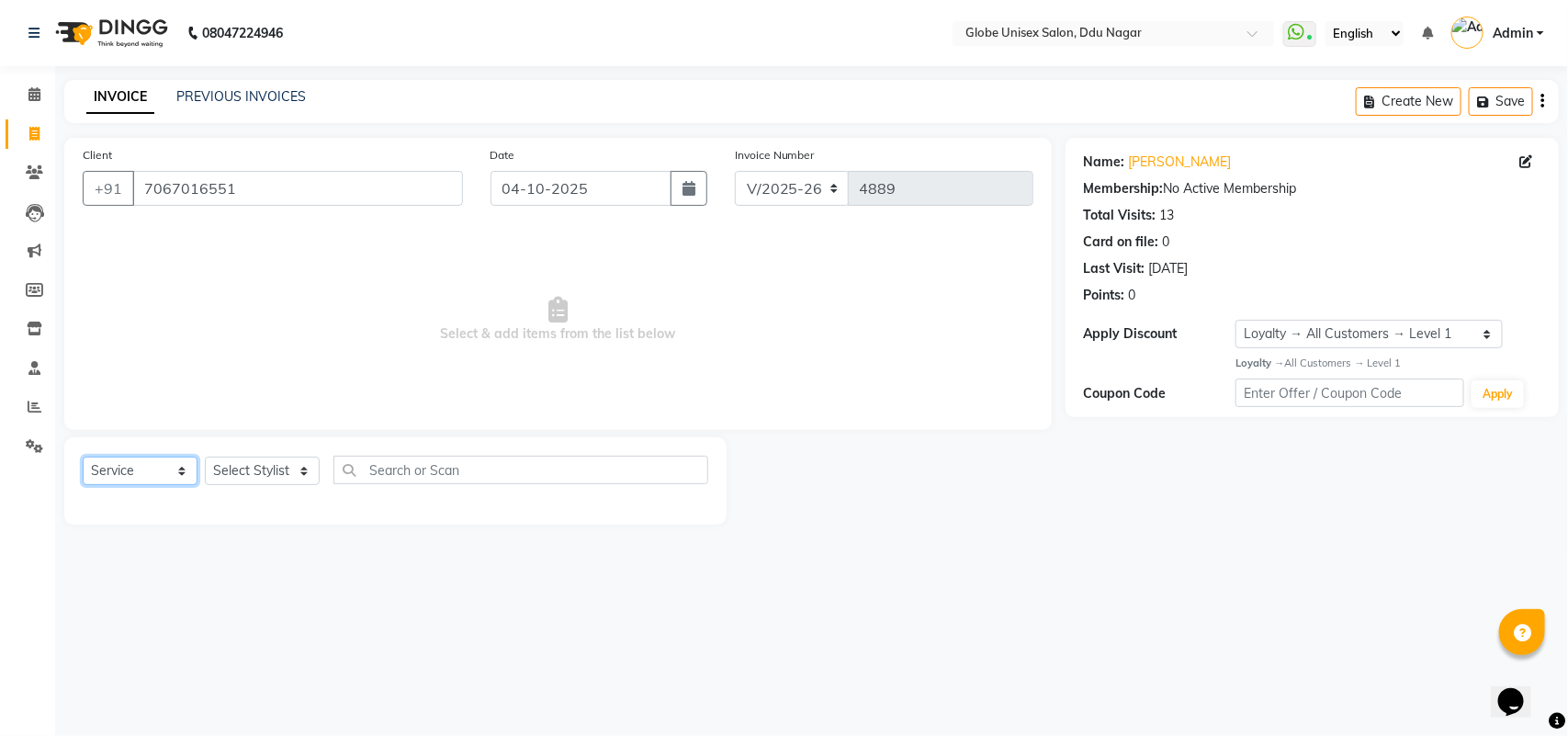
select select "product"
click at [83, 457] on select "Select Service Product Membership Package Voucher Prepaid Gift Card" at bounding box center [140, 471] width 115 height 28
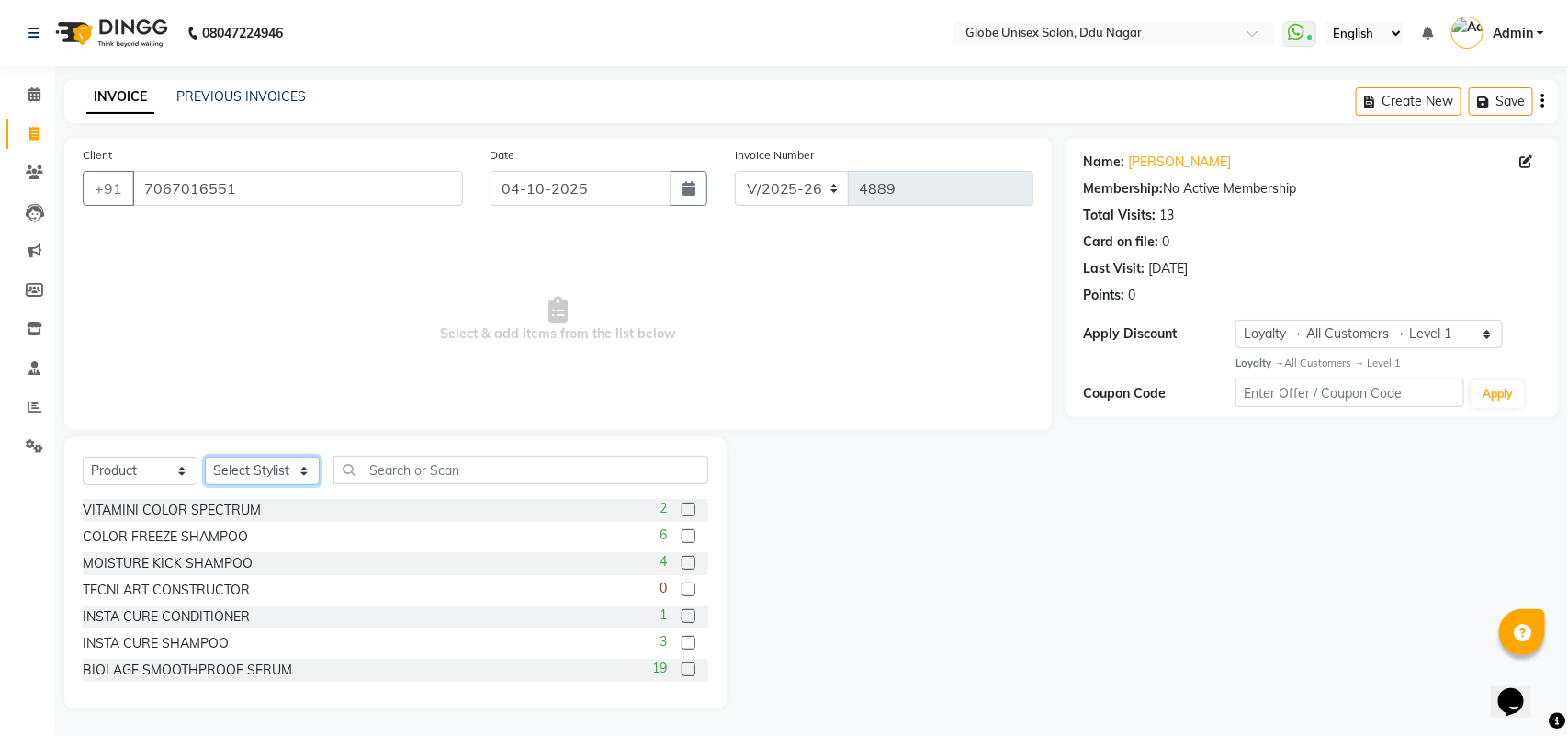
click at [251, 480] on select "Select Stylist ADITYA AJIT ANKIT [PERSON_NAME] [PERSON_NAME] [PERSON_NAME] [PER…" at bounding box center [262, 471] width 115 height 28
select select "21813"
click at [205, 457] on select "Select Stylist ADITYA AJIT ANKIT [PERSON_NAME] [PERSON_NAME] [PERSON_NAME] [PER…" at bounding box center [262, 471] width 115 height 28
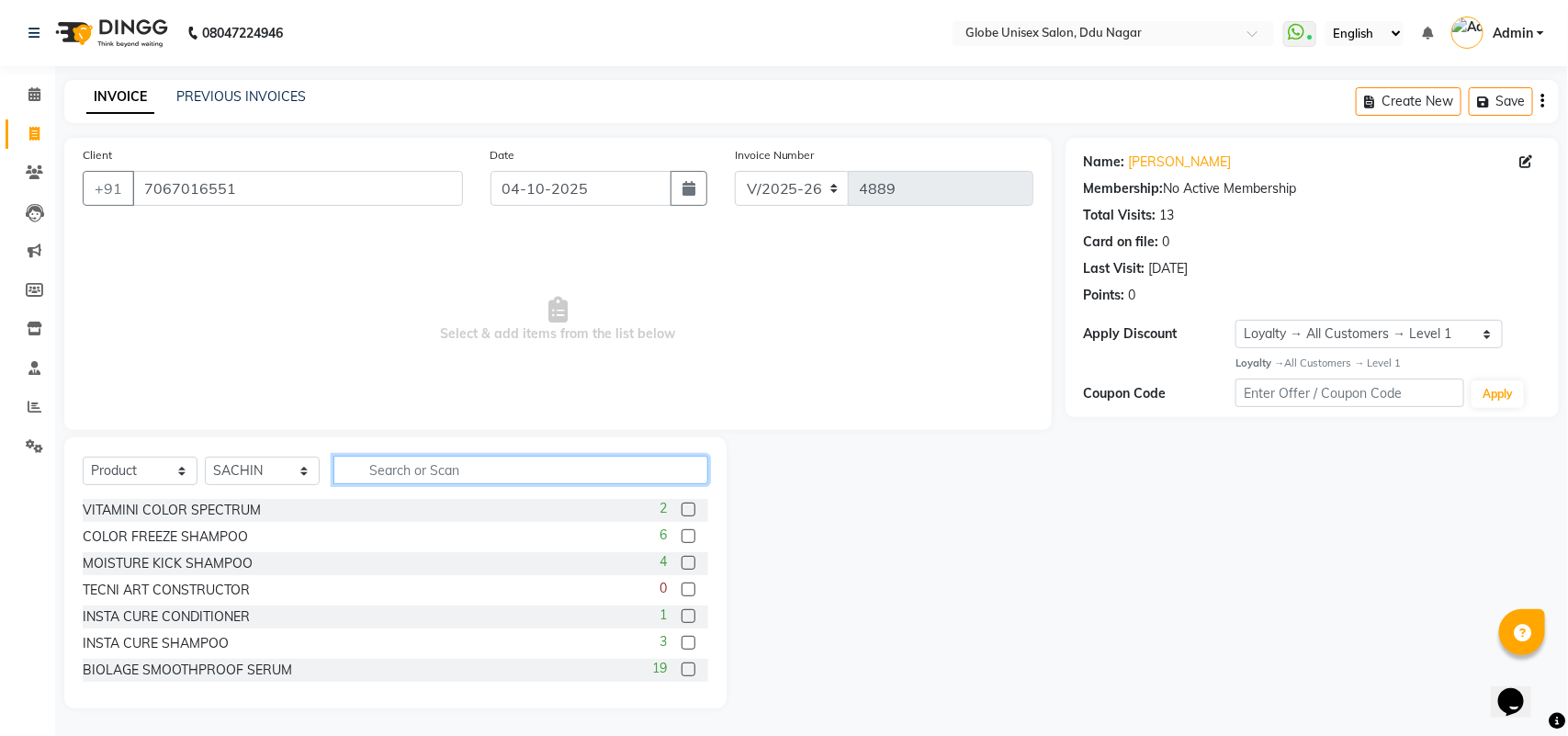
click at [467, 476] on input "text" at bounding box center [520, 470] width 375 height 28
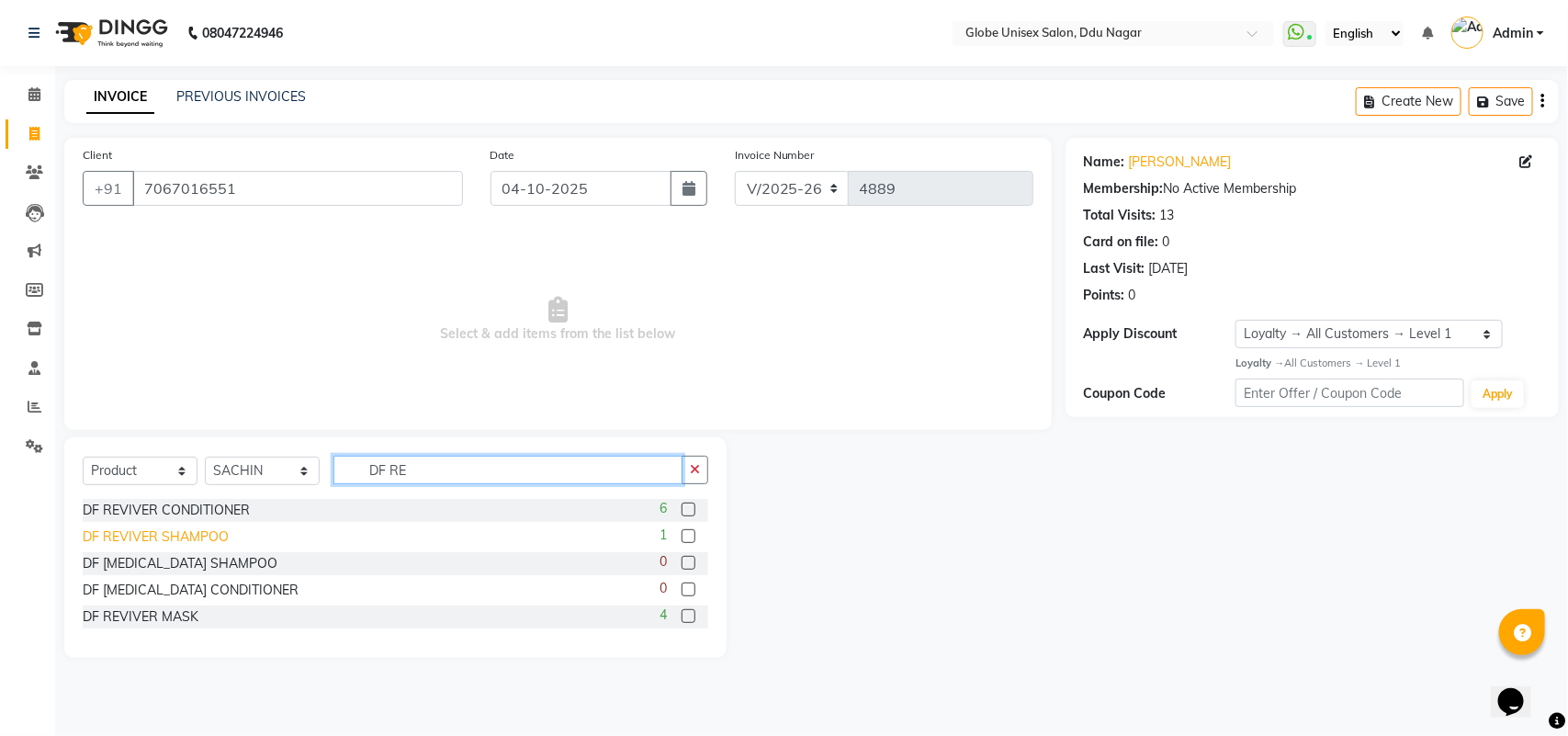
type input "DF RE"
click at [194, 534] on div "DF REVIVER SHAMPOO" at bounding box center [155, 537] width 146 height 20
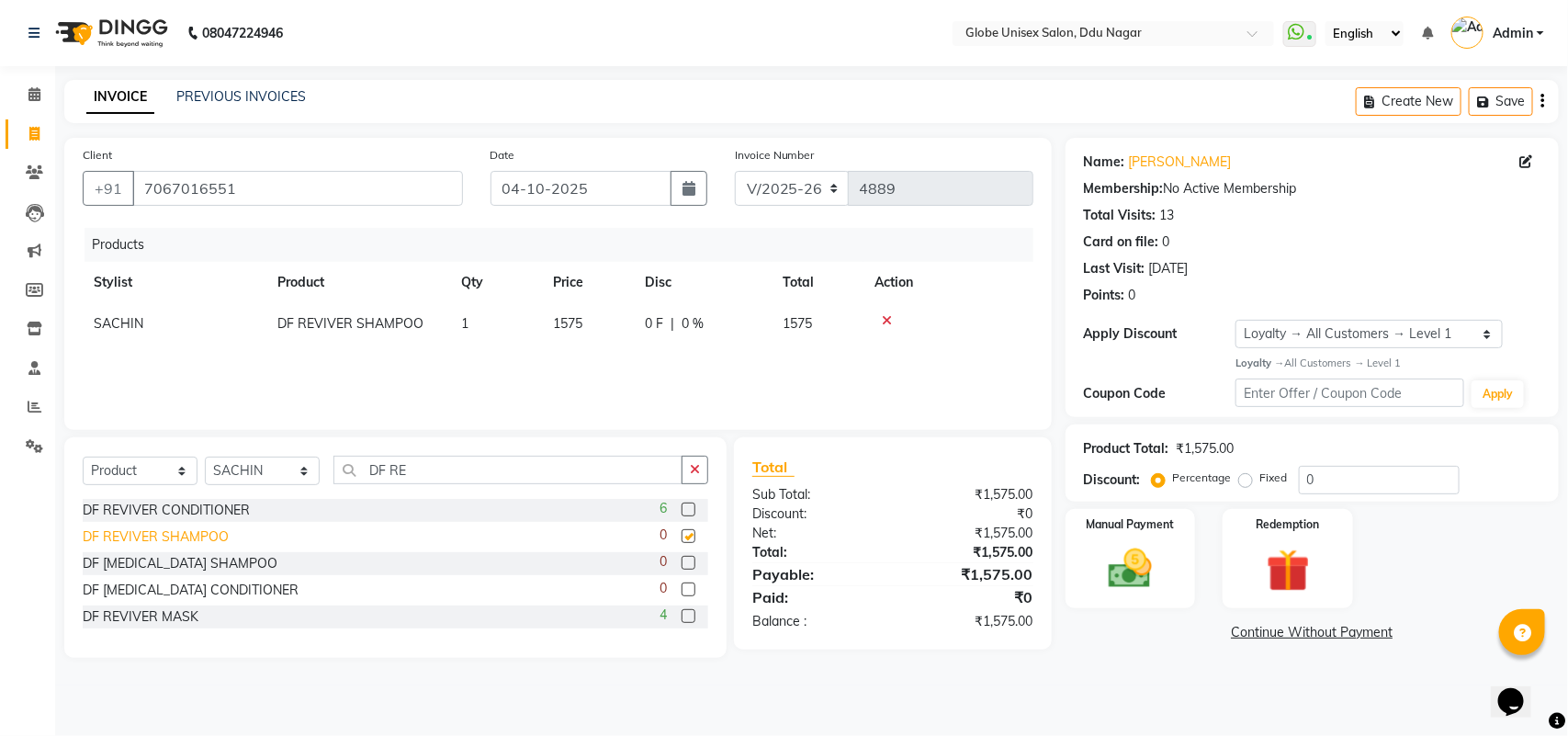
checkbox input "false"
click at [226, 510] on div "DF REVIVER CONDITIONER" at bounding box center [166, 510] width 167 height 20
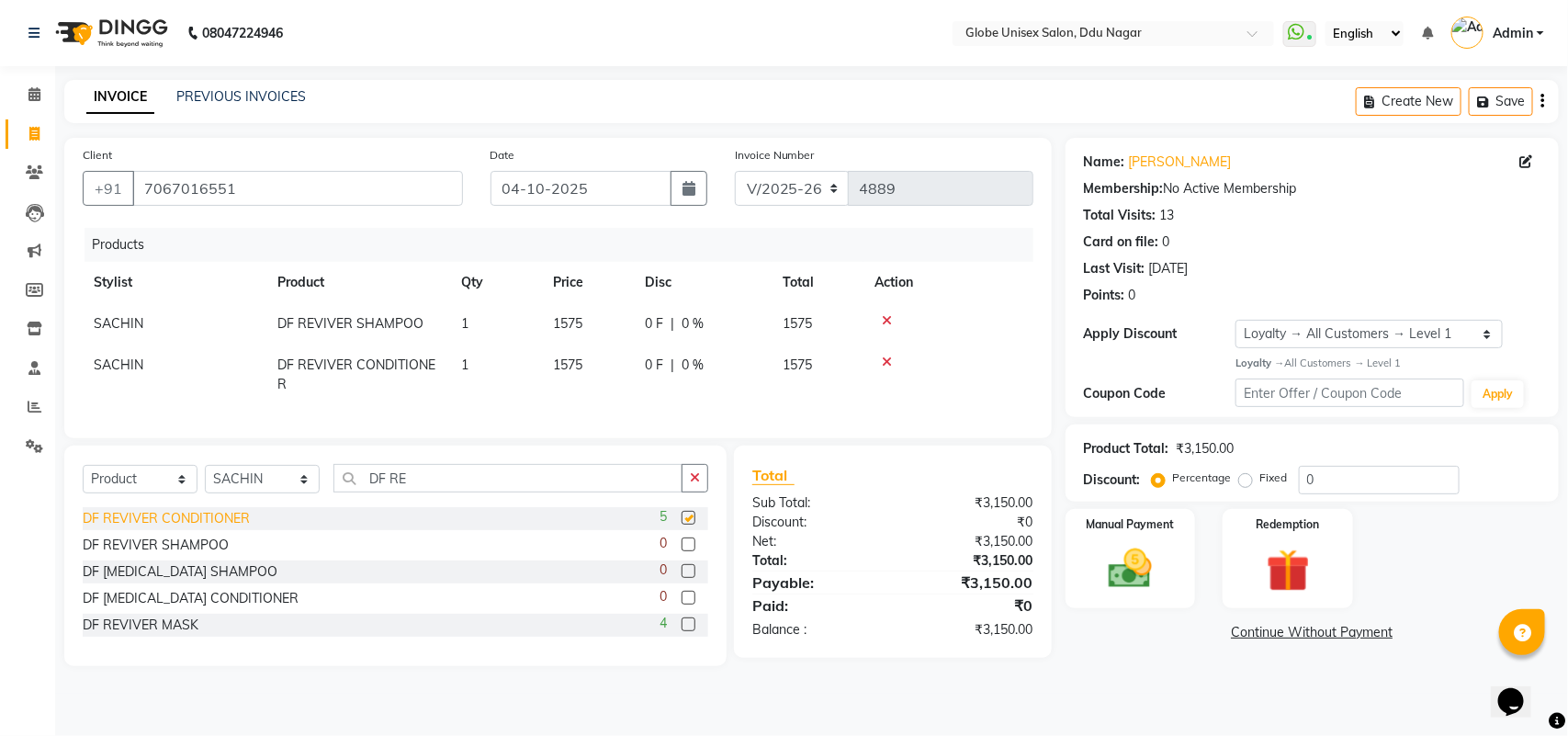
checkbox input "false"
click at [1366, 475] on input "0" at bounding box center [1379, 480] width 161 height 28
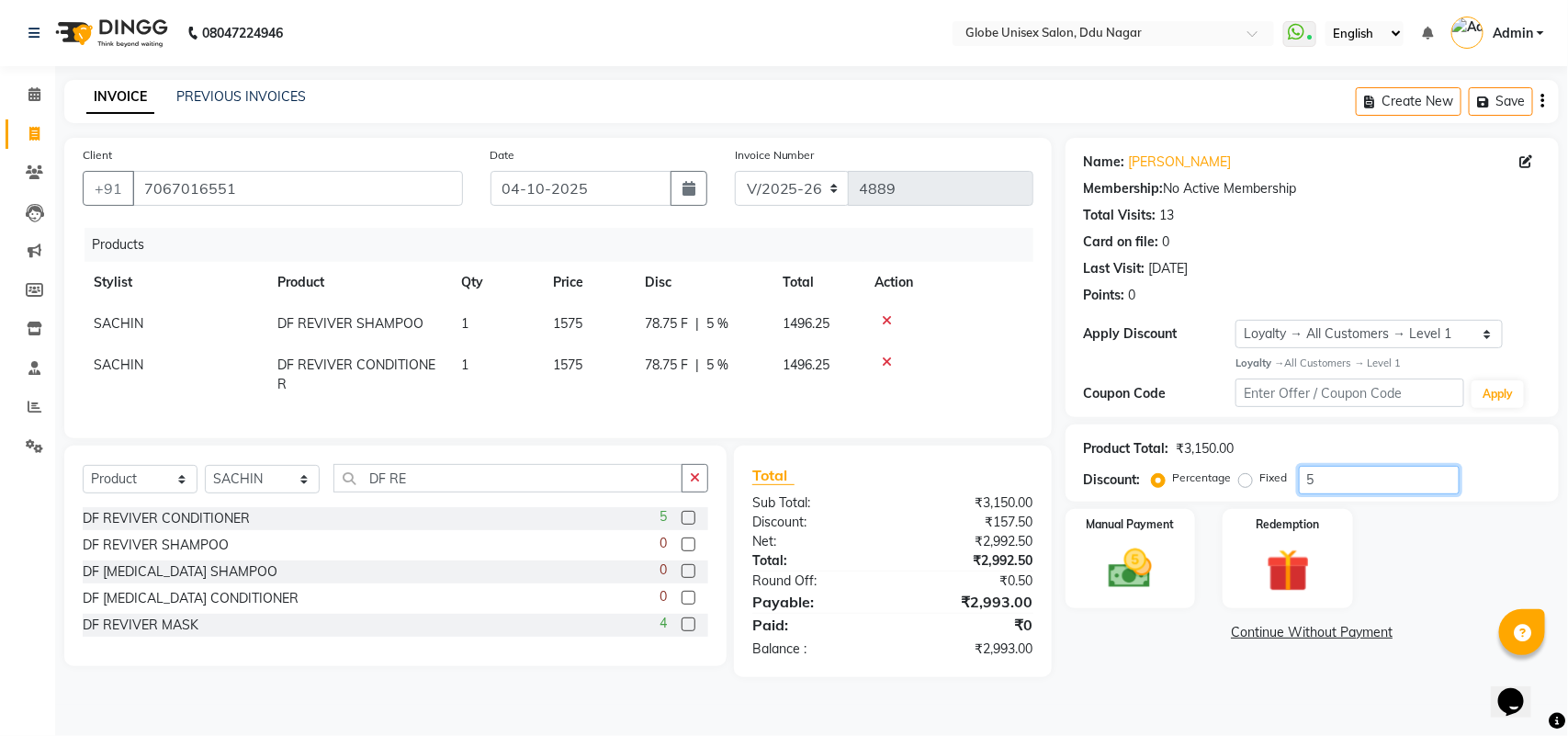
type input "5"
click at [1157, 648] on div "Name: [PERSON_NAME] Membership: No Active Membership Total Visits: 13 Card on f…" at bounding box center [1319, 408] width 507 height 540
click at [1399, 461] on div "Product Total: ₹3,150.00 Discount: Percentage Fixed 5" at bounding box center [1312, 463] width 457 height 62
click at [1390, 469] on input "5" at bounding box center [1379, 480] width 161 height 28
click at [1383, 480] on input "5" at bounding box center [1379, 480] width 161 height 28
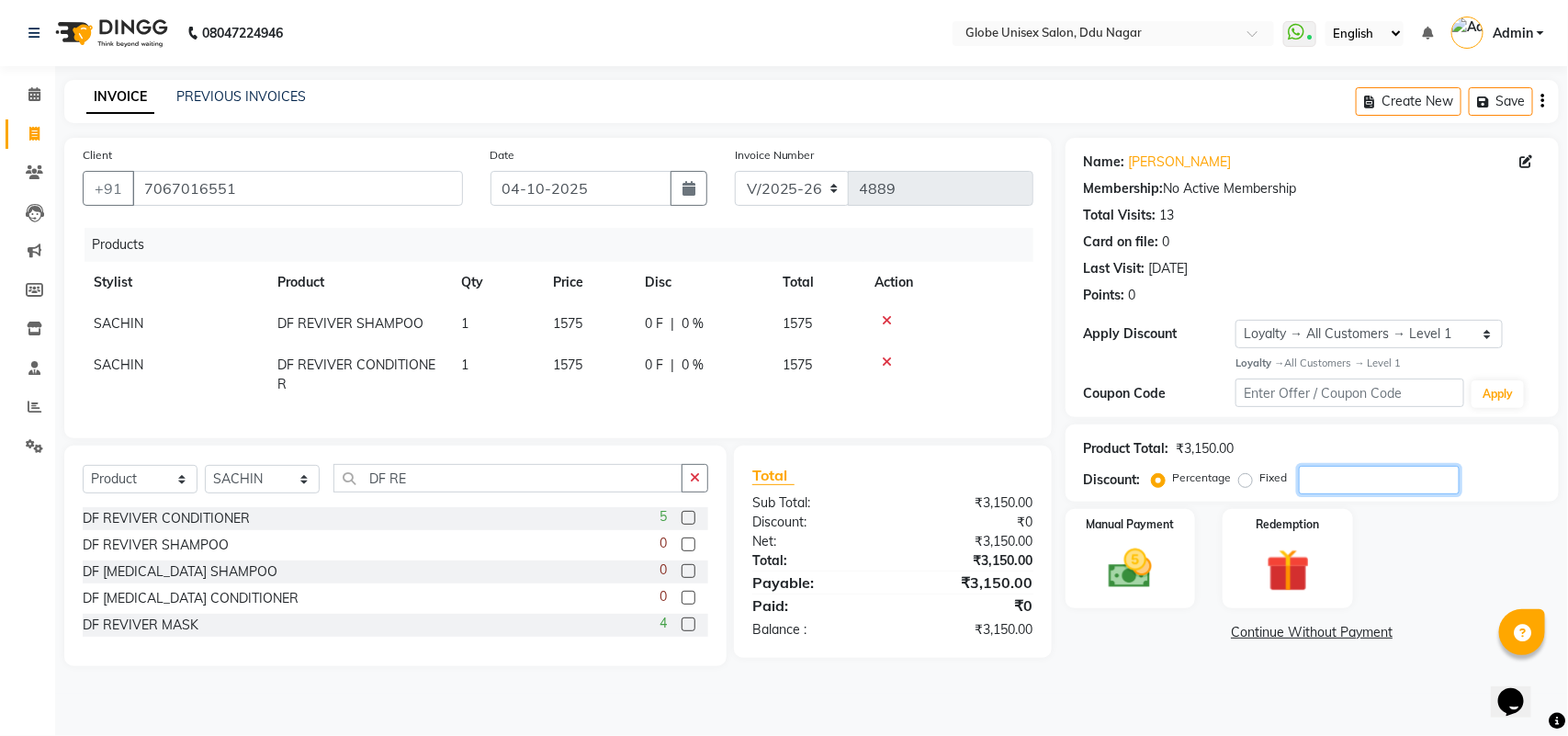
type input "5"
click at [659, 315] on span "0 F" at bounding box center [654, 323] width 19 height 20
select select "21813"
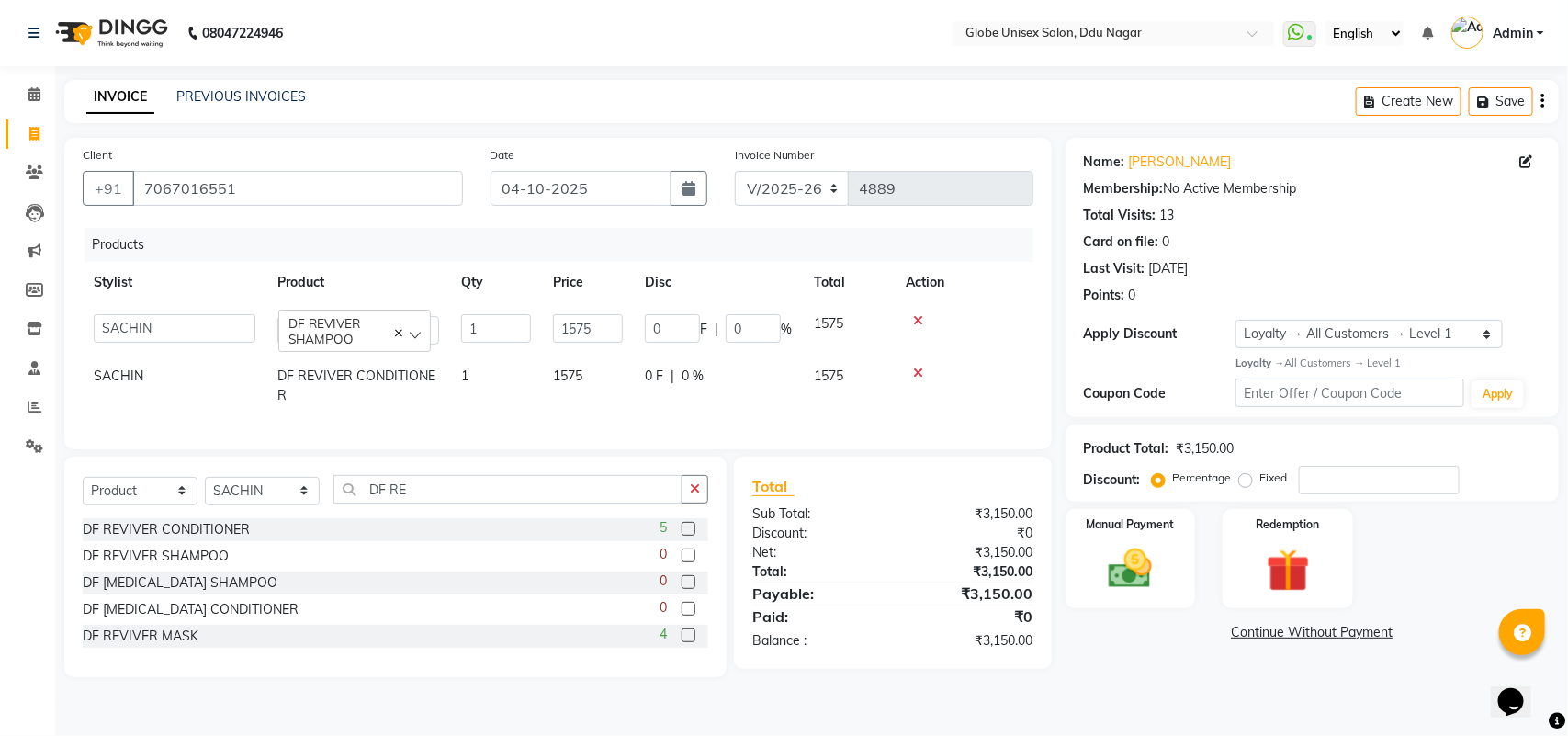
click at [700, 324] on span "F" at bounding box center [704, 329] width 8 height 20
click at [689, 326] on input "0" at bounding box center [672, 328] width 55 height 28
type input "75"
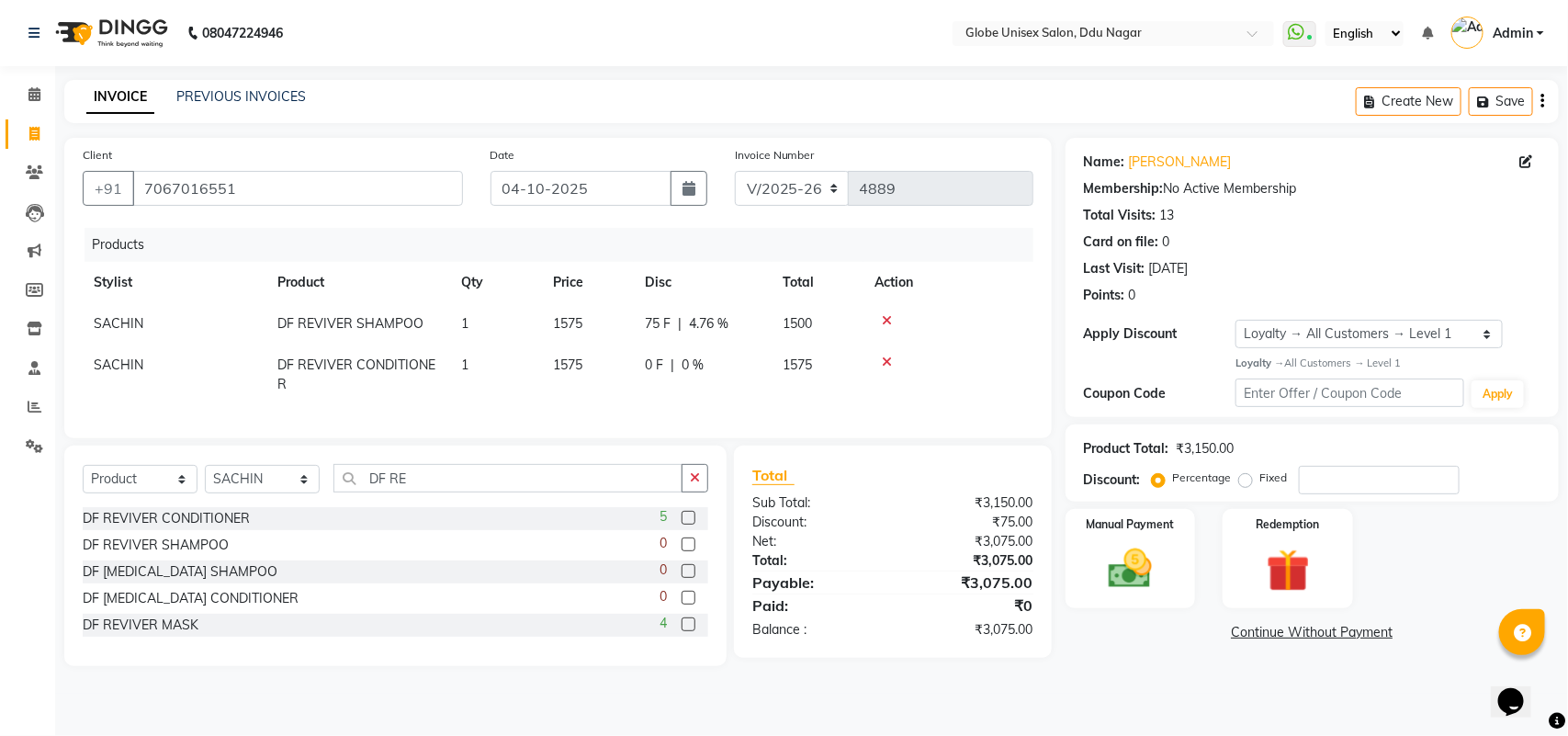
click at [668, 393] on td "0 F | 0 %" at bounding box center [703, 375] width 138 height 61
select select "21813"
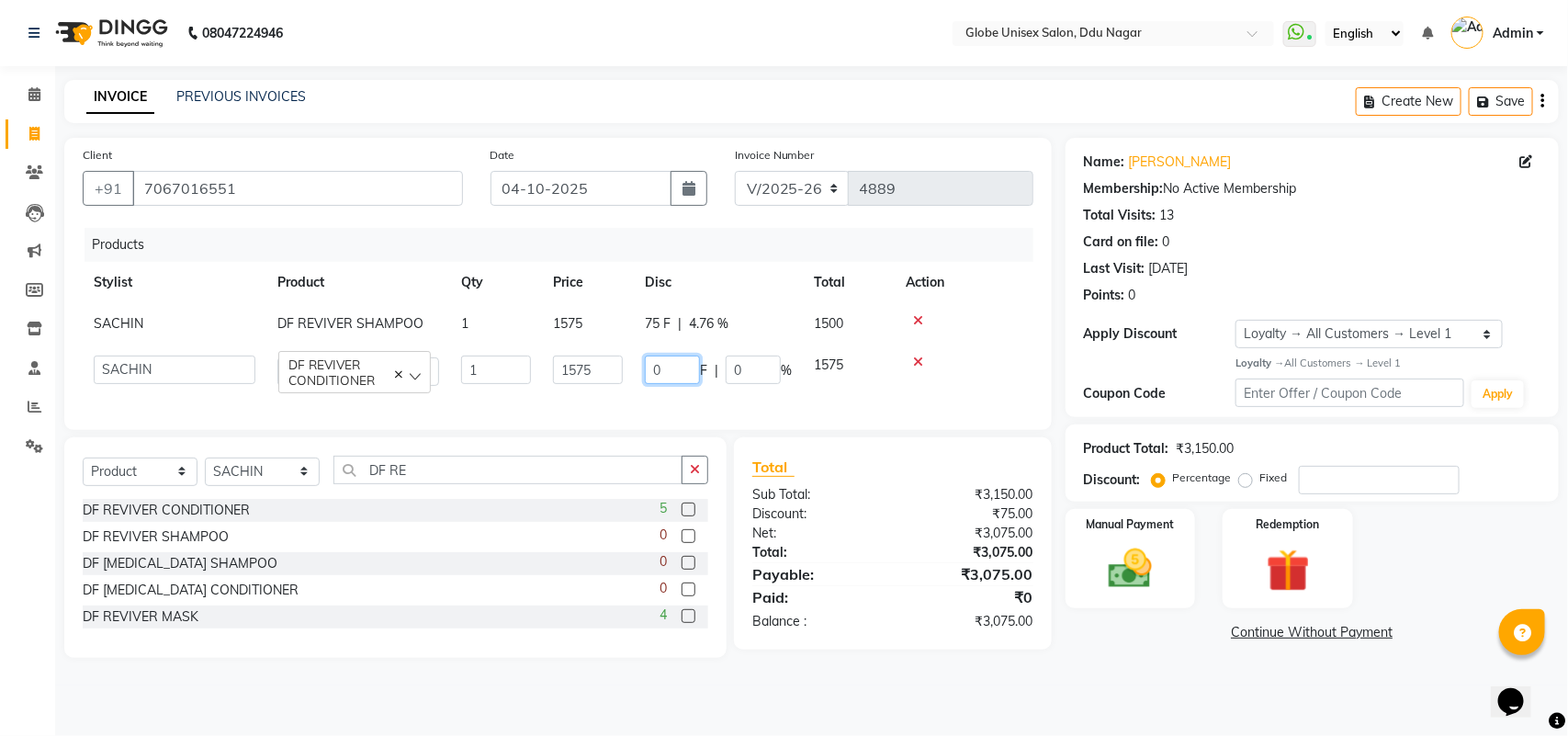
click at [685, 372] on input "0" at bounding box center [672, 369] width 55 height 28
type input "75"
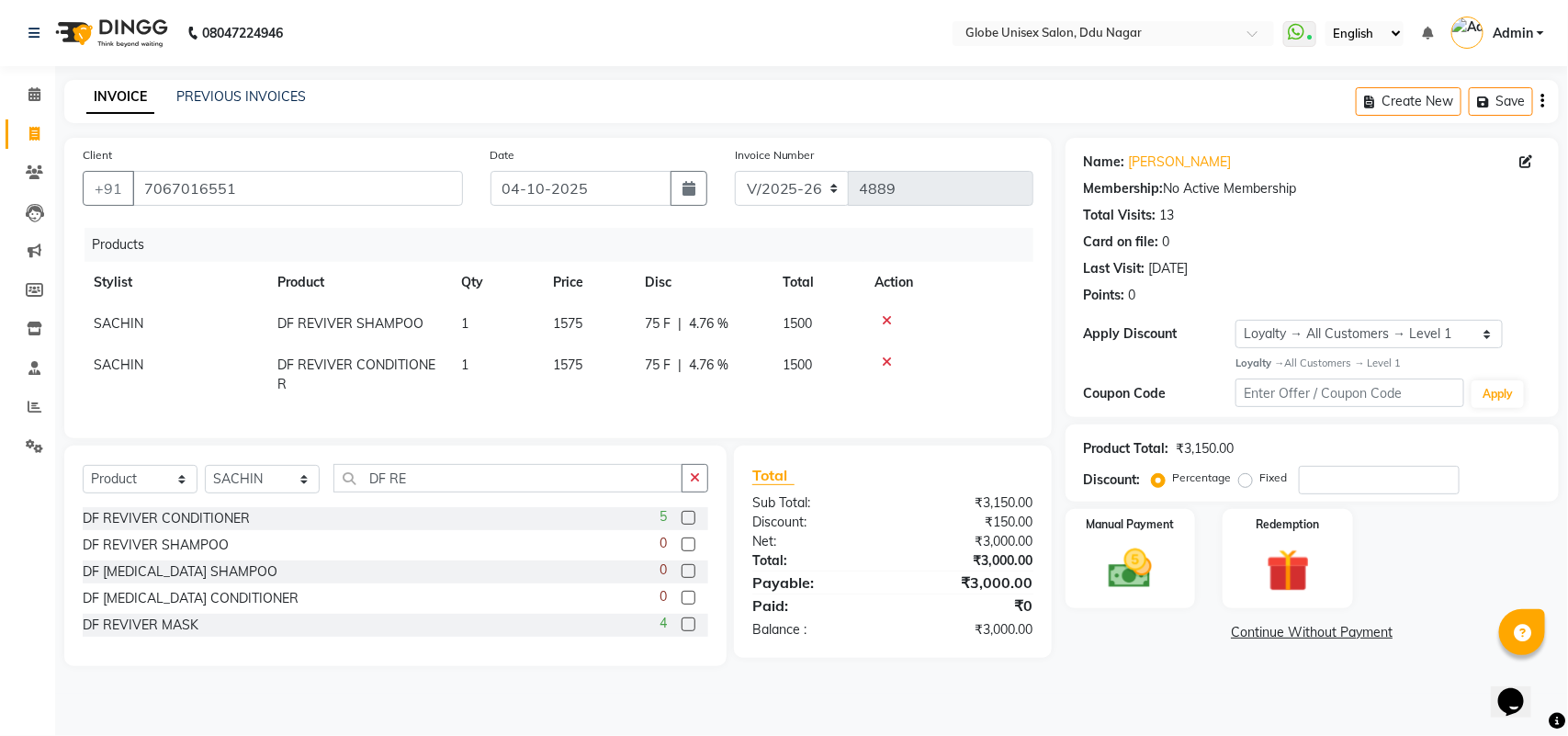
click at [1250, 666] on div "Name: [PERSON_NAME] Membership: No Active Membership Total Visits: 13 Card on f…" at bounding box center [1319, 402] width 507 height 528
click at [1114, 549] on img at bounding box center [1130, 569] width 72 height 52
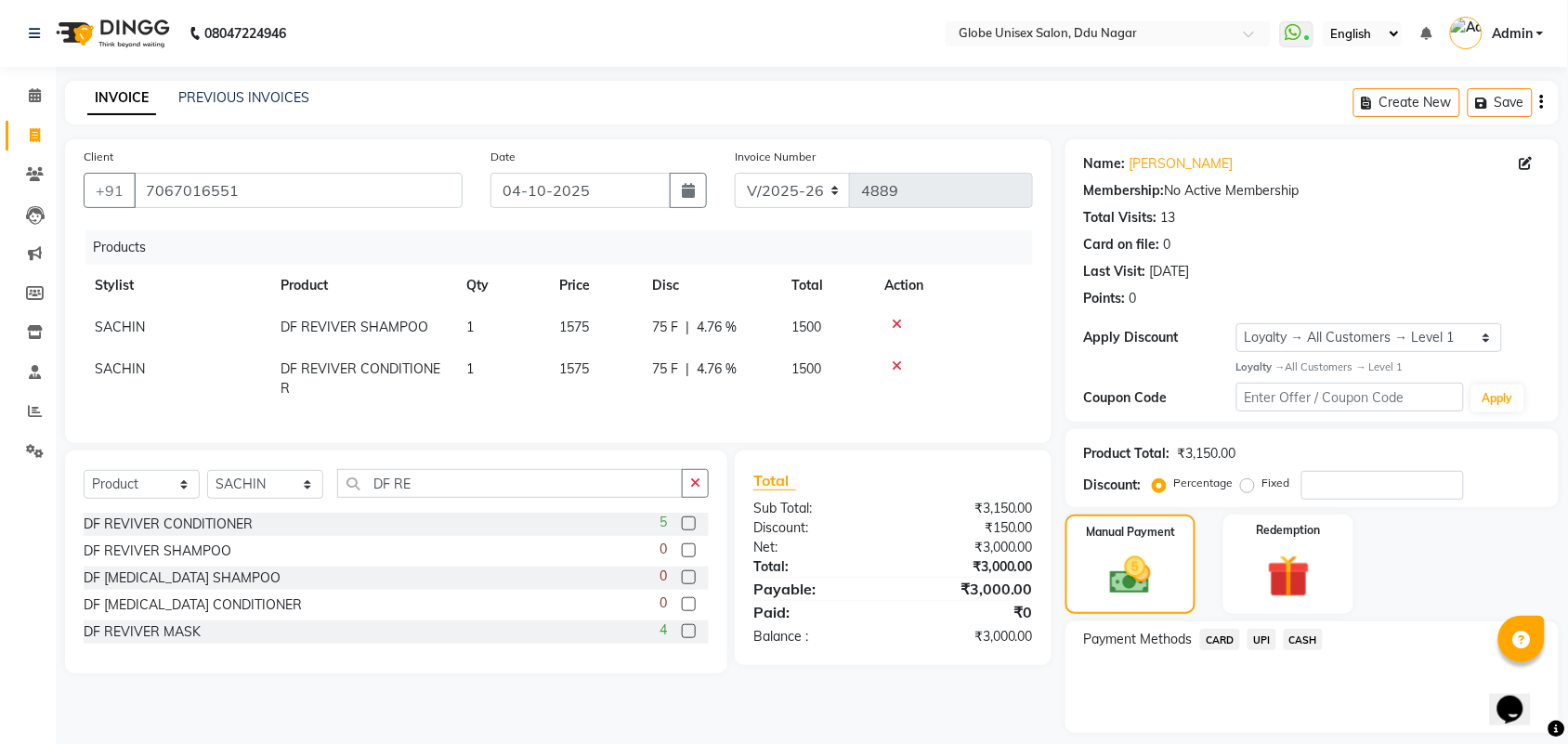
click at [1261, 634] on span "UPI" at bounding box center [1261, 639] width 28 height 21
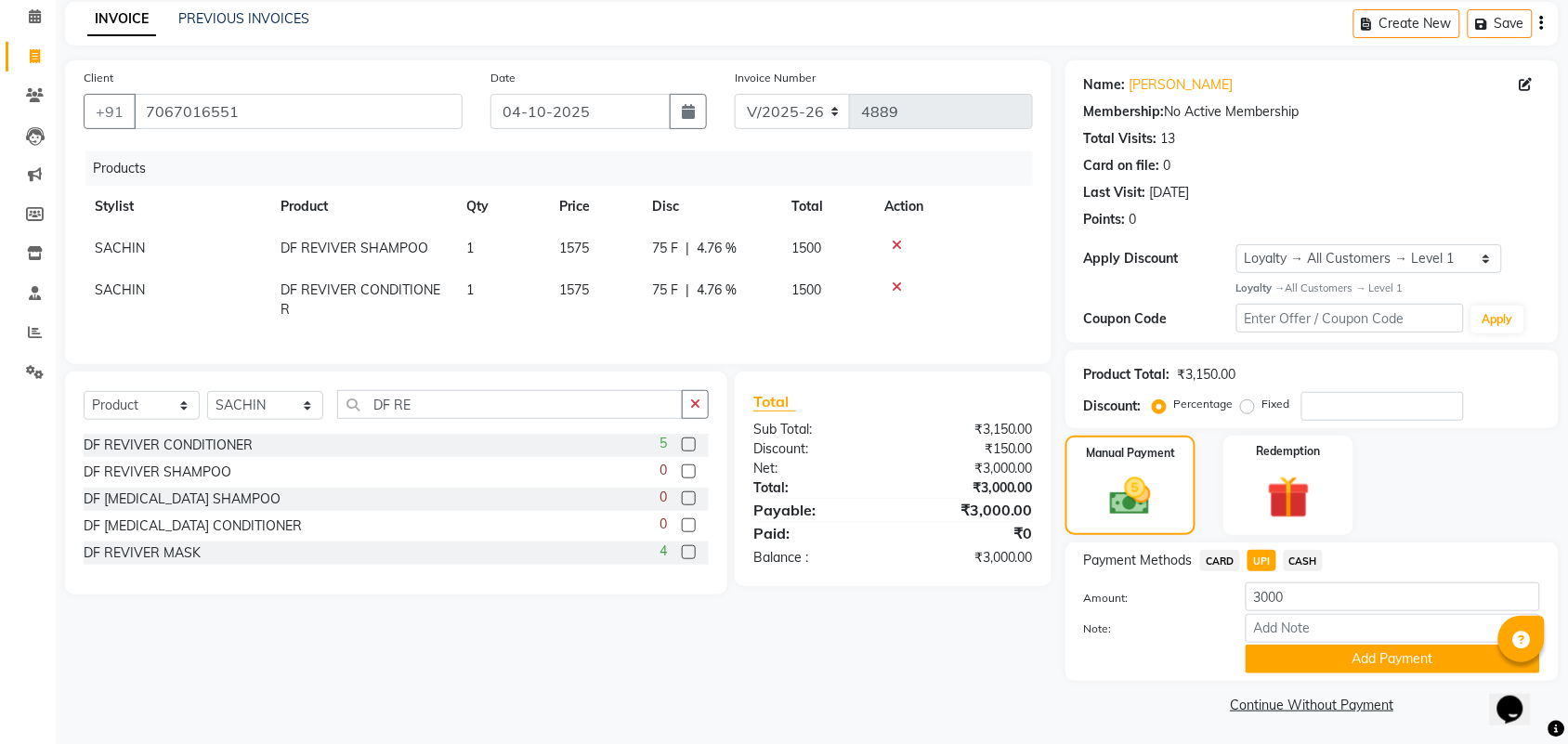
drag, startPoint x: 1396, startPoint y: 658, endPoint x: 1576, endPoint y: 613, distance: 185.5
click at [1400, 657] on button "Add Payment" at bounding box center [1392, 659] width 294 height 29
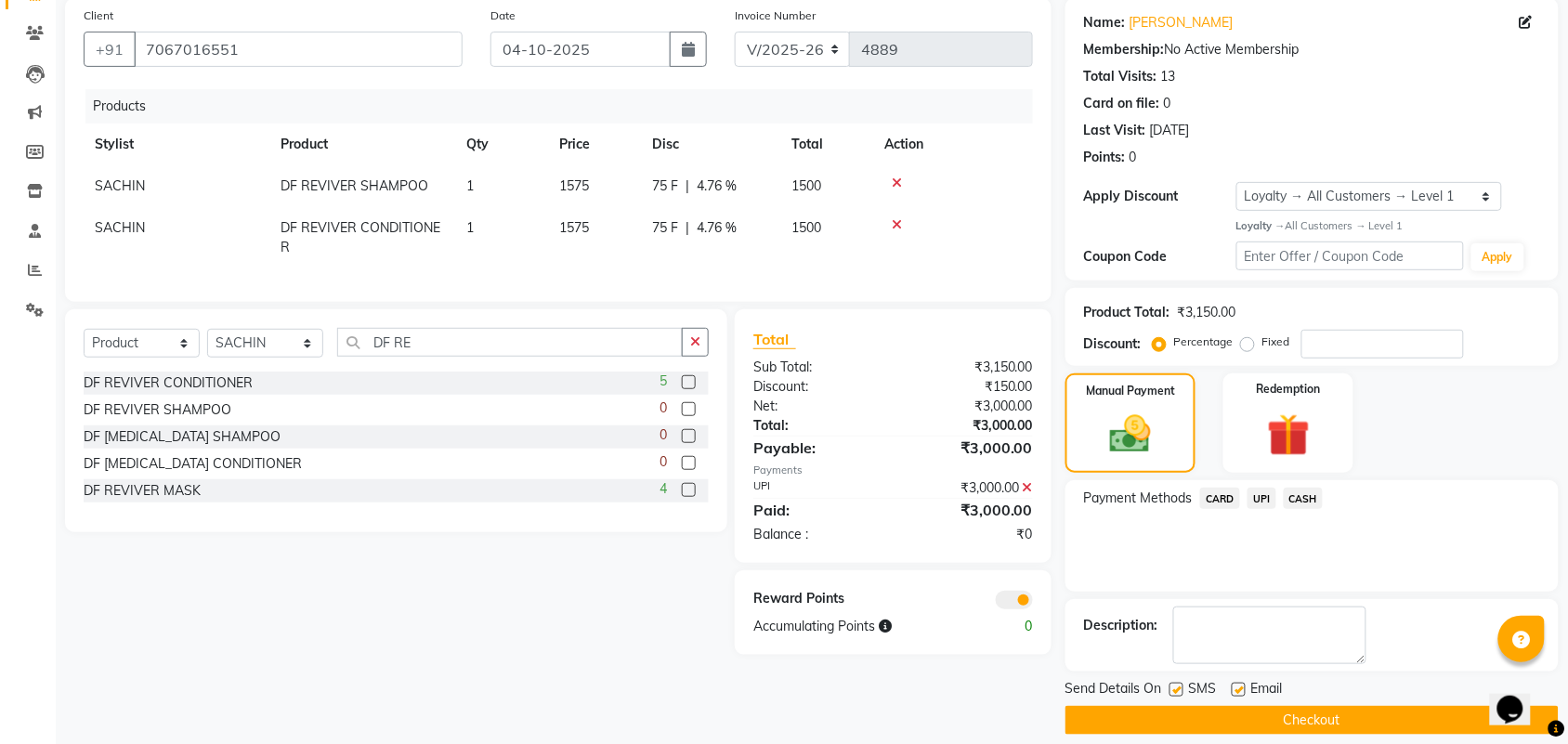
scroll to position [160, 0]
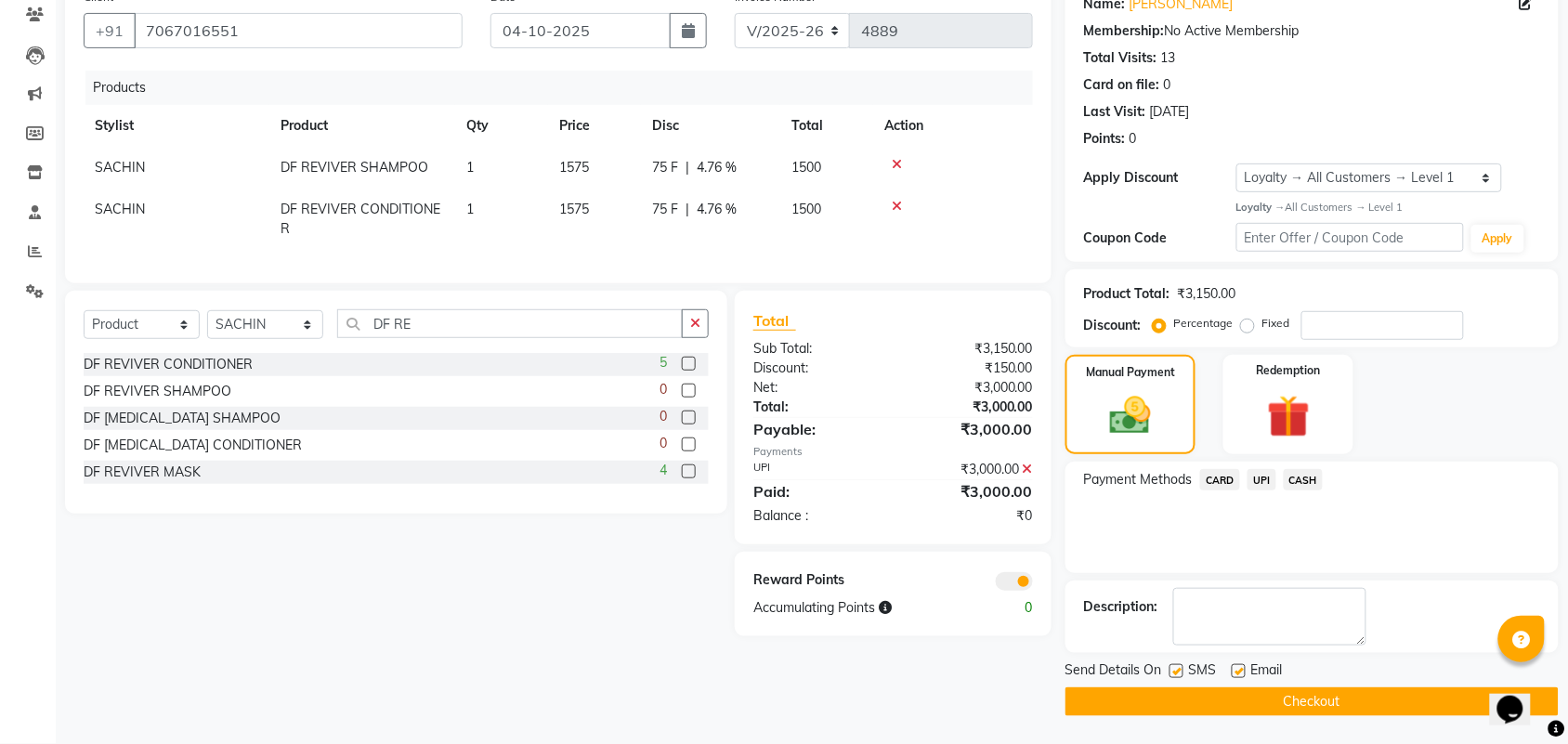
click at [1316, 693] on button "Checkout" at bounding box center [1312, 702] width 493 height 29
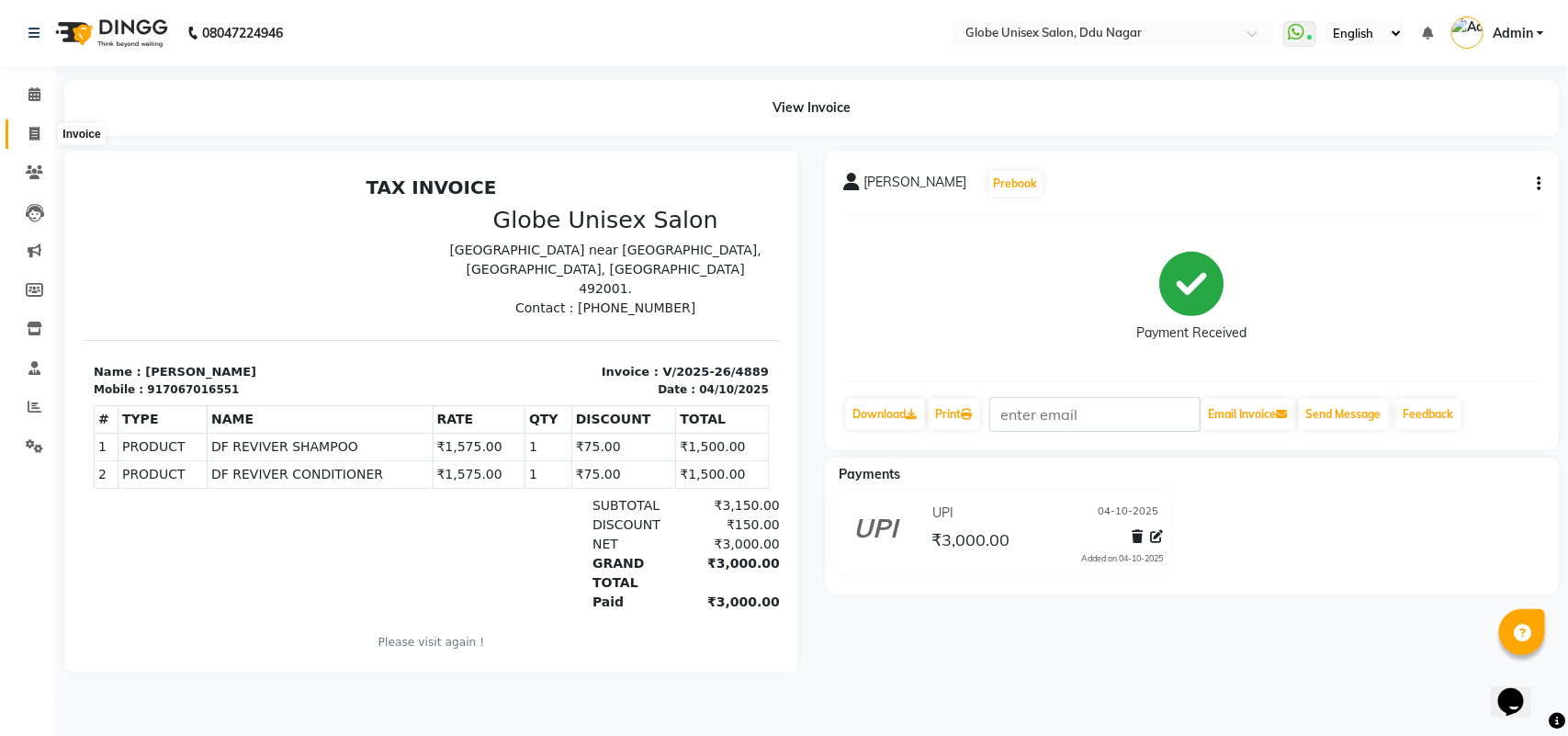
click at [35, 134] on icon at bounding box center [34, 133] width 10 height 14
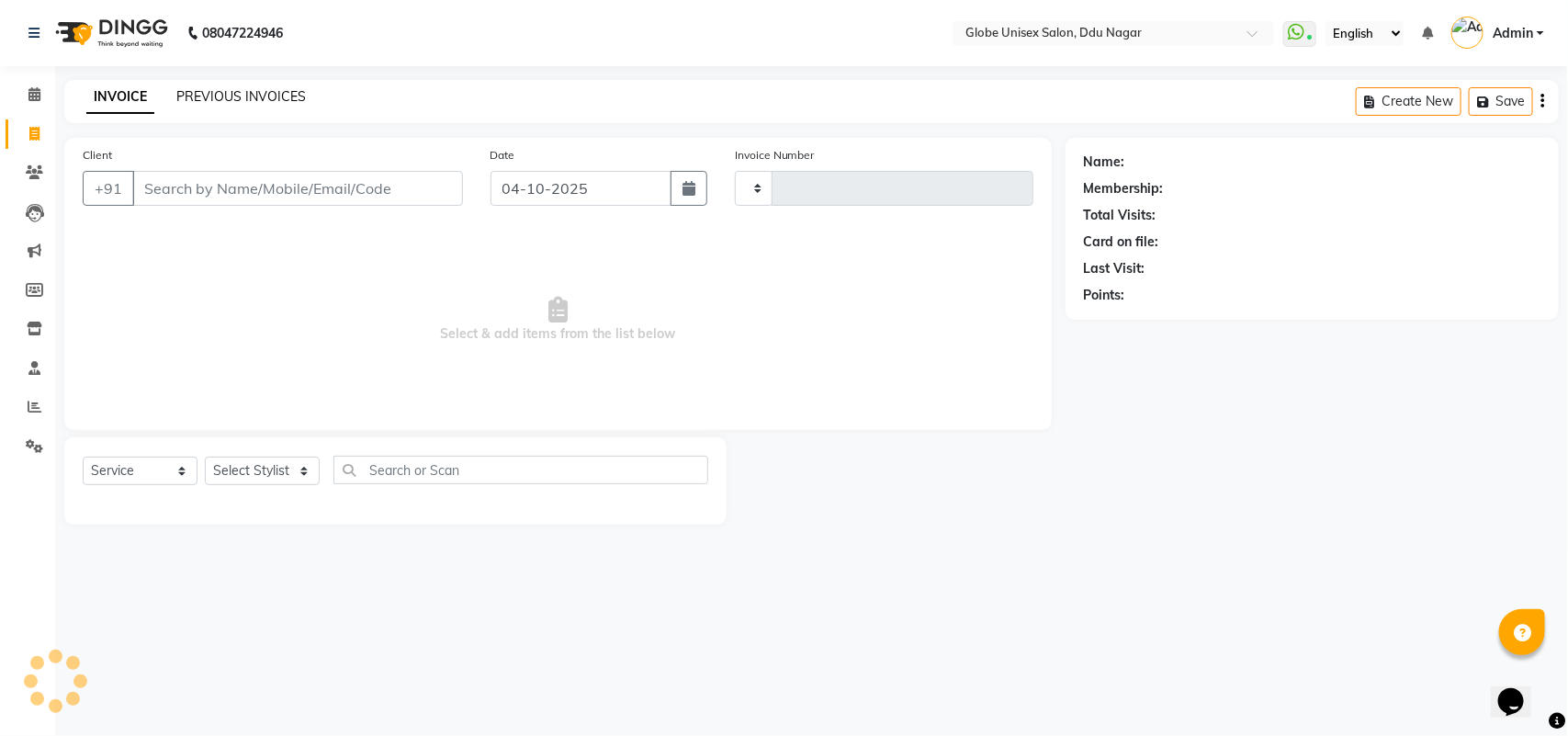
click at [297, 94] on link "PREVIOUS INVOICES" at bounding box center [241, 97] width 130 height 17
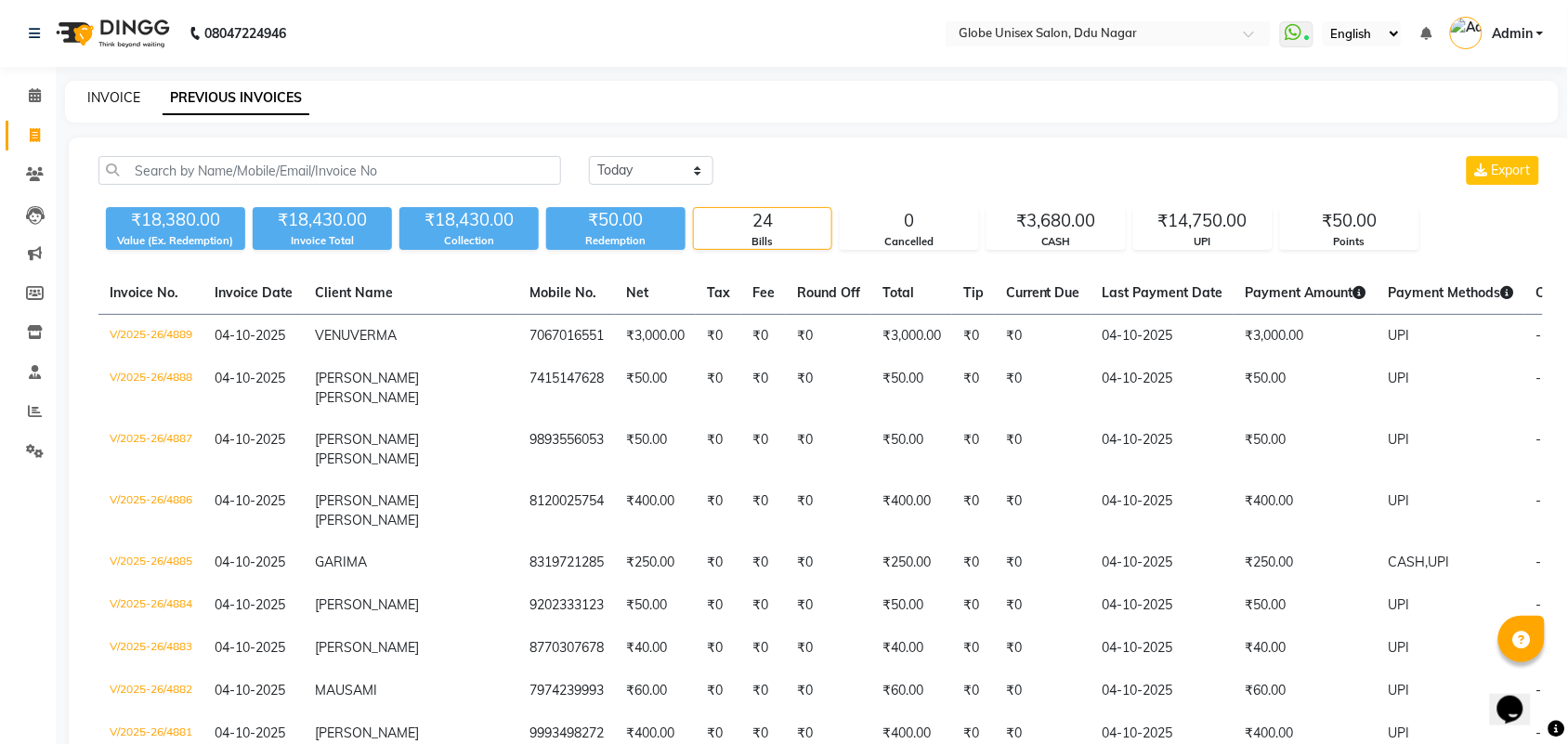
click at [125, 89] on link "INVOICE" at bounding box center [114, 98] width 53 height 17
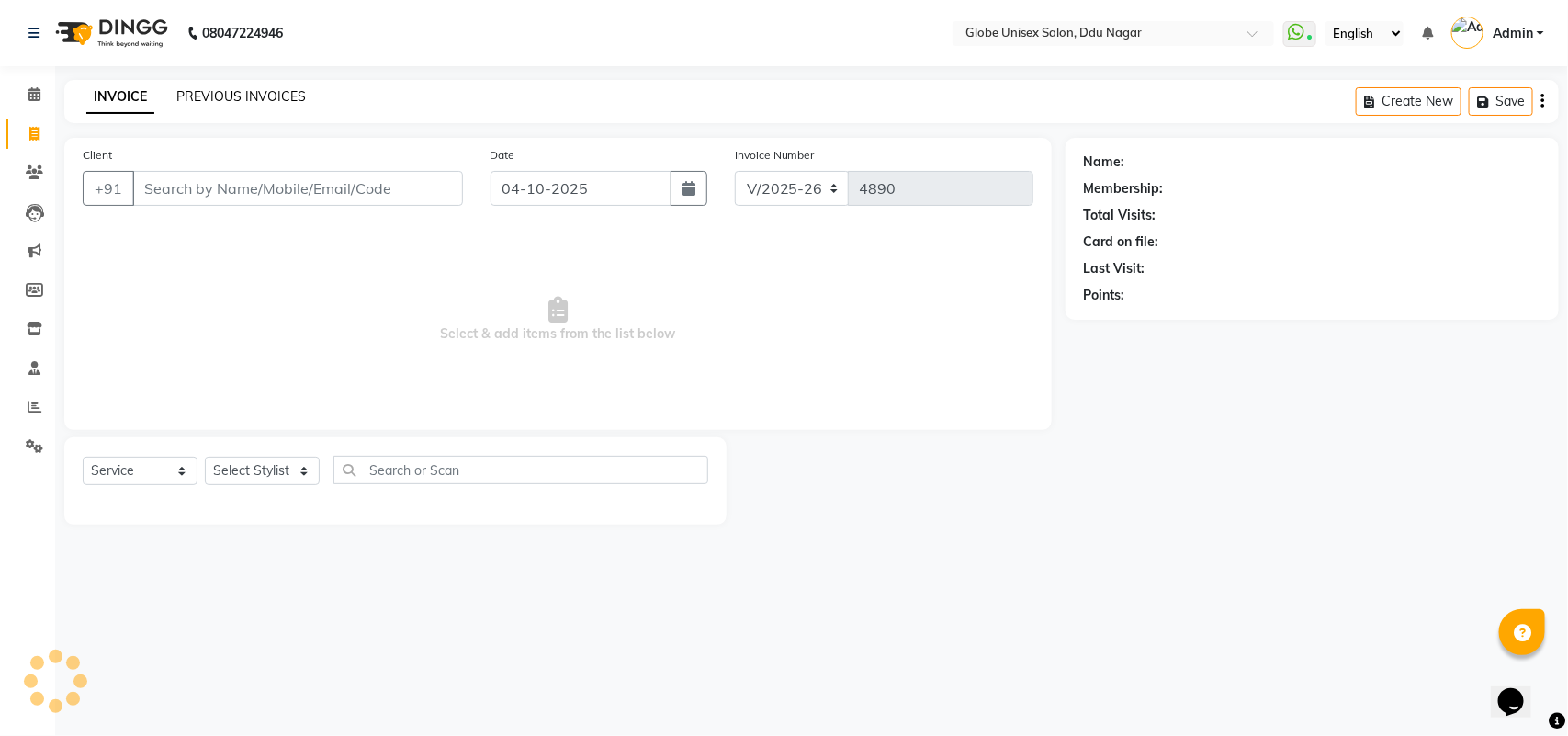
click at [283, 98] on link "PREVIOUS INVOICES" at bounding box center [241, 97] width 130 height 17
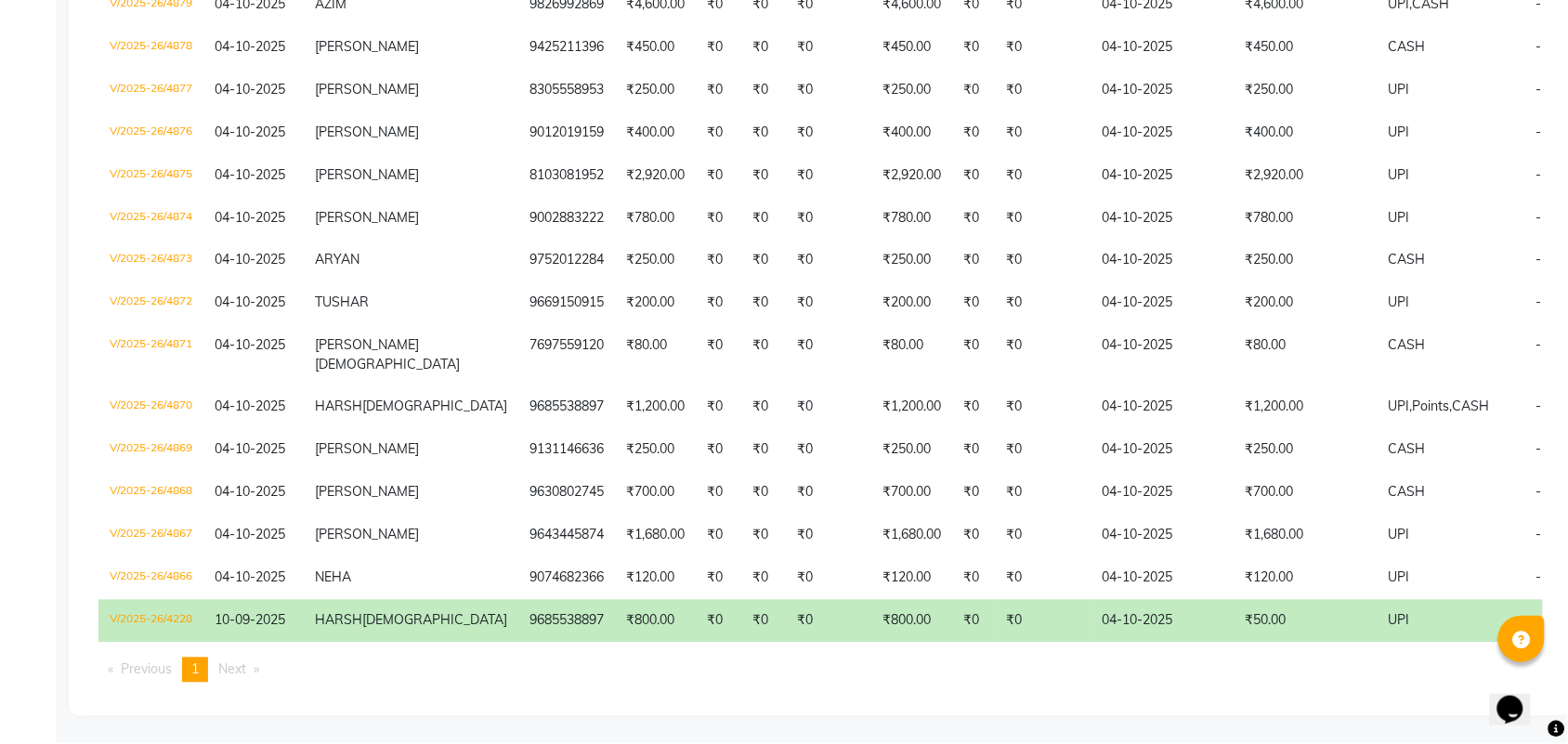
scroll to position [939, 0]
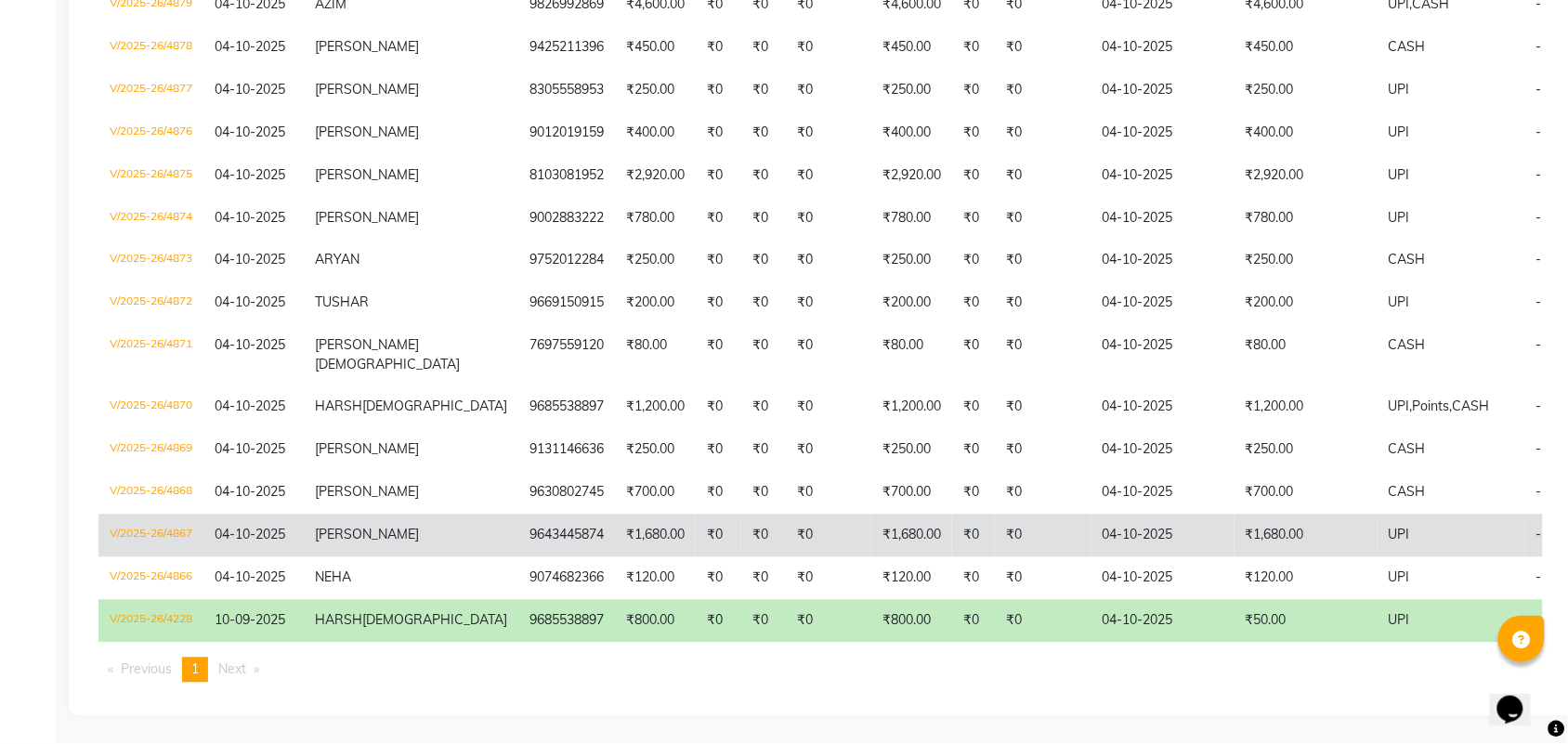
click at [148, 515] on td "V/2025-26/4867" at bounding box center [151, 536] width 104 height 43
